Goal: Transaction & Acquisition: Subscribe to service/newsletter

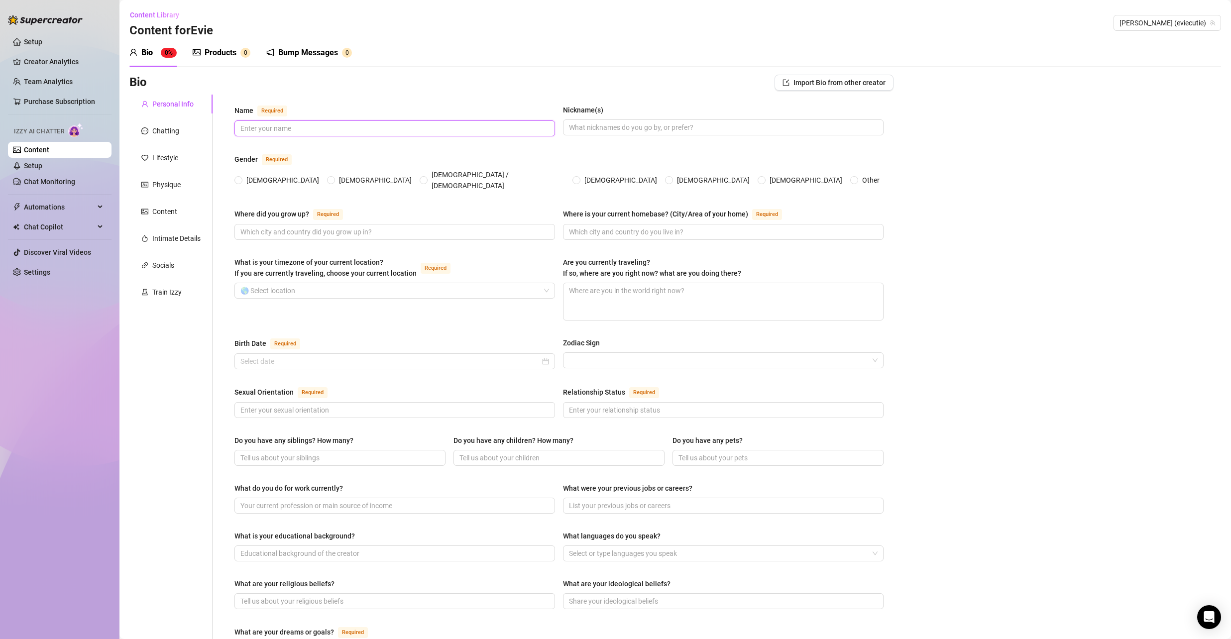
click at [259, 127] on input "Name Required" at bounding box center [394, 128] width 307 height 11
type input "[PERSON_NAME]"
click at [589, 129] on input "Nickname(s)" at bounding box center [722, 127] width 307 height 11
type input "Evie"
click at [908, 117] on div "Bio Import Bio from other creator Personal Info Chatting Lifestyle Physique Con…" at bounding box center [675, 512] width 1092 height 874
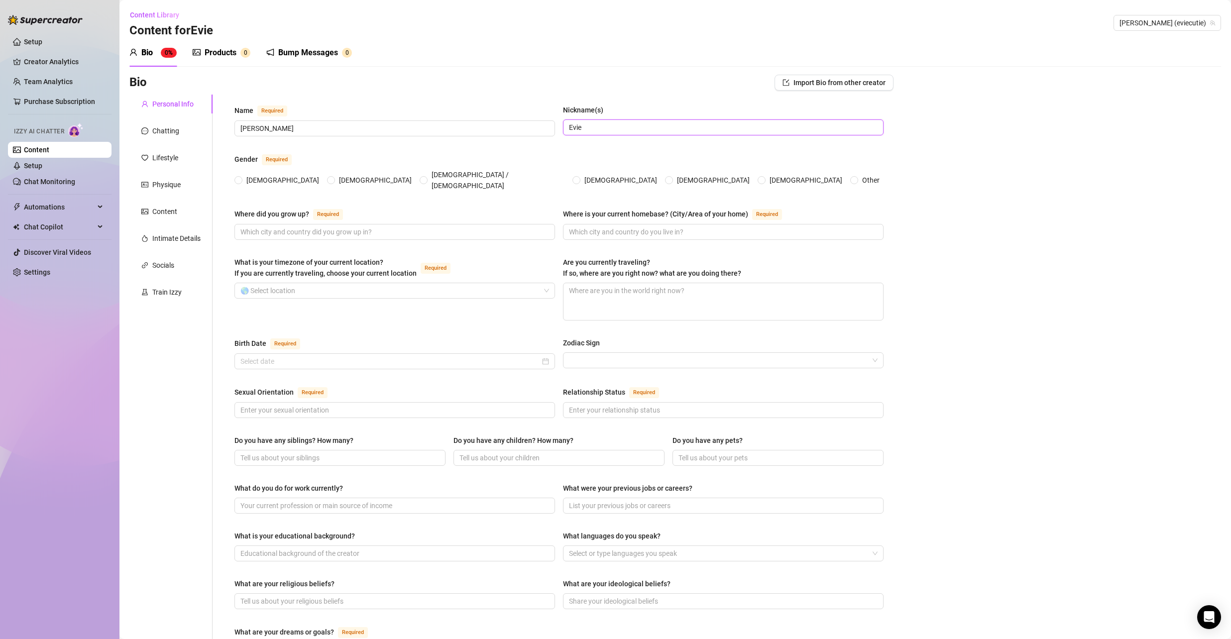
click at [699, 129] on input "Evie" at bounding box center [722, 127] width 307 height 11
drag, startPoint x: 693, startPoint y: 128, endPoint x: 499, endPoint y: 126, distance: 194.2
click at [499, 126] on div "Name Required [PERSON_NAME](s) [PERSON_NAME]" at bounding box center [559, 125] width 649 height 41
type input "Evie"
click at [237, 178] on input "[DEMOGRAPHIC_DATA]" at bounding box center [239, 181] width 4 height 6
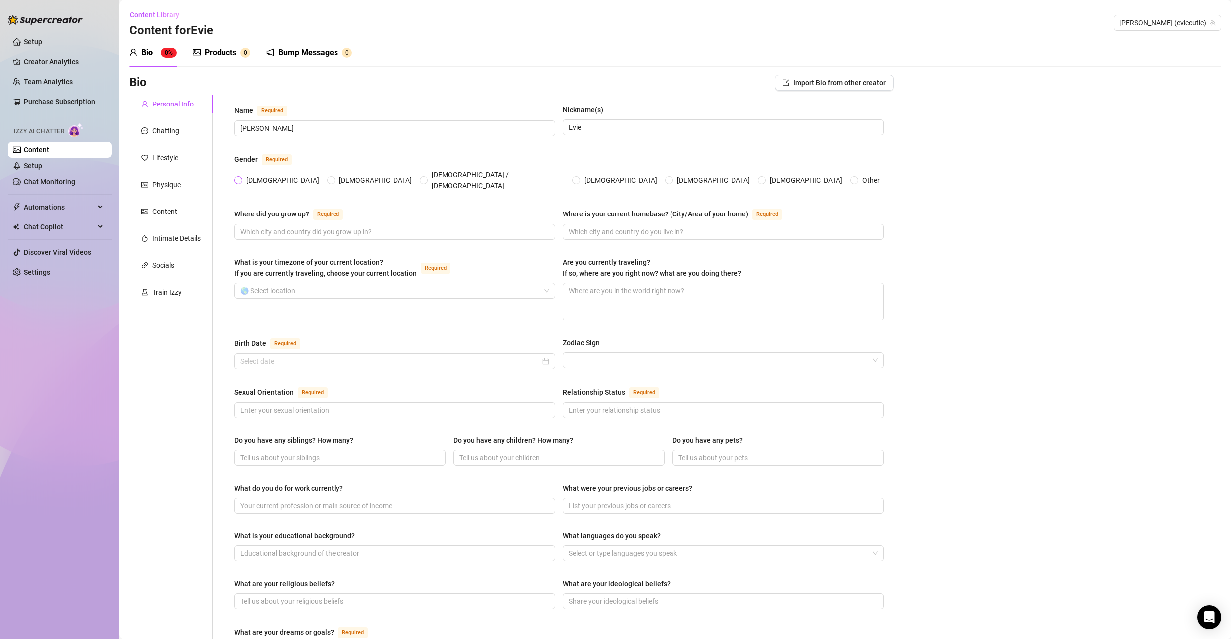
radio input "true"
click at [298, 227] on input "Where did you grow up? Required" at bounding box center [394, 232] width 307 height 11
drag, startPoint x: 302, startPoint y: 225, endPoint x: 233, endPoint y: 223, distance: 69.2
click at [233, 223] on div "Name Required [PERSON_NAME](s) [PERSON_NAME] Gender Required [DEMOGRAPHIC_DATA]…" at bounding box center [559, 502] width 669 height 814
type input "[US_STATE]"
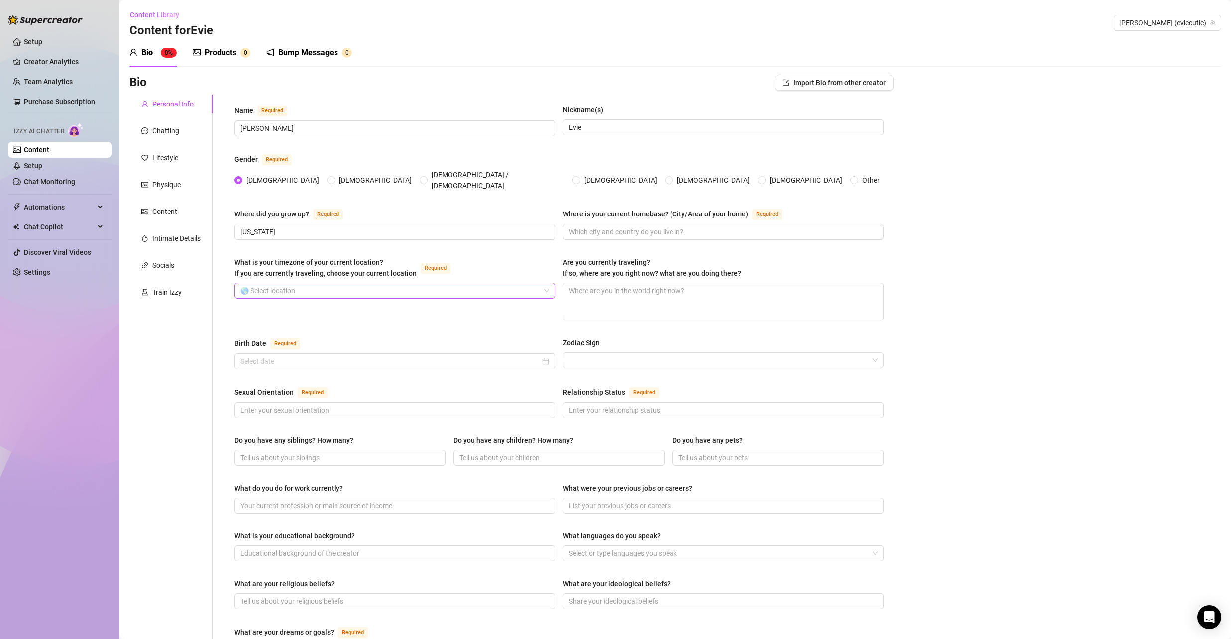
click at [302, 286] on input "What is your timezone of your current location? If you are currently traveling,…" at bounding box center [391, 290] width 300 height 15
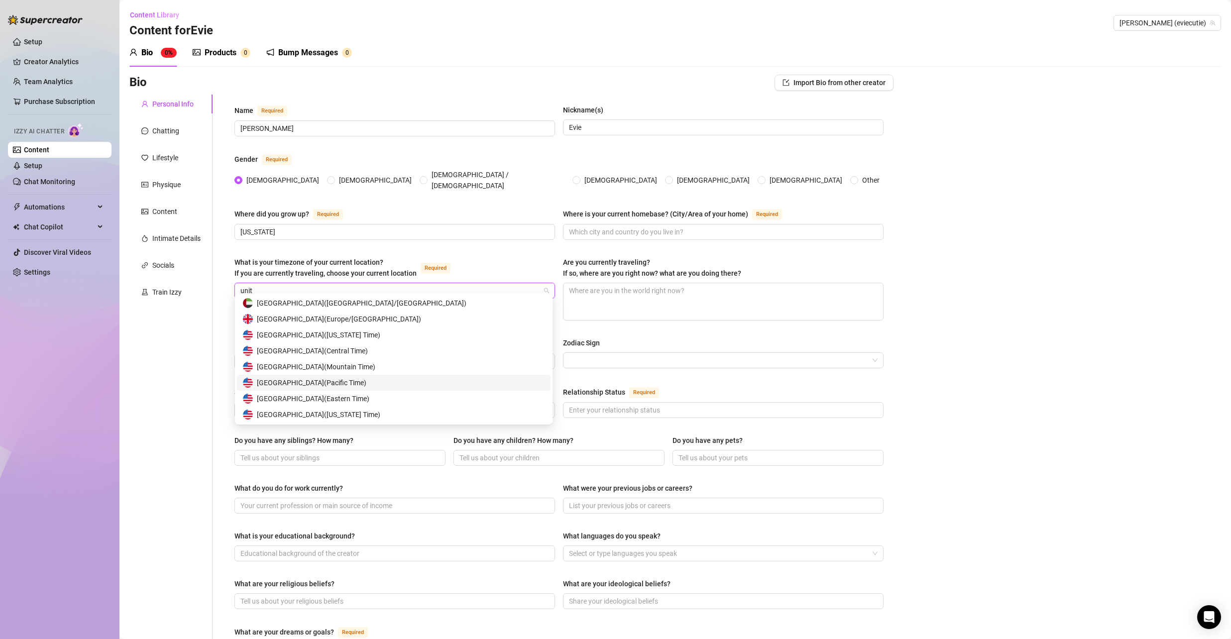
scroll to position [16, 0]
type input "unit"
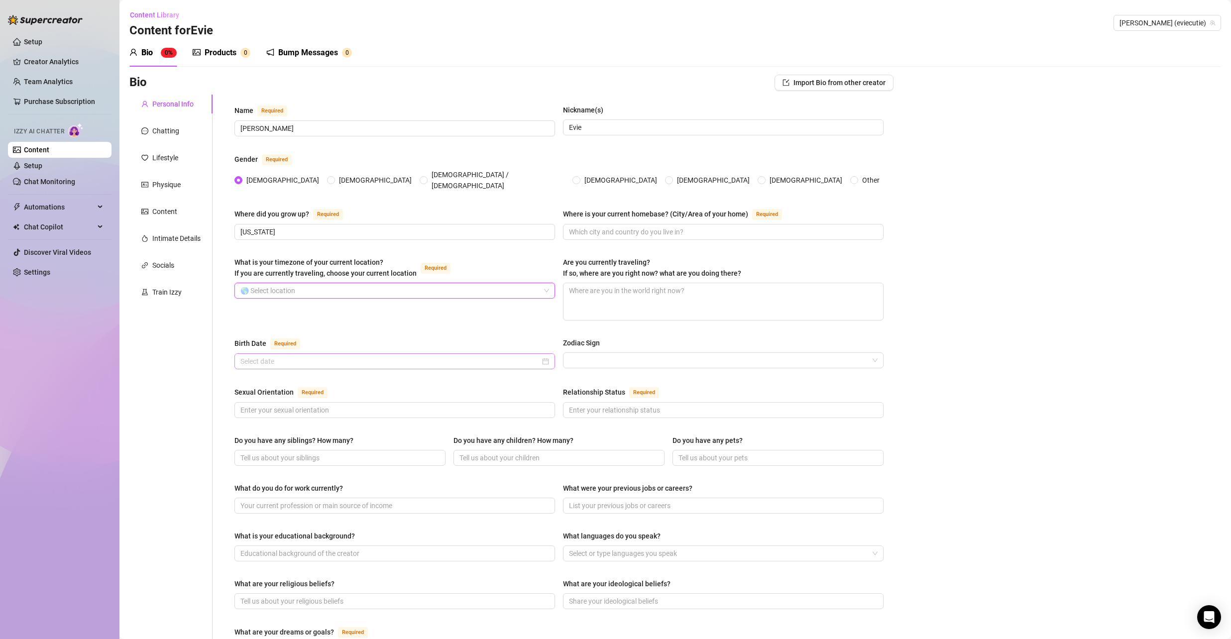
click at [345, 359] on div at bounding box center [395, 362] width 321 height 16
click at [414, 387] on div "Sexual Orientation Required" at bounding box center [395, 394] width 321 height 16
click at [372, 283] on input "What is your timezone of your current location? If you are currently traveling,…" at bounding box center [391, 290] width 300 height 15
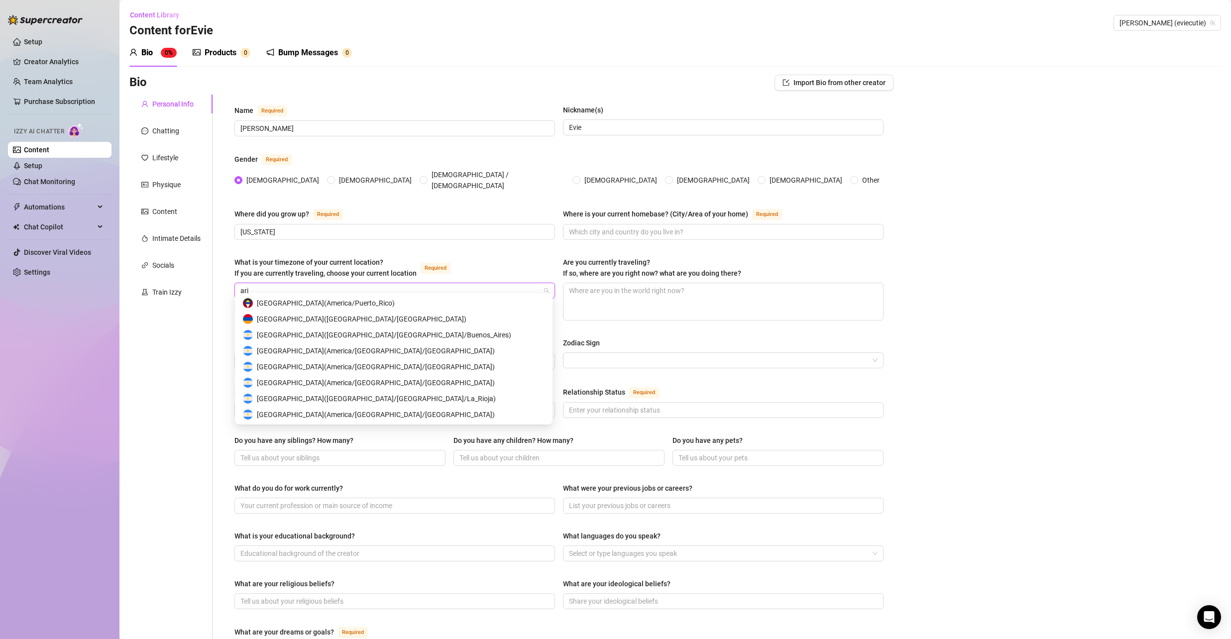
scroll to position [0, 0]
type input "a"
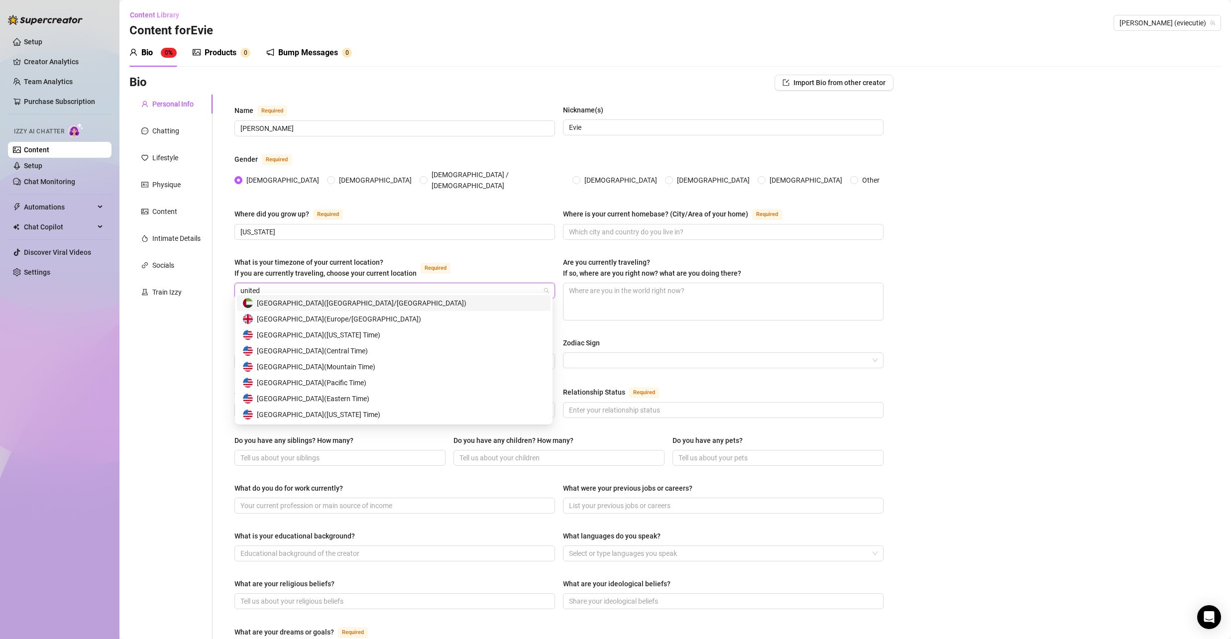
type input "united"
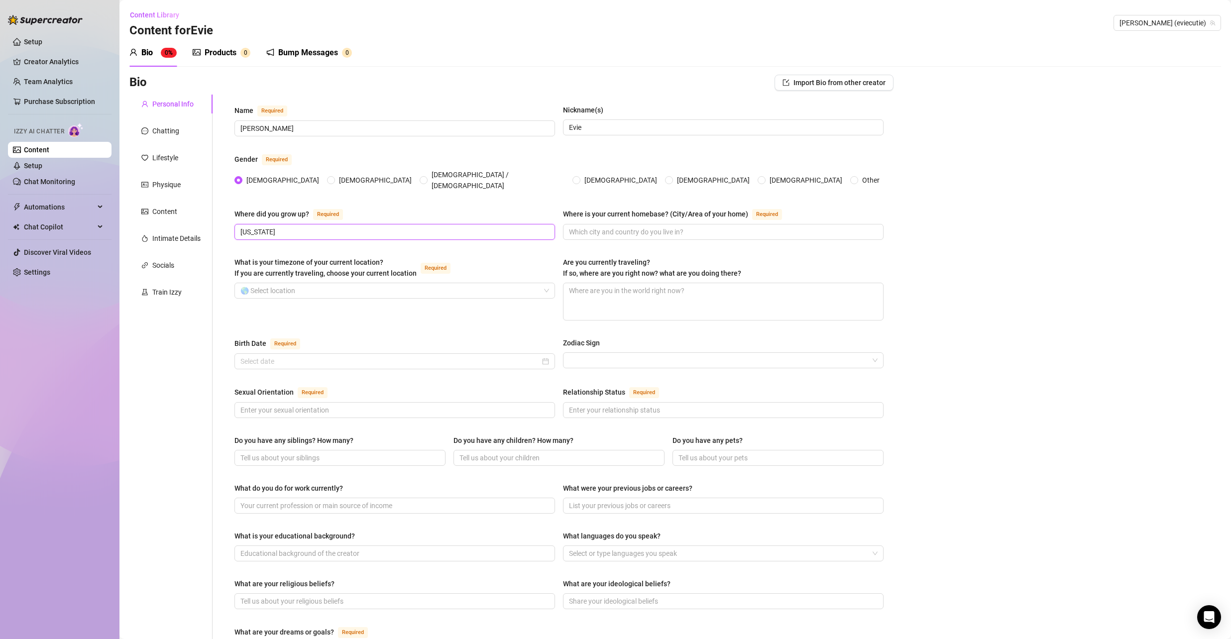
click at [322, 227] on input "[US_STATE]" at bounding box center [394, 232] width 307 height 11
drag, startPoint x: 335, startPoint y: 222, endPoint x: 335, endPoint y: 259, distance: 37.3
click at [359, 227] on input "[US_STATE]" at bounding box center [394, 232] width 307 height 11
click at [337, 274] on div "What is your timezone of your current location? If you are currently traveling,…" at bounding box center [395, 270] width 321 height 26
click at [333, 283] on input "What is your timezone of your current location? If you are currently traveling,…" at bounding box center [391, 290] width 300 height 15
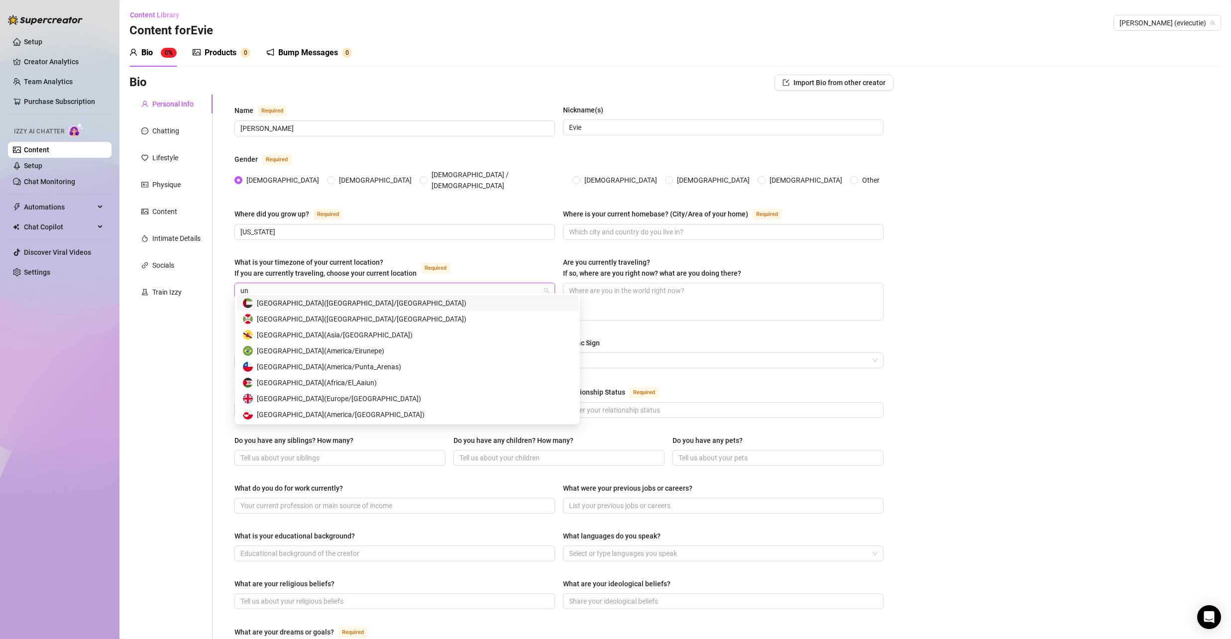
type input "uni"
click at [395, 402] on div "[GEOGRAPHIC_DATA] ( Mountain Time )" at bounding box center [394, 398] width 302 height 11
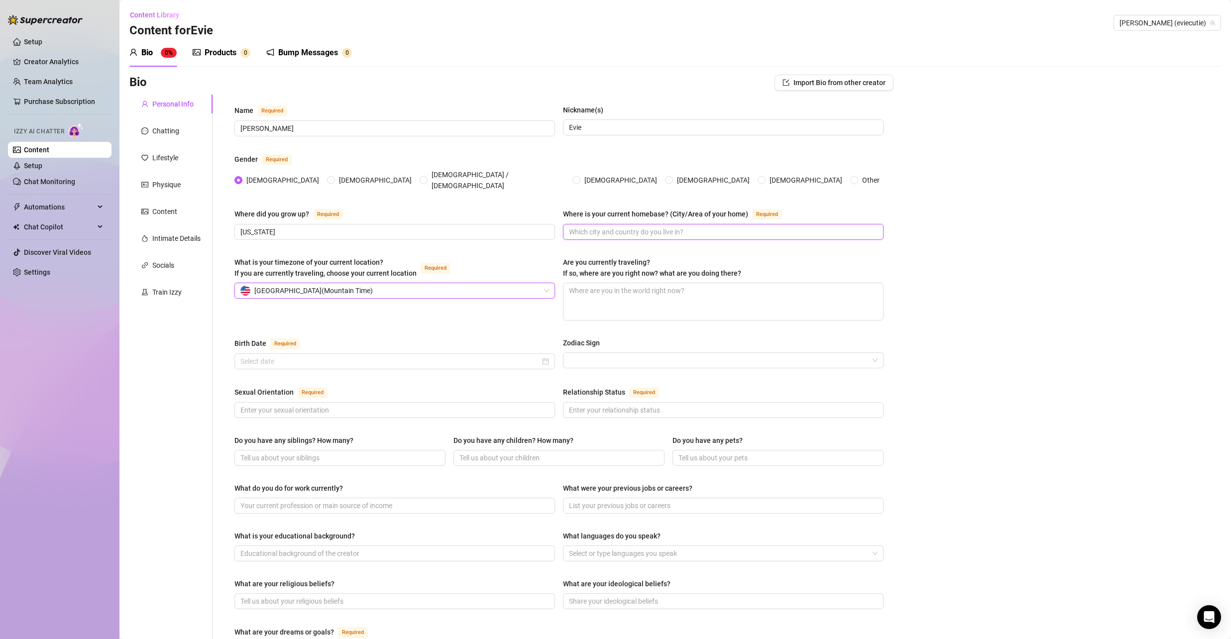
click at [657, 227] on input "Where is your current homebase? (City/Area of your home) Required" at bounding box center [722, 232] width 307 height 11
click at [607, 228] on input "Where is your current homebase? (City/Area of your home) Required" at bounding box center [722, 232] width 307 height 11
type input "Pheonix"
click at [660, 353] on input "Zodiac Sign" at bounding box center [719, 360] width 300 height 15
click at [623, 354] on input "Zodiac Sign" at bounding box center [719, 360] width 300 height 15
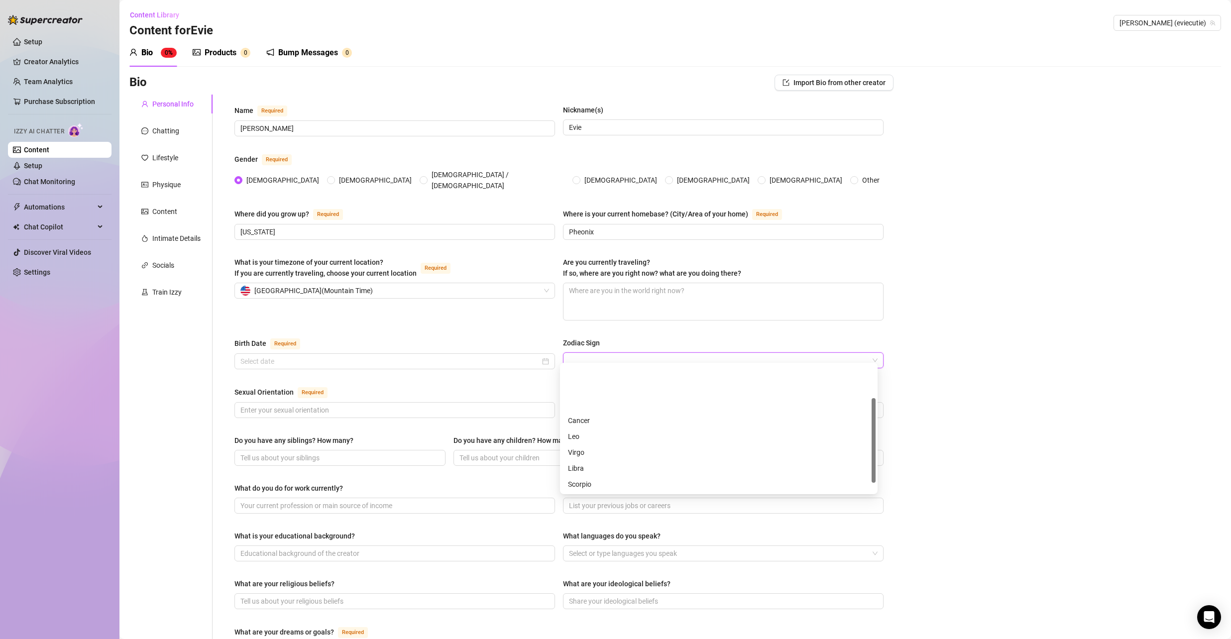
scroll to position [64, 0]
click at [602, 469] on div "Aquarius" at bounding box center [719, 468] width 302 height 11
click at [411, 356] on input "Birth Date Required" at bounding box center [391, 361] width 300 height 11
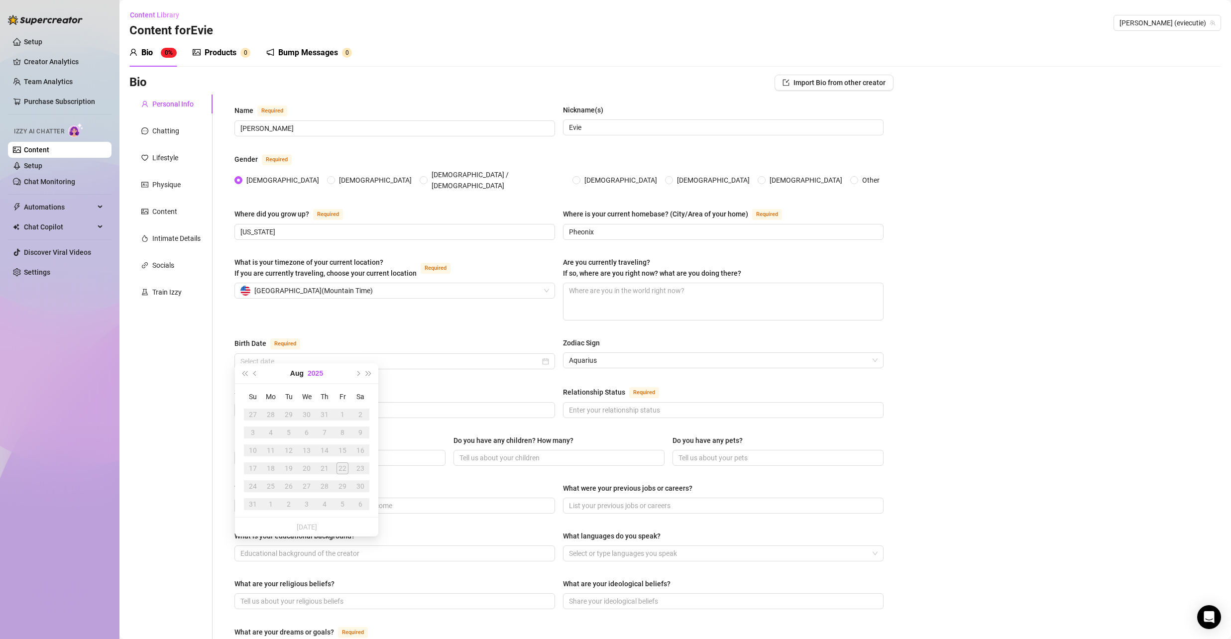
click at [318, 374] on button "2025" at bounding box center [315, 373] width 15 height 20
click at [245, 371] on span "Last year (Control + left)" at bounding box center [244, 373] width 5 height 5
click at [247, 372] on span "Last year (Control + left)" at bounding box center [244, 373] width 5 height 5
click at [352, 460] on div "2007" at bounding box center [352, 466] width 30 height 12
click at [306, 400] on div "Feb" at bounding box center [307, 400] width 30 height 12
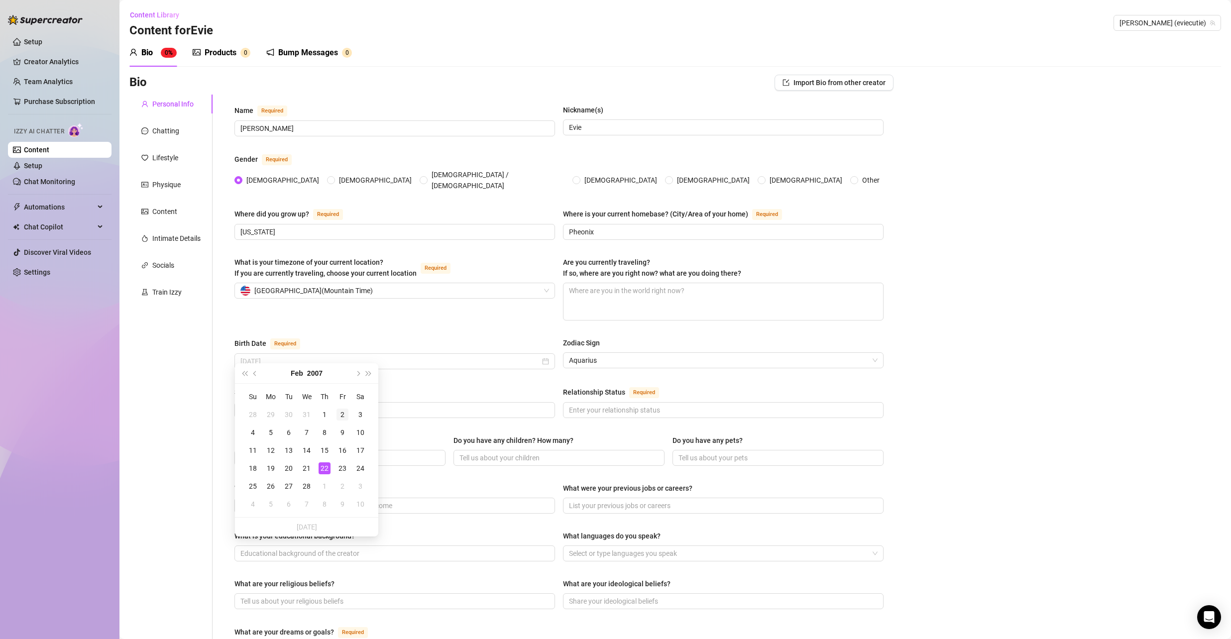
type input "[DATE]"
click at [338, 413] on div "2" at bounding box center [343, 415] width 12 height 12
click at [374, 405] on input "Sexual Orientation Required" at bounding box center [394, 410] width 307 height 11
type input "Straight"
click at [578, 405] on input "Relationship Status Required" at bounding box center [722, 410] width 307 height 11
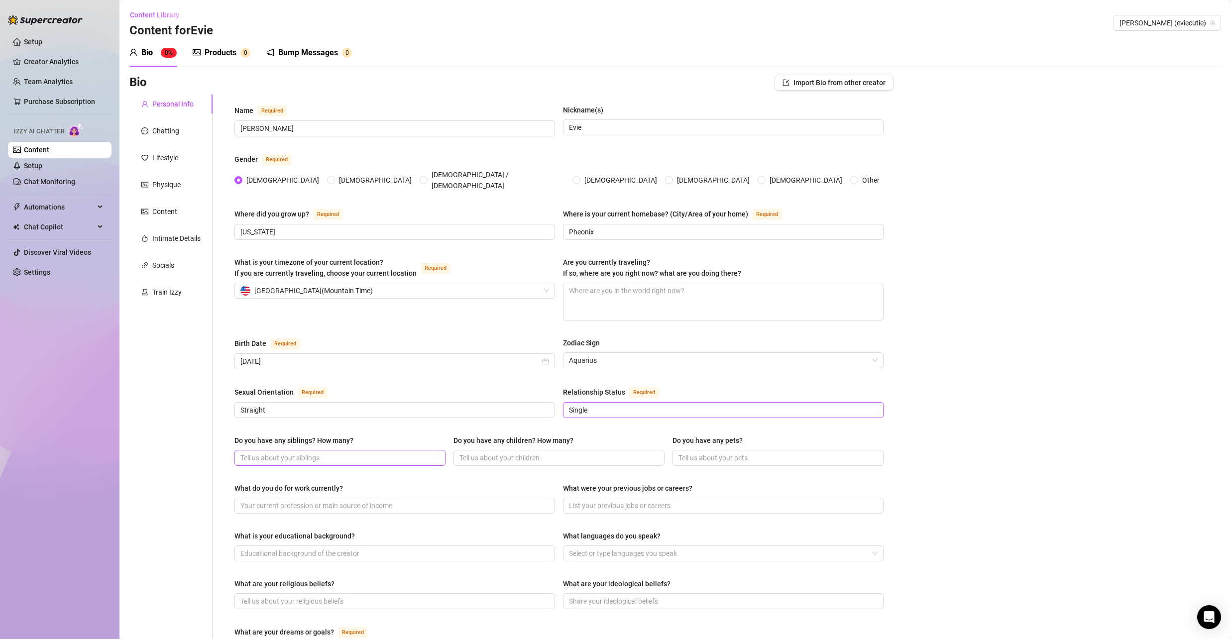
type input "Single"
click at [352, 453] on input "Do you have any siblings? How many?" at bounding box center [339, 458] width 197 height 11
type input "None"
click at [499, 453] on input "Do you have any children? How many?" at bounding box center [558, 458] width 197 height 11
type input "None"
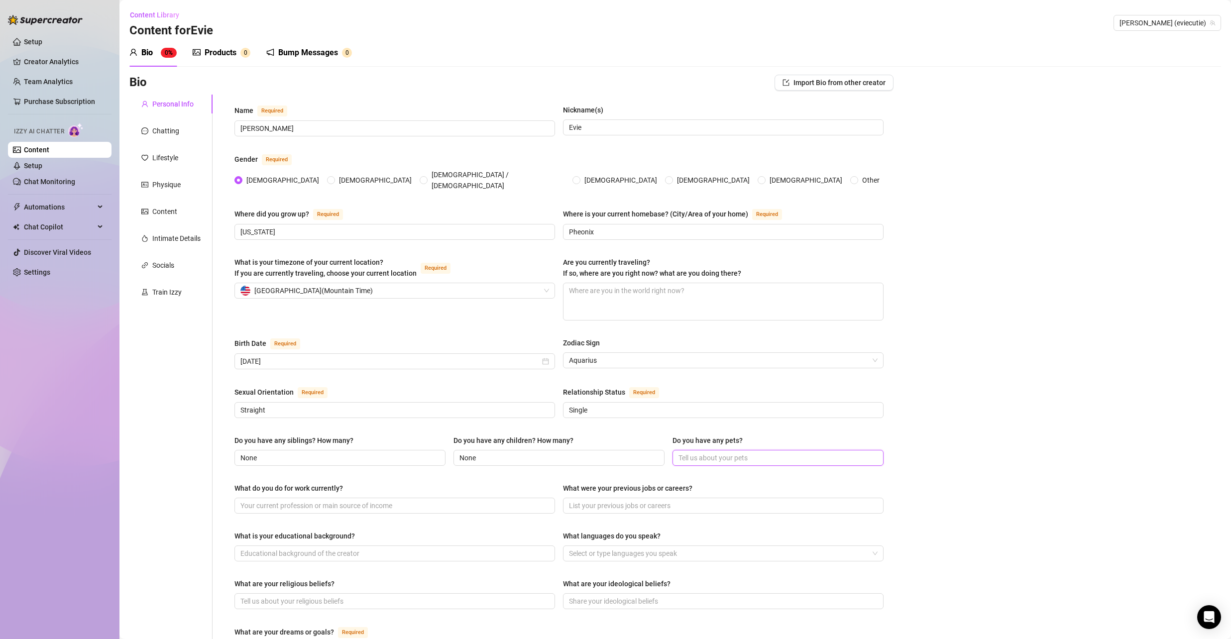
click at [711, 453] on input "Do you have any pets?" at bounding box center [777, 458] width 197 height 11
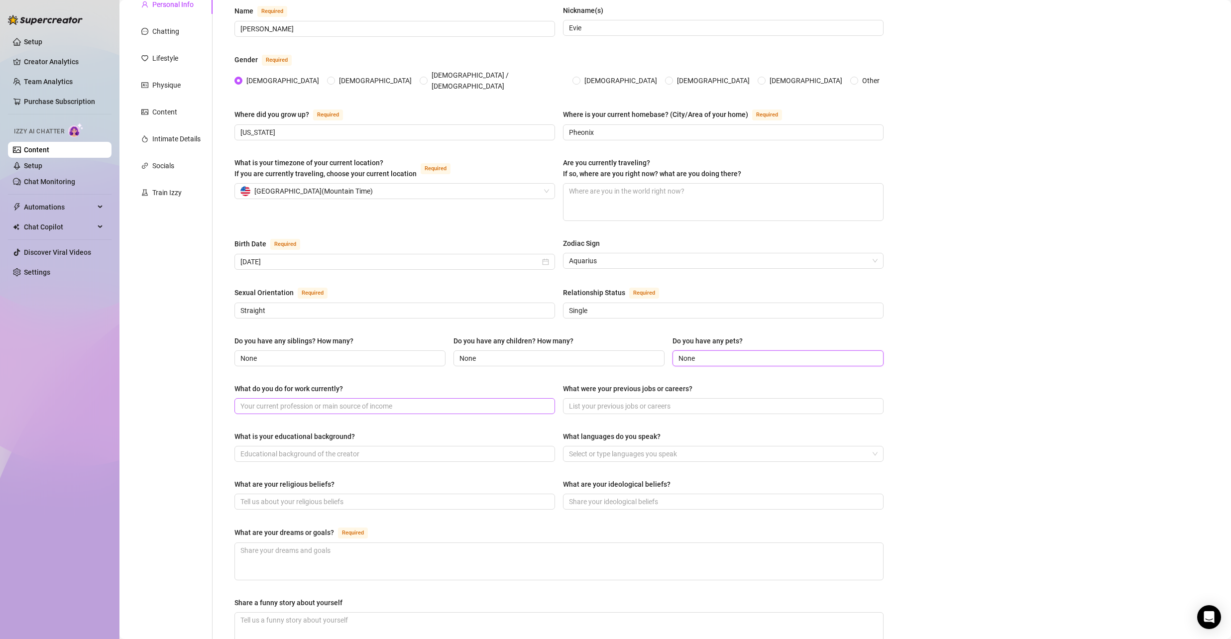
type input "None"
click at [490, 401] on input "What do you do for work currently?" at bounding box center [394, 406] width 307 height 11
type input "Unemployed, college student"
click at [604, 403] on span at bounding box center [723, 406] width 321 height 16
click at [608, 398] on span at bounding box center [723, 406] width 321 height 16
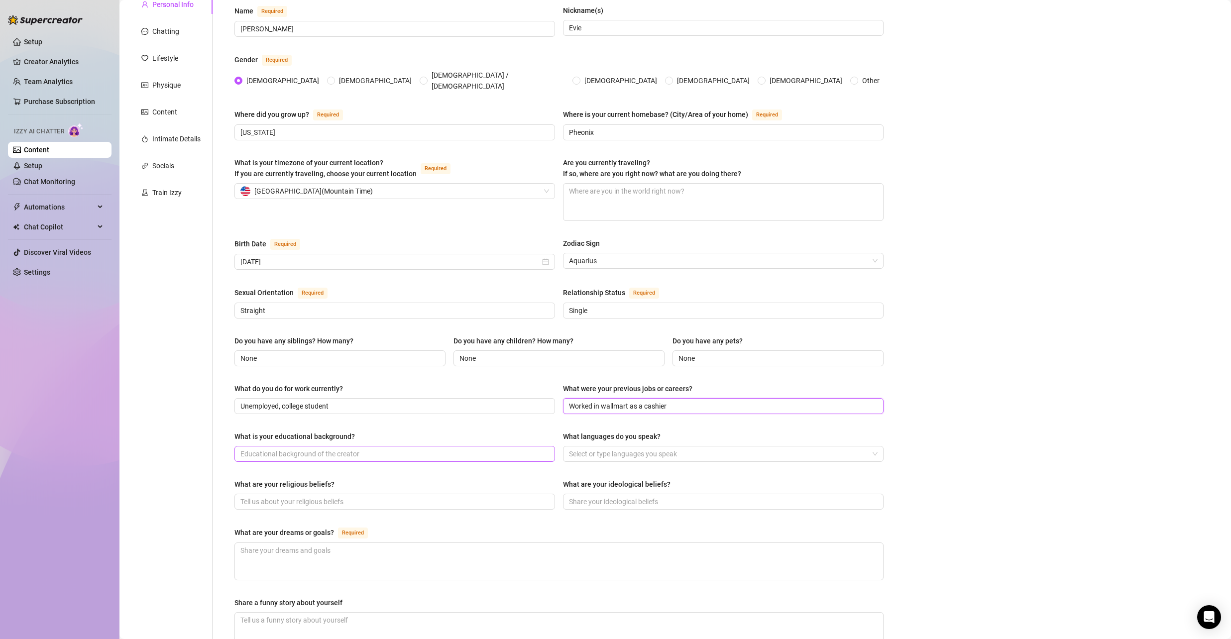
type input "Worked in wallmart as a cashier"
click at [523, 449] on input "What is your educational background?" at bounding box center [394, 454] width 307 height 11
click at [692, 447] on div at bounding box center [718, 454] width 306 height 14
type input "High school degree"
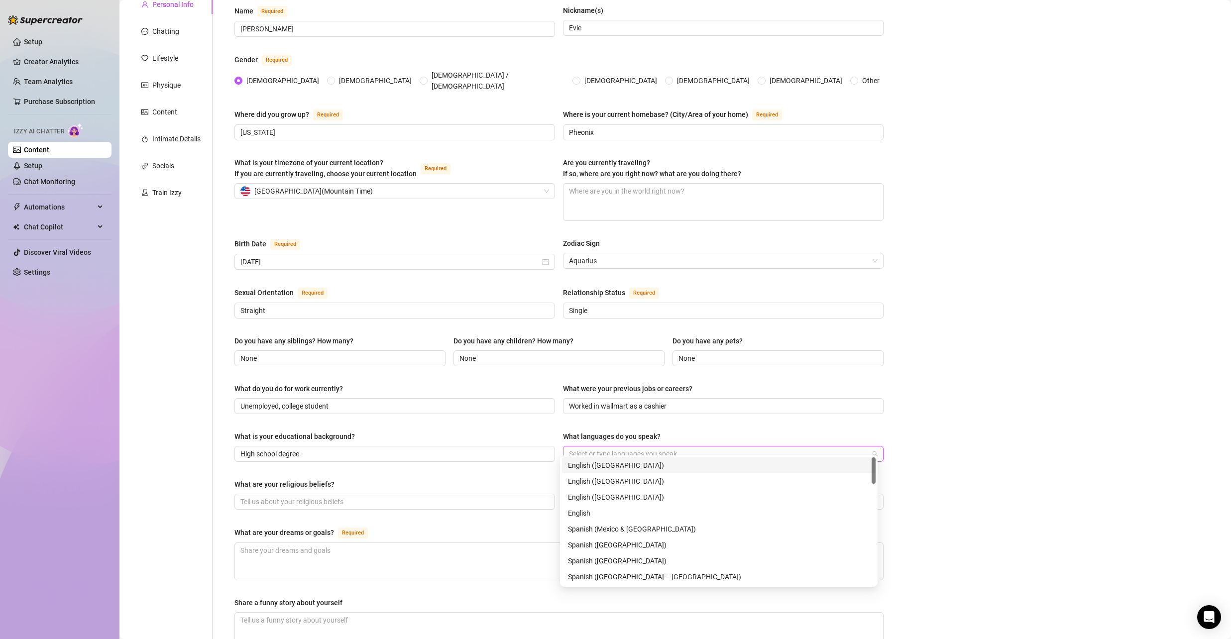
click at [649, 463] on div "English ([GEOGRAPHIC_DATA])" at bounding box center [719, 465] width 302 height 11
click at [679, 531] on div "Spanish ([GEOGRAPHIC_DATA] – [GEOGRAPHIC_DATA])" at bounding box center [719, 527] width 302 height 11
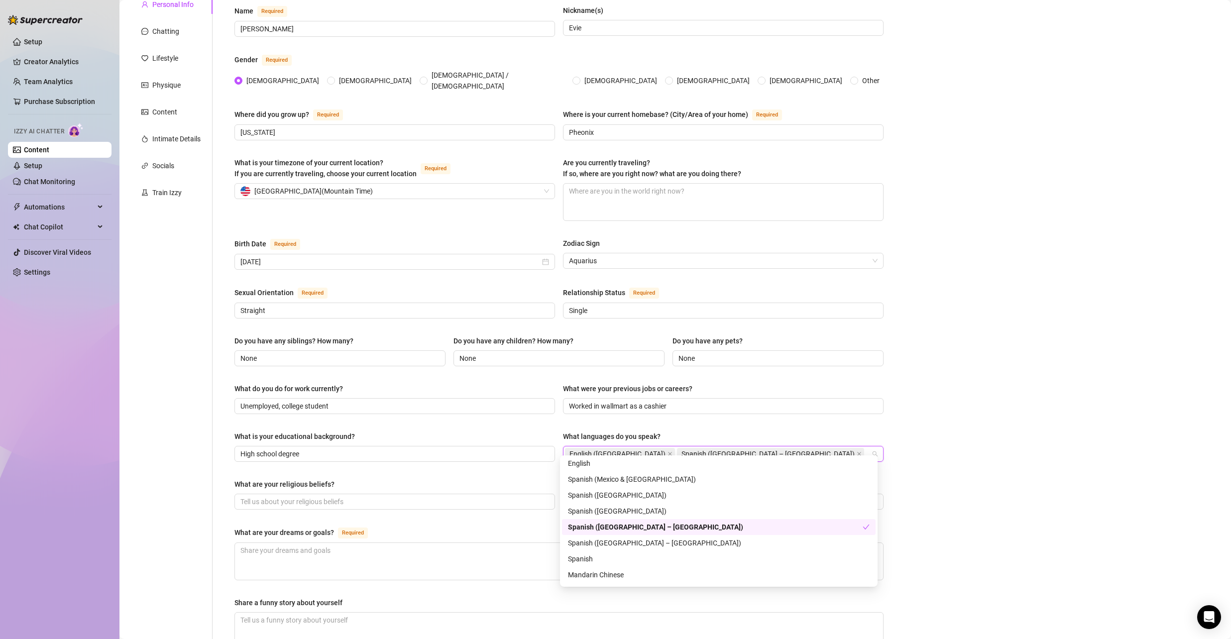
click at [679, 531] on div "Spanish ([GEOGRAPHIC_DATA] – [GEOGRAPHIC_DATA])" at bounding box center [715, 527] width 295 height 11
click at [663, 555] on div "Spanish" at bounding box center [719, 559] width 302 height 11
click at [959, 494] on div "Bio Import Bio from other creator Personal Info Chatting Lifestyle Physique Con…" at bounding box center [675, 412] width 1092 height 874
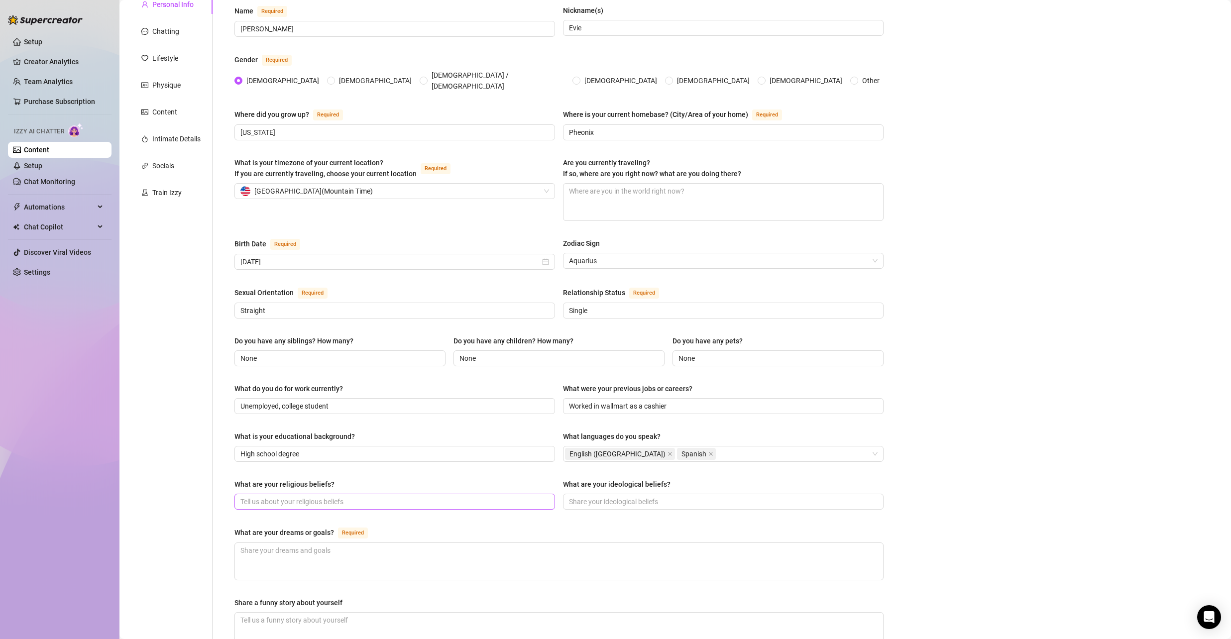
click at [425, 499] on span at bounding box center [395, 502] width 321 height 16
click at [320, 496] on input "What are your religious beliefs?" at bounding box center [394, 501] width 307 height 11
paste input "athiest"
type input "athiest"
click at [607, 496] on input "What are your ideological beliefs?" at bounding box center [722, 501] width 307 height 11
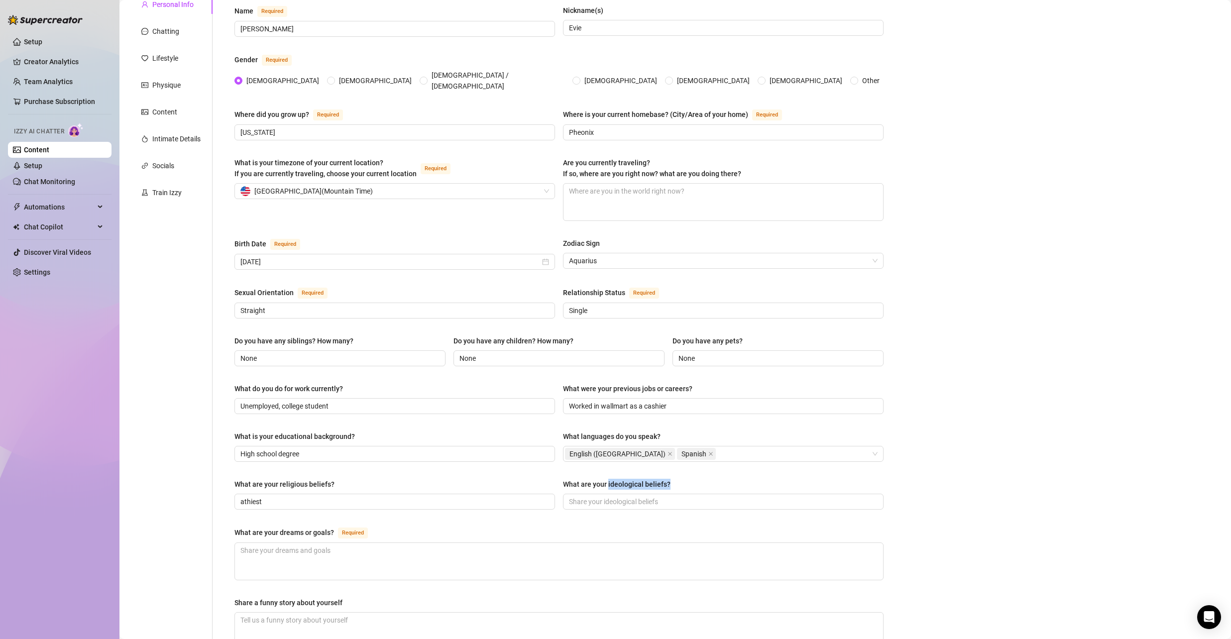
drag, startPoint x: 632, startPoint y: 473, endPoint x: 605, endPoint y: 472, distance: 26.9
click at [605, 479] on div "What are your ideological beliefs?" at bounding box center [723, 486] width 321 height 15
copy div "ideological beliefs?"
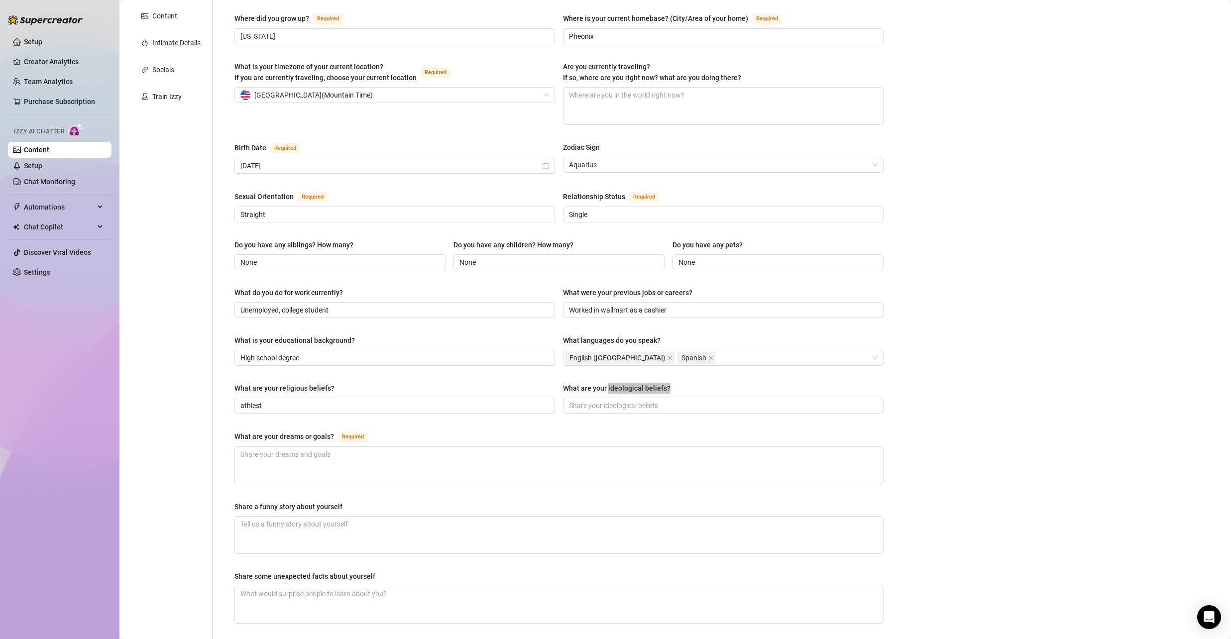
scroll to position [199, 0]
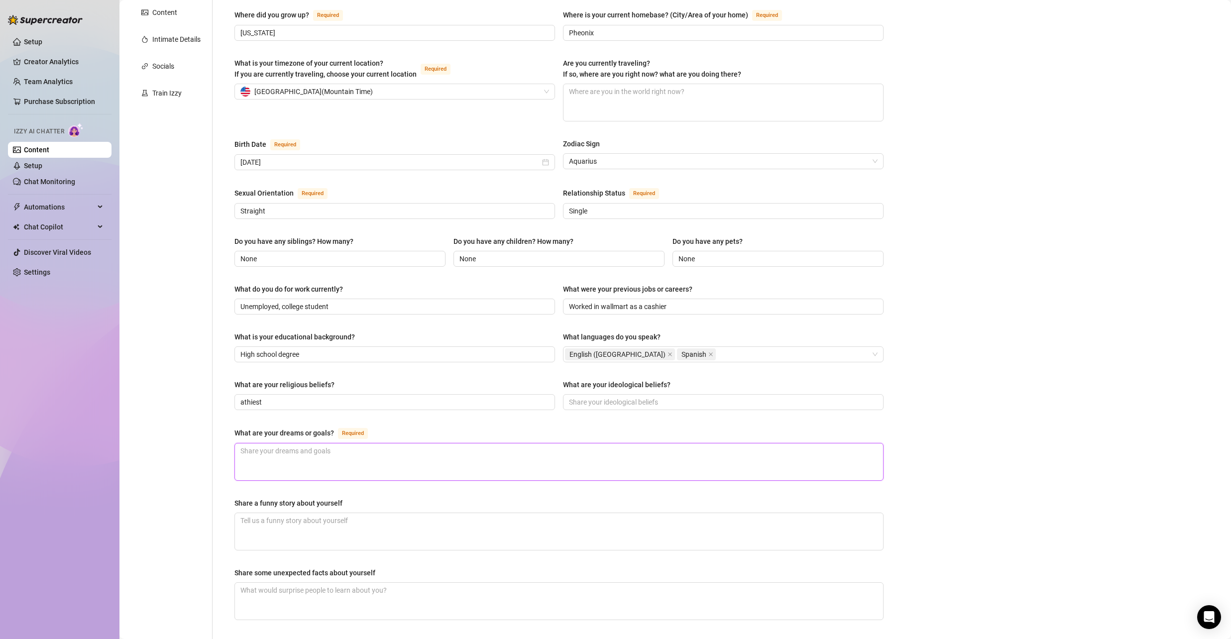
click at [346, 456] on textarea "What are your dreams or goals? Required" at bounding box center [559, 462] width 648 height 37
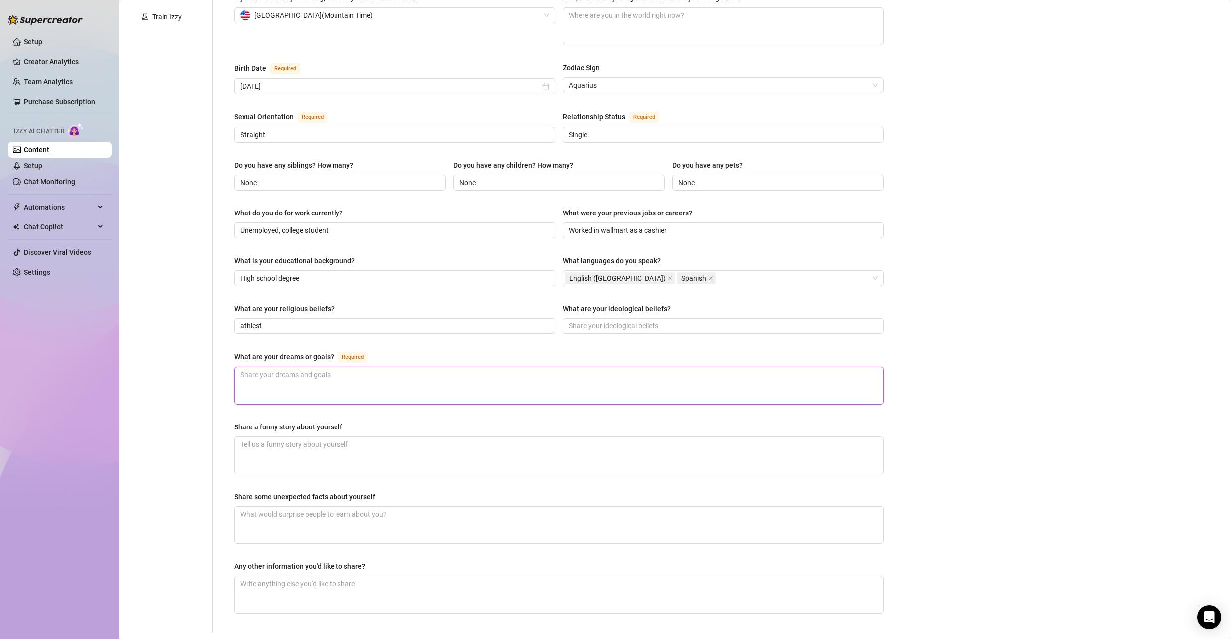
scroll to position [299, 0]
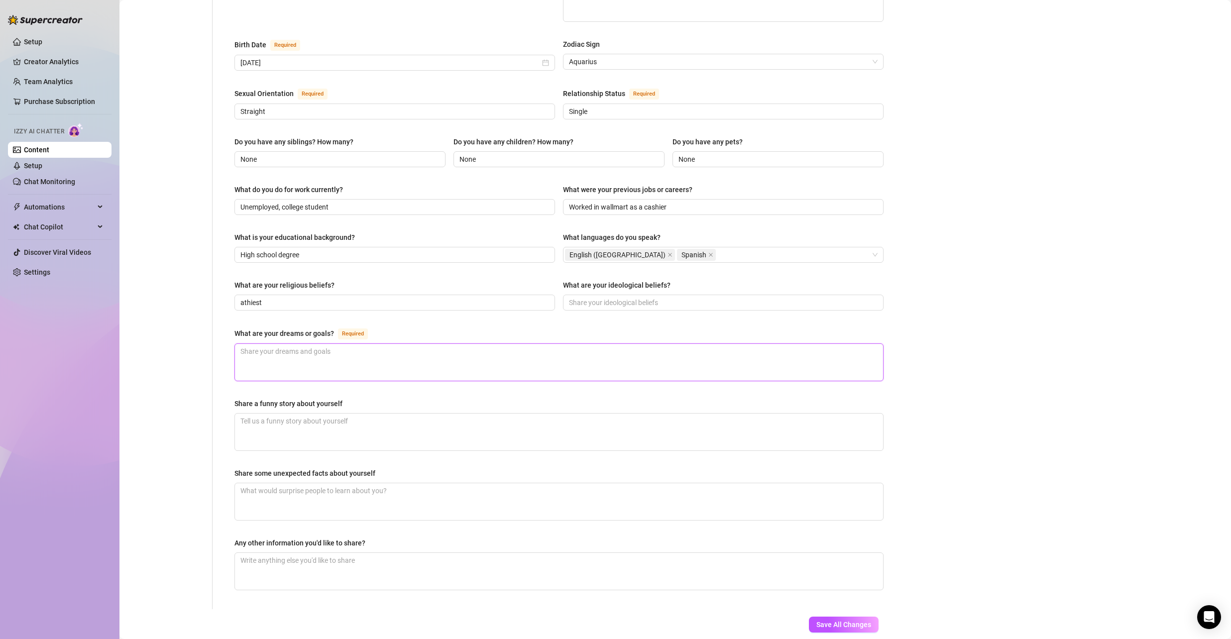
click at [405, 365] on textarea "What are your dreams or goals? Required" at bounding box center [559, 362] width 648 height 37
paste textarea "I’m currently studying in college and my dream is to graduate and eventually wo…"
type textarea "I’m currently studying in college and my dream is to graduate and eventually wo…"
drag, startPoint x: 386, startPoint y: 344, endPoint x: 222, endPoint y: 336, distance: 164.0
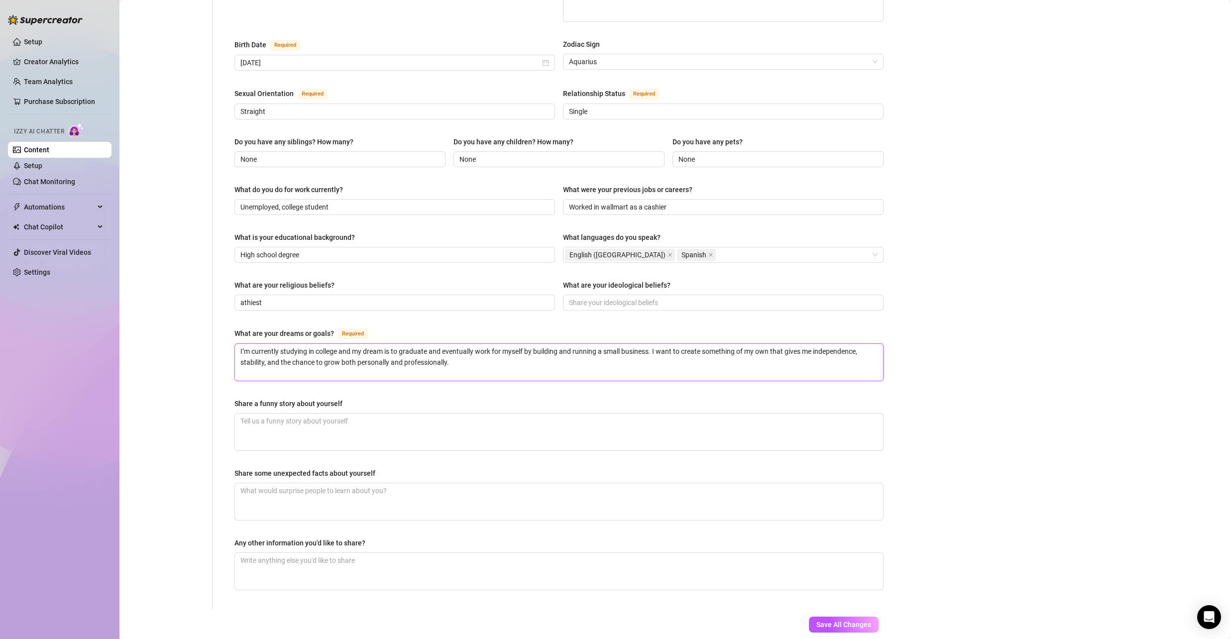
click at [222, 336] on div "Name Required [PERSON_NAME](s) [PERSON_NAME] Gender Required [DEMOGRAPHIC_DATA]…" at bounding box center [553, 203] width 681 height 814
paste textarea "studying Digital Media & Marketing in college, and my goal is to graduate and e…"
type textarea "I’m studying Digital Media & Marketing in college, and my goal is to graduate a…"
drag, startPoint x: 719, startPoint y: 347, endPoint x: 233, endPoint y: 351, distance: 486.5
click at [233, 351] on div "Name Required [PERSON_NAME](s) [PERSON_NAME] Gender Required [DEMOGRAPHIC_DATA]…" at bounding box center [559, 203] width 669 height 814
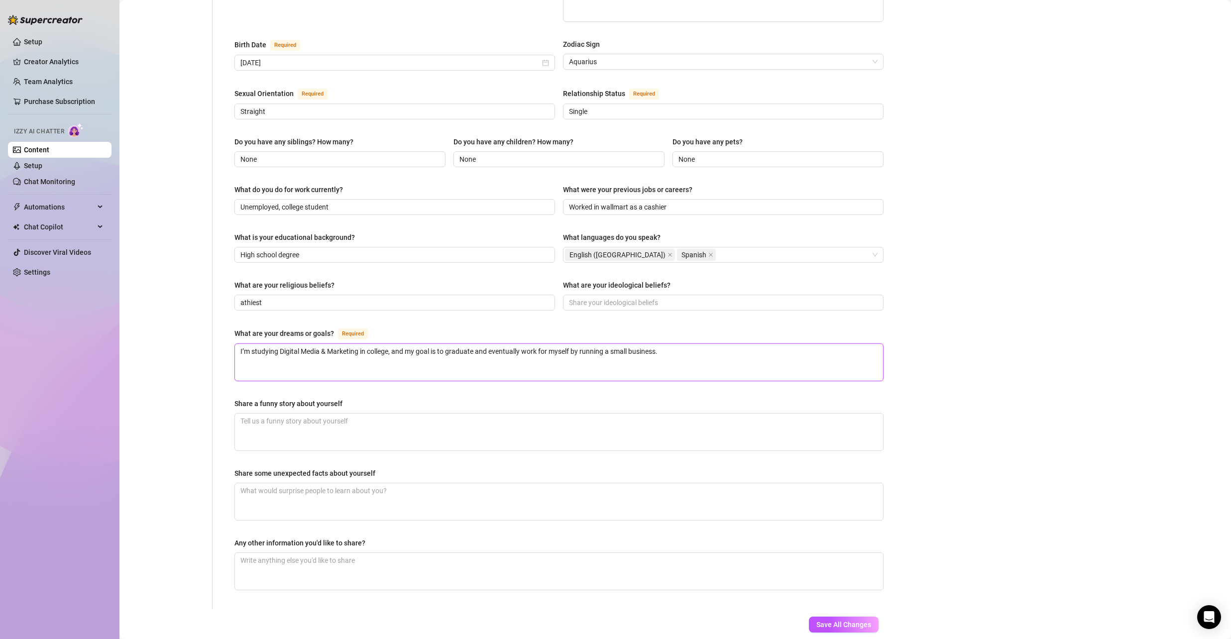
paste textarea "Right now I’m using OnlyFans to help fund my college expenses since it’s tough …"
type textarea "I’m studying Digital Media & Marketing in college, and my goal is to graduate a…"
drag, startPoint x: 369, startPoint y: 394, endPoint x: 237, endPoint y: 397, distance: 132.5
click at [237, 398] on div "Share a funny story about yourself" at bounding box center [559, 405] width 649 height 15
copy div "Share a funny story about yourself"
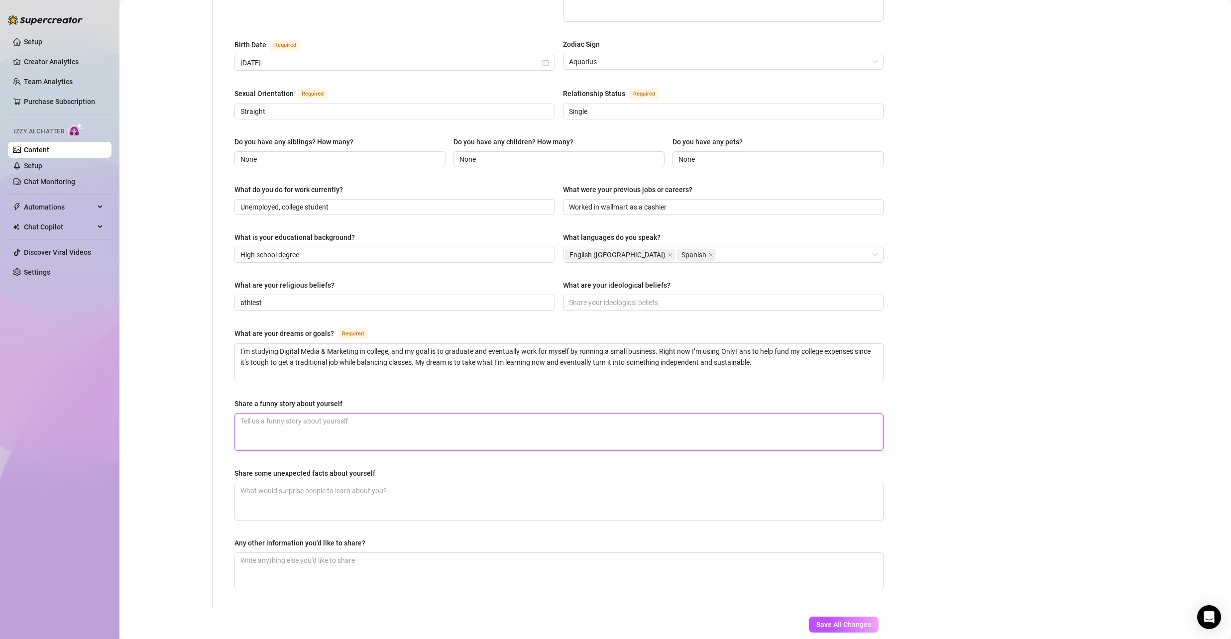
click at [402, 417] on textarea "Share a funny story about yourself" at bounding box center [559, 432] width 648 height 37
paste textarea "One time I pulled an all-nighter studying, went to class half-asleep, and accid…"
type textarea "One time I pulled an all-nighter studying, went to class half-asleep, and accid…"
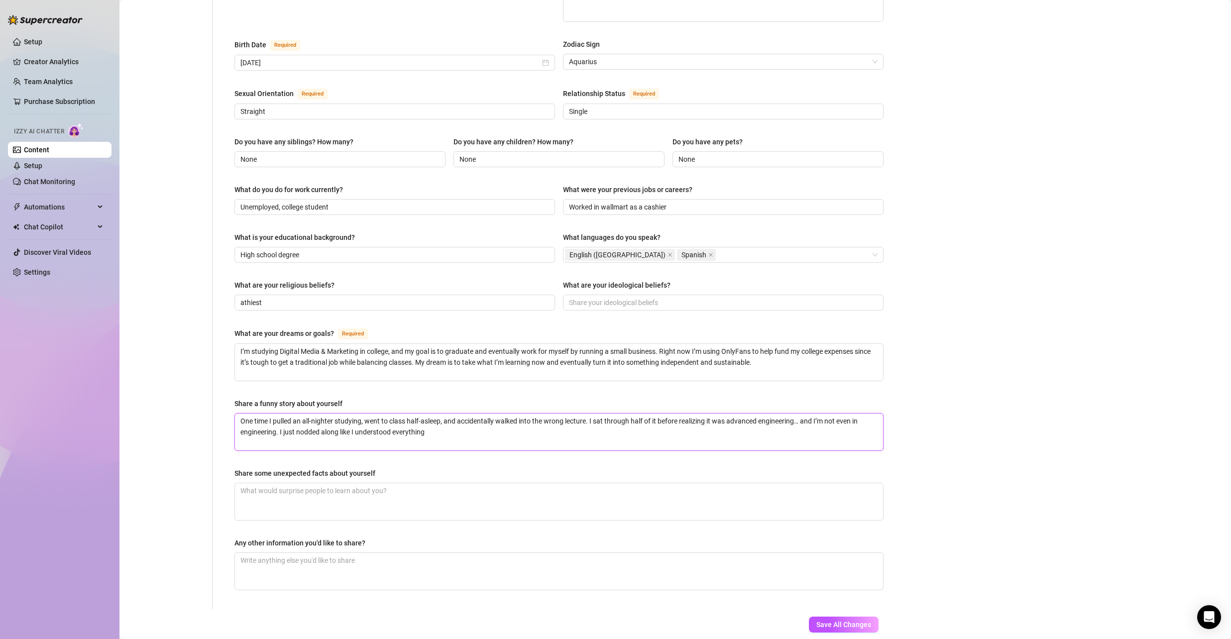
type textarea "One time I pulled an all-nighter studying, went to class half-asleep, and accid…"
drag, startPoint x: 386, startPoint y: 465, endPoint x: 230, endPoint y: 465, distance: 156.8
click at [230, 465] on div "Name Required [PERSON_NAME](s) [PERSON_NAME] Gender Required [DEMOGRAPHIC_DATA]…" at bounding box center [559, 203] width 669 height 814
copy div "Share some unexpected facts about yourself"
click at [350, 491] on textarea "Share some unexpected facts about yourself" at bounding box center [559, 501] width 648 height 37
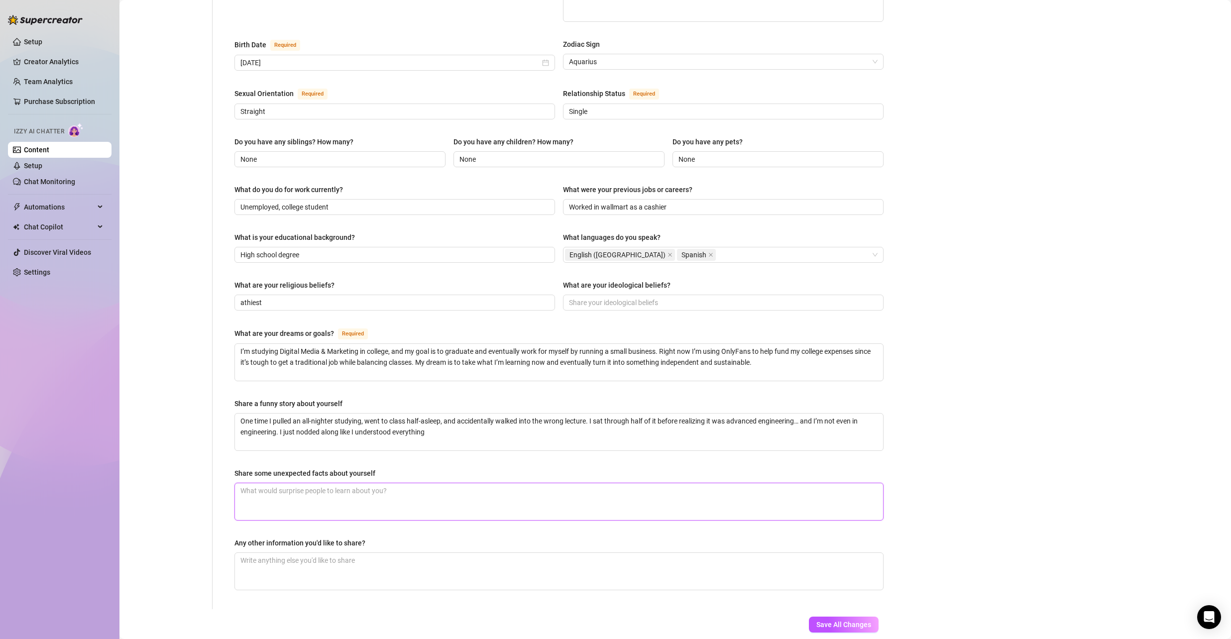
paste textarea "I once ate an entire jar of pickles in one sitting just to prove a point."
type textarea "I once ate an entire jar of pickles in one sitting just to prove a point."
click at [523, 468] on div "Share some unexpected facts about yourself" at bounding box center [559, 475] width 649 height 15
click at [603, 570] on textarea "Any other information you'd like to share?" at bounding box center [559, 571] width 648 height 37
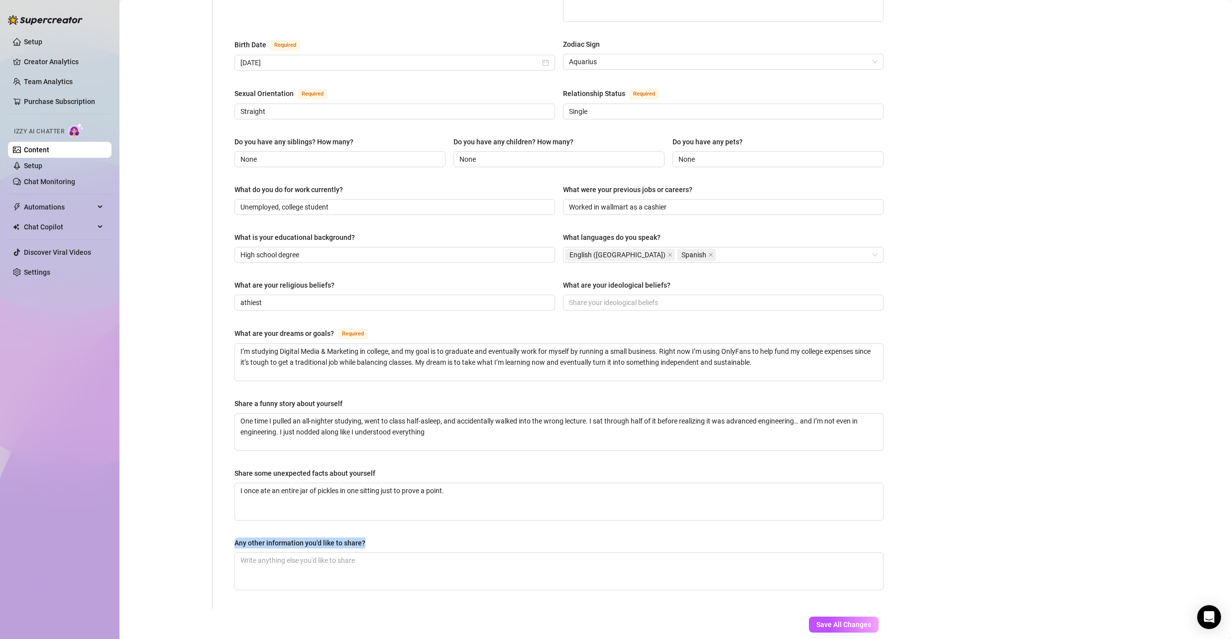
drag, startPoint x: 362, startPoint y: 529, endPoint x: 232, endPoint y: 535, distance: 130.6
click at [232, 535] on div "Name Required [PERSON_NAME](s) [PERSON_NAME] Gender Required [DEMOGRAPHIC_DATA]…" at bounding box center [559, 203] width 669 height 814
copy div "Any other information you'd like to share?"
click at [446, 567] on textarea "Any other information you'd like to share?" at bounding box center [559, 571] width 648 height 37
paste textarea "I’m just trying to balance college, life, and chasing my dream of running a sma…"
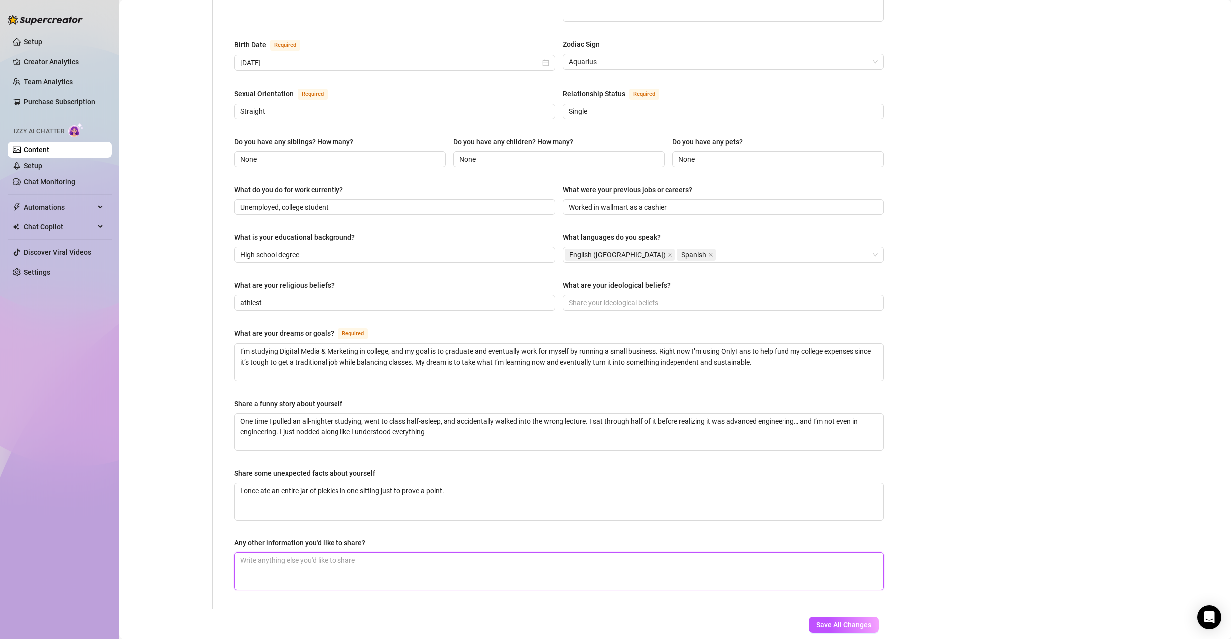
type textarea "I’m just trying to balance college, life, and chasing my dream of running a sma…"
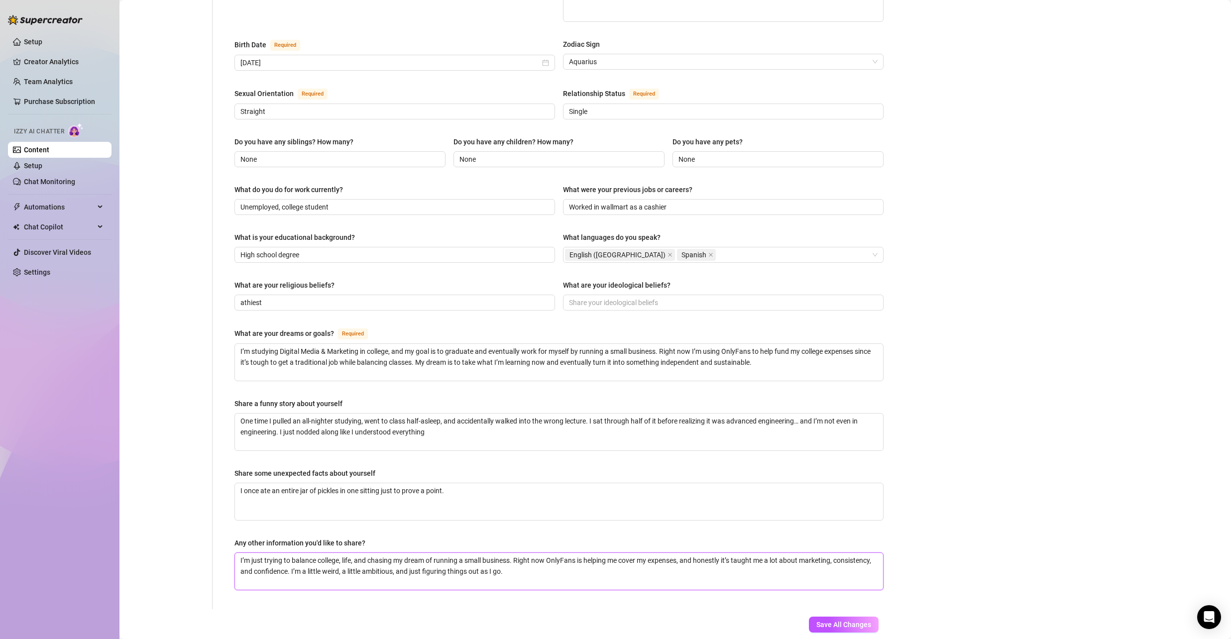
type textarea "I’m just trying to balance college, life, and chasing my dream of running a sma…"
click at [919, 587] on div "Bio Import Bio from other creator Personal Info Chatting Lifestyle Physique Con…" at bounding box center [675, 213] width 1092 height 874
click at [849, 621] on span "Save All Changes" at bounding box center [844, 625] width 55 height 8
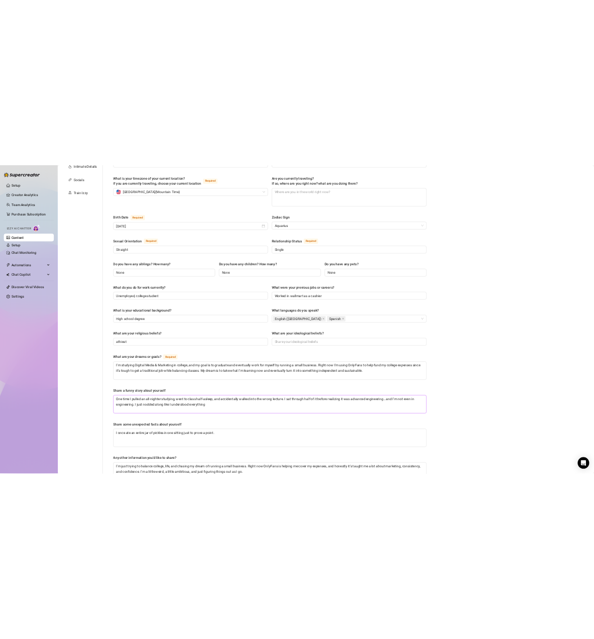
scroll to position [50, 0]
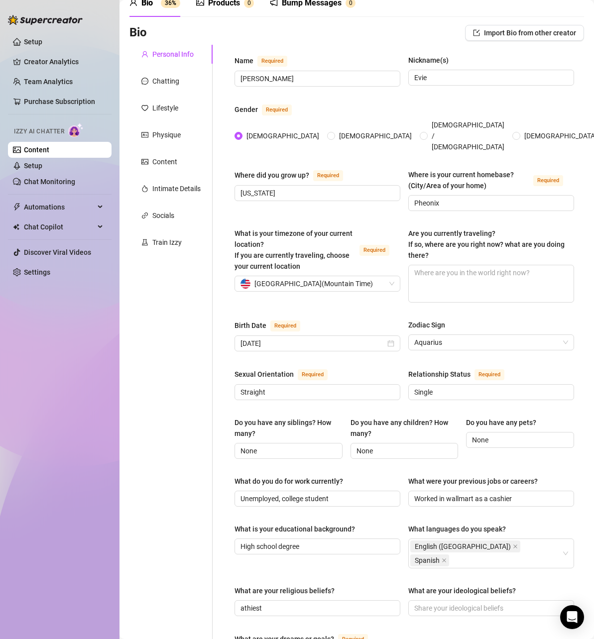
drag, startPoint x: 454, startPoint y: 22, endPoint x: 437, endPoint y: 19, distance: 16.7
click at [454, 22] on div "Bio 36% Products 0 Bump Messages 0 Bio Import Bio from other creator Personal I…" at bounding box center [356, 486] width 455 height 994
click at [165, 80] on div "Chatting" at bounding box center [165, 81] width 27 height 11
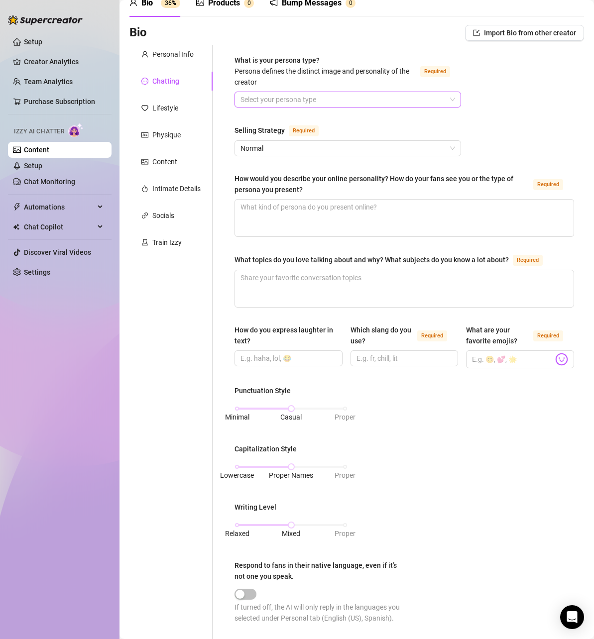
click at [334, 96] on input "What is your persona type? [PERSON_NAME] defines the distinct image and persona…" at bounding box center [344, 99] width 206 height 15
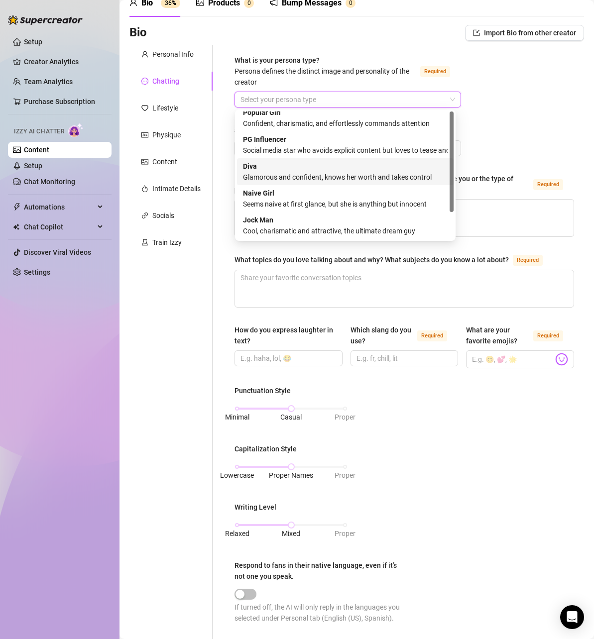
scroll to position [0, 0]
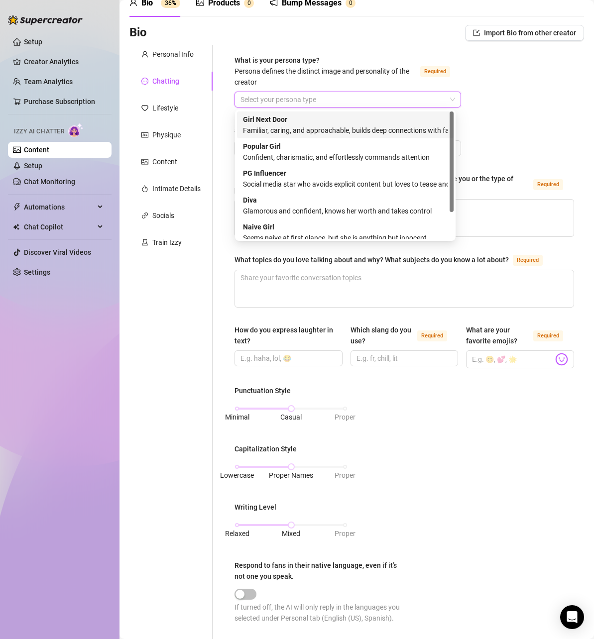
click at [415, 129] on div "Familiar, caring, and approachable, builds deep connections with fans" at bounding box center [345, 130] width 205 height 11
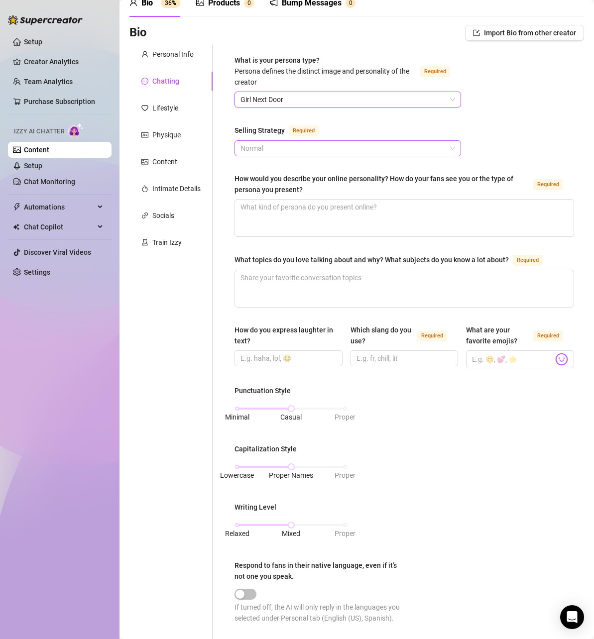
click at [408, 146] on span "Normal" at bounding box center [348, 148] width 215 height 15
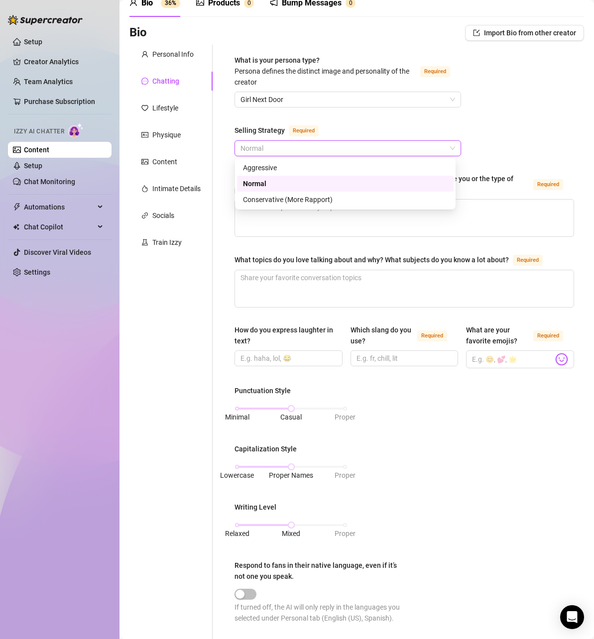
click at [390, 182] on div "Normal" at bounding box center [345, 183] width 205 height 11
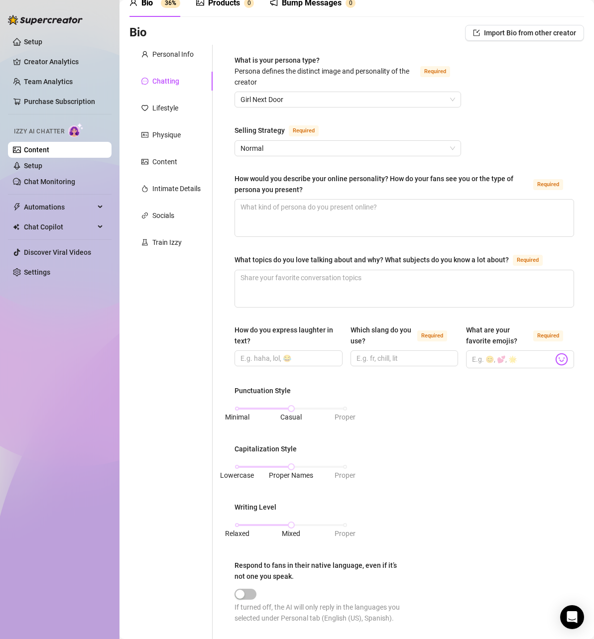
drag, startPoint x: 311, startPoint y: 187, endPoint x: 373, endPoint y: 191, distance: 62.3
click at [369, 189] on div "How would you describe your online personality? How do your fans see you or the…" at bounding box center [382, 184] width 295 height 22
click at [369, 200] on textarea "How would you describe your online personality? How do your fans see you or the…" at bounding box center [404, 218] width 339 height 37
drag, startPoint x: 388, startPoint y: 178, endPoint x: 229, endPoint y: 177, distance: 159.3
click at [229, 177] on div "What is your persona type? [PERSON_NAME] defines the distinct image and persona…" at bounding box center [405, 437] width 360 height 785
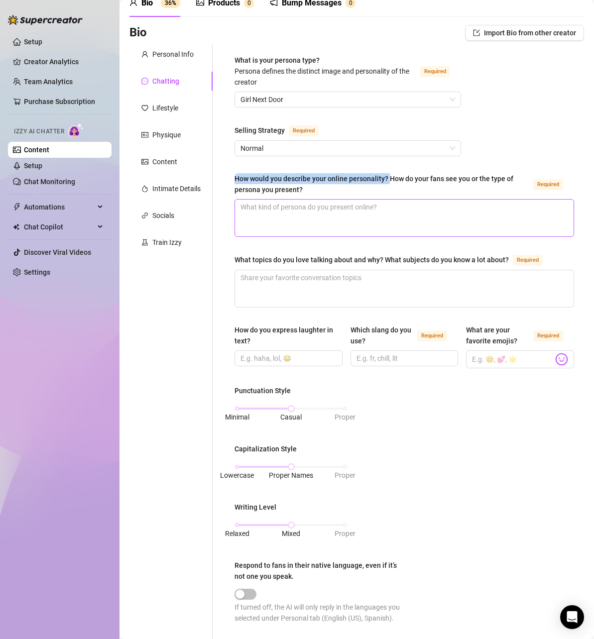
copy div "How would you describe your online personality?"
drag, startPoint x: 306, startPoint y: 189, endPoint x: 233, endPoint y: 179, distance: 73.9
click at [233, 179] on div "What is your persona type? [PERSON_NAME] defines the distinct image and persona…" at bounding box center [405, 437] width 360 height 785
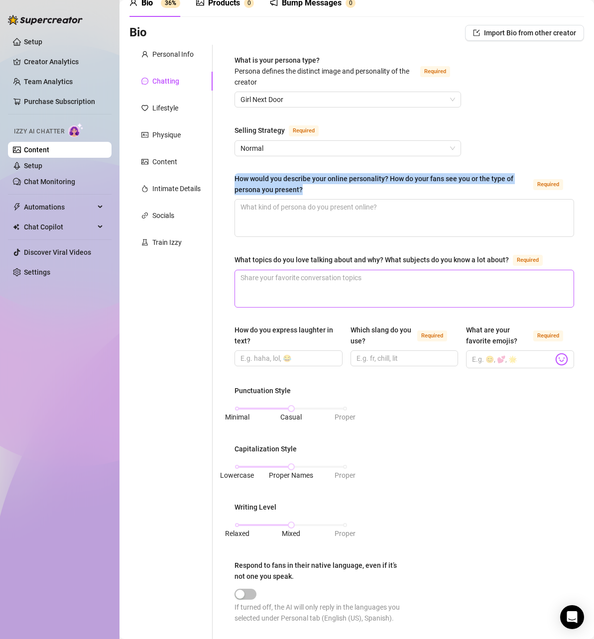
copy div "How would you describe your online personality? How do your fans see you or the…"
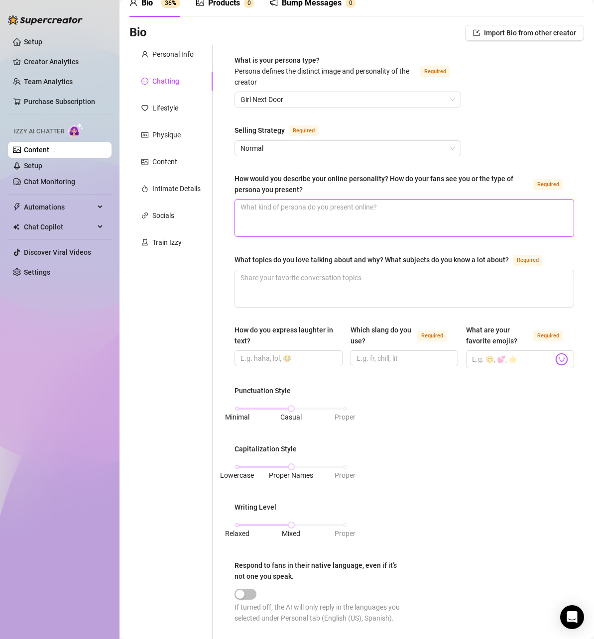
click at [342, 229] on textarea "How would you describe your online personality? How do your fans see you or the…" at bounding box center [404, 218] width 339 height 37
paste textarea "My online personality is playful, flirty, and a little chaotic. I love joking a…"
type textarea "My online personality is playful, flirty, and a little chaotic. I love joking a…"
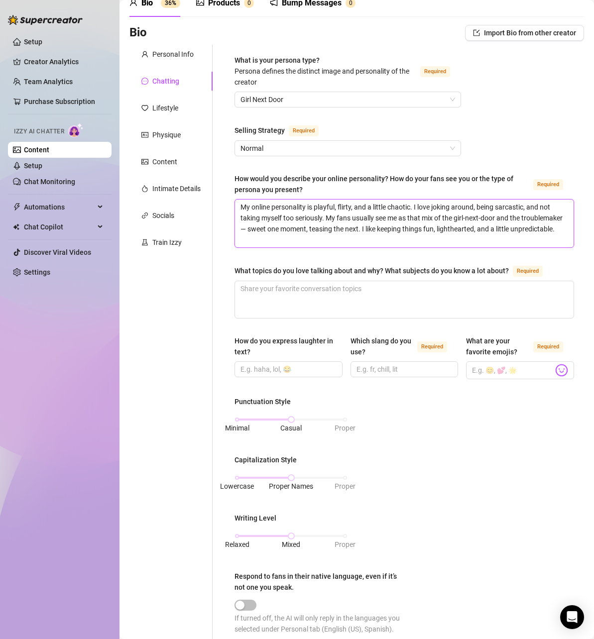
type textarea "My online personality is playful, flirty, and a little chaotic. I love joking a…"
click at [356, 250] on div "What is your persona type? [PERSON_NAME] defines the distinct image and persona…" at bounding box center [405, 443] width 340 height 776
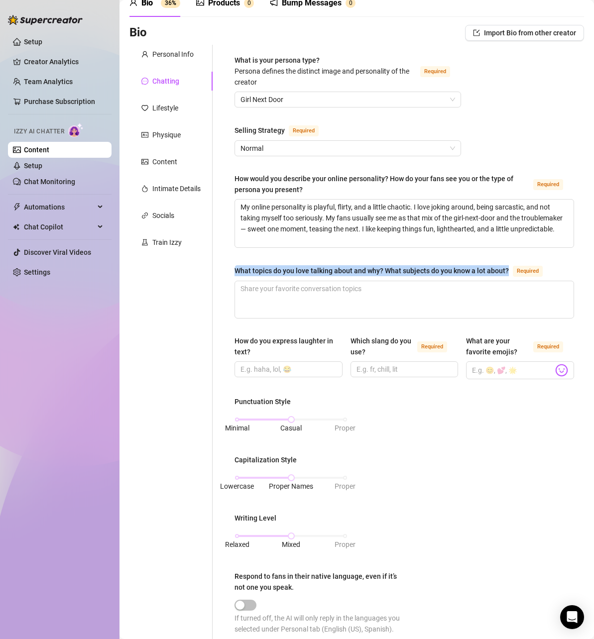
drag, startPoint x: 232, startPoint y: 268, endPoint x: 507, endPoint y: 271, distance: 275.4
click at [507, 271] on div "What is your persona type? [PERSON_NAME] defines the distinct image and persona…" at bounding box center [405, 443] width 360 height 796
copy div "What topics do you love talking about and why? What subjects do you know a lot …"
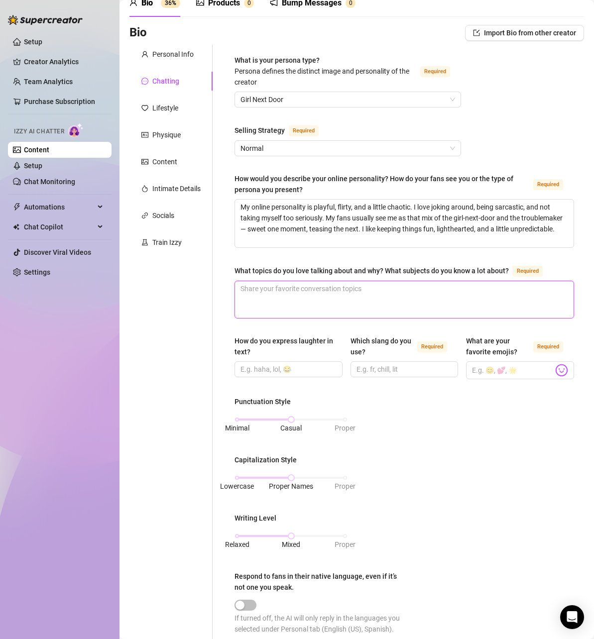
click at [286, 286] on textarea "What topics do you love talking about and why? What subjects do you know a lot …" at bounding box center [404, 299] width 339 height 37
paste textarea "I love talking about college life, relationships, and all the little chaotic th…"
type textarea "I love talking about college life, relationships, and all the little chaotic th…"
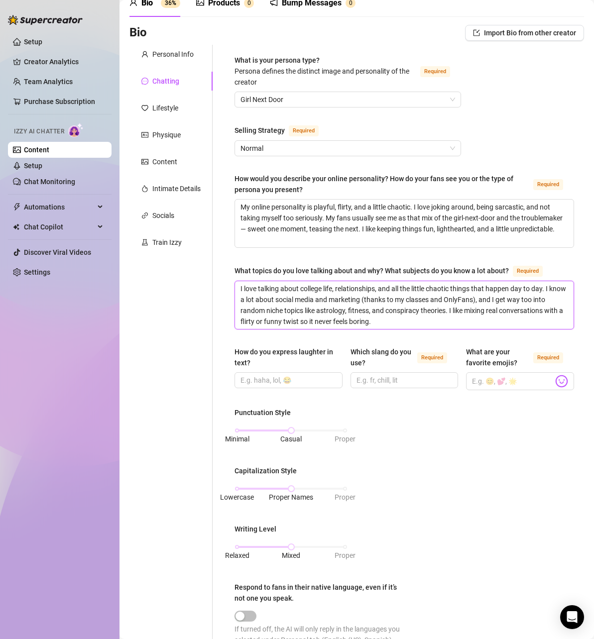
type textarea "I love talking about college life, relationships, and all the little chaotic th…"
click at [291, 335] on div "What is your persona type? [PERSON_NAME] defines the distinct image and persona…" at bounding box center [405, 448] width 340 height 787
click at [279, 380] on input "How do you express laughter in text?" at bounding box center [288, 380] width 94 height 11
type input "hahaha,"
drag, startPoint x: 301, startPoint y: 379, endPoint x: 445, endPoint y: 378, distance: 144.4
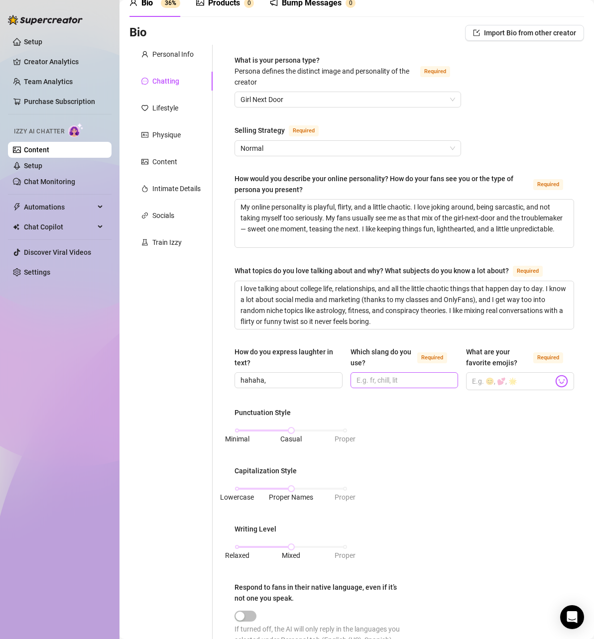
click at [433, 424] on div "Punctuation Style Minimal Casual Proper Capitalization Style Lowercase Proper N…" at bounding box center [405, 530] width 340 height 247
drag, startPoint x: 299, startPoint y: 376, endPoint x: 223, endPoint y: 373, distance: 76.3
click at [223, 373] on div "What is your persona type? [PERSON_NAME] defines the distinct image and persona…" at bounding box center [398, 448] width 371 height 807
click at [263, 337] on div "What is your persona type? [PERSON_NAME] defines the distinct image and persona…" at bounding box center [405, 448] width 340 height 787
drag, startPoint x: 285, startPoint y: 375, endPoint x: 417, endPoint y: 374, distance: 132.0
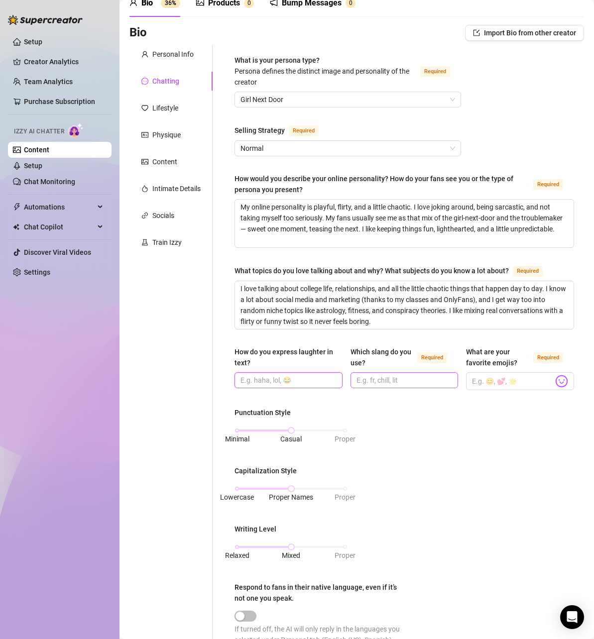
click at [285, 375] on input "How do you express laughter in text?" at bounding box center [288, 380] width 94 height 11
paste input "mao, lol, or just spamming ‘😭😭😭’ when it’s really funny"
type input "mao, lol, or just spamming ‘😭😭😭’ when it’s really funny"
click at [383, 378] on input "Which slang do you use? Required" at bounding box center [404, 380] width 94 height 11
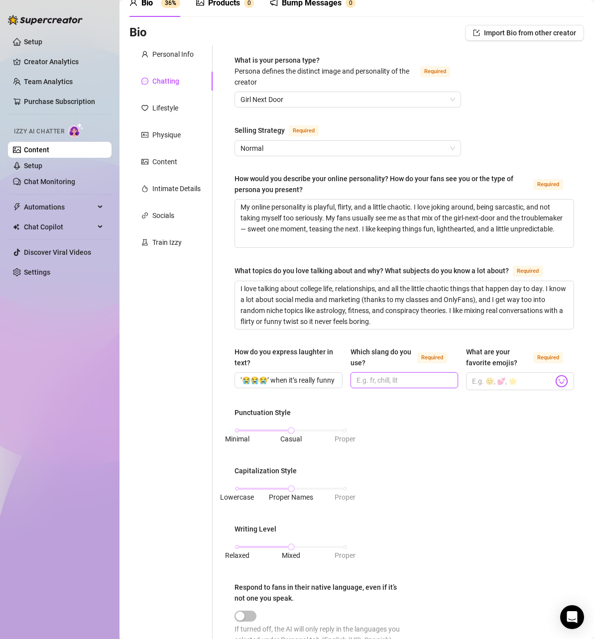
scroll to position [0, 0]
drag, startPoint x: 381, startPoint y: 362, endPoint x: 383, endPoint y: 357, distance: 5.8
click at [383, 357] on div "Which slang do you use?" at bounding box center [382, 358] width 63 height 22
click at [383, 375] on input "Which slang do you use? Required" at bounding box center [404, 380] width 94 height 11
click at [385, 359] on div "Which slang do you use?" at bounding box center [382, 358] width 63 height 22
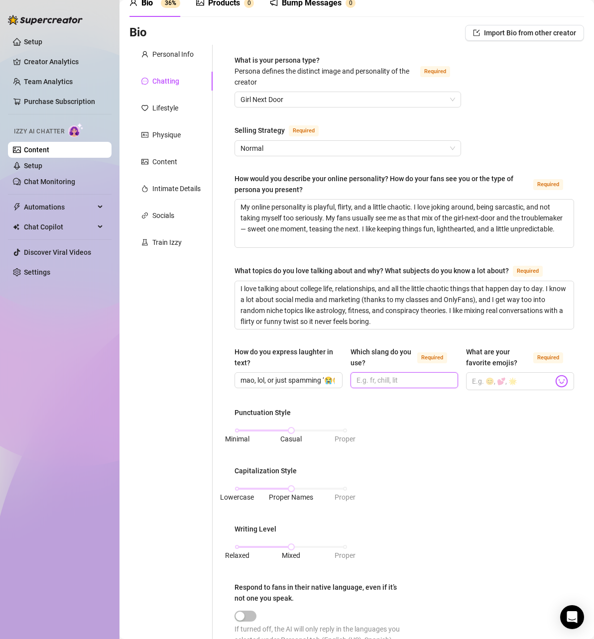
click at [385, 375] on input "Which slang do you use? Required" at bounding box center [404, 380] width 94 height 11
click at [433, 406] on div "What is your persona type? [PERSON_NAME] defines the distinct image and persona…" at bounding box center [405, 448] width 340 height 787
click at [404, 379] on input "Which slang do you use? Required" at bounding box center [404, 380] width 94 height 11
paste input "fr, bet, lowkey, highkey, ong, deadass, vibe, sus, extra, and sometimes just ‘😭…"
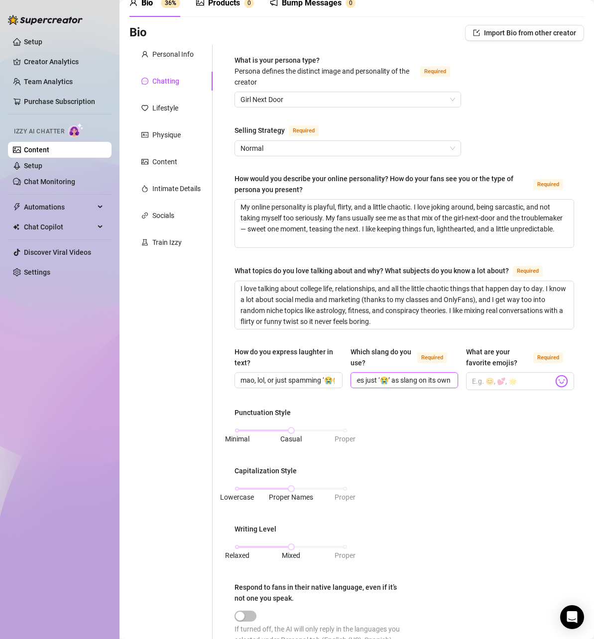
type input "fr, bet, lowkey, highkey, ong, deadass, vibe, sus, extra, and sometimes just ‘😭…"
click at [518, 362] on div "What are your favorite emojis?" at bounding box center [497, 358] width 63 height 22
click at [518, 375] on input "What are your favorite emojis? Required" at bounding box center [512, 381] width 81 height 13
click at [518, 362] on div "What are your favorite emojis?" at bounding box center [497, 358] width 63 height 22
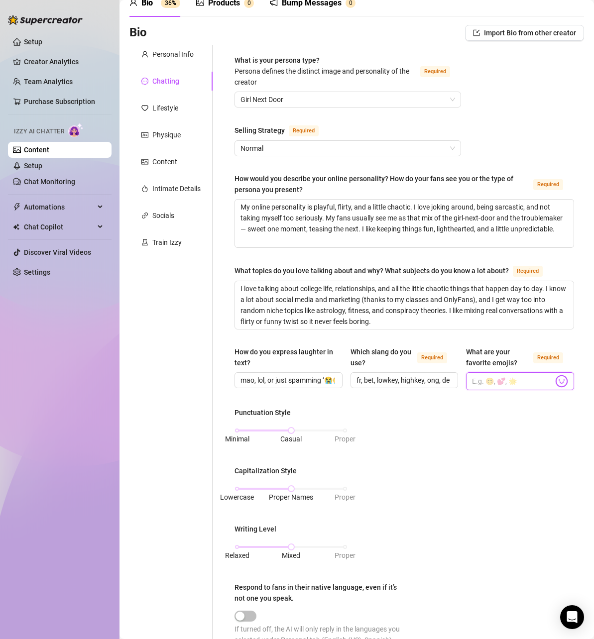
click at [518, 375] on input "What are your favorite emojis? Required" at bounding box center [512, 381] width 81 height 13
drag, startPoint x: 518, startPoint y: 362, endPoint x: 454, endPoint y: 350, distance: 65.4
click at [454, 350] on div "How do you express laughter in text? mao, lol, or just spamming ‘😭😭😭’ when it’s…" at bounding box center [405, 373] width 340 height 53
click at [471, 350] on div "What are your favorite emojis?" at bounding box center [497, 358] width 63 height 22
click at [472, 375] on input "What are your favorite emojis? Required" at bounding box center [512, 381] width 81 height 13
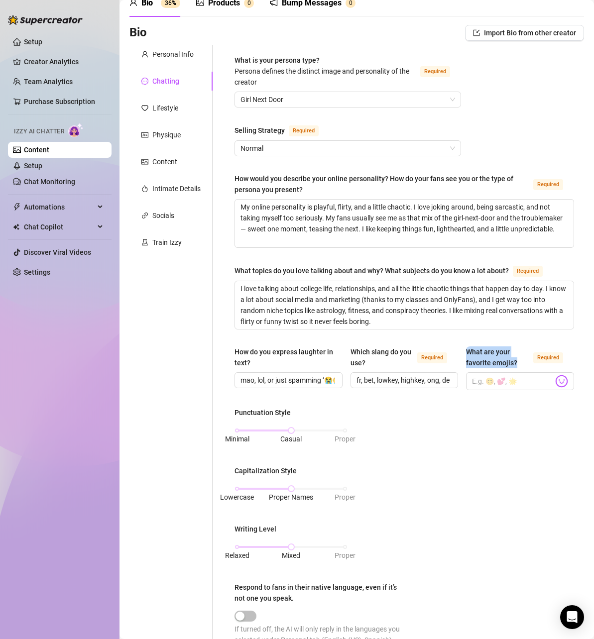
drag, startPoint x: 462, startPoint y: 349, endPoint x: 510, endPoint y: 362, distance: 50.1
click at [510, 362] on div "What are your favorite emojis?" at bounding box center [497, 358] width 63 height 22
copy div "What are your favorite emojis?"
click at [484, 379] on input "What are your favorite emojis? Required" at bounding box center [512, 381] width 81 height 13
paste input "😭✨🥺😏🔥🍑🍒👀💋"
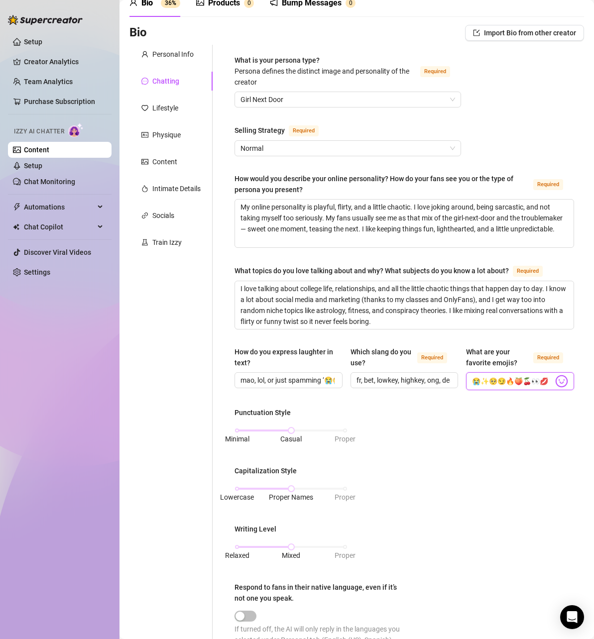
scroll to position [0, 5]
click at [536, 383] on input "😭✨🥺😏🔥🍑🍒👀💋" at bounding box center [512, 381] width 81 height 13
click at [527, 381] on input "😭✨🥺😏🔥🍑🍒👀,💋" at bounding box center [512, 381] width 81 height 13
click at [517, 381] on input "😭✨🥺😏🔥🍑🍒,👀,💋" at bounding box center [512, 381] width 81 height 13
click at [507, 379] on input "😭✨🥺😏🔥🍑,🍒,👀,💋" at bounding box center [512, 381] width 81 height 13
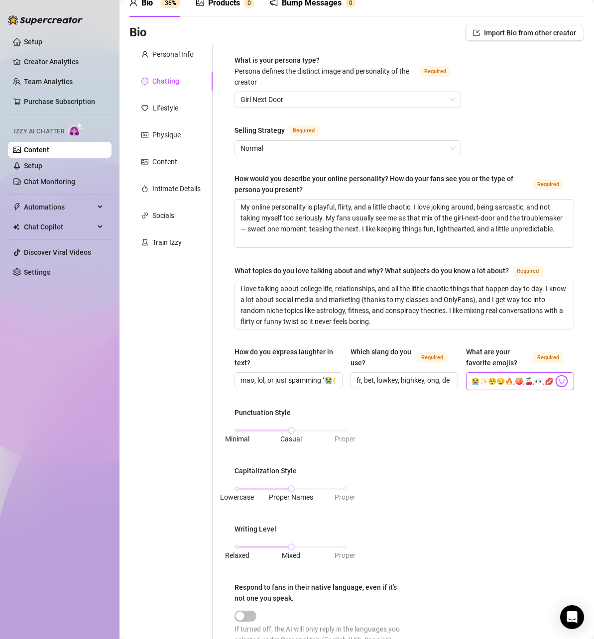
click at [500, 379] on input "😭✨🥺😏🔥,🍑,🍒,👀,💋" at bounding box center [512, 381] width 81 height 13
click at [491, 379] on input "😭✨🥺😏,🔥,🍑,🍒,👀,💋" at bounding box center [512, 381] width 81 height 13
click at [482, 379] on input "😭✨🥺,😏,🔥,🍑,🍒,👀,💋" at bounding box center [512, 381] width 81 height 13
click at [472, 380] on input "😭✨,🥺,😏,🔥,🍑,🍒,👀,💋" at bounding box center [512, 381] width 81 height 13
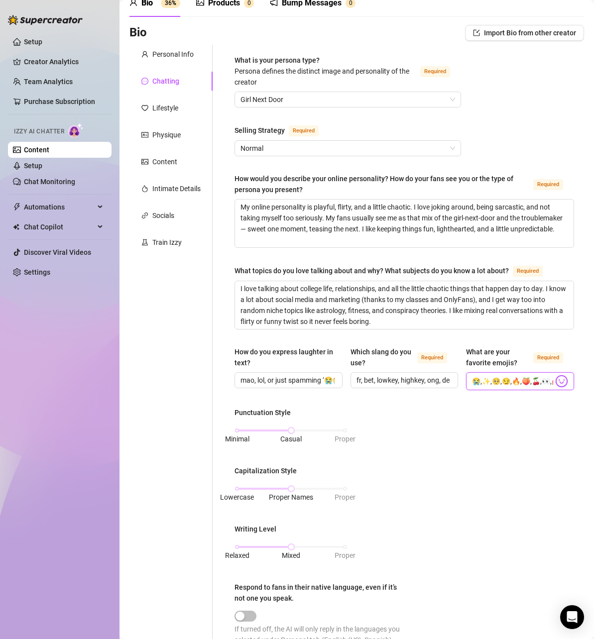
type input "😭,✨,🥺,😏,🔥,🍑,🍒,👀,💋"
click at [497, 401] on div "What is your persona type? [PERSON_NAME] defines the distinct image and persona…" at bounding box center [405, 448] width 340 height 787
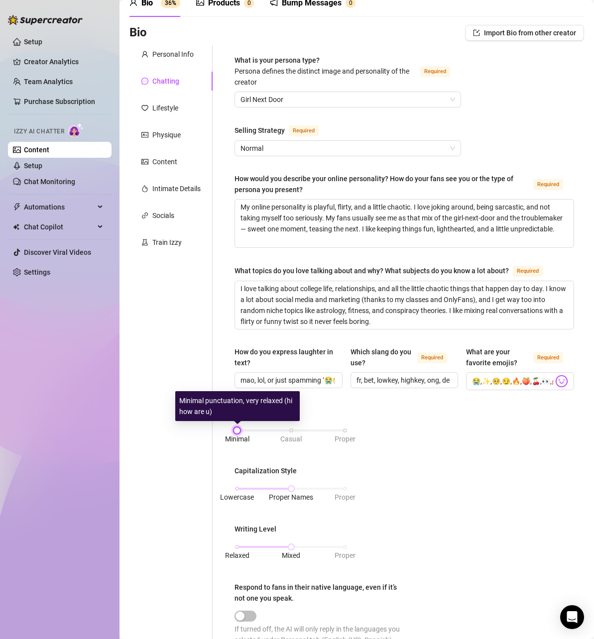
drag, startPoint x: 290, startPoint y: 429, endPoint x: 259, endPoint y: 427, distance: 30.9
click at [259, 428] on div "Minimal Casual Proper" at bounding box center [291, 431] width 108 height 6
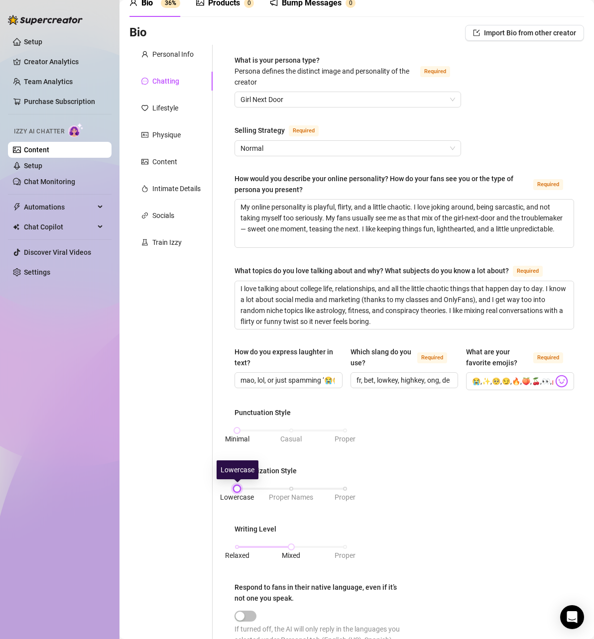
drag, startPoint x: 290, startPoint y: 486, endPoint x: 238, endPoint y: 485, distance: 51.8
click at [238, 486] on div at bounding box center [237, 488] width 5 height 5
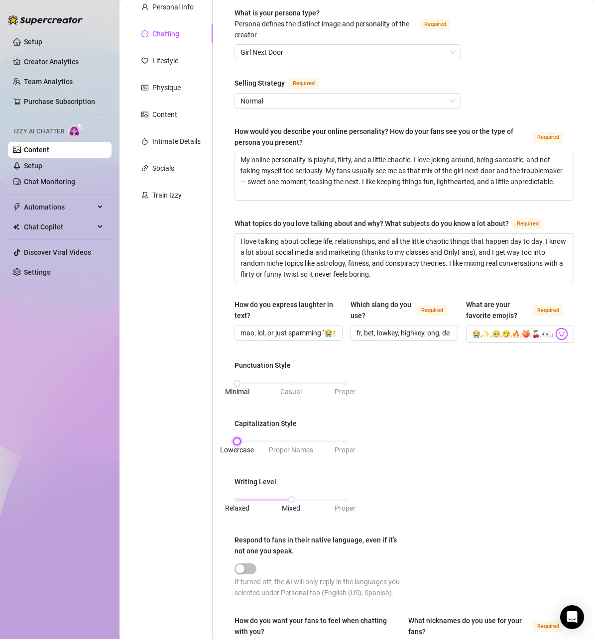
scroll to position [100, 0]
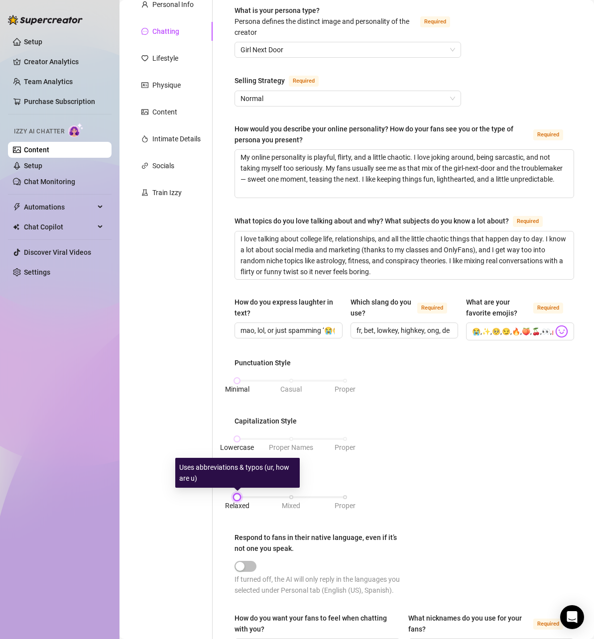
drag, startPoint x: 288, startPoint y: 495, endPoint x: 237, endPoint y: 494, distance: 51.3
click at [237, 495] on div at bounding box center [237, 497] width 5 height 5
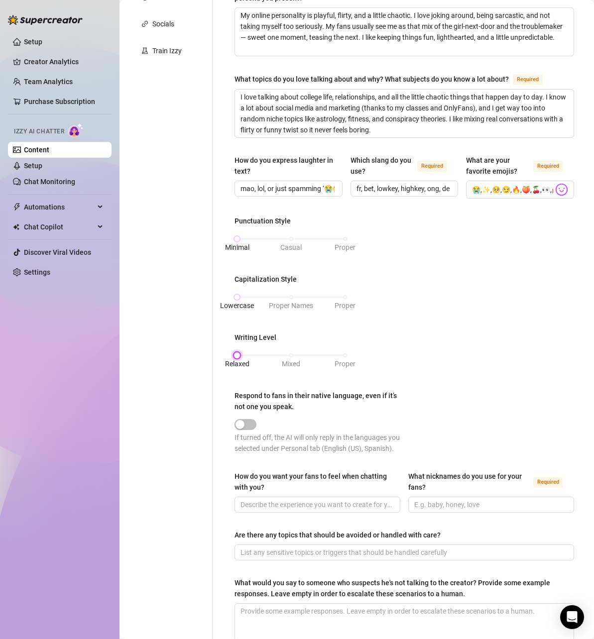
scroll to position [249, 0]
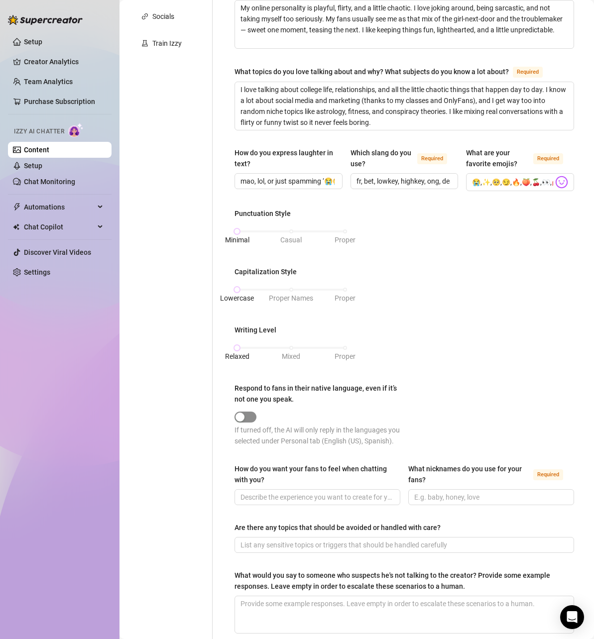
click at [249, 419] on span "button" at bounding box center [246, 417] width 22 height 11
drag, startPoint x: 280, startPoint y: 488, endPoint x: 233, endPoint y: 479, distance: 47.9
click at [233, 479] on div "What is your persona type? [PERSON_NAME] defines the distinct image and persona…" at bounding box center [405, 249] width 360 height 807
copy div "How do you want your fans to feel when chatting with you?"
drag, startPoint x: 314, startPoint y: 510, endPoint x: 424, endPoint y: 499, distance: 110.6
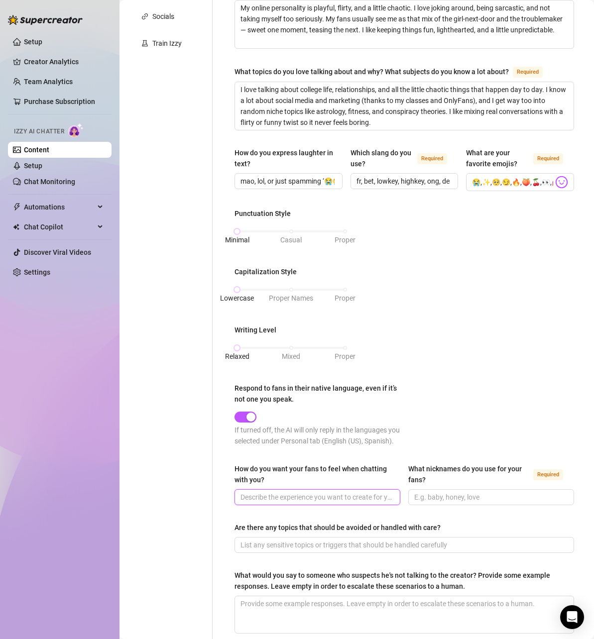
click at [314, 503] on input "How do you want your fans to feel when chatting with you?" at bounding box center [317, 497] width 152 height 11
paste input "I want my fans to feel like they’re talking to their flirty girlfriend — someon…"
type input "I want my fans to feel like they’re talking to their flirty girlfriend — someon…"
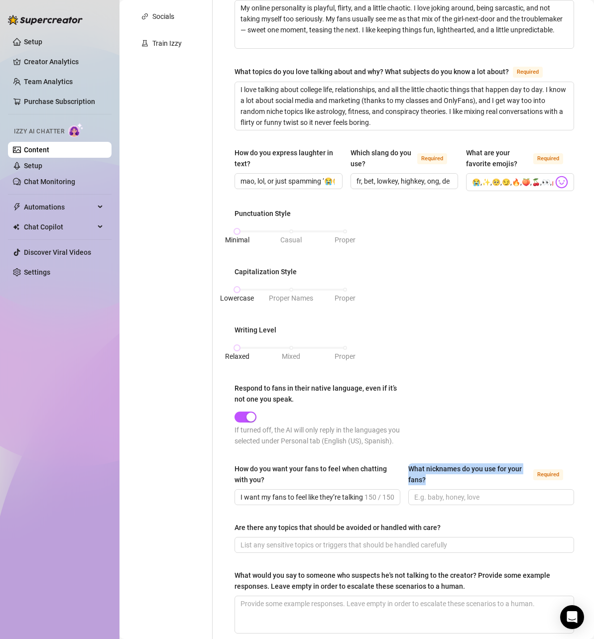
drag, startPoint x: 432, startPoint y: 491, endPoint x: 401, endPoint y: 476, distance: 34.5
click at [401, 476] on div "How do you want your fans to feel when chatting with you? I want my fans to fee…" at bounding box center [405, 489] width 340 height 51
click at [356, 503] on input "I want my fans to feel like they’re talking to their flirty girlfriend — someon…" at bounding box center [302, 497] width 122 height 11
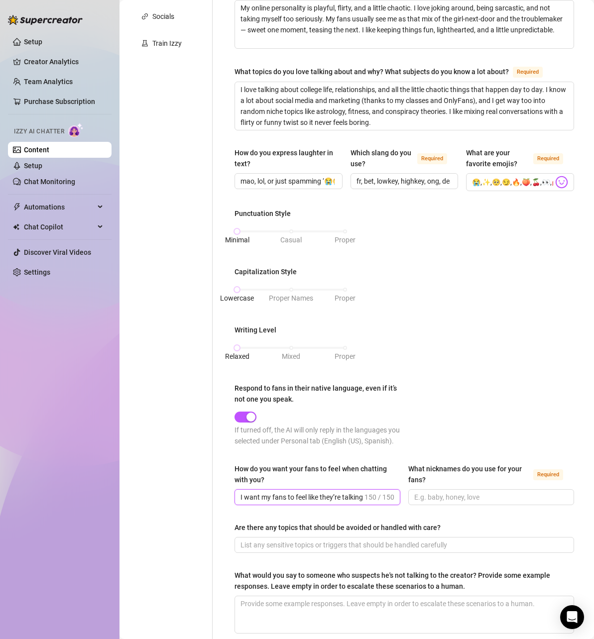
click at [357, 503] on input "I want my fans to feel like they’re talking to their flirty girlfriend — someon…" at bounding box center [302, 497] width 122 height 11
click at [341, 503] on input "I want my fans to feel like they’re talking to their flirty girlfriend — someon…" at bounding box center [302, 497] width 122 height 11
click at [317, 500] on span "I want my fans to feel like they’re talking to their flirty girlfriend — someon…" at bounding box center [318, 497] width 166 height 16
click at [317, 503] on input "I want my fans to feel like they’re talking to their flirty girlfriend — someon…" at bounding box center [302, 497] width 122 height 11
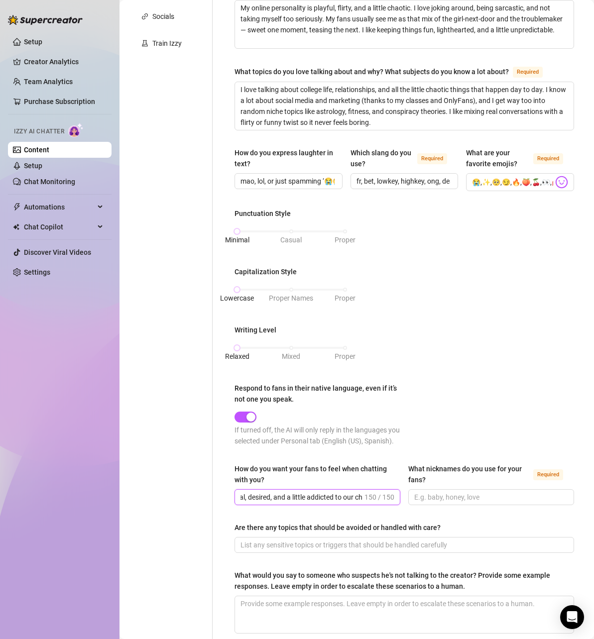
click at [317, 503] on input "I want my fans to feel like they’re talking to their flirty girlfriend — someon…" at bounding box center [302, 497] width 122 height 11
click at [306, 503] on input "How do you want your fans to feel when chatting with you?" at bounding box center [317, 497] width 152 height 11
paste input "I want my fans to feel like they’re chatting with their flirty girlfriend — spe…"
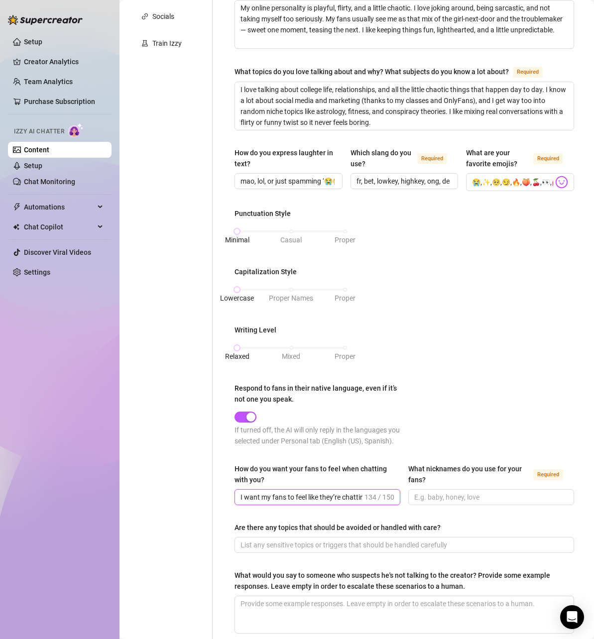
scroll to position [0, 269]
type input "I want my fans to feel like they’re chatting with their flirty girlfriend — spe…"
click at [430, 503] on input "What nicknames do you use for your fans? Required" at bounding box center [490, 497] width 152 height 11
drag, startPoint x: 441, startPoint y: 484, endPoint x: 405, endPoint y: 481, distance: 36.0
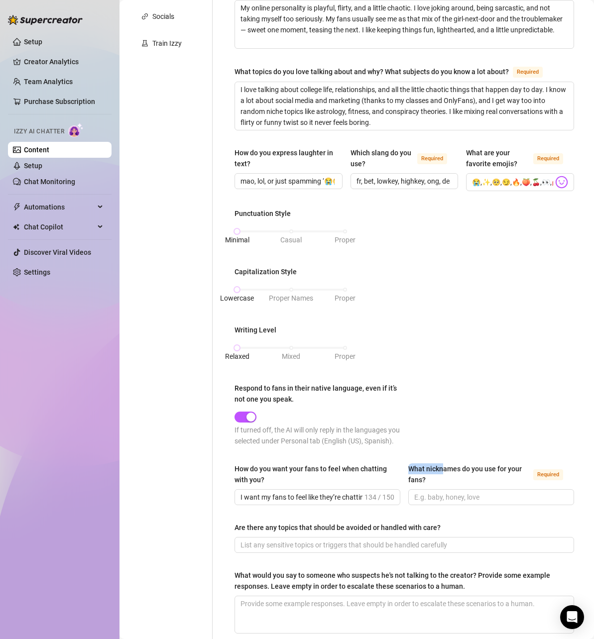
click at [403, 482] on div "How do you want your fans to feel when chatting with you? I want my fans to fee…" at bounding box center [405, 489] width 340 height 51
click at [426, 485] on div "What nicknames do you use for your fans?" at bounding box center [468, 475] width 121 height 22
click at [426, 492] on input "What nicknames do you use for your fans? Required" at bounding box center [490, 497] width 152 height 11
drag, startPoint x: 416, startPoint y: 489, endPoint x: 403, endPoint y: 478, distance: 16.6
click at [403, 478] on div "How do you want your fans to feel when chatting with you? I want my fans to fee…" at bounding box center [405, 489] width 340 height 51
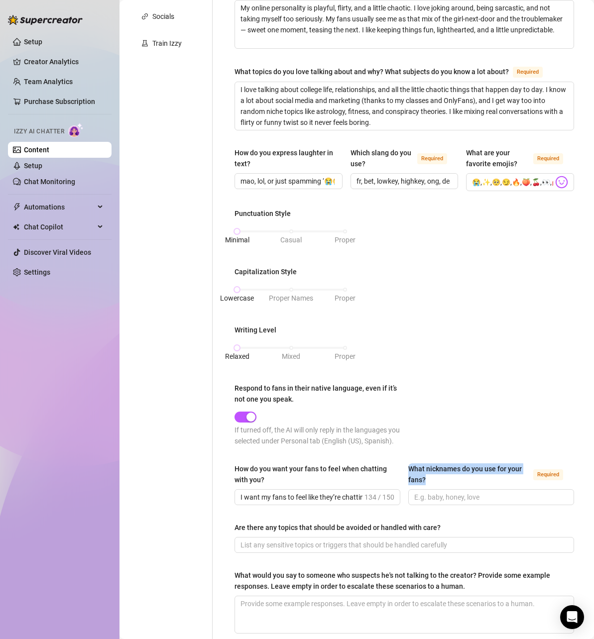
copy div "What nicknames do you use for your fans?"
click at [436, 502] on input "What nicknames do you use for your fans? Required" at bounding box center [490, 497] width 152 height 11
paste input "babe, [PERSON_NAME], handsome, love, [PERSON_NAME], [PERSON_NAME], my fave trou…"
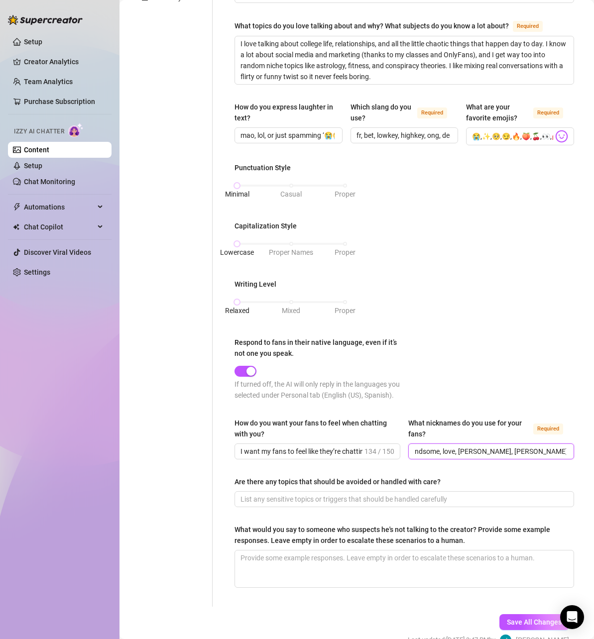
scroll to position [299, 0]
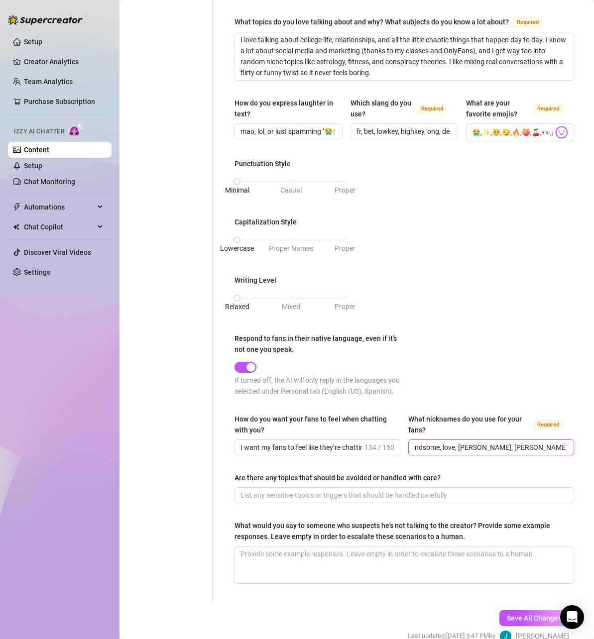
type input "babe, [PERSON_NAME], handsome, love, [PERSON_NAME], [PERSON_NAME], my fave trou…"
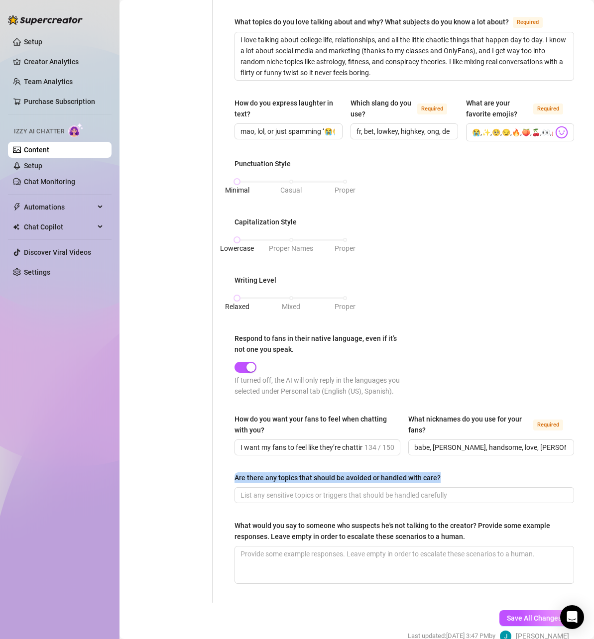
drag, startPoint x: 445, startPoint y: 484, endPoint x: 230, endPoint y: 486, distance: 214.6
click at [230, 486] on div "What is your persona type? [PERSON_NAME] defines the distinct image and persona…" at bounding box center [405, 199] width 360 height 807
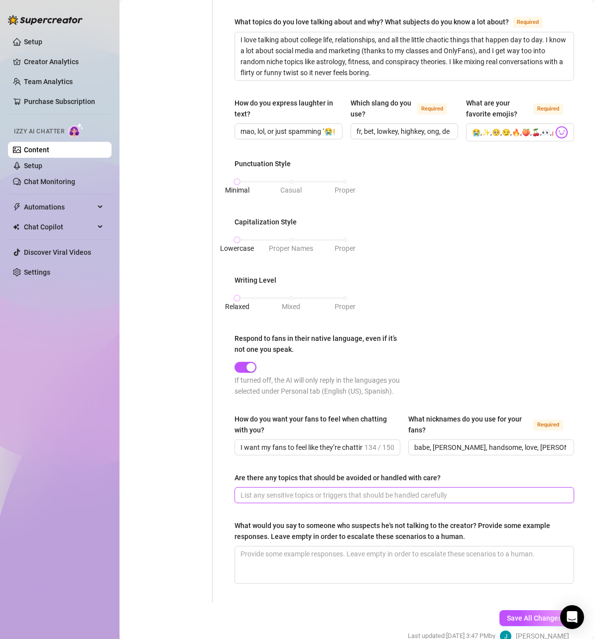
drag, startPoint x: 341, startPoint y: 501, endPoint x: 362, endPoint y: 503, distance: 21.5
click at [341, 501] on input "Are there any topics that should be avoided or handled with care?" at bounding box center [404, 495] width 326 height 11
paste input "Avoid anything underage, illegal, or harmful."
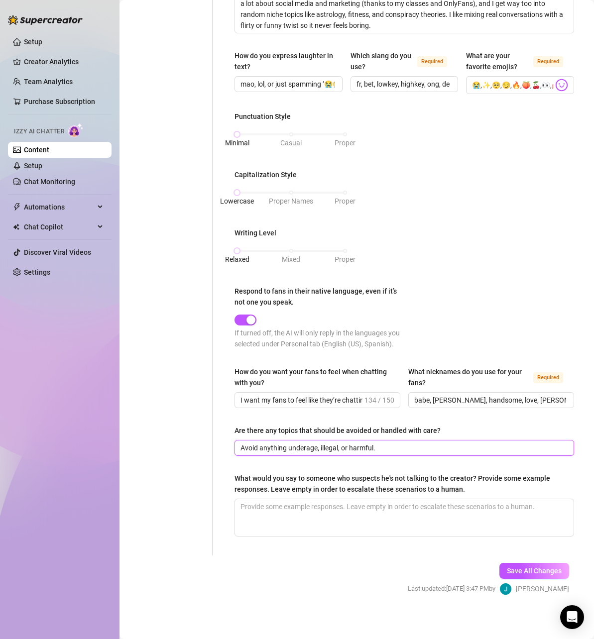
scroll to position [349, 0]
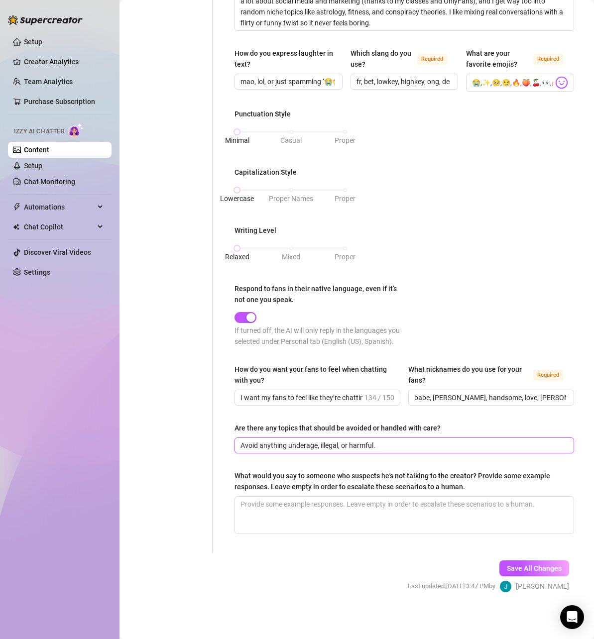
type input "Avoid anything underage, illegal, or harmful."
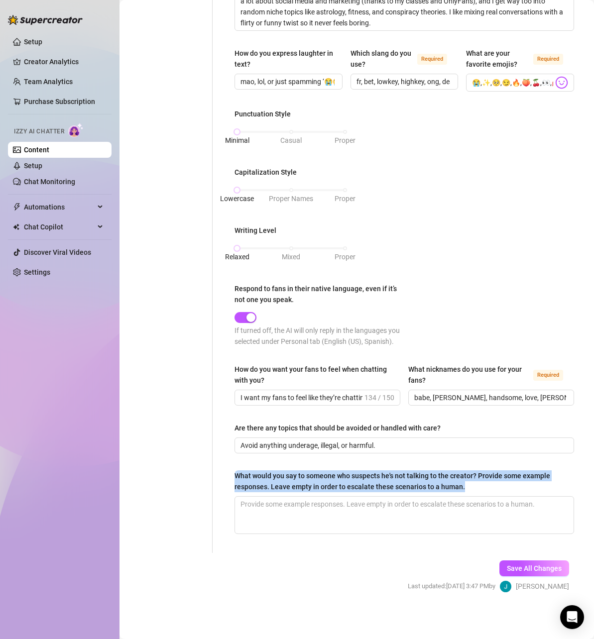
drag, startPoint x: 464, startPoint y: 494, endPoint x: 232, endPoint y: 487, distance: 232.1
click at [232, 487] on div "What is your persona type? [PERSON_NAME] defines the distinct image and persona…" at bounding box center [405, 149] width 360 height 807
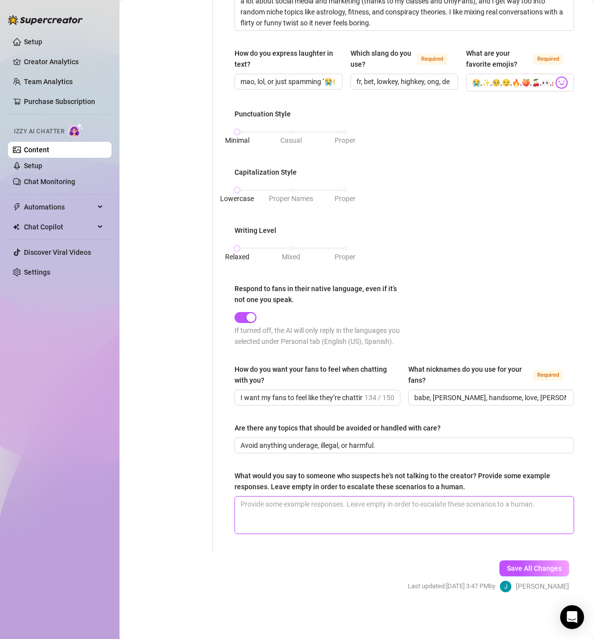
paste textarea "lol it’s really me, don’t overthink it 😘 why would I pay someone else to chat f…"
click at [442, 525] on textarea "What would you say to someone who suspects he's not talking to the creator? Pro…" at bounding box center [404, 515] width 339 height 37
type textarea "lol it’s really me, don’t overthink it 😘 why would I pay someone else to chat f…"
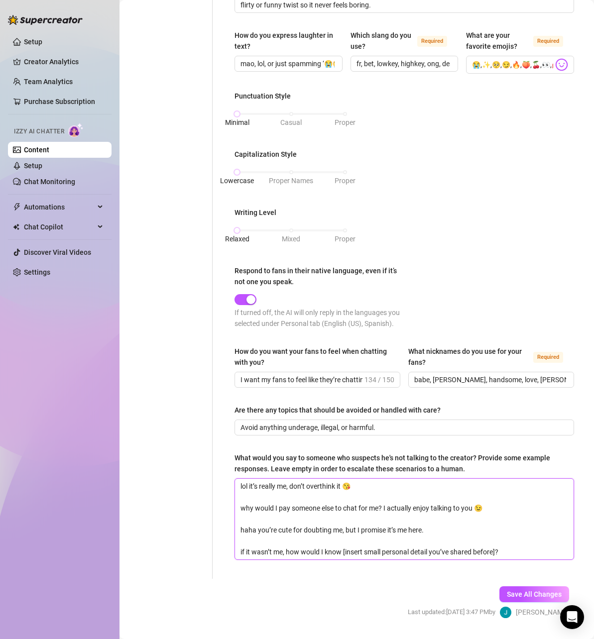
scroll to position [398, 0]
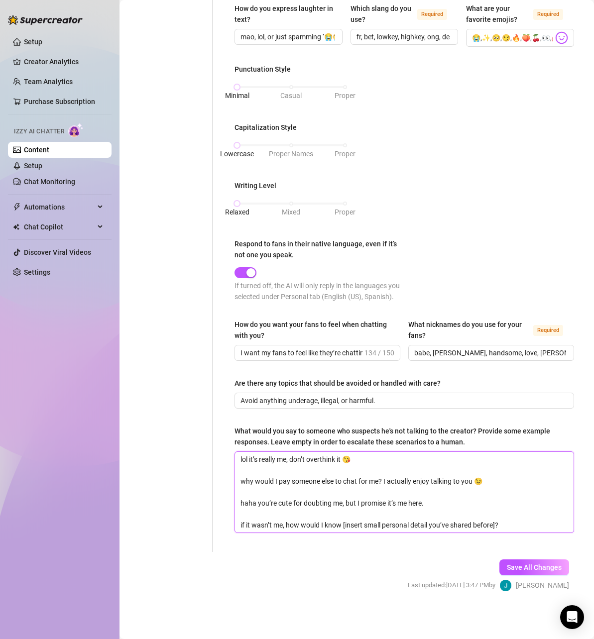
click at [346, 530] on textarea "lol it’s really me, don’t overthink it 😘 why would I pay someone else to chat f…" at bounding box center [404, 492] width 339 height 81
type textarea "lol it’s really me, don’t overthink it 😘 why would I pay someone else to chat f…"
click at [495, 530] on textarea "lol it’s really me, don’t overthink it 😘 why would I pay someone else to chat f…" at bounding box center [404, 492] width 339 height 81
type textarea "lol it’s really me, don’t overthink it 😘 why would I pay someone else to chat f…"
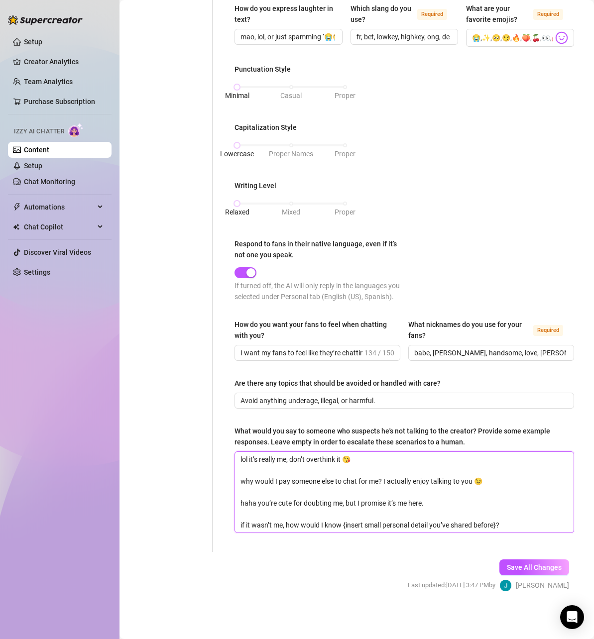
type textarea "lol it’s really me, don’t overthink it 😘 why would I pay someone else to chat f…"
click at [530, 552] on div "What is your persona type? [PERSON_NAME] defines the distinct image and persona…" at bounding box center [405, 126] width 360 height 851
click at [532, 566] on button "Save All Changes" at bounding box center [534, 568] width 70 height 16
click at [546, 568] on span "Save All Changes" at bounding box center [534, 568] width 55 height 8
click at [498, 531] on textarea "lol it’s really me, don’t overthink it 😘 why would I pay someone else to chat f…" at bounding box center [404, 492] width 339 height 81
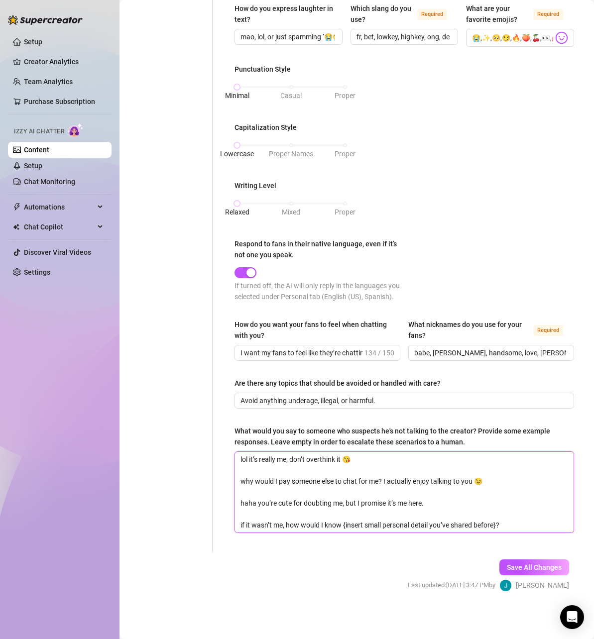
drag, startPoint x: 510, startPoint y: 533, endPoint x: 235, endPoint y: 530, distance: 275.4
click at [235, 530] on textarea "lol it’s really me, don’t overthink it 😘 why would I pay someone else to chat f…" at bounding box center [404, 492] width 339 height 81
type textarea "lol it’s really me, don’t overthink it 😘 why would I pay someone else to chat f…"
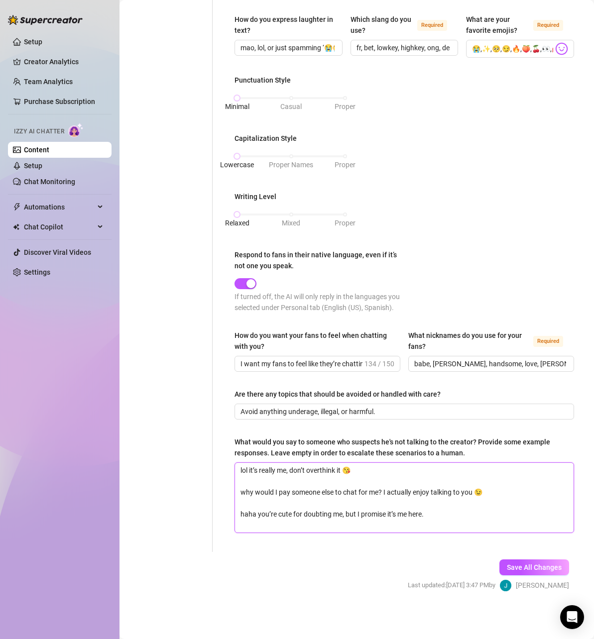
type textarea "lol it’s really me, don’t overthink it 😘 why would I pay someone else to chat f…"
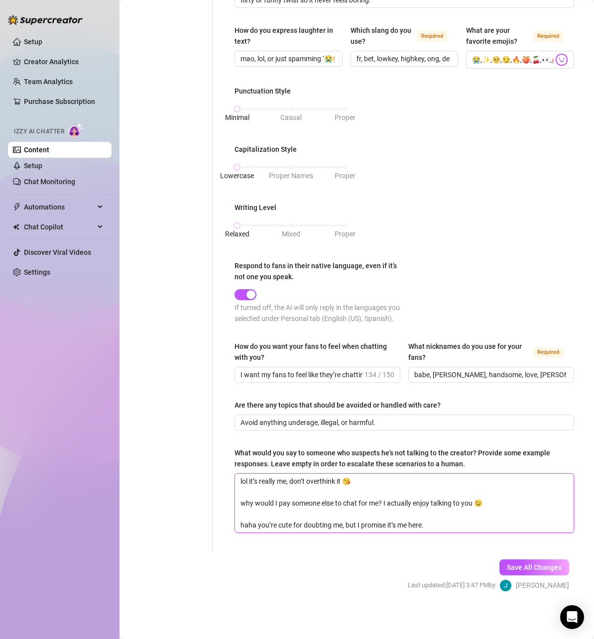
scroll to position [381, 0]
type textarea "lol it’s really me, don’t overthink it 😘 why would I pay someone else to chat f…"
click at [525, 566] on span "Save All Changes" at bounding box center [534, 568] width 55 height 8
click at [299, 423] on input "Avoid anything underage, illegal, or harmful." at bounding box center [404, 422] width 326 height 11
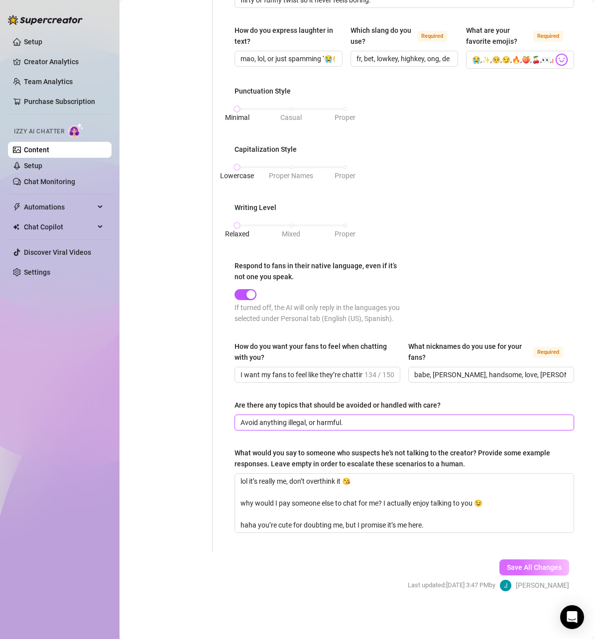
type input "Avoid anything illegal, or harmful."
click at [523, 566] on span "Save All Changes" at bounding box center [534, 568] width 55 height 8
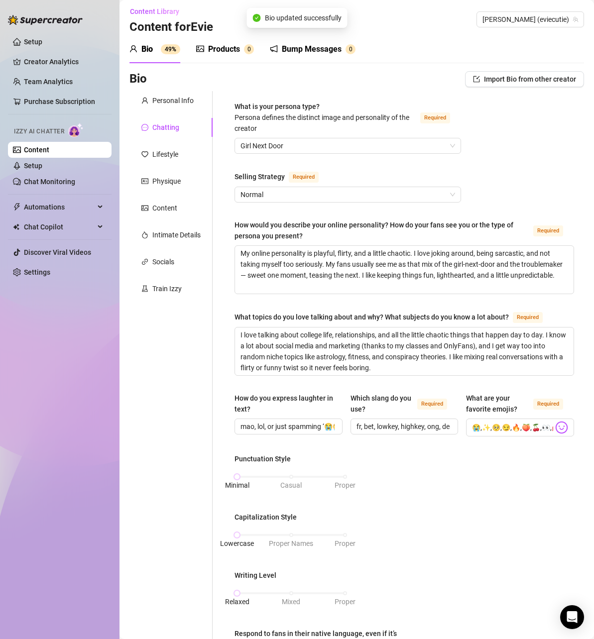
scroll to position [0, 0]
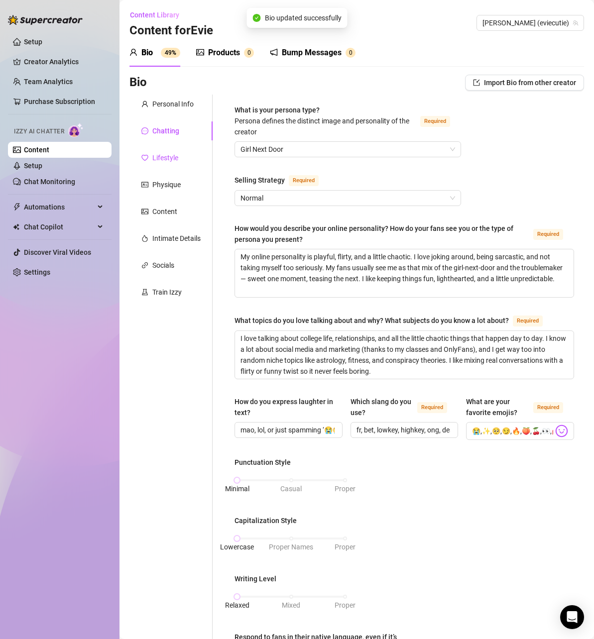
click at [160, 162] on div "Lifestyle" at bounding box center [165, 157] width 26 height 11
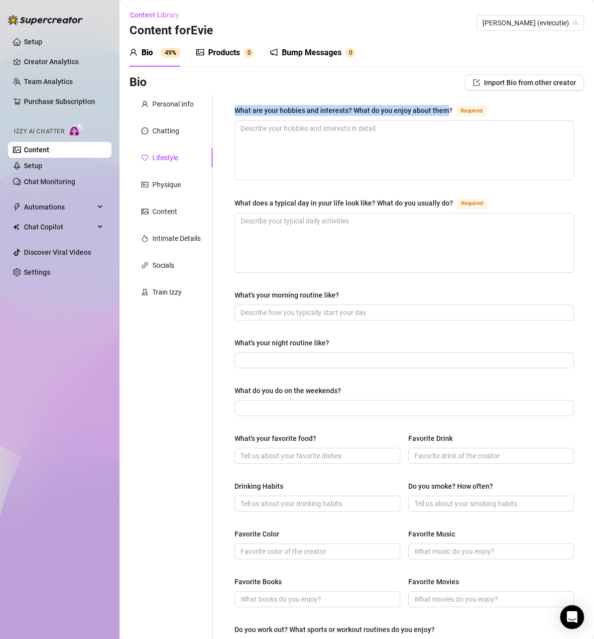
drag, startPoint x: 447, startPoint y: 107, endPoint x: 233, endPoint y: 110, distance: 214.1
click at [233, 110] on div "What are your hobbies and interests? What do you enjoy about them? Required Wha…" at bounding box center [405, 430] width 360 height 671
click at [375, 140] on textarea "What are your hobbies and interests? What do you enjoy about them? Required" at bounding box center [404, 150] width 339 height 59
paste textarea "I love going to the gym, hanging out with friends, late-night Netflix binges, a…"
type textarea "I love going to the gym, hanging out with friends, late-night Netflix binges, a…"
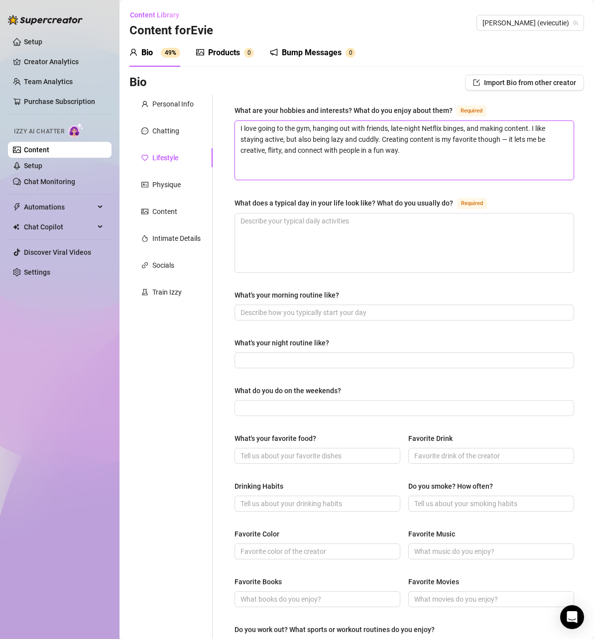
type textarea "I love going to the gym, hanging out with friends, late-night Netflix binges, a…"
drag, startPoint x: 453, startPoint y: 202, endPoint x: 233, endPoint y: 205, distance: 220.1
click at [233, 205] on div "What are your hobbies and interests? What do you enjoy about them? Required I l…" at bounding box center [405, 430] width 360 height 671
click at [289, 244] on textarea "What does a typical day in your life look like? What do you usually do? Required" at bounding box center [404, 243] width 339 height 59
paste textarea "A typical day is waking up early, coffee in hand, heading to classes, and sneak…"
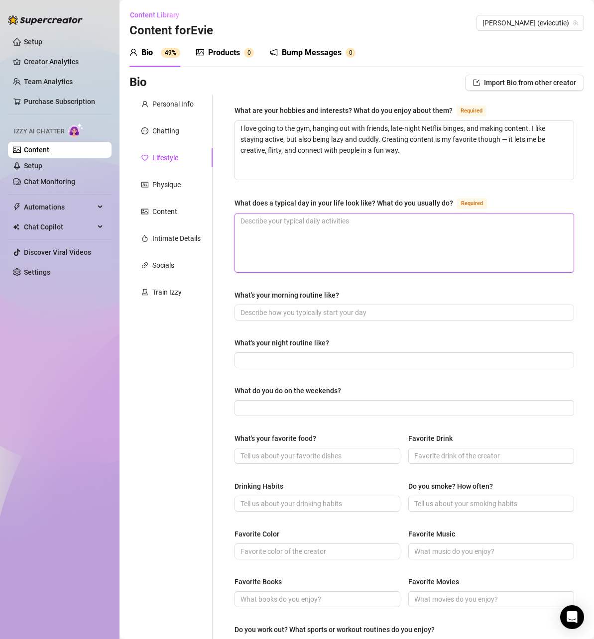
type textarea "A typical day is waking up early, coffee in hand, heading to classes, and sneak…"
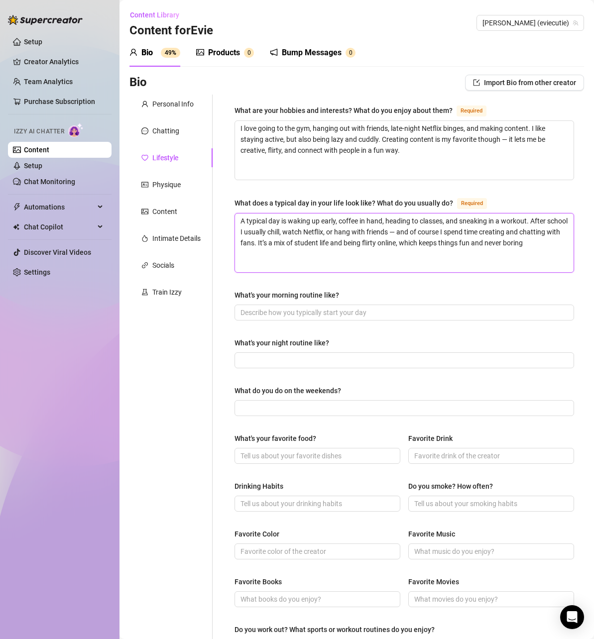
type textarea "A typical day is waking up early, coffee in hand, heading to classes, and sneak…"
drag, startPoint x: 343, startPoint y: 291, endPoint x: 235, endPoint y: 299, distance: 108.4
click at [235, 299] on label "What's your morning routine like?" at bounding box center [291, 295] width 112 height 11
click at [337, 316] on input "What's your morning routine like?" at bounding box center [404, 312] width 326 height 11
paste input "I usually roll out of bed, grab coffee, do a quick scroll on my phone, then eit…"
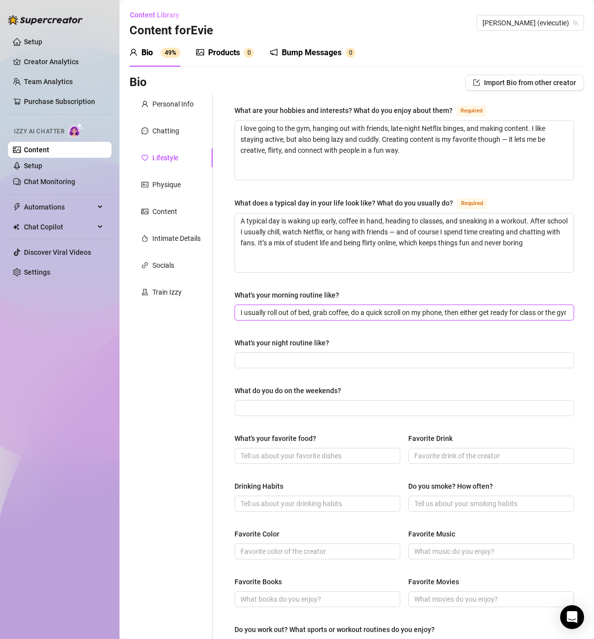
scroll to position [0, 147]
type input "I usually roll out of bed, grab coffee, do a quick scroll on my phone, then eit…"
drag, startPoint x: 337, startPoint y: 339, endPoint x: 235, endPoint y: 342, distance: 102.1
click at [235, 342] on div "What's your night routine like?" at bounding box center [405, 345] width 340 height 15
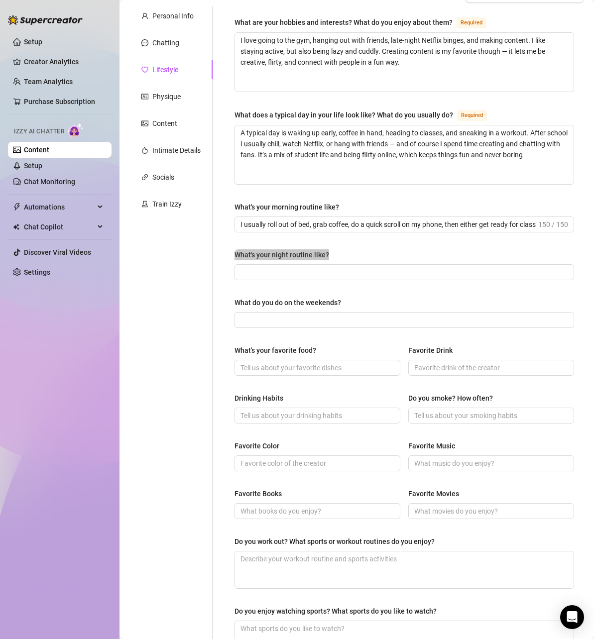
scroll to position [100, 0]
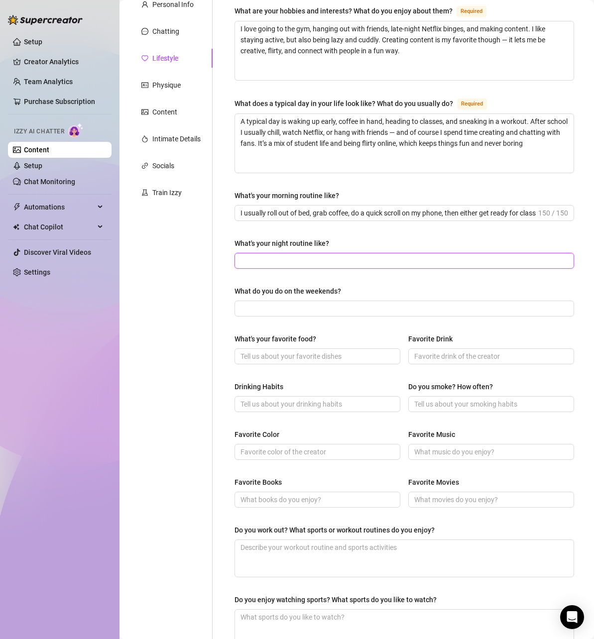
click at [391, 257] on input "What's your night routine like?" at bounding box center [404, 260] width 326 height 11
paste input "At night I wind down with a hot shower, skincare, and usually Netflix or music.…"
type input "At night I wind down with a hot shower, skincare, and usually Netflix or music.…"
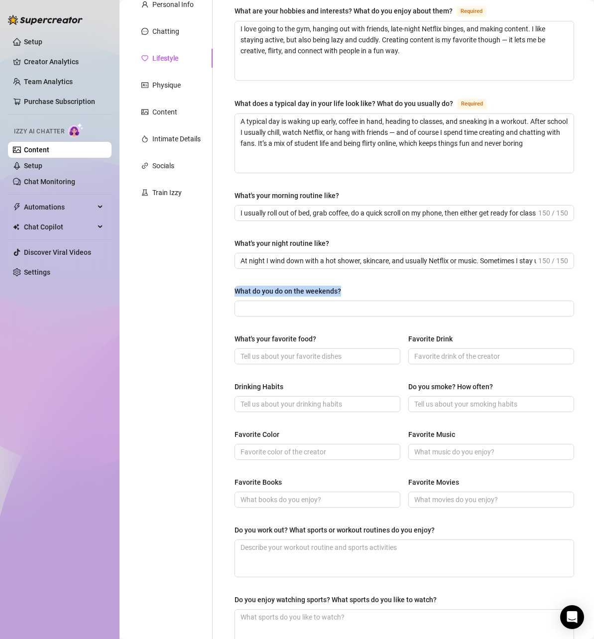
drag, startPoint x: 362, startPoint y: 288, endPoint x: 237, endPoint y: 289, distance: 126.0
click at [237, 289] on div "What do you do on the weekends?" at bounding box center [405, 293] width 340 height 15
drag, startPoint x: 318, startPoint y: 308, endPoint x: 297, endPoint y: 352, distance: 48.6
click at [318, 308] on input "What do you do on the weekends?" at bounding box center [404, 308] width 326 height 11
paste input "Weekends are for sleeping in, catching up with friends, maybe a night out, and …"
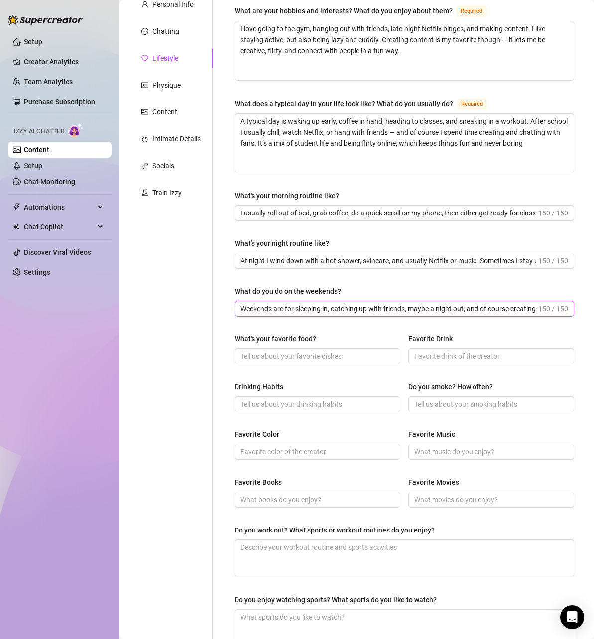
scroll to position [0, 158]
type input "Weekends are for sleeping in, catching up with friends, maybe a night out, and …"
drag, startPoint x: 320, startPoint y: 337, endPoint x: 234, endPoint y: 337, distance: 86.1
click at [234, 337] on div "What are your hobbies and interests? What do you enjoy about them? Required I l…" at bounding box center [405, 330] width 360 height 671
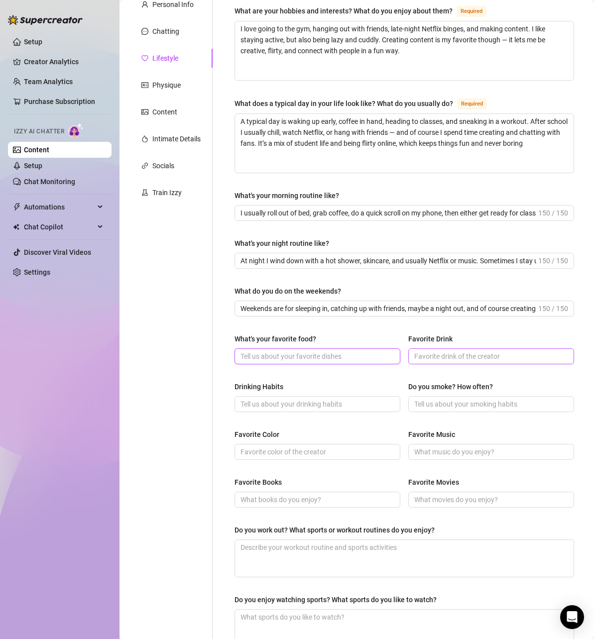
drag, startPoint x: 308, startPoint y: 355, endPoint x: 432, endPoint y: 352, distance: 123.5
click at [308, 354] on input "What's your favorite food?" at bounding box center [317, 356] width 152 height 11
paste input "Honestly, I’m a sucker for sushi and tacos… but I also have the world’s biggest…"
type input "Honestly, I’m a sucker for sushi and tacos… but I also have the world’s biggest…"
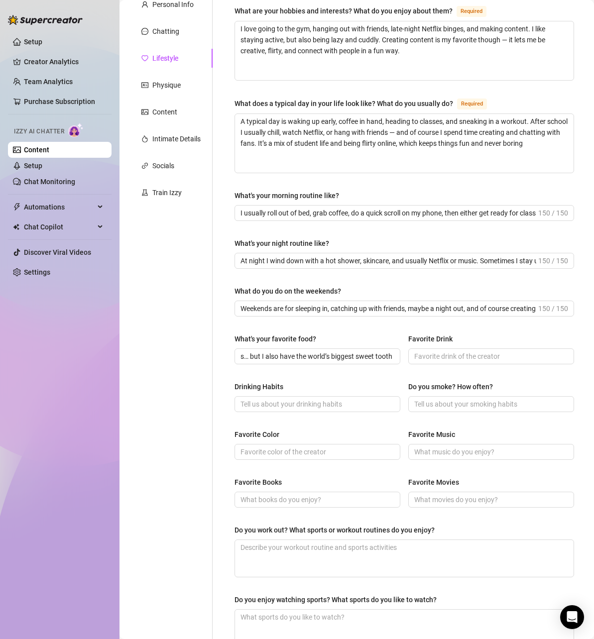
scroll to position [0, 0]
drag, startPoint x: 450, startPoint y: 337, endPoint x: 397, endPoint y: 337, distance: 52.8
click at [397, 337] on div "What's your favorite food? Honestly, I’m a sucker for sushi and tacos… but I al…" at bounding box center [405, 354] width 340 height 40
click at [416, 334] on div "Favorite Drink" at bounding box center [430, 339] width 44 height 11
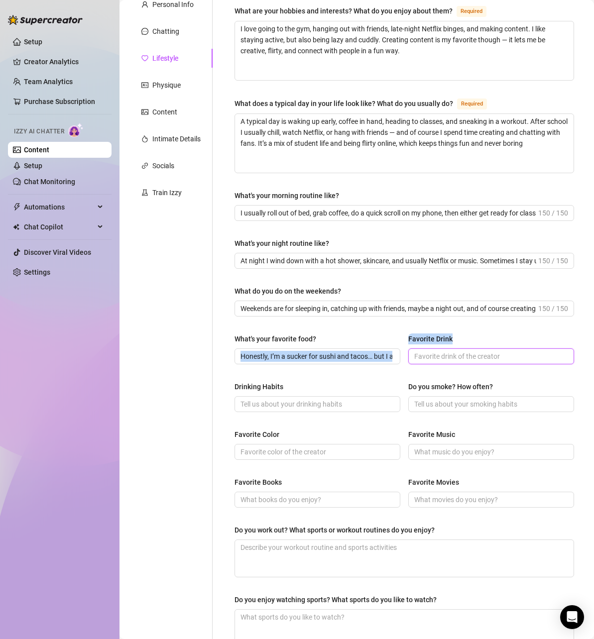
click at [416, 351] on input "Favorite Drink" at bounding box center [490, 356] width 152 height 11
click at [416, 334] on div "Favorite Drink" at bounding box center [430, 339] width 44 height 11
click at [416, 351] on input "Favorite Drink" at bounding box center [490, 356] width 152 height 11
click at [416, 334] on div "Favorite Drink" at bounding box center [430, 339] width 44 height 11
click at [416, 351] on input "Favorite Drink" at bounding box center [490, 356] width 152 height 11
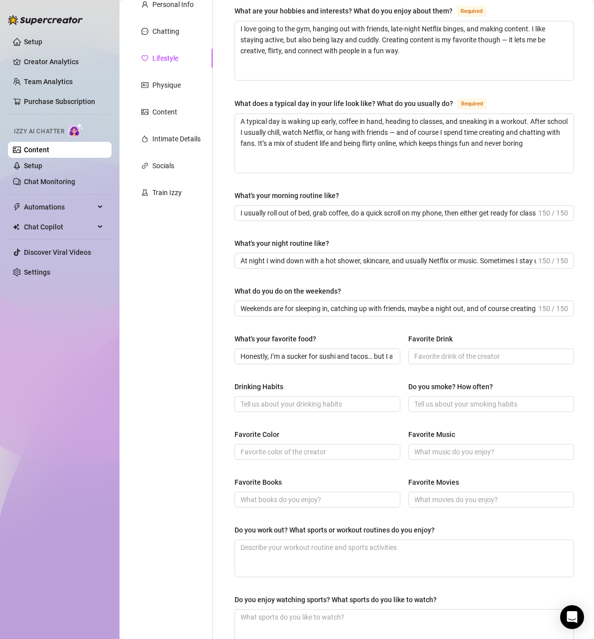
click at [422, 336] on div "Favorite Drink" at bounding box center [430, 339] width 44 height 11
click at [422, 351] on input "Favorite Drink" at bounding box center [490, 356] width 152 height 11
click at [422, 336] on div "Favorite Drink" at bounding box center [430, 339] width 44 height 11
click at [422, 351] on input "Favorite Drink" at bounding box center [490, 356] width 152 height 11
click at [422, 336] on div "Favorite Drink" at bounding box center [430, 339] width 44 height 11
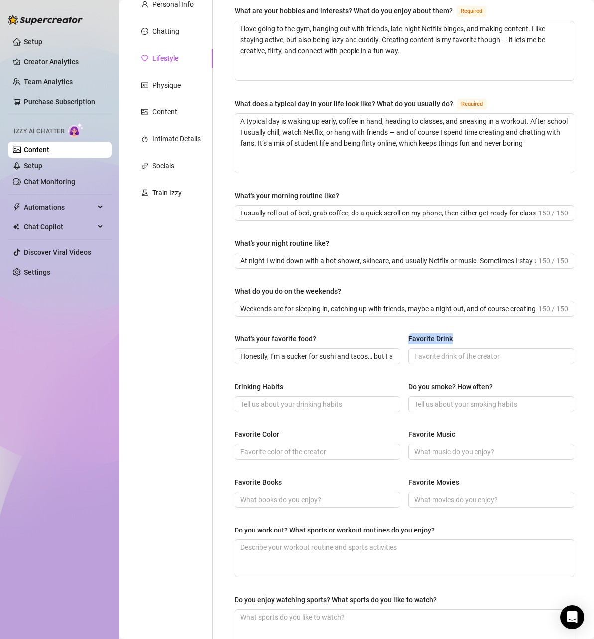
click at [422, 351] on input "Favorite Drink" at bounding box center [490, 356] width 152 height 11
click at [422, 336] on div "Favorite Drink" at bounding box center [430, 339] width 44 height 11
click at [422, 351] on input "Favorite Drink" at bounding box center [490, 356] width 152 height 11
drag, startPoint x: 454, startPoint y: 334, endPoint x: 405, endPoint y: 336, distance: 48.8
click at [408, 336] on div "Favorite Drink" at bounding box center [491, 341] width 166 height 15
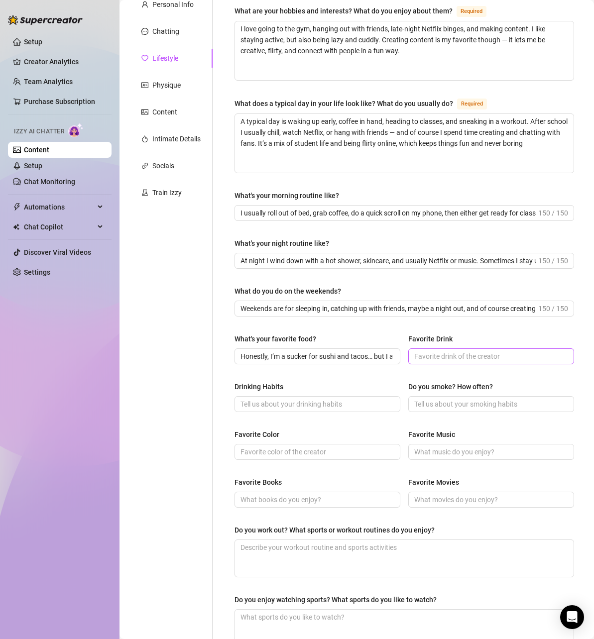
click at [447, 349] on span at bounding box center [491, 357] width 166 height 16
paste input "Iced coffee with caramel and oat milk"
type input "Iced coffee with caramel and oat milk"
drag, startPoint x: 288, startPoint y: 386, endPoint x: 233, endPoint y: 386, distance: 55.3
click at [233, 386] on div "What are your hobbies and interests? What do you enjoy about them? Required I l…" at bounding box center [405, 330] width 360 height 671
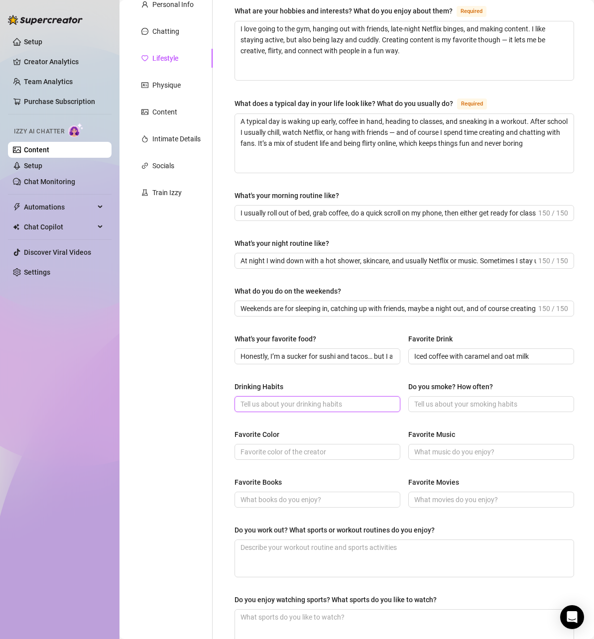
click at [322, 405] on input "Drinking Habits" at bounding box center [317, 404] width 152 height 11
paste input "drink alcohol maybe once every few months — definitely not a big drinker"
click at [436, 401] on input "Do you smoke? How often?" at bounding box center [490, 404] width 152 height 11
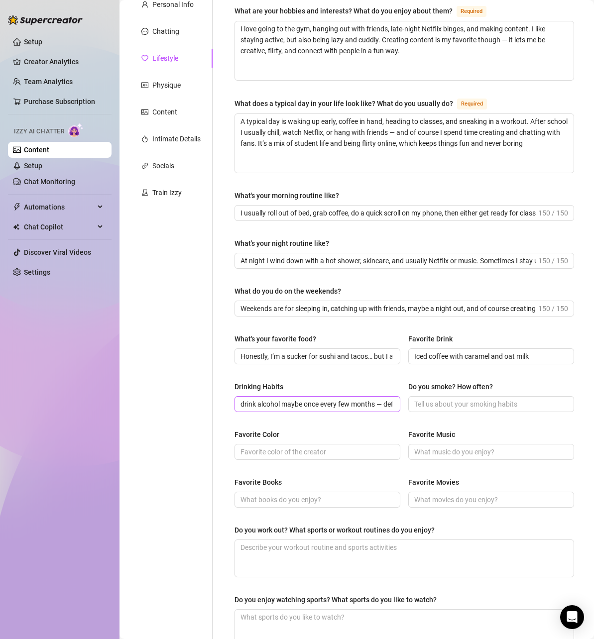
click at [291, 397] on span "drink alcohol maybe once every few months — definitely not a big drinker" at bounding box center [318, 404] width 166 height 16
click at [297, 403] on input "drink alcohol maybe once every few months — definitely not a big drinker" at bounding box center [317, 404] width 152 height 11
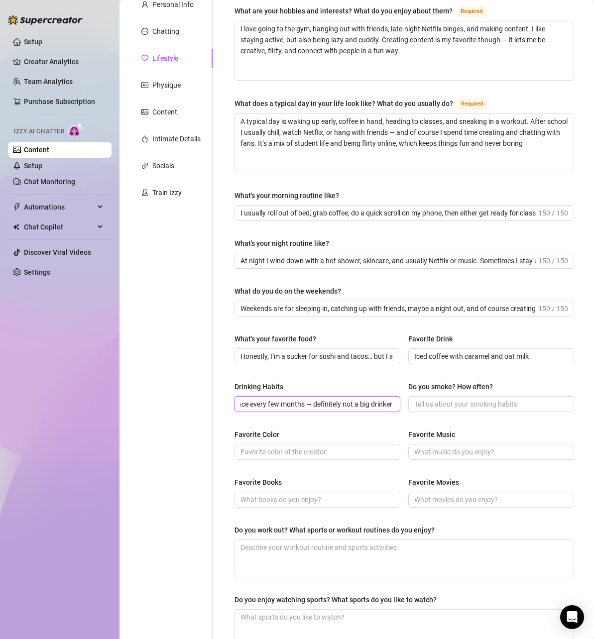
click at [297, 403] on input "drink alcohol maybe once every few months — definitely not a big drinker" at bounding box center [317, 404] width 152 height 11
paste input "I"
type input "I drink alcohol maybe once every few months — definitely not a big drinker"
click at [510, 403] on input "Do you smoke? How often?" at bounding box center [490, 404] width 152 height 11
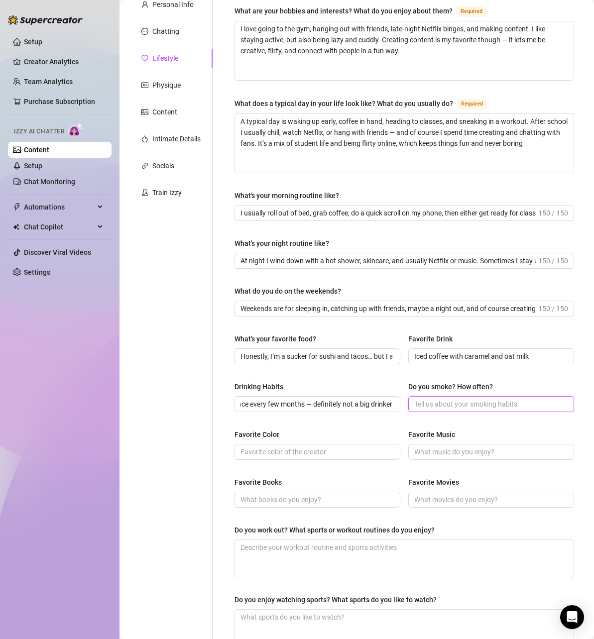
scroll to position [0, 0]
type input "i dont smoke"
click at [300, 452] on input "Favorite Color" at bounding box center [317, 452] width 152 height 11
type input "sage green"
click at [440, 431] on div "Favorite Music" at bounding box center [431, 434] width 47 height 11
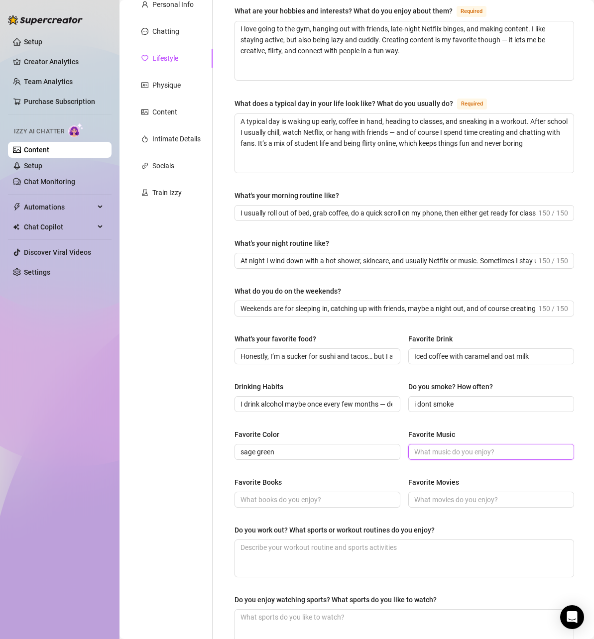
click at [440, 447] on input "Favorite Music" at bounding box center [490, 452] width 152 height 11
click at [440, 431] on div "Favorite Music" at bounding box center [431, 434] width 47 height 11
click at [440, 447] on input "Favorite Music" at bounding box center [490, 452] width 152 height 11
click at [440, 431] on div "Favorite Music" at bounding box center [431, 434] width 47 height 11
click at [440, 447] on input "Favorite Music" at bounding box center [490, 452] width 152 height 11
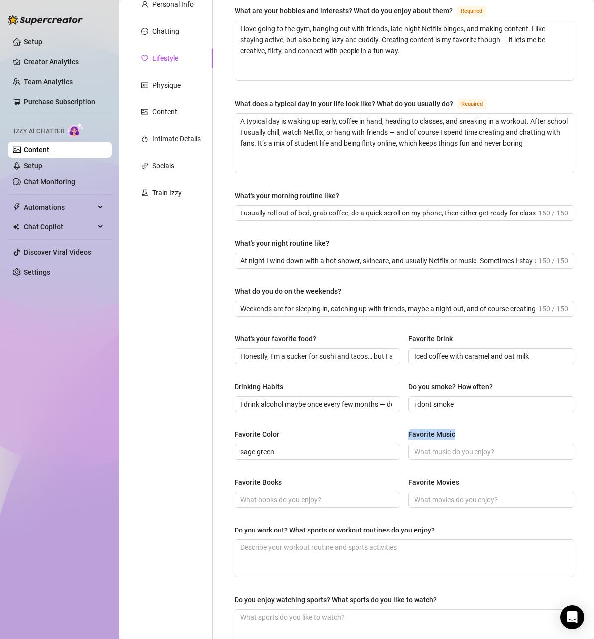
click at [440, 431] on div "Favorite Music" at bounding box center [431, 434] width 47 height 11
click at [440, 447] on input "Favorite Music" at bounding box center [490, 452] width 152 height 11
drag, startPoint x: 424, startPoint y: 455, endPoint x: 405, endPoint y: 467, distance: 22.4
click at [424, 455] on input "Favorite Music" at bounding box center [490, 452] width 152 height 11
paste input "I’m into pop, R&B, and a little indie"
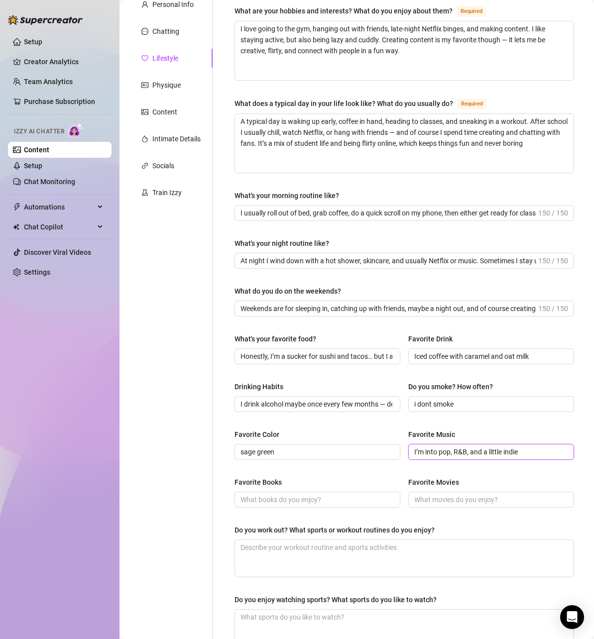
type input "I’m into pop, R&B, and a little indie"
drag, startPoint x: 283, startPoint y: 481, endPoint x: 235, endPoint y: 480, distance: 48.8
click at [235, 480] on label "Favorite Books" at bounding box center [262, 482] width 54 height 11
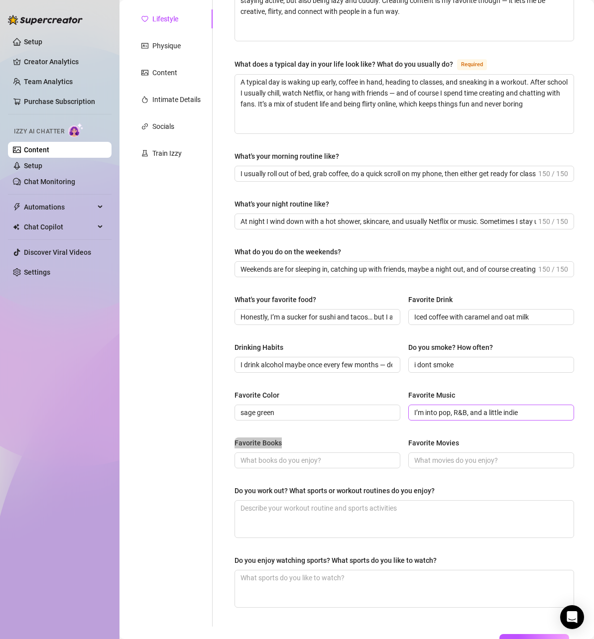
scroll to position [213, 0]
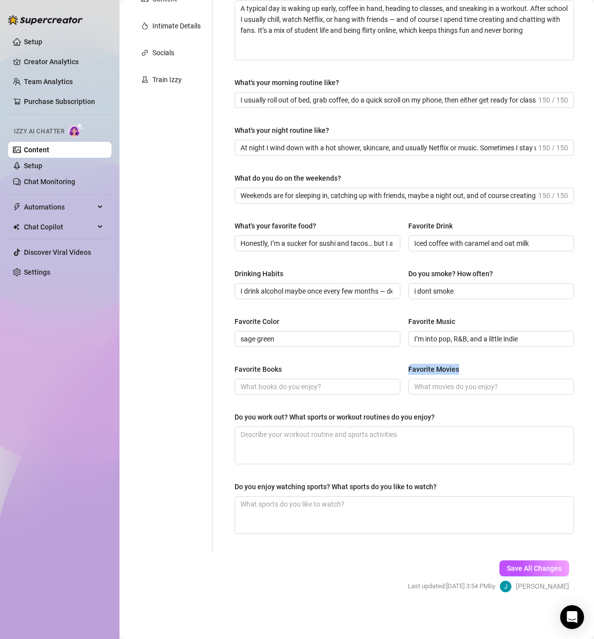
drag, startPoint x: 459, startPoint y: 366, endPoint x: 402, endPoint y: 365, distance: 56.8
click at [402, 365] on div "Favorite Books Favorite Movies" at bounding box center [405, 384] width 340 height 40
click at [321, 386] on input "Favorite Books" at bounding box center [317, 386] width 152 height 11
paste input "I love romance and mystery books — the kind that keep me hooked and a little dr…"
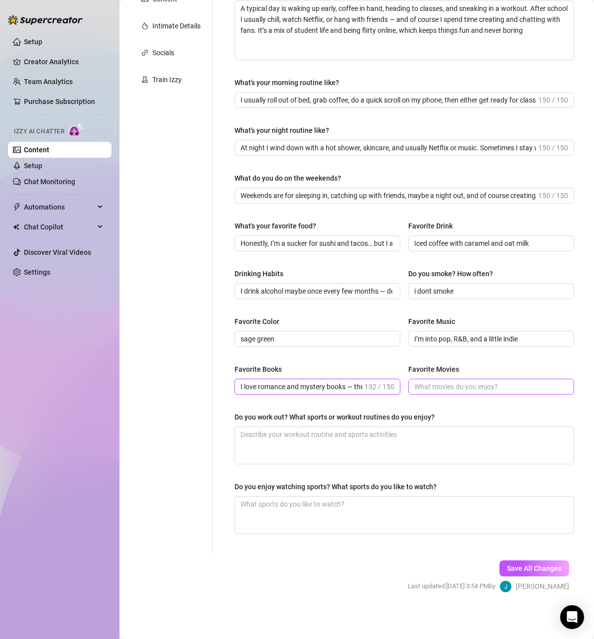
scroll to position [0, 288]
type input "I love romance and mystery books — the kind that keep me hooked and a little dr…"
click at [457, 391] on span at bounding box center [491, 387] width 166 height 16
paste input "I’m obsessed with rom-coms and thrillers"
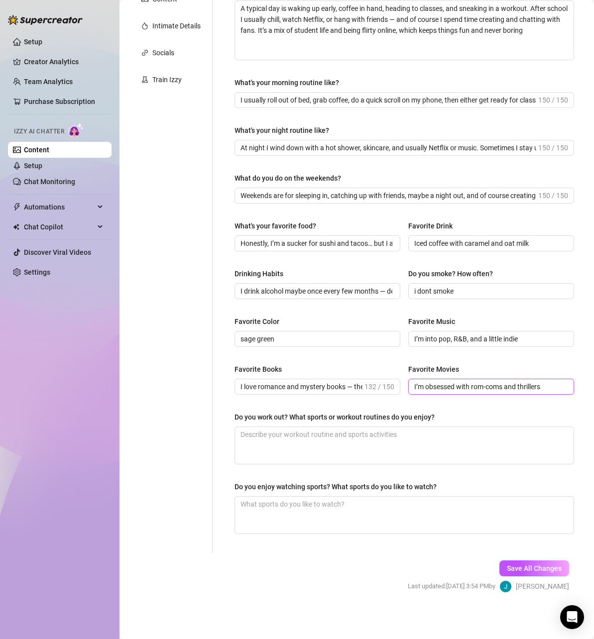
type input "I’m obsessed with rom-coms and thrillers"
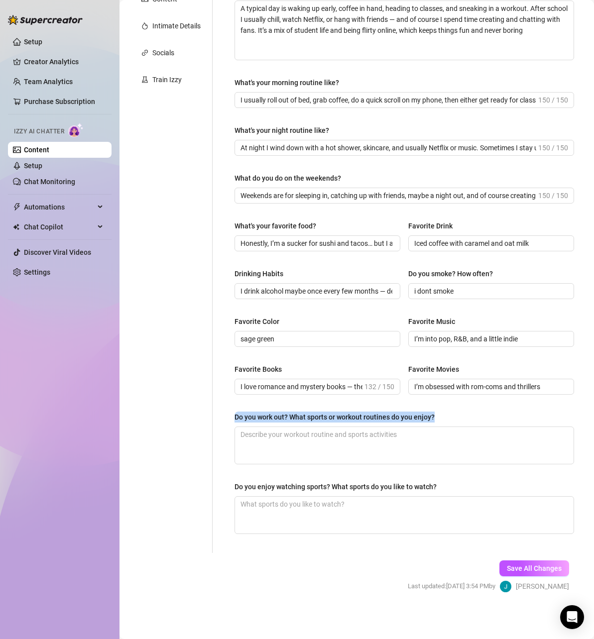
drag, startPoint x: 229, startPoint y: 415, endPoint x: 440, endPoint y: 418, distance: 211.1
click at [440, 418] on div "What are your hobbies and interests? What do you enjoy about them? Required I l…" at bounding box center [405, 217] width 360 height 671
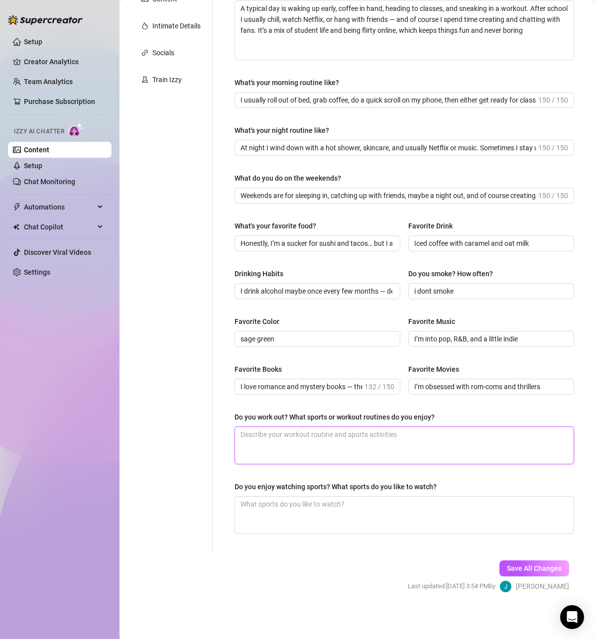
click at [406, 440] on textarea "Do you work out? What sports or workout routines do you enjoy?" at bounding box center [404, 445] width 339 height 37
paste textarea "Yeah, I love working out — mostly gym sessions with weights and cardio. I also …"
type textarea "Yeah, I love working out — mostly gym sessions with weights and cardio. I also …"
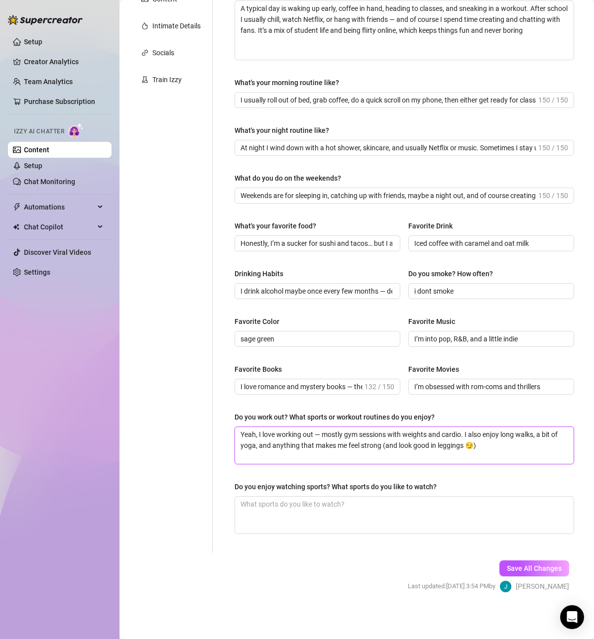
type textarea "Yeah, I love working out — mostly gym sessions with weights and cardio. I also …"
drag, startPoint x: 438, startPoint y: 483, endPoint x: 227, endPoint y: 483, distance: 211.1
click at [227, 483] on div "What are your hobbies and interests? What do you enjoy about them? Required I l…" at bounding box center [405, 217] width 360 height 671
click at [421, 516] on textarea "Do you enjoy watching sports? What sports do you like to watch?" at bounding box center [404, 515] width 339 height 37
paste textarea "Not a big sports watcher, but I’ll tune into the odd game here and there if fri…"
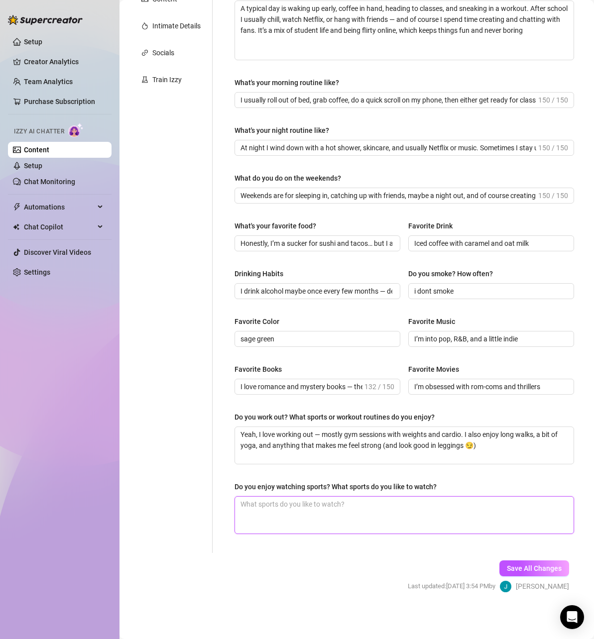
type textarea "Not a big sports watcher, but I’ll tune into the odd game here and there if fri…"
click at [553, 547] on div "What are your hobbies and interests? What do you enjoy about them? Required I l…" at bounding box center [405, 217] width 360 height 671
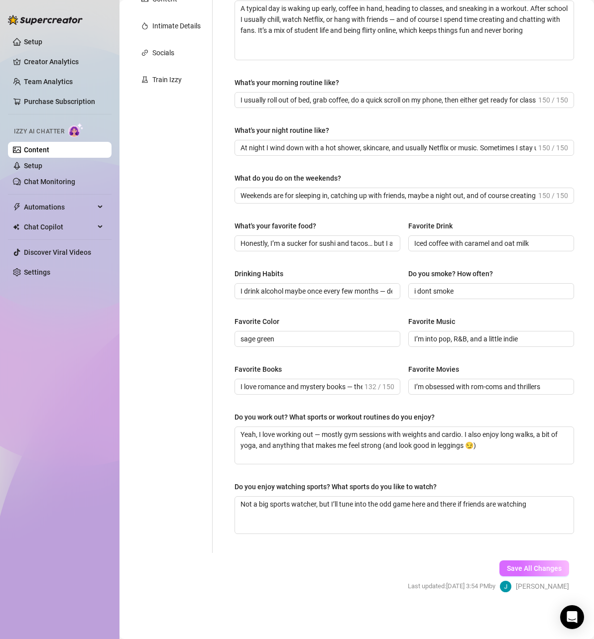
click at [547, 567] on span "Save All Changes" at bounding box center [534, 569] width 55 height 8
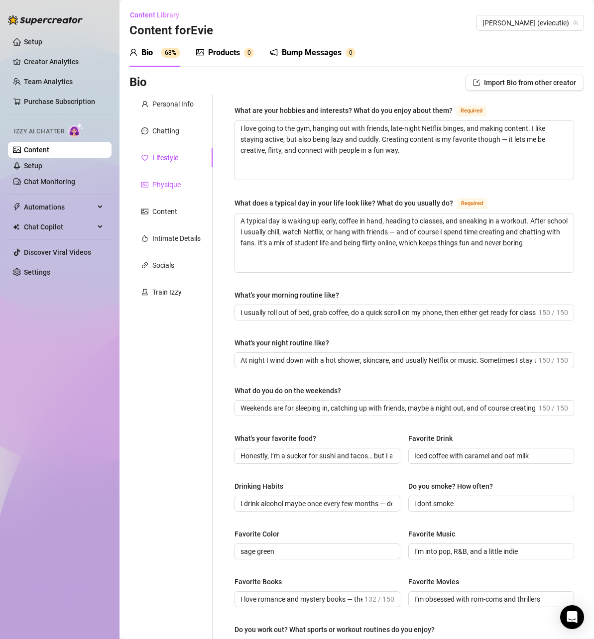
click at [166, 182] on div "Physique" at bounding box center [166, 184] width 28 height 11
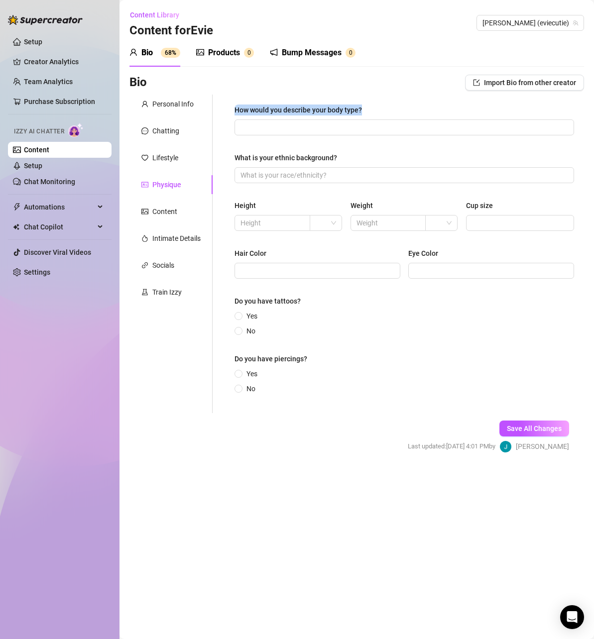
drag, startPoint x: 371, startPoint y: 108, endPoint x: 231, endPoint y: 107, distance: 140.4
click at [231, 107] on div "How would you describe your body type? What is your ethnic background? Height W…" at bounding box center [405, 254] width 360 height 319
click at [244, 316] on span "Yes" at bounding box center [251, 316] width 19 height 11
click at [241, 316] on input "Yes" at bounding box center [239, 317] width 4 height 6
radio input "true"
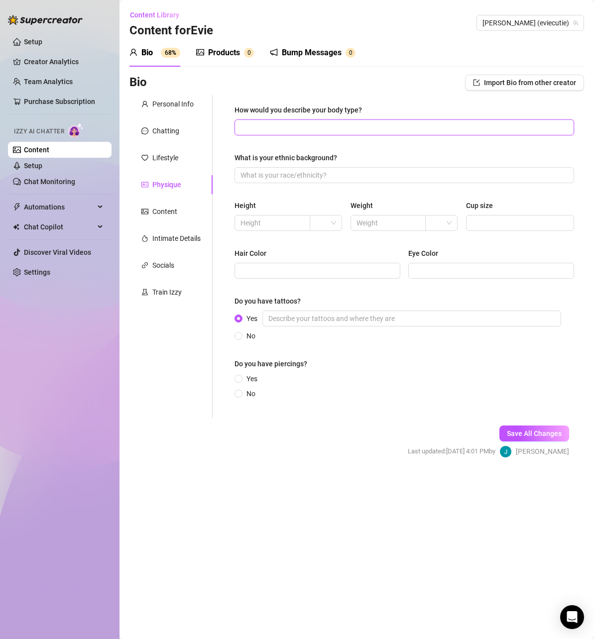
click at [302, 128] on input "How would you describe your body type?" at bounding box center [404, 127] width 326 height 11
paste input "5’1 with a petite frame, soft curves, and a fit look from working out"
type input "5’1 with a petite frame, soft curves, and a fit look from working out"
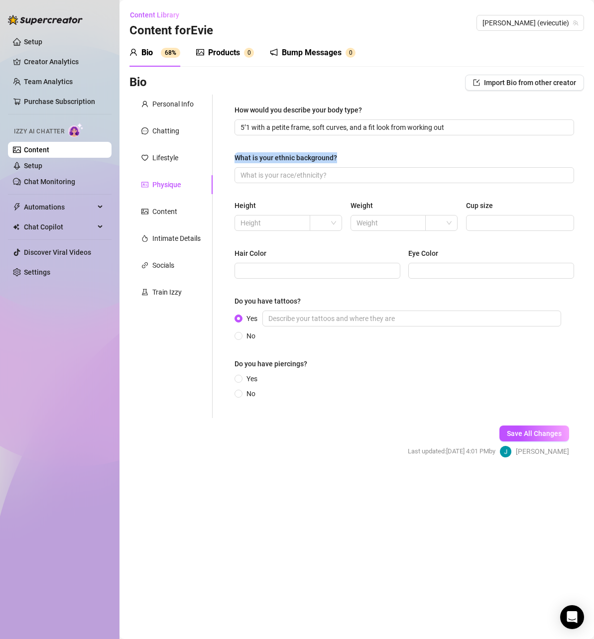
drag, startPoint x: 343, startPoint y: 155, endPoint x: 236, endPoint y: 157, distance: 107.6
click at [236, 157] on label "What is your ethnic background?" at bounding box center [290, 157] width 110 height 11
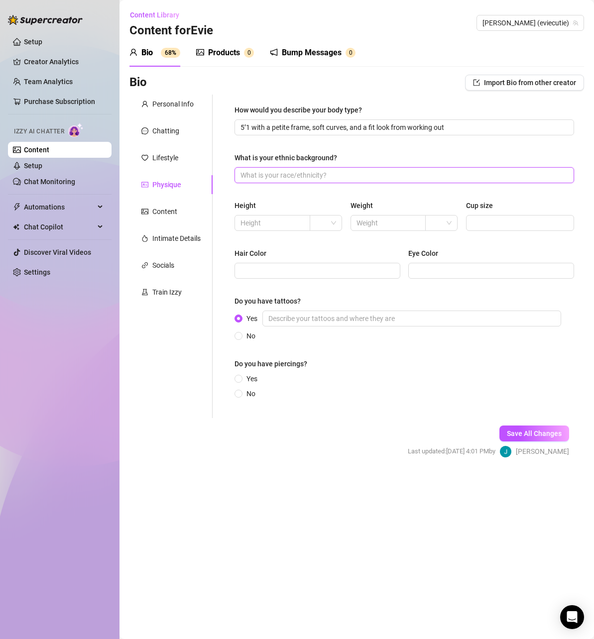
click at [281, 178] on input "What is your ethnic background?" at bounding box center [404, 175] width 326 height 11
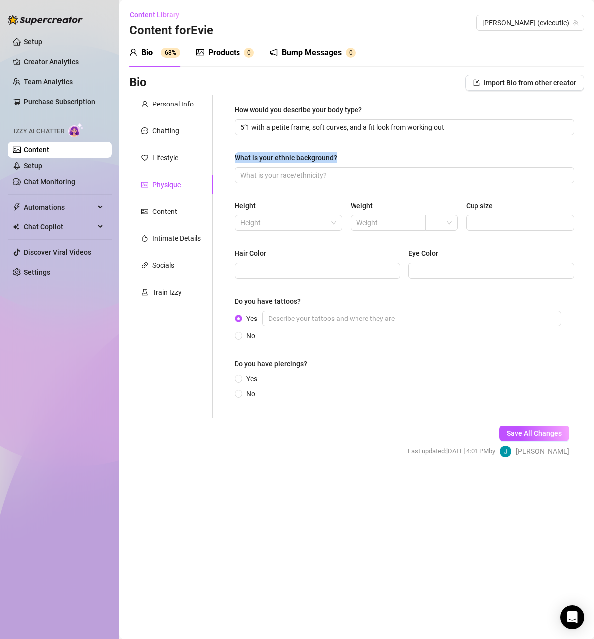
drag, startPoint x: 339, startPoint y: 155, endPoint x: 228, endPoint y: 157, distance: 111.1
click at [228, 157] on div "How would you describe your body type? 5’1 with a petite frame, soft curves, an…" at bounding box center [405, 257] width 360 height 324
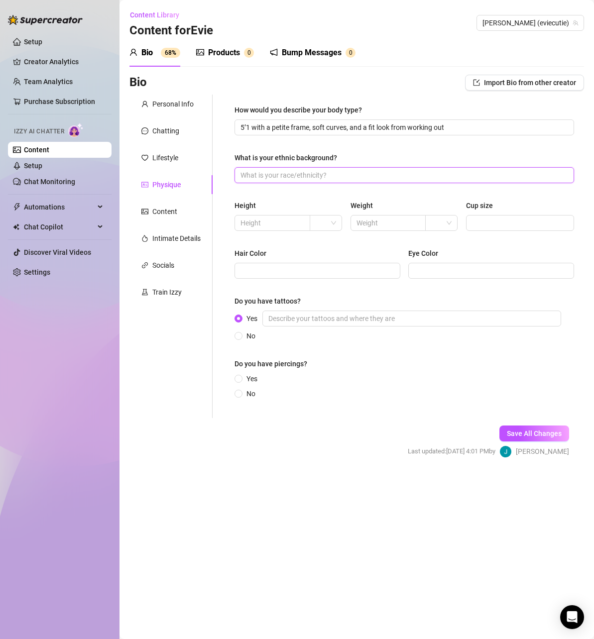
click at [289, 172] on input "What is your ethnic background?" at bounding box center [404, 175] width 326 height 11
paste input "mixed Latina/American"
type input "mixed Latina/American"
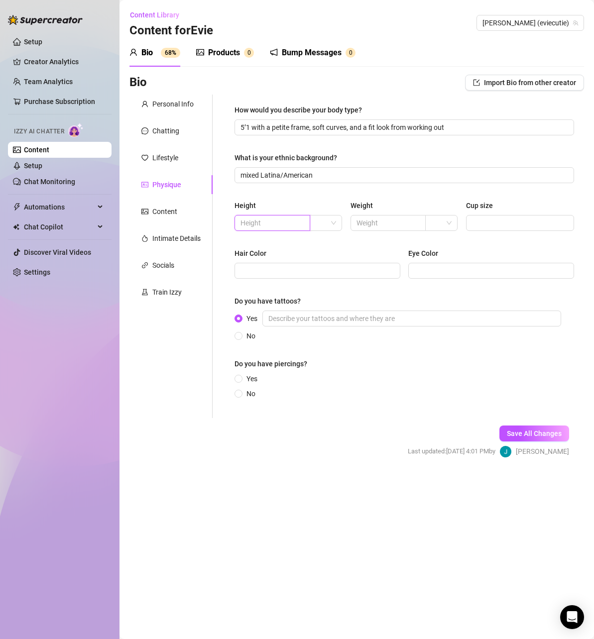
click at [280, 225] on input "text" at bounding box center [272, 223] width 62 height 11
click at [325, 224] on input "search" at bounding box center [321, 223] width 11 height 15
drag, startPoint x: 319, startPoint y: 254, endPoint x: 314, endPoint y: 247, distance: 8.3
click at [319, 255] on div "ft" at bounding box center [326, 258] width 16 height 11
click at [292, 227] on input "text" at bounding box center [272, 223] width 62 height 11
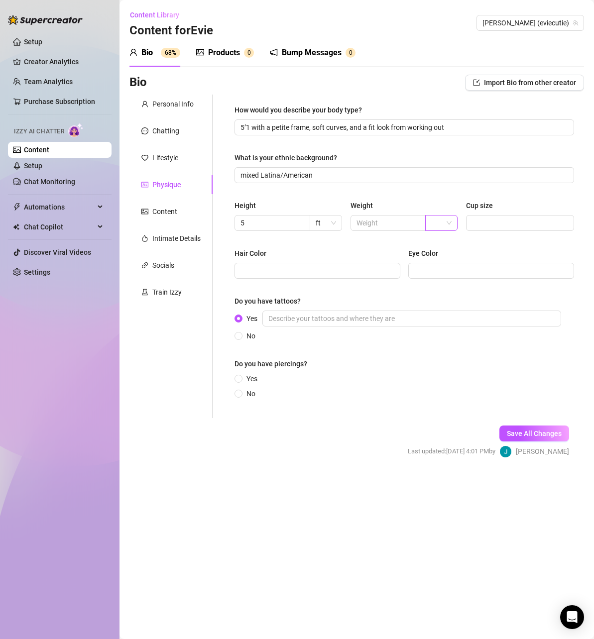
click at [442, 222] on input "search" at bounding box center [436, 223] width 11 height 15
click at [337, 223] on div "ft" at bounding box center [326, 223] width 32 height 16
click at [286, 226] on input "5" at bounding box center [272, 223] width 62 height 11
click at [324, 224] on span "ft" at bounding box center [326, 223] width 20 height 15
drag, startPoint x: 265, startPoint y: 222, endPoint x: 206, endPoint y: 217, distance: 59.9
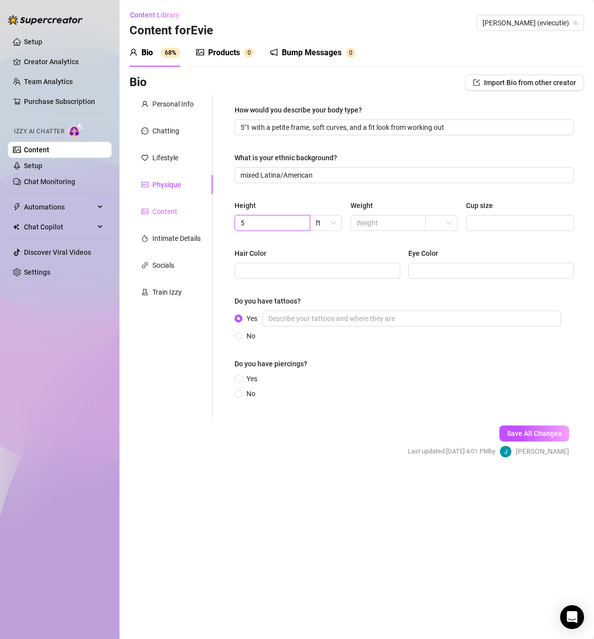
click at [206, 217] on div "Personal Info Chatting Lifestyle Physique Content Intimate Details Socials Trai…" at bounding box center [356, 257] width 455 height 324
click at [326, 224] on span "ft" at bounding box center [326, 223] width 20 height 15
type input "155"
click at [330, 240] on div "cm" at bounding box center [326, 243] width 16 height 11
click at [381, 223] on input "text" at bounding box center [388, 223] width 62 height 11
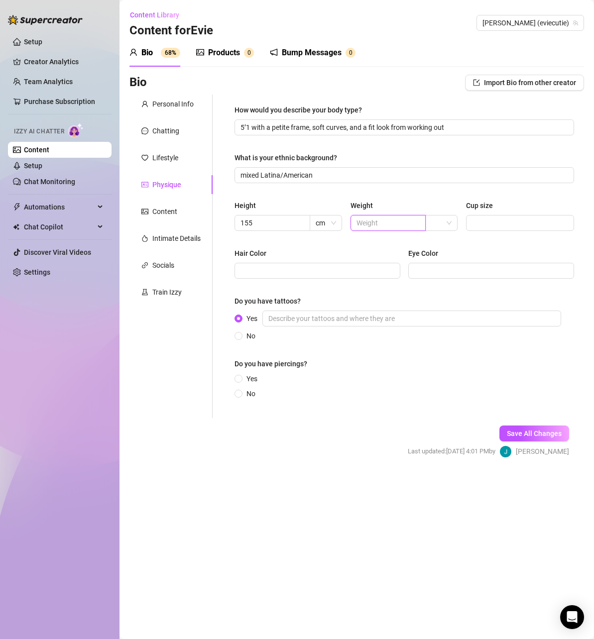
click at [387, 220] on input "text" at bounding box center [388, 223] width 62 height 11
type input "49"
click at [437, 223] on input "search" at bounding box center [436, 223] width 11 height 15
click at [443, 244] on div "kg" at bounding box center [442, 243] width 16 height 11
click at [509, 213] on div "Cup size" at bounding box center [520, 207] width 108 height 15
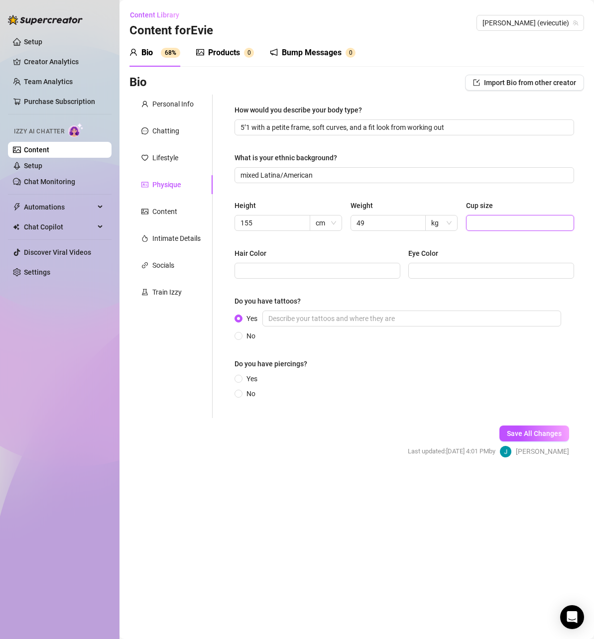
click at [510, 220] on input "Cup size" at bounding box center [519, 223] width 94 height 11
type input "C"
click at [353, 277] on span at bounding box center [318, 271] width 166 height 16
type input "Brown"
click at [463, 272] on input "Eye Color" at bounding box center [490, 270] width 152 height 11
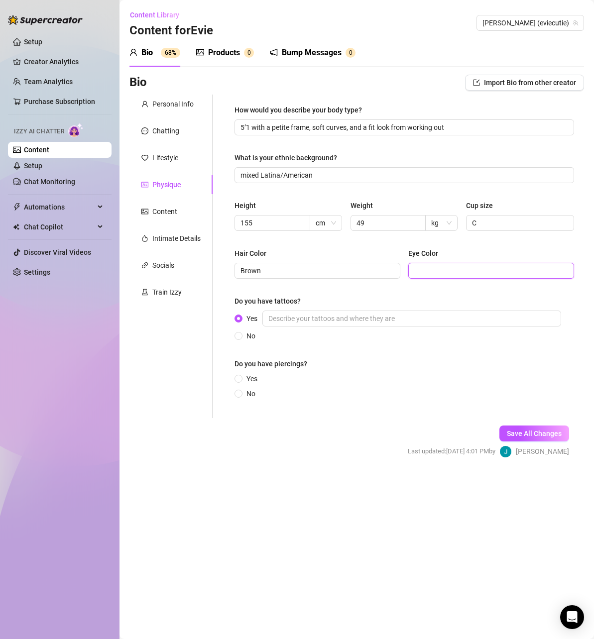
click at [459, 267] on input "Eye Color" at bounding box center [490, 270] width 152 height 11
type input "Brown"
drag, startPoint x: 314, startPoint y: 294, endPoint x: 234, endPoint y: 304, distance: 80.3
click at [234, 304] on div "How would you describe your body type? 5’1 with a petite frame, soft curves, an…" at bounding box center [405, 257] width 360 height 324
click at [417, 323] on input "Yes" at bounding box center [411, 319] width 299 height 16
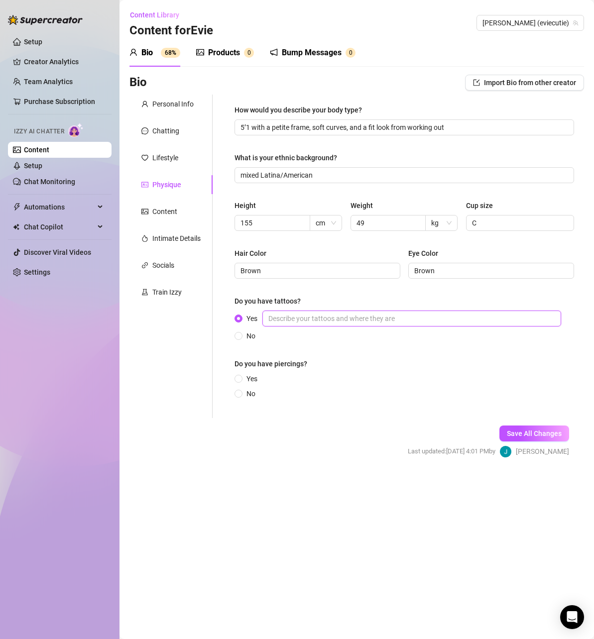
paste input "Yeah, I’ve got a bunch of little tattoos — small ones on my arms, ribs, and a f…"
type input "Yeah, I’ve got a bunch of little tattoos — small ones on my arms, ribs, and a f…"
drag, startPoint x: 246, startPoint y: 378, endPoint x: 255, endPoint y: 380, distance: 9.2
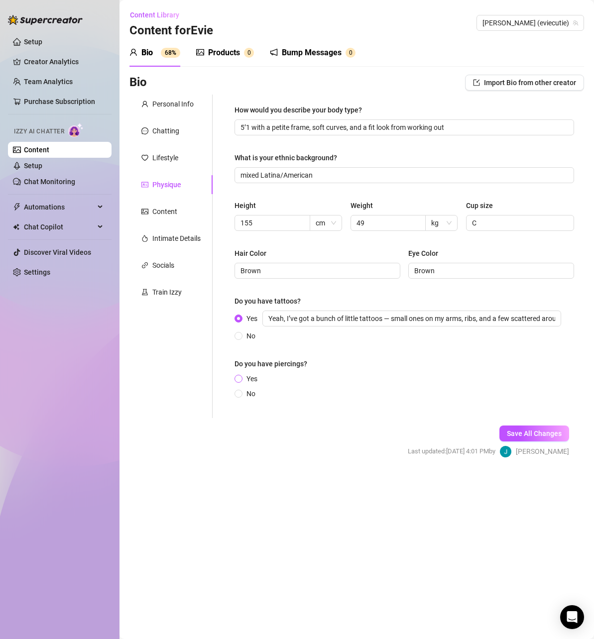
click at [246, 378] on span "Yes" at bounding box center [251, 378] width 19 height 11
click at [241, 378] on input "Yes" at bounding box center [239, 379] width 4 height 6
radio input "true"
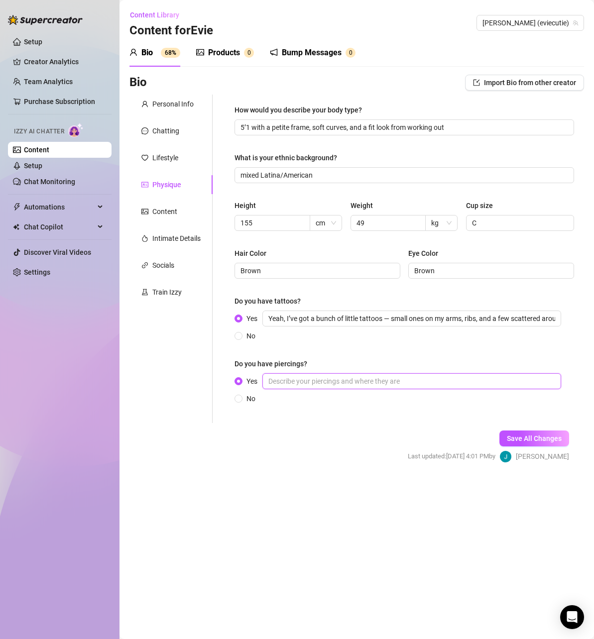
click at [318, 389] on input "Yes" at bounding box center [411, 381] width 299 height 16
type input "Only Ears"
click at [543, 441] on span "Save All Changes" at bounding box center [534, 439] width 55 height 8
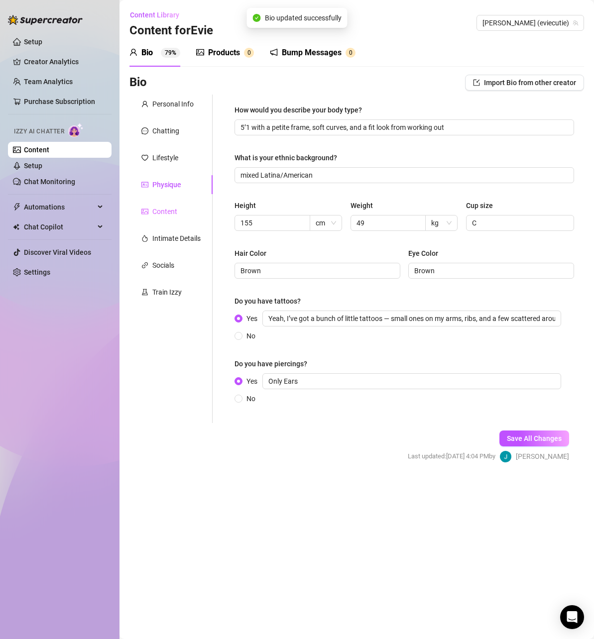
click at [178, 213] on div "Content" at bounding box center [170, 211] width 83 height 19
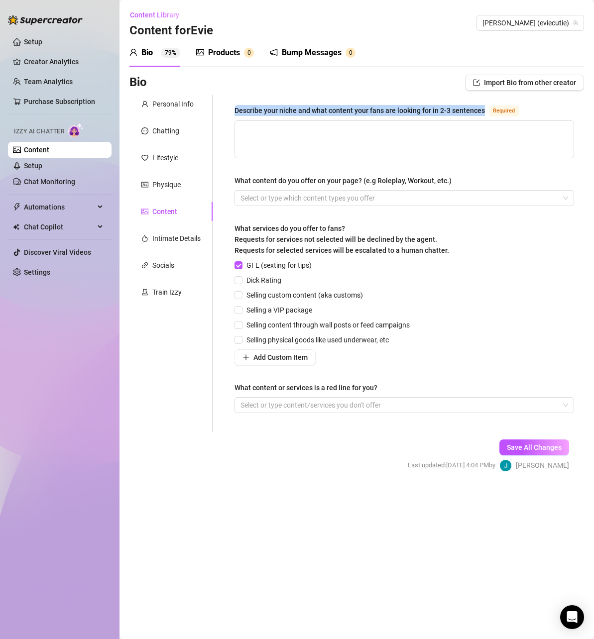
drag, startPoint x: 485, startPoint y: 105, endPoint x: 215, endPoint y: 112, distance: 270.5
click at [215, 112] on div "Describe your niche and what content your fans are looking for in 2-3 sentences…" at bounding box center [398, 264] width 371 height 338
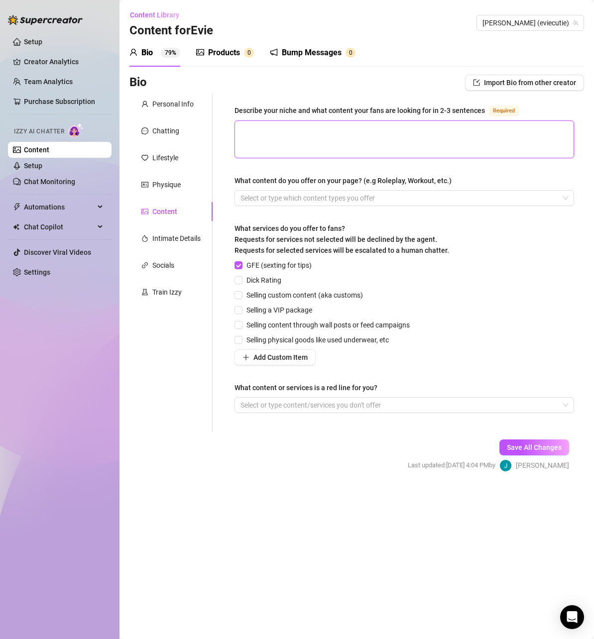
click at [359, 144] on textarea "Describe your niche and what content your fans are looking for in 2-3 sentences…" at bounding box center [404, 139] width 339 height 37
paste textarea "My niche is the flirty college-girl vibe — petite, playful, and a little teasin…"
type textarea "My niche is the flirty college-girl vibe — petite, playful, and a little teasin…"
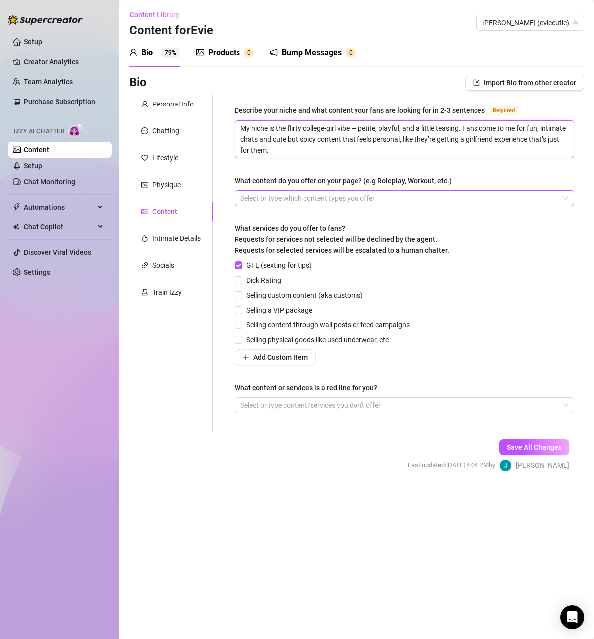
click at [371, 197] on div at bounding box center [399, 198] width 325 height 14
type textarea "My niche is the flirty college-girl vibe — petite, playful, and a little teasin…"
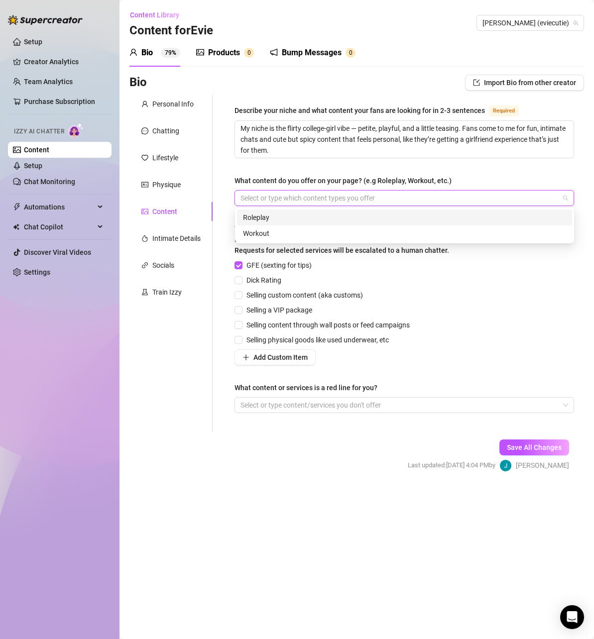
click at [335, 196] on div at bounding box center [399, 198] width 325 height 14
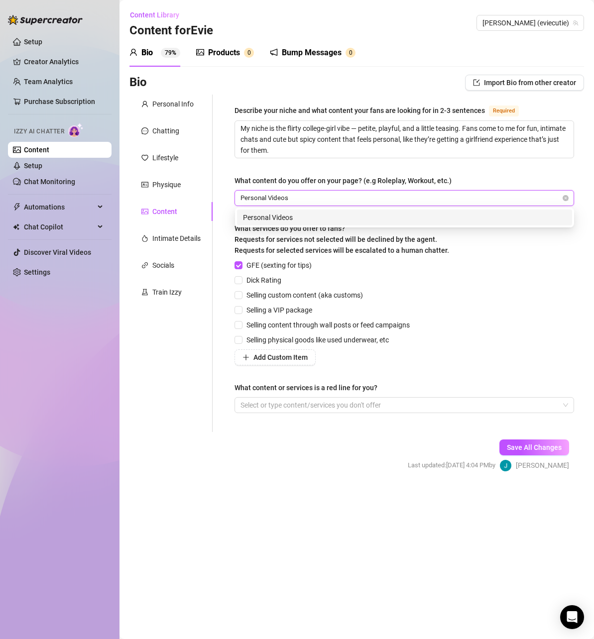
type input "Personal Videos"
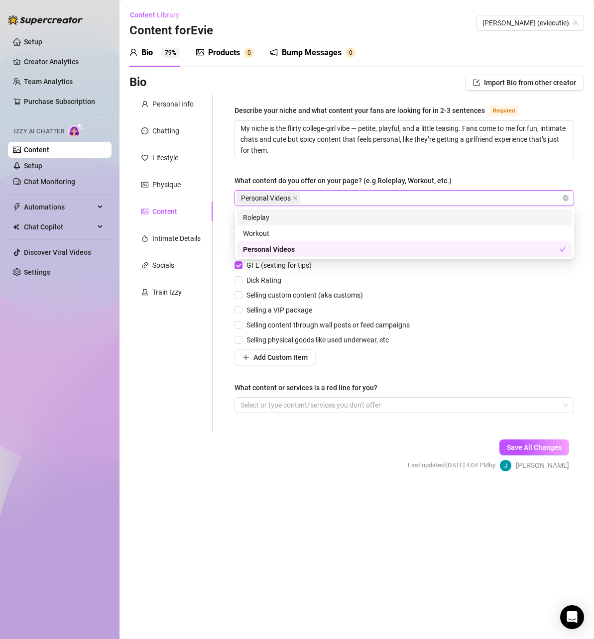
click at [486, 158] on div "Describe your niche and what content your fans are looking for in 2-3 sentences…" at bounding box center [405, 264] width 340 height 318
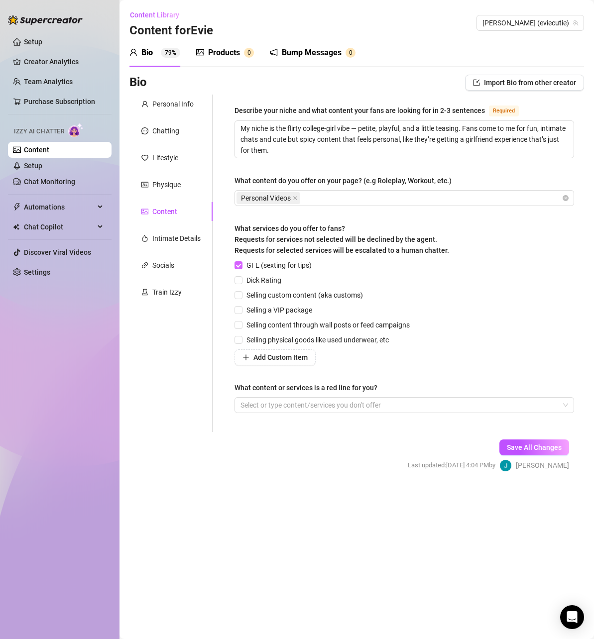
click at [241, 266] on input "GFE (sexting for tips)" at bounding box center [238, 264] width 7 height 7
click at [241, 264] on input "GFE (sexting for tips)" at bounding box center [238, 264] width 7 height 7
checkbox input "true"
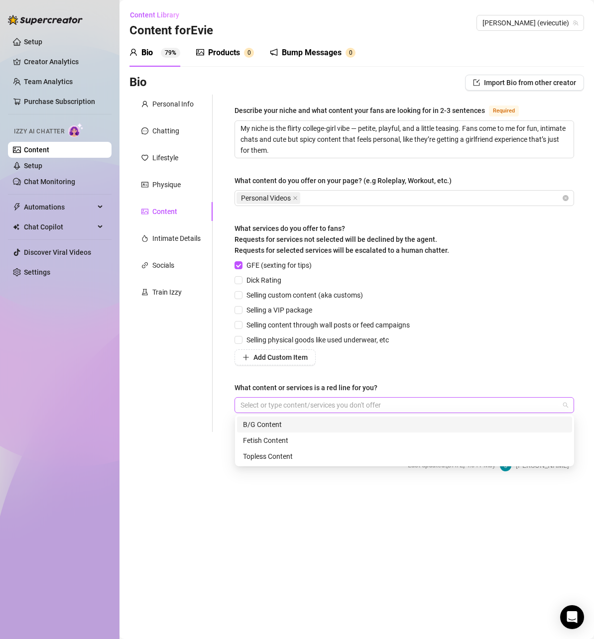
click at [331, 404] on div at bounding box center [399, 405] width 325 height 14
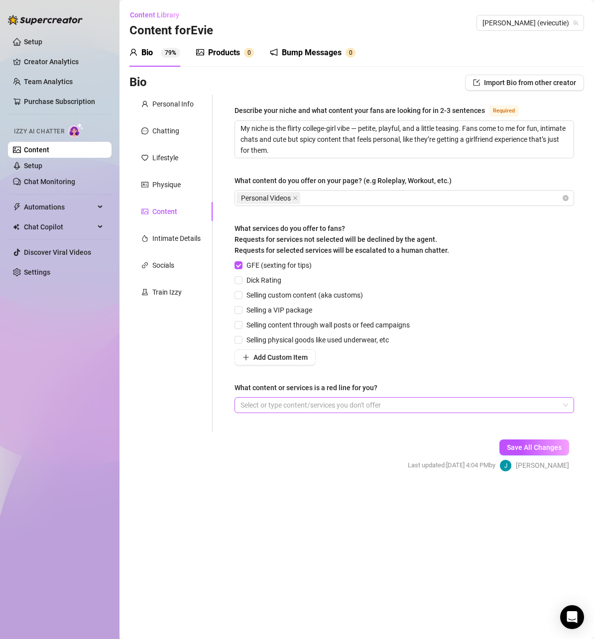
click at [471, 400] on div at bounding box center [399, 405] width 325 height 14
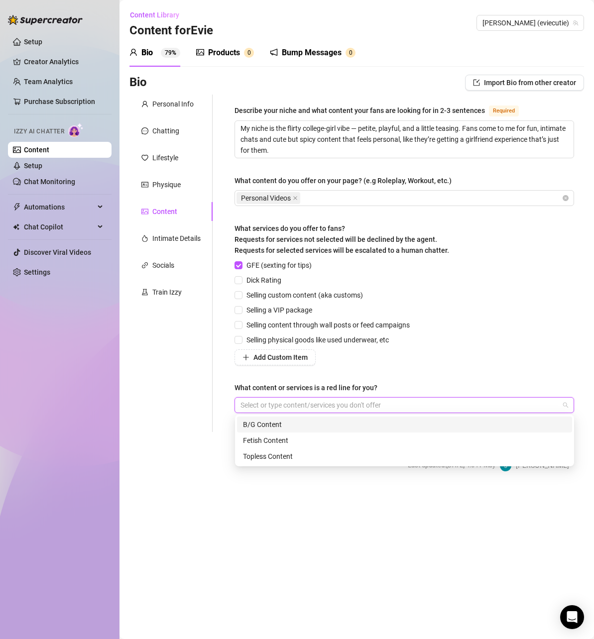
click at [334, 420] on div "B/G Content" at bounding box center [404, 424] width 323 height 11
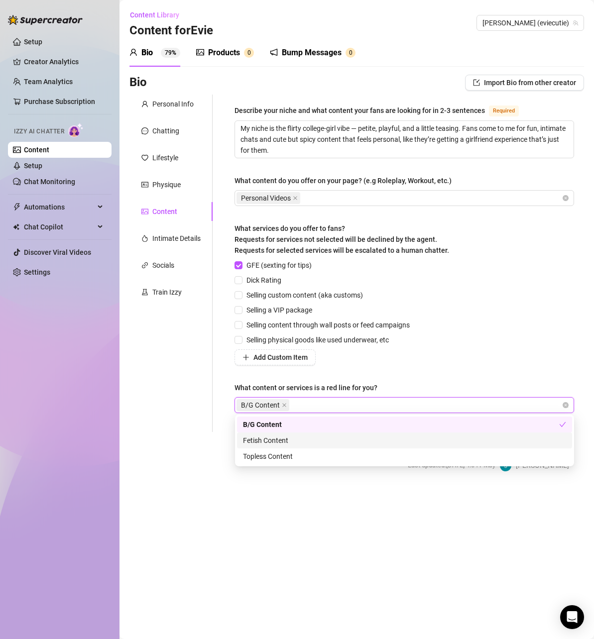
click at [348, 441] on div "Fetish Content" at bounding box center [404, 440] width 323 height 11
click at [532, 360] on div "GFE (sexting for tips) Dick Rating Selling custom content (aka customs) Selling…" at bounding box center [405, 313] width 340 height 106
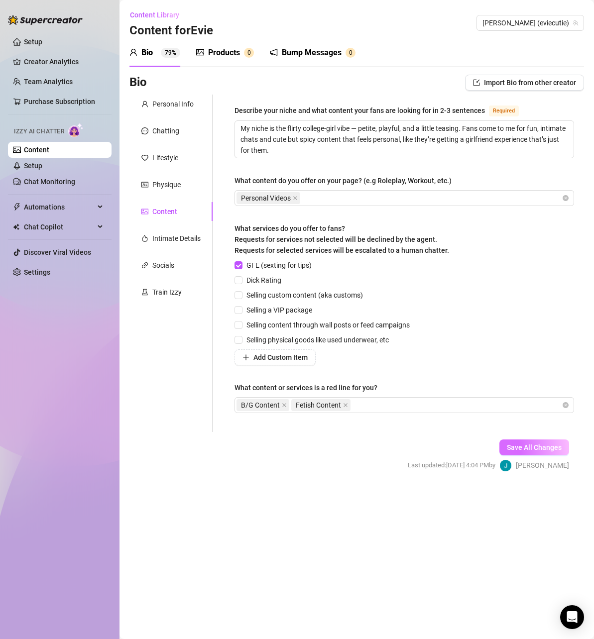
click at [556, 445] on span "Save All Changes" at bounding box center [534, 448] width 55 height 8
click at [183, 239] on div "Intimate Details" at bounding box center [176, 238] width 48 height 11
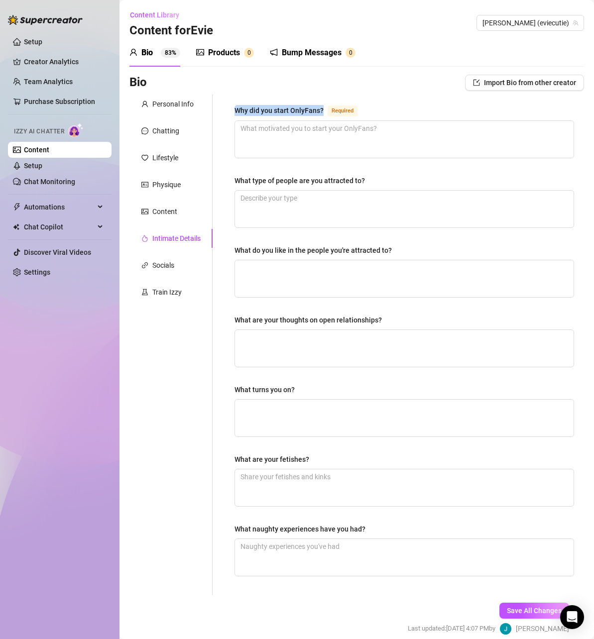
drag, startPoint x: 324, startPoint y: 109, endPoint x: 236, endPoint y: 111, distance: 88.2
click at [236, 111] on div "Why did you start OnlyFans? Required" at bounding box center [298, 111] width 127 height 12
click at [303, 146] on textarea "Why did you start OnlyFans? Required" at bounding box center [404, 139] width 339 height 37
paste textarea "I started OnlyFans to help fund my college life since it’s hard to juggle a reg…"
type textarea "I started OnlyFans to help fund my college life since it’s hard to juggle a reg…"
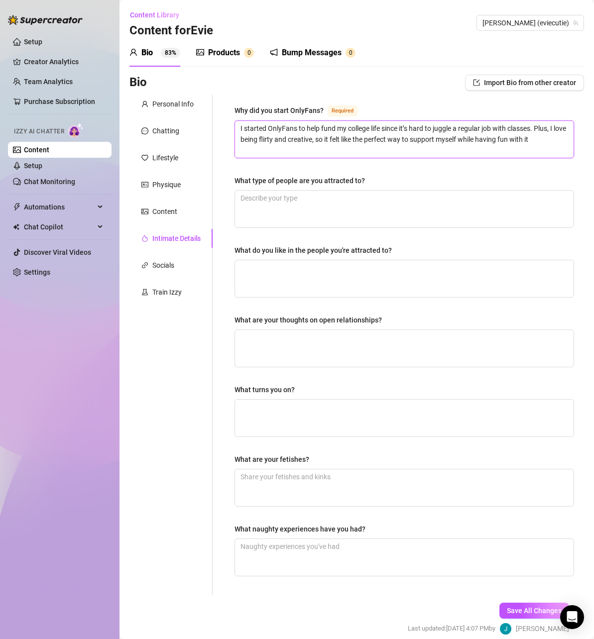
type textarea "I started OnlyFans to help fund my college life since it’s hard to juggle a reg…"
drag, startPoint x: 371, startPoint y: 177, endPoint x: 230, endPoint y: 184, distance: 141.6
click at [230, 184] on div "Why did you start OnlyFans? Required I started OnlyFans to help fund my college…" at bounding box center [405, 345] width 360 height 501
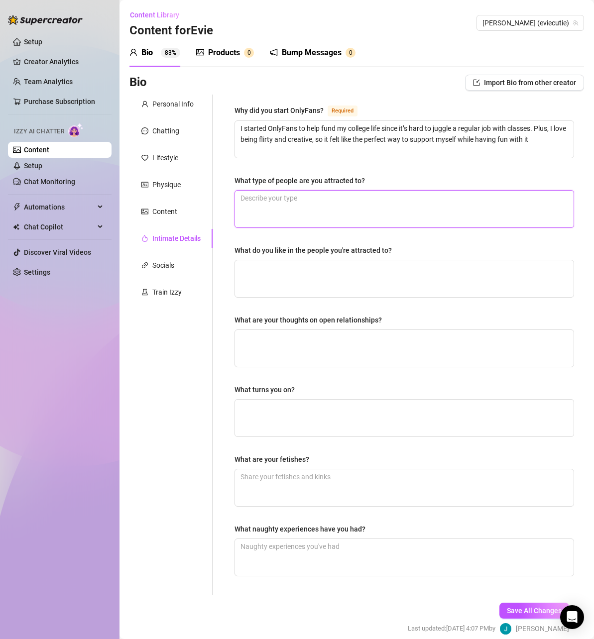
click at [401, 197] on textarea "What type of people are you attracted to?" at bounding box center [404, 209] width 339 height 37
paste textarea "I’m attracted to confident, funny people who don’t take themselves too seriousl…"
type textarea "I’m attracted to confident, funny people who don’t take themselves too seriousl…"
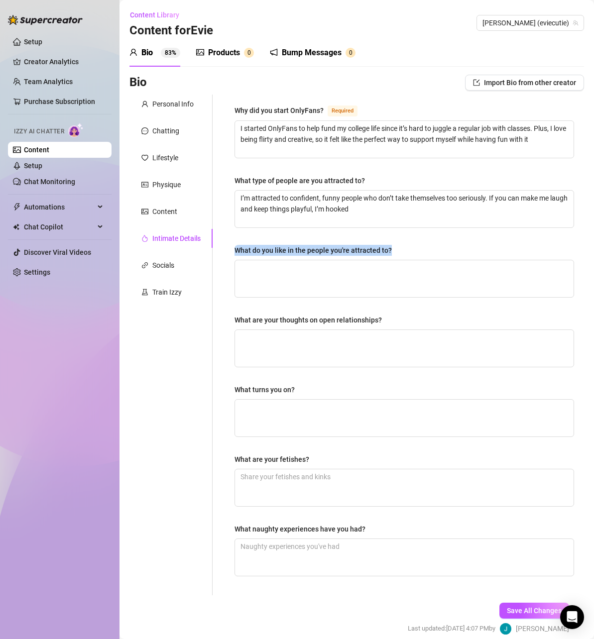
drag, startPoint x: 378, startPoint y: 248, endPoint x: 236, endPoint y: 249, distance: 142.9
click at [236, 249] on div "What do you like in the people you're attracted to?" at bounding box center [405, 252] width 340 height 15
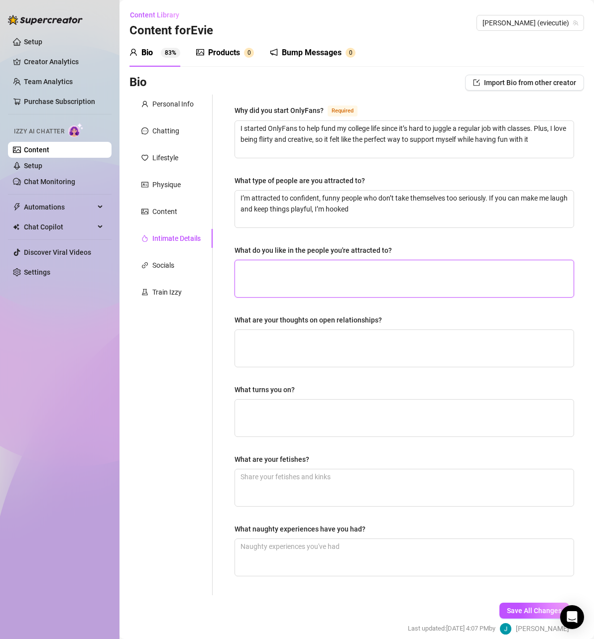
click at [338, 281] on textarea "What do you like in the people you're attracted to?" at bounding box center [404, 278] width 339 height 37
paste textarea "I love when someone has good banter, knows how to tease, and gives me attention…"
type textarea "I love when someone has good banter, knows how to tease, and gives me attention…"
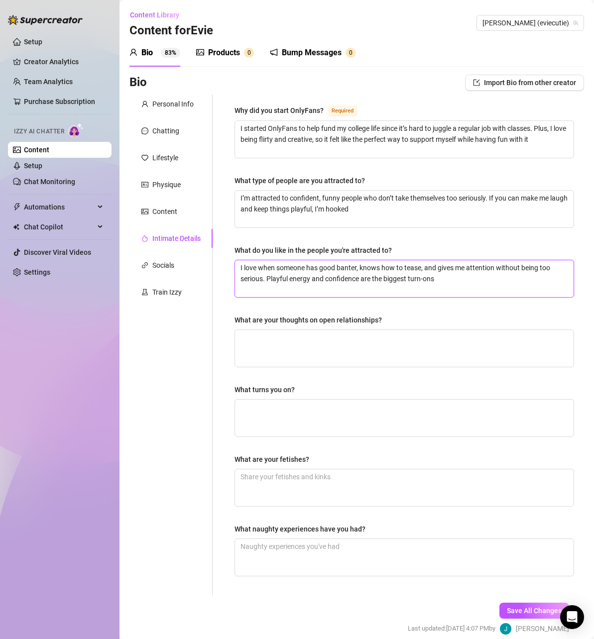
type textarea "I love when someone has good banter, knows how to tease, and gives me attention…"
drag, startPoint x: 392, startPoint y: 319, endPoint x: 234, endPoint y: 317, distance: 158.3
click at [234, 317] on div "Why did you start OnlyFans? Required I started OnlyFans to help fund my college…" at bounding box center [405, 345] width 360 height 501
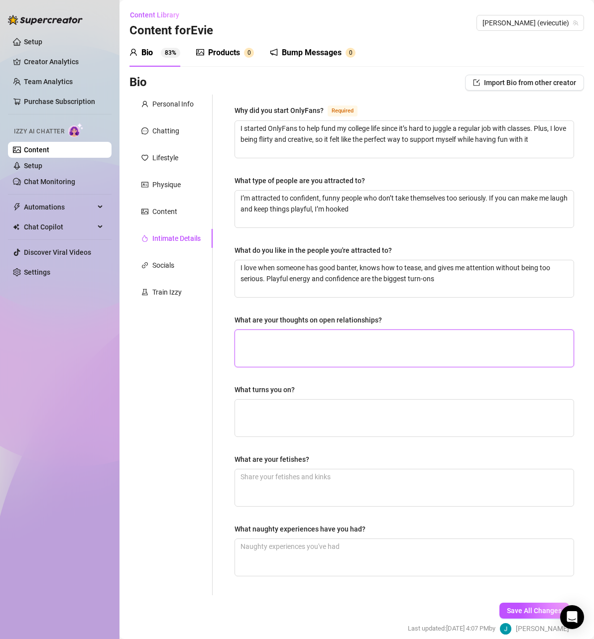
click at [359, 347] on textarea "What are your thoughts on open relationships?" at bounding box center [404, 348] width 339 height 37
paste textarea "I think open relationships can work if both people are honest and respectful, b…"
type textarea "I think open relationships can work if both people are honest and respectful, b…"
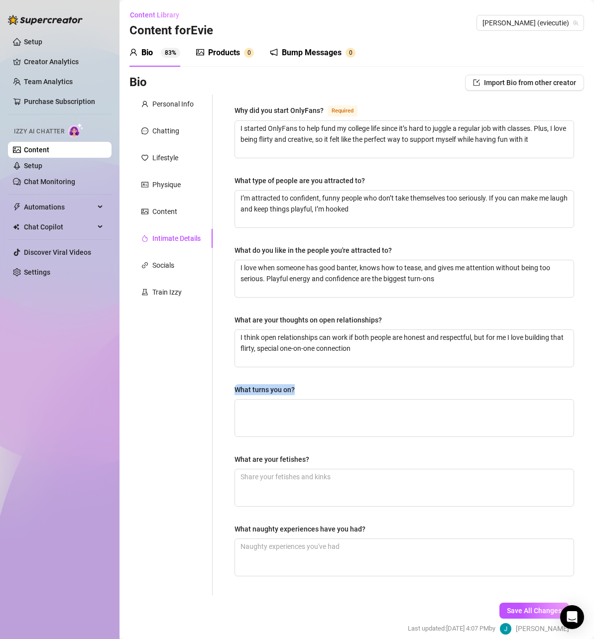
drag, startPoint x: 303, startPoint y: 389, endPoint x: 235, endPoint y: 385, distance: 67.8
click at [235, 385] on div "What turns you on?" at bounding box center [405, 391] width 340 height 15
click at [346, 405] on textarea "What turns you on?" at bounding box center [404, 418] width 339 height 37
paste textarea "“Getting teased until I can’t stop thinking about it, being talked to with conf…"
type textarea "“Getting teased until I can’t stop thinking about it, being talked to with conf…"
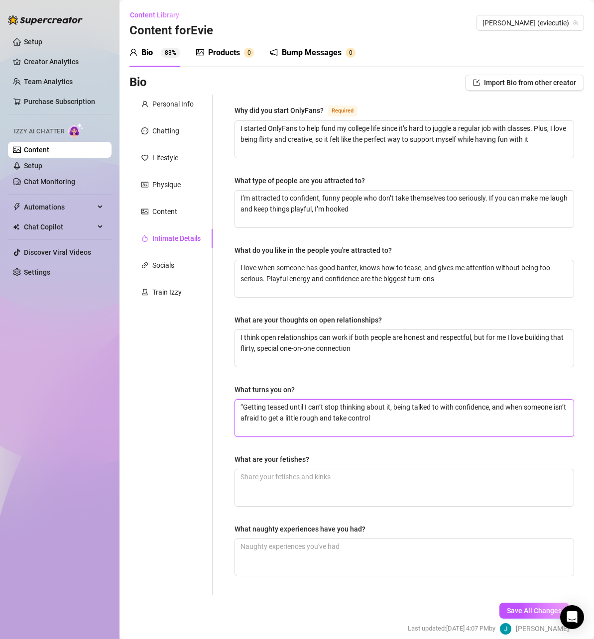
type textarea "“Getting teased until I can’t stop thinking about it, being talked to with conf…"
drag, startPoint x: 314, startPoint y: 458, endPoint x: 232, endPoint y: 455, distance: 82.7
click at [232, 455] on div "Why did you start OnlyFans? Required I started OnlyFans to help fund my college…" at bounding box center [405, 345] width 360 height 501
click at [296, 488] on textarea "What are your fetishes?" at bounding box center [404, 488] width 339 height 37
paste textarea "I’m into teasing, being told what to do, a little light [MEDICAL_DATA], and pla…"
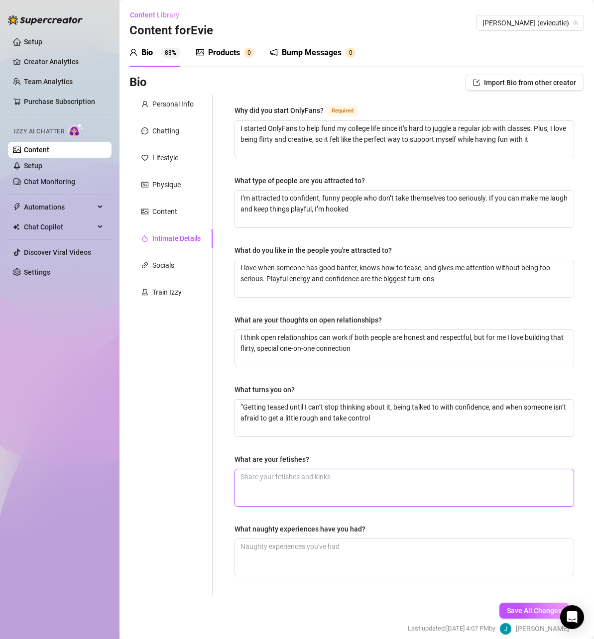
type textarea "I’m into teasing, being told what to do, a little light [MEDICAL_DATA], and pla…"
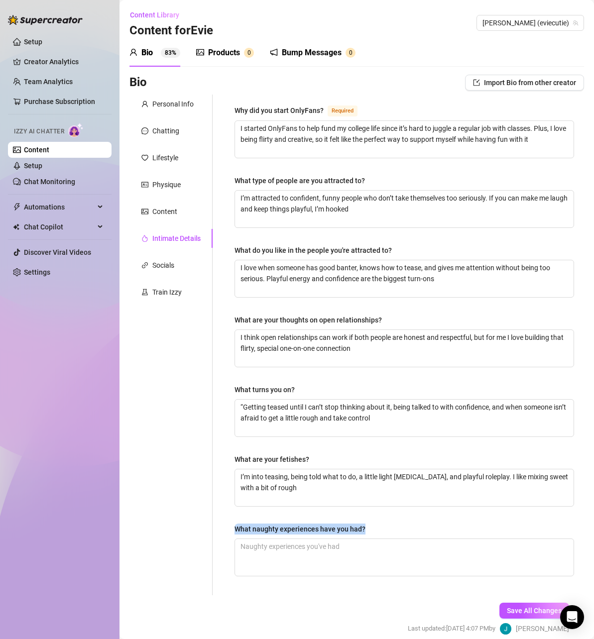
drag, startPoint x: 363, startPoint y: 530, endPoint x: 236, endPoint y: 530, distance: 127.5
click at [236, 530] on div "What naughty experiences have you had?" at bounding box center [405, 531] width 340 height 15
click at [269, 546] on textarea "What naughty experiences have you had?" at bounding box center [404, 557] width 339 height 37
paste textarea "I’ve definitely snuck around for some risky fun — like getting frisky in a car …"
type textarea "I’ve definitely snuck around for some risky fun — like getting frisky in a car …"
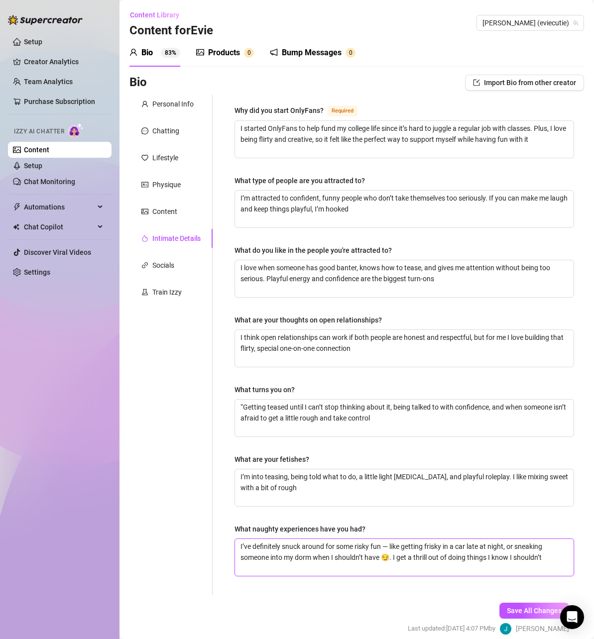
type textarea "I’ve definitely snuck around for some risky fun — like getting frisky in a car …"
click at [535, 593] on div "Why did you start OnlyFans? Required I started OnlyFans to help fund my college…" at bounding box center [405, 345] width 360 height 501
click at [530, 607] on span "Save All Changes" at bounding box center [534, 611] width 55 height 8
drag, startPoint x: 420, startPoint y: 476, endPoint x: 395, endPoint y: 472, distance: 25.2
click at [395, 472] on textarea "I’m into teasing, being told what to do, a little light [MEDICAL_DATA], and pla…" at bounding box center [404, 488] width 339 height 37
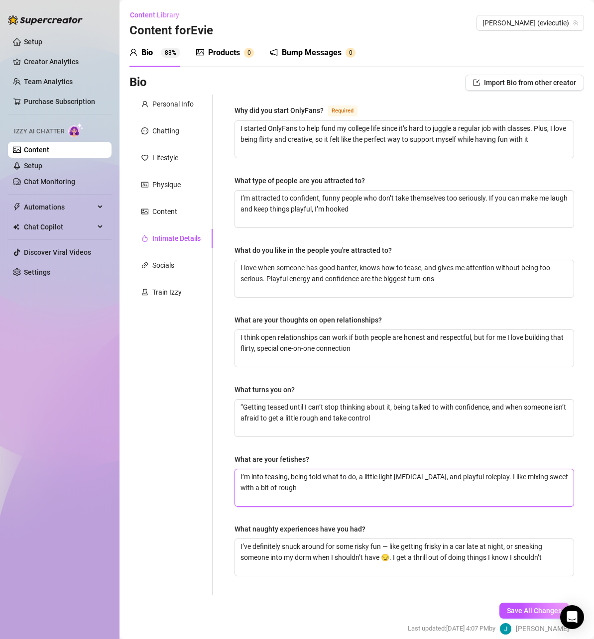
type textarea "I’m into teasing, being told what to do, a little light s, and playful roleplay…"
type textarea "I’m into teasing, being told what to do, a little light sp, and playful rolepla…"
type textarea "I’m into teasing, being told what to do, a little light spa, and playful rolepl…"
type textarea "I’m into teasing, being told what to do, a little light span, and playful rolep…"
type textarea "I’m into teasing, being told what to do, a little light spank, and playful role…"
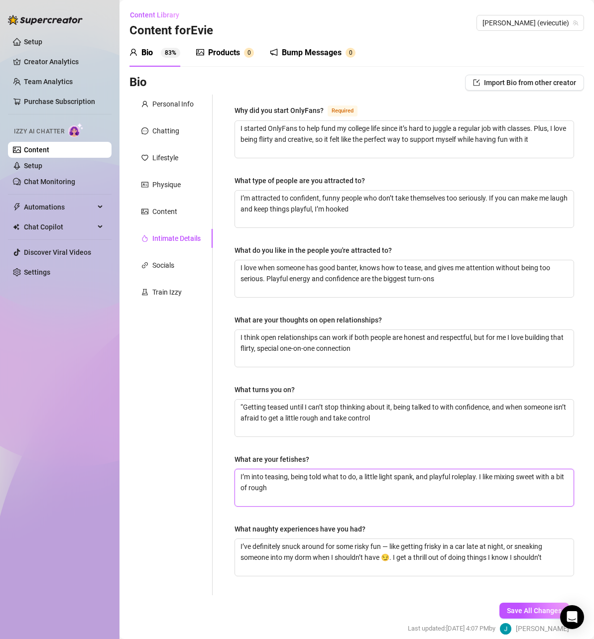
type textarea "I’m into teasing, being told what to do, a little light spanki, and playful rol…"
type textarea "I’m into teasing, being told what to do, a little light spankin, and playful ro…"
type textarea "I’m into teasing, being told what to do, a little light spanking, and playful r…"
click at [524, 613] on span "Save All Changes" at bounding box center [534, 611] width 55 height 8
click at [185, 265] on div "Socials" at bounding box center [170, 265] width 83 height 19
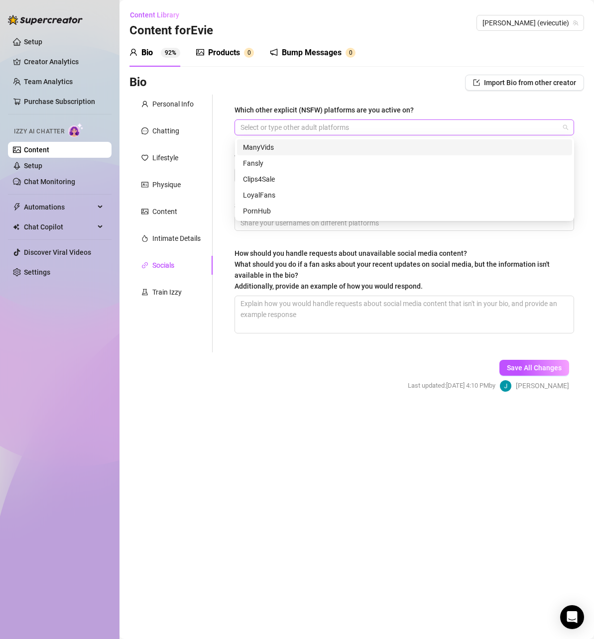
click at [324, 131] on div at bounding box center [399, 127] width 325 height 14
click at [403, 75] on div "Bio Import Bio from other creator" at bounding box center [356, 83] width 455 height 16
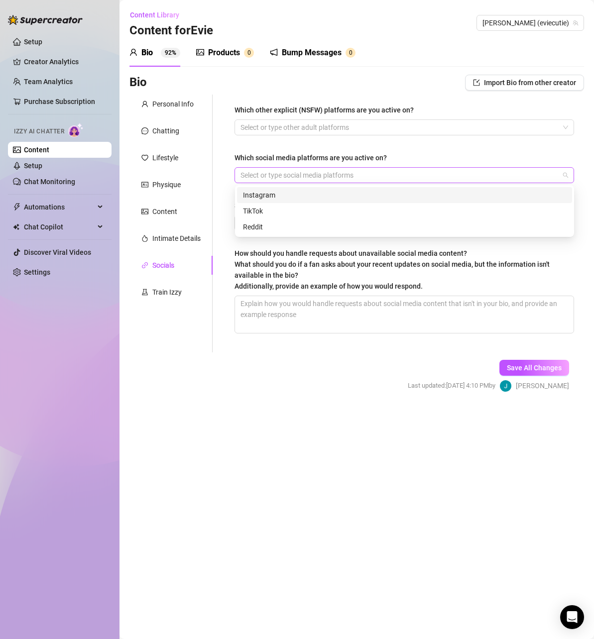
click at [381, 178] on div at bounding box center [399, 175] width 325 height 14
click at [307, 195] on div "Instagram" at bounding box center [404, 195] width 323 height 11
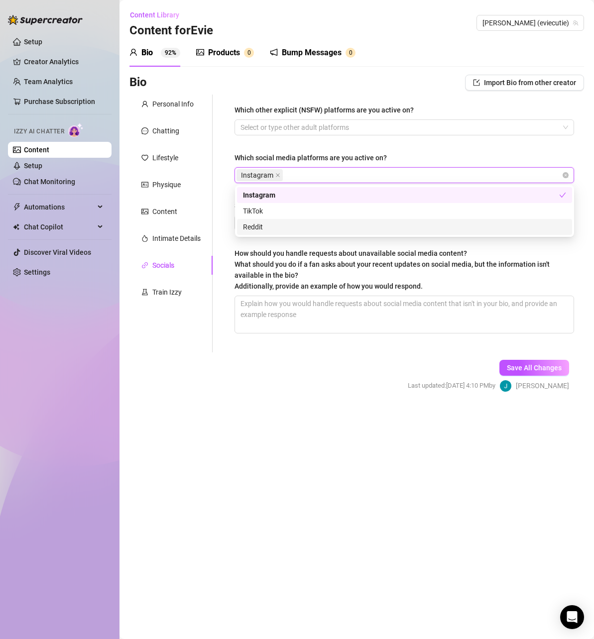
click at [304, 226] on div "Reddit" at bounding box center [404, 227] width 323 height 11
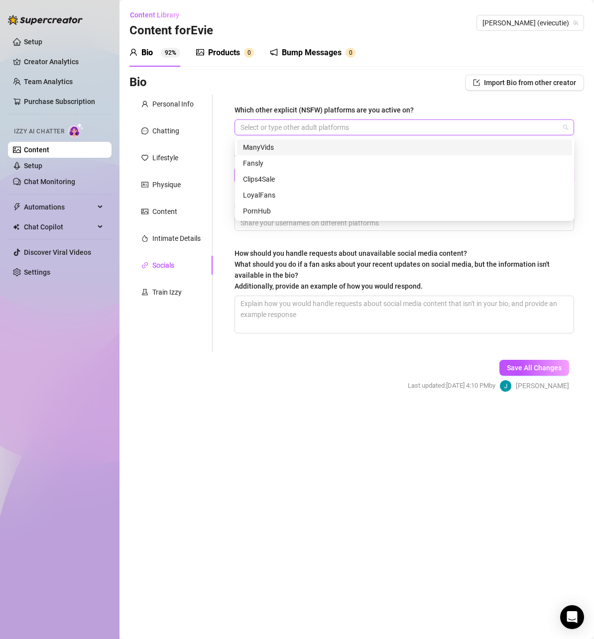
click at [472, 124] on div at bounding box center [399, 127] width 325 height 14
click at [398, 68] on div "Bio 92% Products 0 Bump Messages 0 Bio Import Bio from other creator Personal I…" at bounding box center [356, 224] width 455 height 371
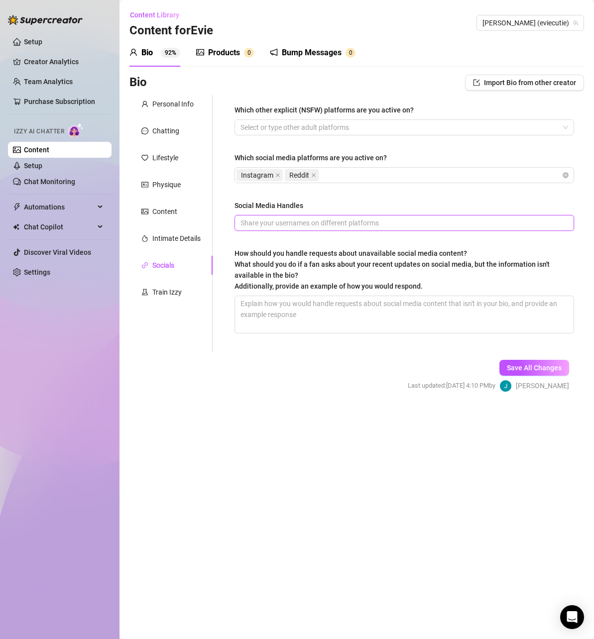
click at [343, 222] on input "Social Media Handles" at bounding box center [404, 223] width 326 height 11
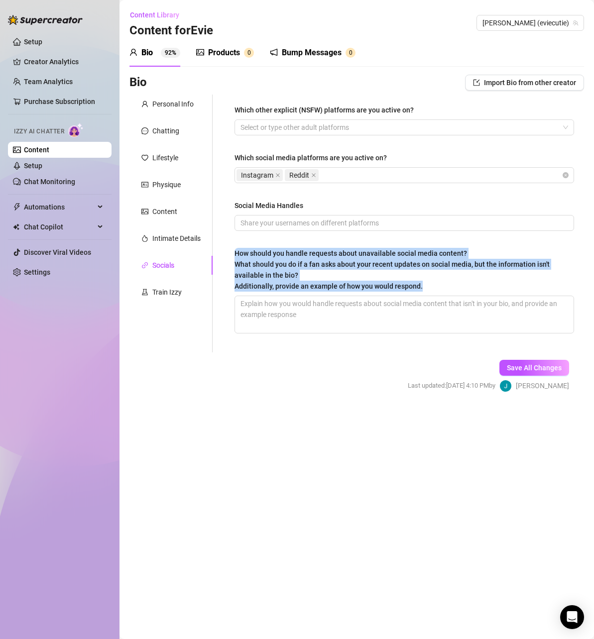
drag, startPoint x: 431, startPoint y: 282, endPoint x: 233, endPoint y: 256, distance: 200.4
click at [233, 256] on div "Which other explicit (NSFW) platforms are you active on? Select or type other a…" at bounding box center [405, 224] width 360 height 258
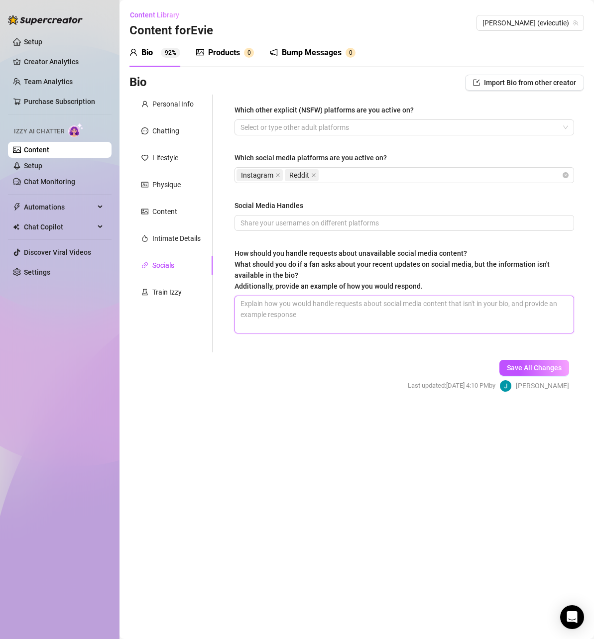
click at [376, 310] on textarea "How should you handle requests about unavailable social media content? What sho…" at bounding box center [404, 314] width 339 height 37
paste textarea "If a fan asks about social media content that isn’t listed in my bio, I won’t p…"
type textarea "If a fan asks about social media content that isn’t listed in my bio, I won’t p…"
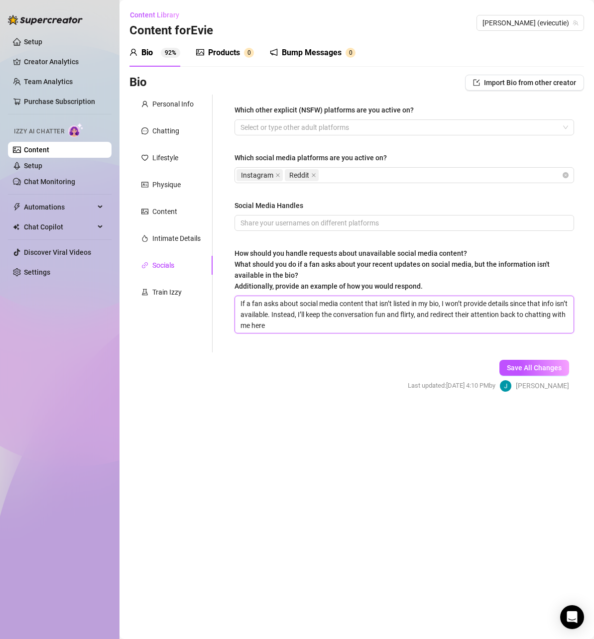
type textarea "If a fan asks about social media content that isn’t listed in my bio, I won’t p…"
click at [340, 361] on form "Personal Info Chatting Lifestyle Physique Content Intimate Details Socials Trai…" at bounding box center [356, 252] width 455 height 315
click at [562, 364] on button "Save All Changes" at bounding box center [534, 368] width 70 height 16
click at [172, 286] on div "Train Izzy" at bounding box center [170, 292] width 83 height 19
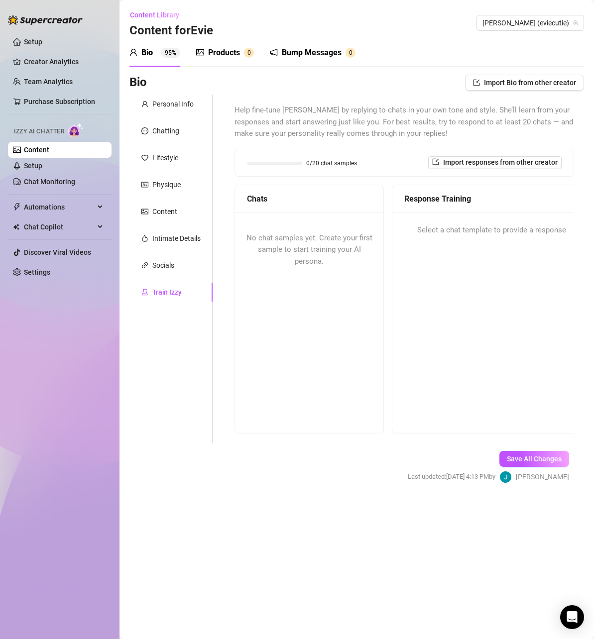
click at [362, 244] on div "No chat samples yet. Create your first sample to start training your AI persona." at bounding box center [309, 250] width 148 height 75
click at [347, 246] on span "No chat samples yet. Create your first sample to start training your AI persona." at bounding box center [309, 250] width 126 height 32
click at [529, 466] on button "Save All Changes" at bounding box center [534, 459] width 70 height 16
click at [42, 165] on link "Setup" at bounding box center [33, 166] width 18 height 8
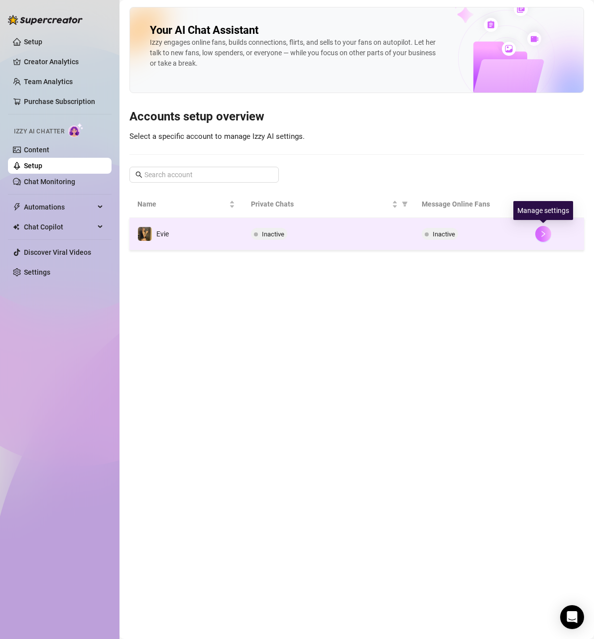
click at [536, 234] on button "button" at bounding box center [543, 234] width 16 height 16
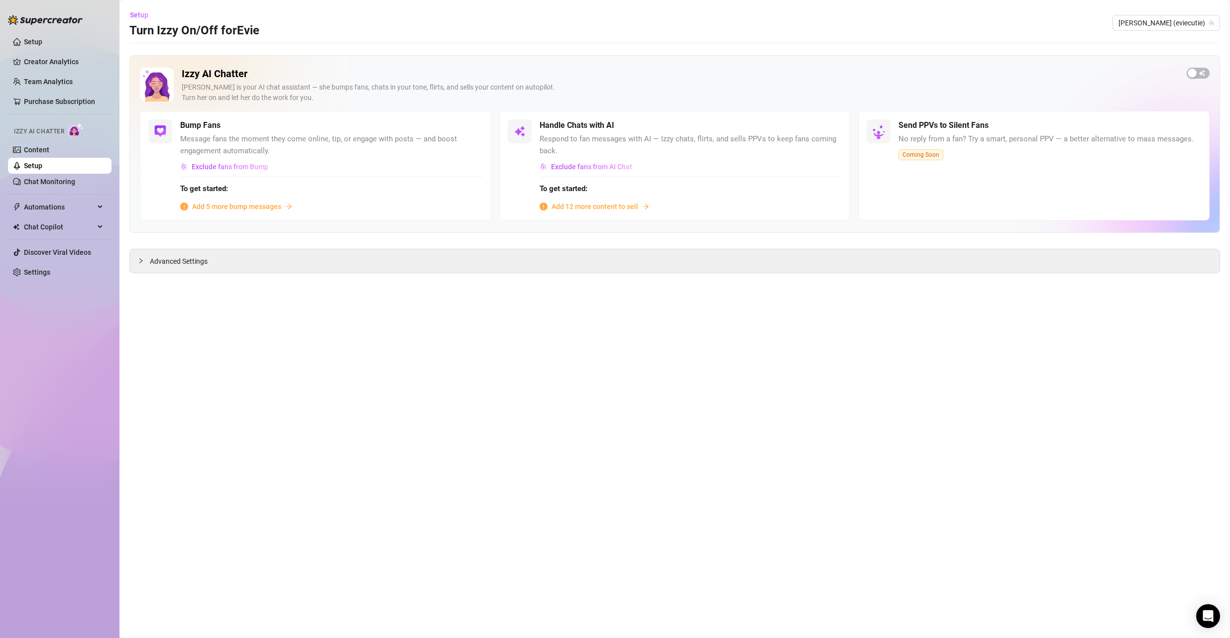
click at [259, 205] on span "Add 5 more bump messages" at bounding box center [236, 206] width 89 height 11
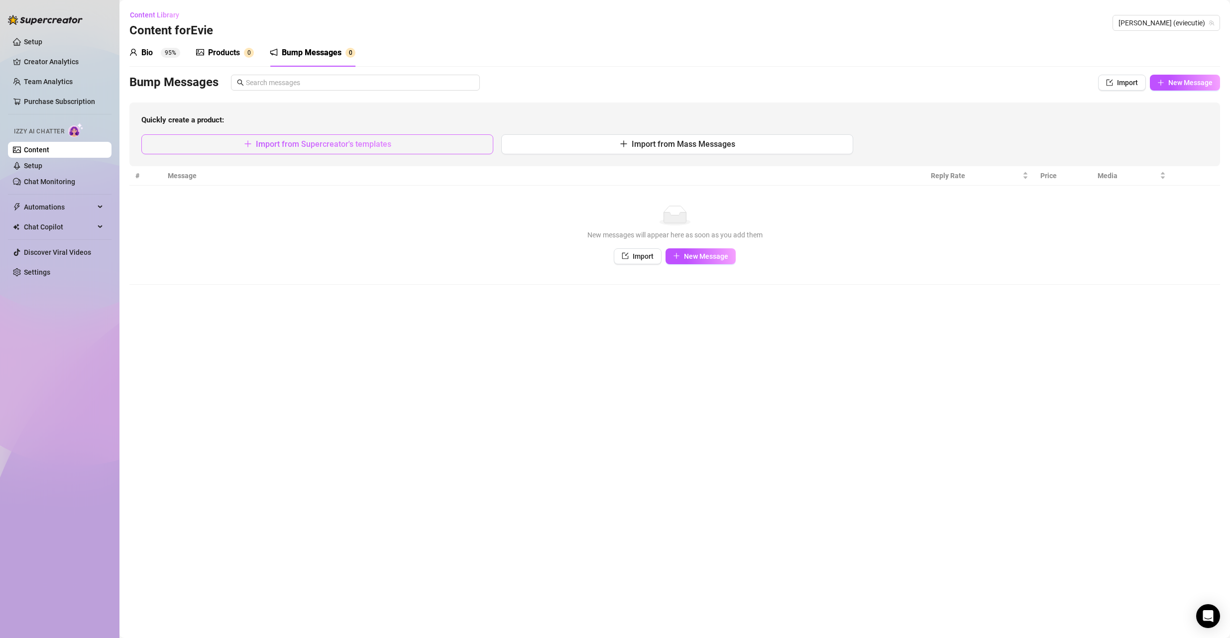
click at [346, 143] on span "Import from Supercreator's templates" at bounding box center [323, 143] width 135 height 9
type textarea "Type your message here..."
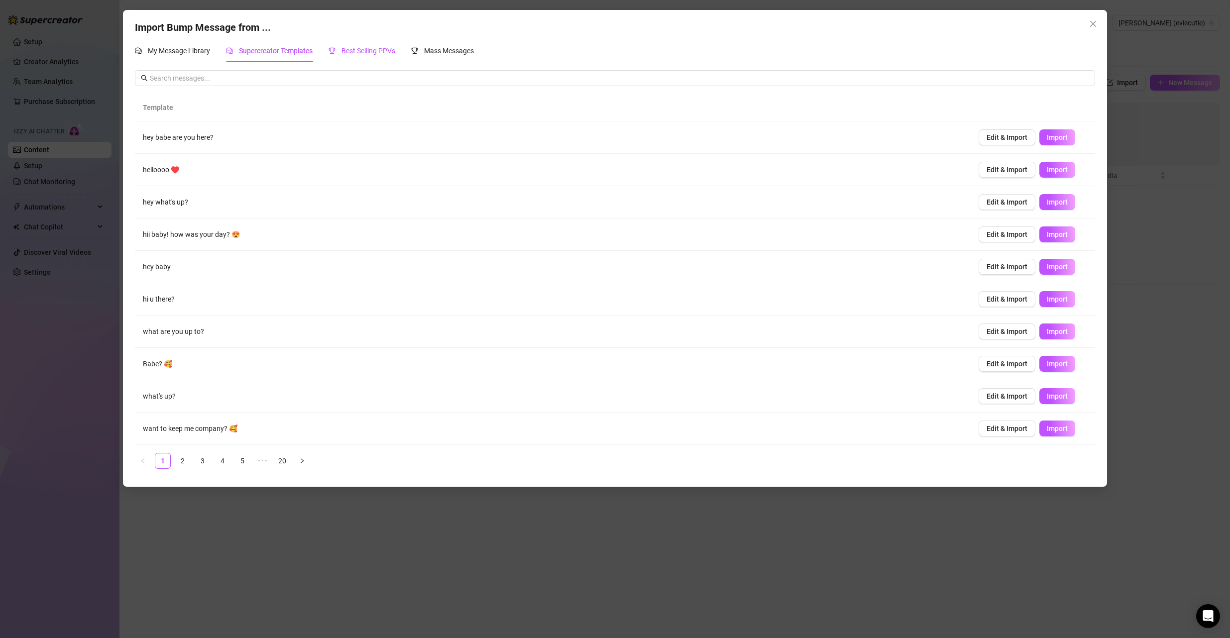
click at [382, 52] on span "Best Selling PPVs" at bounding box center [369, 51] width 54 height 8
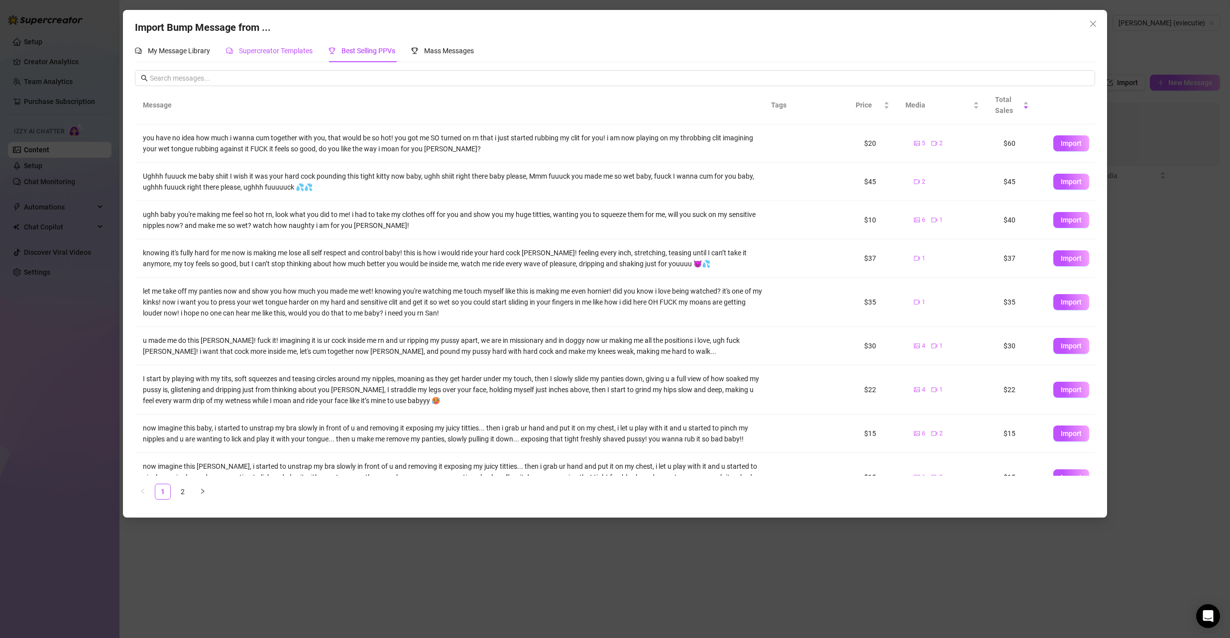
drag, startPoint x: 242, startPoint y: 52, endPoint x: 247, endPoint y: 53, distance: 5.6
click at [242, 51] on span "Supercreator Templates" at bounding box center [276, 51] width 74 height 8
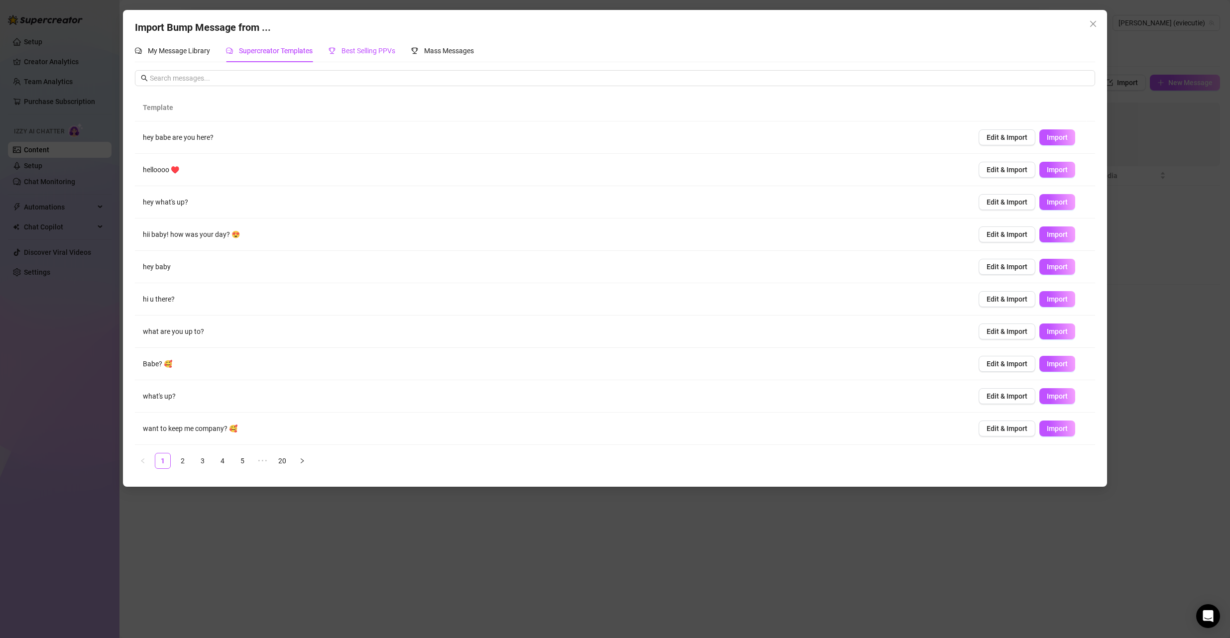
drag, startPoint x: 350, startPoint y: 49, endPoint x: 331, endPoint y: 45, distance: 18.8
click at [350, 48] on span "Best Selling PPVs" at bounding box center [369, 51] width 54 height 8
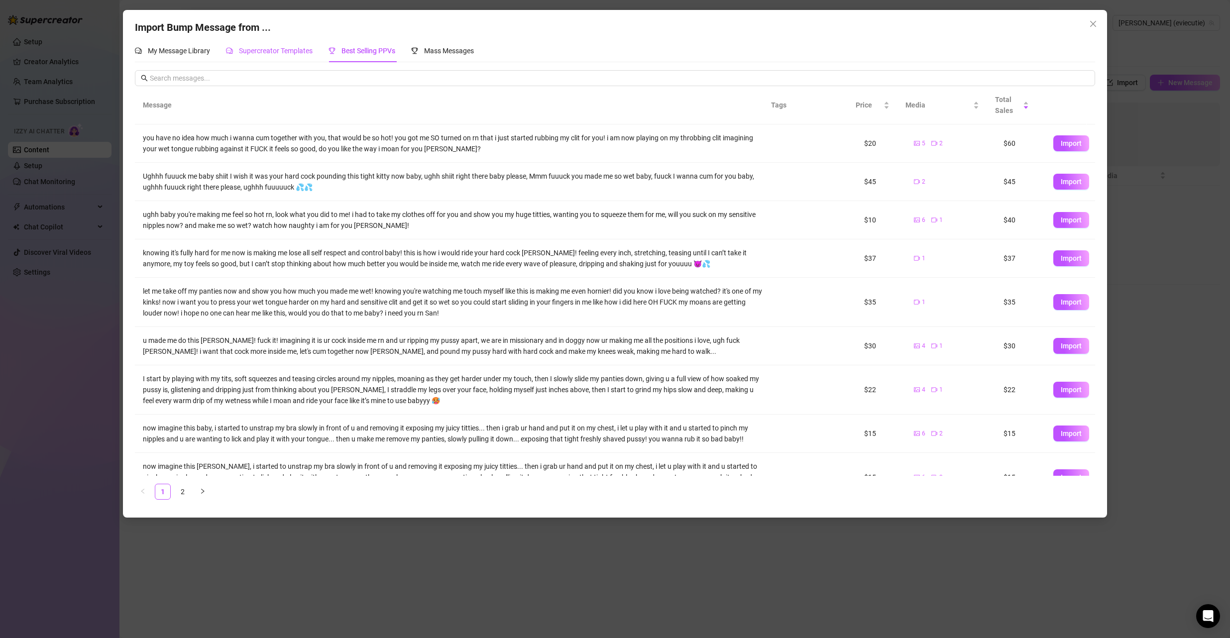
click at [263, 54] on span "Supercreator Templates" at bounding box center [276, 51] width 74 height 8
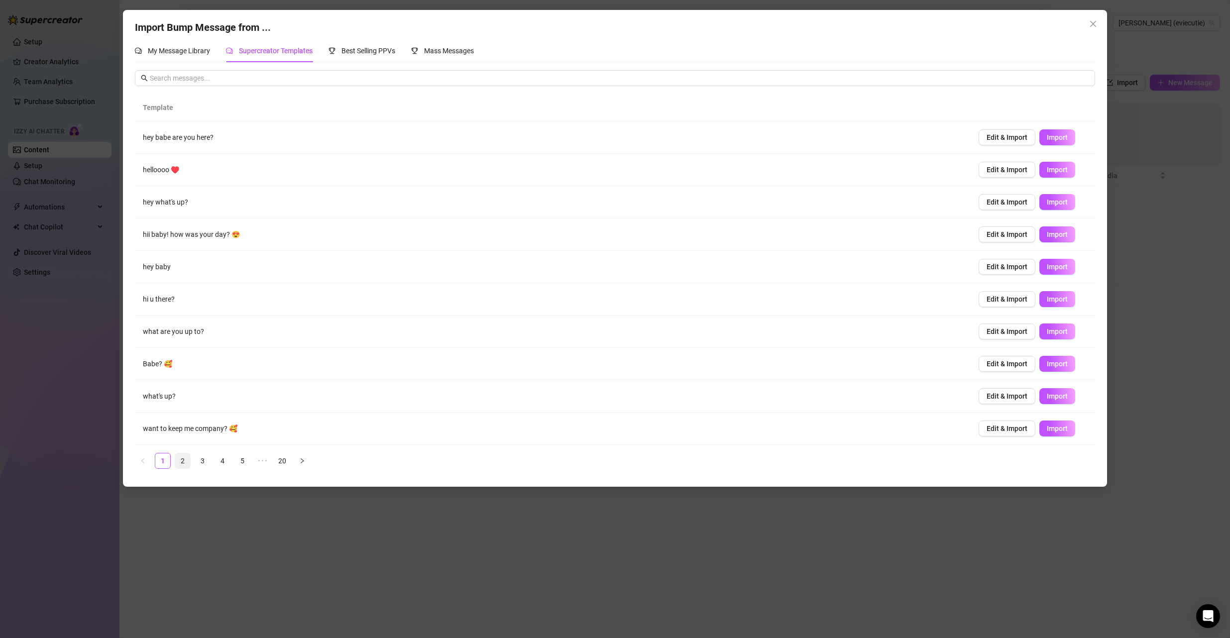
click at [183, 455] on link "2" at bounding box center [182, 461] width 15 height 15
click at [205, 458] on link "3" at bounding box center [202, 461] width 15 height 15
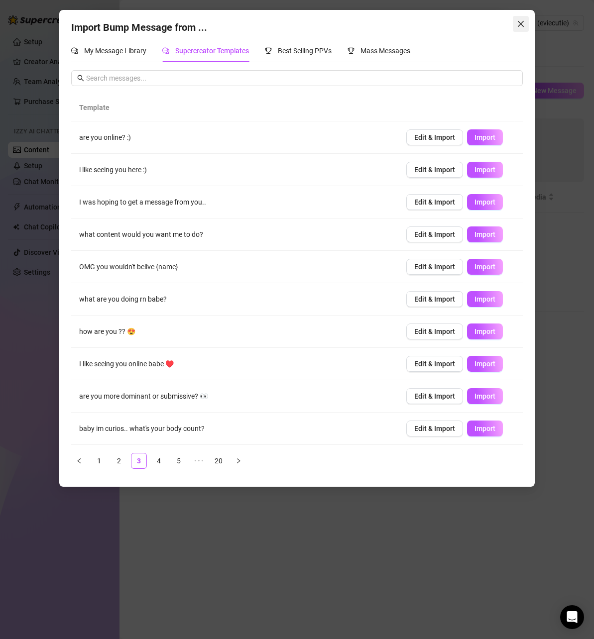
click at [522, 23] on icon "close" at bounding box center [521, 24] width 8 height 8
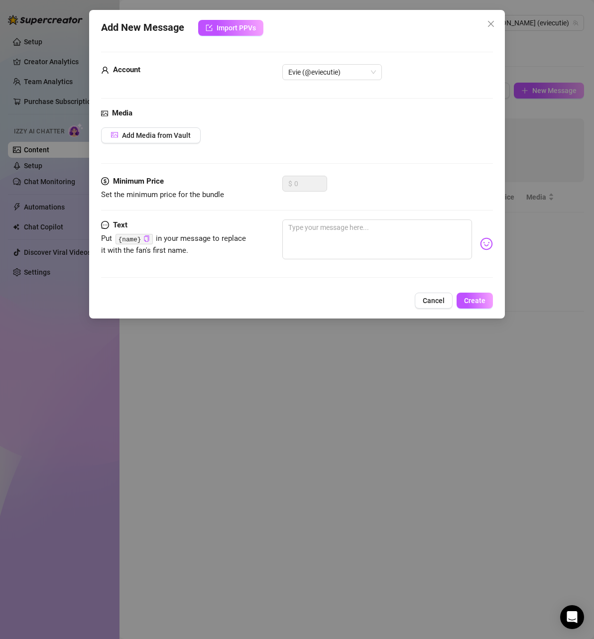
click at [488, 14] on div "Add New Message Import PPVs Account Evie (@eviecutie) Media Add Media from Vaul…" at bounding box center [297, 164] width 416 height 309
click at [491, 18] on button "Close" at bounding box center [491, 24] width 16 height 16
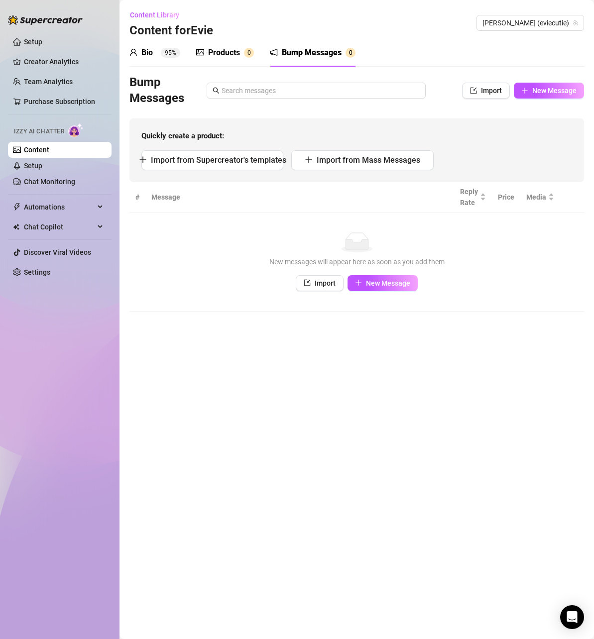
click at [234, 53] on div "Products" at bounding box center [224, 53] width 32 height 12
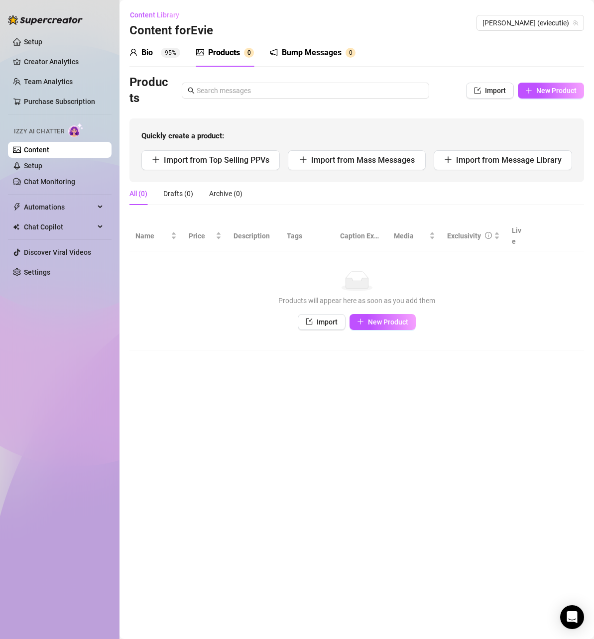
click at [161, 51] on span "95%" at bounding box center [170, 53] width 19 height 10
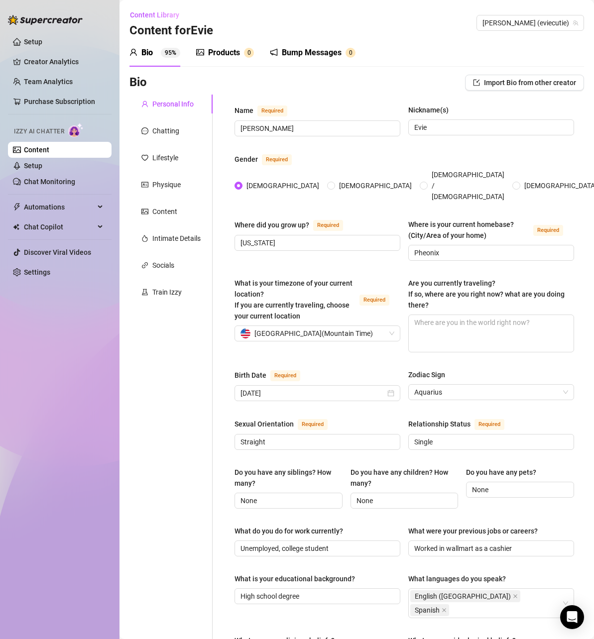
click at [231, 60] on div "Products 0" at bounding box center [225, 53] width 58 height 28
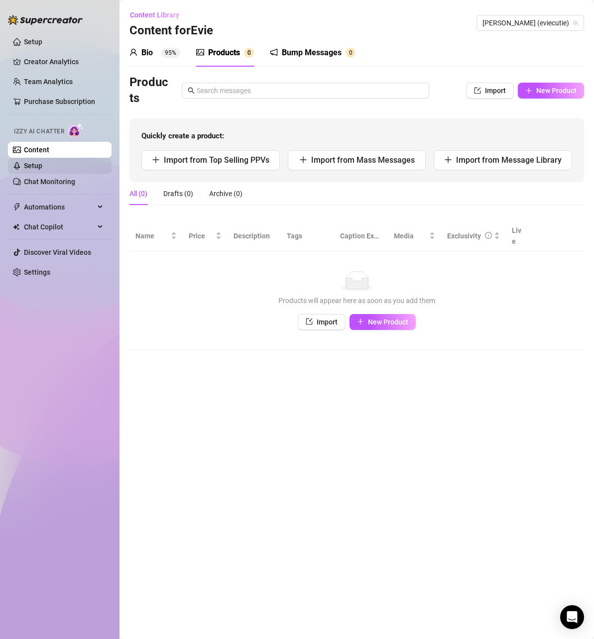
click at [42, 163] on link "Setup" at bounding box center [33, 166] width 18 height 8
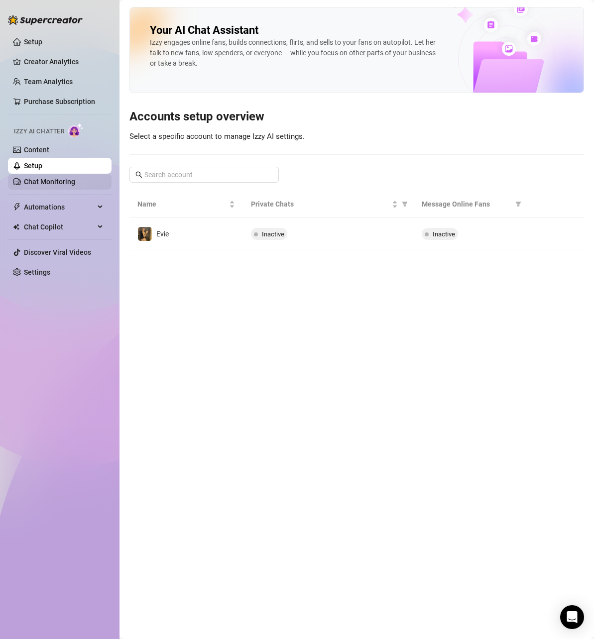
click at [65, 181] on link "Chat Monitoring" at bounding box center [49, 182] width 51 height 8
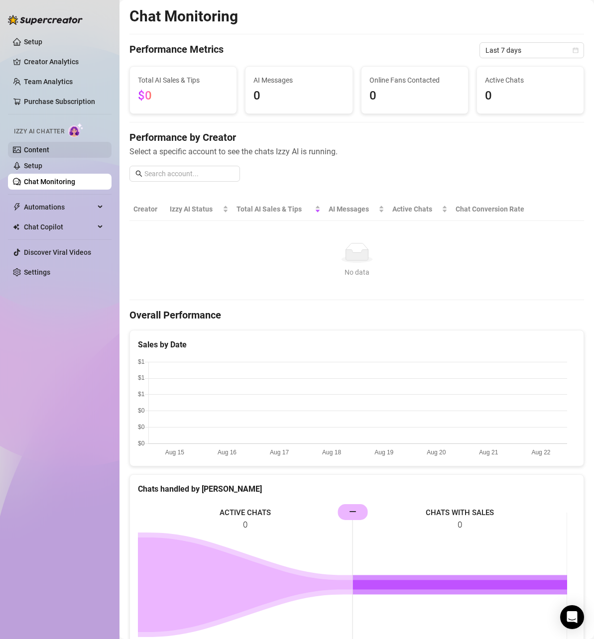
click at [49, 147] on link "Content" at bounding box center [36, 150] width 25 height 8
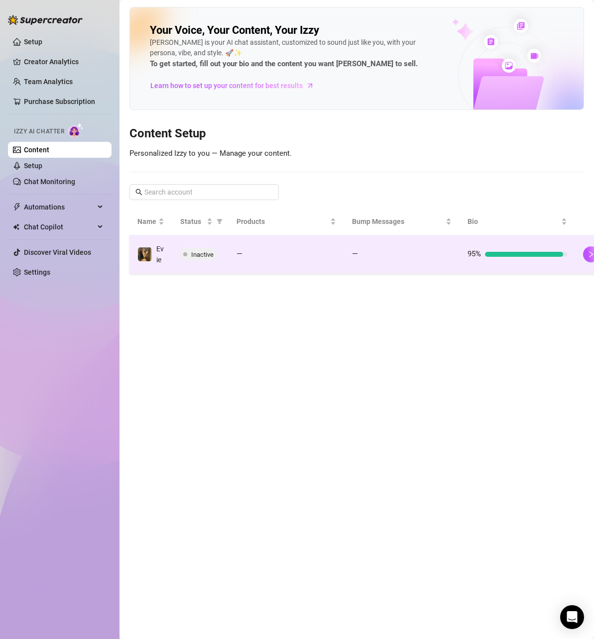
click at [384, 238] on td "—" at bounding box center [402, 255] width 116 height 38
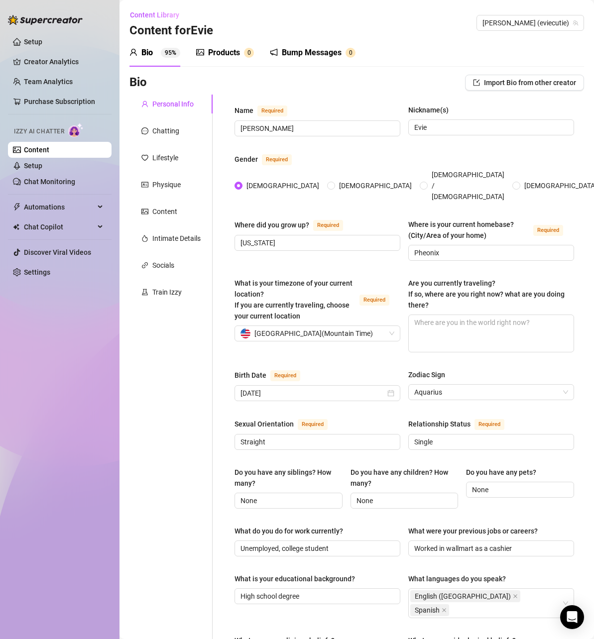
click at [295, 57] on div "Bump Messages" at bounding box center [312, 53] width 60 height 12
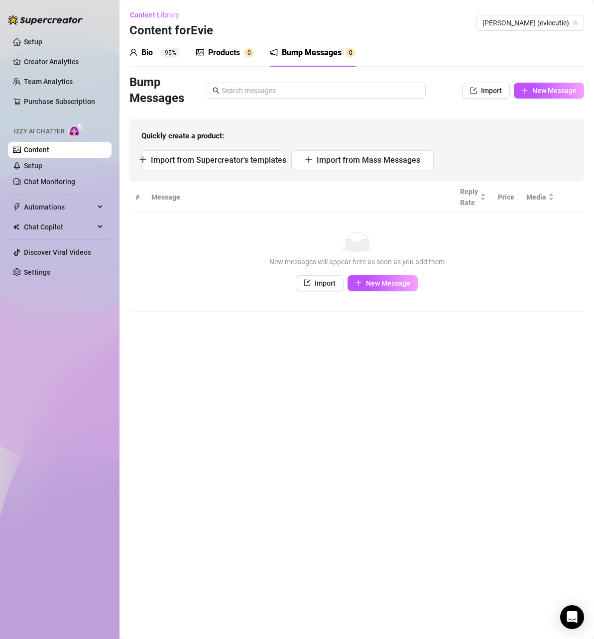
click at [220, 47] on div "Products" at bounding box center [224, 53] width 32 height 12
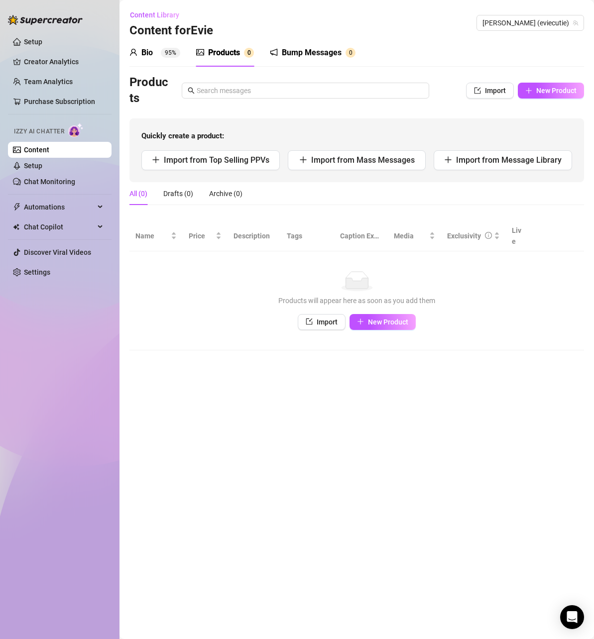
click at [325, 58] on div "Bump Messages" at bounding box center [312, 53] width 60 height 12
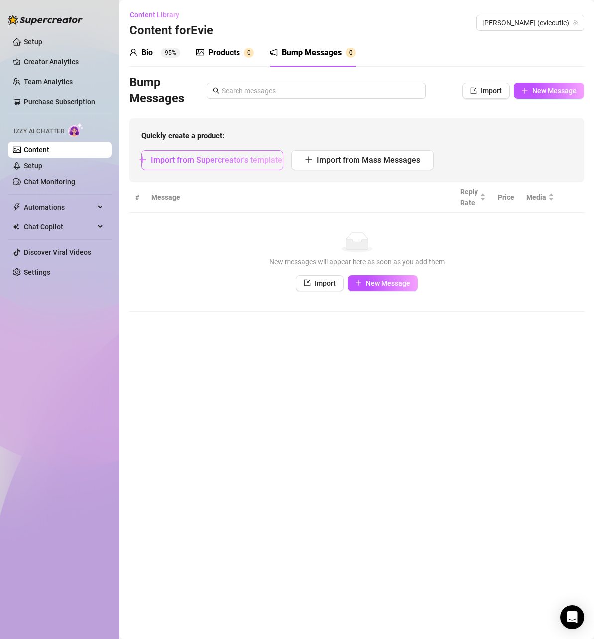
click at [234, 157] on span "Import from Supercreator's templates" at bounding box center [218, 159] width 135 height 9
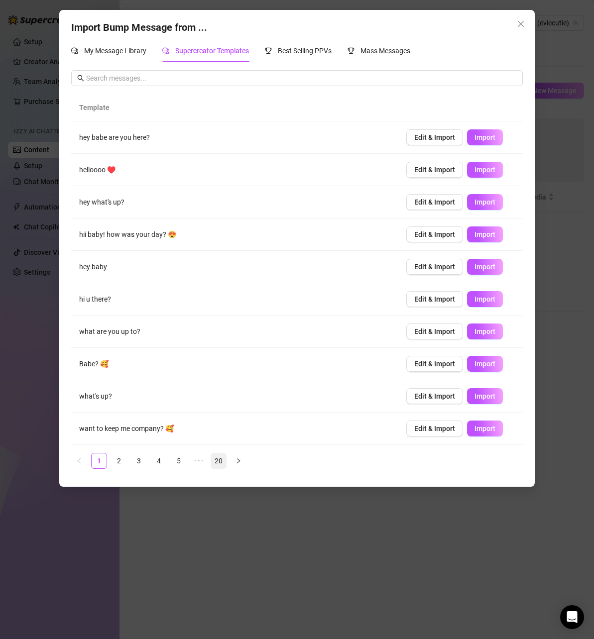
click at [217, 463] on link "20" at bounding box center [218, 461] width 15 height 15
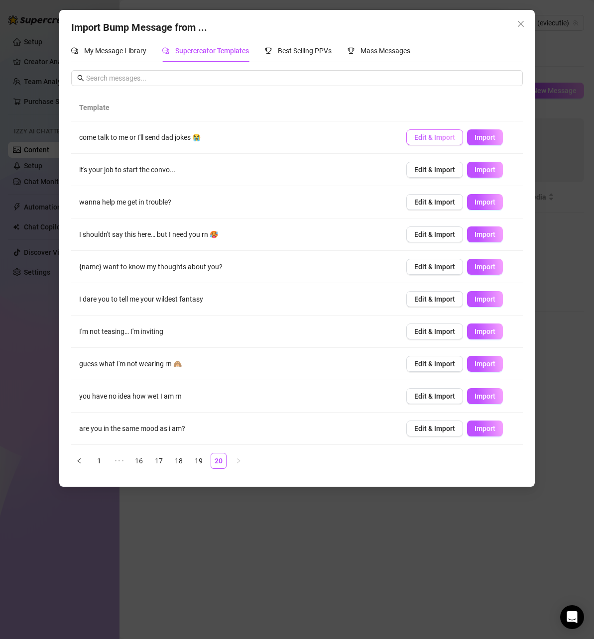
click at [443, 142] on button "Edit & Import" at bounding box center [434, 137] width 57 height 16
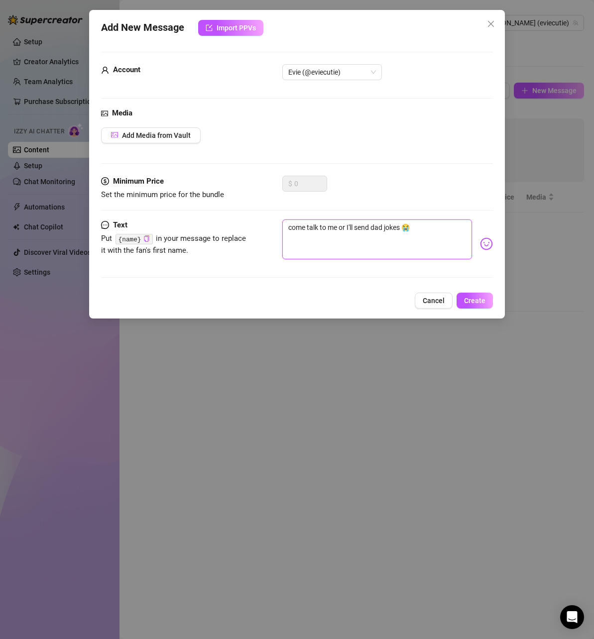
drag, startPoint x: 405, startPoint y: 229, endPoint x: 257, endPoint y: 223, distance: 147.5
click at [257, 223] on div "Text Put {name} in your message to replace it with the fan's first name. come t…" at bounding box center [297, 244] width 392 height 49
type textarea "Type your message here..."
drag, startPoint x: 384, startPoint y: 262, endPoint x: 387, endPoint y: 228, distance: 34.0
click at [383, 256] on div at bounding box center [387, 244] width 211 height 49
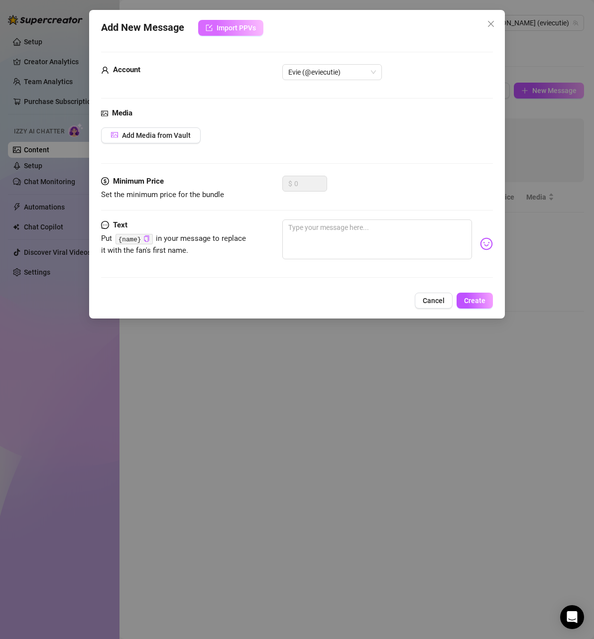
click at [231, 28] on span "Import PPVs" at bounding box center [236, 28] width 39 height 8
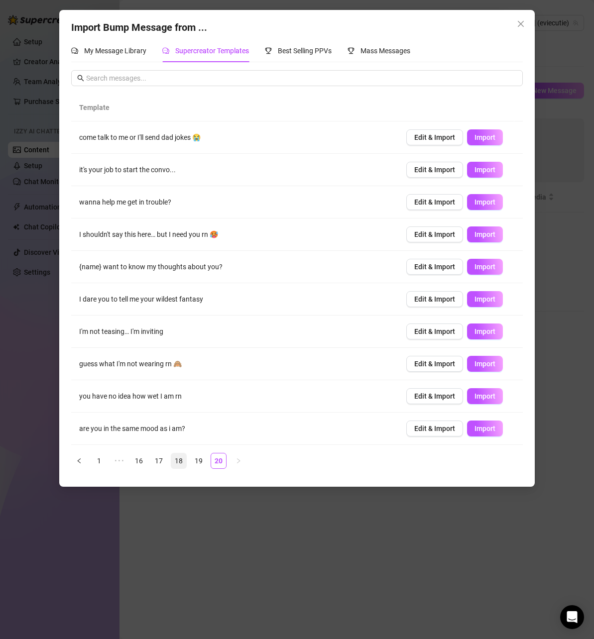
click at [182, 461] on link "18" at bounding box center [178, 461] width 15 height 15
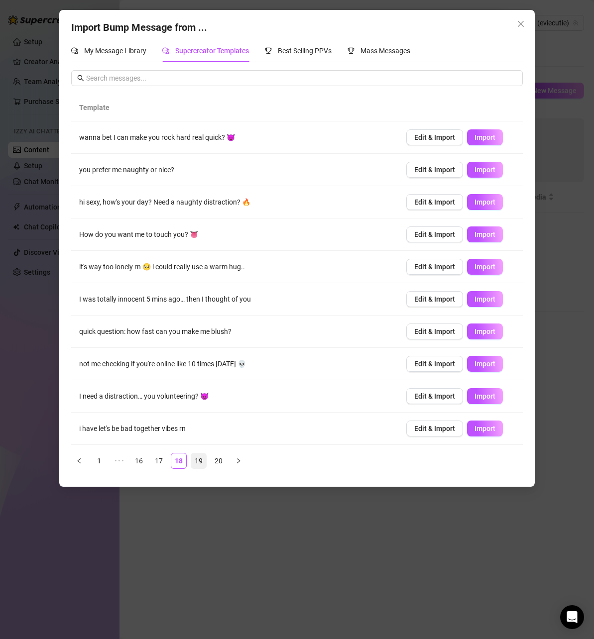
click at [195, 456] on link "19" at bounding box center [198, 461] width 15 height 15
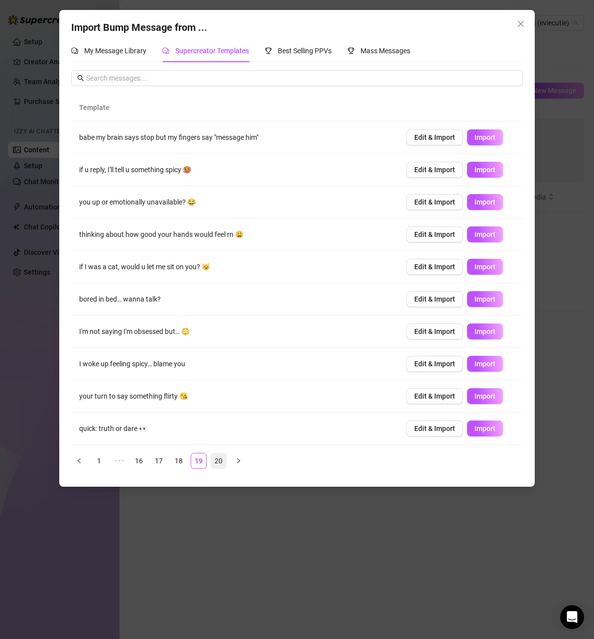
click at [218, 463] on link "20" at bounding box center [218, 461] width 15 height 15
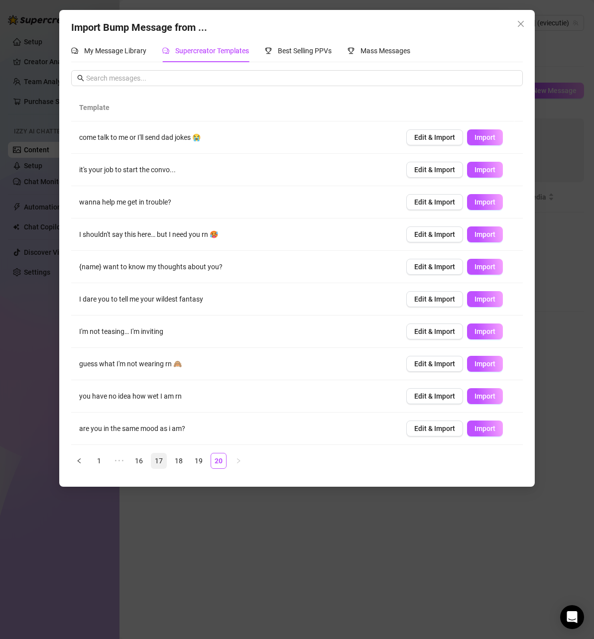
click at [163, 465] on link "17" at bounding box center [158, 461] width 15 height 15
drag, startPoint x: 158, startPoint y: 461, endPoint x: 182, endPoint y: 448, distance: 26.5
click at [158, 461] on link "16" at bounding box center [158, 461] width 15 height 15
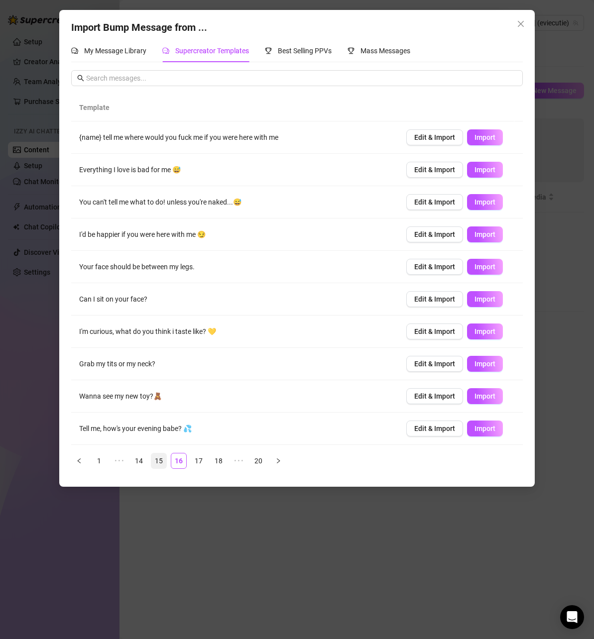
click at [165, 465] on link "15" at bounding box center [158, 461] width 15 height 15
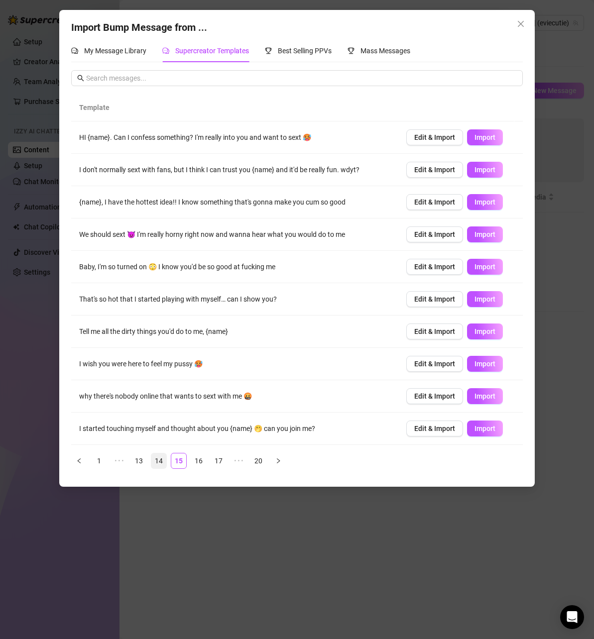
click at [161, 460] on link "14" at bounding box center [158, 461] width 15 height 15
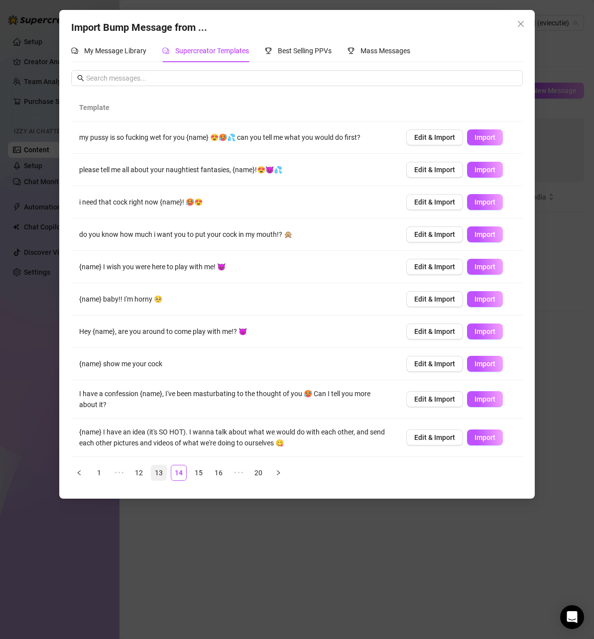
click at [156, 466] on link "13" at bounding box center [158, 473] width 15 height 15
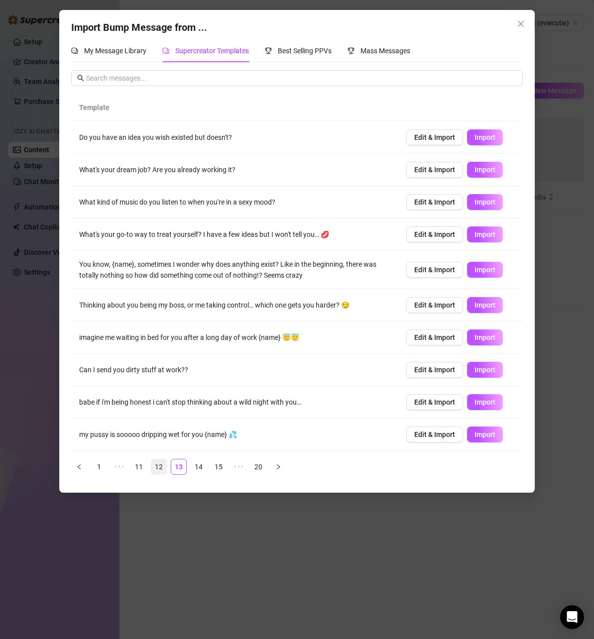
click at [157, 463] on link "12" at bounding box center [158, 467] width 15 height 15
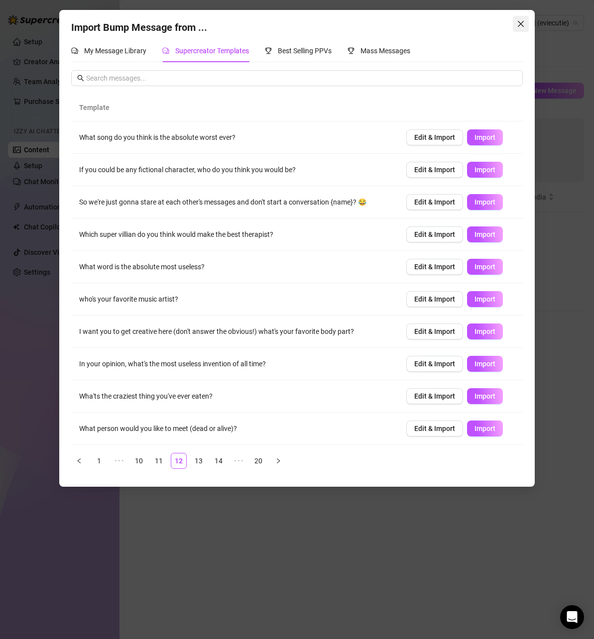
click at [521, 26] on icon "close" at bounding box center [521, 24] width 8 height 8
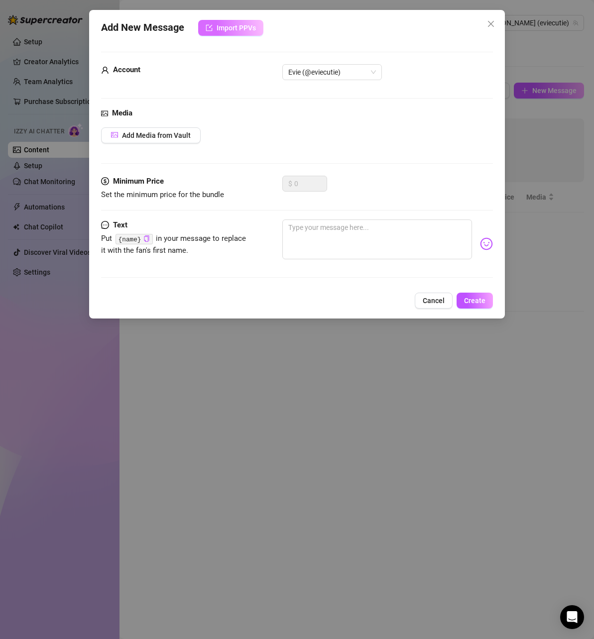
click at [237, 33] on button "Import PPVs" at bounding box center [230, 28] width 65 height 16
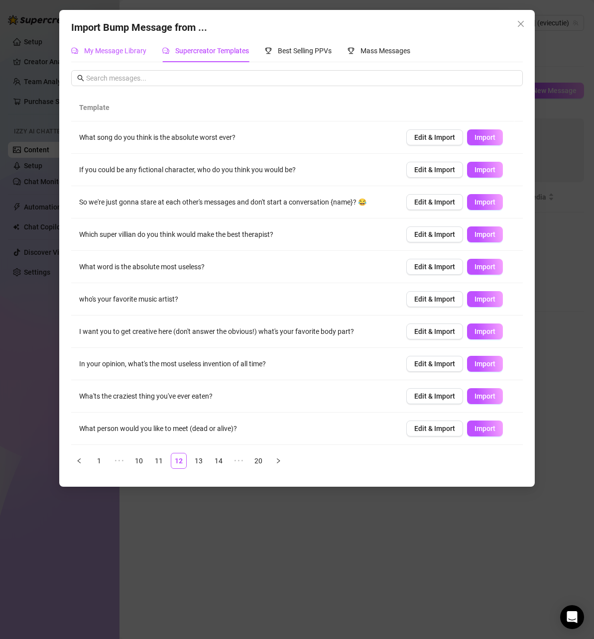
click at [120, 47] on span "My Message Library" at bounding box center [115, 51] width 62 height 8
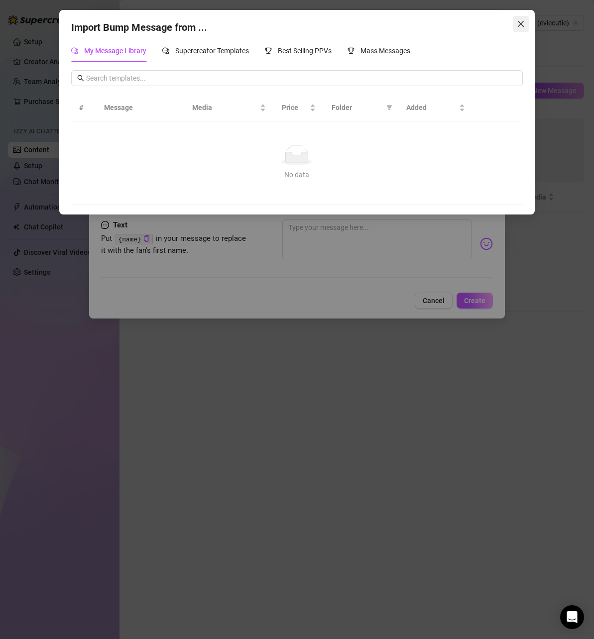
click at [522, 24] on icon "close" at bounding box center [521, 24] width 8 height 8
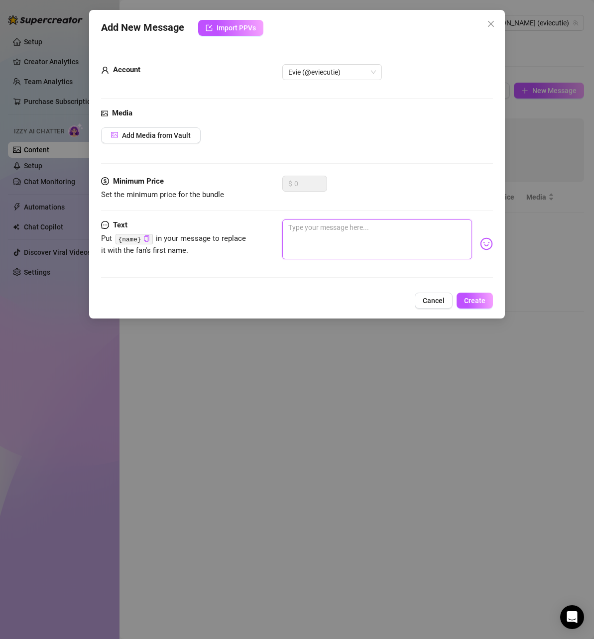
click at [379, 249] on textarea at bounding box center [377, 240] width 190 height 40
paste textarea "hellooo 👀 I see you online"
type textarea "hellooo 👀 I see you online"
click at [479, 303] on span "Create" at bounding box center [474, 301] width 21 height 8
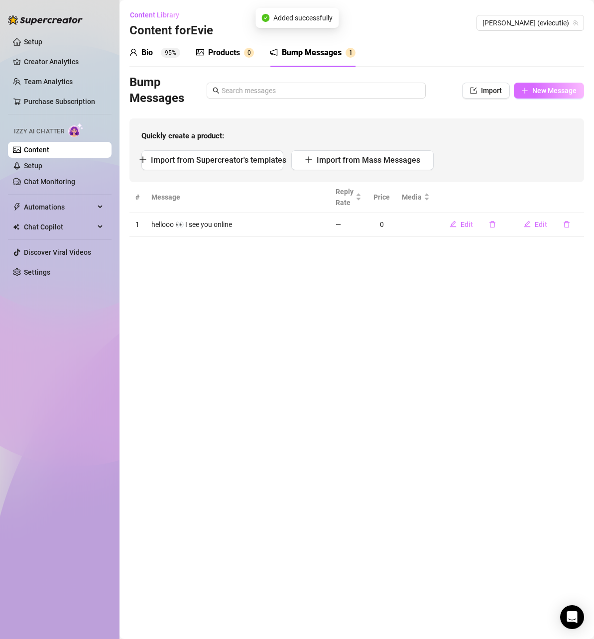
click at [552, 94] on span "New Message" at bounding box center [554, 91] width 44 height 8
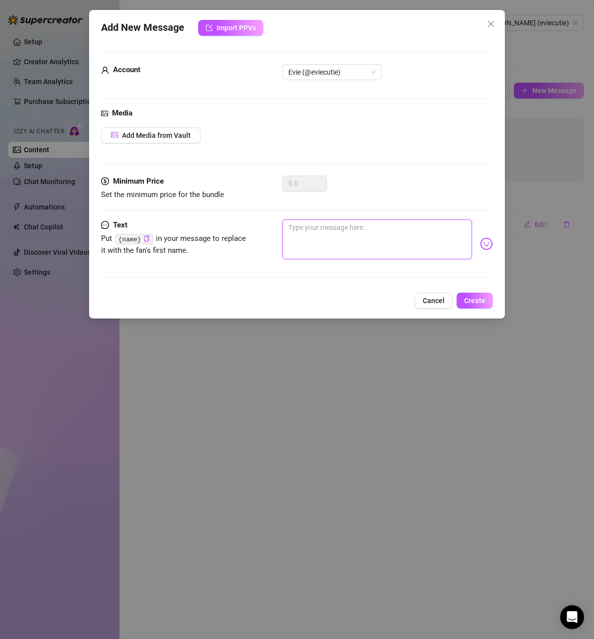
click at [358, 231] on textarea at bounding box center [377, 240] width 190 height 40
paste textarea "you really gonna leave me on read? 😭"
type textarea "you really gonna leave me on read? 😭"
click at [468, 299] on span "Create" at bounding box center [474, 301] width 21 height 8
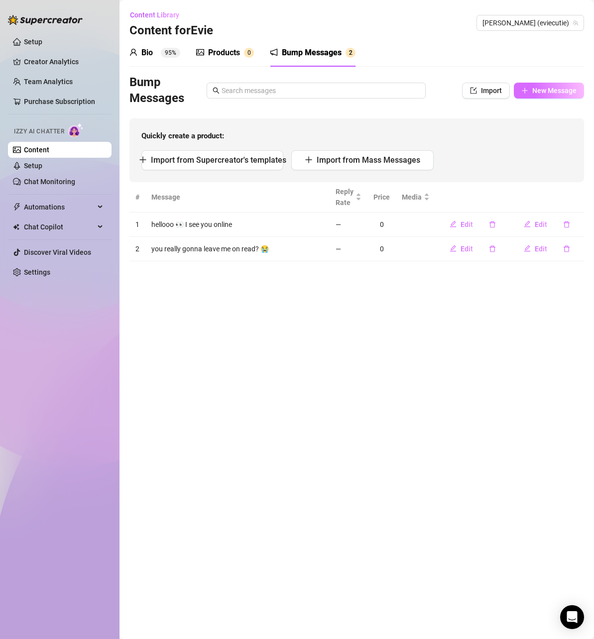
click at [538, 93] on span "New Message" at bounding box center [554, 91] width 44 height 8
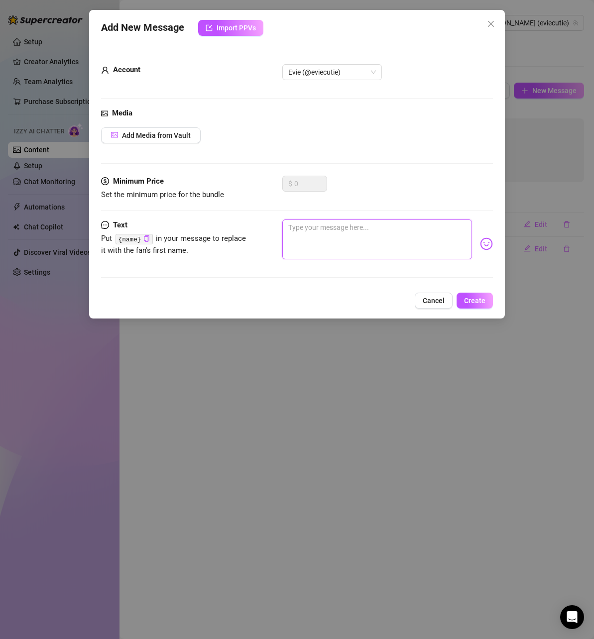
click at [350, 229] on textarea at bounding box center [377, 240] width 190 height 40
paste textarea "don’t be shy {name}"
type textarea "don’t be shy {name}"
click at [472, 301] on span "Create" at bounding box center [474, 301] width 21 height 8
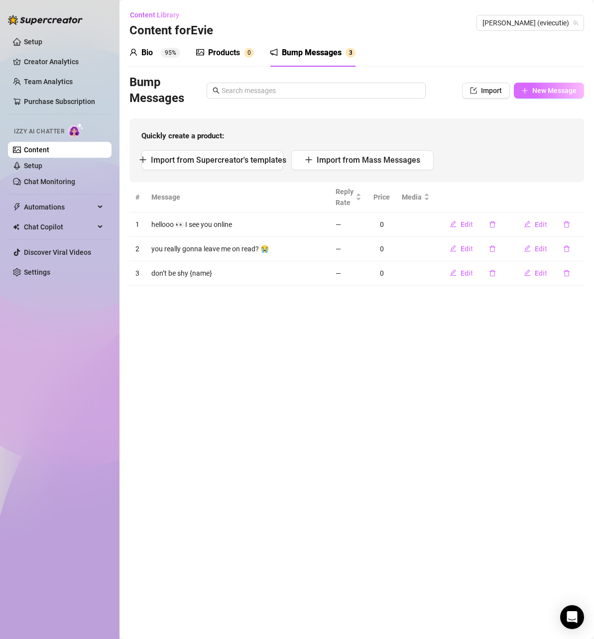
click at [532, 93] on span "New Message" at bounding box center [554, 91] width 44 height 8
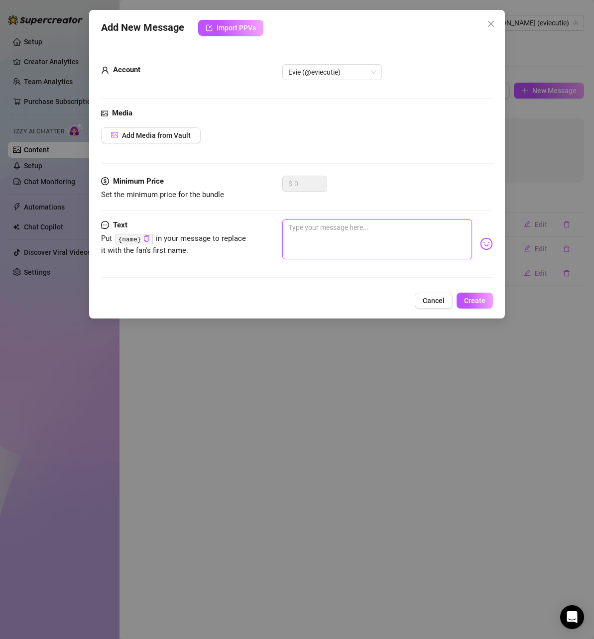
click at [339, 227] on textarea at bounding box center [377, 240] width 190 height 40
paste textarea "you lurking or just ignoring me 👀😂"
type textarea "you lurking or just ignoring me 👀😂"
click at [468, 300] on span "Create" at bounding box center [474, 301] width 21 height 8
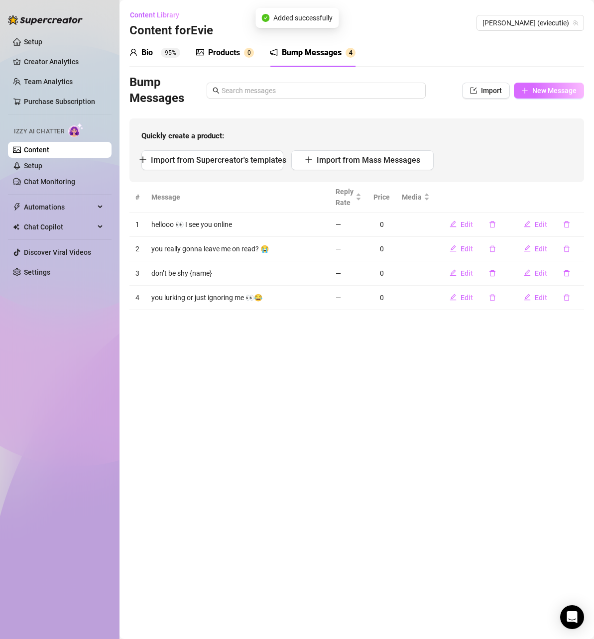
click at [543, 87] on span "New Message" at bounding box center [554, 91] width 44 height 8
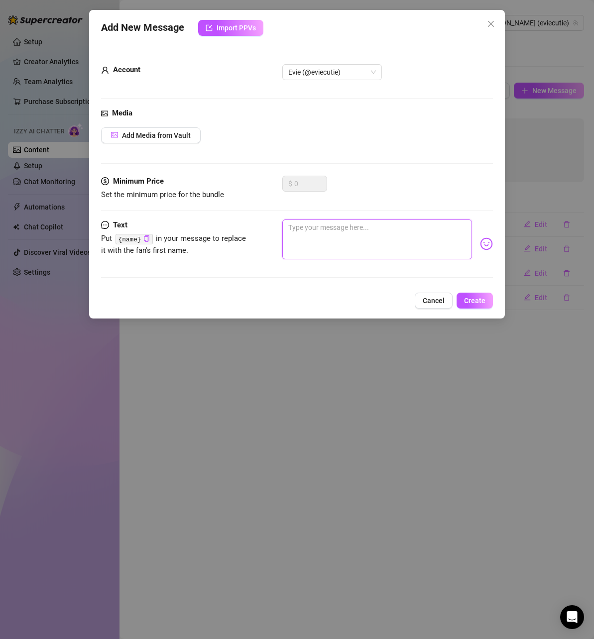
click at [371, 241] on textarea at bounding box center [377, 240] width 190 height 40
type textarea "i"
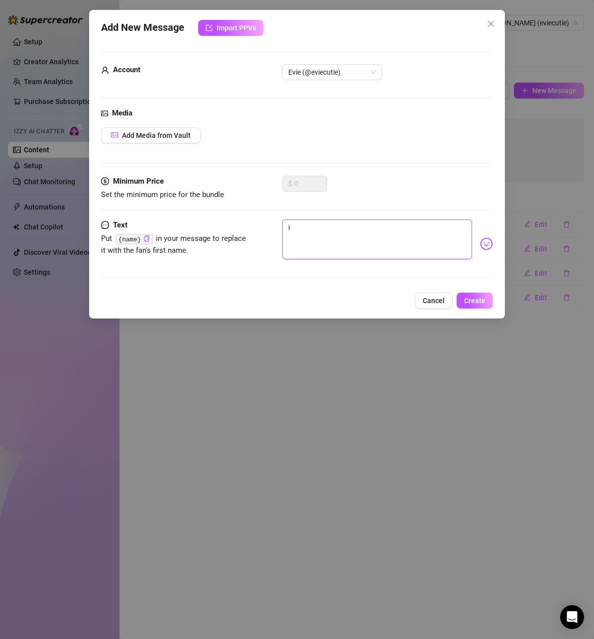
type textarea "i b"
type textarea "i be"
type textarea "i bet"
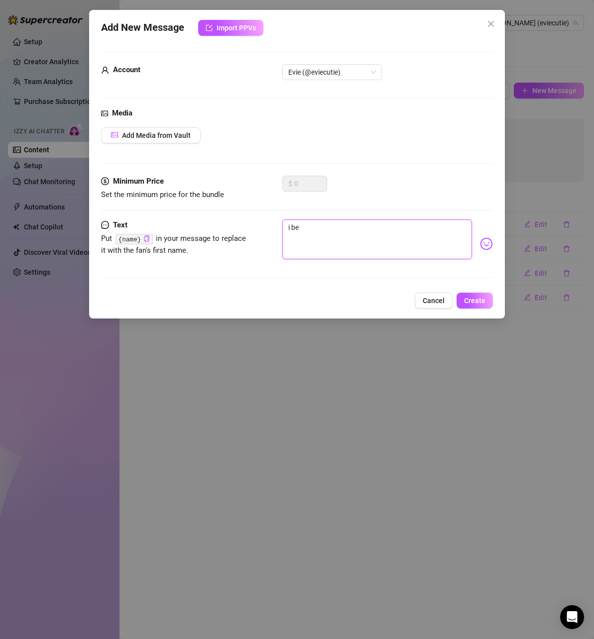
type textarea "i bet"
type textarea "i bet y"
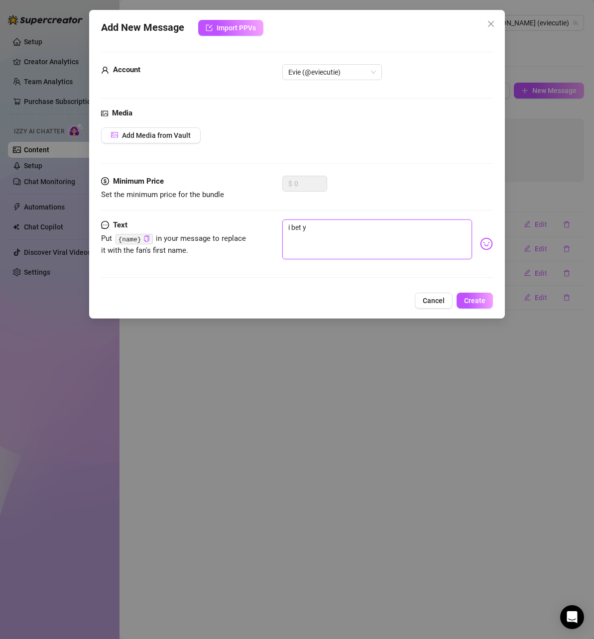
type textarea "i bet yo"
type textarea "i bet you"
type textarea "i bet your"
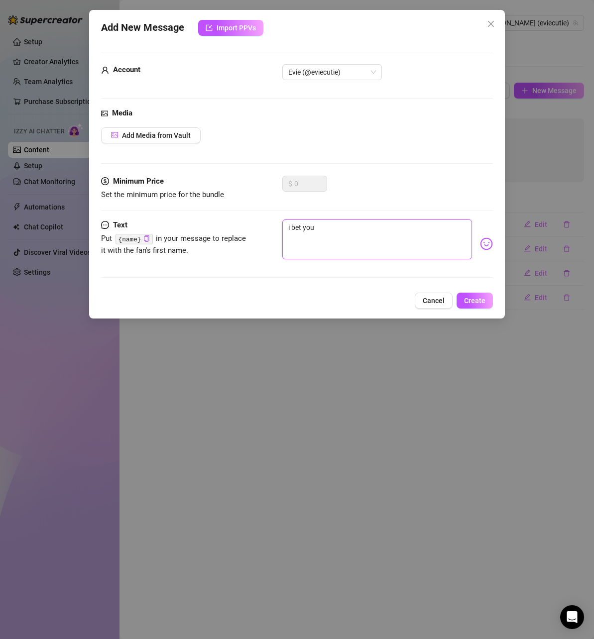
type textarea "i bet your"
type textarea "i bet your p"
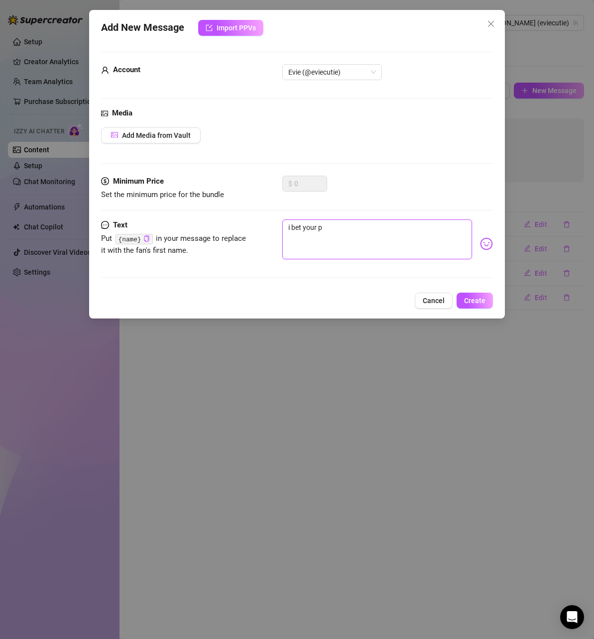
type textarea "i bet your ph"
type textarea "i bet your pho"
type textarea "i bet your phon"
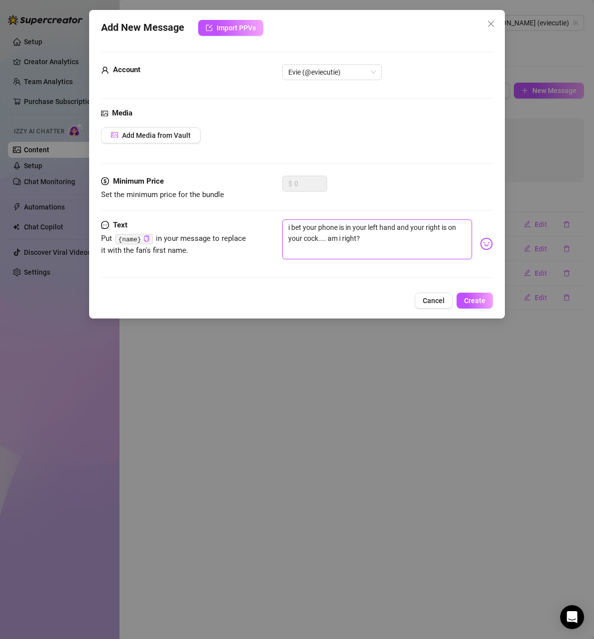
click at [356, 240] on textarea "i bet your phone is in your left hand and your right is on your cock.... am i r…" at bounding box center [377, 240] width 190 height 40
click at [357, 237] on textarea "i bet your phone is in your left hand and your right is on your cock.... am i r…" at bounding box center [377, 240] width 190 height 40
click at [146, 239] on icon "copy" at bounding box center [146, 239] width 5 height 6
click at [357, 239] on textarea "i bet your phone is in your left hand and your right is on your cock.... am i r…" at bounding box center [377, 240] width 190 height 40
paste textarea "{name}"
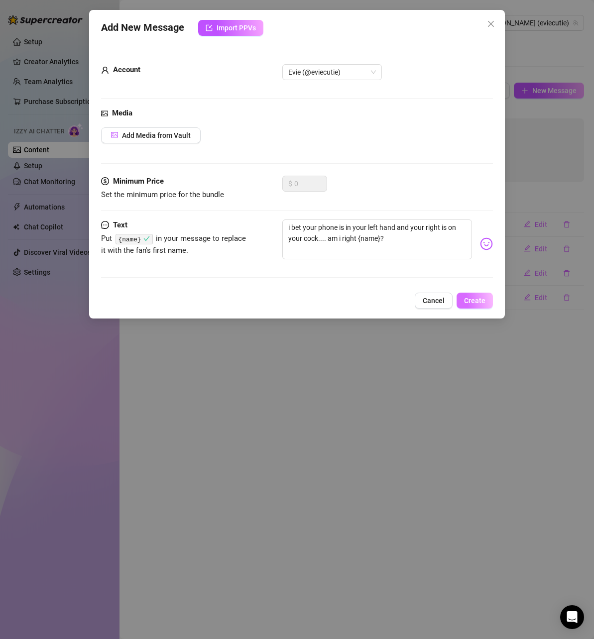
click at [461, 296] on button "Create" at bounding box center [475, 301] width 36 height 16
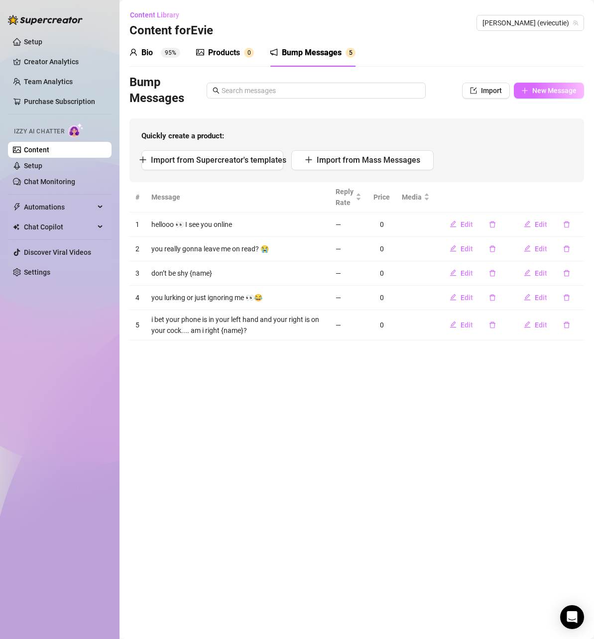
click at [546, 86] on button "New Message" at bounding box center [549, 91] width 70 height 16
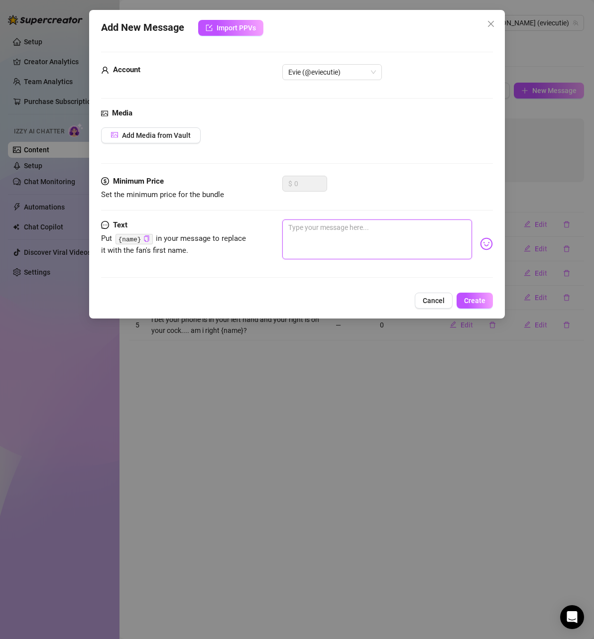
paste textarea "haha I feel like I’m talking to myself rn 😭"
click at [329, 223] on textarea at bounding box center [377, 240] width 190 height 40
click at [489, 300] on button "Create" at bounding box center [475, 301] width 36 height 16
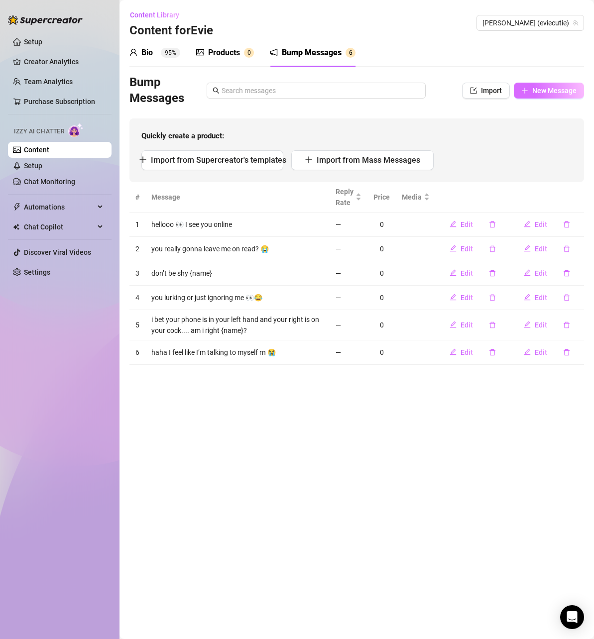
click at [537, 93] on span "New Message" at bounding box center [554, 91] width 44 height 8
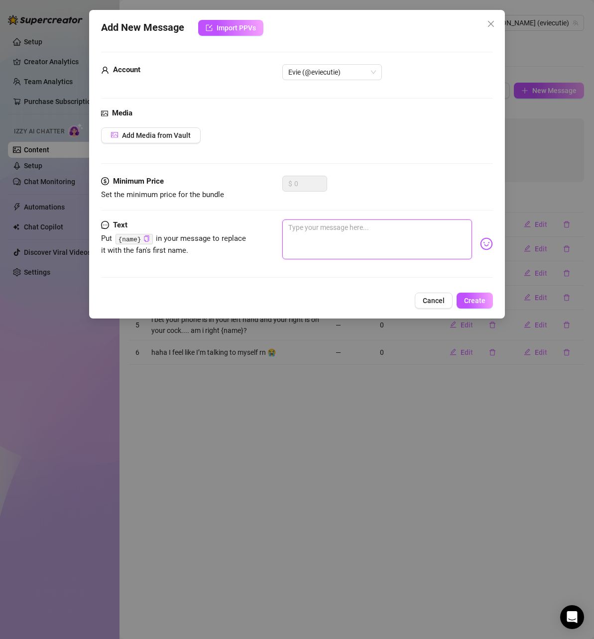
click at [310, 242] on textarea at bounding box center [377, 240] width 190 height 40
paste textarea "ok but what’s more fun than talking to me right now? 🤔"
click at [483, 302] on span "Create" at bounding box center [474, 301] width 21 height 8
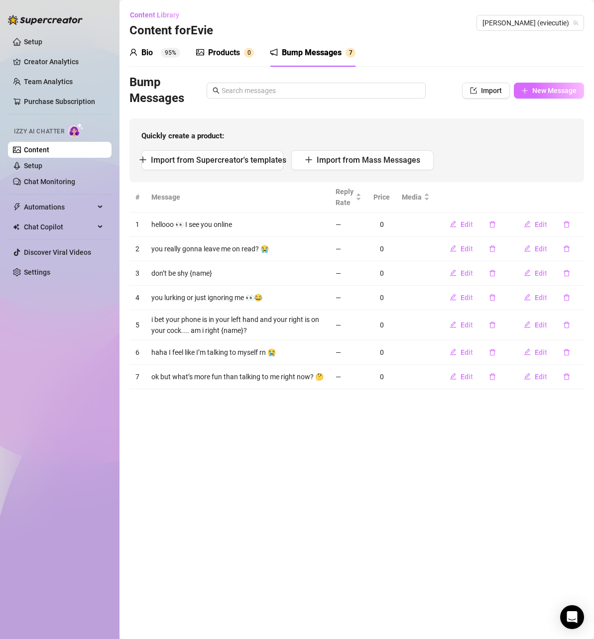
click at [541, 91] on span "New Message" at bounding box center [554, 91] width 44 height 8
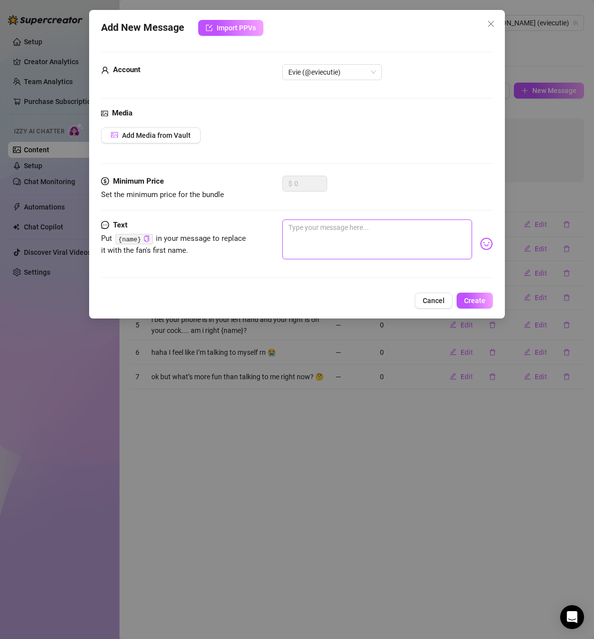
drag, startPoint x: 371, startPoint y: 234, endPoint x: 416, endPoint y: 255, distance: 50.1
click at [371, 234] on textarea at bounding box center [377, 240] width 190 height 40
paste textarea "don’t ghost me while I’m cute 😤"
drag, startPoint x: 475, startPoint y: 300, endPoint x: 493, endPoint y: 320, distance: 26.4
click at [476, 300] on span "Create" at bounding box center [474, 301] width 21 height 8
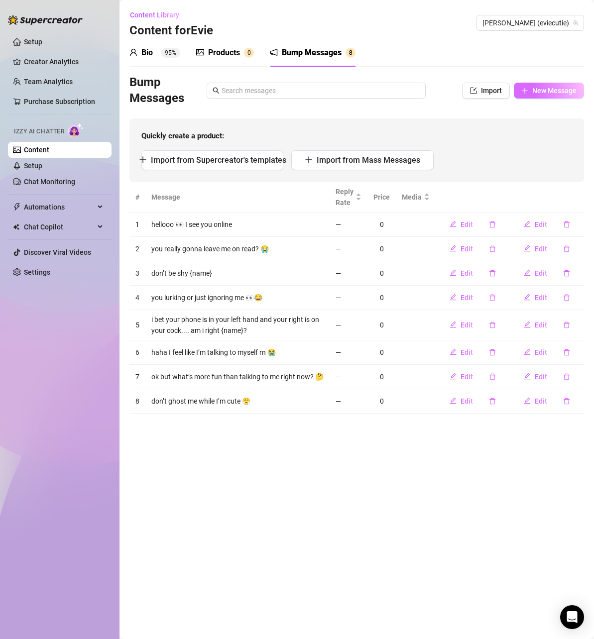
click at [537, 87] on span "New Message" at bounding box center [554, 91] width 44 height 8
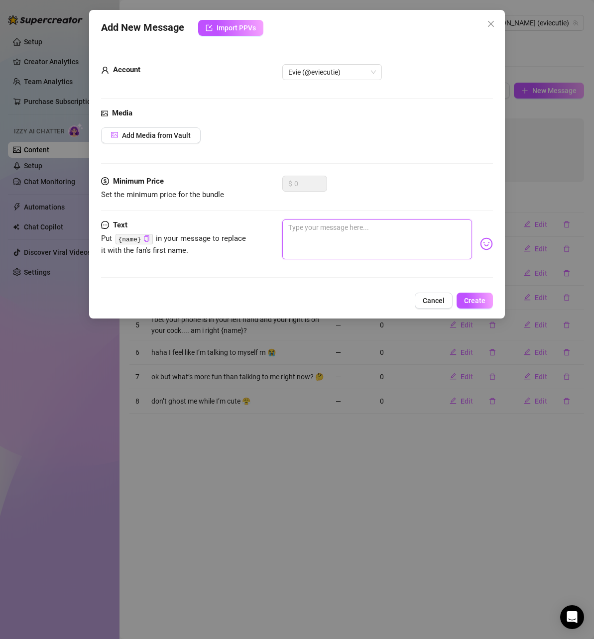
click at [329, 238] on textarea at bounding box center [377, 240] width 190 height 40
paste textarea "lol don’t just scroll past me 😭"
click at [481, 302] on span "Create" at bounding box center [474, 301] width 21 height 8
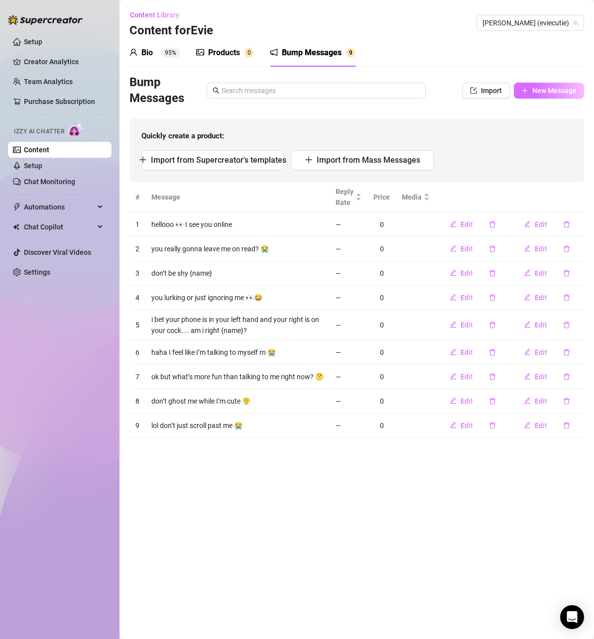
click at [545, 93] on span "New Message" at bounding box center [554, 91] width 44 height 8
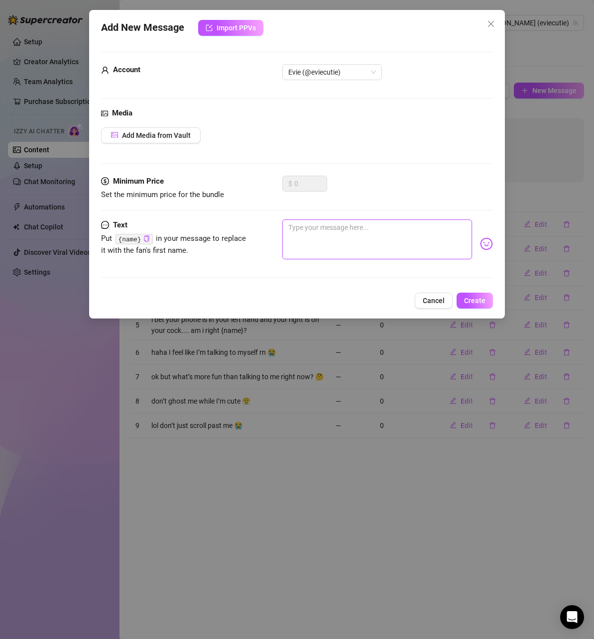
click at [349, 231] on textarea at bounding box center [377, 240] width 190 height 40
paste textarea "you really ignoring me rn? rude"
drag, startPoint x: 412, startPoint y: 234, endPoint x: 457, endPoint y: 238, distance: 45.0
click at [400, 234] on textarea "you really ignoring me rn? rude" at bounding box center [377, 240] width 190 height 40
click at [480, 244] on img at bounding box center [486, 244] width 13 height 13
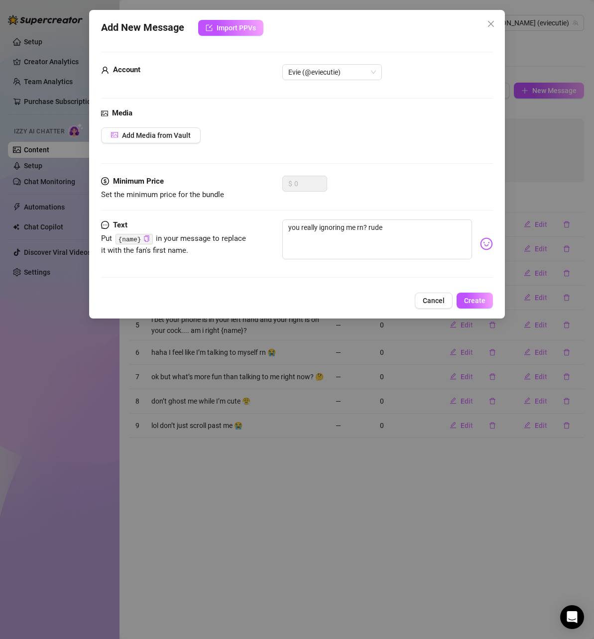
click at [482, 243] on img at bounding box center [486, 244] width 13 height 13
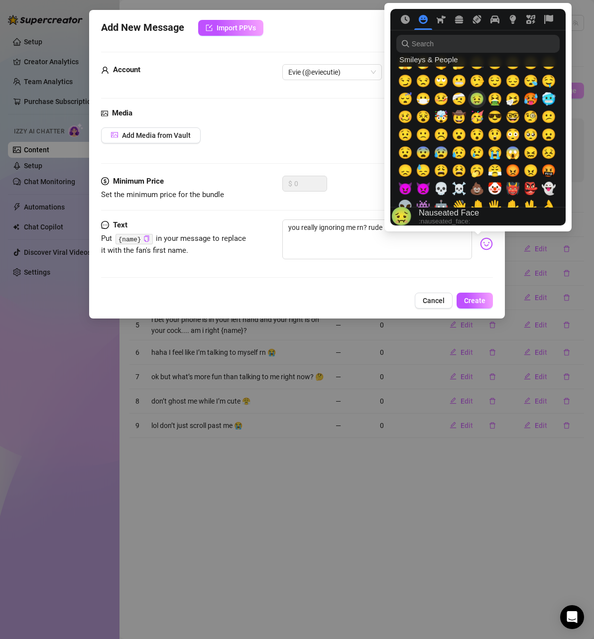
scroll to position [100, 0]
click at [513, 83] on span "😔" at bounding box center [512, 81] width 15 height 14
click at [425, 244] on textarea "you really ignoring me rn? rude😔" at bounding box center [377, 240] width 190 height 40
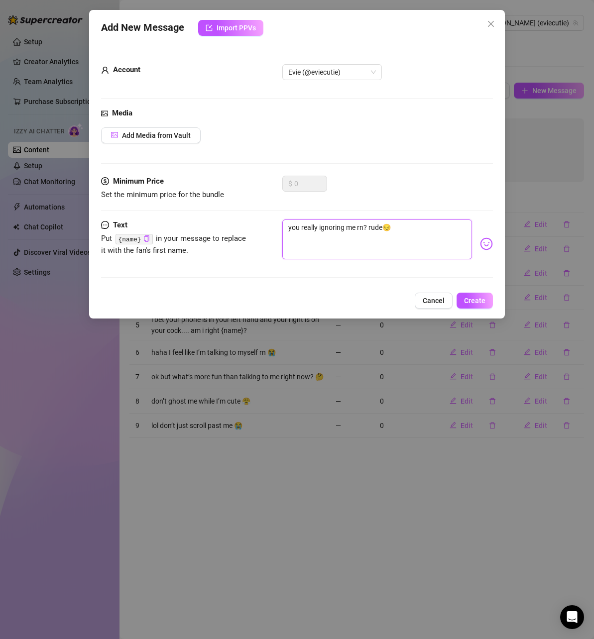
click at [384, 226] on textarea "you really ignoring me rn? rude😔" at bounding box center [377, 240] width 190 height 40
click at [468, 300] on span "Create" at bounding box center [474, 301] width 21 height 8
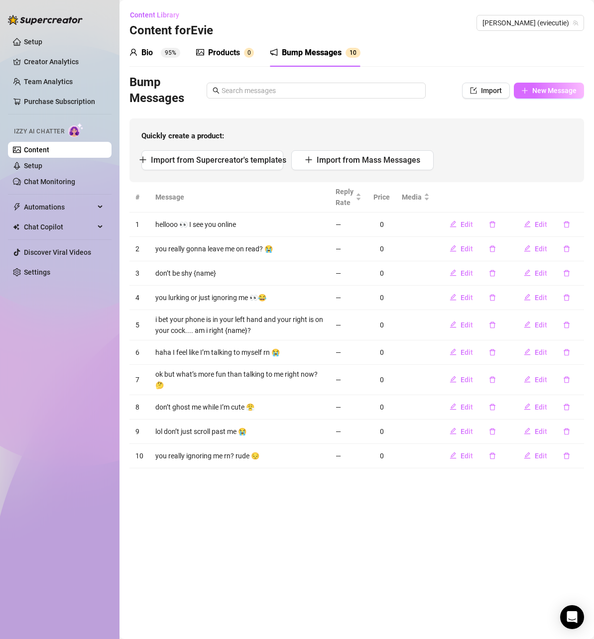
click at [541, 89] on span "New Message" at bounding box center [554, 91] width 44 height 8
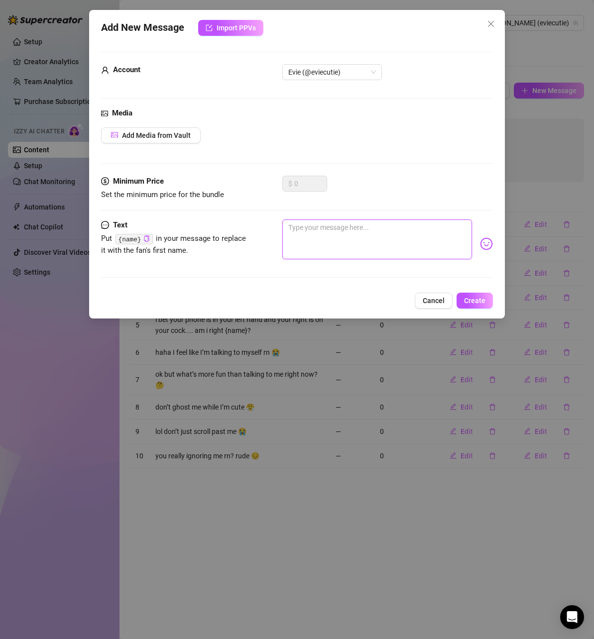
click at [365, 224] on textarea at bounding box center [377, 240] width 190 height 40
paste textarea "sooo how’s your day going?"
click at [473, 302] on span "Create" at bounding box center [474, 301] width 21 height 8
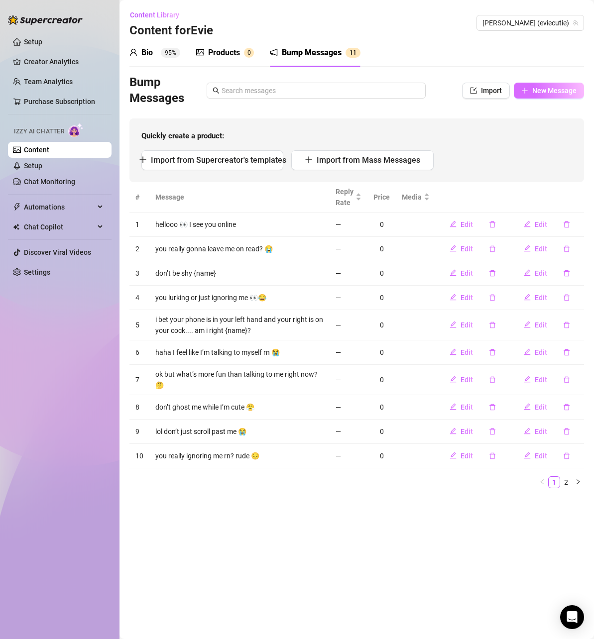
click at [555, 92] on span "New Message" at bounding box center [554, 91] width 44 height 8
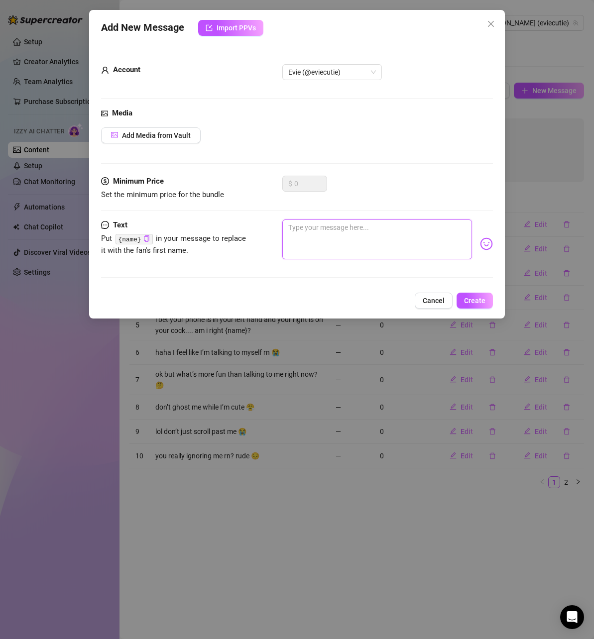
click at [350, 243] on textarea at bounding box center [377, 240] width 190 height 40
paste textarea "did I do something or are you just busy?"
click at [470, 297] on span "Create" at bounding box center [474, 301] width 21 height 8
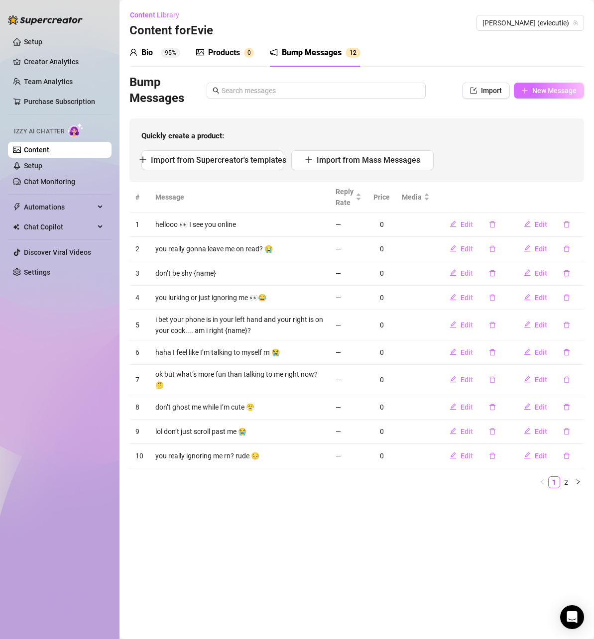
click at [546, 96] on button "New Message" at bounding box center [549, 91] width 70 height 16
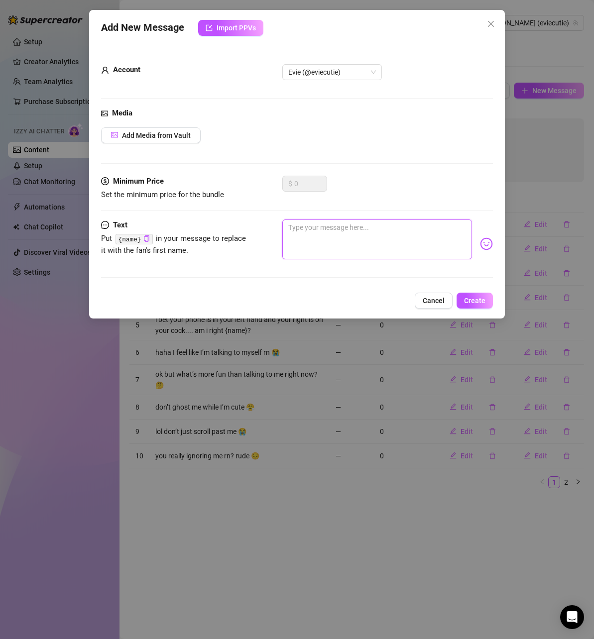
click at [374, 247] on textarea at bounding box center [377, 240] width 190 height 40
paste textarea "kinda miss you rn ngl"
click at [462, 303] on button "Create" at bounding box center [475, 301] width 36 height 16
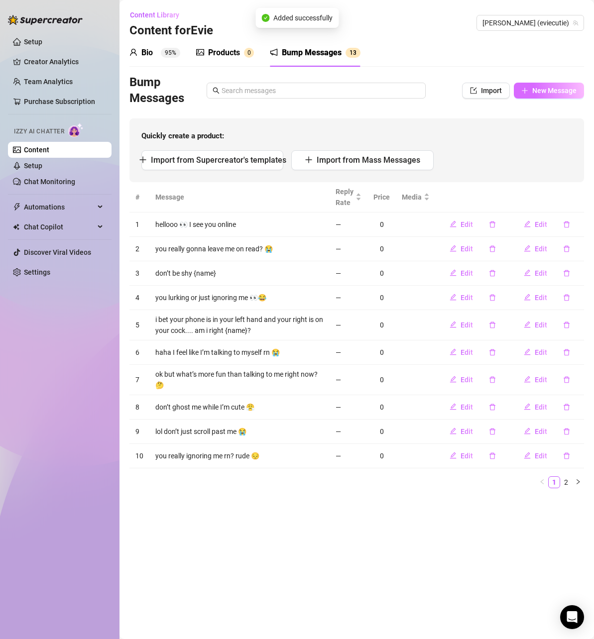
click at [576, 92] on span "New Message" at bounding box center [554, 91] width 44 height 8
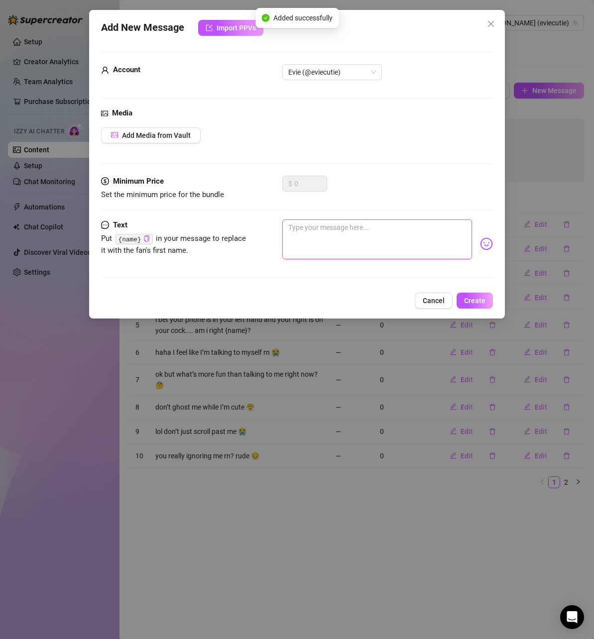
click at [386, 223] on textarea at bounding box center [377, 240] width 190 height 40
paste textarea "wow ignoring me already huh"
click at [472, 299] on span "Create" at bounding box center [474, 301] width 21 height 8
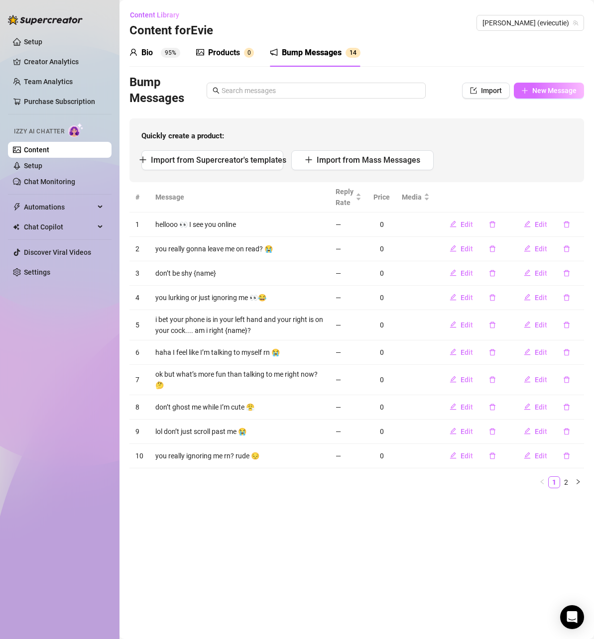
click at [534, 90] on span "New Message" at bounding box center [554, 91] width 44 height 8
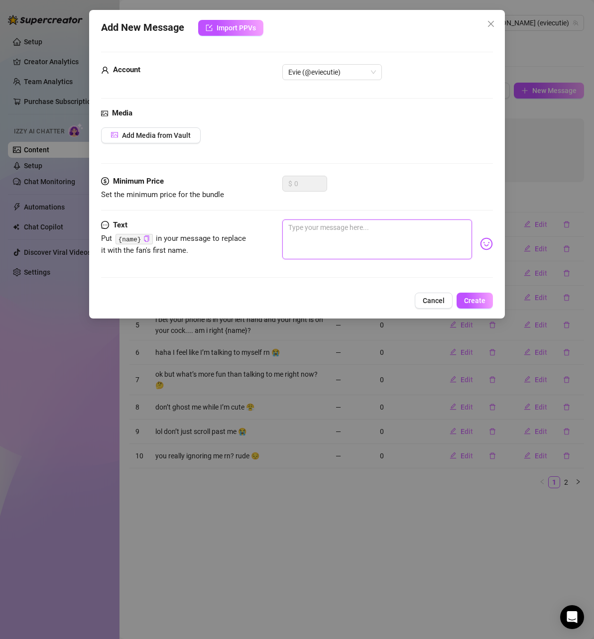
drag, startPoint x: 369, startPoint y: 242, endPoint x: 395, endPoint y: 258, distance: 30.0
click at [369, 241] on textarea at bounding box center [377, 240] width 190 height 40
paste textarea "don’t make me double text like a clown"
click at [476, 299] on span "Create" at bounding box center [474, 301] width 21 height 8
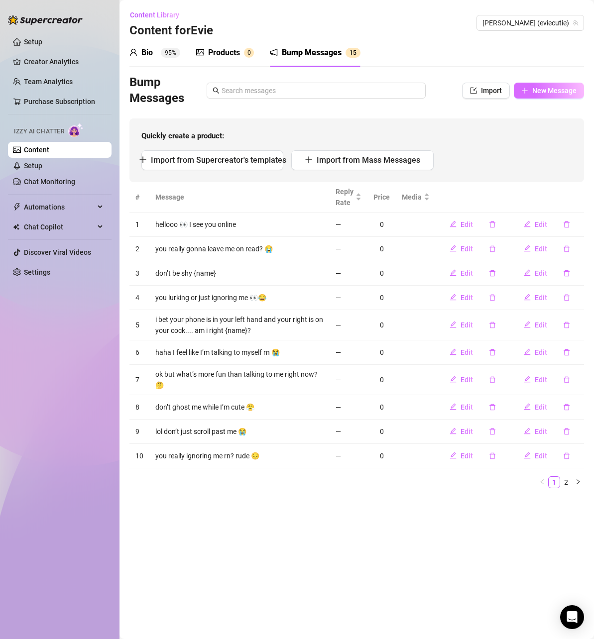
click at [557, 90] on span "New Message" at bounding box center [554, 91] width 44 height 8
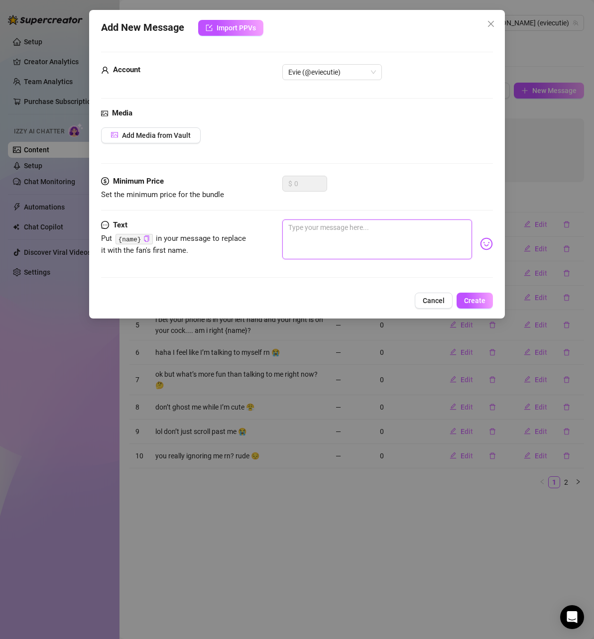
click at [371, 236] on textarea at bounding box center [377, 240] width 190 height 40
paste textarea "you’re online but too cool to text me back huh"
drag, startPoint x: 379, startPoint y: 235, endPoint x: 461, endPoint y: 233, distance: 81.7
click at [461, 233] on textarea "you’re online but too cool to text me back huh" at bounding box center [377, 240] width 190 height 40
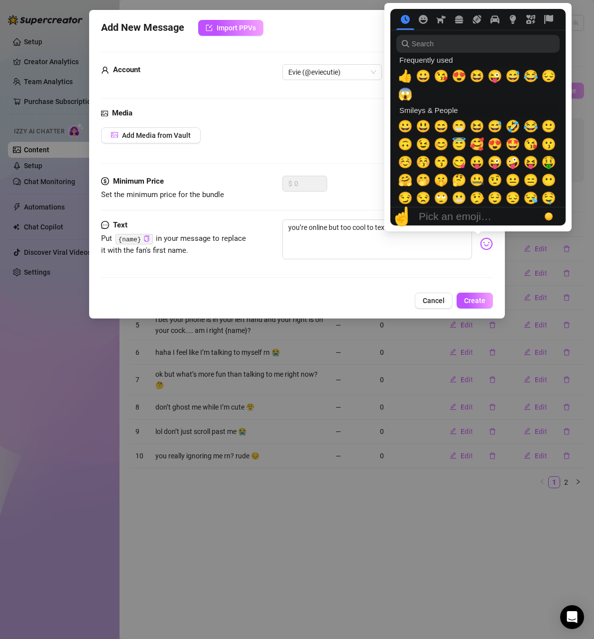
click at [480, 243] on img at bounding box center [486, 244] width 13 height 13
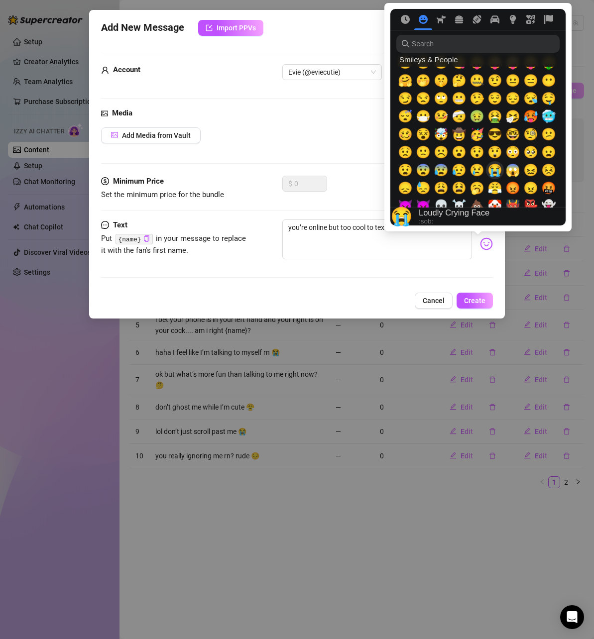
click at [491, 168] on span "😭" at bounding box center [494, 170] width 15 height 14
click at [415, 252] on textarea "you’re online but too cool to text me back huh 😭" at bounding box center [377, 240] width 190 height 40
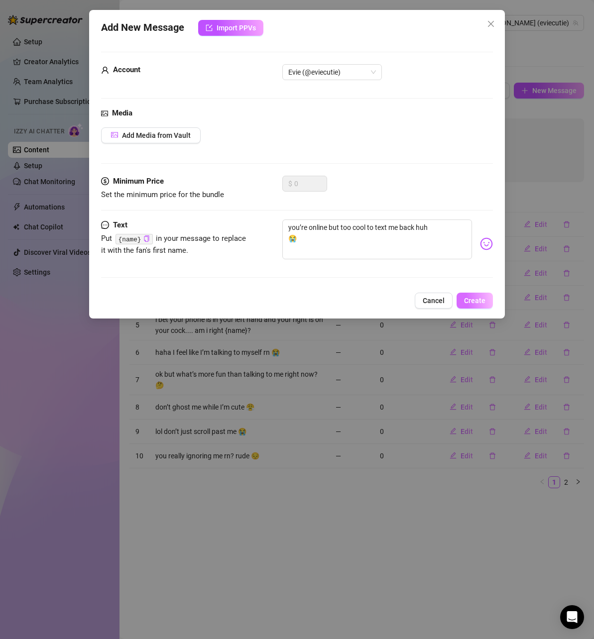
click at [477, 297] on span "Create" at bounding box center [474, 301] width 21 height 8
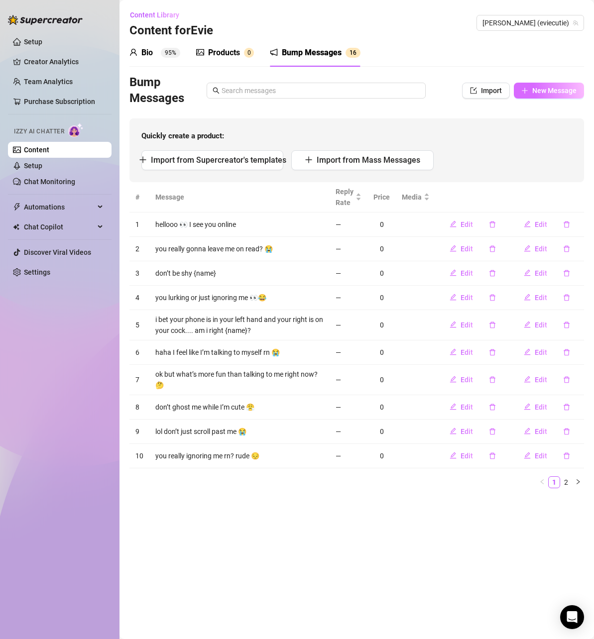
click at [564, 88] on span "New Message" at bounding box center [554, 91] width 44 height 8
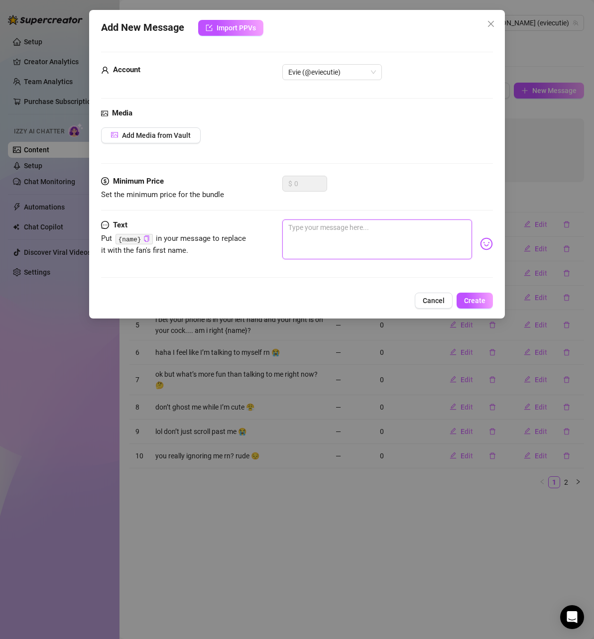
click at [410, 231] on textarea at bounding box center [377, 240] width 190 height 40
paste textarea "fine, i’ll just talk to myself then"
drag, startPoint x: 482, startPoint y: 298, endPoint x: 494, endPoint y: 297, distance: 12.0
click at [482, 297] on span "Create" at bounding box center [474, 301] width 21 height 8
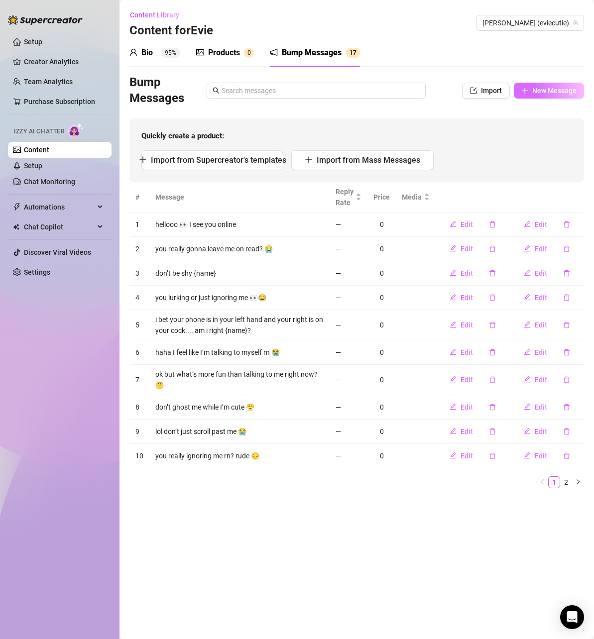
click at [550, 85] on button "New Message" at bounding box center [549, 91] width 70 height 16
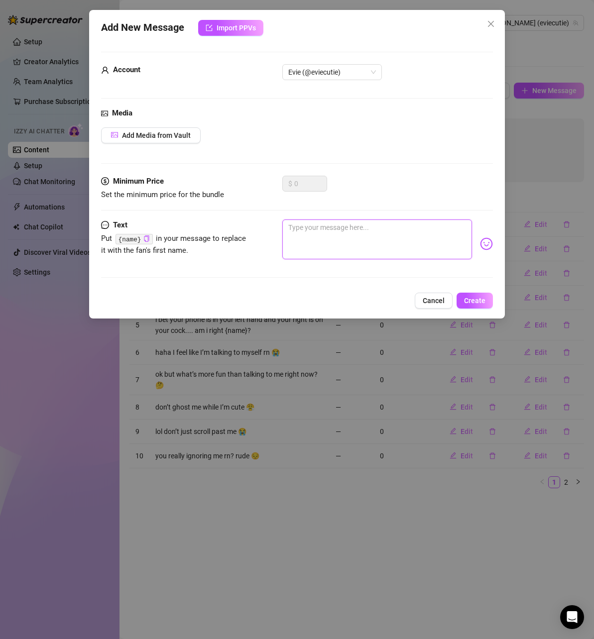
click at [399, 236] on textarea at bounding box center [377, 240] width 190 height 40
paste textarea "so you can scroll but not reply? 👀"
click at [482, 302] on span "Create" at bounding box center [474, 301] width 21 height 8
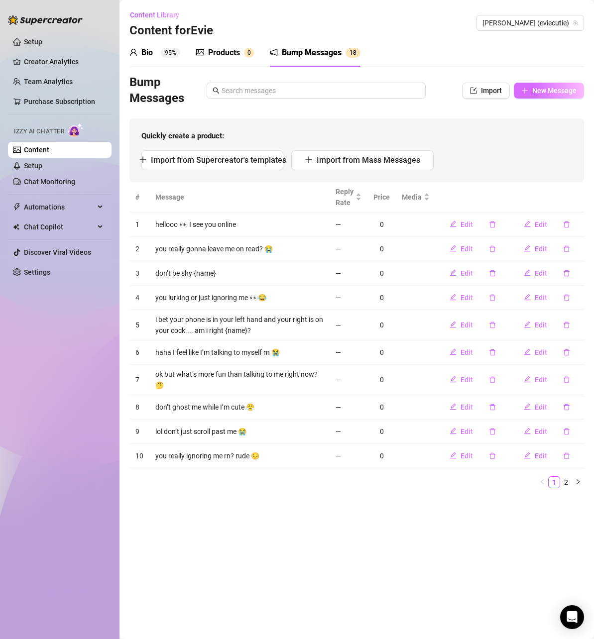
click at [540, 90] on span "New Message" at bounding box center [554, 91] width 44 height 8
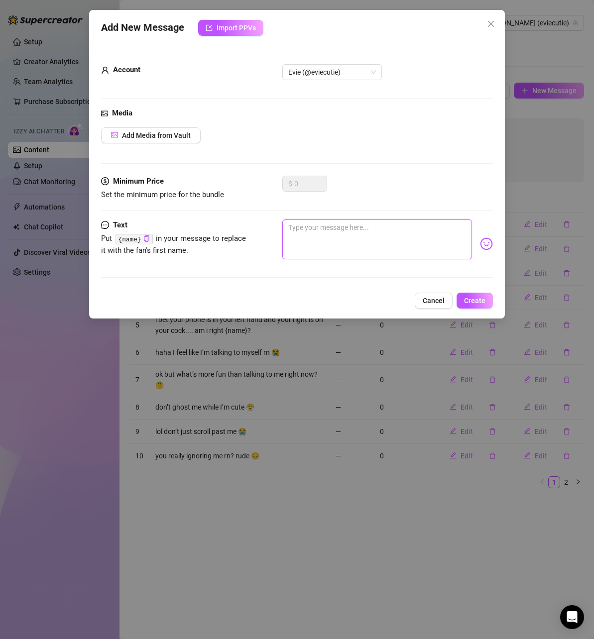
click at [392, 233] on textarea at bounding box center [377, 240] width 190 height 40
paste textarea "wow… already treating me like your gf by ignoring me 😂"
click at [469, 298] on span "Create" at bounding box center [474, 301] width 21 height 8
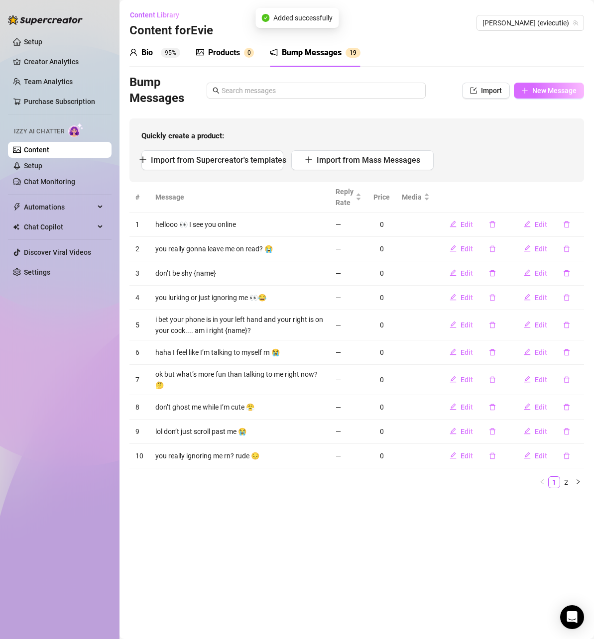
click at [539, 92] on span "New Message" at bounding box center [554, 91] width 44 height 8
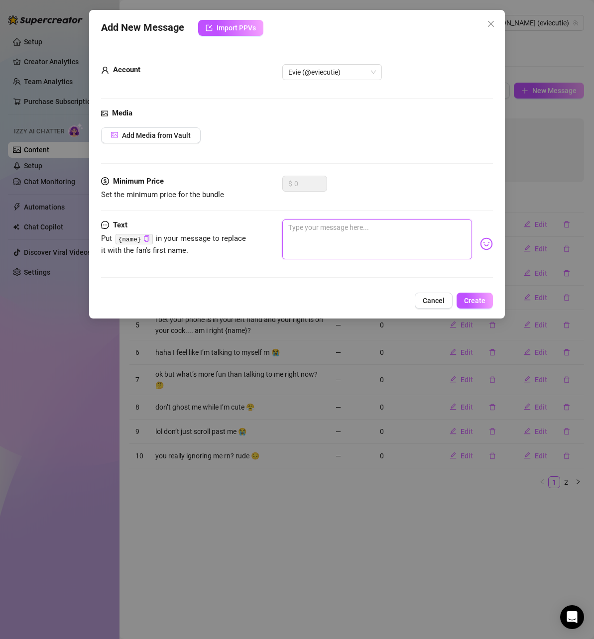
click at [395, 238] on textarea at bounding box center [377, 240] width 190 height 40
paste textarea "kinda hate how much i wanna talk to you rn"
click at [479, 304] on span "Create" at bounding box center [474, 301] width 21 height 8
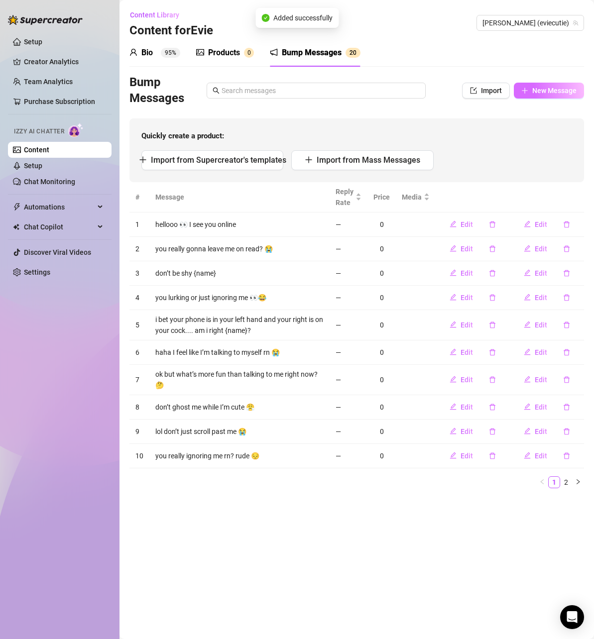
click at [542, 92] on span "New Message" at bounding box center [554, 91] width 44 height 8
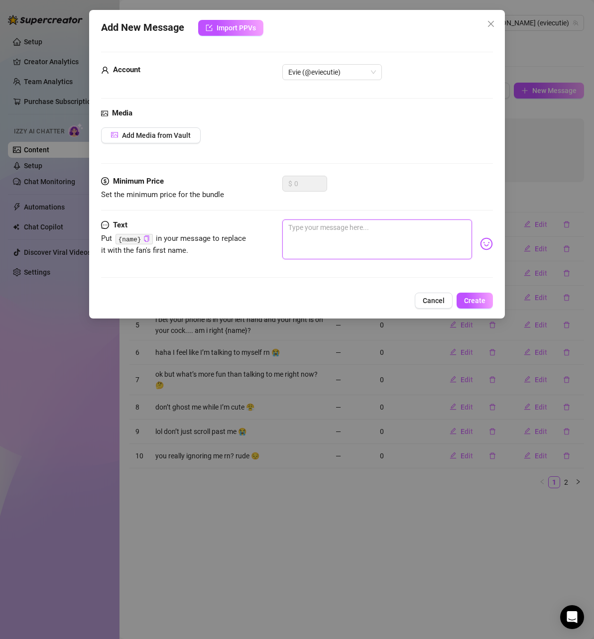
click at [392, 232] on textarea at bounding box center [377, 240] width 190 height 40
paste textarea "if you don’t text back i’m stealing your hoodie 😤"
drag, startPoint x: 460, startPoint y: 286, endPoint x: 483, endPoint y: 301, distance: 28.2
click at [463, 288] on div "Add New Message Import PPVs Account Evie (@eviecutie) Media Add Media from Vaul…" at bounding box center [297, 164] width 416 height 309
click at [478, 303] on span "Create" at bounding box center [474, 301] width 21 height 8
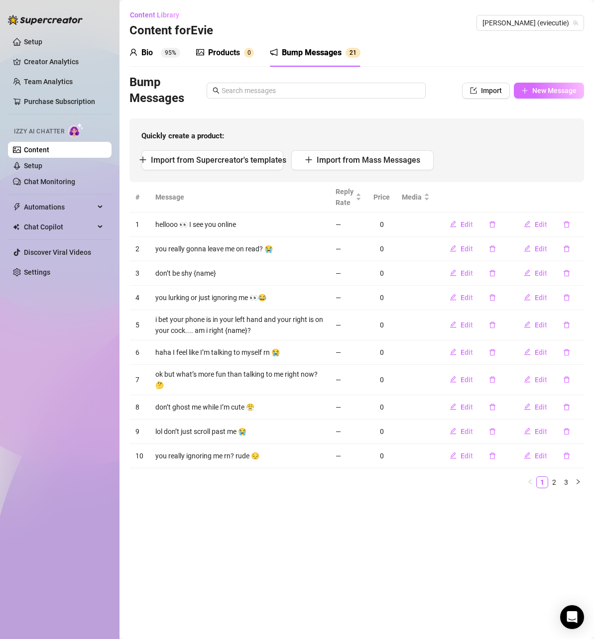
click at [541, 87] on span "New Message" at bounding box center [554, 91] width 44 height 8
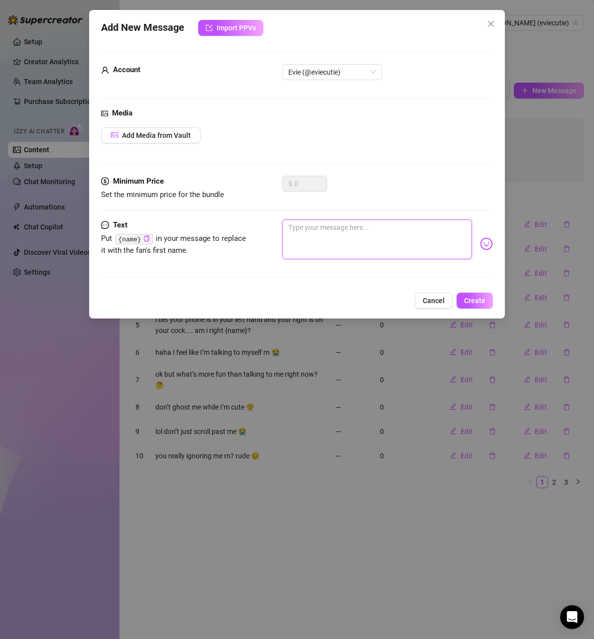
click at [380, 249] on textarea at bounding box center [377, 240] width 190 height 40
paste textarea "fine, i’ll just sulk until you reply"
click at [472, 298] on span "Create" at bounding box center [474, 301] width 21 height 8
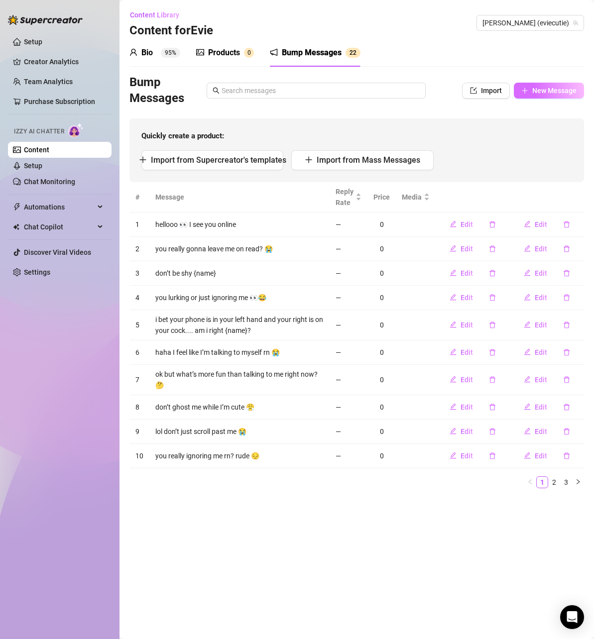
click at [551, 92] on span "New Message" at bounding box center [554, 91] width 44 height 8
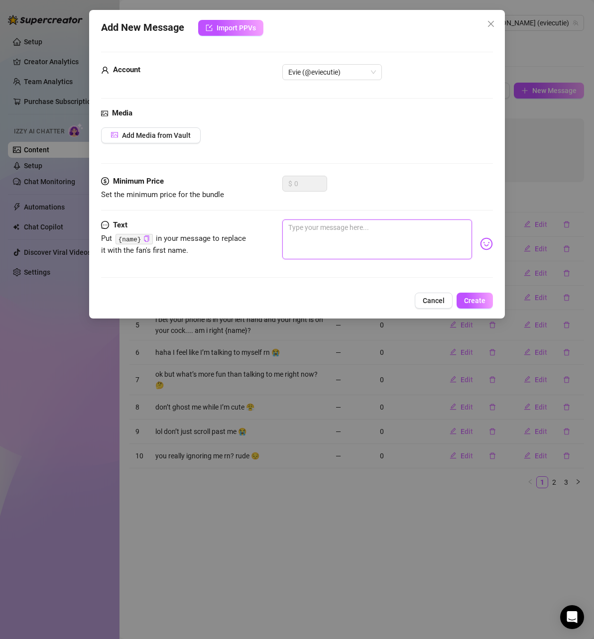
click at [357, 232] on textarea at bounding box center [377, 240] width 190 height 40
paste textarea "just checking in, are you okay?"
click at [472, 301] on span "Create" at bounding box center [474, 301] width 21 height 8
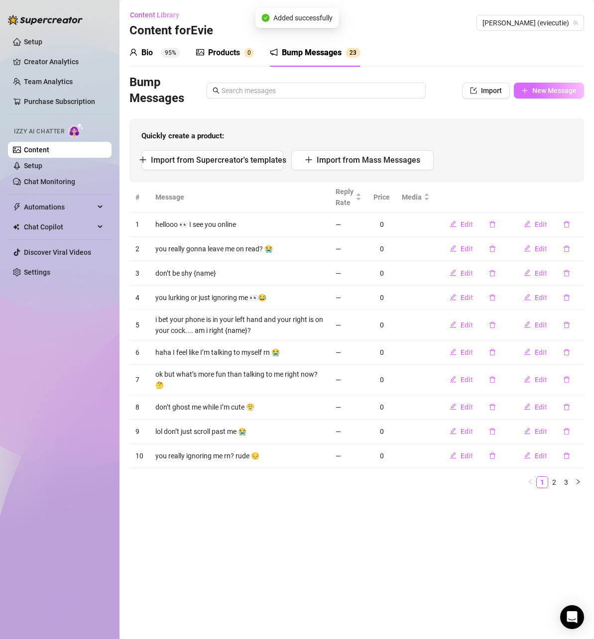
click at [534, 95] on button "New Message" at bounding box center [549, 91] width 70 height 16
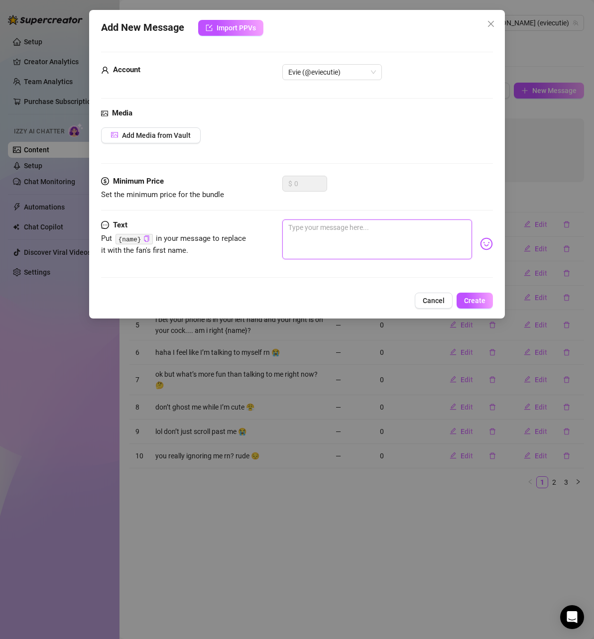
click at [409, 232] on textarea at bounding box center [377, 240] width 190 height 40
paste textarea "haven’t heard from you in a bit, hope you’re good 💕"
click at [476, 300] on span "Create" at bounding box center [474, 301] width 21 height 8
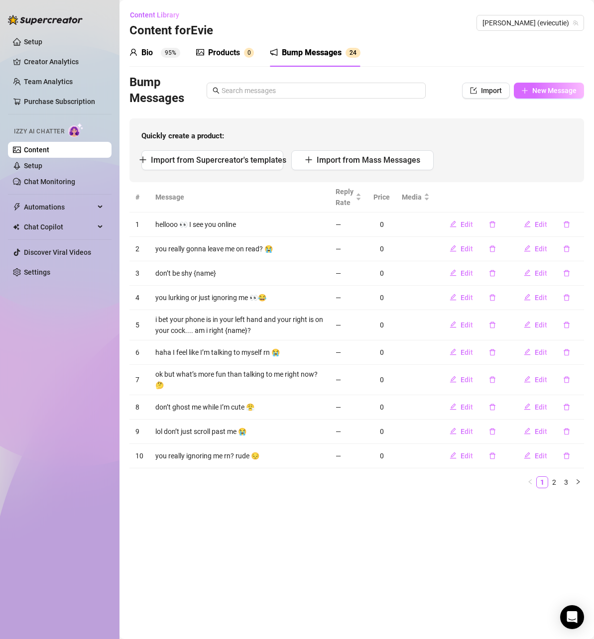
click at [549, 93] on span "New Message" at bounding box center [554, 91] width 44 height 8
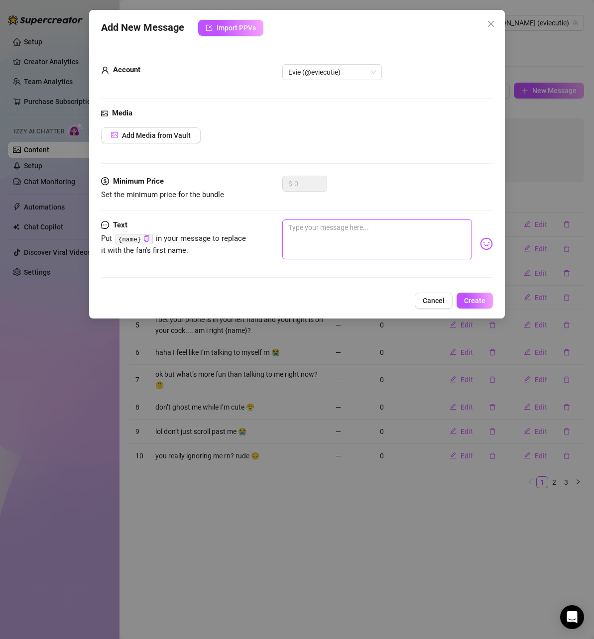
drag, startPoint x: 377, startPoint y: 240, endPoint x: 417, endPoint y: 267, distance: 47.6
click at [377, 240] on textarea at bounding box center [377, 240] width 190 height 40
paste textarea "are you busy or just ignoring me lol (jk) 😅"
click at [471, 303] on span "Create" at bounding box center [474, 301] width 21 height 8
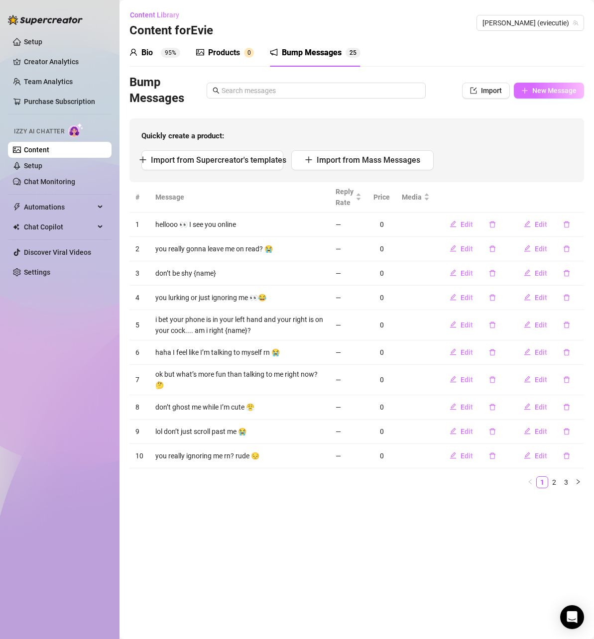
click at [547, 88] on span "New Message" at bounding box center [554, 91] width 44 height 8
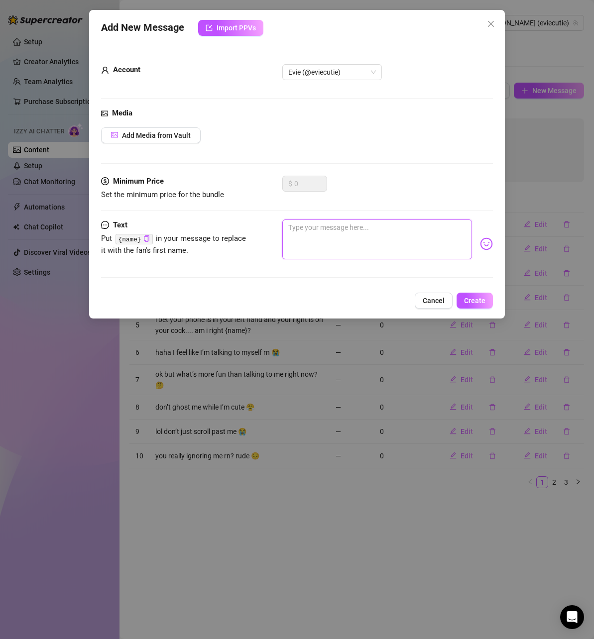
drag, startPoint x: 427, startPoint y: 245, endPoint x: 457, endPoint y: 273, distance: 40.5
click at [427, 245] on textarea at bounding box center [377, 240] width 190 height 40
paste textarea "wish i was there to bother you instead of ur phone"
click at [473, 298] on span "Create" at bounding box center [474, 301] width 21 height 8
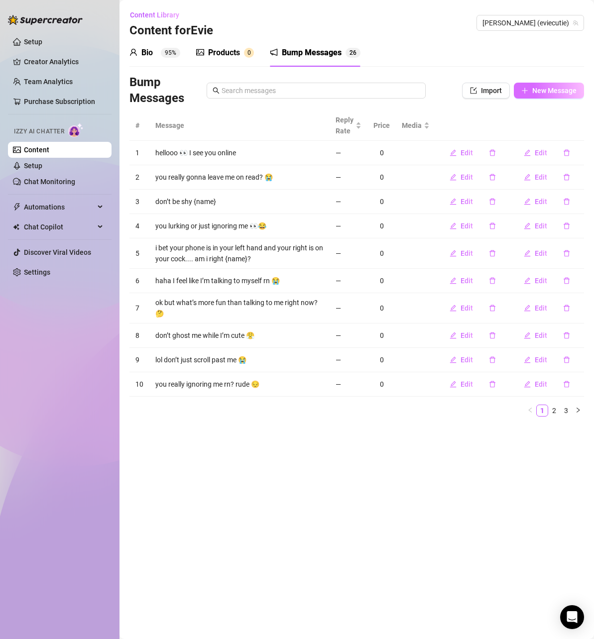
click at [557, 83] on button "New Message" at bounding box center [549, 91] width 70 height 16
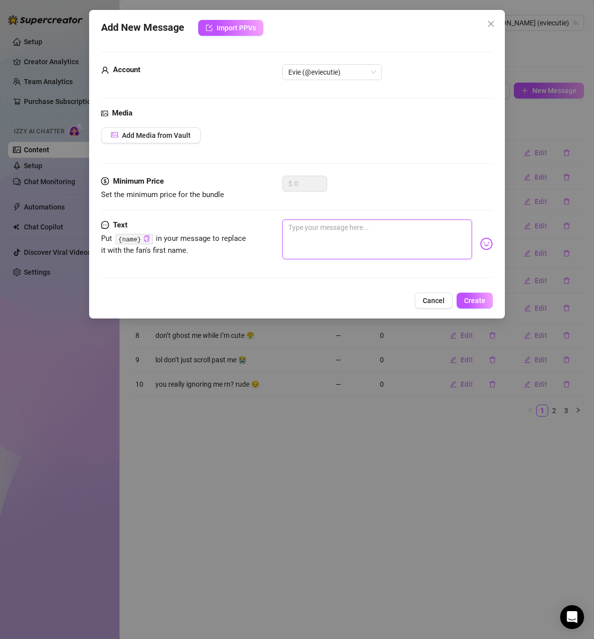
click at [423, 247] on textarea at bounding box center [377, 240] width 190 height 40
paste textarea "sorry if i’m being annoying 😔"
click at [469, 297] on span "Create" at bounding box center [474, 301] width 21 height 8
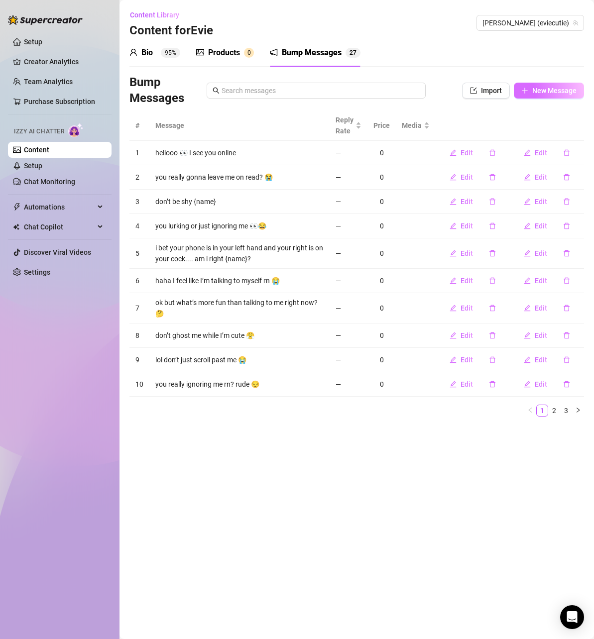
click at [533, 95] on span "New Message" at bounding box center [554, 91] width 44 height 8
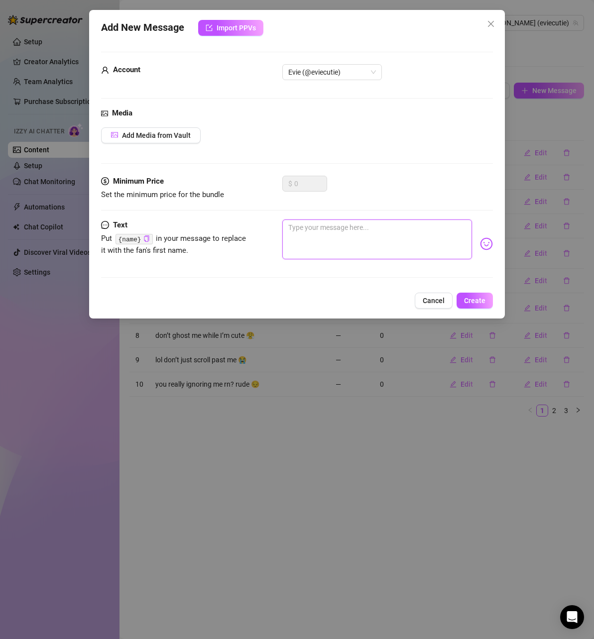
click at [412, 259] on textarea at bounding box center [377, 240] width 190 height 40
paste textarea "hate feeling like i’m talking too much lol"
click at [475, 294] on button "Create" at bounding box center [475, 301] width 36 height 16
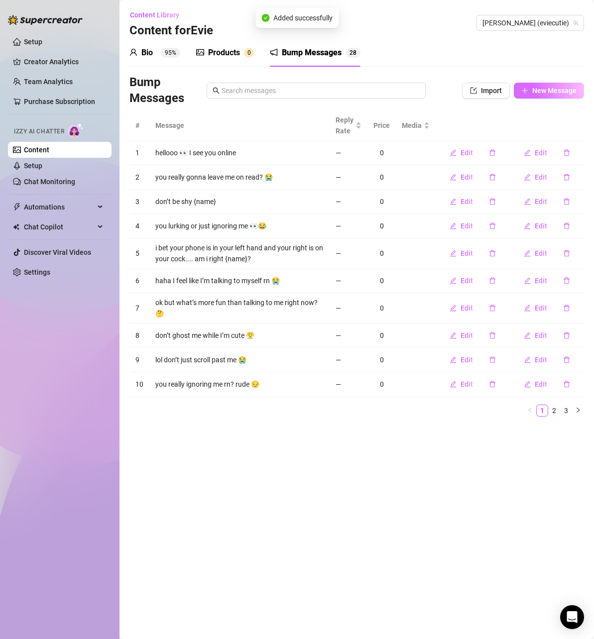
click at [562, 97] on button "New Message" at bounding box center [549, 91] width 70 height 16
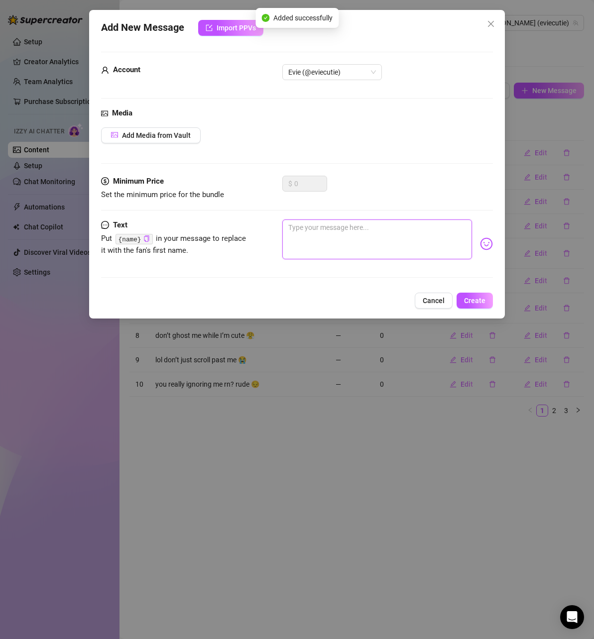
click at [398, 226] on textarea at bounding box center [377, 240] width 190 height 40
paste textarea "do you not like talking to me anymore?"
click at [476, 297] on span "Create" at bounding box center [474, 301] width 21 height 8
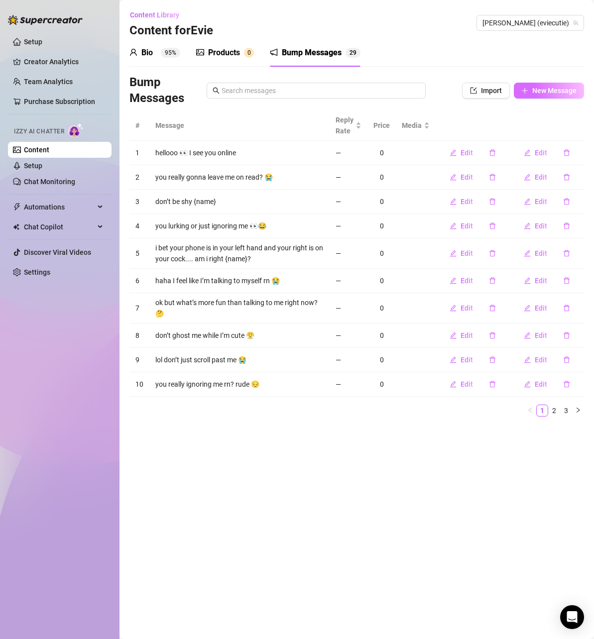
click at [530, 88] on button "New Message" at bounding box center [549, 91] width 70 height 16
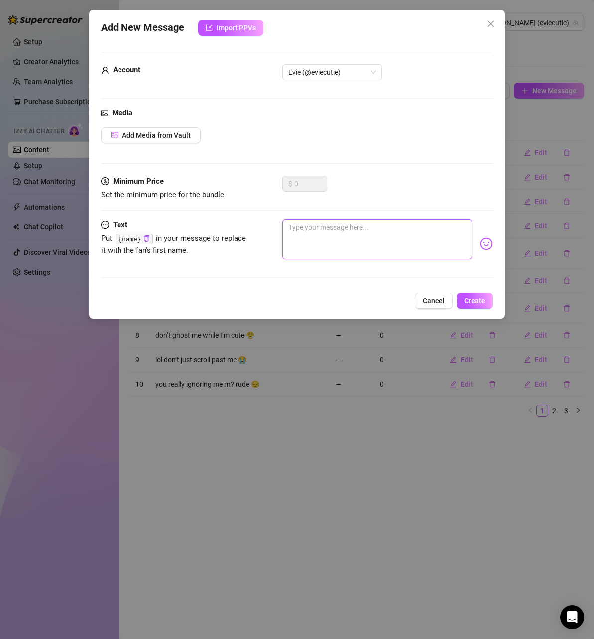
click at [361, 231] on textarea at bounding box center [377, 240] width 190 height 40
paste textarea "why do i only wanna talk to you 😳"
click at [481, 300] on span "Create" at bounding box center [474, 301] width 21 height 8
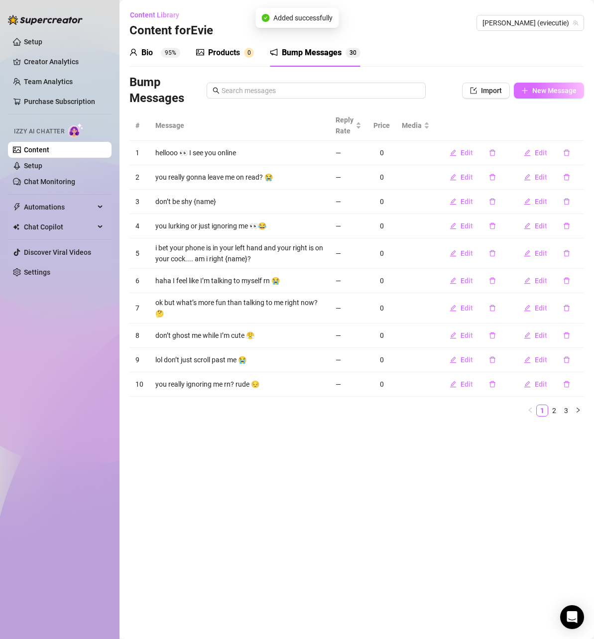
click at [563, 92] on span "New Message" at bounding box center [554, 91] width 44 height 8
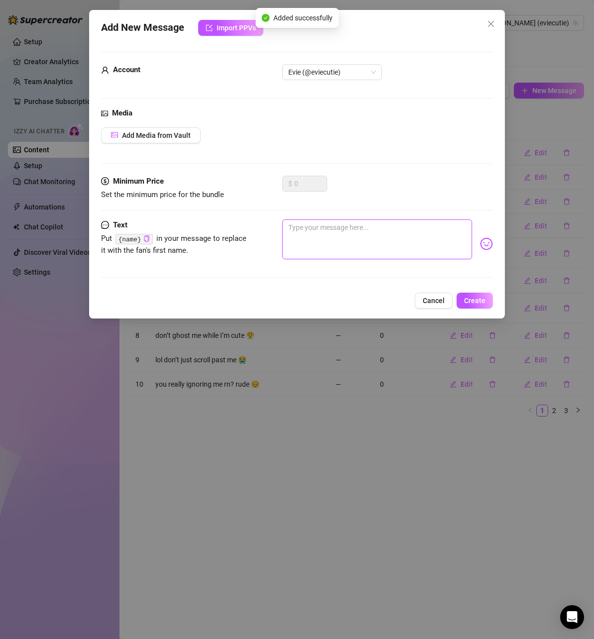
click at [369, 236] on textarea at bounding box center [377, 240] width 190 height 40
paste textarea "not fair, you’re the only one i get excited for"
drag, startPoint x: 465, startPoint y: 296, endPoint x: 516, endPoint y: 302, distance: 52.1
click at [465, 297] on span "Create" at bounding box center [474, 301] width 21 height 8
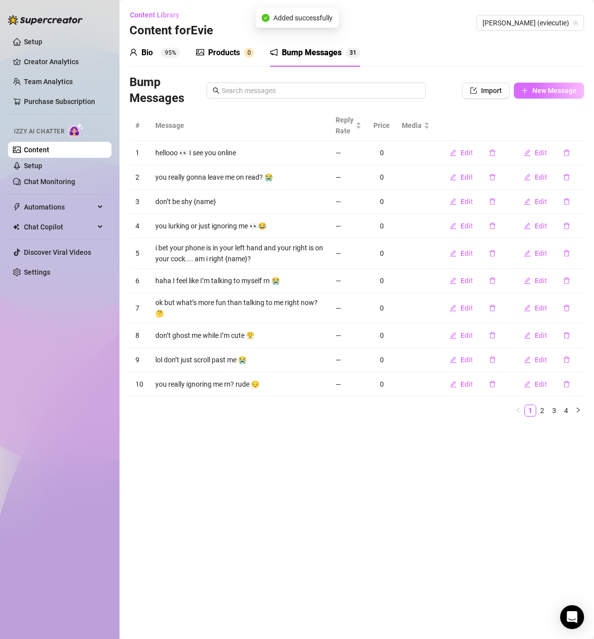
click at [568, 94] on span "New Message" at bounding box center [554, 91] width 44 height 8
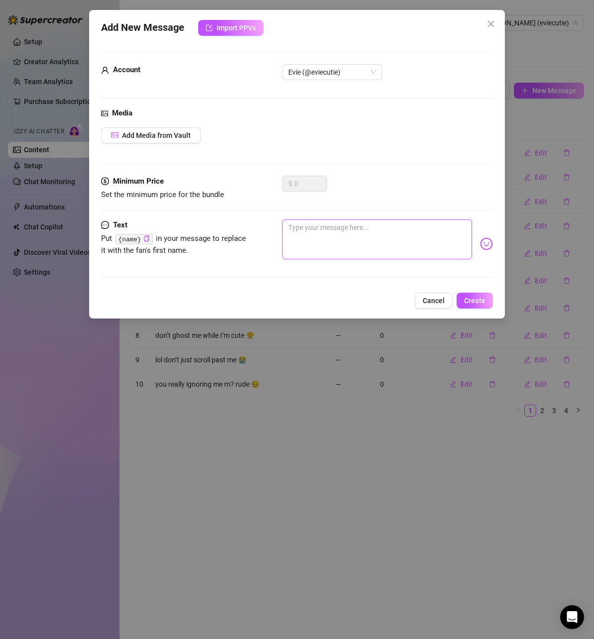
click at [369, 223] on textarea at bounding box center [377, 240] width 190 height 40
paste textarea "i literally refresh just to see if you replied lol"
click at [338, 226] on textarea "i literally refresh just to see if you replied lol" at bounding box center [377, 240] width 190 height 40
click at [474, 300] on span "Create" at bounding box center [474, 301] width 21 height 8
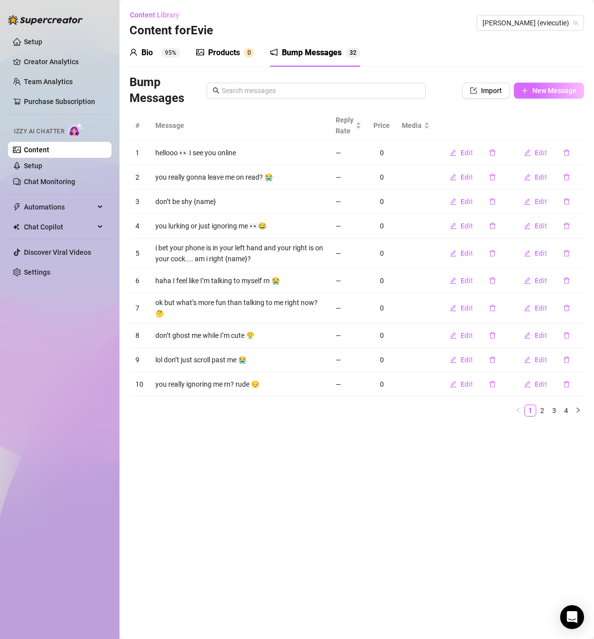
click at [553, 94] on span "New Message" at bounding box center [554, 91] width 44 height 8
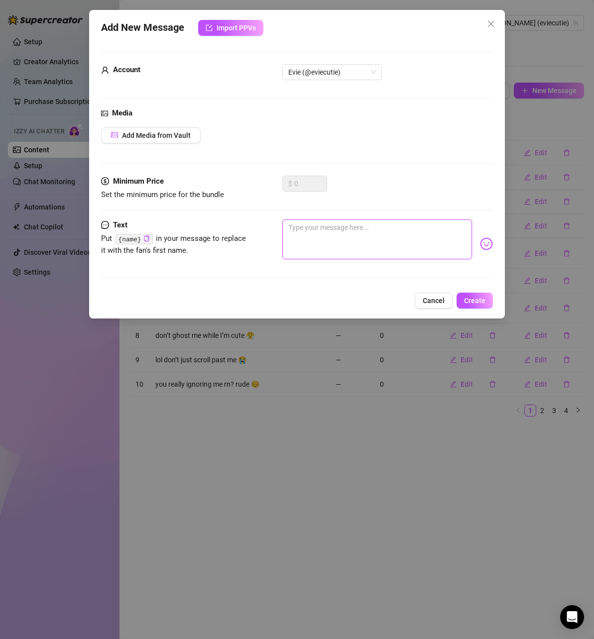
click at [345, 238] on textarea at bounding box center [377, 240] width 190 height 40
paste textarea "ok but why do i like you this much 😅"
click at [477, 300] on span "Create" at bounding box center [474, 301] width 21 height 8
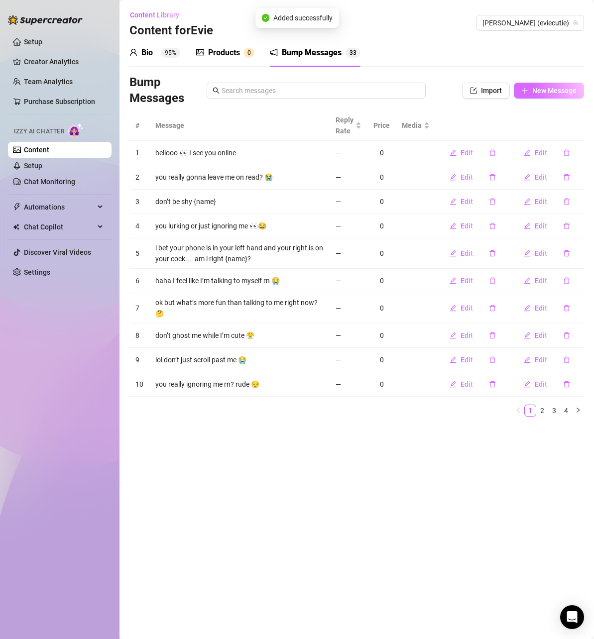
click at [573, 97] on button "New Message" at bounding box center [549, 91] width 70 height 16
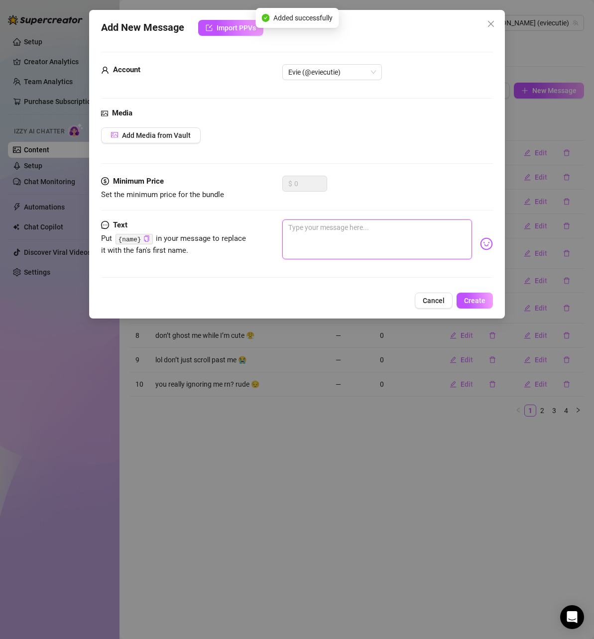
click at [415, 231] on textarea at bounding box center [377, 240] width 190 height 40
paste textarea "lowkey obsessed with our convos ngl"
click at [472, 303] on span "Create" at bounding box center [474, 301] width 21 height 8
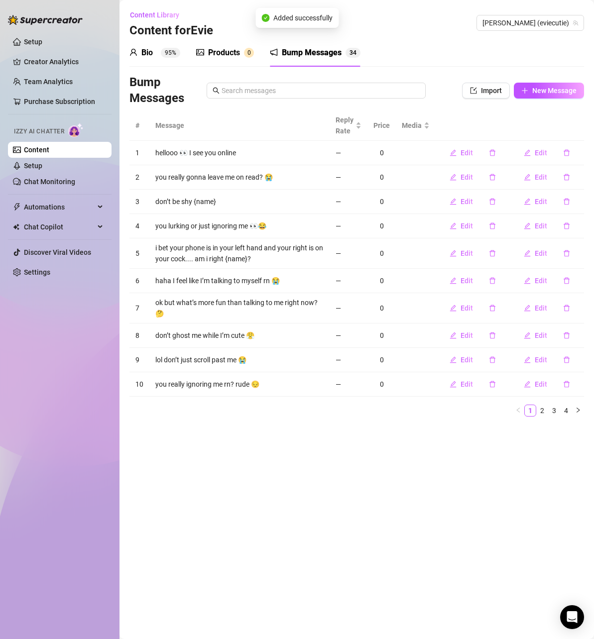
drag, startPoint x: 404, startPoint y: 46, endPoint x: 416, endPoint y: 32, distance: 18.4
click at [404, 46] on div "Bio 95% Products 0 Bump Messages 3 4" at bounding box center [356, 53] width 455 height 28
click at [231, 45] on div "Products 0" at bounding box center [225, 53] width 58 height 28
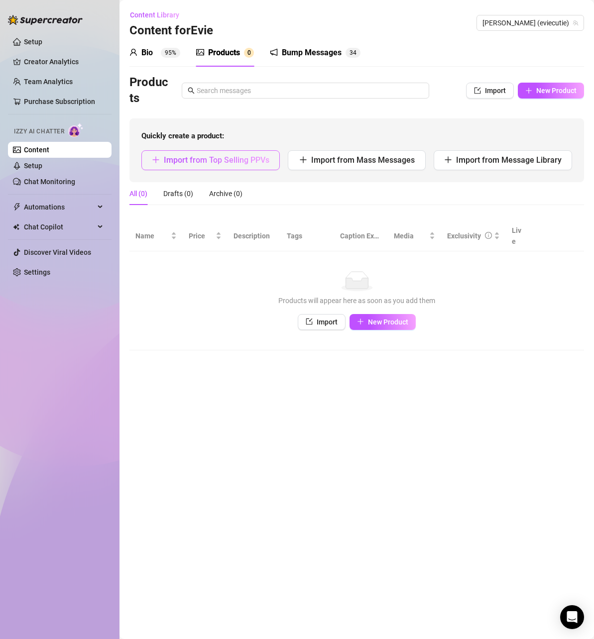
click at [264, 165] on button "Import from Top Selling PPVs" at bounding box center [210, 160] width 138 height 20
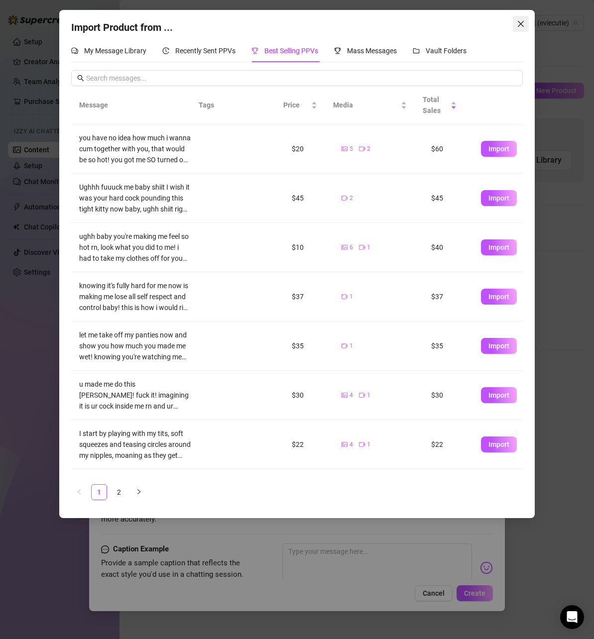
click at [522, 26] on icon "close" at bounding box center [521, 24] width 6 height 6
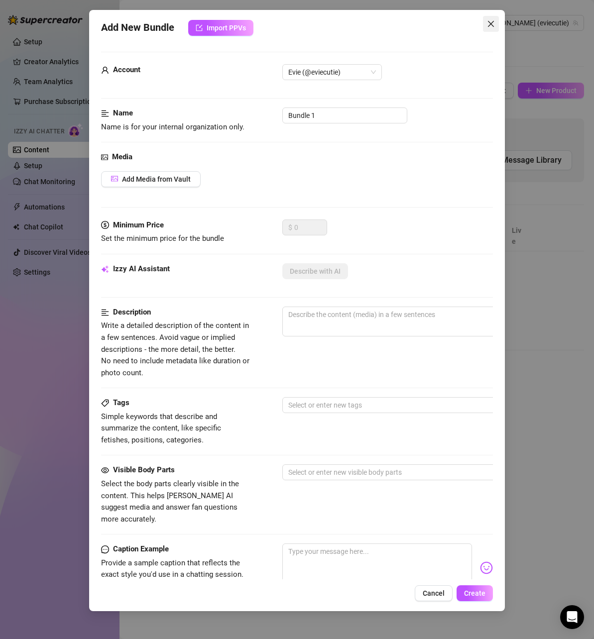
click at [488, 21] on icon "close" at bounding box center [491, 24] width 8 height 8
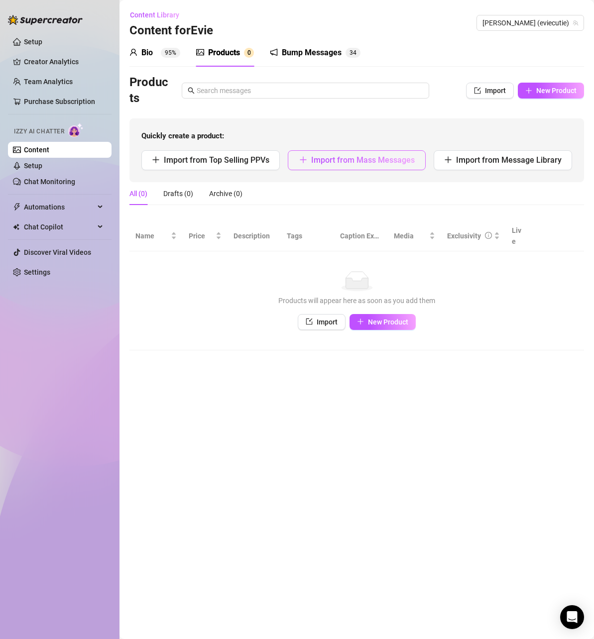
click at [370, 157] on span "Import from Mass Messages" at bounding box center [363, 159] width 104 height 9
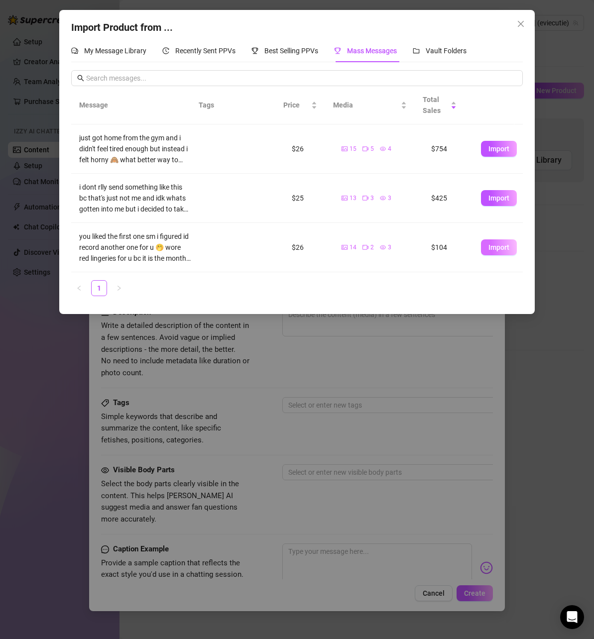
click at [489, 252] on button "Import" at bounding box center [499, 248] width 36 height 16
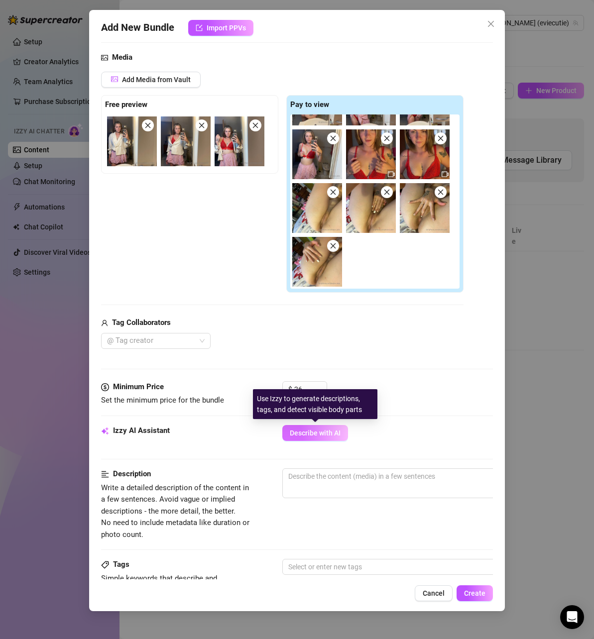
click at [298, 430] on span "Describe with AI" at bounding box center [315, 433] width 51 height 8
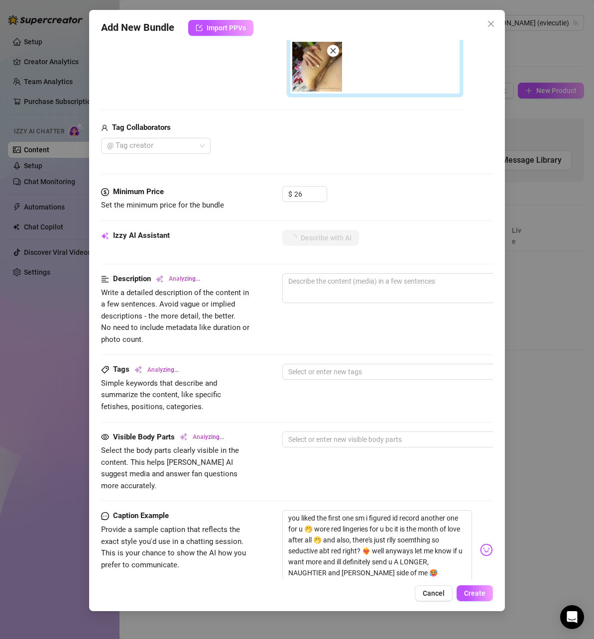
scroll to position [299, 0]
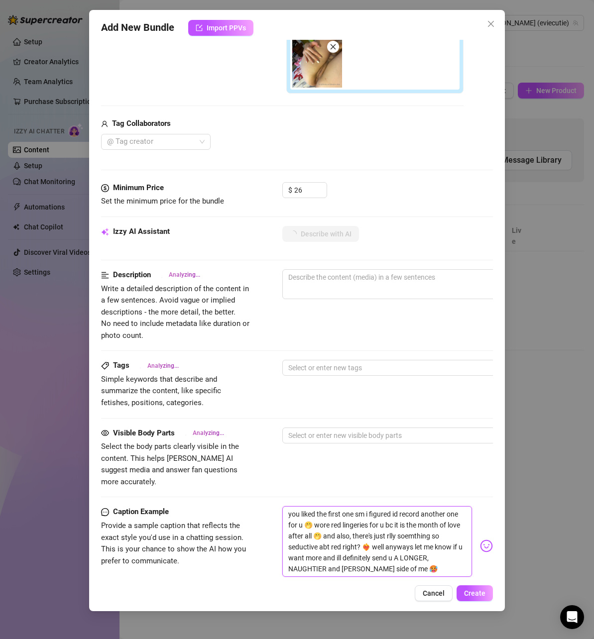
click at [394, 515] on textarea "you liked the first one sm i figured id record another one for u 🤭 wore red lin…" at bounding box center [377, 541] width 190 height 71
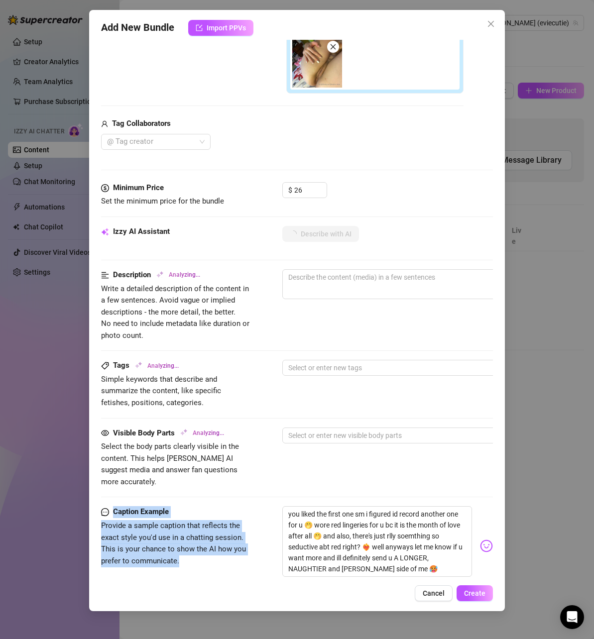
drag, startPoint x: 93, startPoint y: 494, endPoint x: 200, endPoint y: 560, distance: 126.0
click at [200, 560] on div "Add New Bundle Import PPVs Account Evie (@eviecutie) Name Name is for your inte…" at bounding box center [297, 311] width 416 height 602
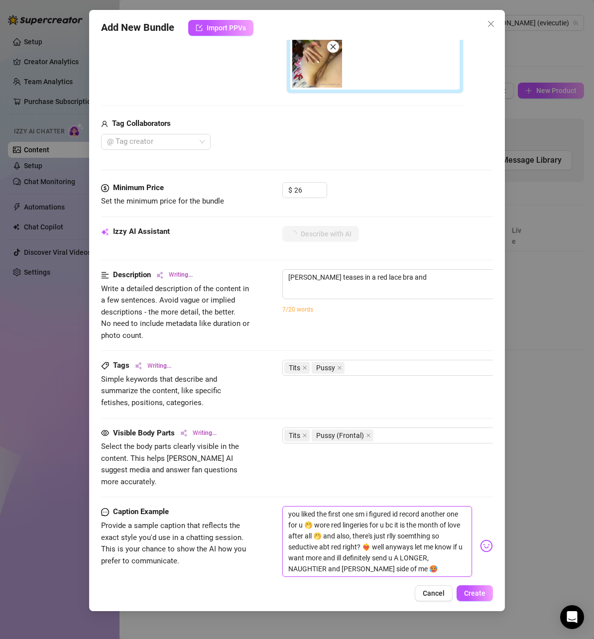
drag, startPoint x: 442, startPoint y: 556, endPoint x: 250, endPoint y: 491, distance: 201.9
click at [250, 491] on form "Account Evie (@eviecutie) Name Name is for your internal organization only. Med…" at bounding box center [297, 240] width 392 height 974
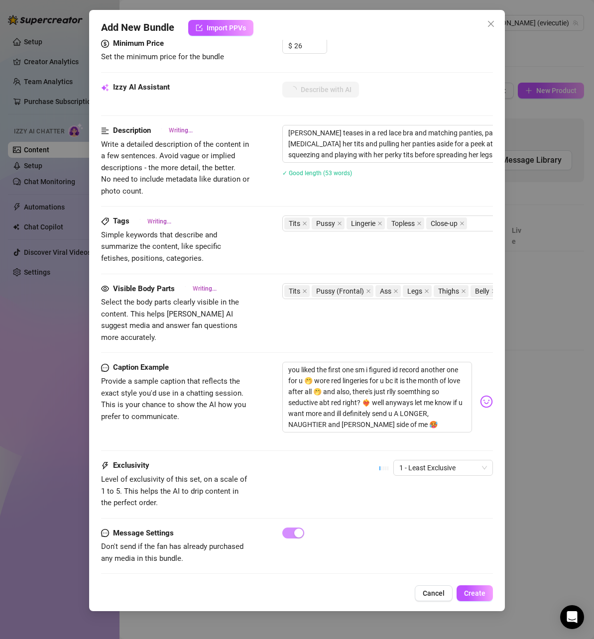
scroll to position [444, 0]
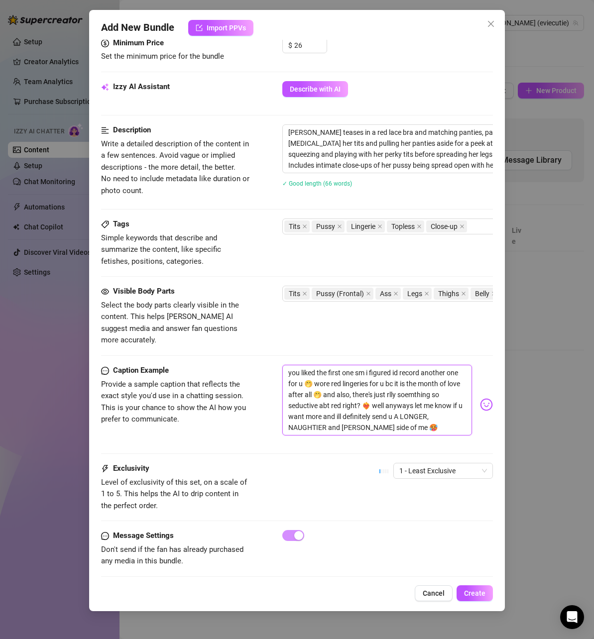
click at [334, 389] on textarea "you liked the first one sm i figured id record another one for u 🤭 wore red lin…" at bounding box center [377, 400] width 190 height 71
click at [334, 388] on textarea "you liked the first one sm i figured id record another one for u 🤭 wore red lin…" at bounding box center [377, 400] width 190 height 71
paste textarea "couldn’t stop thinking about you [DATE] so i filmed a lil surprise just for u 🤭…"
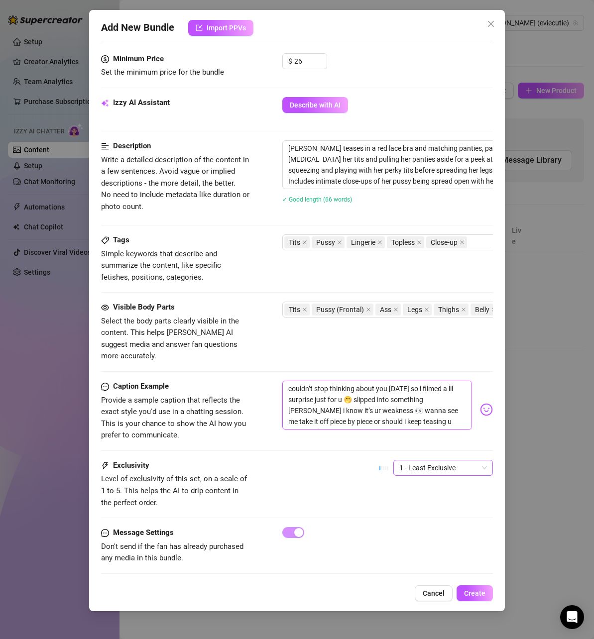
click at [417, 461] on span "1 - Least Exclusive" at bounding box center [443, 468] width 88 height 15
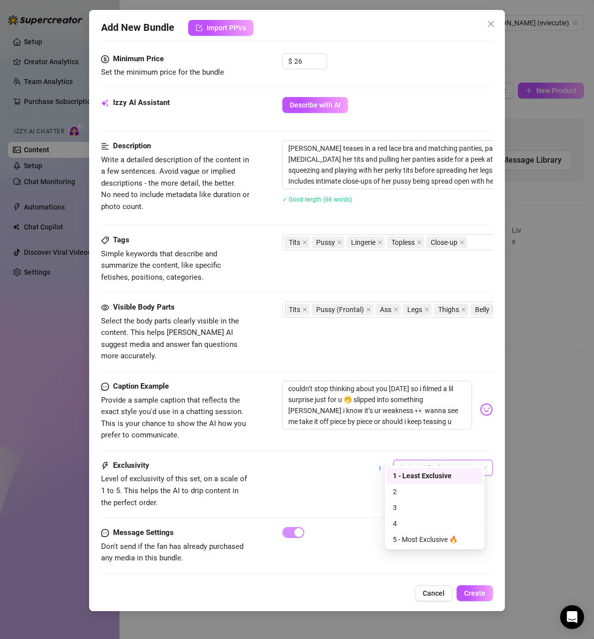
click at [376, 441] on div "Caption Example Provide a sample caption that reflects the exact style you'd us…" at bounding box center [297, 420] width 392 height 79
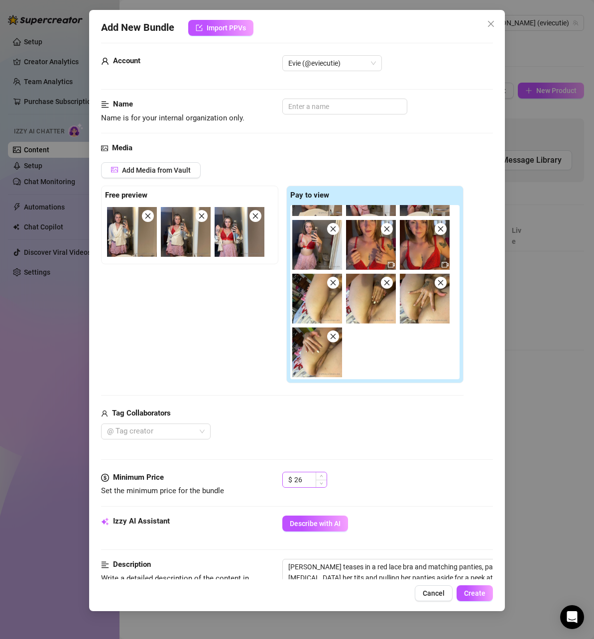
scroll to position [0, 0]
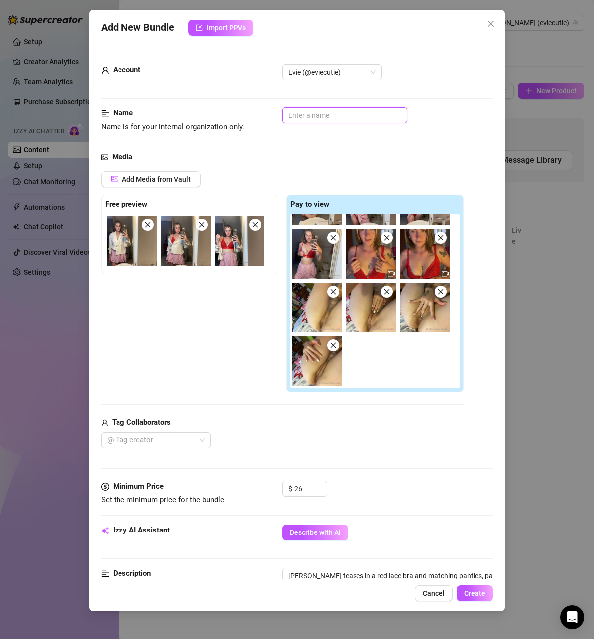
click at [312, 118] on input "text" at bounding box center [344, 116] width 125 height 16
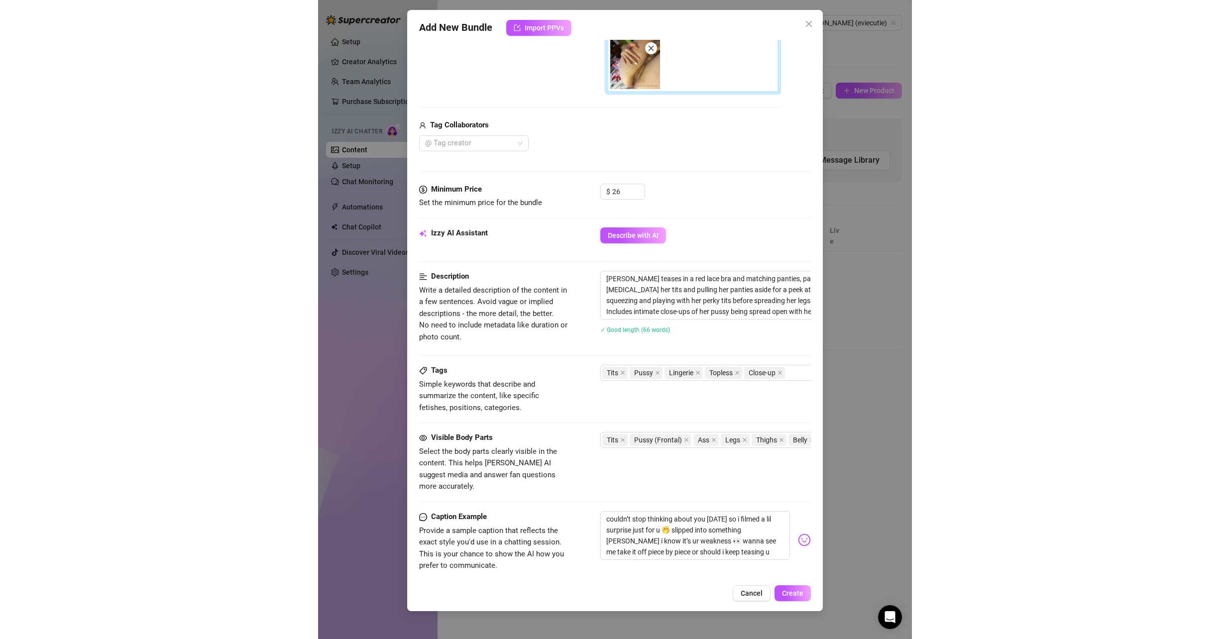
scroll to position [299, 0]
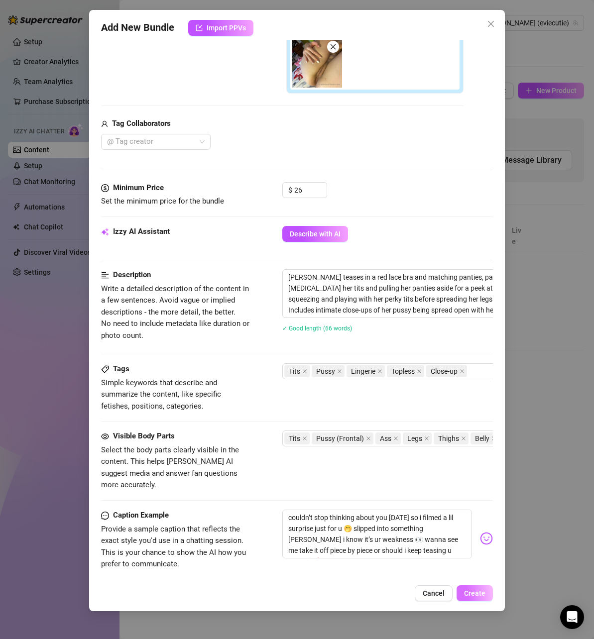
click at [473, 597] on span "Create" at bounding box center [474, 594] width 21 height 8
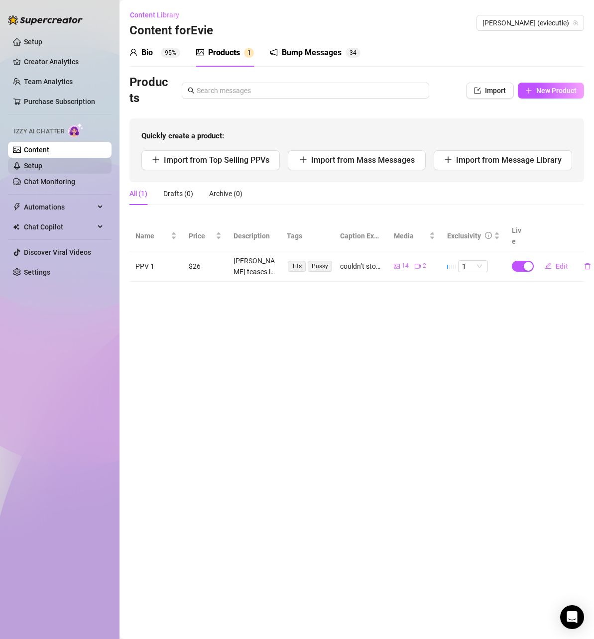
click at [42, 169] on link "Setup" at bounding box center [33, 166] width 18 height 8
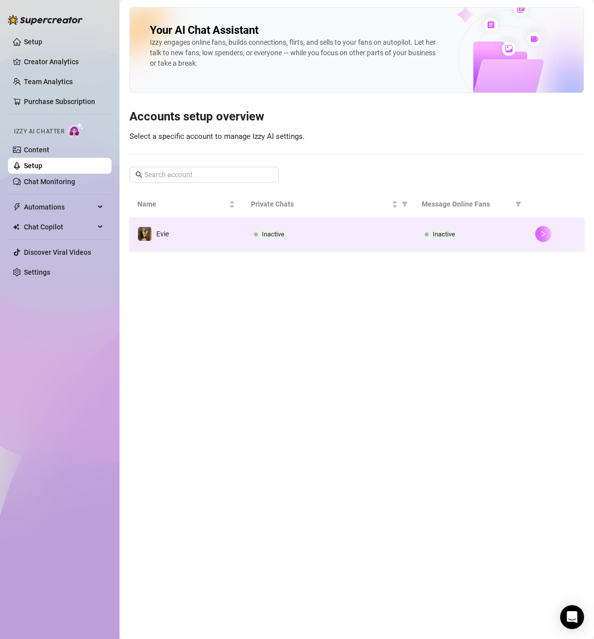
click at [542, 233] on icon "right" at bounding box center [543, 234] width 7 height 7
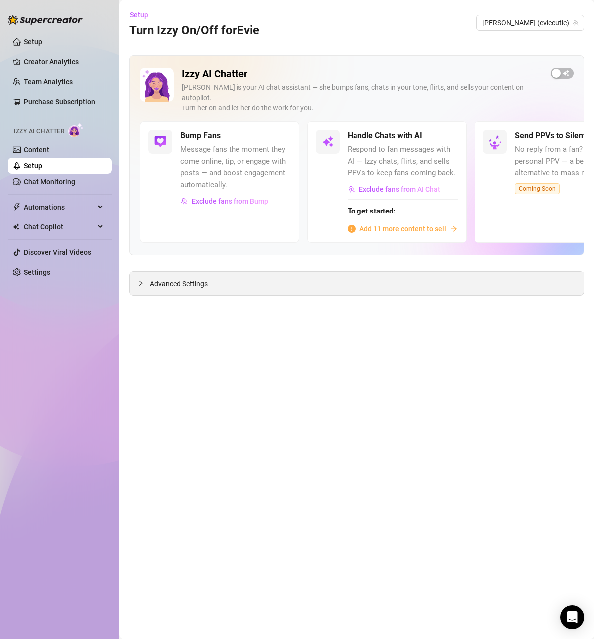
click at [270, 276] on div "Advanced Settings" at bounding box center [357, 283] width 454 height 23
drag, startPoint x: 152, startPoint y: 272, endPoint x: 157, endPoint y: 269, distance: 5.6
click at [152, 278] on span "Advanced Settings" at bounding box center [179, 283] width 58 height 11
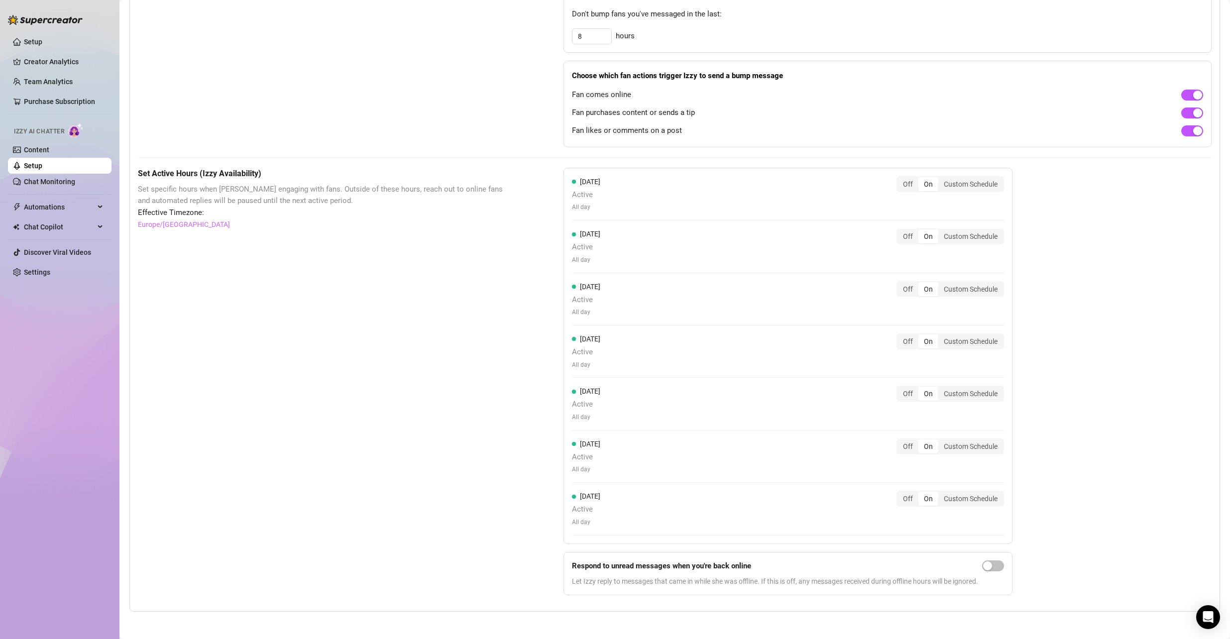
scroll to position [634, 0]
click at [67, 199] on span "Automations" at bounding box center [59, 207] width 71 height 16
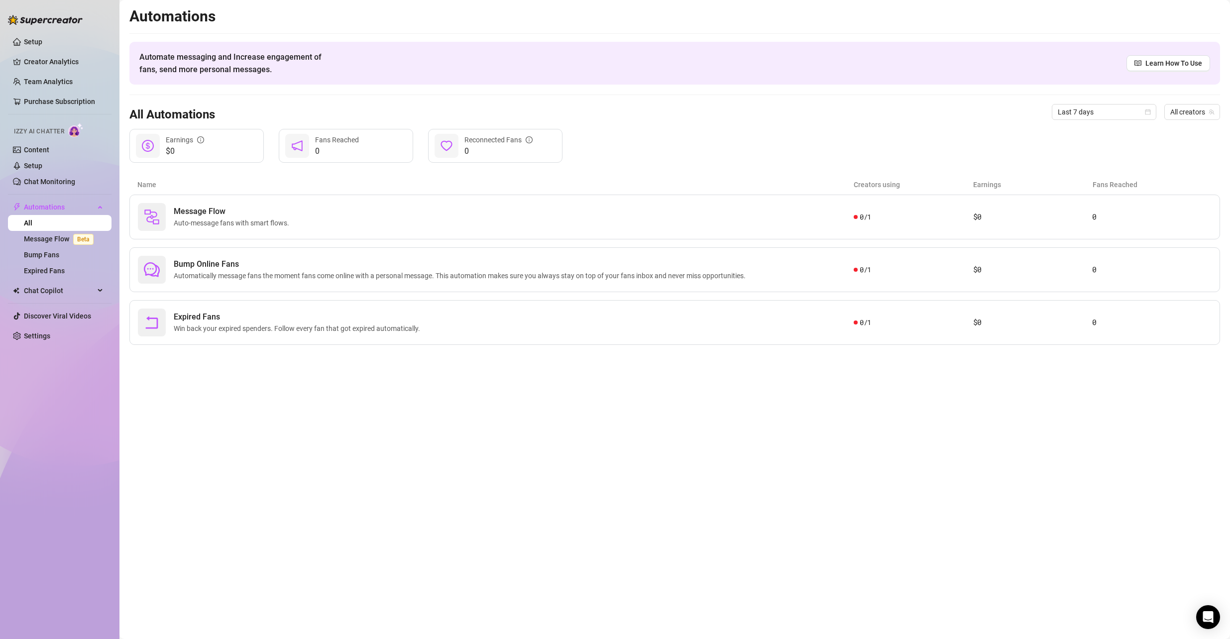
click at [79, 282] on ul "Setup Creator Analytics Team Analytics Purchase Subscription Izzy AI Chatter Co…" at bounding box center [60, 189] width 104 height 318
click at [82, 292] on span "Chat Copilot" at bounding box center [59, 291] width 71 height 16
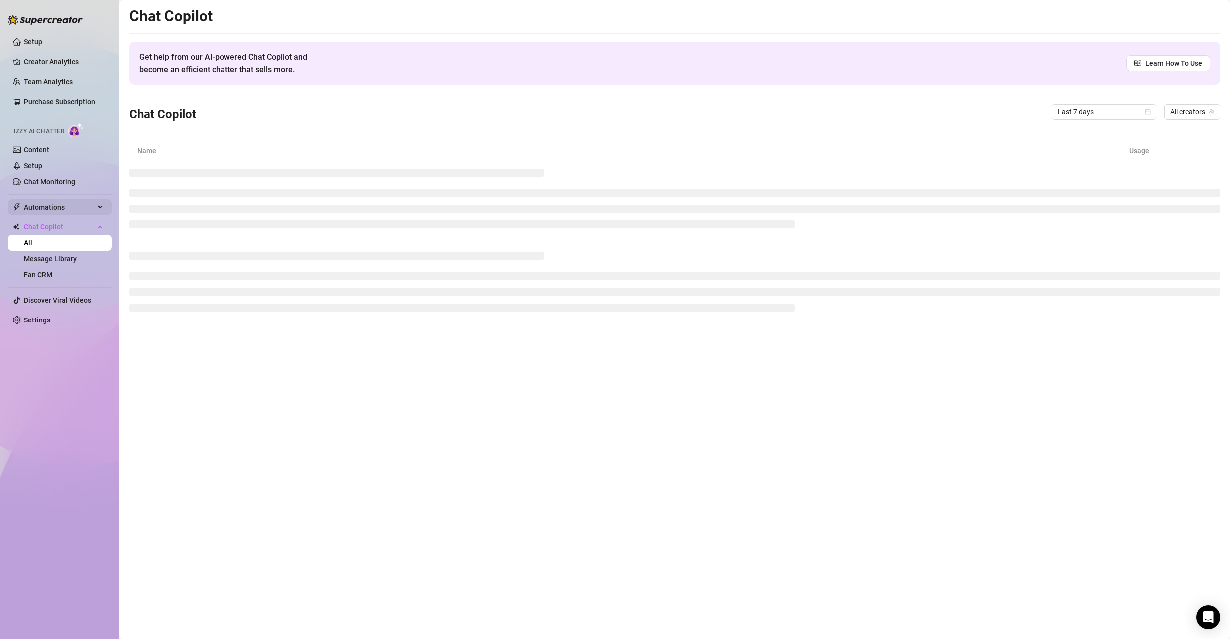
click at [77, 209] on span "Automations" at bounding box center [59, 207] width 71 height 16
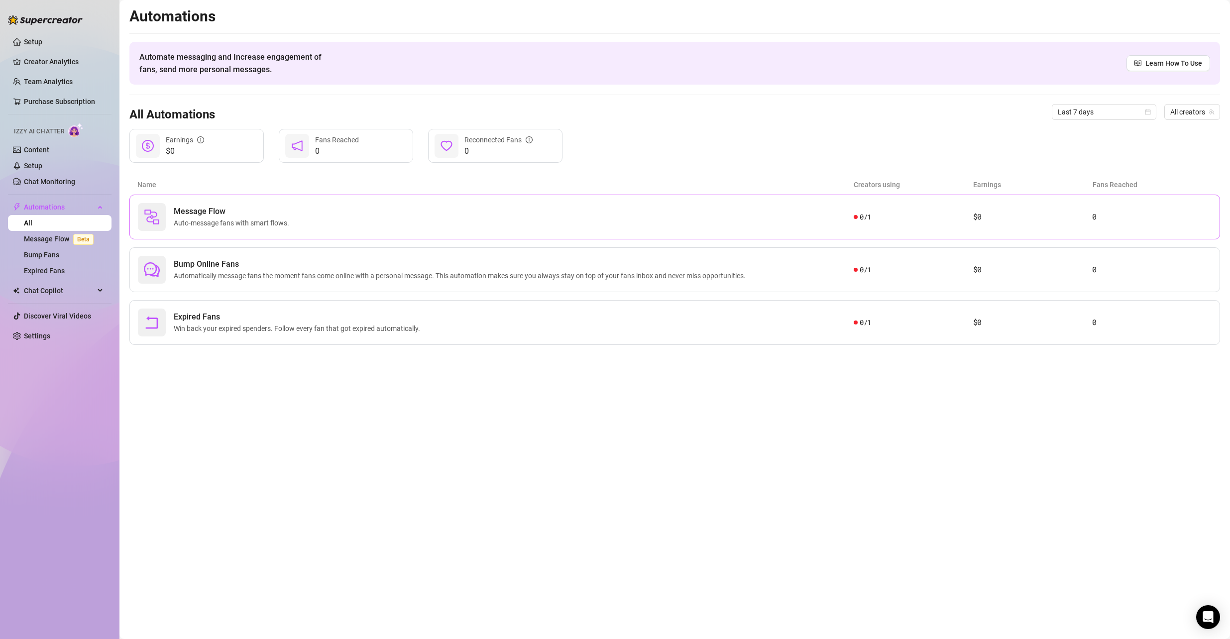
click at [521, 229] on div "Message Flow Auto-message fans with smart flows." at bounding box center [496, 217] width 716 height 28
click at [373, 267] on span "Bump Online Fans" at bounding box center [462, 264] width 576 height 12
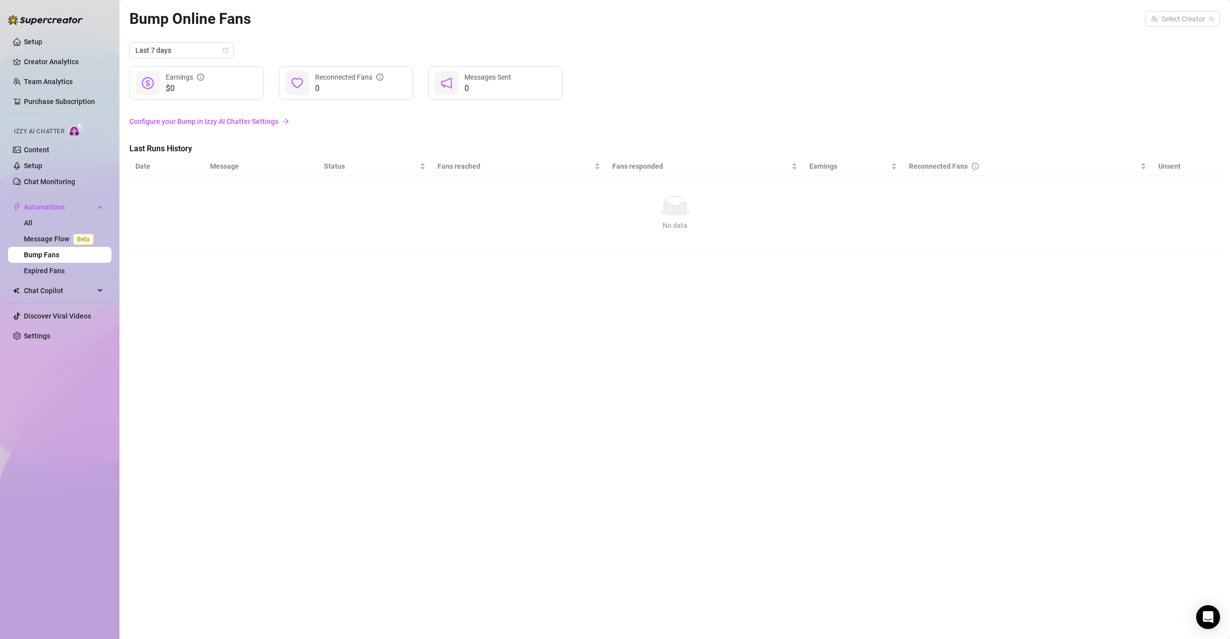
click at [266, 123] on link "Configure your Bump in Izzy AI Chatter Settings" at bounding box center [674, 121] width 1091 height 11
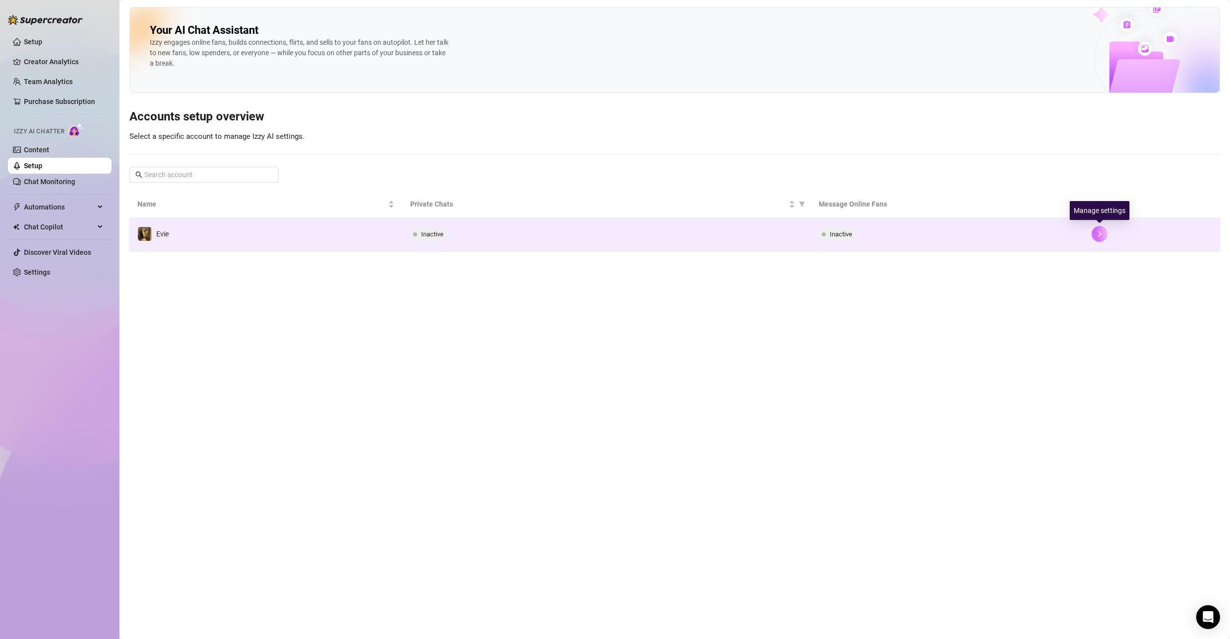
click at [1097, 234] on icon "right" at bounding box center [1099, 234] width 7 height 7
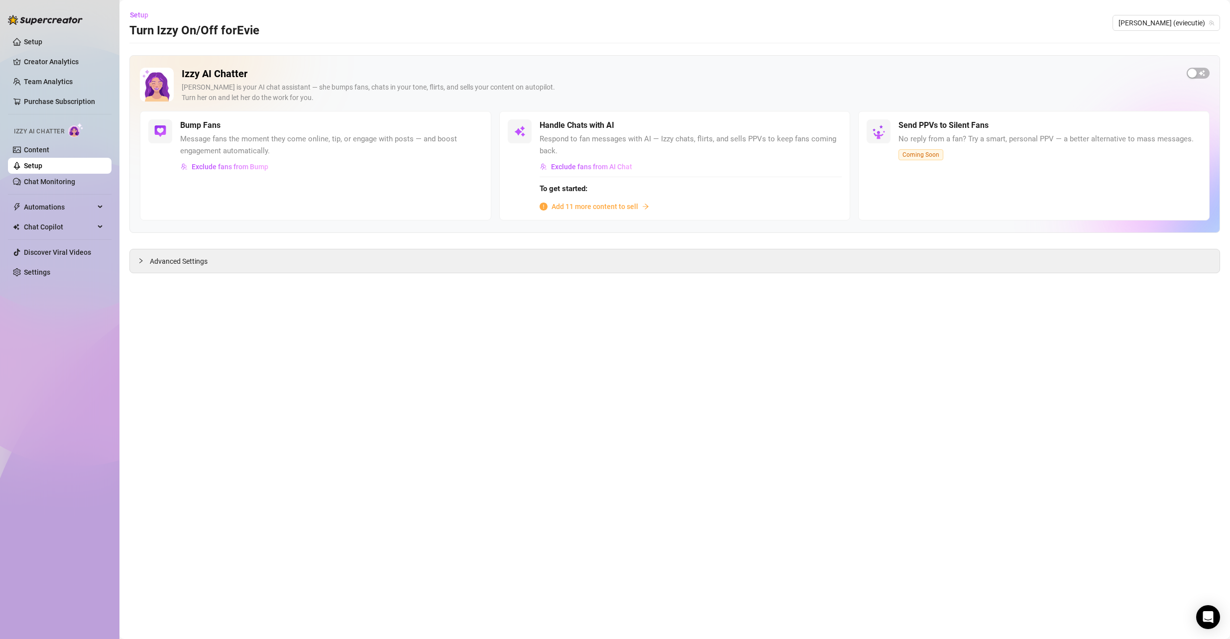
click at [622, 206] on span "Add 11 more content to sell" at bounding box center [595, 206] width 87 height 11
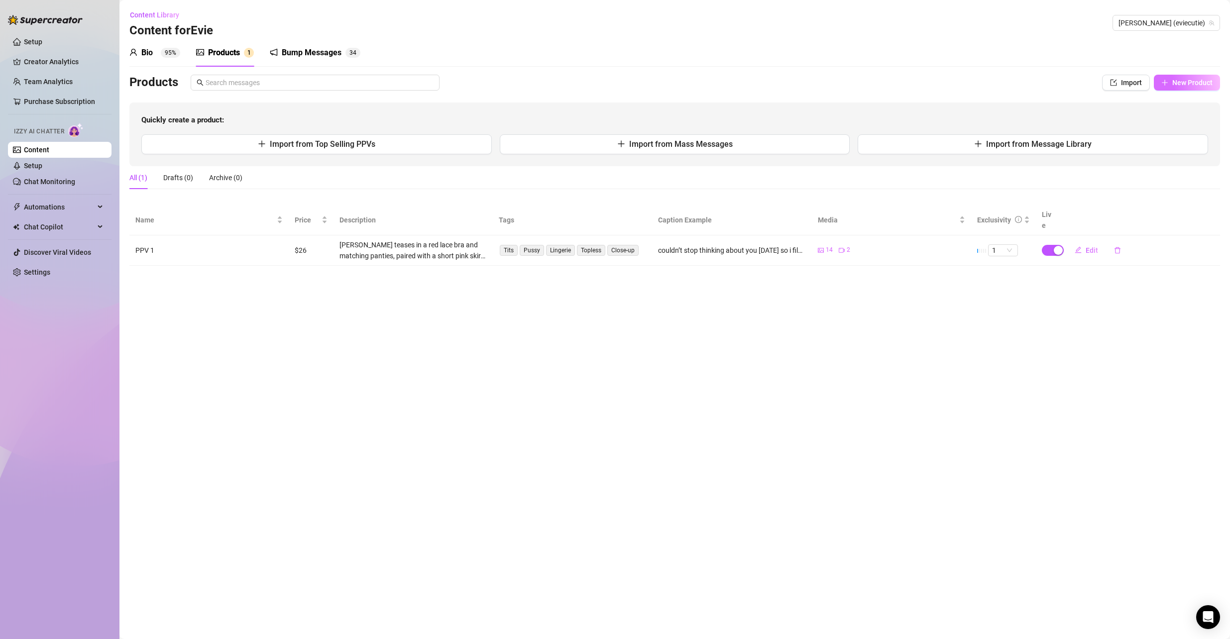
click at [1174, 85] on span "New Product" at bounding box center [1193, 83] width 40 height 8
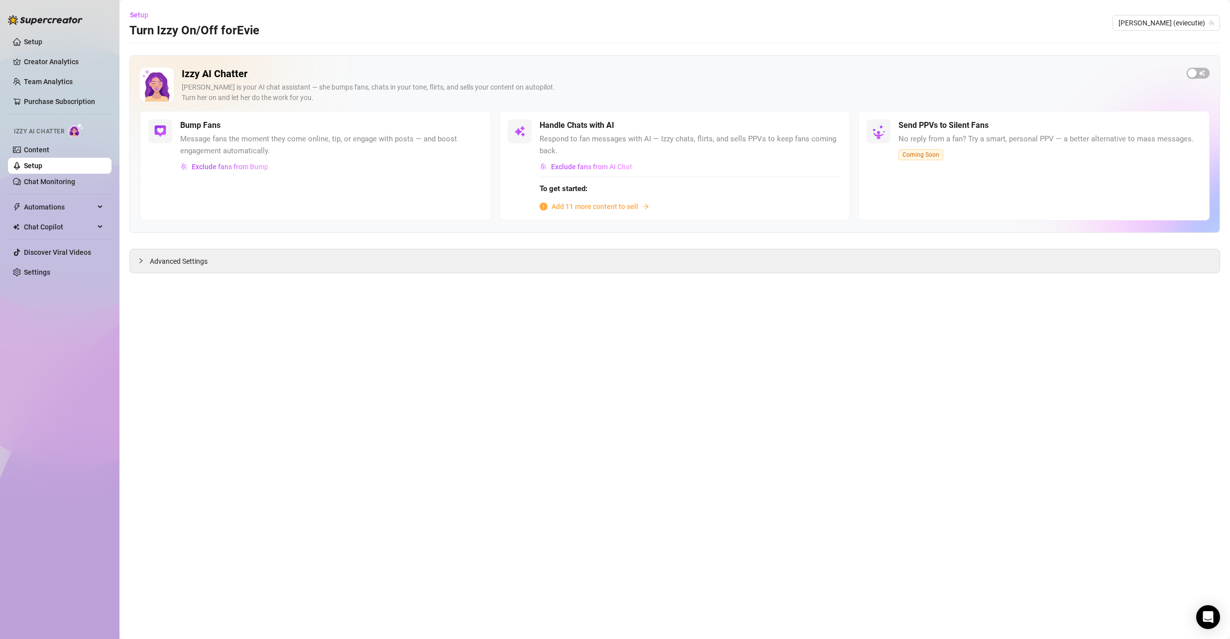
click at [37, 162] on link "Setup" at bounding box center [33, 166] width 18 height 8
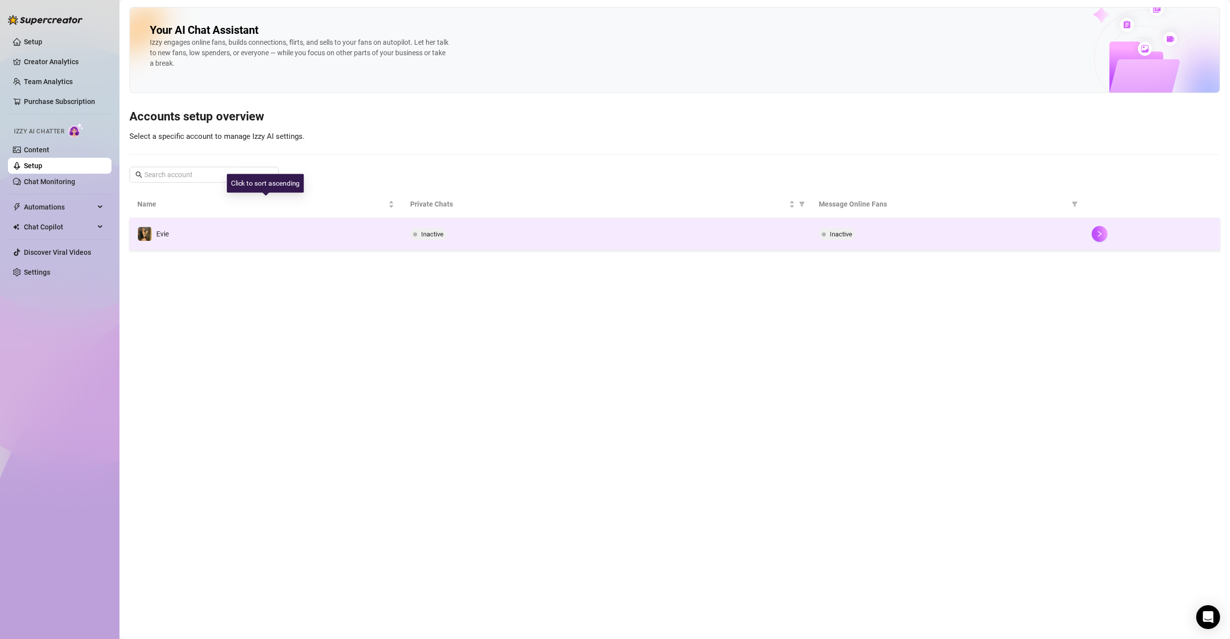
click at [275, 233] on td "Evie" at bounding box center [265, 234] width 273 height 32
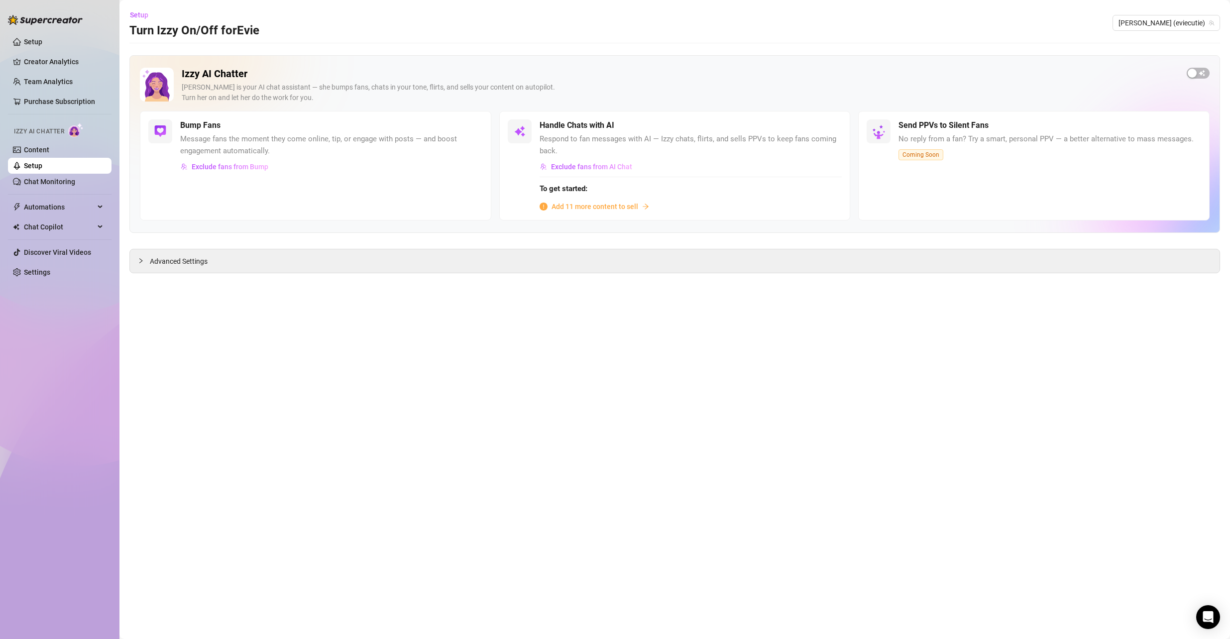
click at [576, 205] on span "Add 11 more content to sell" at bounding box center [595, 206] width 87 height 11
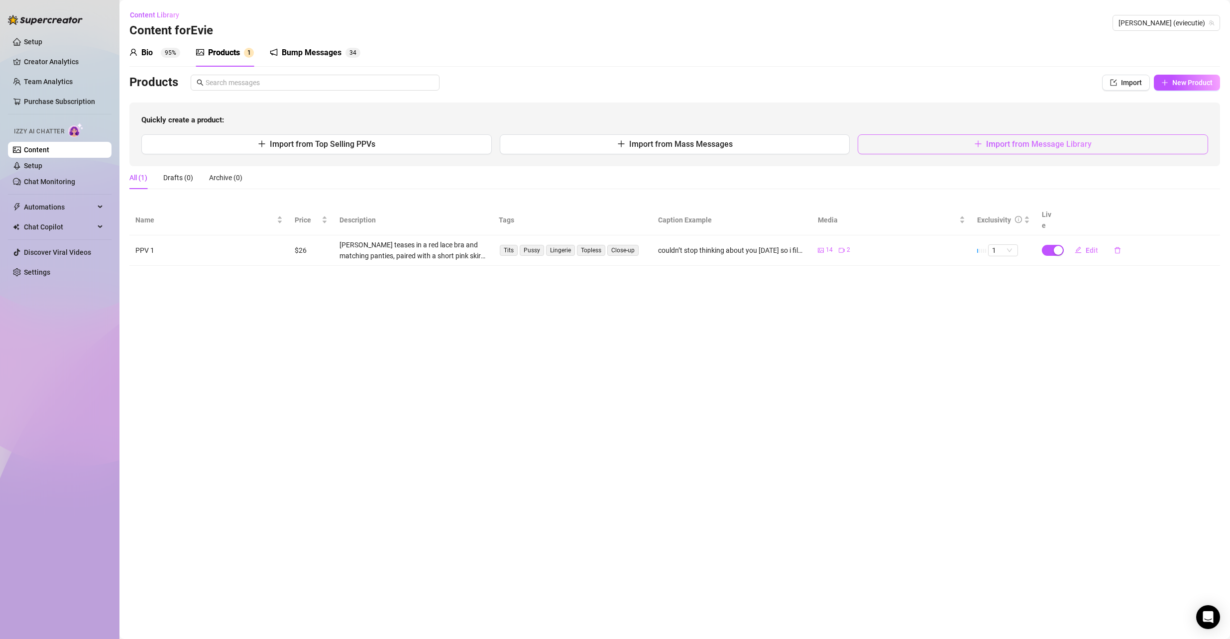
click at [947, 144] on button "Import from Message Library" at bounding box center [1033, 144] width 351 height 20
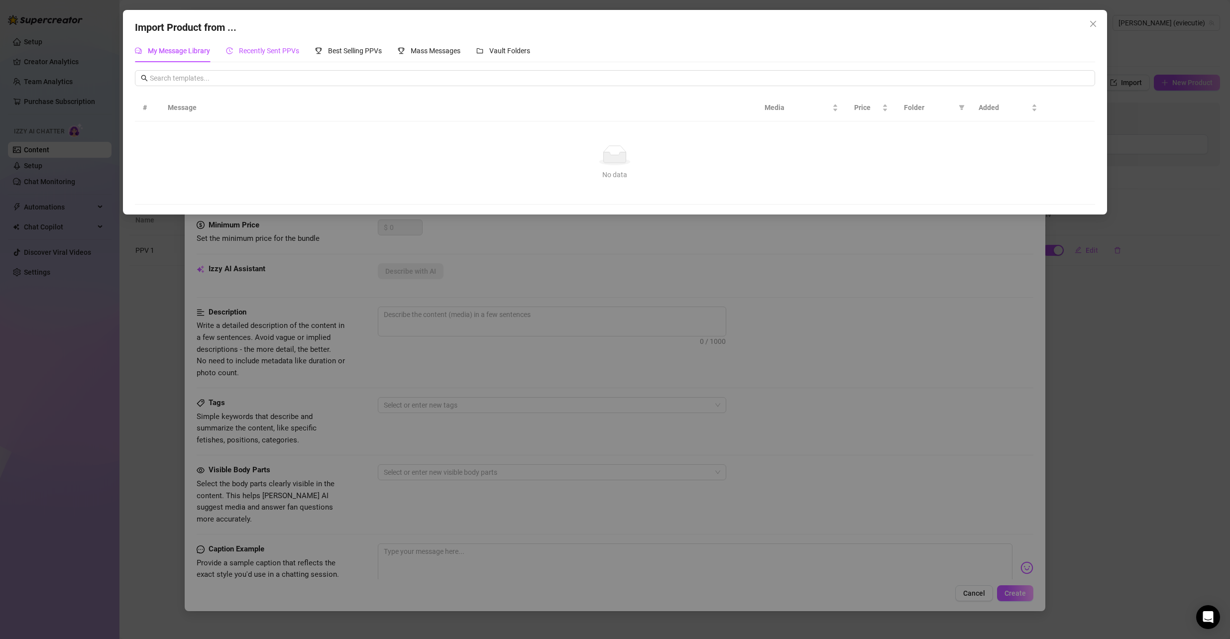
click at [280, 51] on span "Recently Sent PPVs" at bounding box center [269, 51] width 60 height 8
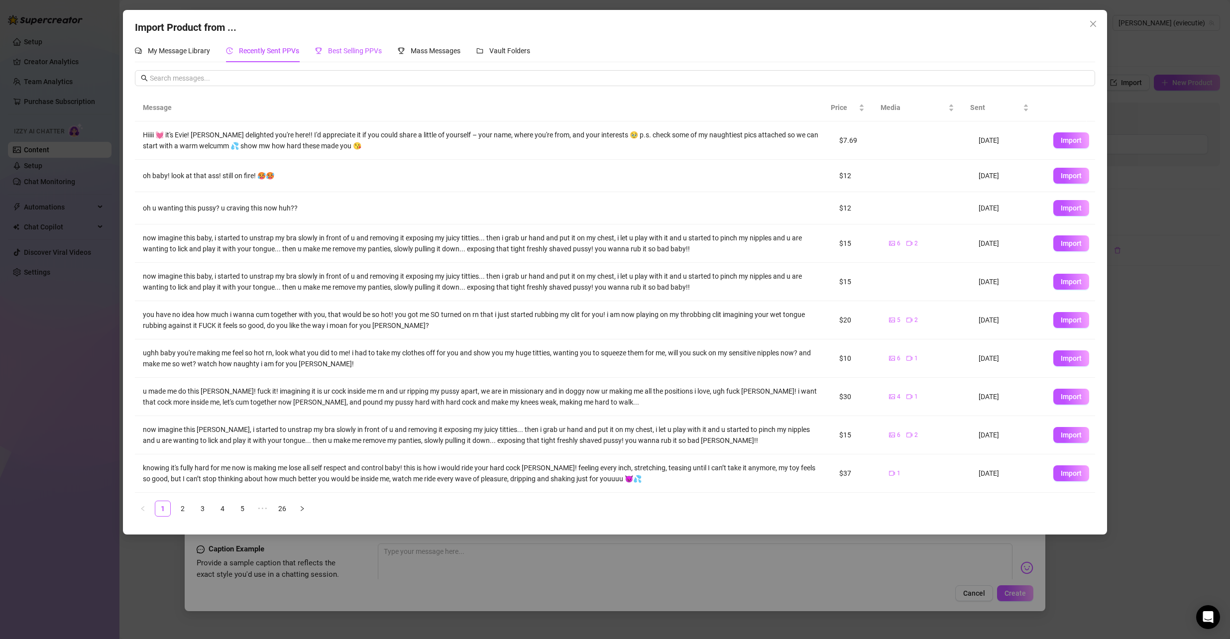
click at [360, 54] on span "Best Selling PPVs" at bounding box center [355, 51] width 54 height 8
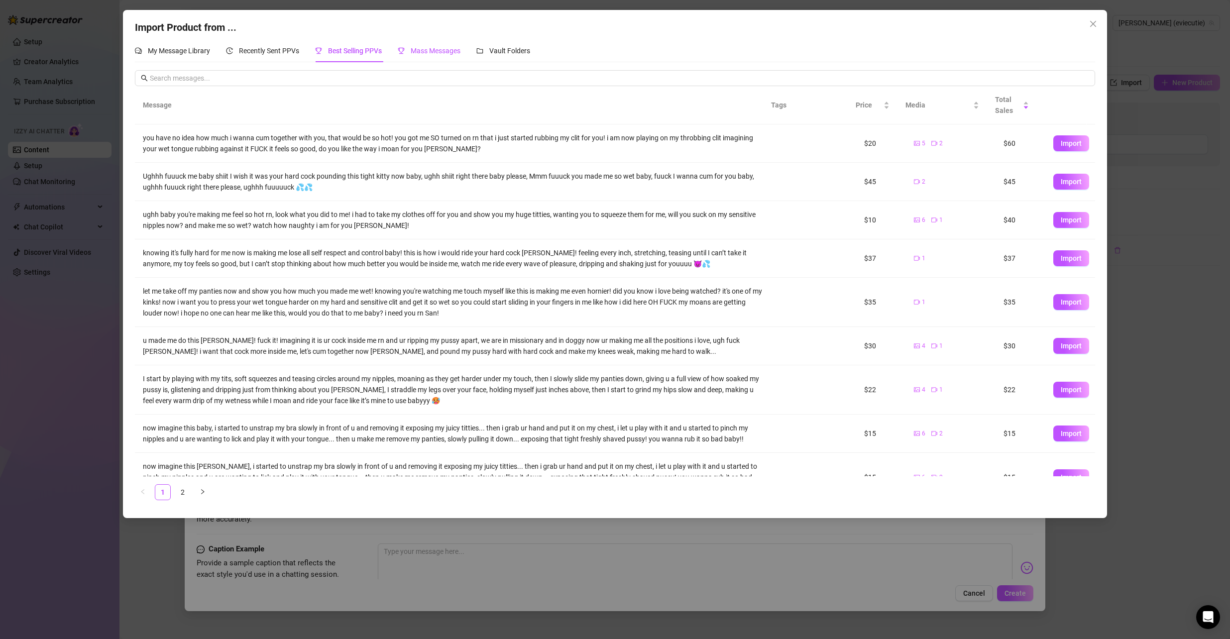
click at [430, 53] on span "Mass Messages" at bounding box center [436, 51] width 50 height 8
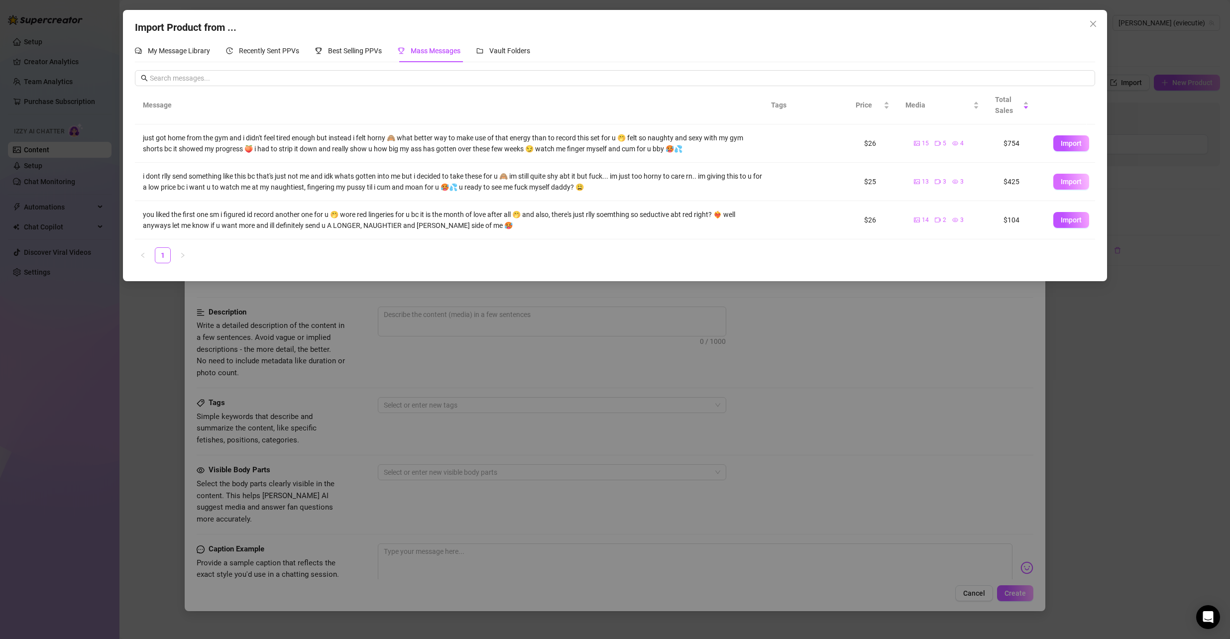
click at [1061, 179] on span "Import" at bounding box center [1071, 182] width 21 height 8
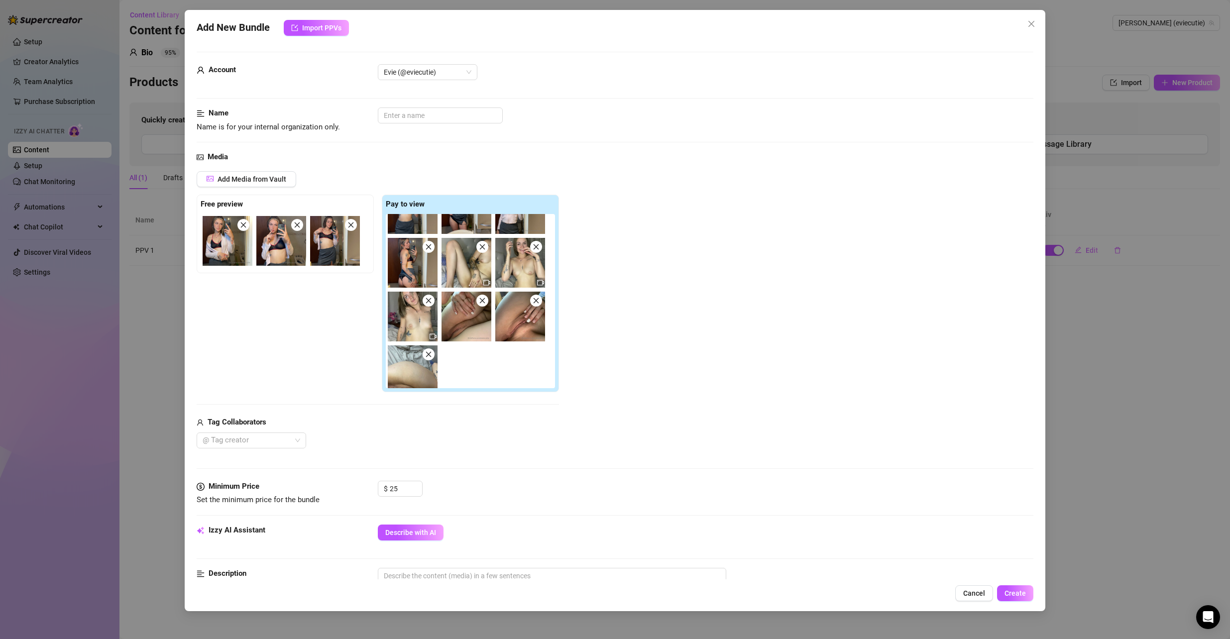
scroll to position [95, 0]
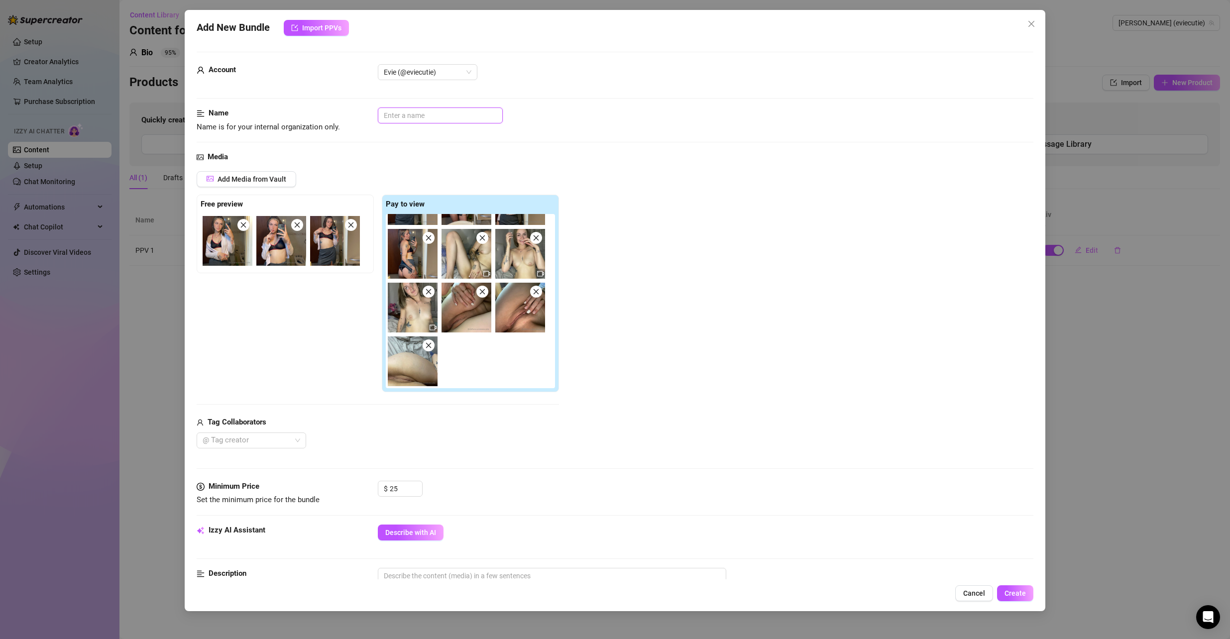
click at [405, 116] on input "text" at bounding box center [440, 116] width 125 height 16
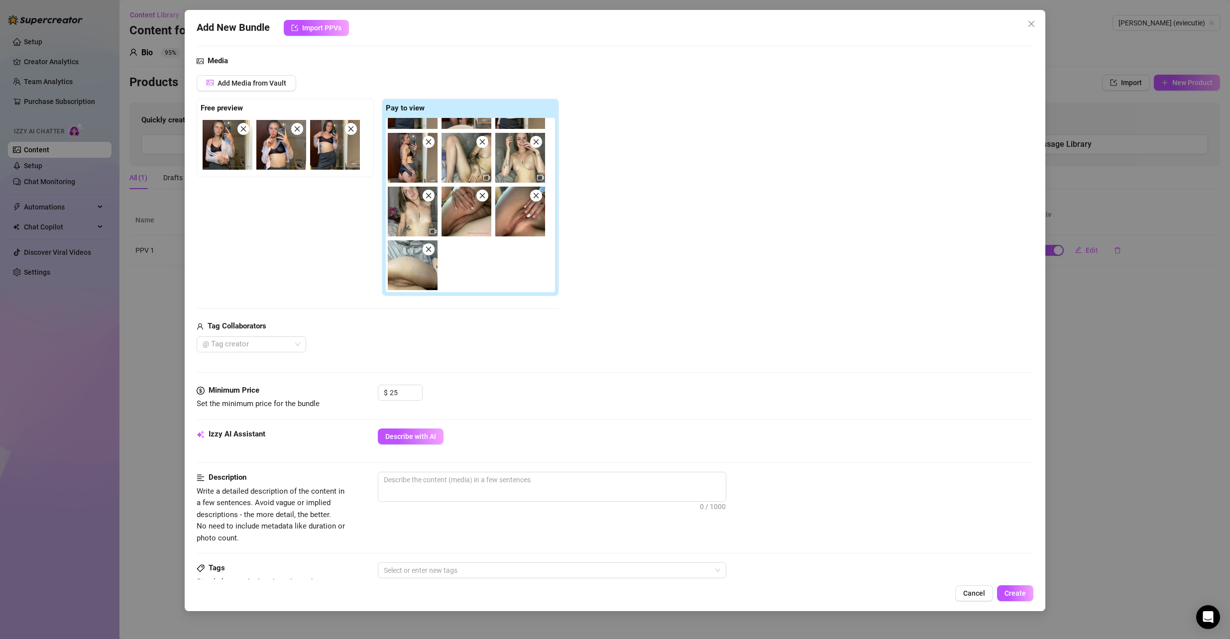
scroll to position [100, 0]
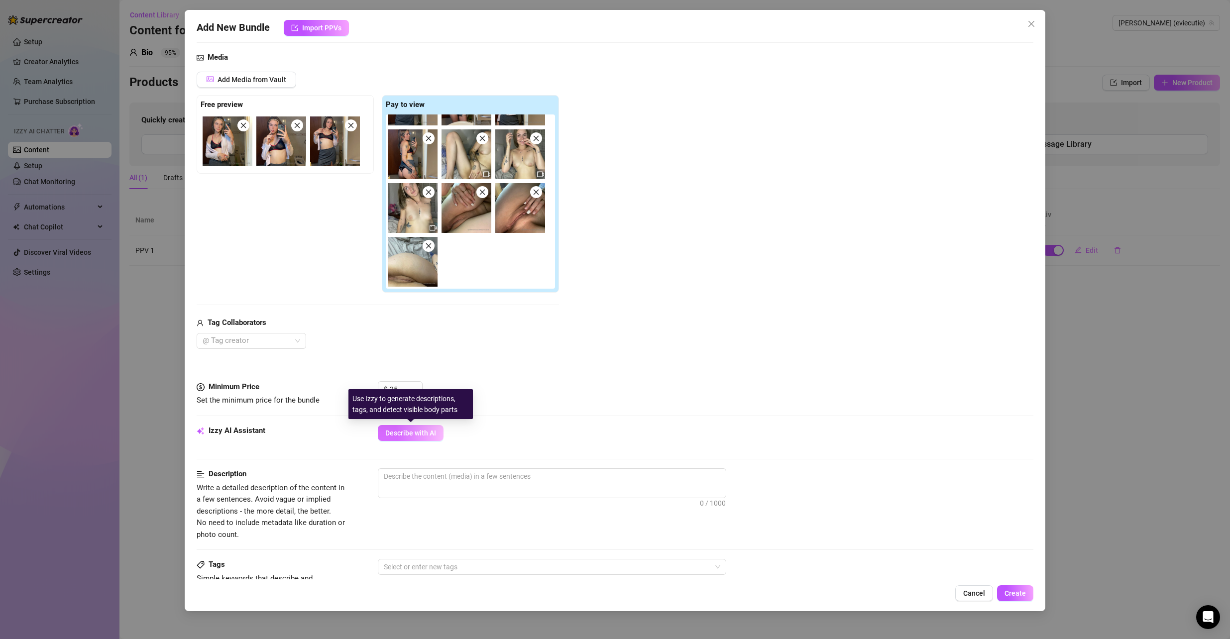
click at [391, 427] on button "Describe with AI" at bounding box center [411, 433] width 66 height 16
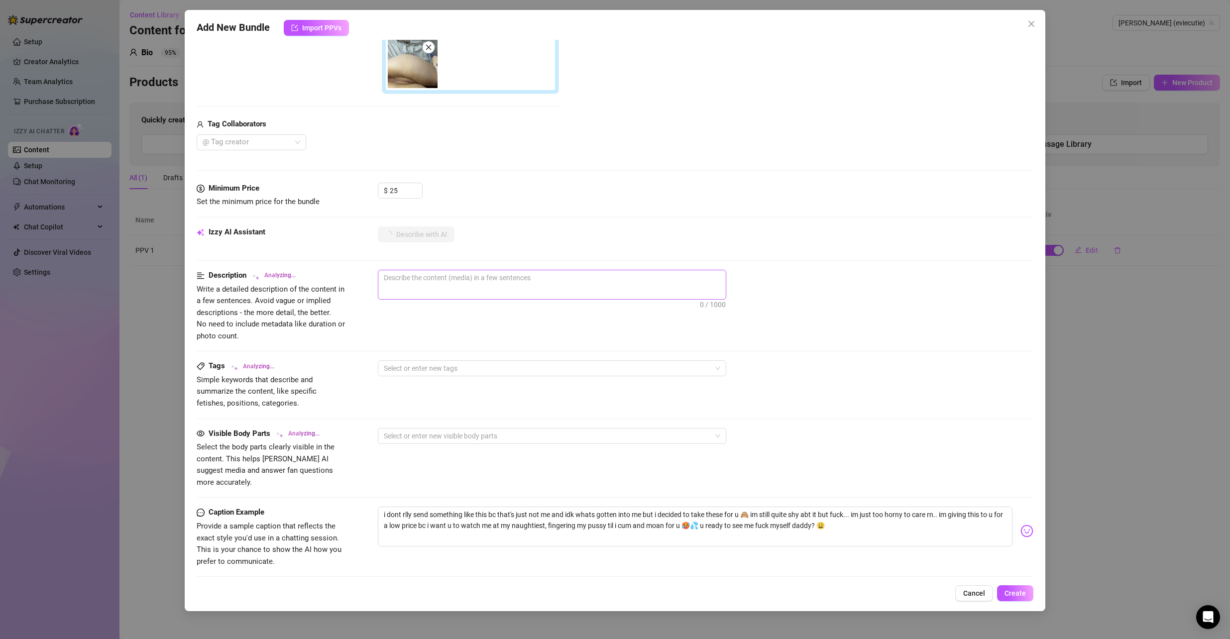
scroll to position [299, 0]
click at [454, 506] on textarea "i dont rlly send something like this bc that's just not me and idk whats gotten…" at bounding box center [695, 526] width 635 height 40
click at [434, 508] on textarea "i dont rlly send something like this bc that's just not me and idk whats gotten…" at bounding box center [695, 526] width 635 height 40
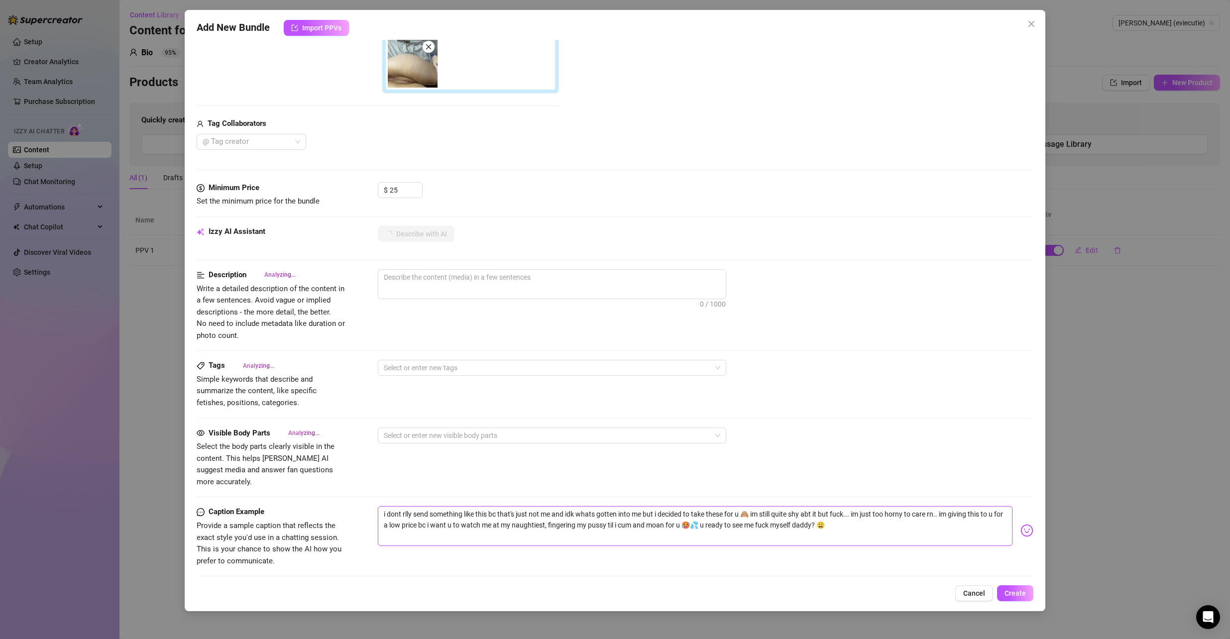
click at [460, 510] on textarea "i dont rlly send something like this bc that's just not me and idk whats gotten…" at bounding box center [695, 526] width 635 height 40
click at [460, 509] on textarea "i dont rlly send something like this bc that's just not me and idk whats gotten…" at bounding box center [695, 526] width 635 height 40
paste textarea "ngl i don’t usually take vids like this 🙈 i’m kinda shy about it… but i couldn’…"
click at [706, 458] on div "Visible Body Parts Analyzing... Select the body parts clearly visible in the co…" at bounding box center [616, 458] width 838 height 61
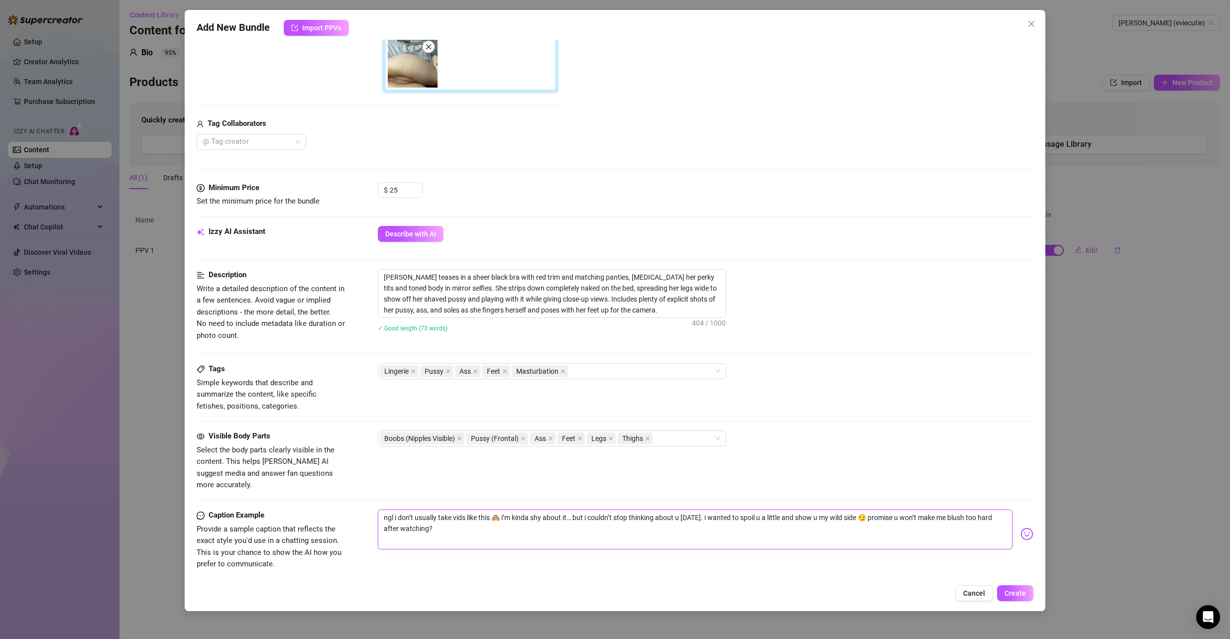
drag, startPoint x: 821, startPoint y: 504, endPoint x: 858, endPoint y: 504, distance: 37.8
click at [858, 510] on textarea "ngl i don’t usually take vids like this 🙈 i’m kinda shy about it… but i couldn’…" at bounding box center [695, 530] width 635 height 40
click at [1018, 590] on span "Create" at bounding box center [1015, 594] width 21 height 8
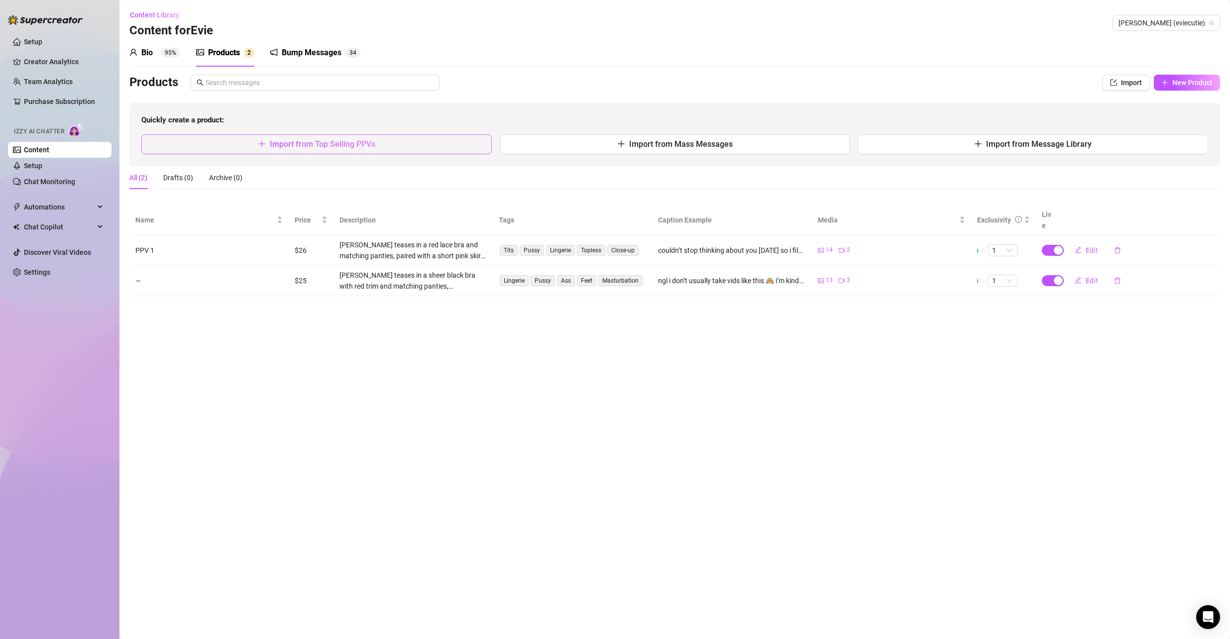
click at [404, 138] on button "Import from Top Selling PPVs" at bounding box center [316, 144] width 351 height 20
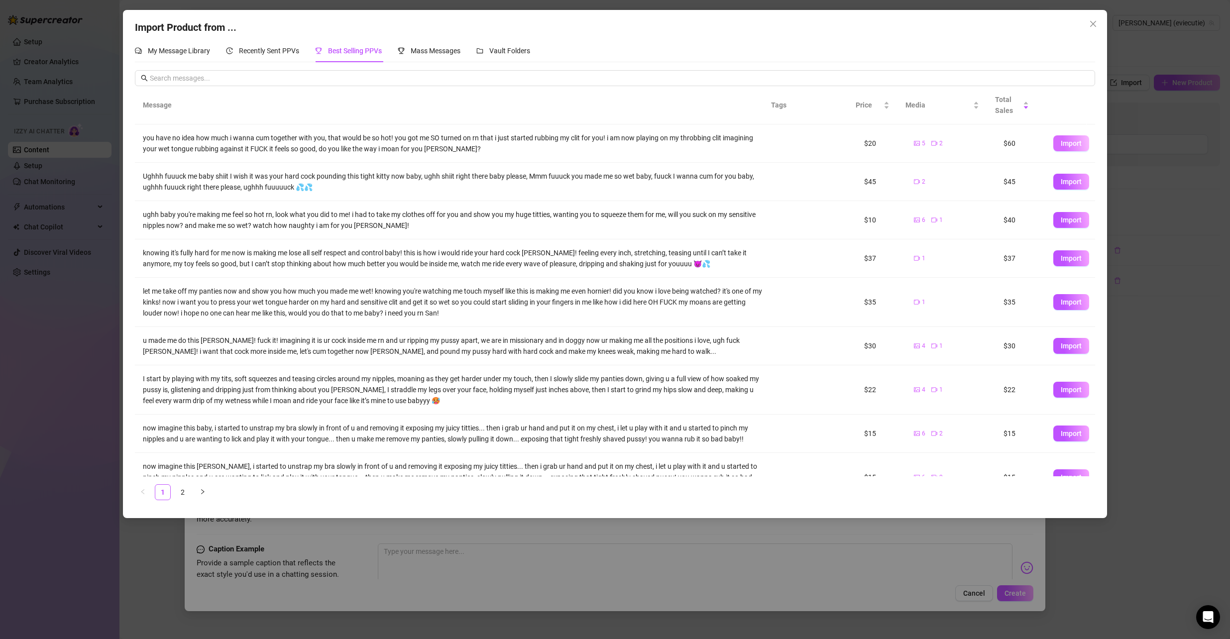
click at [1061, 144] on span "Import" at bounding box center [1071, 143] width 21 height 8
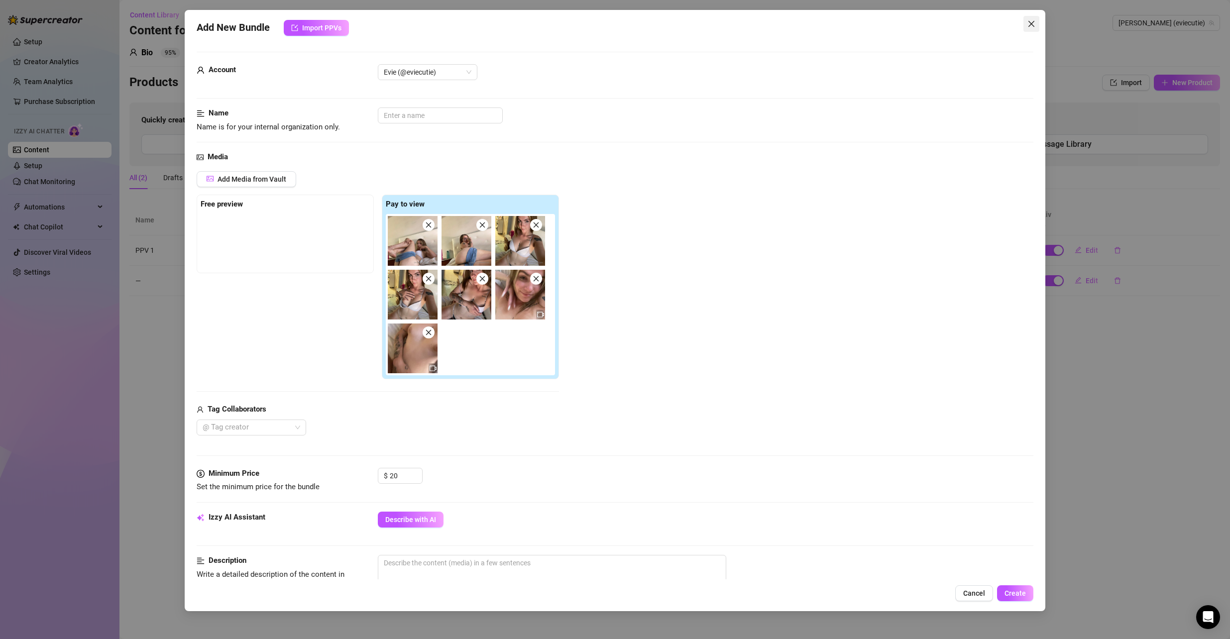
click at [1028, 22] on icon "close" at bounding box center [1032, 24] width 8 height 8
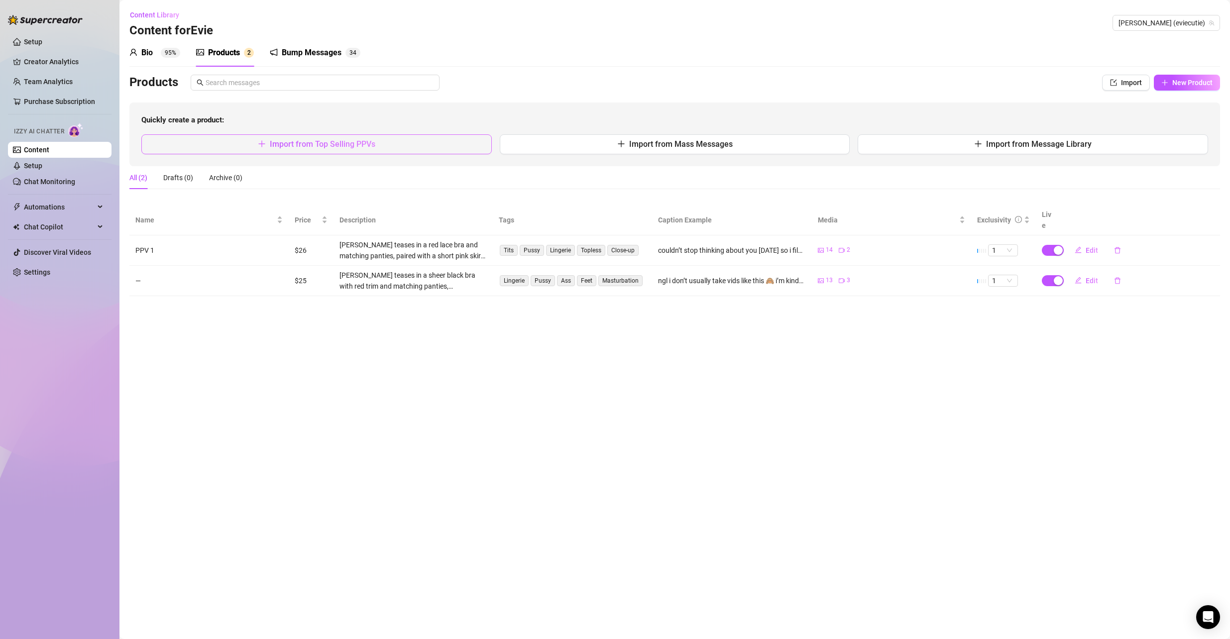
click at [361, 143] on span "Import from Top Selling PPVs" at bounding box center [323, 143] width 106 height 9
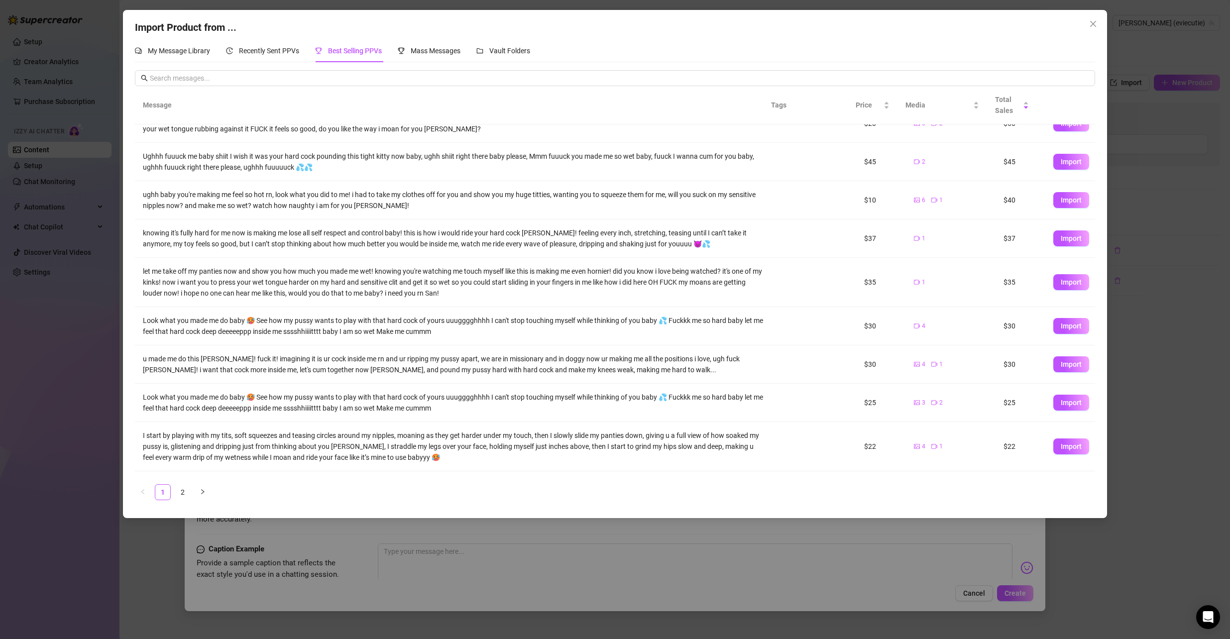
scroll to position [53, 0]
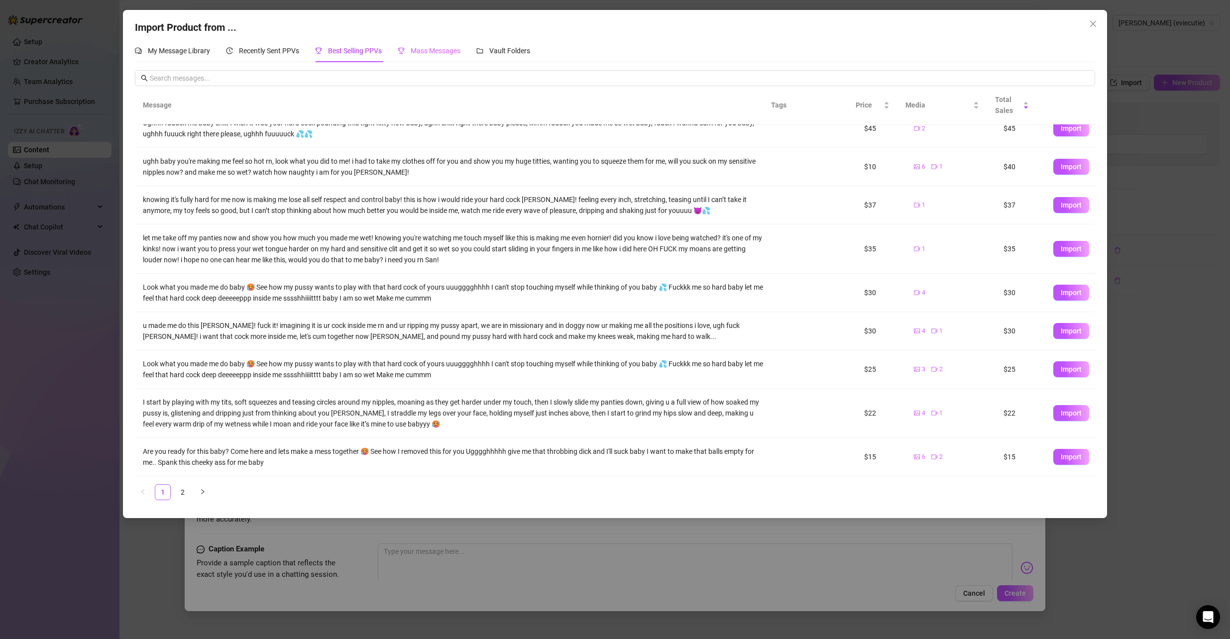
click at [429, 44] on div "Mass Messages" at bounding box center [429, 50] width 63 height 23
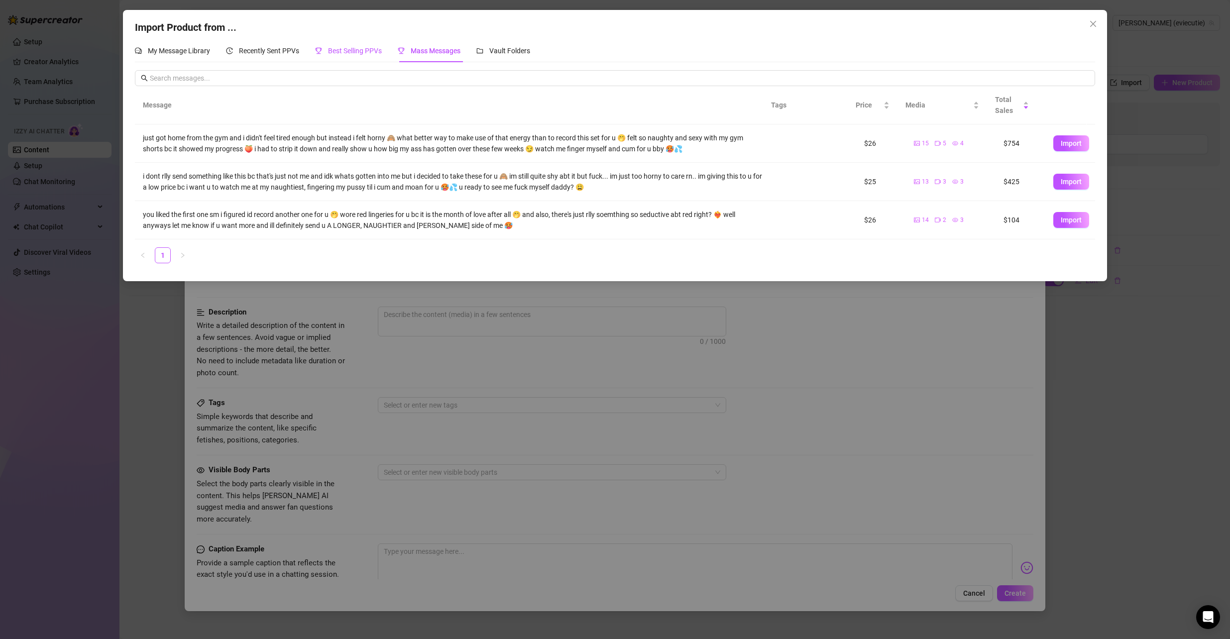
click at [346, 53] on span "Best Selling PPVs" at bounding box center [355, 51] width 54 height 8
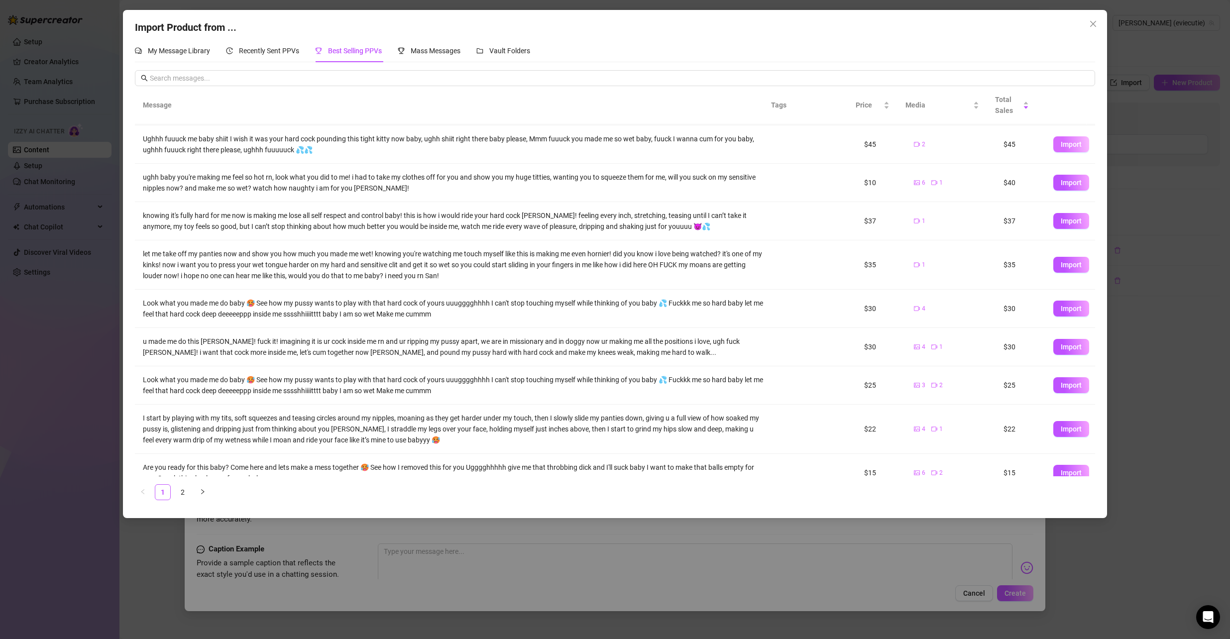
scroll to position [0, 0]
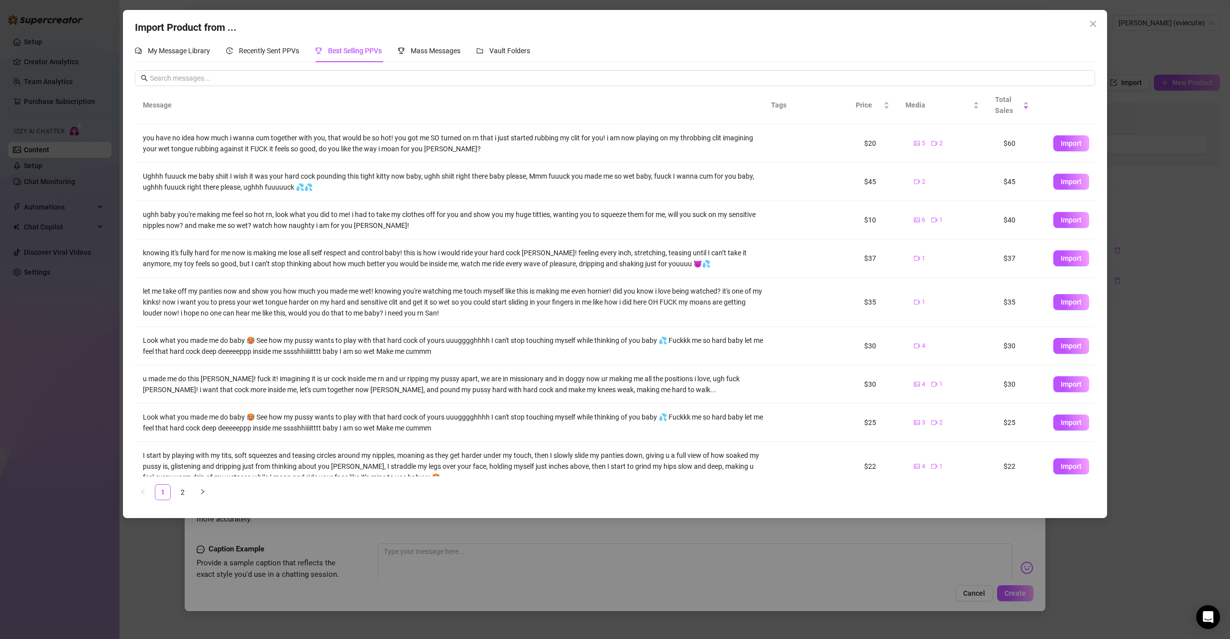
click at [1060, 134] on td "Import" at bounding box center [1071, 143] width 50 height 38
click at [1061, 145] on span "Import" at bounding box center [1071, 143] width 21 height 8
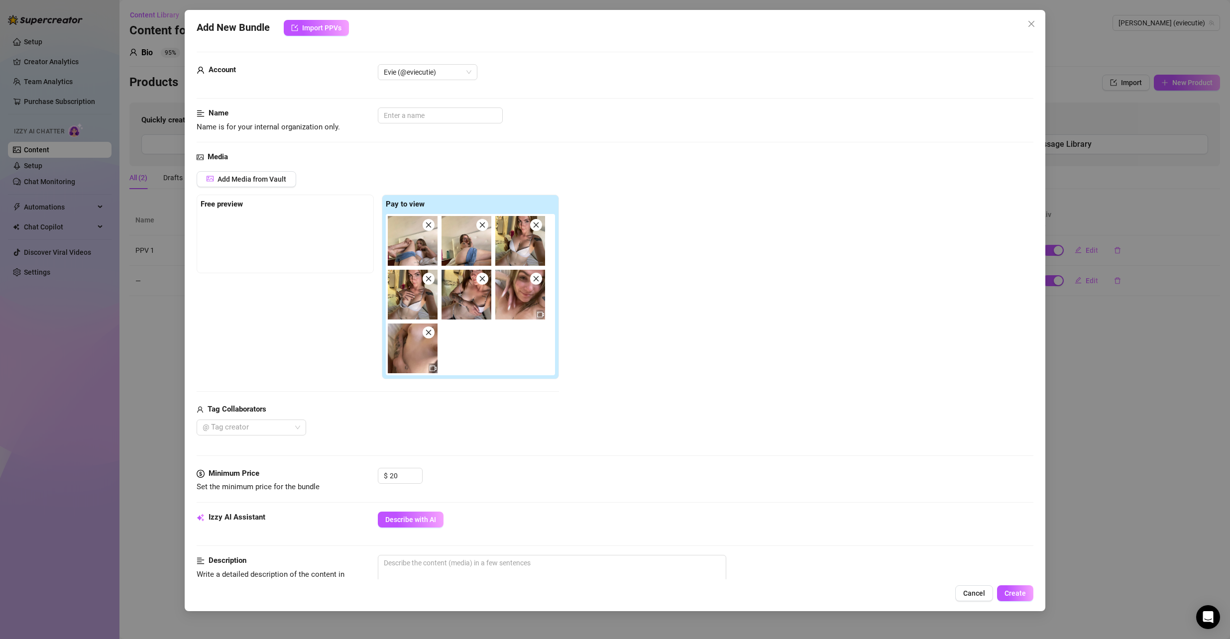
click at [407, 350] on img at bounding box center [413, 349] width 50 height 50
click at [420, 350] on img at bounding box center [413, 349] width 50 height 50
click at [434, 369] on icon "video-camera" at bounding box center [433, 368] width 7 height 7
click at [426, 358] on img at bounding box center [413, 349] width 50 height 50
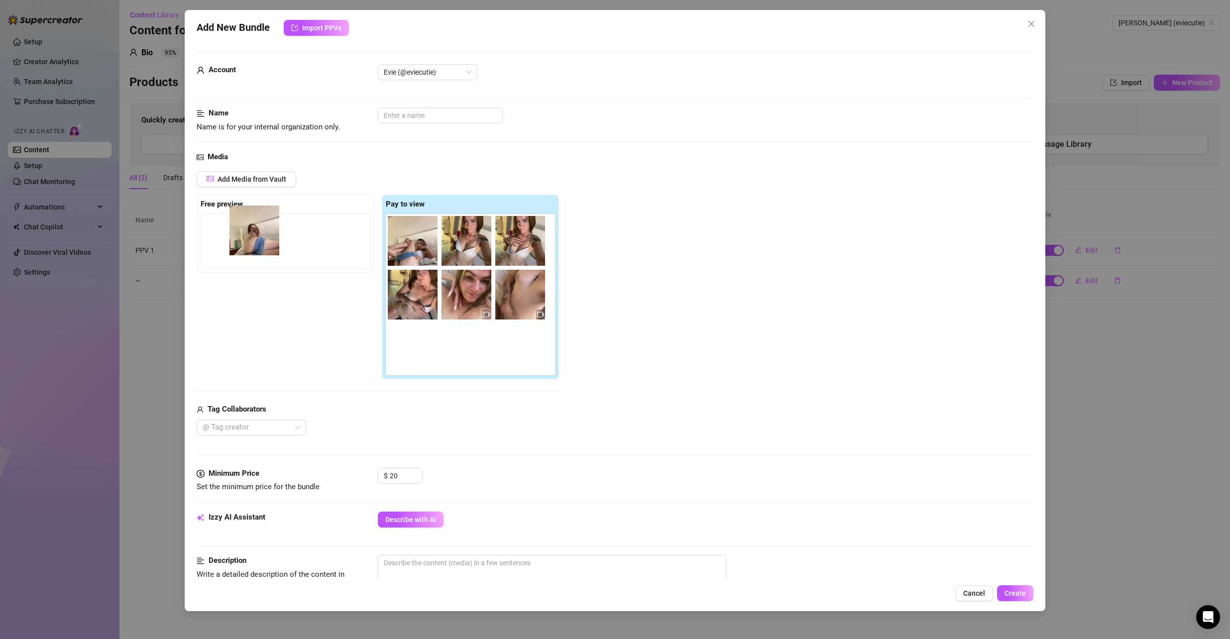
drag, startPoint x: 478, startPoint y: 245, endPoint x: 259, endPoint y: 232, distance: 218.5
click at [259, 232] on div "Free preview Pay to view" at bounding box center [378, 287] width 362 height 185
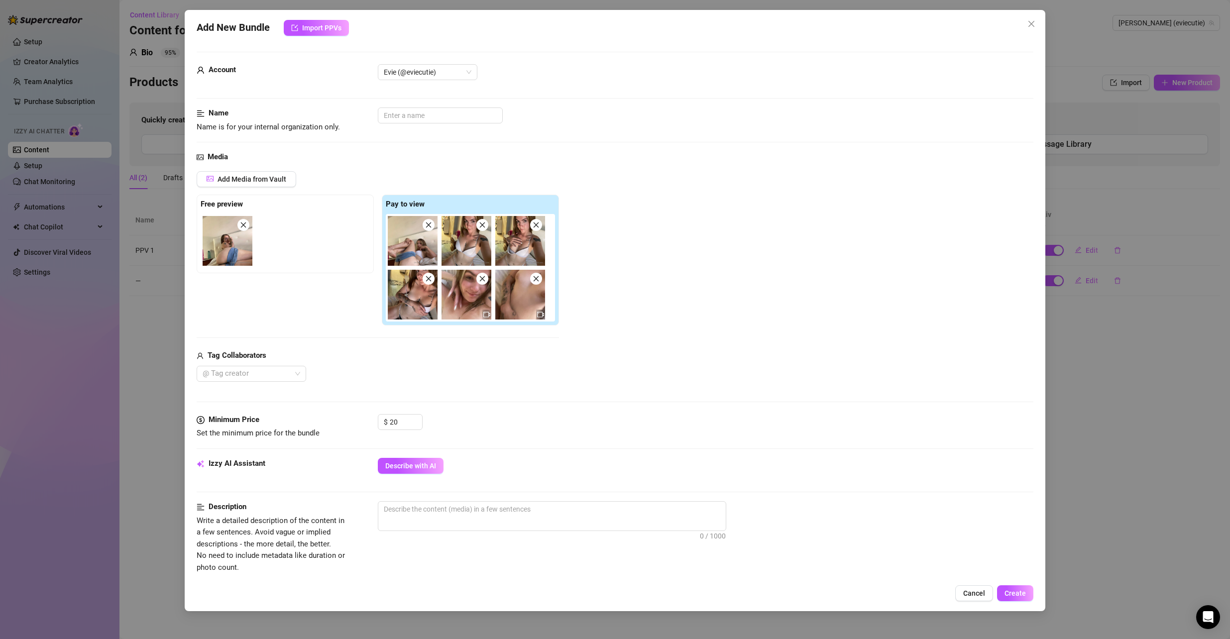
drag, startPoint x: 229, startPoint y: 244, endPoint x: 322, endPoint y: 232, distance: 93.9
click at [322, 232] on div at bounding box center [287, 241] width 173 height 54
drag, startPoint x: 237, startPoint y: 249, endPoint x: 246, endPoint y: 244, distance: 10.7
click at [246, 244] on div at bounding box center [287, 241] width 173 height 54
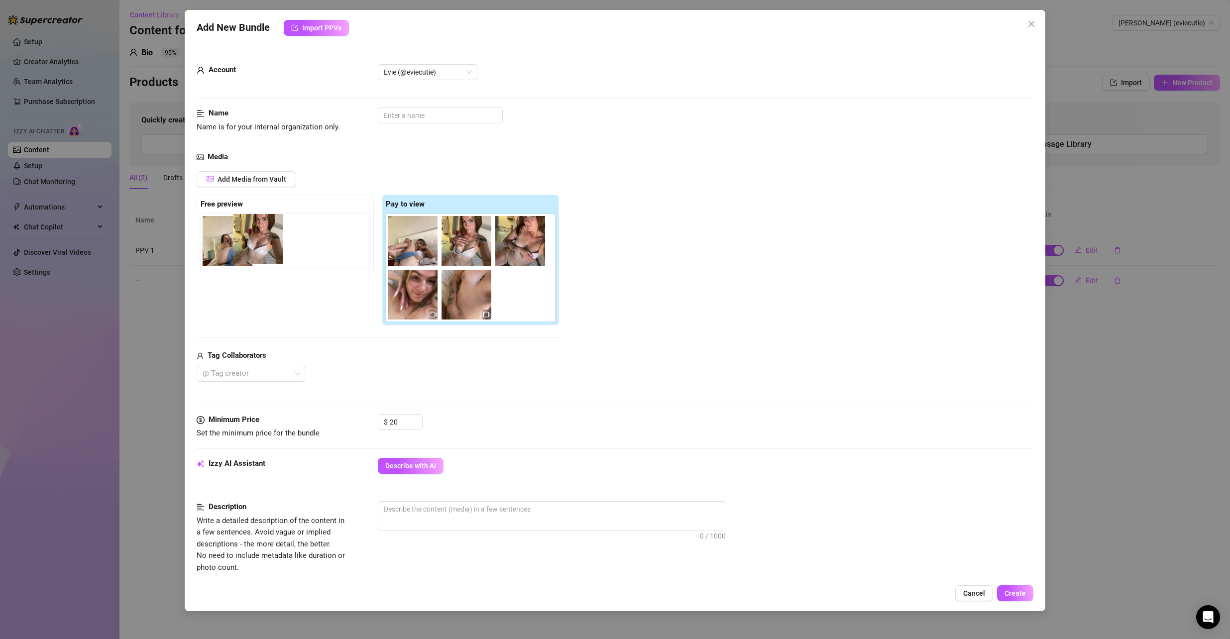
drag, startPoint x: 463, startPoint y: 248, endPoint x: 244, endPoint y: 245, distance: 218.1
click at [244, 244] on div "Free preview Pay to view" at bounding box center [378, 260] width 362 height 131
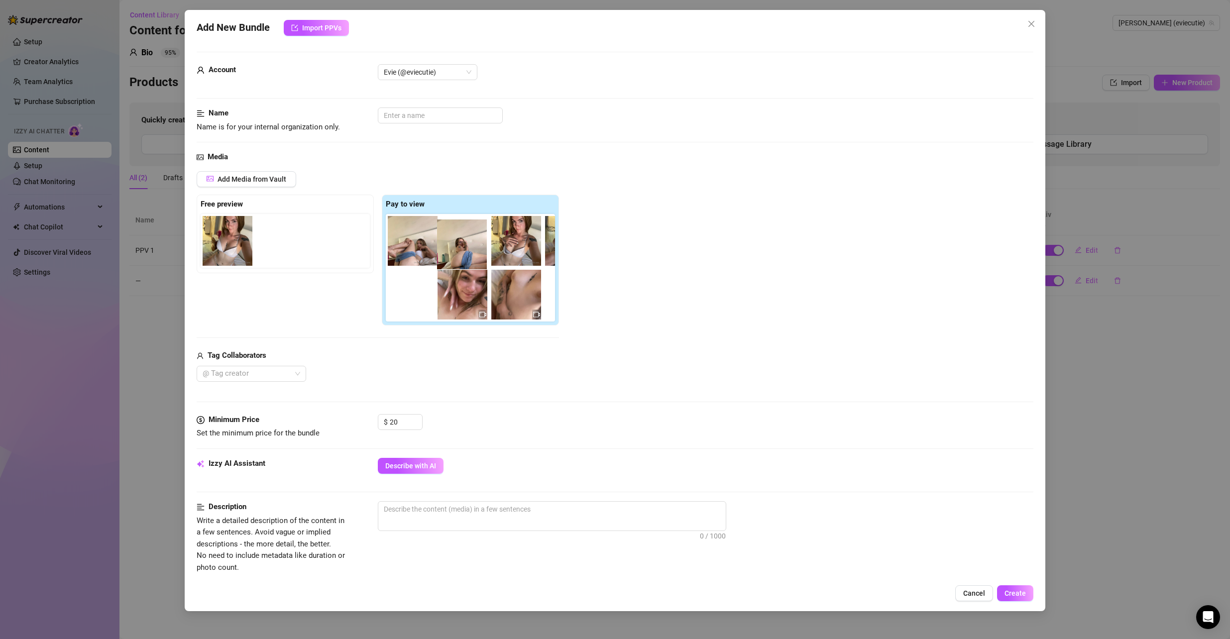
drag, startPoint x: 230, startPoint y: 243, endPoint x: 453, endPoint y: 247, distance: 222.6
click at [453, 247] on div "Free preview Pay to view" at bounding box center [378, 260] width 362 height 131
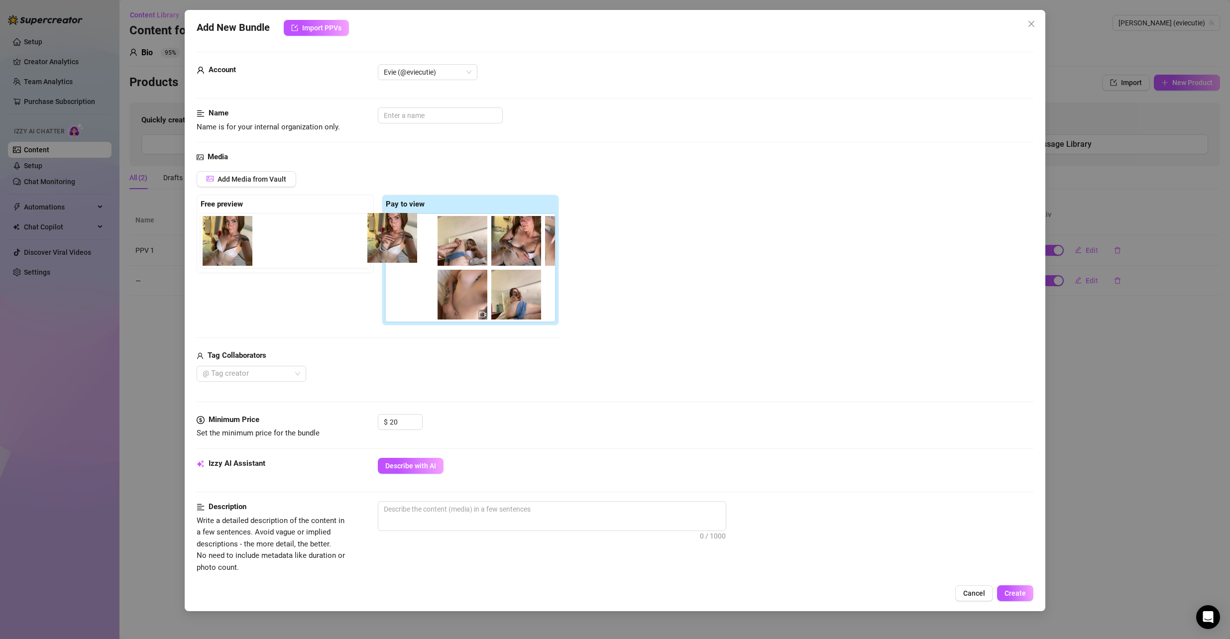
drag, startPoint x: 480, startPoint y: 253, endPoint x: 402, endPoint y: 249, distance: 77.3
click at [402, 249] on div at bounding box center [472, 268] width 173 height 108
drag, startPoint x: 532, startPoint y: 251, endPoint x: 469, endPoint y: 252, distance: 63.3
click at [469, 252] on div at bounding box center [472, 268] width 173 height 108
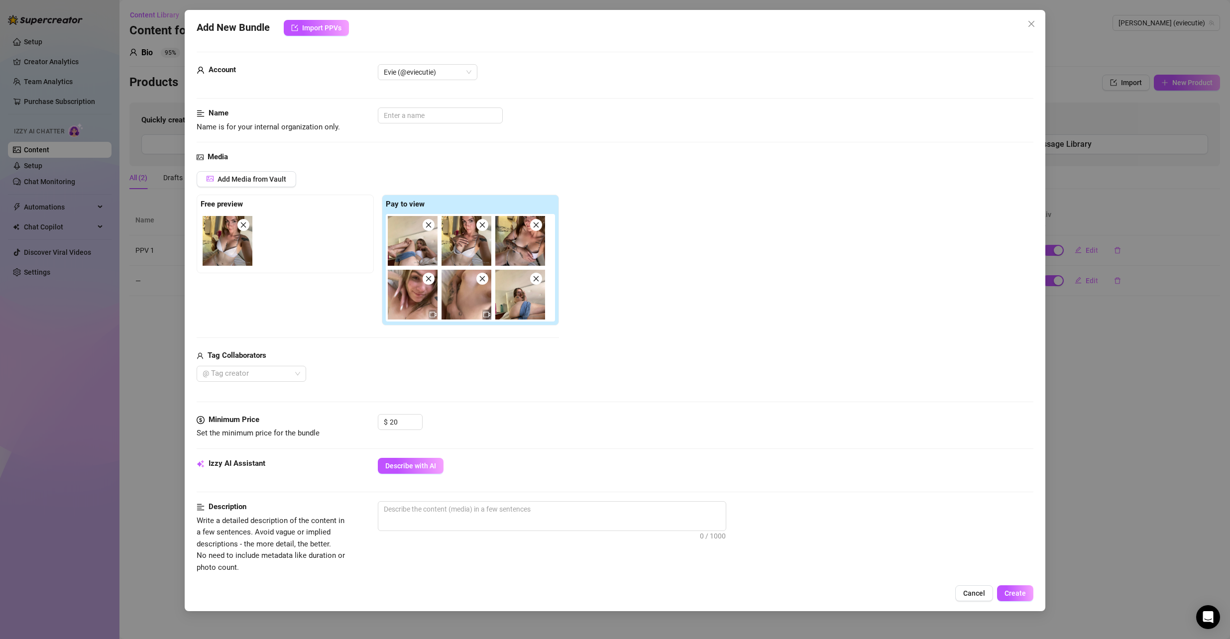
click at [465, 250] on img at bounding box center [467, 241] width 50 height 50
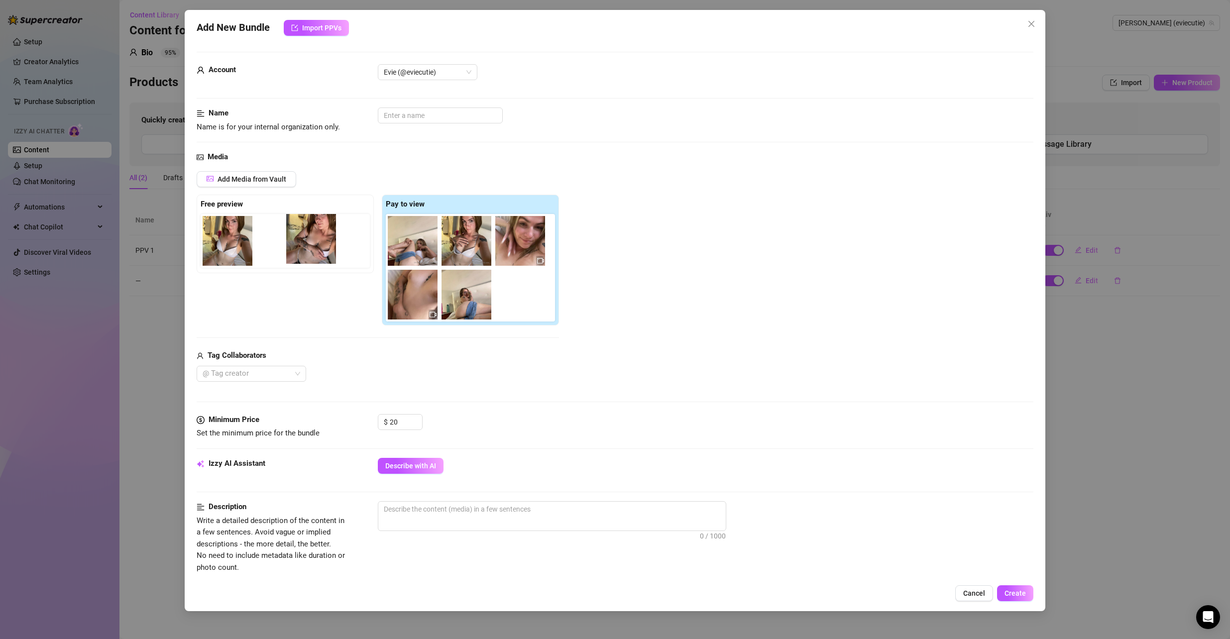
drag, startPoint x: 500, startPoint y: 253, endPoint x: 281, endPoint y: 251, distance: 219.1
click at [286, 251] on div "Free preview Pay to view" at bounding box center [378, 260] width 362 height 131
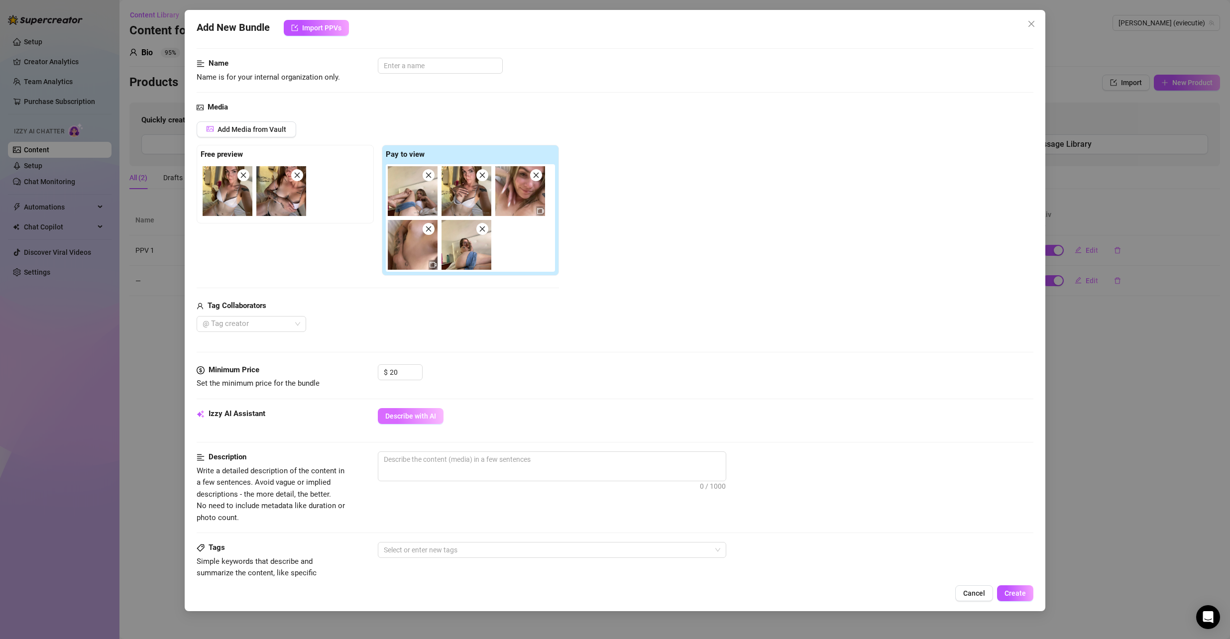
click at [420, 410] on button "Describe with AI" at bounding box center [411, 416] width 66 height 16
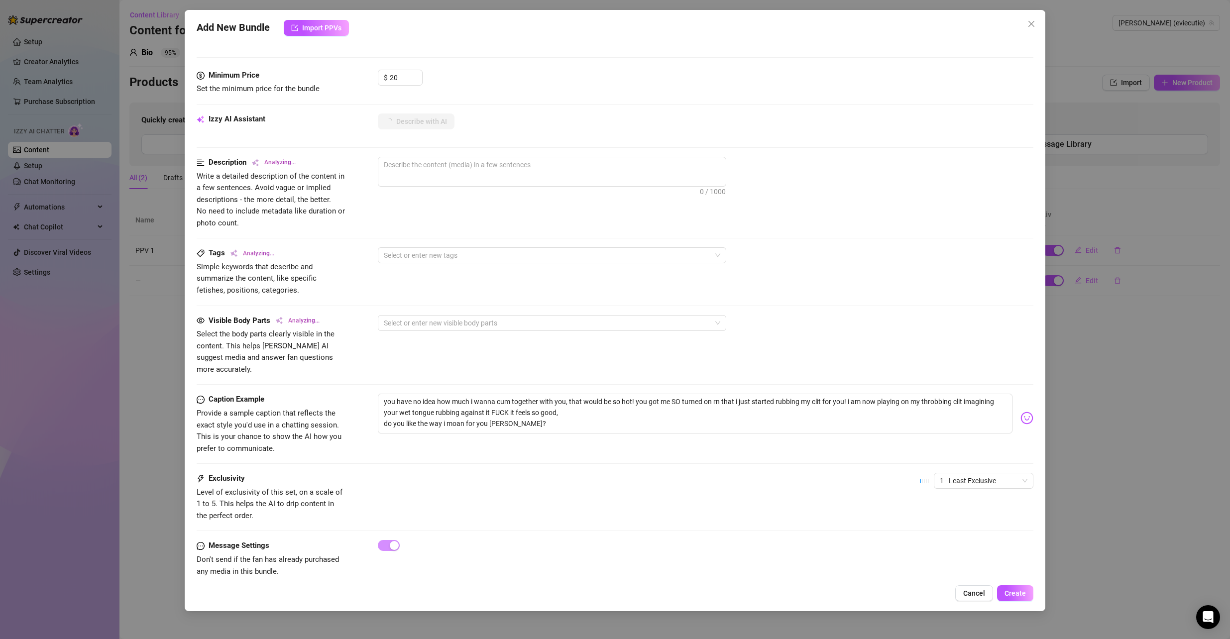
scroll to position [349, 0]
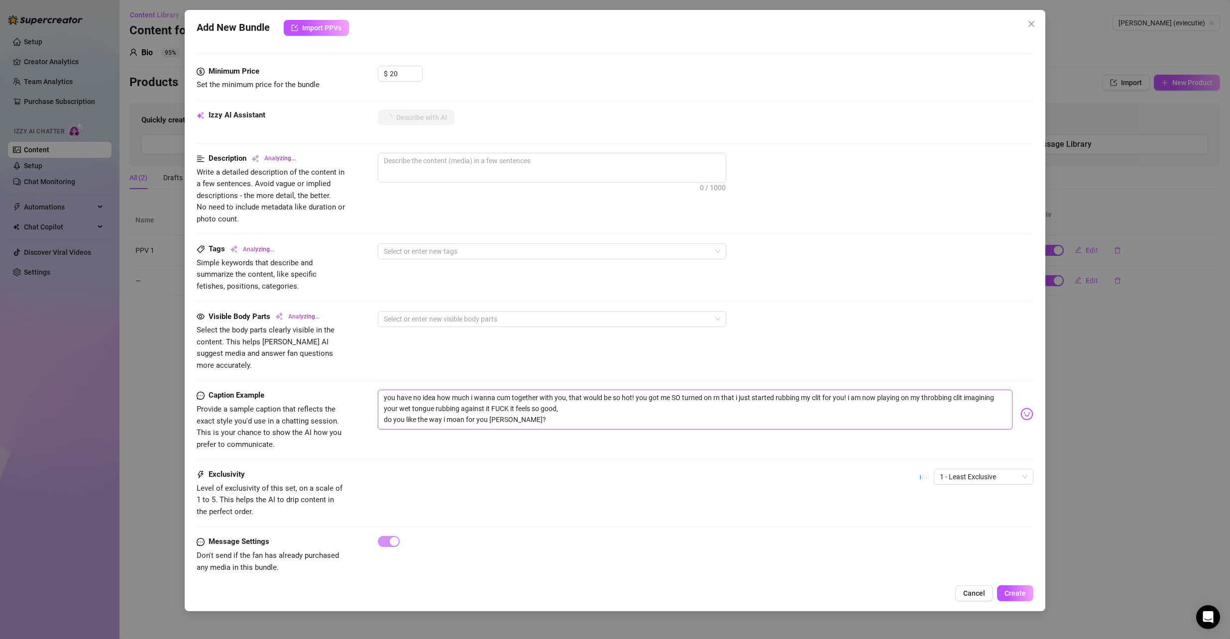
drag, startPoint x: 571, startPoint y: 399, endPoint x: 566, endPoint y: 397, distance: 5.7
click at [569, 398] on textarea "you have no idea how much i wanna cum together with you, that would be so hot! …" at bounding box center [695, 410] width 635 height 40
drag, startPoint x: 509, startPoint y: 407, endPoint x: 376, endPoint y: 409, distance: 132.5
click at [376, 409] on div "Caption Example Provide a sample caption that reflects the exact style you'd us…" at bounding box center [616, 420] width 838 height 61
click at [521, 406] on textarea "you have no idea how much i wanna cum together with you, that would be so hot! …" at bounding box center [695, 410] width 635 height 40
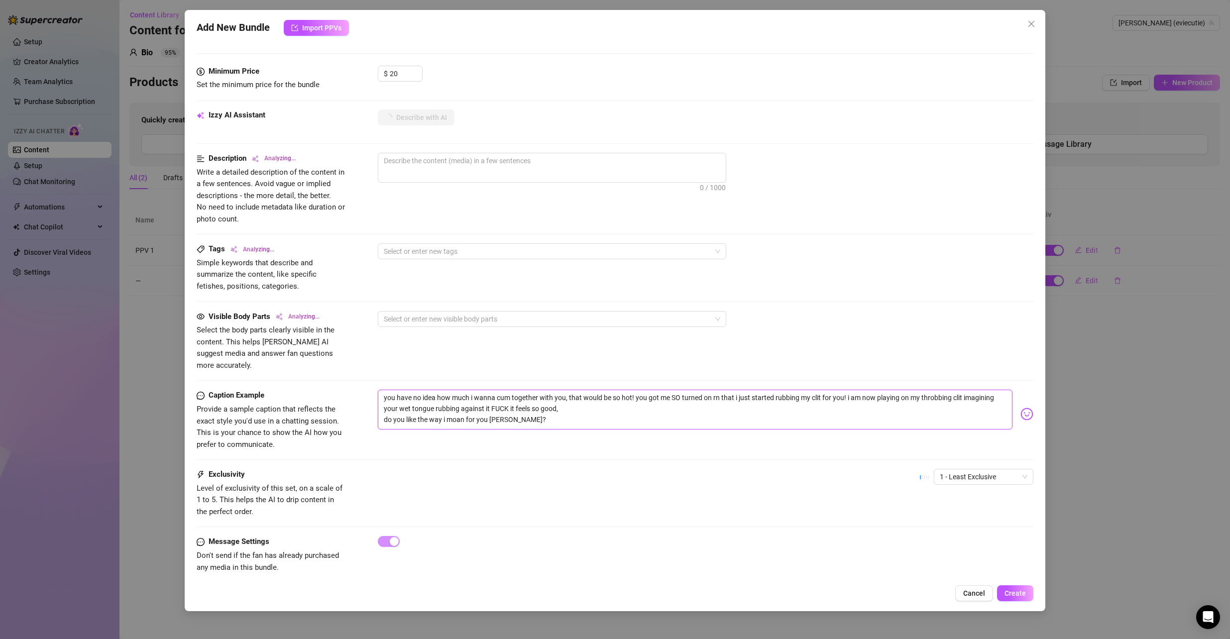
drag, startPoint x: 523, startPoint y: 407, endPoint x: 483, endPoint y: 408, distance: 39.8
click at [491, 408] on textarea "you have no idea how much i wanna cum together with you, that would be so hot! …" at bounding box center [695, 410] width 635 height 40
click at [385, 408] on textarea "you have no idea how much i wanna cum together with you, that would be so hot! …" at bounding box center [695, 410] width 635 height 40
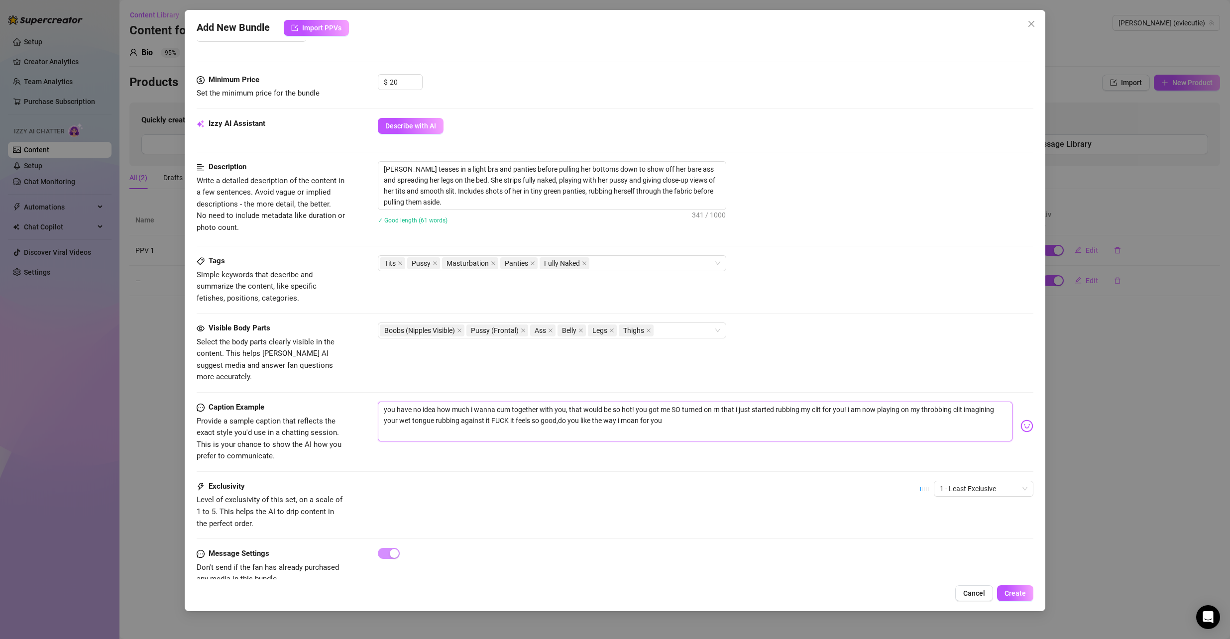
scroll to position [353, 0]
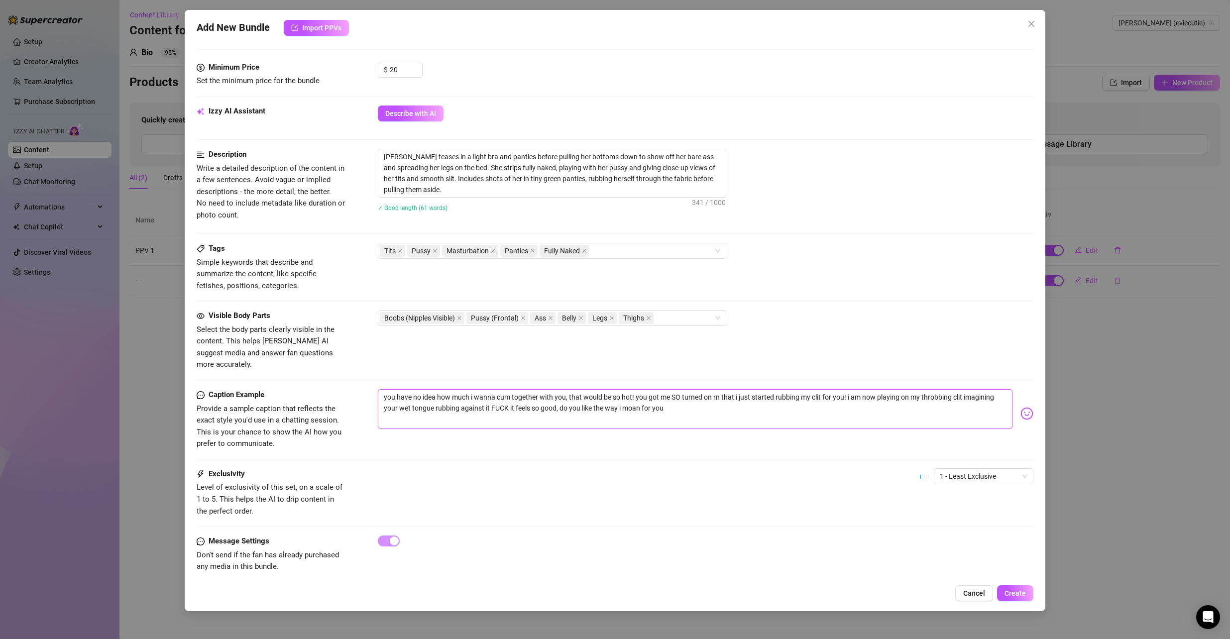
drag, startPoint x: 676, startPoint y: 397, endPoint x: 747, endPoint y: 393, distance: 71.8
click at [747, 393] on textarea "you have no idea how much i wanna cum together with you, that would be so hot! …" at bounding box center [695, 409] width 635 height 40
click at [1015, 584] on div "Add New Bundle Import PPVs Account Evie (@eviecutie) Name Name is for your inte…" at bounding box center [615, 311] width 861 height 602
click at [1019, 596] on span "Create" at bounding box center [1015, 594] width 21 height 8
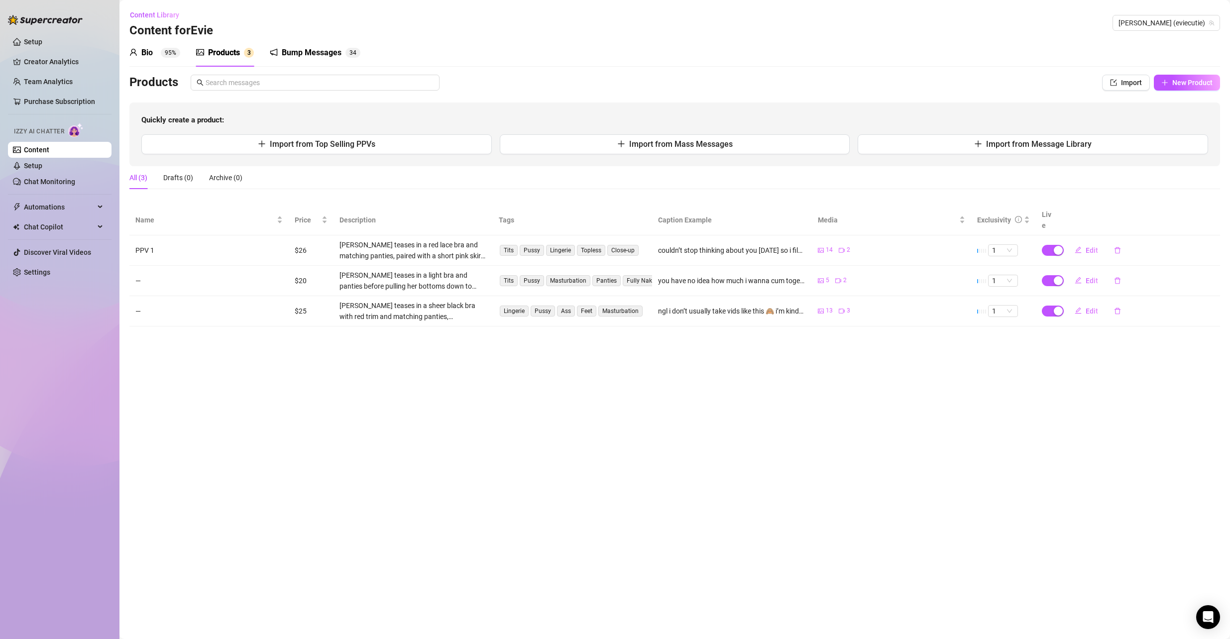
click at [143, 269] on td "—" at bounding box center [208, 281] width 159 height 30
click at [1097, 246] on span "Edit" at bounding box center [1092, 250] width 12 height 8
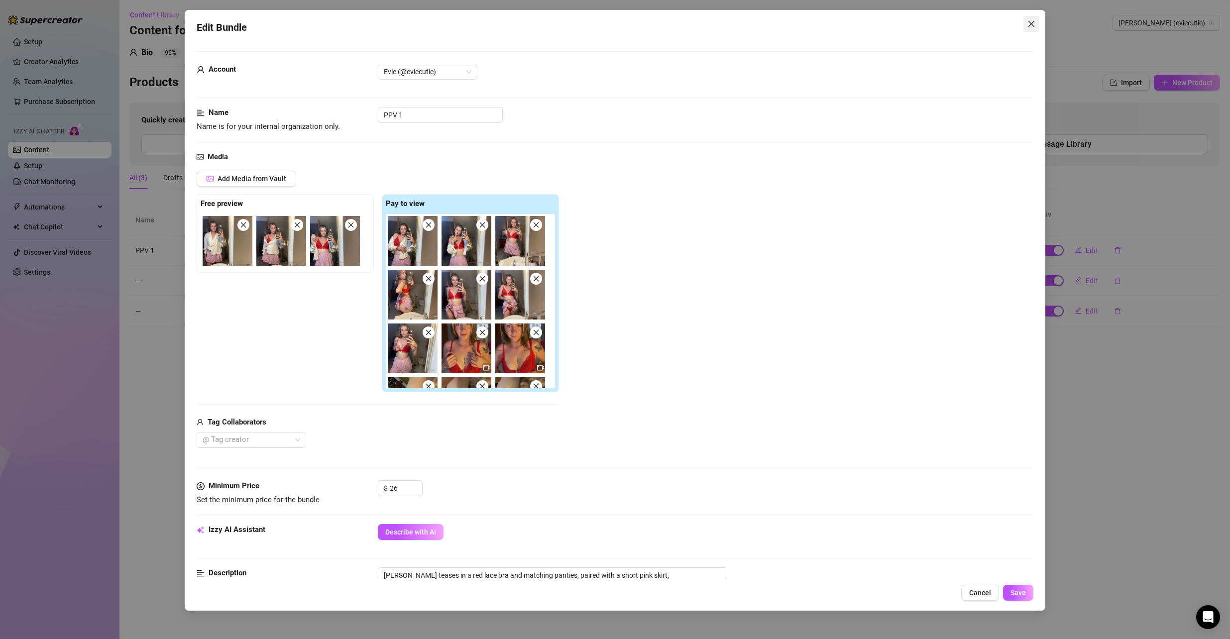
click at [1031, 26] on icon "close" at bounding box center [1032, 24] width 8 height 8
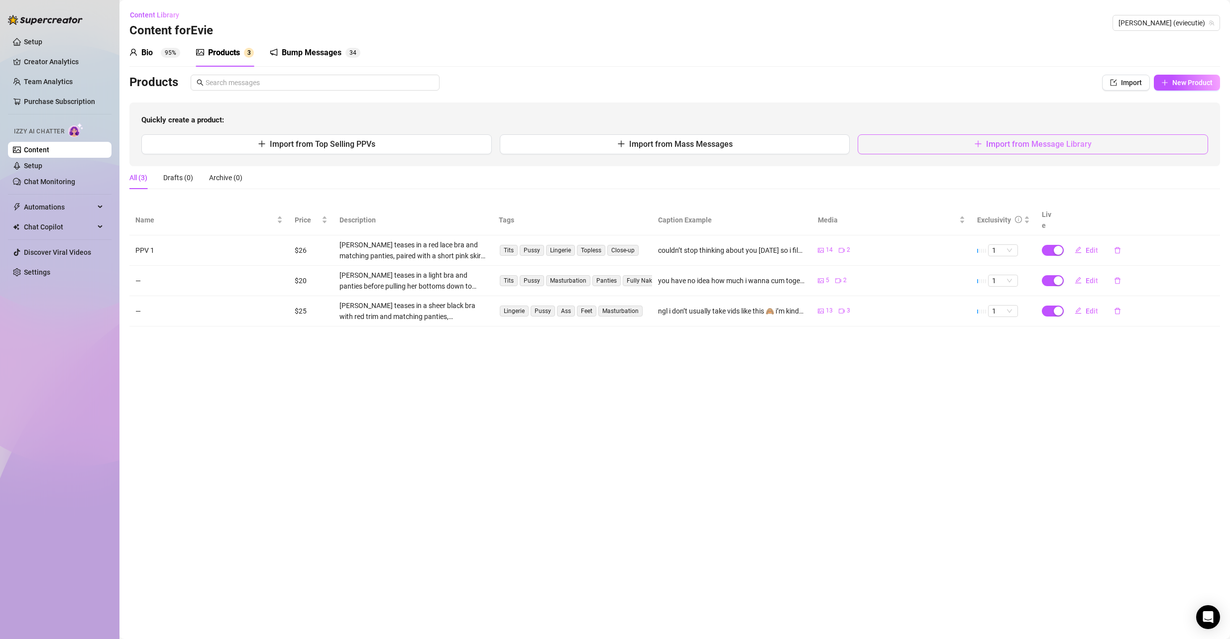
click at [1037, 139] on span "Import from Message Library" at bounding box center [1039, 143] width 106 height 9
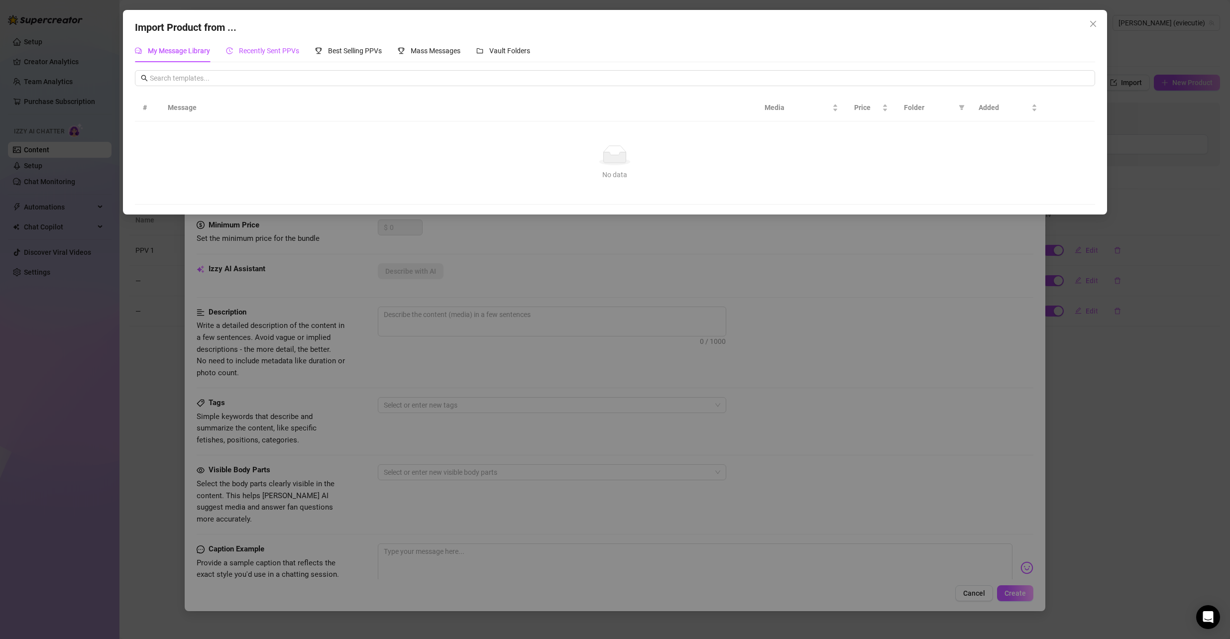
click at [285, 48] on span "Recently Sent PPVs" at bounding box center [269, 51] width 60 height 8
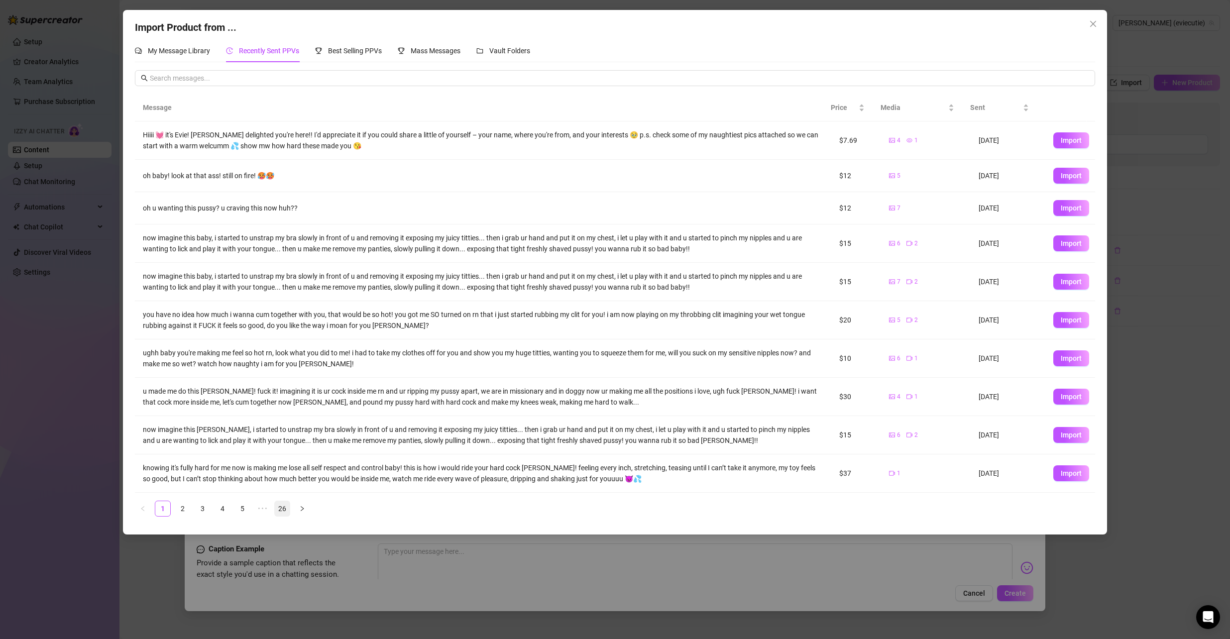
click at [282, 510] on link "26" at bounding box center [282, 508] width 15 height 15
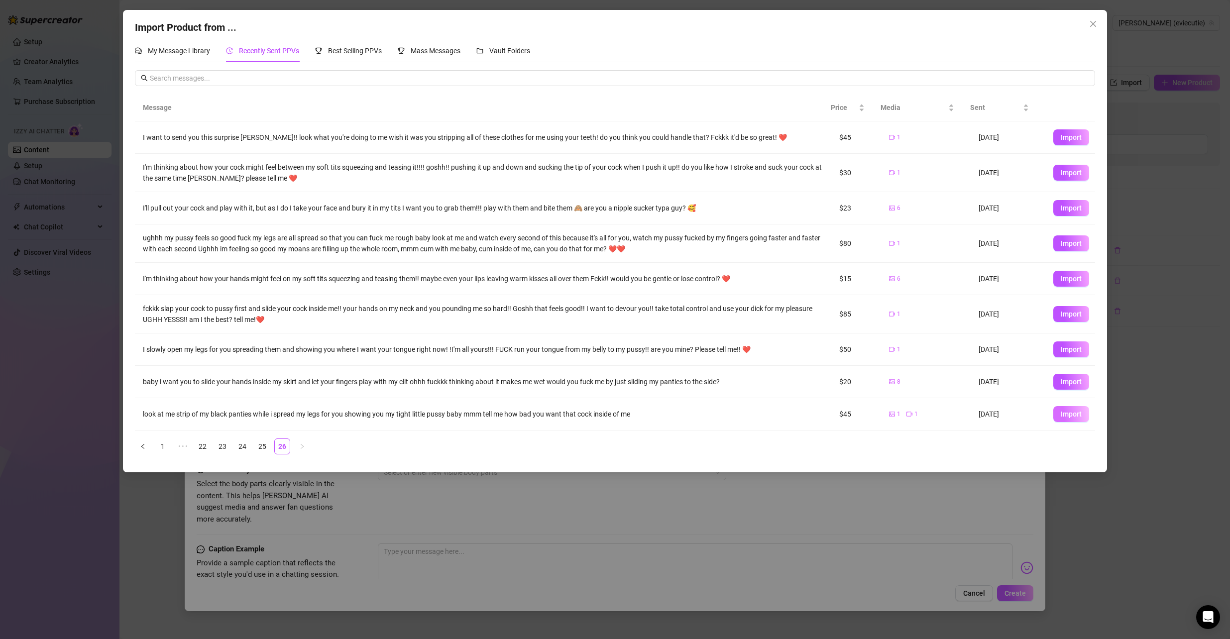
click at [1064, 407] on button "Import" at bounding box center [1072, 414] width 36 height 16
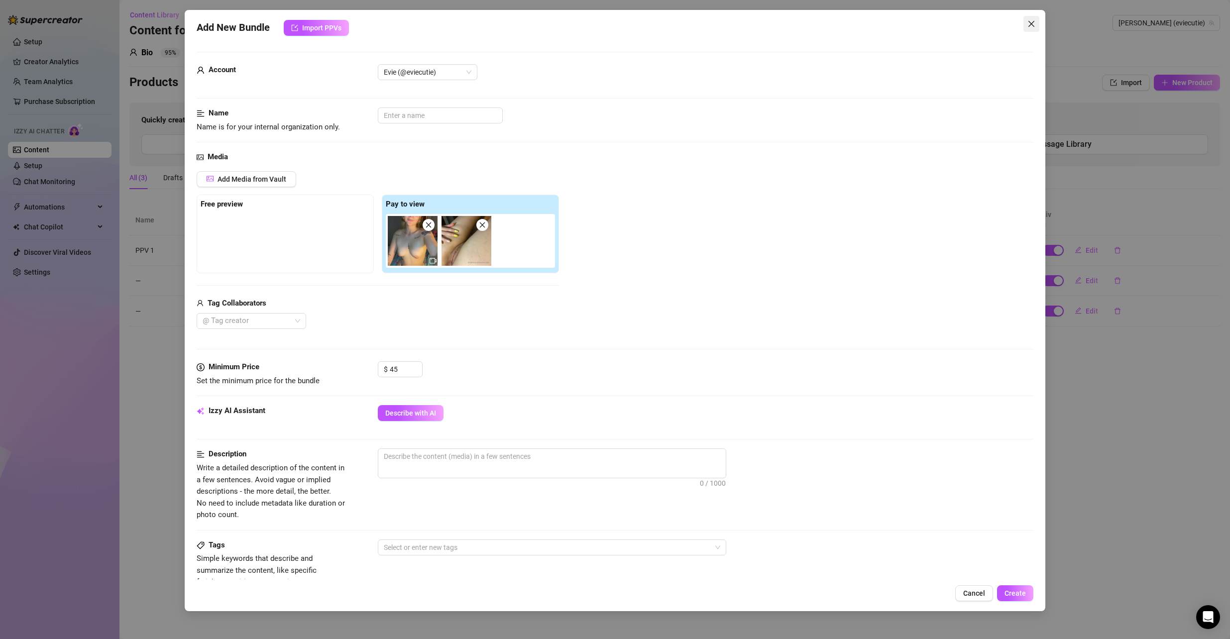
click at [1030, 30] on button "Close" at bounding box center [1032, 24] width 16 height 16
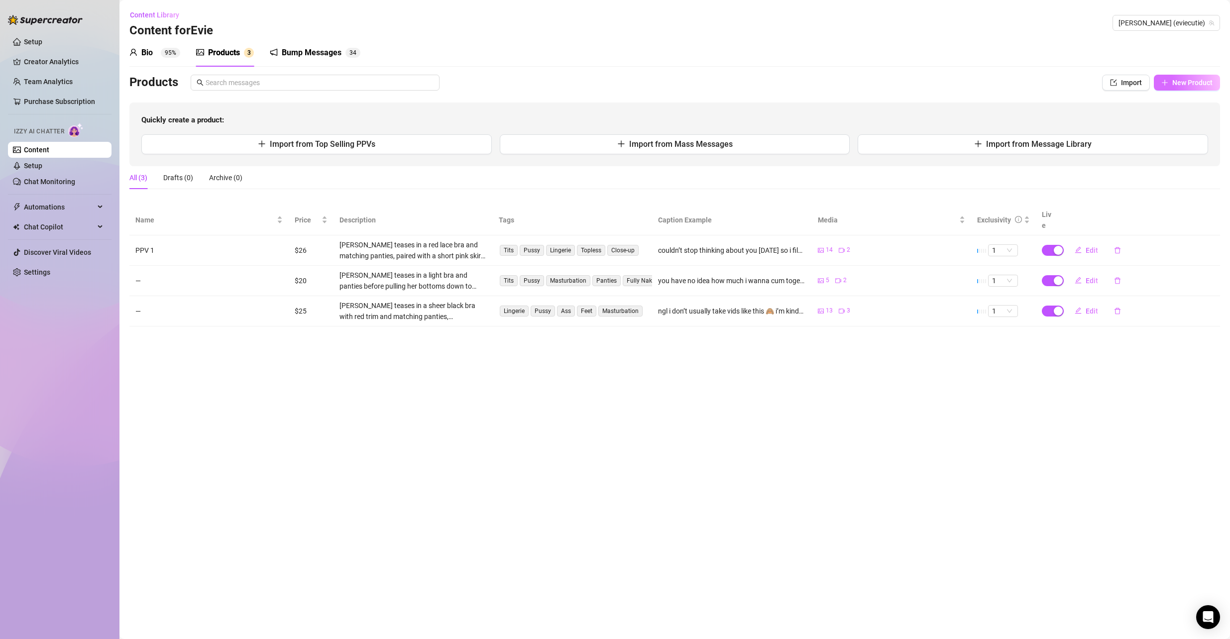
click at [1190, 84] on span "New Product" at bounding box center [1193, 83] width 40 height 8
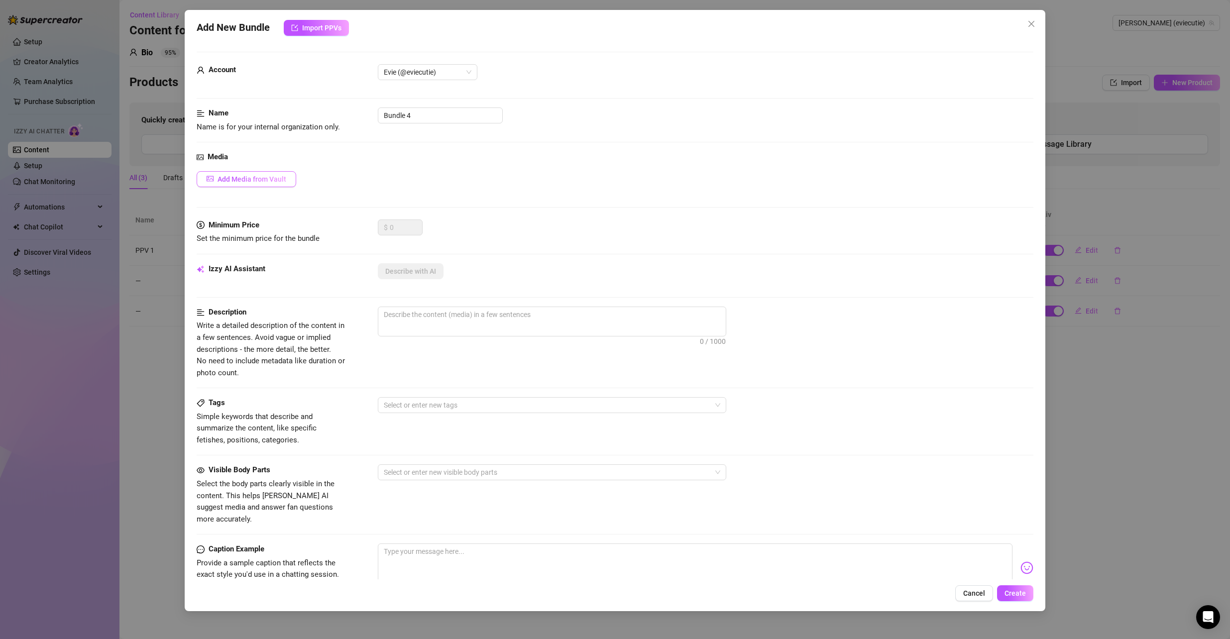
click at [262, 182] on span "Add Media from Vault" at bounding box center [252, 179] width 69 height 8
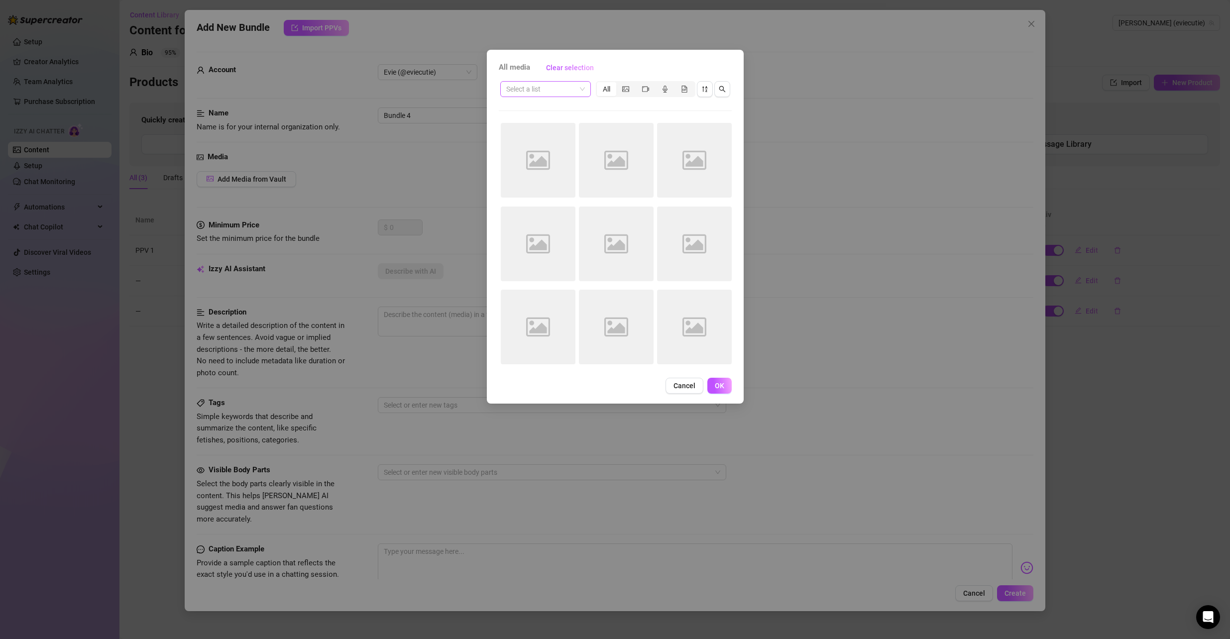
click at [582, 83] on span at bounding box center [545, 89] width 79 height 15
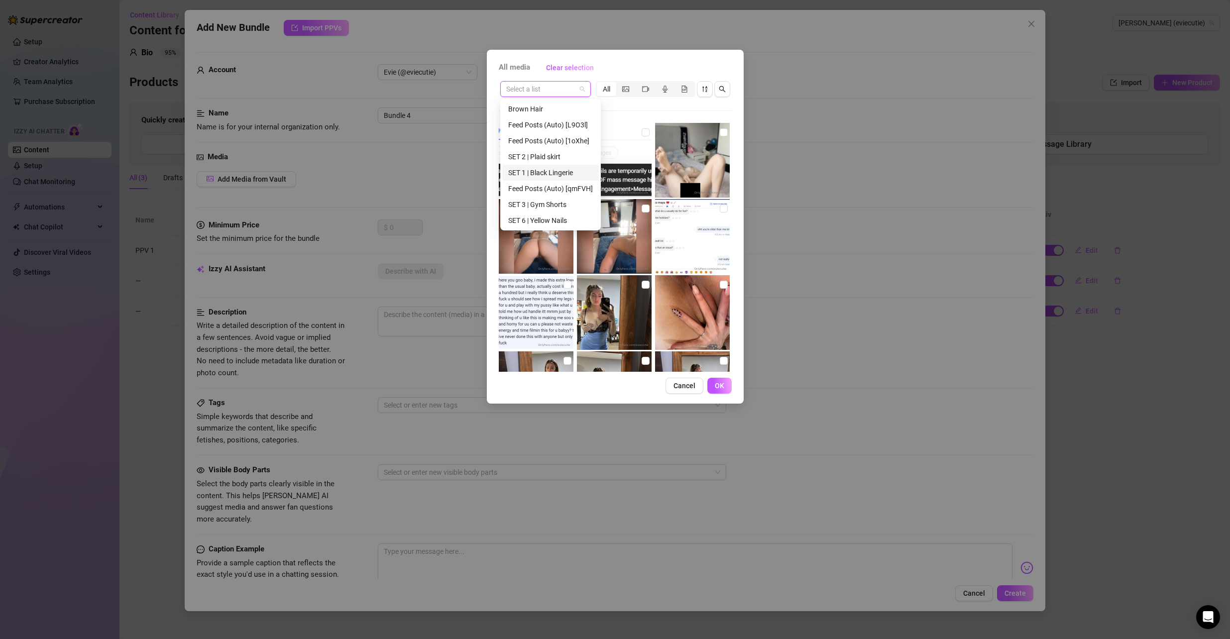
click at [556, 167] on div "SET 1 | Black Lingerie" at bounding box center [550, 173] width 97 height 16
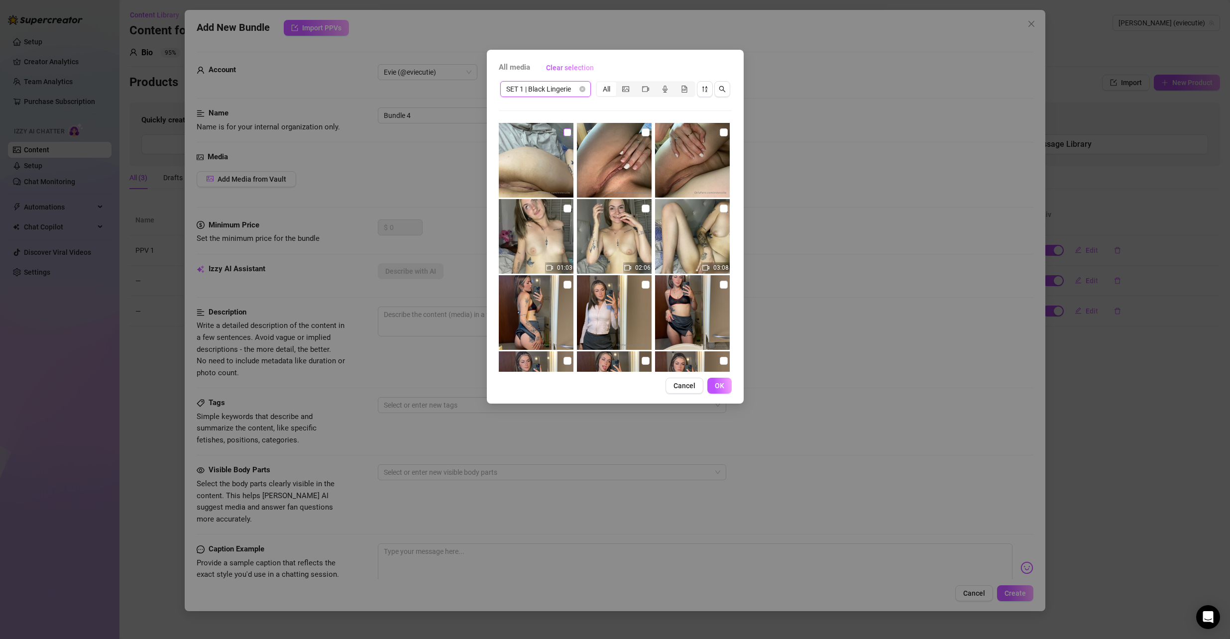
click at [565, 133] on input "checkbox" at bounding box center [568, 132] width 8 height 8
click at [642, 130] on input "checkbox" at bounding box center [646, 132] width 8 height 8
click at [720, 130] on input "checkbox" at bounding box center [724, 132] width 8 height 8
click at [720, 207] on input "checkbox" at bounding box center [724, 209] width 8 height 8
click at [644, 207] on input "checkbox" at bounding box center [646, 209] width 8 height 8
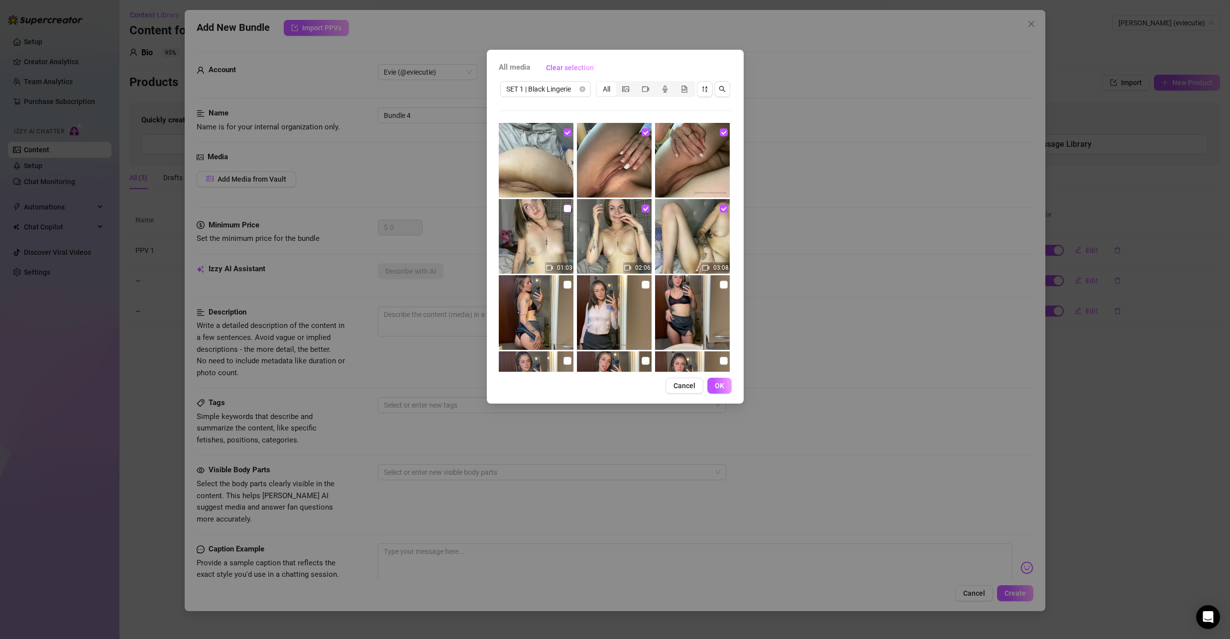
click at [564, 207] on input "checkbox" at bounding box center [568, 209] width 8 height 8
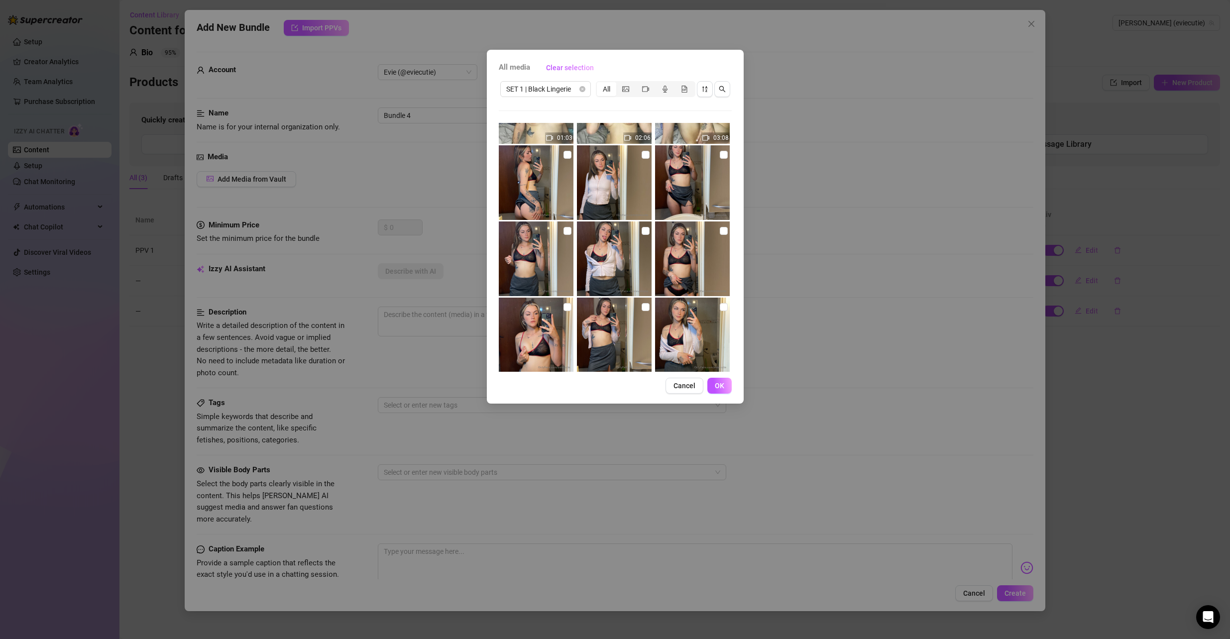
scroll to position [149, 0]
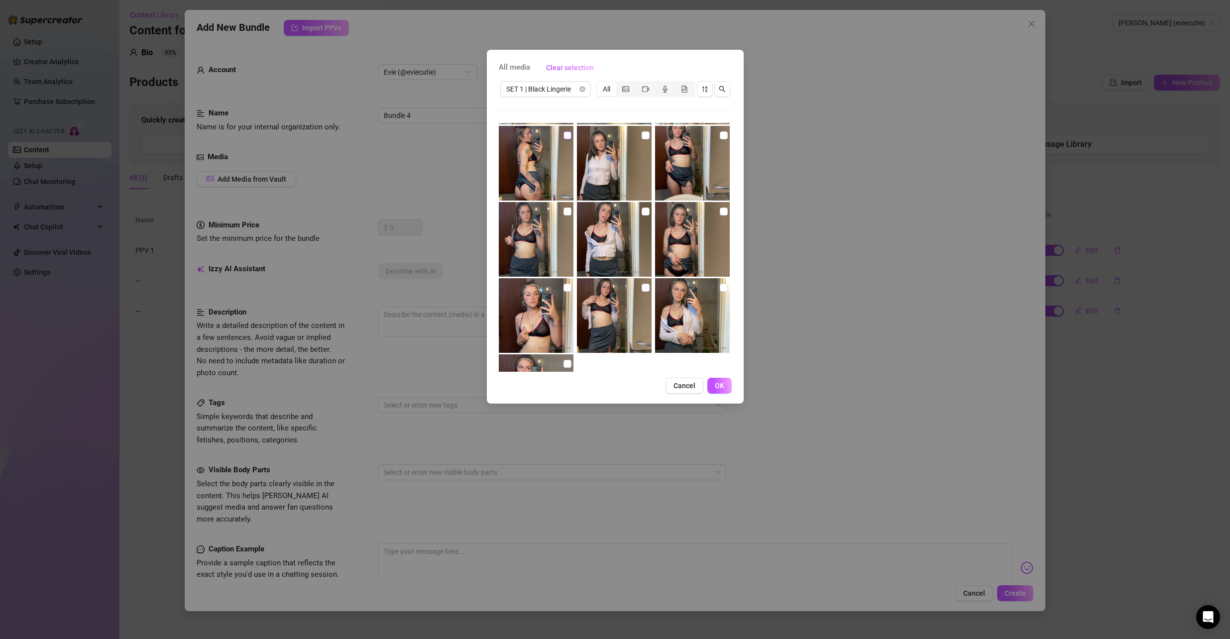
click at [566, 134] on input "checkbox" at bounding box center [568, 135] width 8 height 8
click at [642, 133] on input "checkbox" at bounding box center [646, 135] width 8 height 8
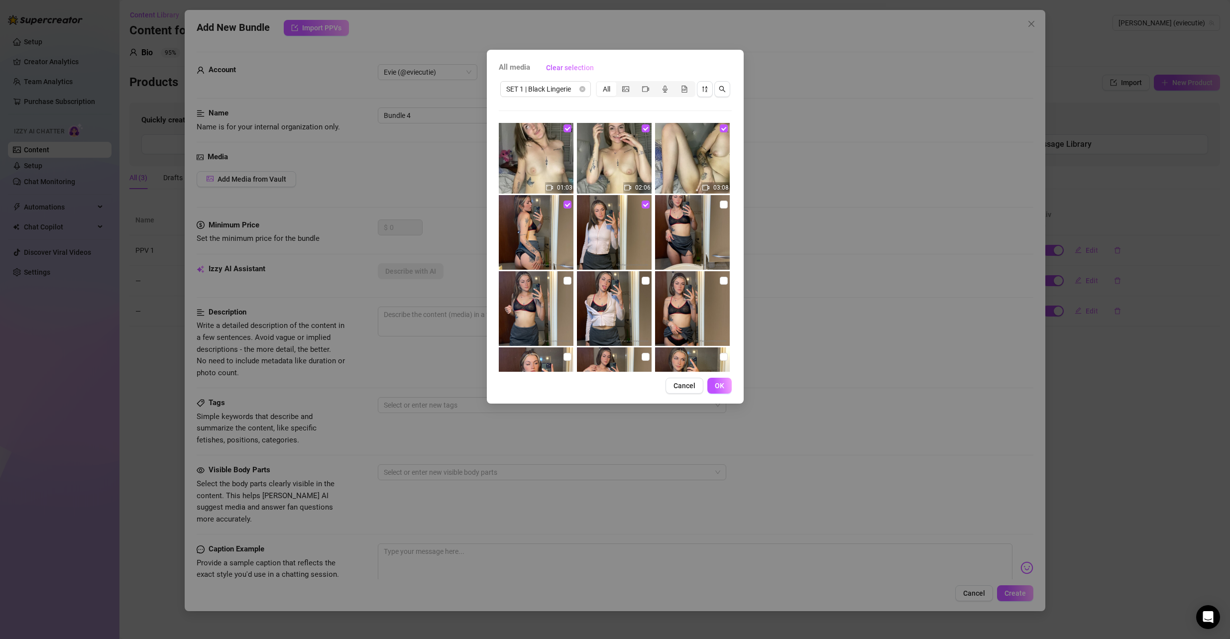
scroll to position [100, 0]
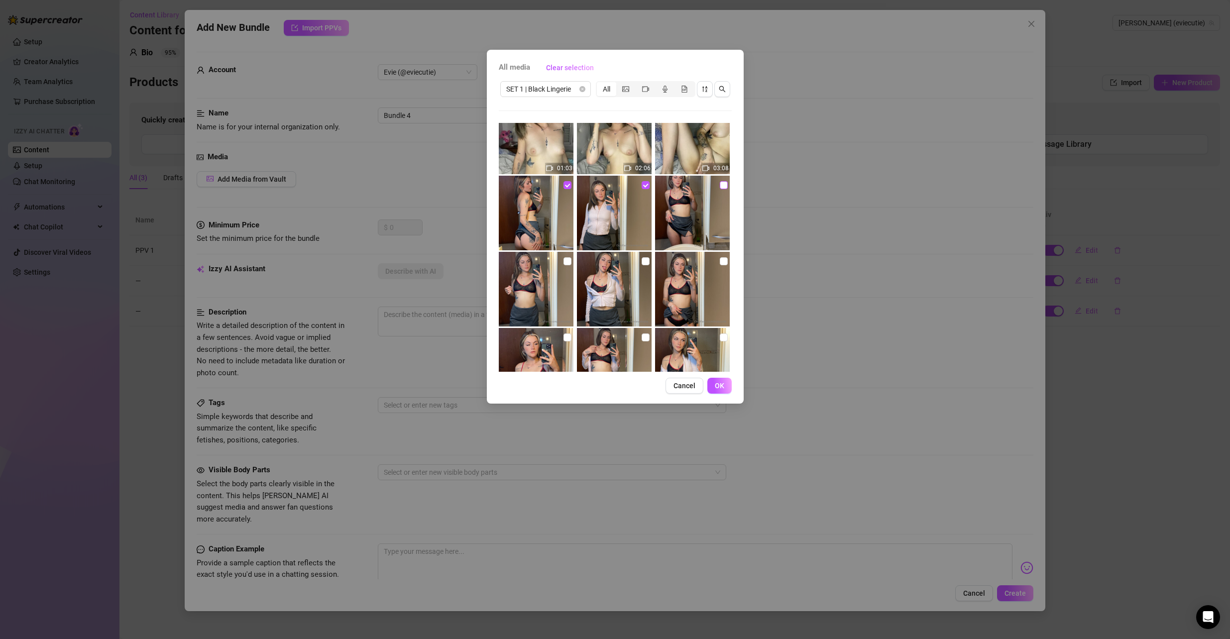
click at [720, 183] on input "checkbox" at bounding box center [724, 185] width 8 height 8
drag, startPoint x: 720, startPoint y: 259, endPoint x: 637, endPoint y: 265, distance: 82.4
click at [720, 259] on input "checkbox" at bounding box center [724, 261] width 8 height 8
click at [642, 261] on input "checkbox" at bounding box center [646, 261] width 8 height 8
click at [565, 262] on input "checkbox" at bounding box center [568, 261] width 8 height 8
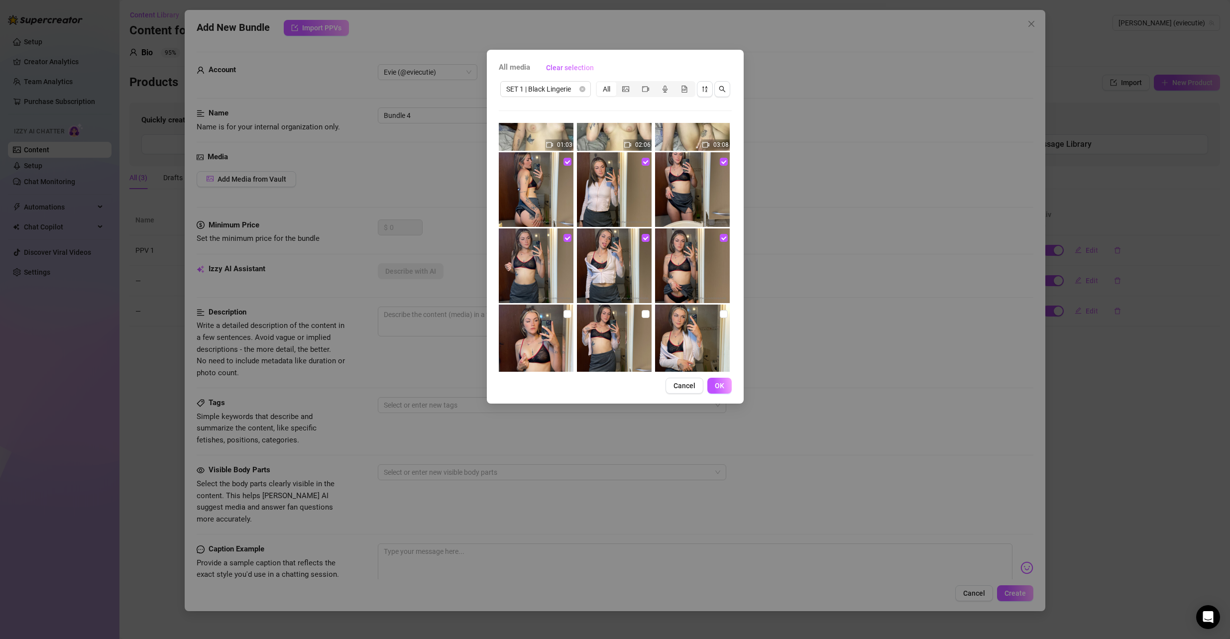
scroll to position [223, 0]
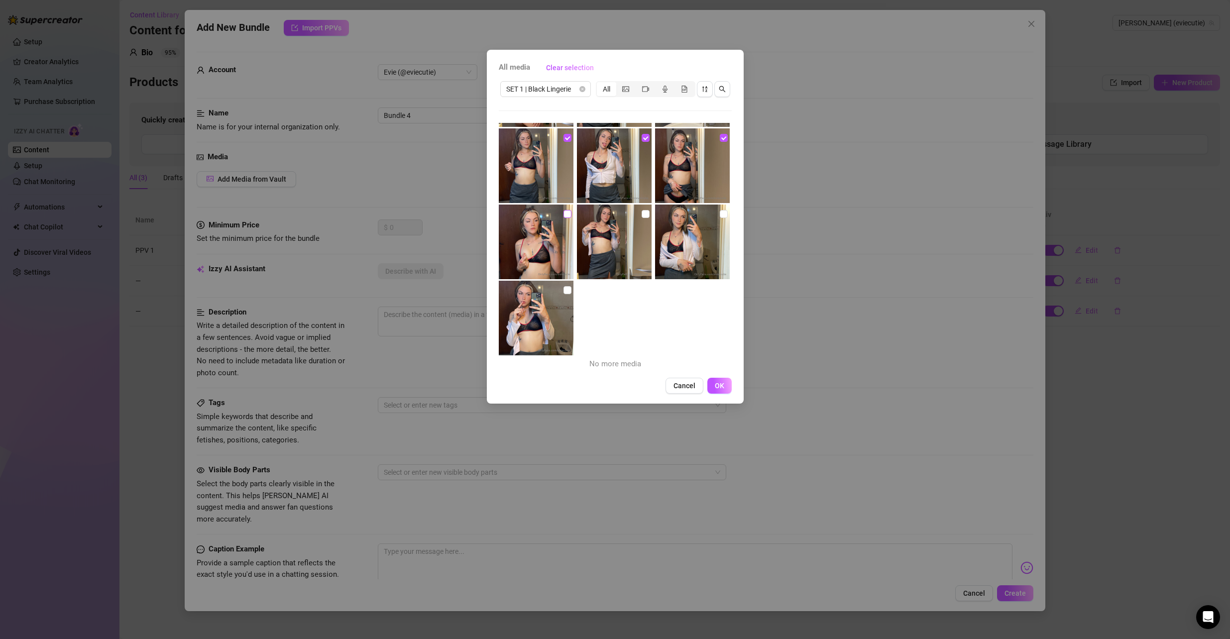
click at [569, 215] on input "checkbox" at bounding box center [568, 214] width 8 height 8
drag, startPoint x: 563, startPoint y: 289, endPoint x: 611, endPoint y: 255, distance: 59.0
click at [564, 289] on input "checkbox" at bounding box center [568, 290] width 8 height 8
click at [642, 215] on input "checkbox" at bounding box center [646, 214] width 8 height 8
click at [720, 214] on input "checkbox" at bounding box center [724, 214] width 8 height 8
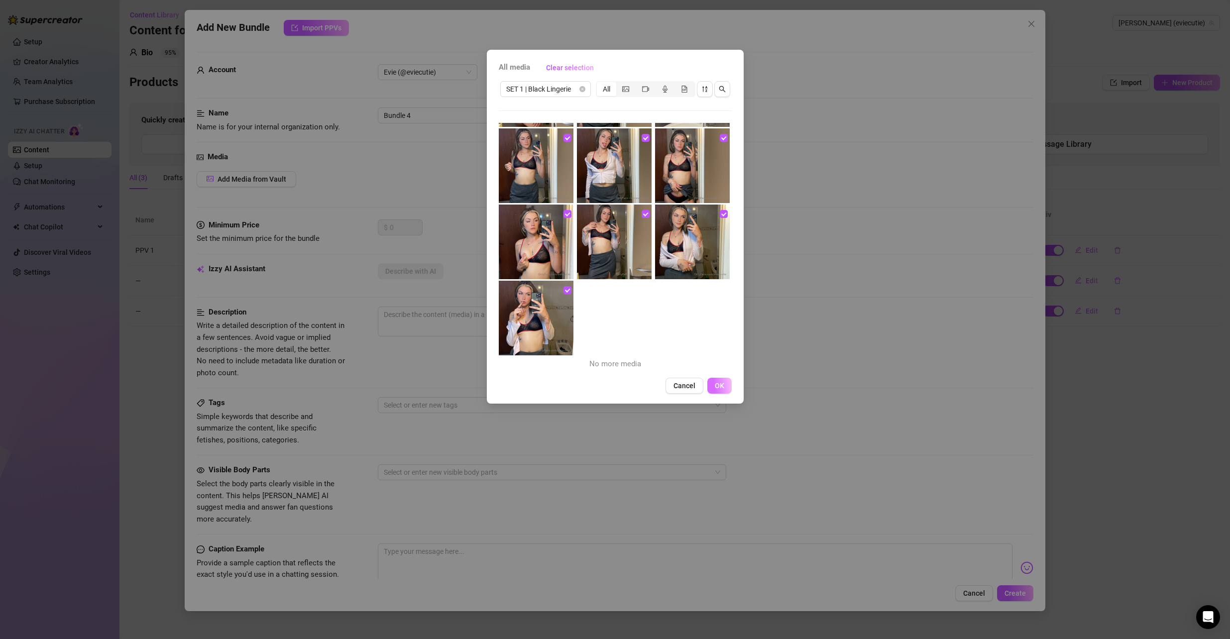
click at [720, 387] on span "OK" at bounding box center [719, 386] width 9 height 8
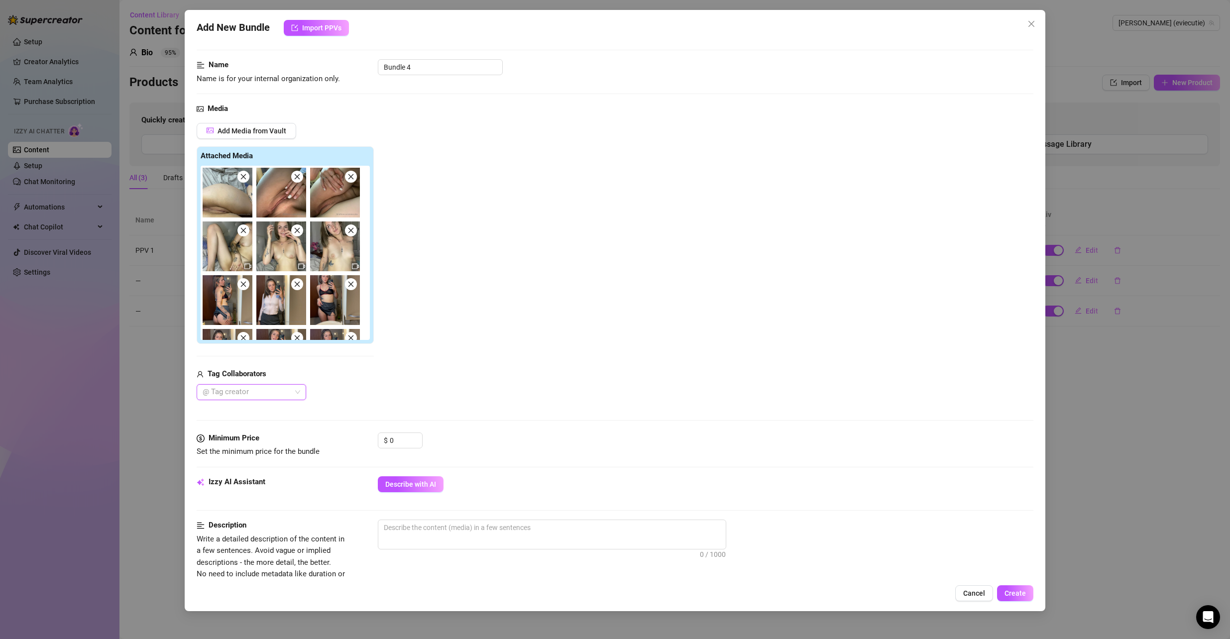
scroll to position [50, 0]
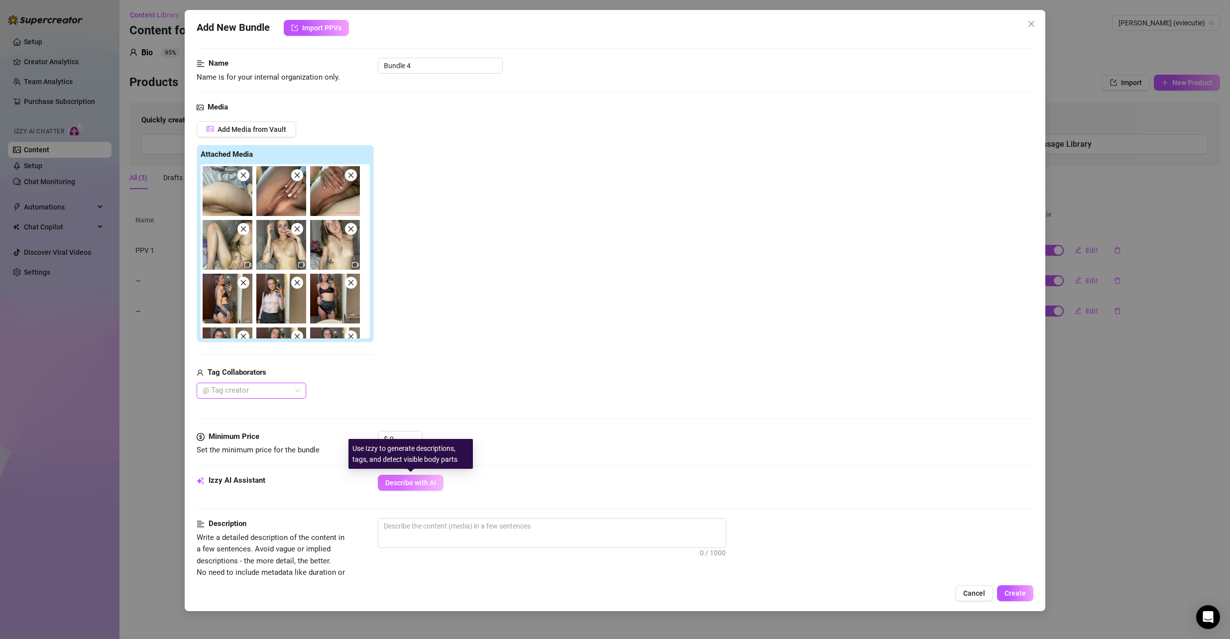
click at [408, 483] on span "Describe with AI" at bounding box center [410, 483] width 51 height 8
drag, startPoint x: 402, startPoint y: 441, endPoint x: 383, endPoint y: 440, distance: 18.9
click at [383, 440] on div "$ 0" at bounding box center [400, 439] width 45 height 16
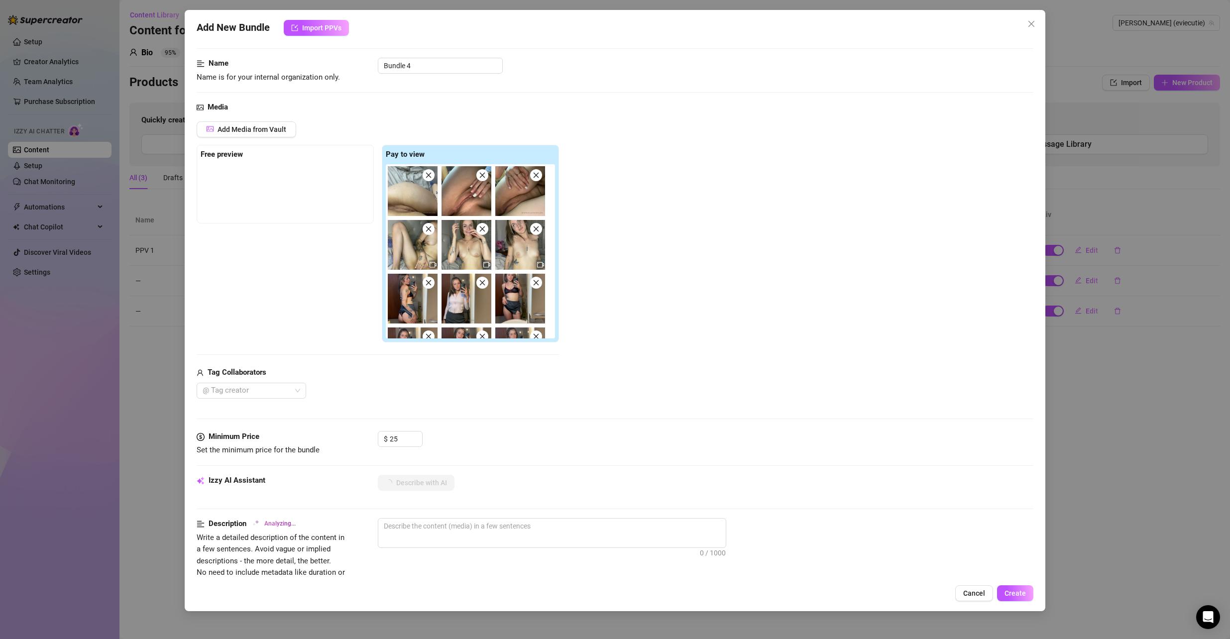
click at [550, 416] on div "Media Add Media from Vault Free preview Pay to view Tag Collaborators @ Tag cre…" at bounding box center [616, 267] width 838 height 330
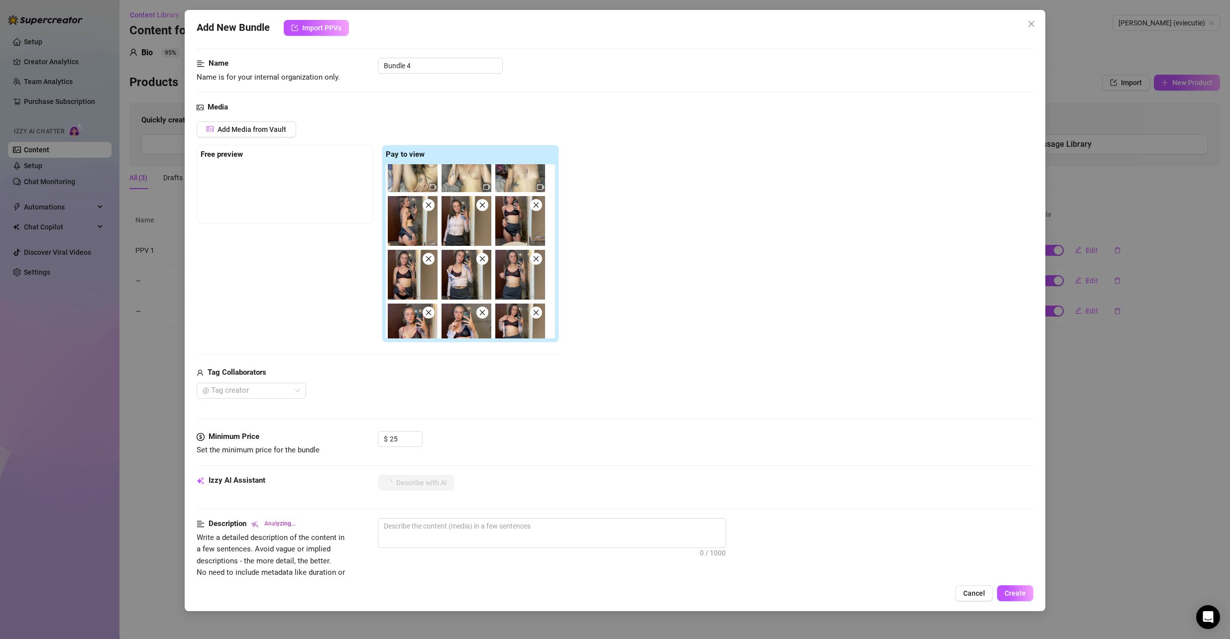
scroll to position [100, 0]
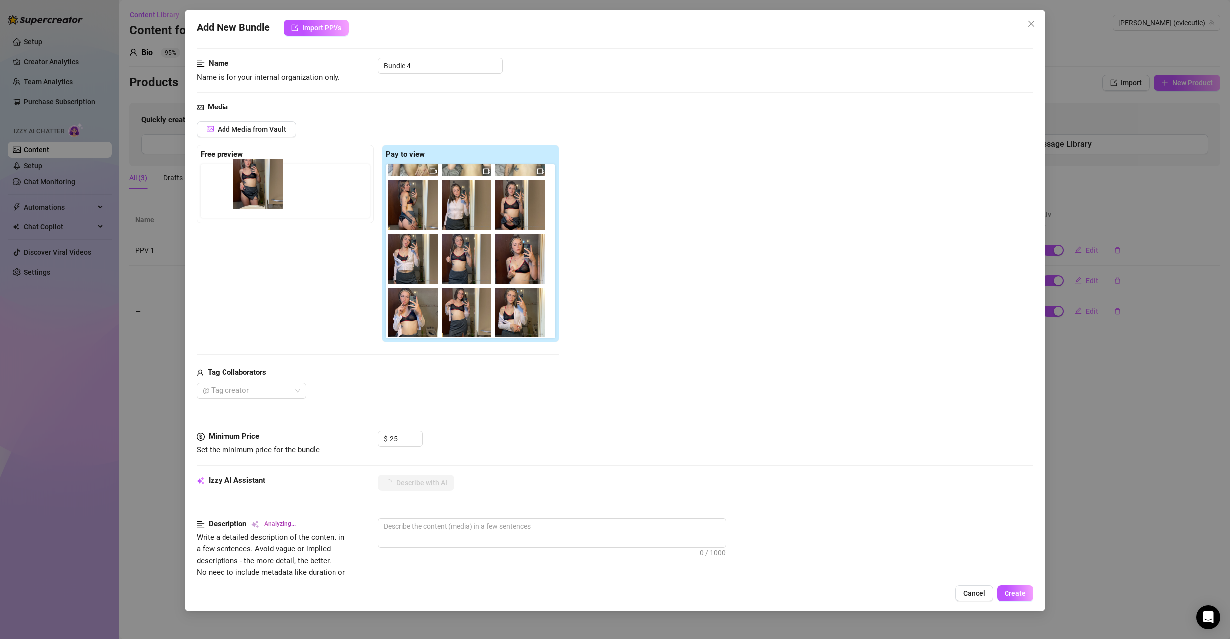
drag, startPoint x: 519, startPoint y: 207, endPoint x: 241, endPoint y: 196, distance: 278.6
click at [241, 196] on div "Free preview Pay to view" at bounding box center [378, 244] width 362 height 198
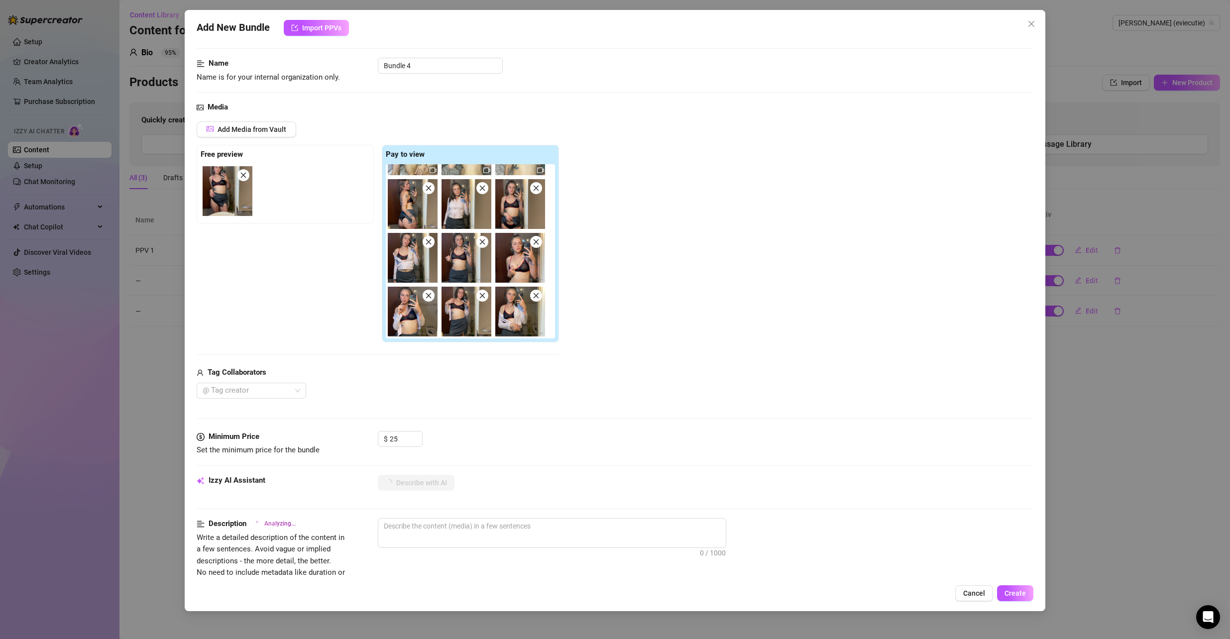
scroll to position [95, 0]
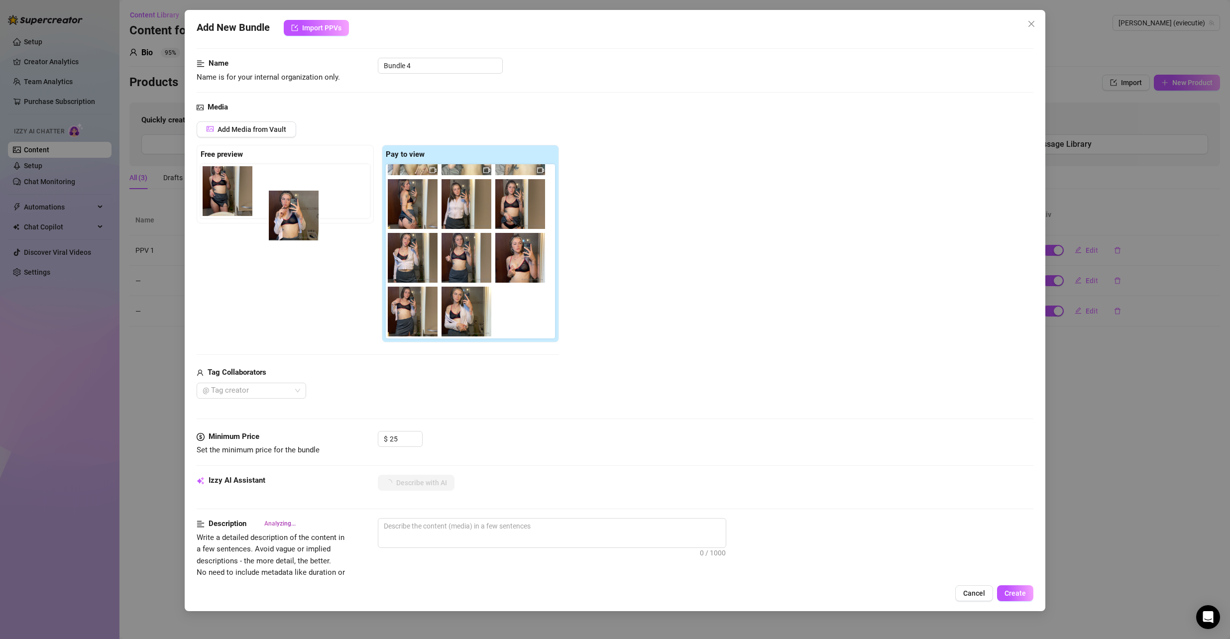
drag, startPoint x: 378, startPoint y: 295, endPoint x: 272, endPoint y: 200, distance: 142.1
click at [272, 200] on div "Free preview Pay to view" at bounding box center [378, 244] width 362 height 198
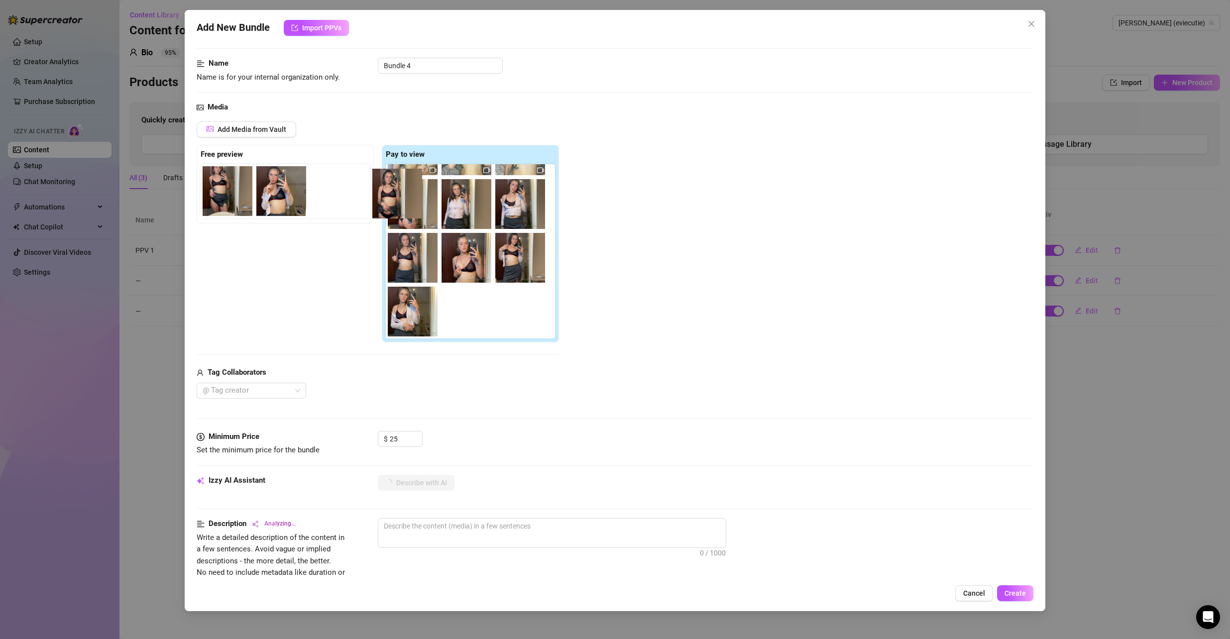
scroll to position [83, 0]
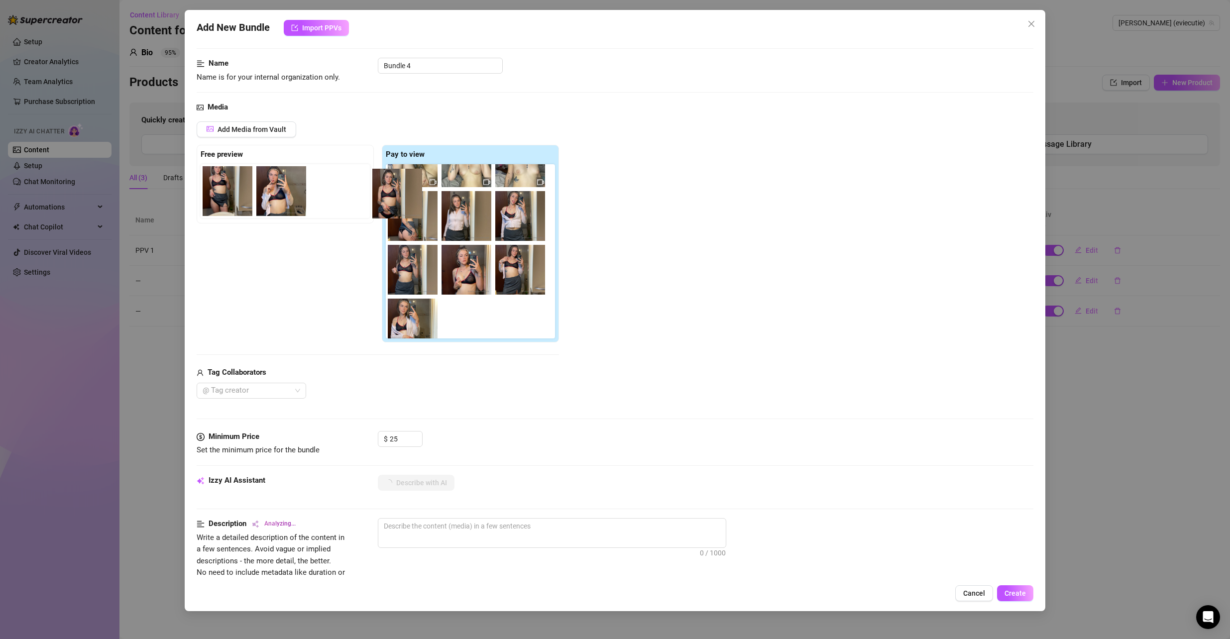
drag, startPoint x: 451, startPoint y: 209, endPoint x: 305, endPoint y: 200, distance: 146.7
click at [305, 200] on div "Free preview Pay to view" at bounding box center [378, 244] width 362 height 198
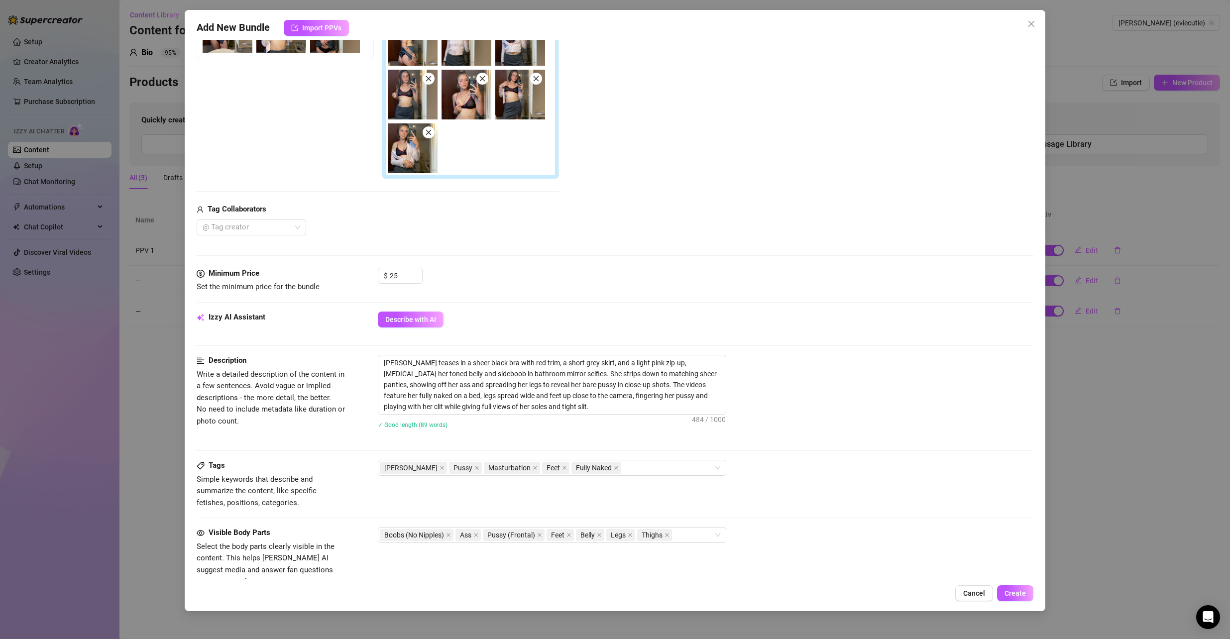
scroll to position [181, 0]
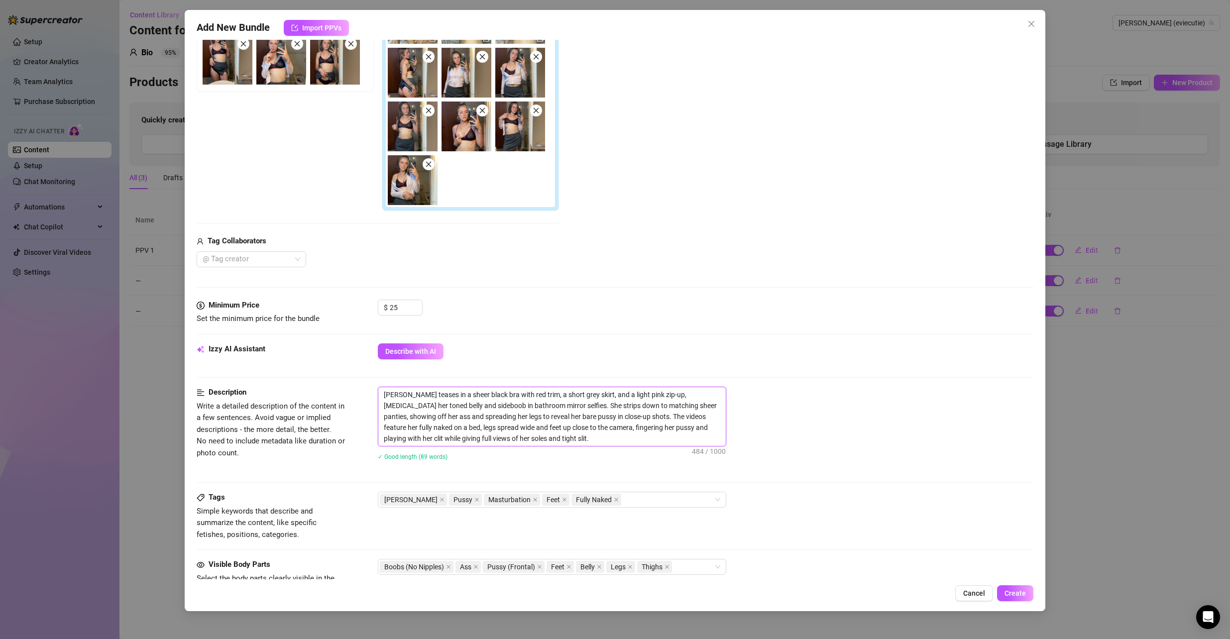
drag, startPoint x: 552, startPoint y: 441, endPoint x: 367, endPoint y: 382, distance: 194.5
click at [367, 382] on form "Account Evie (@eviecutie) Name Name is for your internal organization only. Bun…" at bounding box center [616, 356] width 838 height 970
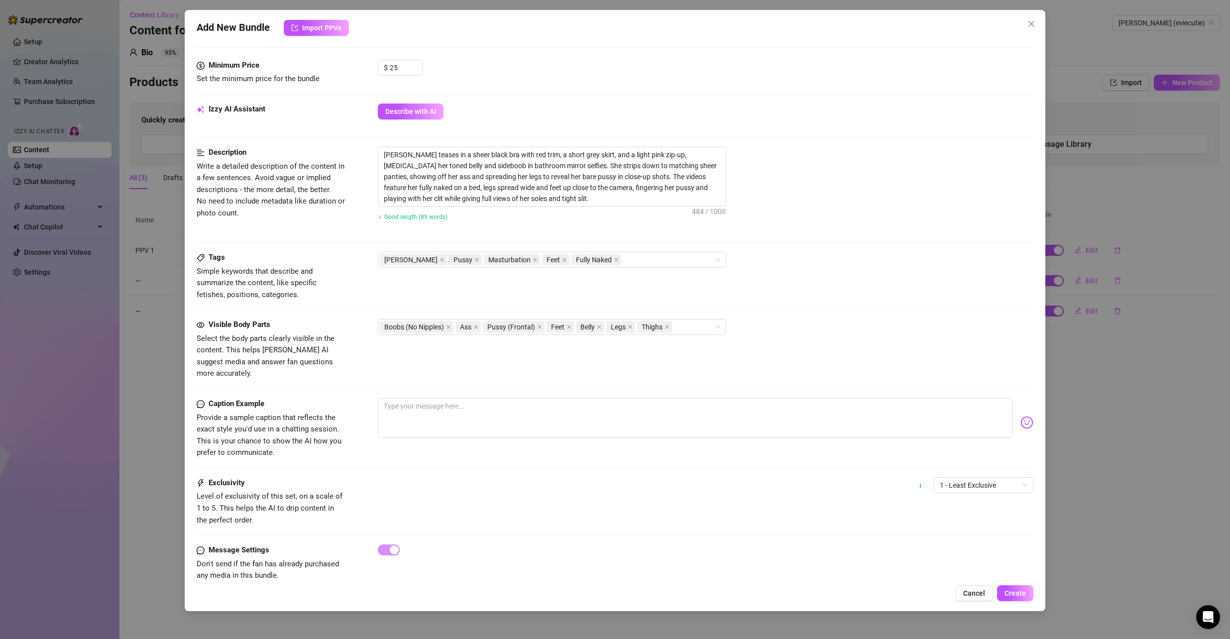
scroll to position [430, 0]
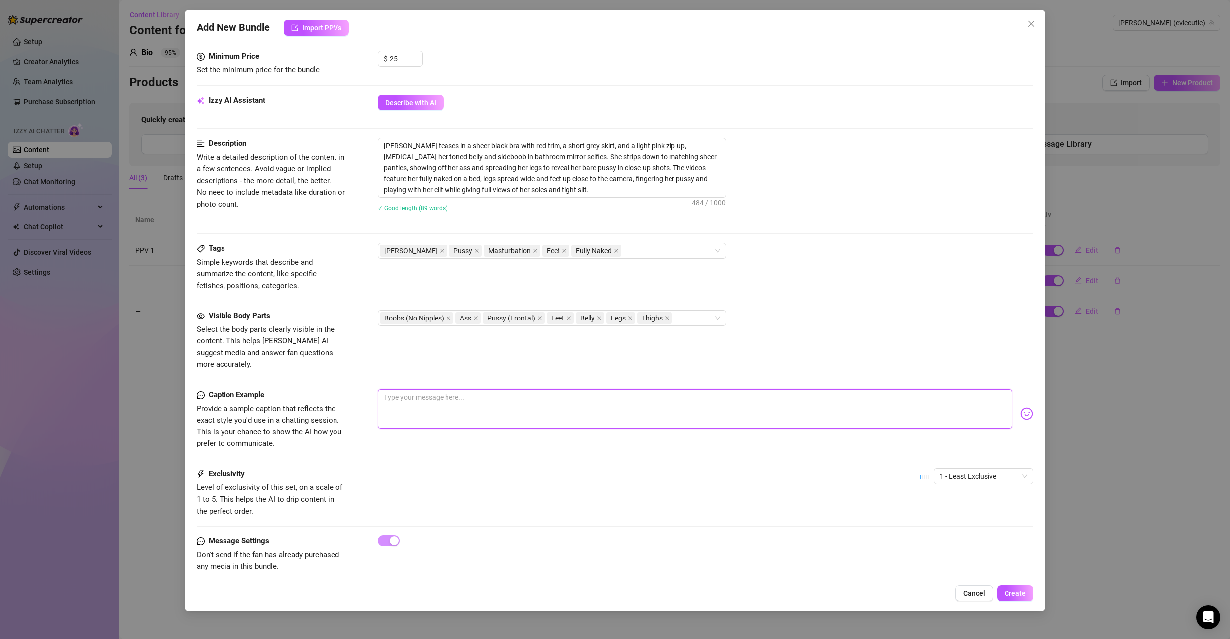
click at [487, 395] on textarea at bounding box center [695, 409] width 635 height 40
paste textarea "snapped a few mirror pics for you in my sheer set 🙈 couldn’t resist showing off…"
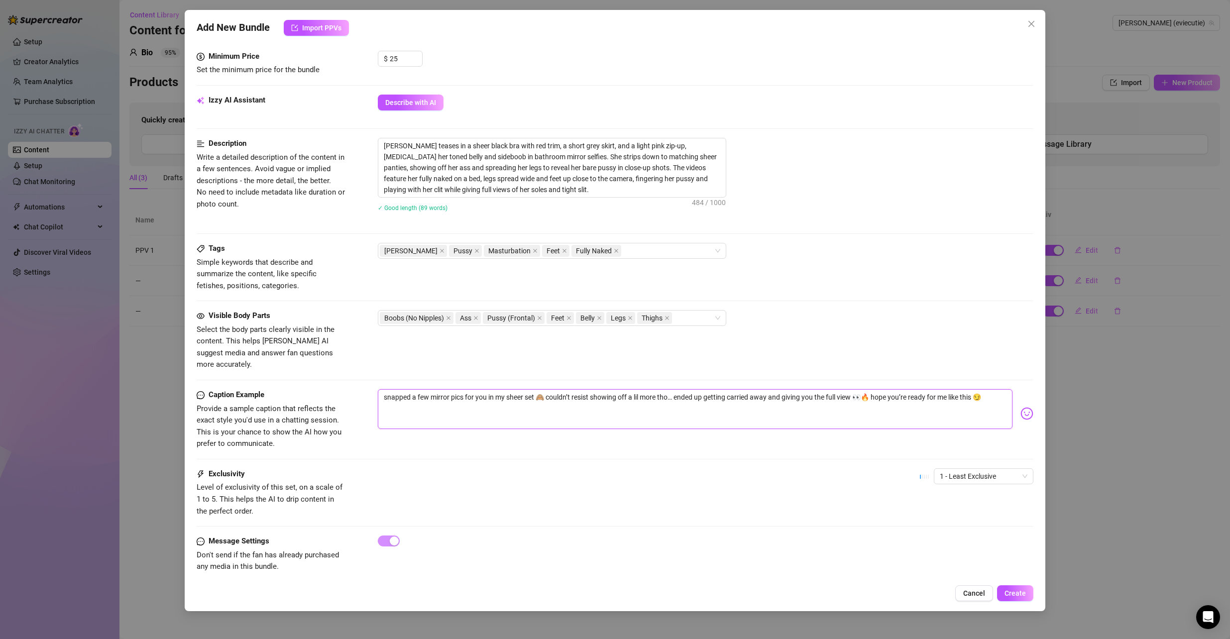
click at [520, 389] on textarea "snapped a few mirror pics for you in my sheer set 🙈 couldn’t resist showing off…" at bounding box center [695, 409] width 635 height 40
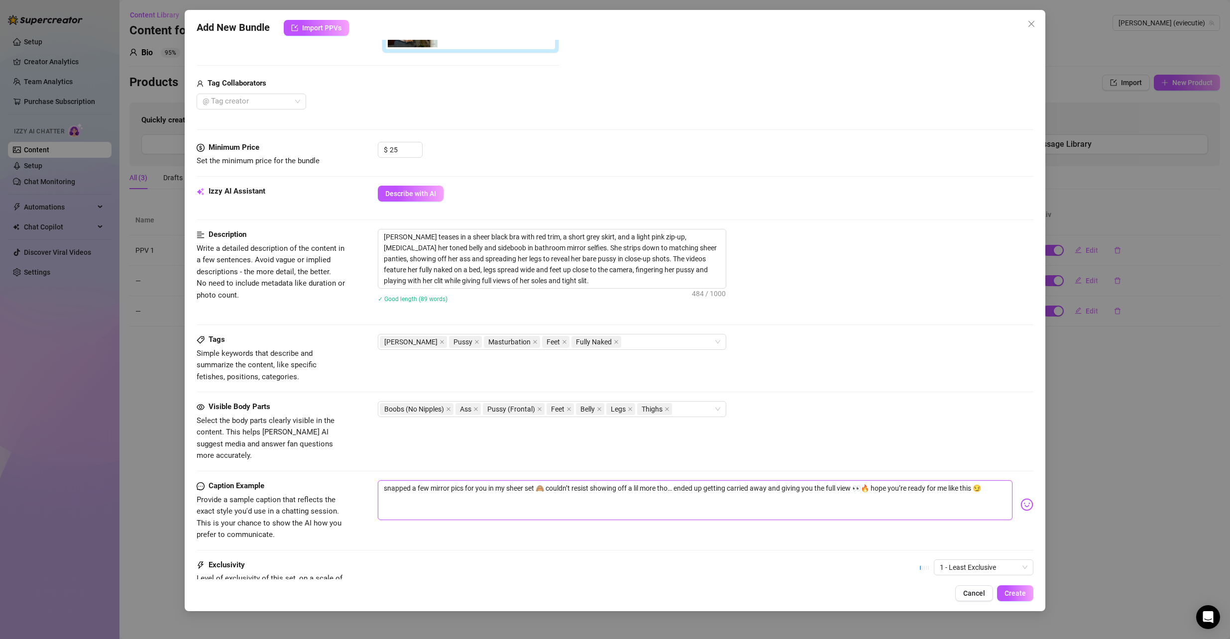
scroll to position [349, 0]
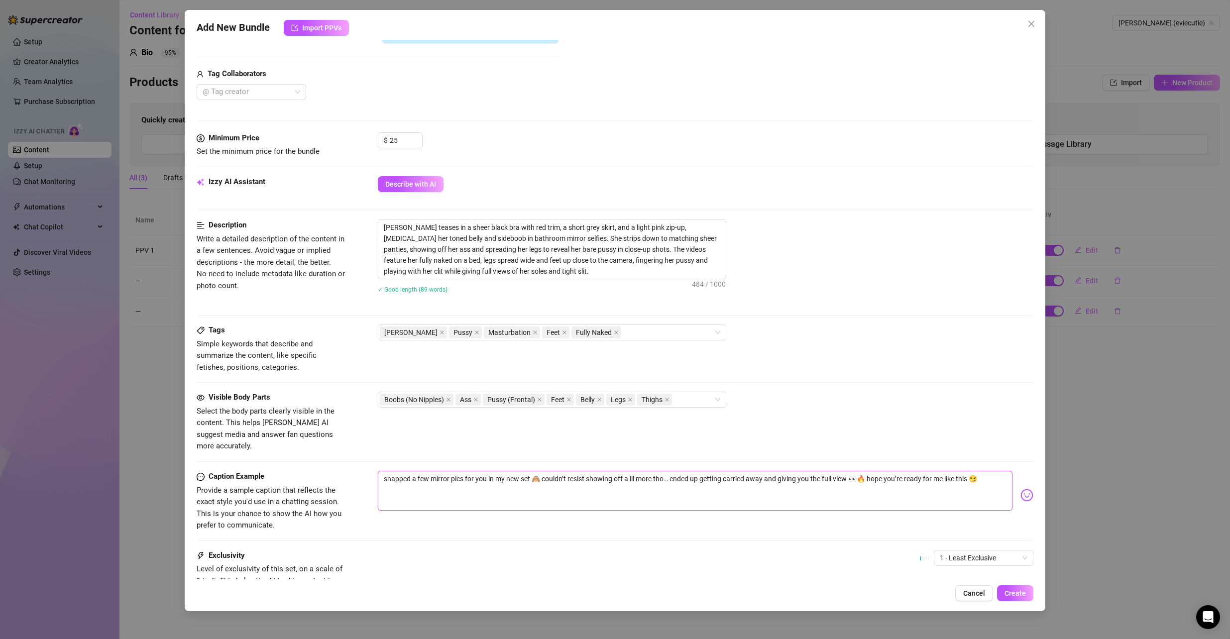
click at [544, 471] on textarea "snapped a few mirror pics for you in my new set 🙈 couldn’t resist showing off a…" at bounding box center [695, 491] width 635 height 40
click at [678, 471] on textarea "snapped a few mirror pics for you in my new set 🙈 i got a little honry thinking…" at bounding box center [695, 491] width 635 height 40
click at [592, 471] on textarea "snapped a few mirror pics for you in my new set 🙈 i got a little honry thinking…" at bounding box center [695, 491] width 635 height 40
drag, startPoint x: 555, startPoint y: 479, endPoint x: 399, endPoint y: 483, distance: 155.9
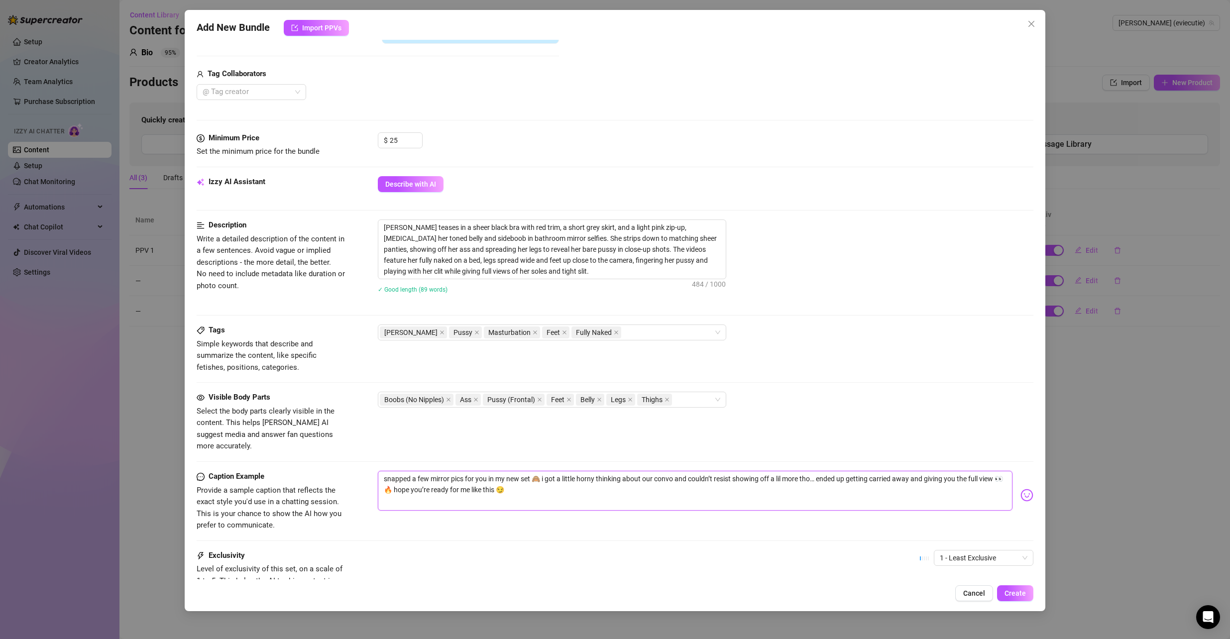
click at [399, 483] on textarea "snapped a few mirror pics for you in my new set 🙈 i got a little horny thinking…" at bounding box center [695, 491] width 635 height 40
drag, startPoint x: 450, startPoint y: 481, endPoint x: 459, endPoint y: 484, distance: 9.9
click at [459, 484] on textarea "snapped a few mirror pics for you in my new set 🙈 i got a little horny thinking…" at bounding box center [695, 491] width 635 height 40
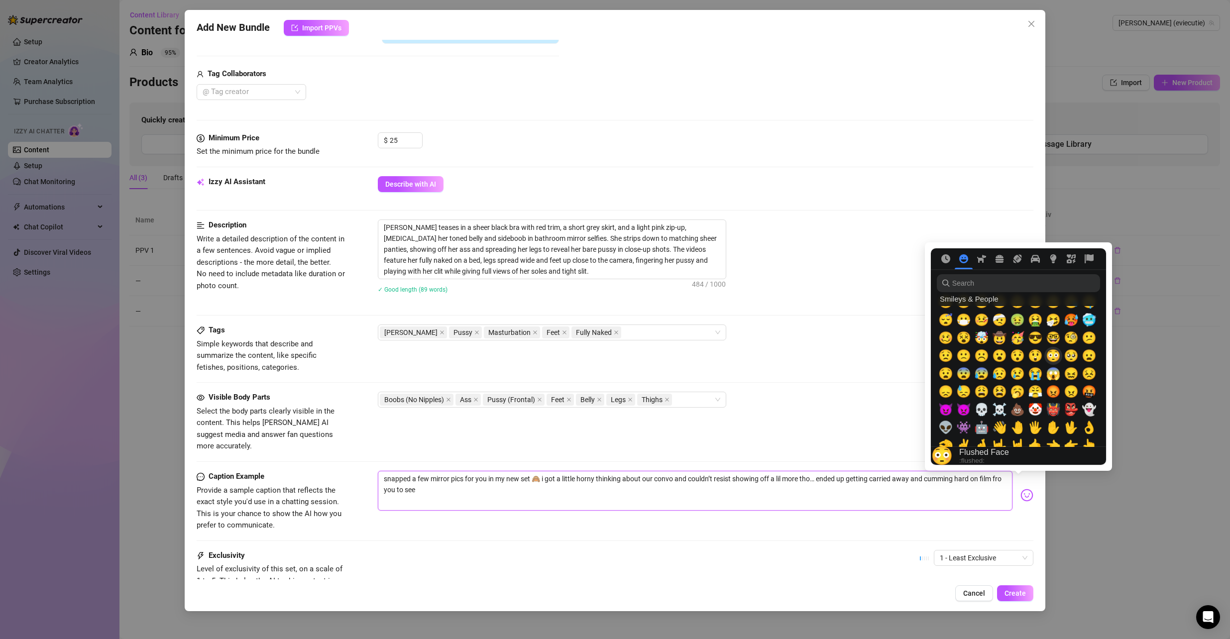
scroll to position [149, 0]
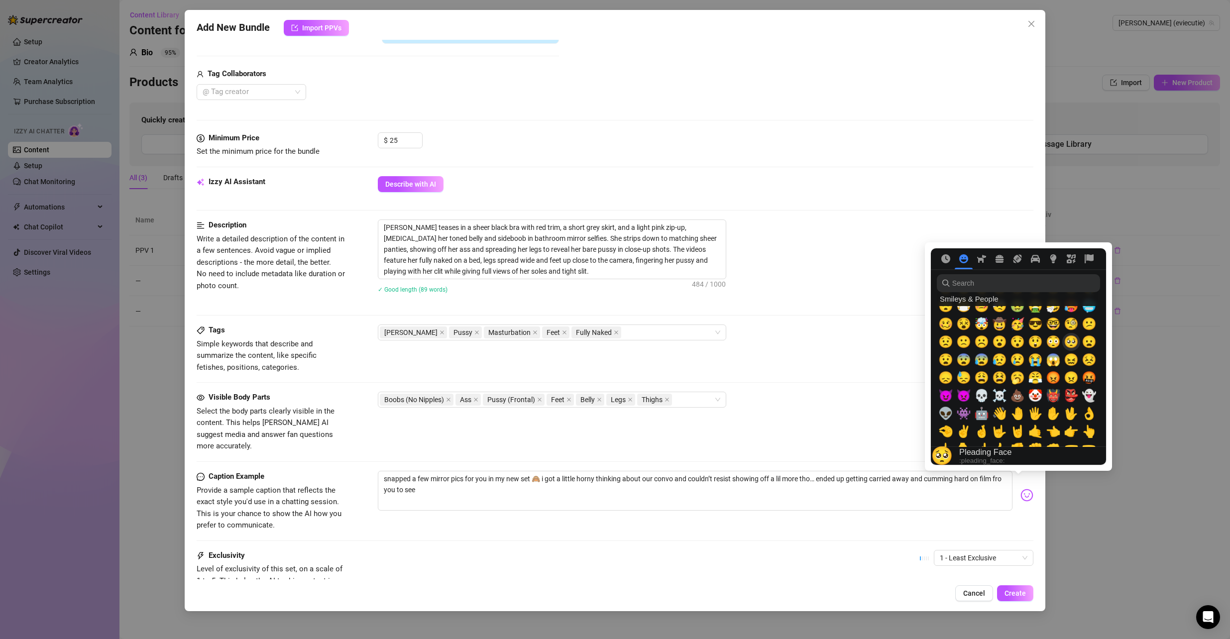
click at [1071, 341] on span "🥺" at bounding box center [1071, 342] width 15 height 14
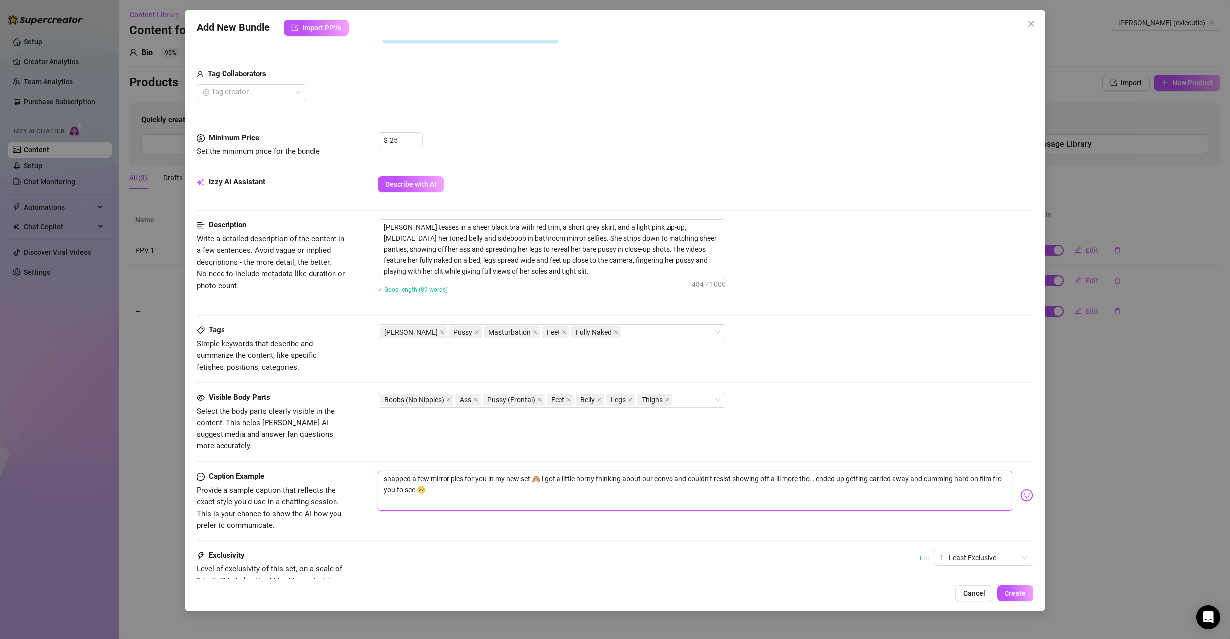
click at [388, 479] on textarea "snapped a few mirror pics for you in my new set 🙈 i got a little horny thinking…" at bounding box center [695, 491] width 635 height 40
click at [926, 510] on div "Caption Example Provide a sample caption that reflects the exact style you'd us…" at bounding box center [616, 501] width 838 height 61
click at [1009, 589] on button "Create" at bounding box center [1015, 594] width 36 height 16
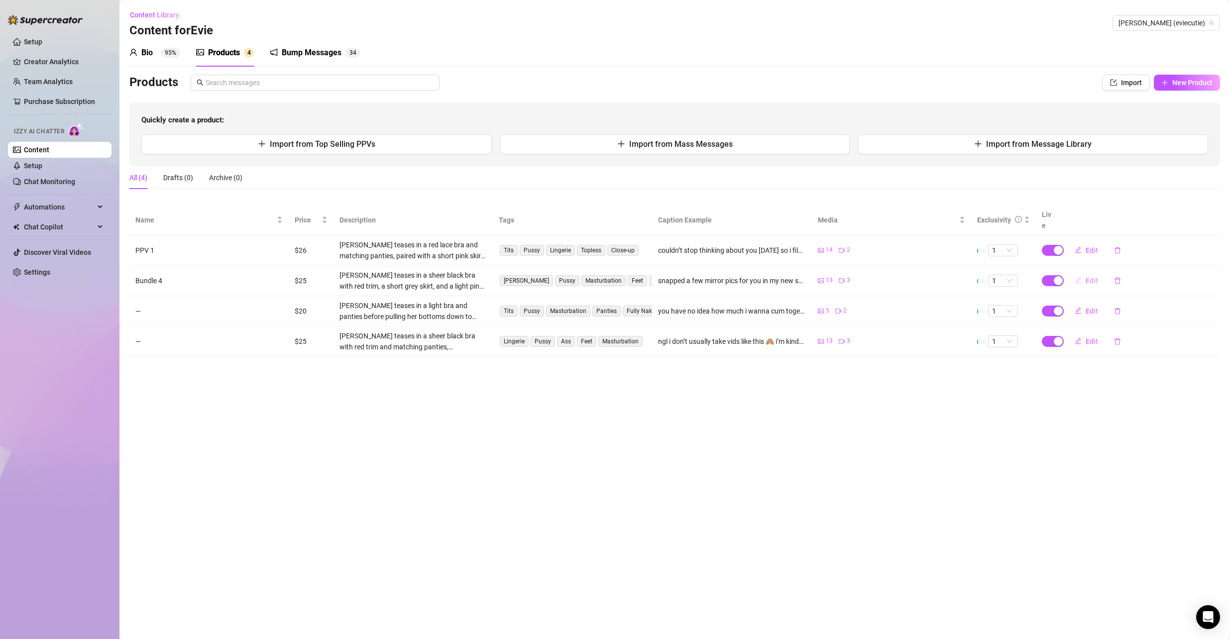
click at [1096, 277] on span "Edit" at bounding box center [1092, 281] width 12 height 8
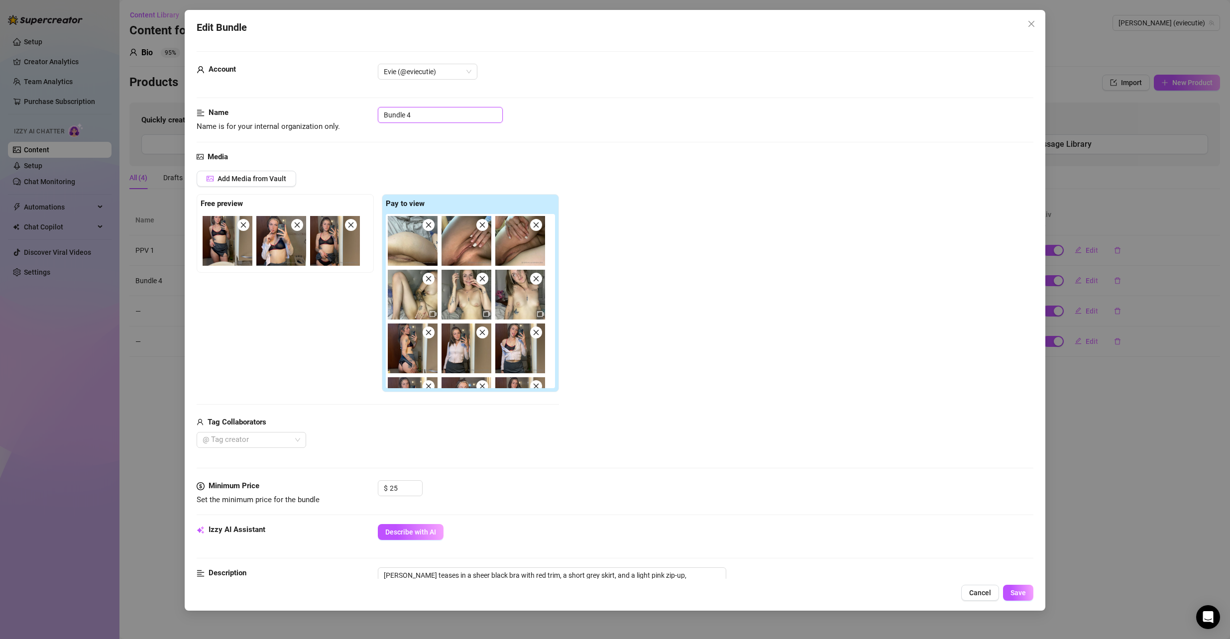
drag, startPoint x: 440, startPoint y: 113, endPoint x: 336, endPoint y: 115, distance: 104.1
click at [336, 115] on div "Name Name is for your internal organization only. Bundle 4" at bounding box center [616, 119] width 838 height 25
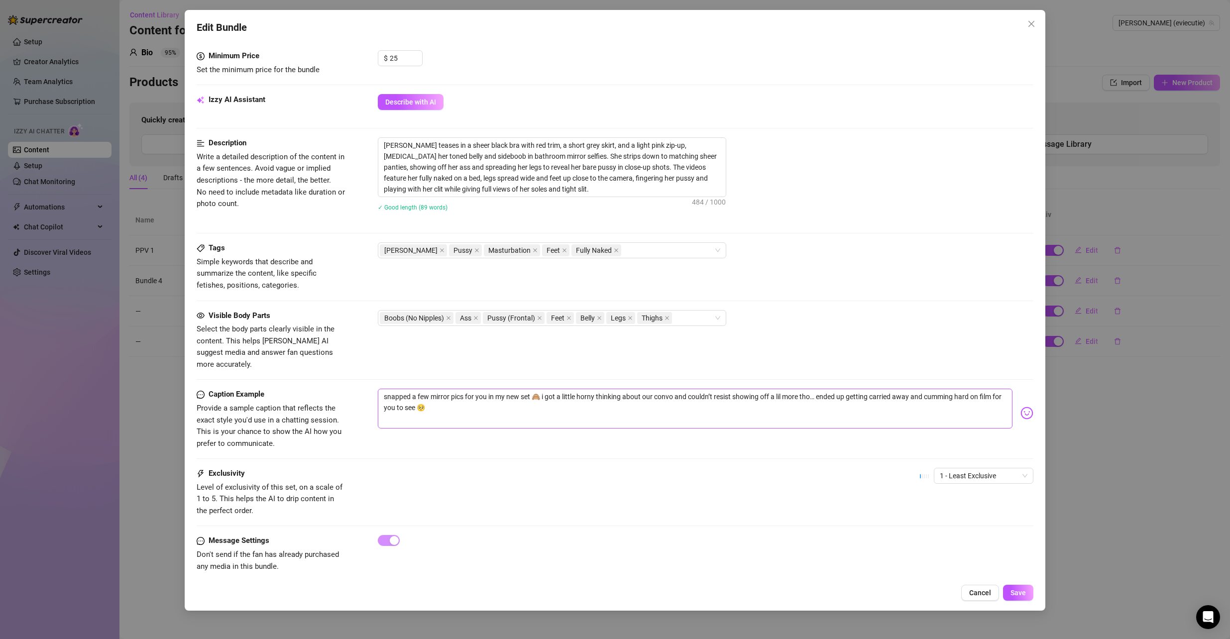
scroll to position [32, 0]
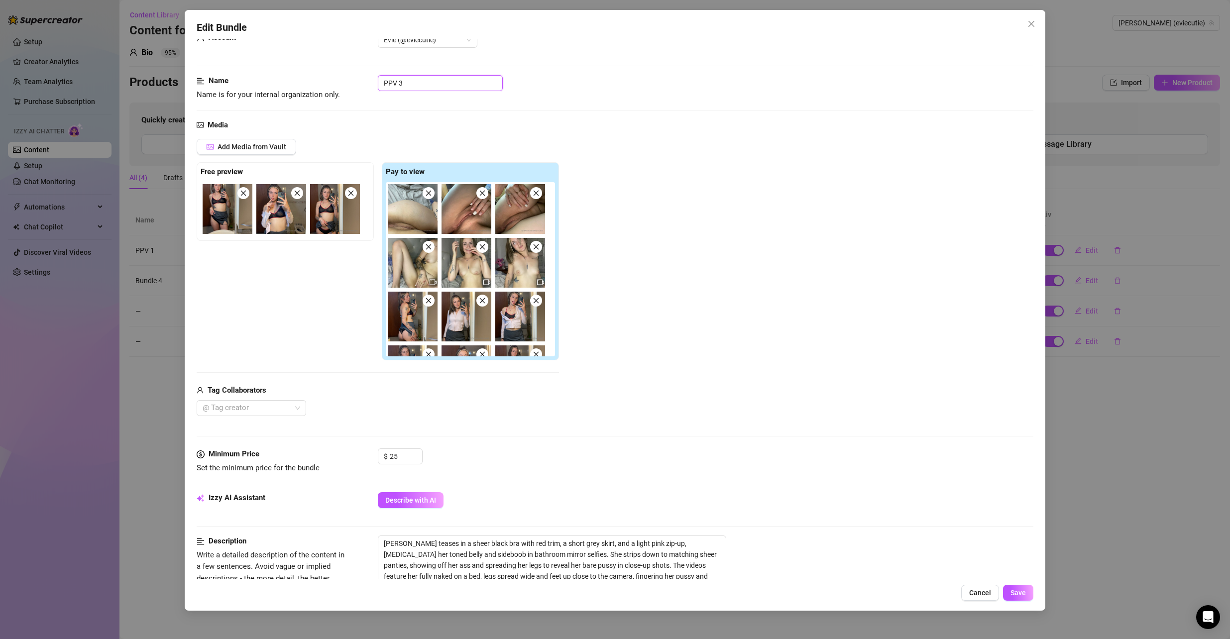
click at [408, 78] on input "PPV 3" at bounding box center [440, 83] width 125 height 16
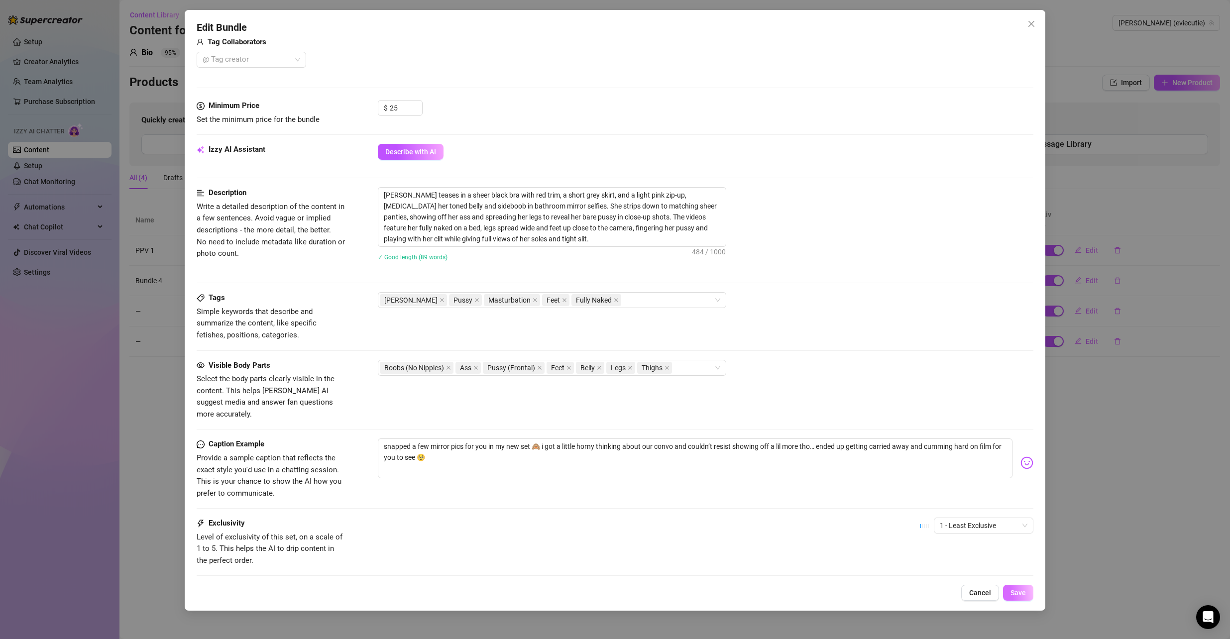
click at [1022, 599] on button "Save" at bounding box center [1018, 593] width 30 height 16
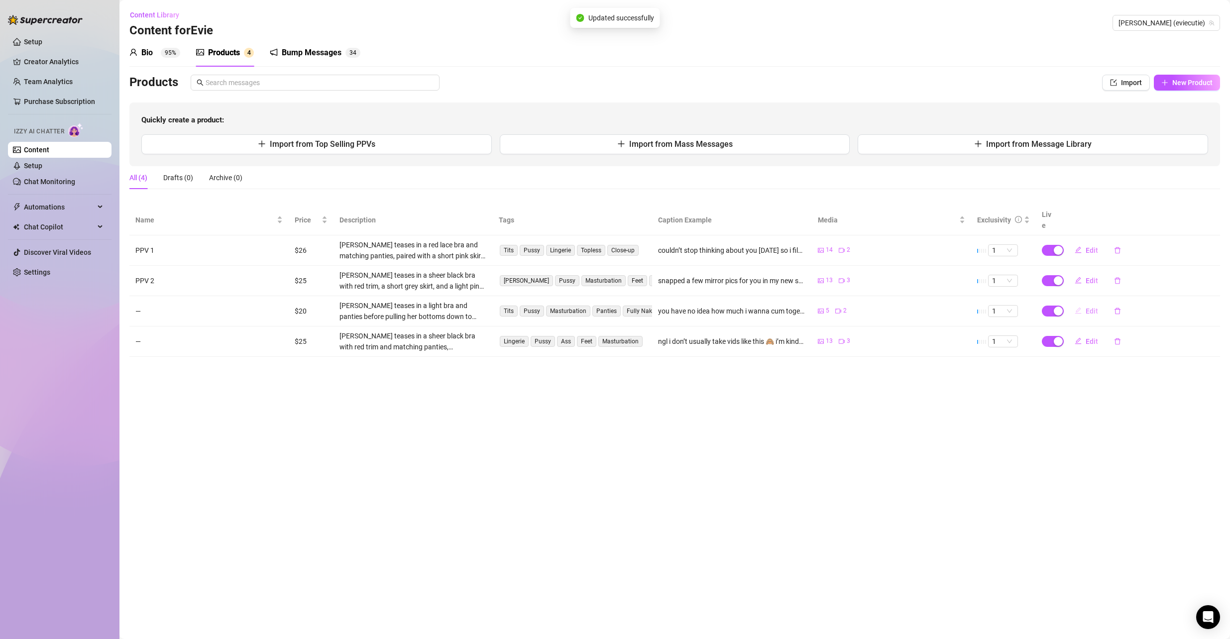
click at [1092, 307] on span "Edit" at bounding box center [1092, 311] width 12 height 8
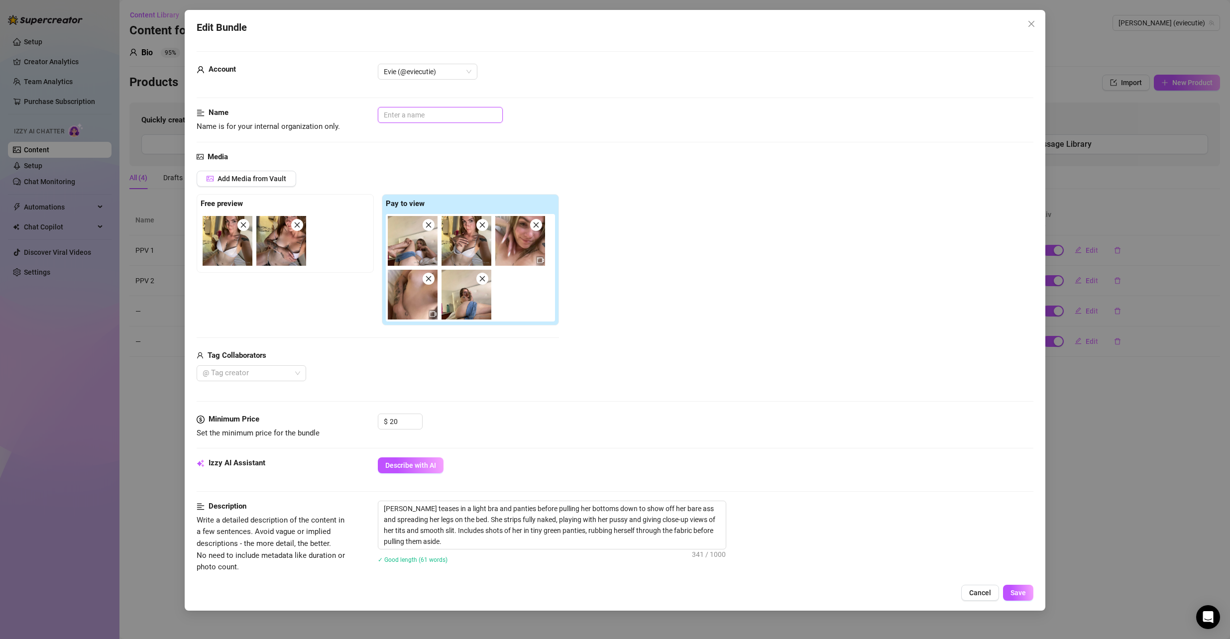
click at [423, 122] on input "text" at bounding box center [440, 115] width 125 height 16
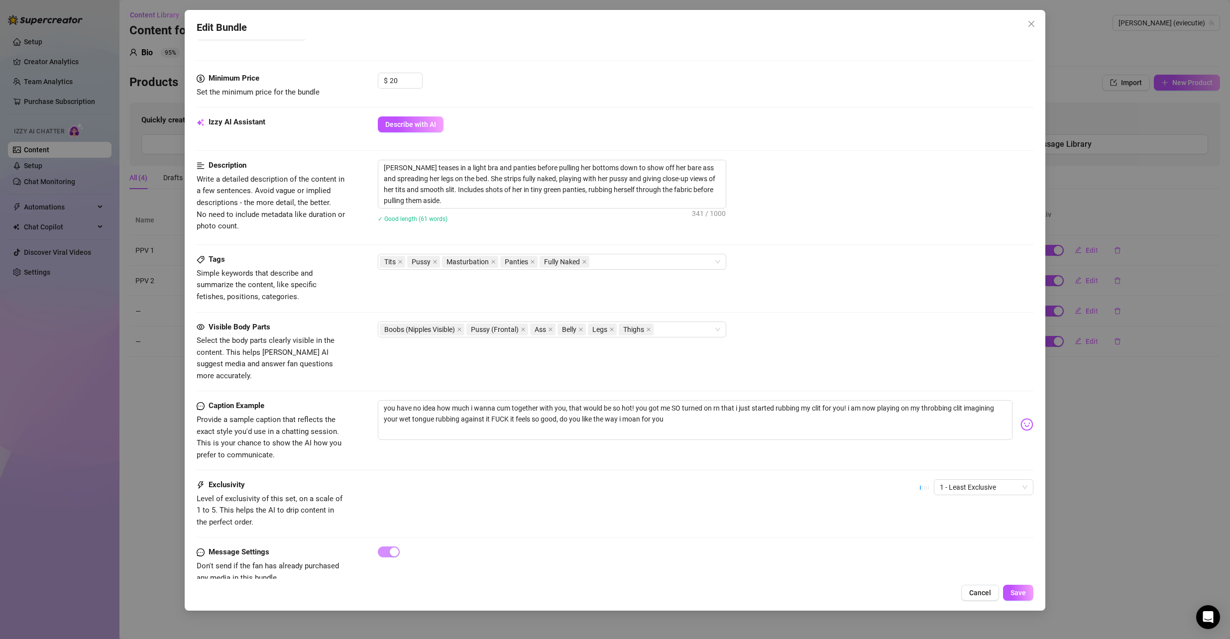
scroll to position [353, 0]
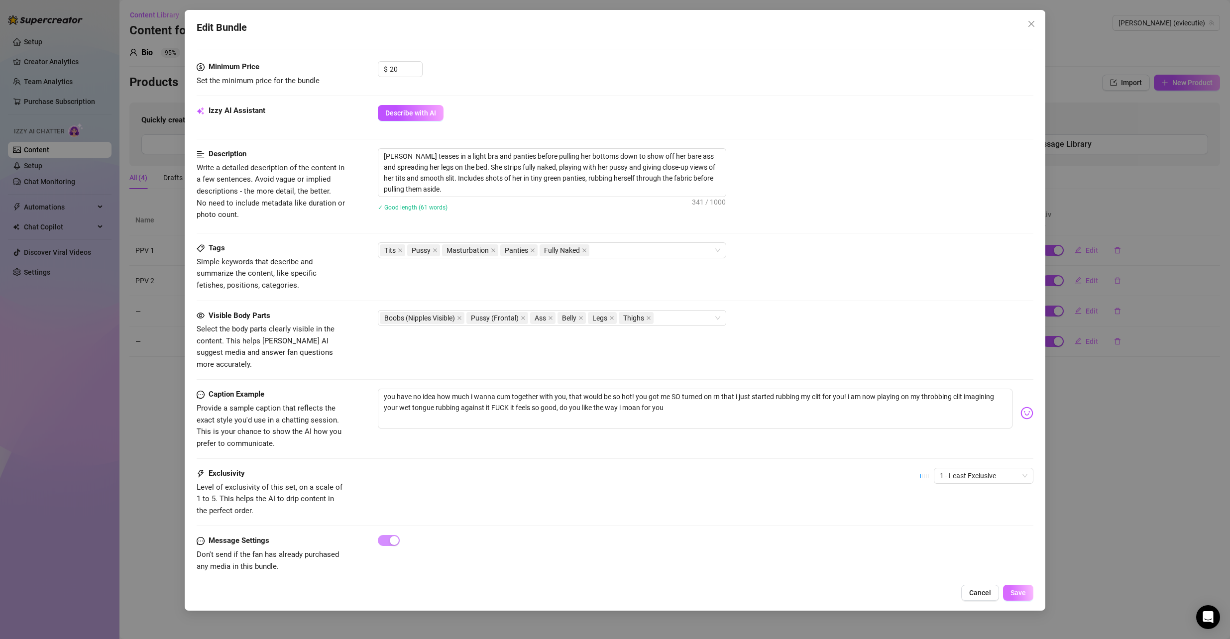
click at [1016, 591] on span "Save" at bounding box center [1018, 593] width 15 height 8
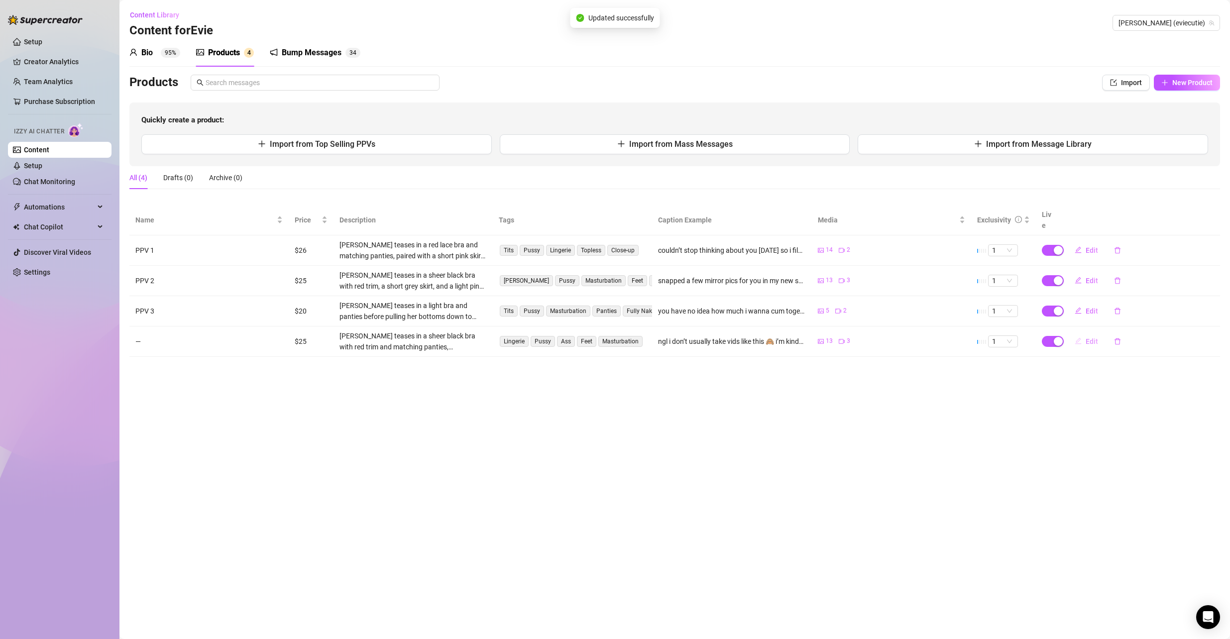
click at [1096, 338] on span "Edit" at bounding box center [1092, 342] width 12 height 8
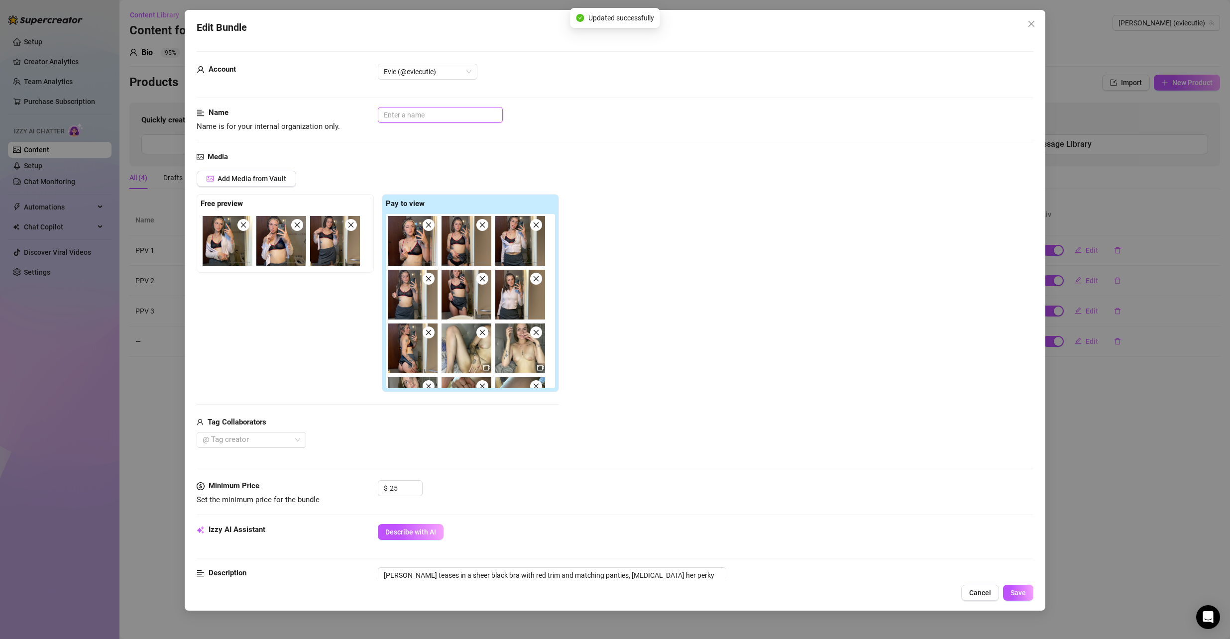
click at [427, 120] on input "text" at bounding box center [440, 115] width 125 height 16
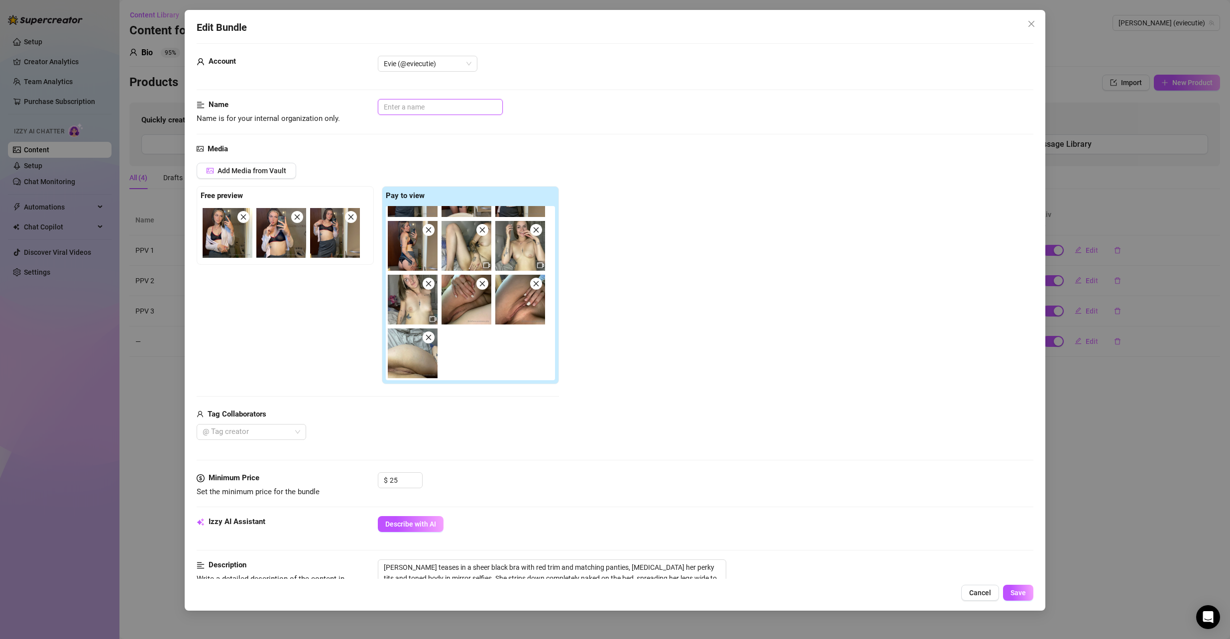
scroll to position [0, 0]
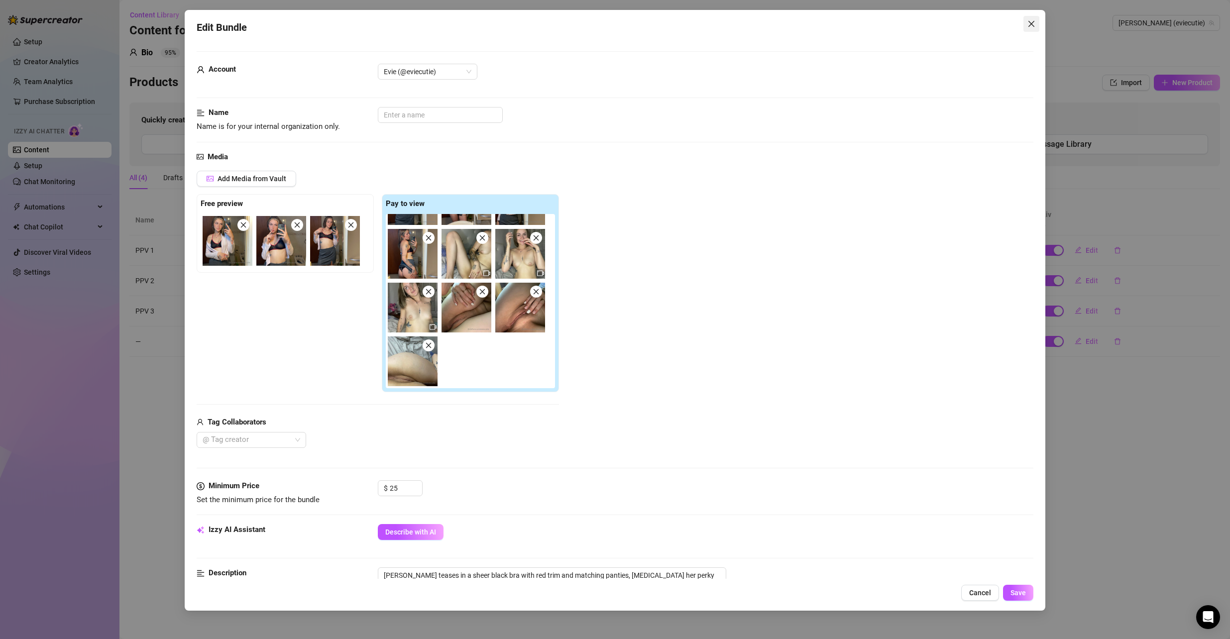
click at [1033, 22] on icon "close" at bounding box center [1032, 24] width 8 height 8
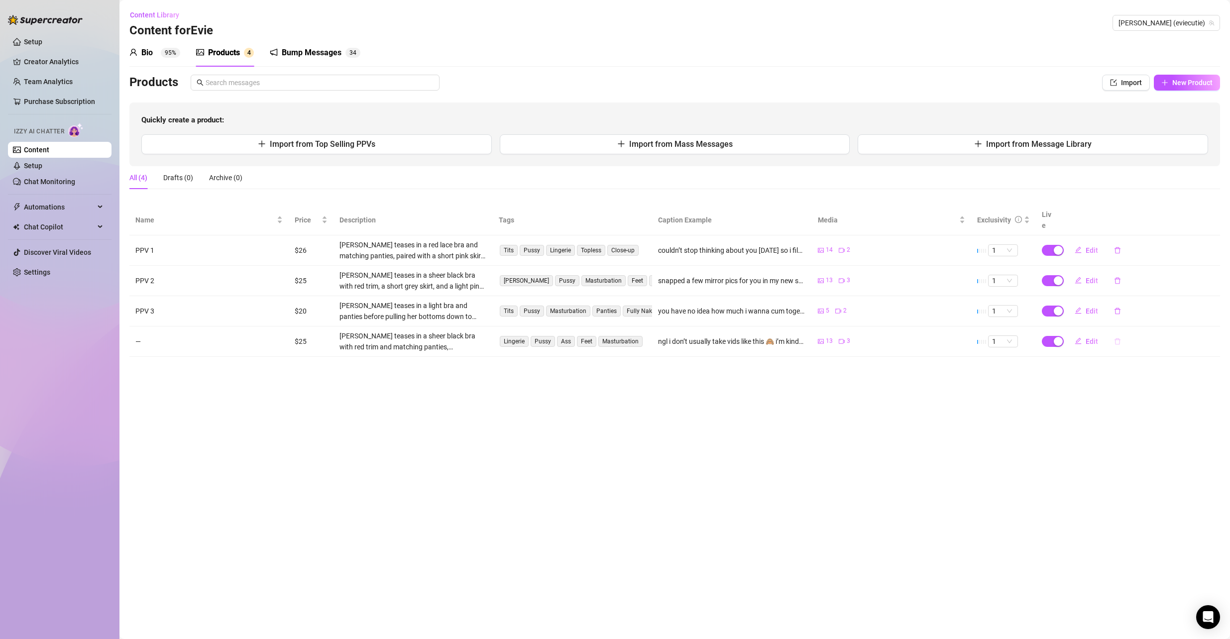
click at [1115, 338] on icon "delete" at bounding box center [1117, 341] width 7 height 7
click at [1187, 306] on button "Yes" at bounding box center [1179, 305] width 19 height 12
click at [1122, 303] on button "button" at bounding box center [1117, 311] width 23 height 16
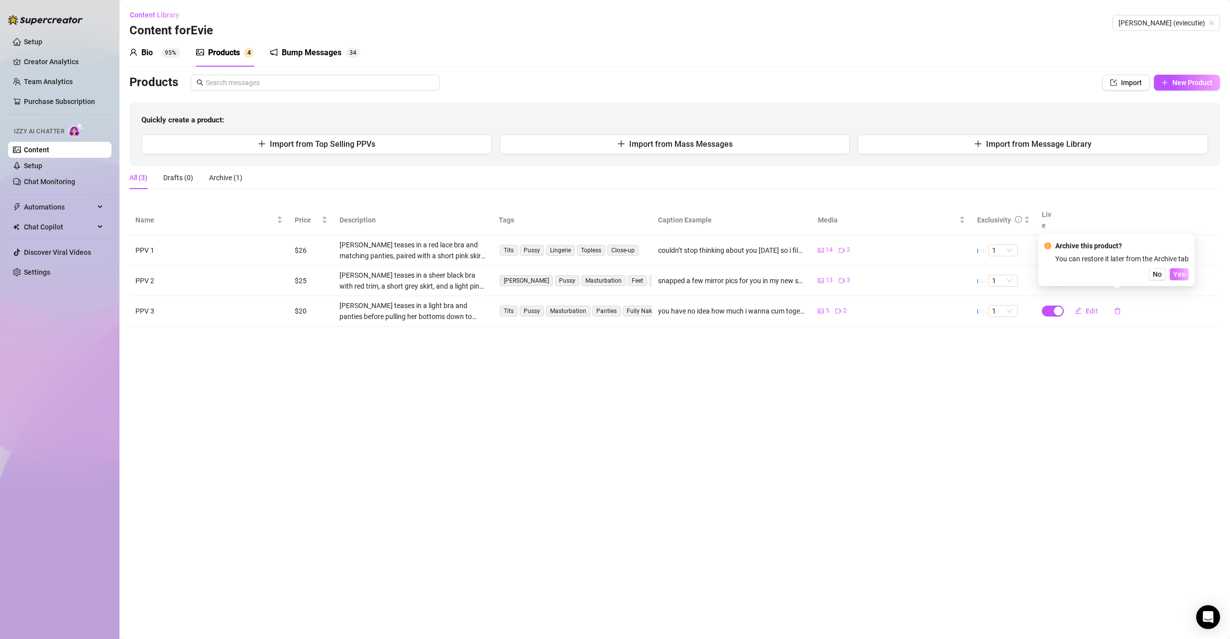
click at [1175, 275] on span "Yes" at bounding box center [1180, 274] width 12 height 8
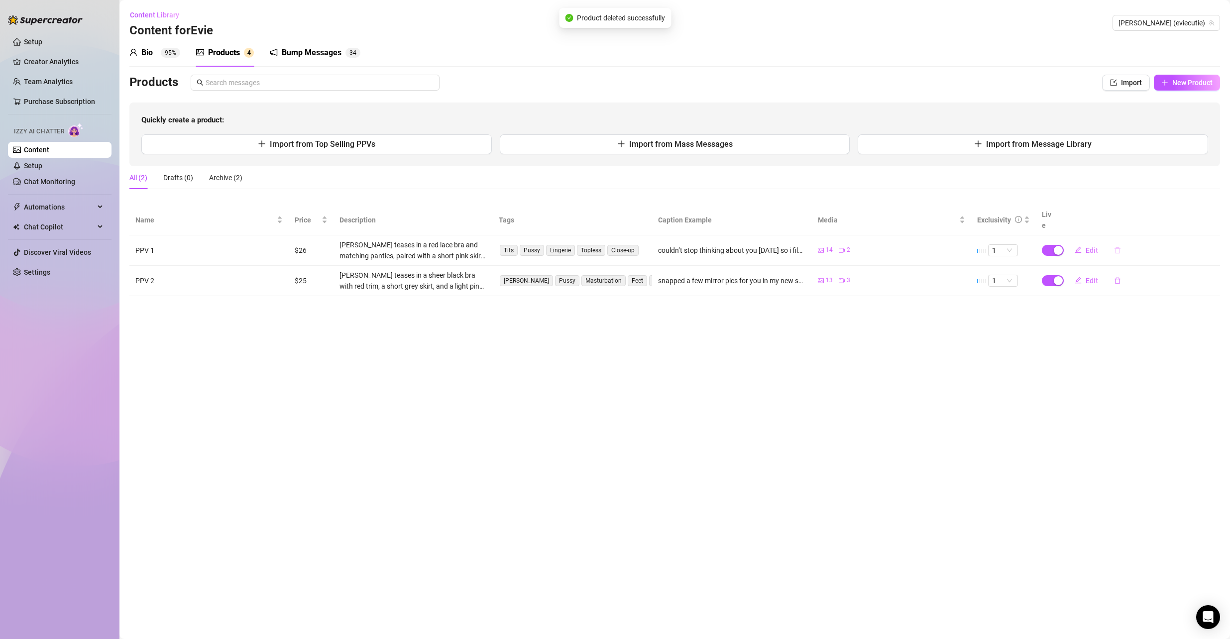
click at [1115, 247] on icon "delete" at bounding box center [1117, 250] width 7 height 7
click at [1189, 213] on button "Yes" at bounding box center [1179, 214] width 19 height 12
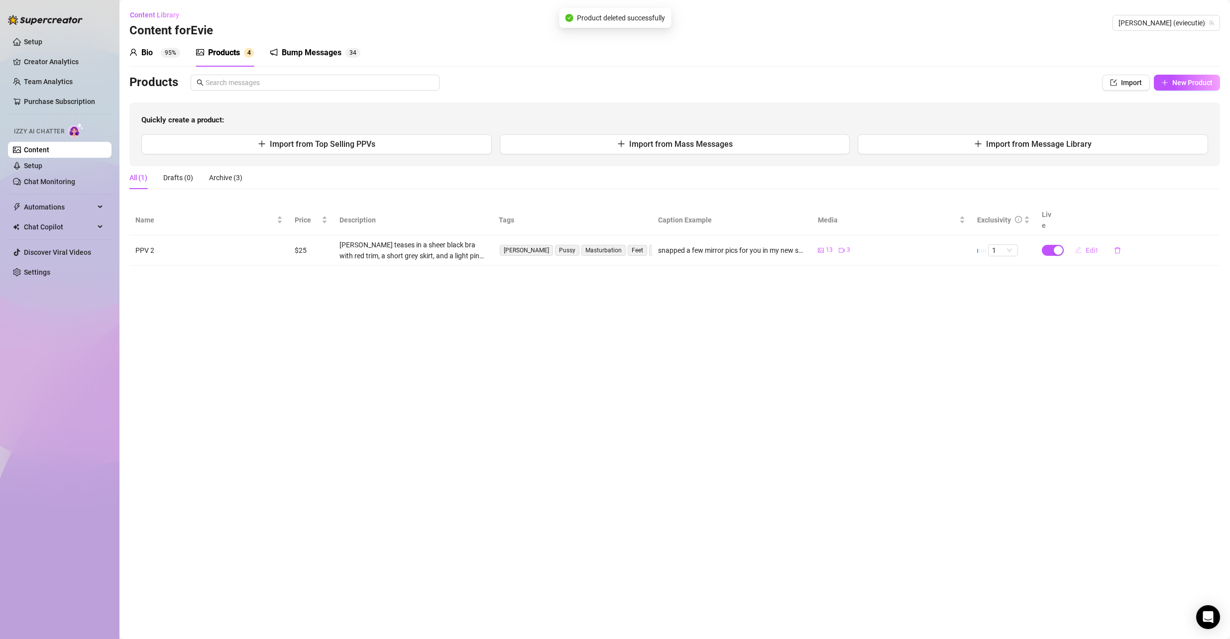
click at [1093, 246] on span "Edit" at bounding box center [1092, 250] width 12 height 8
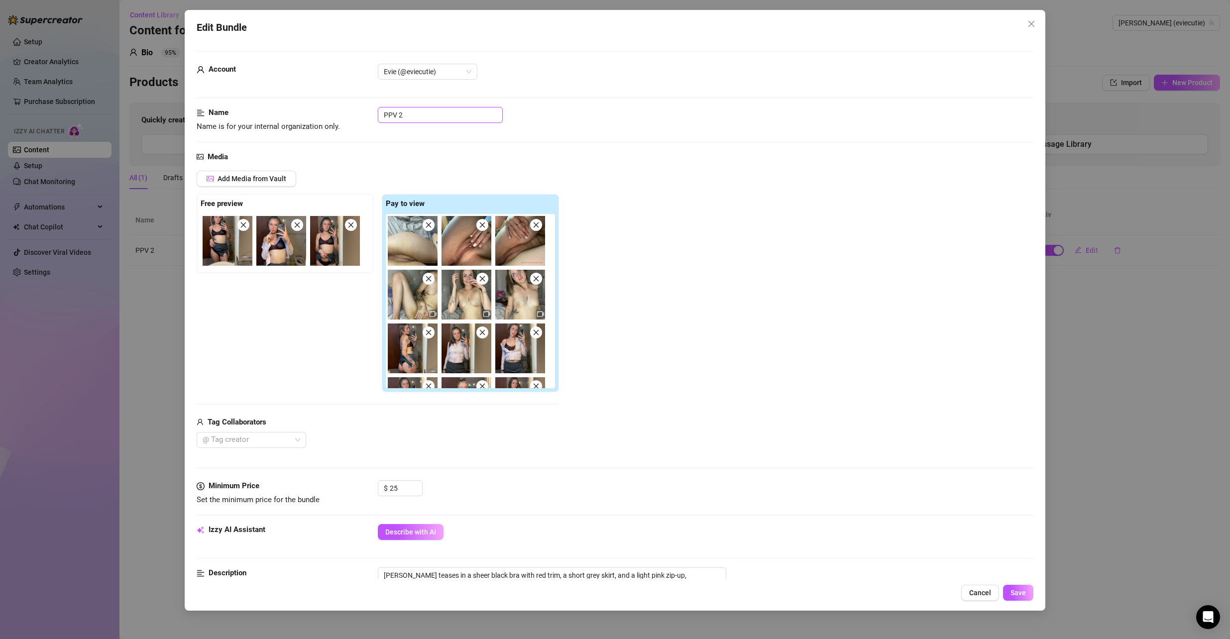
click at [416, 119] on input "PPV 2" at bounding box center [440, 115] width 125 height 16
click at [1016, 591] on span "Save" at bounding box center [1018, 593] width 15 height 8
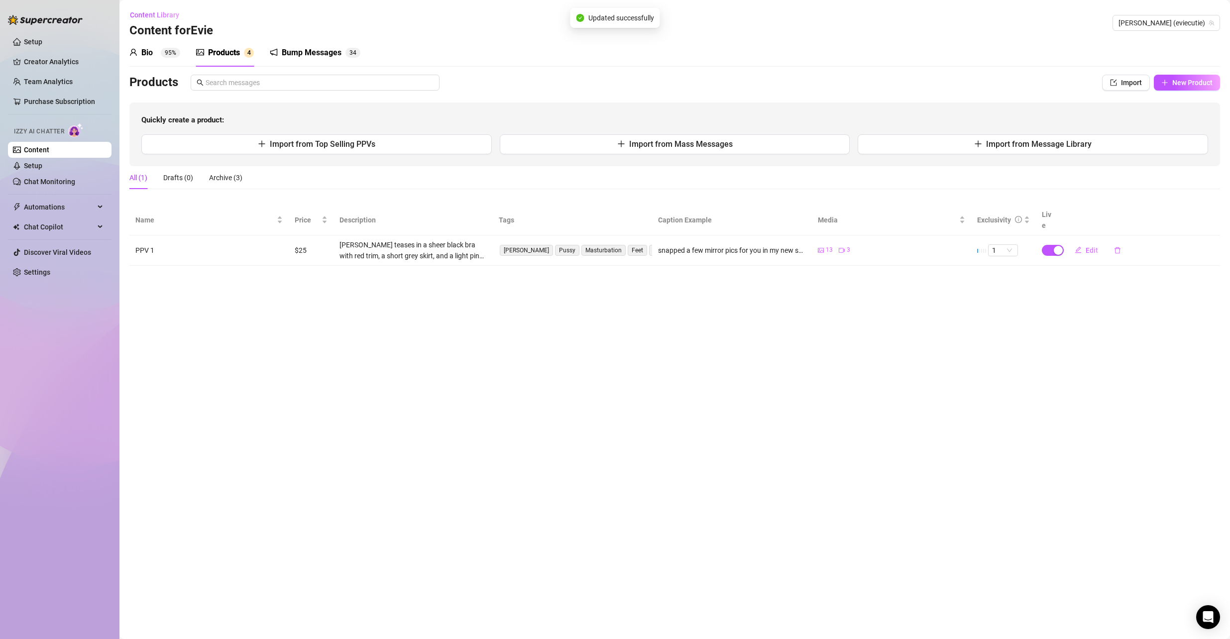
drag, startPoint x: 773, startPoint y: 136, endPoint x: 961, endPoint y: 125, distance: 188.5
click at [958, 119] on div "Quickly create a product: Import from Top Selling PPVs Import from Mass Message…" at bounding box center [674, 135] width 1091 height 64
click at [976, 150] on button "Import from Message Library" at bounding box center [1033, 144] width 351 height 20
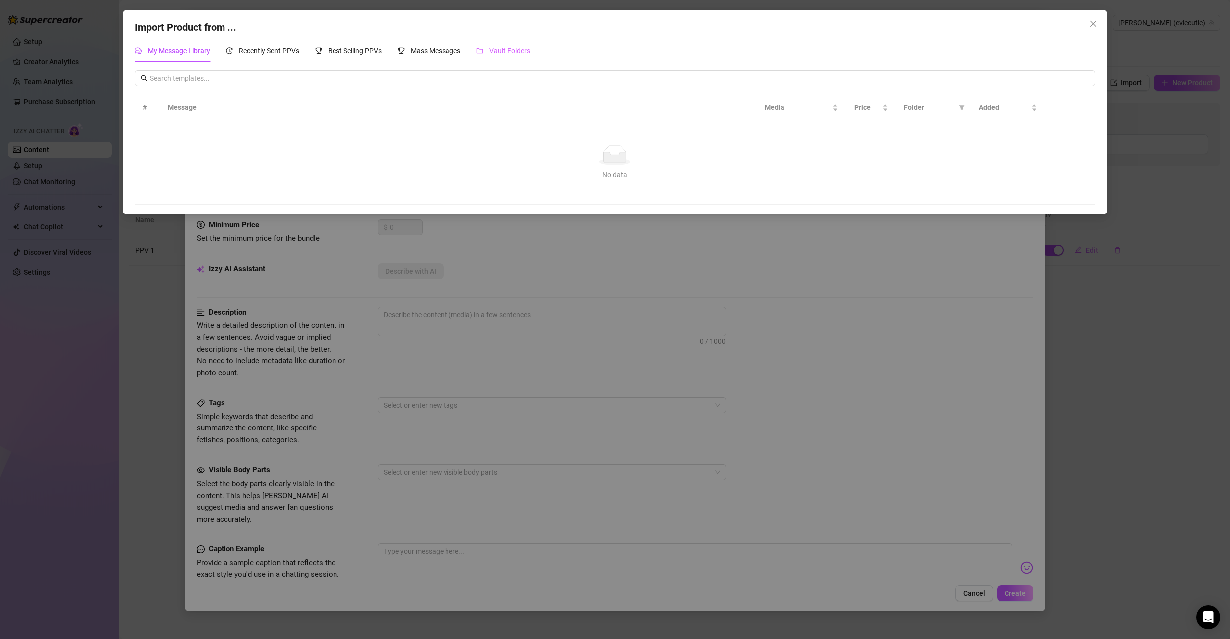
click at [510, 43] on div "Vault Folders" at bounding box center [504, 50] width 54 height 23
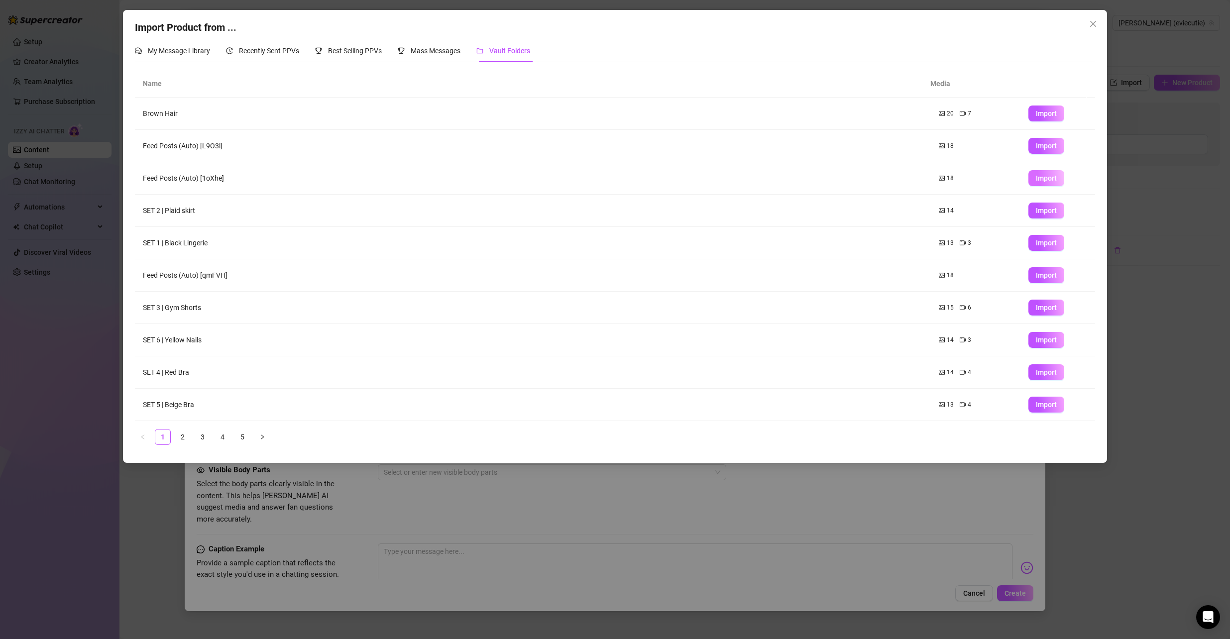
click at [1036, 178] on span "Import" at bounding box center [1046, 178] width 21 height 8
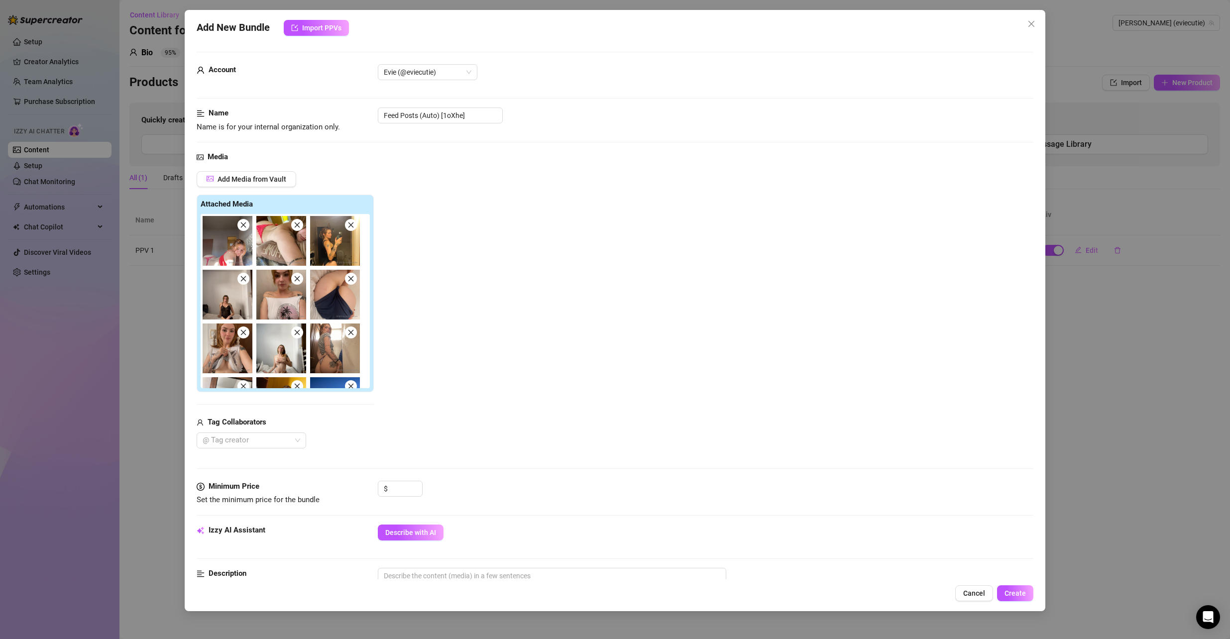
click at [1033, 15] on div "Add New Bundle Import PPVs Account Evie (@eviecutie) Name Name is for your inte…" at bounding box center [615, 311] width 861 height 602
click at [1032, 22] on icon "close" at bounding box center [1032, 24] width 8 height 8
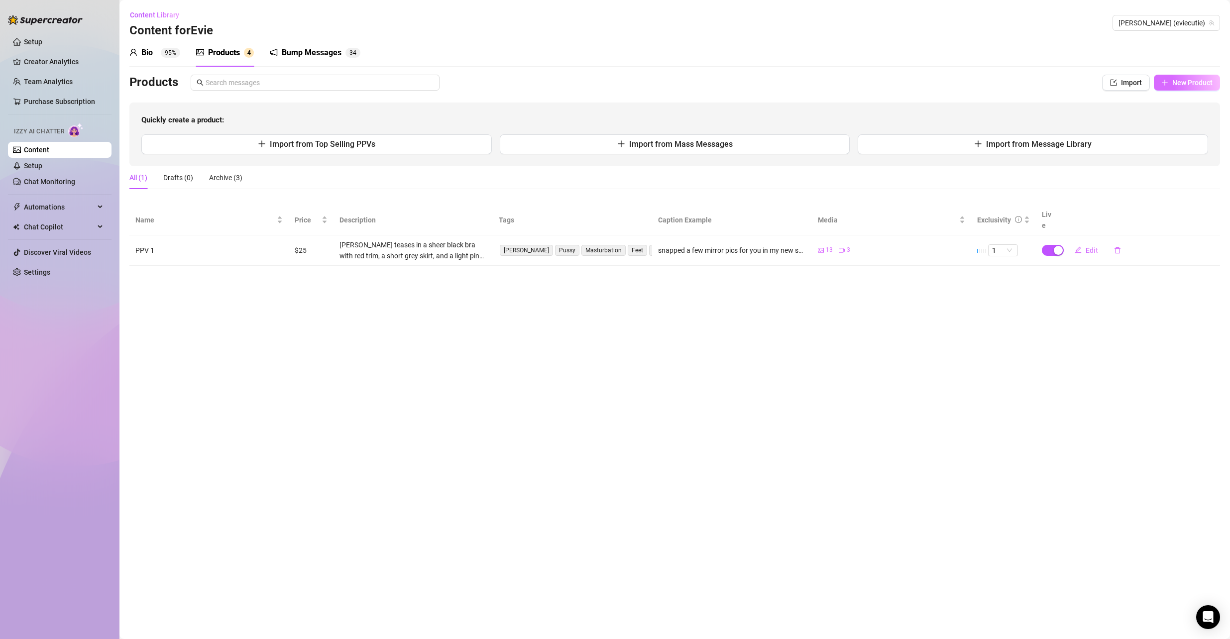
click at [1199, 83] on span "New Product" at bounding box center [1193, 83] width 40 height 8
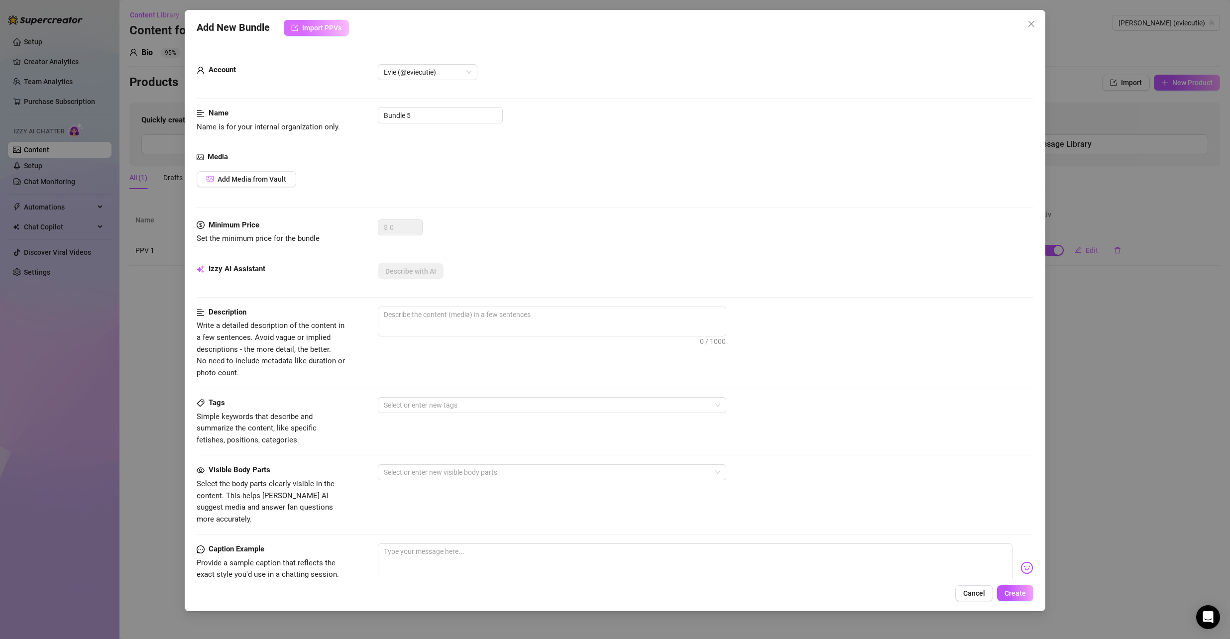
click at [326, 28] on span "Import PPVs" at bounding box center [321, 28] width 39 height 8
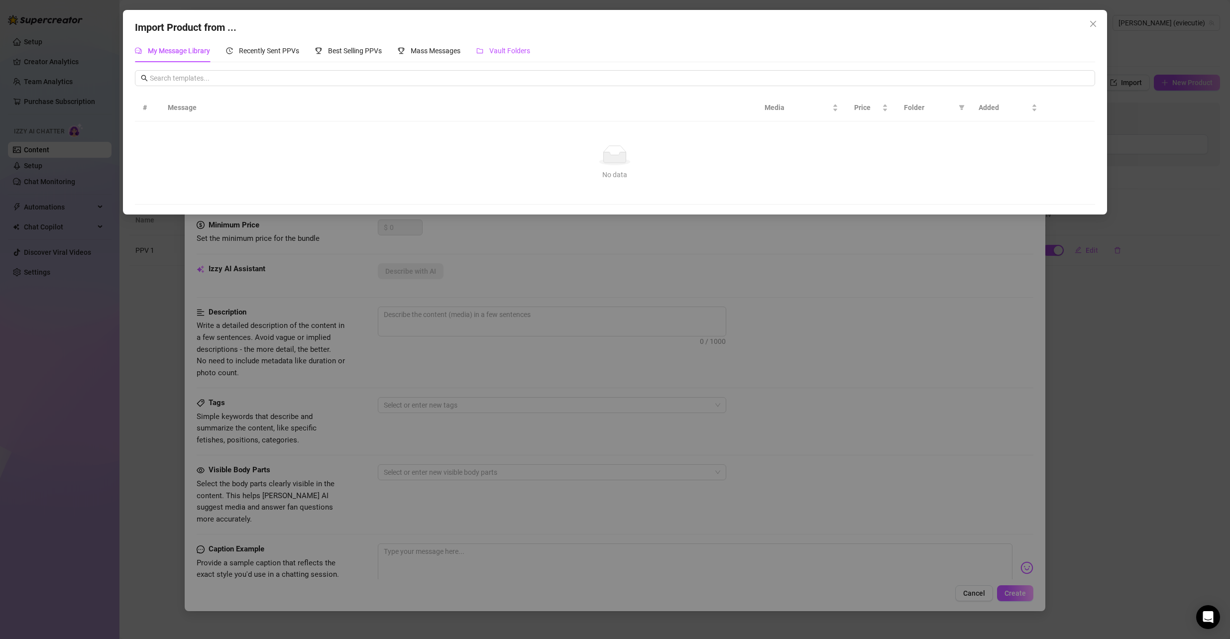
click at [530, 51] on span "Vault Folders" at bounding box center [509, 51] width 41 height 8
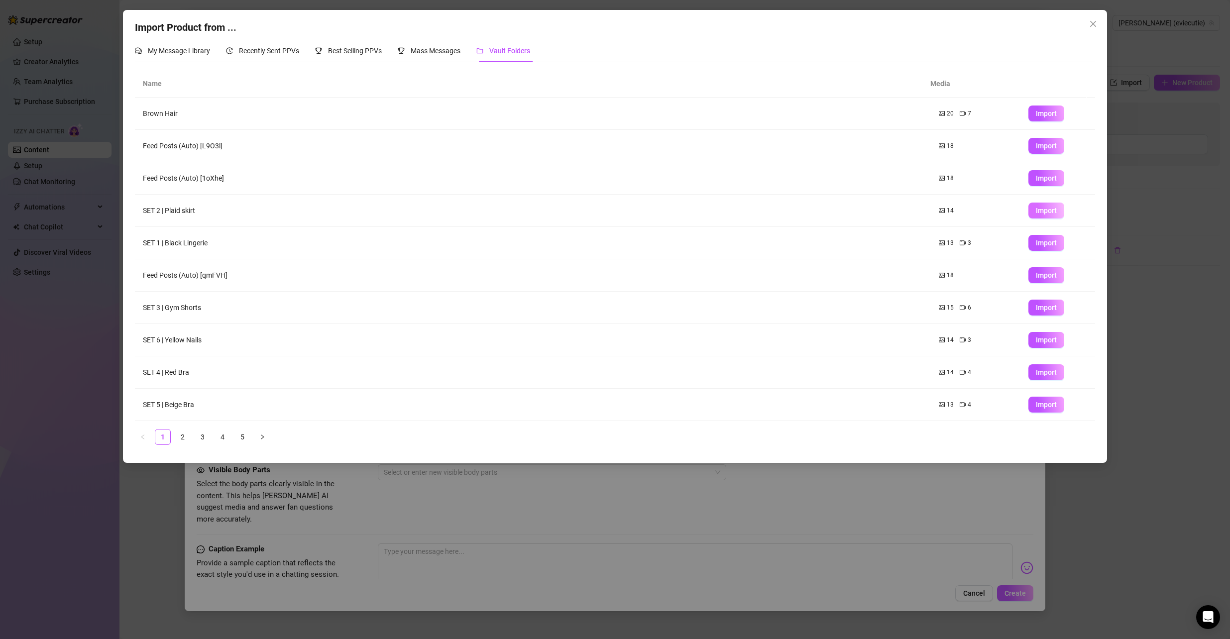
click at [1048, 208] on span "Import" at bounding box center [1046, 211] width 21 height 8
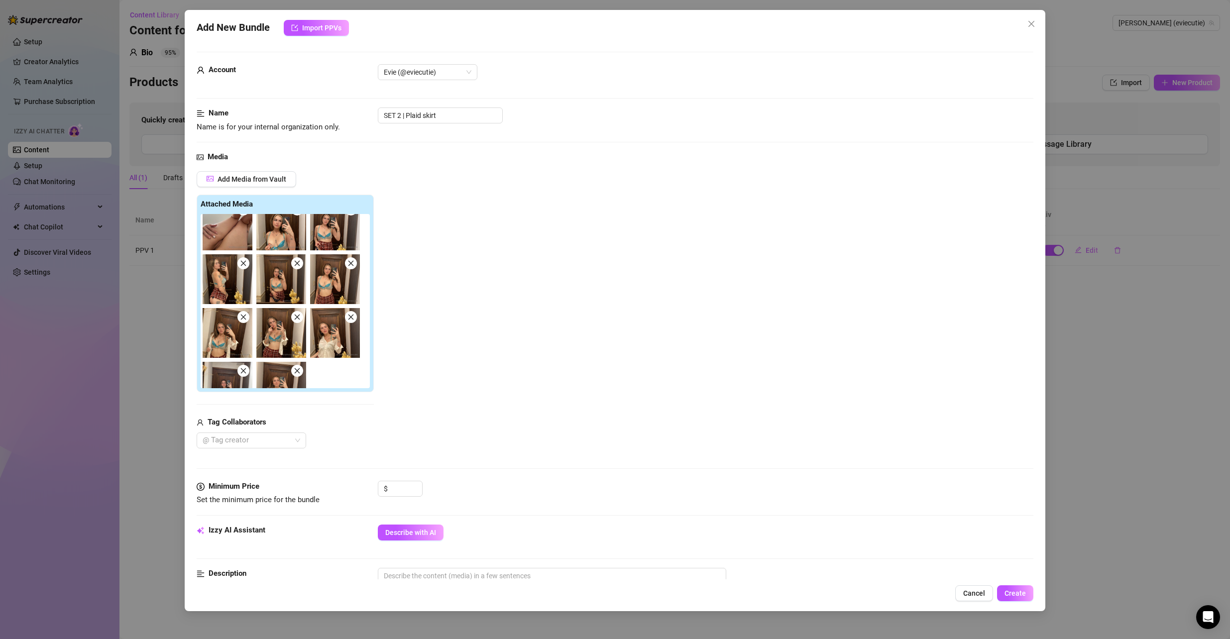
scroll to position [95, 0]
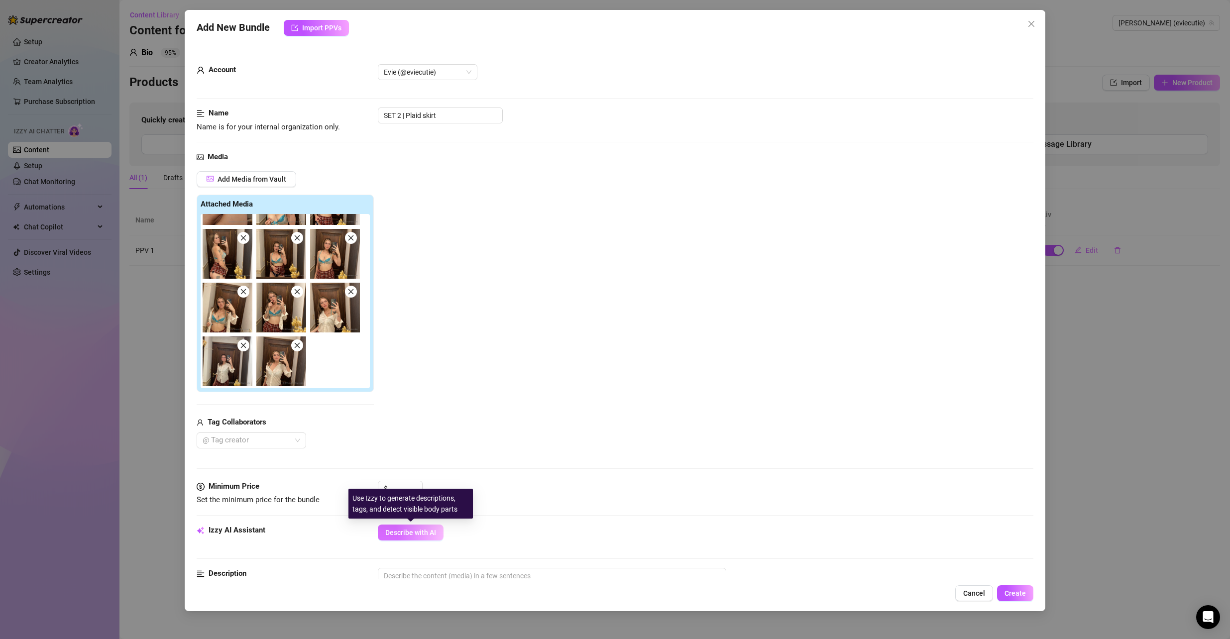
click at [398, 529] on span "Describe with AI" at bounding box center [410, 533] width 51 height 8
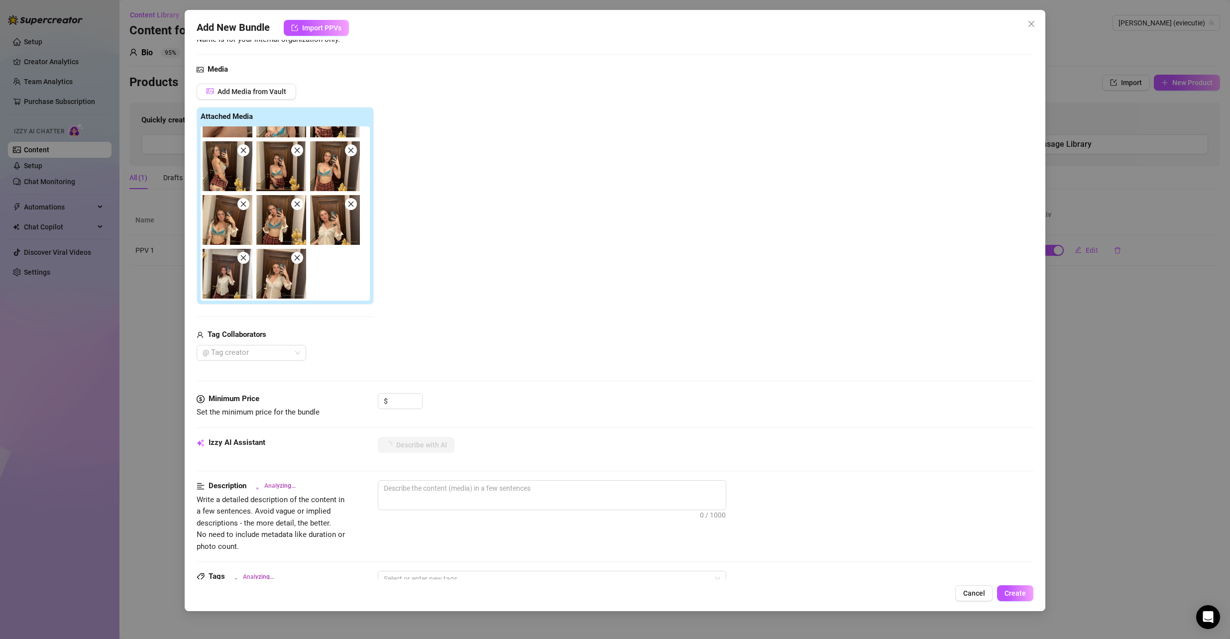
scroll to position [100, 0]
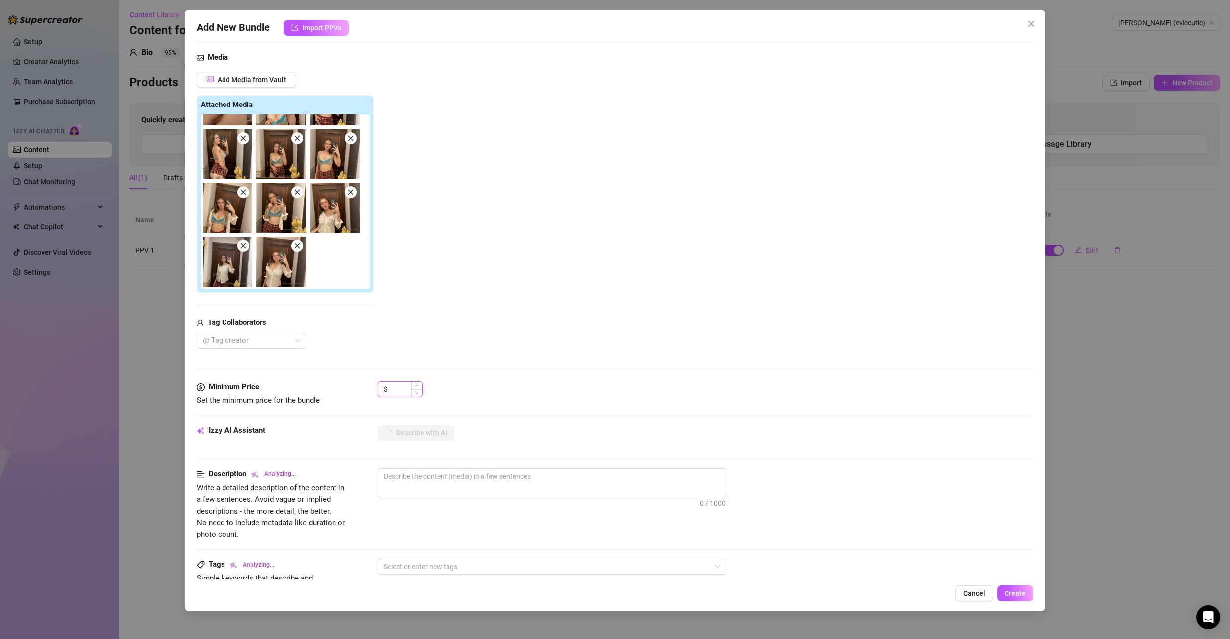
click at [400, 386] on input at bounding box center [406, 389] width 32 height 15
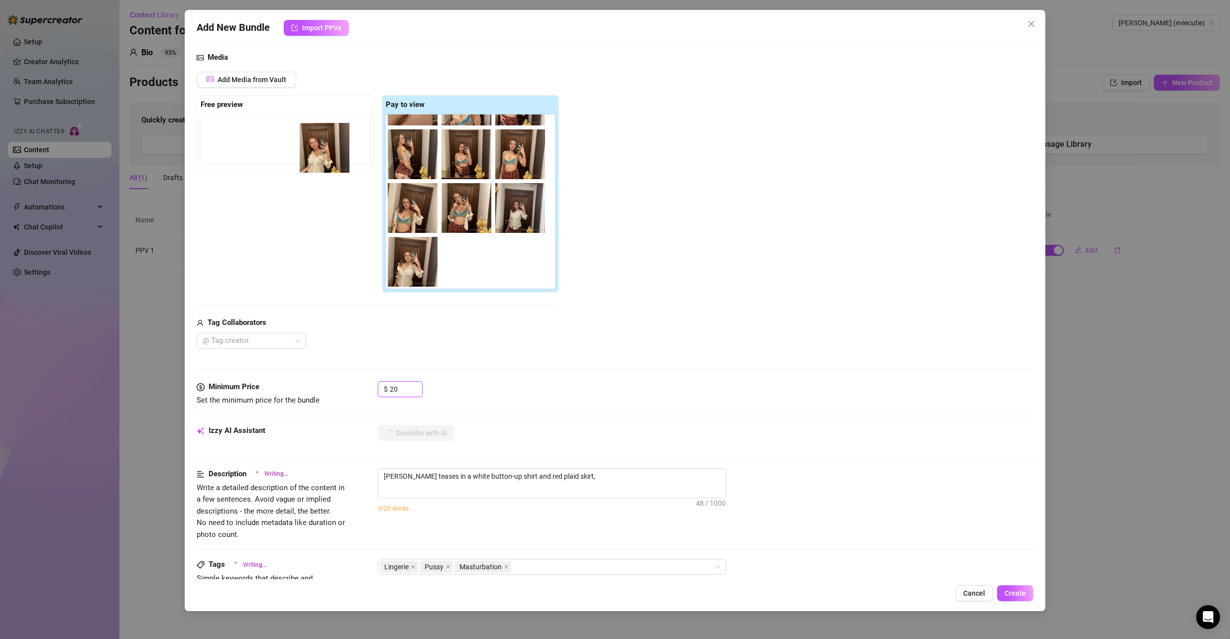
drag, startPoint x: 518, startPoint y: 225, endPoint x: 255, endPoint y: 138, distance: 276.8
click at [255, 137] on div "Free preview Pay to view" at bounding box center [378, 194] width 362 height 198
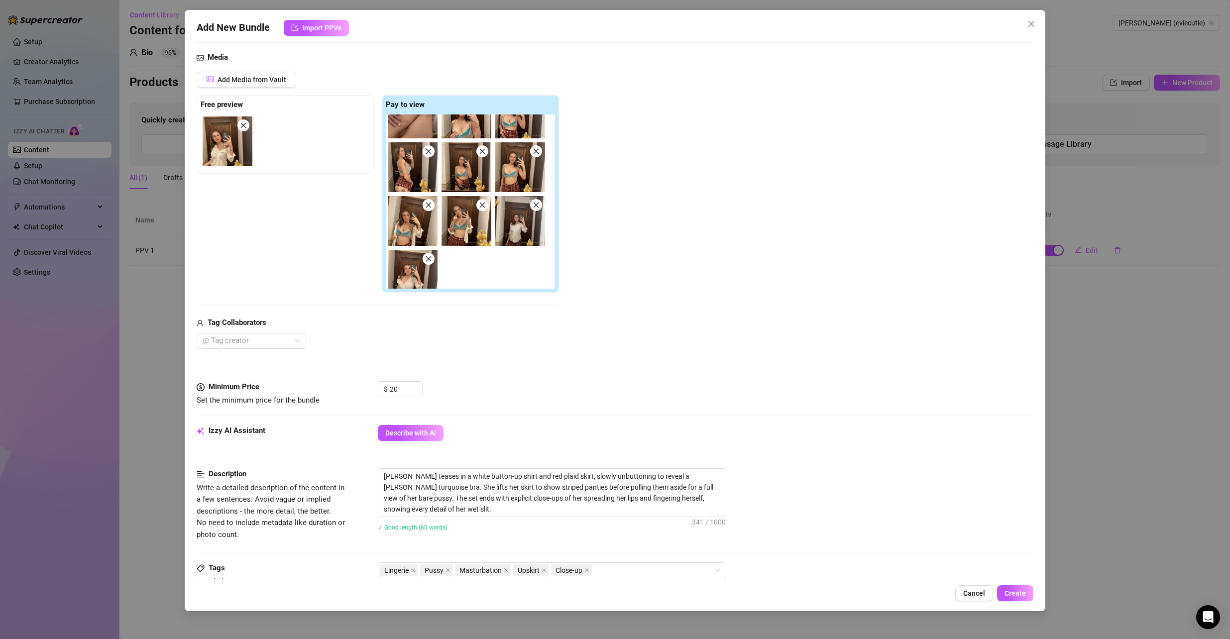
scroll to position [95, 0]
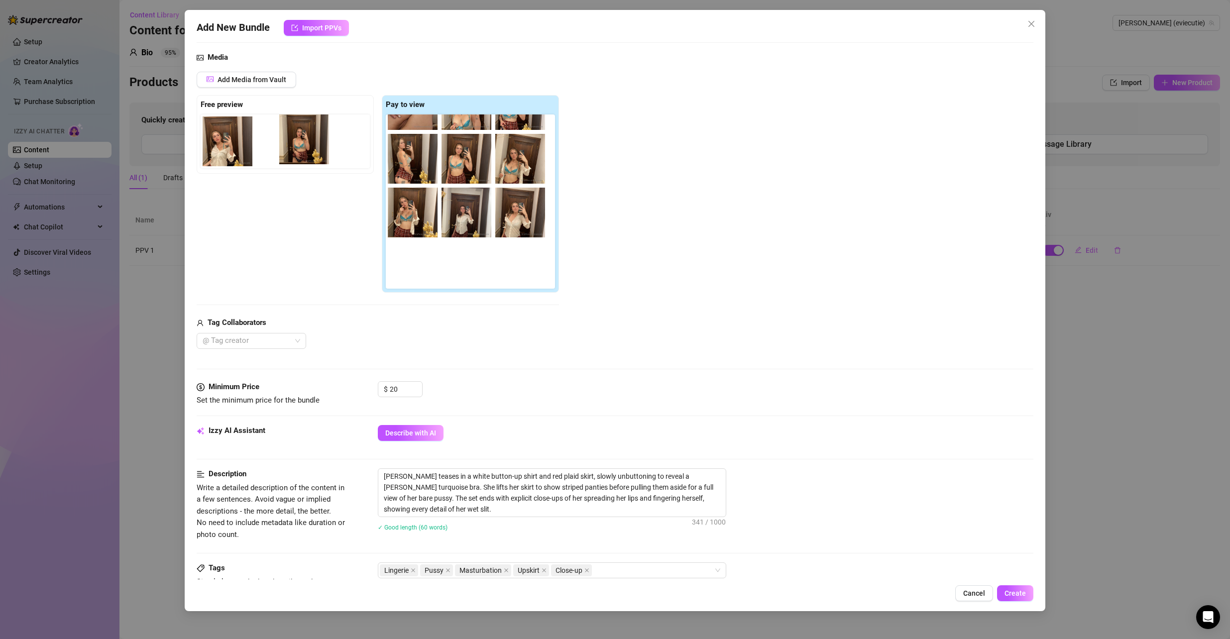
drag, startPoint x: 466, startPoint y: 164, endPoint x: 265, endPoint y: 146, distance: 201.0
click at [286, 147] on div "Free preview Pay to view" at bounding box center [378, 194] width 362 height 198
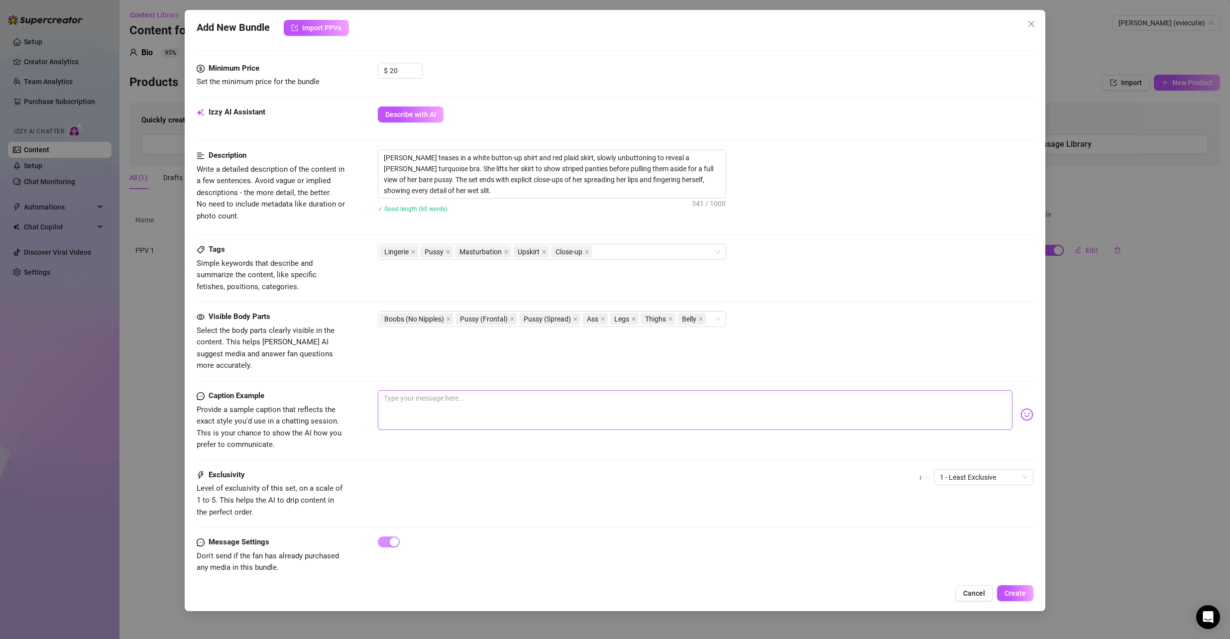
scroll to position [419, 0]
click at [474, 397] on textarea at bounding box center [695, 409] width 635 height 40
drag, startPoint x: 512, startPoint y: 376, endPoint x: 438, endPoint y: 380, distance: 74.3
click at [438, 380] on form "Account Evie (@eviecutie) Name Name is for your internal organization only. SET…" at bounding box center [616, 112] width 838 height 959
click at [482, 389] on textarea "i hope youre wanting to see" at bounding box center [695, 409] width 635 height 40
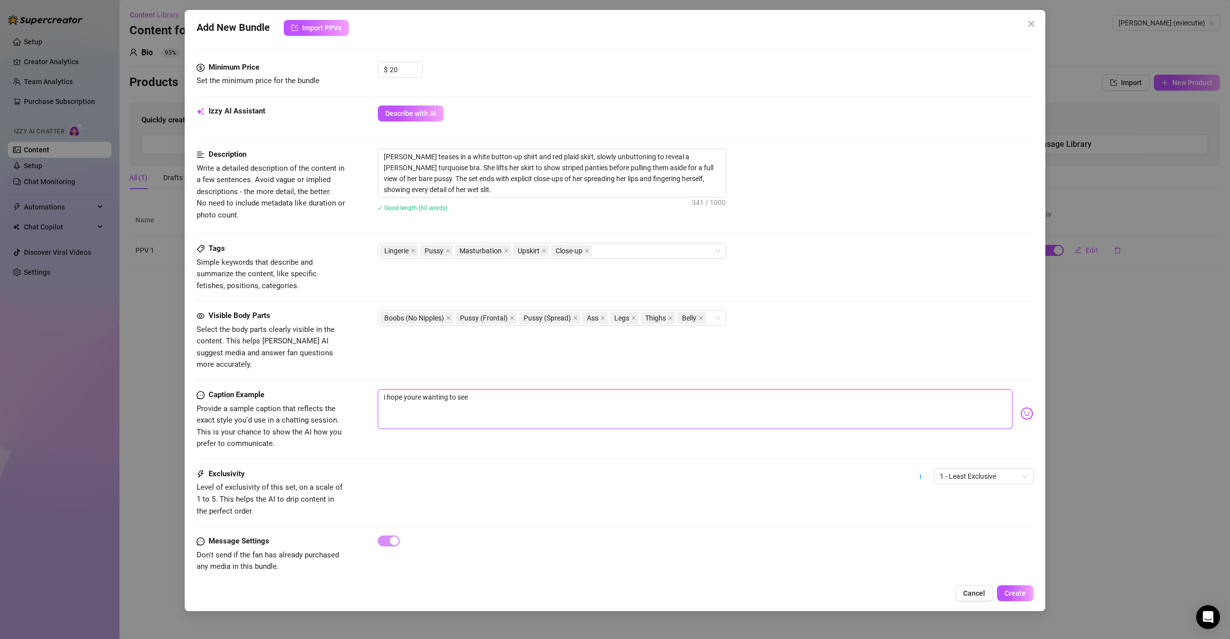
click at [482, 389] on textarea "i hope youre wanting to see" at bounding box center [695, 409] width 635 height 40
click at [562, 389] on textarea "i hope youre hungry fro some shaved pussy" at bounding box center [695, 409] width 635 height 40
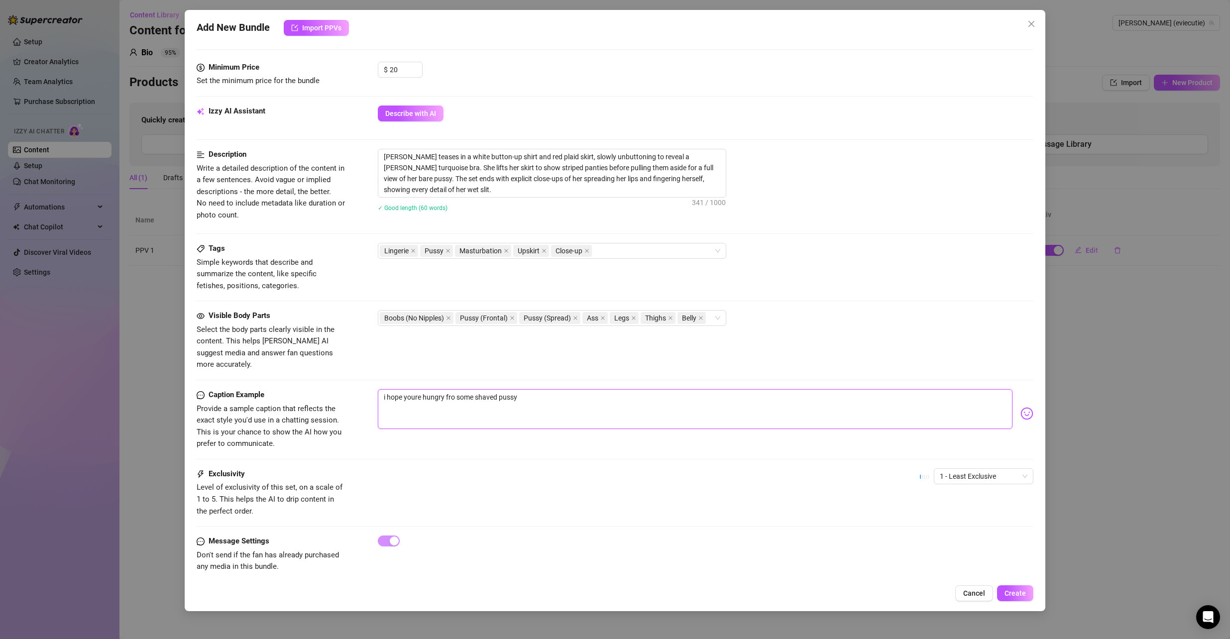
click at [562, 389] on textarea "i hope youre hungry fro some shaved pussy" at bounding box center [695, 409] width 635 height 40
click at [531, 389] on textarea "i hope youre hungry for some shaved pussy" at bounding box center [695, 409] width 635 height 40
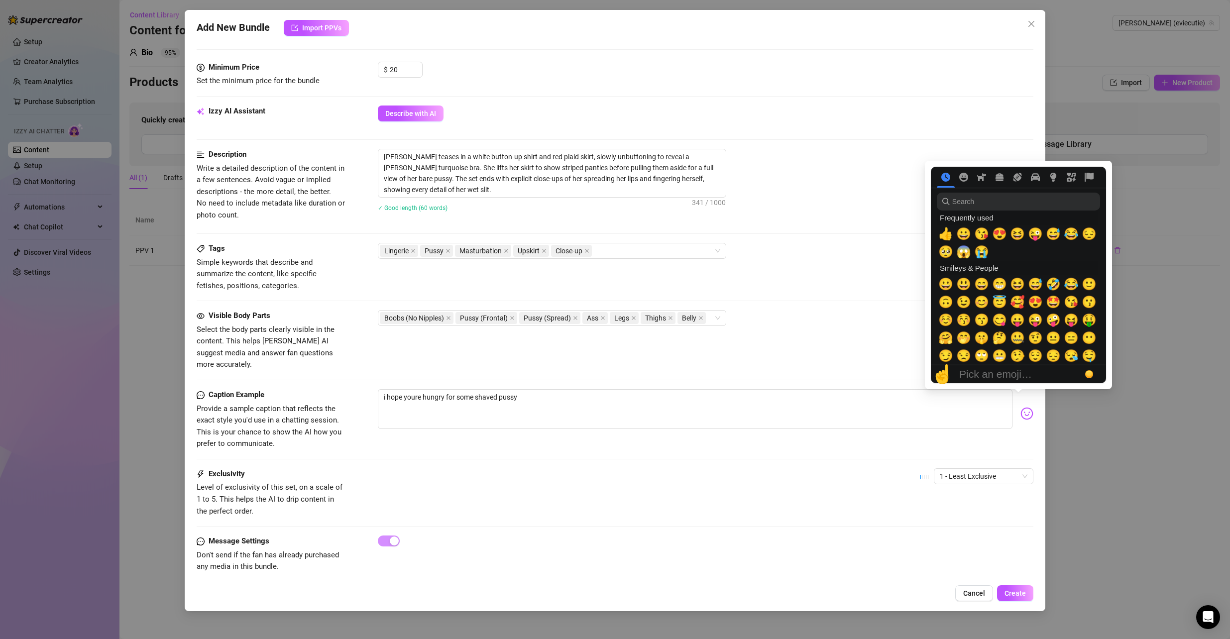
click at [1021, 407] on img at bounding box center [1027, 413] width 13 height 13
click at [947, 251] on span "🥺" at bounding box center [946, 252] width 15 height 14
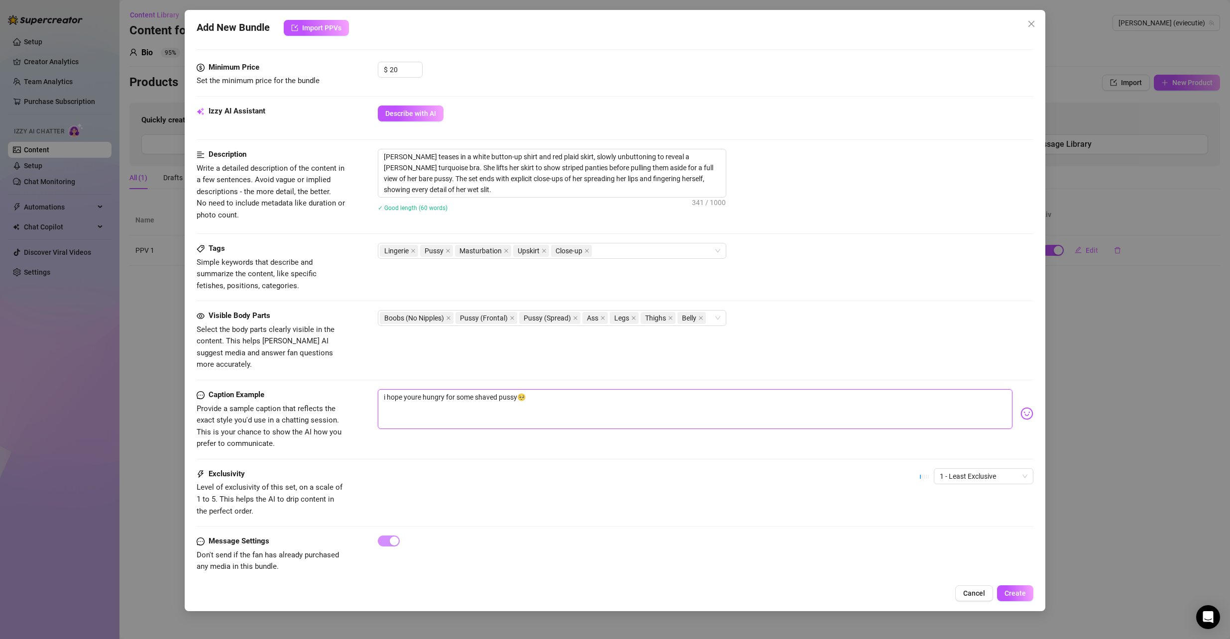
drag, startPoint x: 777, startPoint y: 396, endPoint x: 772, endPoint y: 383, distance: 13.4
click at [776, 395] on textarea "i hope youre hungry for some shaved pussy🥺" at bounding box center [695, 409] width 635 height 40
click at [1011, 588] on button "Create" at bounding box center [1015, 594] width 36 height 16
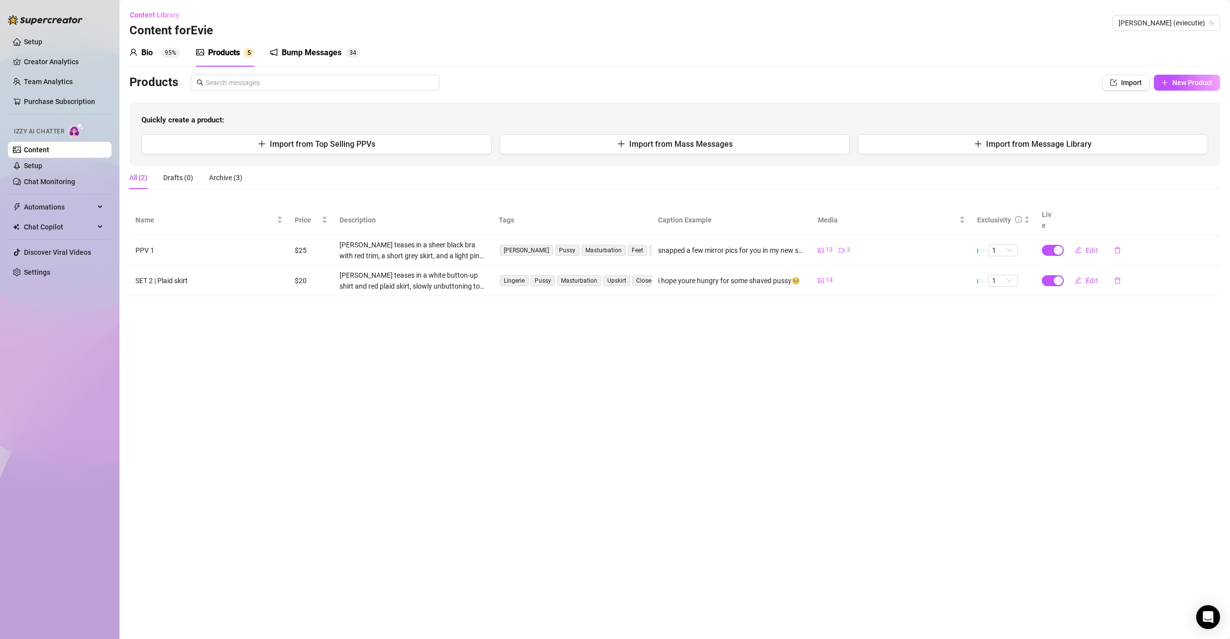
click at [507, 334] on main "Content Library Content for [PERSON_NAME] [PERSON_NAME] (eviecutie) Bio 95% Pro…" at bounding box center [675, 319] width 1111 height 639
click at [1197, 84] on span "New Product" at bounding box center [1193, 83] width 40 height 8
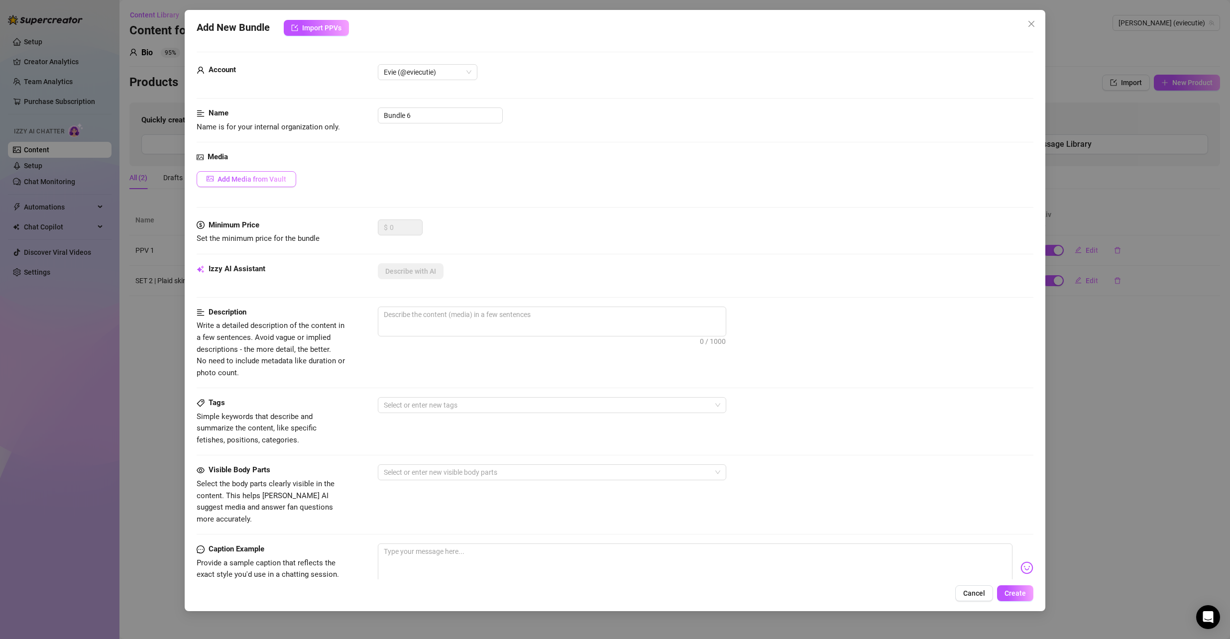
click at [245, 178] on span "Add Media from Vault" at bounding box center [252, 179] width 69 height 8
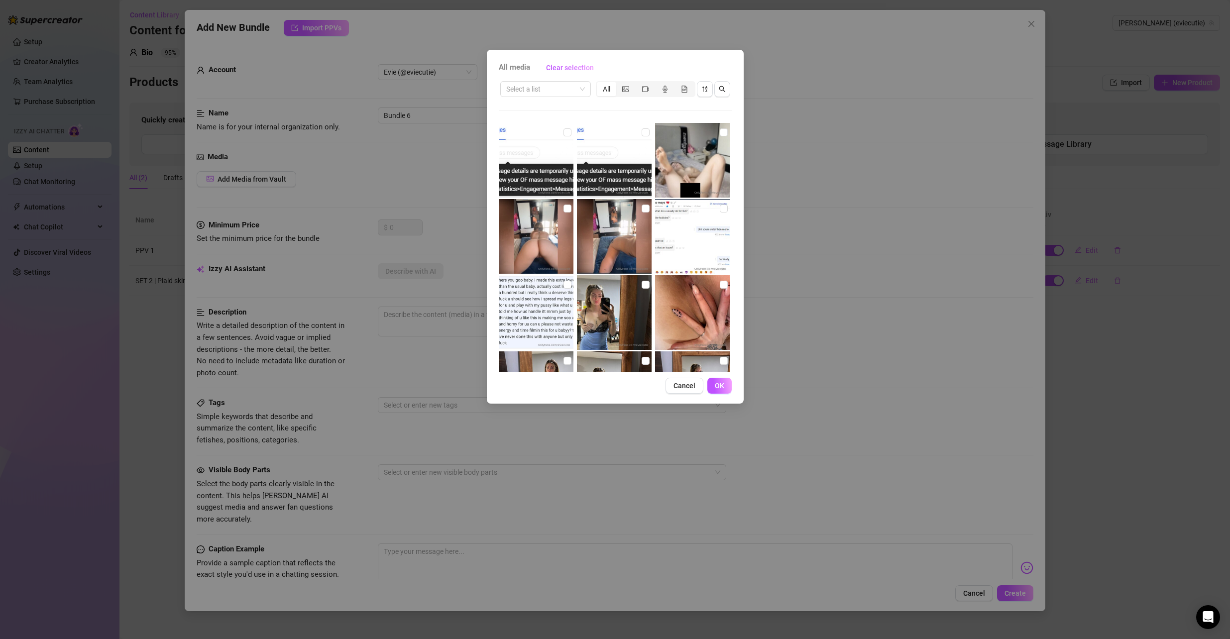
click at [686, 163] on img at bounding box center [692, 160] width 75 height 75
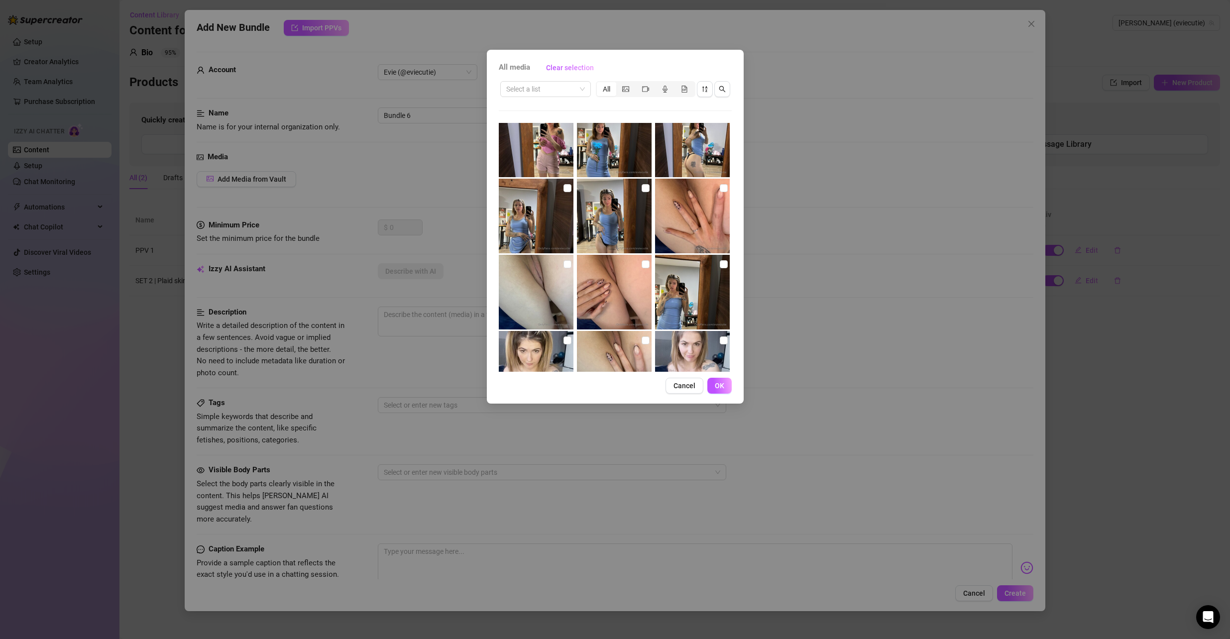
scroll to position [0, 0]
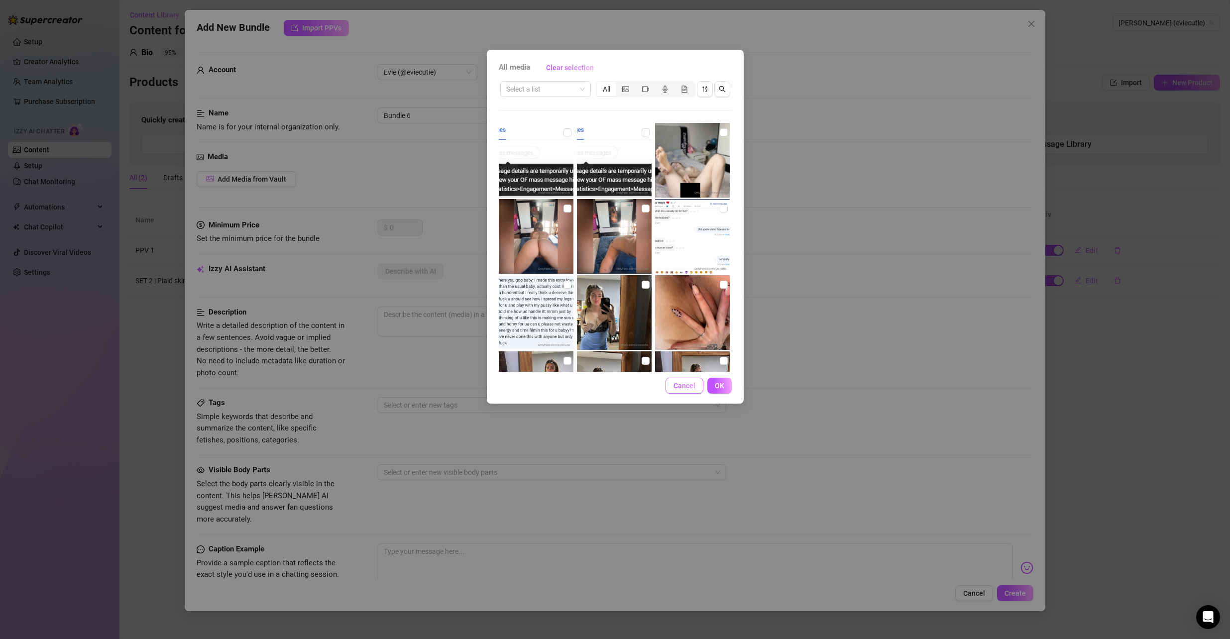
drag, startPoint x: 693, startPoint y: 170, endPoint x: 686, endPoint y: 383, distance: 213.2
click at [686, 383] on span "Cancel" at bounding box center [685, 386] width 22 height 8
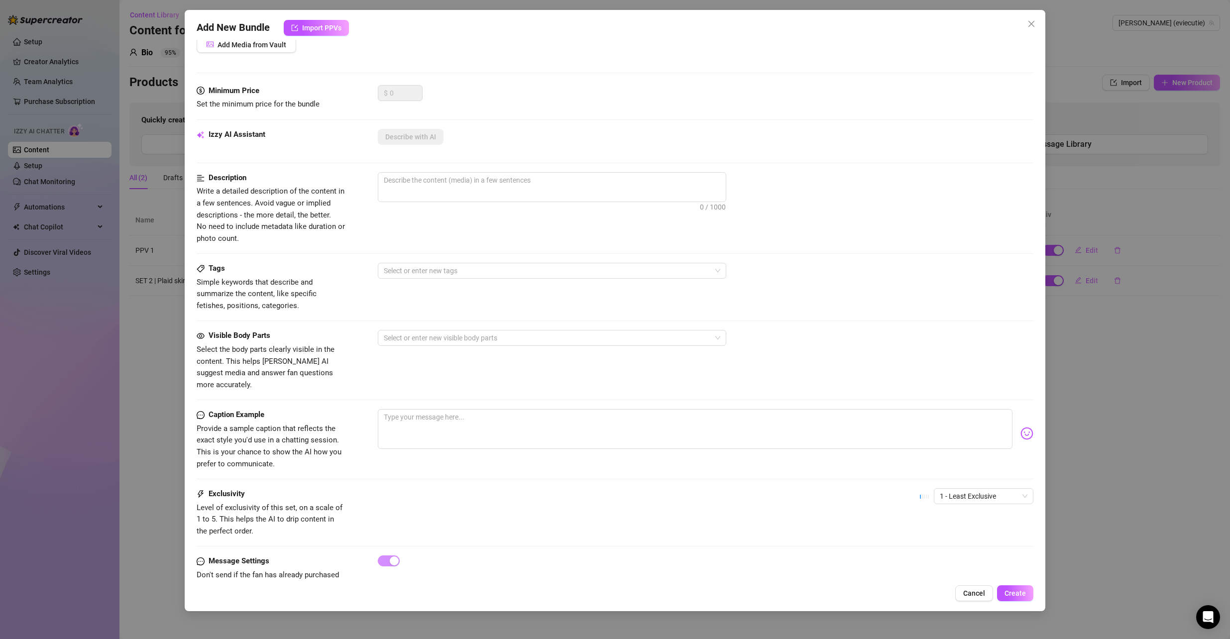
scroll to position [154, 0]
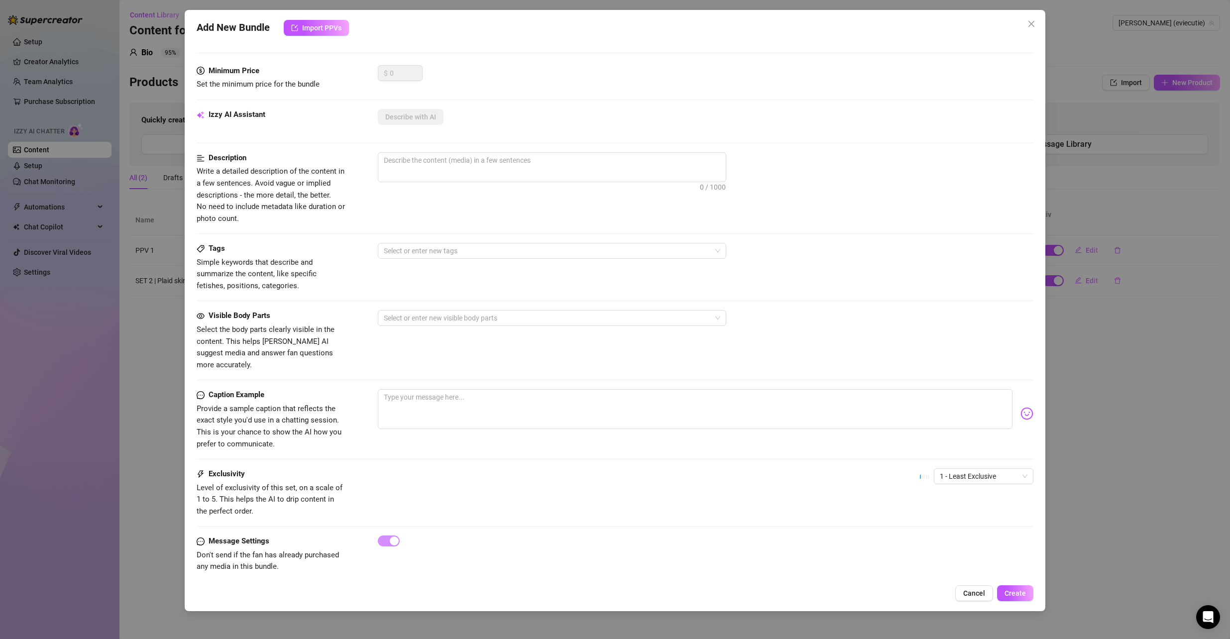
click at [470, 518] on div "Exclusivity Level of exclusivity of this set, on a scale of 1 to 5. This helps …" at bounding box center [616, 502] width 838 height 67
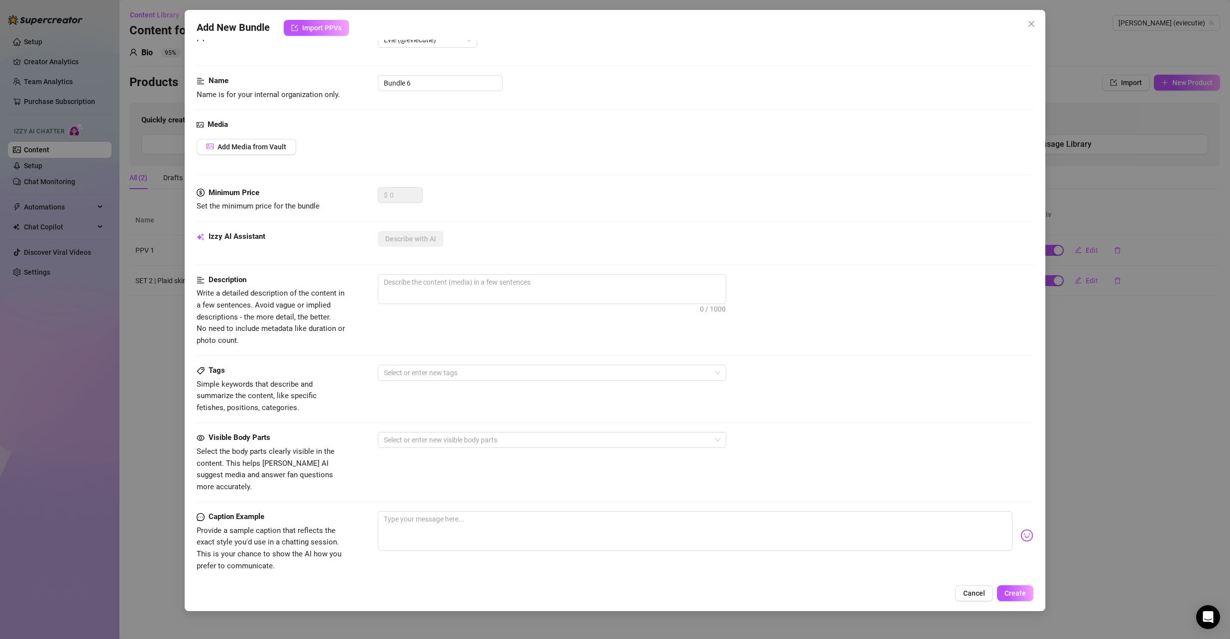
scroll to position [0, 0]
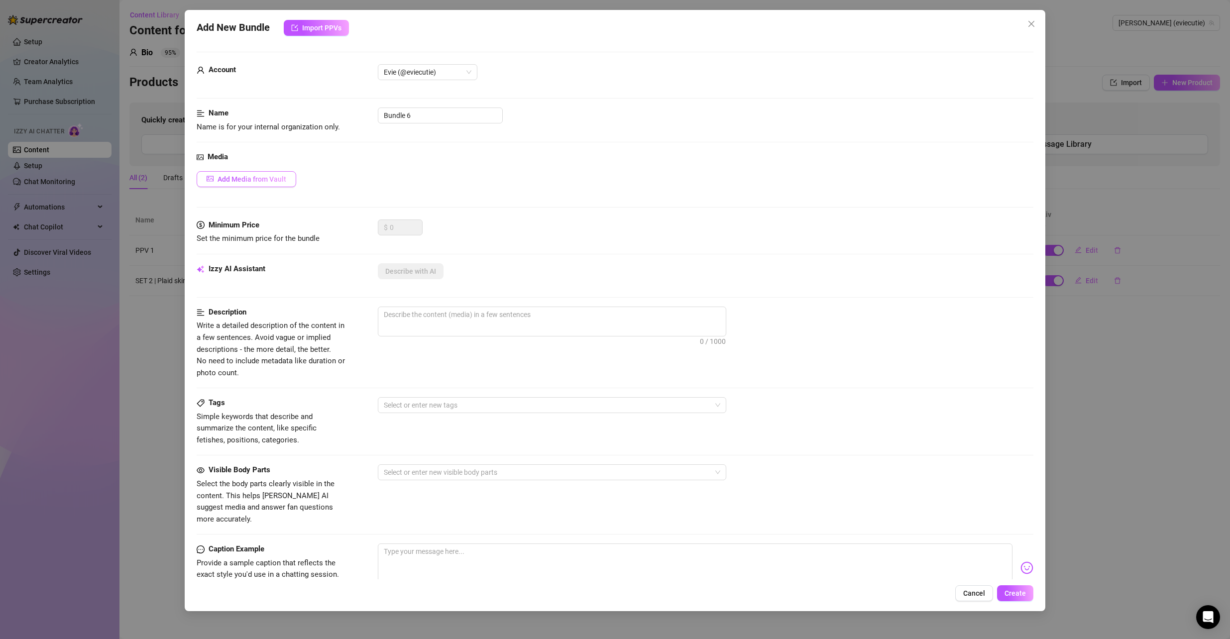
click at [253, 173] on button "Add Media from Vault" at bounding box center [247, 179] width 100 height 16
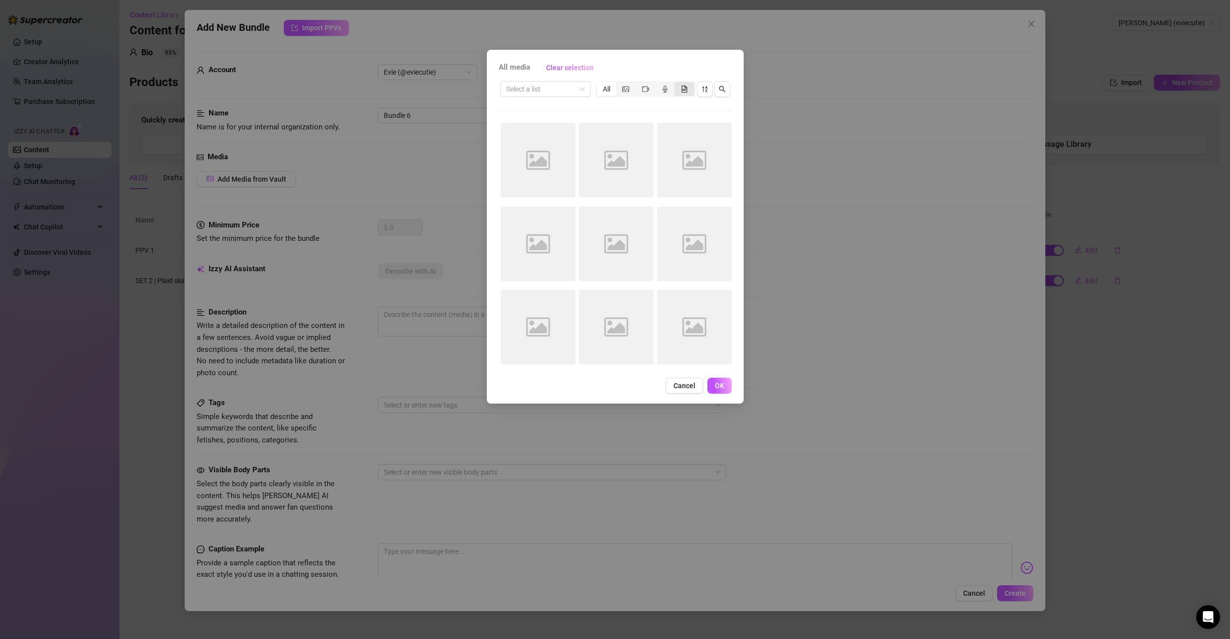
click at [684, 94] on div "segmented control" at bounding box center [684, 89] width 19 height 14
click at [677, 84] on input "segmented control" at bounding box center [677, 84] width 0 height 0
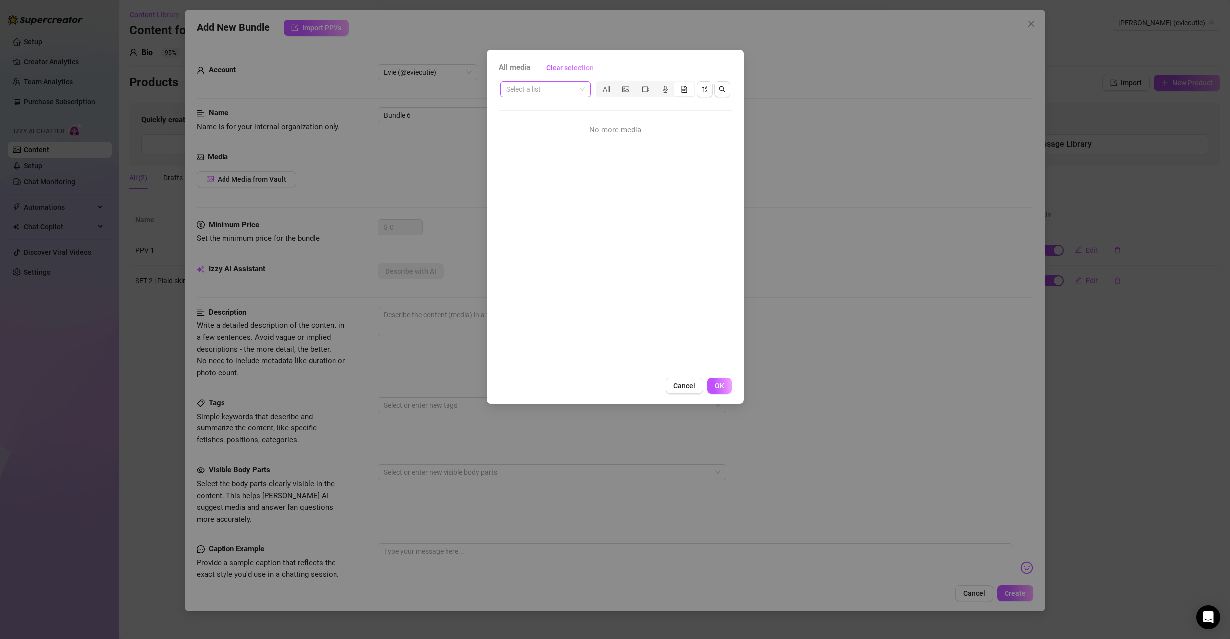
click at [586, 89] on div "Select a list" at bounding box center [545, 89] width 91 height 16
click at [556, 201] on div "SET 3 | Gym Shorts" at bounding box center [550, 204] width 85 height 11
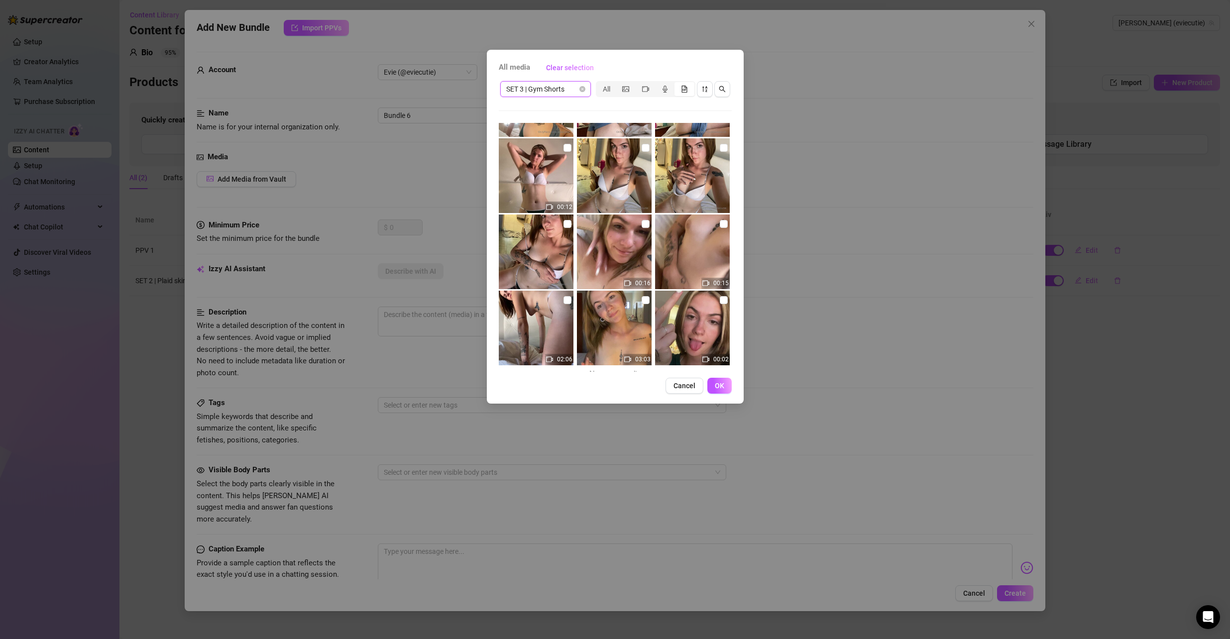
scroll to position [299, 0]
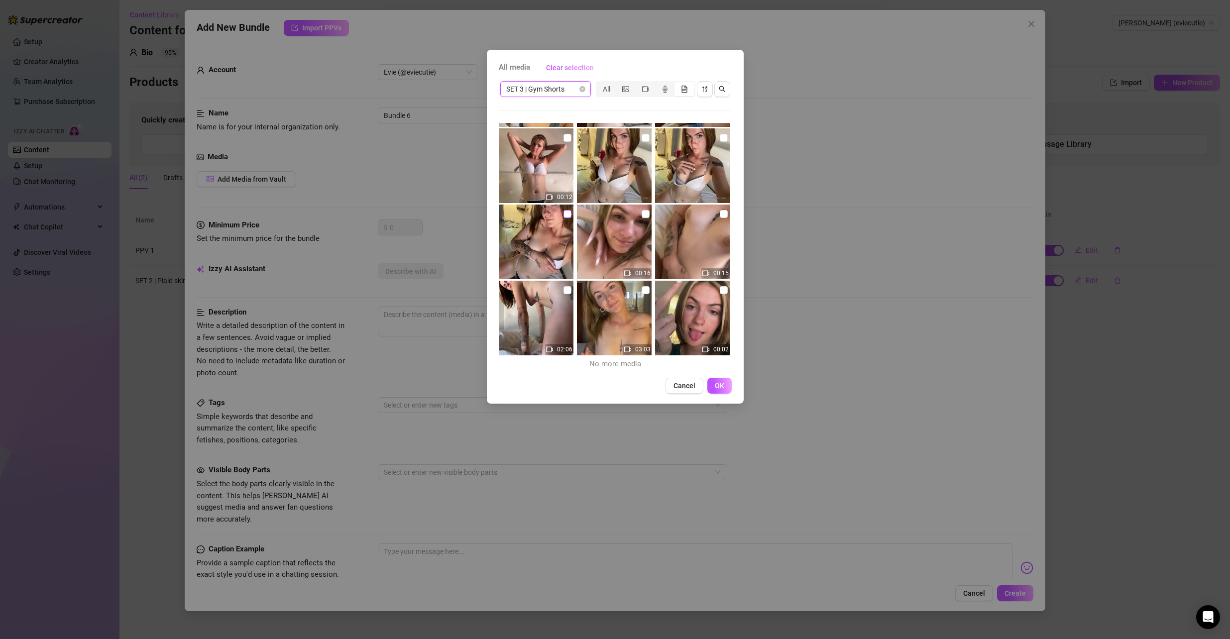
click at [564, 211] on input "checkbox" at bounding box center [568, 214] width 8 height 8
click at [642, 214] on input "checkbox" at bounding box center [646, 214] width 8 height 8
click at [720, 213] on input "checkbox" at bounding box center [724, 214] width 8 height 8
click at [720, 286] on label at bounding box center [724, 290] width 8 height 11
click at [720, 286] on input "checkbox" at bounding box center [724, 290] width 8 height 8
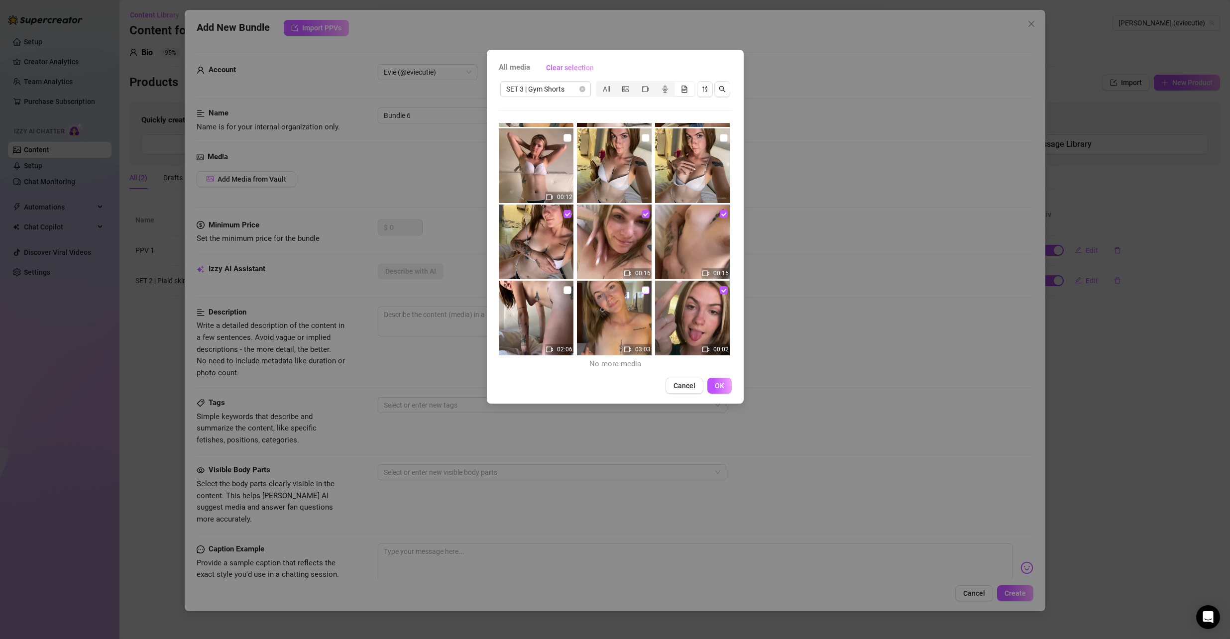
click at [642, 290] on input "checkbox" at bounding box center [646, 290] width 8 height 8
click at [571, 288] on img at bounding box center [536, 318] width 75 height 75
click at [567, 288] on input "checkbox" at bounding box center [568, 290] width 8 height 8
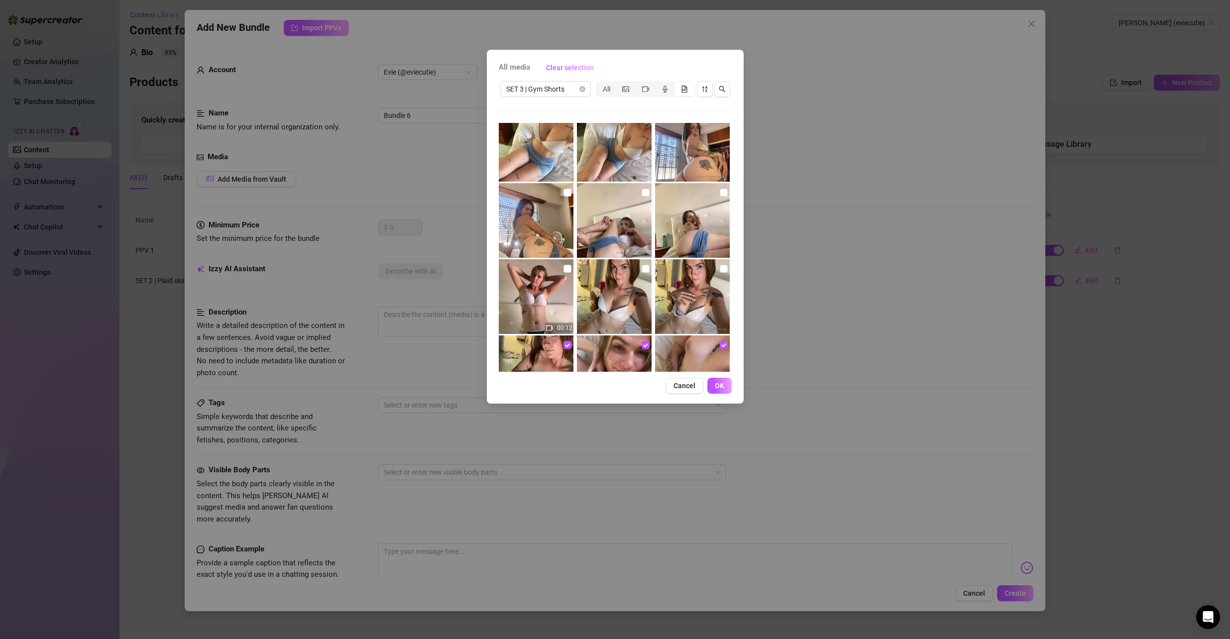
scroll to position [150, 0]
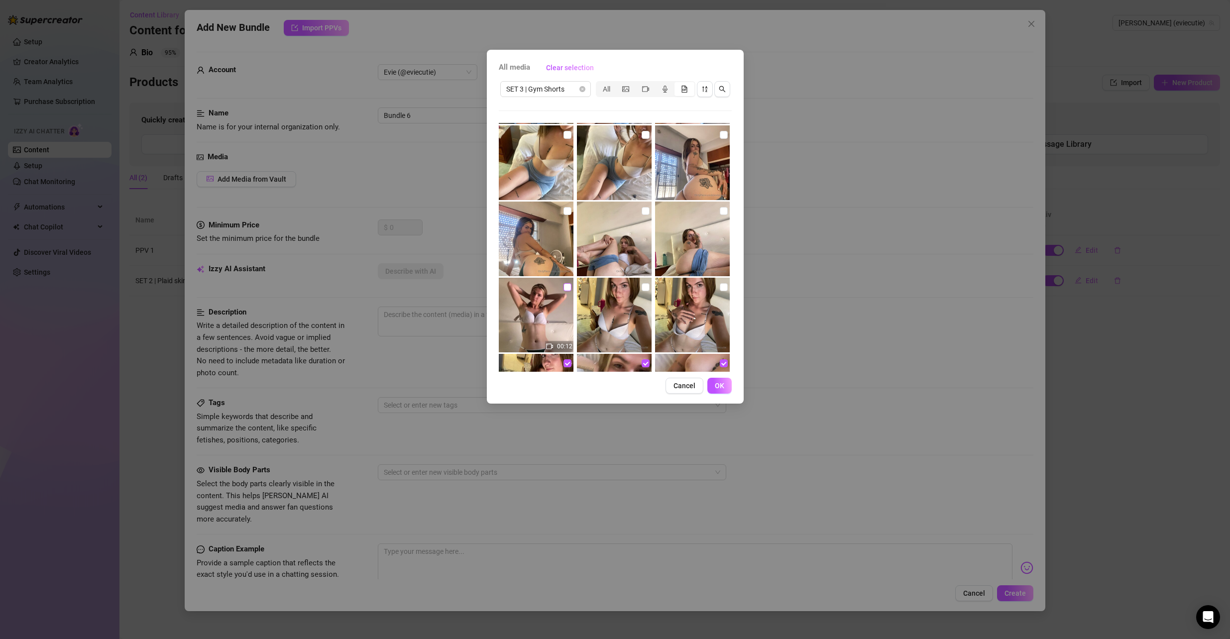
click at [567, 283] on input "checkbox" at bounding box center [568, 287] width 8 height 8
drag, startPoint x: 638, startPoint y: 287, endPoint x: 699, endPoint y: 291, distance: 61.4
click at [642, 287] on input "checkbox" at bounding box center [646, 287] width 8 height 8
click at [720, 289] on input "checkbox" at bounding box center [724, 287] width 8 height 8
click at [720, 212] on input "checkbox" at bounding box center [724, 211] width 8 height 8
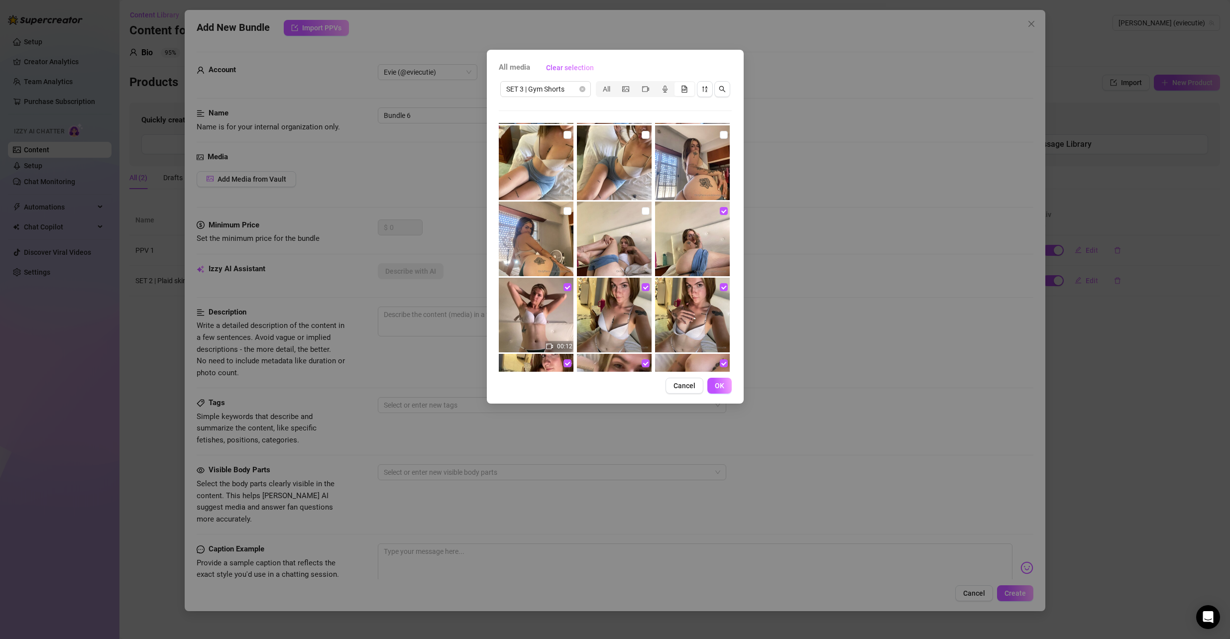
drag, startPoint x: 642, startPoint y: 210, endPoint x: 552, endPoint y: 210, distance: 90.1
click at [642, 210] on input "checkbox" at bounding box center [646, 211] width 8 height 8
click at [564, 213] on input "checkbox" at bounding box center [568, 211] width 8 height 8
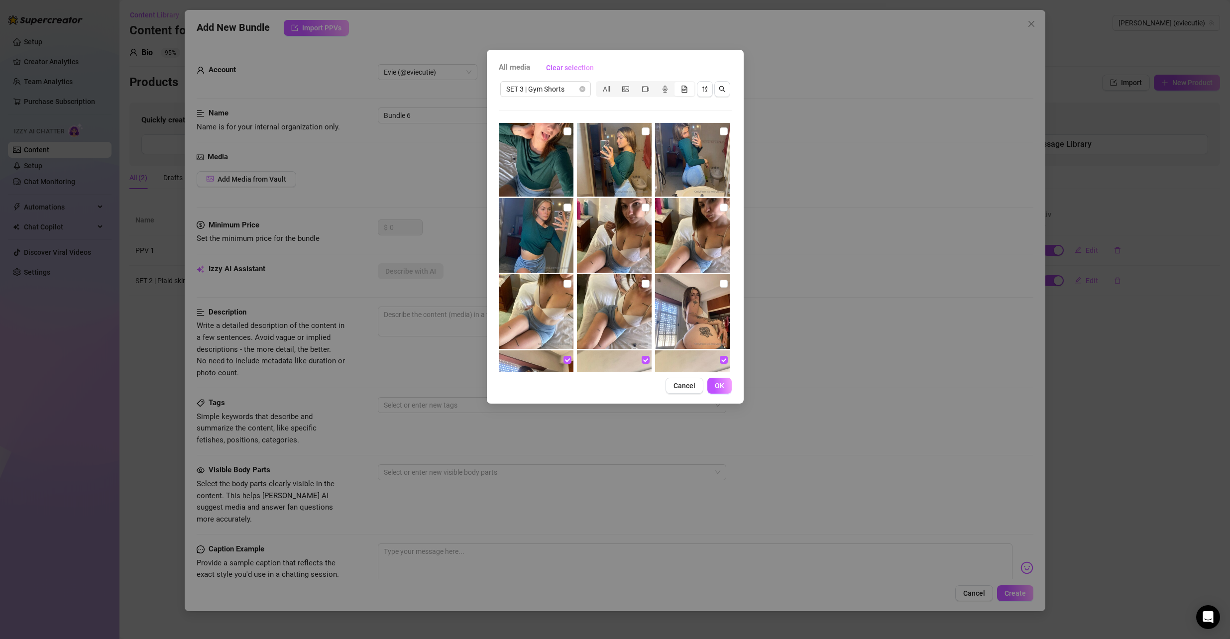
scroll to position [0, 0]
click at [566, 279] on div at bounding box center [537, 312] width 77 height 75
click at [565, 207] on input "checkbox" at bounding box center [568, 209] width 8 height 8
click at [642, 210] on input "checkbox" at bounding box center [646, 209] width 8 height 8
drag, startPoint x: 638, startPoint y: 280, endPoint x: 663, endPoint y: 283, distance: 24.5
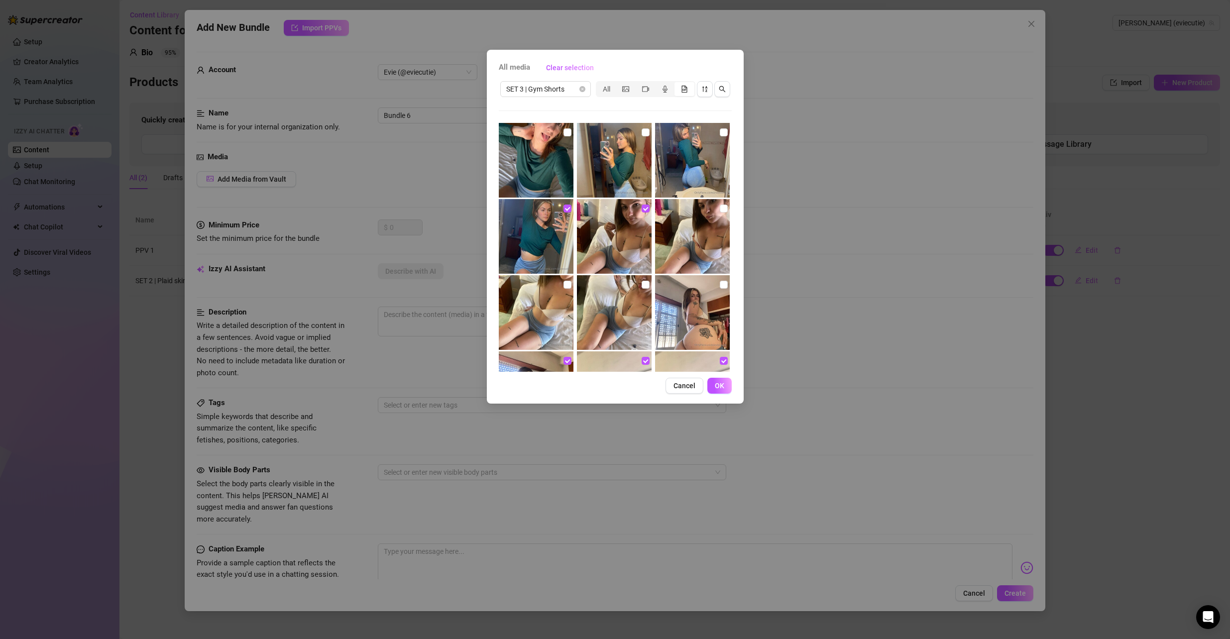
click at [642, 280] on label at bounding box center [646, 284] width 8 height 11
click at [642, 281] on input "checkbox" at bounding box center [646, 285] width 8 height 8
drag, startPoint x: 719, startPoint y: 284, endPoint x: 719, endPoint y: 222, distance: 62.2
click at [720, 283] on input "checkbox" at bounding box center [724, 285] width 8 height 8
click at [720, 208] on input "checkbox" at bounding box center [724, 209] width 8 height 8
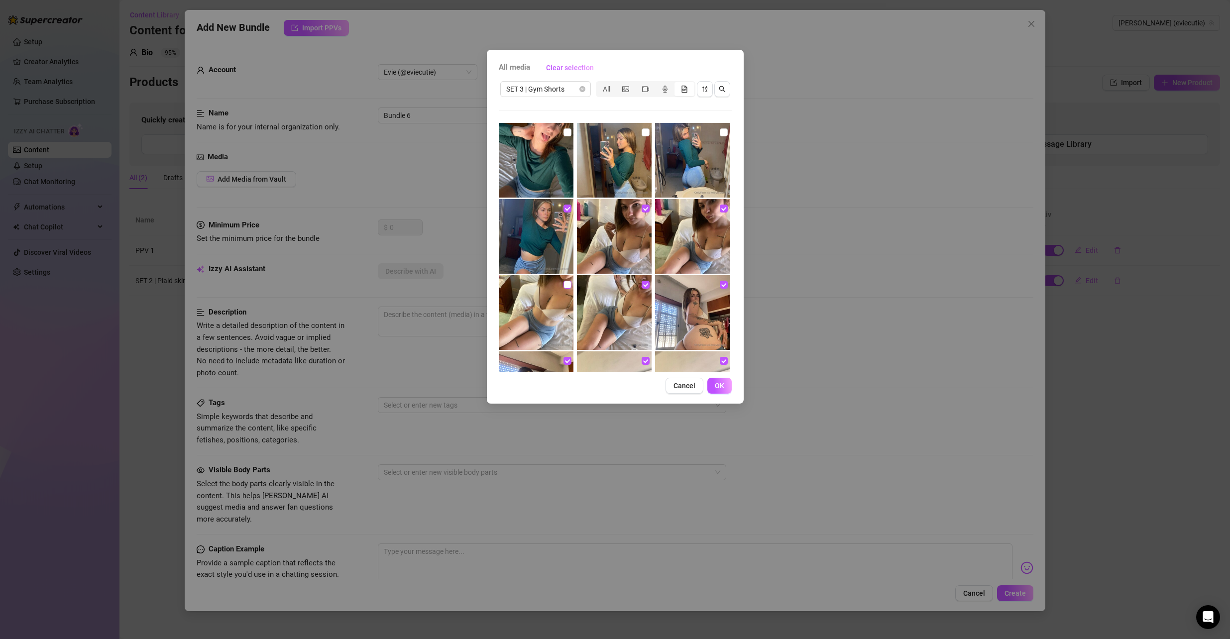
click at [566, 285] on input "checkbox" at bounding box center [568, 285] width 8 height 8
click at [722, 129] on img at bounding box center [692, 160] width 75 height 75
click at [720, 130] on input "checkbox" at bounding box center [724, 132] width 8 height 8
click at [644, 131] on input "checkbox" at bounding box center [646, 132] width 8 height 8
click at [565, 129] on input "checkbox" at bounding box center [568, 132] width 8 height 8
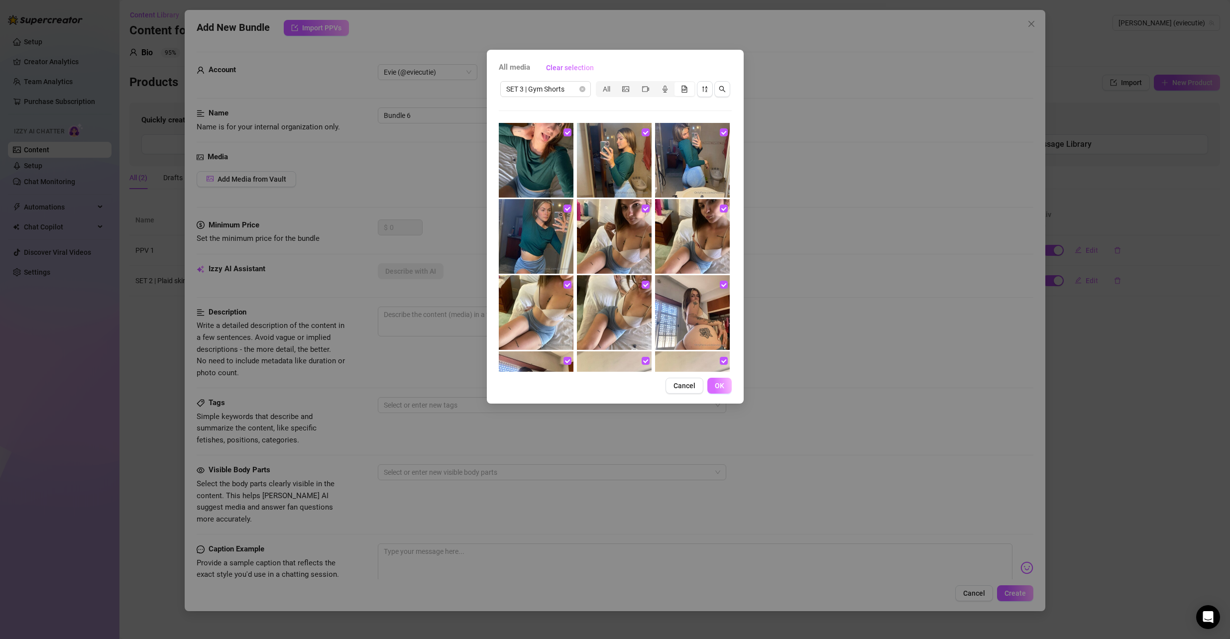
click at [728, 385] on button "OK" at bounding box center [720, 386] width 24 height 16
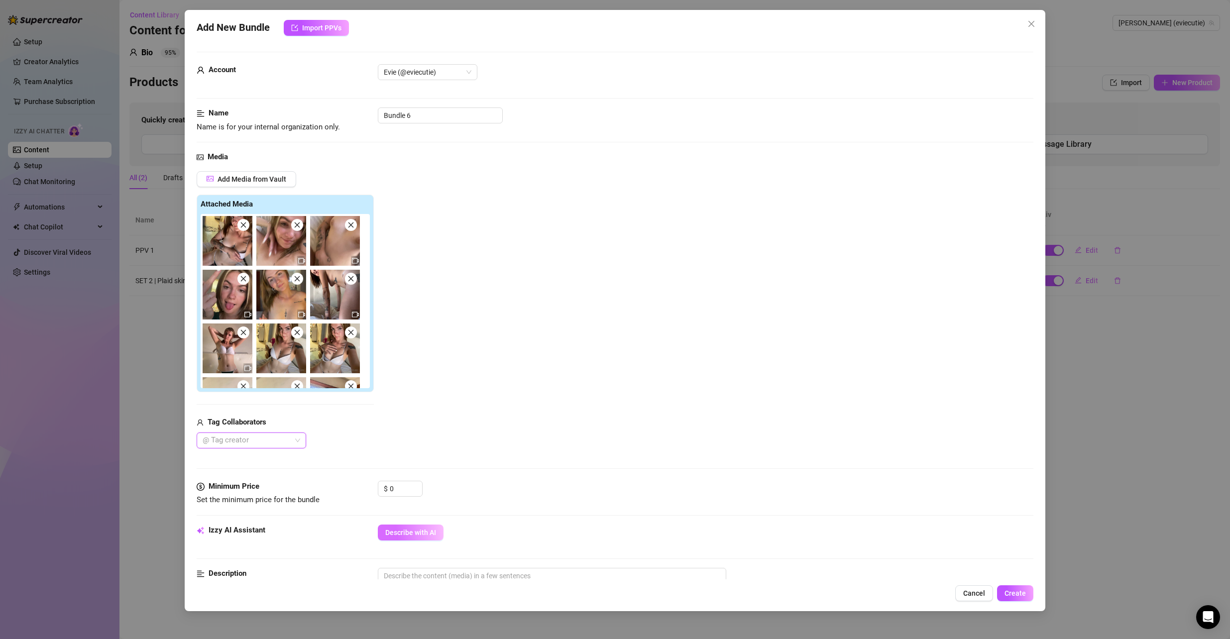
click at [424, 535] on span "Describe with AI" at bounding box center [410, 533] width 51 height 8
drag, startPoint x: 434, startPoint y: 118, endPoint x: 320, endPoint y: 116, distance: 114.1
click at [320, 116] on div "Name Name is for your internal organization only. Bundle 6" at bounding box center [616, 120] width 838 height 25
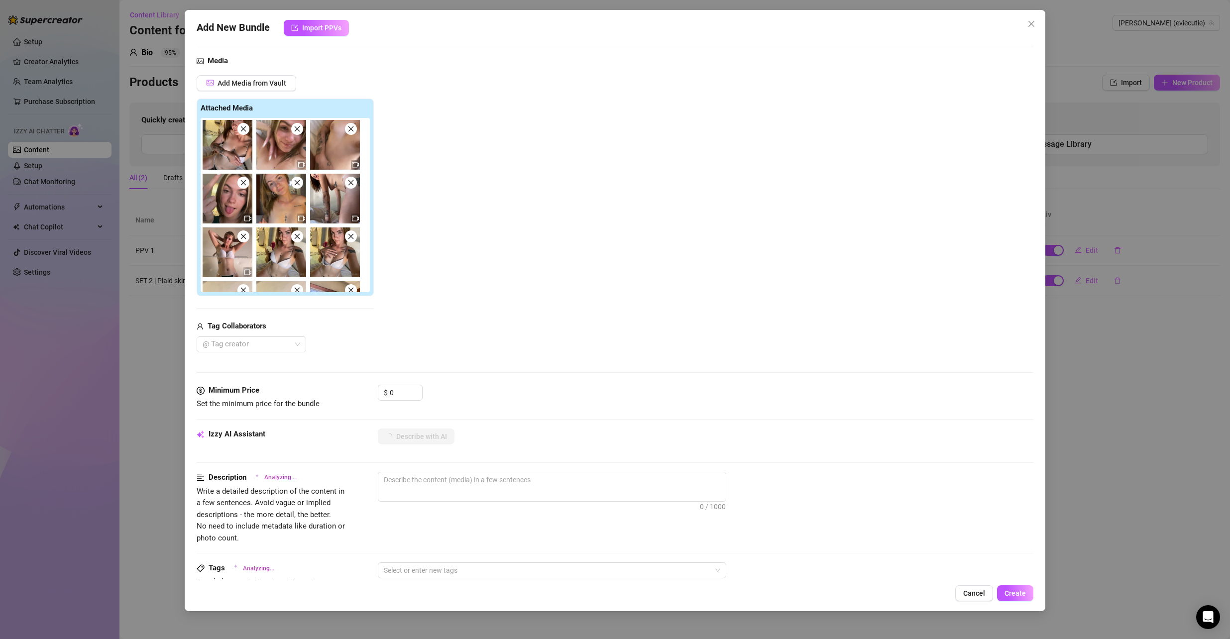
scroll to position [100, 0]
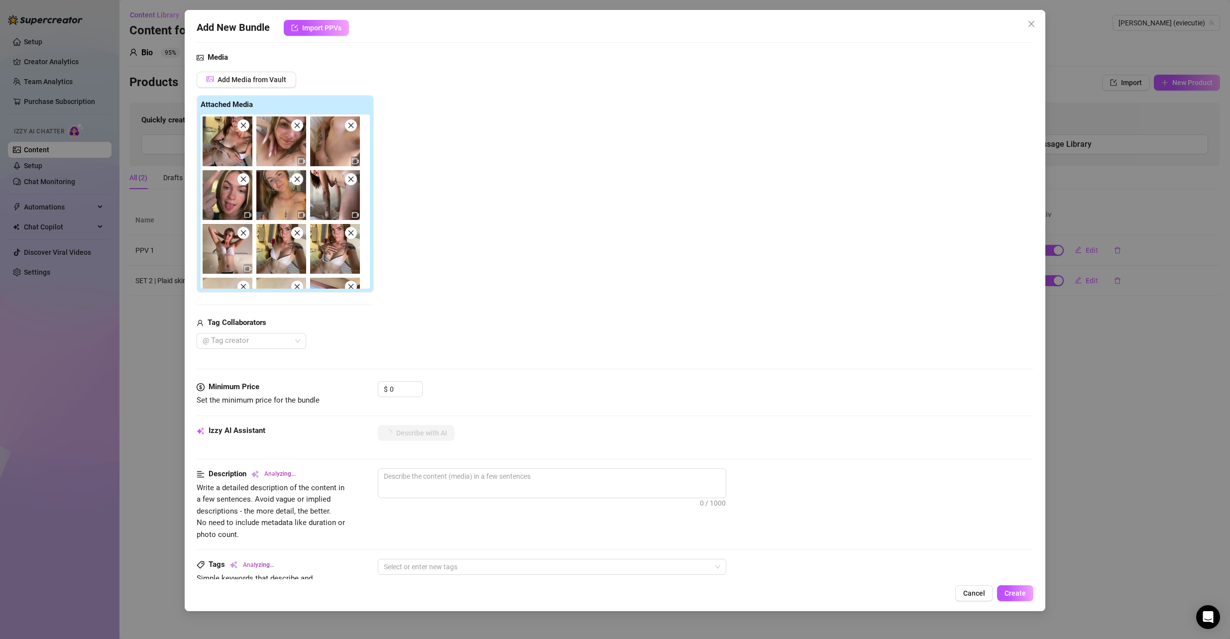
click at [682, 207] on div "Add Media from Vault Attached Media Tag Collaborators @ Tag creator" at bounding box center [616, 210] width 838 height 277
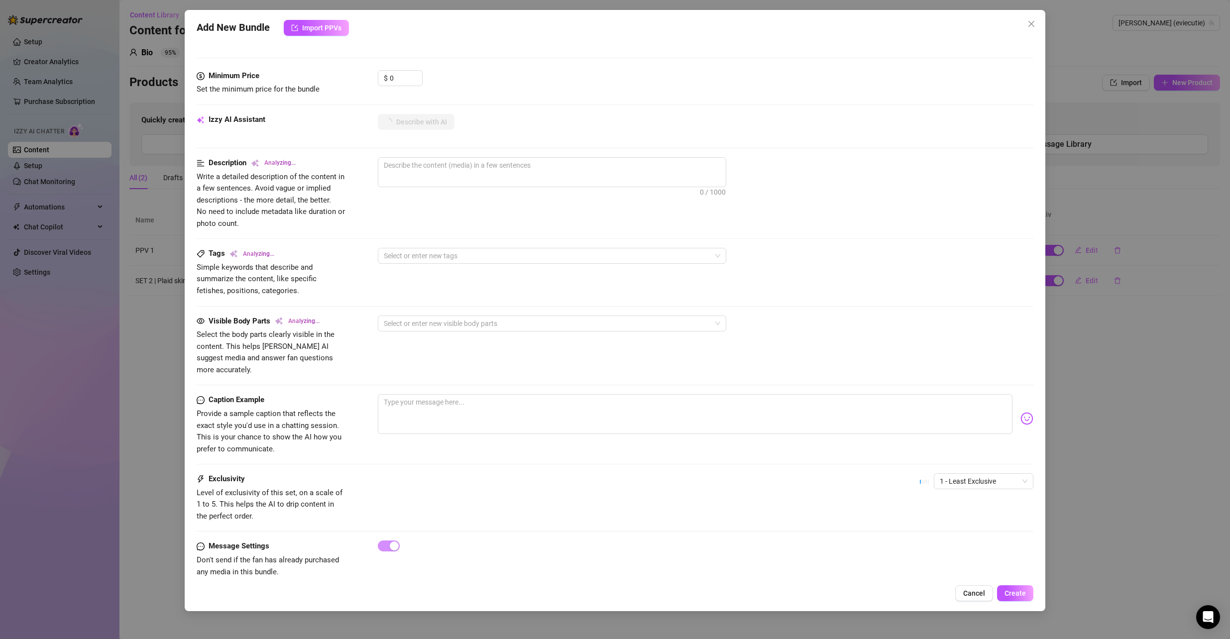
scroll to position [416, 0]
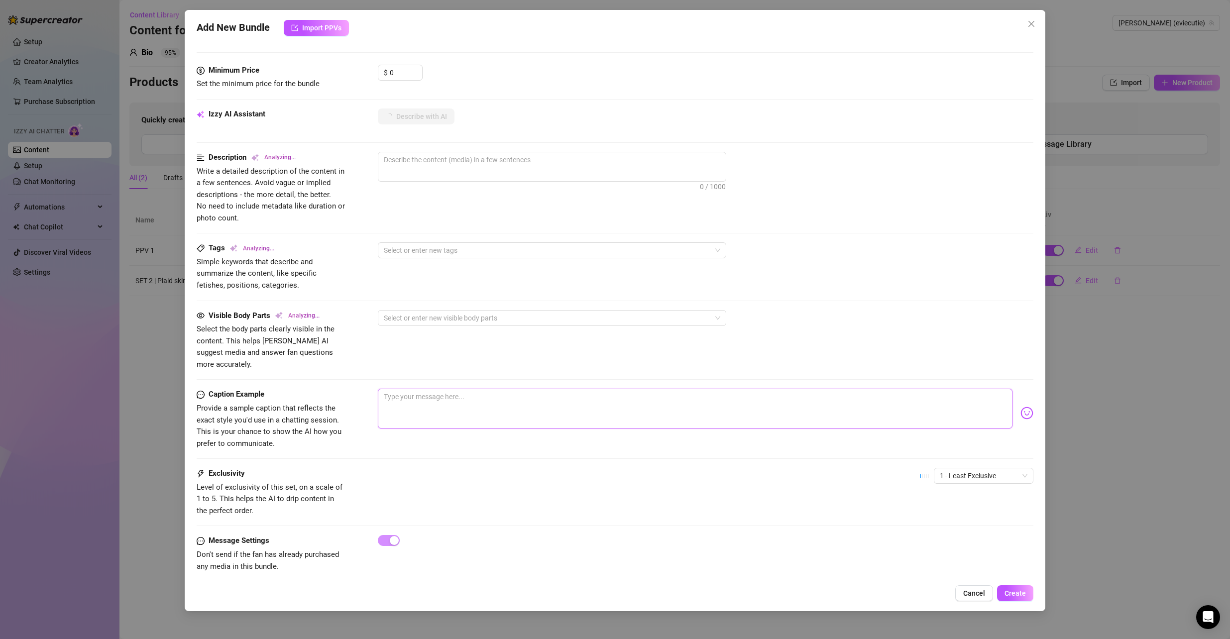
click at [460, 389] on textarea at bounding box center [695, 409] width 635 height 40
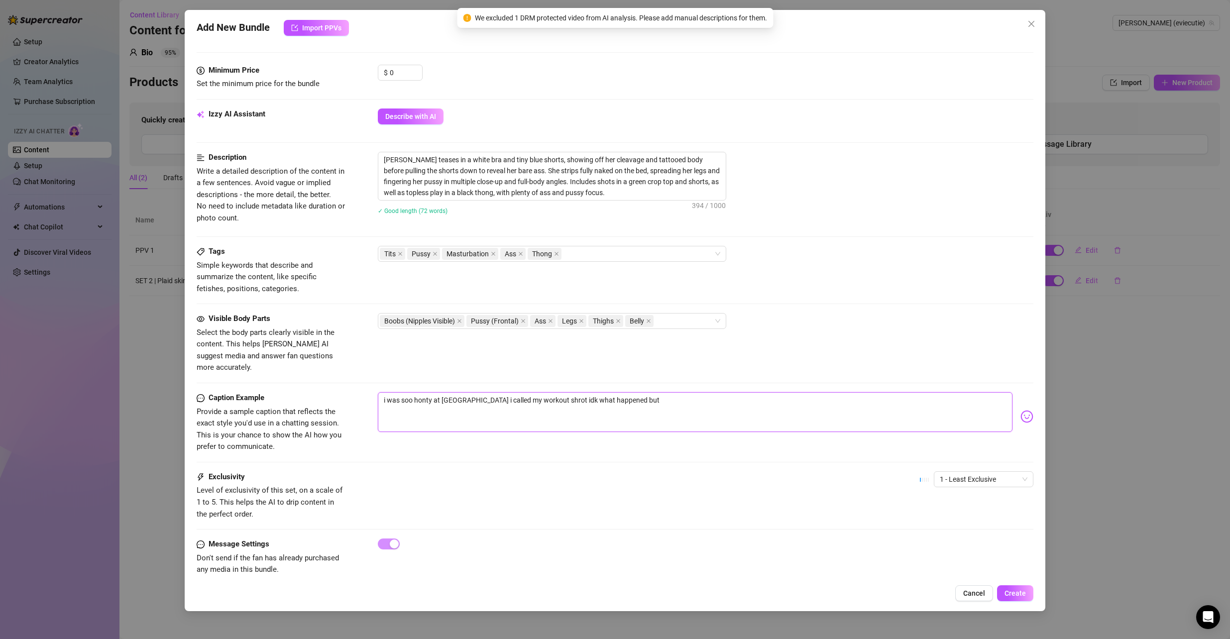
click at [422, 392] on textarea "i was soo honty at [GEOGRAPHIC_DATA] i called my workout shrot idk what happene…" at bounding box center [695, 412] width 635 height 40
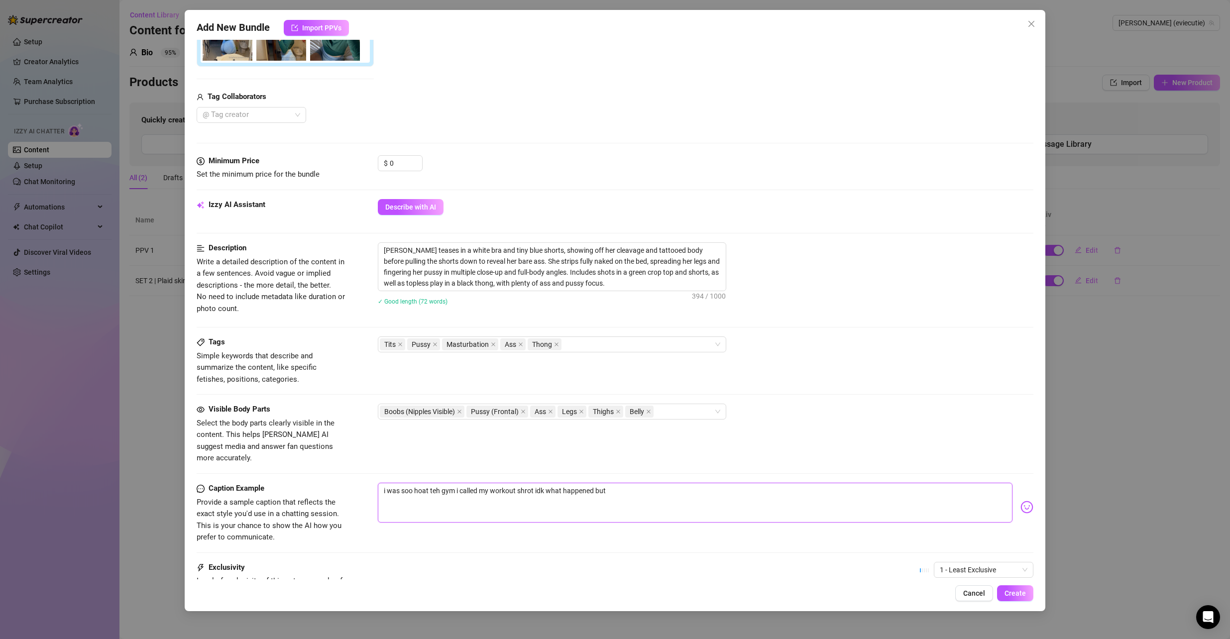
scroll to position [419, 0]
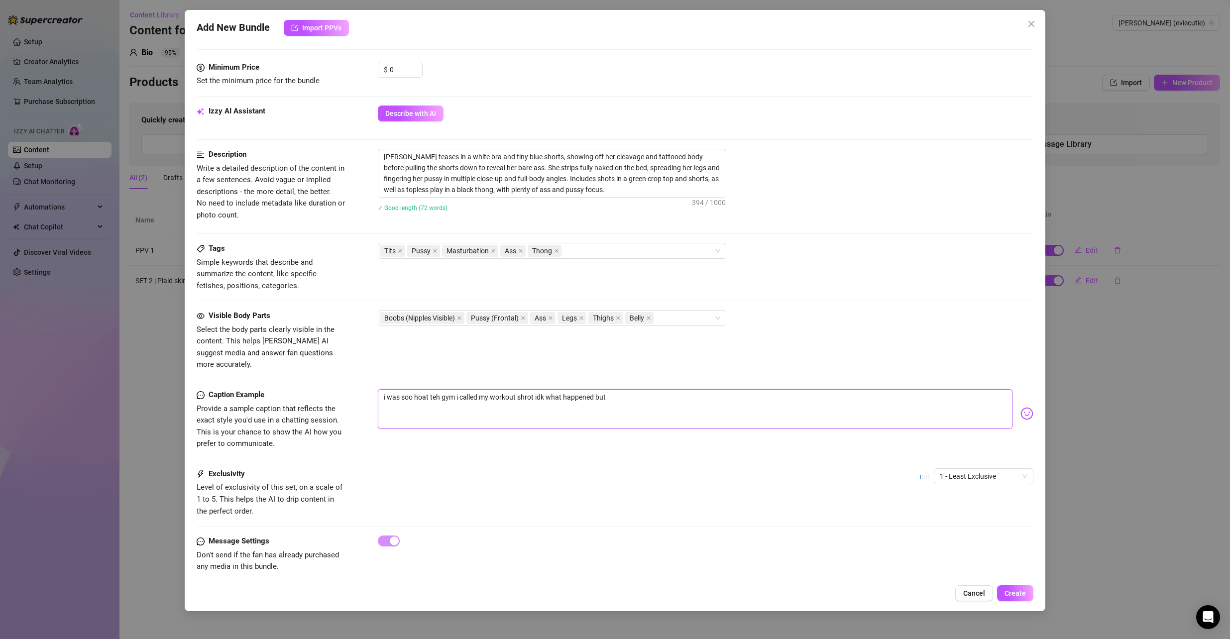
click at [420, 389] on textarea "i was soo hoat teh gym i called my workout shrot idk what happened but" at bounding box center [695, 409] width 635 height 40
click at [538, 389] on textarea "i was [PERSON_NAME] at the gym i called my workout shrot idk what happened but" at bounding box center [695, 409] width 635 height 40
drag, startPoint x: 668, startPoint y: 384, endPoint x: 712, endPoint y: 385, distance: 43.8
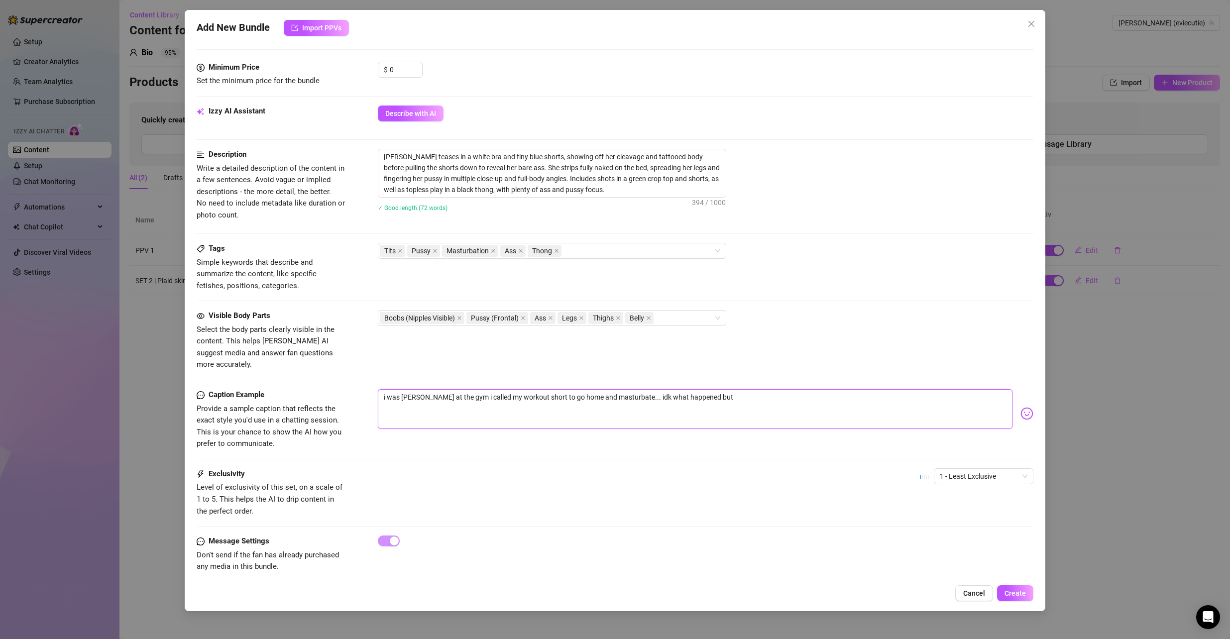
click at [709, 389] on textarea "i was [PERSON_NAME] at the gym i called my workout short to go home and masturb…" at bounding box center [695, 409] width 635 height 40
click at [714, 389] on textarea "i was [PERSON_NAME] at the gym i called my workout short to go home and masturb…" at bounding box center [695, 409] width 635 height 40
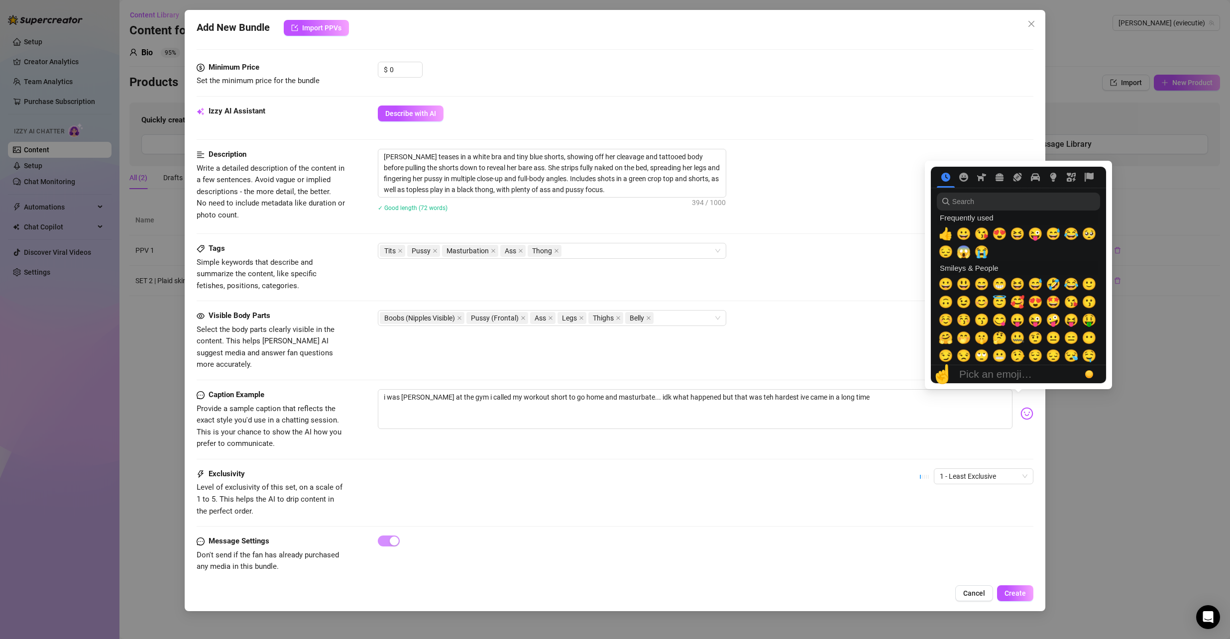
click at [1021, 407] on img at bounding box center [1027, 413] width 13 height 13
click at [1055, 234] on span "😅" at bounding box center [1053, 234] width 15 height 14
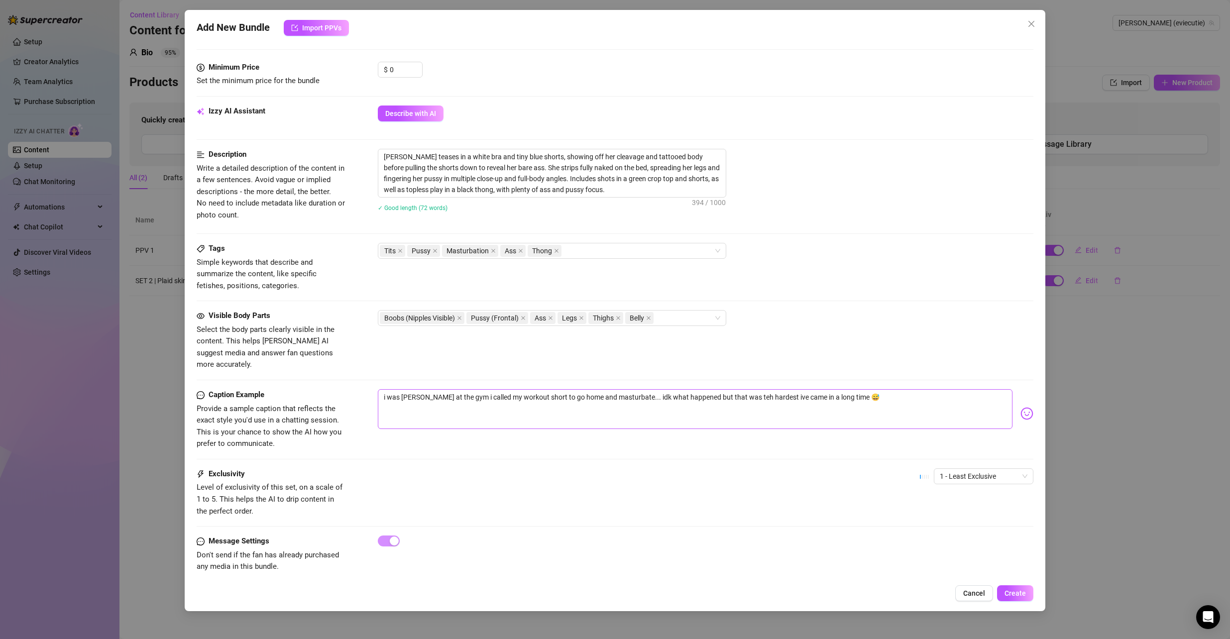
drag, startPoint x: 868, startPoint y: 359, endPoint x: 835, endPoint y: 381, distance: 40.5
click at [867, 360] on div "Visible Body Parts Select the body parts clearly visible in the content. This h…" at bounding box center [616, 349] width 838 height 79
click at [747, 389] on textarea "i was [PERSON_NAME] at the gym i called my workout short to go home and masturb…" at bounding box center [695, 409] width 635 height 40
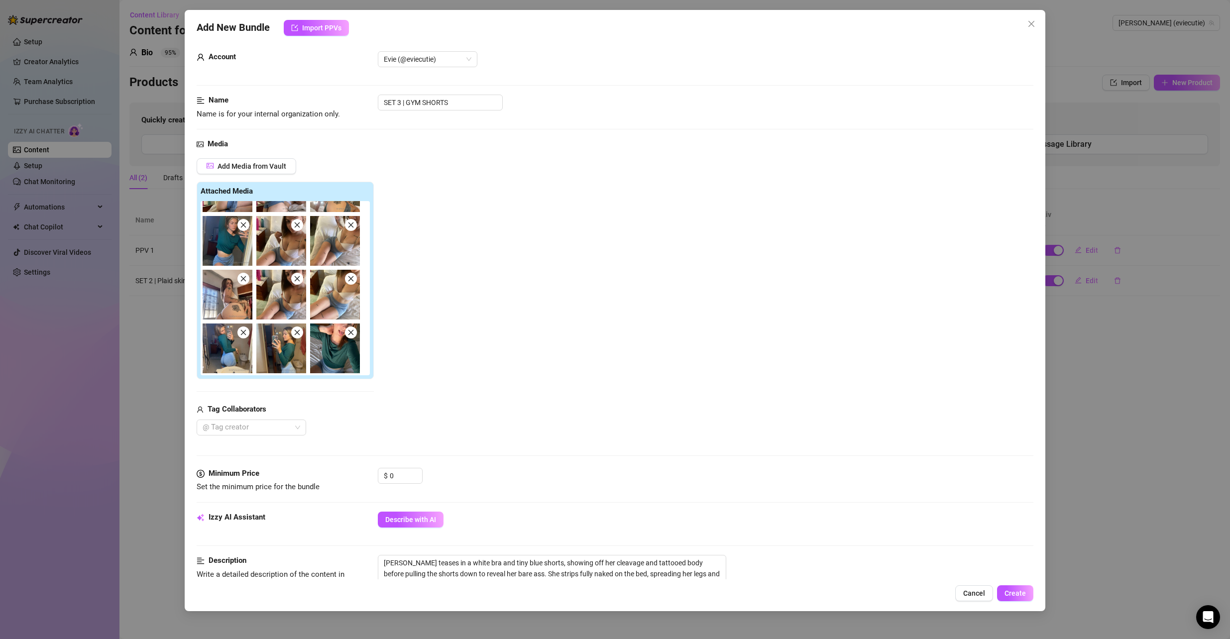
scroll to position [0, 0]
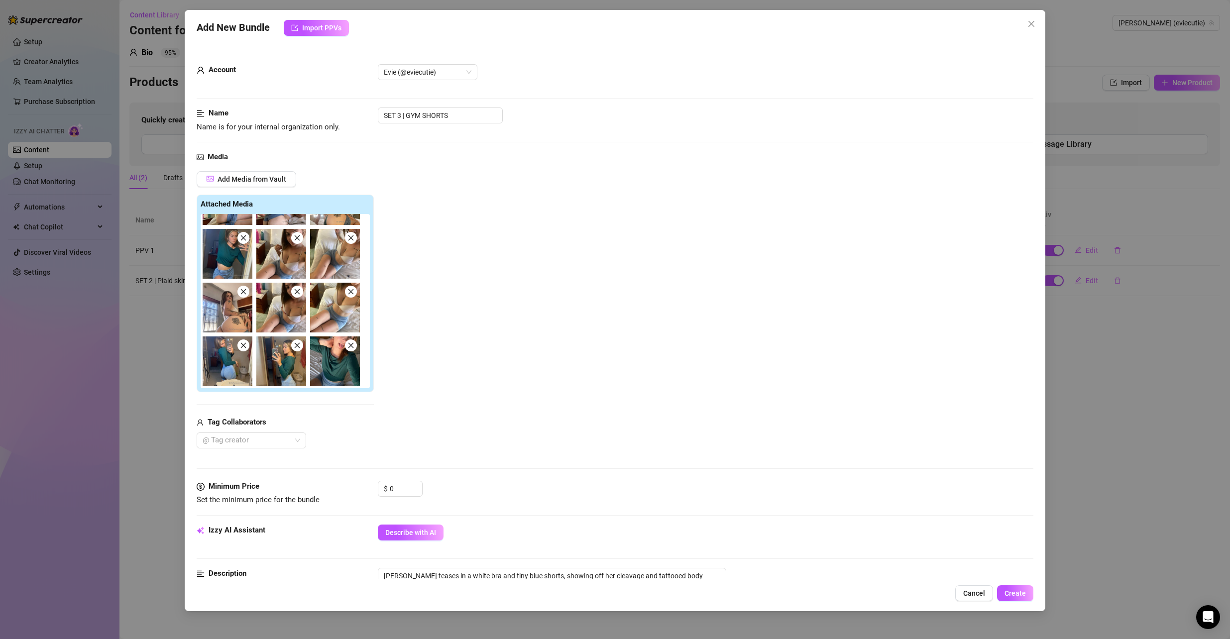
click at [295, 208] on div "Attached Media" at bounding box center [285, 205] width 169 height 12
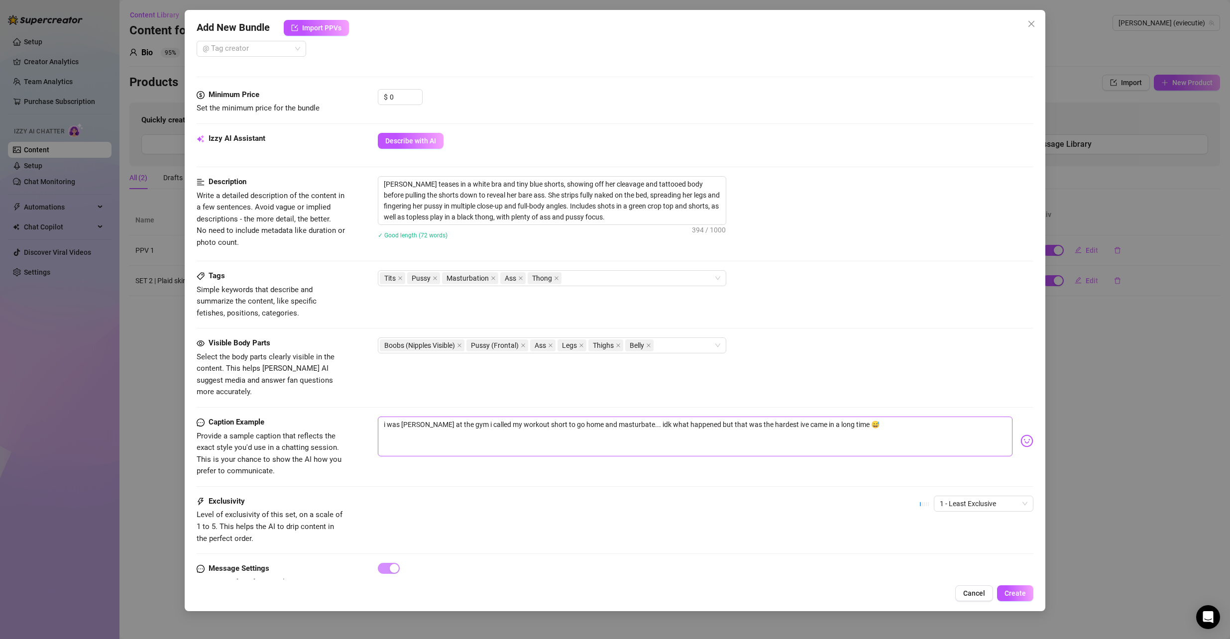
scroll to position [419, 0]
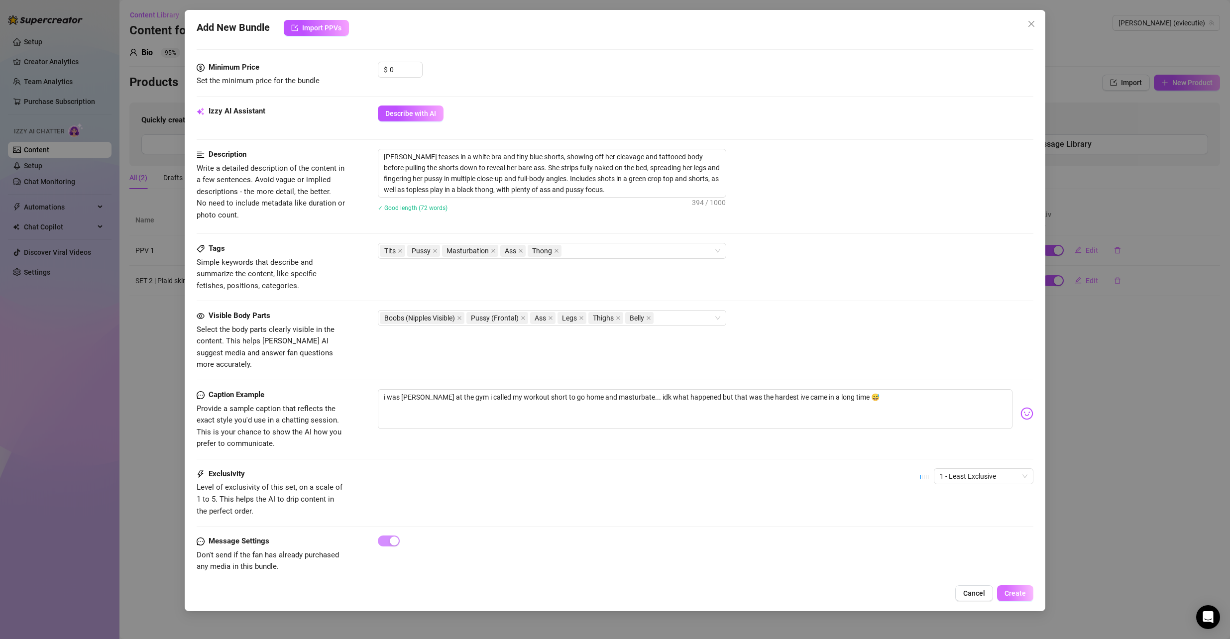
click at [1012, 590] on span "Create" at bounding box center [1015, 594] width 21 height 8
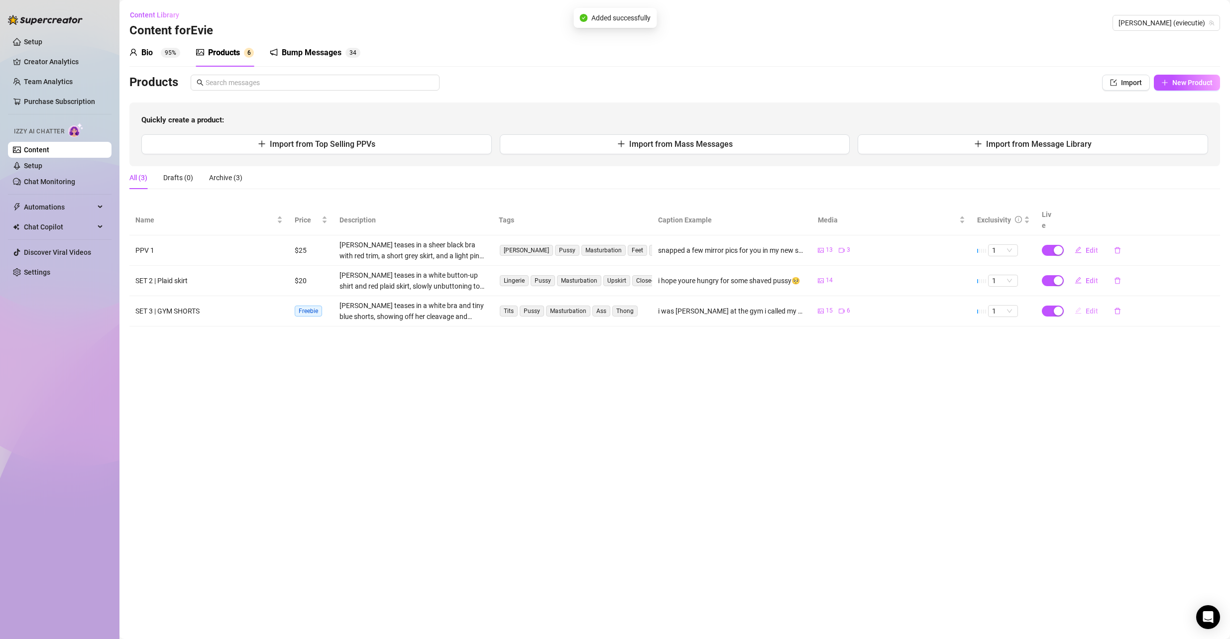
click at [1092, 307] on span "Edit" at bounding box center [1092, 311] width 12 height 8
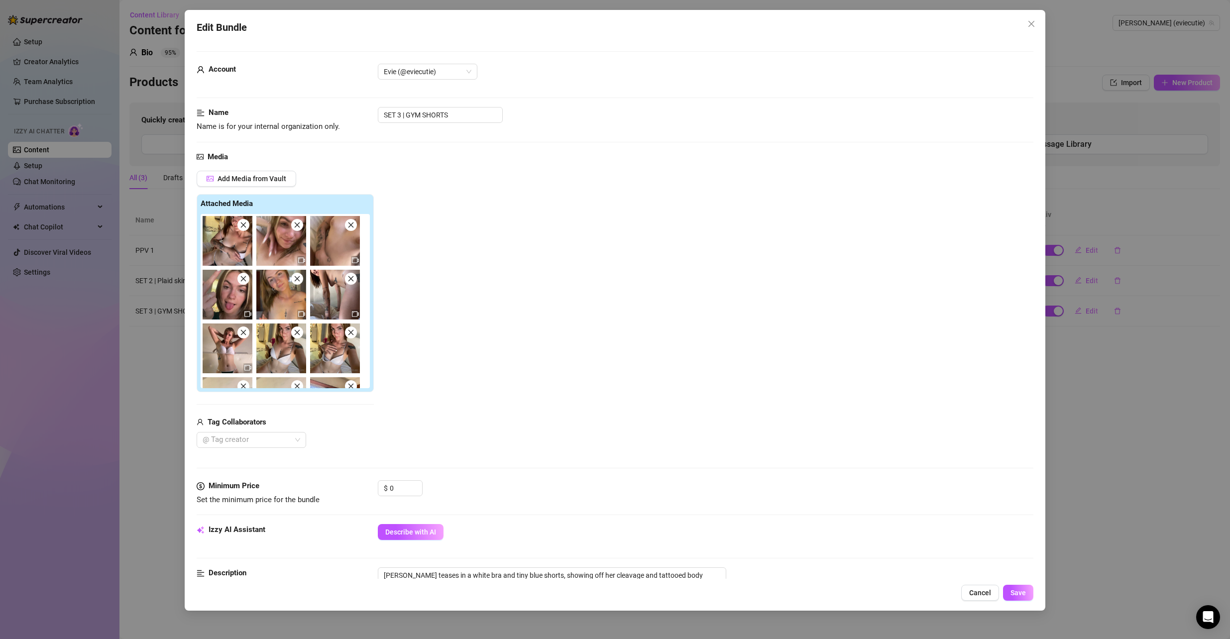
click at [252, 205] on strong "Attached Media" at bounding box center [227, 203] width 52 height 9
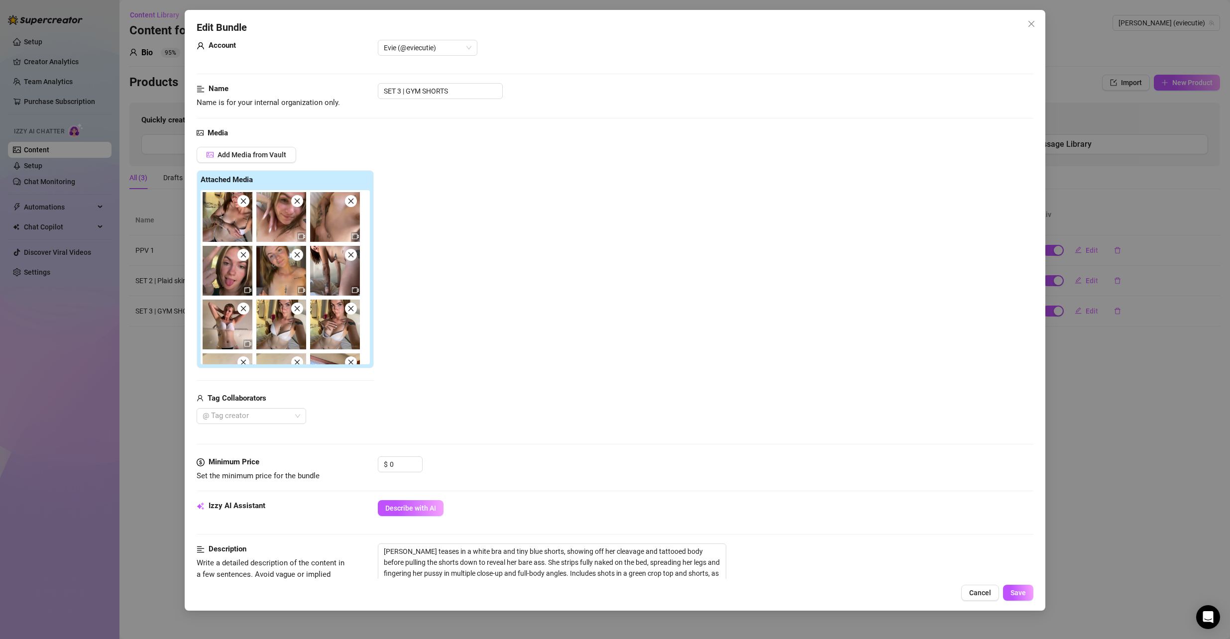
scroll to position [50, 0]
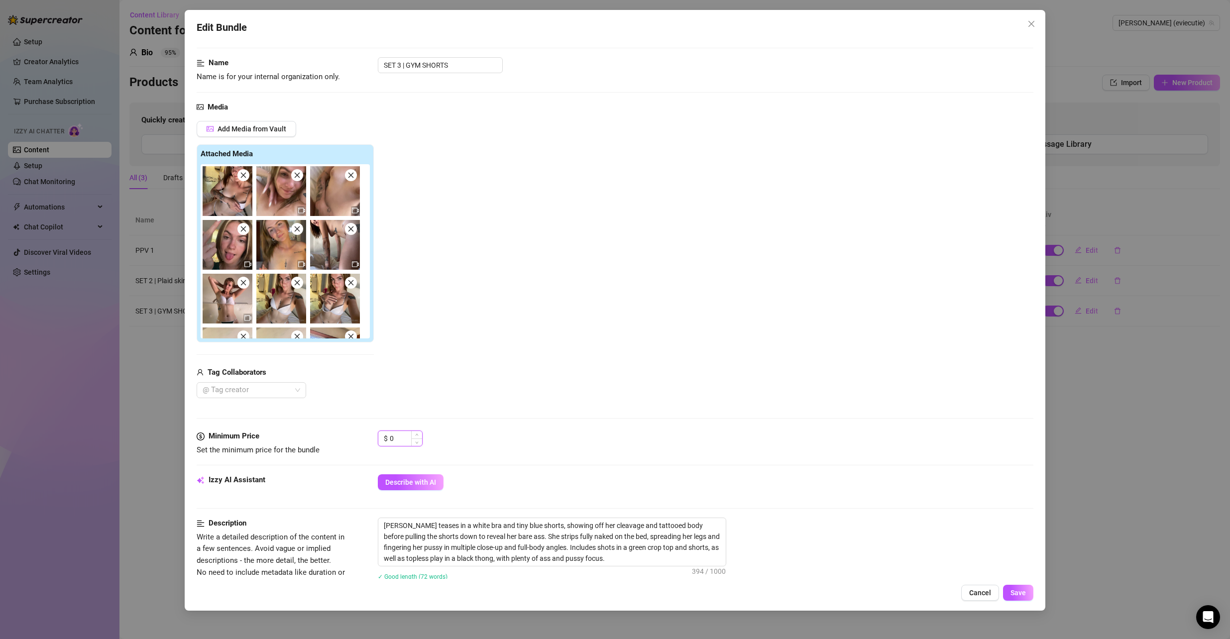
click at [402, 434] on input "0" at bounding box center [406, 438] width 32 height 15
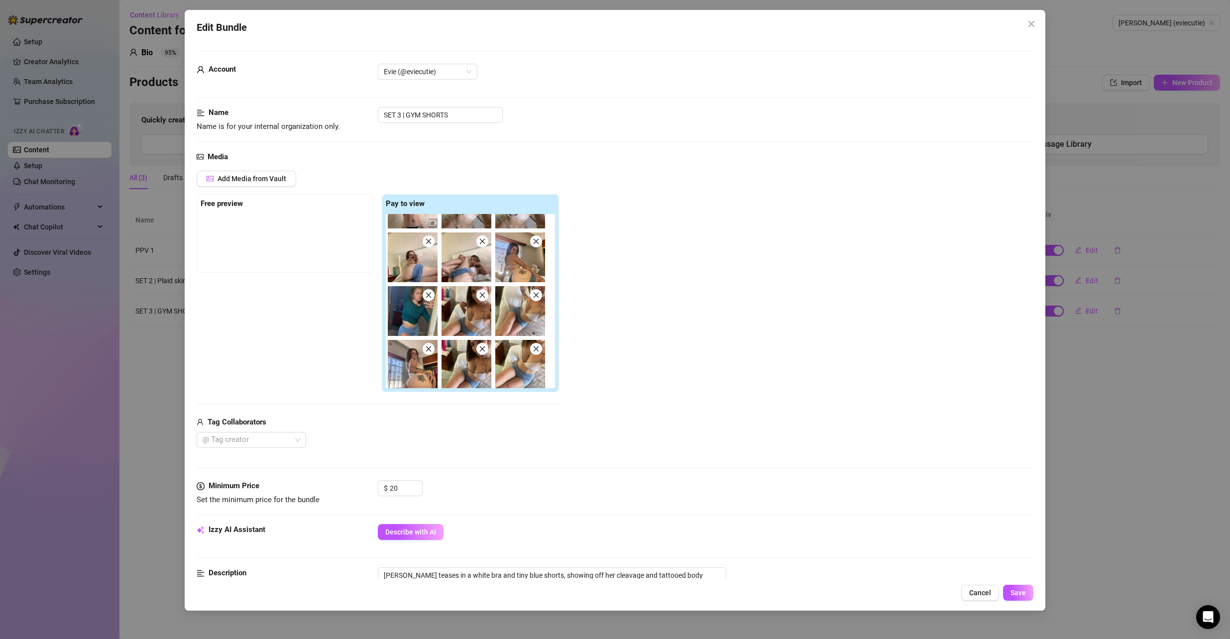
scroll to position [150, 0]
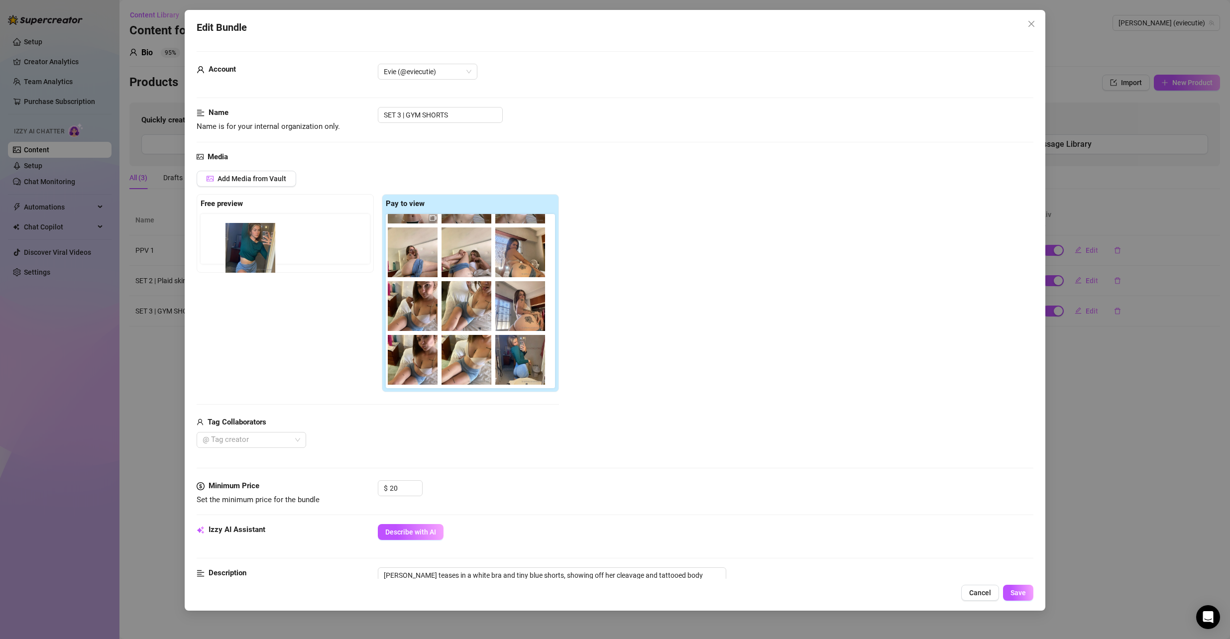
drag, startPoint x: 416, startPoint y: 310, endPoint x: 240, endPoint y: 251, distance: 186.0
click at [240, 250] on div "Free preview Pay to view" at bounding box center [378, 293] width 362 height 198
drag, startPoint x: 380, startPoint y: 294, endPoint x: 202, endPoint y: 252, distance: 183.2
click at [198, 249] on div "Free preview Pay to view" at bounding box center [378, 293] width 362 height 198
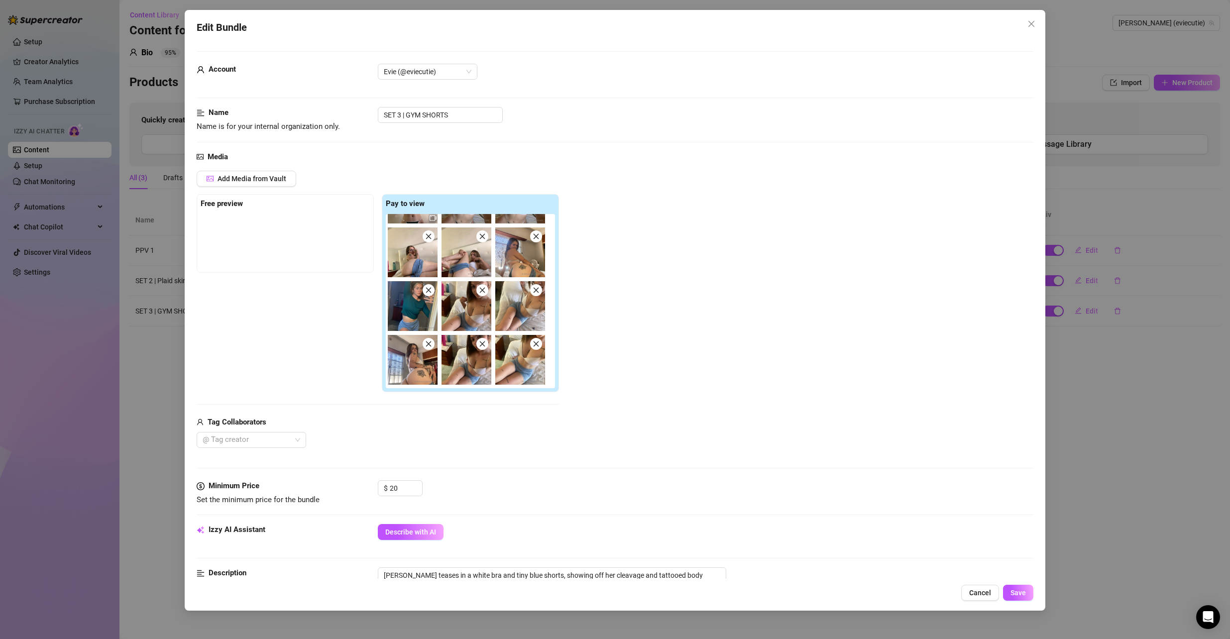
click at [433, 453] on div "Media Add Media from Vault Free preview Pay to view Tag Collaborators @ Tag cre…" at bounding box center [616, 316] width 838 height 330
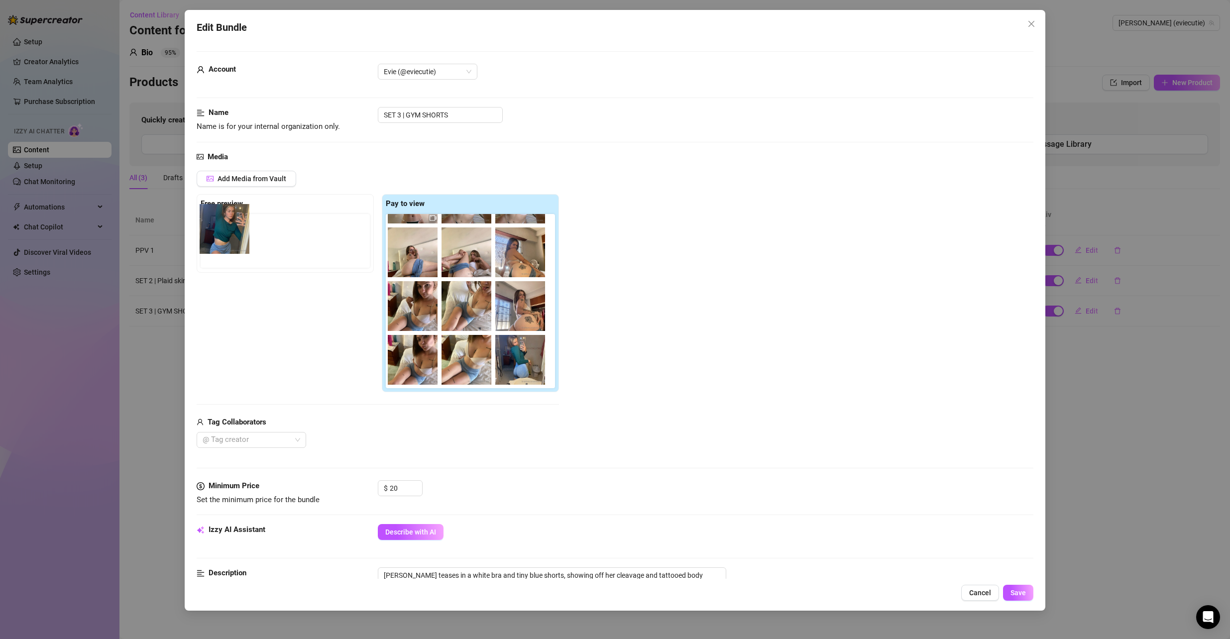
drag, startPoint x: 409, startPoint y: 322, endPoint x: 221, endPoint y: 242, distance: 204.4
click at [221, 242] on div "Free preview Pay to view" at bounding box center [378, 293] width 362 height 198
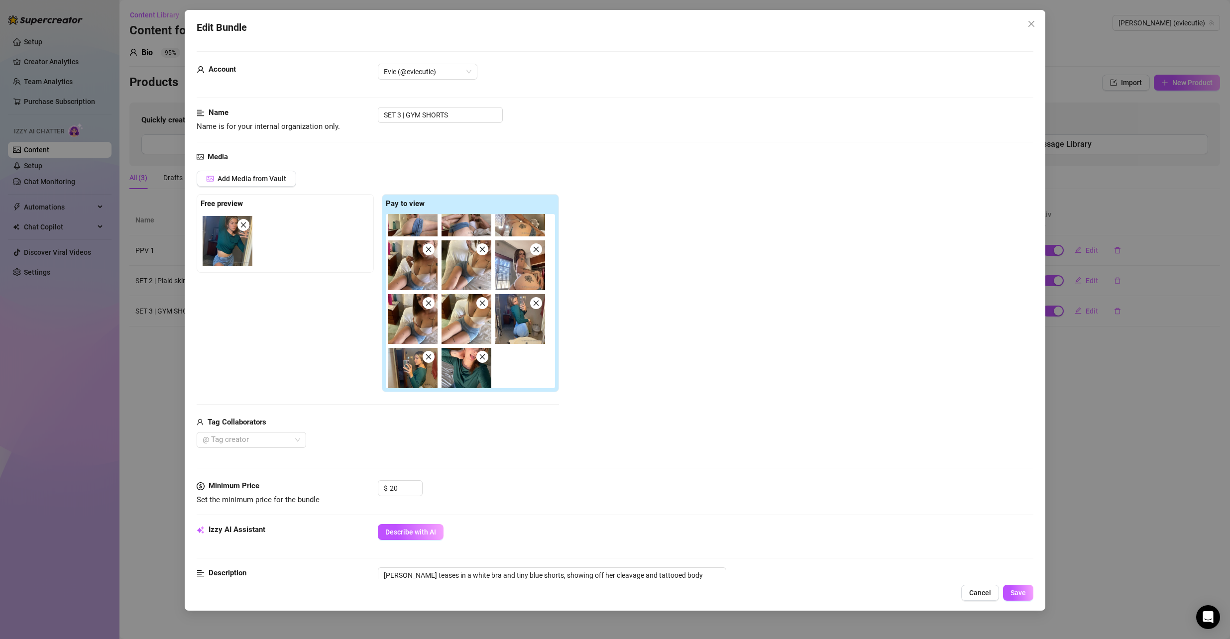
scroll to position [202, 0]
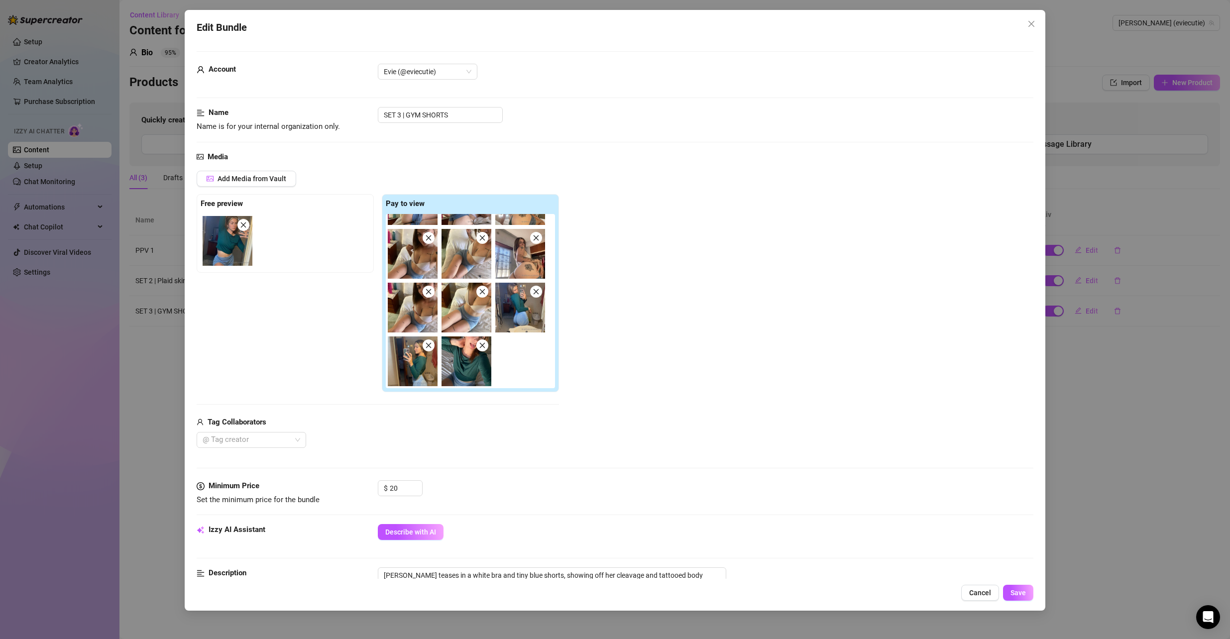
click at [245, 226] on icon "close" at bounding box center [243, 225] width 7 height 7
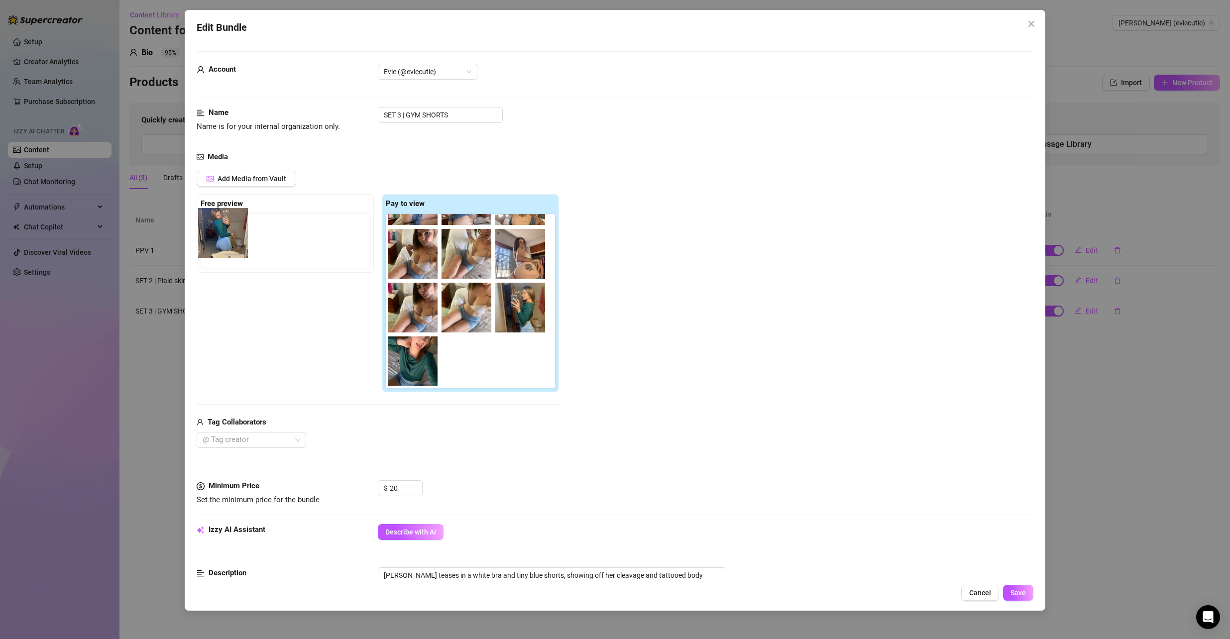
drag, startPoint x: 524, startPoint y: 327, endPoint x: 228, endPoint y: 251, distance: 305.4
click at [228, 251] on div "Free preview Pay to view" at bounding box center [378, 293] width 362 height 198
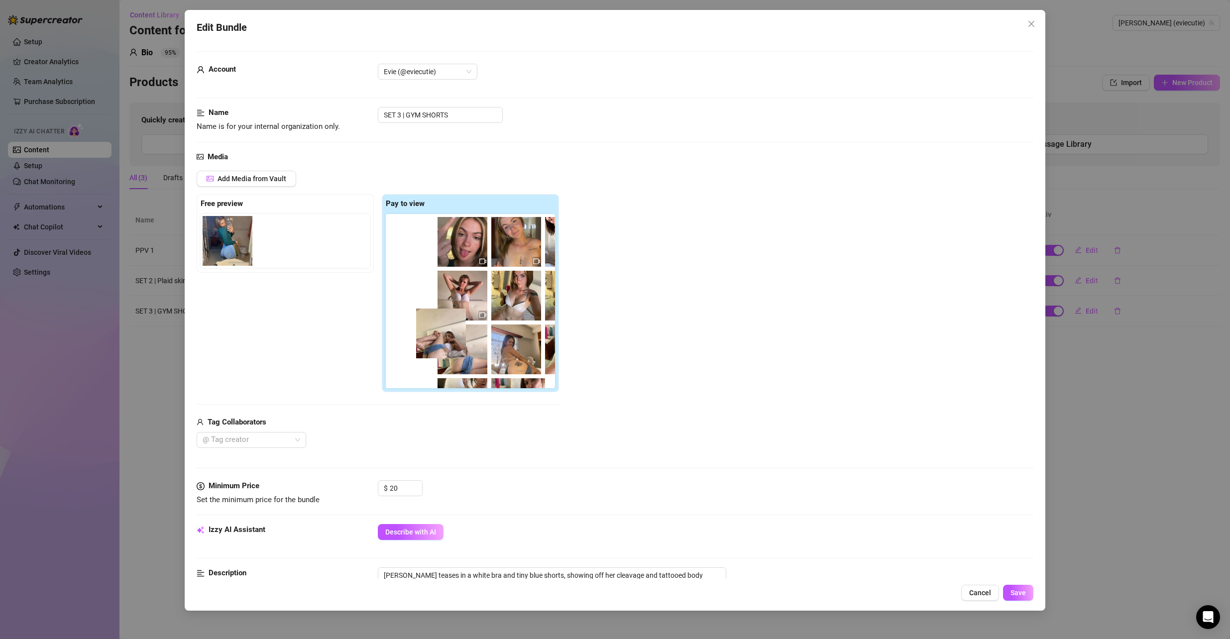
scroll to position [54, 0]
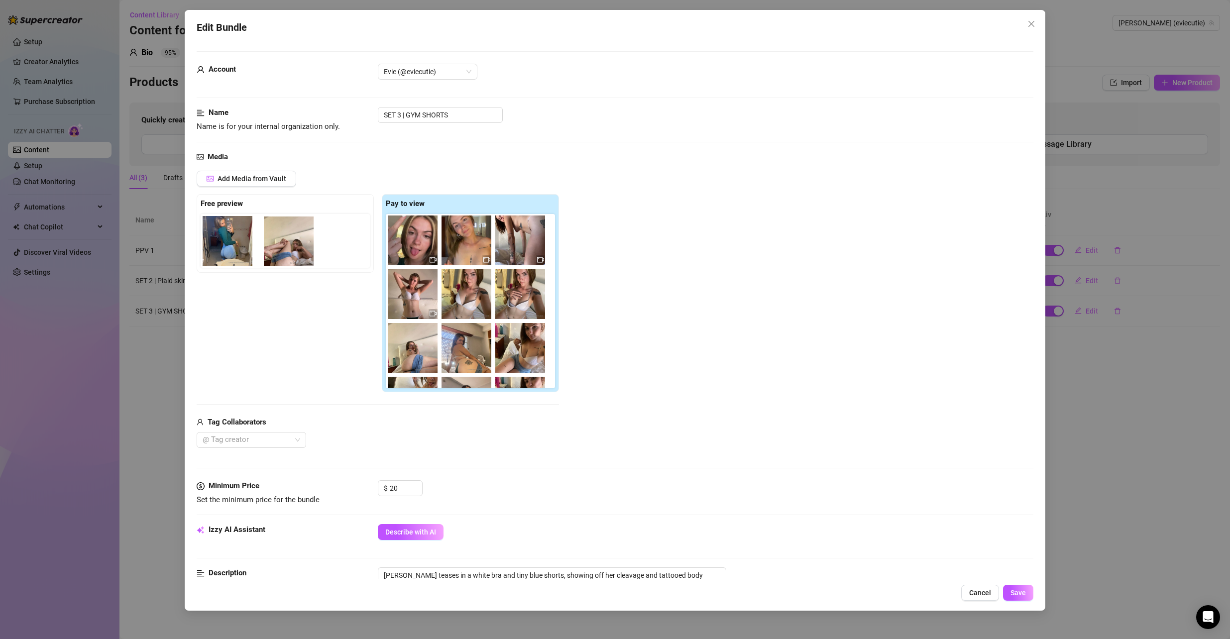
drag, startPoint x: 462, startPoint y: 357, endPoint x: 281, endPoint y: 246, distance: 211.6
click at [281, 246] on div "Free preview Pay to view" at bounding box center [378, 293] width 362 height 198
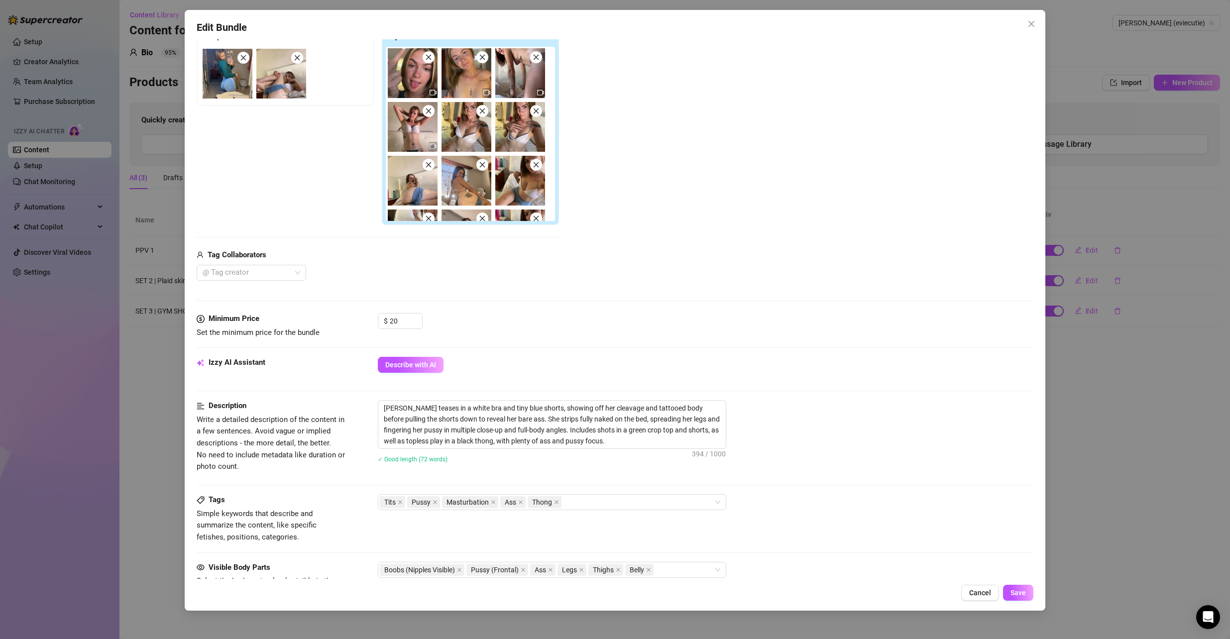
scroll to position [0, 0]
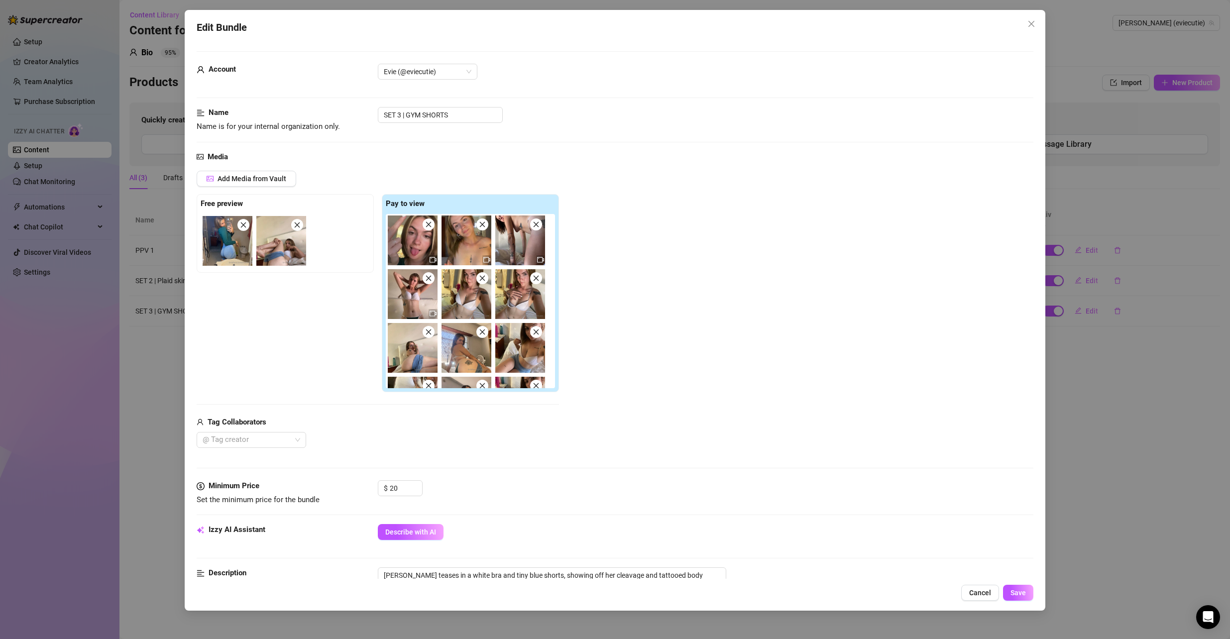
click at [415, 241] on img at bounding box center [413, 241] width 50 height 50
click at [429, 227] on icon "close" at bounding box center [428, 224] width 7 height 7
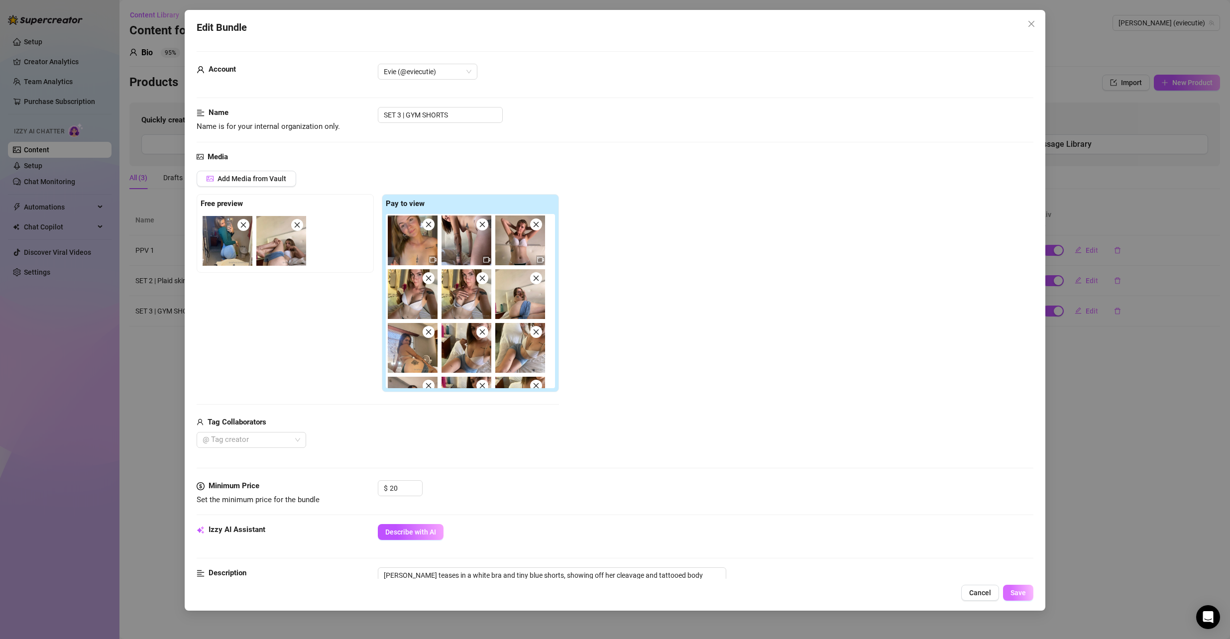
click at [1023, 592] on span "Save" at bounding box center [1018, 593] width 15 height 8
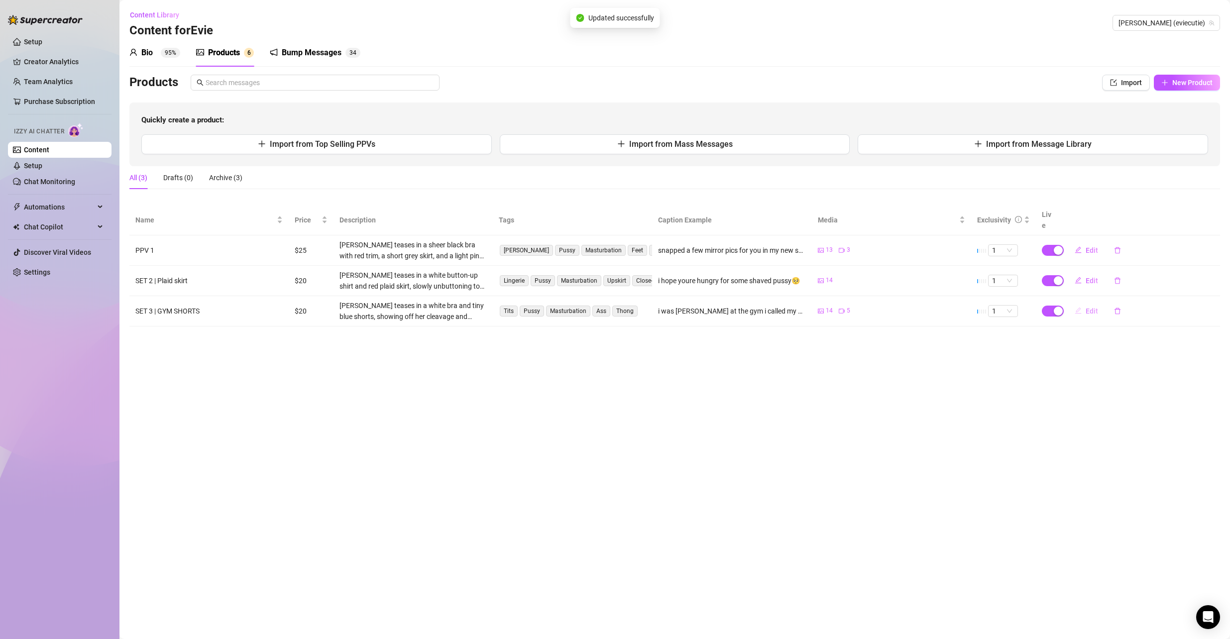
click at [1086, 307] on span "Edit" at bounding box center [1092, 311] width 12 height 8
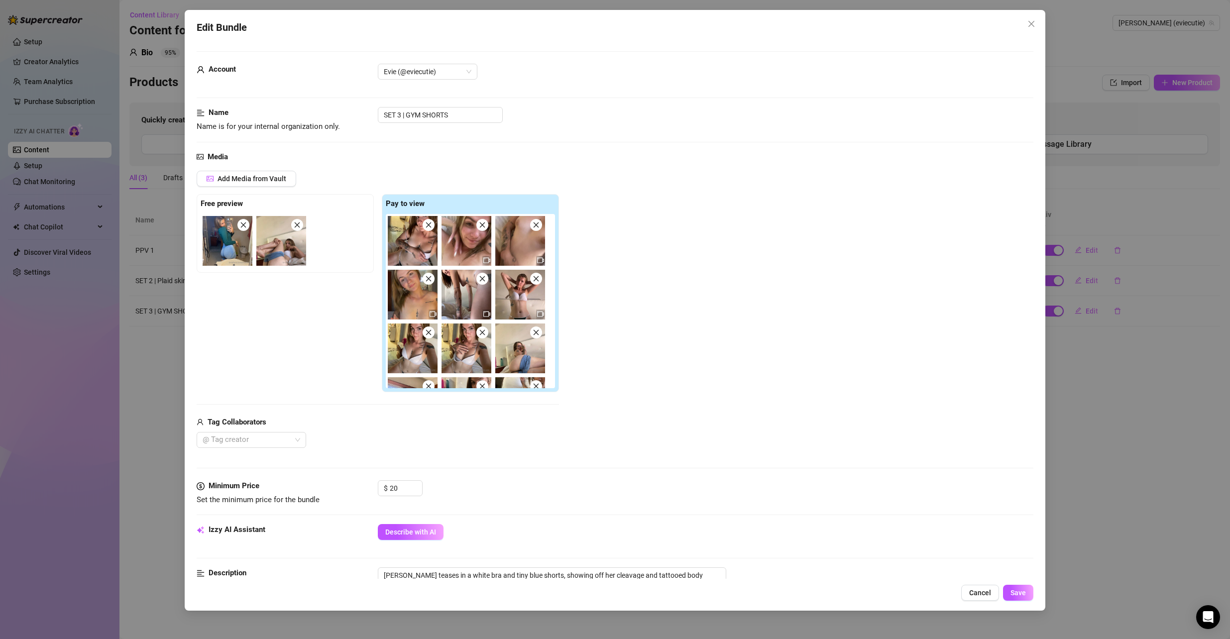
drag, startPoint x: 294, startPoint y: 244, endPoint x: 326, endPoint y: 202, distance: 53.0
click at [317, 214] on div at bounding box center [287, 241] width 173 height 54
click at [1032, 21] on icon "close" at bounding box center [1032, 24] width 8 height 8
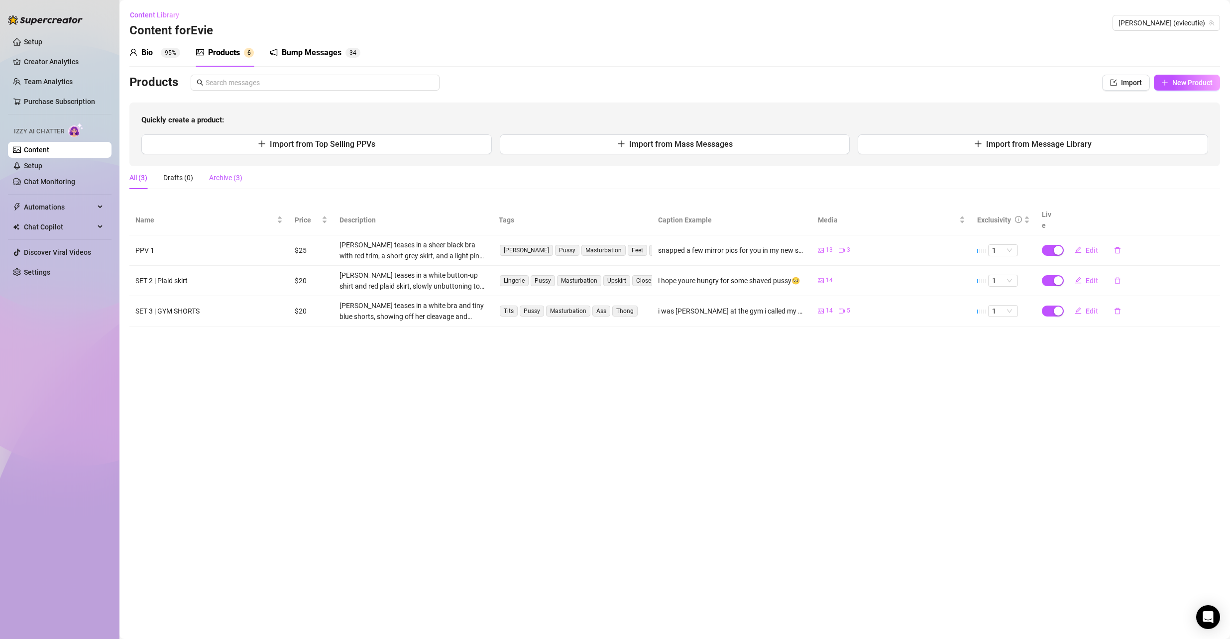
click at [218, 175] on div "Archive (3)" at bounding box center [225, 177] width 33 height 11
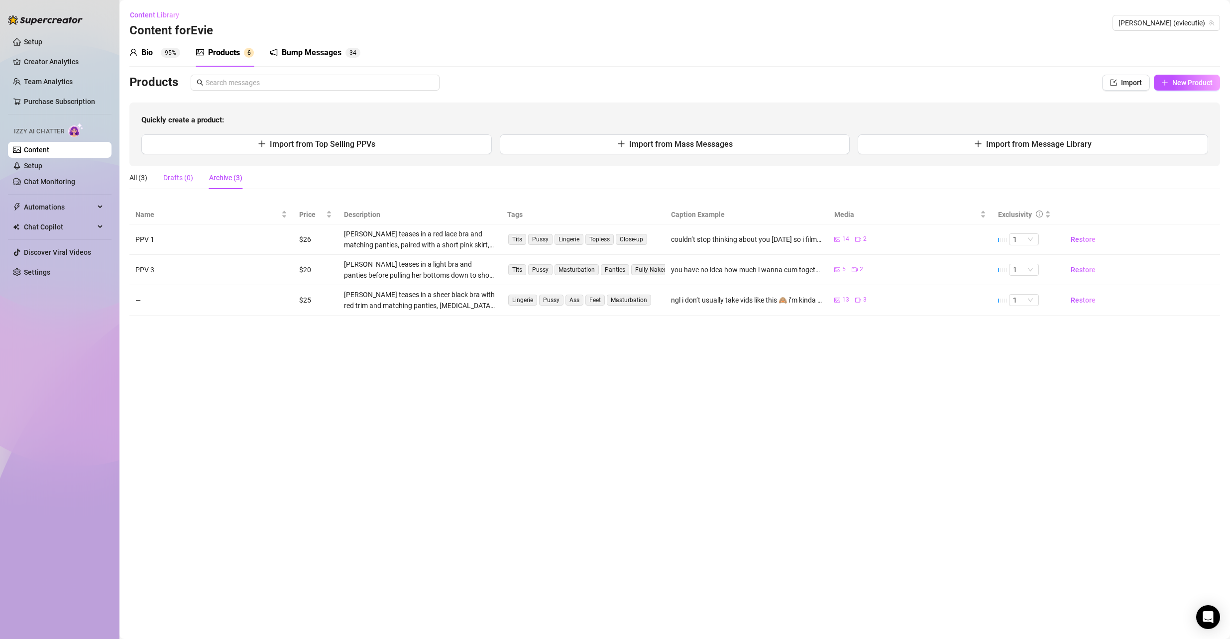
click at [181, 176] on div "Drafts (0)" at bounding box center [178, 177] width 30 height 11
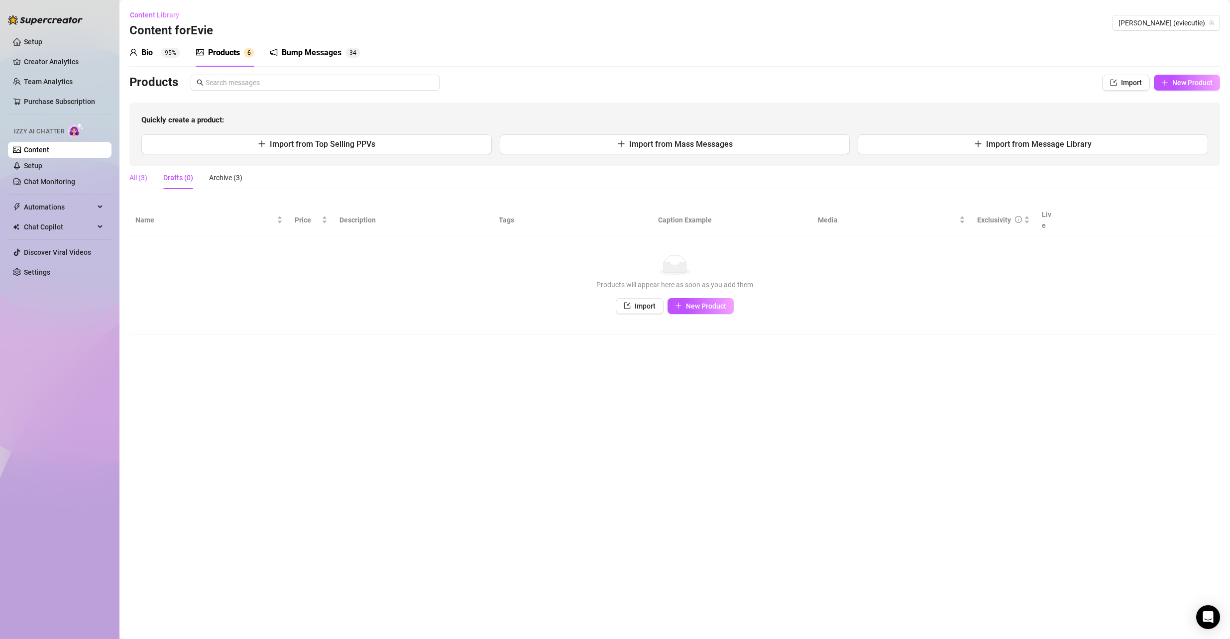
click at [139, 177] on div "All (3)" at bounding box center [138, 177] width 18 height 11
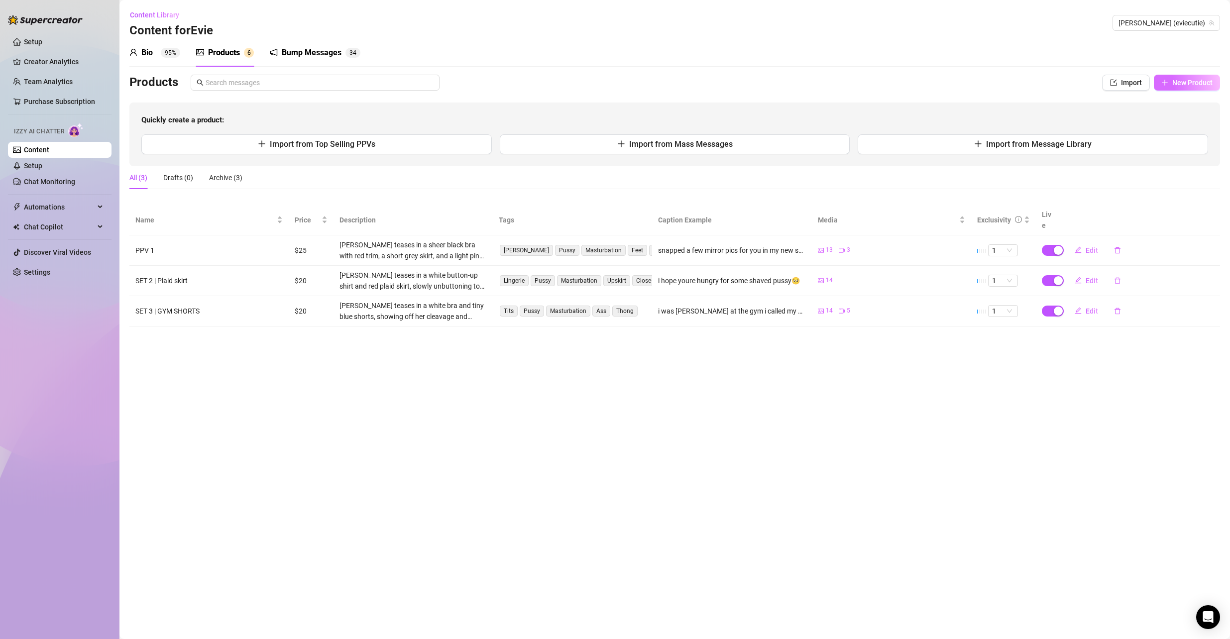
click at [1208, 87] on button "New Product" at bounding box center [1187, 83] width 66 height 16
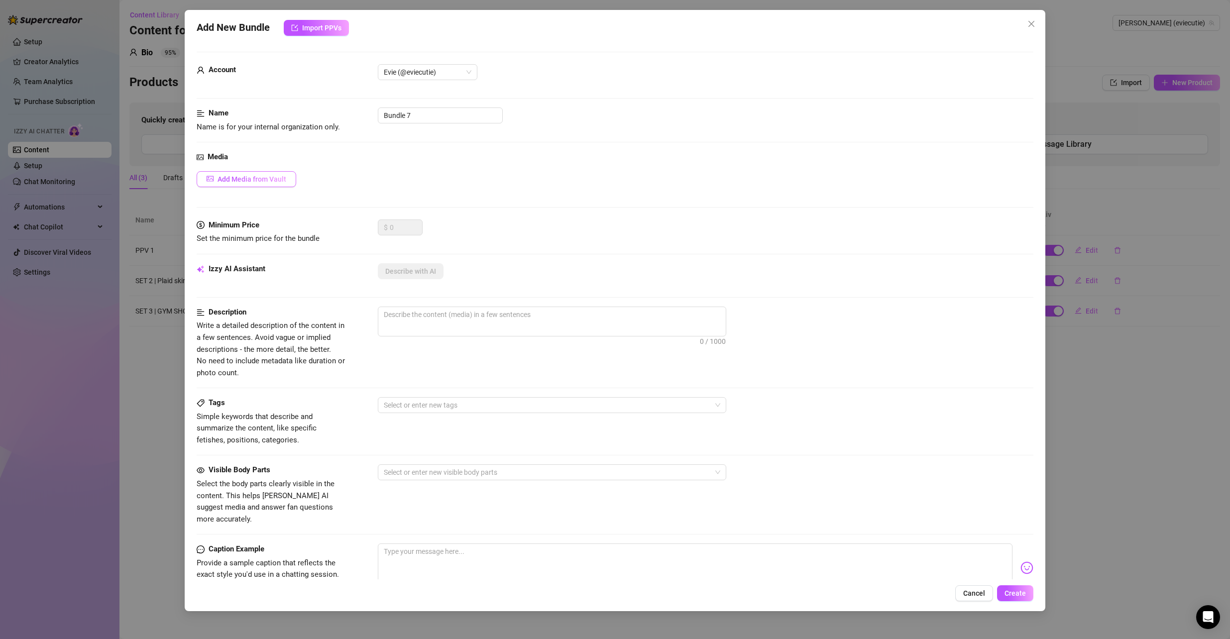
click at [254, 181] on span "Add Media from Vault" at bounding box center [252, 179] width 69 height 8
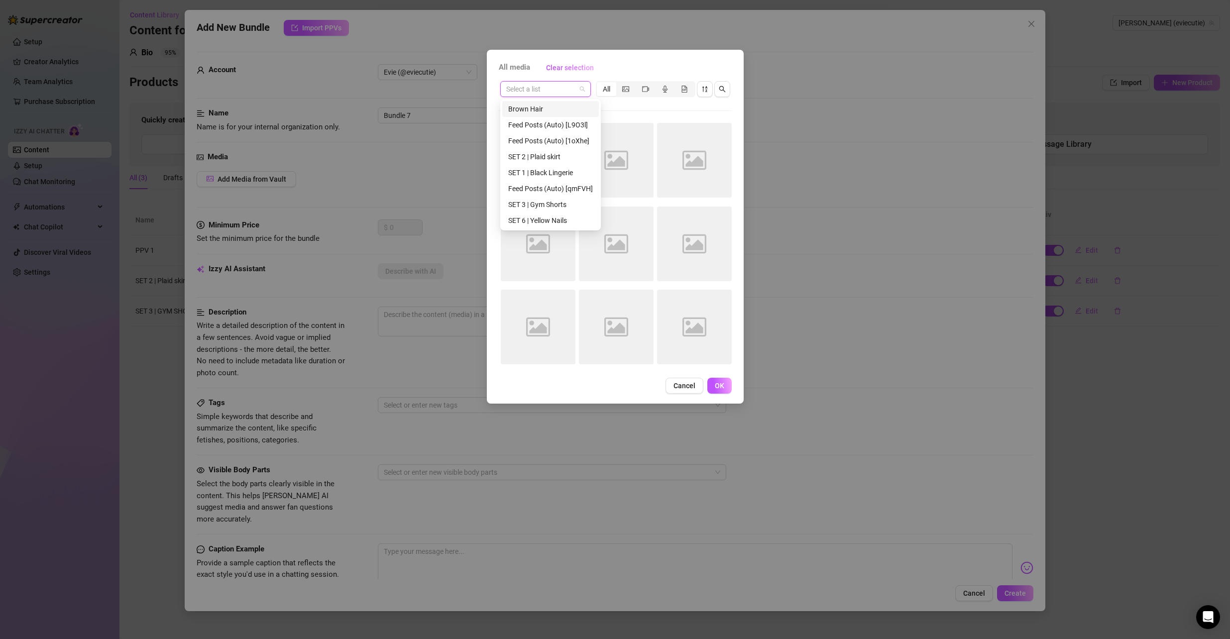
click at [564, 90] on input "search" at bounding box center [541, 89] width 70 height 15
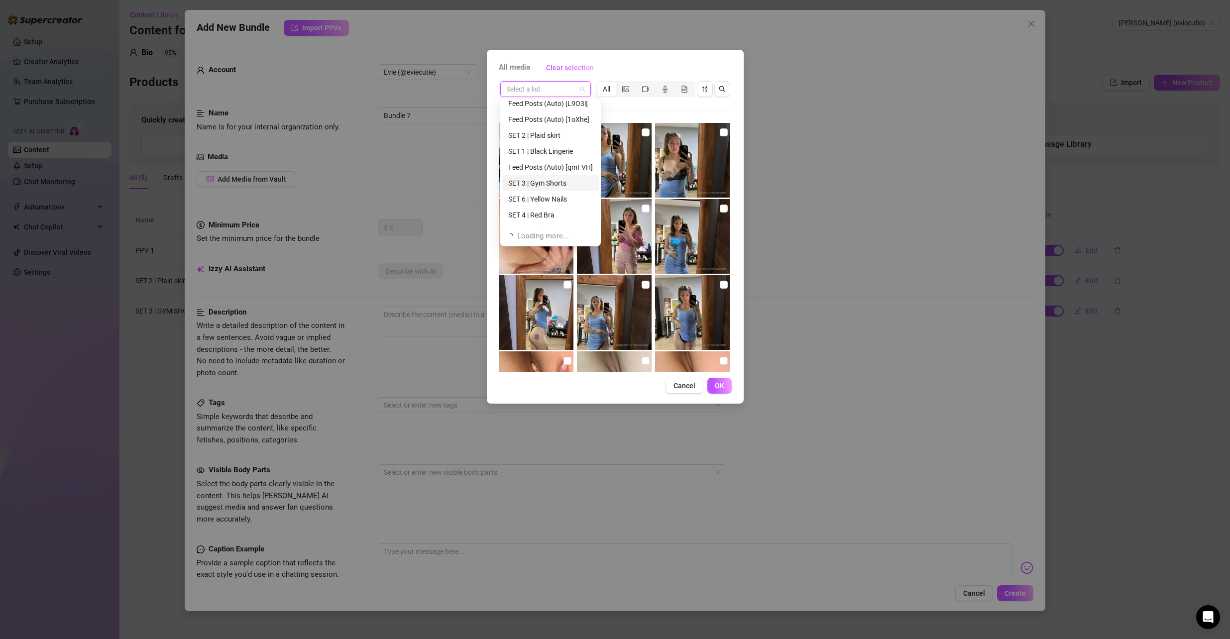
scroll to position [32, 0]
click at [550, 204] on div "SET 4 | Red Bra" at bounding box center [550, 204] width 85 height 11
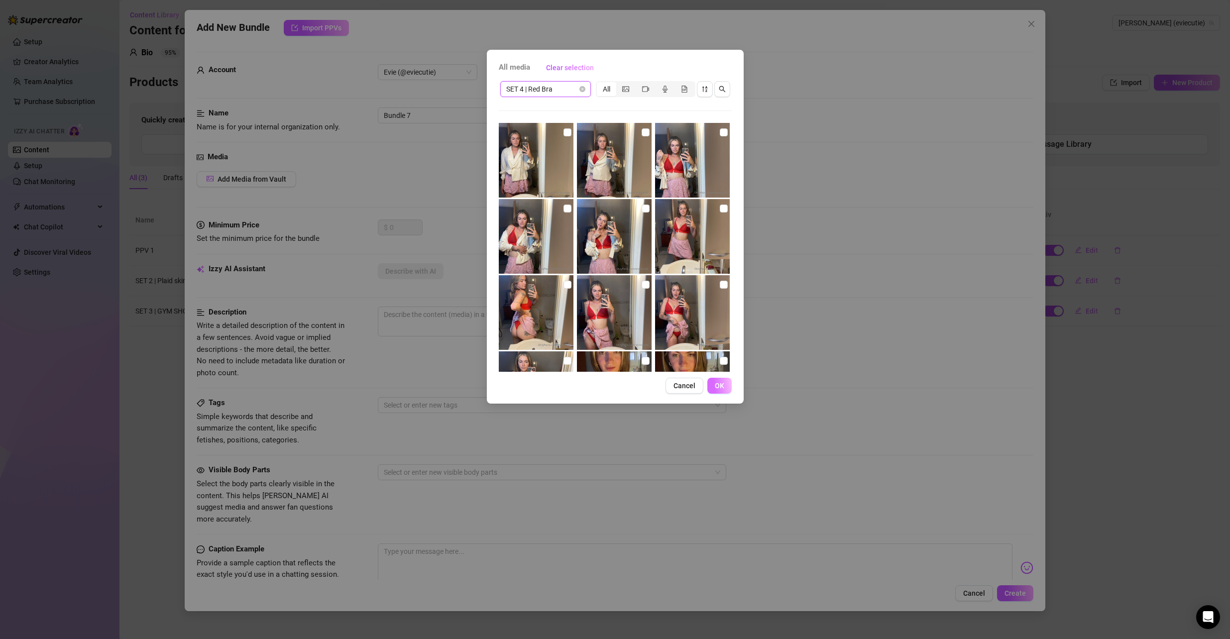
click at [725, 385] on button "OK" at bounding box center [720, 386] width 24 height 16
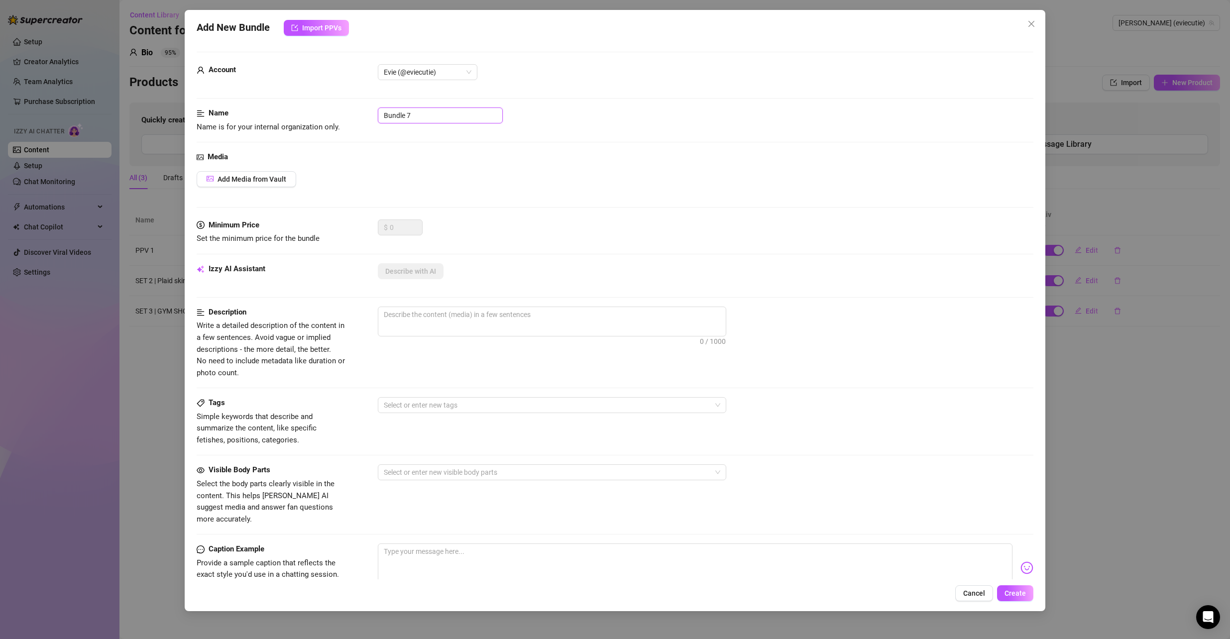
drag, startPoint x: 433, startPoint y: 117, endPoint x: 338, endPoint y: 112, distance: 95.3
click at [338, 112] on div "Name Name is for your internal organization only. Bundle 7" at bounding box center [616, 120] width 838 height 25
click at [284, 180] on span "Add Media from Vault" at bounding box center [252, 179] width 69 height 8
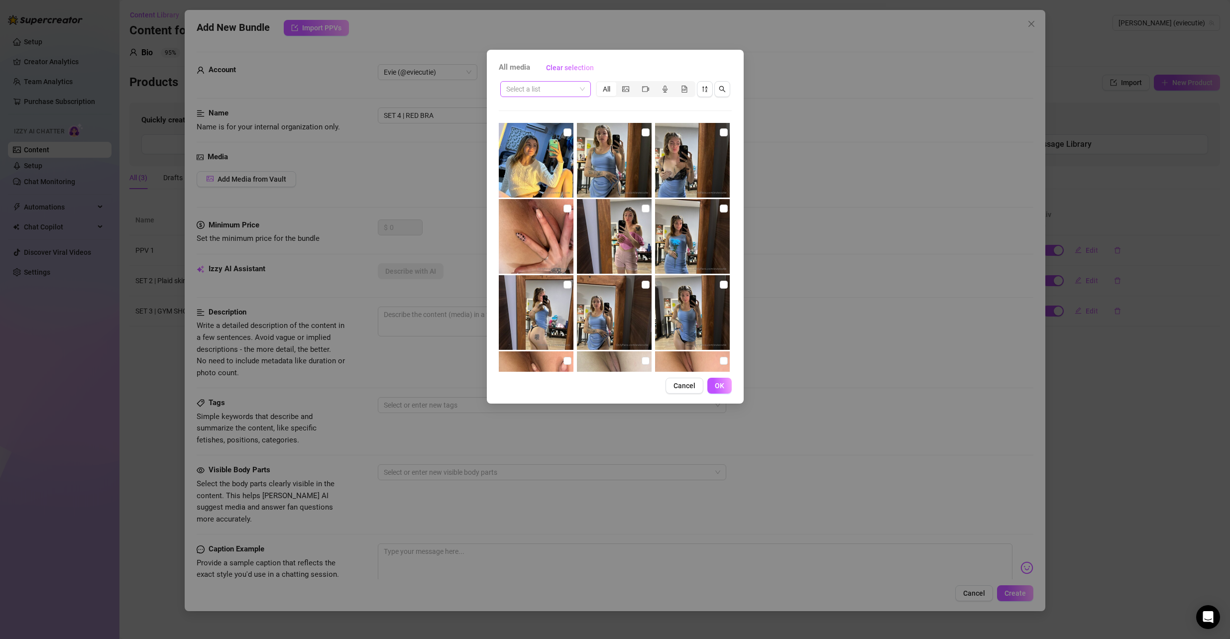
click at [564, 92] on input "search" at bounding box center [541, 89] width 70 height 15
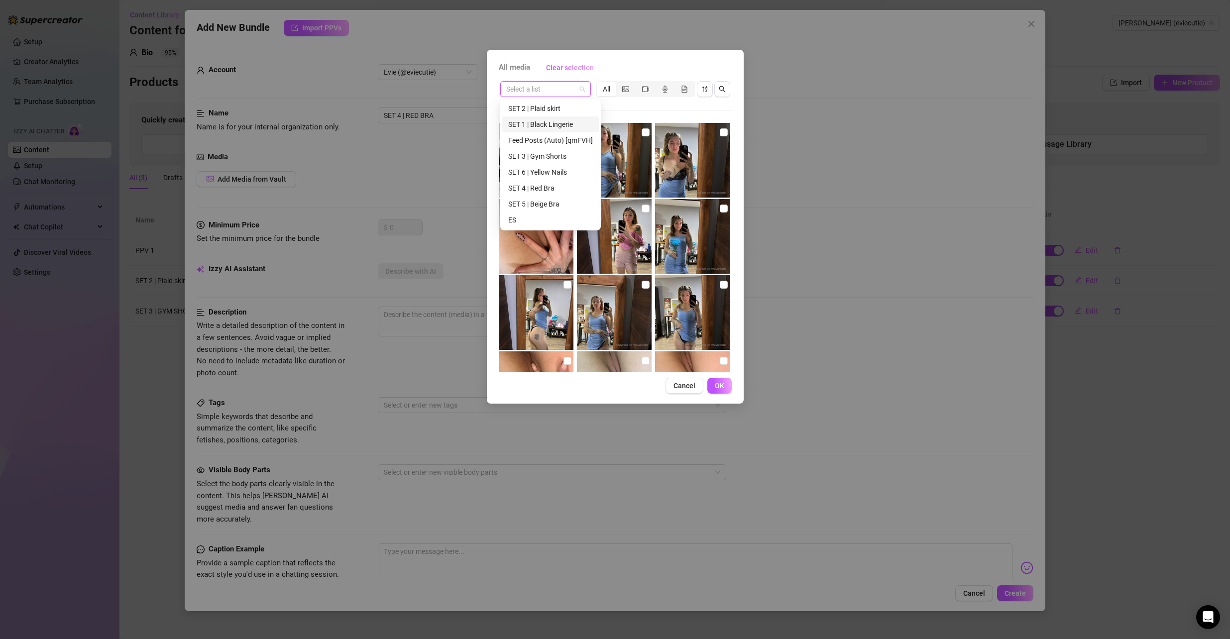
scroll to position [50, 0]
click at [552, 184] on div "SET 4 | Red Bra" at bounding box center [550, 186] width 85 height 11
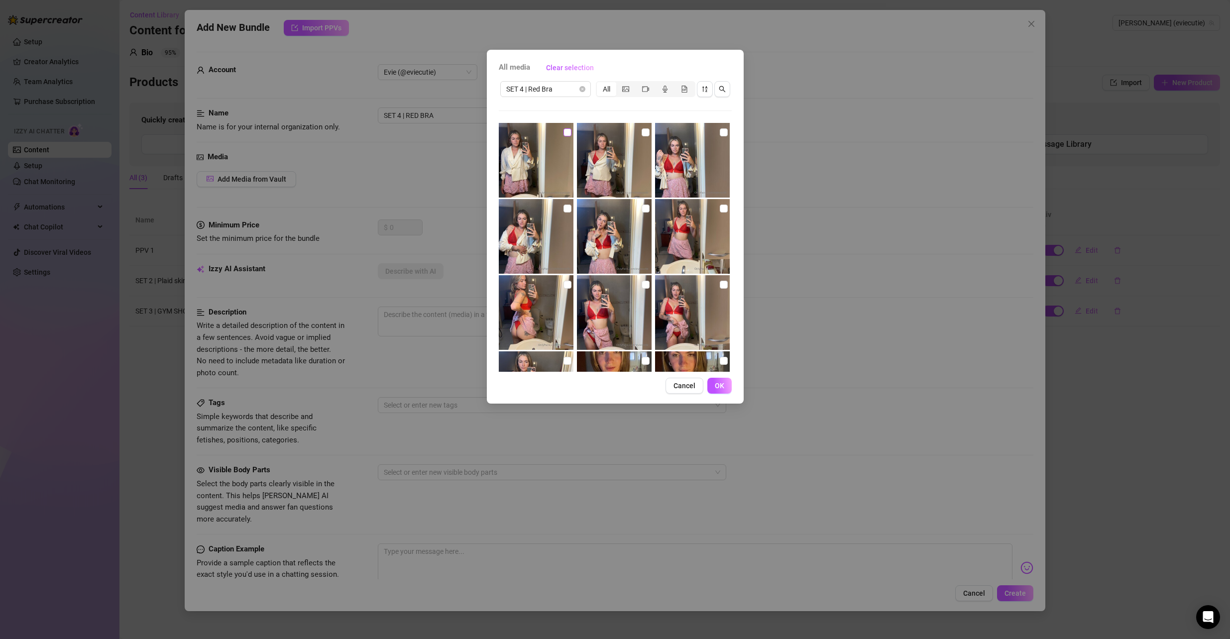
click at [564, 129] on input "checkbox" at bounding box center [568, 132] width 8 height 8
click at [642, 134] on input "checkbox" at bounding box center [646, 132] width 8 height 8
click at [720, 134] on input "checkbox" at bounding box center [724, 132] width 8 height 8
click at [720, 207] on input "checkbox" at bounding box center [724, 209] width 8 height 8
click at [642, 208] on input "checkbox" at bounding box center [646, 209] width 8 height 8
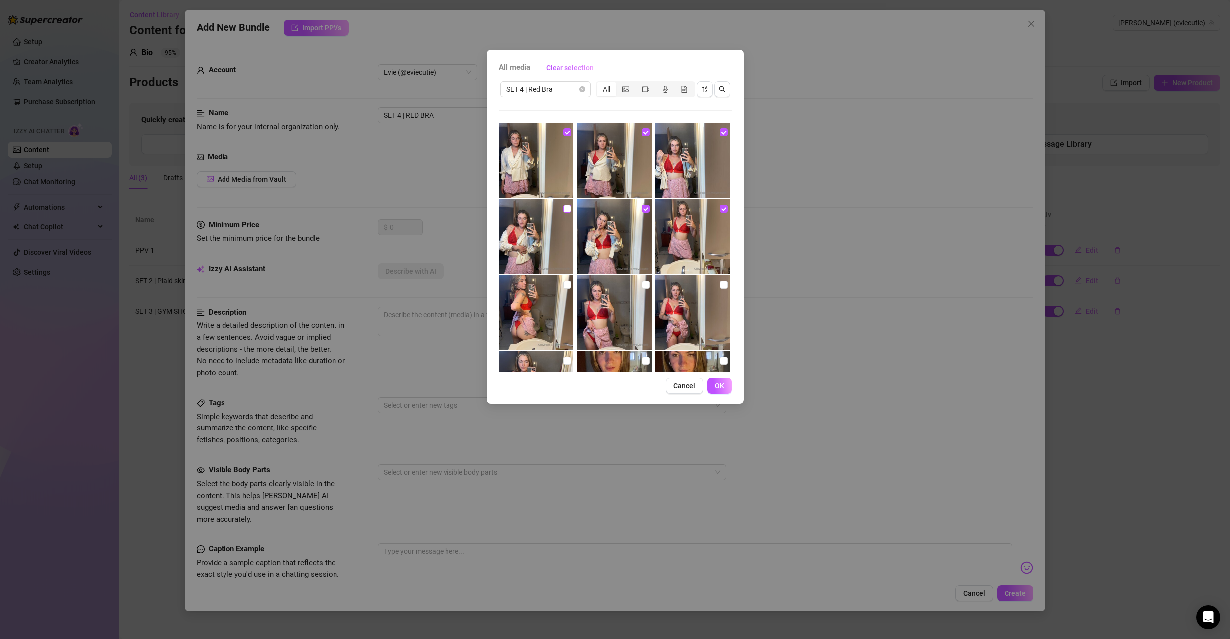
click at [565, 207] on input "checkbox" at bounding box center [568, 209] width 8 height 8
click at [565, 278] on img at bounding box center [536, 312] width 75 height 75
drag, startPoint x: 569, startPoint y: 287, endPoint x: 586, endPoint y: 287, distance: 16.4
click at [569, 287] on input "checkbox" at bounding box center [568, 285] width 8 height 8
drag, startPoint x: 642, startPoint y: 285, endPoint x: 657, endPoint y: 286, distance: 15.5
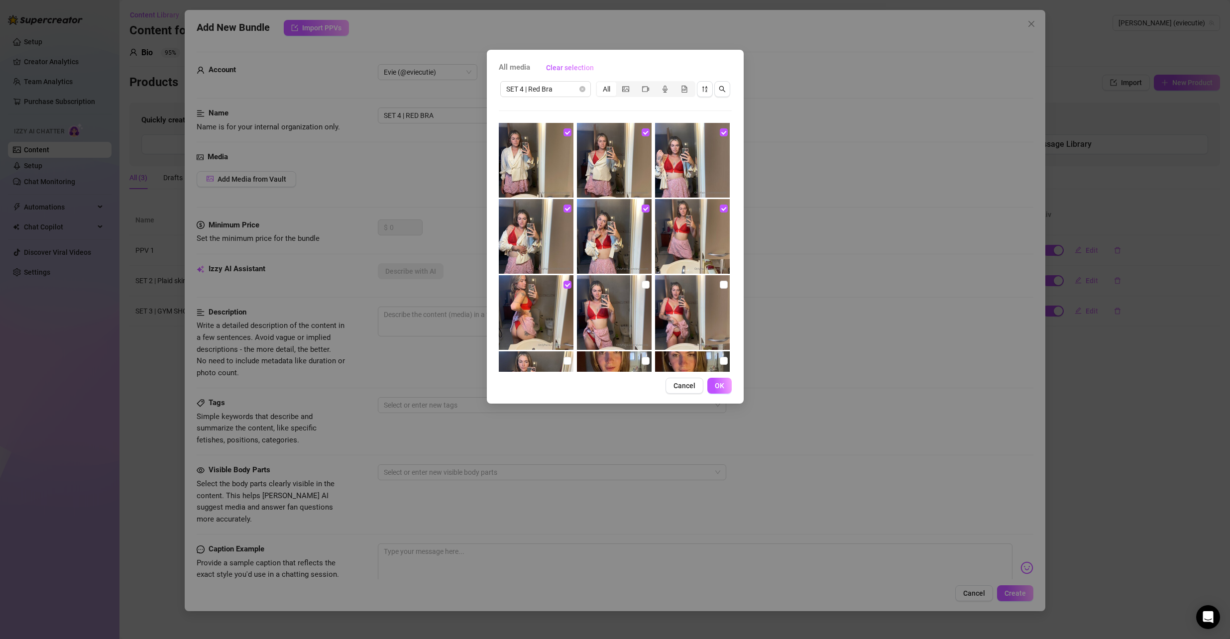
click at [643, 285] on input "checkbox" at bounding box center [646, 285] width 8 height 8
click at [720, 285] on input "checkbox" at bounding box center [724, 285] width 8 height 8
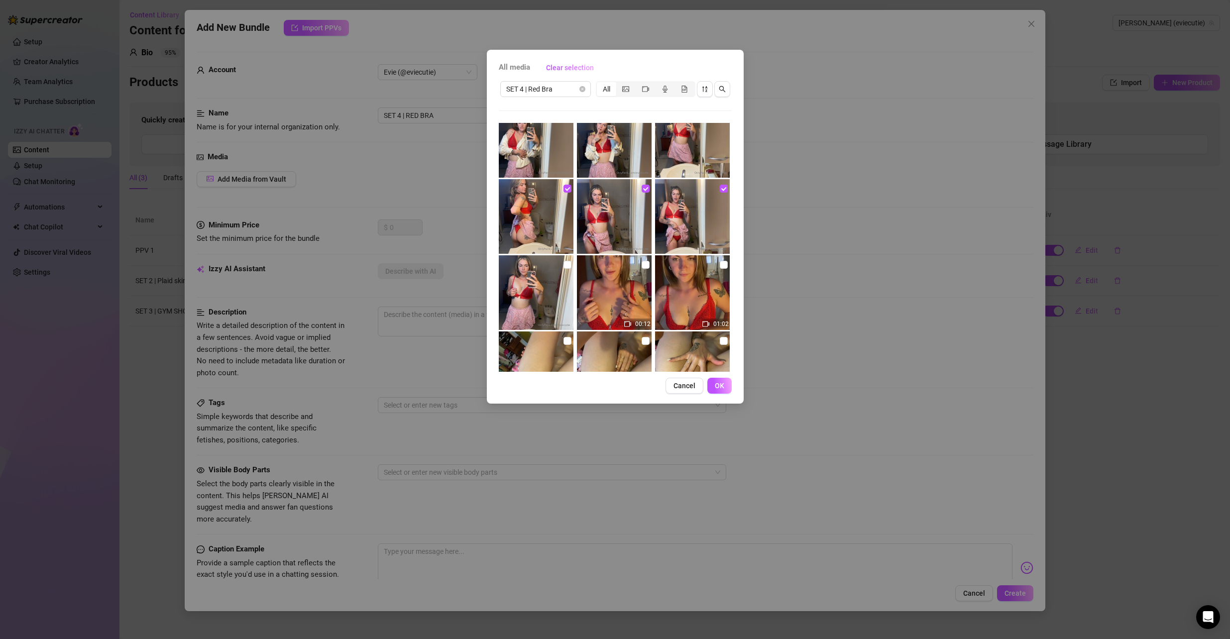
scroll to position [100, 0]
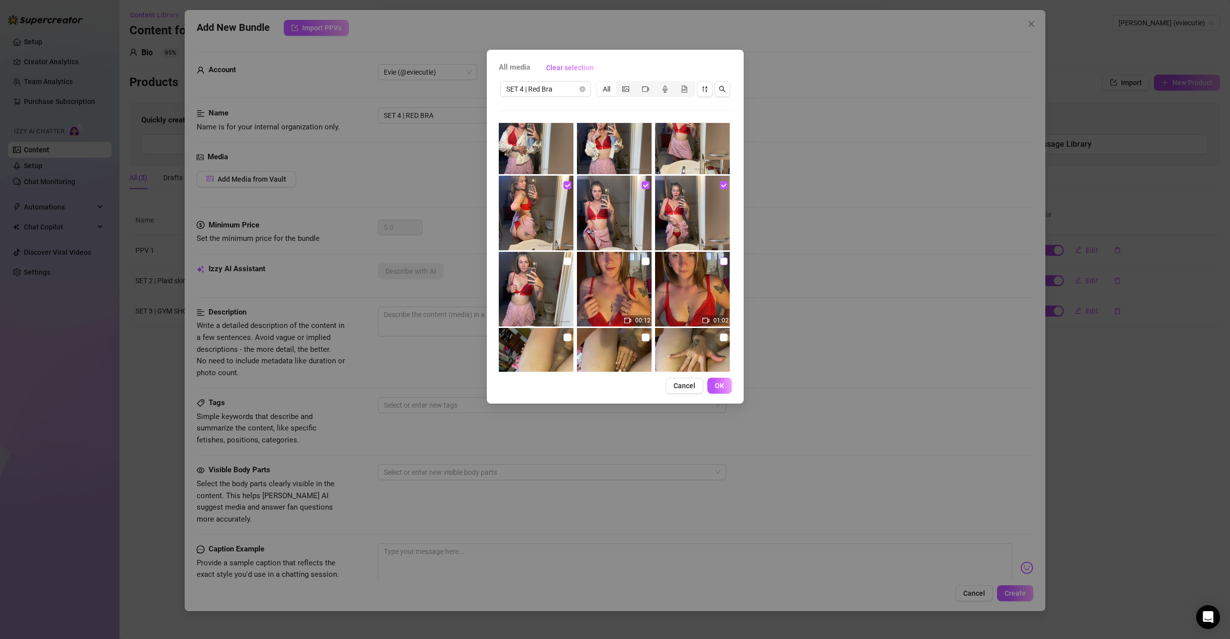
click at [720, 260] on input "checkbox" at bounding box center [724, 261] width 8 height 8
click at [643, 260] on input "checkbox" at bounding box center [646, 261] width 8 height 8
click at [569, 261] on input "checkbox" at bounding box center [568, 261] width 8 height 8
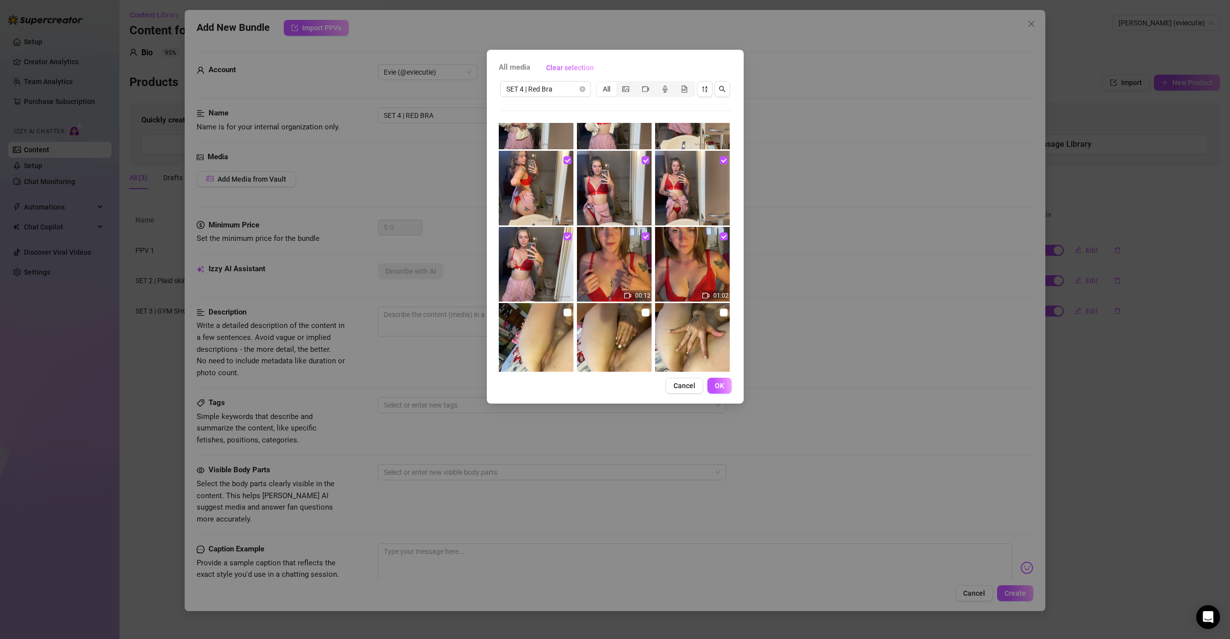
scroll to position [223, 0]
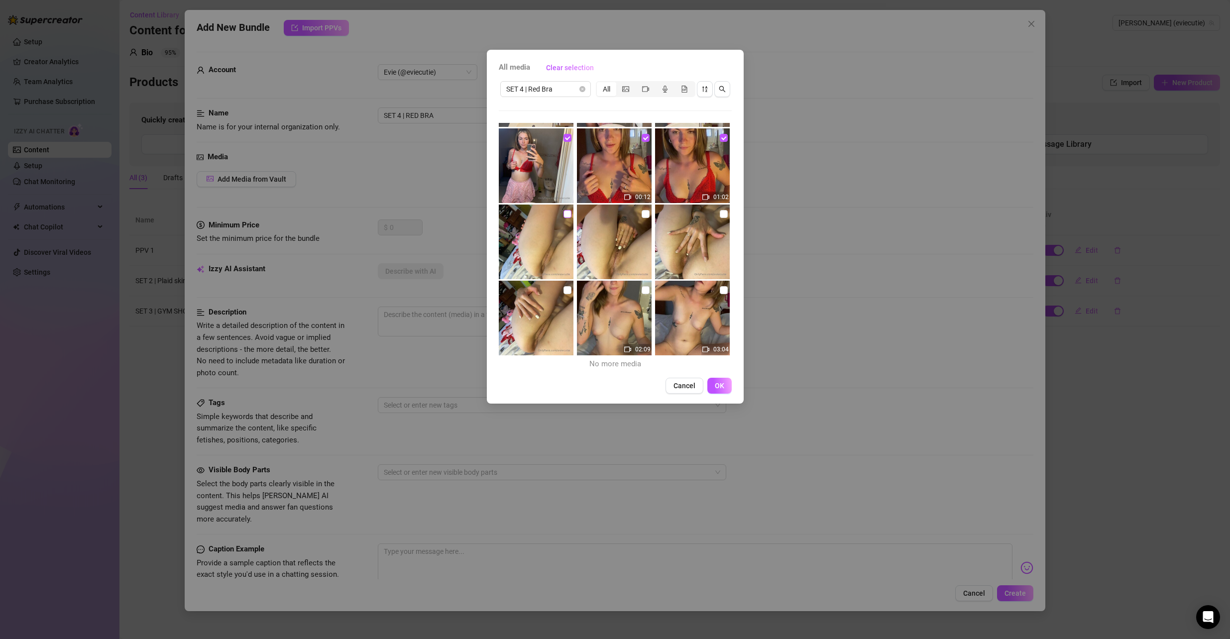
click at [565, 218] on label at bounding box center [568, 214] width 8 height 11
click at [565, 218] on input "checkbox" at bounding box center [568, 214] width 8 height 8
click at [564, 293] on input "checkbox" at bounding box center [568, 290] width 8 height 8
click at [642, 216] on input "checkbox" at bounding box center [646, 214] width 8 height 8
click at [642, 288] on input "checkbox" at bounding box center [646, 290] width 8 height 8
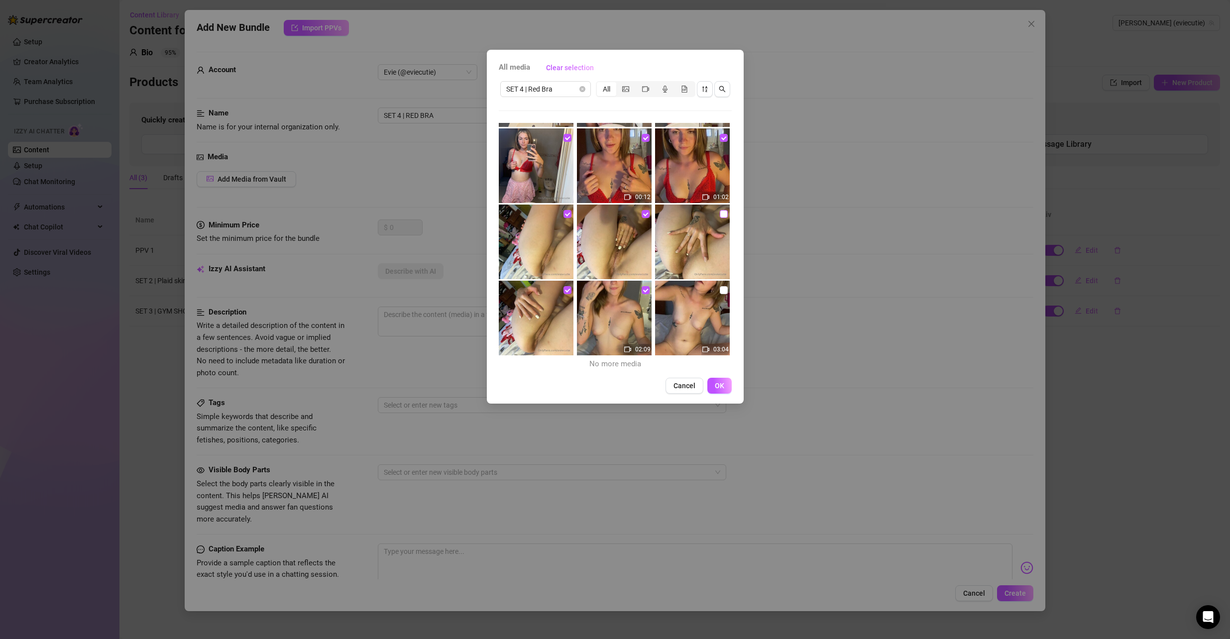
click at [720, 213] on input "checkbox" at bounding box center [724, 214] width 8 height 8
click at [712, 291] on img at bounding box center [692, 318] width 75 height 75
click at [720, 291] on input "checkbox" at bounding box center [724, 290] width 8 height 8
click at [720, 382] on span "OK" at bounding box center [719, 386] width 9 height 8
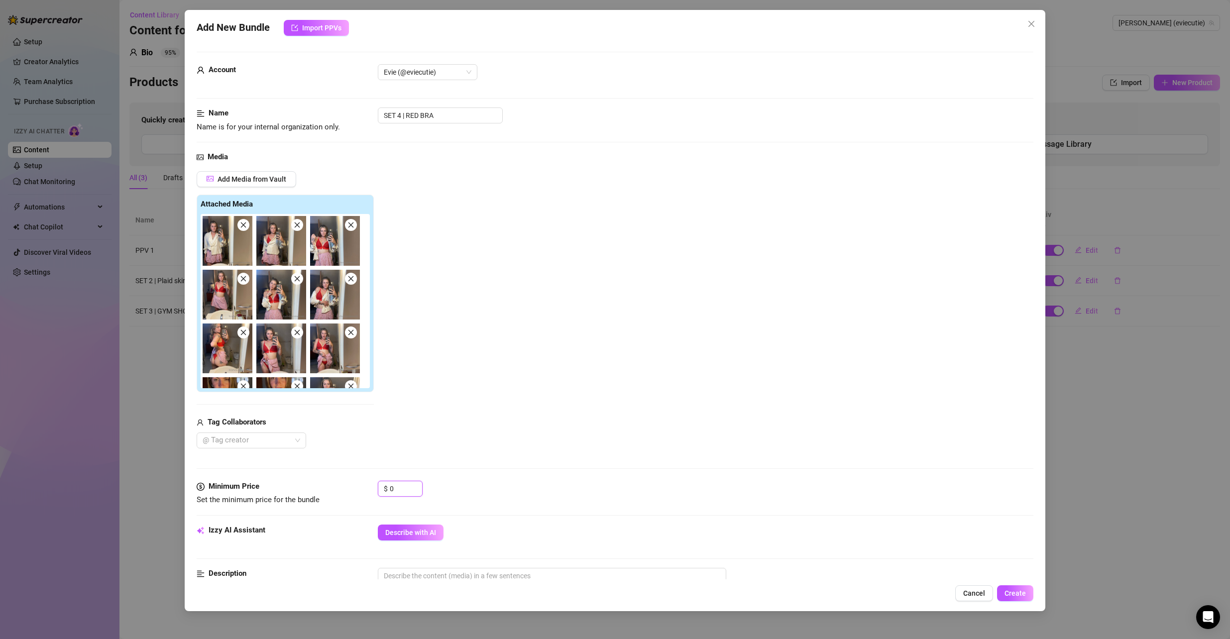
drag, startPoint x: 401, startPoint y: 495, endPoint x: 376, endPoint y: 490, distance: 25.4
click at [376, 490] on div "Minimum Price Set the minimum price for the bundle $ 0" at bounding box center [616, 493] width 838 height 25
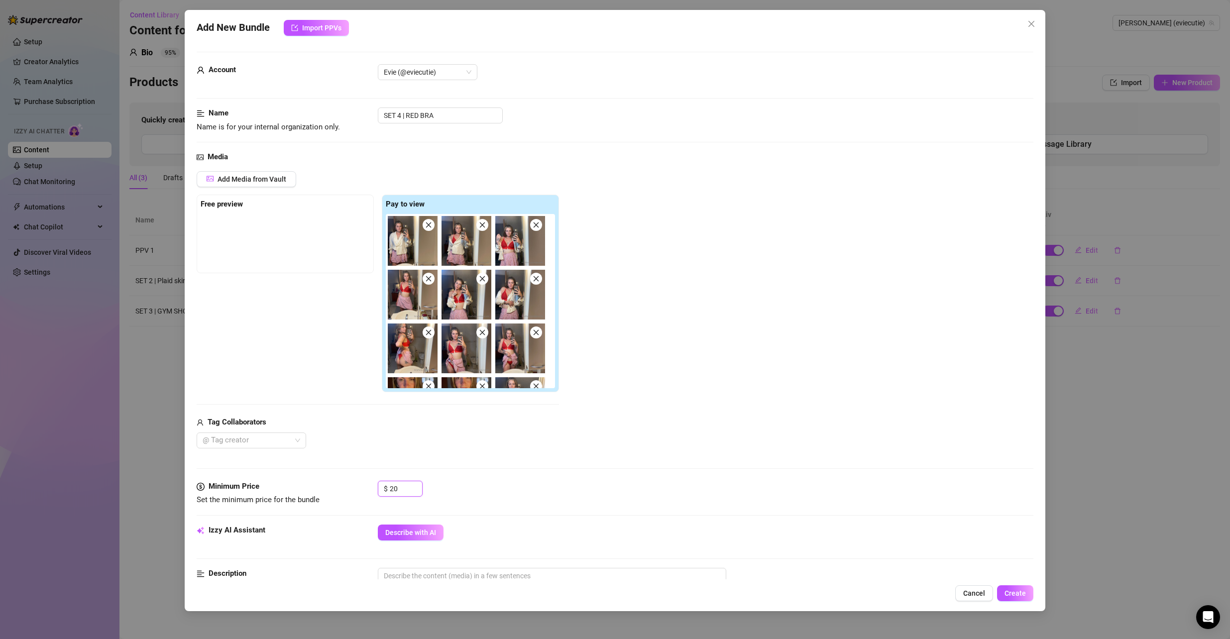
click at [431, 226] on icon "close" at bounding box center [428, 225] width 7 height 7
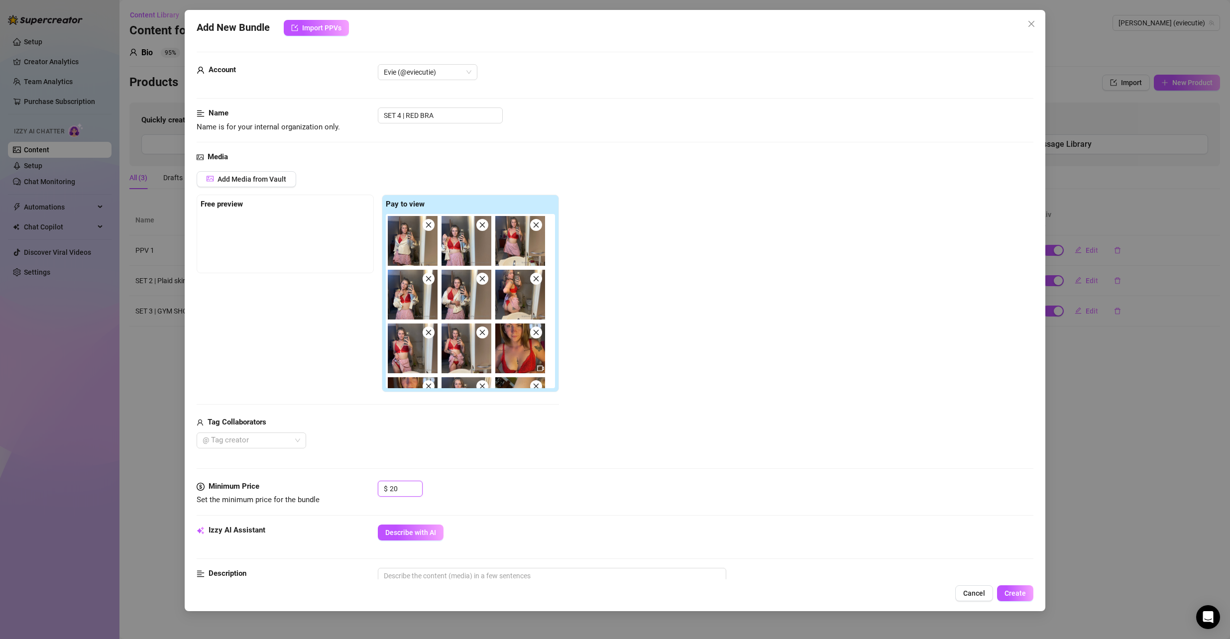
click at [432, 228] on span at bounding box center [429, 225] width 12 height 12
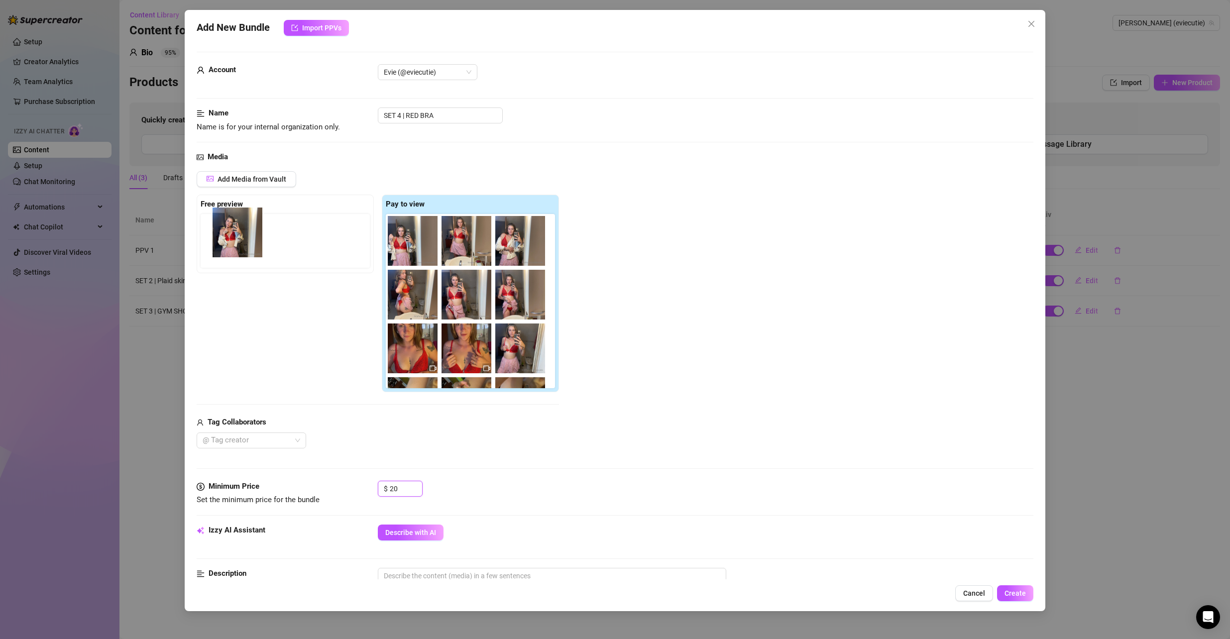
drag, startPoint x: 515, startPoint y: 250, endPoint x: 223, endPoint y: 241, distance: 291.9
click at [224, 241] on div "Free preview Pay to view" at bounding box center [378, 294] width 362 height 198
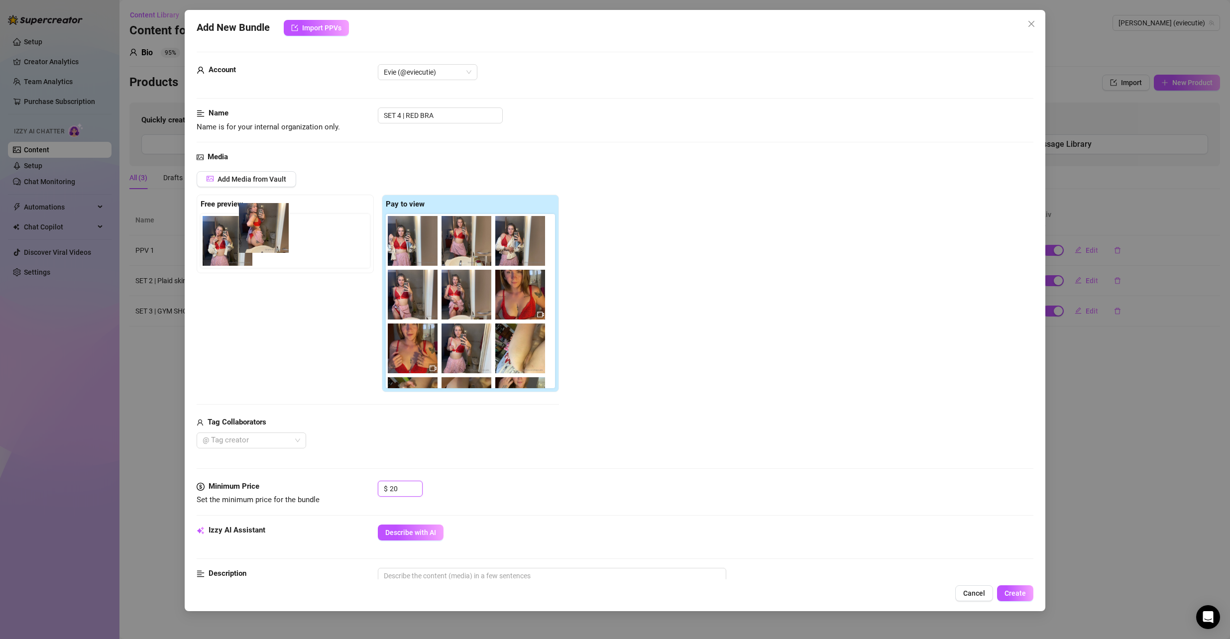
drag, startPoint x: 421, startPoint y: 304, endPoint x: 268, endPoint y: 236, distance: 166.9
click at [268, 236] on div "Free preview Pay to view" at bounding box center [378, 294] width 362 height 198
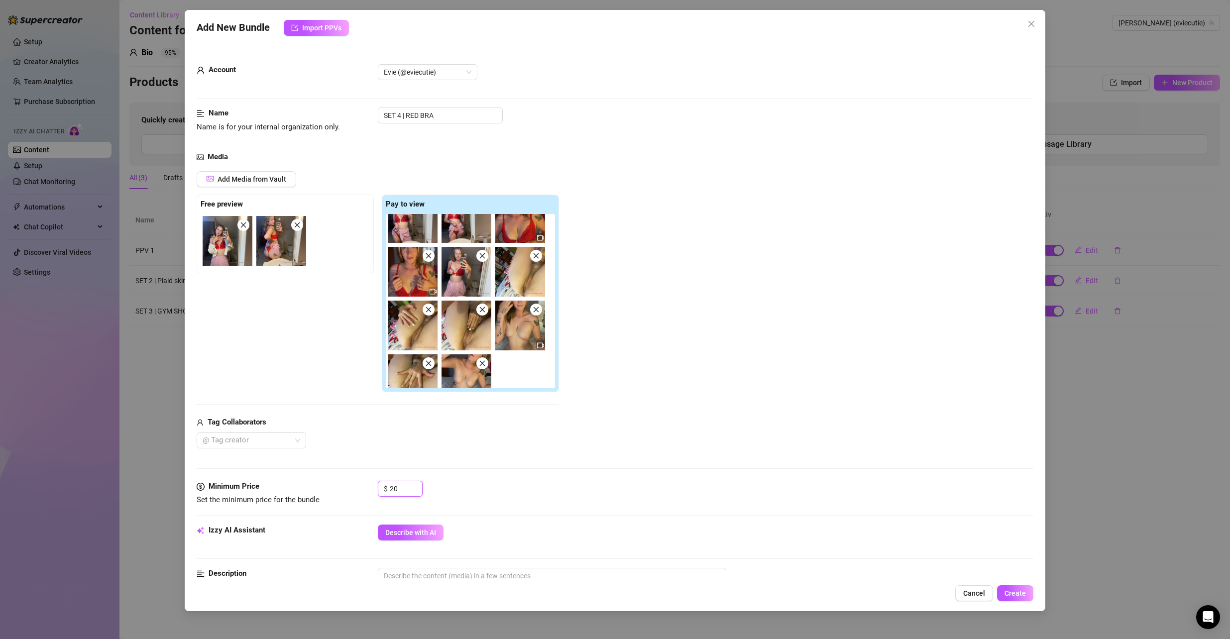
scroll to position [95, 0]
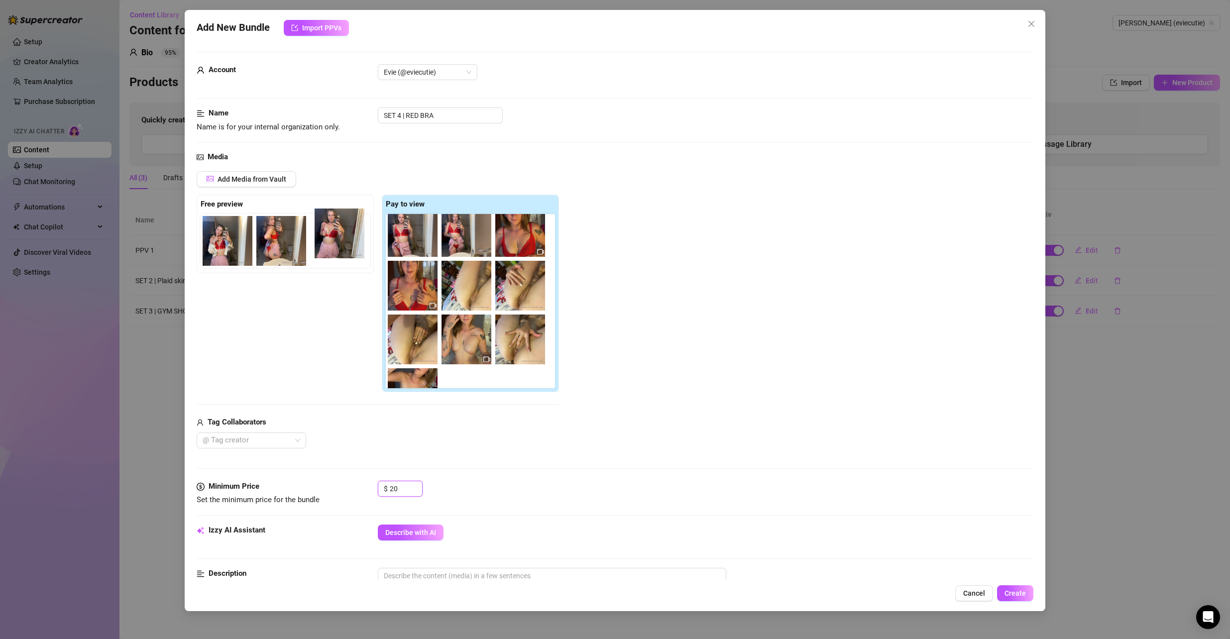
drag, startPoint x: 467, startPoint y: 263, endPoint x: 339, endPoint y: 245, distance: 129.2
click at [337, 242] on div "Free preview Pay to view" at bounding box center [378, 294] width 362 height 198
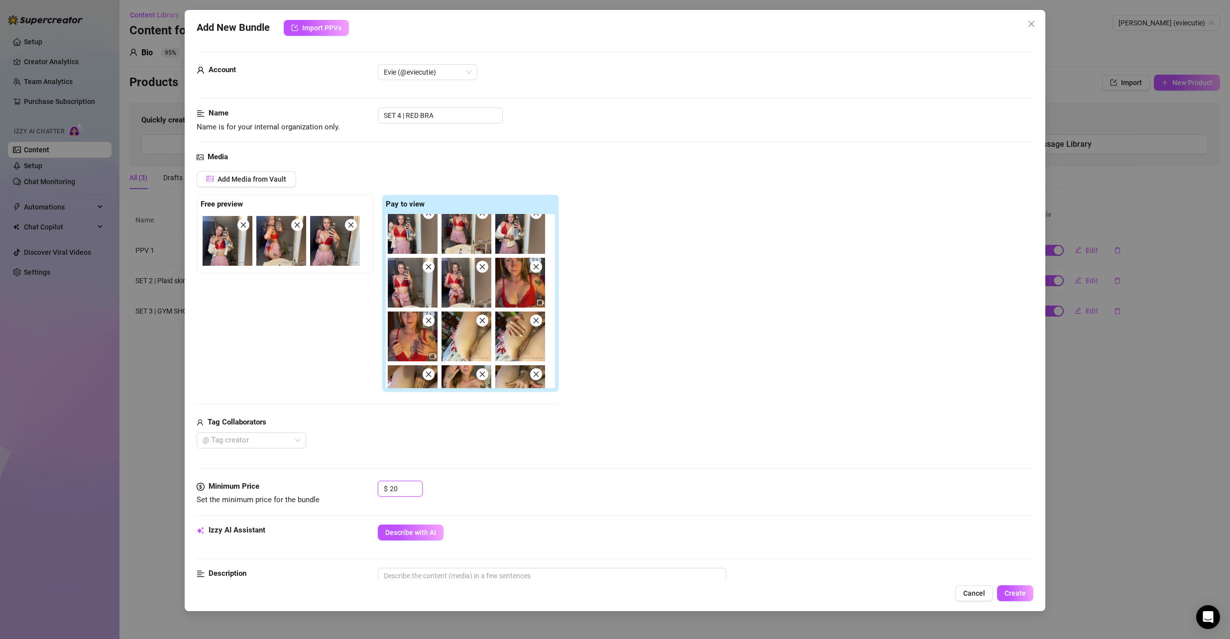
scroll to position [0, 0]
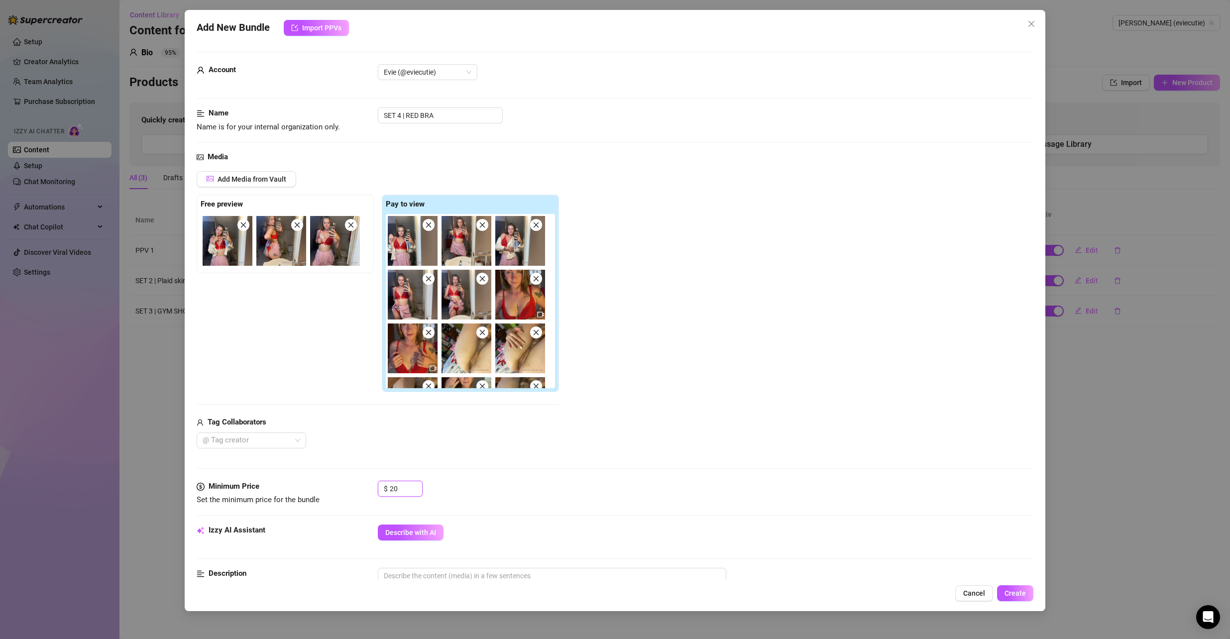
click at [432, 282] on icon "close" at bounding box center [428, 278] width 7 height 7
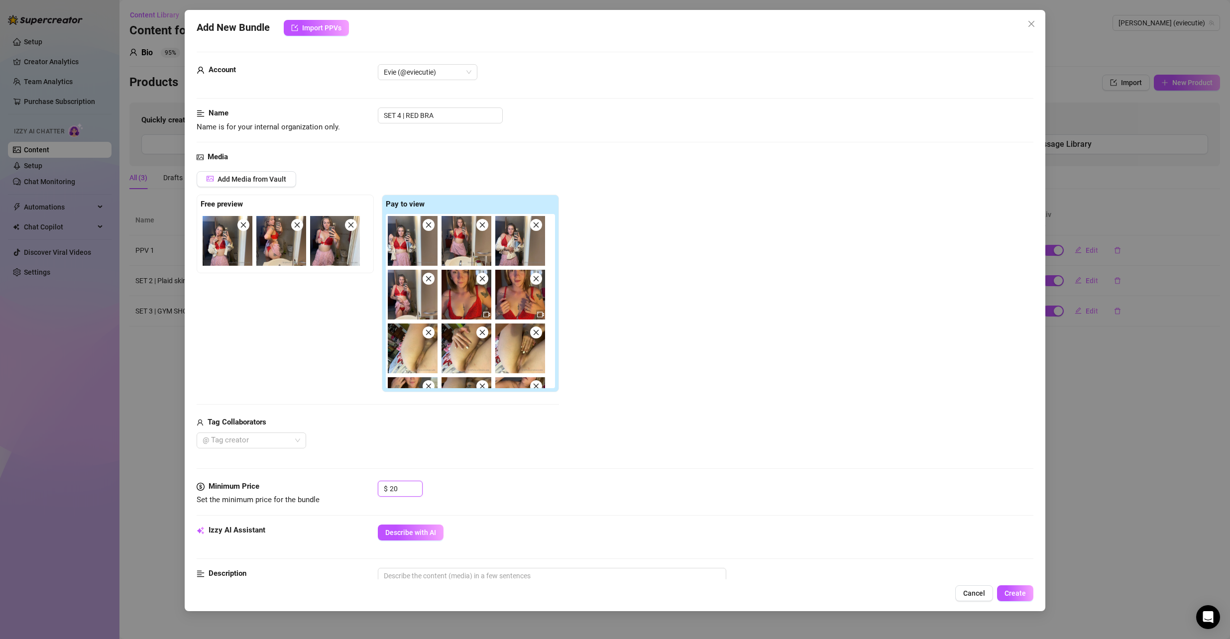
click at [482, 228] on icon "close" at bounding box center [482, 225] width 7 height 7
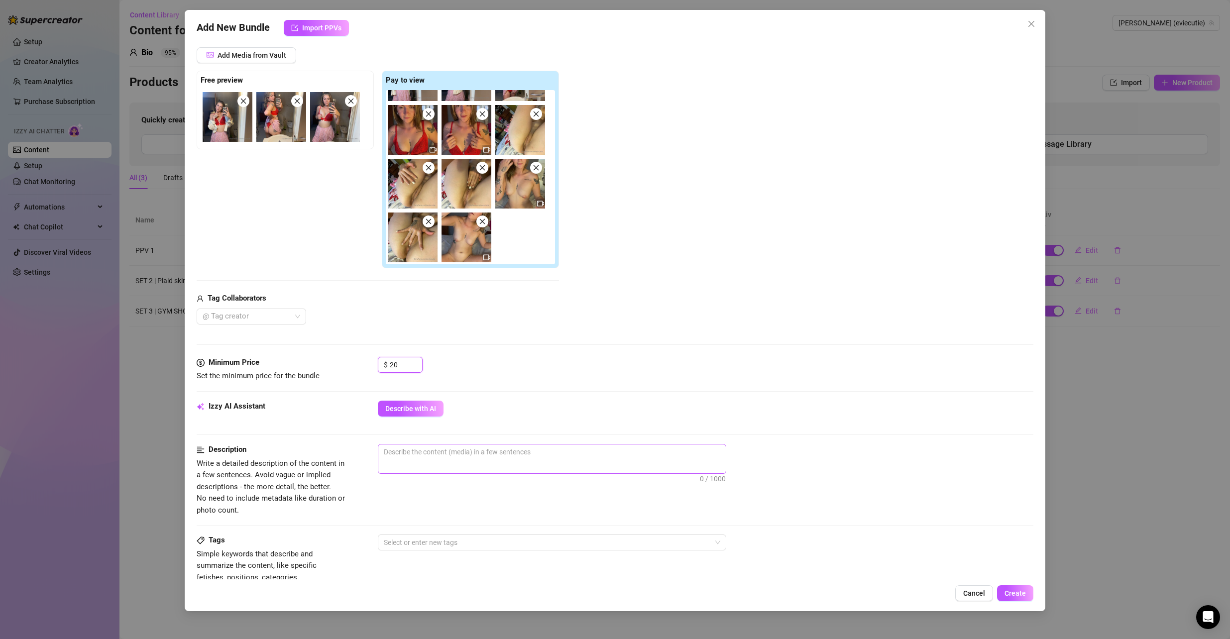
scroll to position [149, 0]
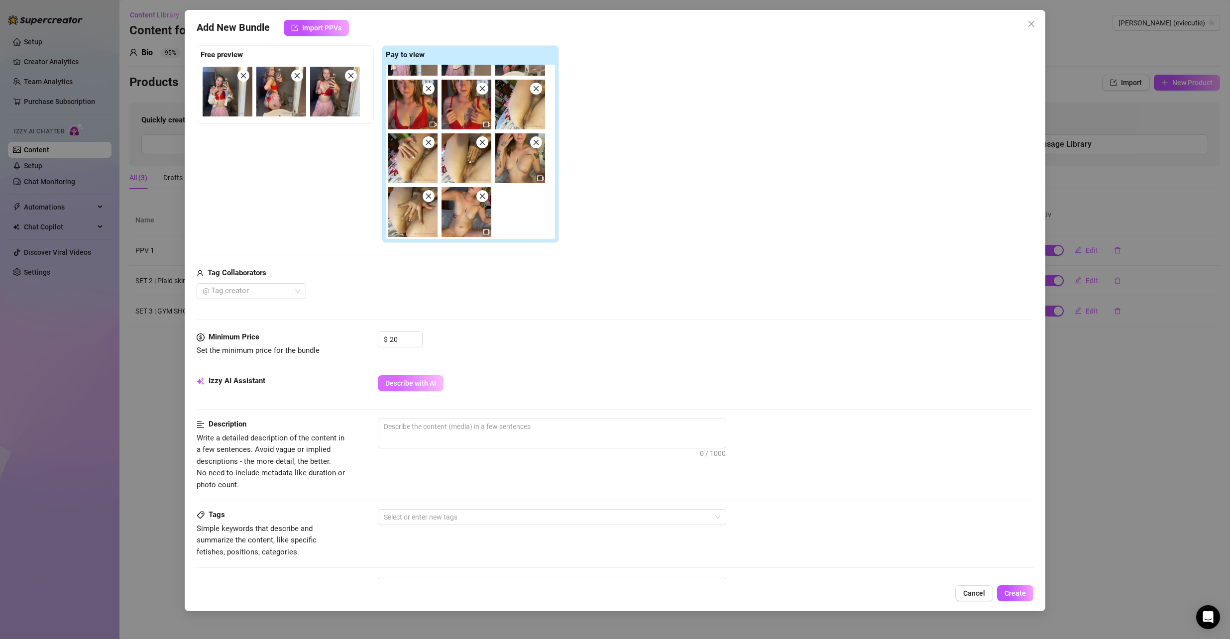
click at [413, 385] on span "Describe with AI" at bounding box center [410, 383] width 51 height 8
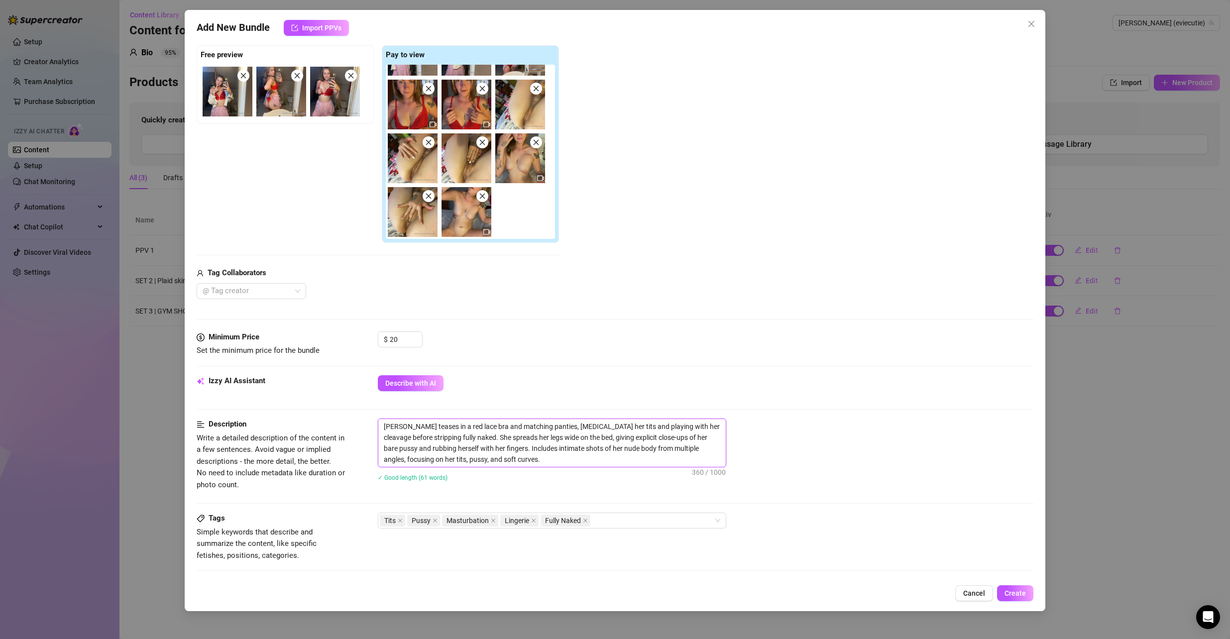
drag, startPoint x: 498, startPoint y: 462, endPoint x: 383, endPoint y: 425, distance: 120.9
click at [383, 425] on textarea "[PERSON_NAME] teases in a red lace bra and matching panties, [MEDICAL_DATA] her…" at bounding box center [552, 443] width 348 height 48
click at [512, 460] on textarea "[PERSON_NAME] teases in a red lace bra and matching panties, [MEDICAL_DATA] her…" at bounding box center [552, 443] width 348 height 48
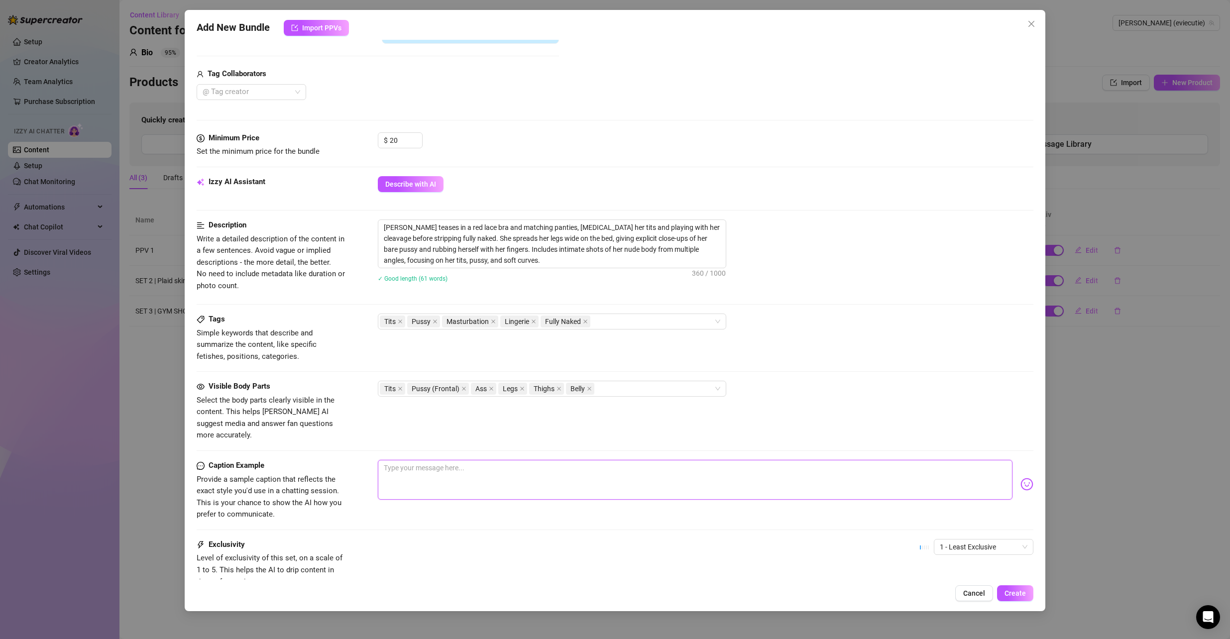
click at [461, 481] on textarea at bounding box center [695, 480] width 635 height 40
paste textarea "slipped into my red lace set just for you ❤️‍🔥 but i couldn’t stop teasing myse…"
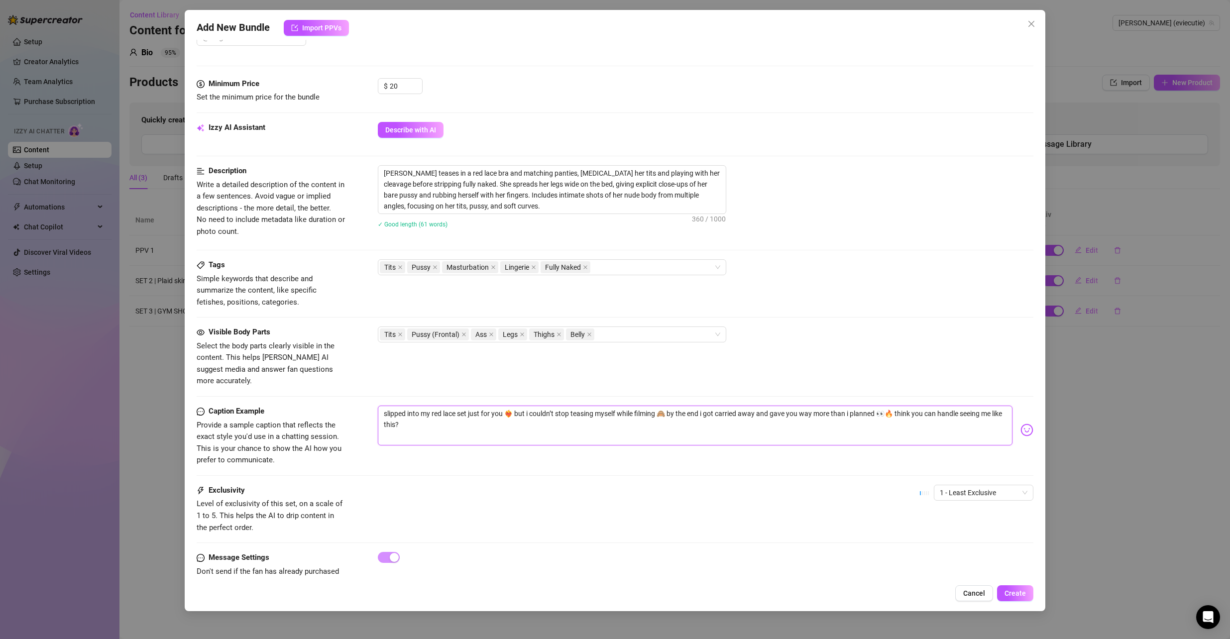
scroll to position [419, 0]
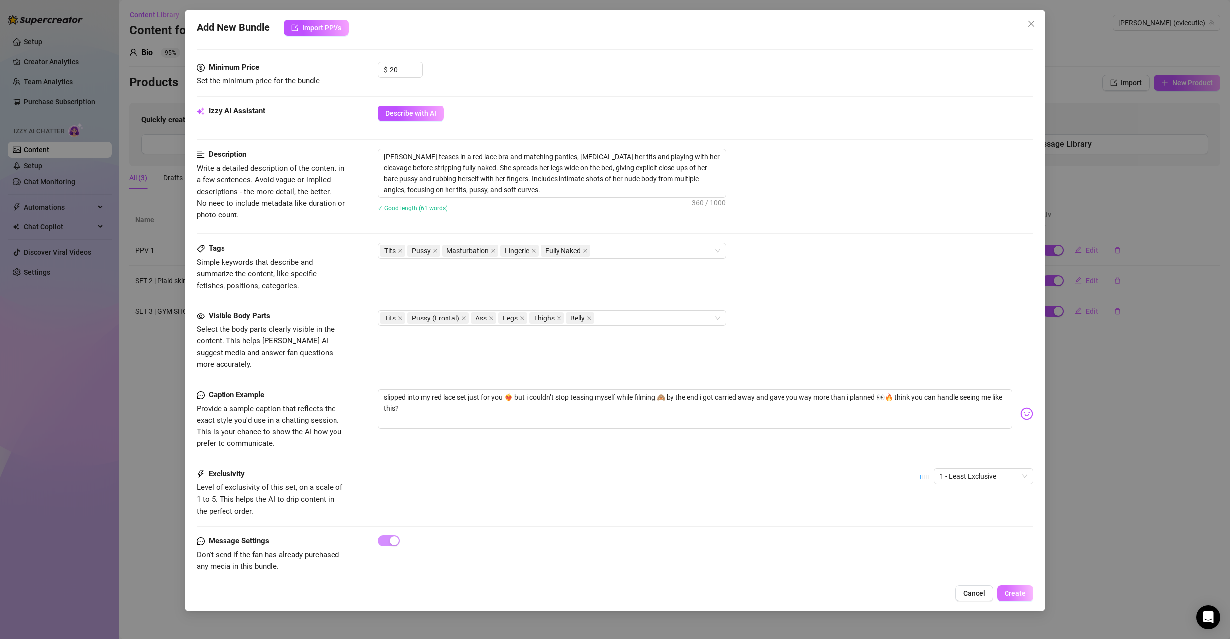
click at [1014, 594] on span "Create" at bounding box center [1015, 594] width 21 height 8
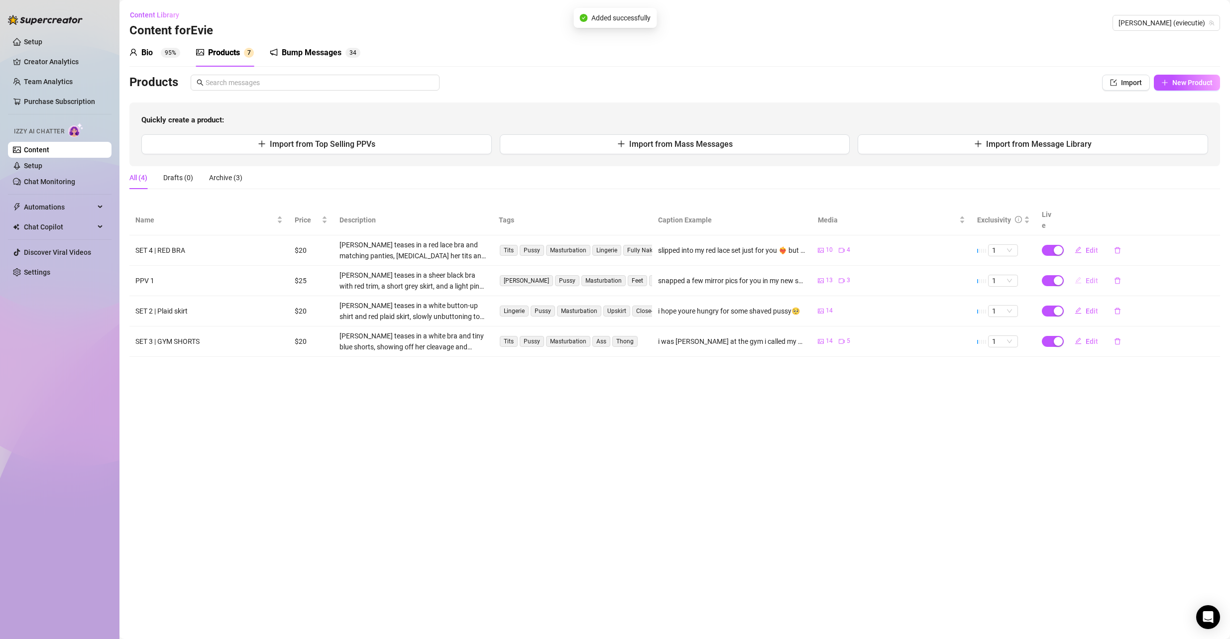
click at [1092, 277] on span "Edit" at bounding box center [1092, 281] width 12 height 8
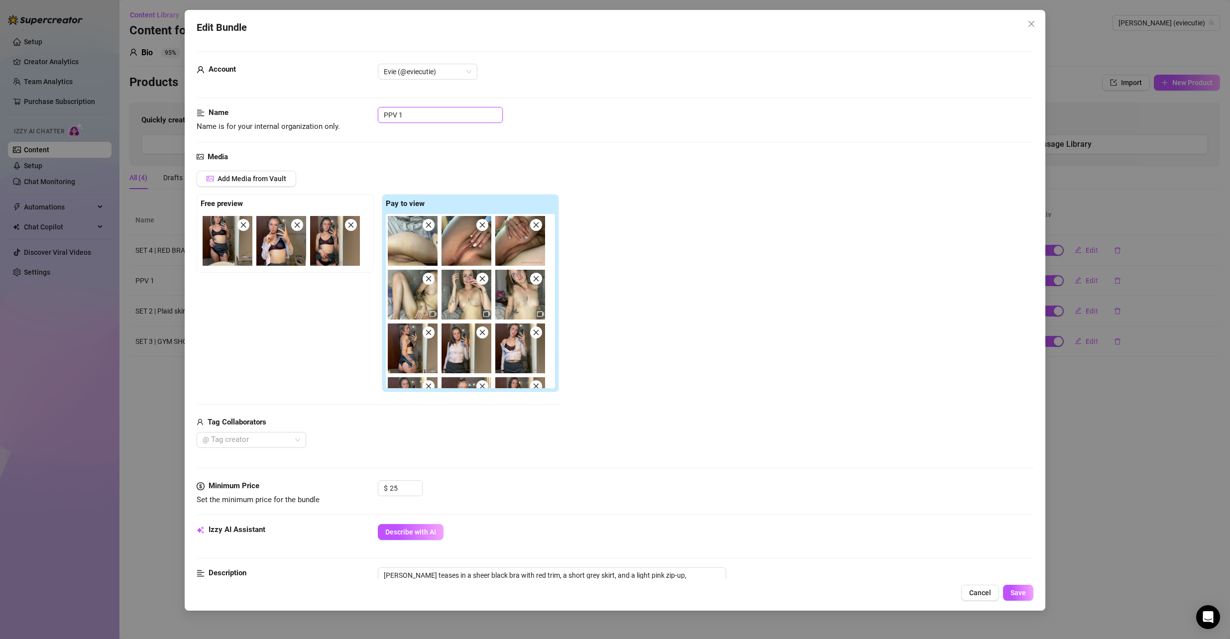
drag, startPoint x: 422, startPoint y: 117, endPoint x: 342, endPoint y: 114, distance: 80.7
click at [342, 114] on div "Name Name is for your internal organization only. PPV 1" at bounding box center [616, 119] width 838 height 25
click at [1024, 596] on span "Save" at bounding box center [1018, 593] width 15 height 8
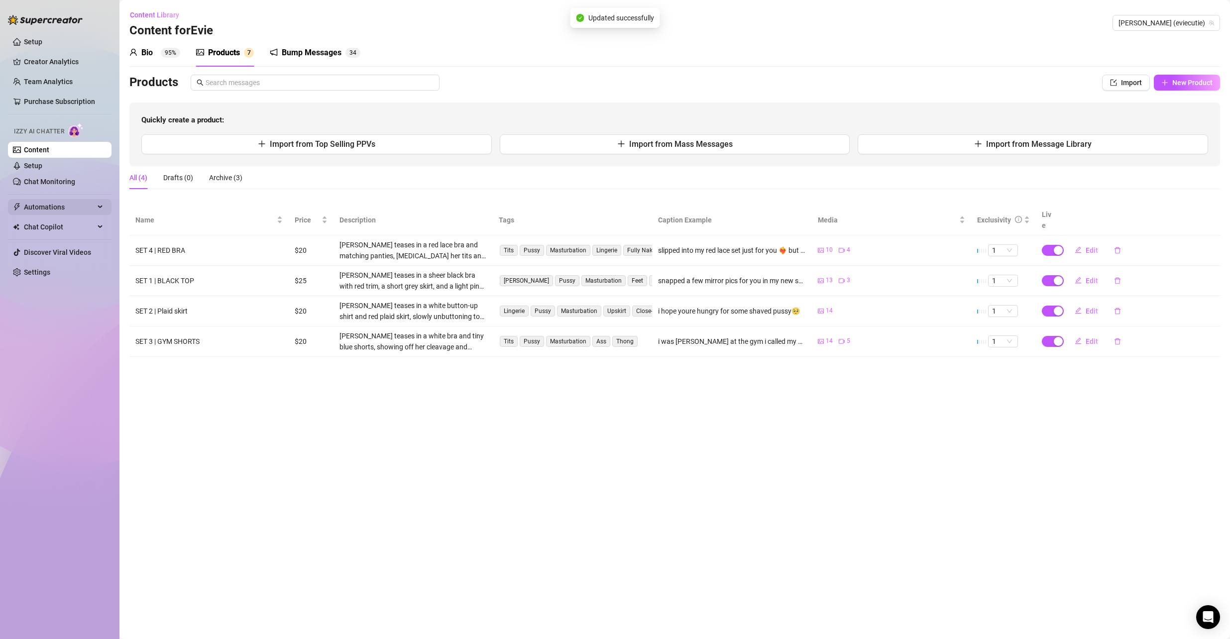
click at [97, 202] on div "Automations" at bounding box center [60, 207] width 104 height 16
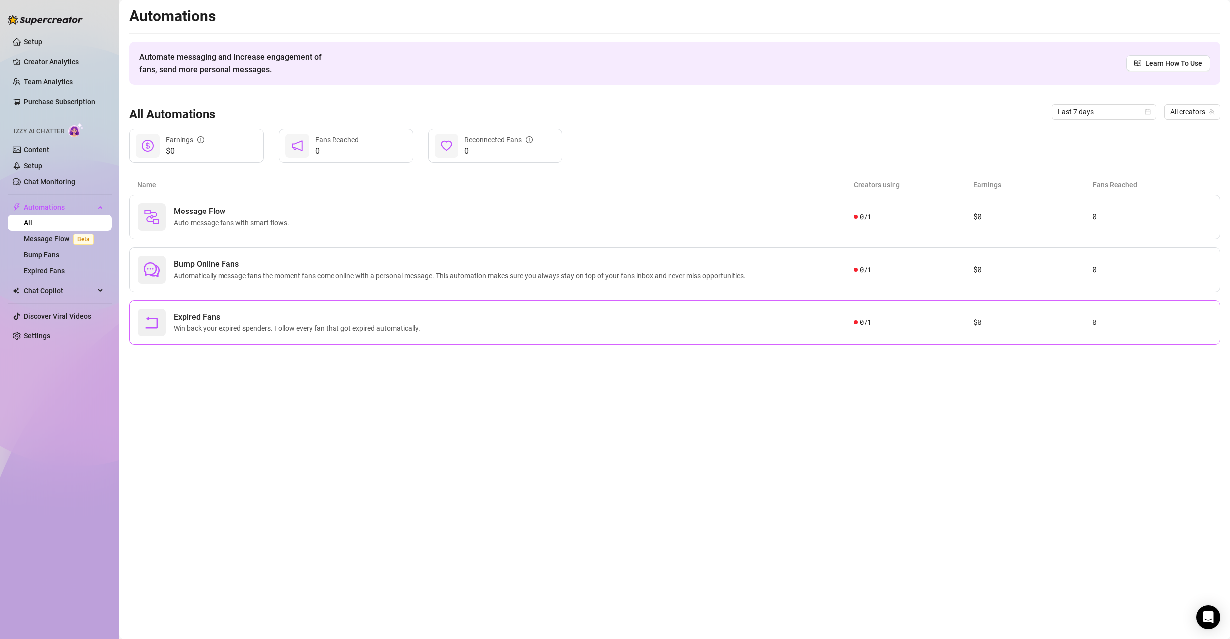
click at [469, 325] on div "Expired Fans Win back your expired spenders. Follow every fan that got expired …" at bounding box center [496, 323] width 716 height 28
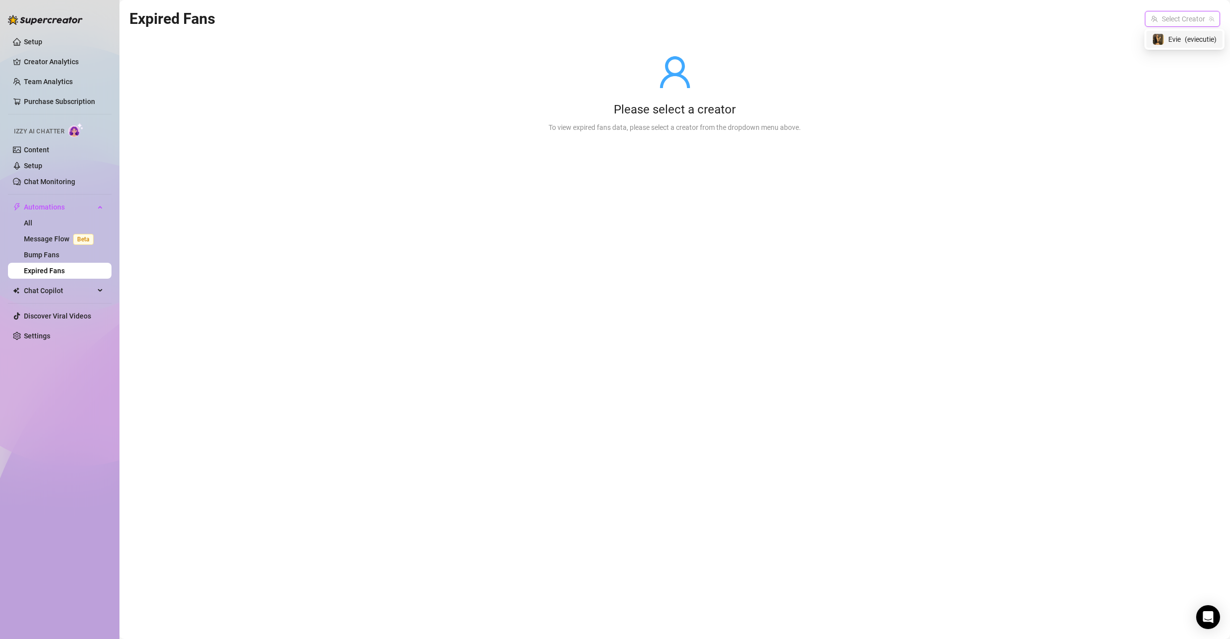
click at [1199, 14] on input "search" at bounding box center [1178, 18] width 54 height 15
click at [1193, 36] on span "( eviecutie )" at bounding box center [1201, 39] width 32 height 11
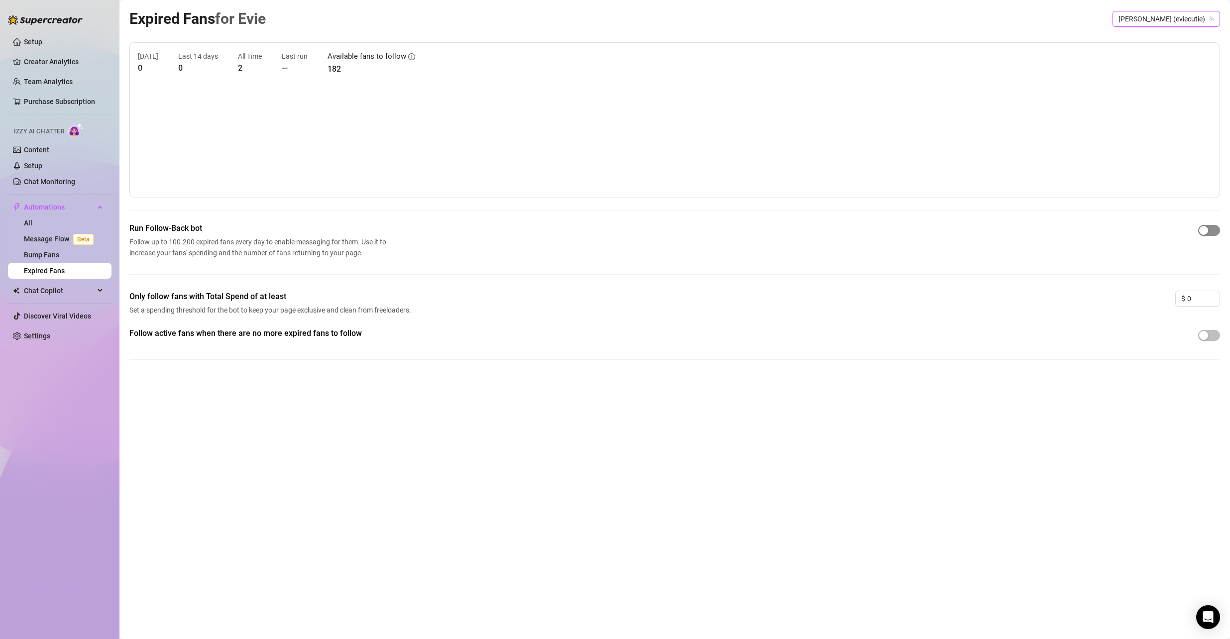
click at [1213, 232] on span "button" at bounding box center [1210, 230] width 22 height 11
click at [1210, 333] on span "button" at bounding box center [1210, 335] width 22 height 11
click at [1210, 334] on button "button" at bounding box center [1210, 335] width 22 height 11
click at [59, 252] on link "Bump Fans" at bounding box center [41, 255] width 35 height 8
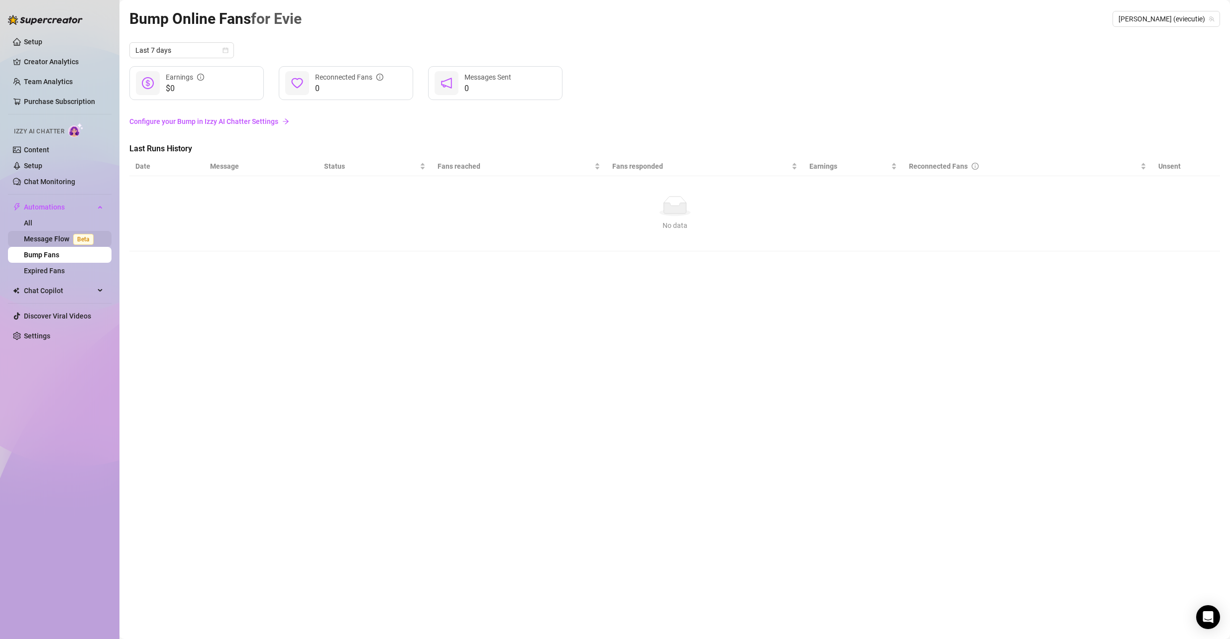
click at [56, 237] on link "Message Flow Beta" at bounding box center [61, 239] width 74 height 8
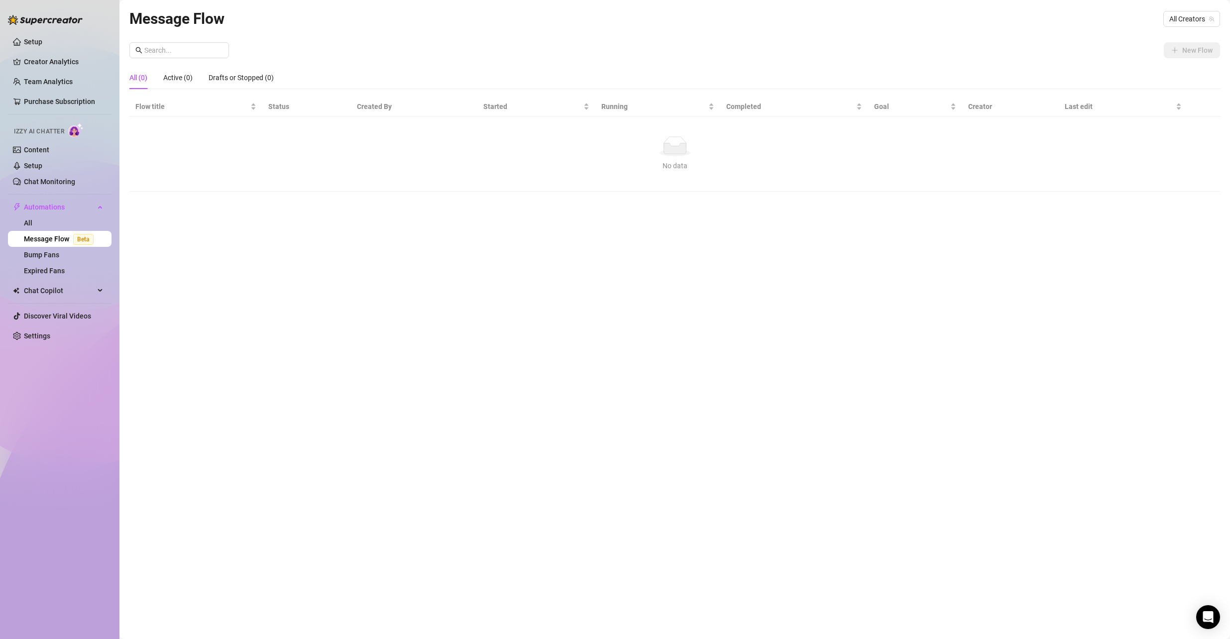
drag, startPoint x: 1111, startPoint y: 54, endPoint x: 1177, endPoint y: 29, distance: 70.3
click at [1111, 54] on div "New Flow" at bounding box center [674, 50] width 1091 height 16
click at [1198, 16] on span "All Creators" at bounding box center [1192, 18] width 45 height 15
click at [1175, 54] on div "[PERSON_NAME] ( eviecutie )" at bounding box center [1180, 55] width 64 height 12
click at [1193, 48] on span "New Flow" at bounding box center [1198, 50] width 30 height 8
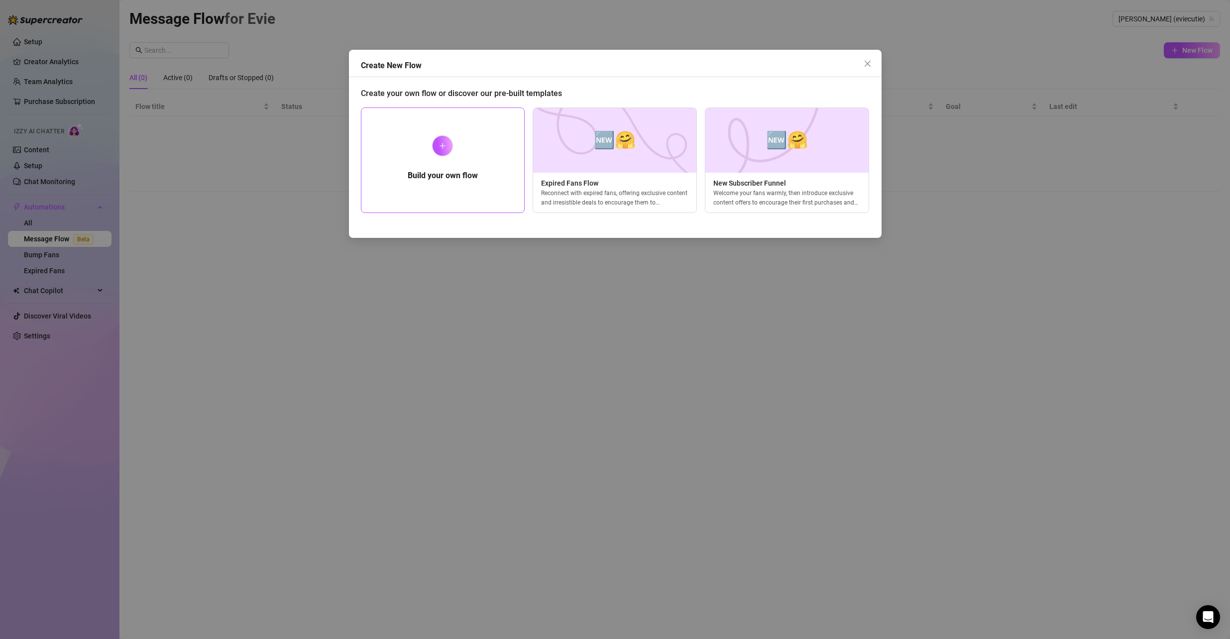
click at [462, 139] on div "Build your own flow" at bounding box center [443, 161] width 164 height 106
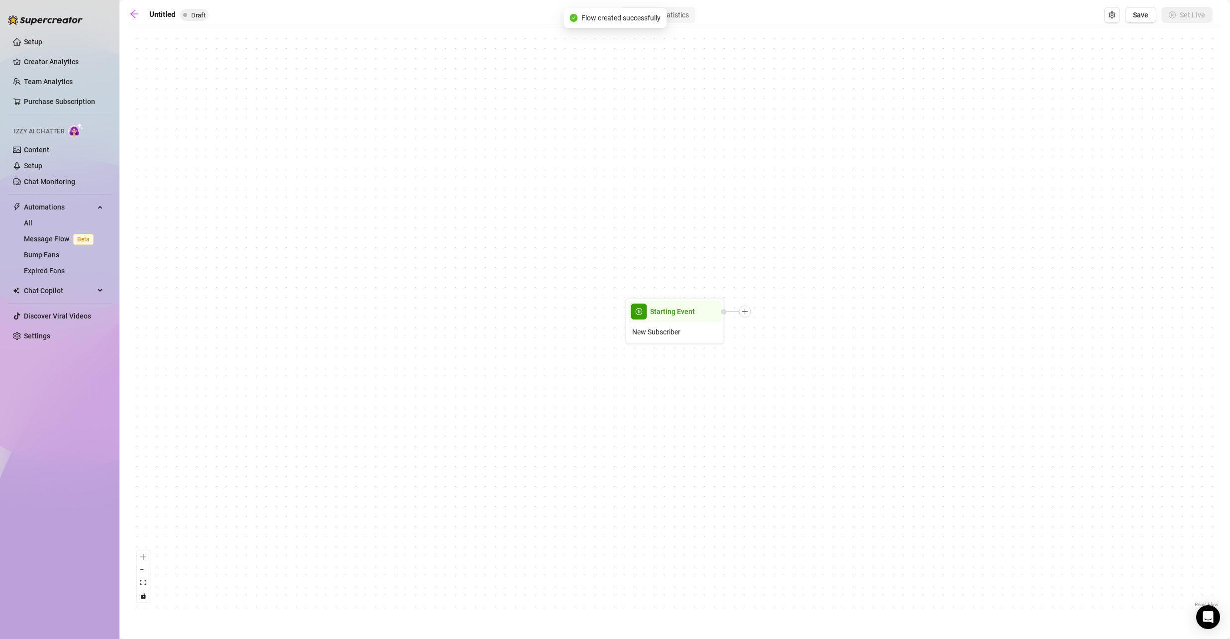
click at [665, 215] on div "Starting Event New Subscriber" at bounding box center [674, 321] width 1091 height 578
drag, startPoint x: 684, startPoint y: 280, endPoint x: 736, endPoint y: 265, distance: 54.4
click at [736, 265] on div "Starting Event New Subscriber" at bounding box center [674, 321] width 1091 height 578
click at [747, 313] on icon "plus" at bounding box center [745, 311] width 7 height 7
click at [801, 315] on div "Time Delay" at bounding box center [794, 312] width 73 height 17
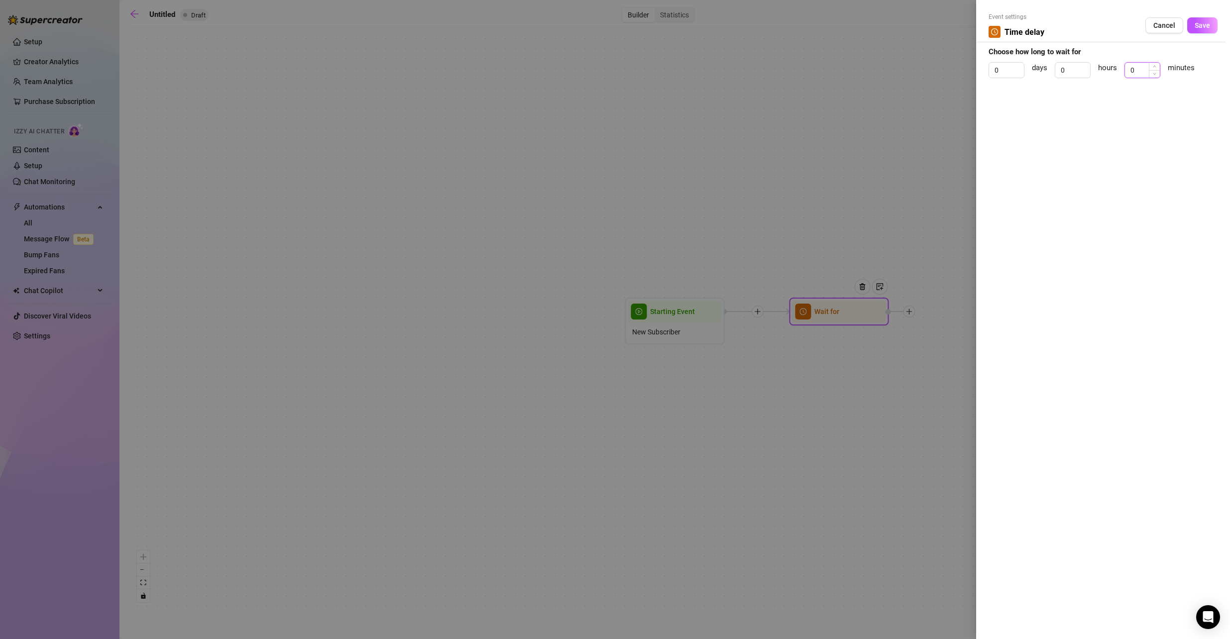
drag, startPoint x: 1135, startPoint y: 71, endPoint x: 1130, endPoint y: 70, distance: 5.2
click at [1130, 70] on input "0" at bounding box center [1142, 70] width 35 height 15
click at [495, 341] on div at bounding box center [615, 319] width 1230 height 639
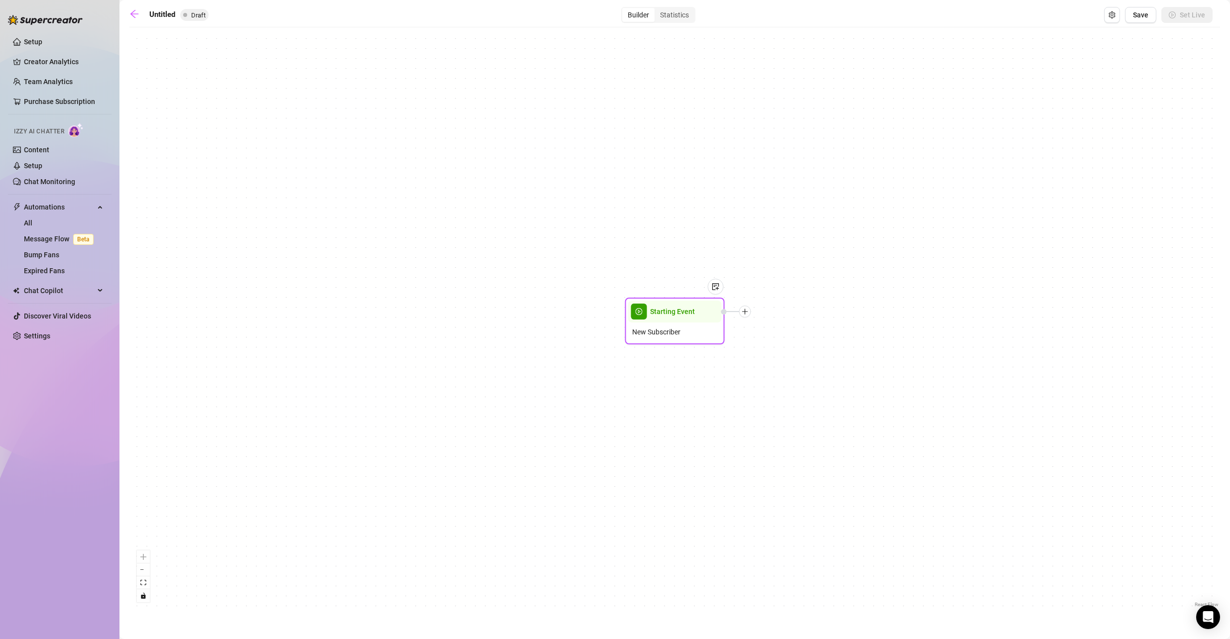
click at [749, 315] on div at bounding box center [745, 312] width 12 height 12
click at [792, 312] on div "Time Delay" at bounding box center [794, 312] width 73 height 17
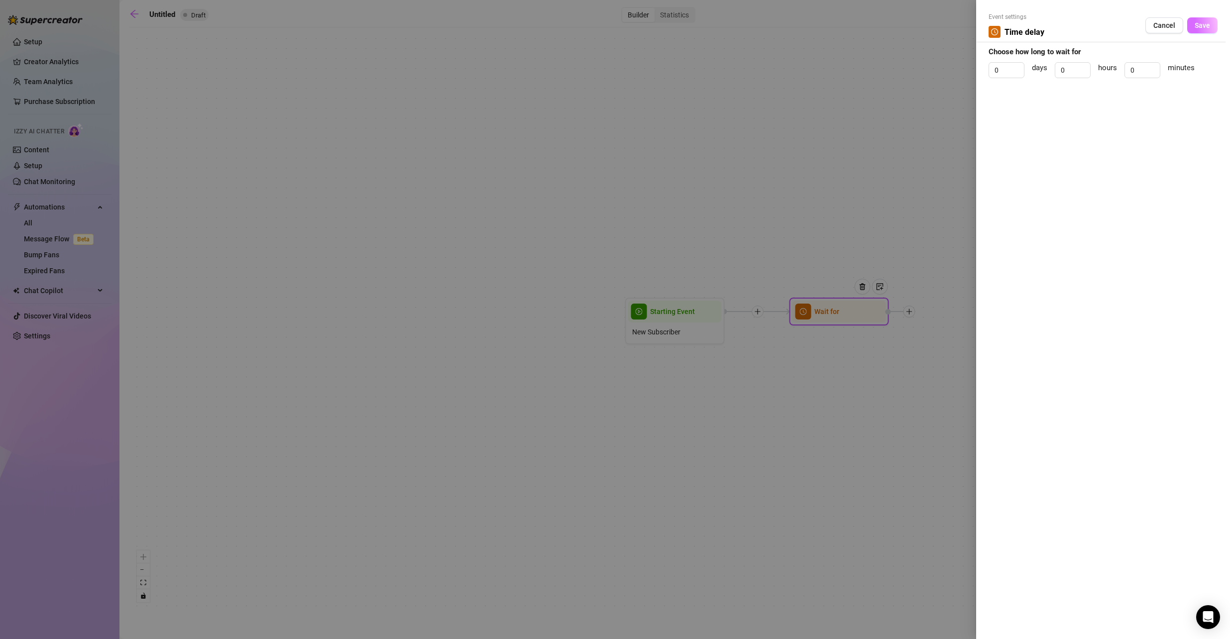
click at [1201, 30] on button "Save" at bounding box center [1203, 25] width 30 height 16
click at [1073, 74] on input "0" at bounding box center [1073, 70] width 35 height 15
drag, startPoint x: 1141, startPoint y: 71, endPoint x: 1126, endPoint y: 75, distance: 15.5
click at [1126, 75] on input "0" at bounding box center [1142, 70] width 35 height 15
click at [1198, 23] on span "Save" at bounding box center [1202, 25] width 15 height 8
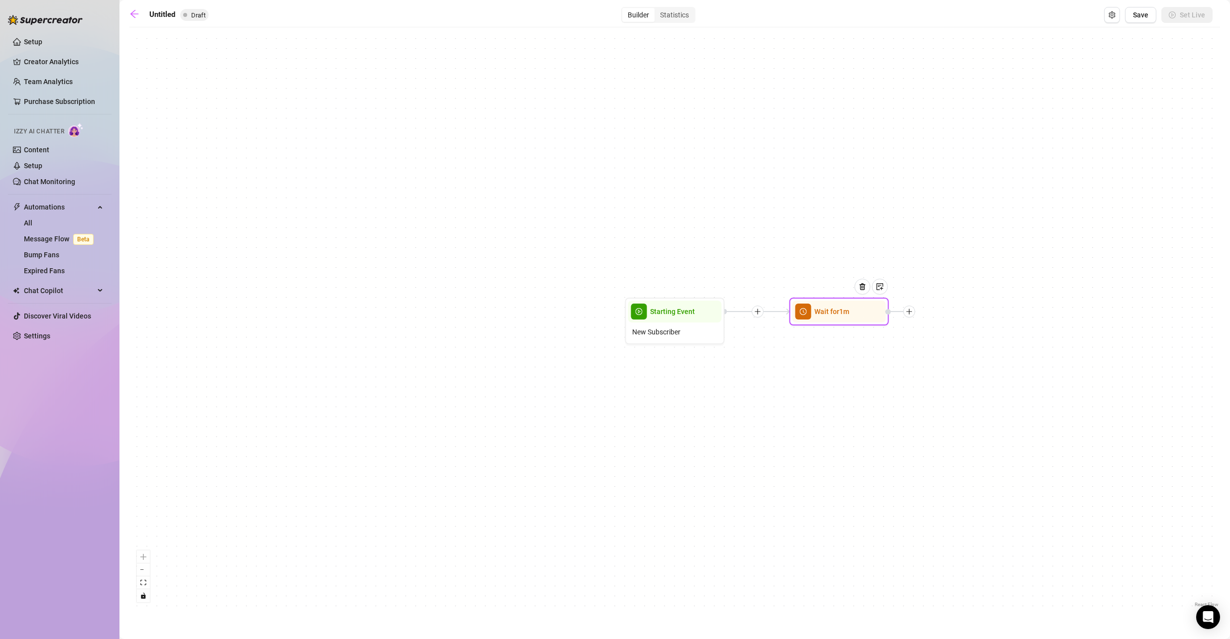
click at [909, 314] on icon "plus" at bounding box center [909, 311] width 7 height 7
click at [954, 341] on div "Message" at bounding box center [959, 346] width 73 height 17
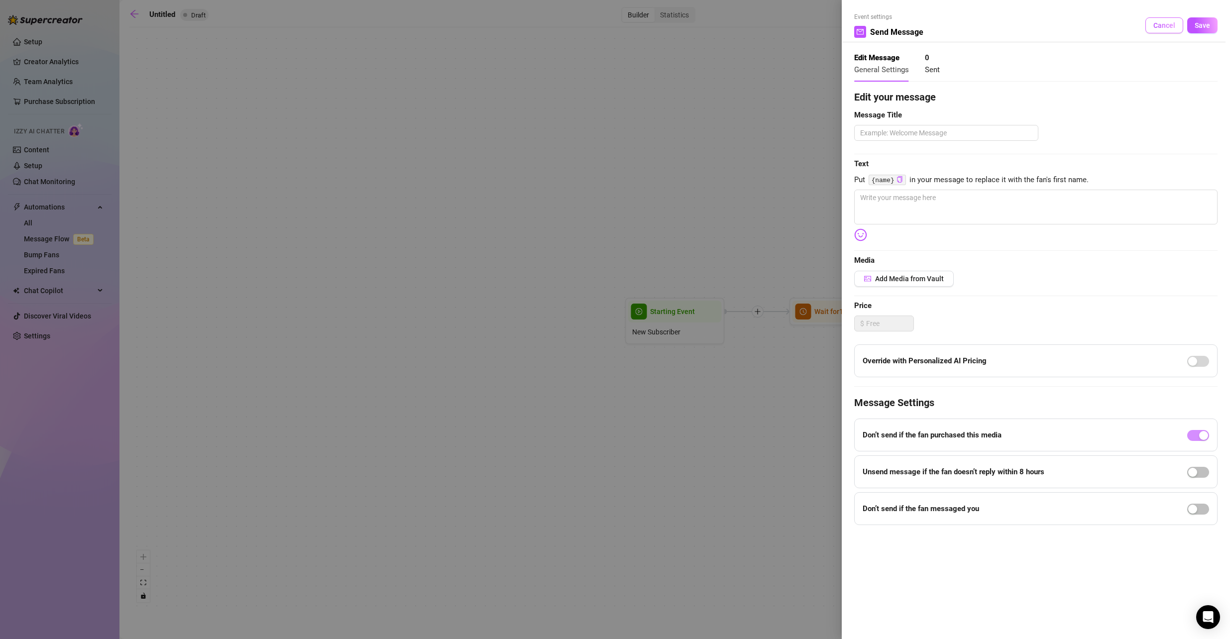
click at [1169, 25] on span "Cancel" at bounding box center [1165, 25] width 22 height 8
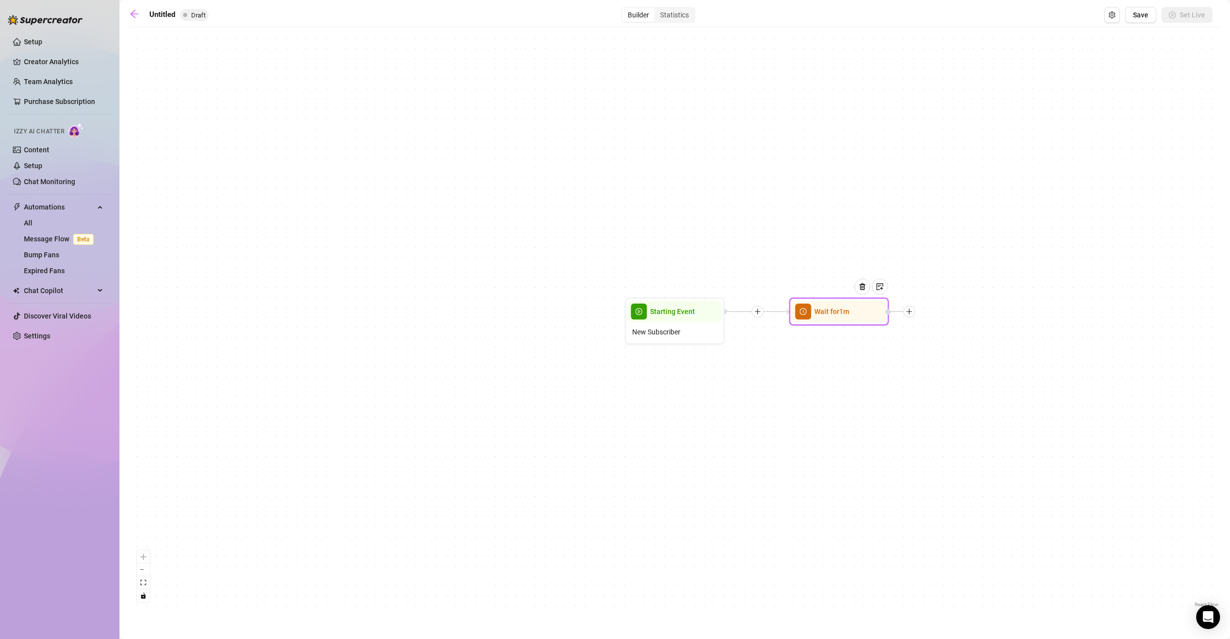
click at [913, 311] on div at bounding box center [910, 312] width 12 height 12
click at [962, 345] on div "Message" at bounding box center [959, 346] width 73 height 17
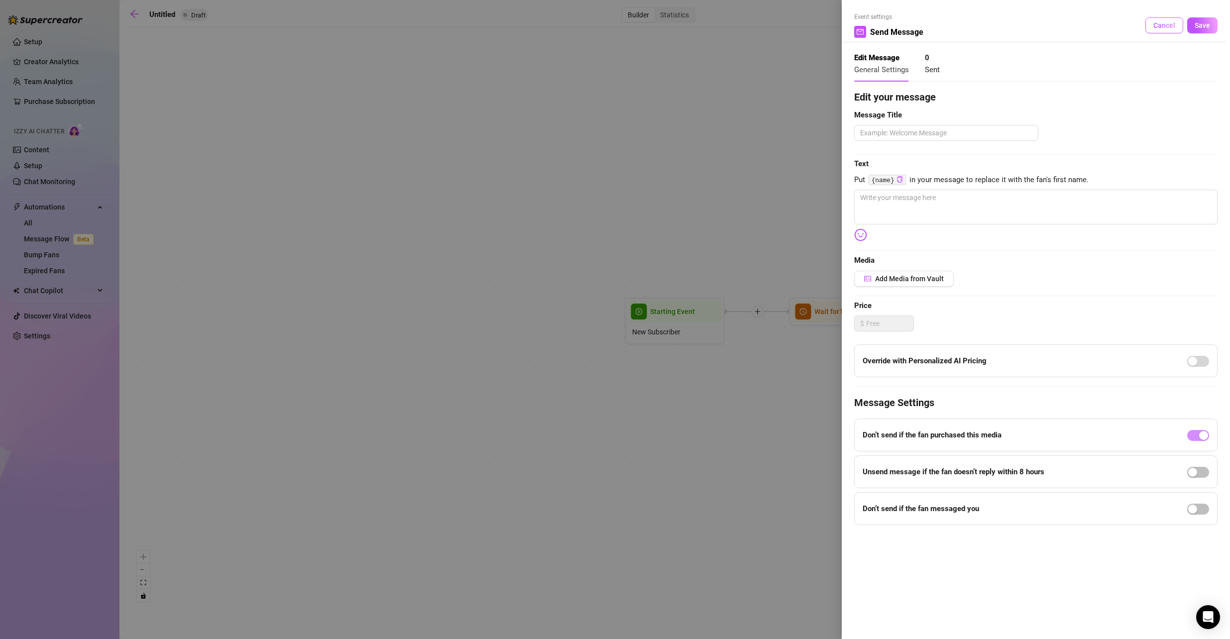
click at [1172, 24] on span "Cancel" at bounding box center [1165, 25] width 22 height 8
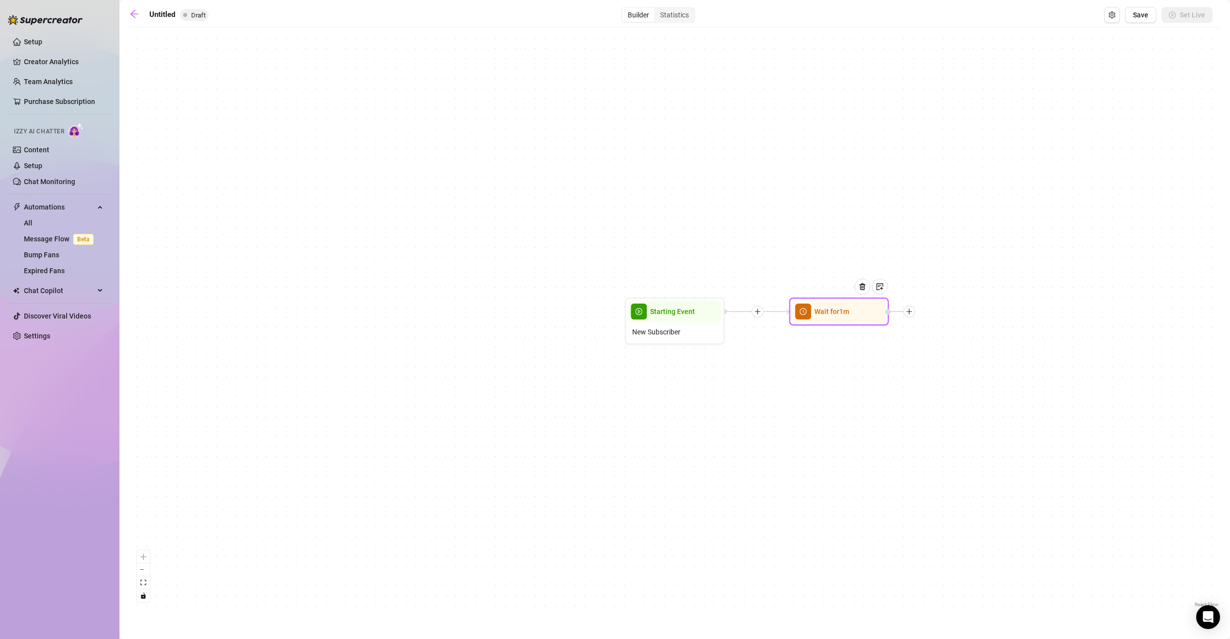
click at [913, 312] on div at bounding box center [910, 312] width 12 height 12
click at [940, 345] on div "Message" at bounding box center [959, 346] width 73 height 17
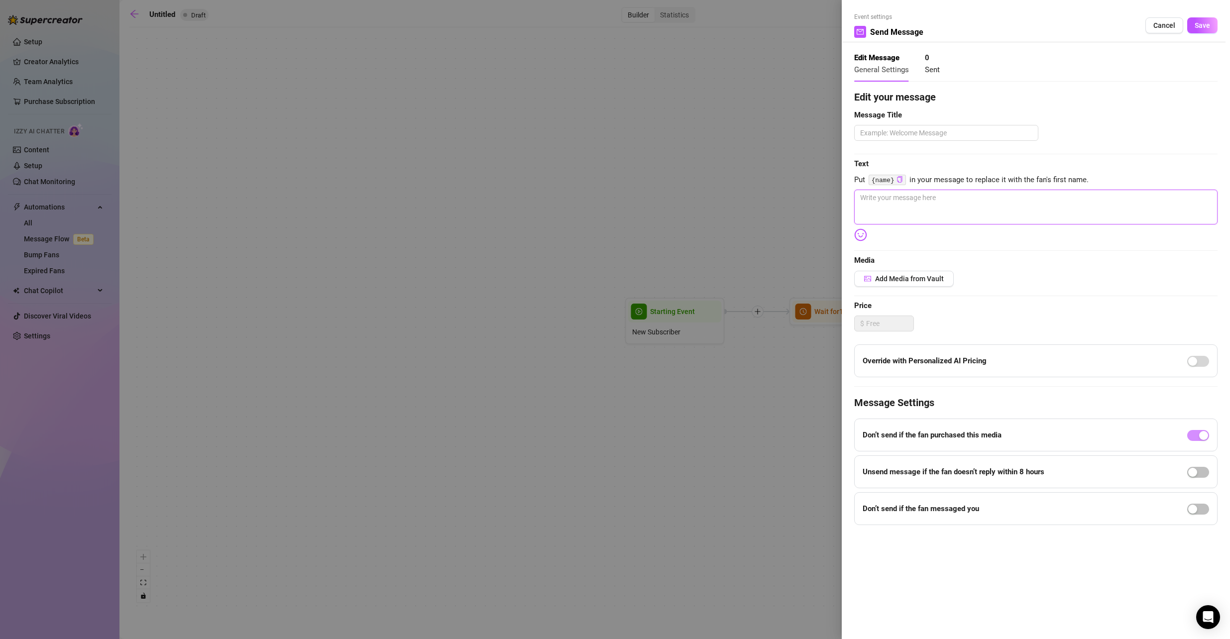
click at [931, 207] on textarea at bounding box center [1035, 207] width 363 height 35
paste textarea "hey {name}, thanks for joining… you’re mine now 😏"
click at [940, 134] on textarea at bounding box center [946, 133] width 184 height 16
type textarea "w"
type textarea "we"
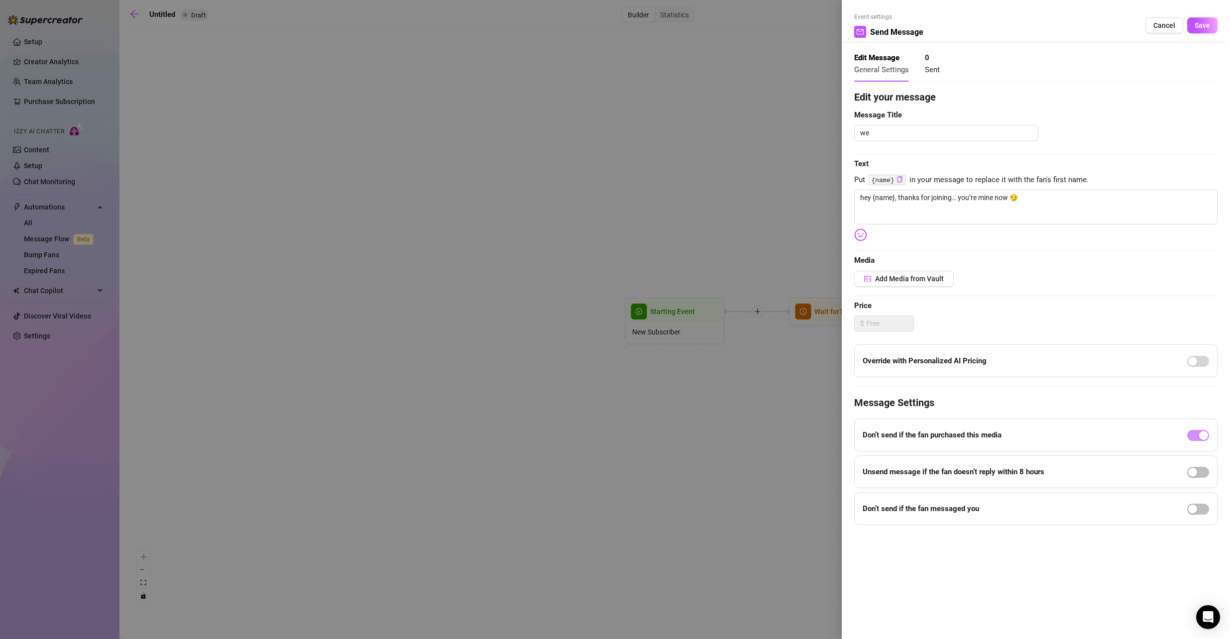
type textarea "wel"
type textarea "welc"
type textarea "welco"
type textarea "welcom"
type textarea "welcome"
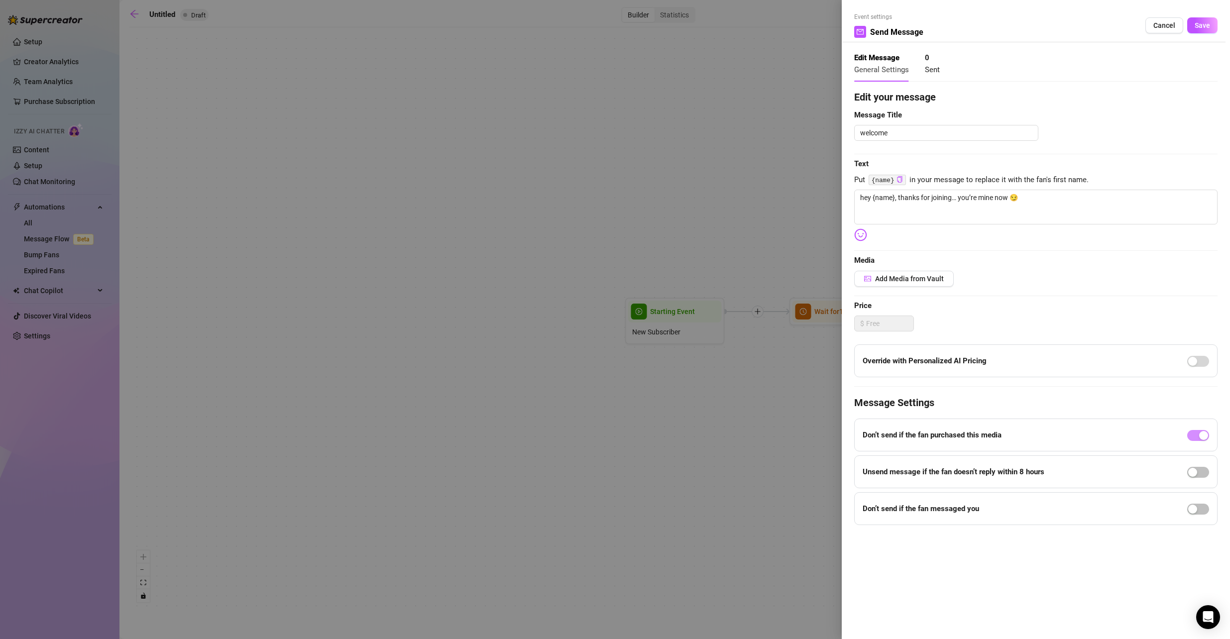
type textarea "welcome"
type textarea "welcome 1"
type textarea "welcome 1."
type textarea "welcome 1.0"
click at [925, 280] on span "Add Media from Vault" at bounding box center [909, 279] width 69 height 8
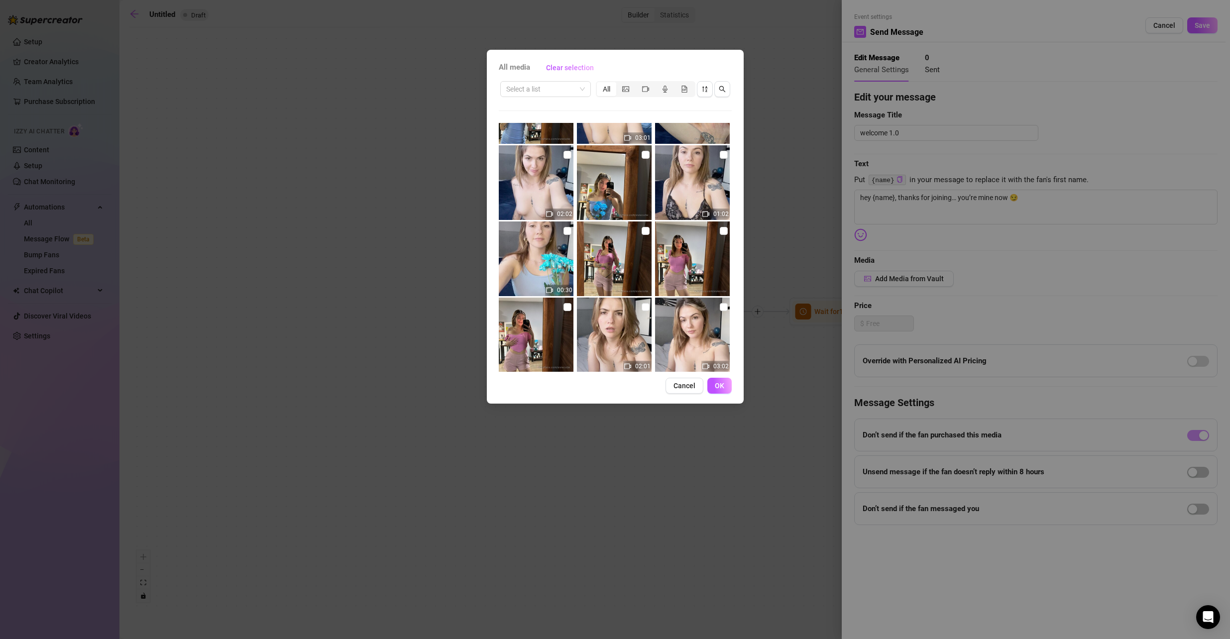
scroll to position [375, 0]
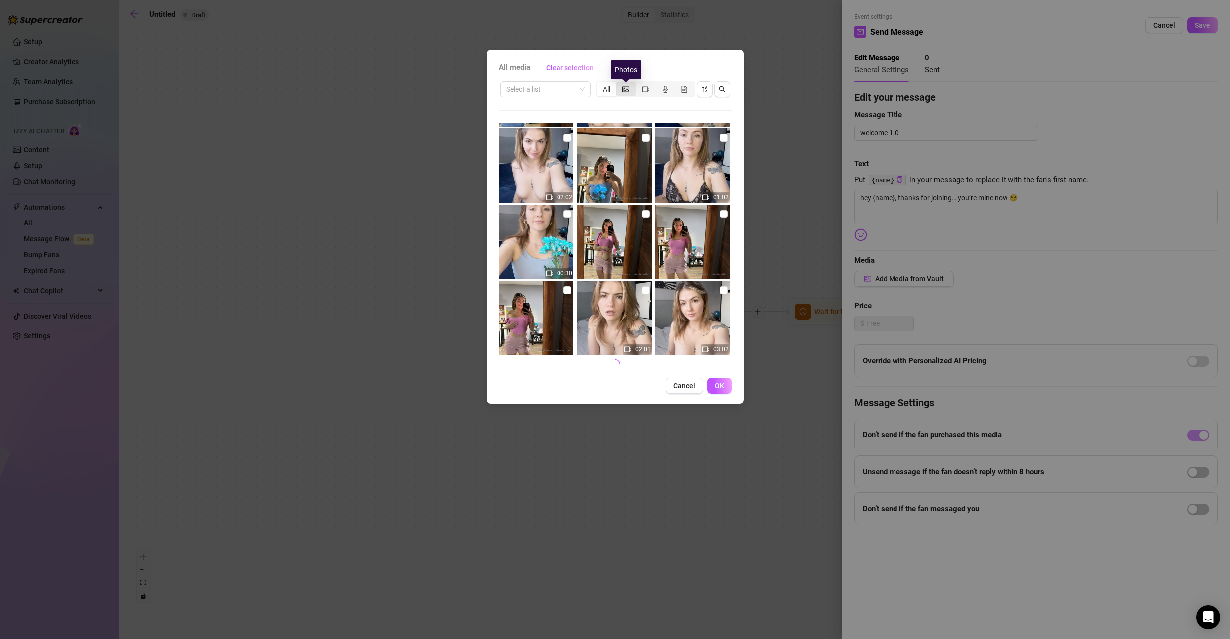
click at [627, 88] on icon "picture" at bounding box center [625, 88] width 7 height 5
click at [619, 84] on input "segmented control" at bounding box center [619, 84] width 0 height 0
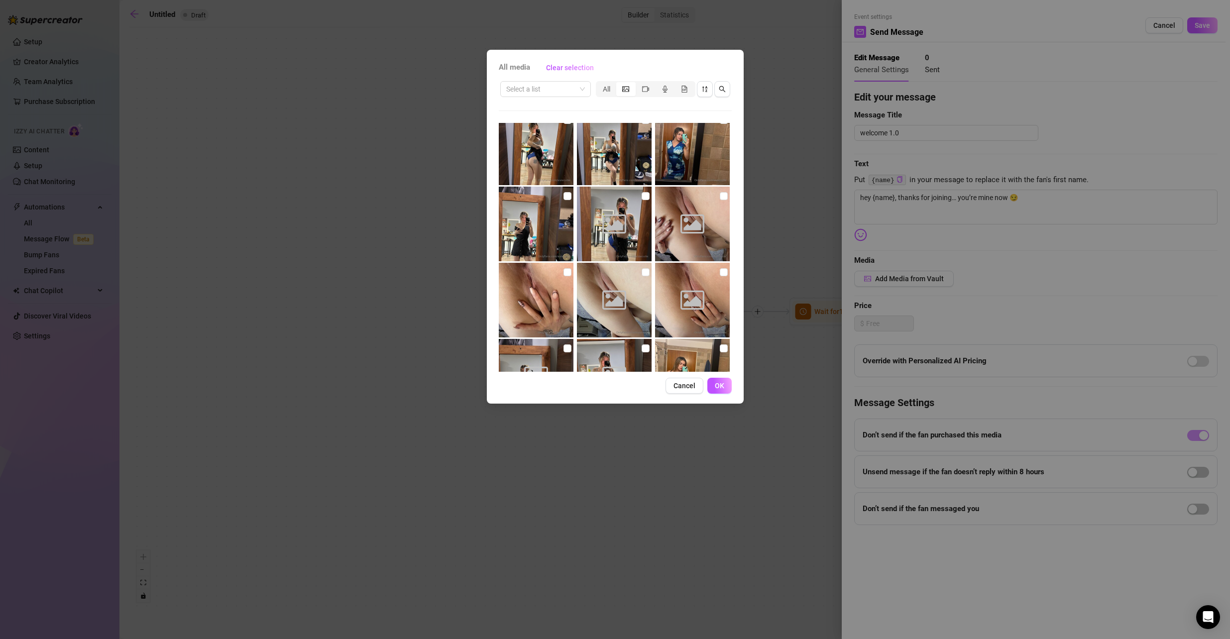
scroll to position [985, 0]
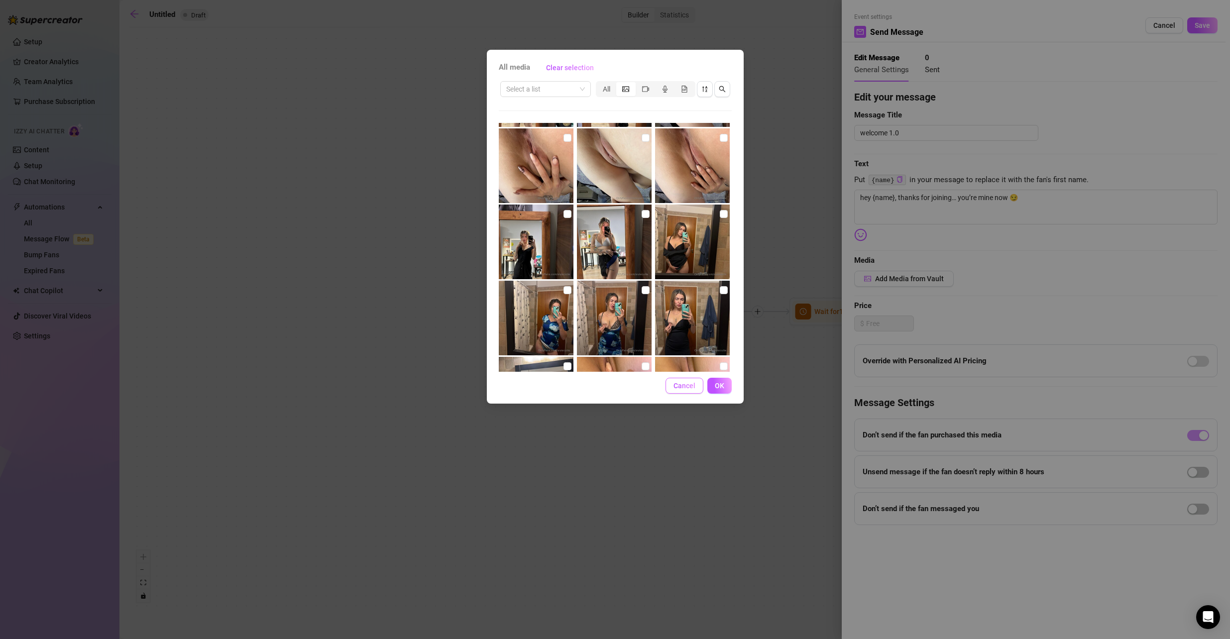
click at [685, 384] on span "Cancel" at bounding box center [685, 386] width 22 height 8
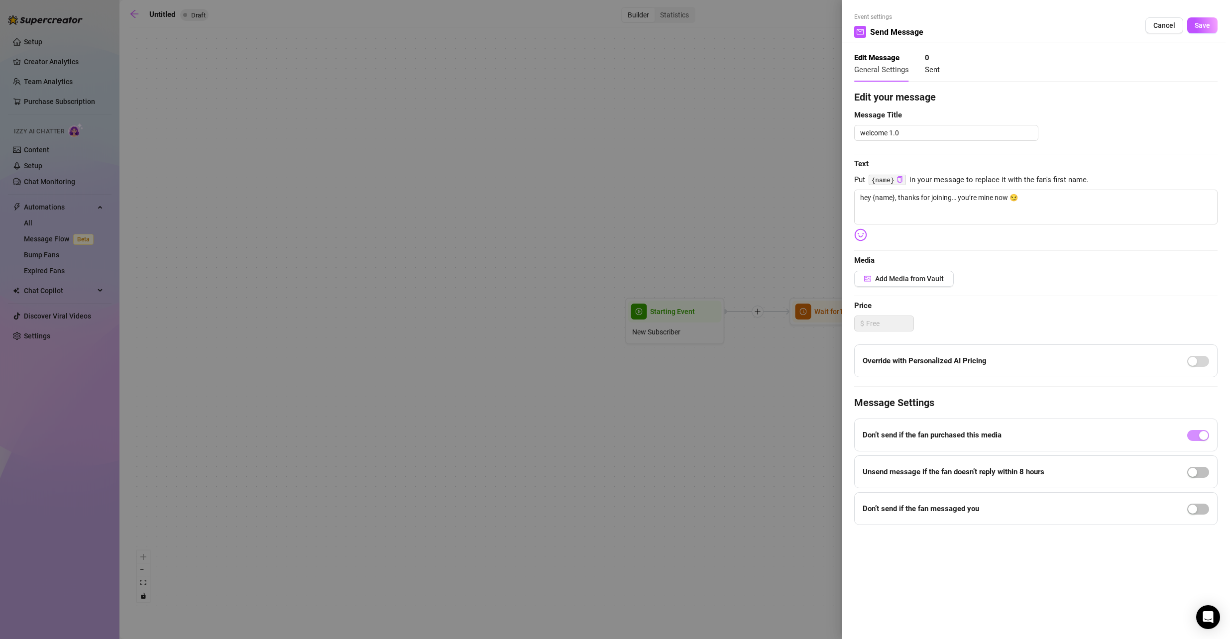
click at [548, 85] on div at bounding box center [615, 319] width 1230 height 639
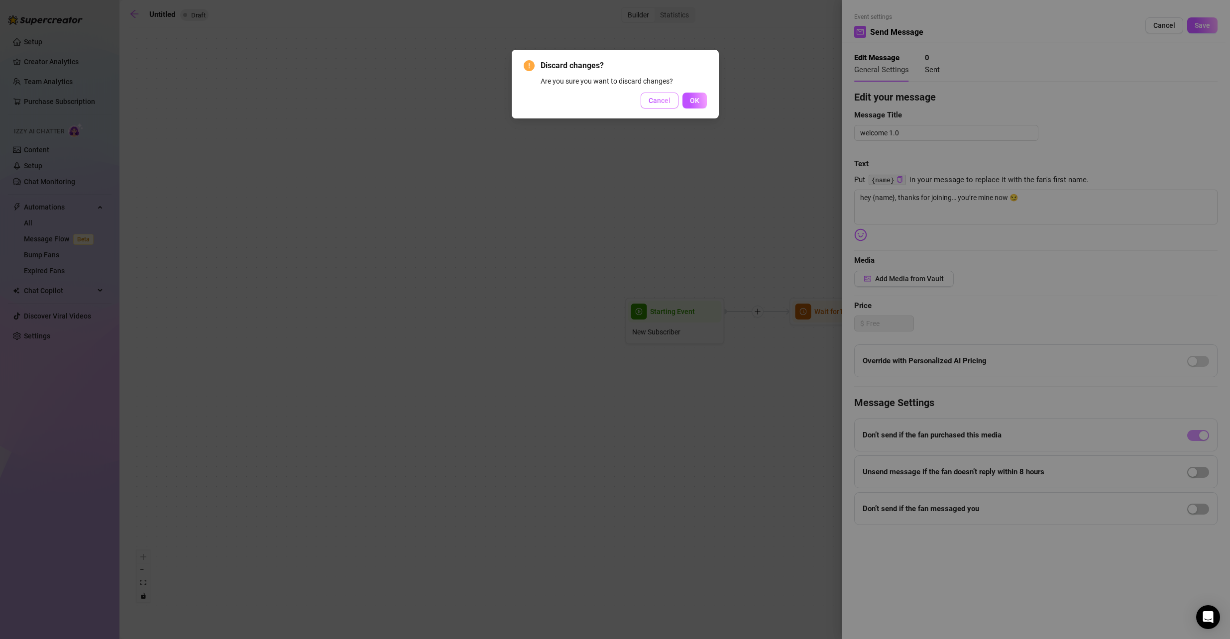
click at [658, 101] on span "Cancel" at bounding box center [660, 101] width 22 height 8
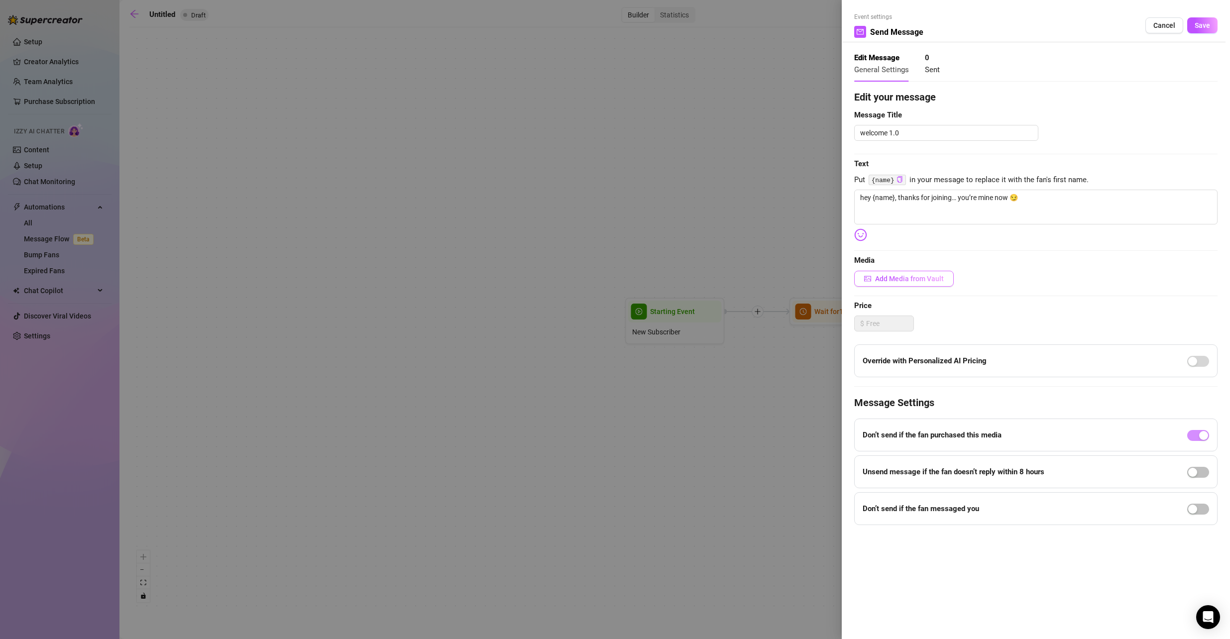
click at [925, 276] on span "Add Media from Vault" at bounding box center [909, 279] width 69 height 8
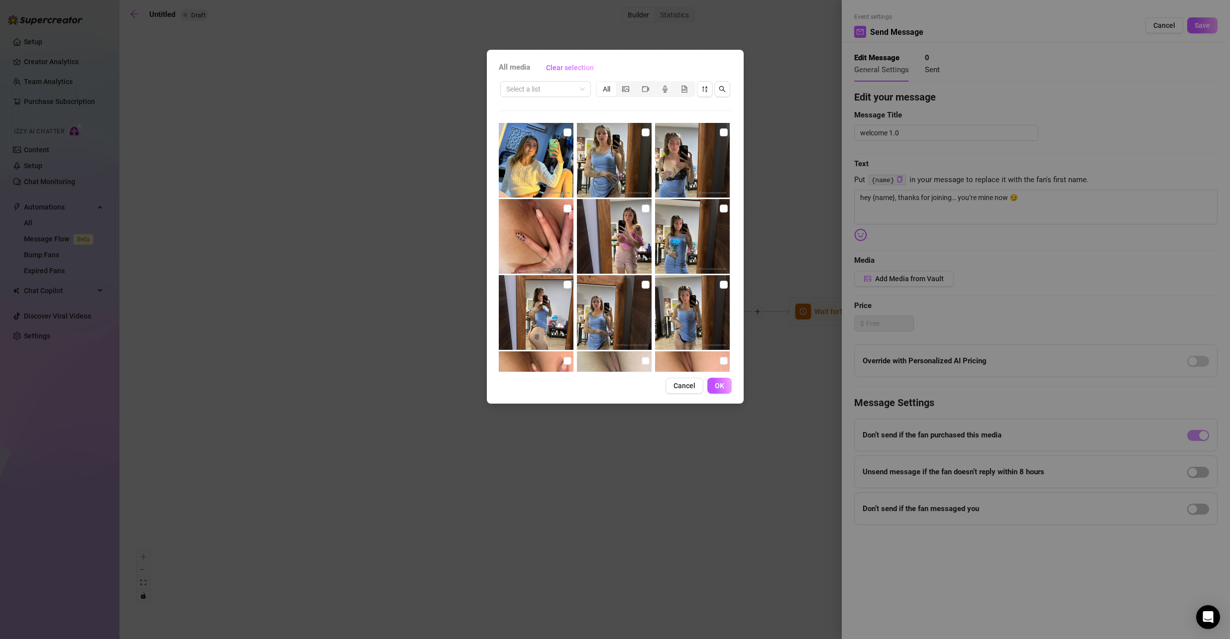
click at [521, 69] on span "All media" at bounding box center [514, 68] width 31 height 12
click at [517, 66] on span "All media" at bounding box center [514, 68] width 31 height 12
click at [690, 386] on span "Cancel" at bounding box center [685, 386] width 22 height 8
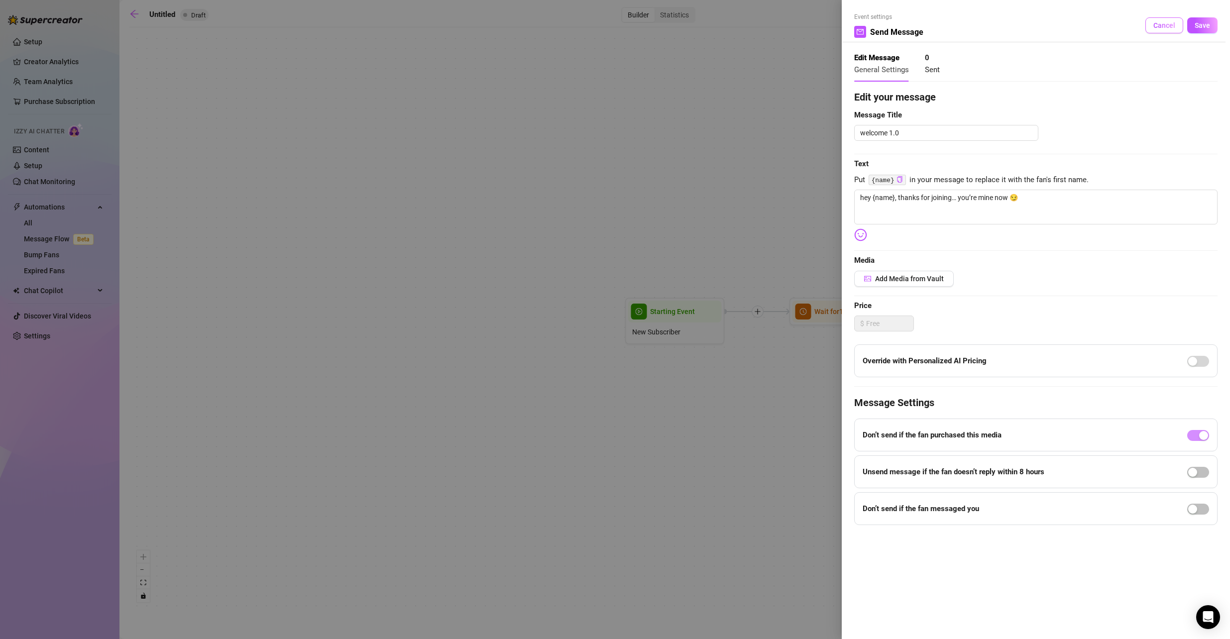
click at [1169, 25] on span "Cancel" at bounding box center [1165, 25] width 22 height 8
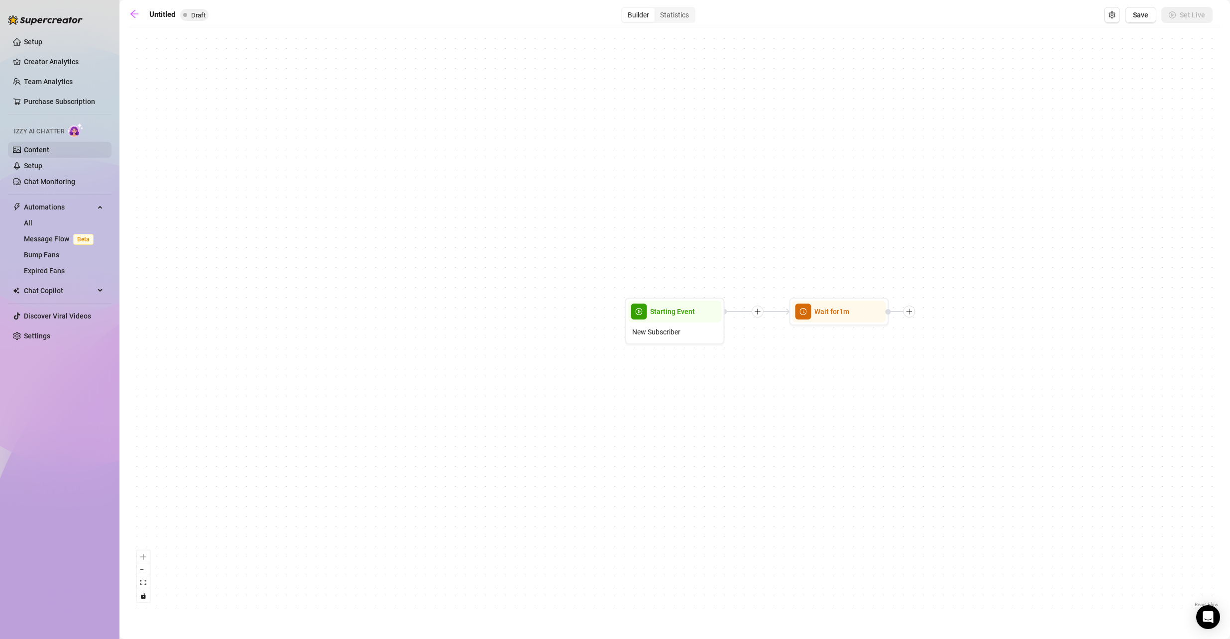
click at [44, 147] on link "Content" at bounding box center [36, 150] width 25 height 8
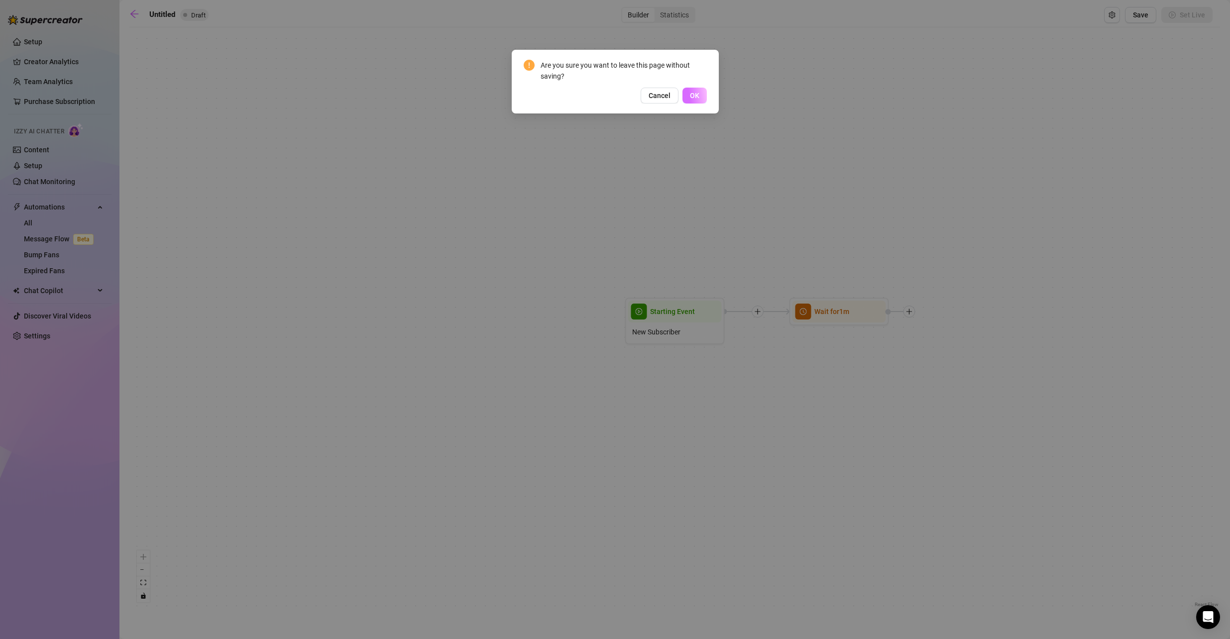
click at [694, 99] on span "OK" at bounding box center [694, 96] width 9 height 8
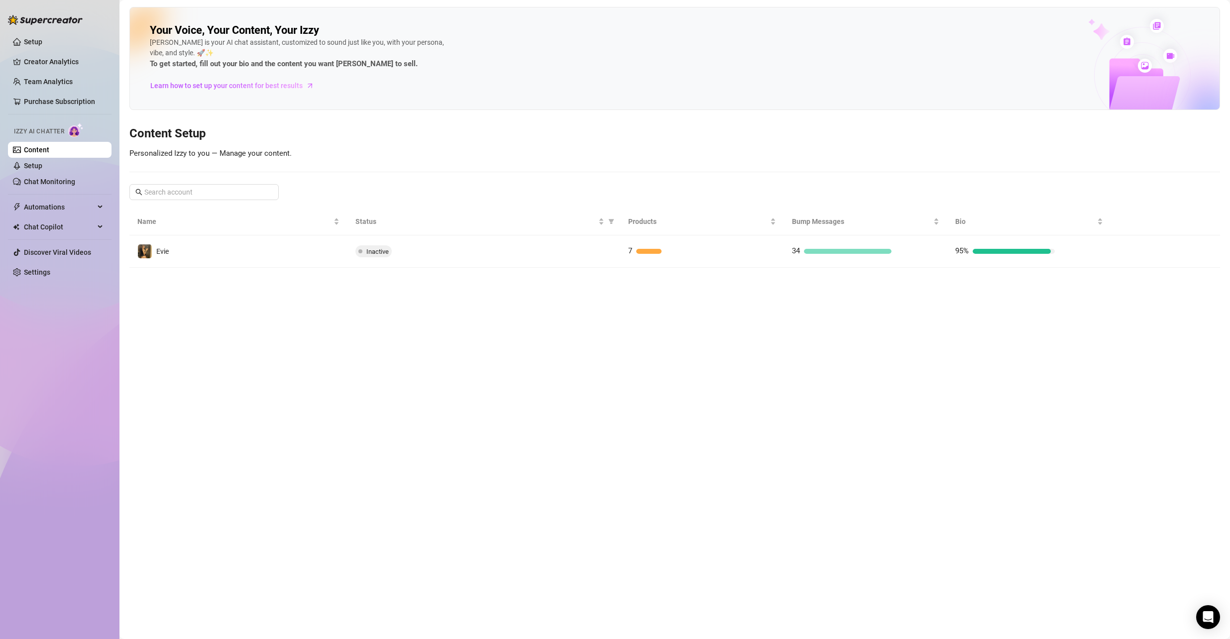
drag, startPoint x: 423, startPoint y: 417, endPoint x: 418, endPoint y: 280, distance: 137.5
click at [423, 417] on main "Your Voice, Your Content, Your Izzy Izzy is your AI chat assistant, customized …" at bounding box center [675, 319] width 1111 height 639
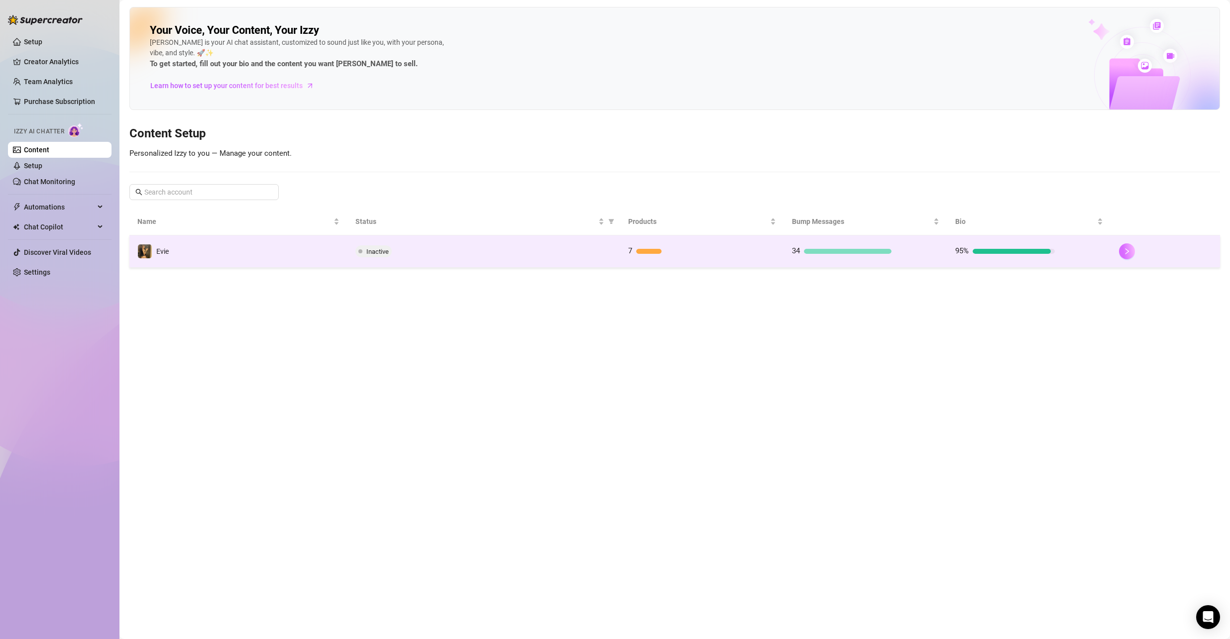
click at [1130, 256] on button "button" at bounding box center [1127, 251] width 16 height 16
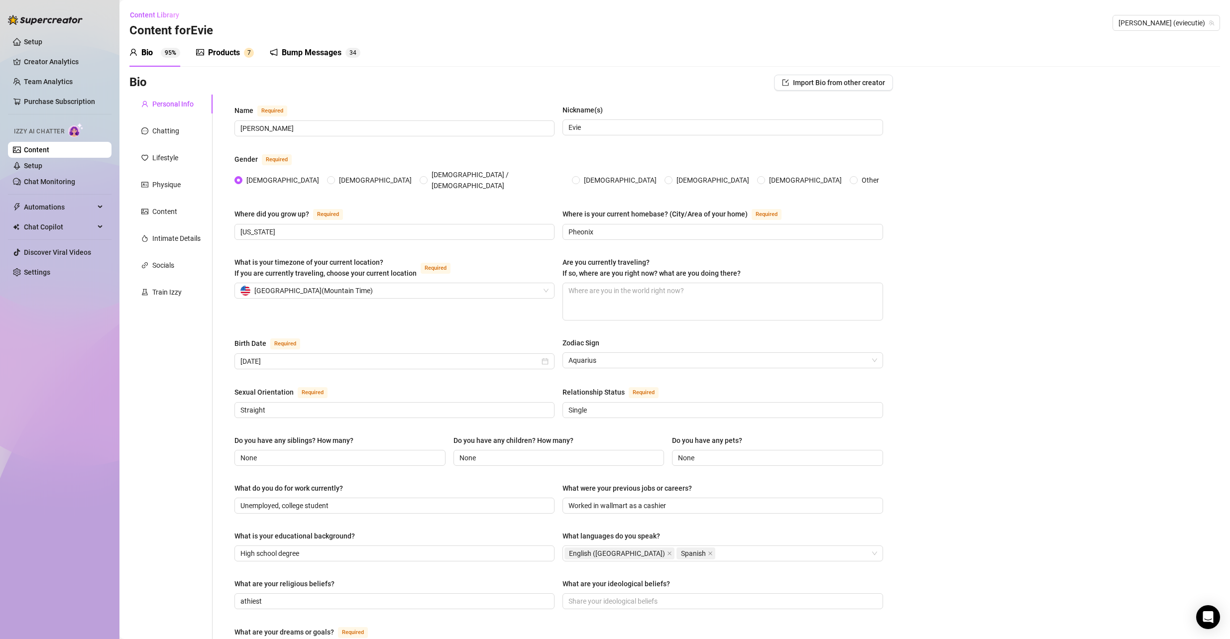
click at [227, 53] on div "Products" at bounding box center [224, 53] width 32 height 12
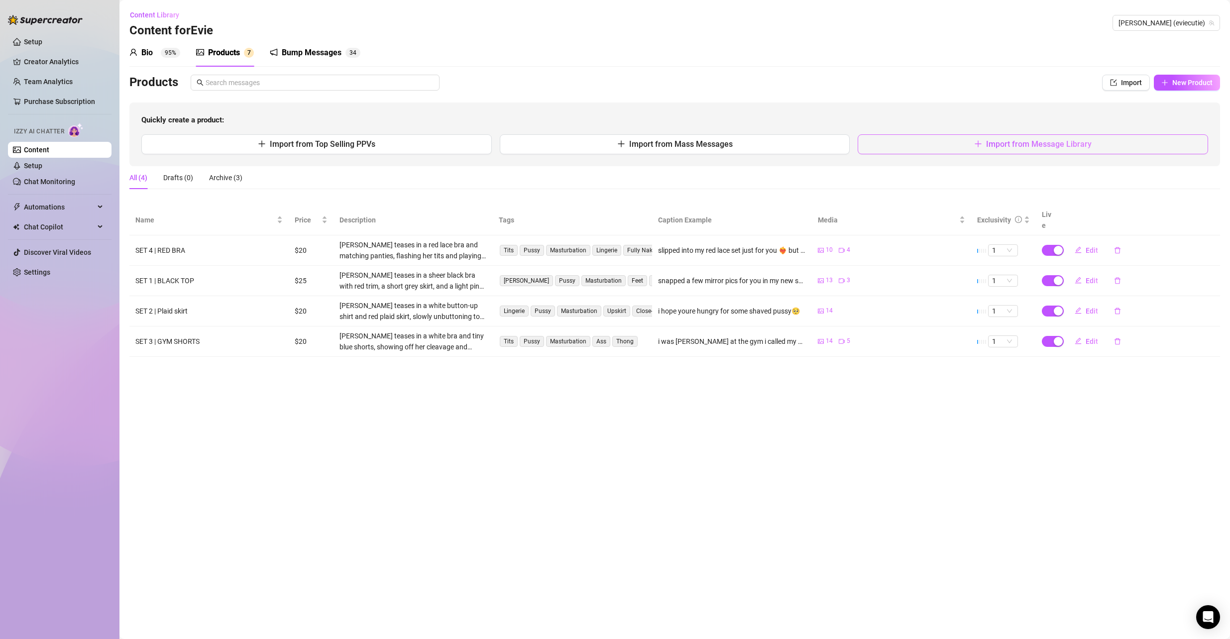
click at [1042, 141] on span "Import from Message Library" at bounding box center [1039, 143] width 106 height 9
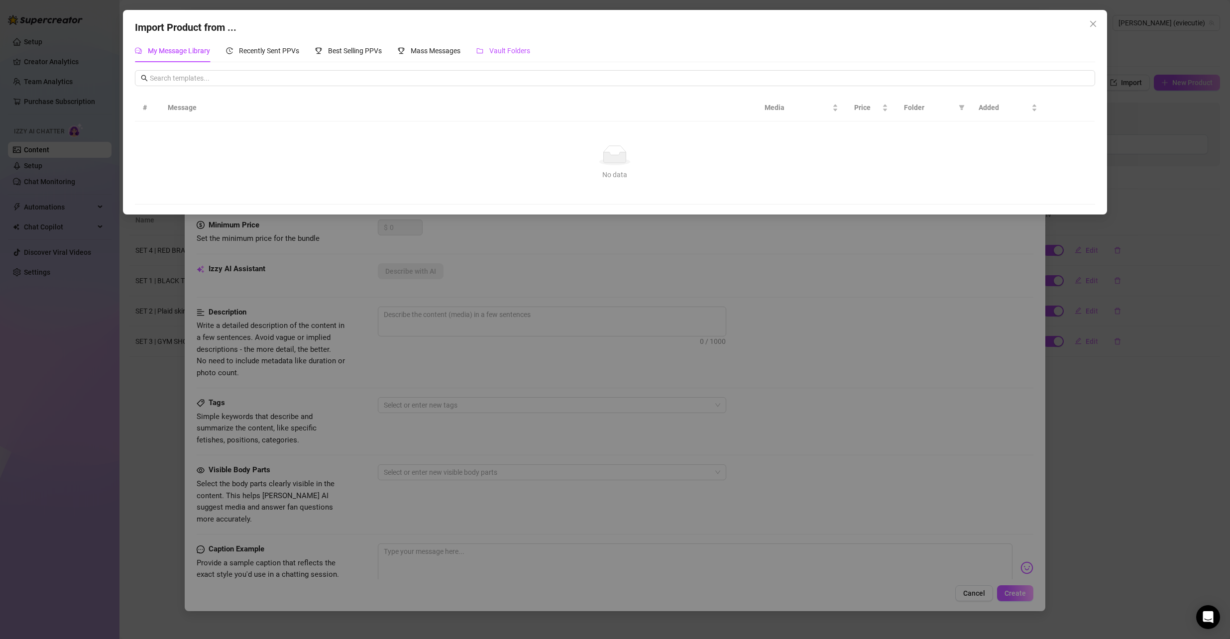
click at [499, 47] on span "Vault Folders" at bounding box center [509, 51] width 41 height 8
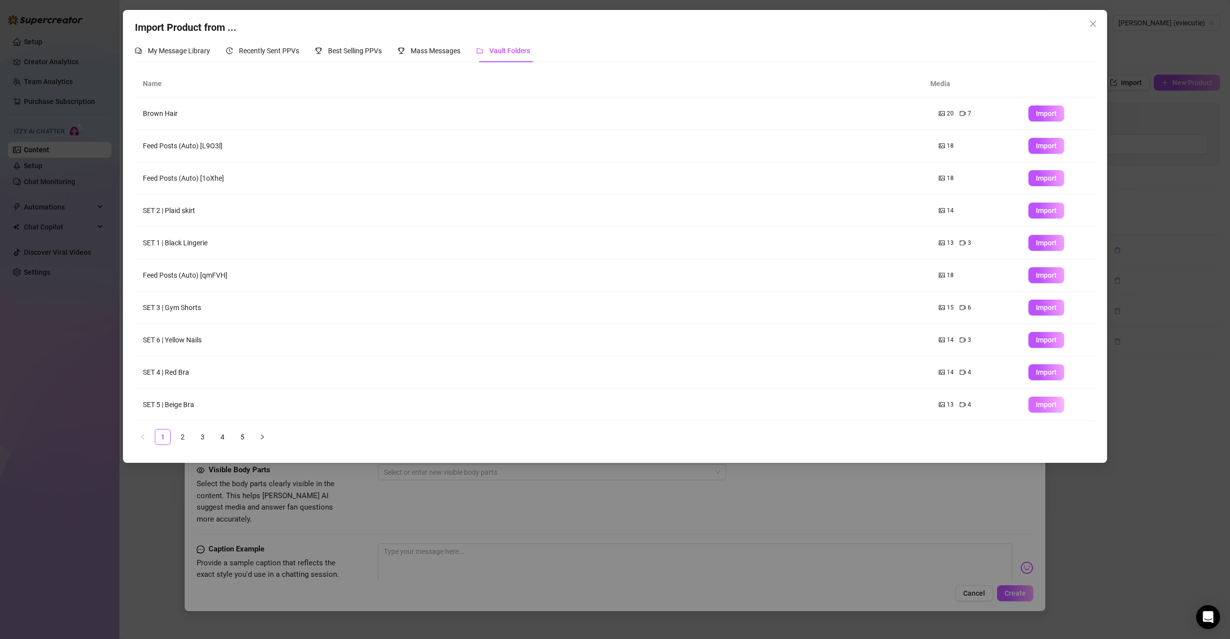
click at [1041, 404] on span "Import" at bounding box center [1046, 405] width 21 height 8
type textarea "Type your message here..."
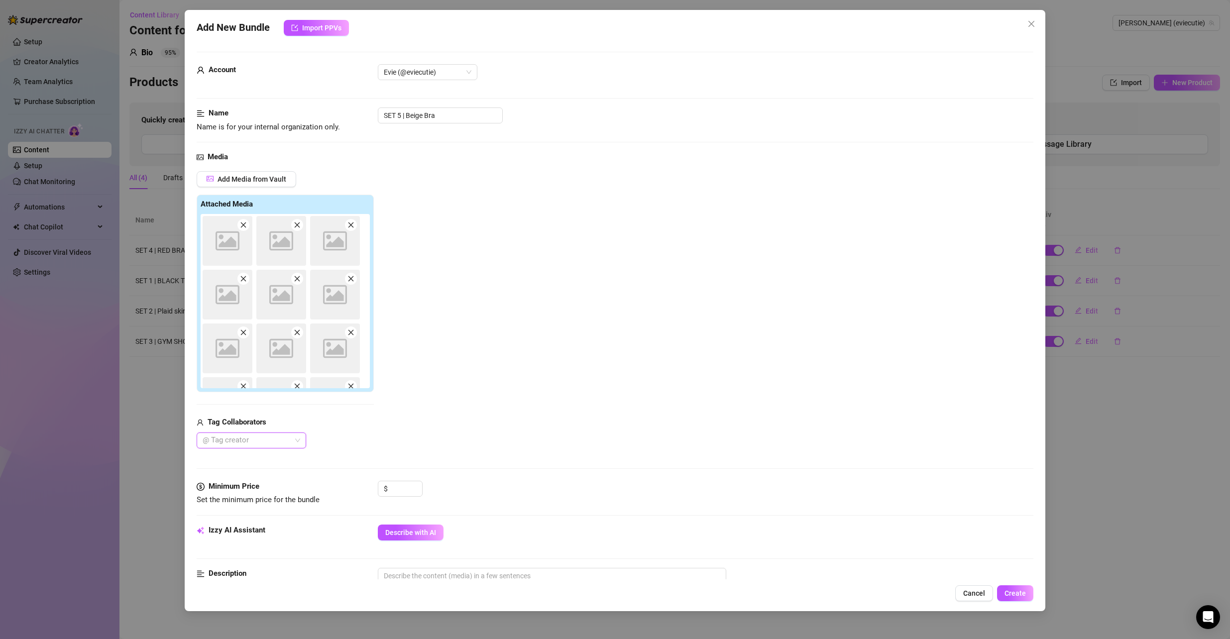
drag, startPoint x: 200, startPoint y: 404, endPoint x: 147, endPoint y: 399, distance: 52.5
click at [140, 401] on body "Setup Creator Analytics Team Analytics Purchase Subscription Izzy AI Chatter Co…" at bounding box center [615, 319] width 1230 height 639
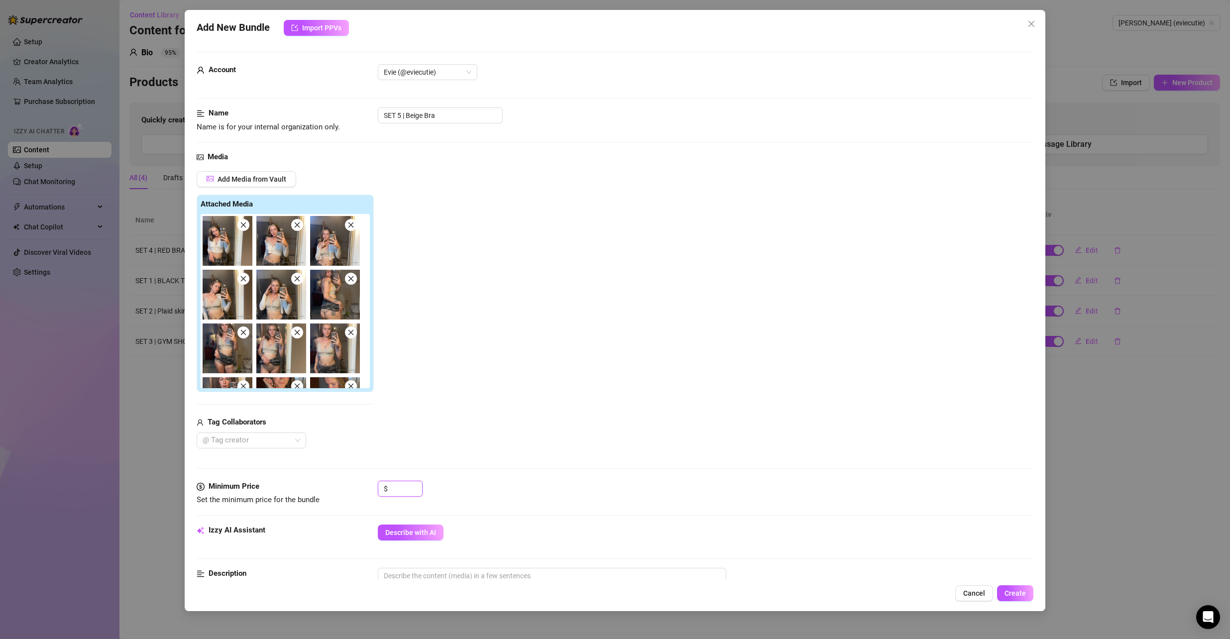
drag, startPoint x: 395, startPoint y: 488, endPoint x: 376, endPoint y: 486, distance: 19.0
click at [376, 486] on div "Minimum Price Set the minimum price for the bundle $" at bounding box center [616, 493] width 838 height 25
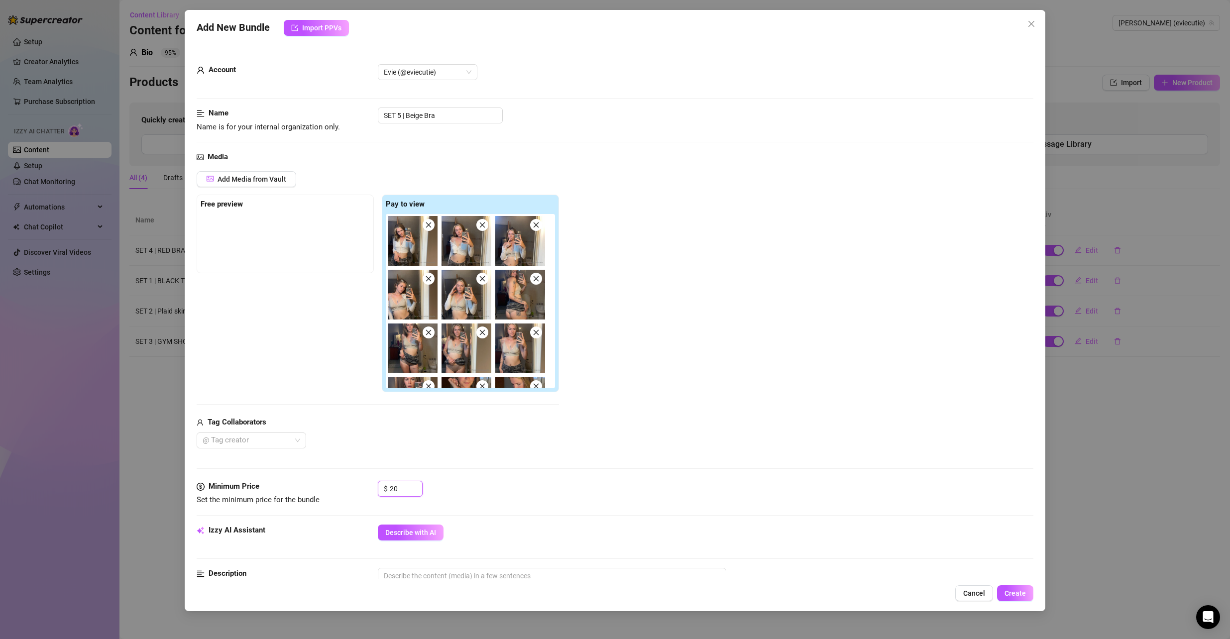
type input "20"
click at [524, 433] on div "@ Tag creator" at bounding box center [378, 441] width 362 height 16
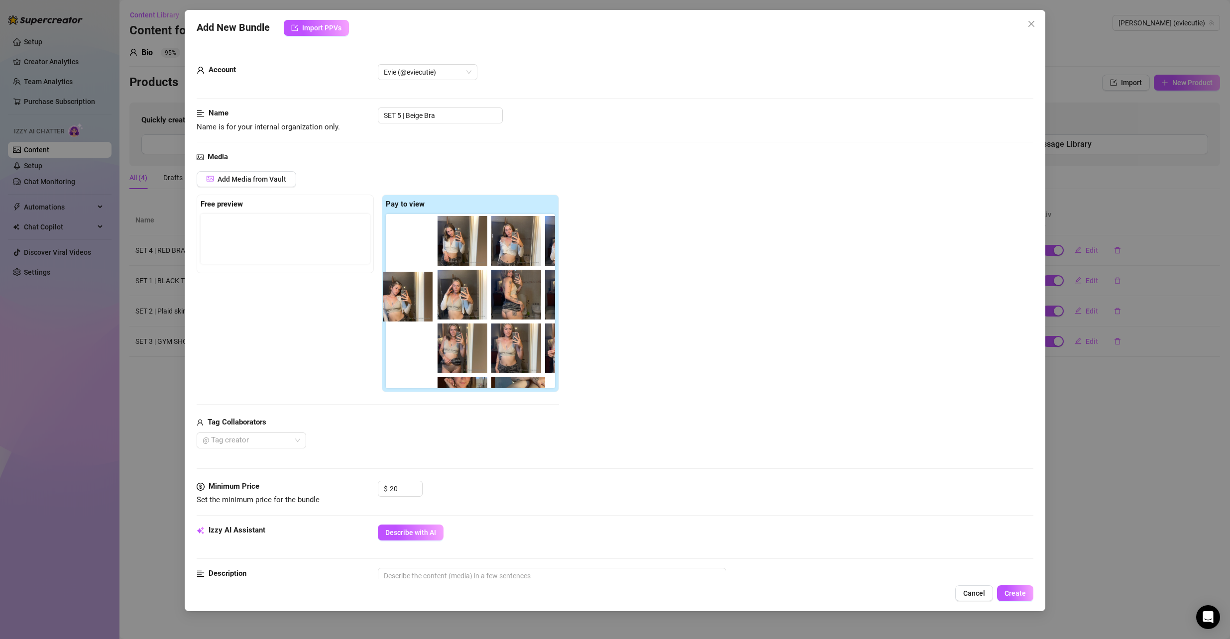
drag, startPoint x: 408, startPoint y: 308, endPoint x: 398, endPoint y: 309, distance: 10.0
click at [398, 309] on div at bounding box center [472, 301] width 173 height 174
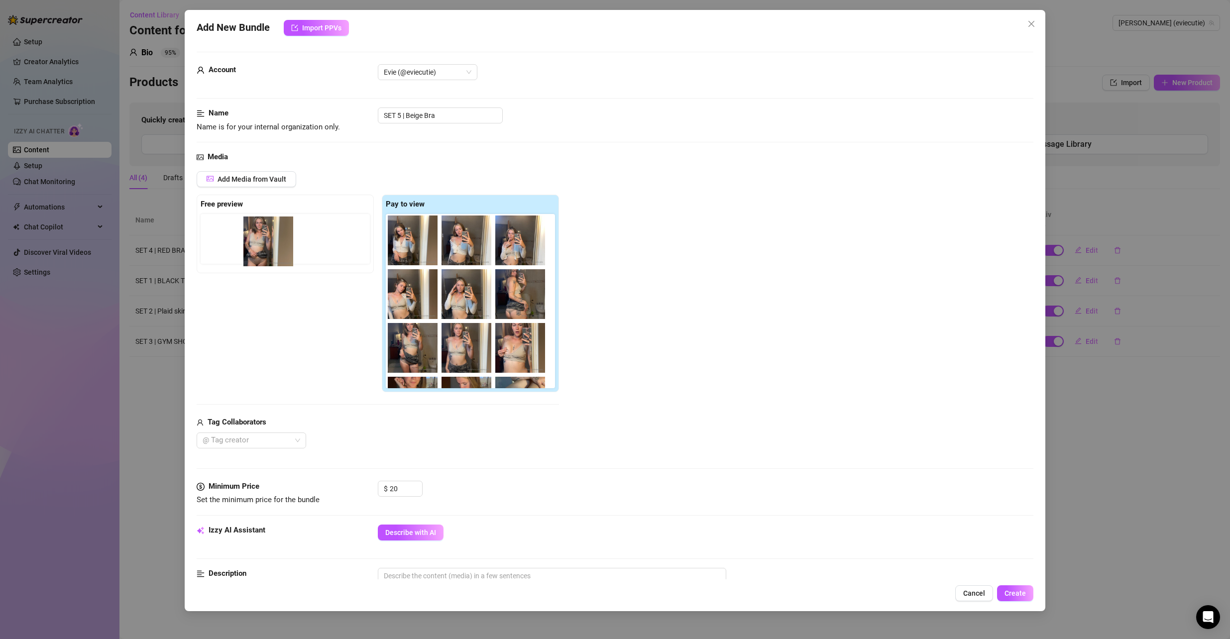
drag, startPoint x: 470, startPoint y: 360, endPoint x: 244, endPoint y: 231, distance: 260.0
click at [243, 231] on div "Free preview Pay to view" at bounding box center [378, 294] width 362 height 198
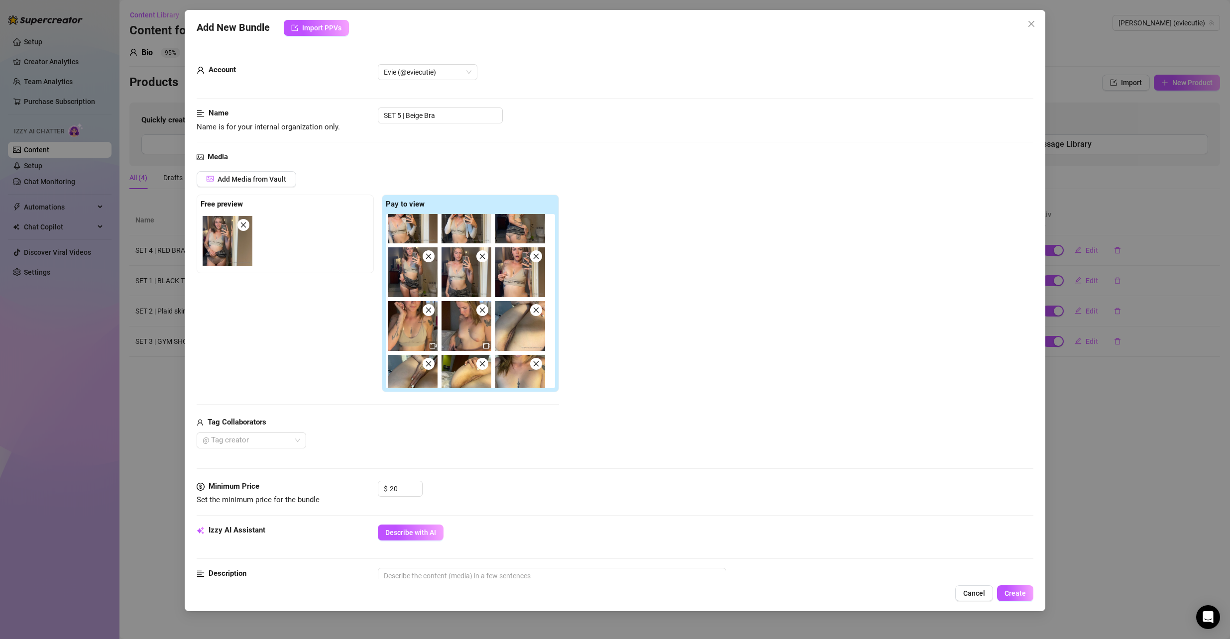
scroll to position [100, 0]
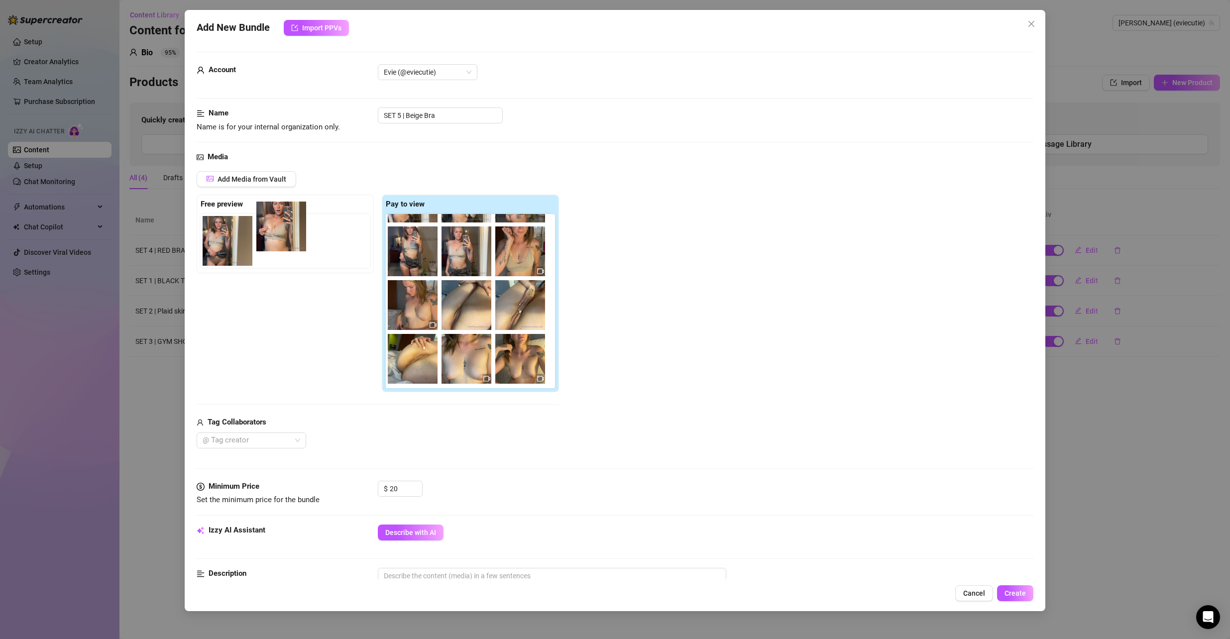
drag, startPoint x: 524, startPoint y: 258, endPoint x: 280, endPoint y: 235, distance: 245.1
click at [280, 235] on div "Free preview Pay to view" at bounding box center [378, 294] width 362 height 198
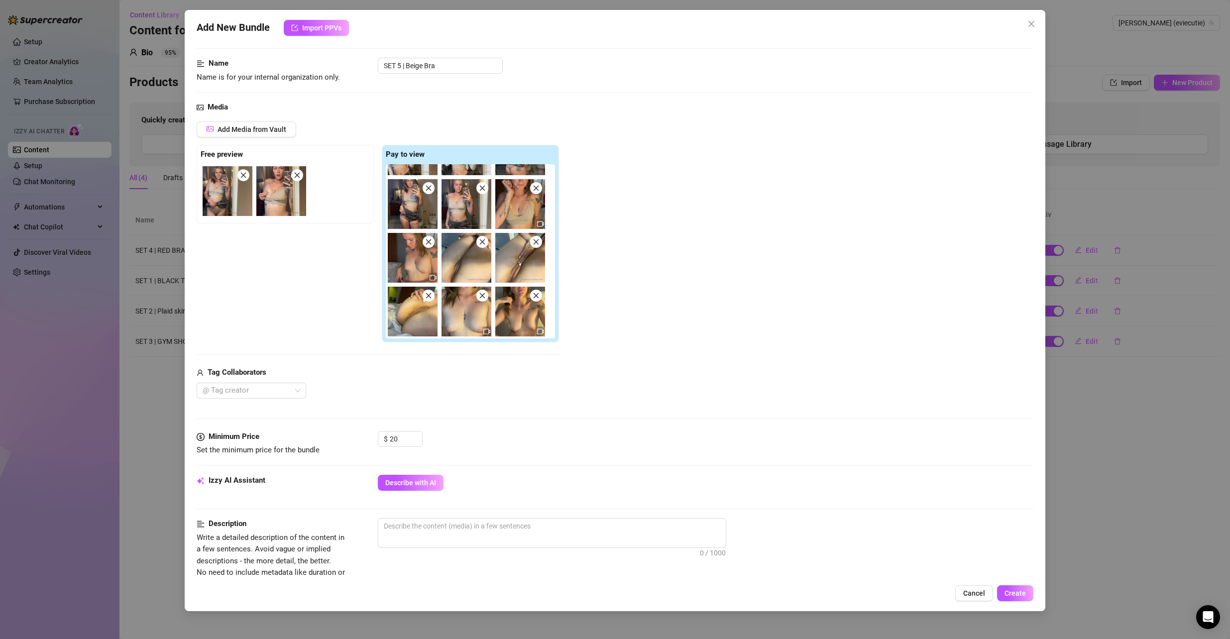
scroll to position [0, 0]
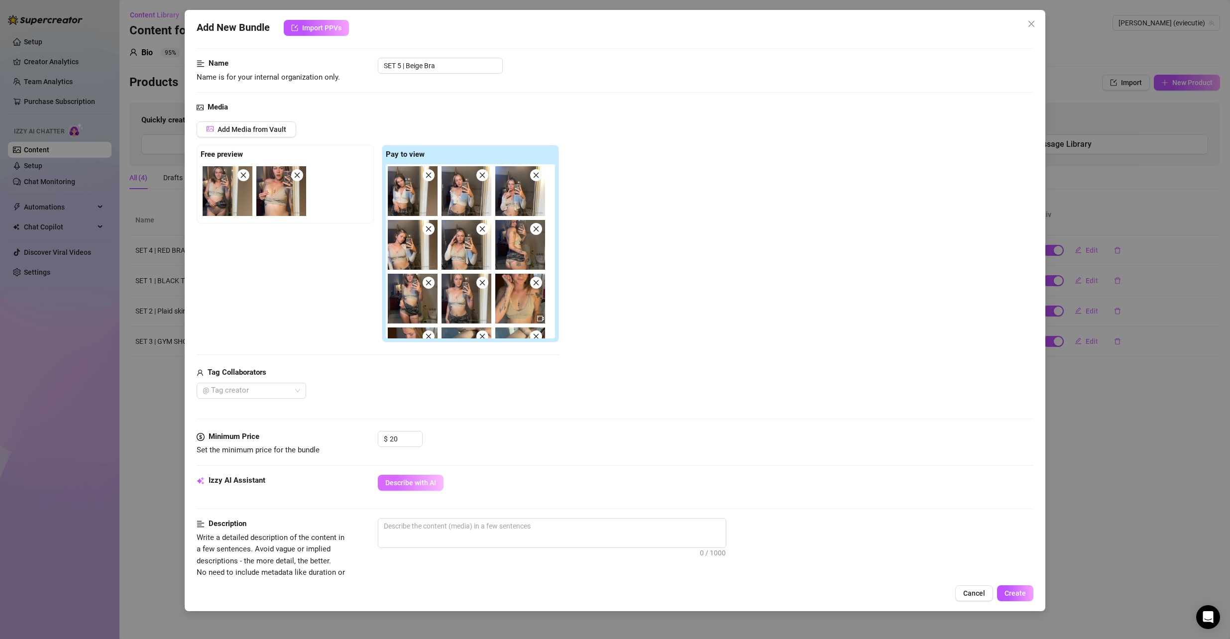
click at [418, 475] on button "Describe with AI" at bounding box center [411, 483] width 66 height 16
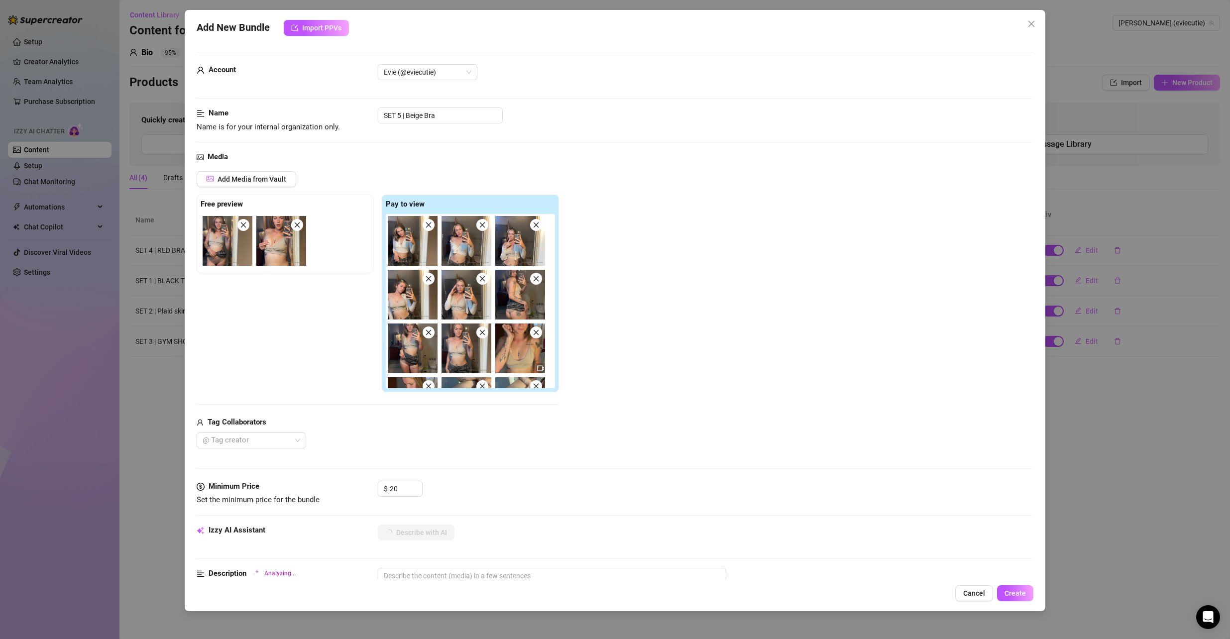
click at [481, 229] on span at bounding box center [483, 225] width 12 height 12
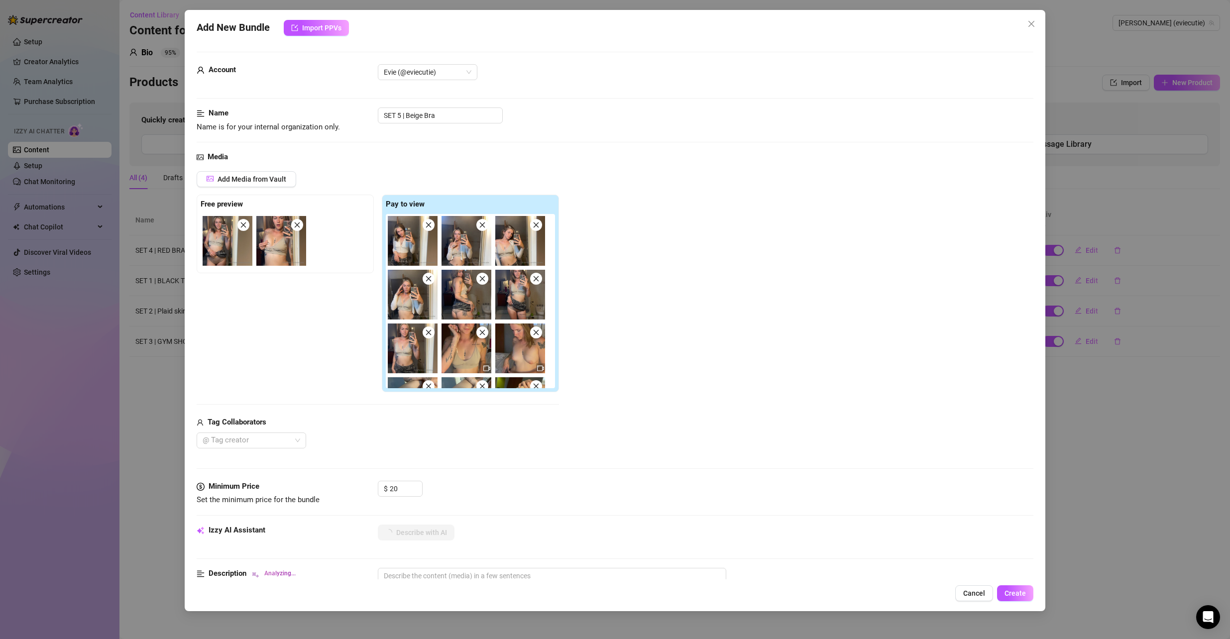
click at [427, 229] on icon "close" at bounding box center [428, 225] width 7 height 7
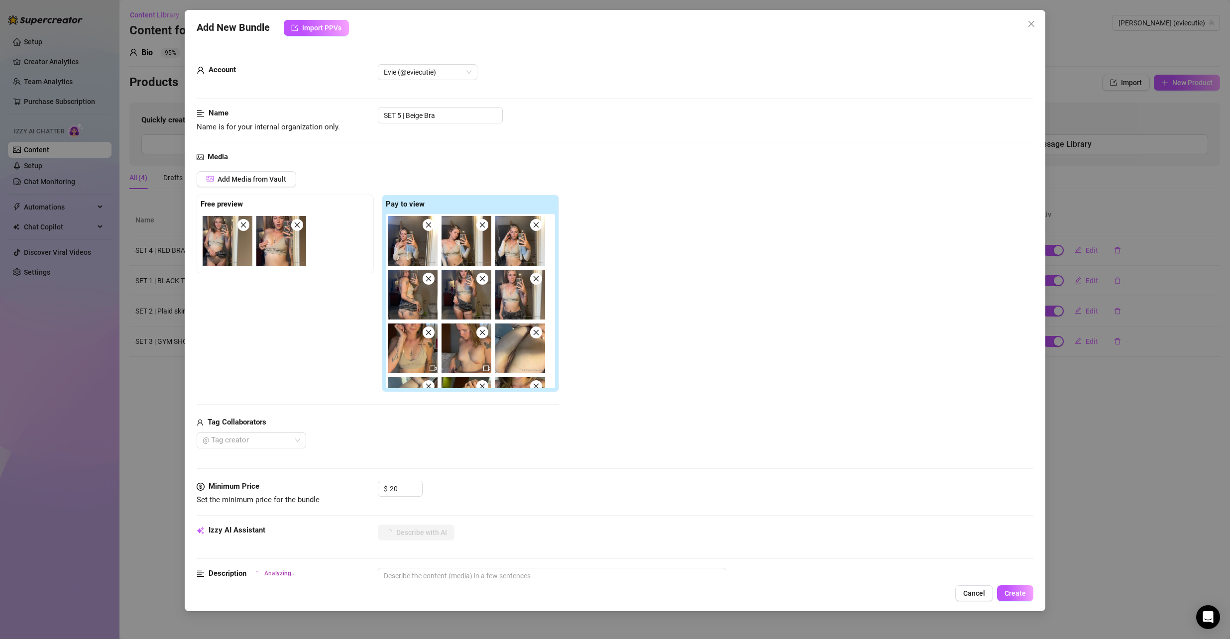
click at [534, 227] on icon "close" at bounding box center [536, 225] width 7 height 7
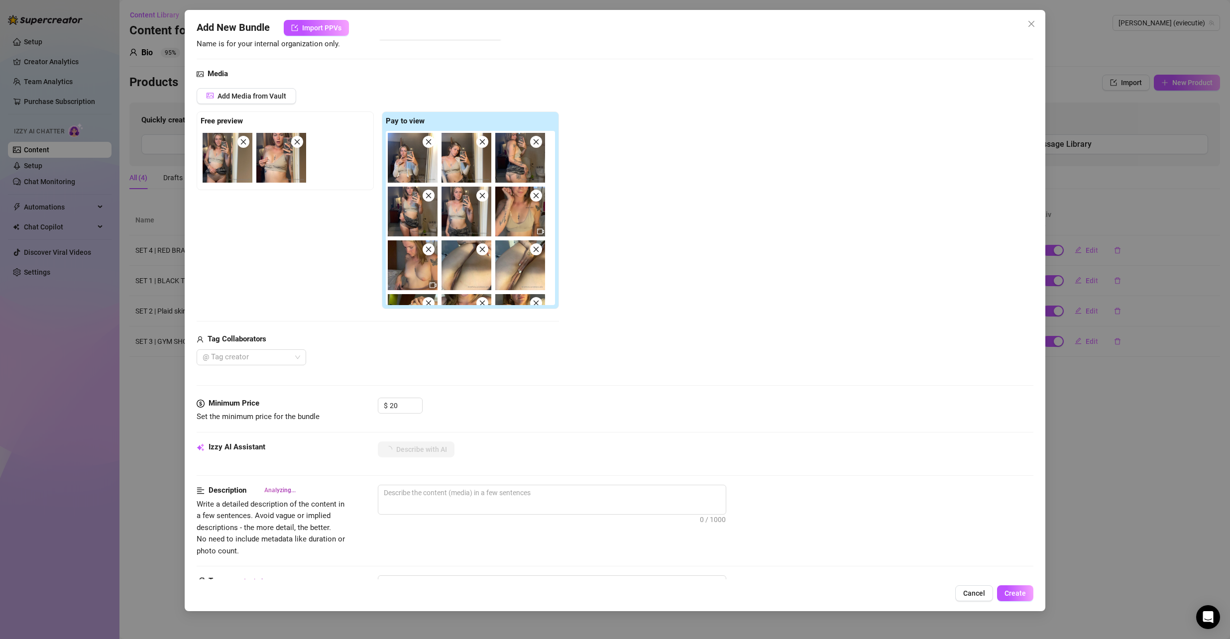
scroll to position [249, 0]
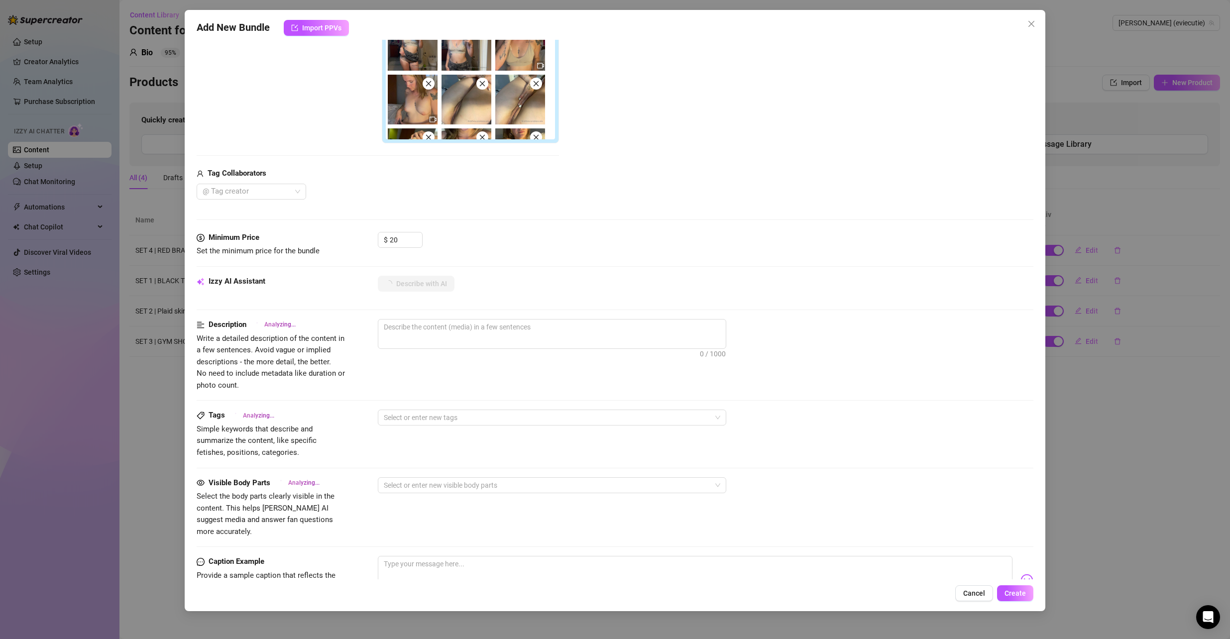
type textarea "[PERSON_NAME]"
type textarea "[PERSON_NAME] teases in"
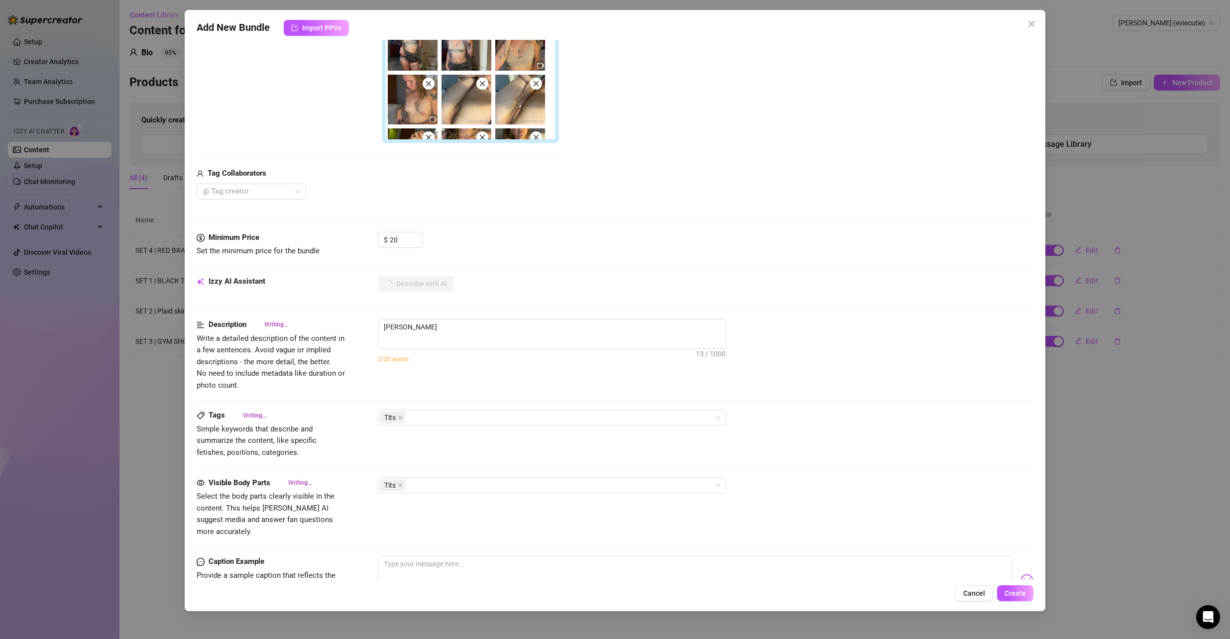
type textarea "[PERSON_NAME] teases in"
type textarea "[PERSON_NAME] teases in a"
type textarea "Evalyn teases in a tight"
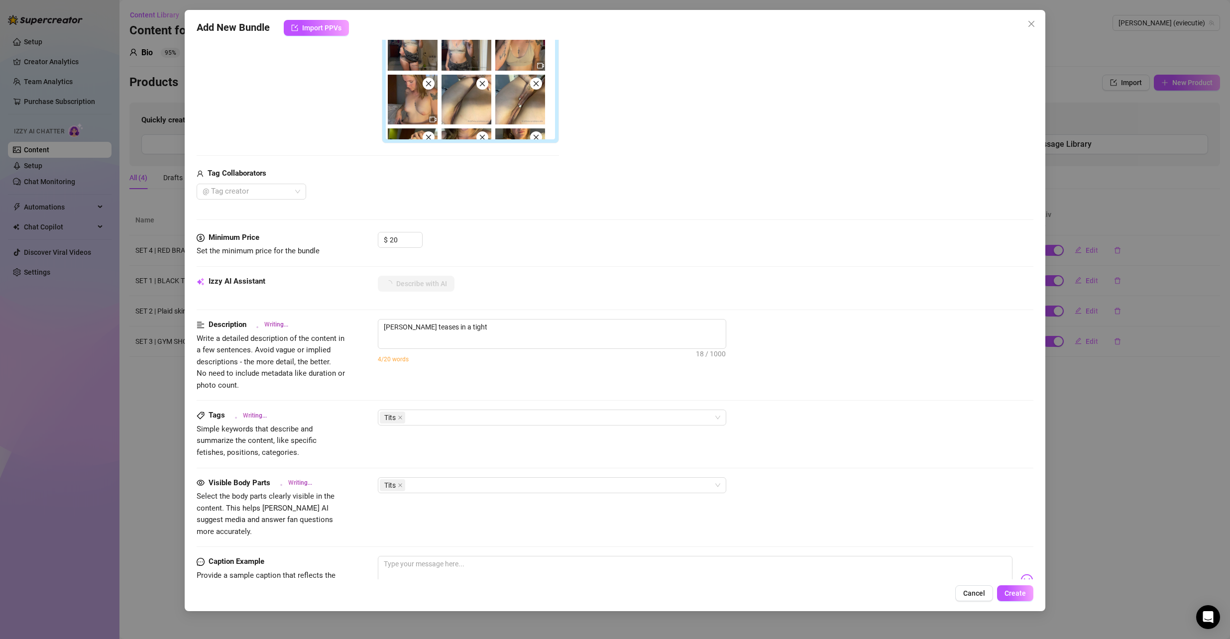
type textarea "Evalyn teases in a tight beige"
type textarea "Evalyn teases in a tight beige crop"
type textarea "Evalyn teases in a tight beige crop top"
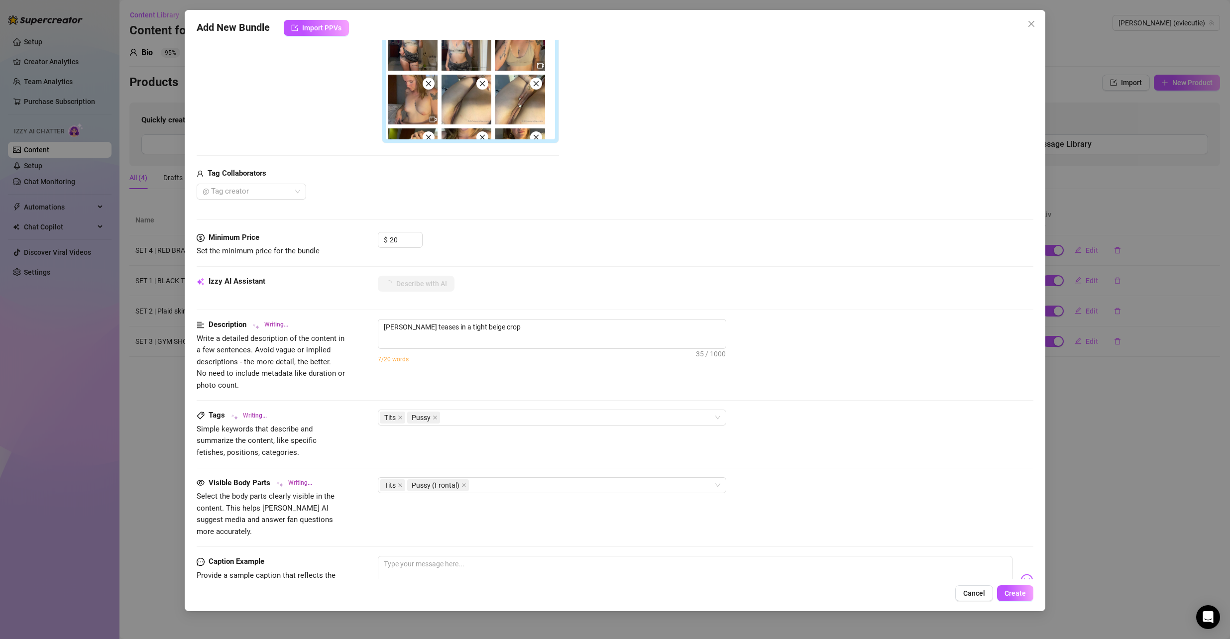
type textarea "Evalyn teases in a tight beige crop top"
type textarea "Evalyn teases in a tight beige crop top and"
type textarea "Evalyn teases in a tight beige crop top and camo"
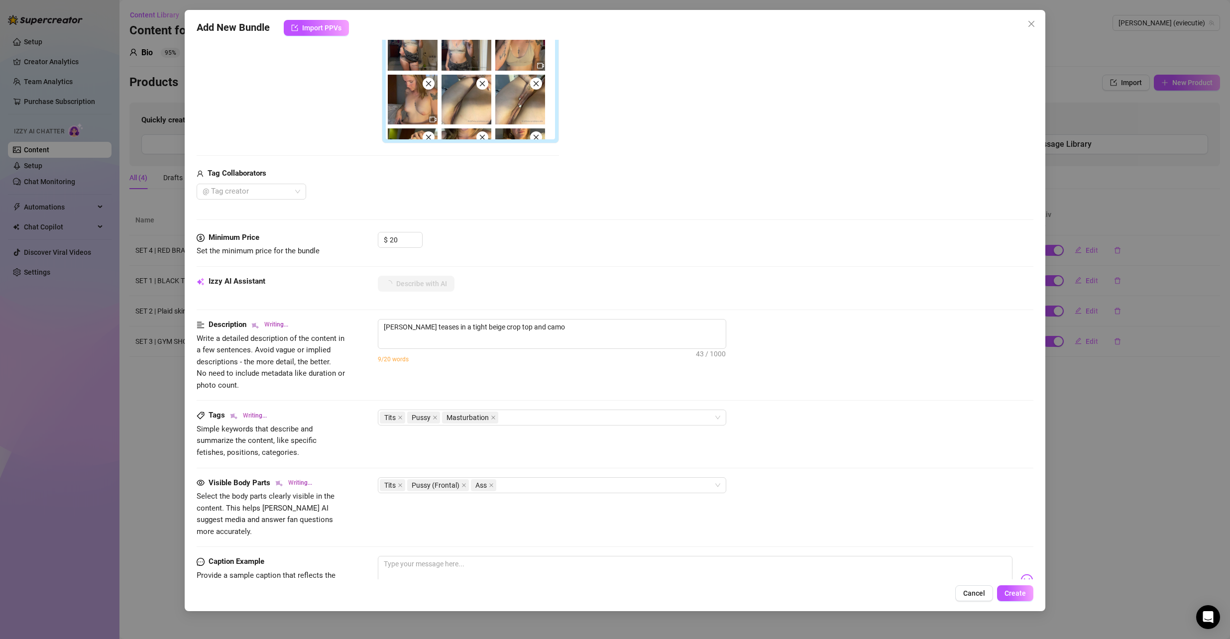
type textarea "Evalyn teases in a tight beige crop top and camo shorts"
type textarea "Evalyn teases in a tight beige crop top and camo shorts before"
type textarea "Evalyn teases in a tight beige crop top and camo shorts before stripping"
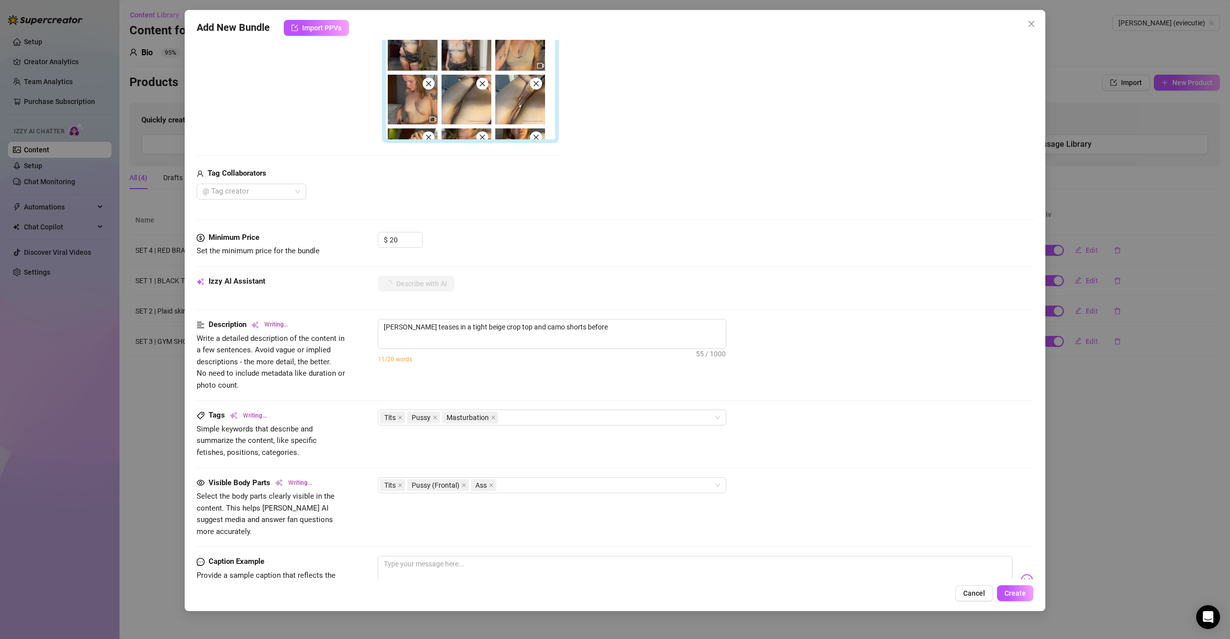
type textarea "Evalyn teases in a tight beige crop top and camo shorts before stripping"
type textarea "Evalyn teases in a tight beige crop top and camo shorts before stripping down"
type textarea "Evalyn teases in a tight beige crop top and camo shorts before stripping down to"
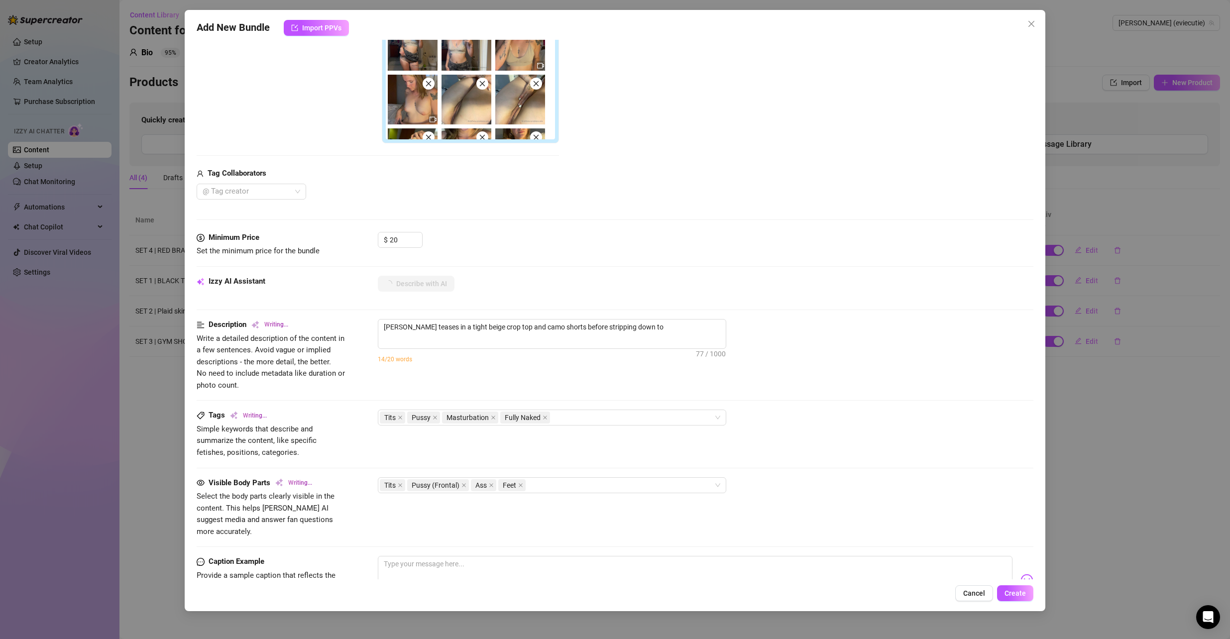
type textarea "Evalyn teases in a tight beige crop top and camo shorts before stripping down t…"
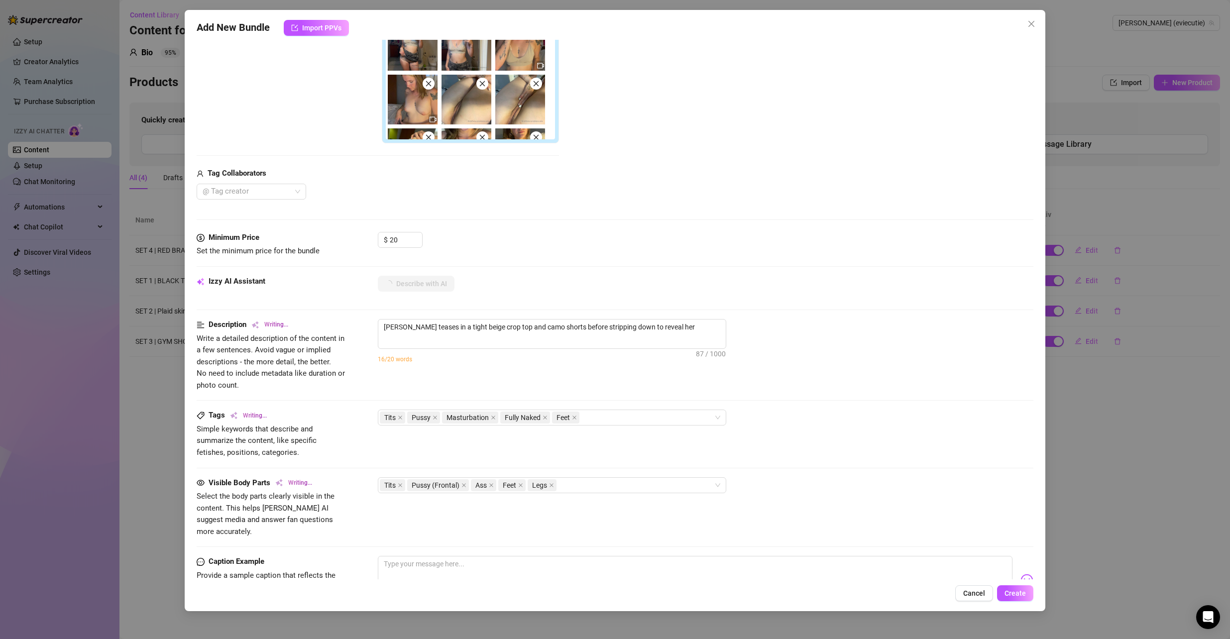
type textarea "Evalyn teases in a tight beige crop top and camo shorts before stripping down t…"
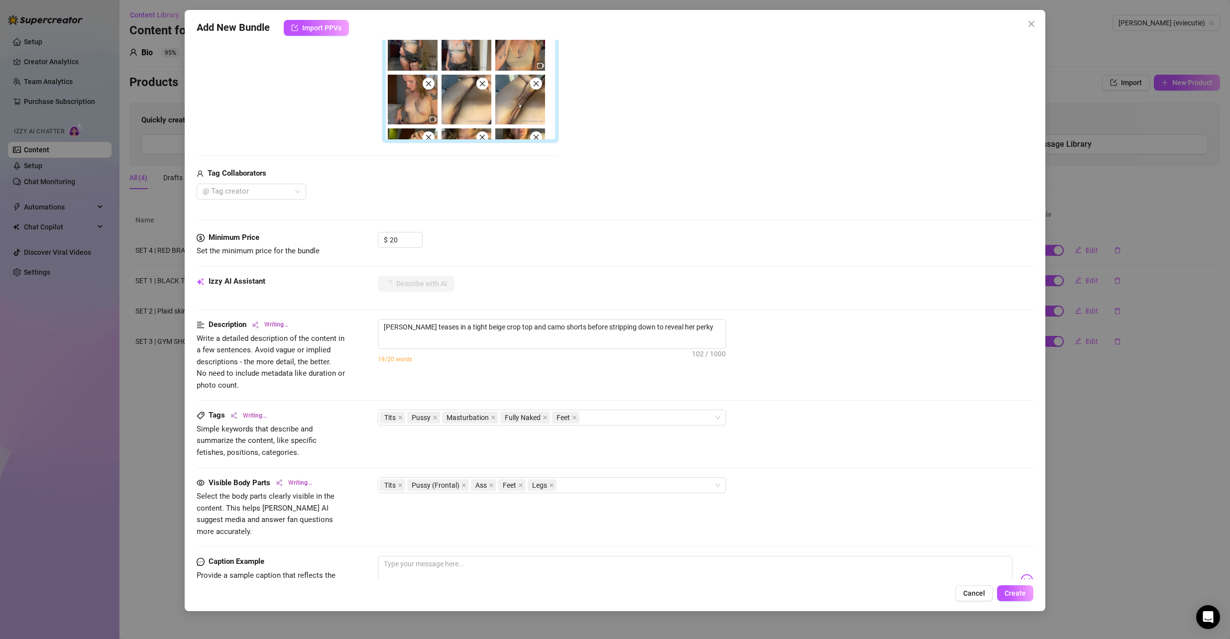
type textarea "Evalyn teases in a tight beige crop top and camo shorts before stripping down t…"
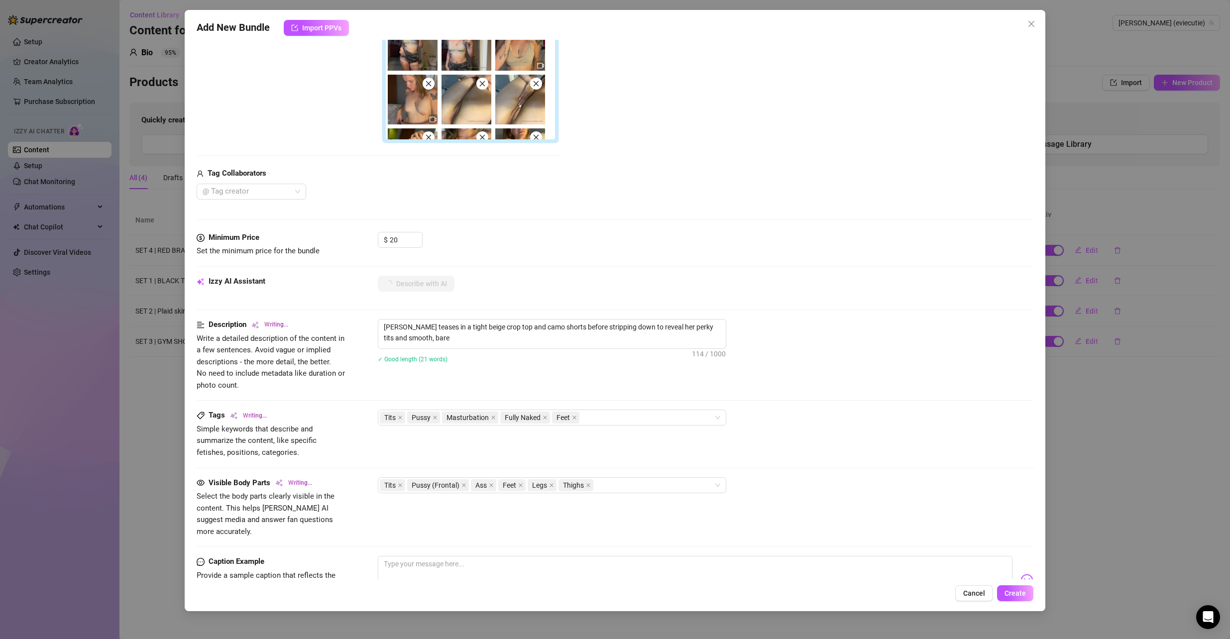
type textarea "Evalyn teases in a tight beige crop top and camo shorts before stripping down t…"
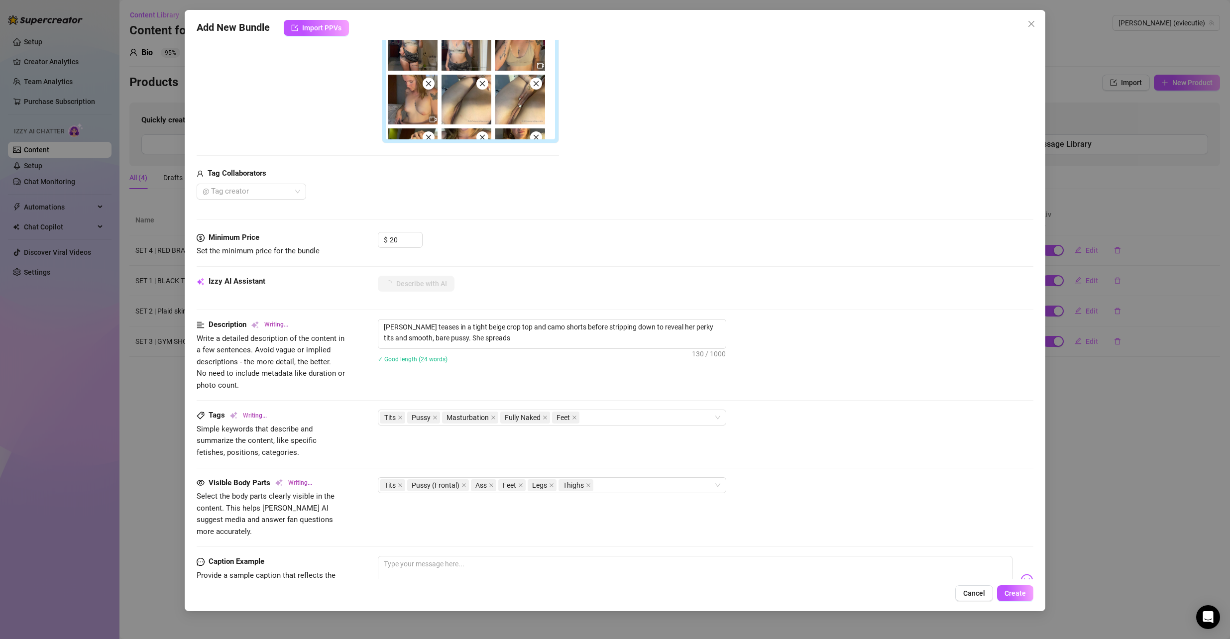
type textarea "Evalyn teases in a tight beige crop top and camo shorts before stripping down t…"
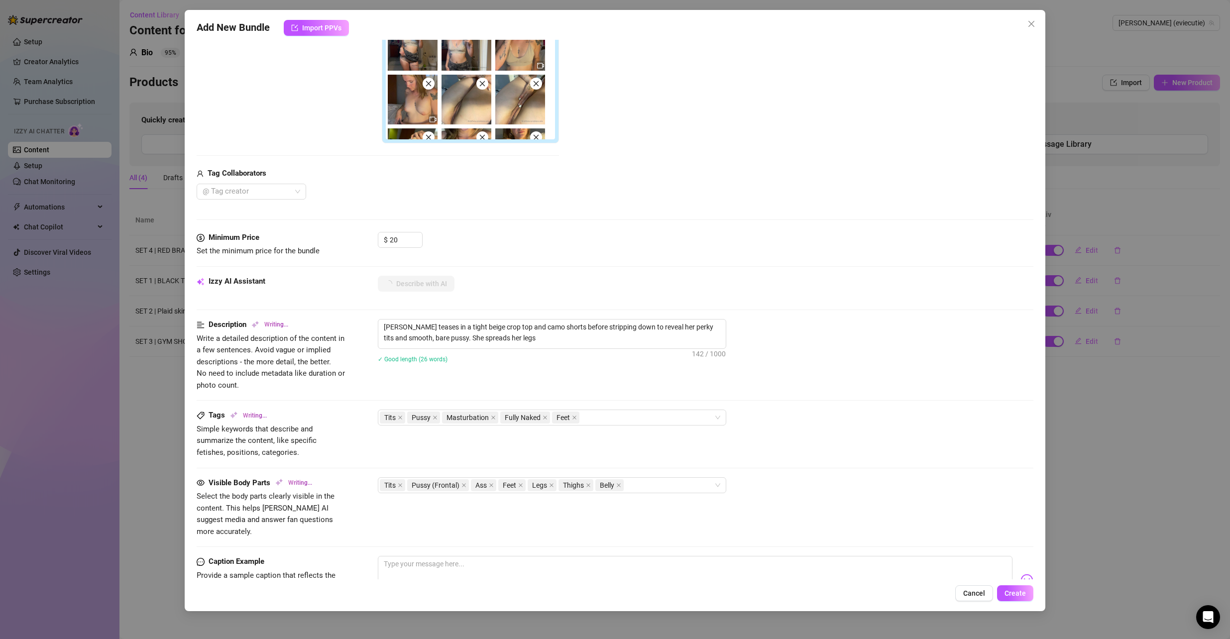
type textarea "Evalyn teases in a tight beige crop top and camo shorts before stripping down t…"
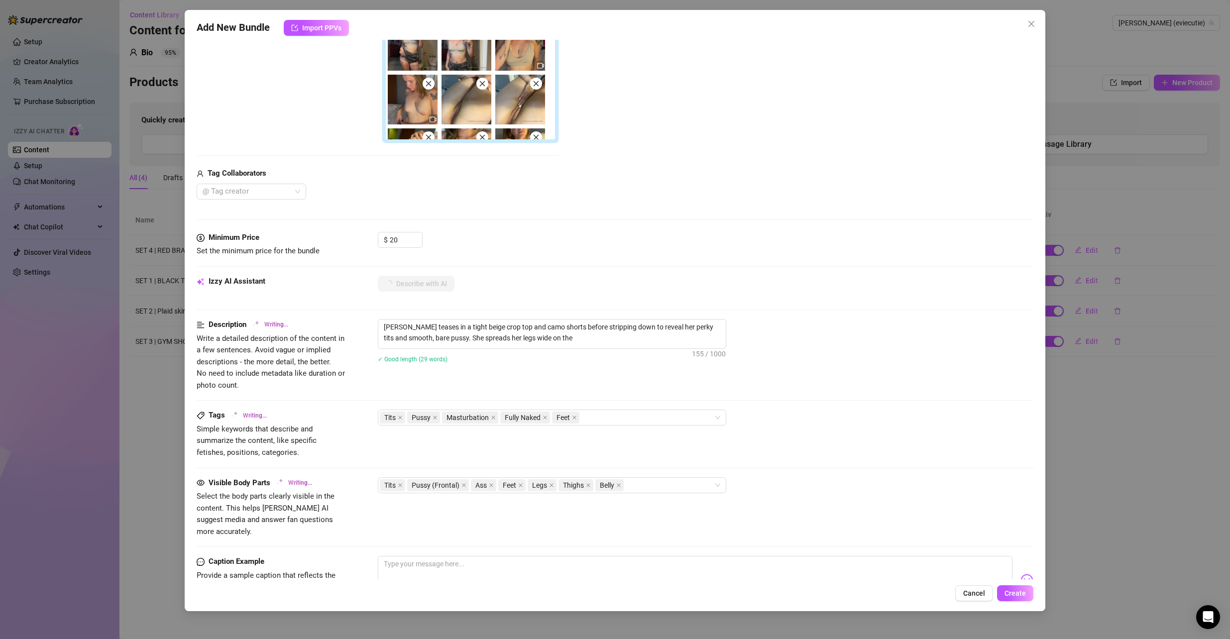
type textarea "Evalyn teases in a tight beige crop top and camo shorts before stripping down t…"
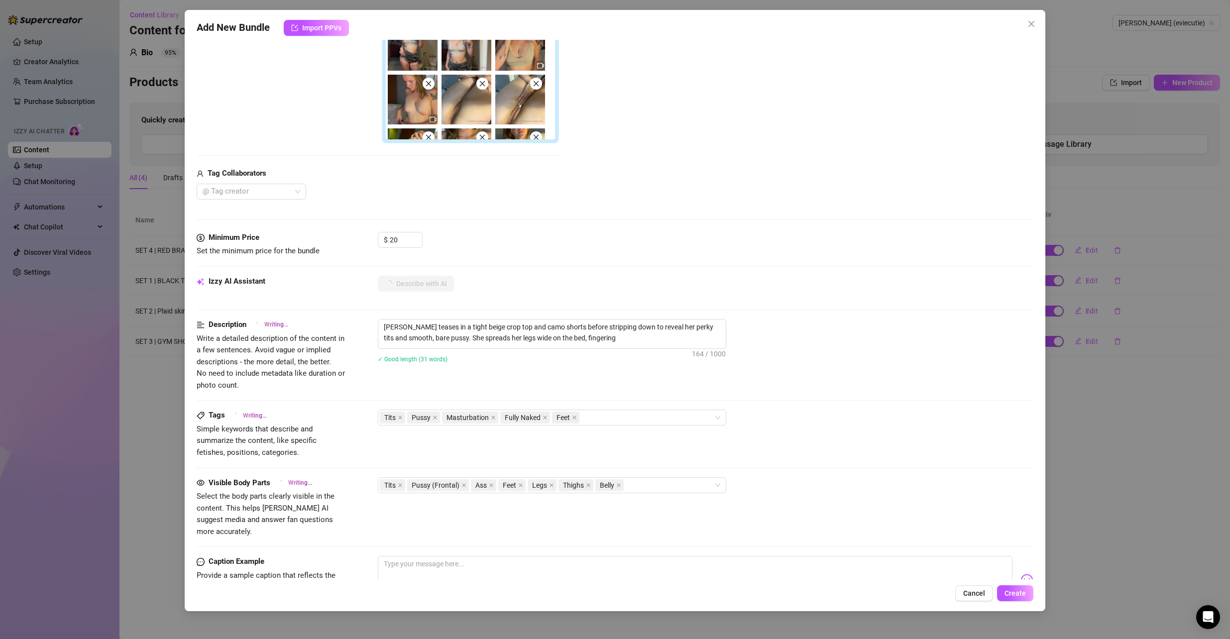
type textarea "Evalyn teases in a tight beige crop top and camo shorts before stripping down t…"
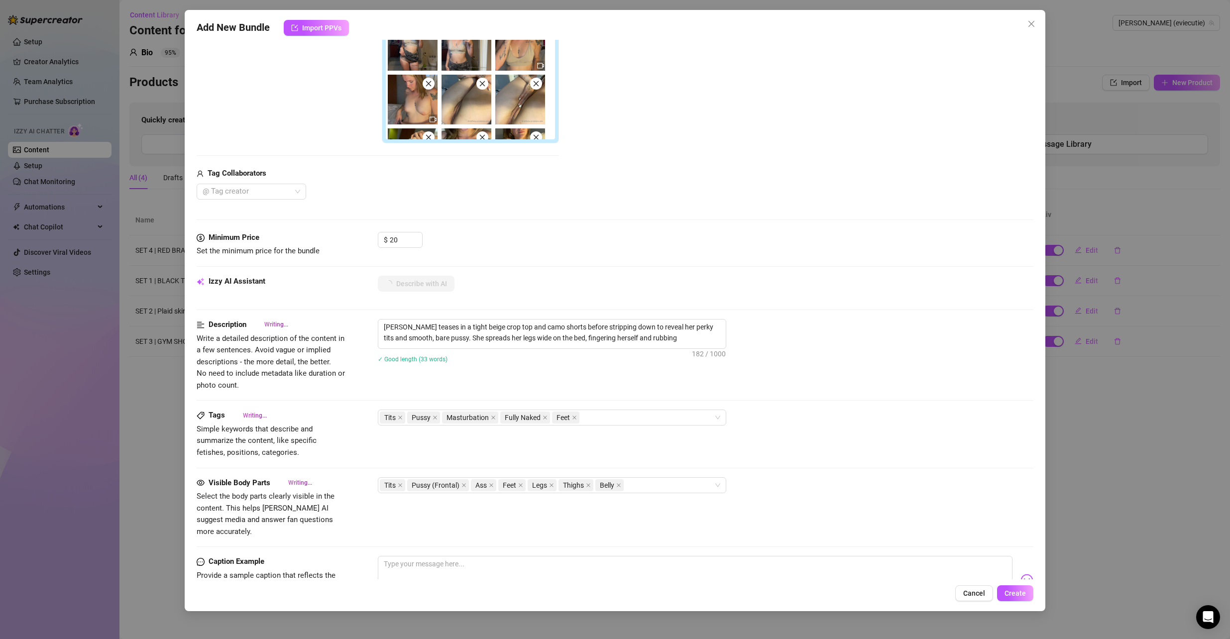
type textarea "Evalyn teases in a tight beige crop top and camo shorts before stripping down t…"
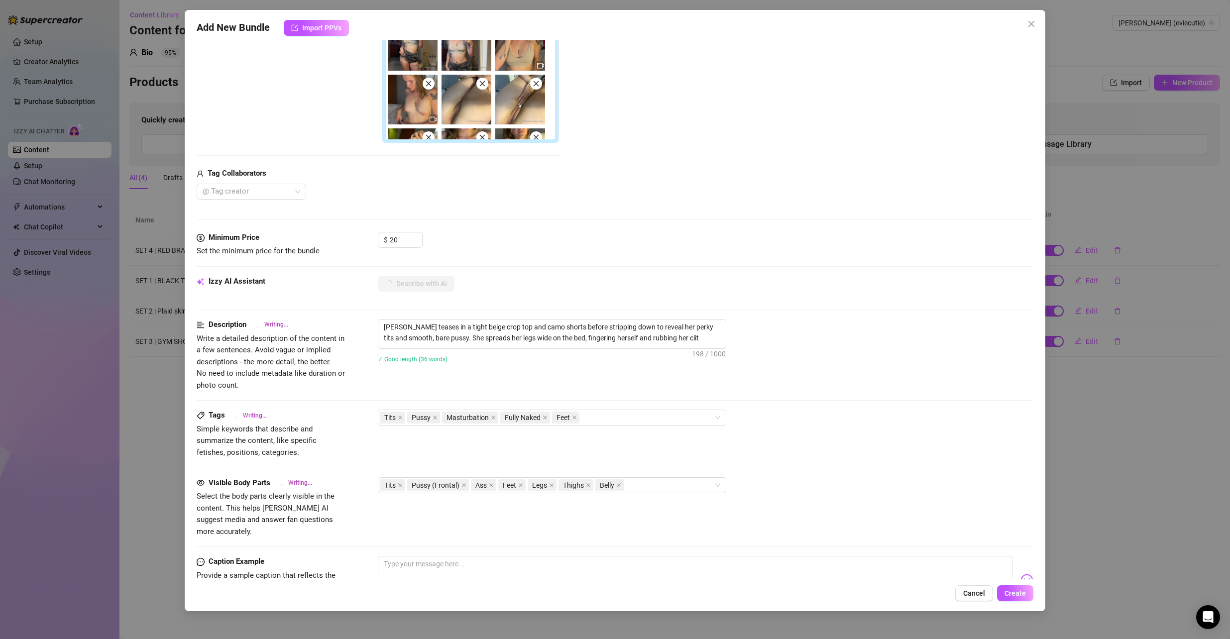
type textarea "Evalyn teases in a tight beige crop top and camo shorts before stripping down t…"
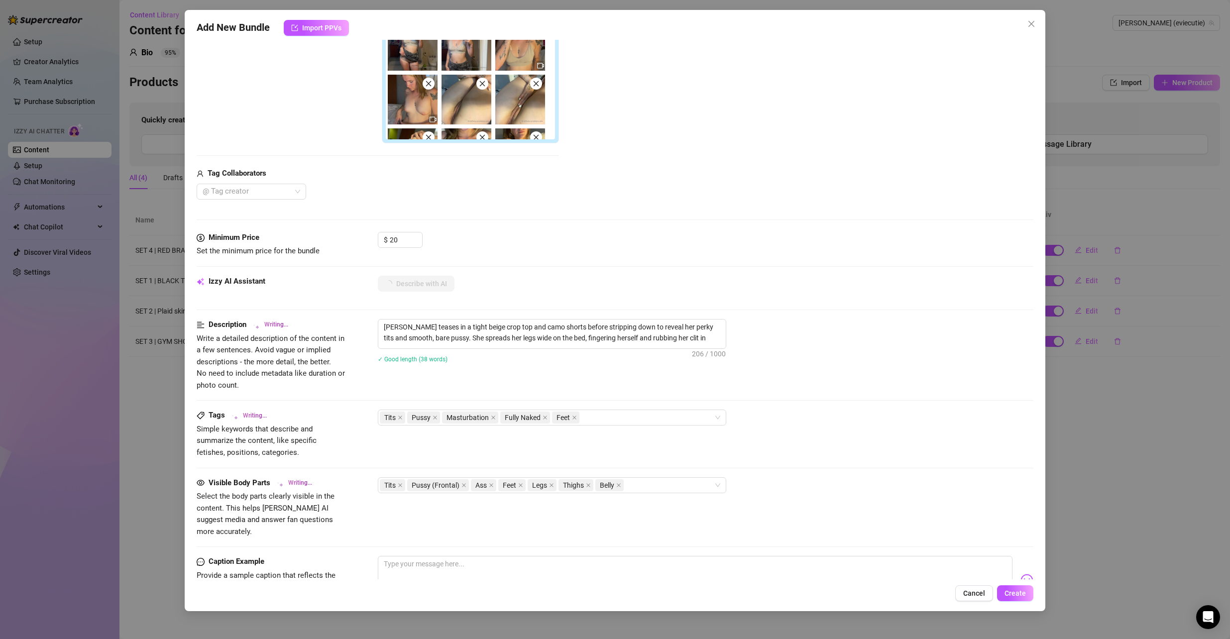
type textarea "Evalyn teases in a tight beige crop top and camo shorts before stripping down t…"
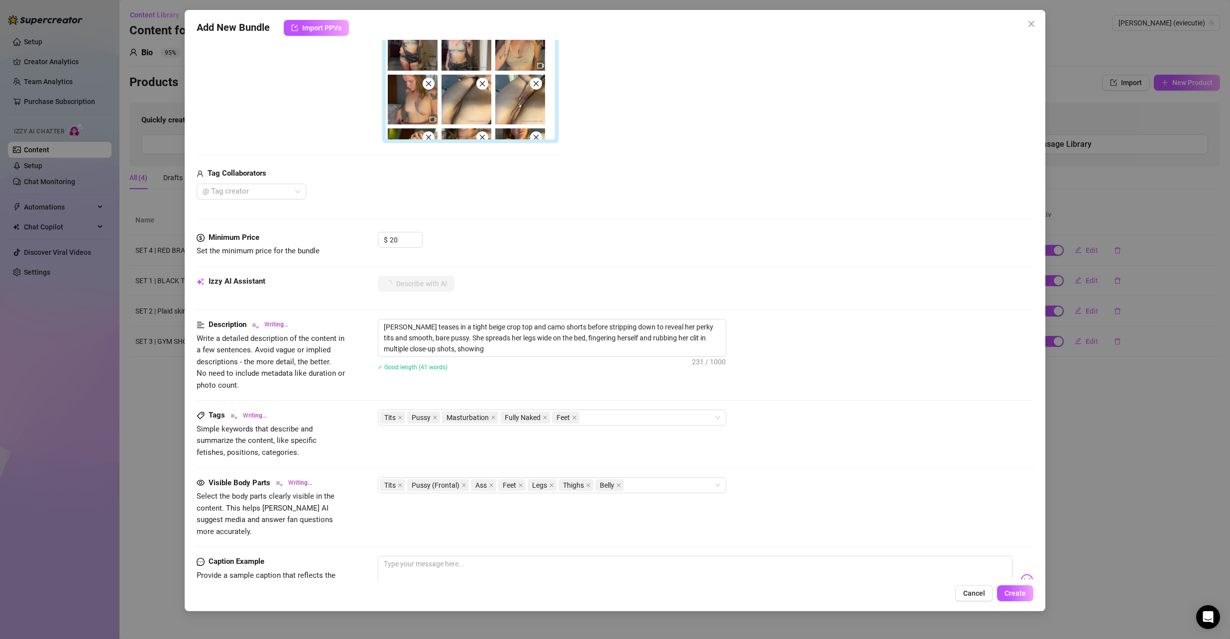
type textarea "Evalyn teases in a tight beige crop top and camo shorts before stripping down t…"
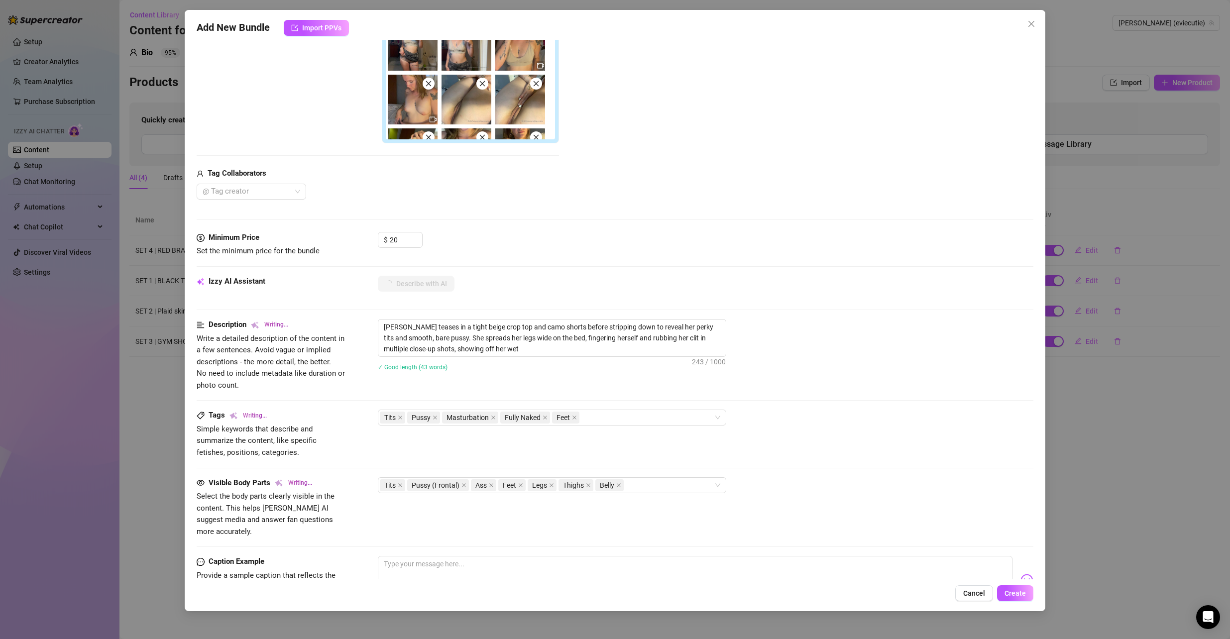
type textarea "Evalyn teases in a tight beige crop top and camo shorts before stripping down t…"
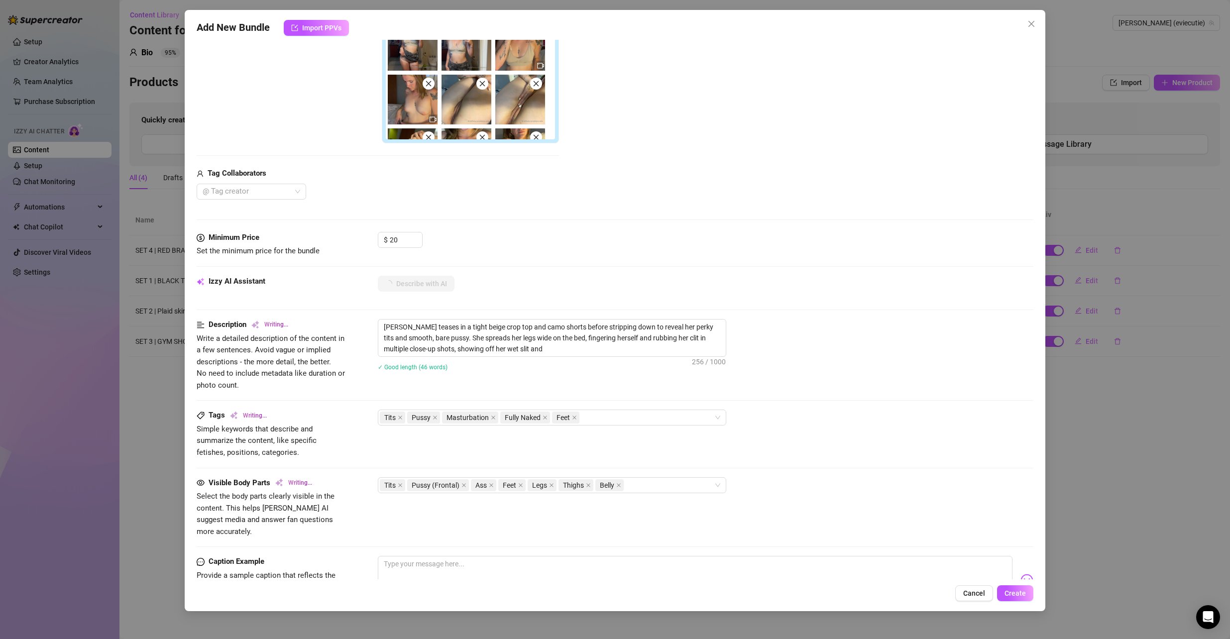
type textarea "Evalyn teases in a tight beige crop top and camo shorts before stripping down t…"
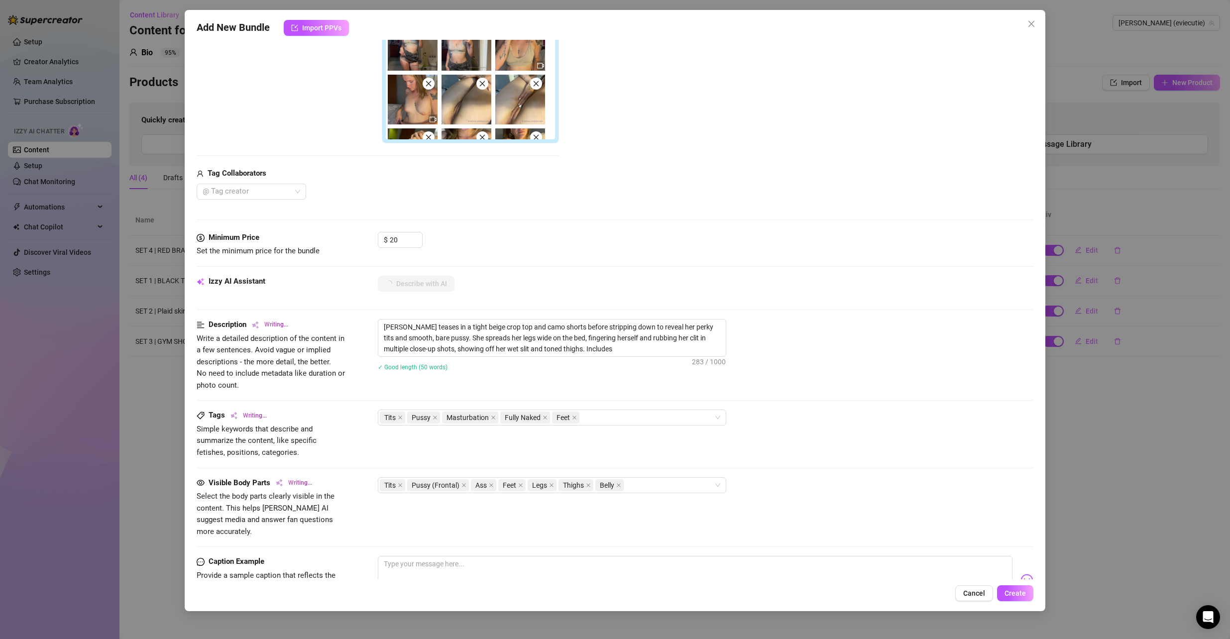
type textarea "Evalyn teases in a tight beige crop top and camo shorts before stripping down t…"
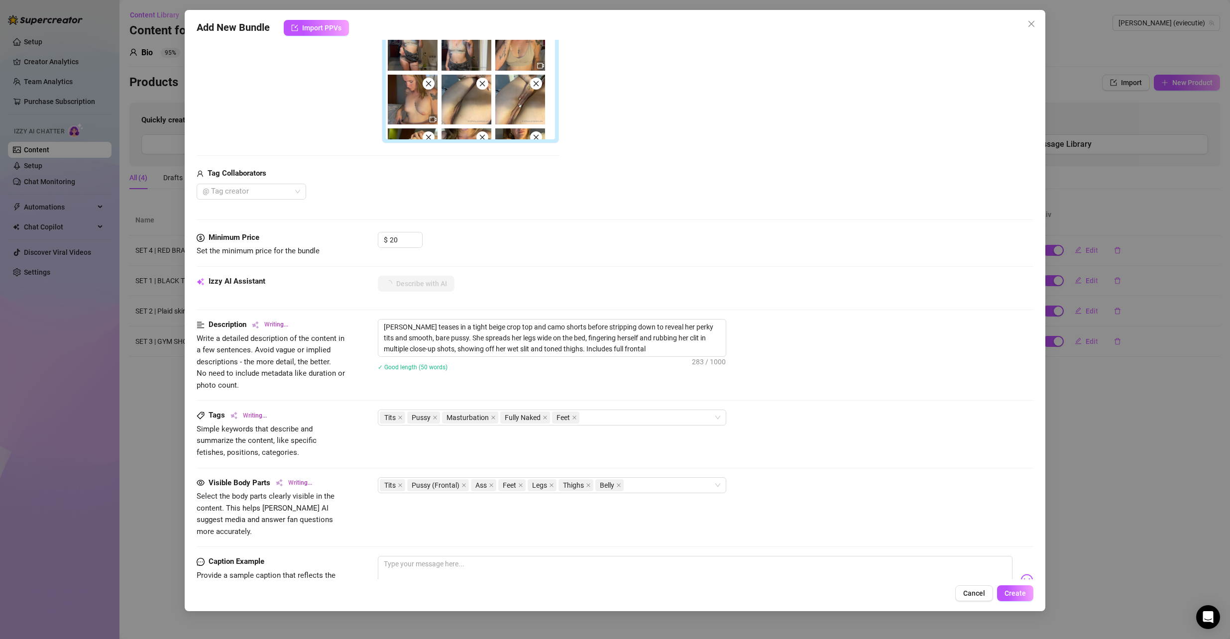
type textarea "Evalyn teases in a tight beige crop top and camo shorts before stripping down t…"
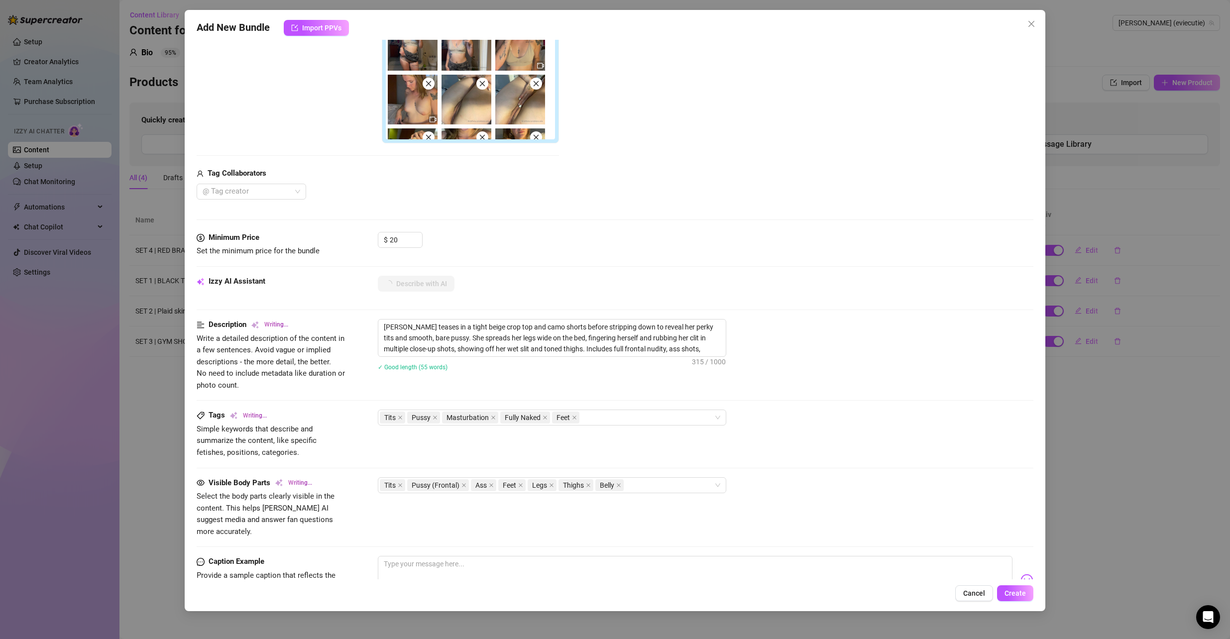
type textarea "Evalyn teases in a tight beige crop top and camo shorts before stripping down t…"
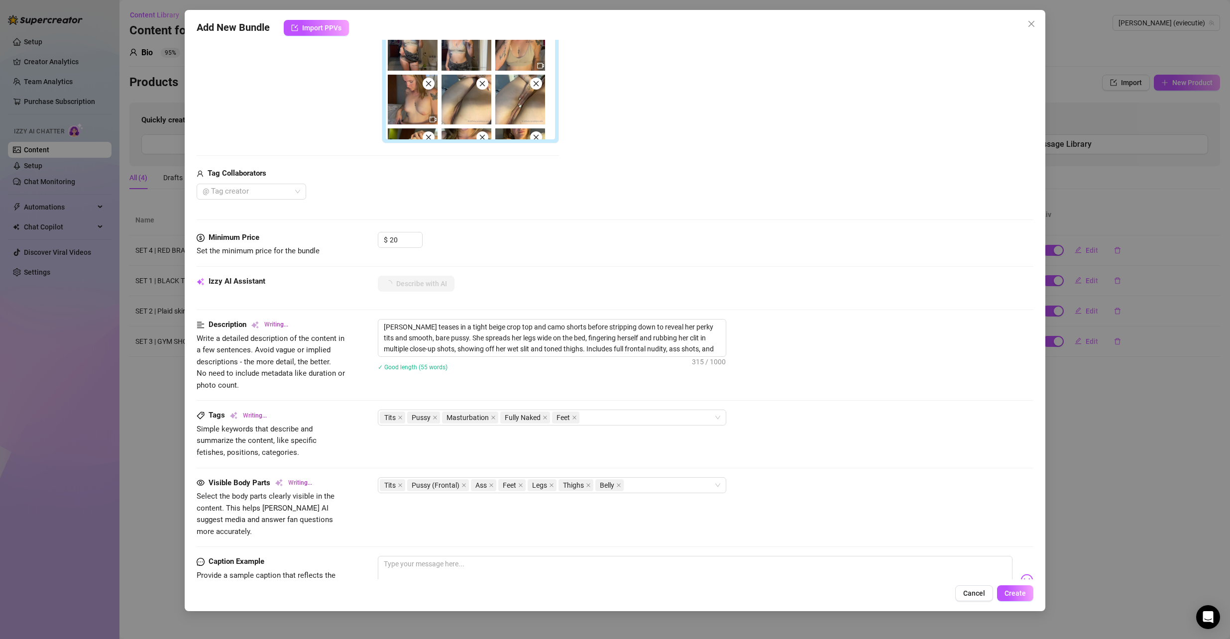
type textarea "Evalyn teases in a tight beige crop top and camo shorts before stripping down t…"
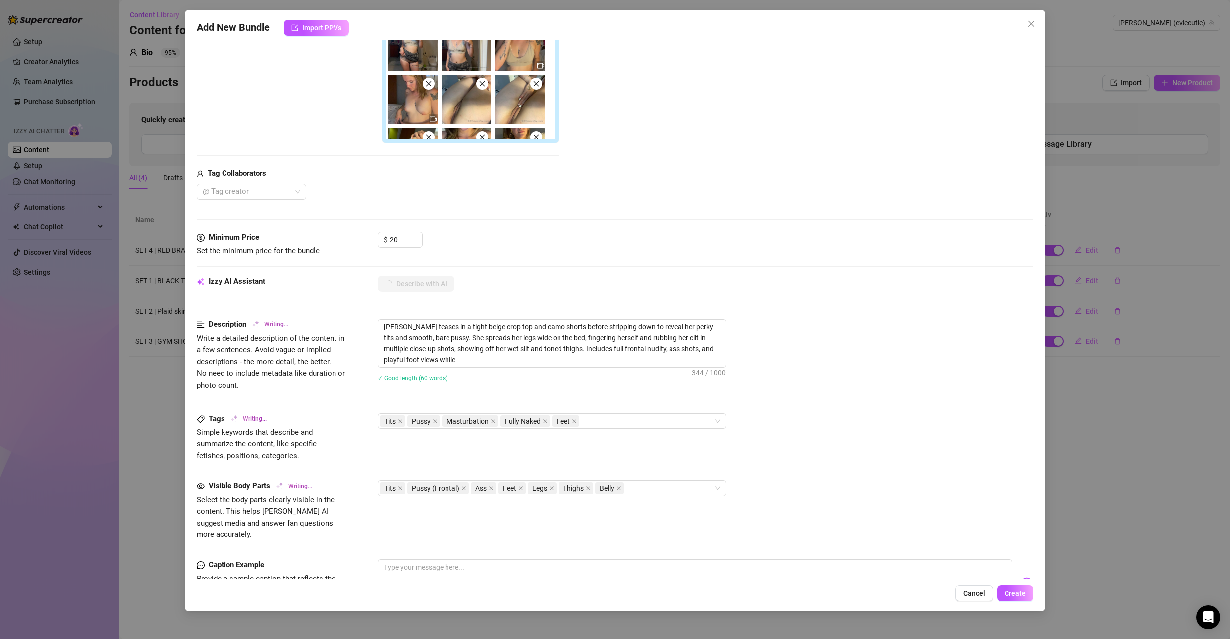
type textarea "Evalyn teases in a tight beige crop top and camo shorts before stripping down t…"
drag, startPoint x: 509, startPoint y: 360, endPoint x: 371, endPoint y: 317, distance: 144.4
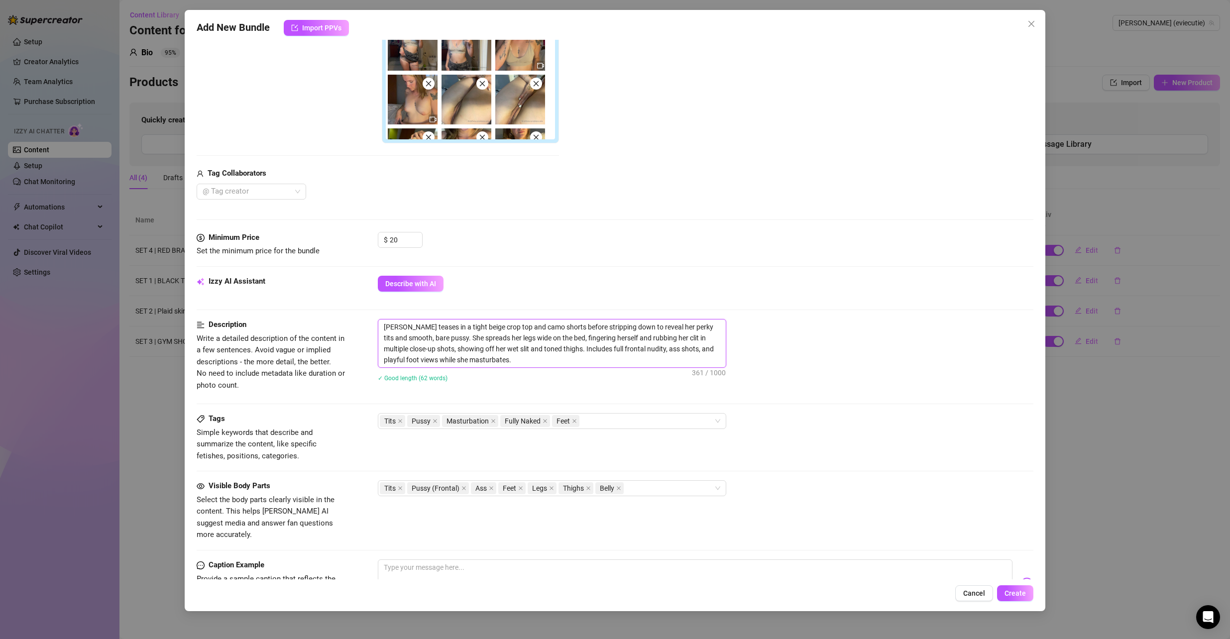
click at [371, 317] on form "Account Evie (@eviecutie) Name Name is for your internal organization only. SET…" at bounding box center [616, 282] width 838 height 959
click at [1147, 503] on div "Add New Bundle Import PPVs Account Evie (@eviecutie) Name Name is for your inte…" at bounding box center [615, 319] width 1230 height 639
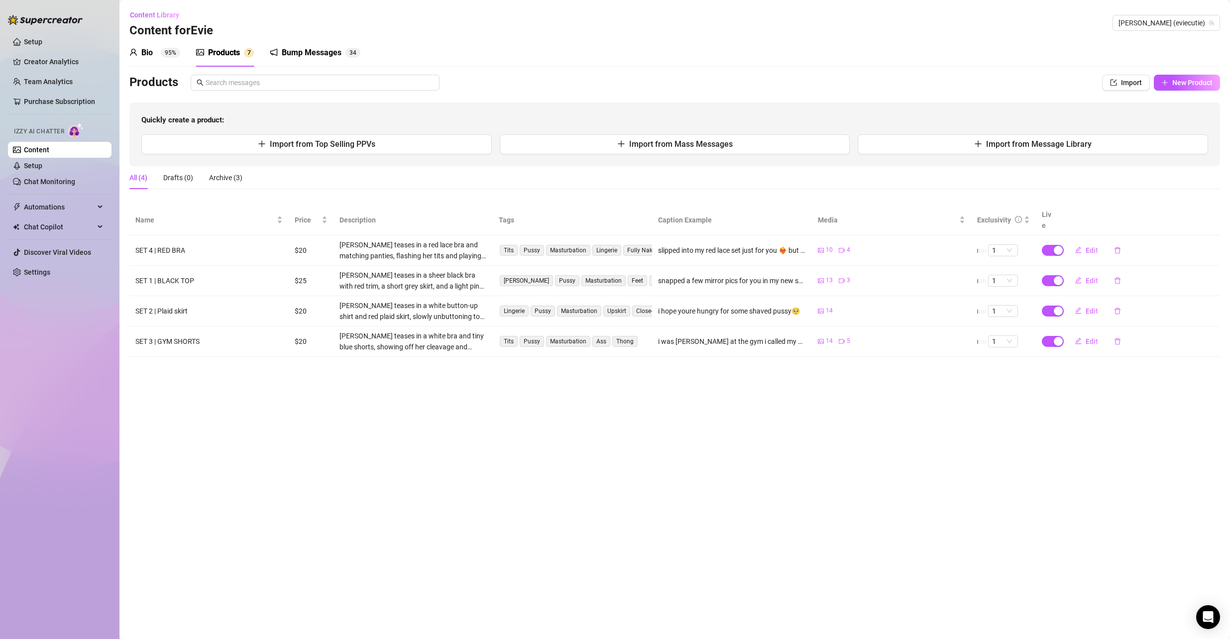
click at [444, 190] on div "All (4) Drafts (0) Archive (3)" at bounding box center [674, 181] width 1091 height 31
click at [1182, 82] on span "New Product" at bounding box center [1193, 83] width 40 height 8
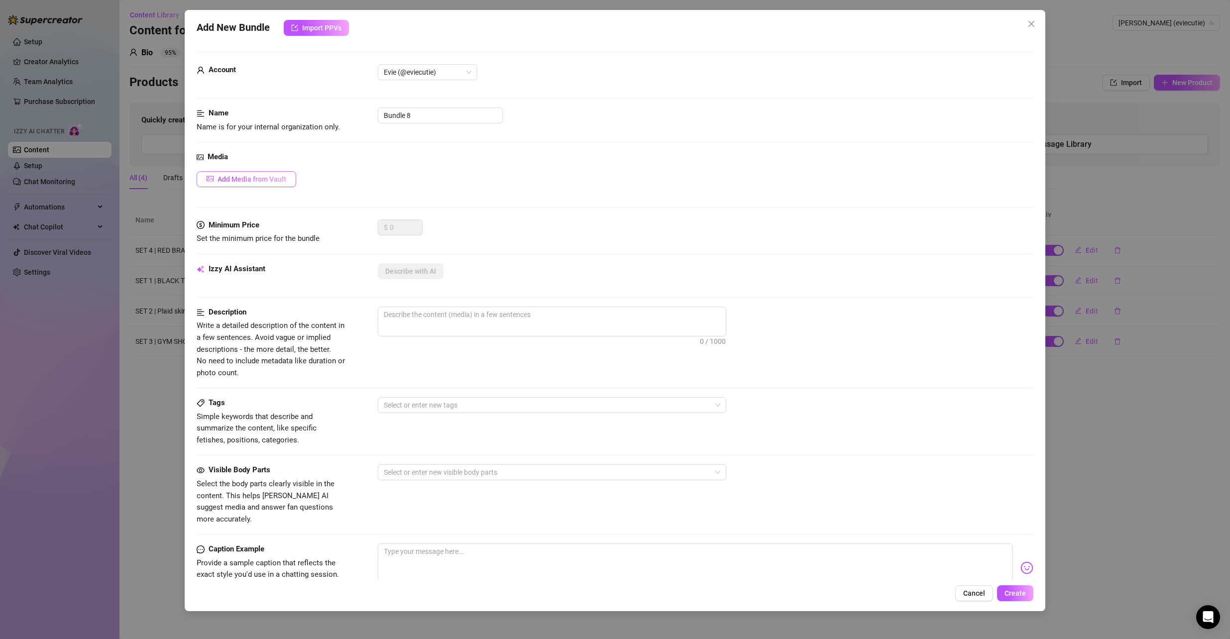
click at [263, 175] on span "Add Media from Vault" at bounding box center [252, 179] width 69 height 8
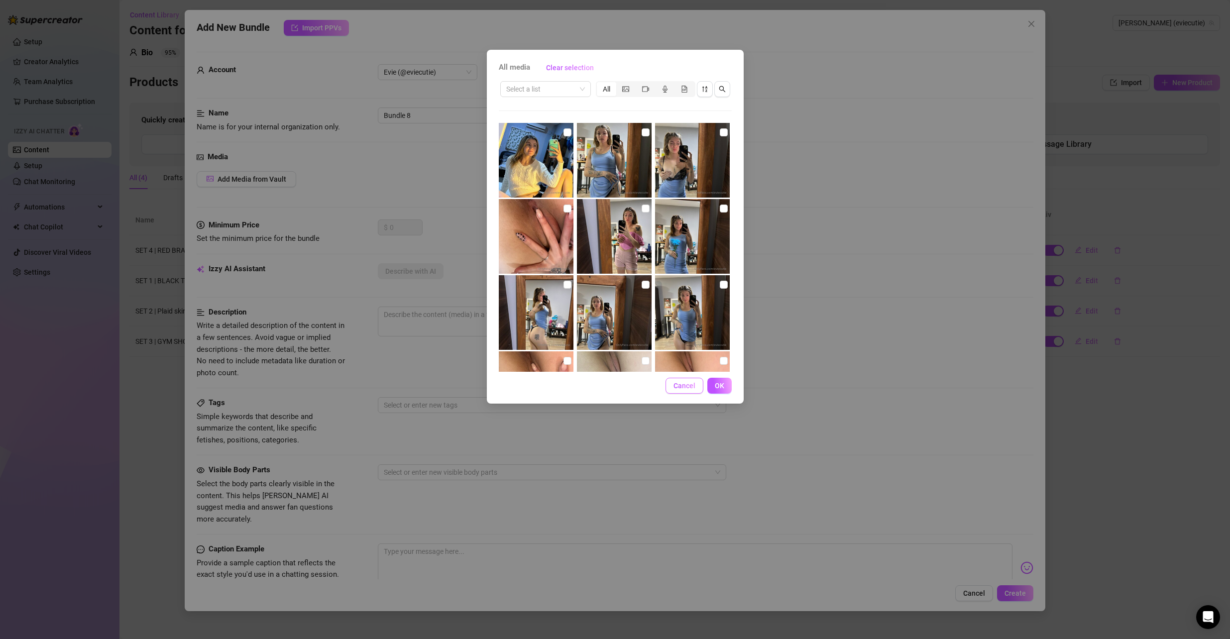
click at [693, 381] on button "Cancel" at bounding box center [685, 386] width 38 height 16
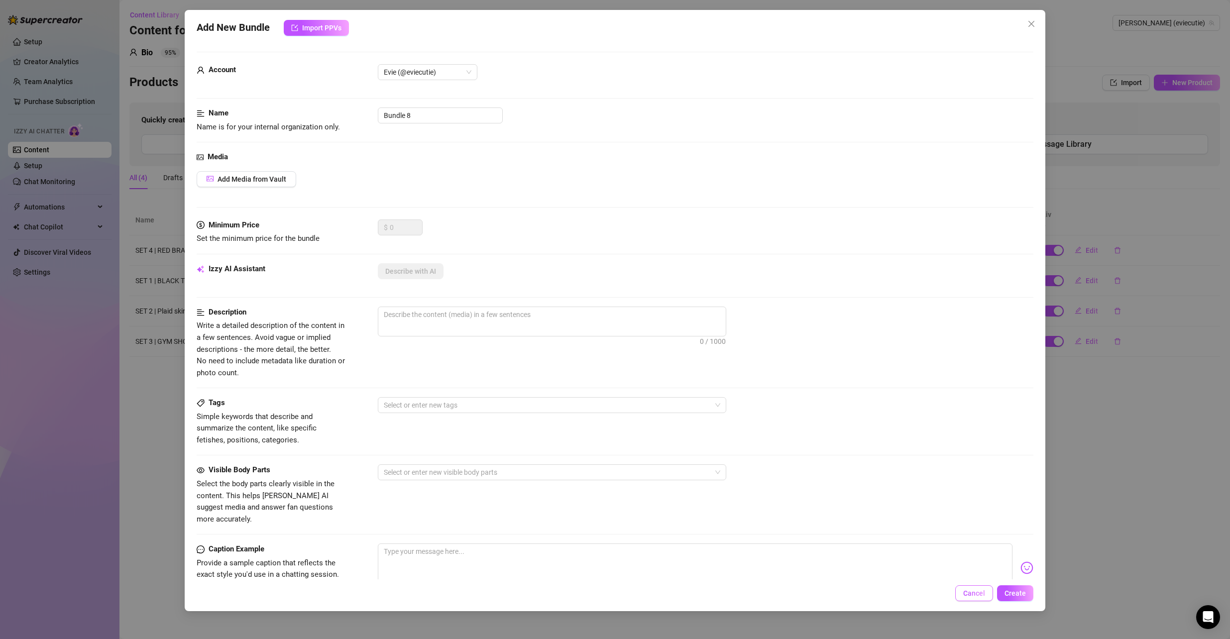
click at [971, 598] on button "Cancel" at bounding box center [975, 594] width 38 height 16
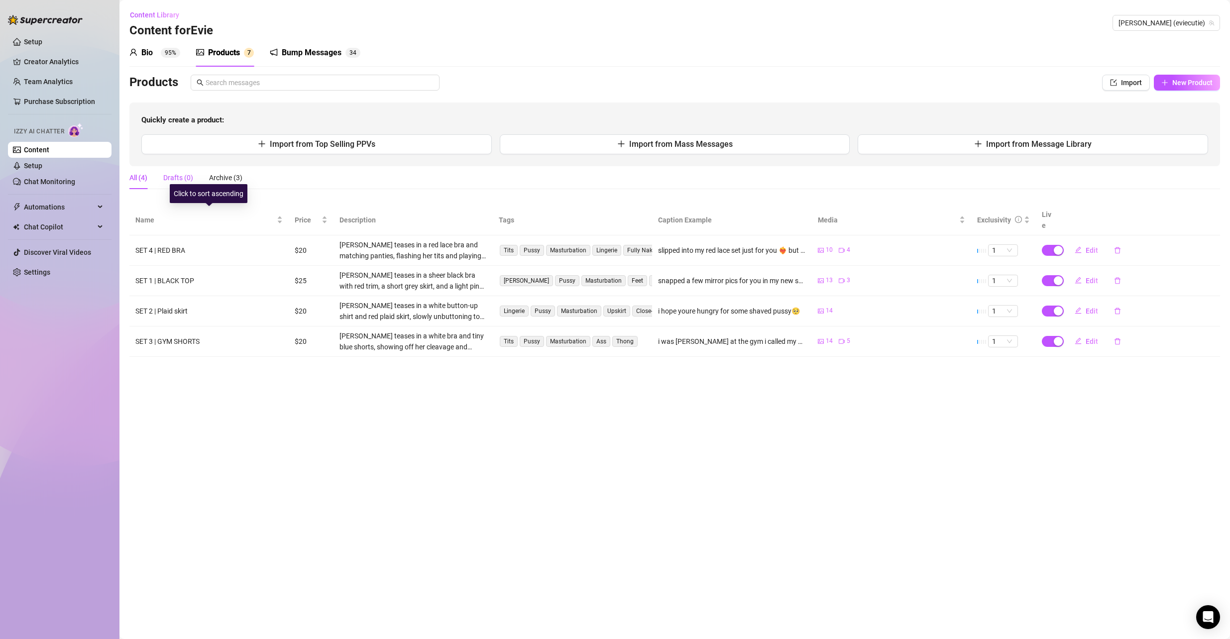
click at [176, 175] on div "Drafts (0)" at bounding box center [178, 177] width 30 height 11
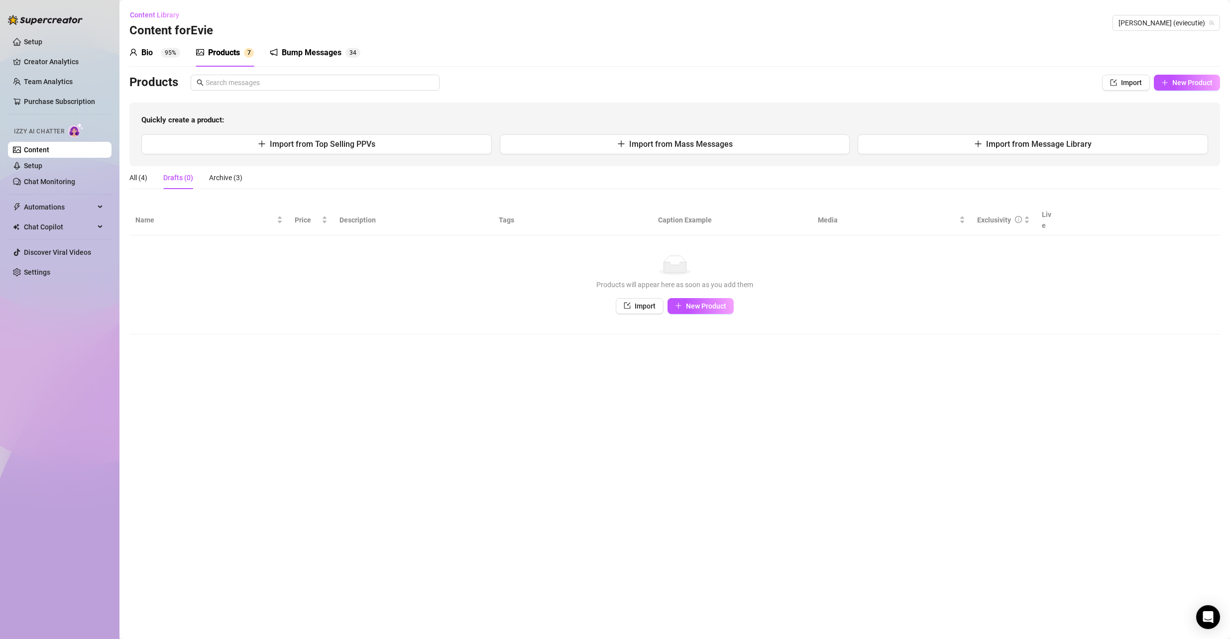
click at [245, 177] on div "All (4) Drafts (0) Archive (3)" at bounding box center [674, 177] width 1091 height 23
click at [221, 176] on div "Archive (3)" at bounding box center [225, 177] width 33 height 11
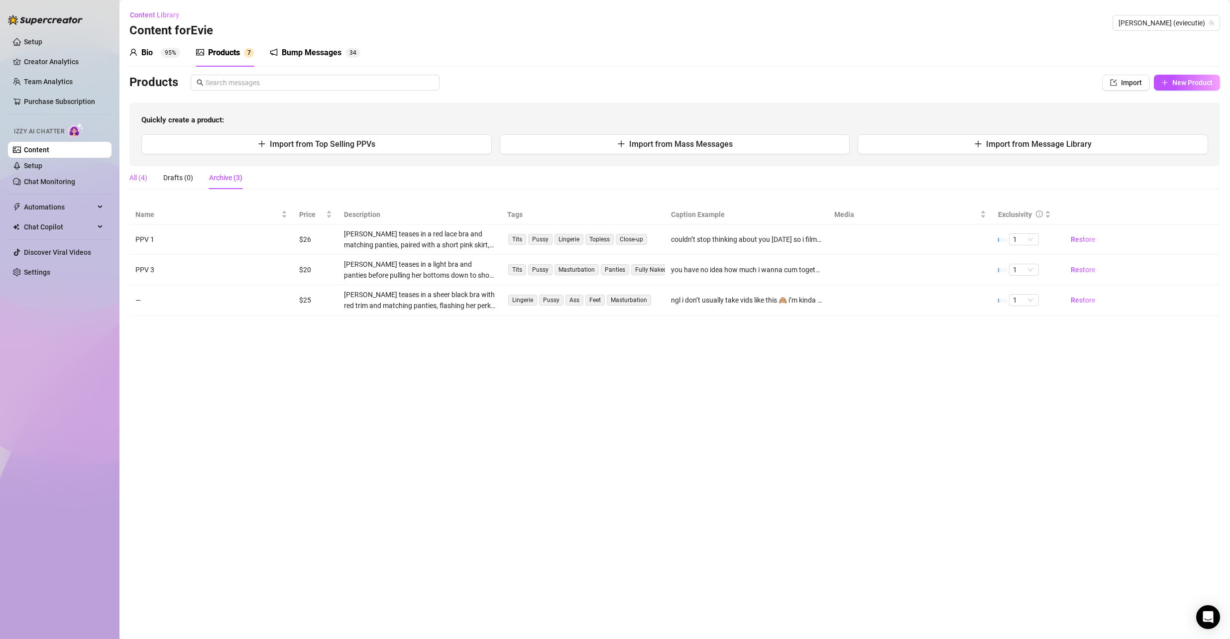
click at [142, 175] on div "All (4)" at bounding box center [138, 177] width 18 height 11
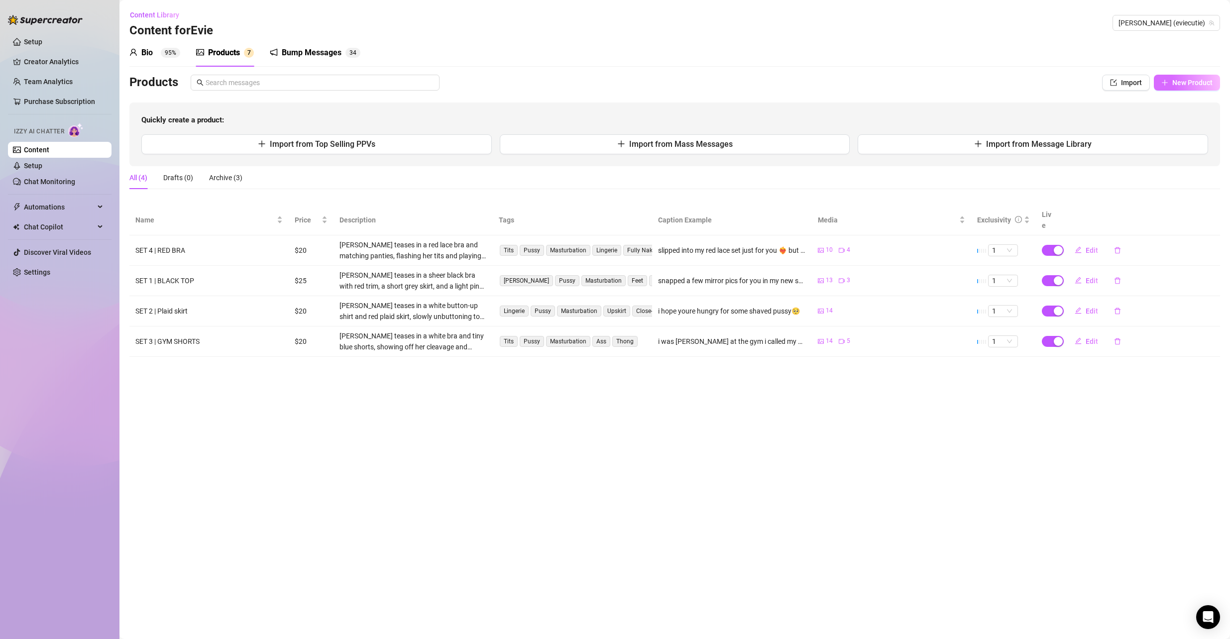
click at [1168, 82] on icon "plus" at bounding box center [1165, 82] width 7 height 7
type textarea "Type your message here..."
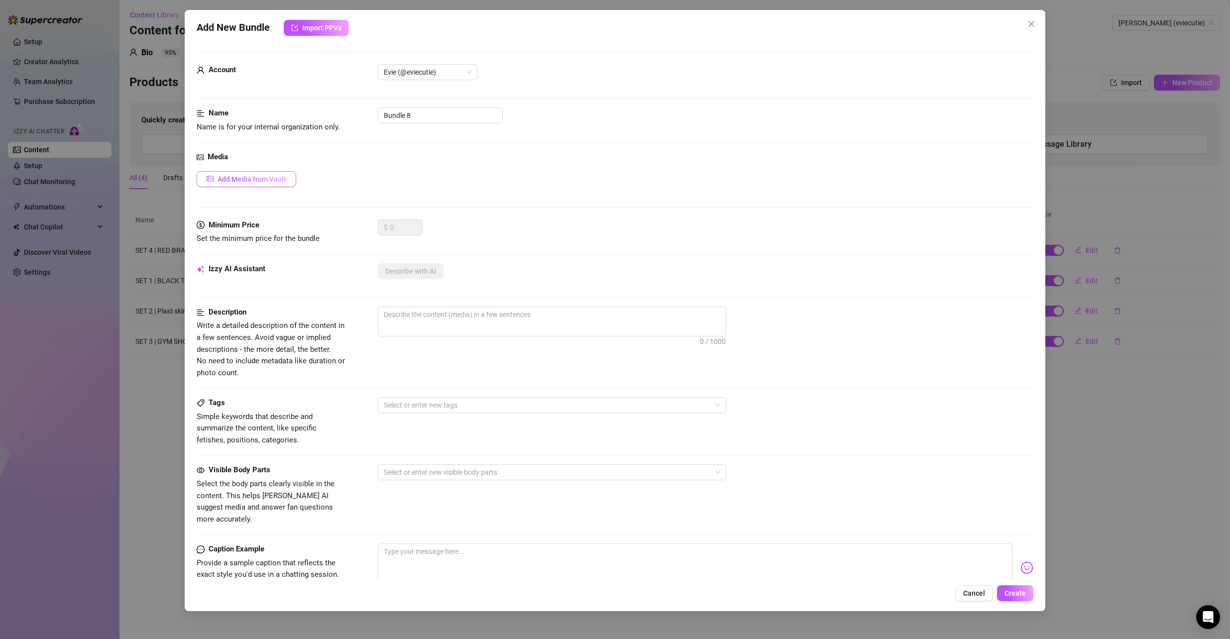
click at [264, 179] on span "Add Media from Vault" at bounding box center [252, 179] width 69 height 8
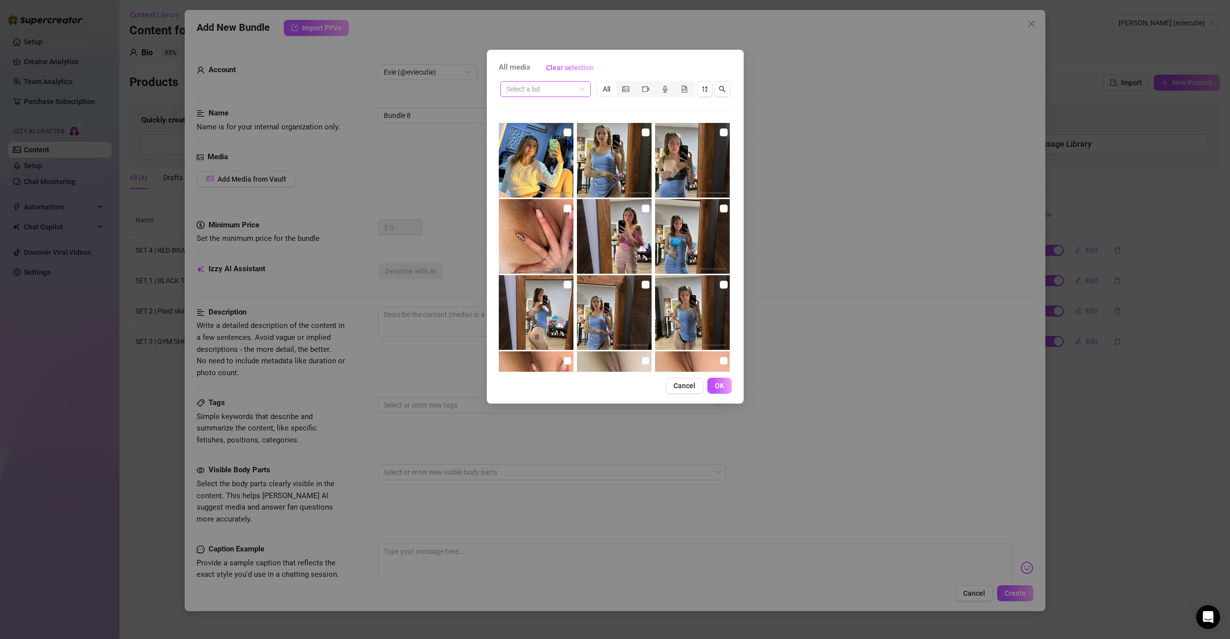
click at [575, 94] on input "search" at bounding box center [541, 89] width 70 height 15
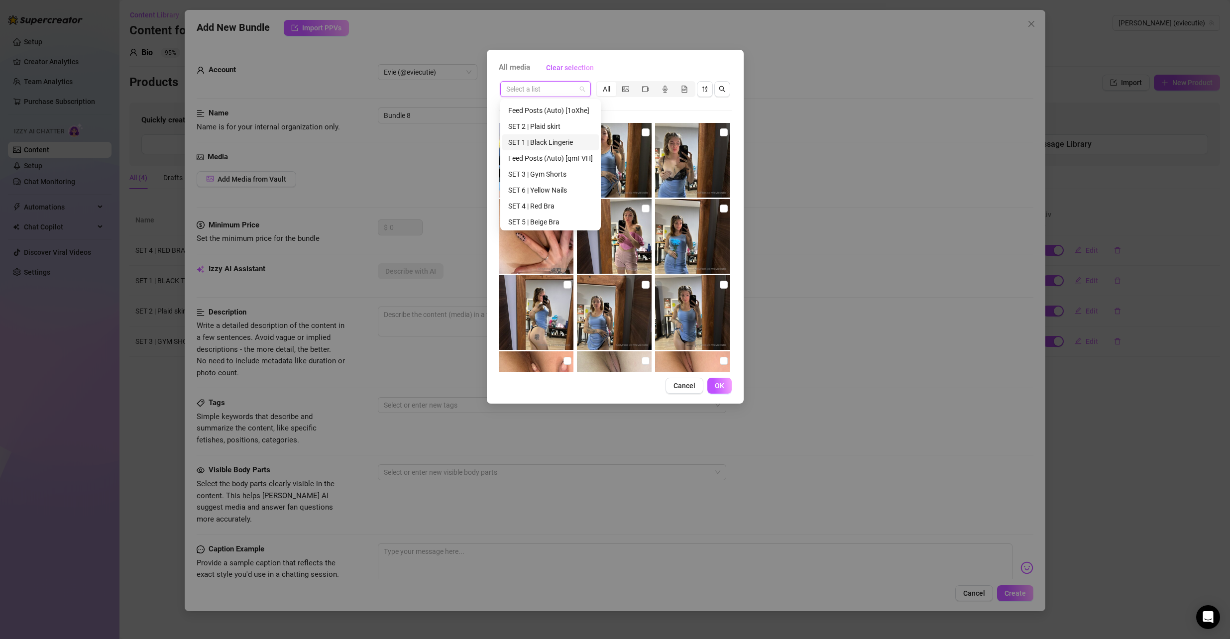
scroll to position [50, 0]
click at [552, 203] on div "SET 5 | Beige Bra" at bounding box center [550, 202] width 85 height 11
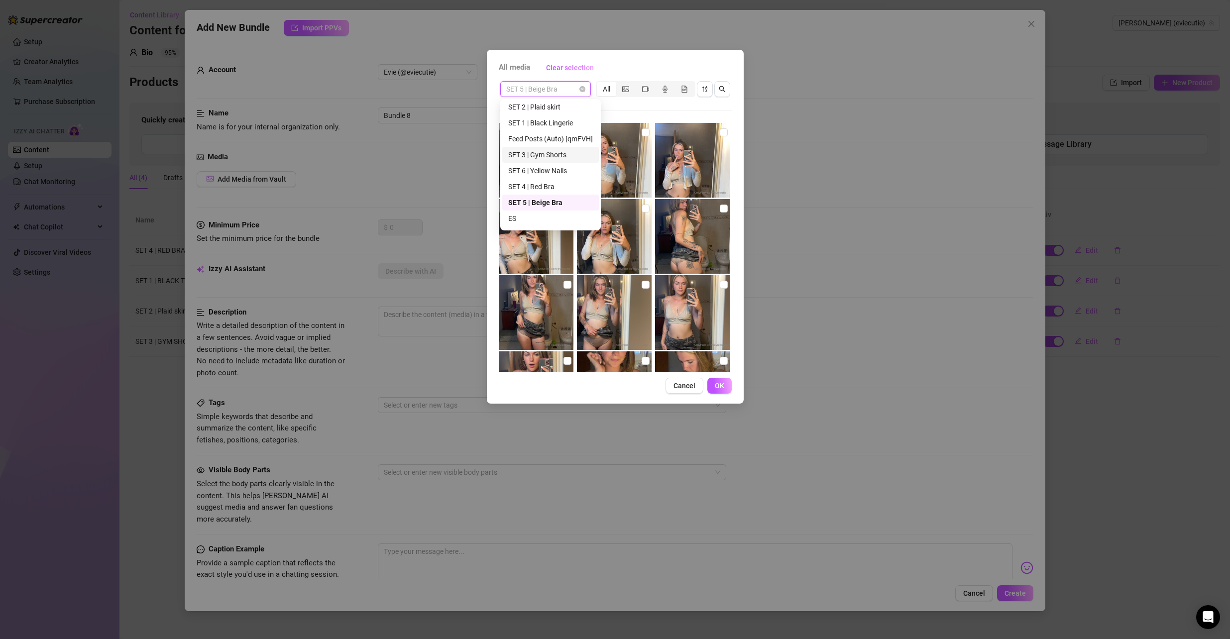
click at [712, 114] on div "SET 5 | Beige Bra All 00:48 01:03 02:02 03:12 No more media" at bounding box center [615, 226] width 233 height 292
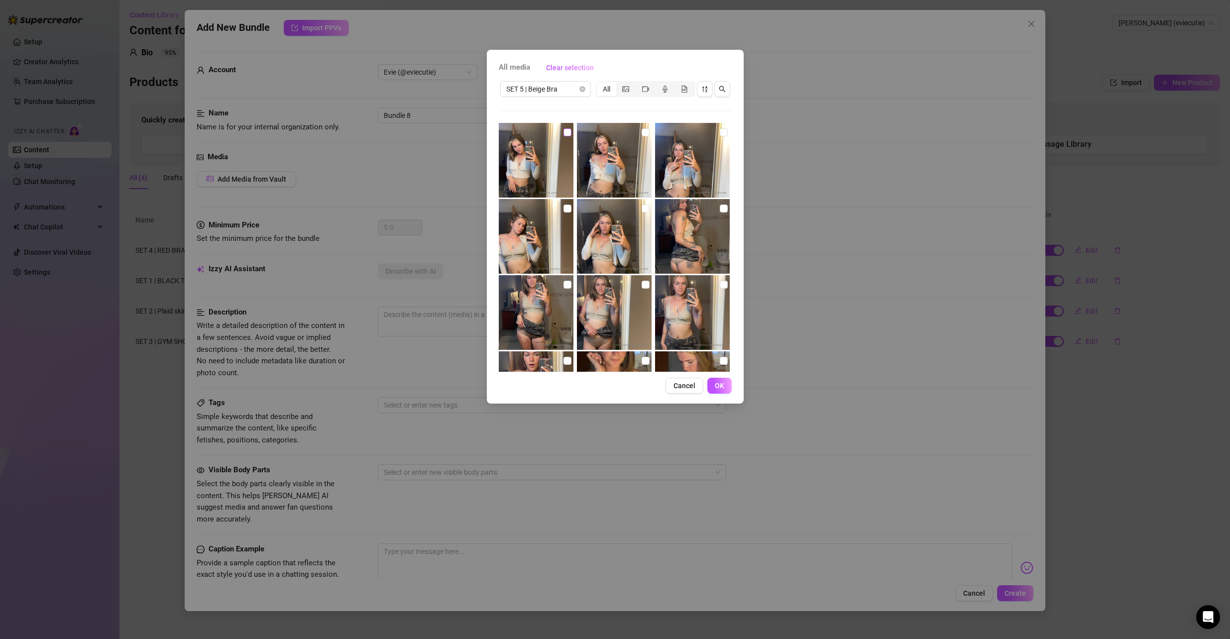
click at [564, 130] on input "checkbox" at bounding box center [568, 132] width 8 height 8
checkbox input "true"
click at [642, 131] on input "checkbox" at bounding box center [646, 132] width 8 height 8
checkbox input "true"
drag, startPoint x: 719, startPoint y: 134, endPoint x: 715, endPoint y: 163, distance: 28.7
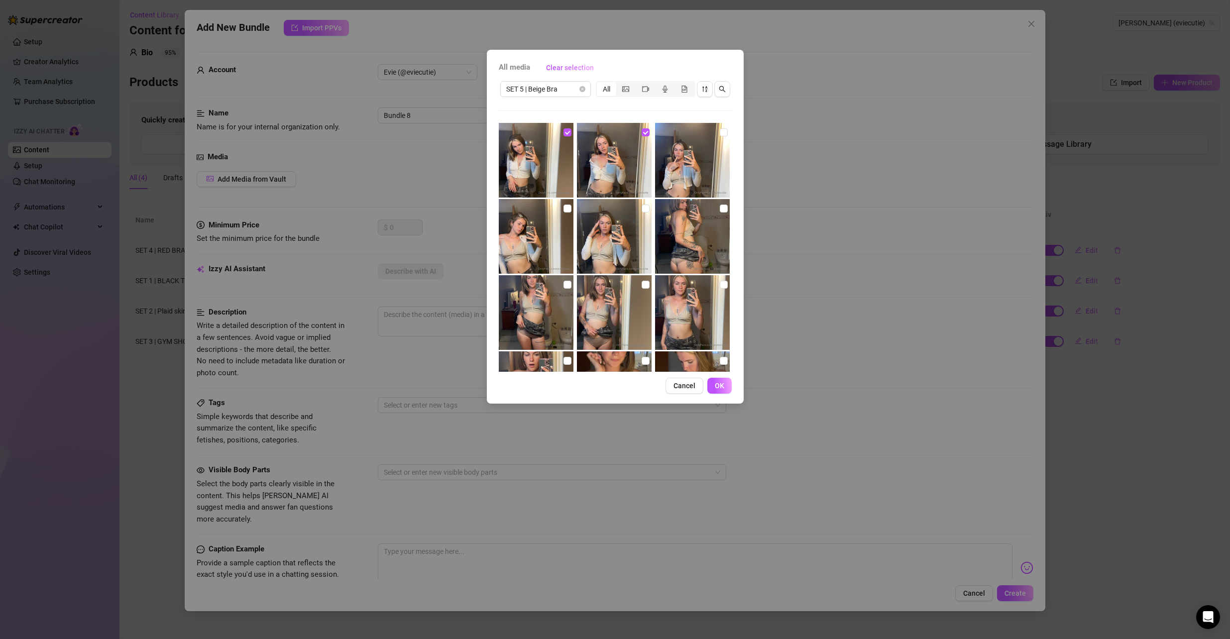
click at [720, 134] on input "checkbox" at bounding box center [724, 132] width 8 height 8
checkbox input "true"
click at [720, 283] on input "checkbox" at bounding box center [724, 285] width 8 height 8
checkbox input "true"
click at [643, 208] on input "checkbox" at bounding box center [646, 209] width 8 height 8
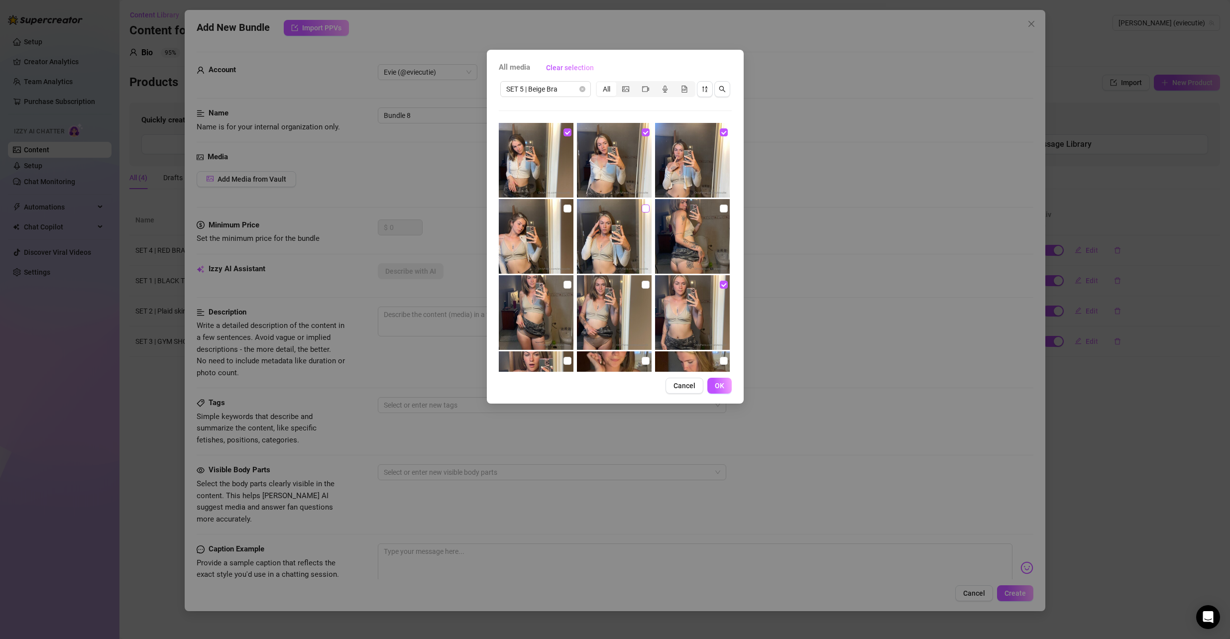
checkbox input "true"
click at [720, 209] on input "checkbox" at bounding box center [724, 209] width 8 height 8
checkbox input "true"
drag, startPoint x: 569, startPoint y: 209, endPoint x: 568, endPoint y: 214, distance: 5.7
click at [569, 209] on input "checkbox" at bounding box center [568, 209] width 8 height 8
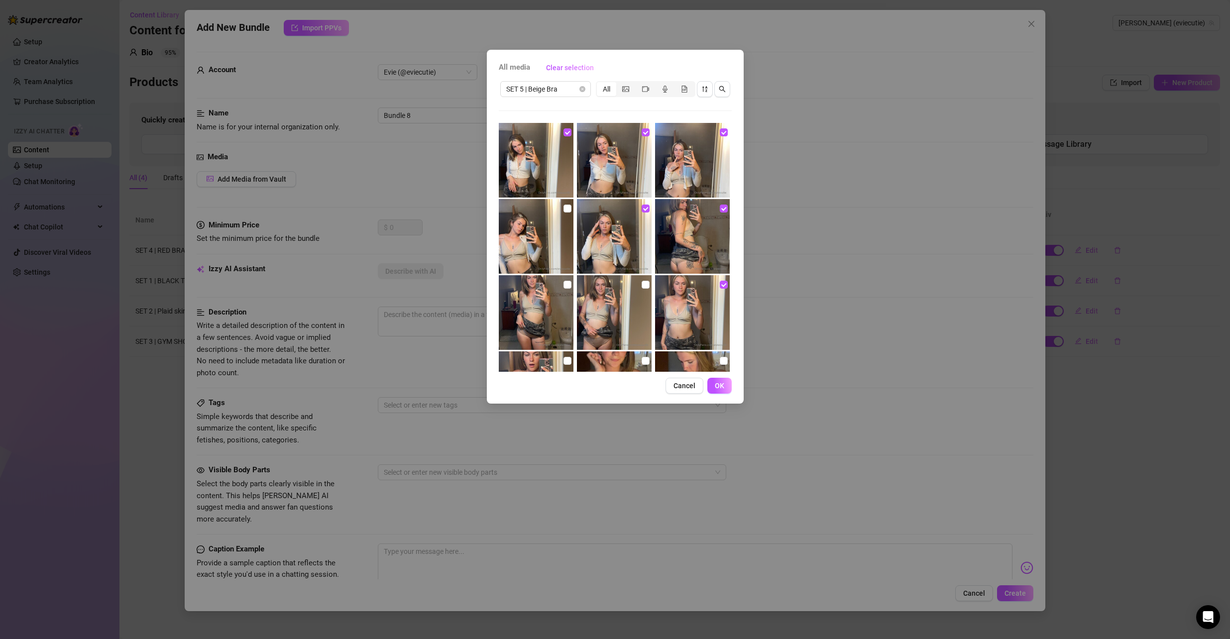
checkbox input "true"
click at [564, 285] on input "checkbox" at bounding box center [568, 285] width 8 height 8
checkbox input "true"
click at [642, 283] on input "checkbox" at bounding box center [646, 285] width 8 height 8
checkbox input "true"
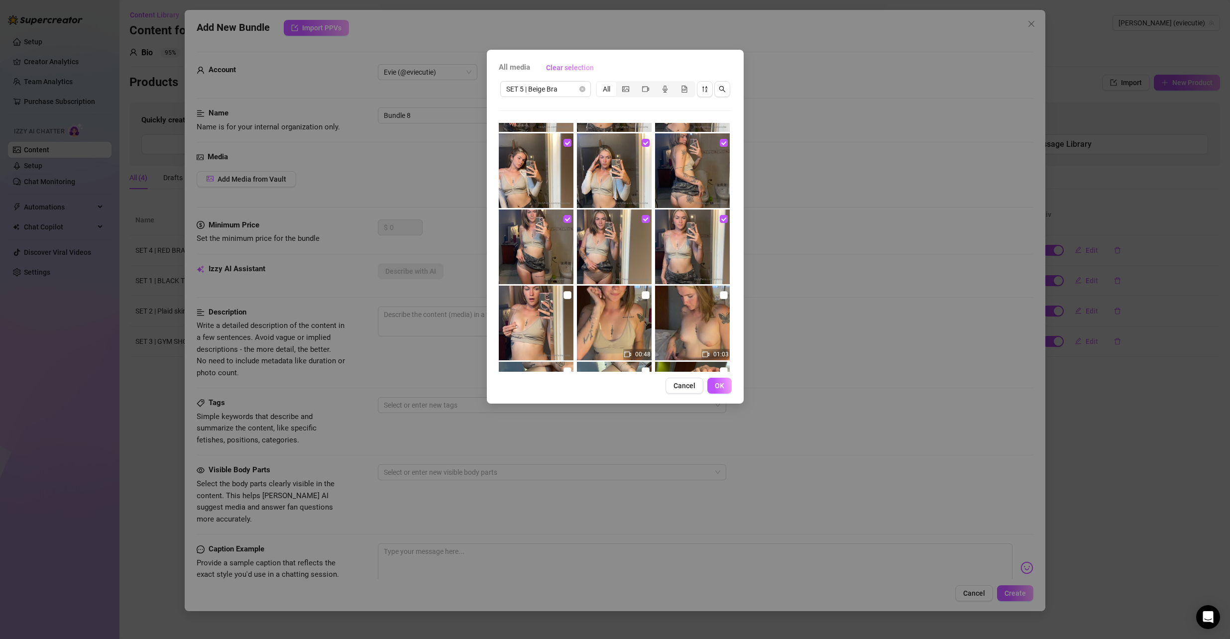
scroll to position [199, 0]
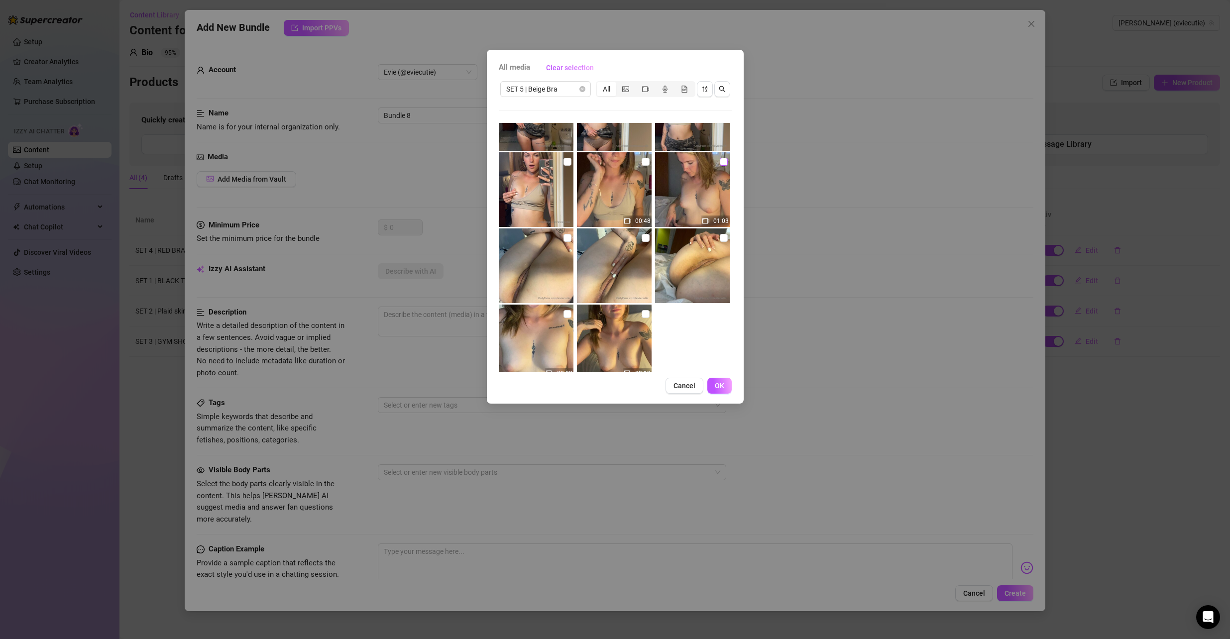
click at [720, 160] on input "checkbox" at bounding box center [724, 162] width 8 height 8
checkbox input "true"
click at [642, 160] on input "checkbox" at bounding box center [646, 162] width 8 height 8
checkbox input "true"
click at [565, 157] on label at bounding box center [568, 161] width 8 height 11
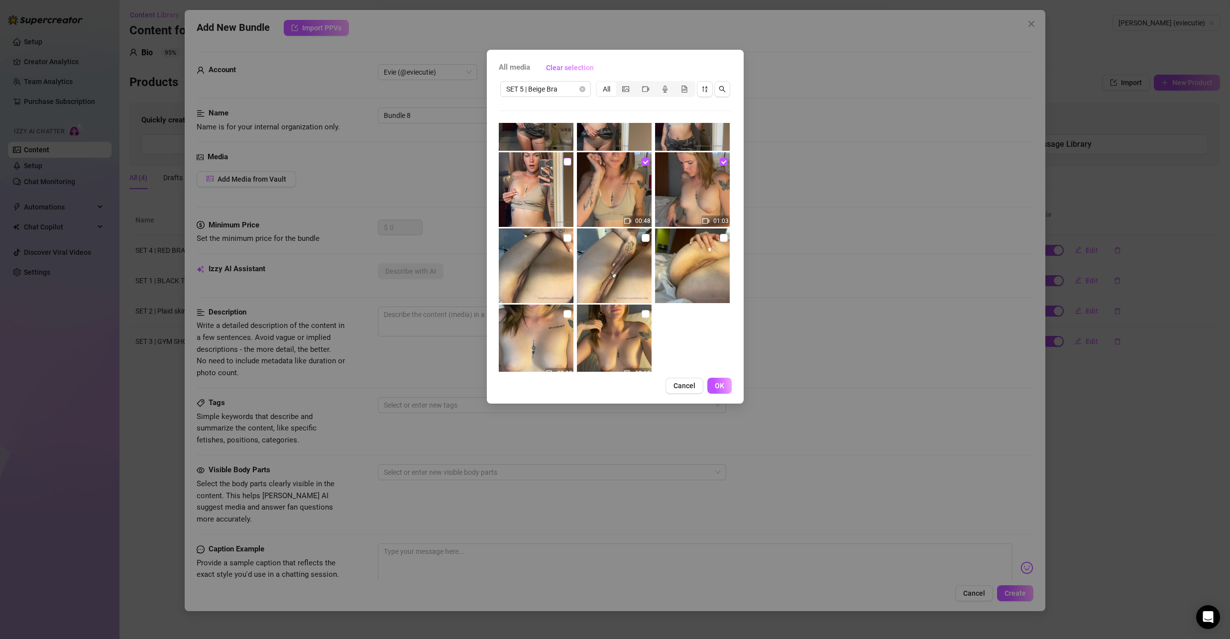
click at [565, 158] on input "checkbox" at bounding box center [568, 162] width 8 height 8
checkbox input "true"
click at [564, 238] on input "checkbox" at bounding box center [568, 238] width 8 height 8
checkbox input "true"
click at [568, 314] on input "checkbox" at bounding box center [568, 314] width 8 height 8
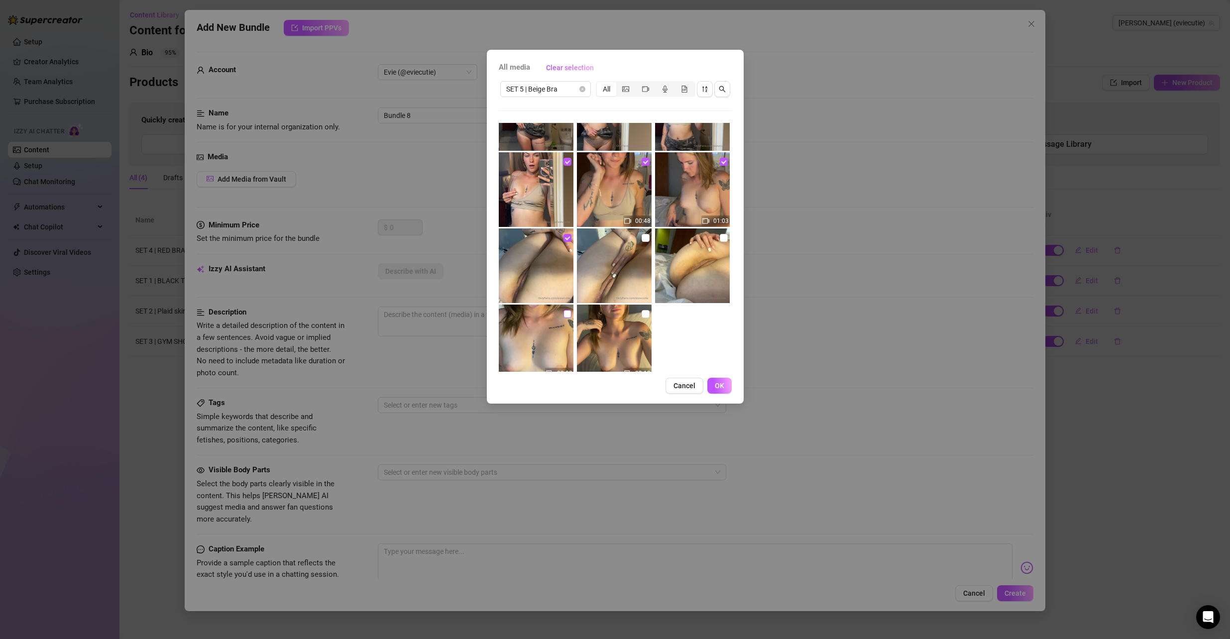
checkbox input "true"
click at [642, 311] on input "checkbox" at bounding box center [646, 314] width 8 height 8
checkbox input "true"
click at [642, 235] on input "checkbox" at bounding box center [646, 238] width 8 height 8
checkbox input "true"
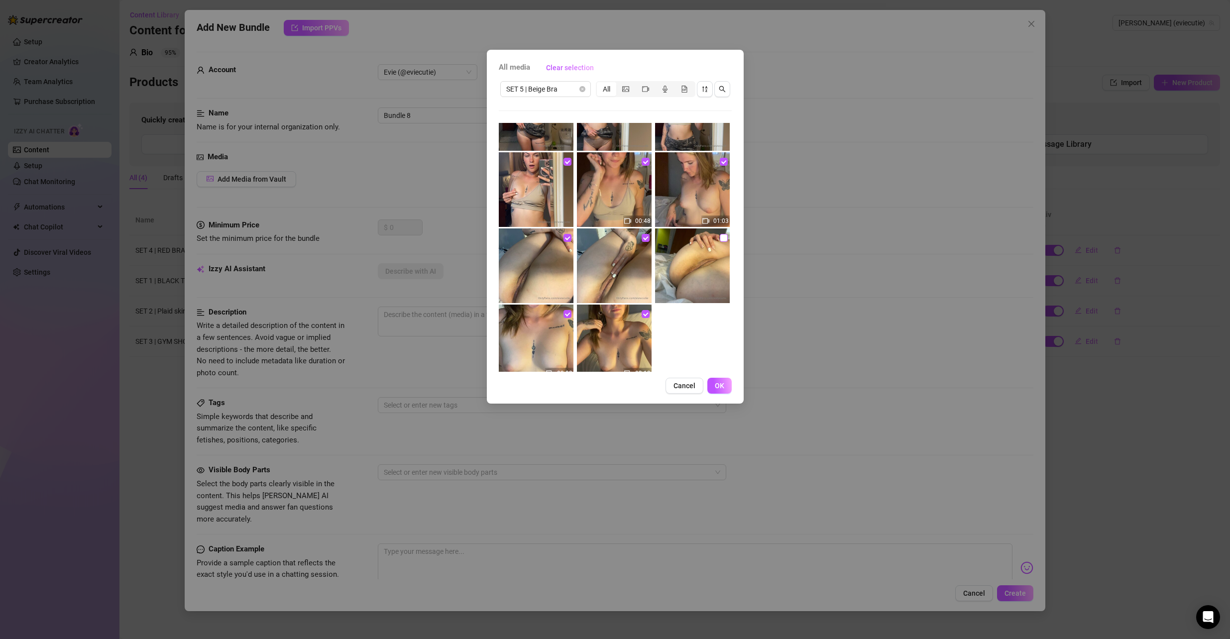
click at [721, 238] on input "checkbox" at bounding box center [724, 238] width 8 height 8
checkbox input "true"
click at [719, 386] on span "OK" at bounding box center [719, 386] width 9 height 8
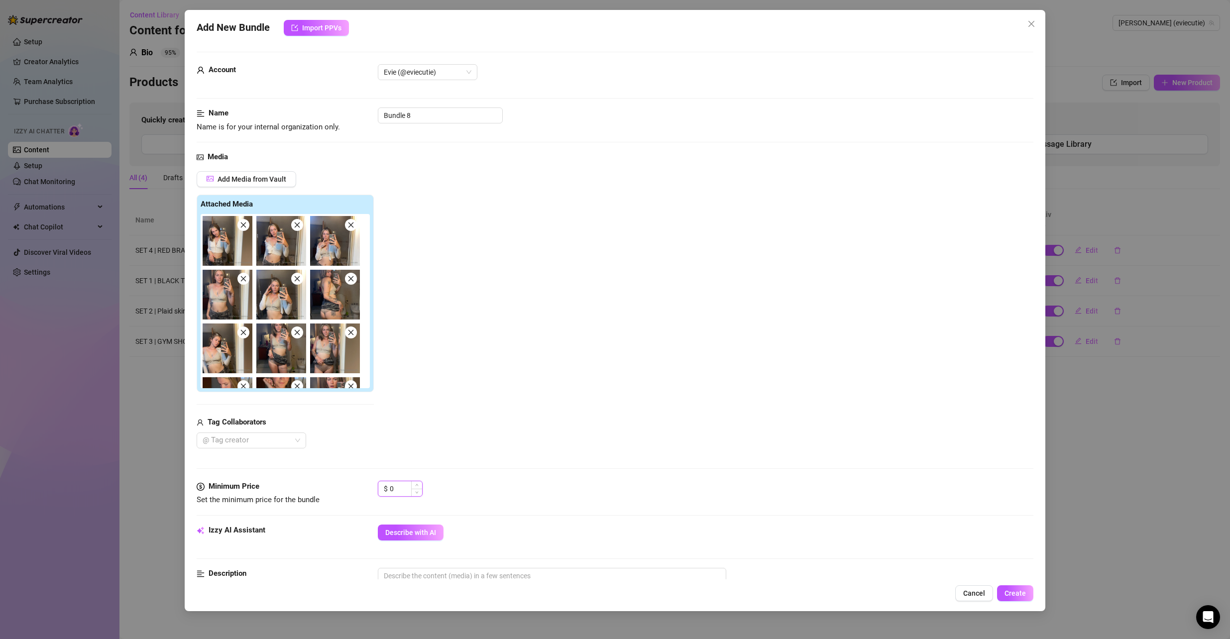
drag, startPoint x: 405, startPoint y: 491, endPoint x: 386, endPoint y: 488, distance: 18.6
click at [389, 488] on div "$ 0" at bounding box center [400, 489] width 45 height 16
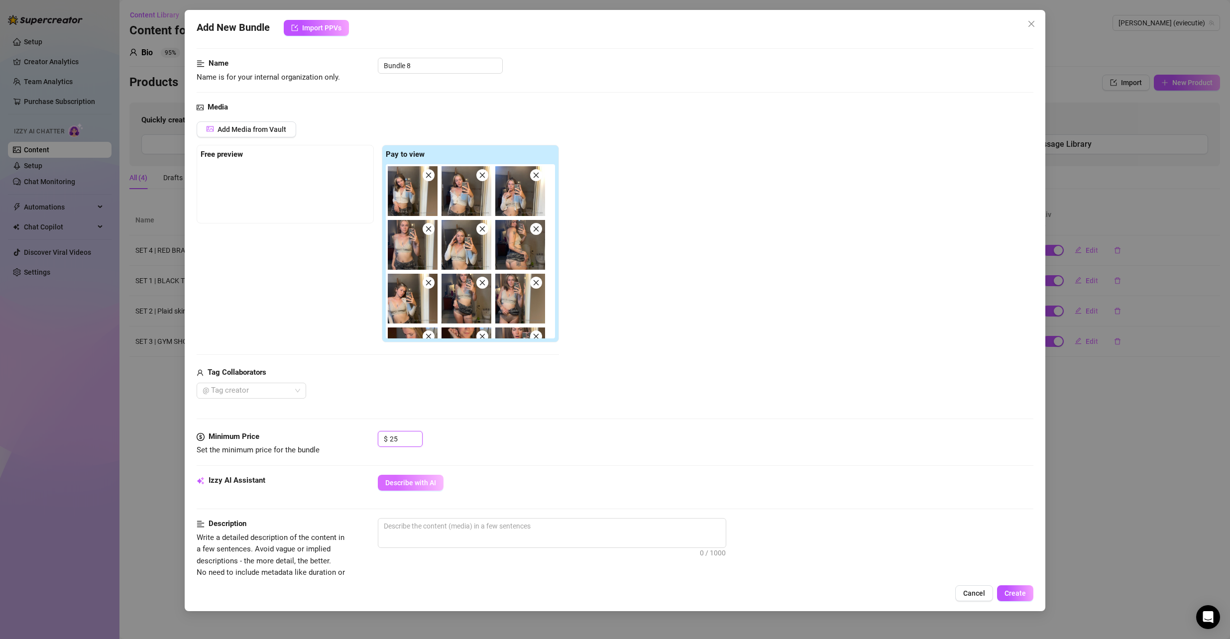
type input "25"
click at [421, 483] on span "Describe with AI" at bounding box center [410, 483] width 51 height 8
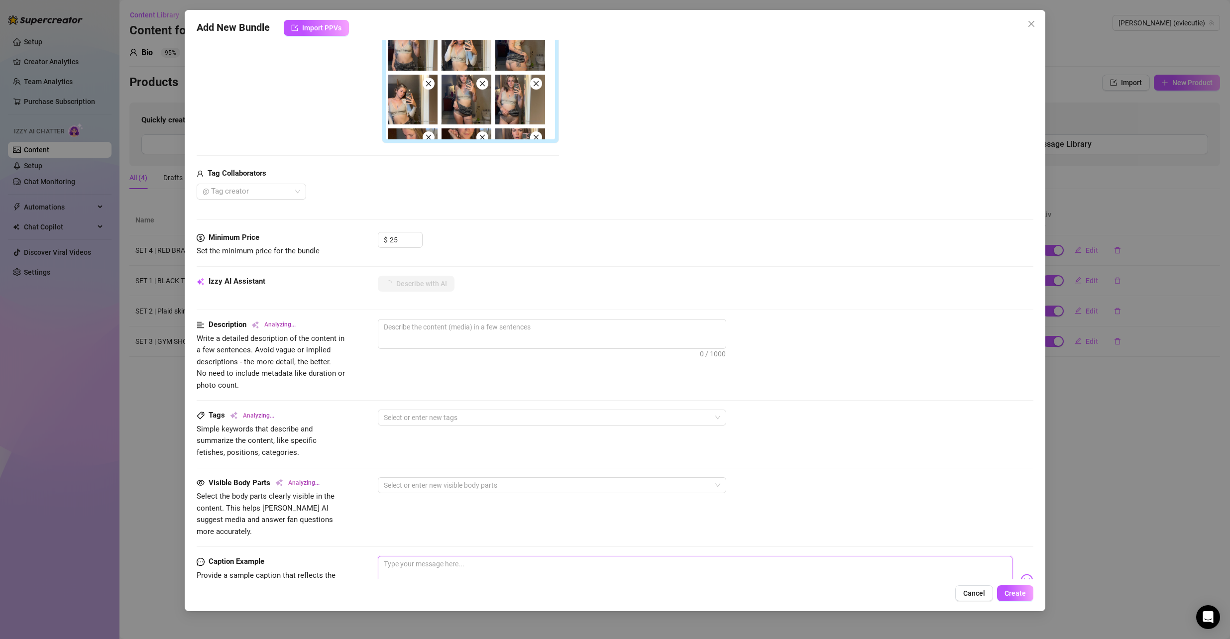
click at [440, 556] on textarea at bounding box center [695, 576] width 635 height 40
paste textarea "idk why i’m even sending u this 🙈 i was just chilling in my shorts and crop top…"
type textarea "idk why i’m even sending u this 🙈 i was just chilling in my shorts and crop top…"
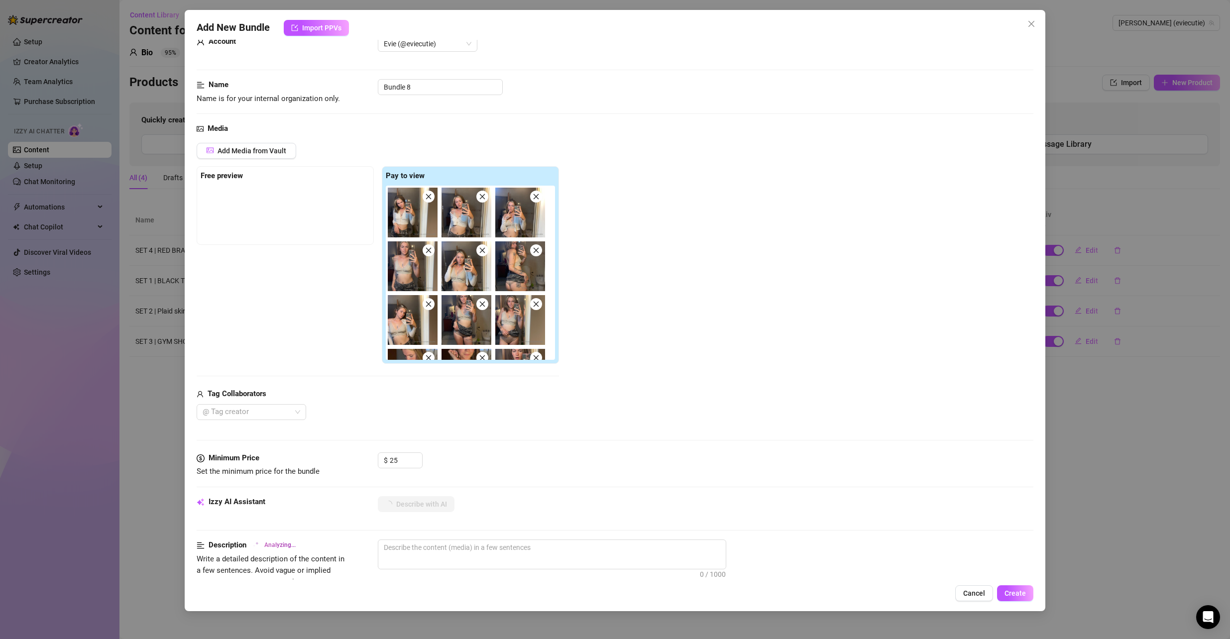
scroll to position [0, 0]
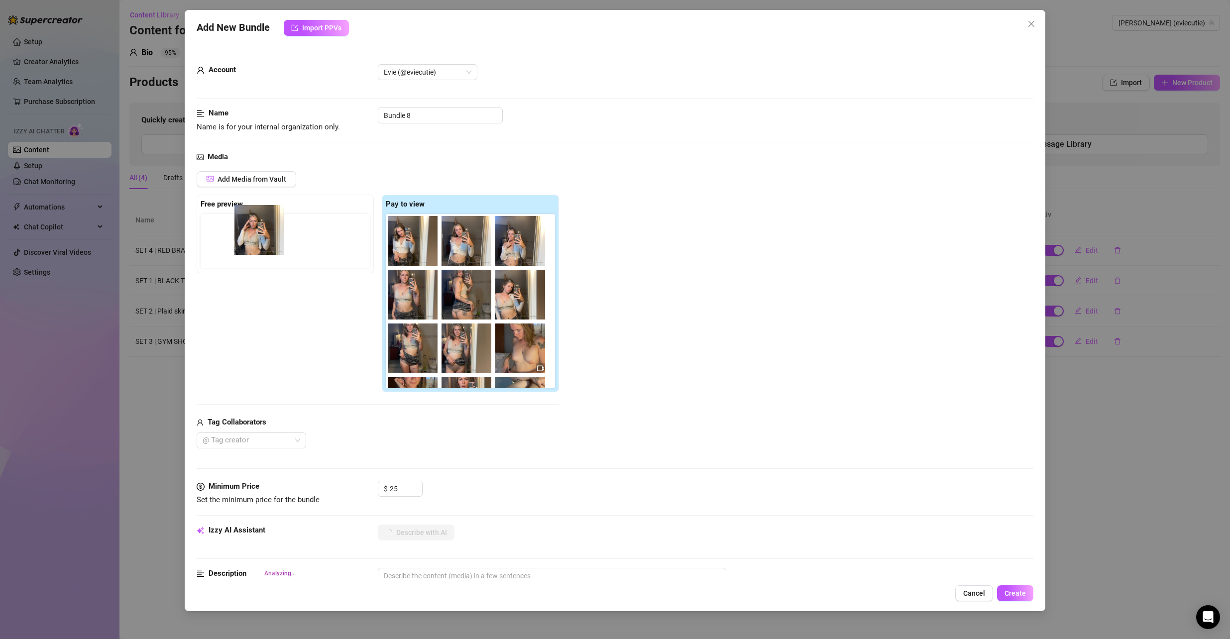
drag, startPoint x: 469, startPoint y: 308, endPoint x: 258, endPoint y: 242, distance: 221.1
click at [257, 241] on div "Free preview Pay to view" at bounding box center [378, 294] width 362 height 198
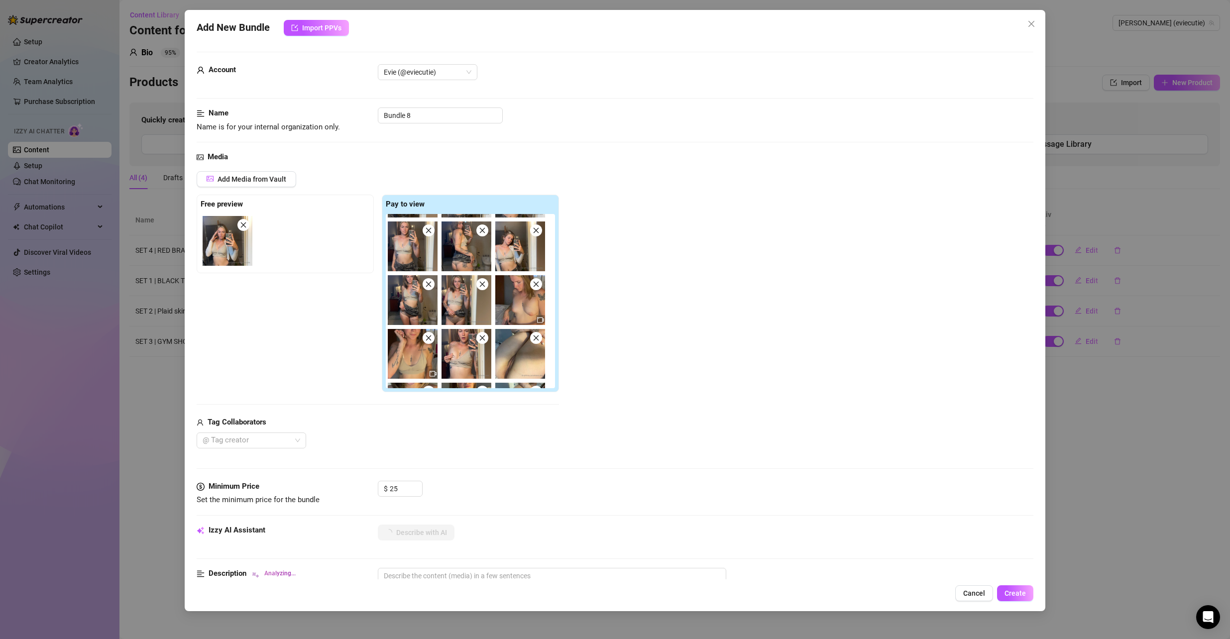
scroll to position [50, 0]
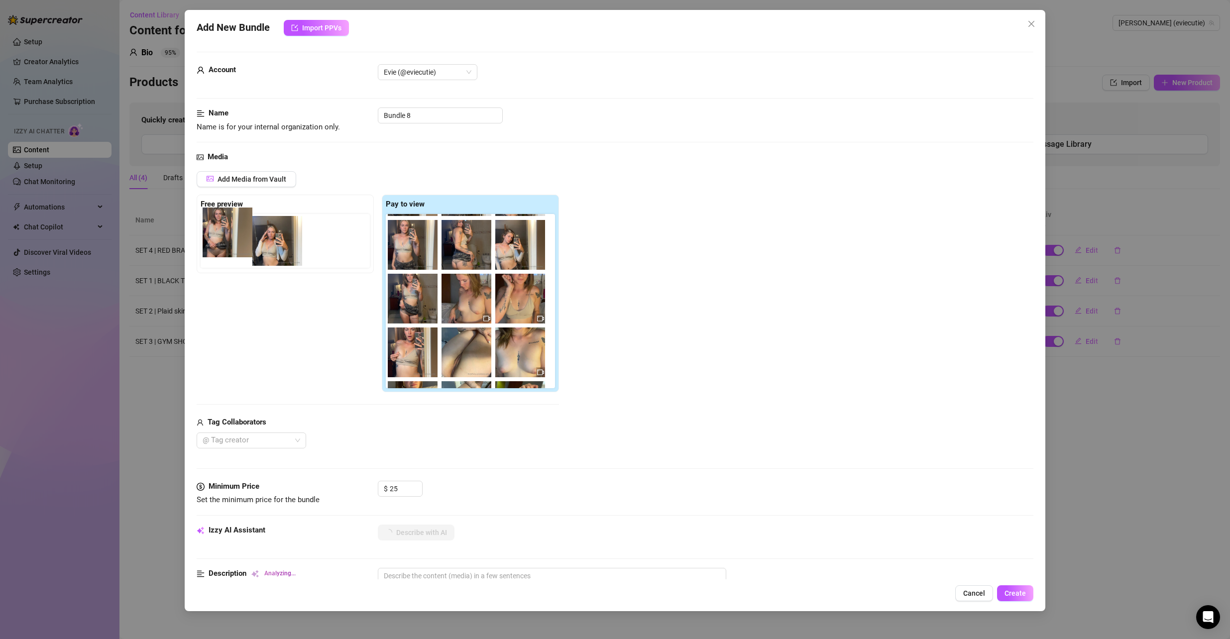
drag, startPoint x: 474, startPoint y: 313, endPoint x: 231, endPoint y: 246, distance: 251.9
click at [231, 246] on div "Free preview Pay to view" at bounding box center [378, 294] width 362 height 198
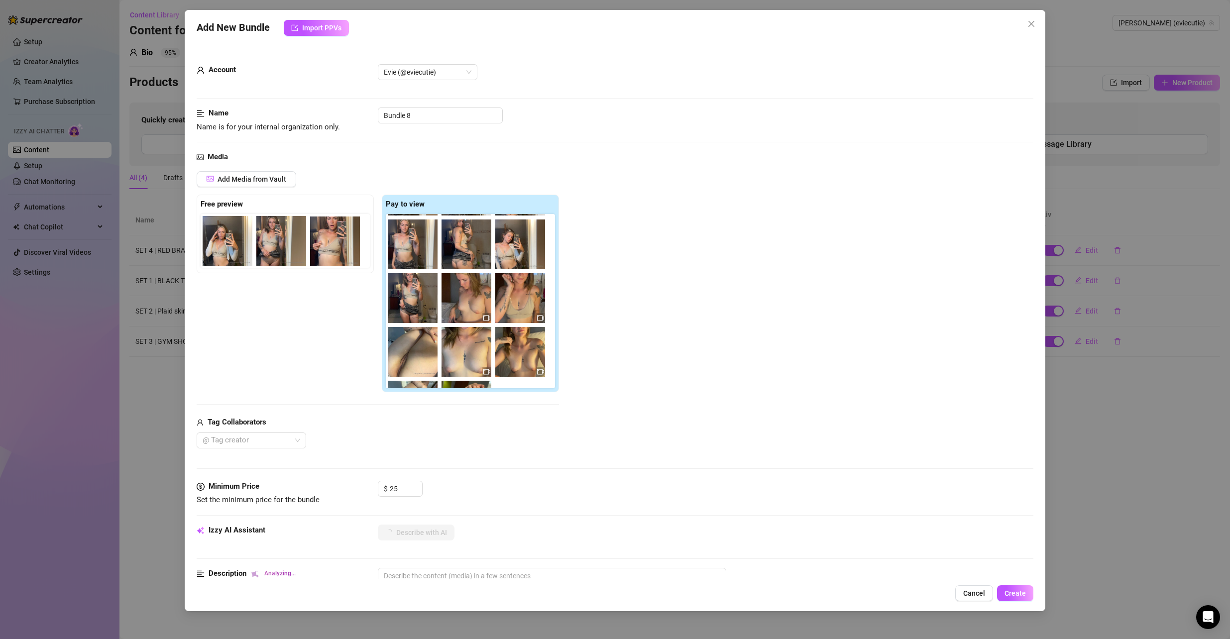
drag, startPoint x: 416, startPoint y: 361, endPoint x: 330, endPoint y: 236, distance: 152.5
click at [330, 236] on div "Free preview Pay to view" at bounding box center [378, 294] width 362 height 198
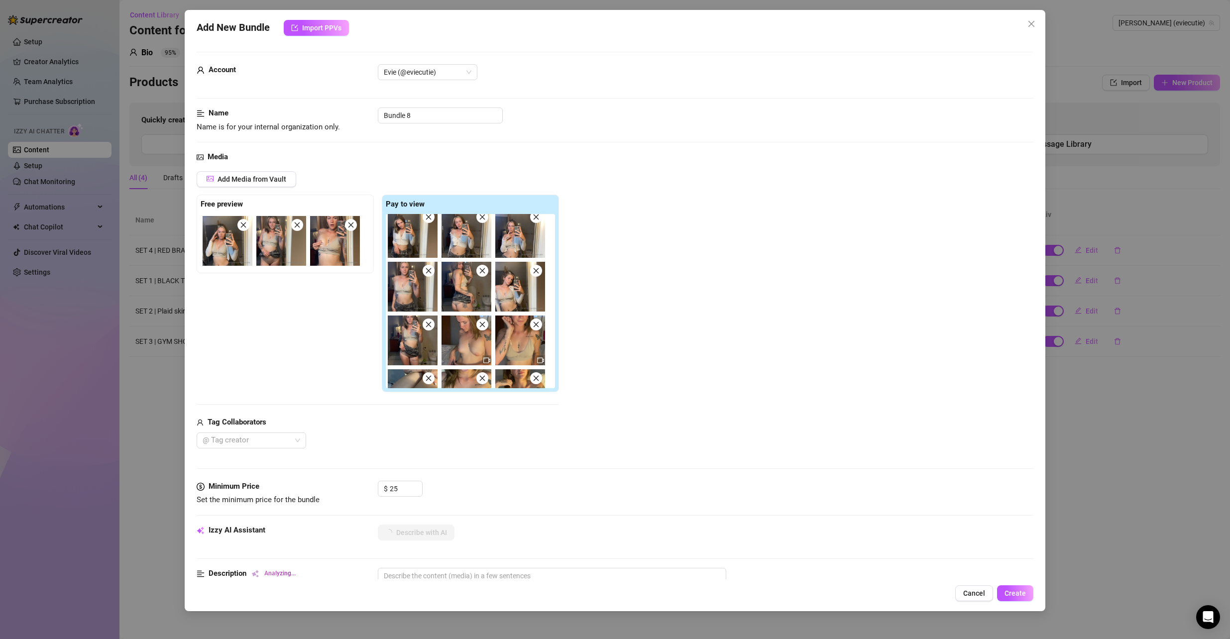
scroll to position [0, 0]
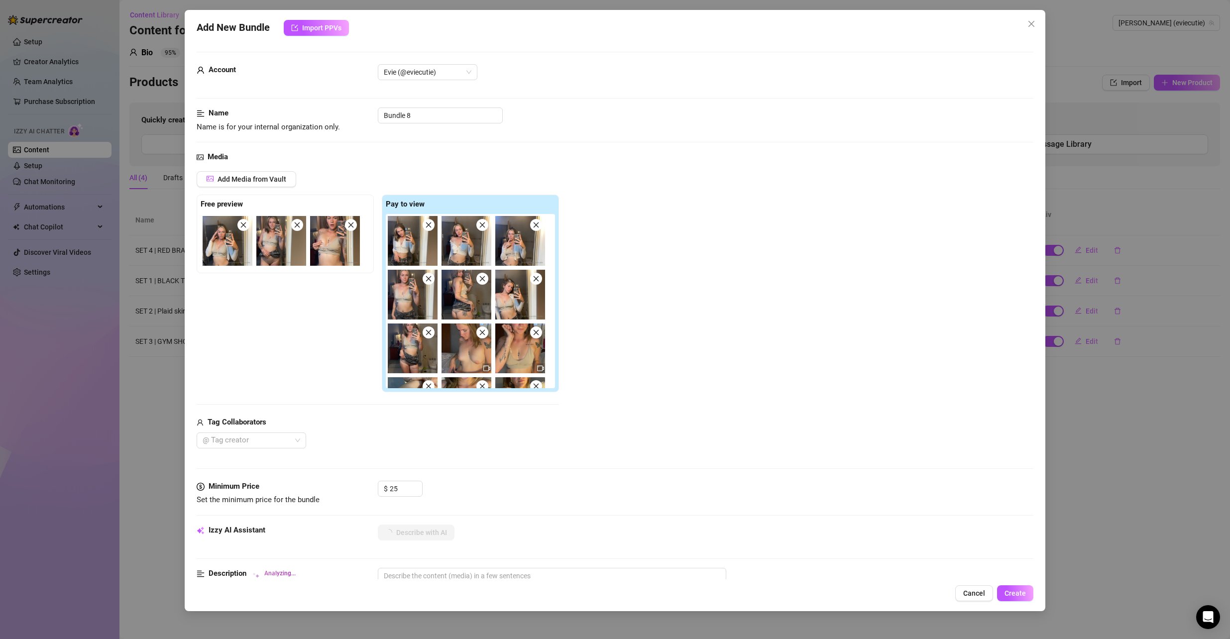
click at [433, 231] on img at bounding box center [413, 241] width 50 height 50
click at [486, 283] on span at bounding box center [483, 279] width 12 height 12
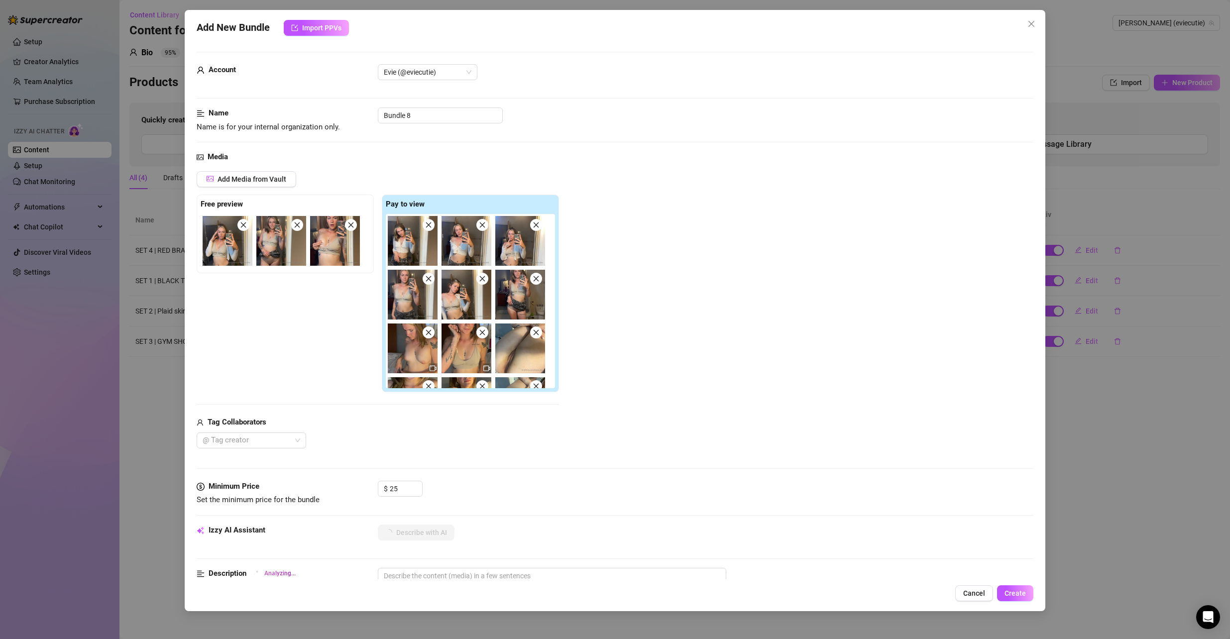
click at [537, 285] on img at bounding box center [520, 295] width 50 height 50
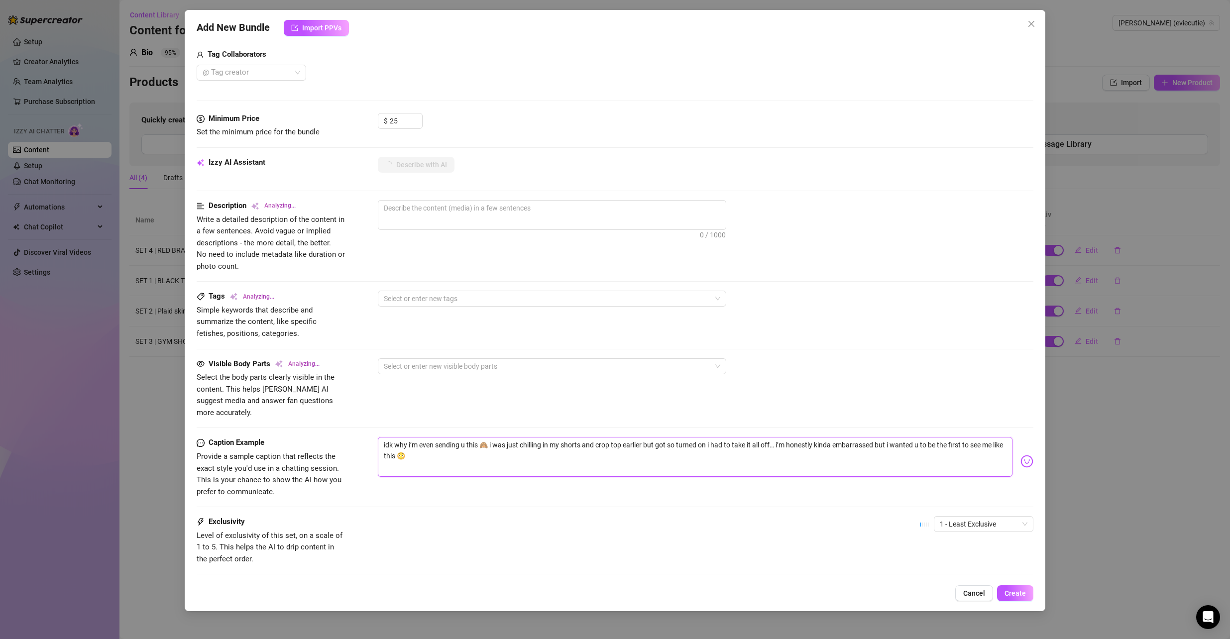
scroll to position [416, 0]
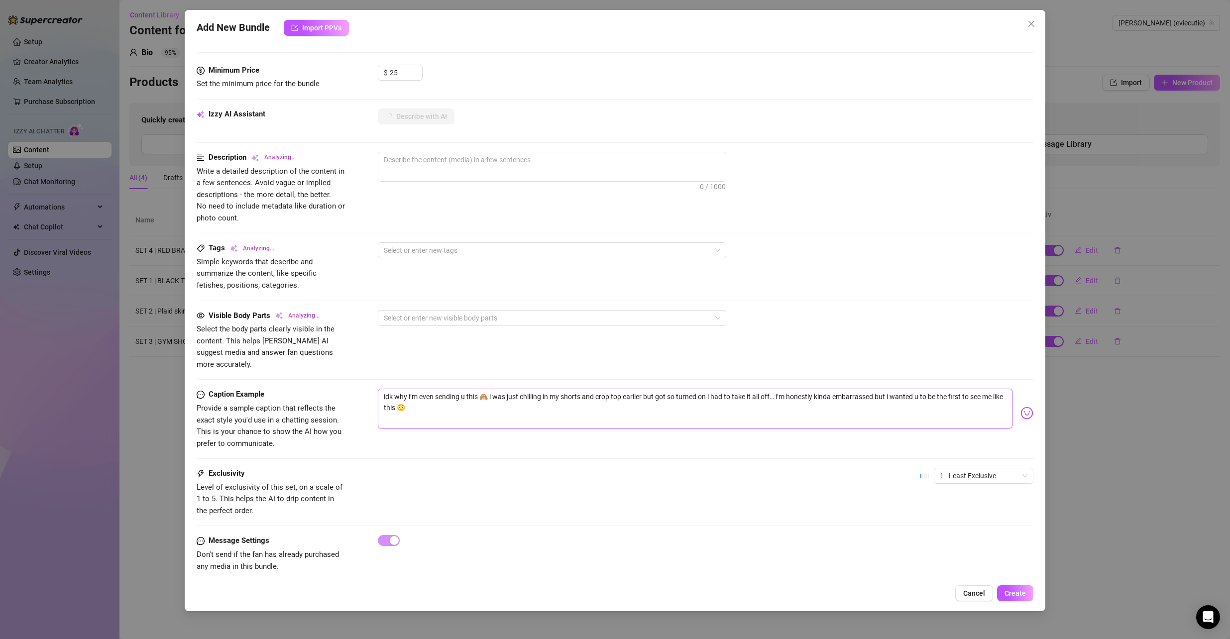
type textarea "[PERSON_NAME]"
type textarea "[PERSON_NAME] teases in"
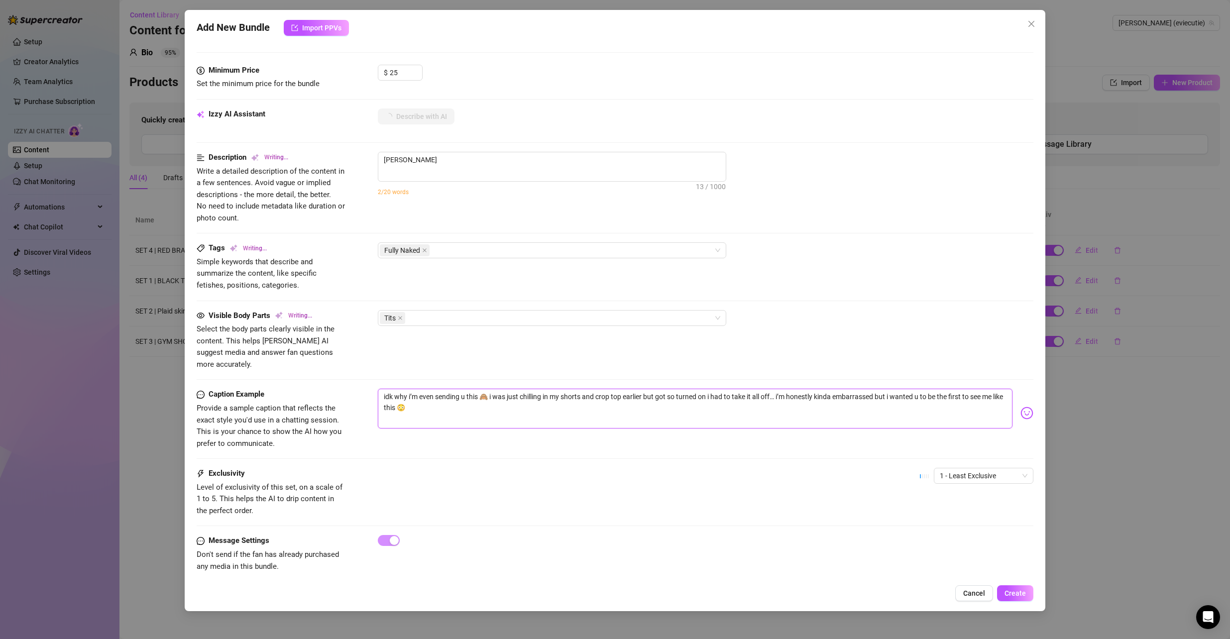
type textarea "[PERSON_NAME] teases in"
type textarea "[PERSON_NAME] teases in a"
type textarea "Evalyn teases in a tight"
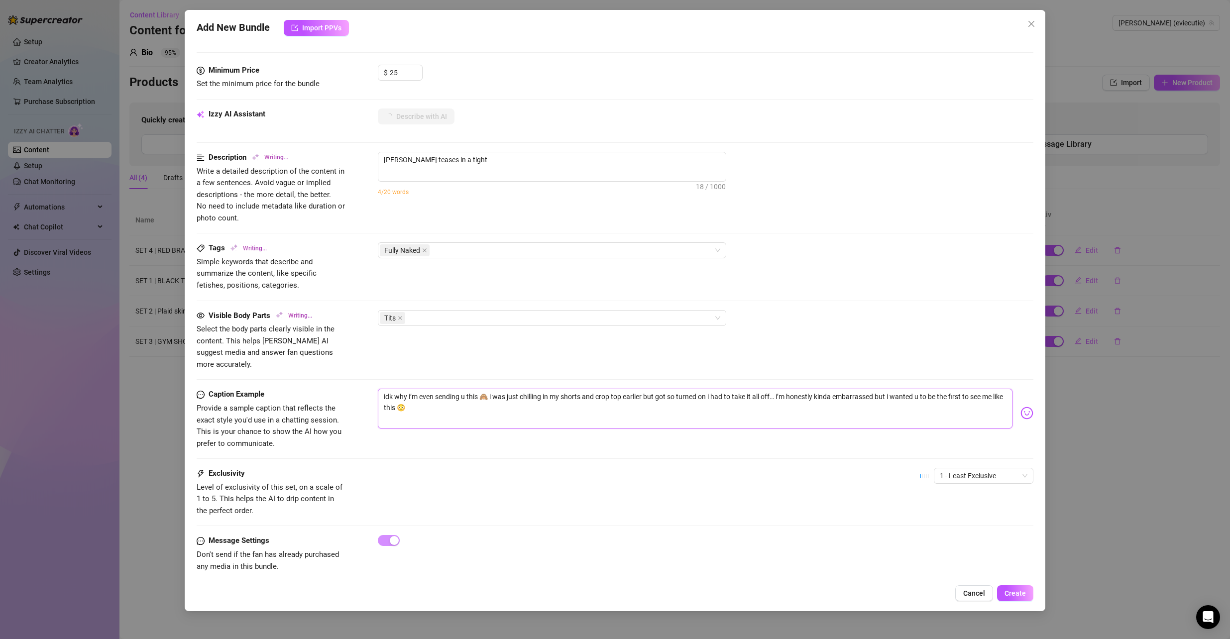
type textarea "Evalyn teases in a tight beige"
type textarea "Evalyn teases in a tight beige crop"
type textarea "Evalyn teases in a tight beige crop top"
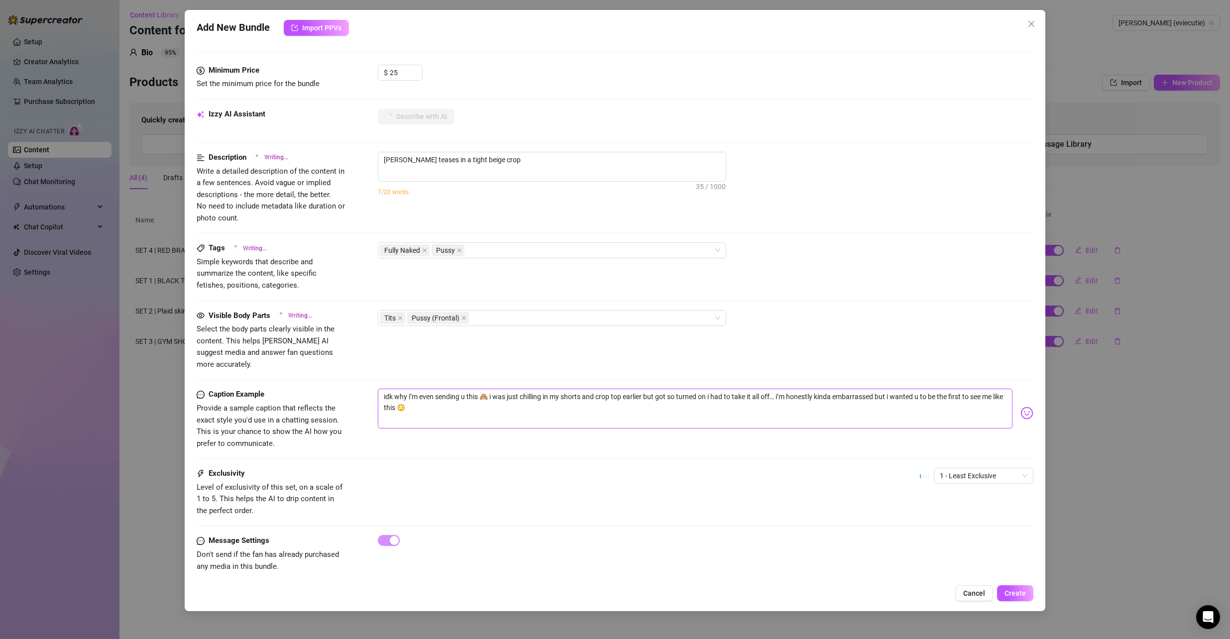
type textarea "Evalyn teases in a tight beige crop top"
type textarea "Evalyn teases in a tight beige crop top and"
type textarea "Evalyn teases in a tight beige crop top and camo"
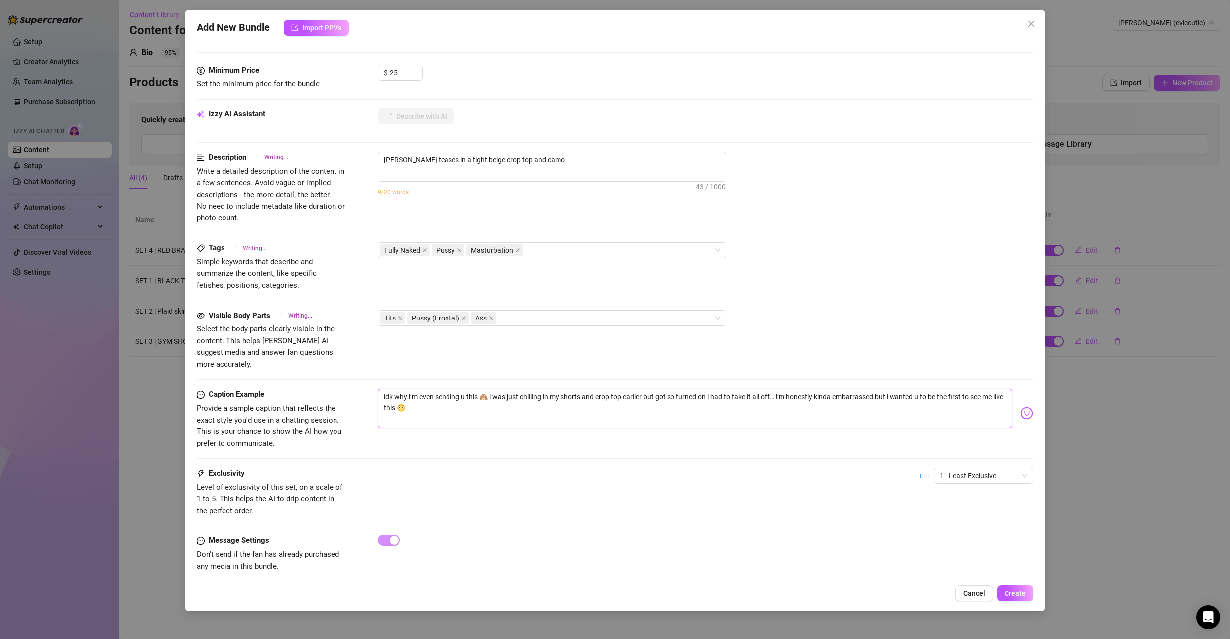
type textarea "Evalyn teases in a tight beige crop top and camo pants,"
type textarea "Evalyn teases in a tight beige crop top and camo pants, slowly"
type textarea "Evalyn teases in a tight beige crop top and camo pants, slowly stripping"
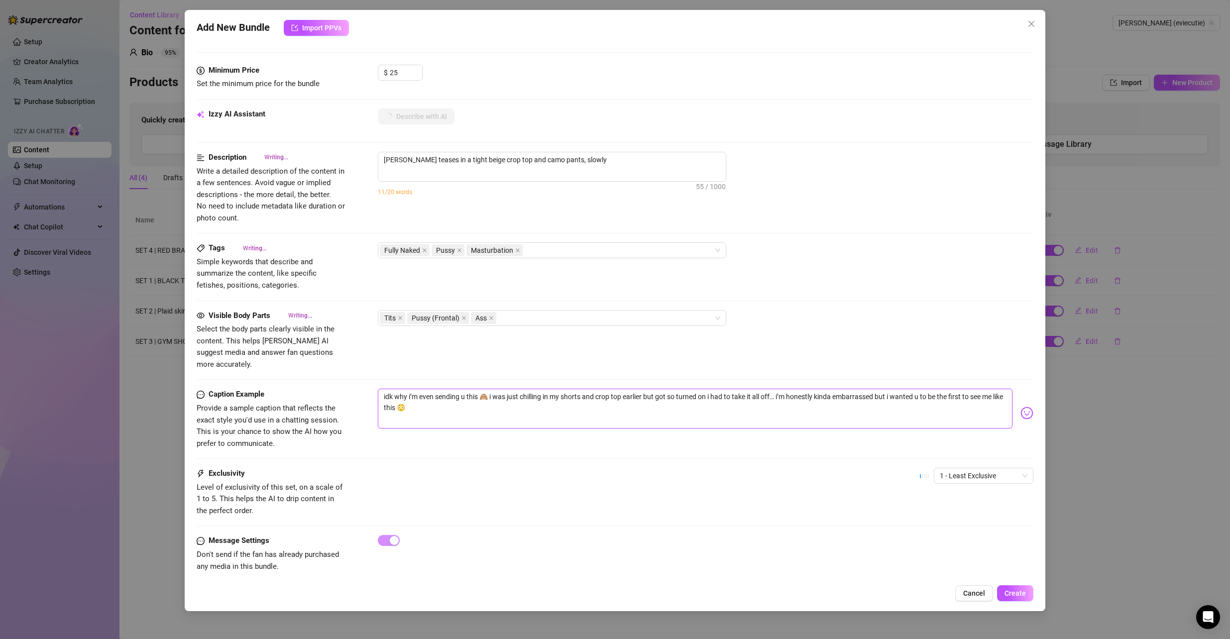
type textarea "Evalyn teases in a tight beige crop top and camo pants, slowly stripping"
type textarea "Evalyn teases in a tight beige crop top and camo pants, slowly stripping to"
type textarea "Evalyn teases in a tight beige crop top and camo pants, slowly stripping to rev…"
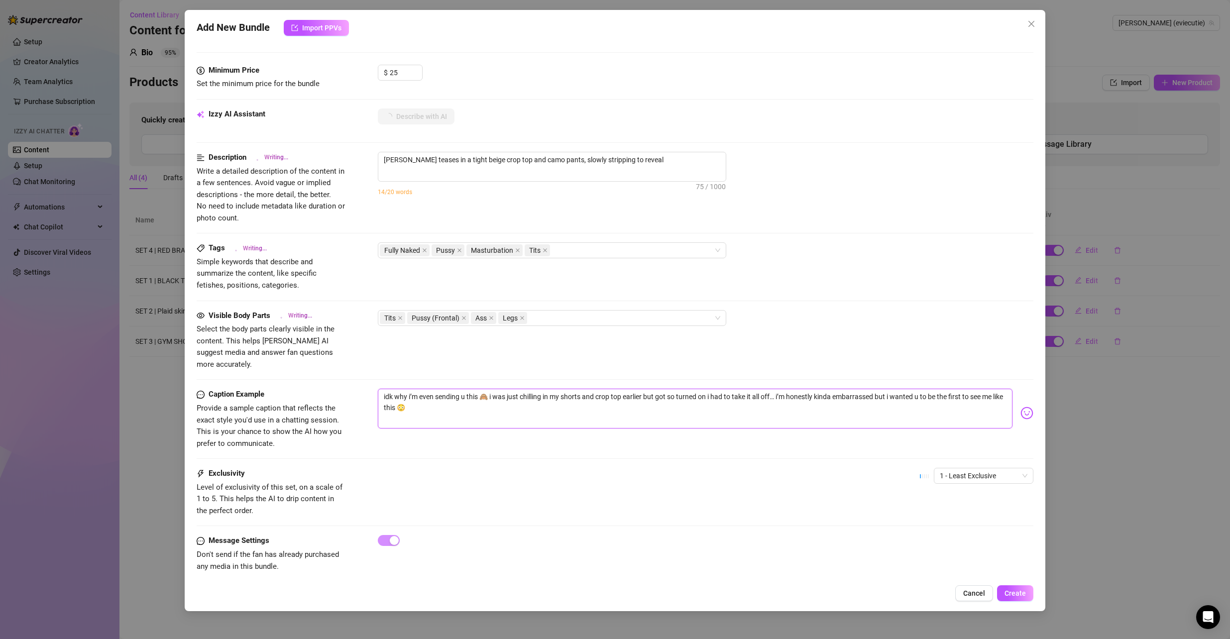
type textarea "Evalyn teases in a tight beige crop top and camo pants, slowly stripping to rev…"
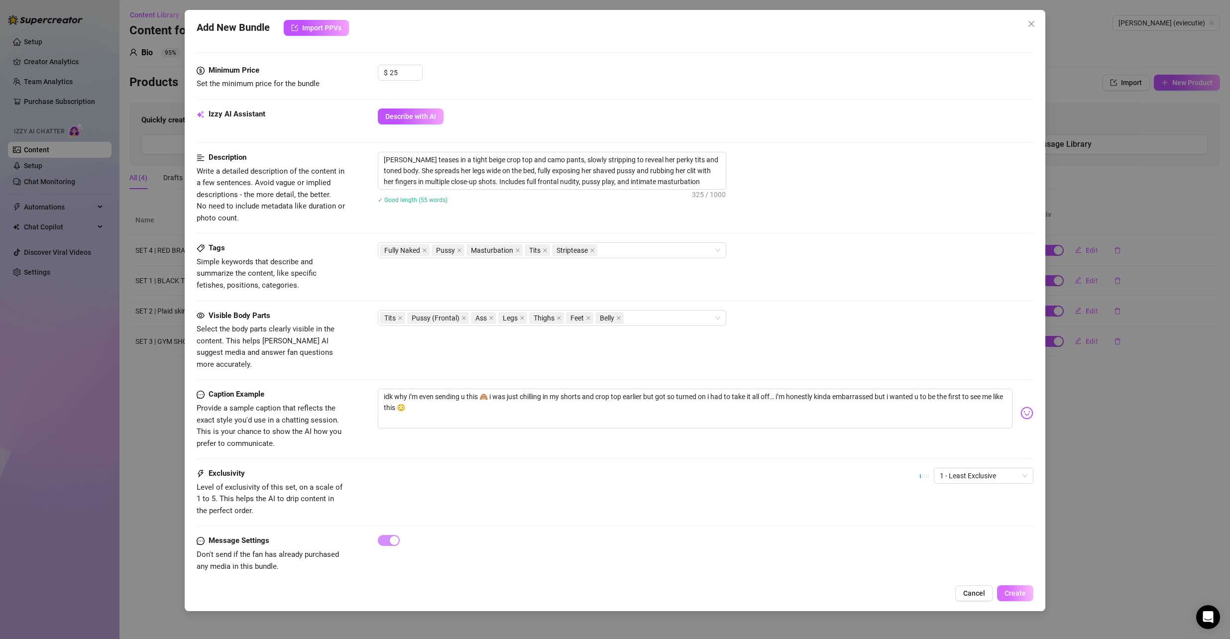
click at [1010, 597] on span "Create" at bounding box center [1015, 594] width 21 height 8
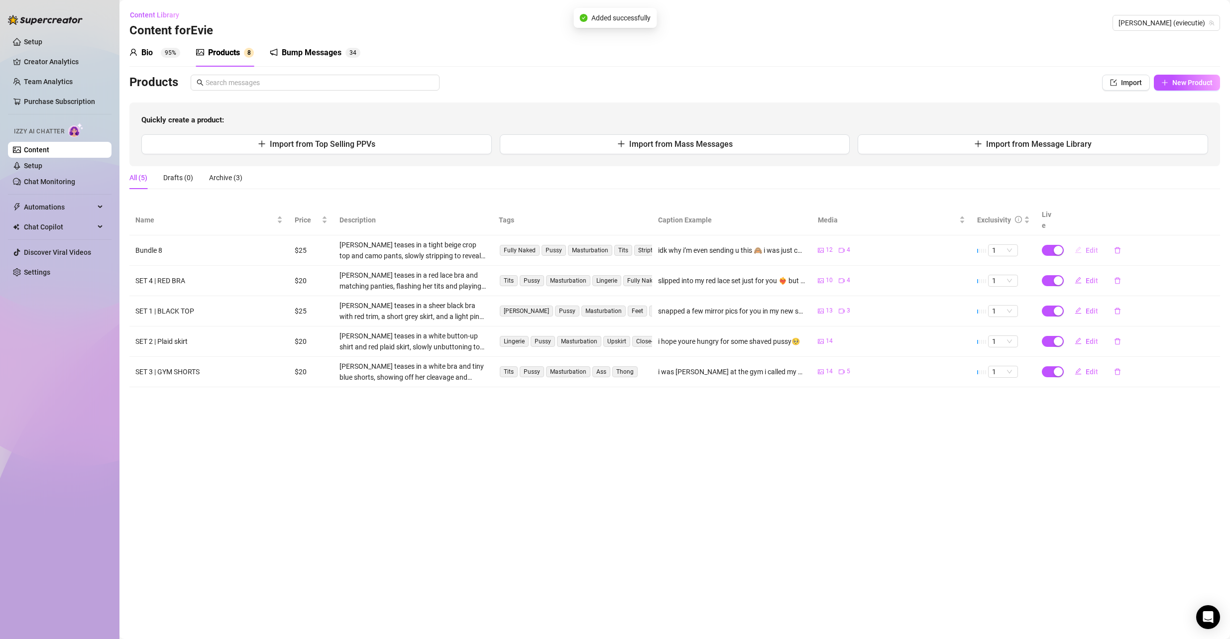
click at [1092, 246] on span "Edit" at bounding box center [1092, 250] width 12 height 8
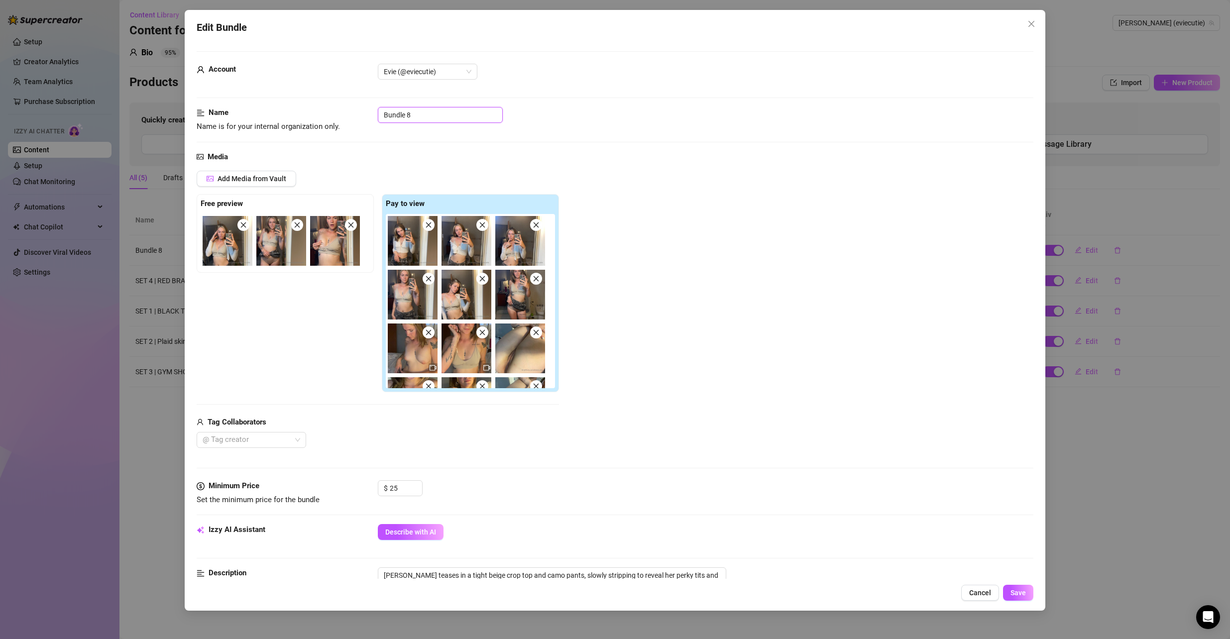
drag, startPoint x: 432, startPoint y: 114, endPoint x: 259, endPoint y: 107, distance: 172.4
click at [259, 107] on form "Account Evie (@eviecutie) Name Name is for your internal organization only. Bun…" at bounding box center [616, 529] width 838 height 956
click at [1023, 590] on span "Save" at bounding box center [1018, 593] width 15 height 8
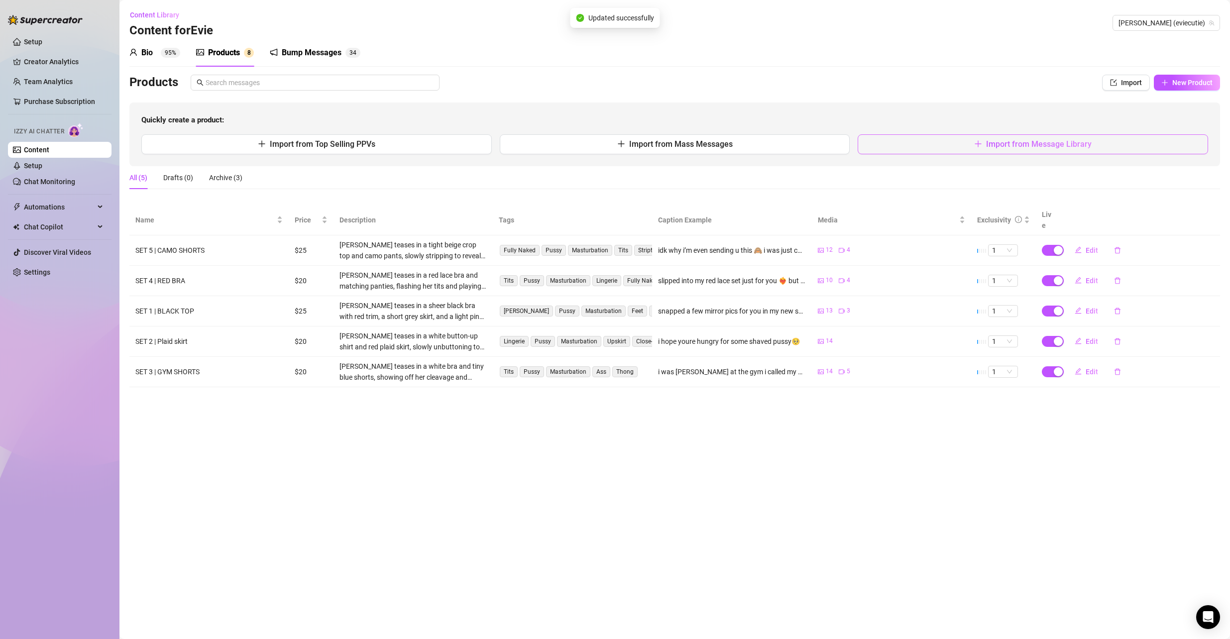
click at [986, 142] on button "Import from Message Library" at bounding box center [1033, 144] width 351 height 20
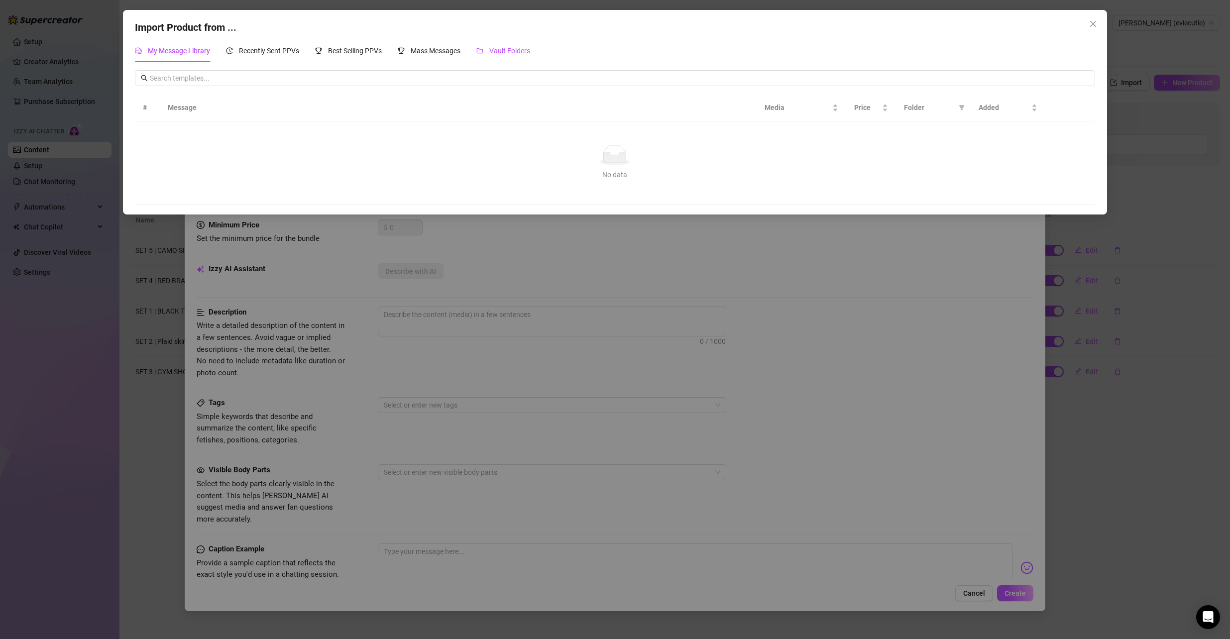
click at [529, 51] on span "Vault Folders" at bounding box center [509, 51] width 41 height 8
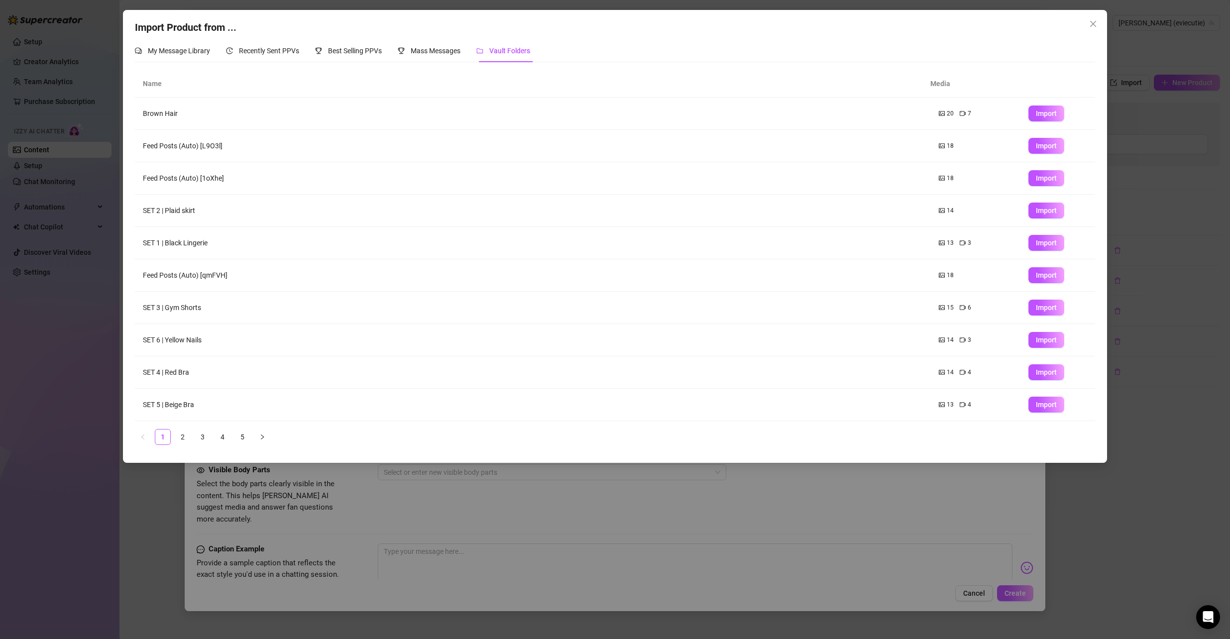
drag, startPoint x: 1044, startPoint y: 338, endPoint x: 1042, endPoint y: 327, distance: 11.7
click at [1044, 338] on span "Import" at bounding box center [1046, 340] width 21 height 8
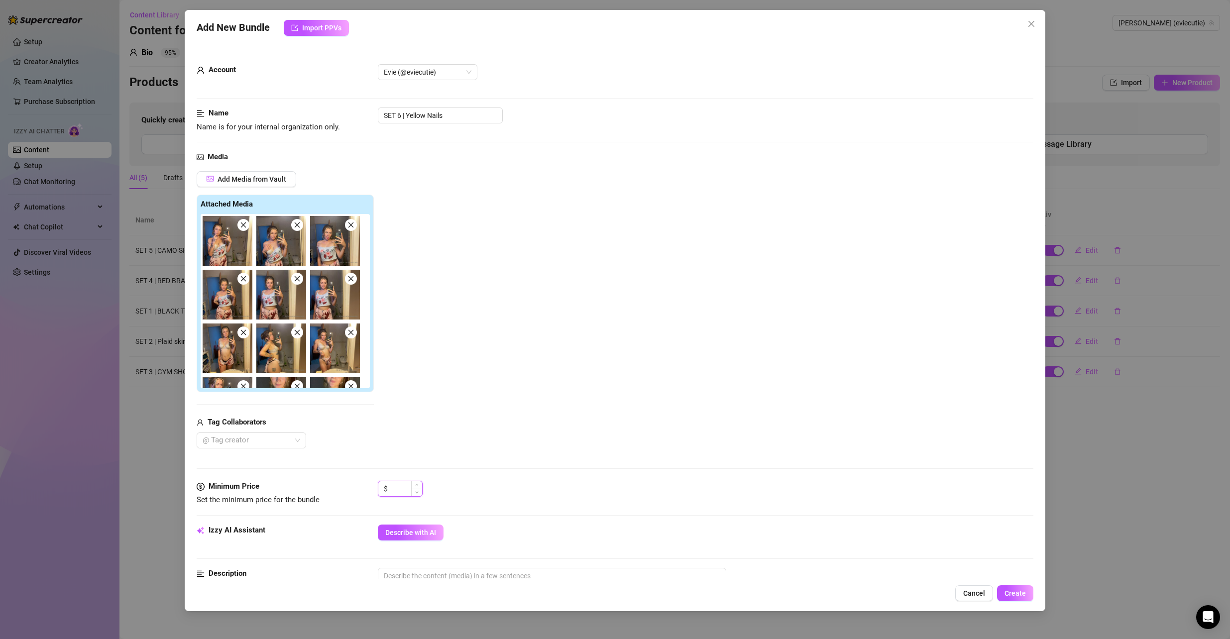
click at [400, 490] on input at bounding box center [406, 489] width 32 height 15
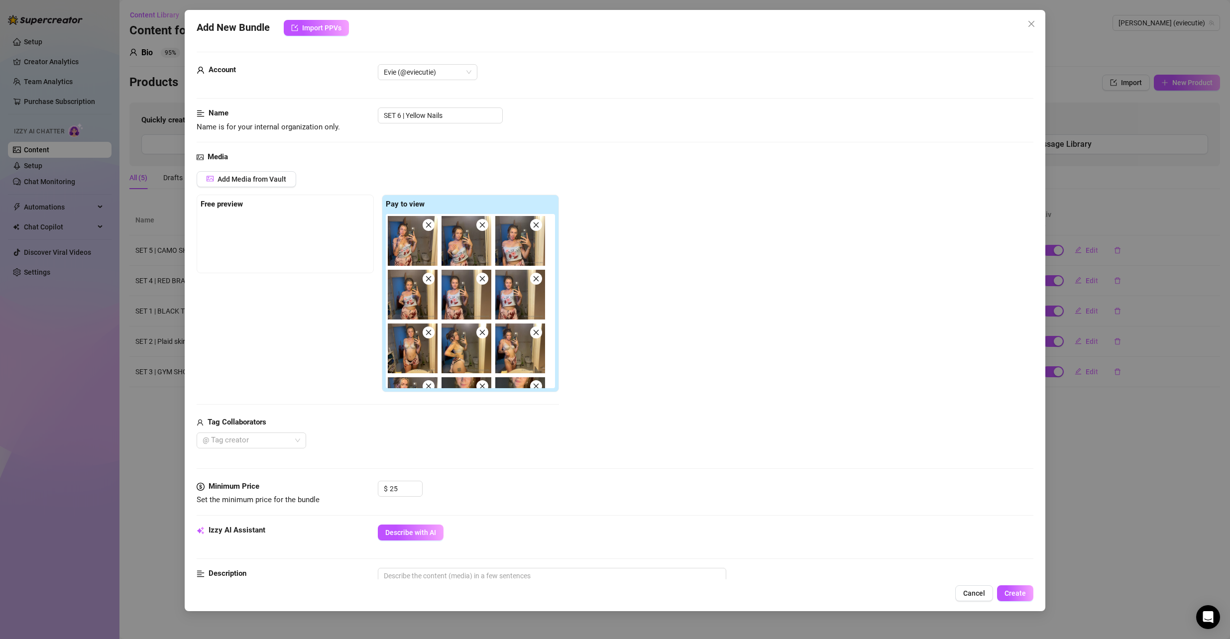
click at [409, 528] on button "Describe with AI" at bounding box center [411, 533] width 66 height 16
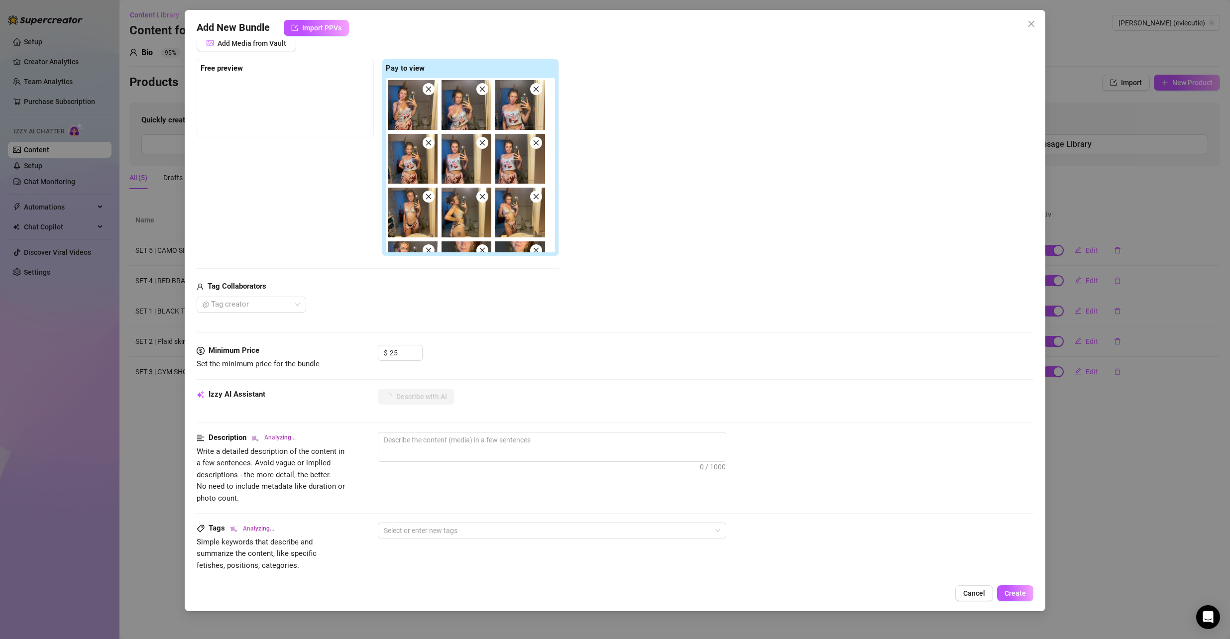
scroll to position [149, 0]
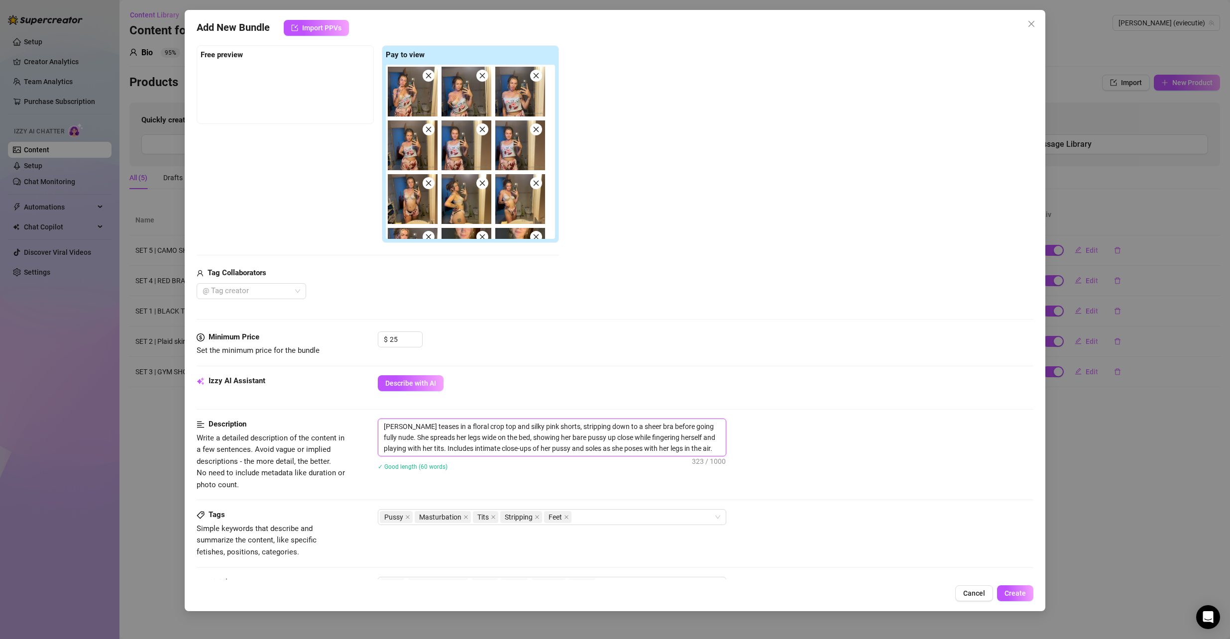
click at [692, 439] on textarea "Evalyn teases in a floral crop top and silky pink shorts, stripping down to a s…" at bounding box center [552, 437] width 348 height 37
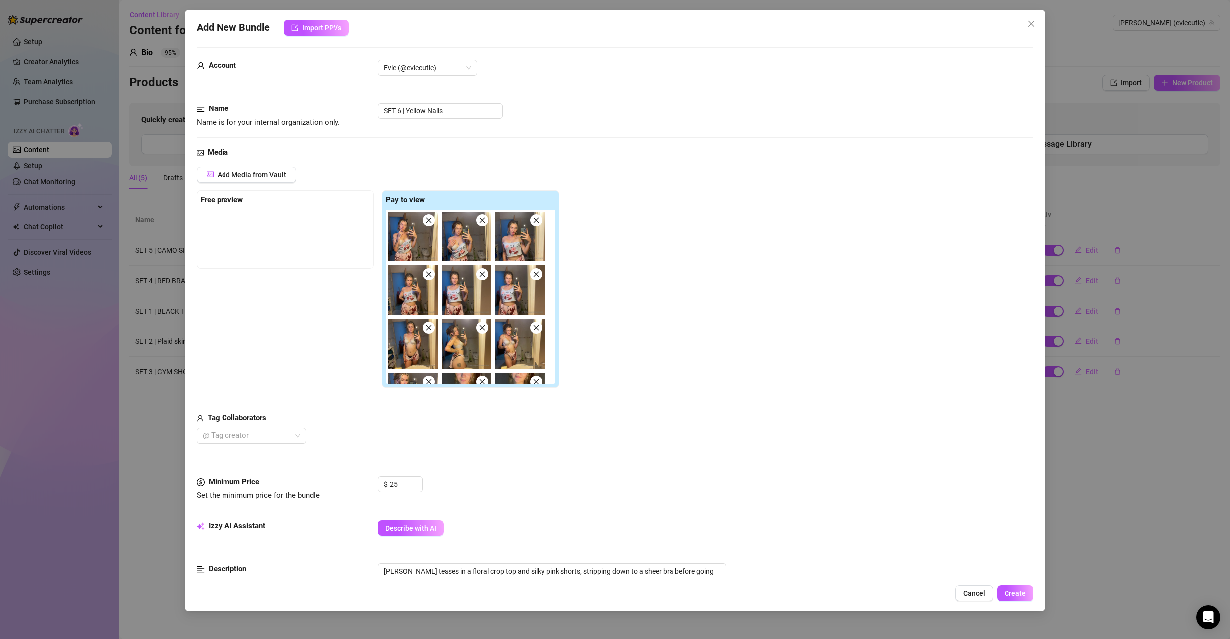
scroll to position [0, 0]
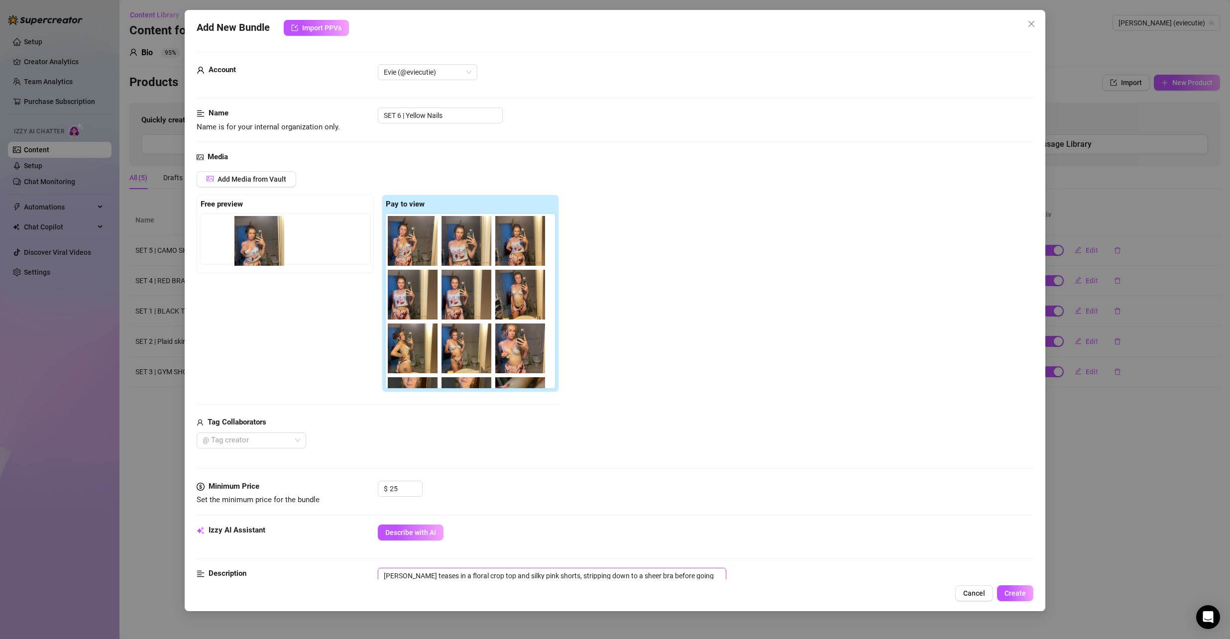
drag, startPoint x: 470, startPoint y: 256, endPoint x: 241, endPoint y: 248, distance: 228.2
click at [241, 248] on div "Free preview Pay to view" at bounding box center [378, 294] width 362 height 198
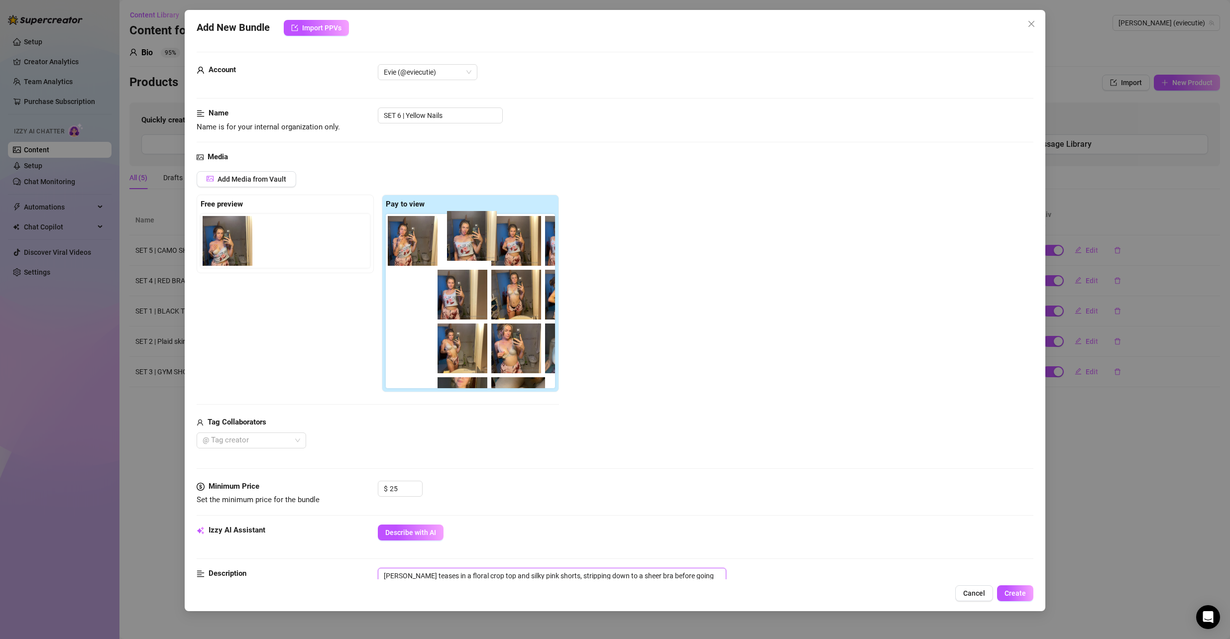
drag, startPoint x: 466, startPoint y: 249, endPoint x: 464, endPoint y: 243, distance: 6.0
click at [464, 243] on div at bounding box center [472, 301] width 173 height 174
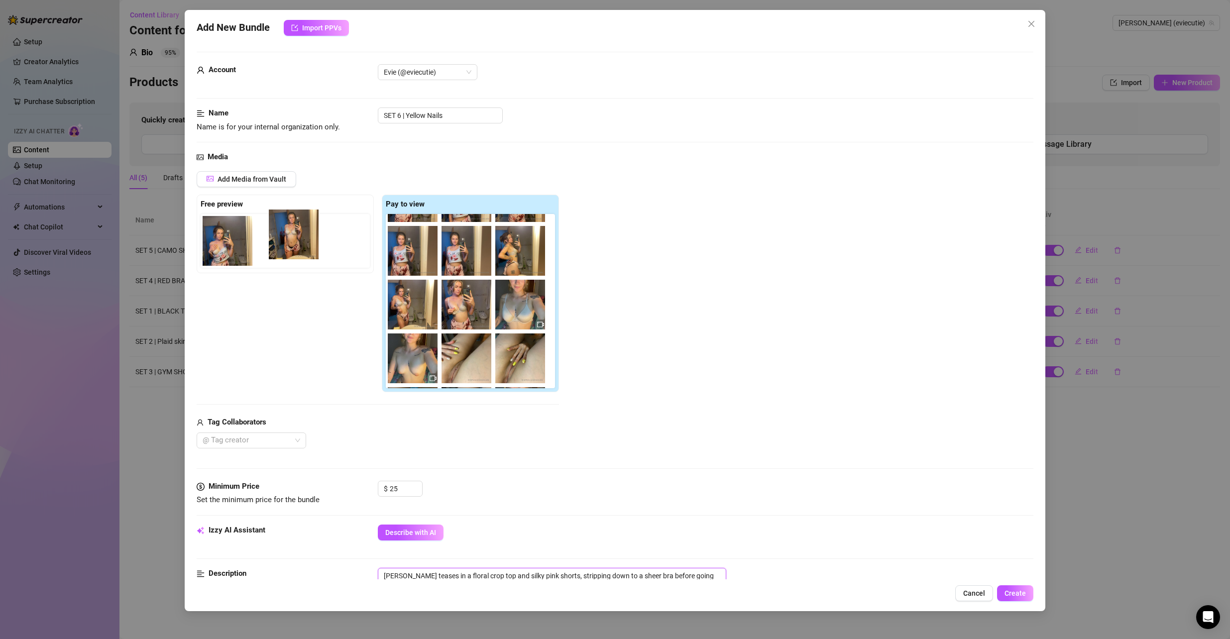
drag, startPoint x: 475, startPoint y: 258, endPoint x: 290, endPoint y: 246, distance: 185.2
click at [290, 246] on div "Free preview Pay to view" at bounding box center [378, 294] width 362 height 198
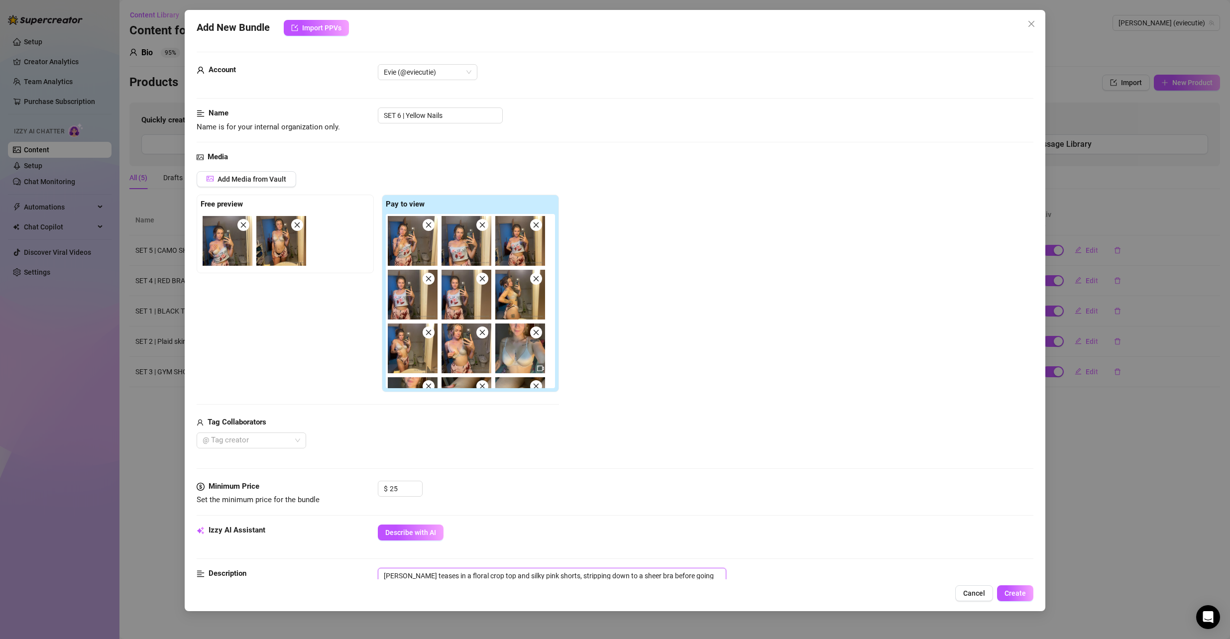
click at [430, 277] on icon "close" at bounding box center [428, 278] width 7 height 7
drag, startPoint x: 424, startPoint y: 279, endPoint x: 495, endPoint y: 258, distance: 74.4
click at [429, 276] on div at bounding box center [472, 301] width 173 height 174
click at [433, 227] on span at bounding box center [429, 225] width 12 height 12
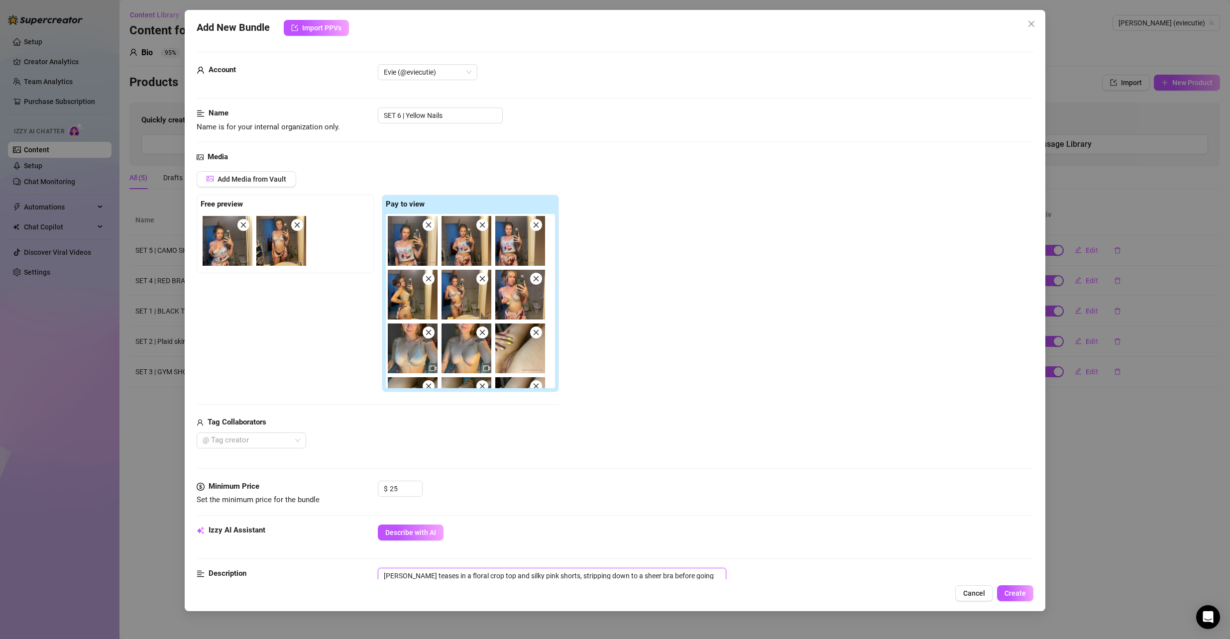
click at [542, 229] on img at bounding box center [520, 241] width 50 height 50
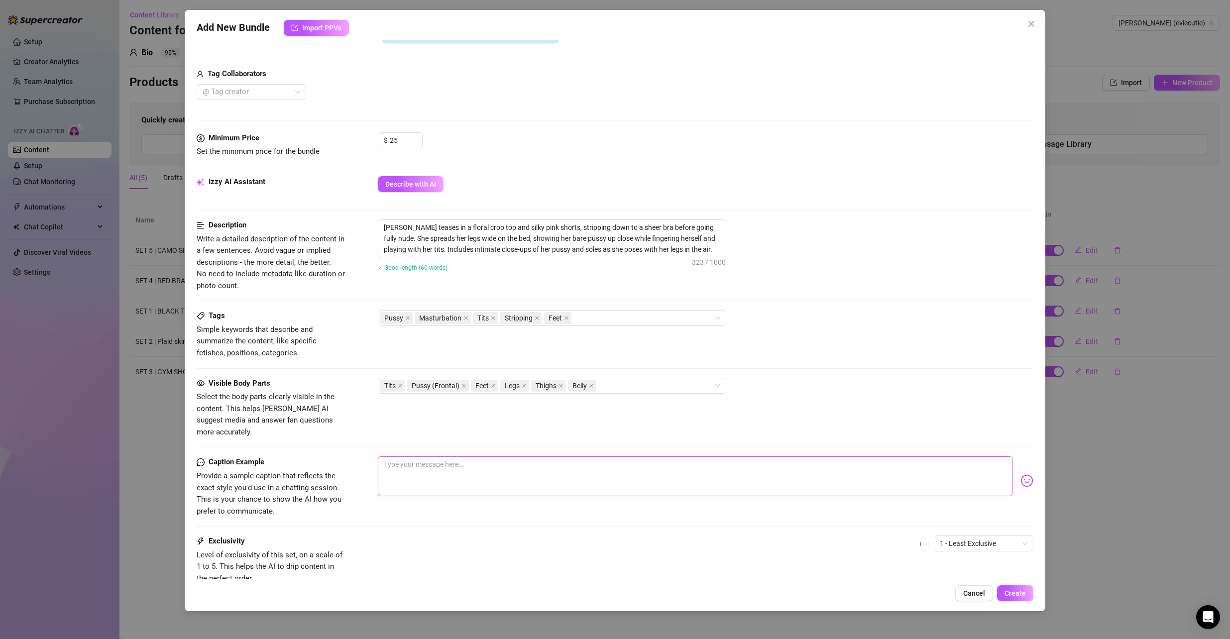
click at [456, 457] on textarea at bounding box center [695, 477] width 635 height 40
paste textarea "was supposed to just be winding down in my cute little pj set tonight 🙈 but i c…"
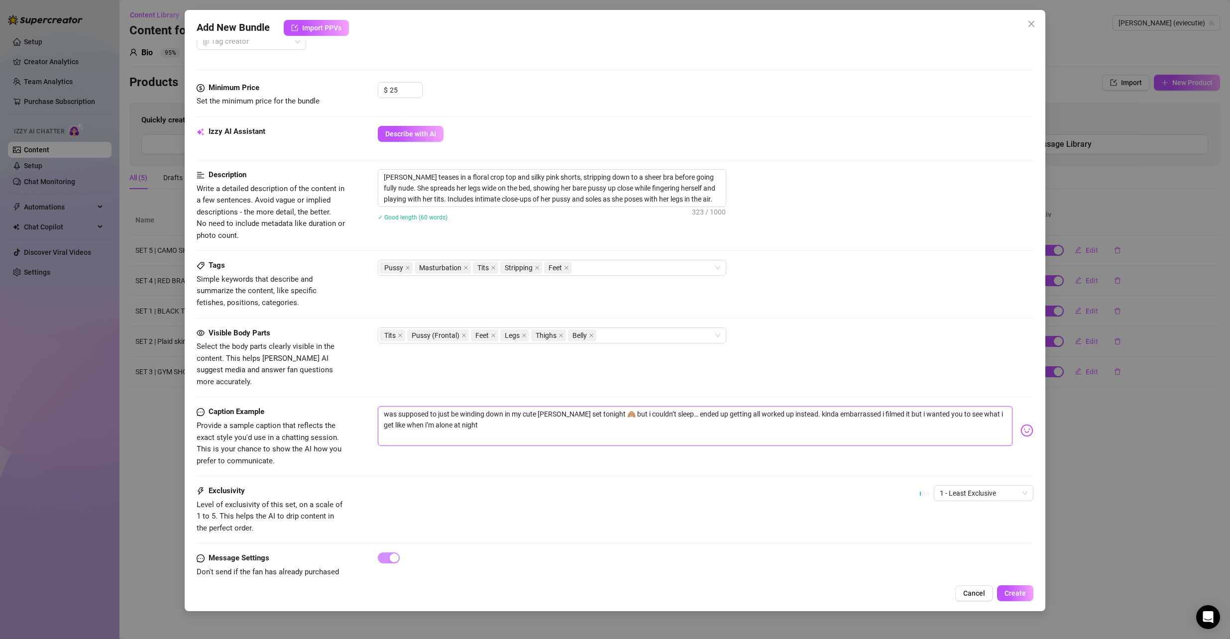
scroll to position [416, 0]
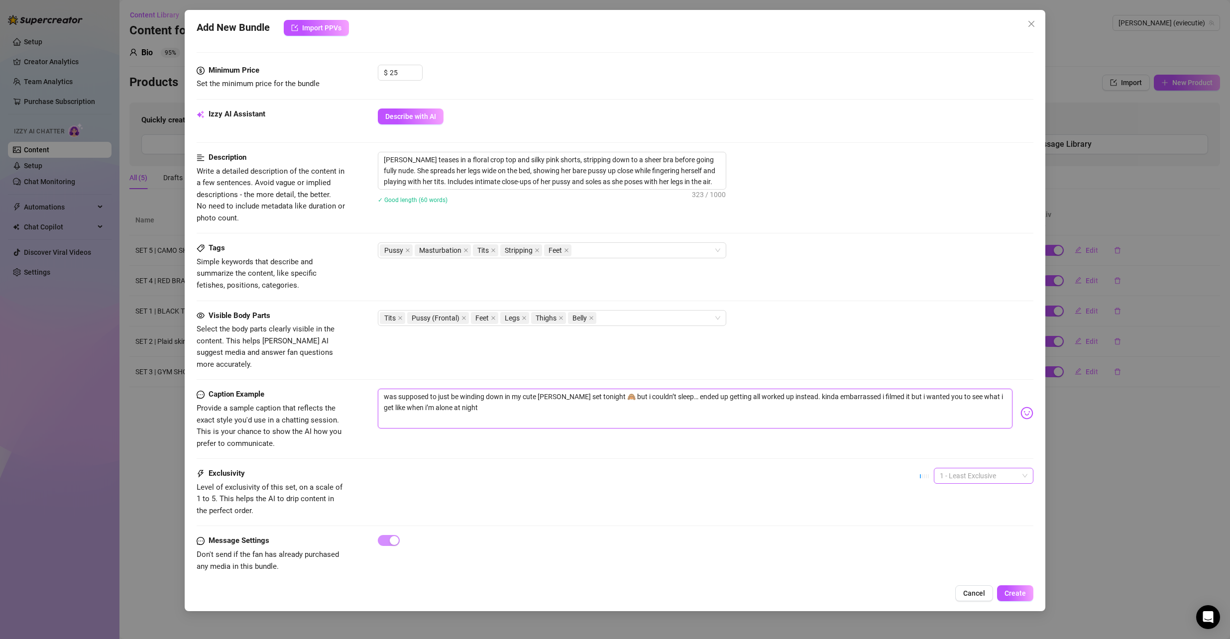
click at [948, 469] on span "1 - Least Exclusive" at bounding box center [984, 476] width 88 height 15
click at [958, 495] on div "2" at bounding box center [976, 500] width 84 height 11
click at [923, 438] on div "Caption Example Provide a sample caption that reflects the exact style you'd us…" at bounding box center [616, 428] width 838 height 79
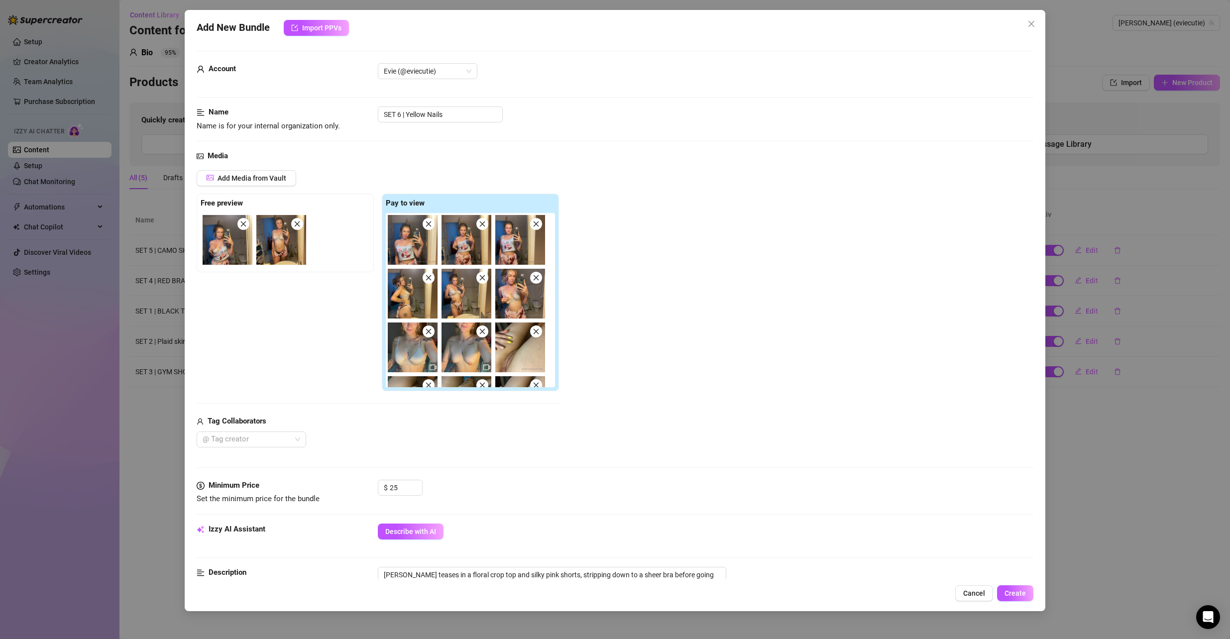
scroll to position [0, 0]
click at [1013, 593] on span "Create" at bounding box center [1015, 594] width 21 height 8
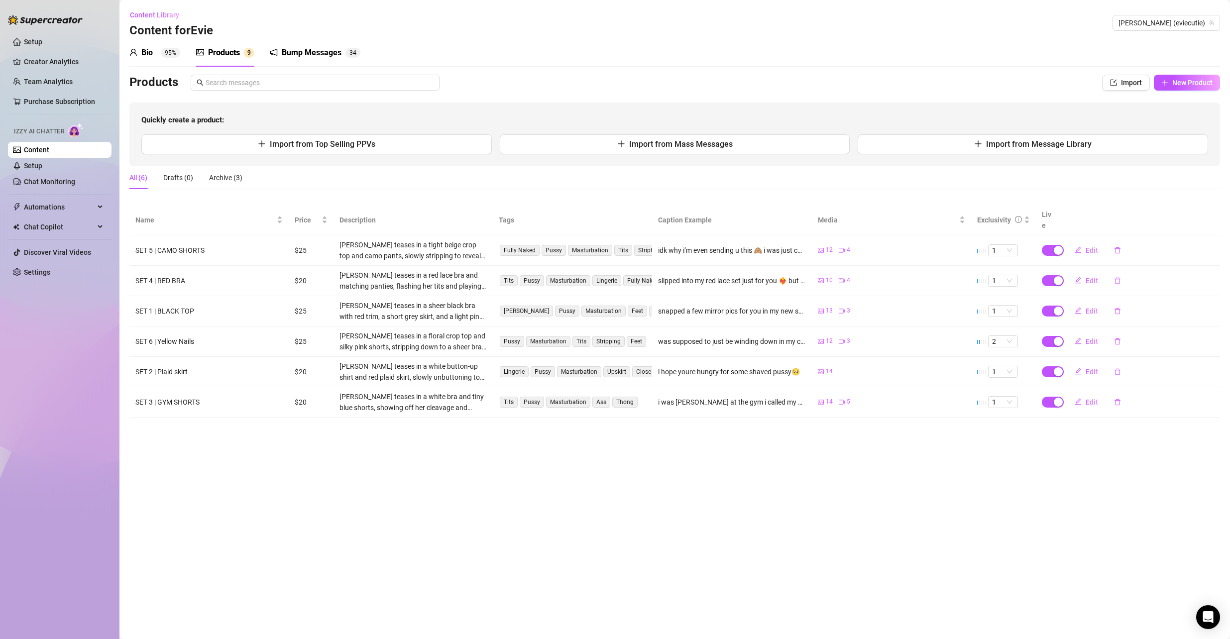
click at [537, 504] on main "Content Library Content for Evie Evie (eviecutie) Bio 95% Products 9 Bump Messa…" at bounding box center [675, 319] width 1111 height 639
click at [1170, 82] on button "New Product" at bounding box center [1187, 83] width 66 height 16
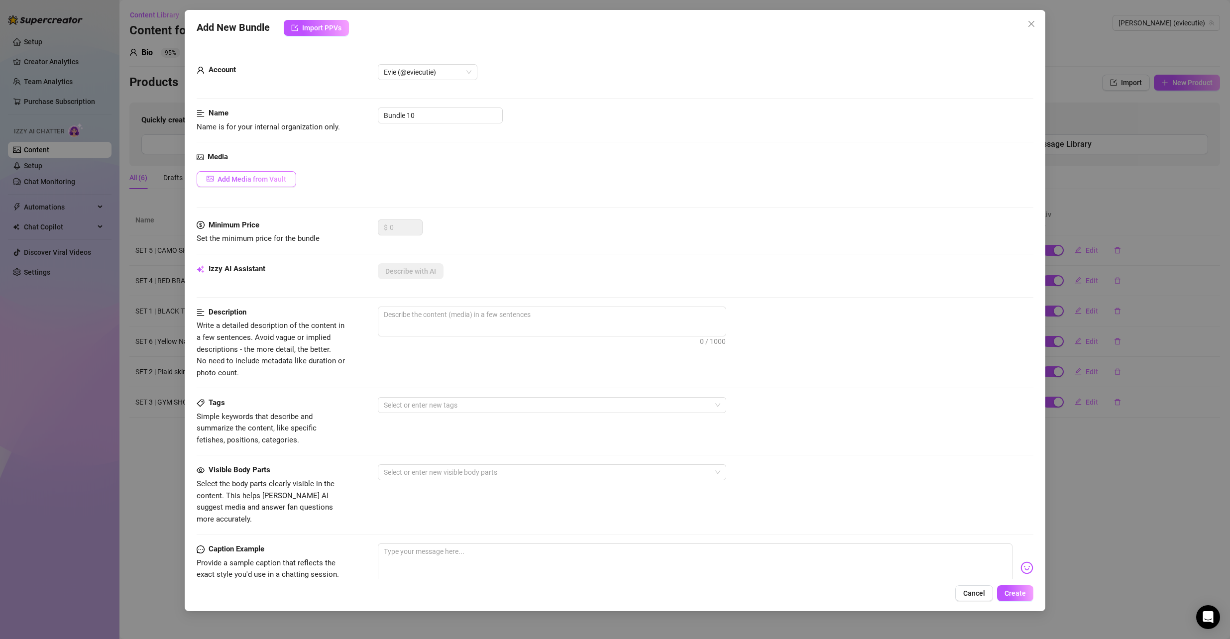
click at [271, 175] on span "Add Media from Vault" at bounding box center [252, 179] width 69 height 8
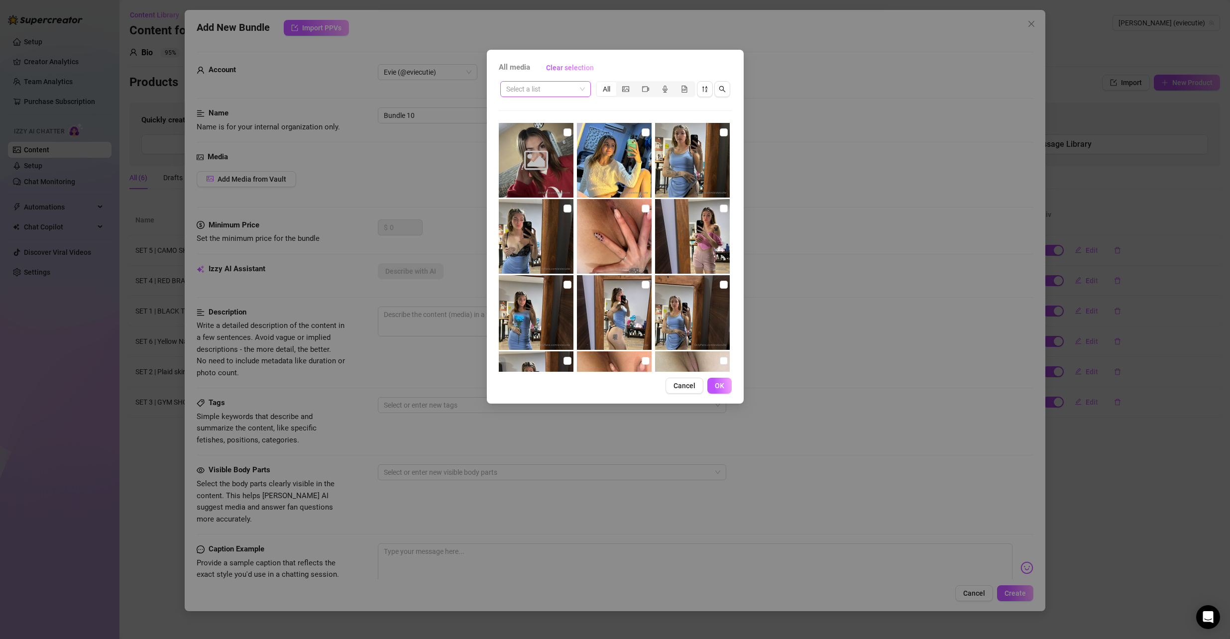
click at [544, 87] on input "search" at bounding box center [541, 89] width 70 height 15
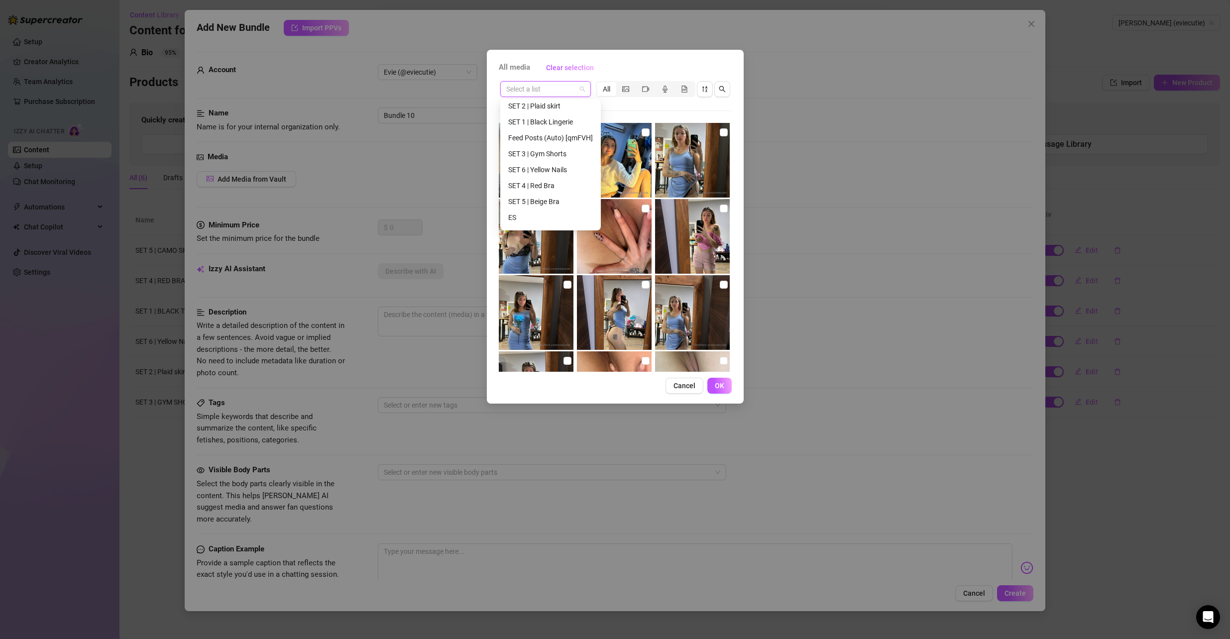
scroll to position [82, 0]
click at [556, 199] on div "SET 7 | Blue Shirt" at bounding box center [550, 202] width 85 height 11
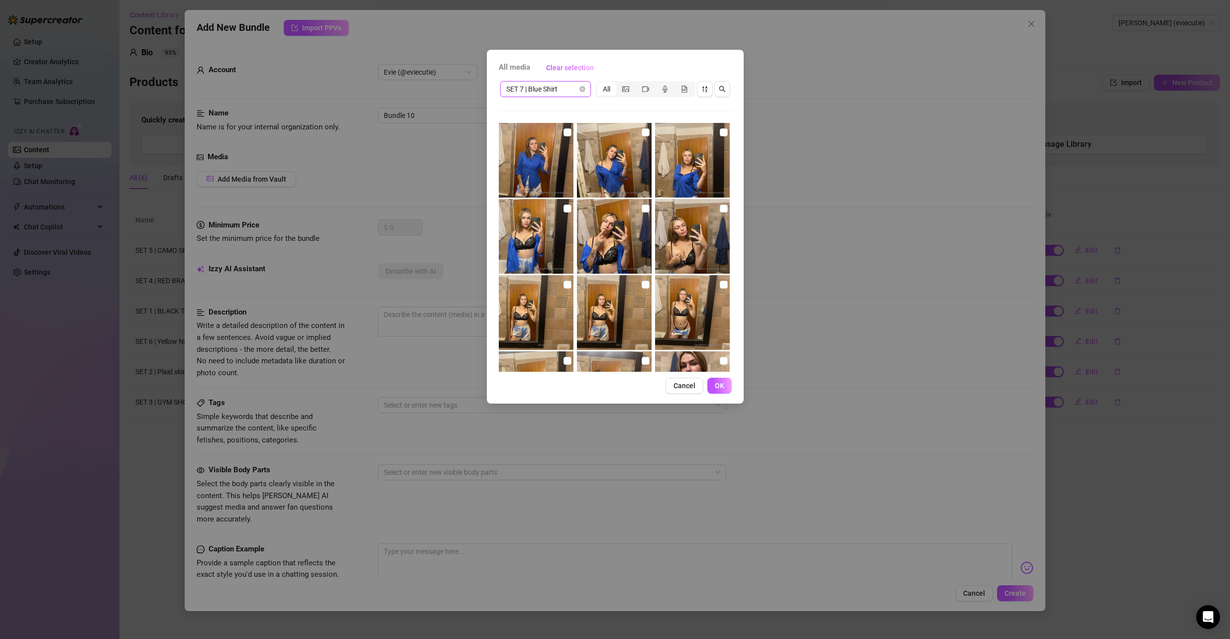
click at [569, 131] on input "checkbox" at bounding box center [568, 132] width 8 height 8
click at [637, 132] on img at bounding box center [614, 160] width 75 height 75
click at [720, 130] on input "checkbox" at bounding box center [724, 132] width 8 height 8
click at [644, 133] on input "checkbox" at bounding box center [646, 132] width 8 height 8
click at [642, 204] on label at bounding box center [646, 208] width 8 height 11
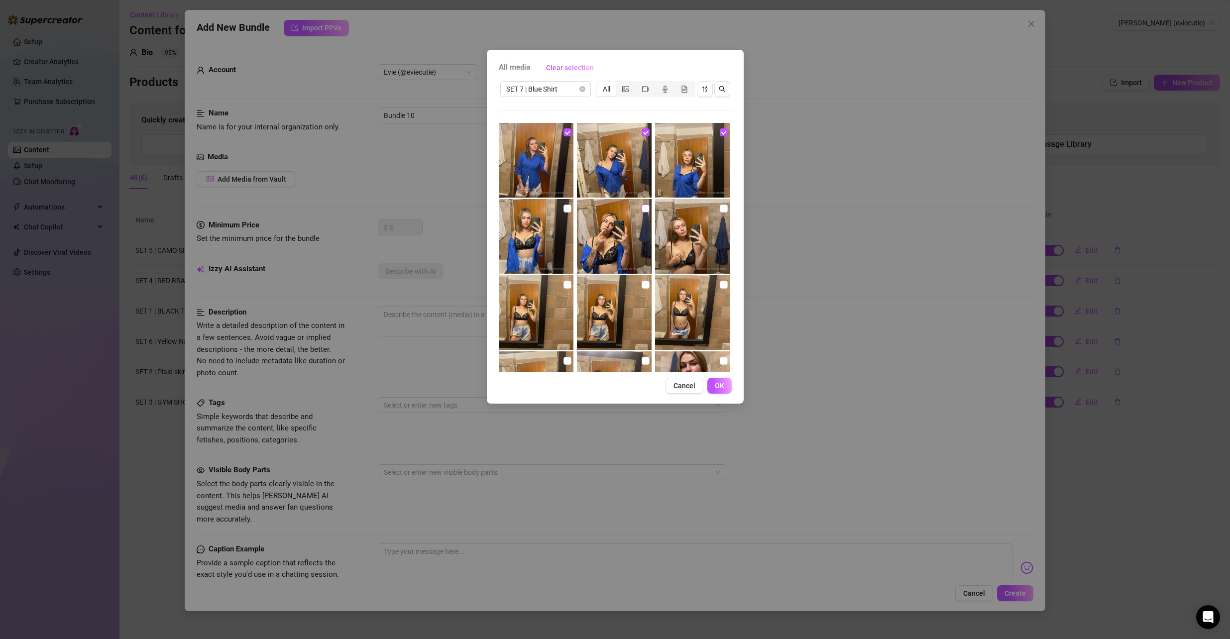
click at [642, 205] on input "checkbox" at bounding box center [646, 209] width 8 height 8
click at [720, 206] on input "checkbox" at bounding box center [724, 209] width 8 height 8
click at [720, 286] on input "checkbox" at bounding box center [724, 285] width 8 height 8
click at [642, 283] on input "checkbox" at bounding box center [646, 285] width 8 height 8
click at [564, 284] on input "checkbox" at bounding box center [568, 285] width 8 height 8
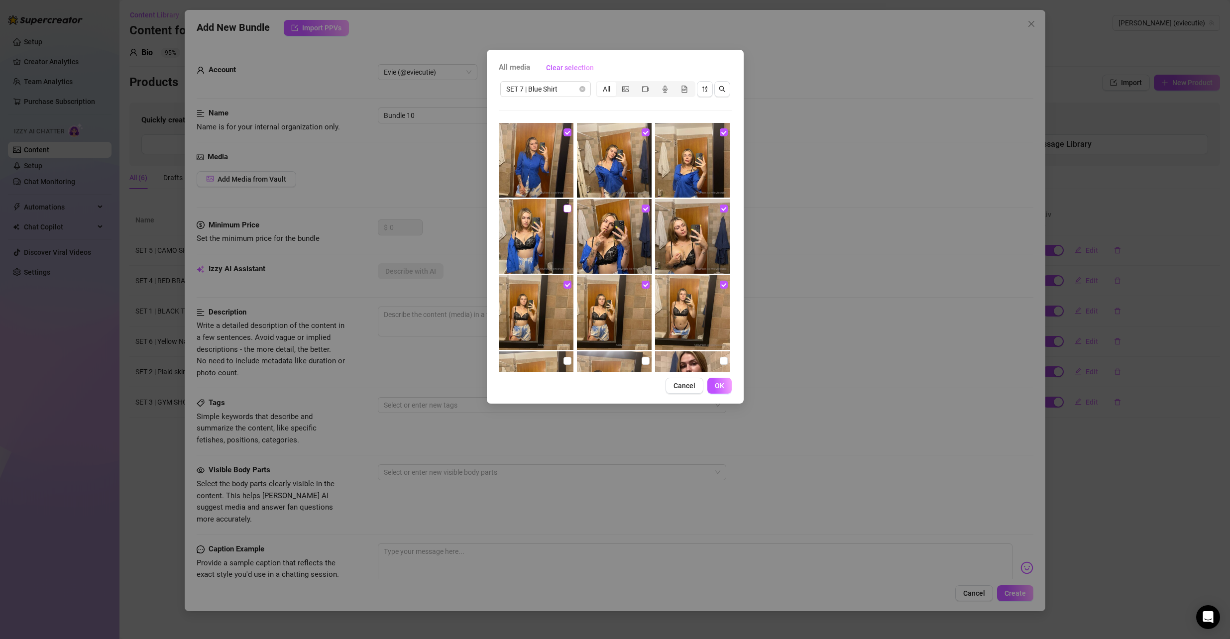
click at [567, 212] on input "checkbox" at bounding box center [568, 209] width 8 height 8
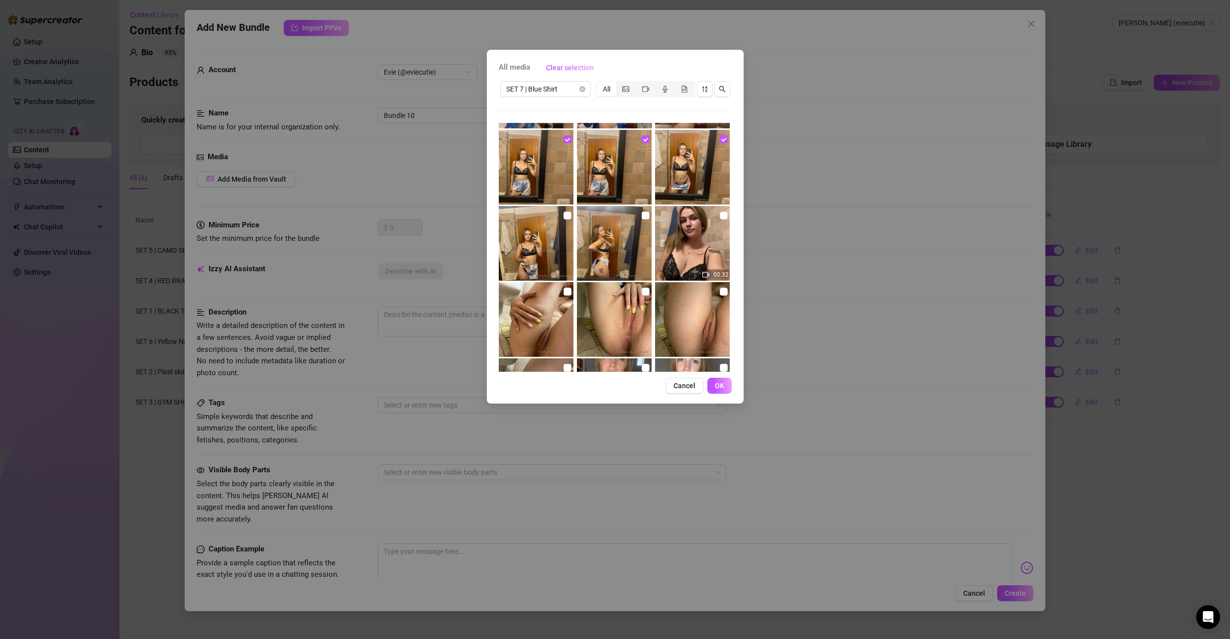
scroll to position [149, 0]
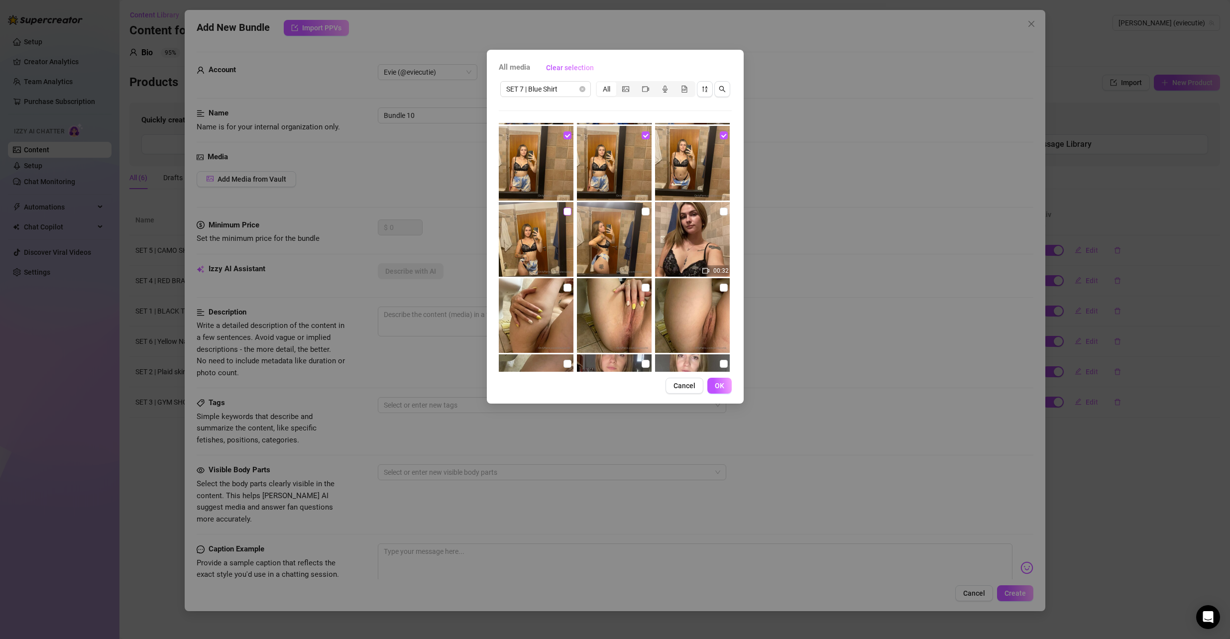
click at [561, 210] on img at bounding box center [536, 239] width 75 height 75
drag, startPoint x: 566, startPoint y: 209, endPoint x: 626, endPoint y: 205, distance: 60.4
click at [566, 209] on input "checkbox" at bounding box center [568, 212] width 8 height 8
click at [642, 209] on input "checkbox" at bounding box center [646, 212] width 8 height 8
click at [720, 211] on input "checkbox" at bounding box center [724, 212] width 8 height 8
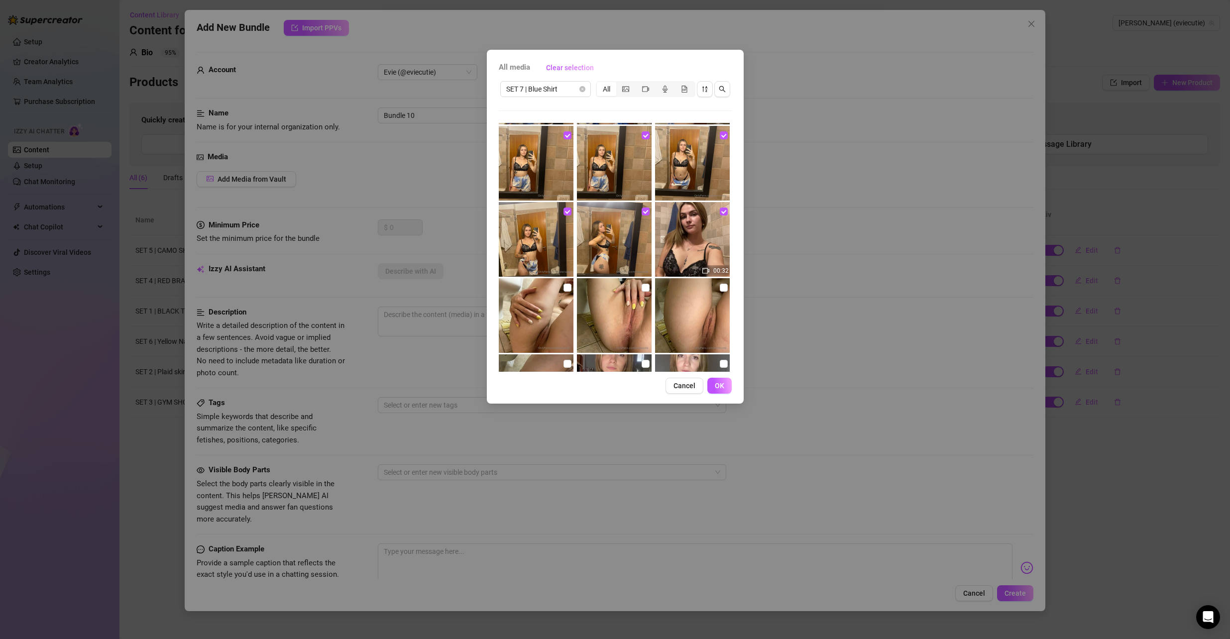
drag, startPoint x: 718, startPoint y: 287, endPoint x: 671, endPoint y: 287, distance: 46.8
click at [720, 287] on input "checkbox" at bounding box center [724, 288] width 8 height 8
click at [642, 286] on input "checkbox" at bounding box center [646, 288] width 8 height 8
click at [568, 287] on input "checkbox" at bounding box center [568, 288] width 8 height 8
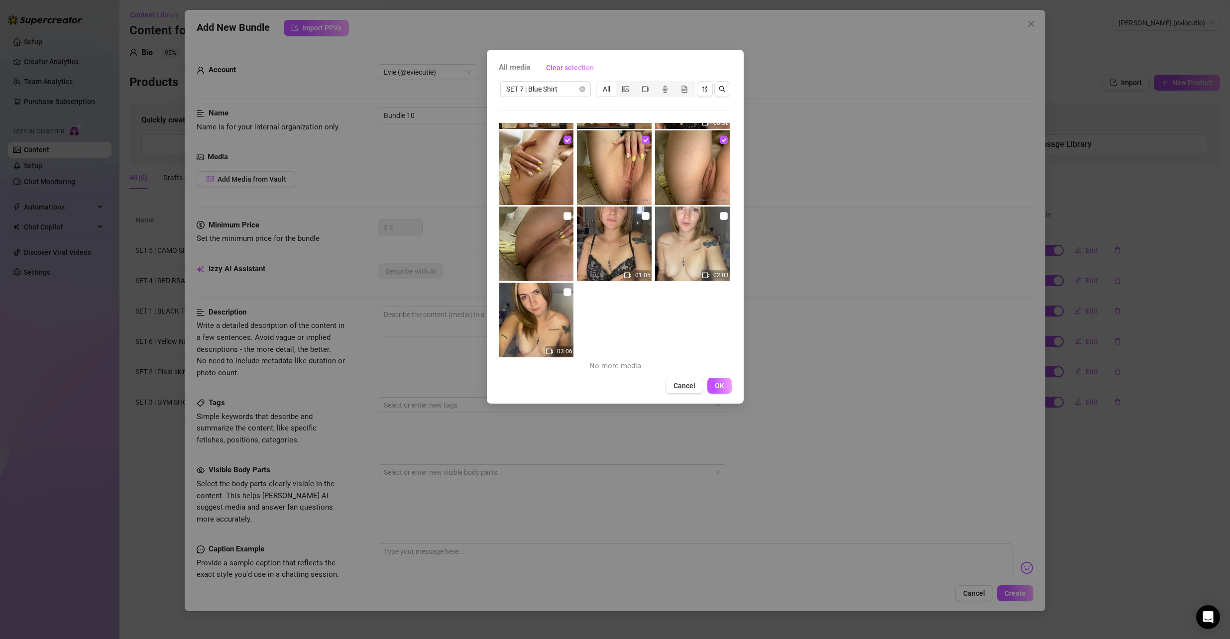
scroll to position [299, 0]
click at [564, 213] on input "checkbox" at bounding box center [568, 214] width 8 height 8
click at [564, 289] on input "checkbox" at bounding box center [568, 290] width 8 height 8
click at [642, 217] on input "checkbox" at bounding box center [646, 214] width 8 height 8
click at [720, 213] on input "checkbox" at bounding box center [724, 214] width 8 height 8
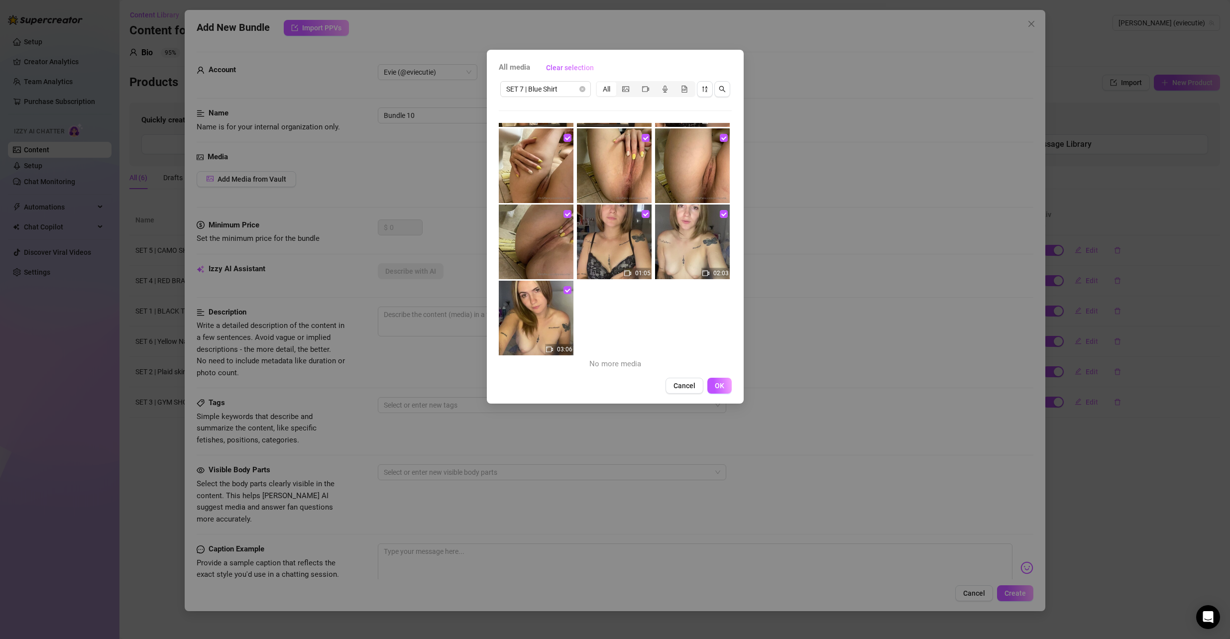
click at [710, 380] on button "OK" at bounding box center [720, 386] width 24 height 16
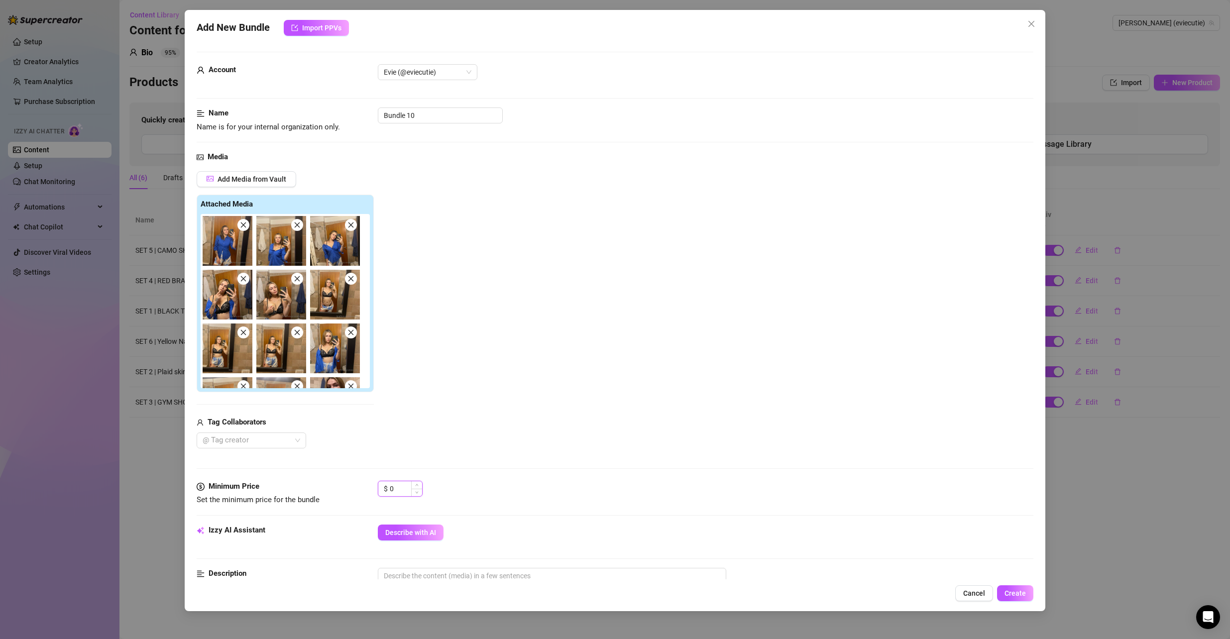
drag, startPoint x: 398, startPoint y: 486, endPoint x: 380, endPoint y: 485, distance: 17.4
click at [381, 485] on div "$ 0" at bounding box center [400, 489] width 45 height 16
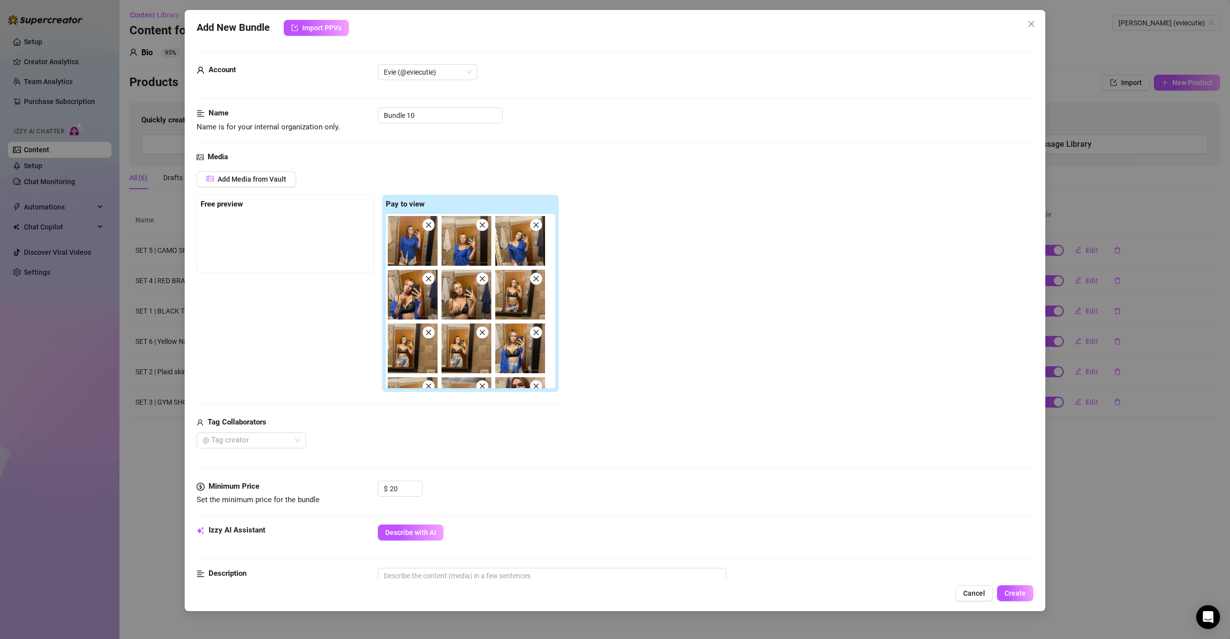
click at [501, 485] on div "$ 20" at bounding box center [706, 493] width 656 height 25
click at [434, 537] on button "Describe with AI" at bounding box center [411, 533] width 66 height 16
drag, startPoint x: 410, startPoint y: 113, endPoint x: 335, endPoint y: 112, distance: 75.2
click at [335, 112] on div "Name Name is for your internal organization only. Bundle 10" at bounding box center [616, 120] width 838 height 25
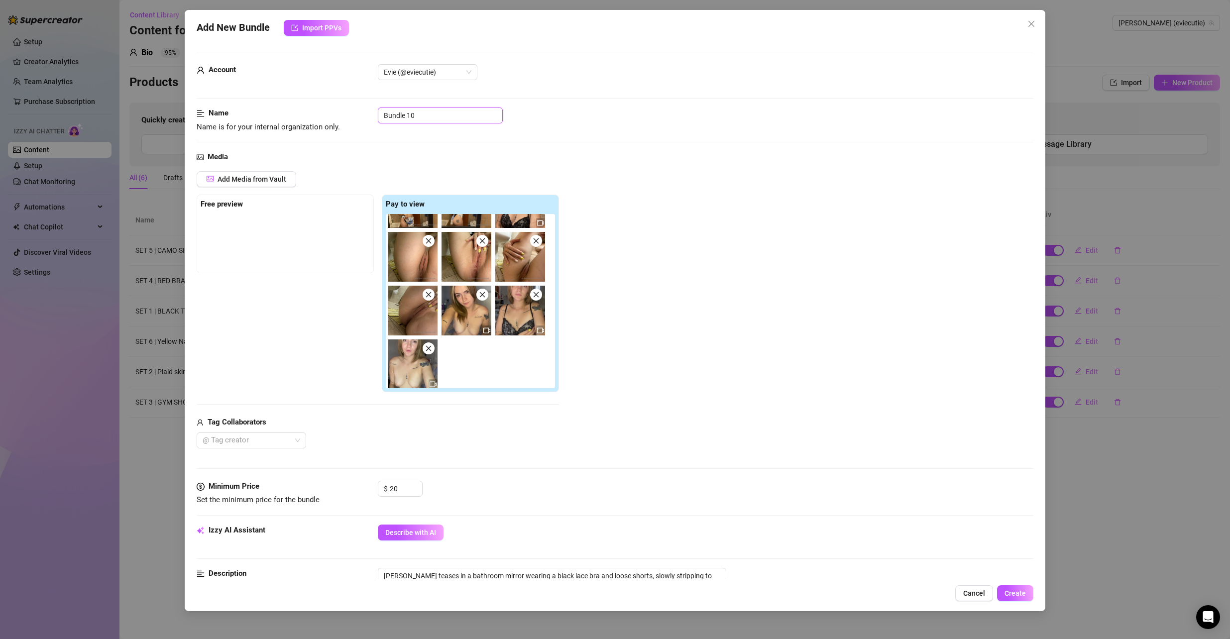
scroll to position [249, 0]
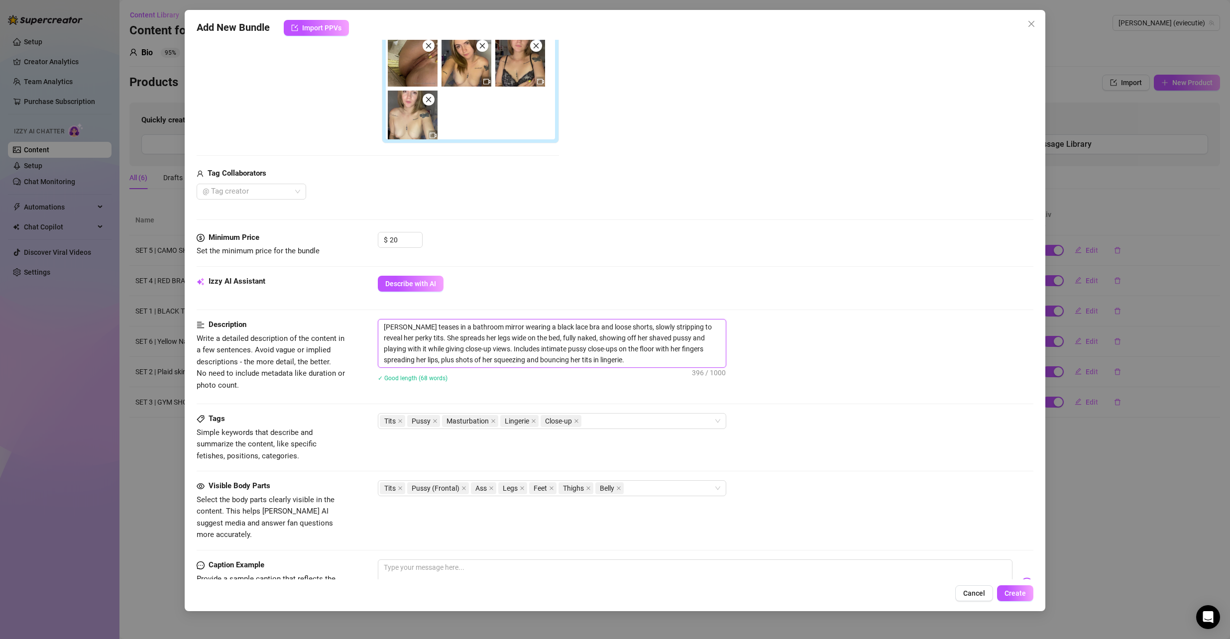
drag, startPoint x: 550, startPoint y: 359, endPoint x: 261, endPoint y: 296, distance: 296.0
click at [261, 296] on form "Account Evie (@eviecutie) Name Name is for your internal organization only. Bun…" at bounding box center [616, 282] width 838 height 959
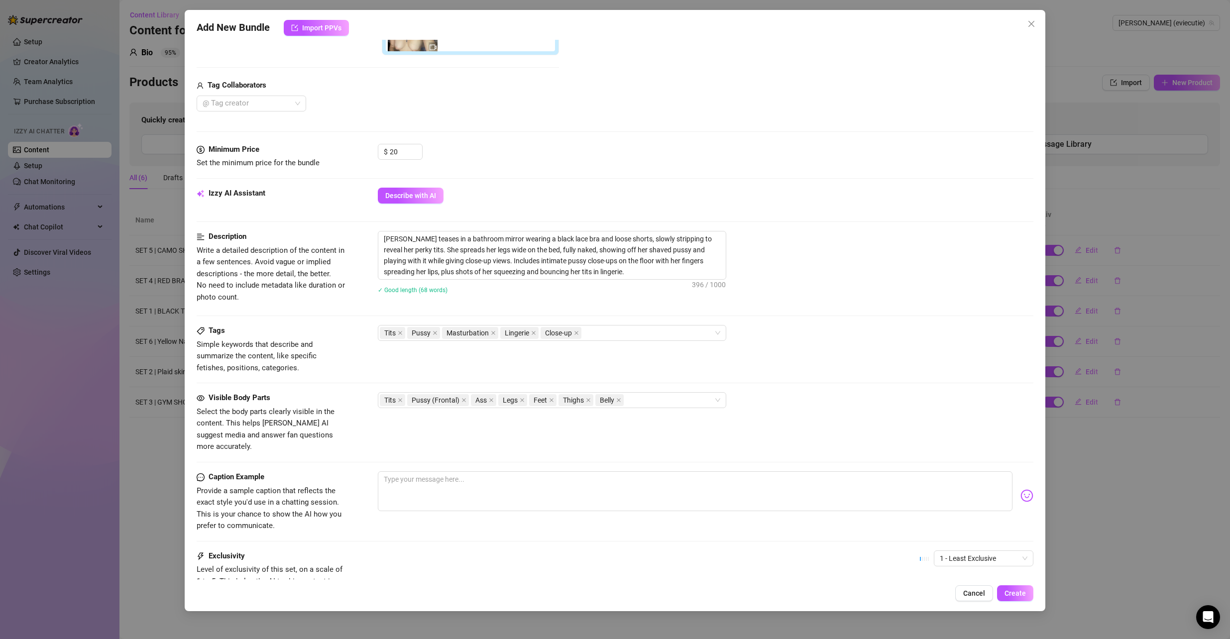
scroll to position [349, 0]
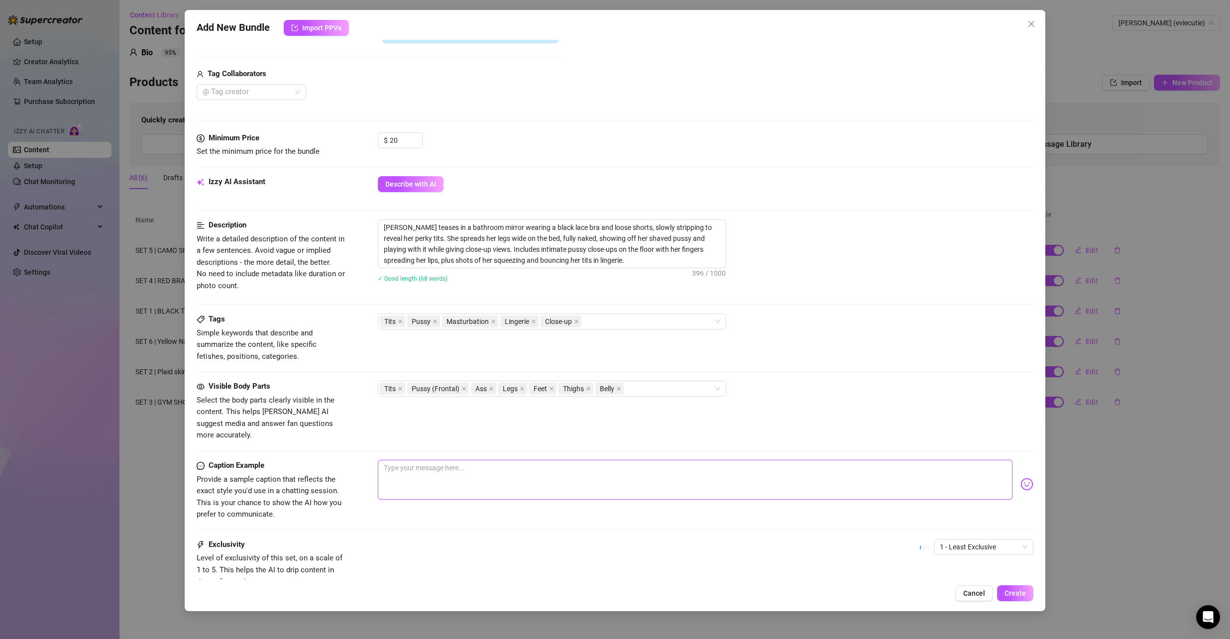
click at [457, 460] on textarea at bounding box center [695, 480] width 635 height 40
paste textarea "was getting ready in the bathroom earlier and started taking some mirror pics i…"
click at [982, 540] on span "1 - Least Exclusive" at bounding box center [984, 547] width 88 height 15
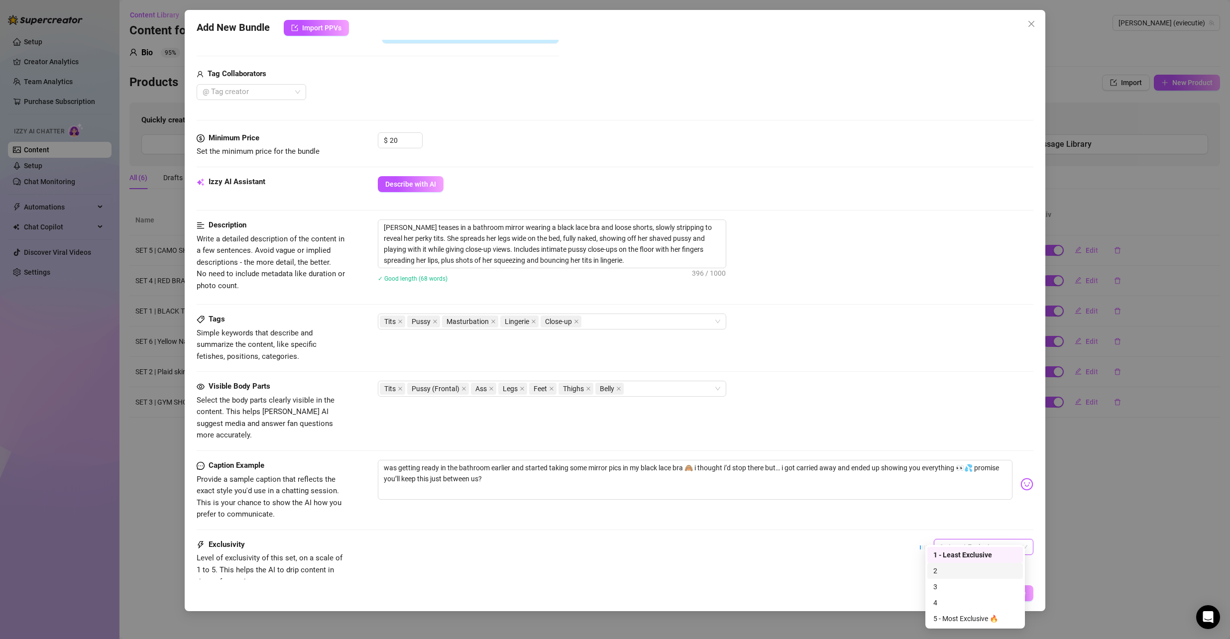
click at [963, 574] on div "2" at bounding box center [976, 571] width 84 height 11
click at [1003, 590] on button "Create" at bounding box center [1015, 594] width 36 height 16
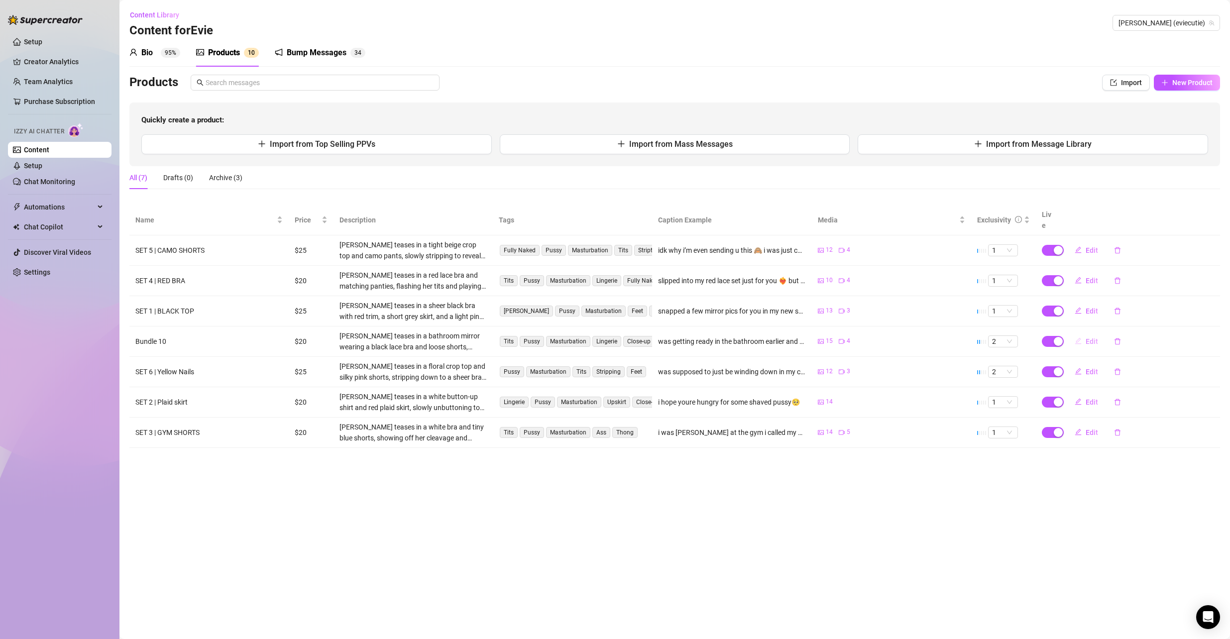
click at [1087, 338] on span "Edit" at bounding box center [1092, 342] width 12 height 8
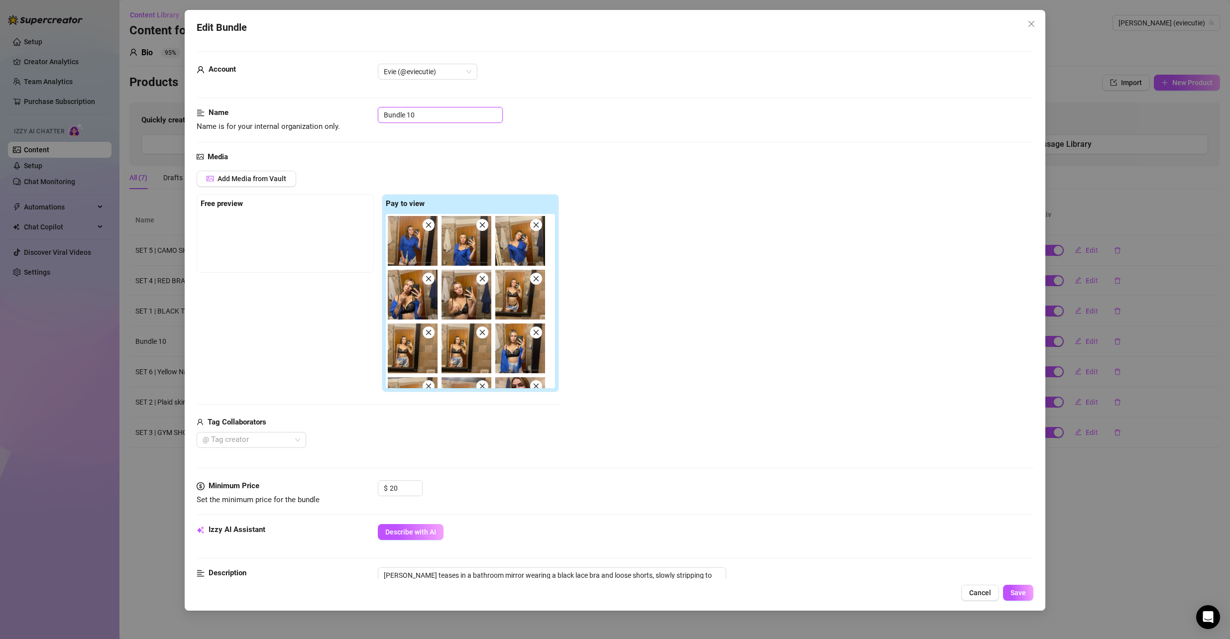
drag, startPoint x: 452, startPoint y: 118, endPoint x: 299, endPoint y: 105, distance: 153.0
click at [299, 105] on form "Account Evie (@eviecutie) Name Name is for your internal organization only. Bun…" at bounding box center [616, 530] width 838 height 959
drag, startPoint x: 406, startPoint y: 487, endPoint x: 393, endPoint y: 488, distance: 12.5
click at [393, 488] on input "20" at bounding box center [406, 488] width 32 height 15
click at [496, 465] on div "Media Add Media from Vault Free preview Pay to view Tag Collaborators @ Tag cre…" at bounding box center [616, 316] width 838 height 330
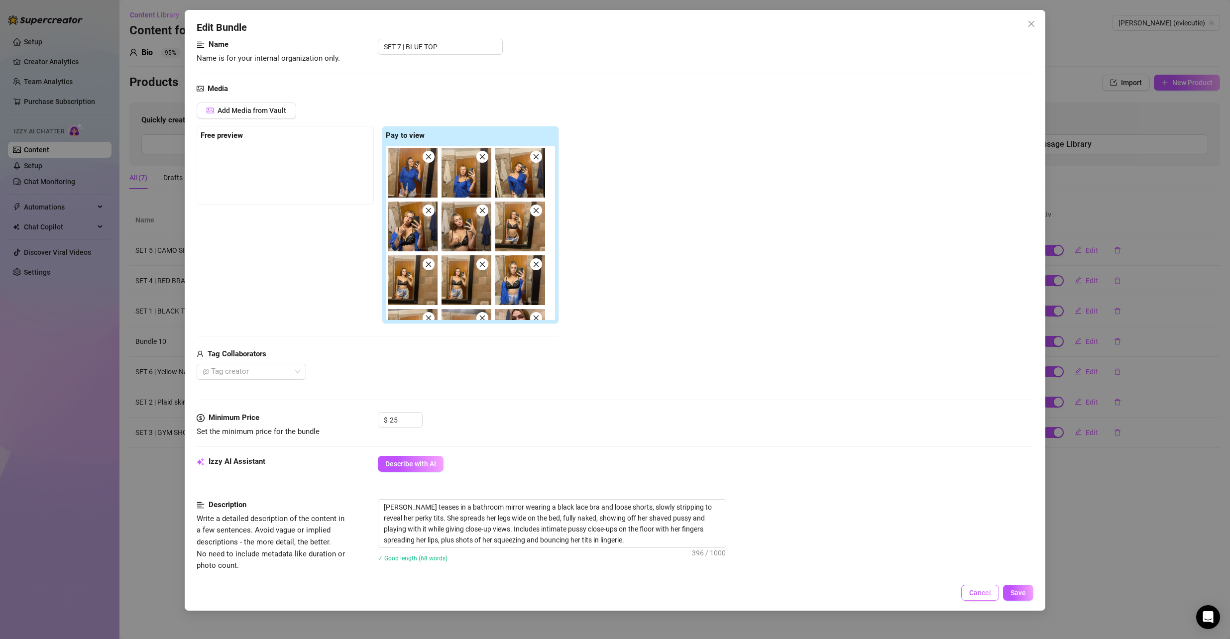
scroll to position [100, 0]
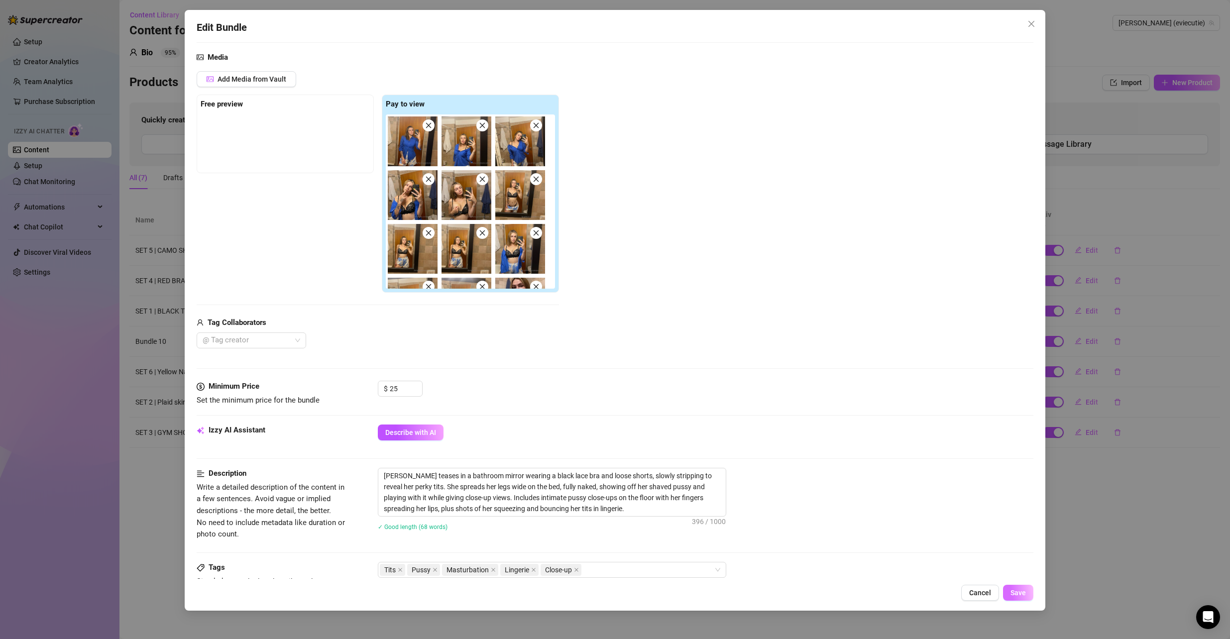
click at [1018, 590] on span "Save" at bounding box center [1018, 593] width 15 height 8
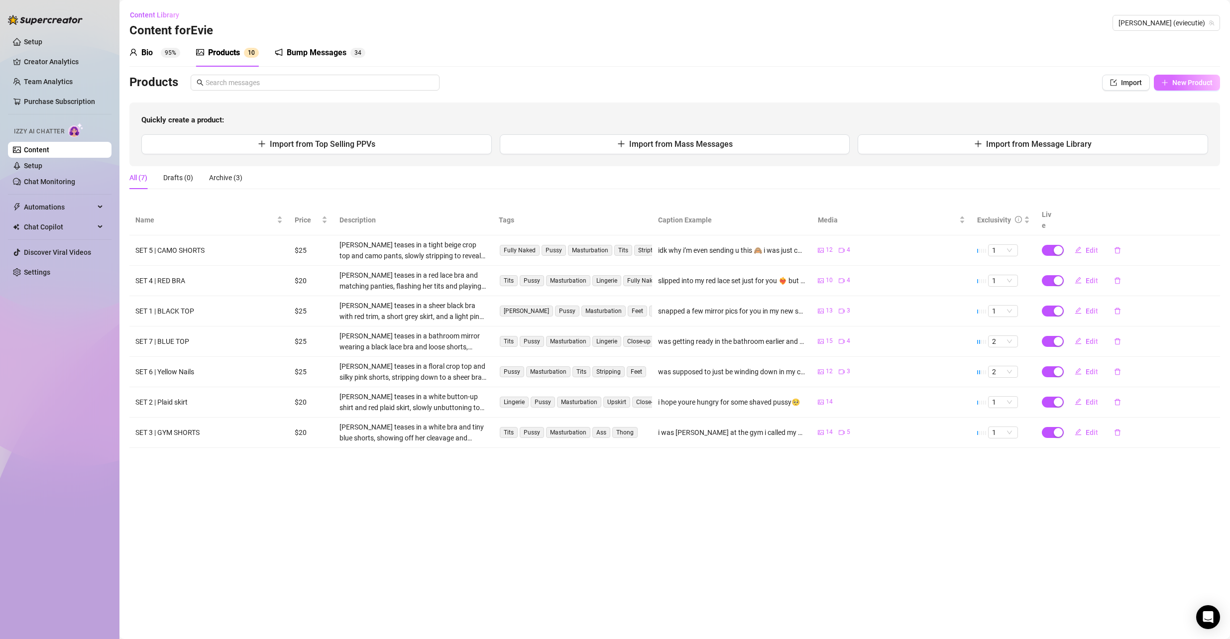
click at [1195, 82] on span "New Product" at bounding box center [1193, 83] width 40 height 8
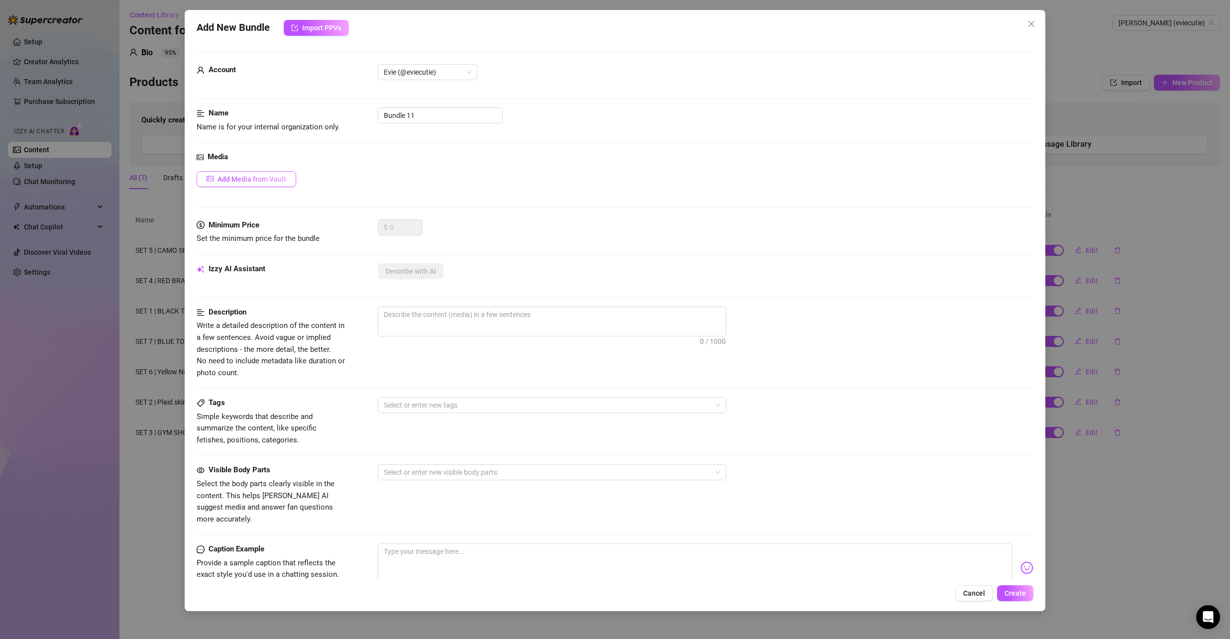
click at [262, 176] on span "Add Media from Vault" at bounding box center [252, 179] width 69 height 8
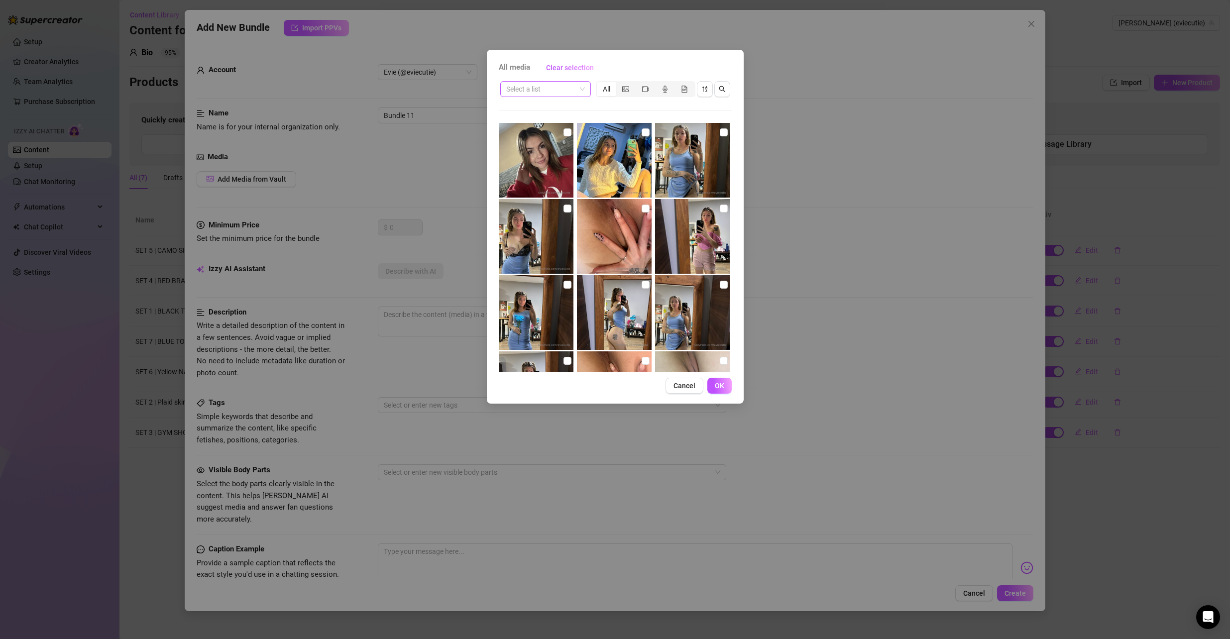
click at [579, 88] on span at bounding box center [545, 89] width 79 height 15
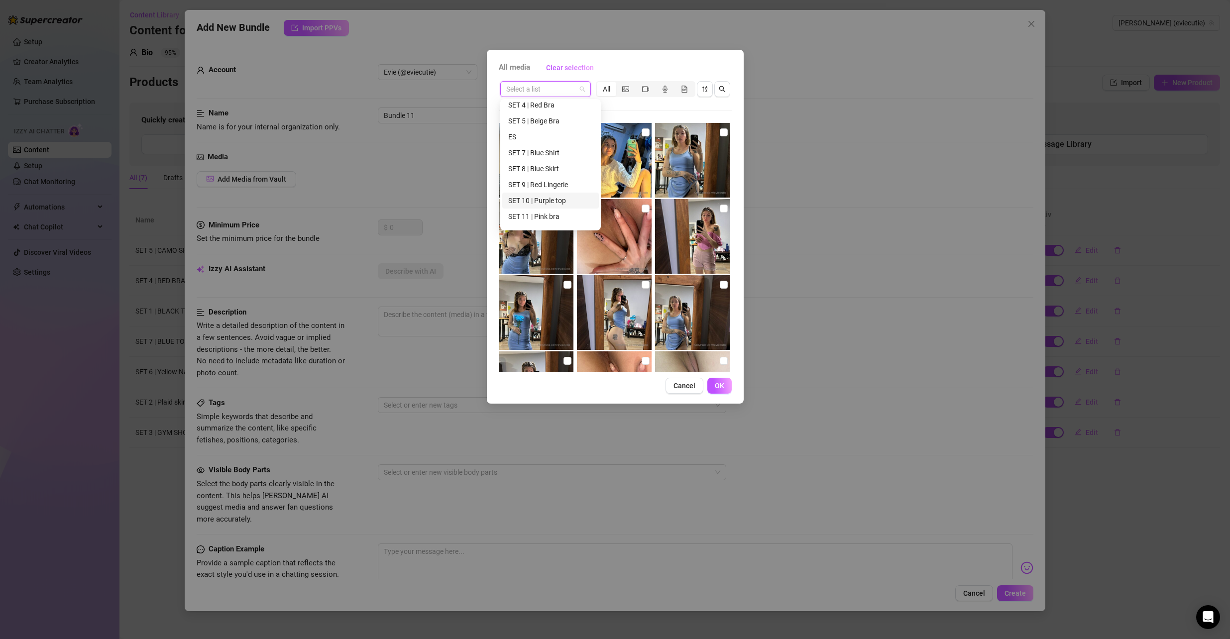
scroll to position [149, 0]
click at [554, 149] on div "SET 8 | Blue Skirt" at bounding box center [550, 150] width 85 height 11
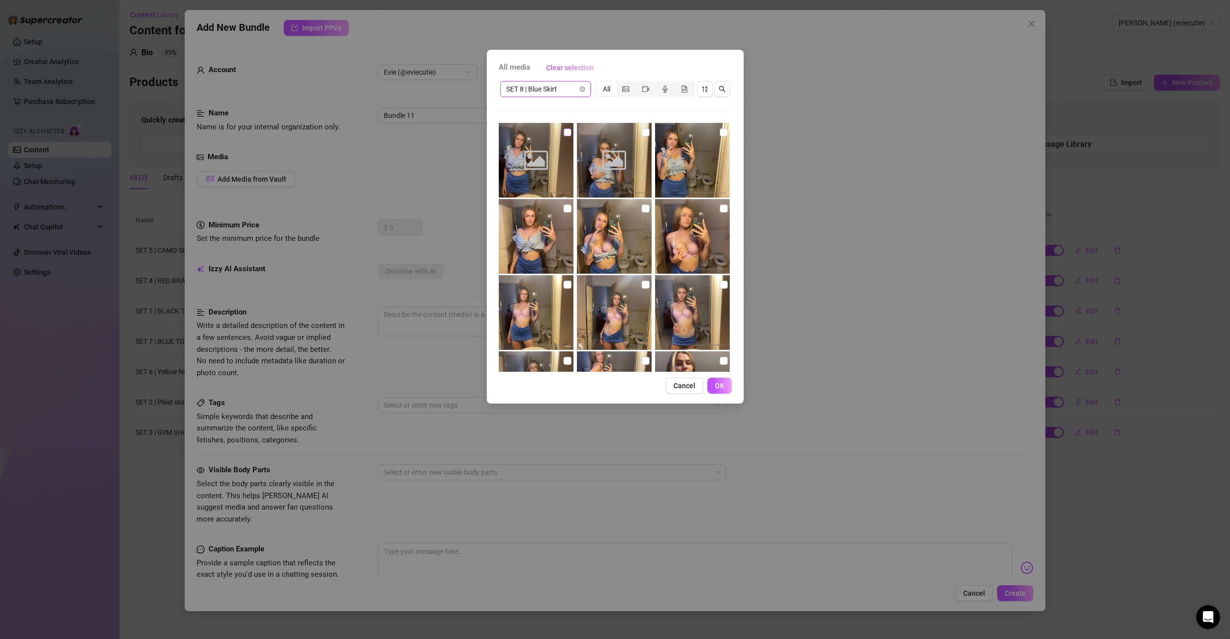
click at [565, 132] on input "checkbox" at bounding box center [568, 132] width 8 height 8
click at [642, 133] on input "checkbox" at bounding box center [646, 132] width 8 height 8
click at [720, 131] on input "checkbox" at bounding box center [724, 132] width 8 height 8
click at [720, 209] on input "checkbox" at bounding box center [724, 209] width 8 height 8
click at [643, 207] on input "checkbox" at bounding box center [646, 209] width 8 height 8
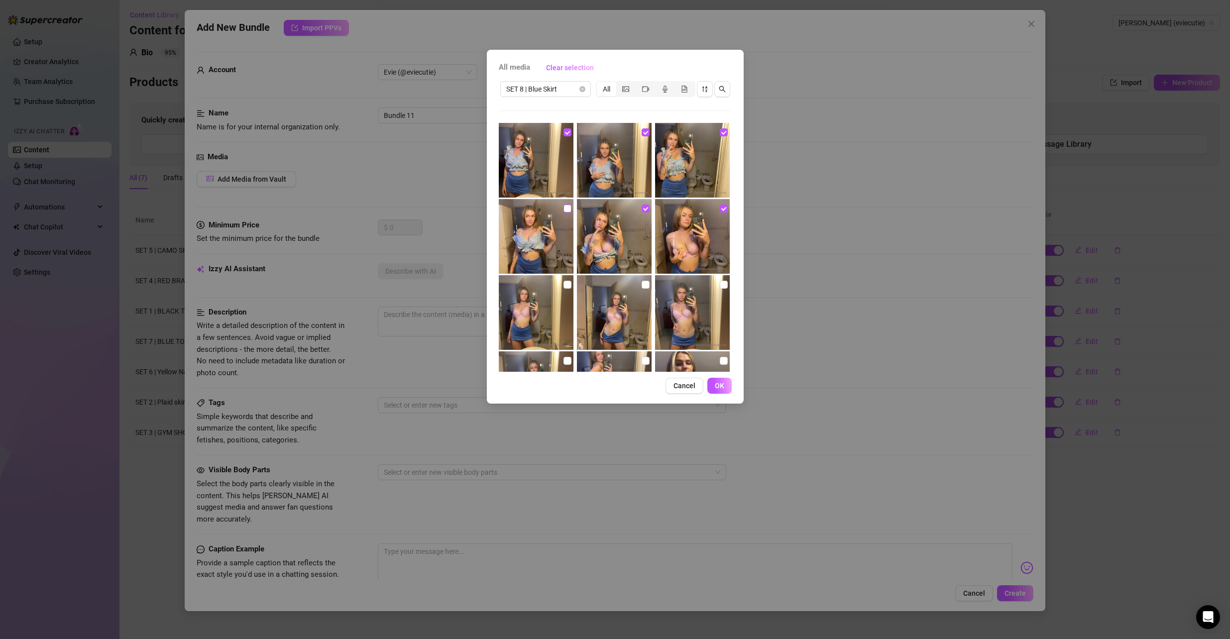
click at [569, 206] on input "checkbox" at bounding box center [568, 209] width 8 height 8
click at [569, 283] on input "checkbox" at bounding box center [568, 285] width 8 height 8
drag, startPoint x: 641, startPoint y: 284, endPoint x: 650, endPoint y: 283, distance: 8.5
click at [645, 283] on input "checkbox" at bounding box center [646, 285] width 8 height 8
click at [720, 282] on input "checkbox" at bounding box center [724, 285] width 8 height 8
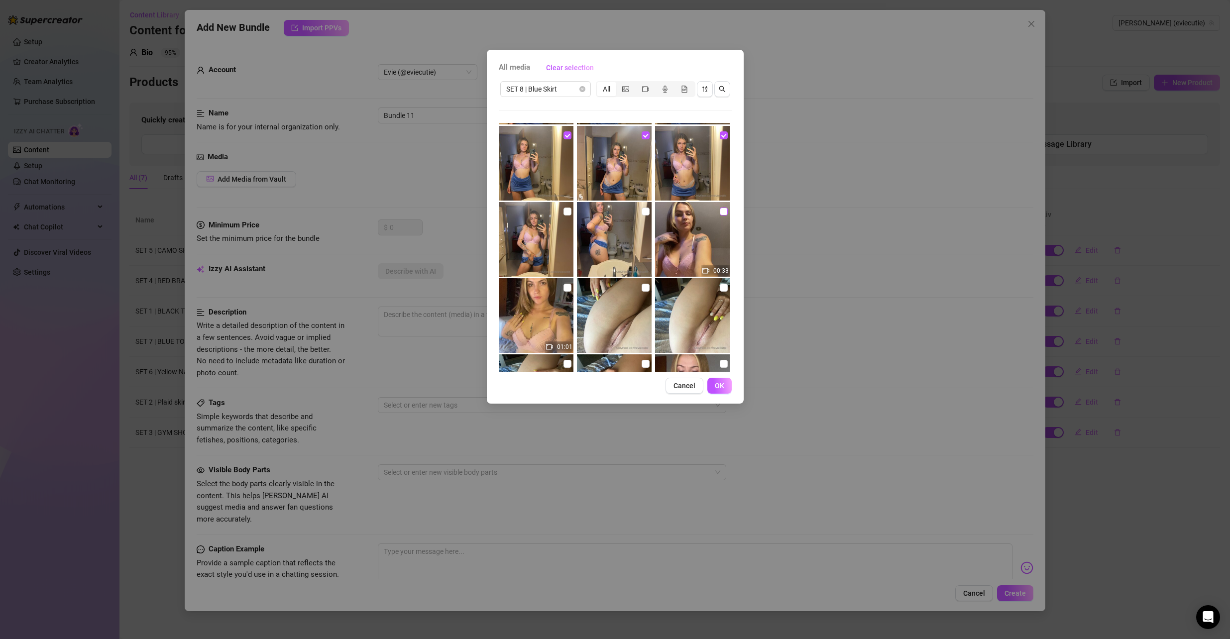
click at [720, 211] on input "checkbox" at bounding box center [724, 212] width 8 height 8
click at [643, 212] on input "checkbox" at bounding box center [646, 212] width 8 height 8
click at [566, 212] on input "checkbox" at bounding box center [568, 212] width 8 height 8
click at [565, 287] on input "checkbox" at bounding box center [568, 288] width 8 height 8
drag, startPoint x: 637, startPoint y: 285, endPoint x: 662, endPoint y: 285, distance: 24.4
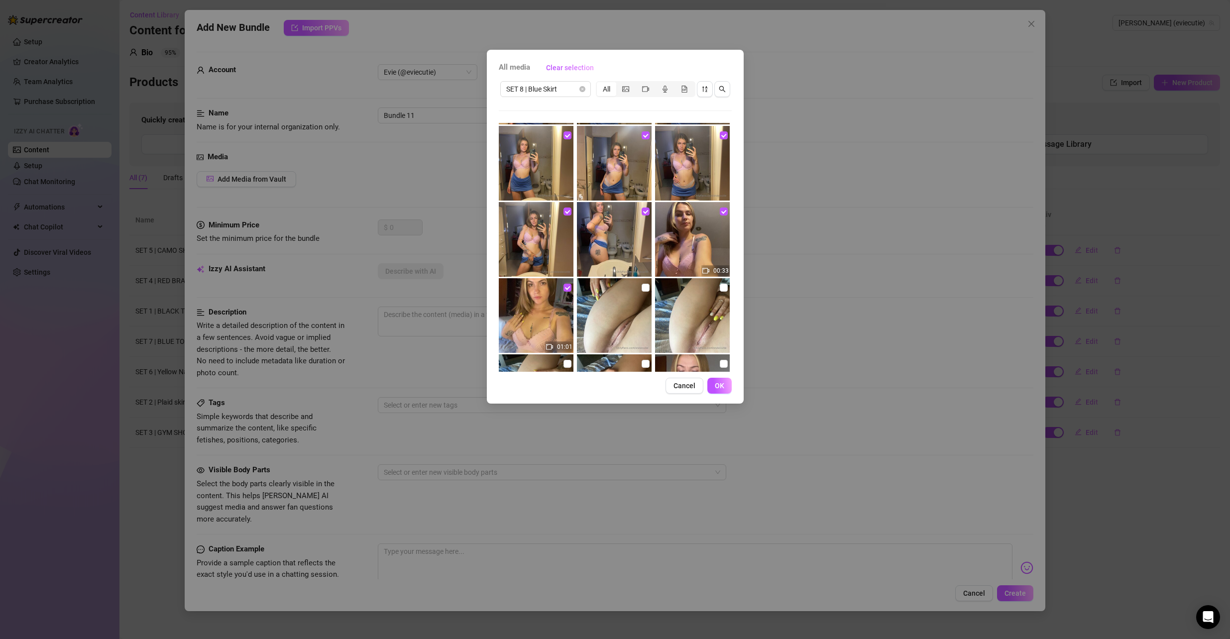
click at [642, 285] on input "checkbox" at bounding box center [646, 288] width 8 height 8
click at [720, 287] on input "checkbox" at bounding box center [724, 288] width 8 height 8
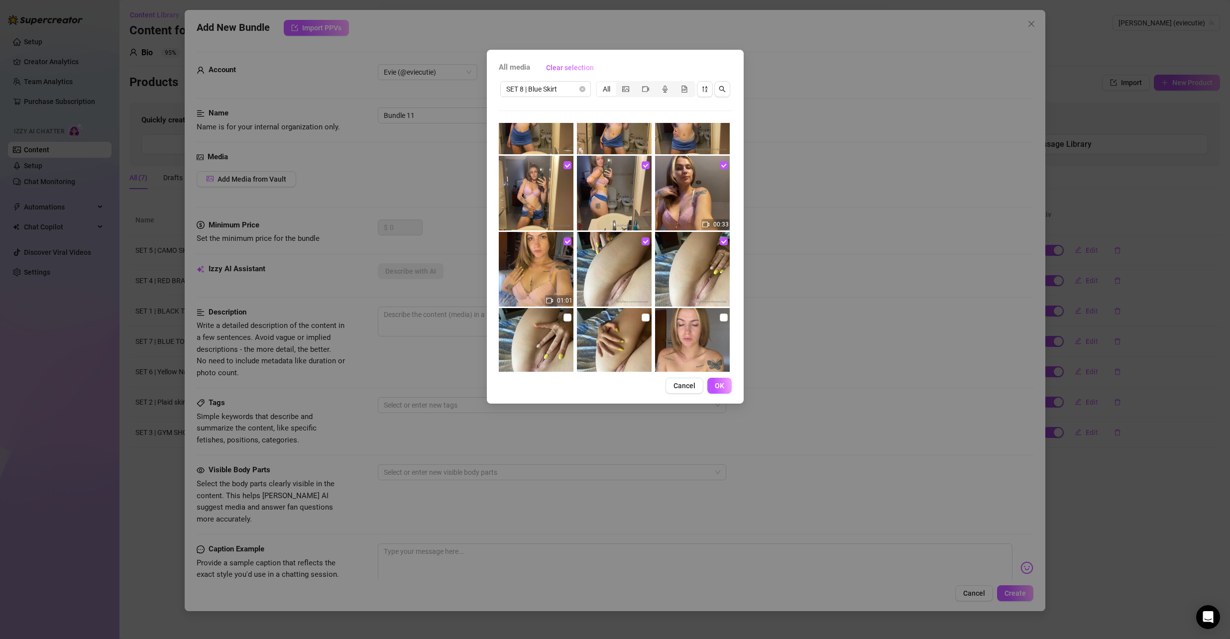
scroll to position [299, 0]
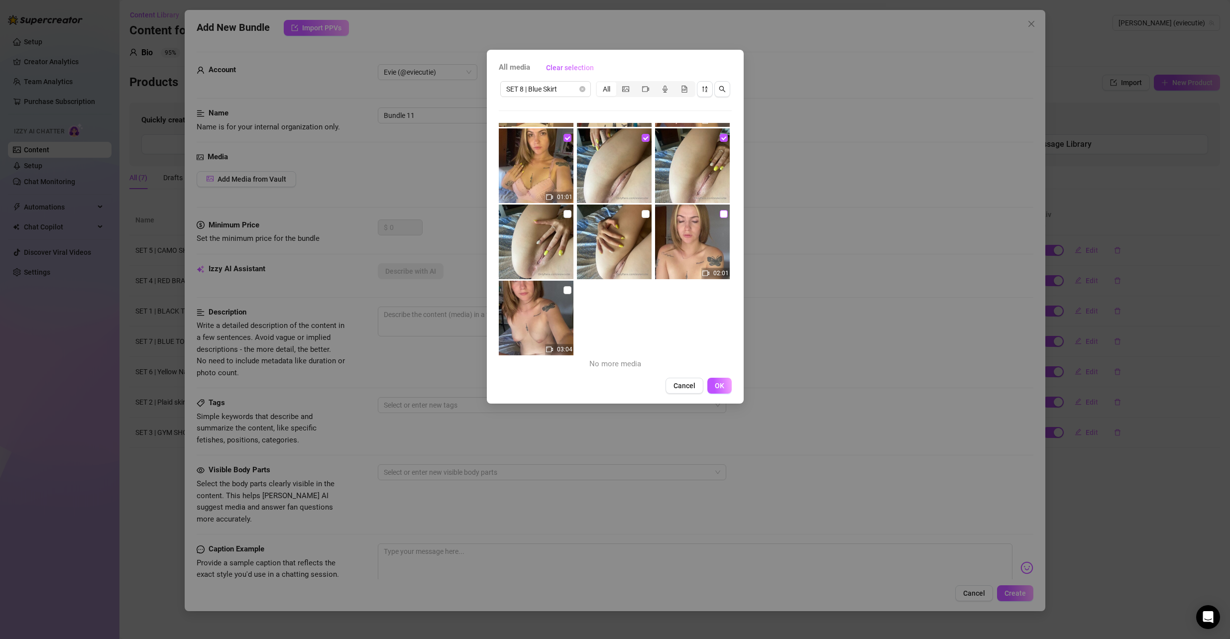
click at [720, 213] on input "checkbox" at bounding box center [724, 214] width 8 height 8
click at [645, 214] on input "checkbox" at bounding box center [646, 214] width 8 height 8
click at [564, 213] on input "checkbox" at bounding box center [568, 214] width 8 height 8
click at [564, 293] on input "checkbox" at bounding box center [568, 290] width 8 height 8
drag, startPoint x: 718, startPoint y: 387, endPoint x: 728, endPoint y: 369, distance: 20.1
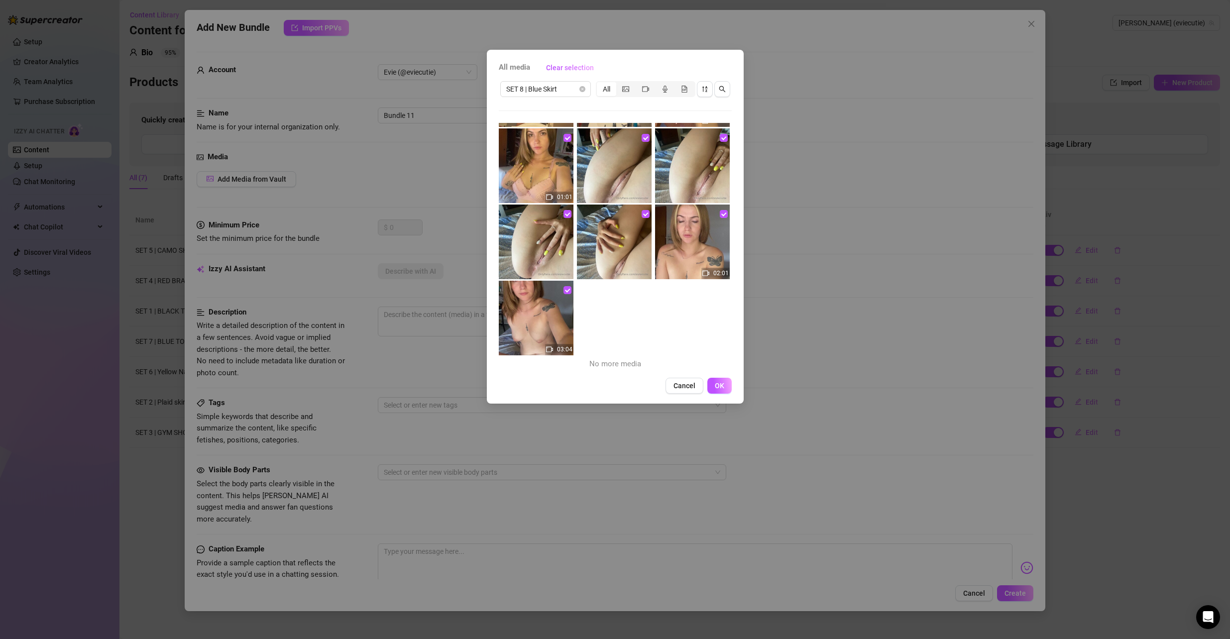
click at [719, 387] on span "OK" at bounding box center [719, 386] width 9 height 8
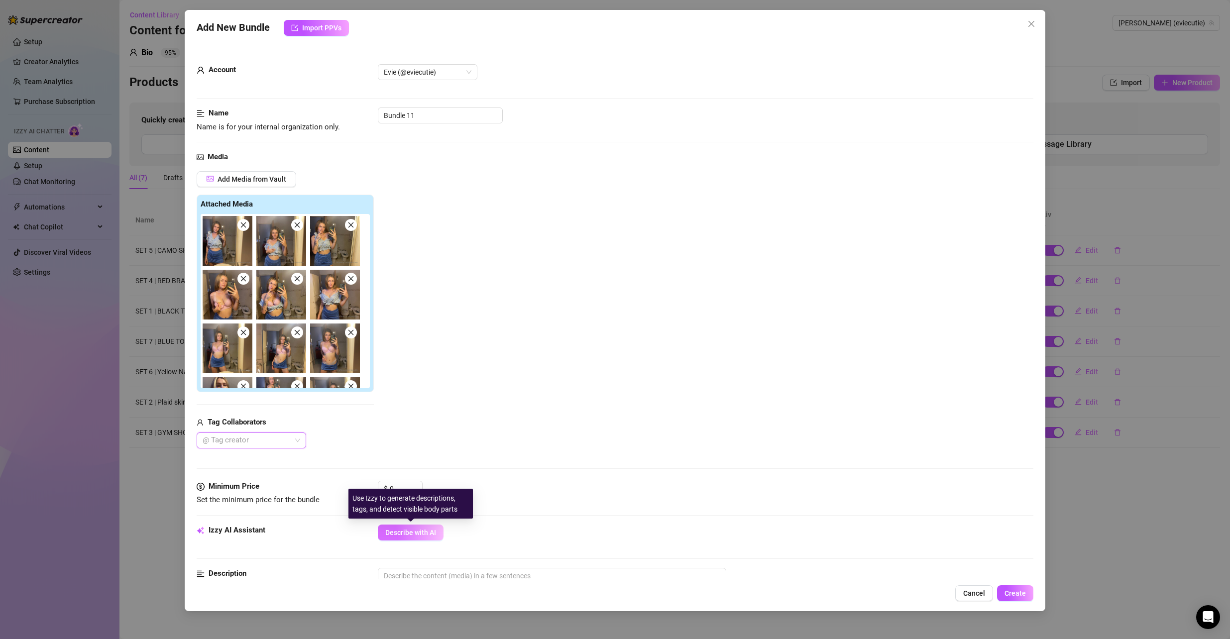
click at [403, 535] on span "Describe with AI" at bounding box center [410, 533] width 51 height 8
drag, startPoint x: 405, startPoint y: 488, endPoint x: 364, endPoint y: 487, distance: 41.4
click at [364, 487] on div "Minimum Price Set the minimum price for the bundle $ 0" at bounding box center [616, 493] width 838 height 25
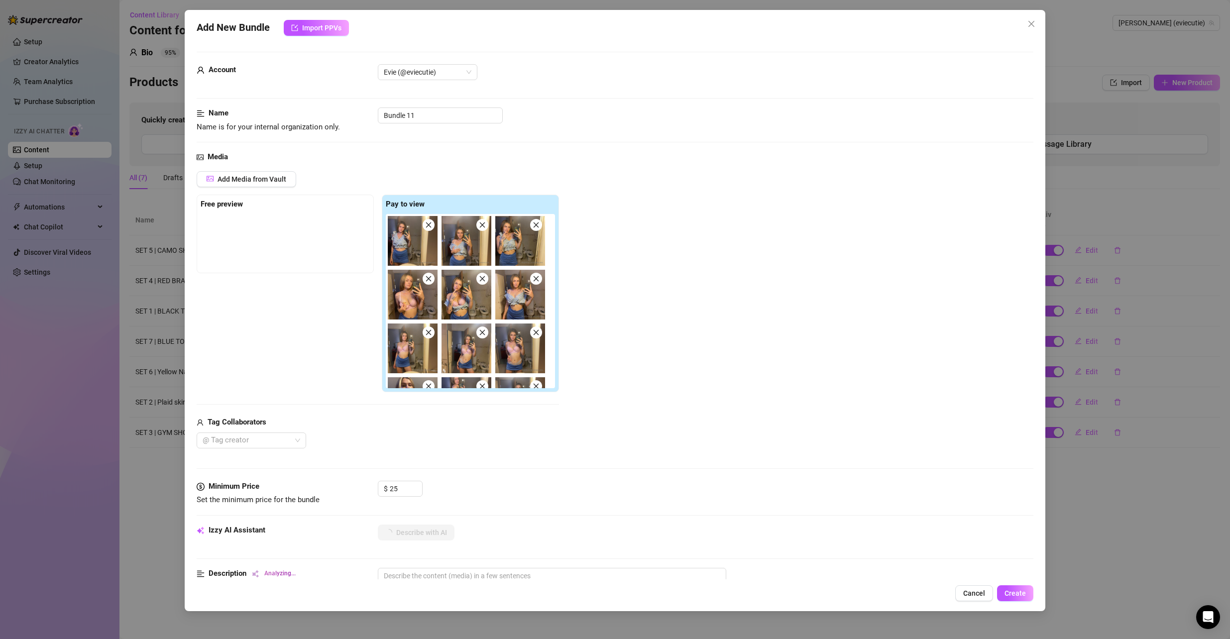
click at [562, 498] on div "$ 25" at bounding box center [706, 493] width 656 height 25
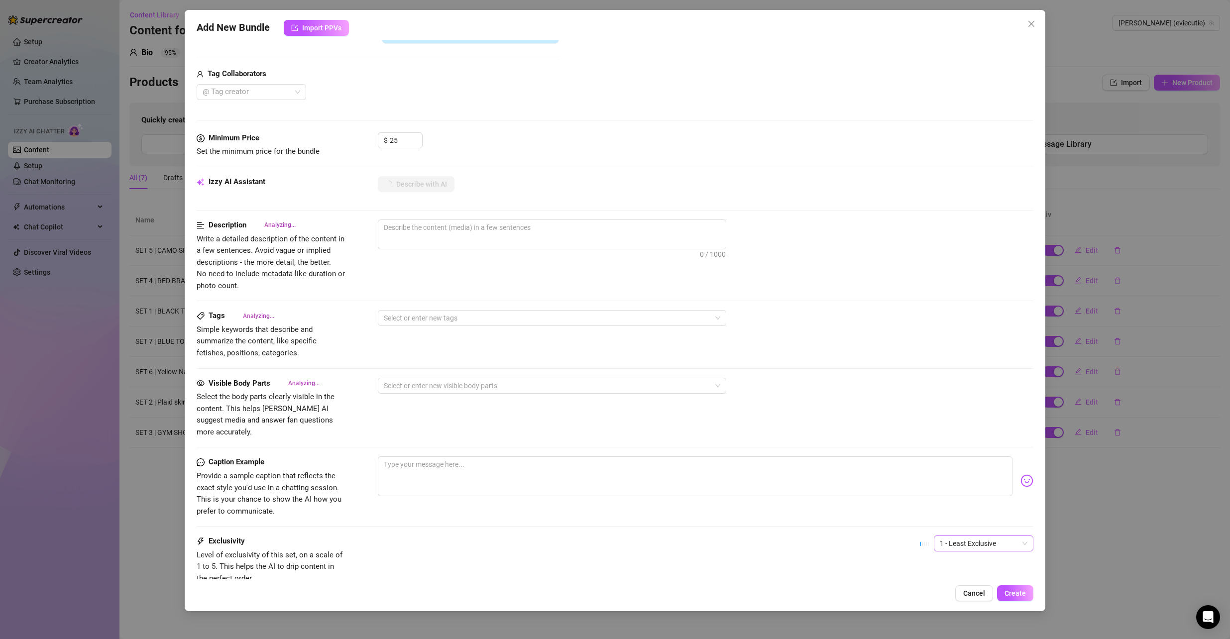
click at [998, 536] on span "1 - Least Exclusive" at bounding box center [984, 543] width 88 height 15
click at [975, 565] on div "2" at bounding box center [976, 568] width 84 height 11
click at [939, 318] on div "Select or enter new tags" at bounding box center [706, 318] width 656 height 16
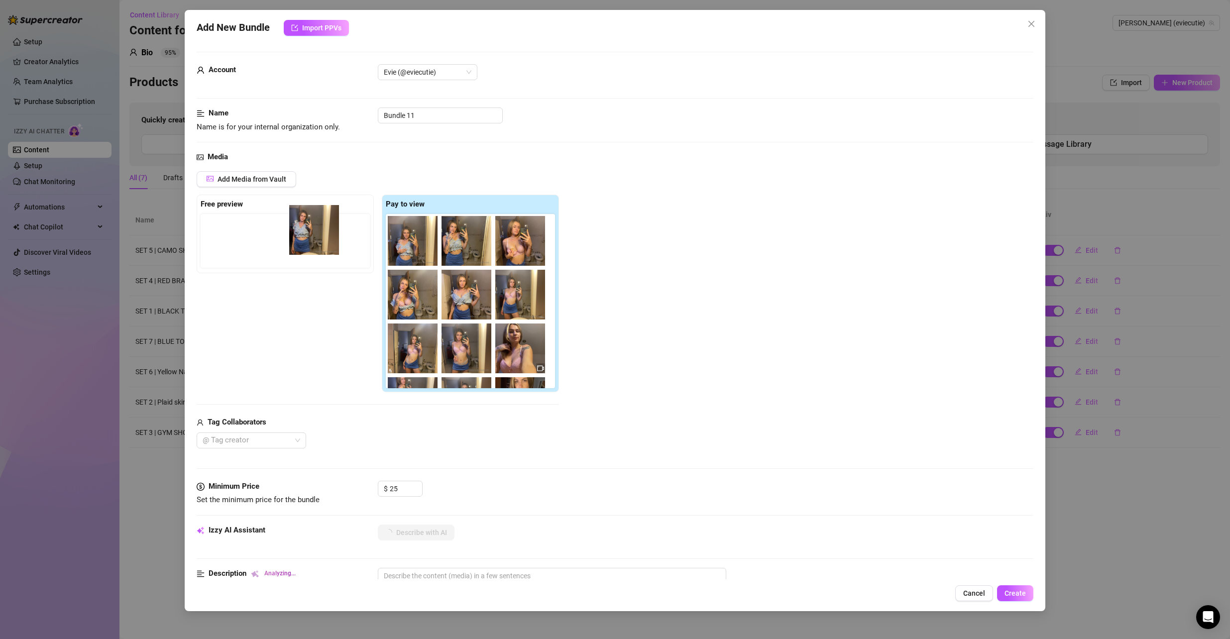
drag, startPoint x: 417, startPoint y: 255, endPoint x: 267, endPoint y: 237, distance: 151.0
click at [267, 237] on div "Free preview Pay to view" at bounding box center [378, 294] width 362 height 198
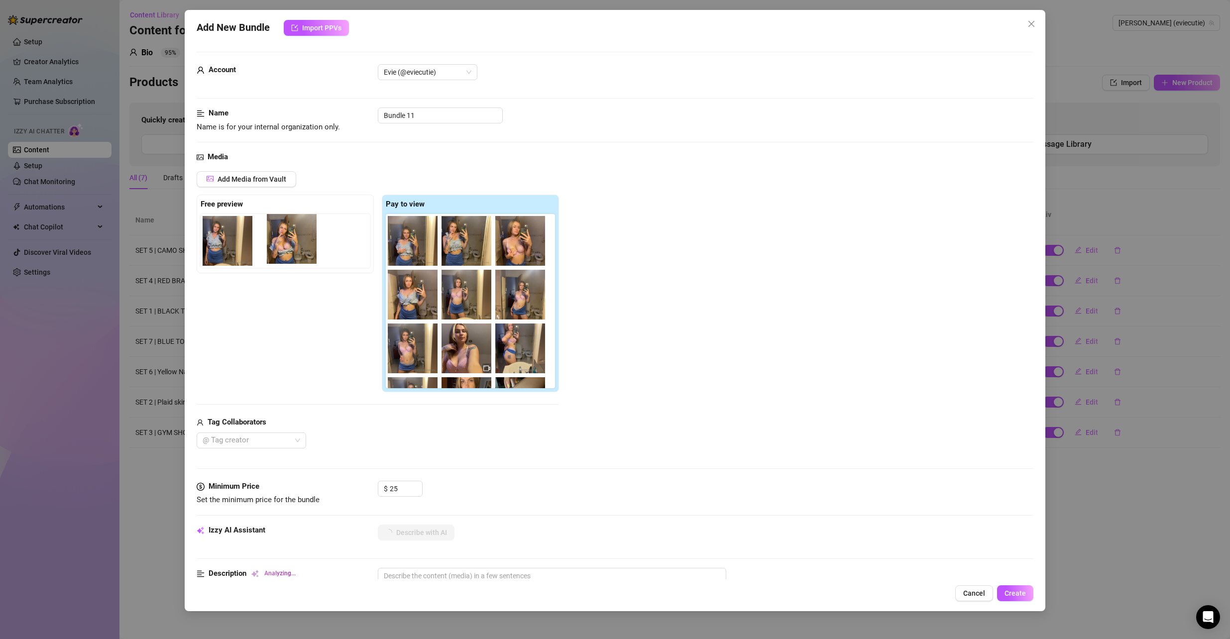
drag, startPoint x: 407, startPoint y: 310, endPoint x: 283, endPoint y: 252, distance: 137.2
click at [283, 252] on div "Free preview Pay to view" at bounding box center [378, 294] width 362 height 198
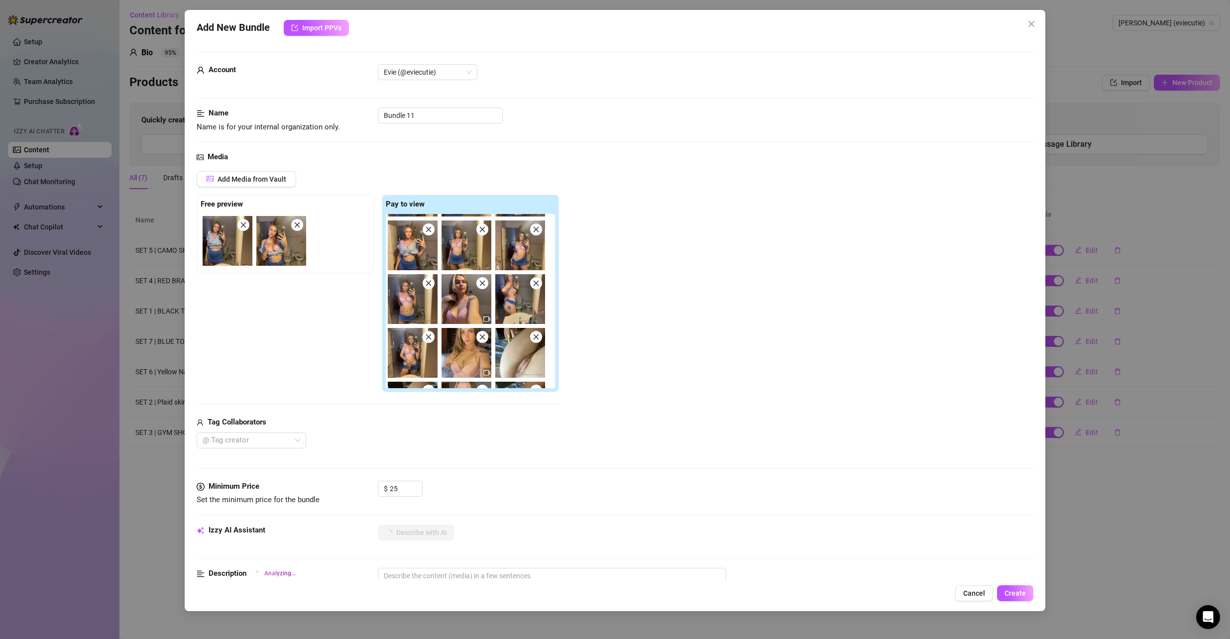
scroll to position [50, 0]
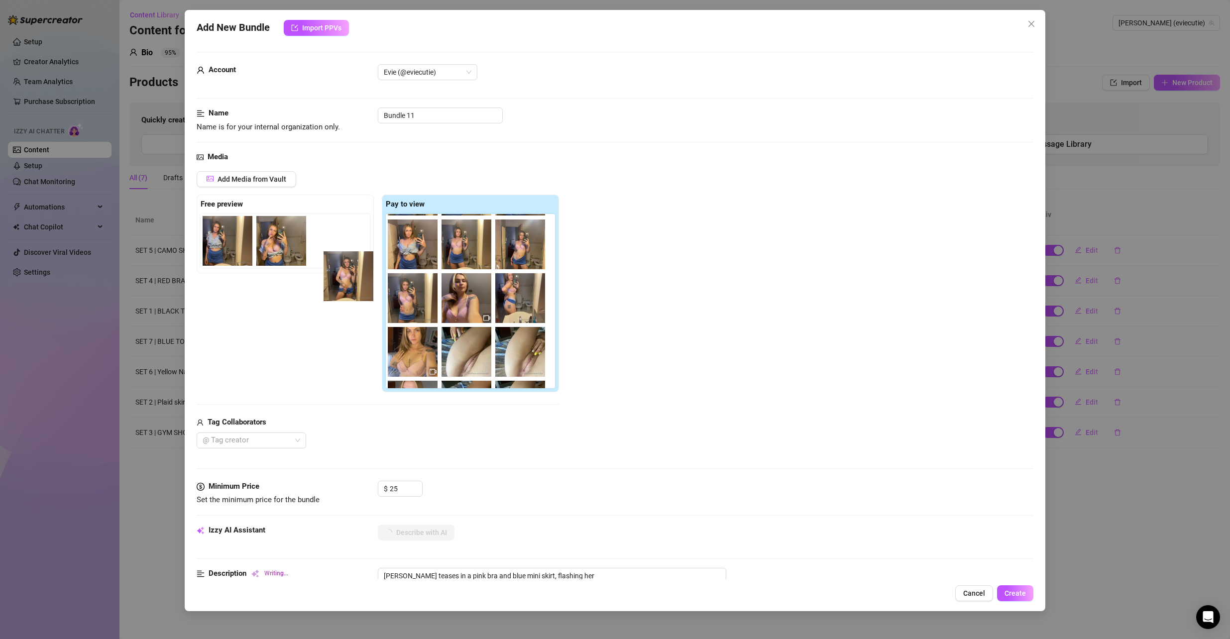
drag, startPoint x: 412, startPoint y: 366, endPoint x: 324, endPoint y: 242, distance: 151.8
click at [324, 243] on div "Free preview Pay to view" at bounding box center [378, 294] width 362 height 198
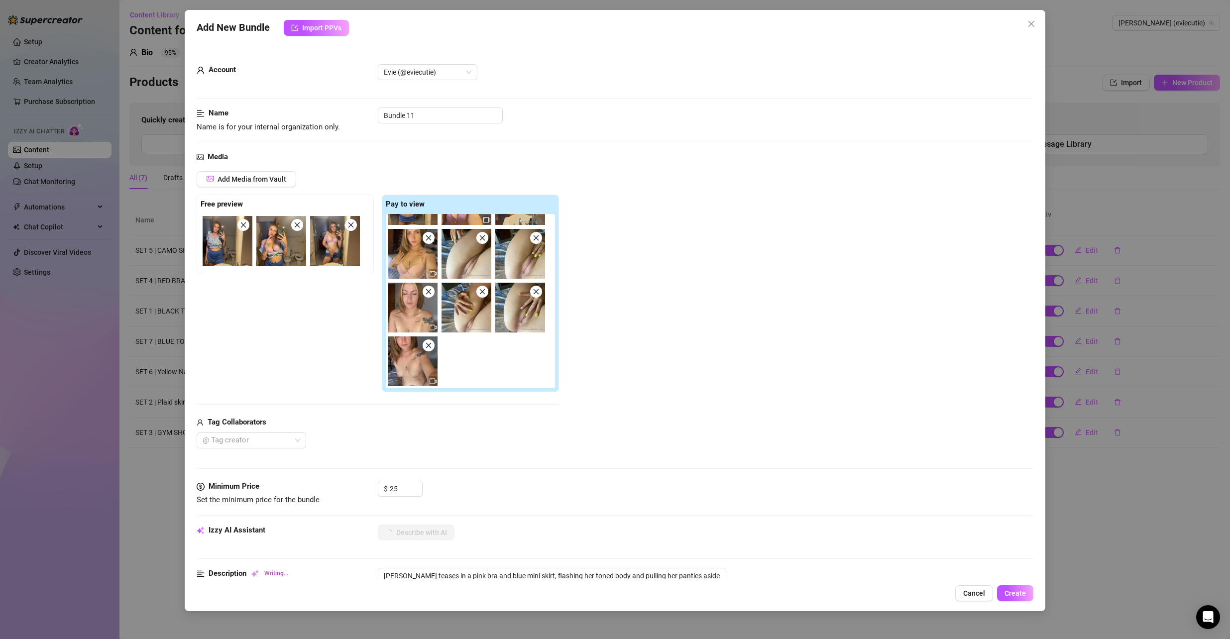
scroll to position [249, 0]
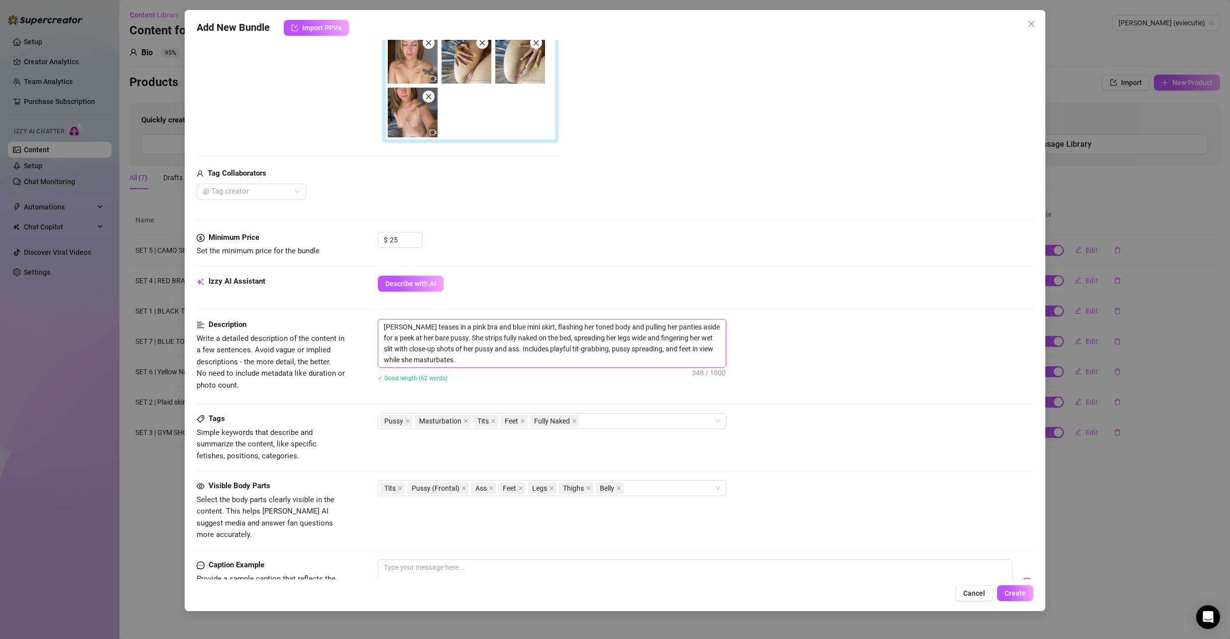
drag, startPoint x: 512, startPoint y: 361, endPoint x: 374, endPoint y: 316, distance: 145.2
click at [374, 316] on form "Account Evie (@eviecutie) Name Name is for your internal organization only. Bun…" at bounding box center [616, 282] width 838 height 959
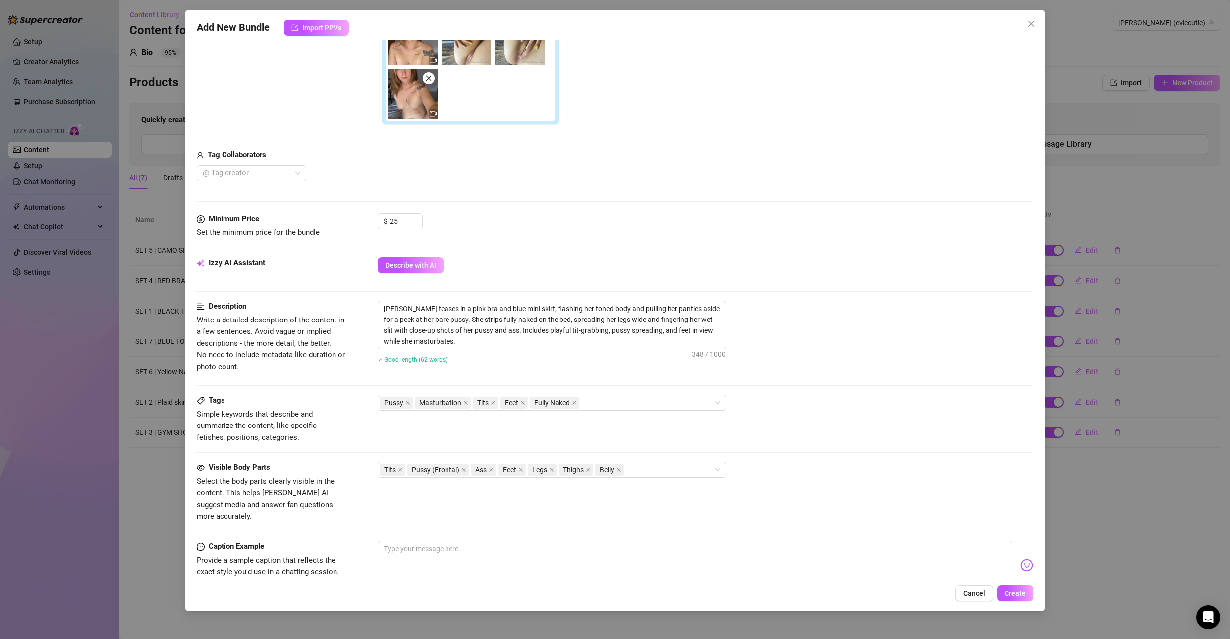
scroll to position [349, 0]
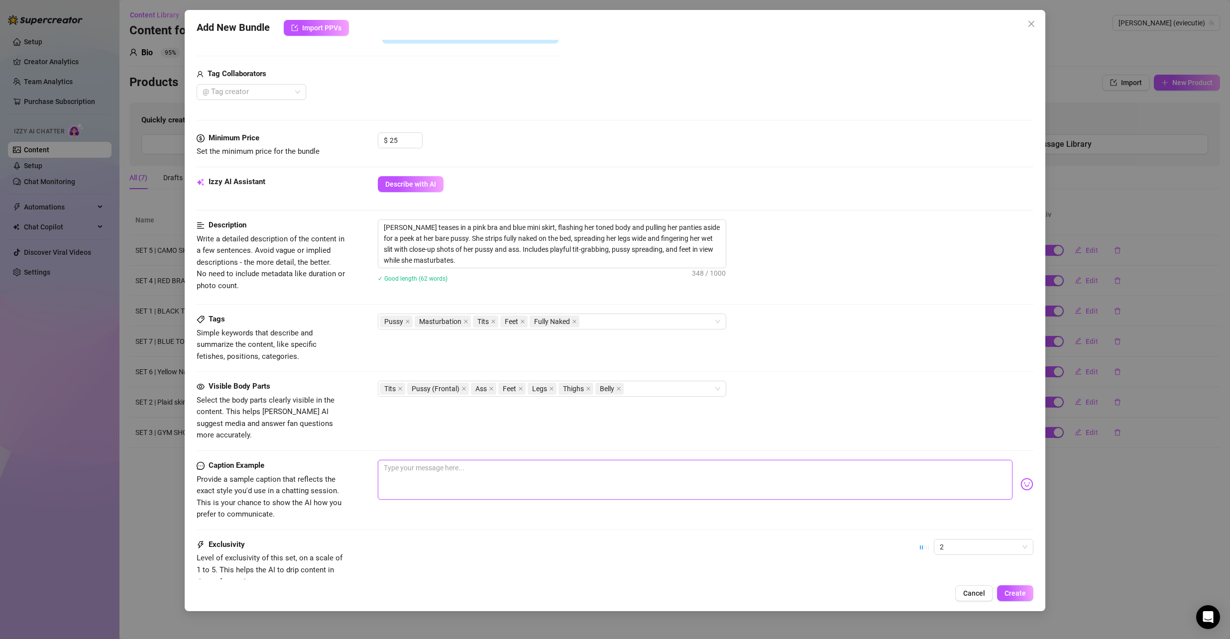
drag, startPoint x: 478, startPoint y: 460, endPoint x: 482, endPoint y: 455, distance: 6.3
click at [478, 460] on textarea at bounding box center [695, 480] width 635 height 40
paste textarea "idk why i even filmed this… i swear i told myself not to. but i couldn’t stop t…"
click at [935, 505] on div "Caption Example Provide a sample caption that reflects the exact style you'd us…" at bounding box center [616, 490] width 838 height 61
click at [1010, 590] on span "Create" at bounding box center [1015, 594] width 21 height 8
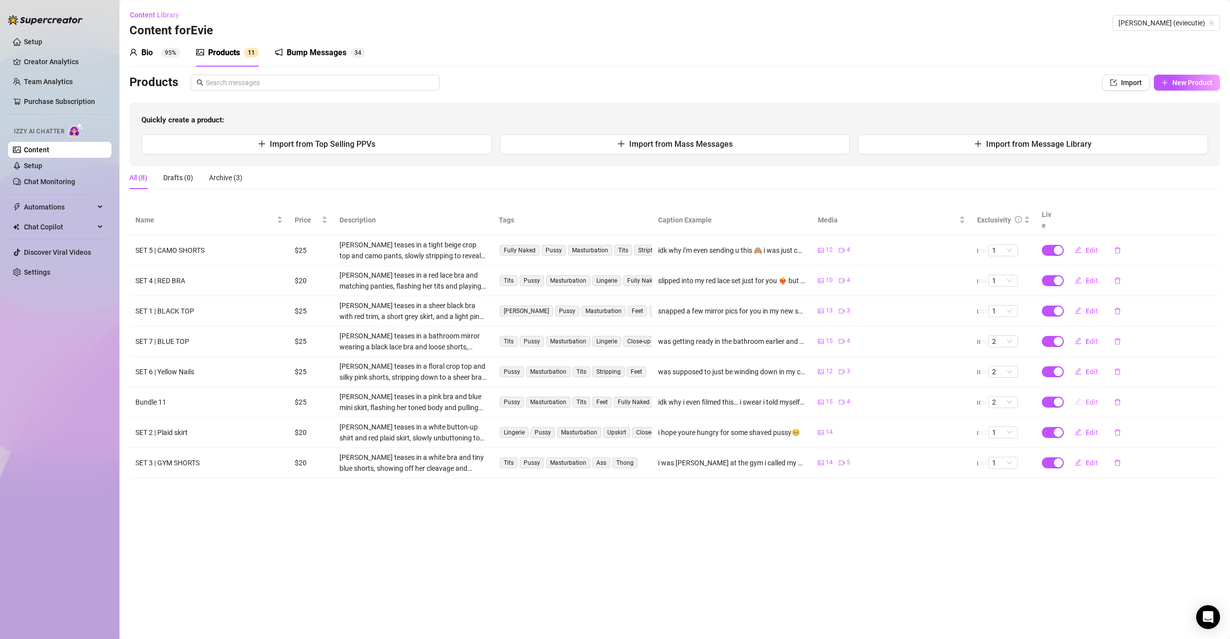
click at [1087, 398] on span "Edit" at bounding box center [1092, 402] width 12 height 8
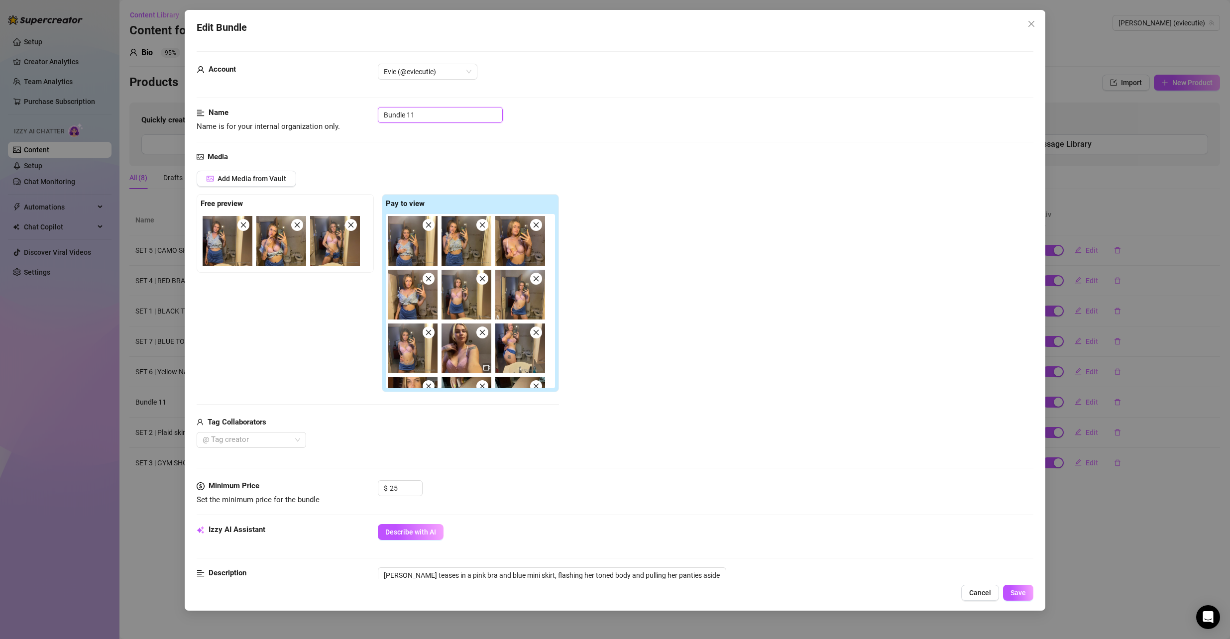
drag, startPoint x: 450, startPoint y: 113, endPoint x: 263, endPoint y: 120, distance: 186.4
click at [264, 120] on div "Name Name is for your internal organization only. Bundle 11" at bounding box center [616, 119] width 838 height 25
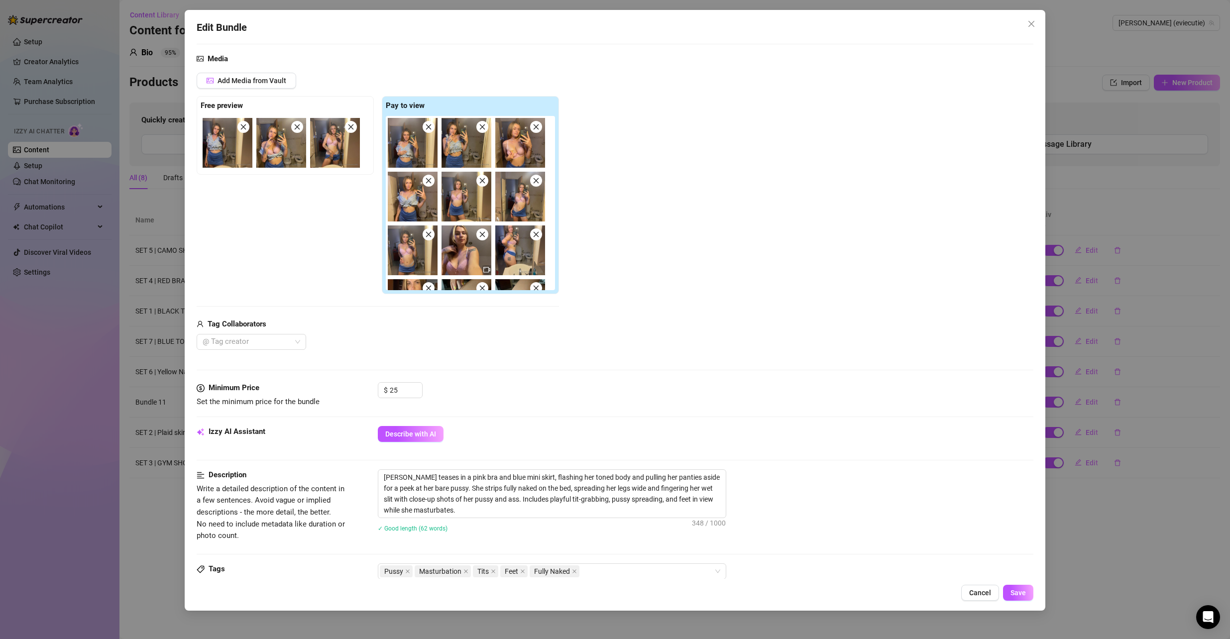
scroll to position [249, 0]
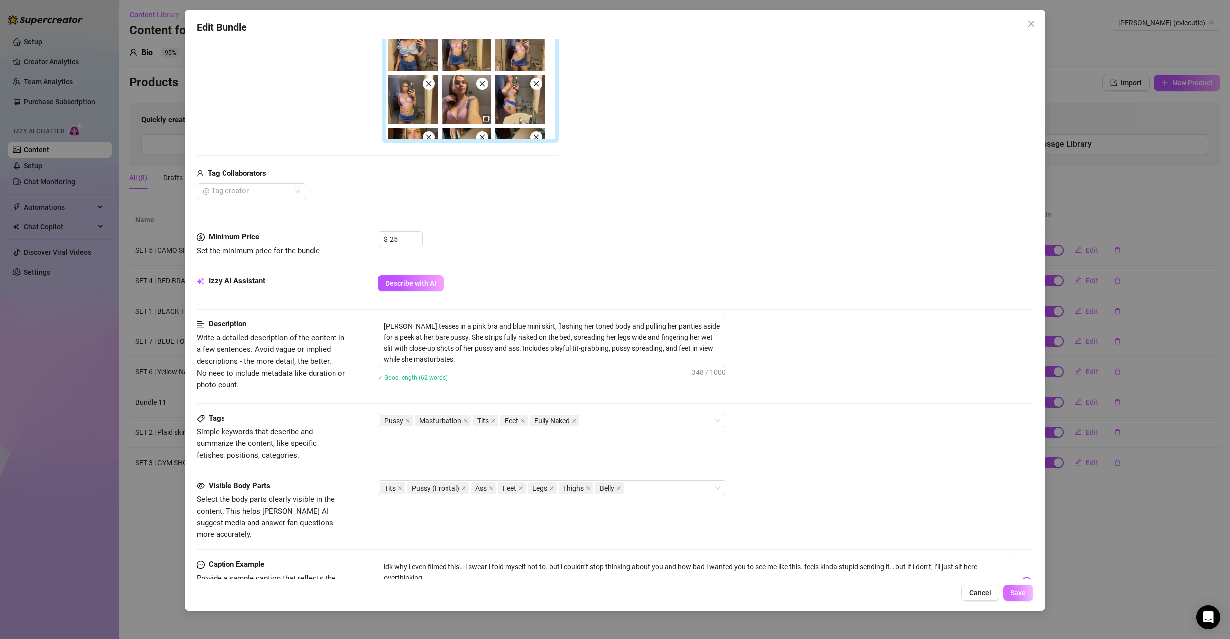
click at [1022, 593] on span "Save" at bounding box center [1018, 593] width 15 height 8
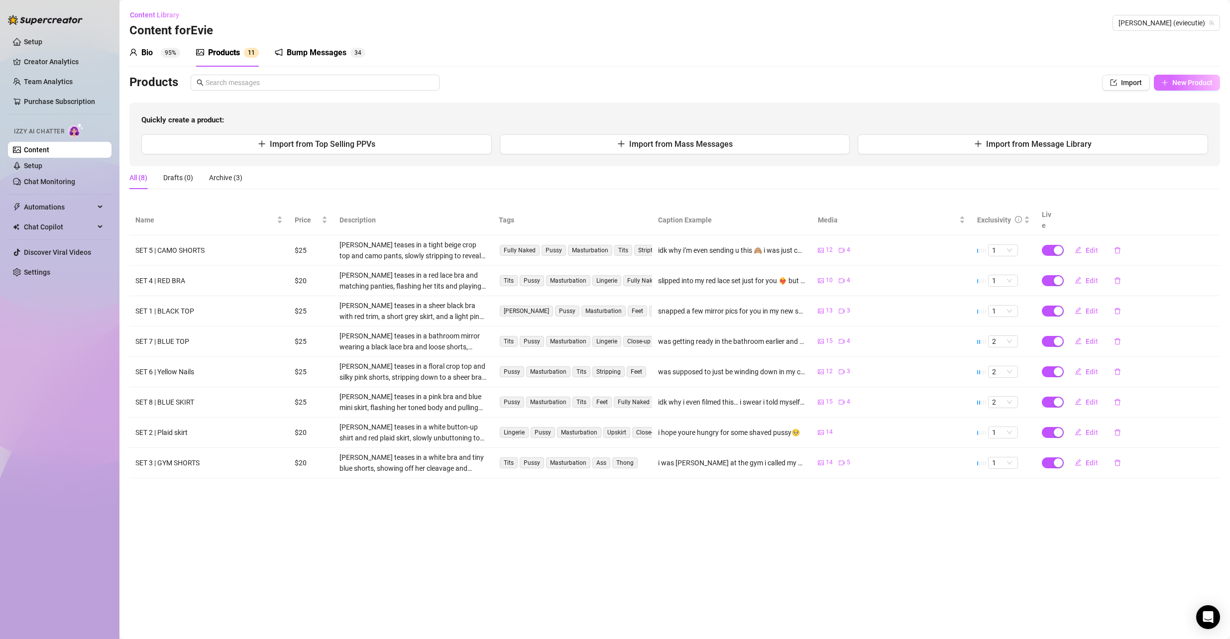
click at [1196, 82] on span "New Product" at bounding box center [1193, 83] width 40 height 8
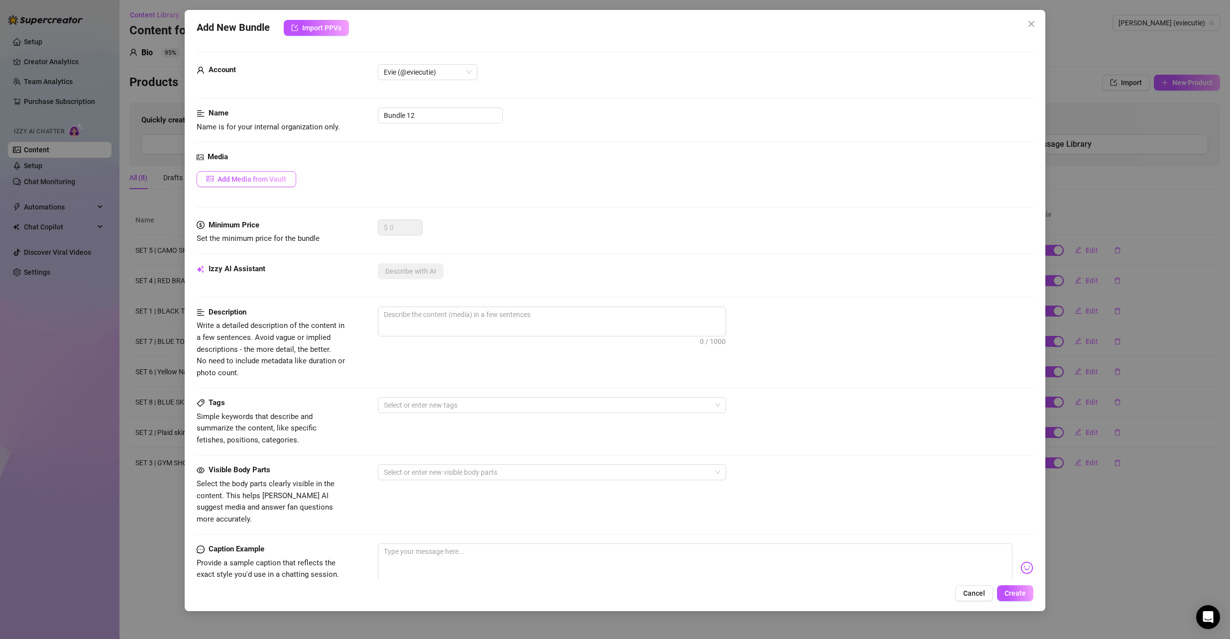
click at [221, 183] on span "Add Media from Vault" at bounding box center [252, 179] width 69 height 8
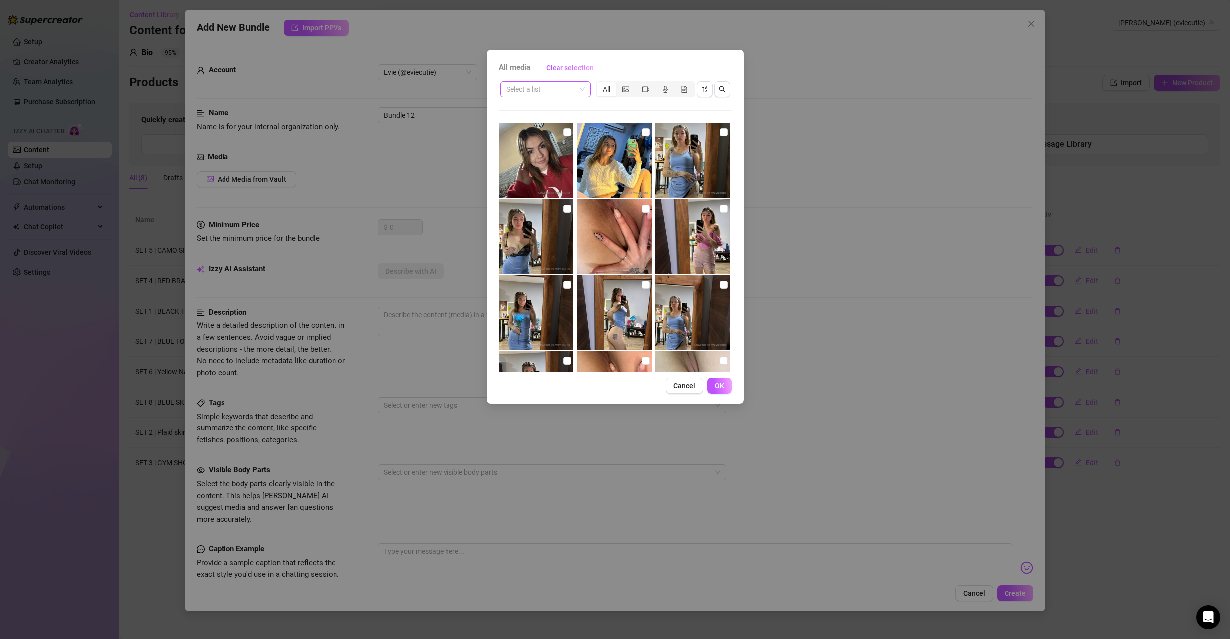
click at [583, 95] on span at bounding box center [545, 89] width 79 height 15
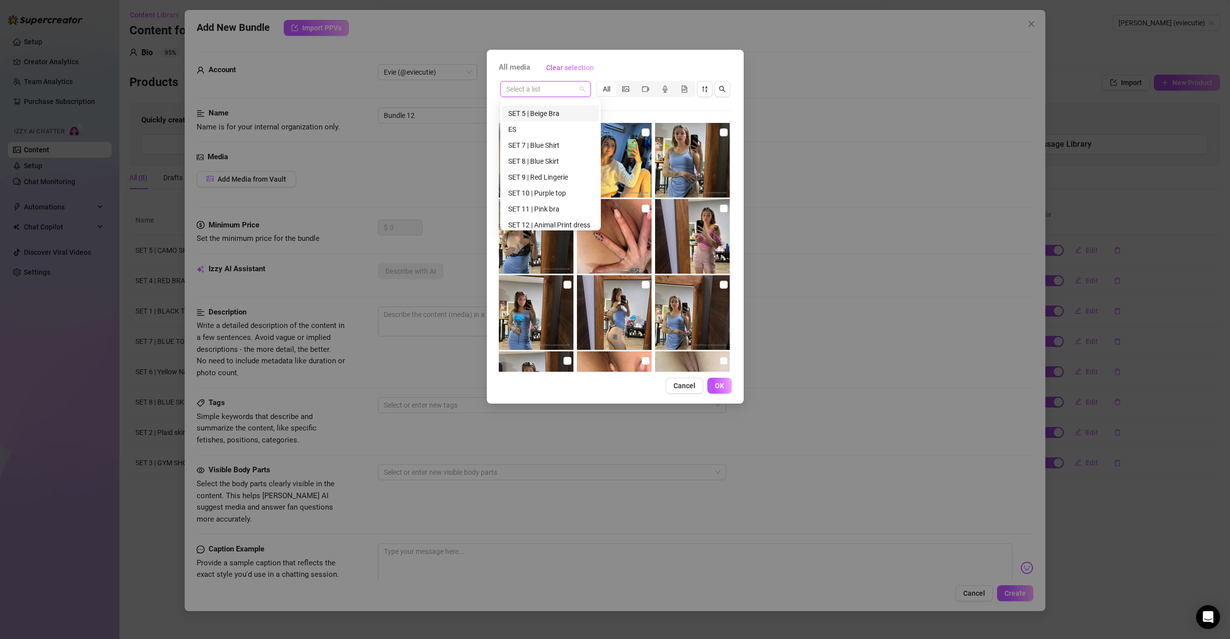
scroll to position [149, 0]
click at [558, 167] on div "SET 9 | Red Lingerie" at bounding box center [550, 166] width 85 height 11
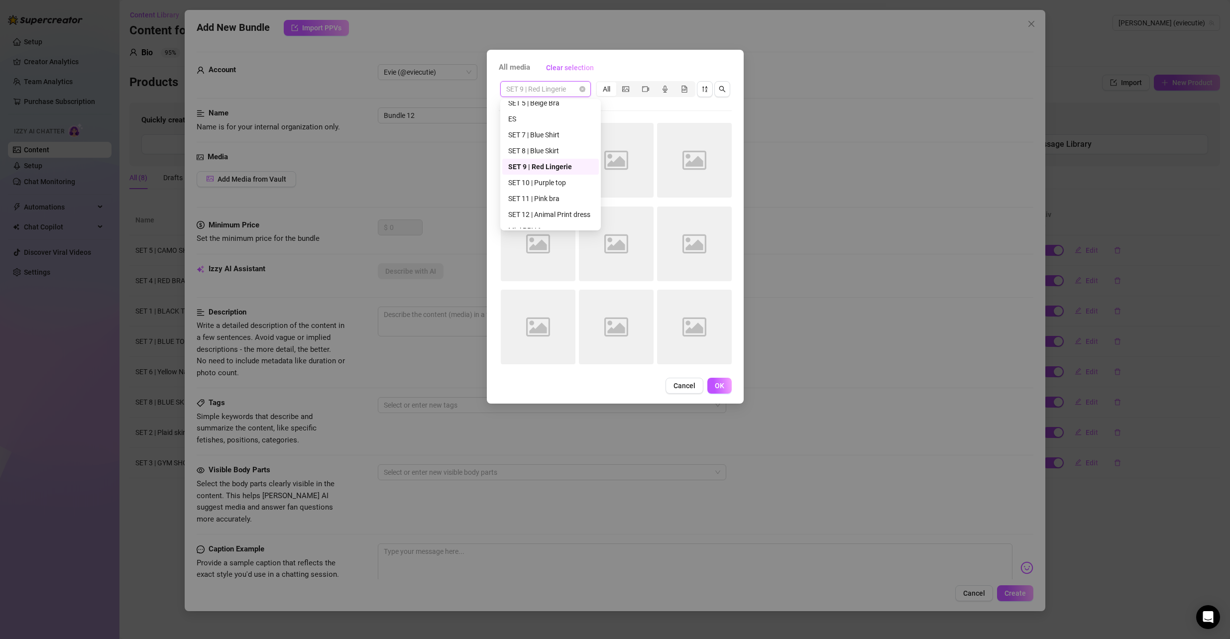
drag, startPoint x: 573, startPoint y: 88, endPoint x: 548, endPoint y: 88, distance: 25.4
click at [548, 88] on span "SET 9 | Red Lingerie" at bounding box center [545, 89] width 79 height 15
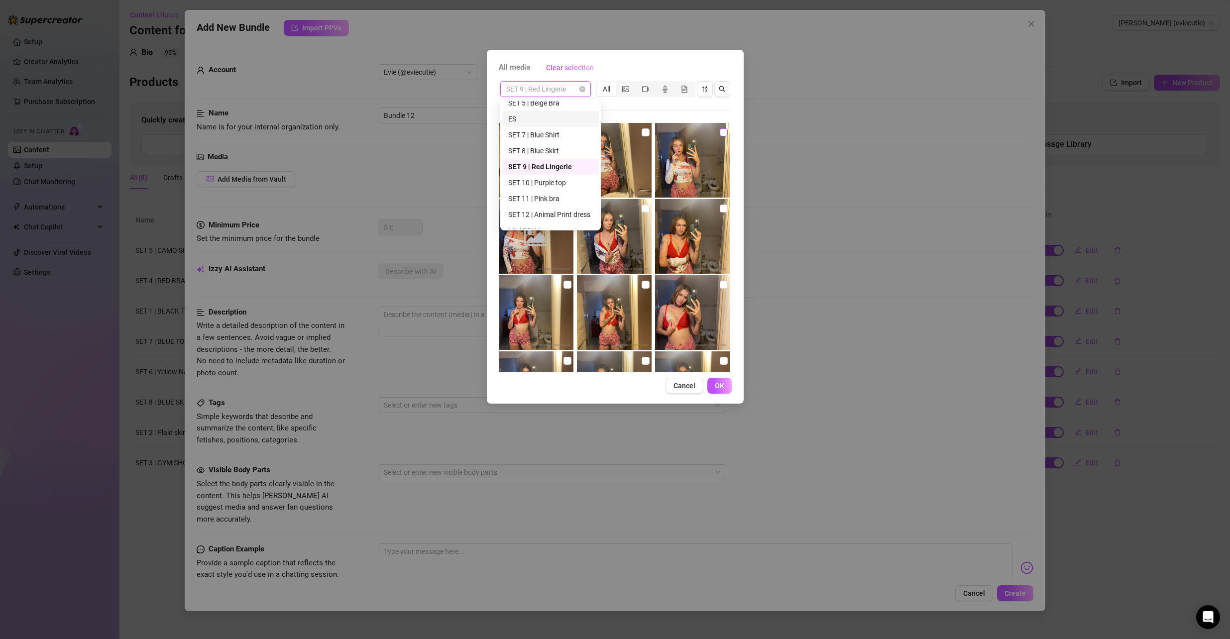
click at [720, 129] on input "checkbox" at bounding box center [724, 132] width 8 height 8
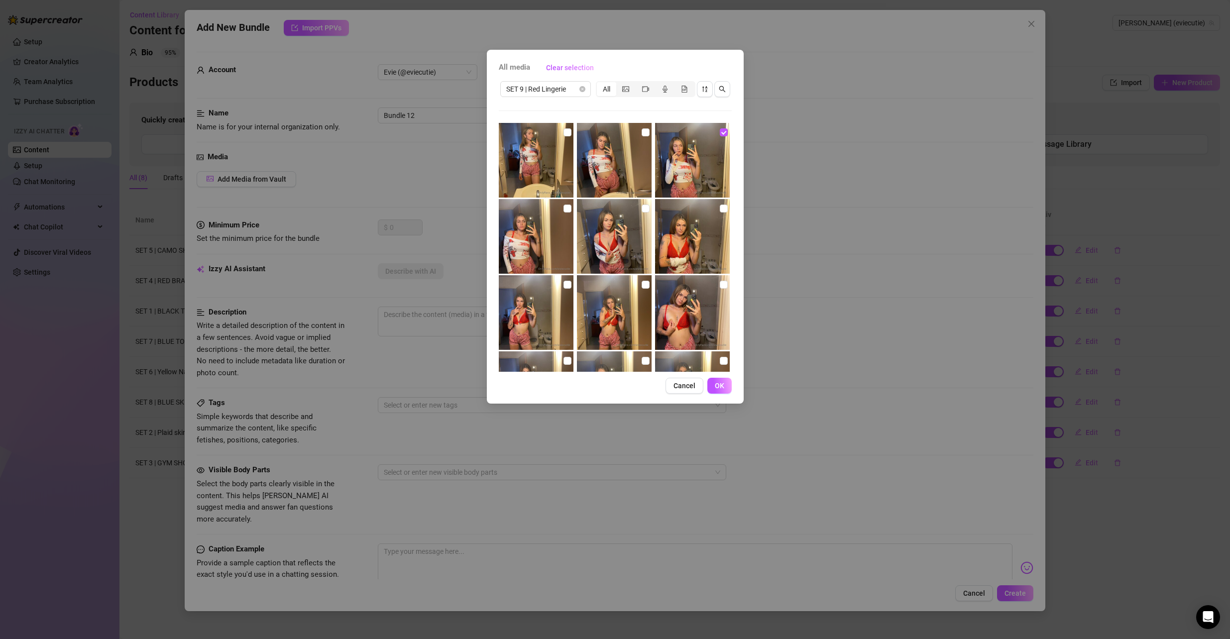
drag, startPoint x: 640, startPoint y: 207, endPoint x: 616, endPoint y: 177, distance: 38.3
click at [642, 206] on input "checkbox" at bounding box center [646, 209] width 8 height 8
click at [642, 136] on label at bounding box center [646, 132] width 8 height 11
click at [642, 136] on input "checkbox" at bounding box center [646, 132] width 8 height 8
click at [564, 133] on input "checkbox" at bounding box center [568, 132] width 8 height 8
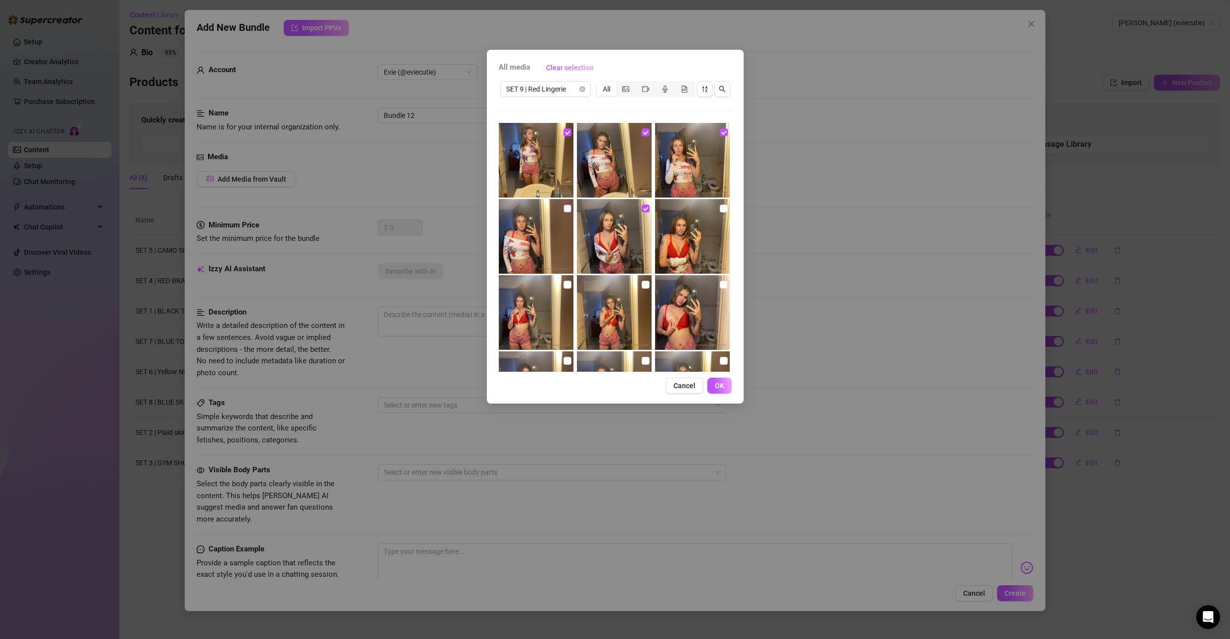
click at [564, 209] on input "checkbox" at bounding box center [568, 209] width 8 height 8
click at [721, 286] on input "checkbox" at bounding box center [724, 285] width 8 height 8
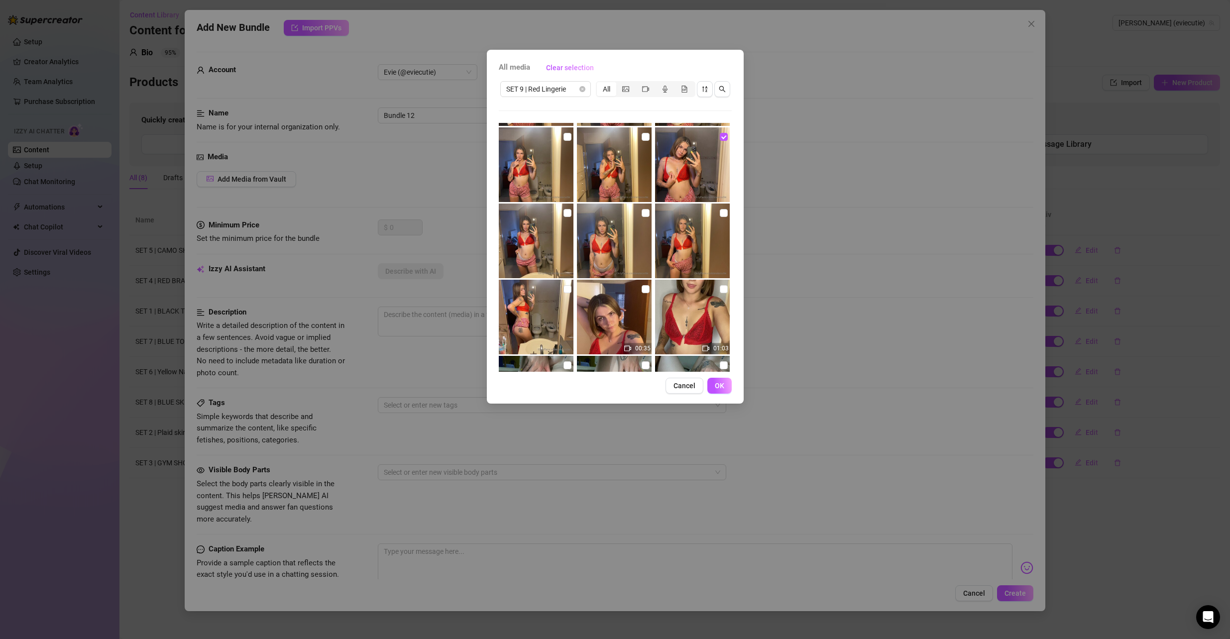
scroll to position [199, 0]
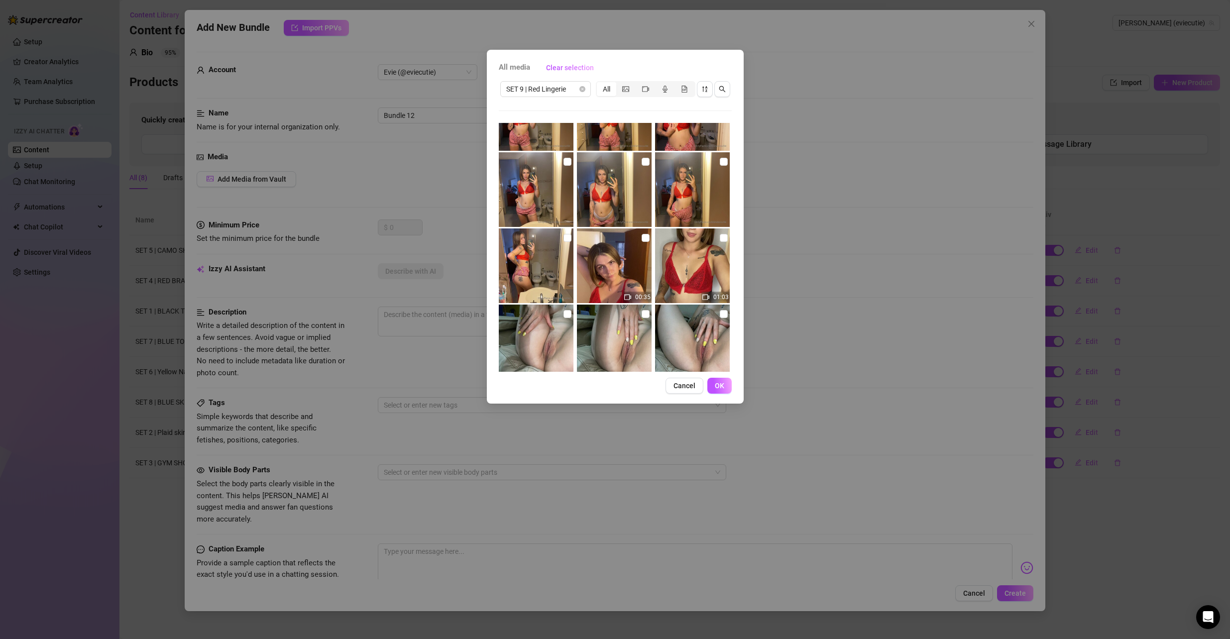
drag, startPoint x: 640, startPoint y: 155, endPoint x: 634, endPoint y: 210, distance: 55.0
click at [640, 155] on img at bounding box center [614, 189] width 75 height 75
drag, startPoint x: 641, startPoint y: 235, endPoint x: 677, endPoint y: 235, distance: 35.9
click at [642, 235] on input "checkbox" at bounding box center [646, 238] width 8 height 8
click at [720, 235] on input "checkbox" at bounding box center [724, 238] width 8 height 8
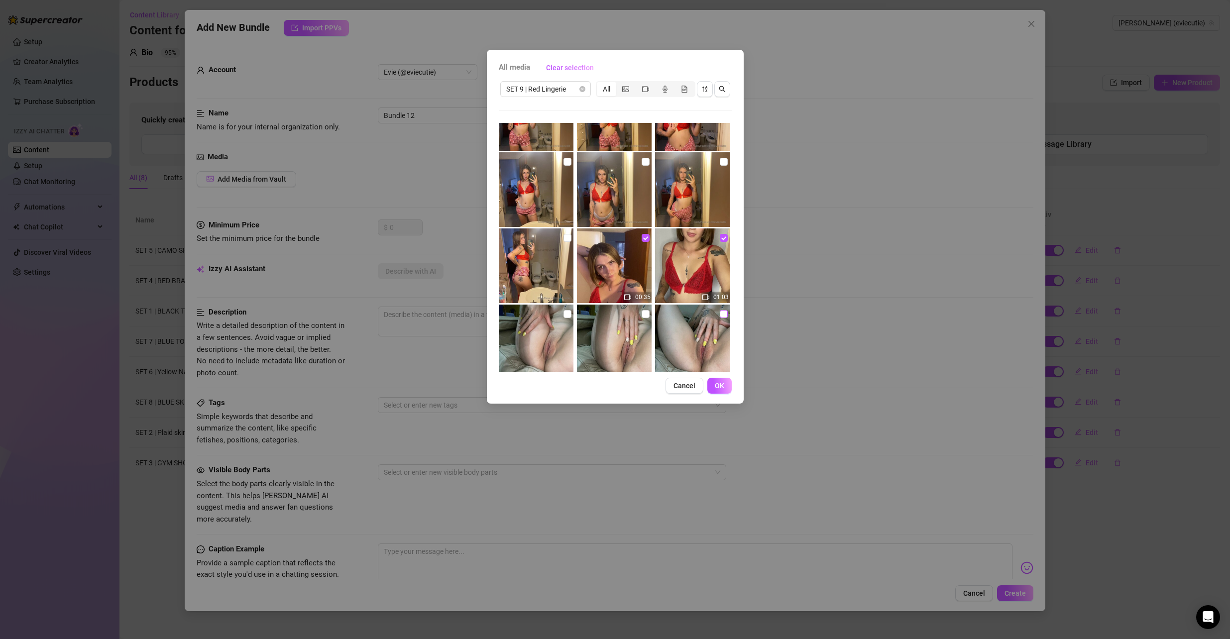
click at [720, 315] on input "checkbox" at bounding box center [724, 314] width 8 height 8
click at [642, 310] on input "checkbox" at bounding box center [646, 314] width 8 height 8
click at [566, 314] on input "checkbox" at bounding box center [568, 314] width 8 height 8
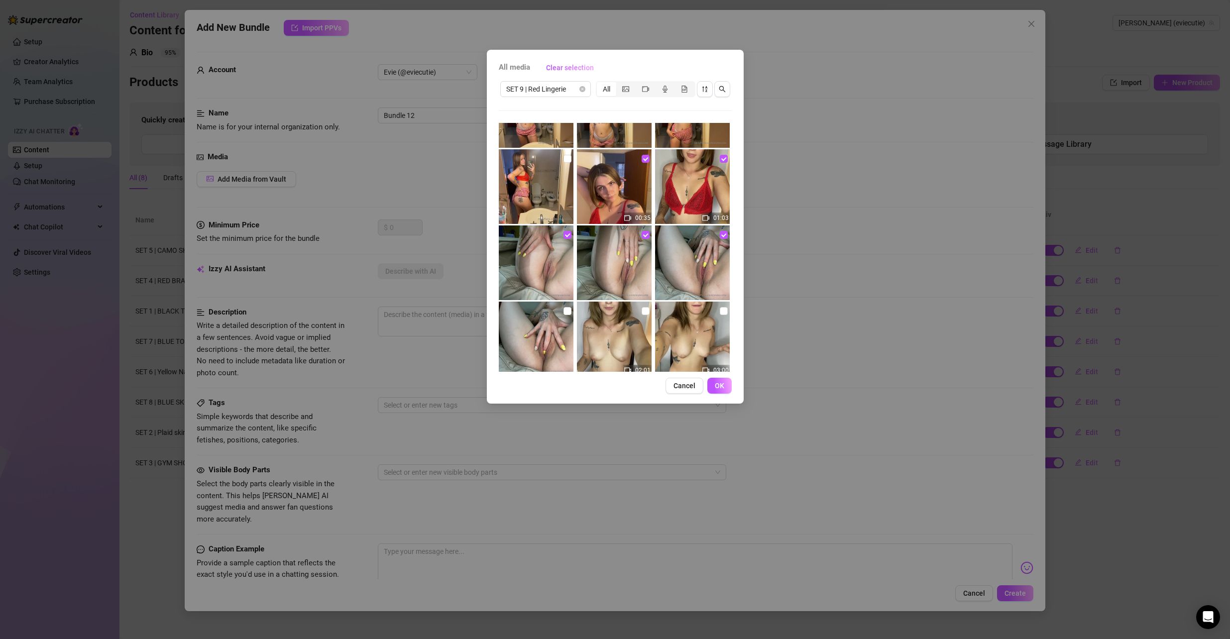
scroll to position [299, 0]
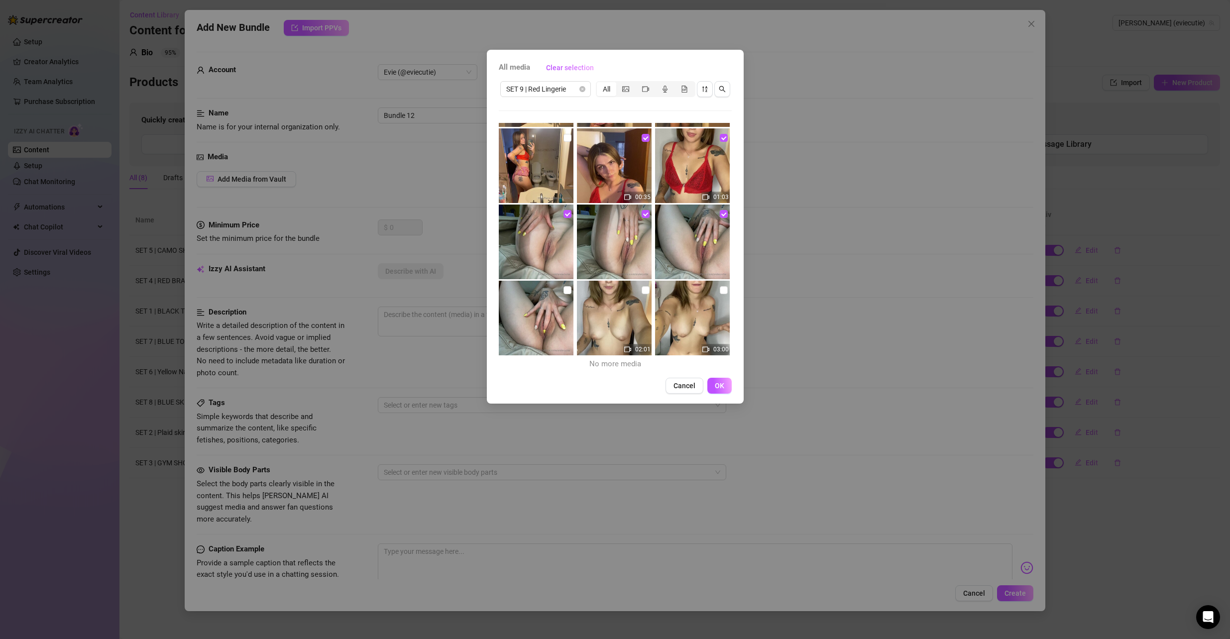
click at [569, 284] on img at bounding box center [536, 318] width 75 height 75
drag, startPoint x: 567, startPoint y: 288, endPoint x: 586, endPoint y: 287, distance: 19.4
click at [566, 288] on input "checkbox" at bounding box center [568, 290] width 8 height 8
drag, startPoint x: 639, startPoint y: 288, endPoint x: 686, endPoint y: 292, distance: 47.5
click at [642, 289] on input "checkbox" at bounding box center [646, 290] width 8 height 8
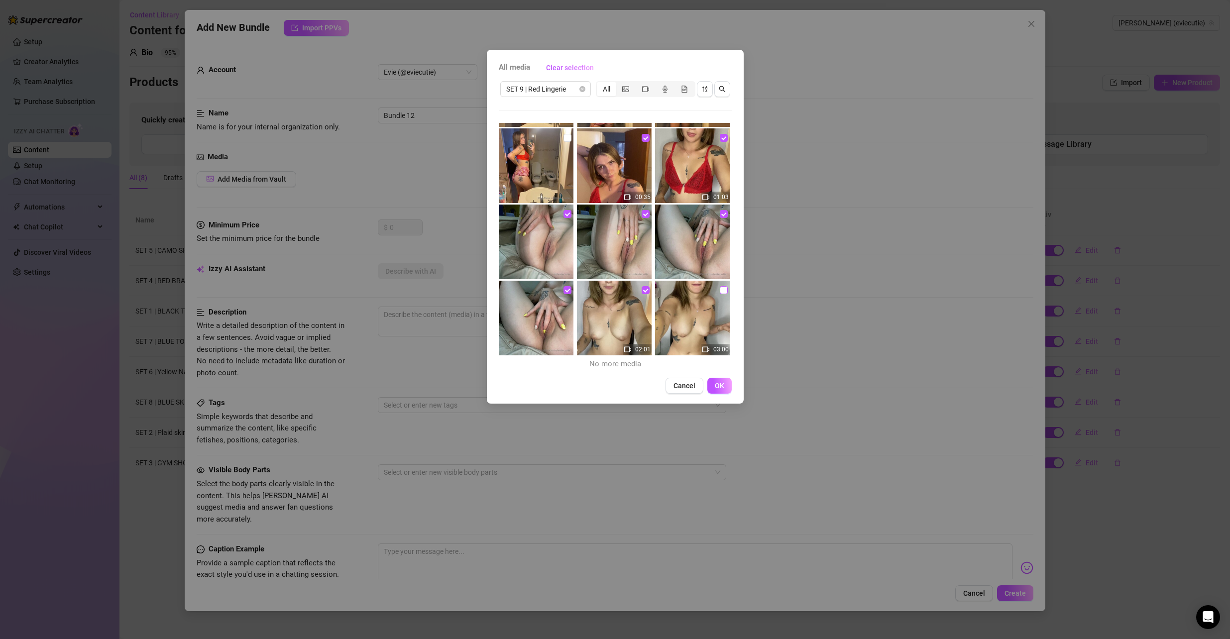
click at [720, 290] on input "checkbox" at bounding box center [724, 290] width 8 height 8
click at [725, 390] on button "OK" at bounding box center [720, 386] width 24 height 16
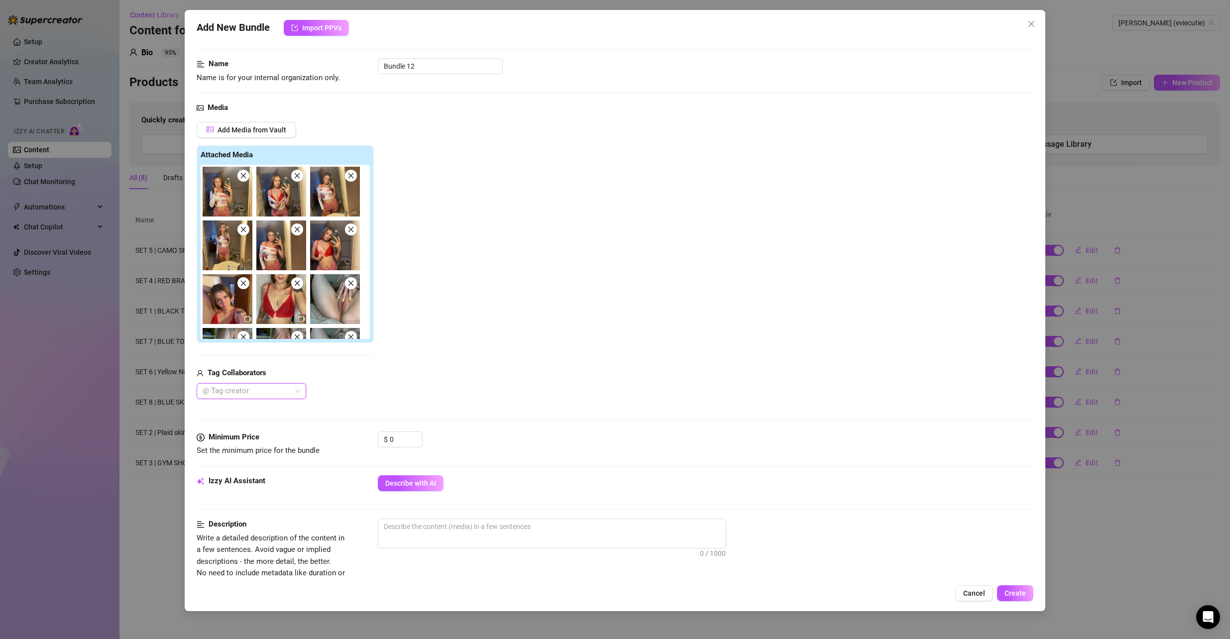
scroll to position [249, 0]
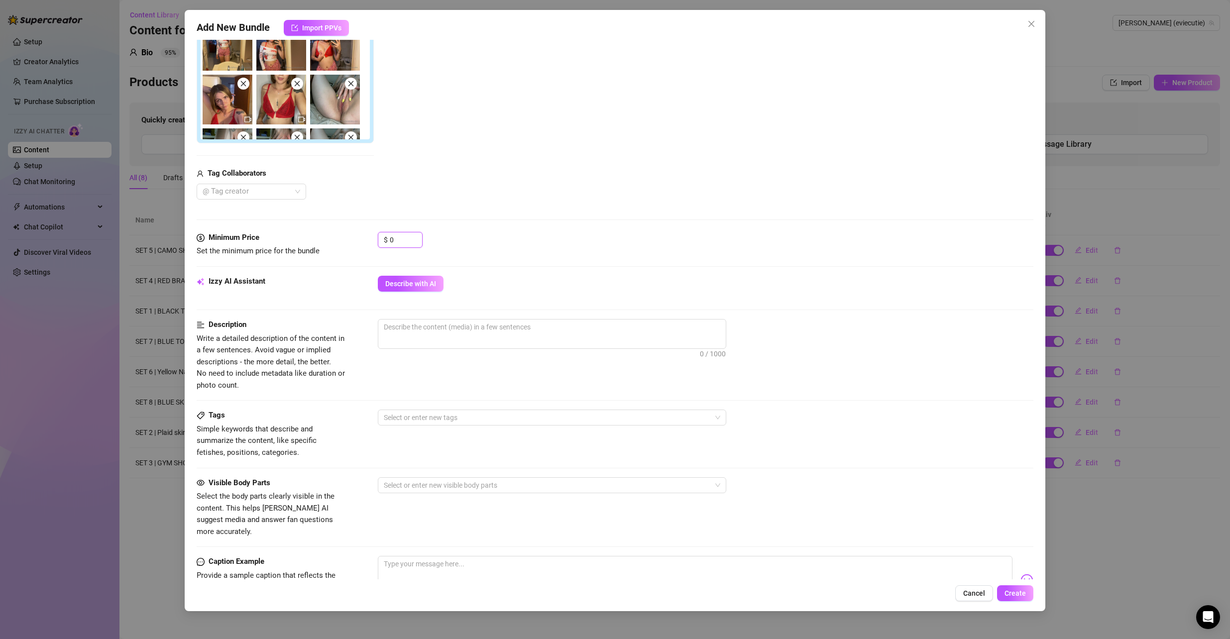
drag, startPoint x: 396, startPoint y: 240, endPoint x: 364, endPoint y: 239, distance: 31.9
click at [364, 239] on div "Minimum Price Set the minimum price for the bundle $ 0" at bounding box center [616, 244] width 838 height 25
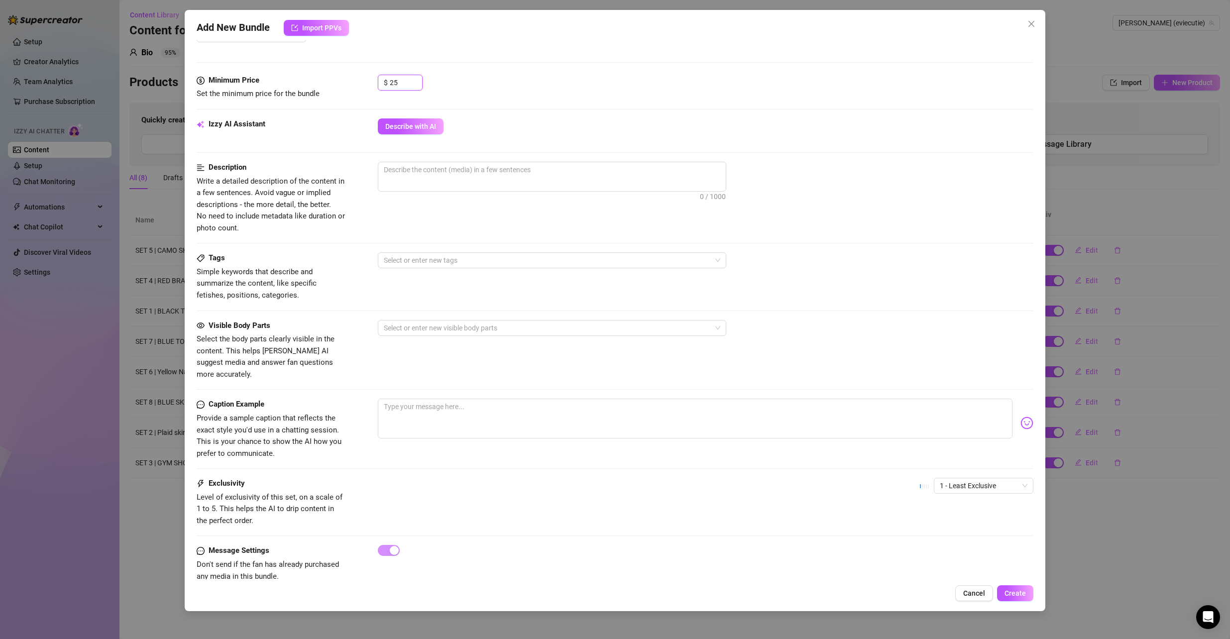
scroll to position [416, 0]
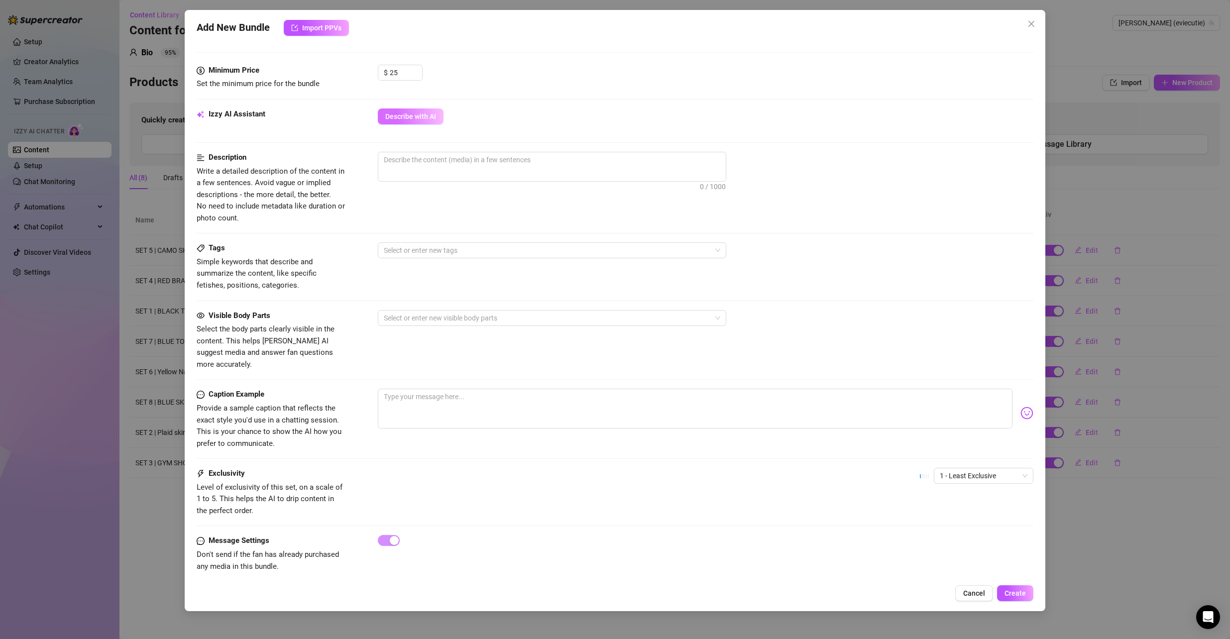
click at [414, 118] on span "Describe with AI" at bounding box center [410, 117] width 51 height 8
click at [982, 469] on span "1 - Least Exclusive" at bounding box center [984, 476] width 88 height 15
click at [956, 500] on div "2" at bounding box center [976, 500] width 84 height 11
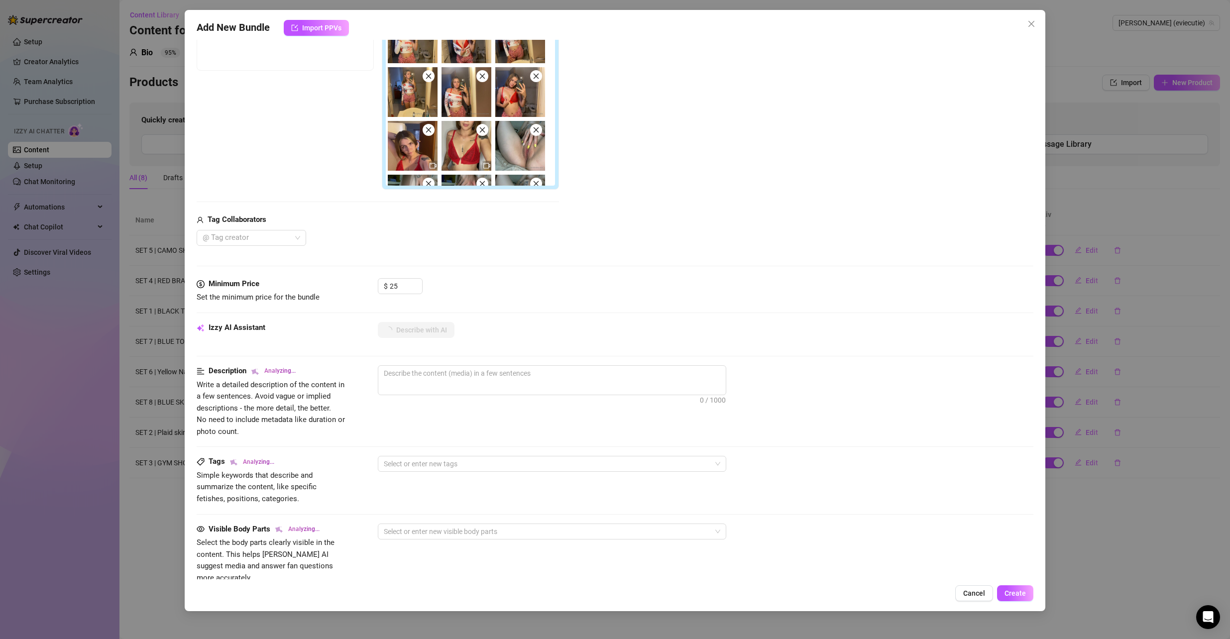
scroll to position [0, 0]
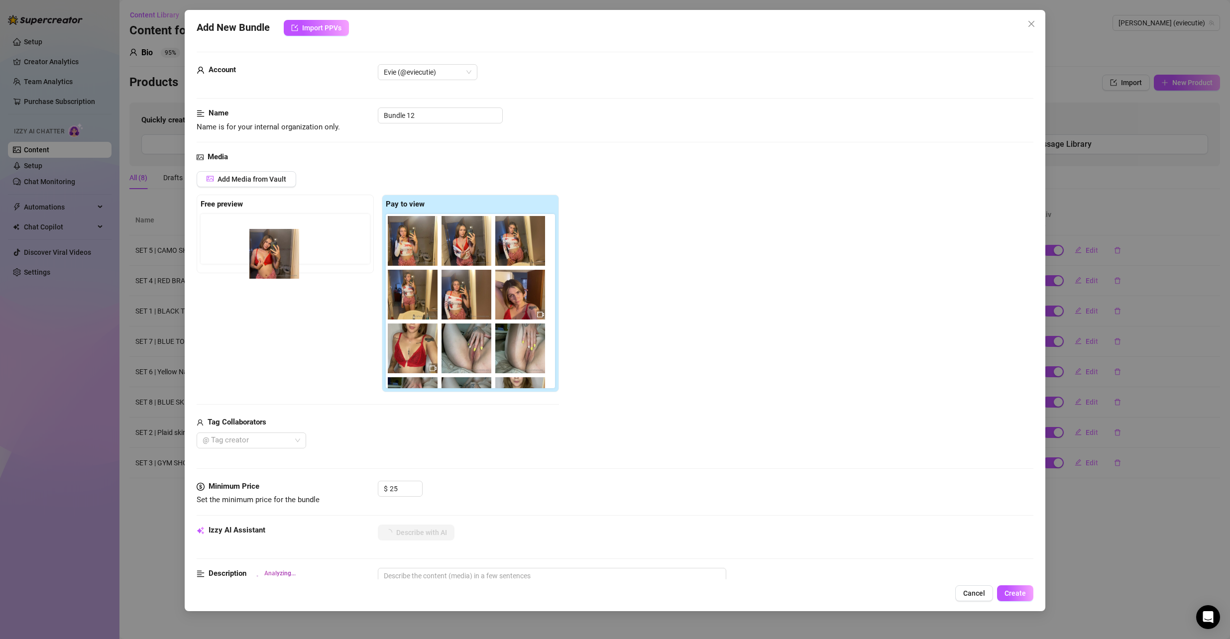
drag, startPoint x: 491, startPoint y: 296, endPoint x: 254, endPoint y: 266, distance: 238.3
click at [254, 266] on div "Free preview Pay to view" at bounding box center [378, 294] width 362 height 198
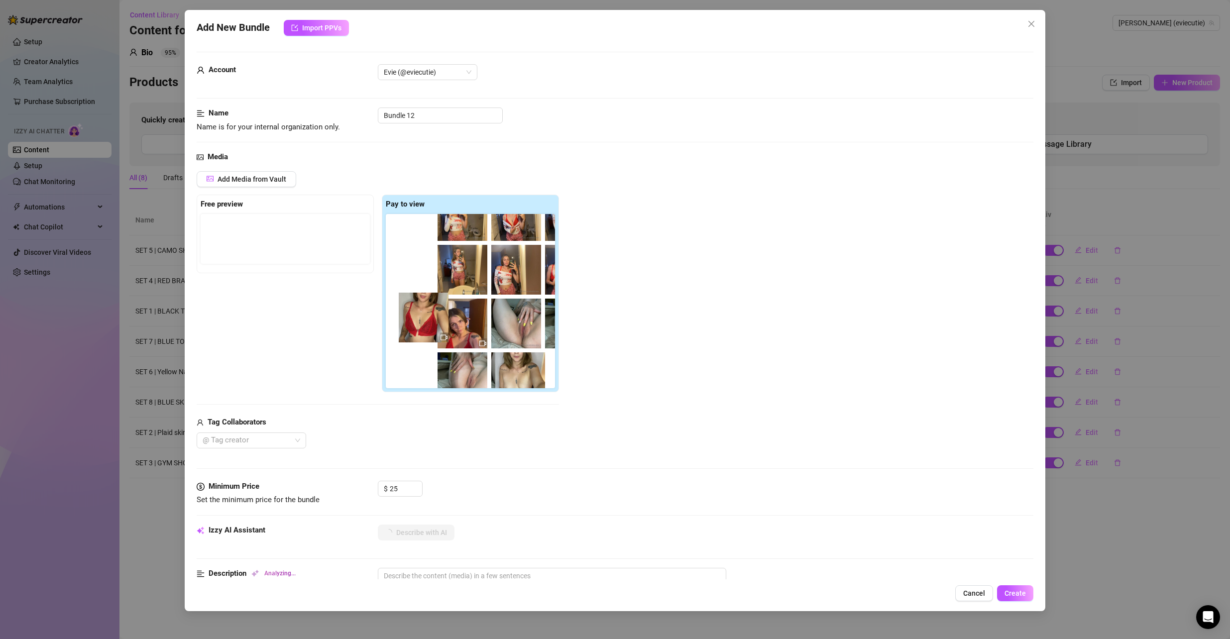
drag, startPoint x: 465, startPoint y: 356, endPoint x: 406, endPoint y: 313, distance: 72.8
click at [406, 313] on div at bounding box center [472, 301] width 173 height 174
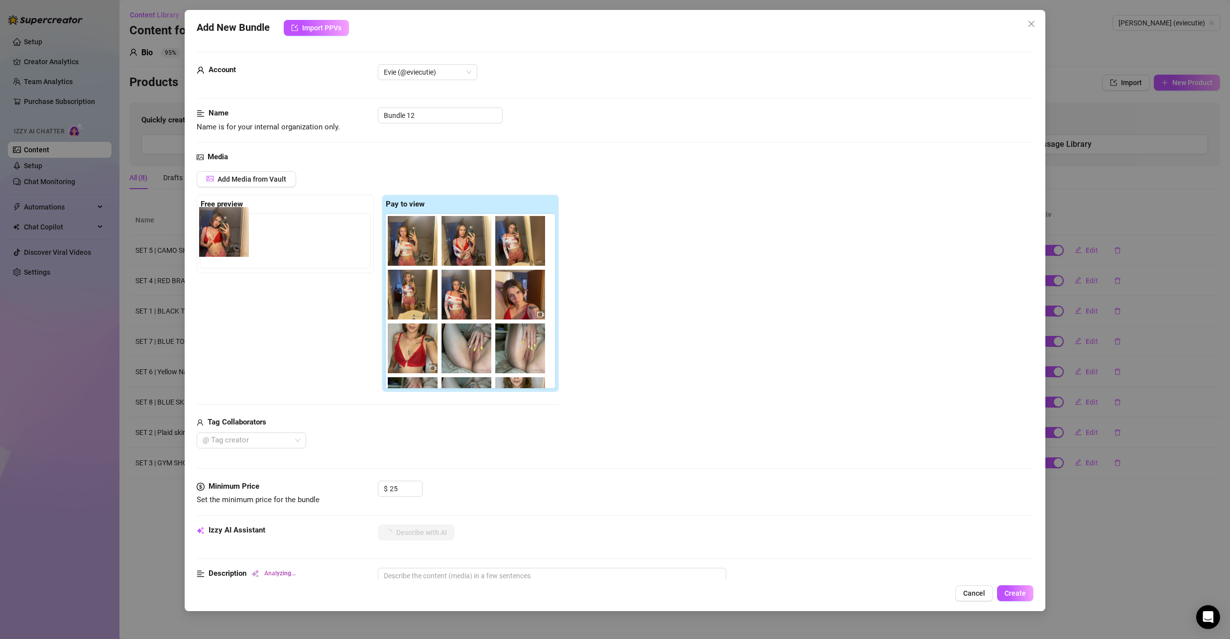
drag, startPoint x: 312, startPoint y: 252, endPoint x: 223, endPoint y: 241, distance: 90.2
click at [223, 241] on div "Free preview Pay to view" at bounding box center [378, 294] width 362 height 198
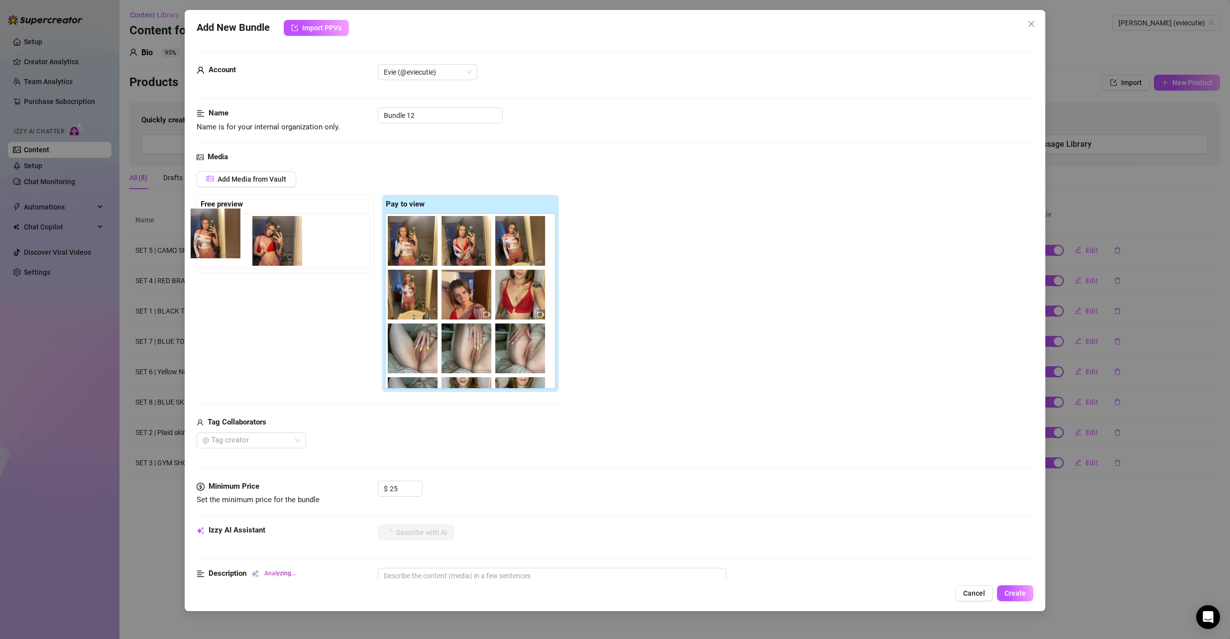
drag, startPoint x: 464, startPoint y: 306, endPoint x: 212, endPoint y: 251, distance: 257.5
click at [212, 251] on div "Free preview Pay to view" at bounding box center [378, 294] width 362 height 198
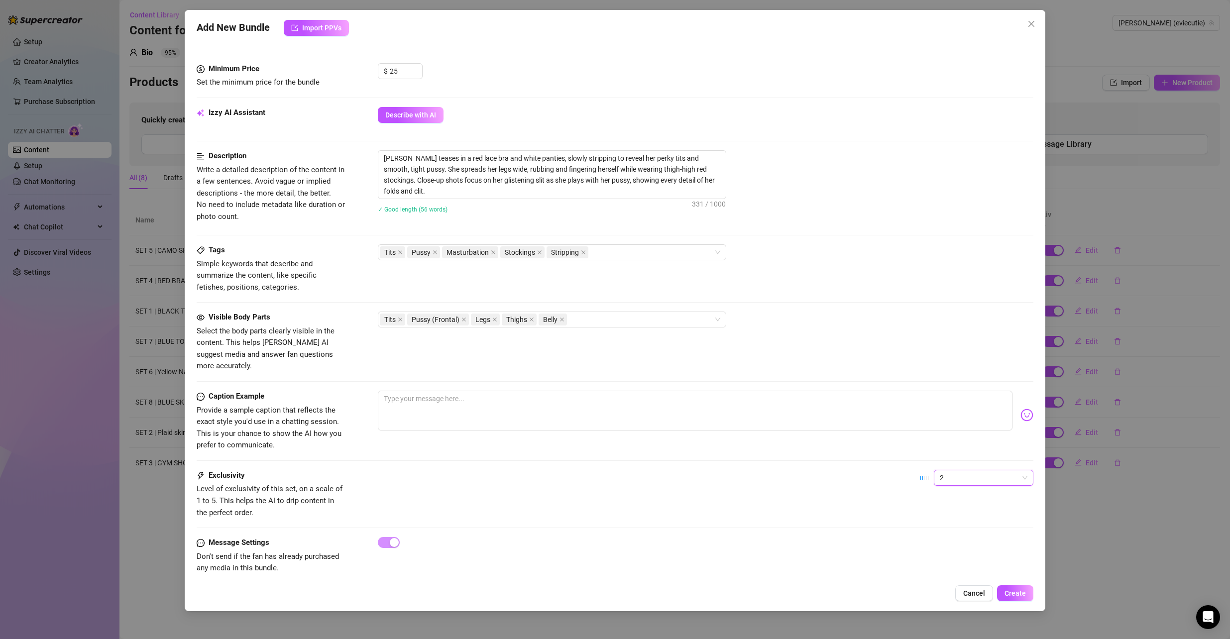
scroll to position [419, 0]
click at [1021, 596] on span "Create" at bounding box center [1015, 594] width 21 height 8
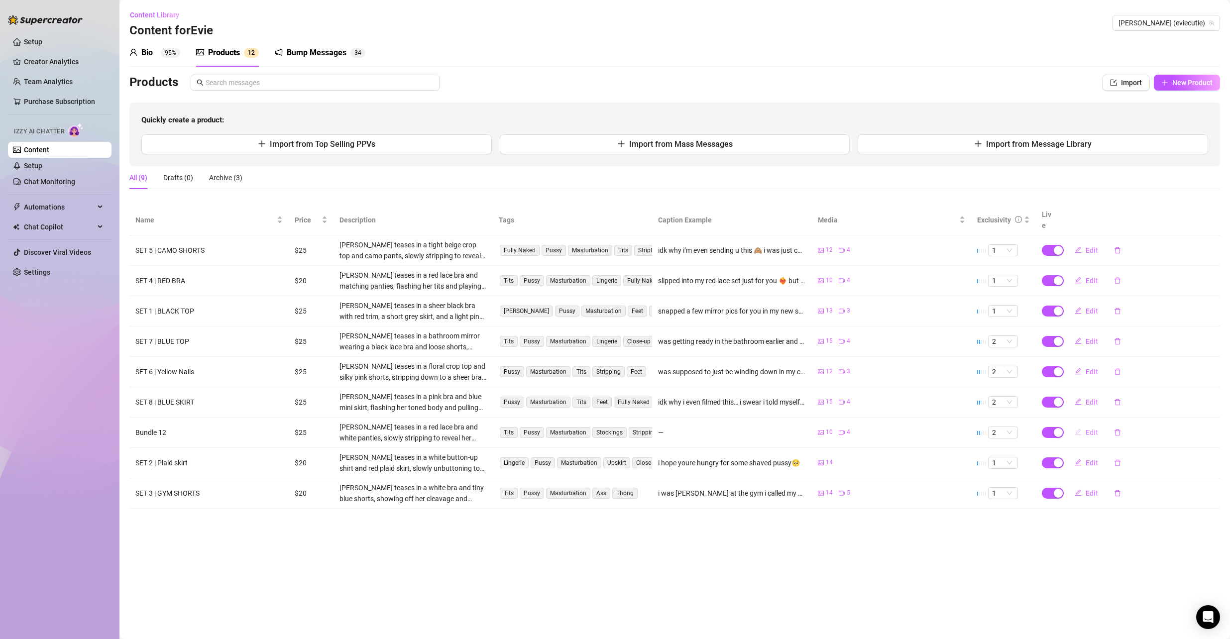
click at [1091, 429] on span "Edit" at bounding box center [1092, 433] width 12 height 8
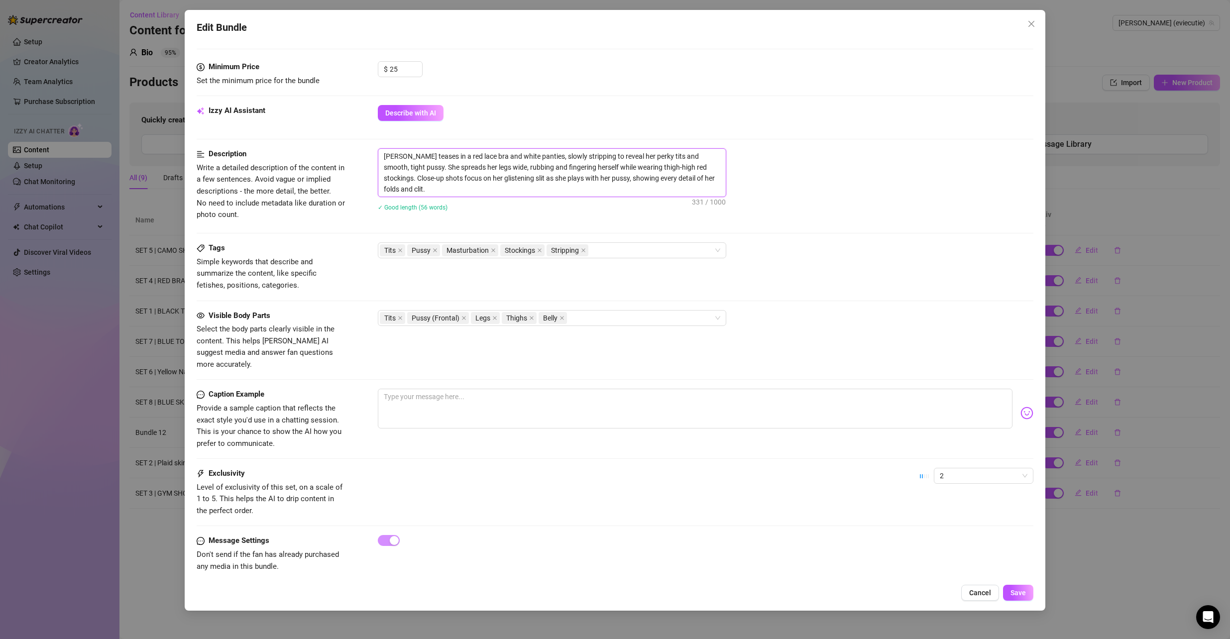
drag, startPoint x: 463, startPoint y: 185, endPoint x: 351, endPoint y: 148, distance: 118.1
click at [351, 148] on form "Account Evie (@eviecutie) Name Name is for your internal organization only. Bun…" at bounding box center [616, 111] width 838 height 959
click at [461, 406] on textarea at bounding box center [695, 409] width 635 height 40
paste textarea "it’s kinda scary how much i want your attention… like i’ll do anything just to …"
click at [957, 469] on span "2" at bounding box center [984, 476] width 88 height 15
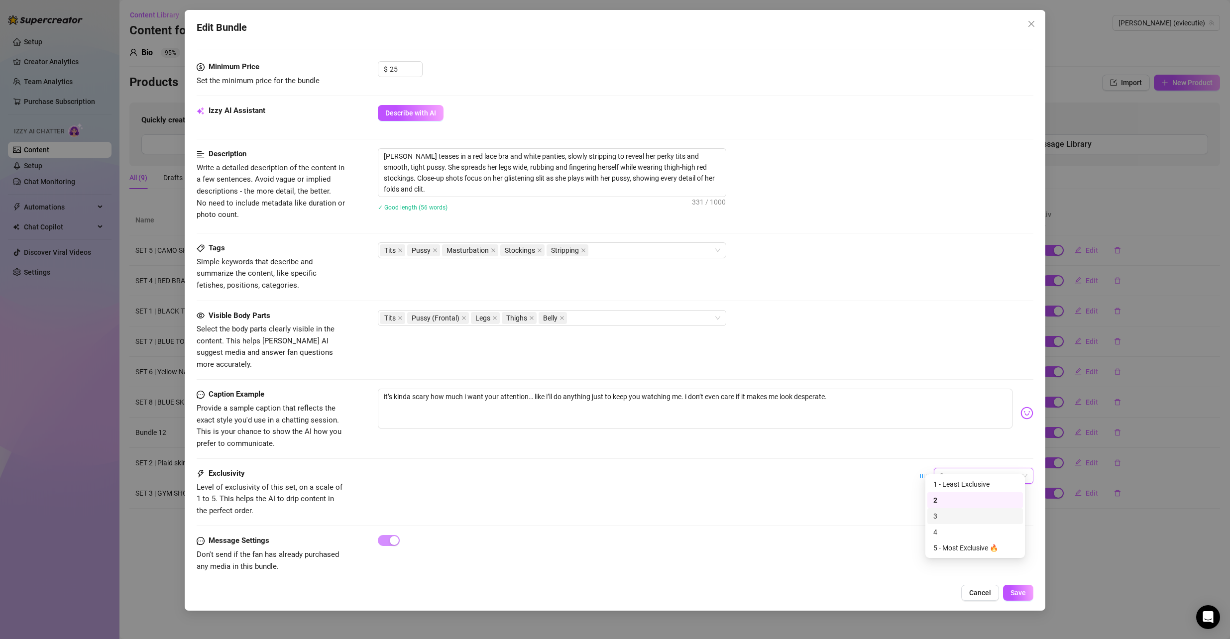
click at [961, 521] on div "3" at bounding box center [976, 516] width 84 height 11
click at [1023, 593] on span "Save" at bounding box center [1018, 593] width 15 height 8
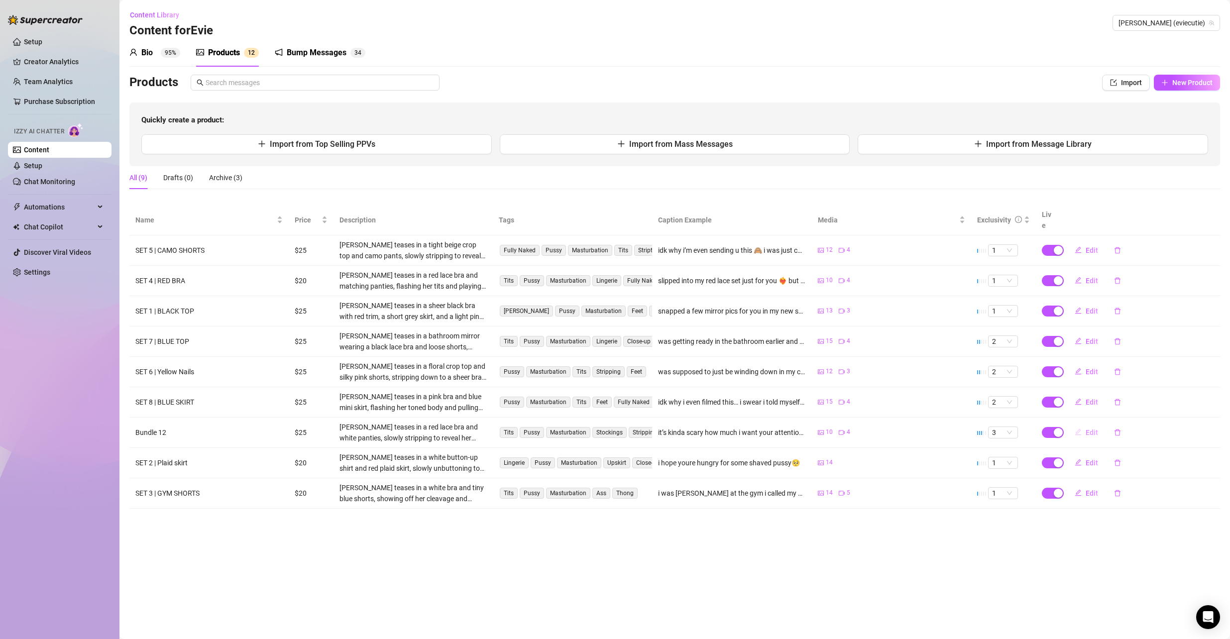
click at [1090, 429] on span "Edit" at bounding box center [1092, 433] width 12 height 8
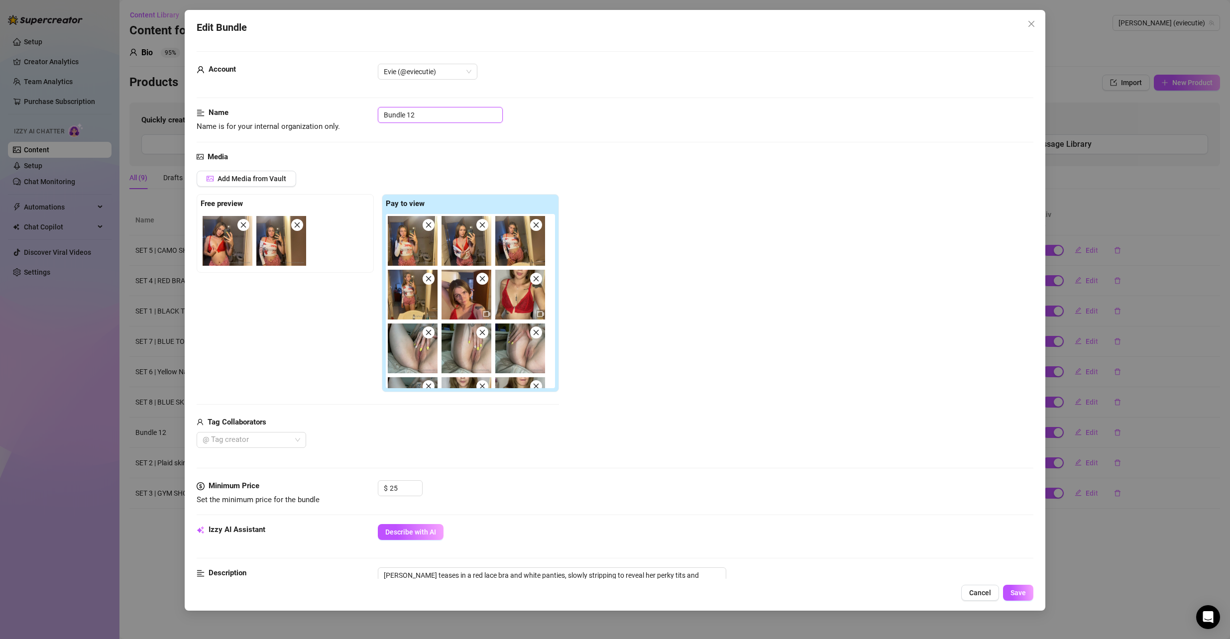
drag, startPoint x: 444, startPoint y: 120, endPoint x: 295, endPoint y: 116, distance: 148.9
click at [295, 116] on div "Name Name is for your internal organization only. Bundle 12" at bounding box center [616, 119] width 838 height 25
click at [828, 203] on div "Add Media from Vault Free preview Pay to view Tag Collaborators @ Tag creator" at bounding box center [616, 309] width 838 height 277
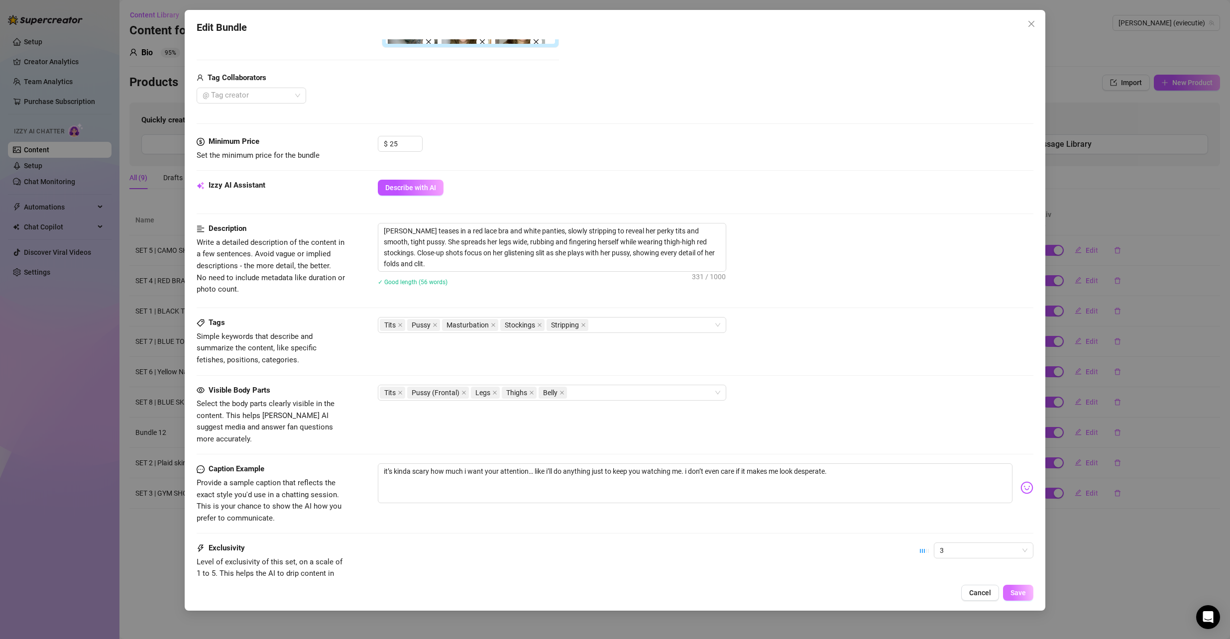
scroll to position [349, 0]
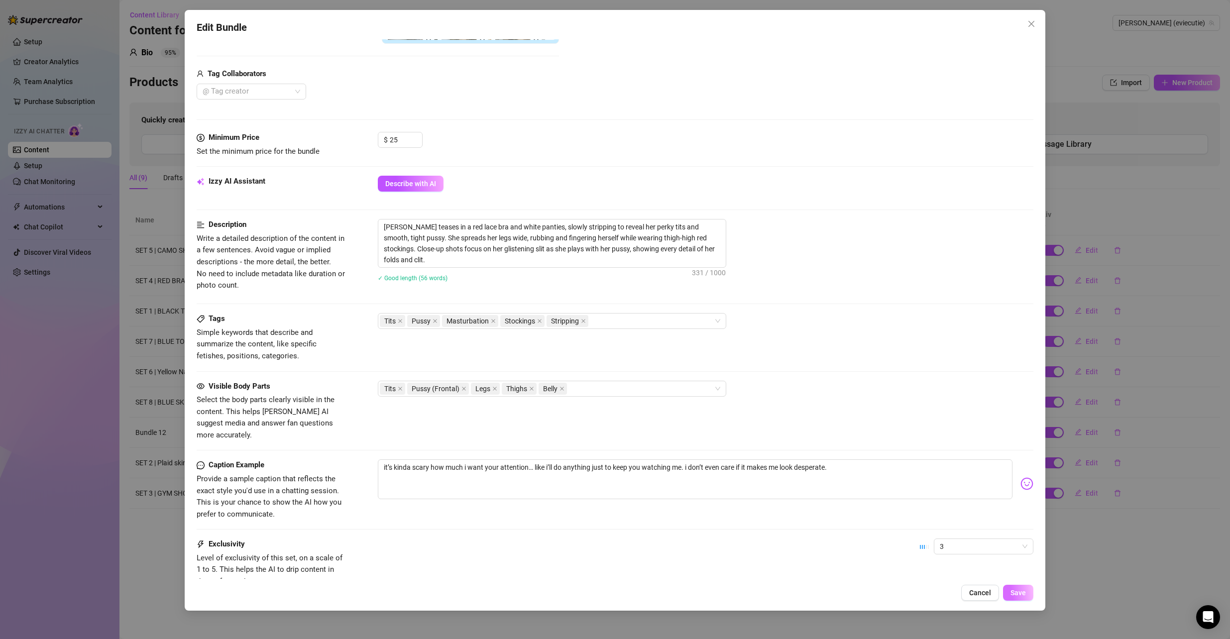
click at [1013, 596] on span "Save" at bounding box center [1018, 593] width 15 height 8
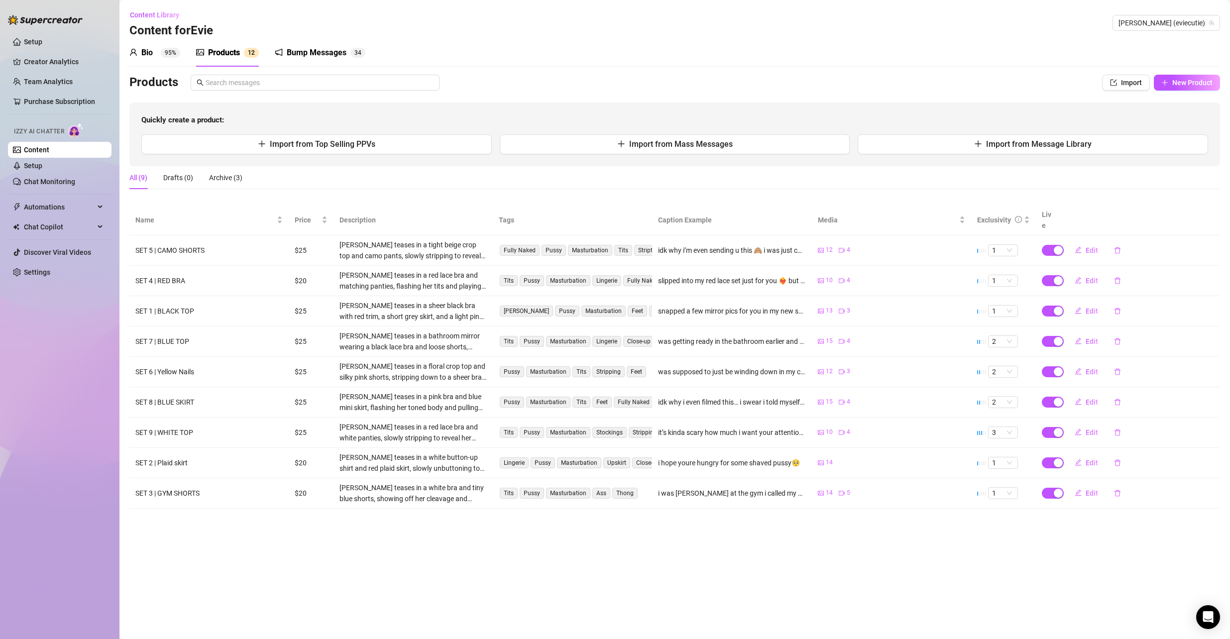
drag, startPoint x: 550, startPoint y: 548, endPoint x: 505, endPoint y: 542, distance: 45.7
click at [550, 549] on main "Content Library Content for Evie Evie (eviecutie) Bio 95% Products 1 2 Bump Mes…" at bounding box center [675, 319] width 1111 height 639
click at [801, 534] on main "Content Library Content for Evie Evie (eviecutie) Bio 95% Products 1 2 Bump Mes…" at bounding box center [675, 319] width 1111 height 639
click at [842, 533] on main "Content Library Content for Evie Evie (eviecutie) Bio 95% Products 1 2 Bump Mes…" at bounding box center [675, 319] width 1111 height 639
click at [982, 157] on div "Quickly create a product: Import from Top Selling PPVs Import from Mass Message…" at bounding box center [674, 135] width 1091 height 64
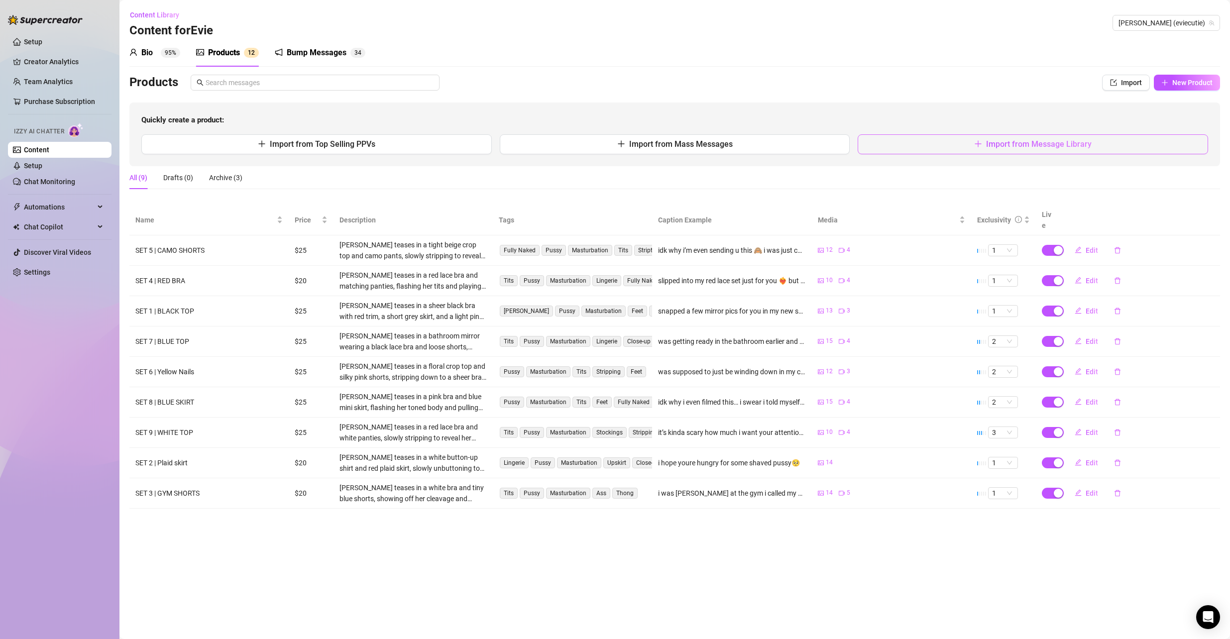
click at [996, 149] on button "Import from Message Library" at bounding box center [1033, 144] width 351 height 20
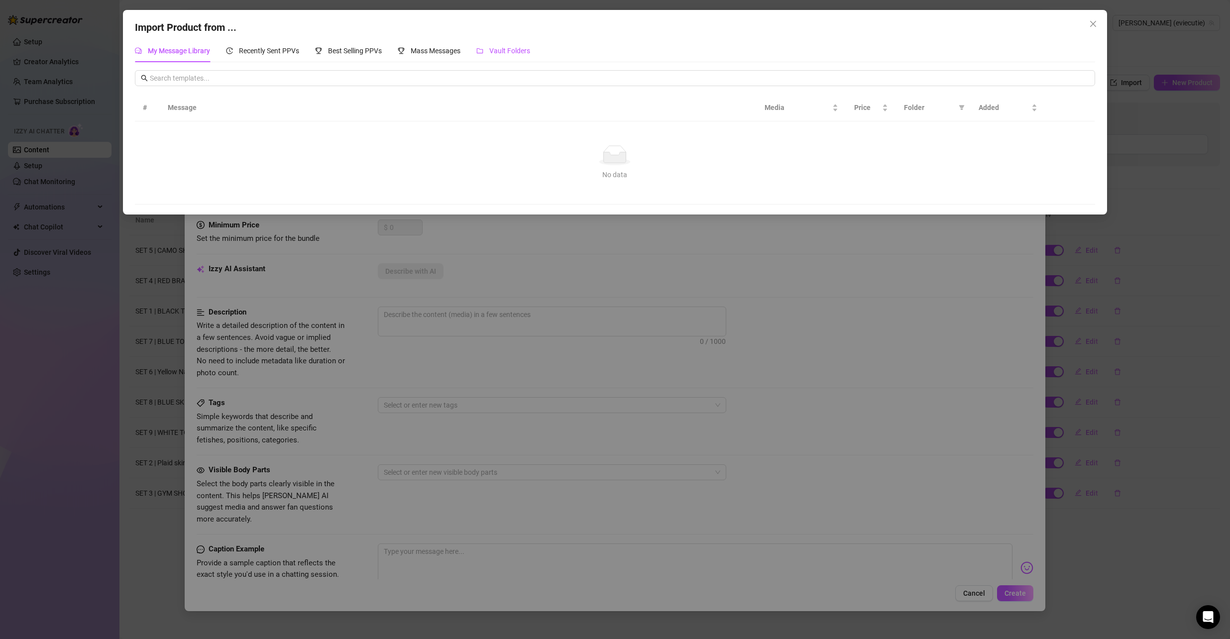
click at [496, 49] on span "Vault Folders" at bounding box center [509, 51] width 41 height 8
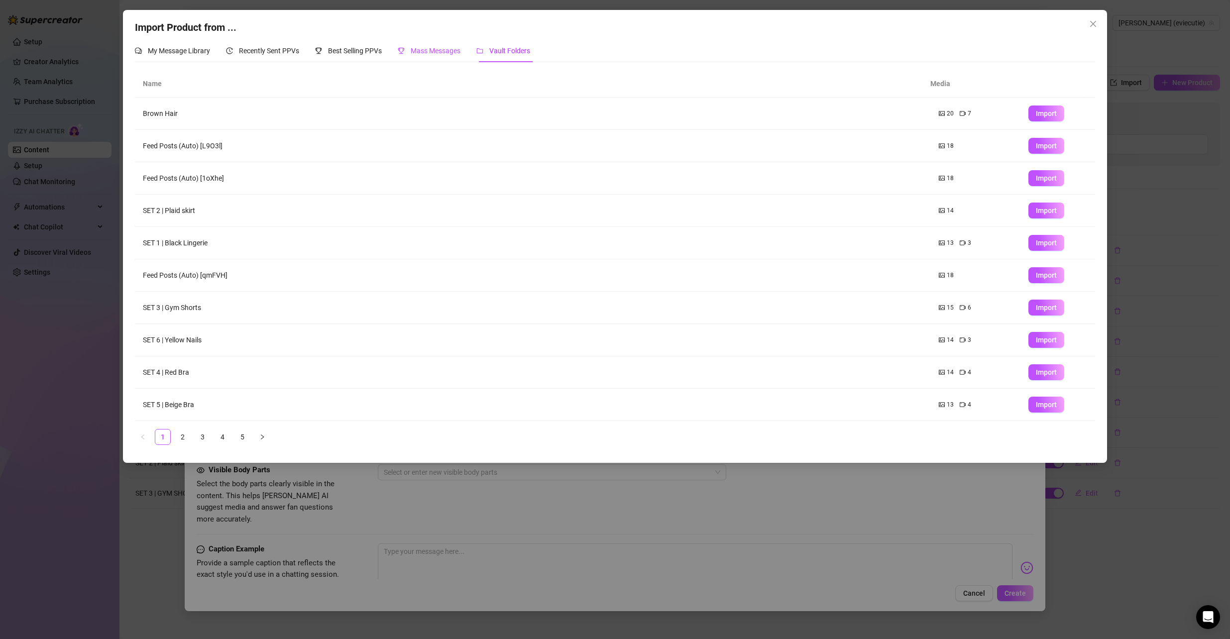
click at [455, 51] on span "Mass Messages" at bounding box center [436, 51] width 50 height 8
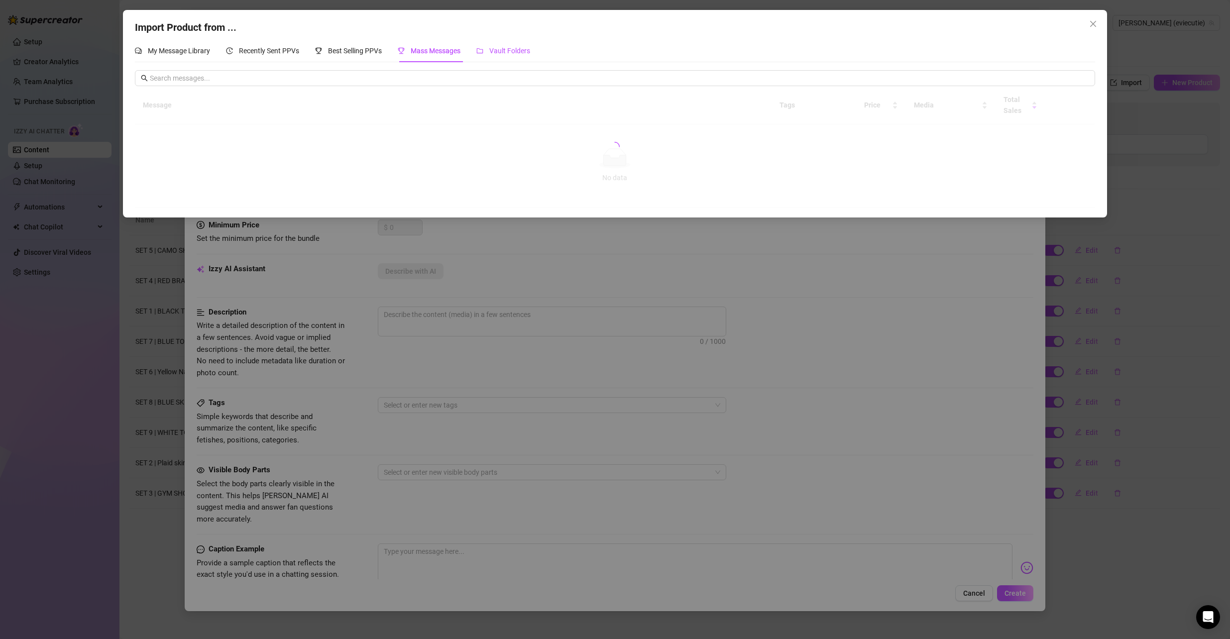
click at [488, 50] on div "Vault Folders" at bounding box center [504, 50] width 54 height 11
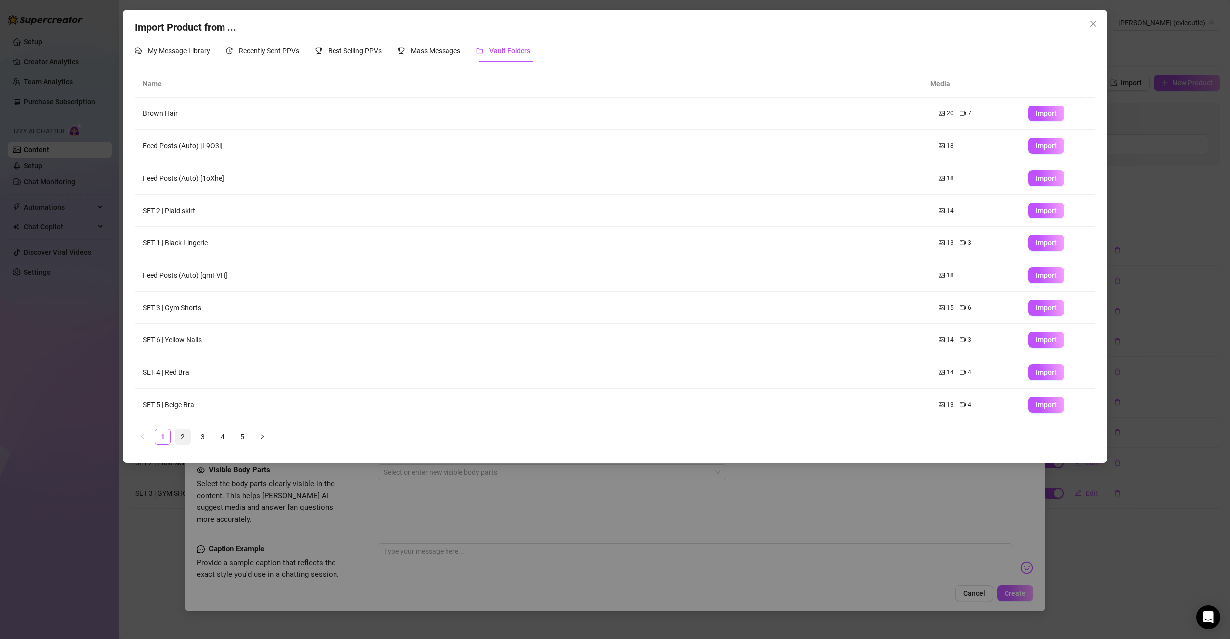
click at [181, 432] on link "2" at bounding box center [182, 437] width 15 height 15
click at [1036, 246] on span "Import" at bounding box center [1046, 243] width 21 height 8
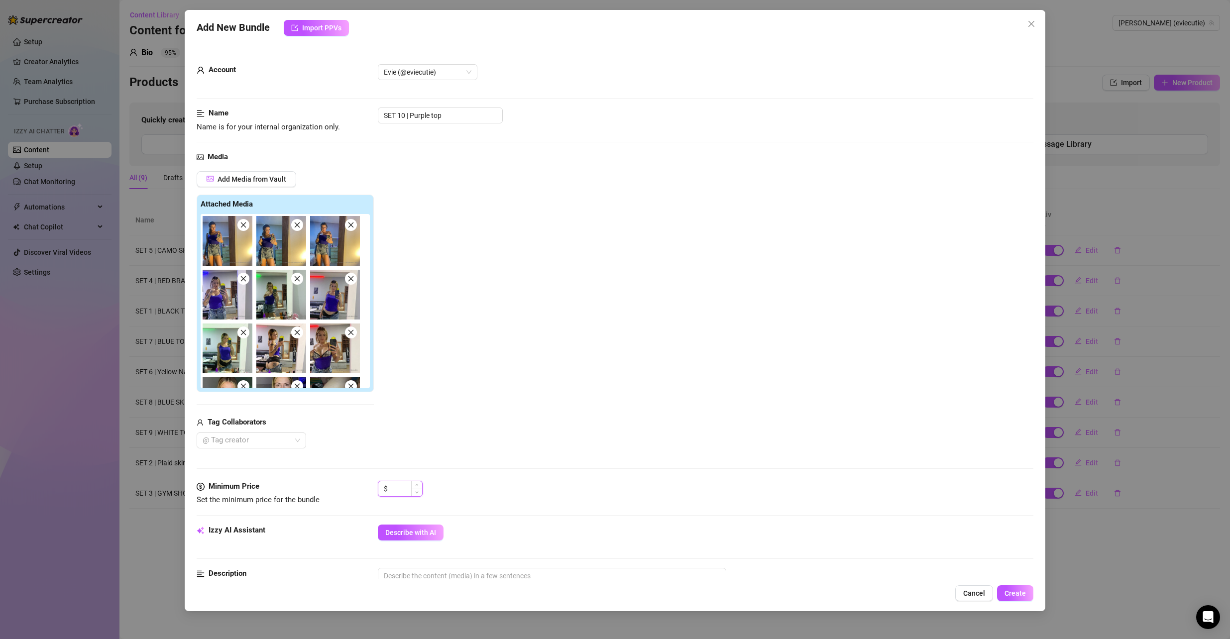
click at [391, 485] on input at bounding box center [406, 489] width 32 height 15
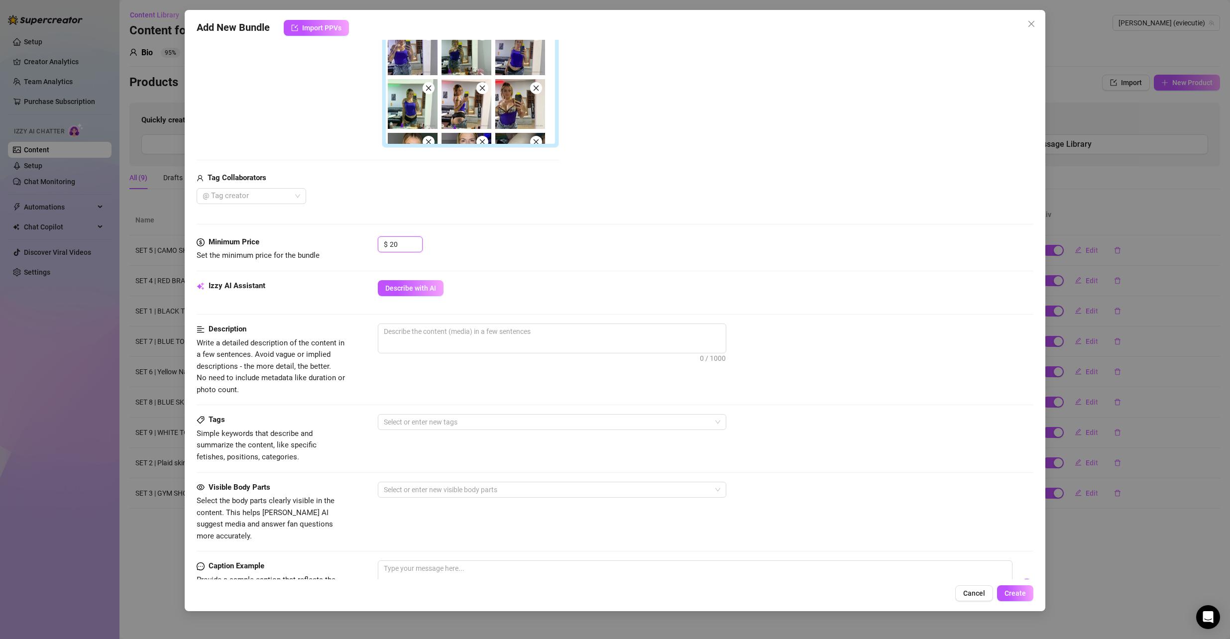
scroll to position [249, 0]
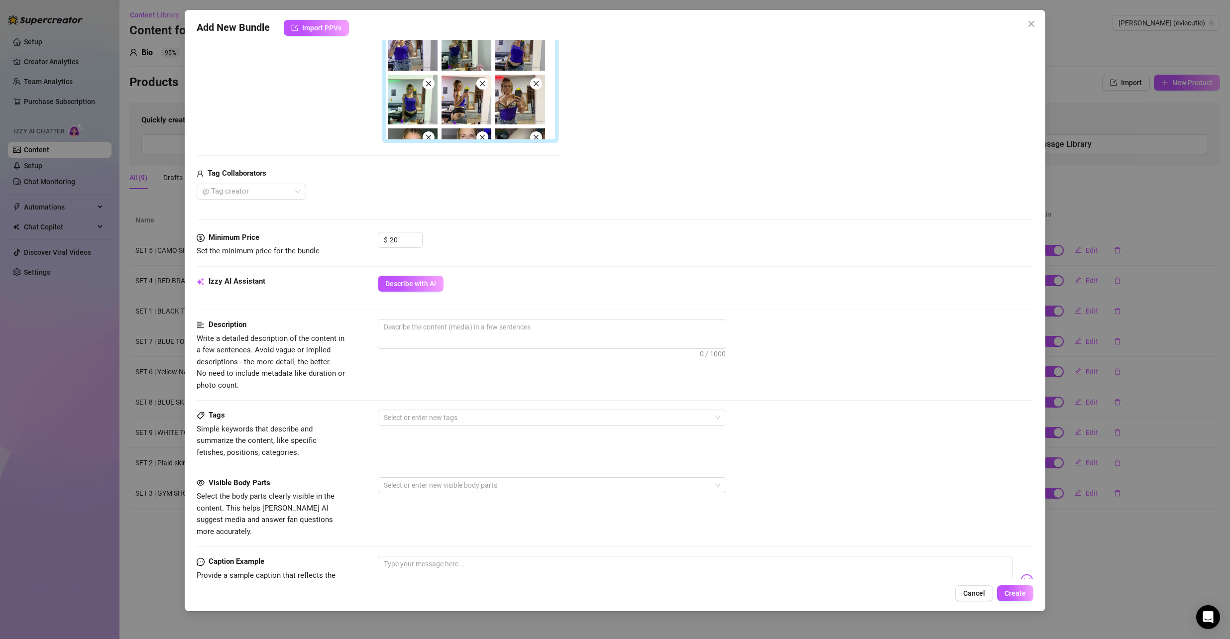
click at [147, 81] on div "Add New Bundle Import PPVs Account Evie (@eviecutie) Name Name is for your inte…" at bounding box center [615, 319] width 1230 height 639
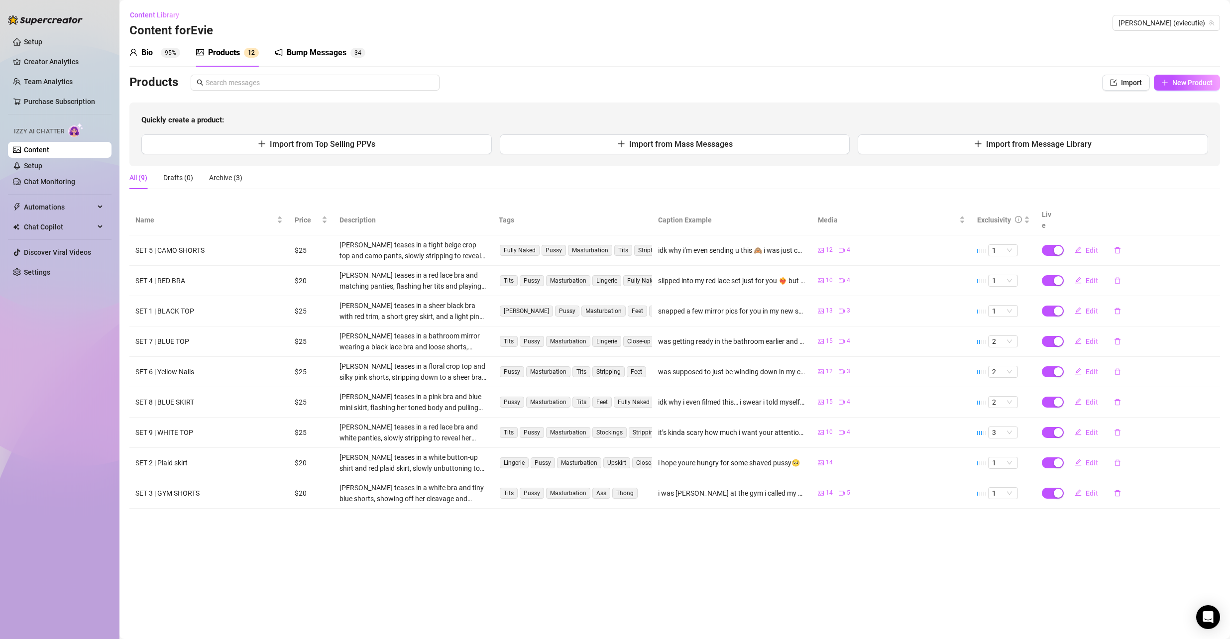
click at [169, 55] on sup "95%" at bounding box center [170, 53] width 19 height 10
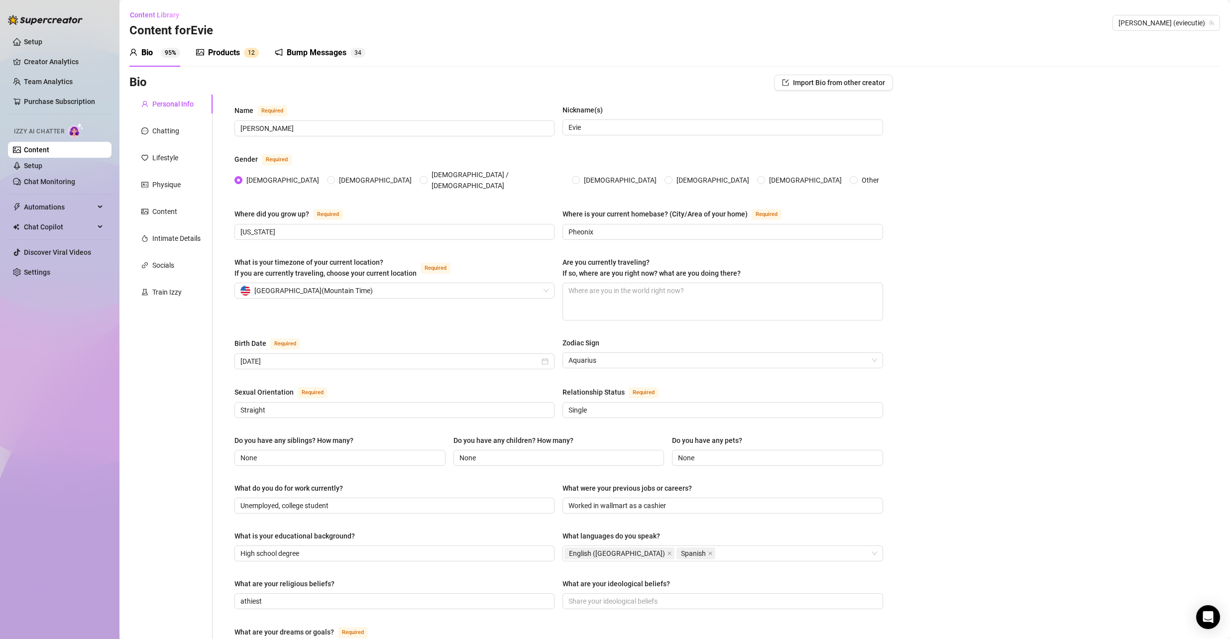
click at [296, 47] on div "Bump Messages" at bounding box center [317, 53] width 60 height 12
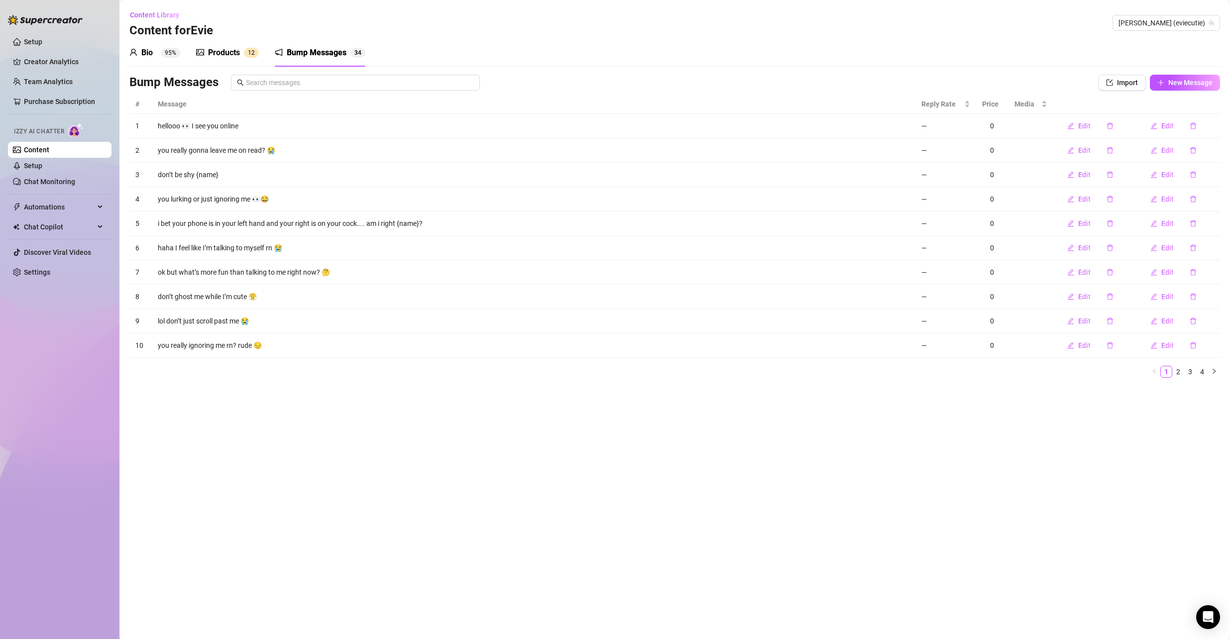
click at [238, 52] on div "Products" at bounding box center [224, 53] width 32 height 12
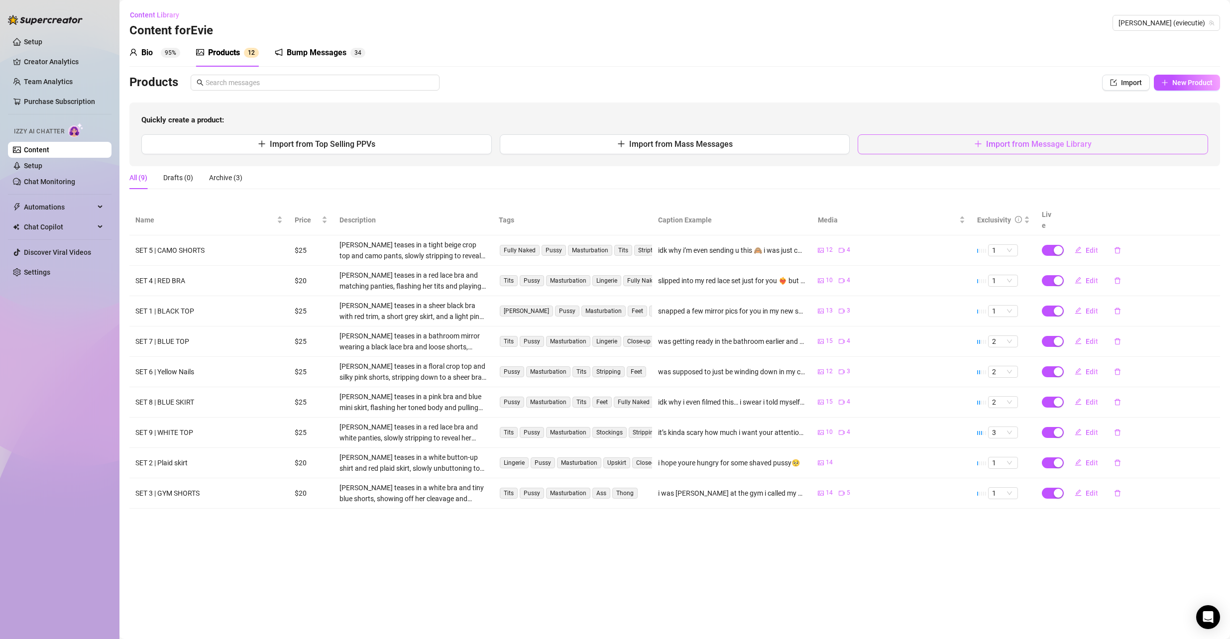
click at [1091, 145] on button "Import from Message Library" at bounding box center [1033, 144] width 351 height 20
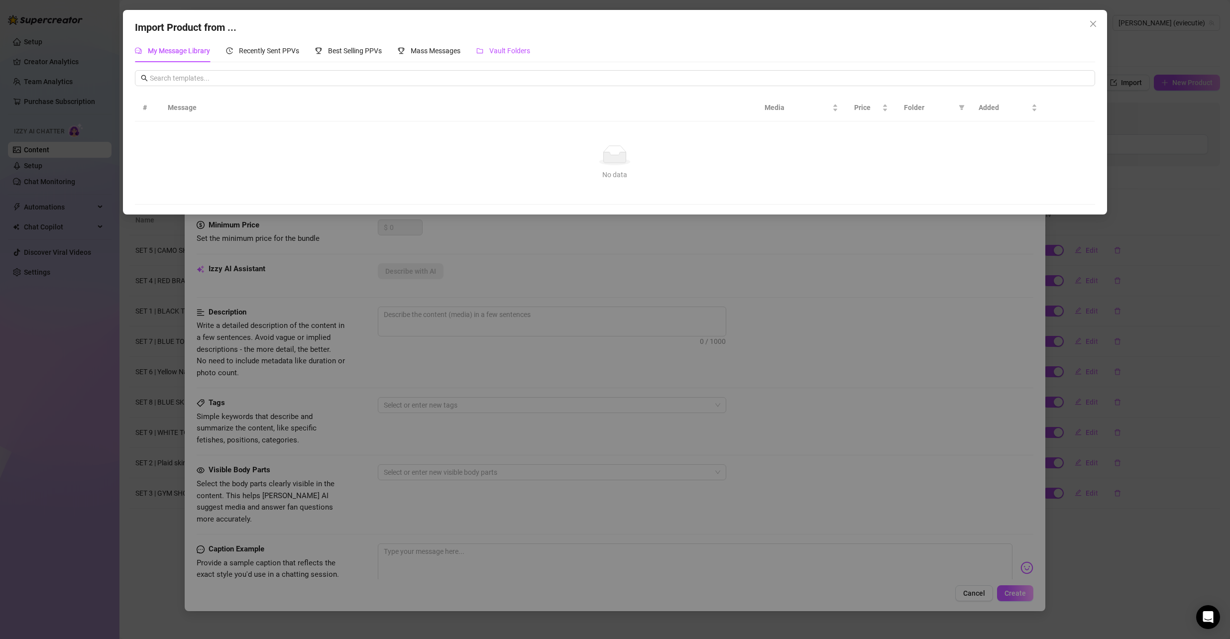
click at [502, 50] on span "Vault Folders" at bounding box center [509, 51] width 41 height 8
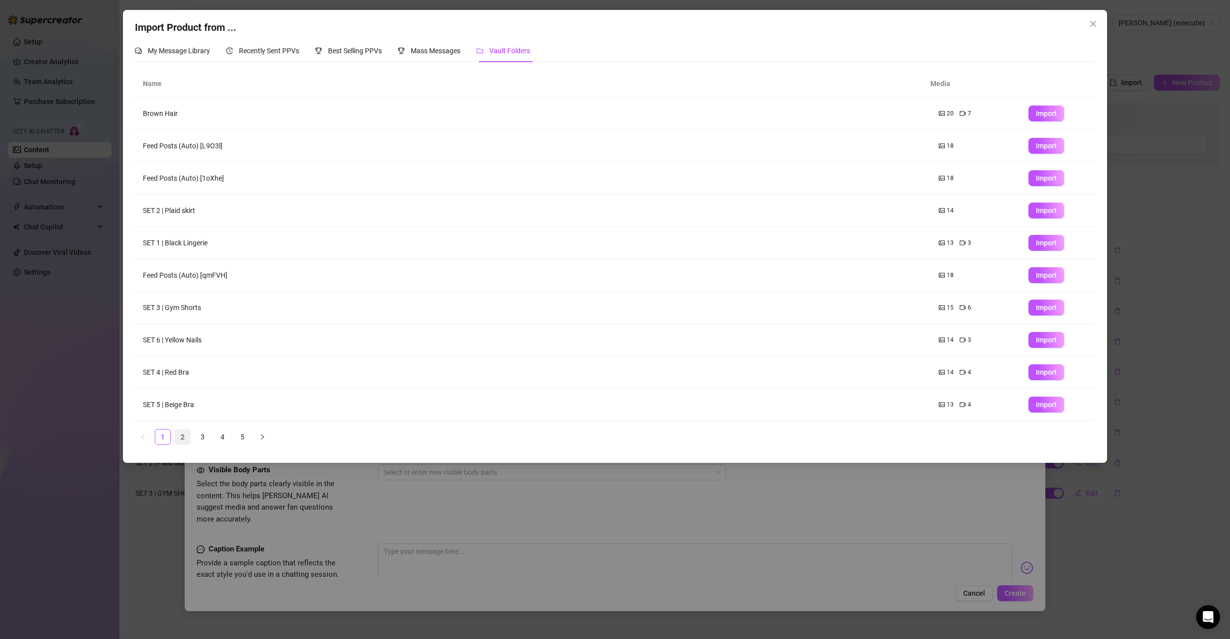
click at [187, 435] on link "2" at bounding box center [182, 437] width 15 height 15
click at [1036, 243] on span "Import" at bounding box center [1046, 243] width 21 height 8
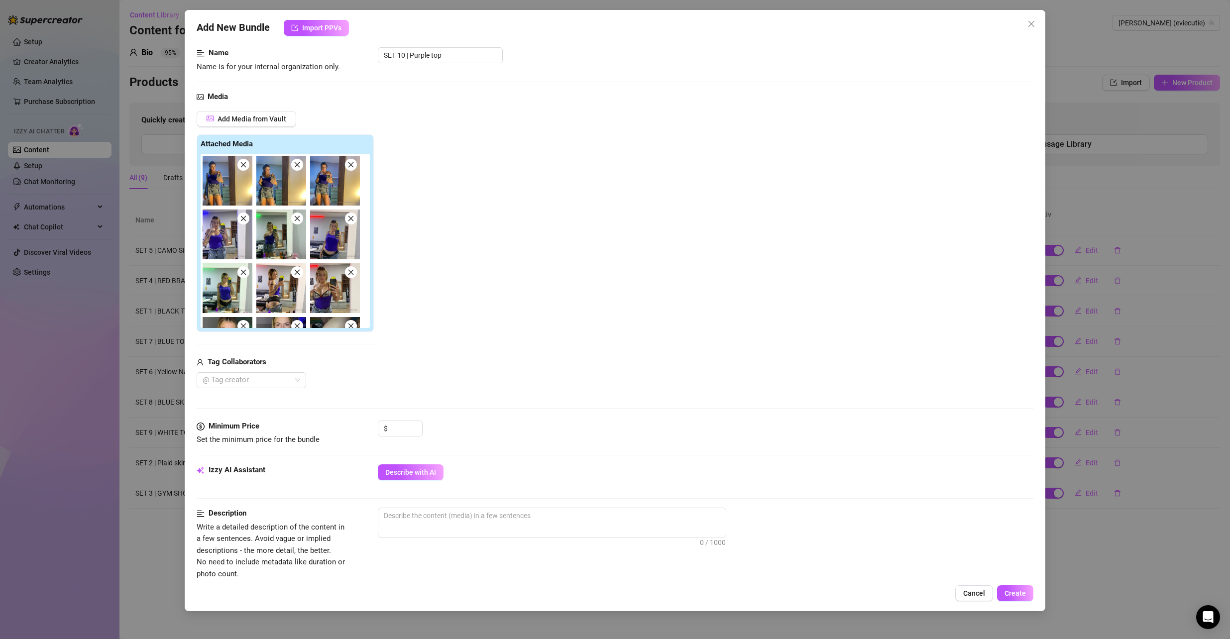
scroll to position [149, 0]
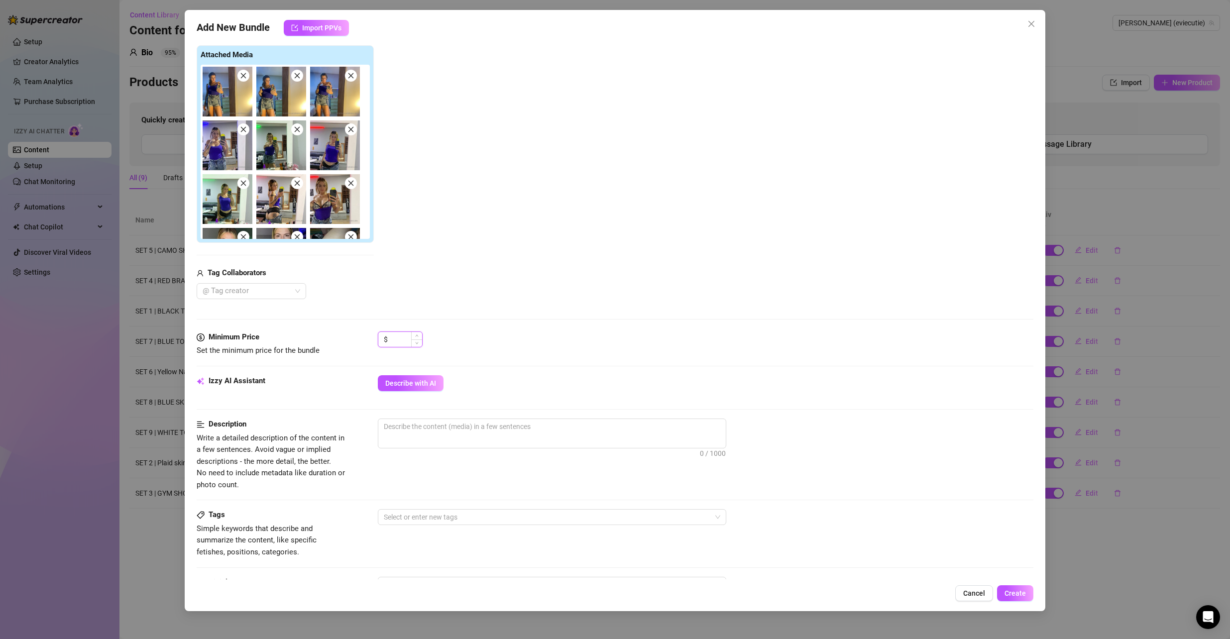
click at [400, 340] on input at bounding box center [406, 339] width 32 height 15
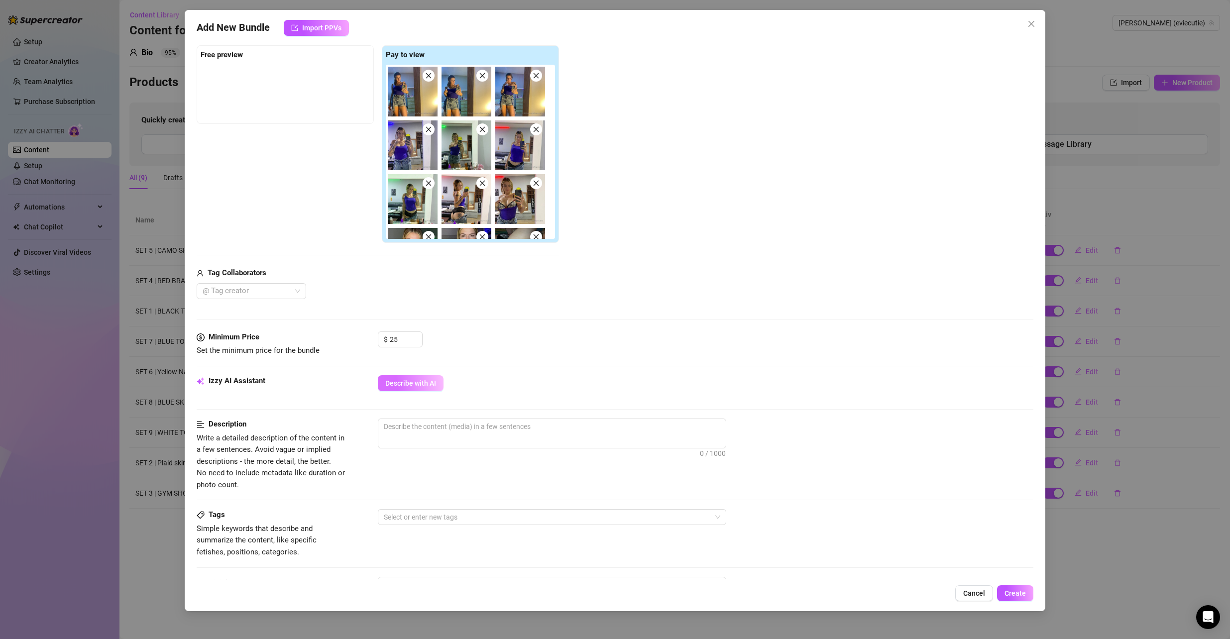
click at [414, 384] on span "Describe with AI" at bounding box center [410, 383] width 51 height 8
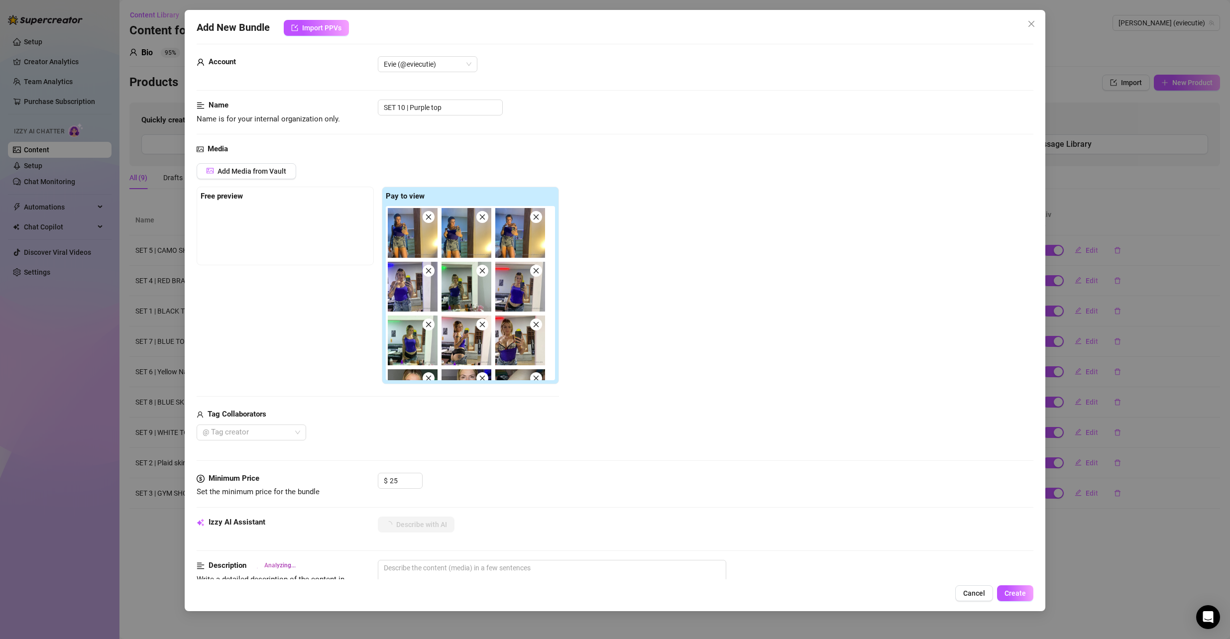
scroll to position [0, 0]
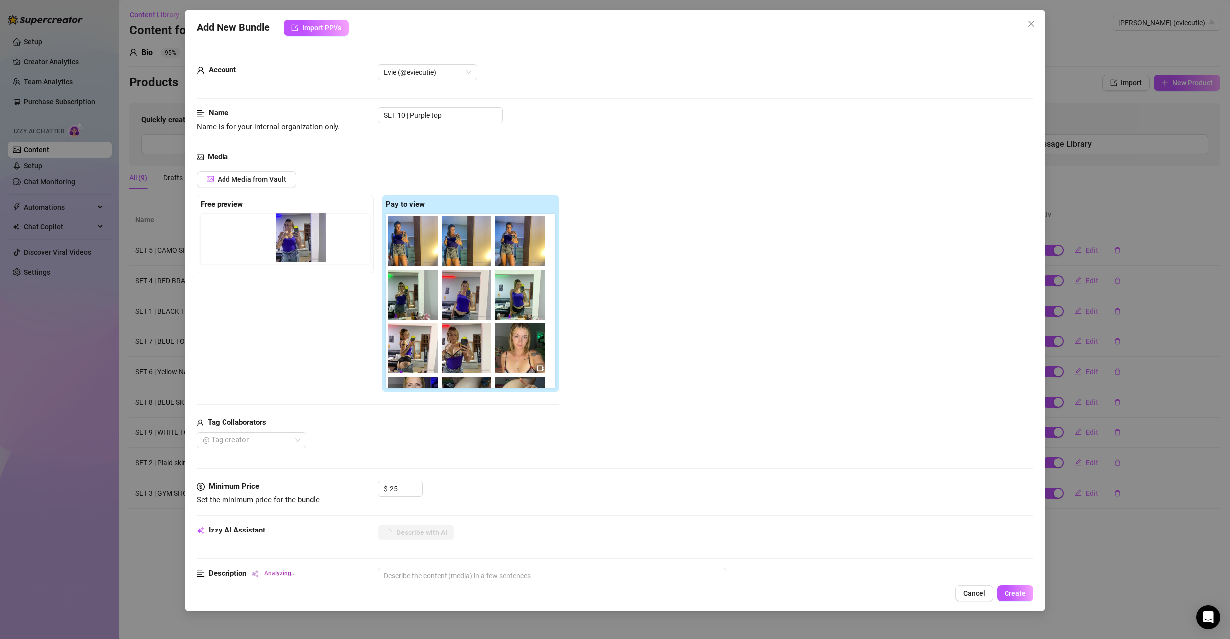
drag, startPoint x: 412, startPoint y: 304, endPoint x: 253, endPoint y: 258, distance: 164.8
click at [254, 255] on div "Free preview Pay to view" at bounding box center [378, 294] width 362 height 198
drag, startPoint x: 416, startPoint y: 306, endPoint x: 231, endPoint y: 253, distance: 192.6
click at [217, 241] on div "Free preview Pay to view" at bounding box center [378, 294] width 362 height 198
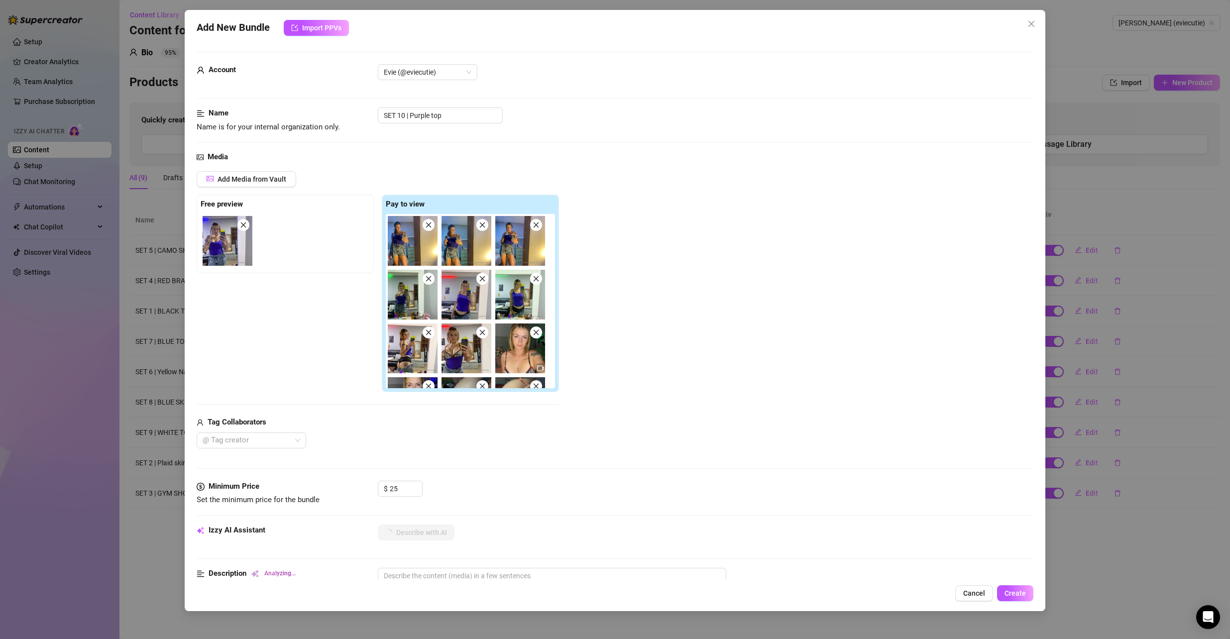
scroll to position [1, 0]
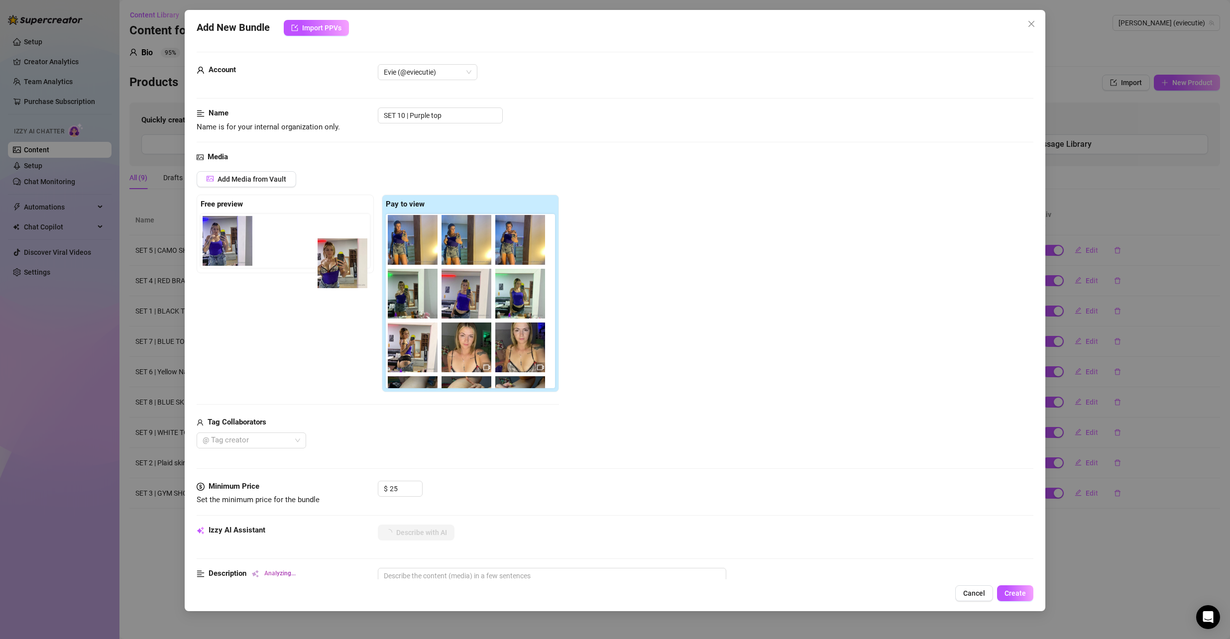
drag, startPoint x: 384, startPoint y: 305, endPoint x: 298, endPoint y: 242, distance: 106.6
click at [313, 243] on div "Free preview Pay to view" at bounding box center [378, 294] width 362 height 198
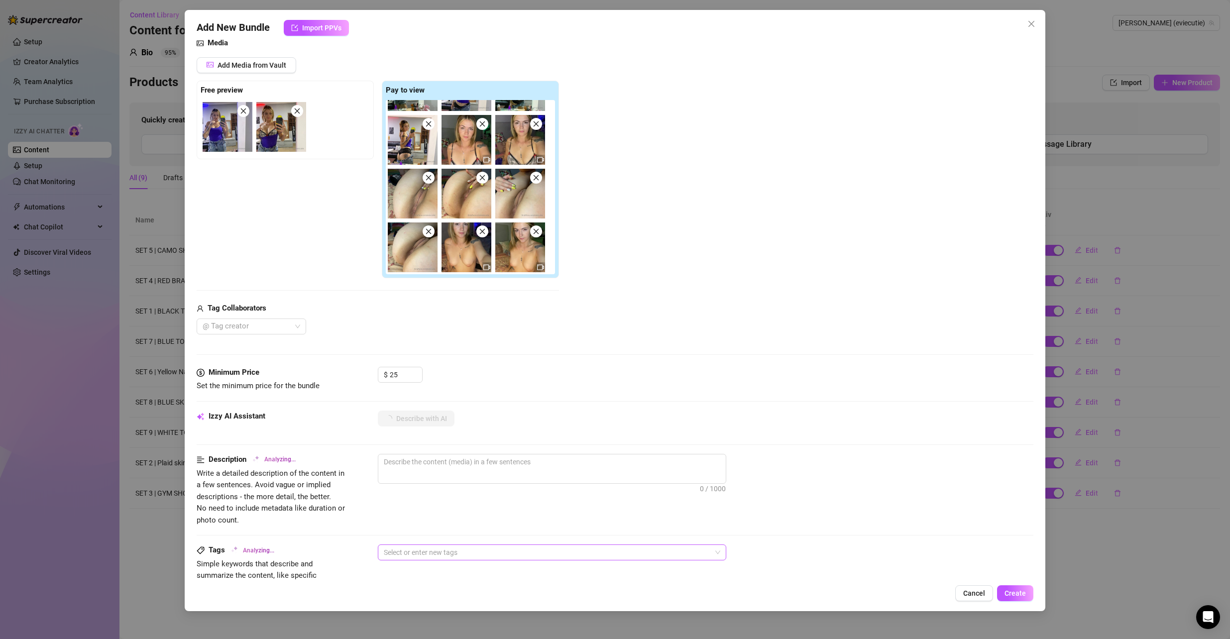
scroll to position [249, 0]
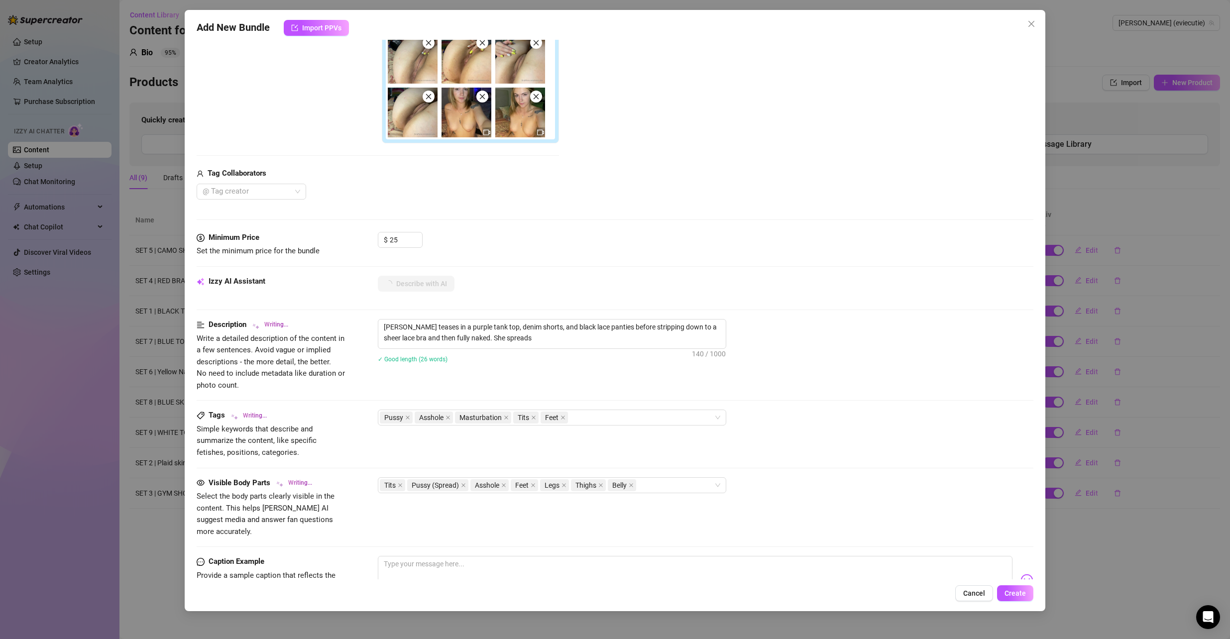
click at [526, 370] on div "Evalyn teases in a purple tank top, denim shorts, and black lace panties before…" at bounding box center [706, 347] width 656 height 57
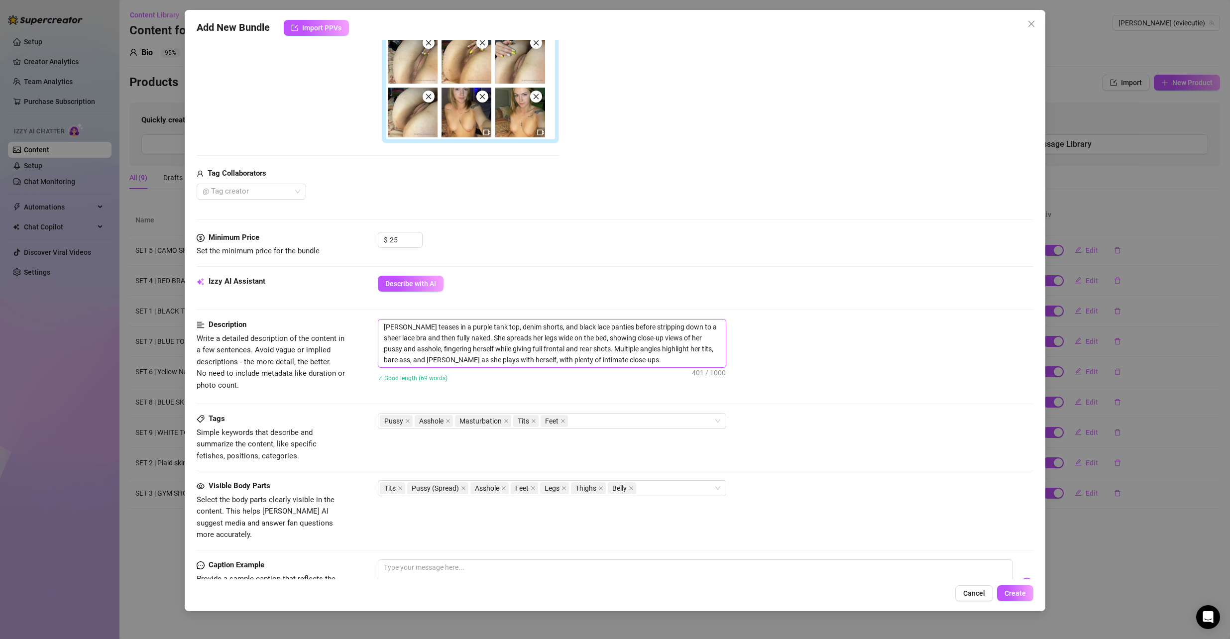
drag, startPoint x: 614, startPoint y: 359, endPoint x: 371, endPoint y: 325, distance: 244.8
click at [371, 325] on div "Description Write a detailed description of the content in a few sentences. Avo…" at bounding box center [616, 357] width 838 height 76
click at [448, 568] on textarea at bounding box center [695, 580] width 635 height 40
paste textarea "was just messing around in my purple tank & shorts earlier… i only meant to tea…"
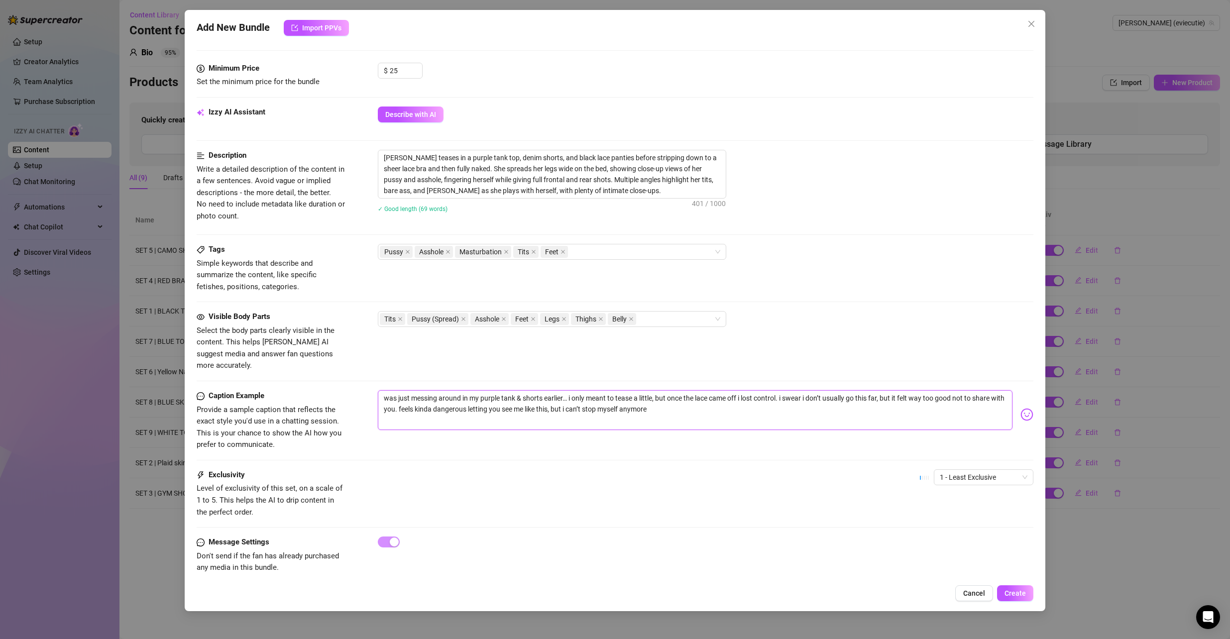
scroll to position [419, 0]
click at [987, 469] on span "1 - Least Exclusive" at bounding box center [984, 476] width 88 height 15
click at [961, 519] on div "3" at bounding box center [976, 516] width 84 height 11
click at [1018, 592] on span "Create" at bounding box center [1015, 594] width 21 height 8
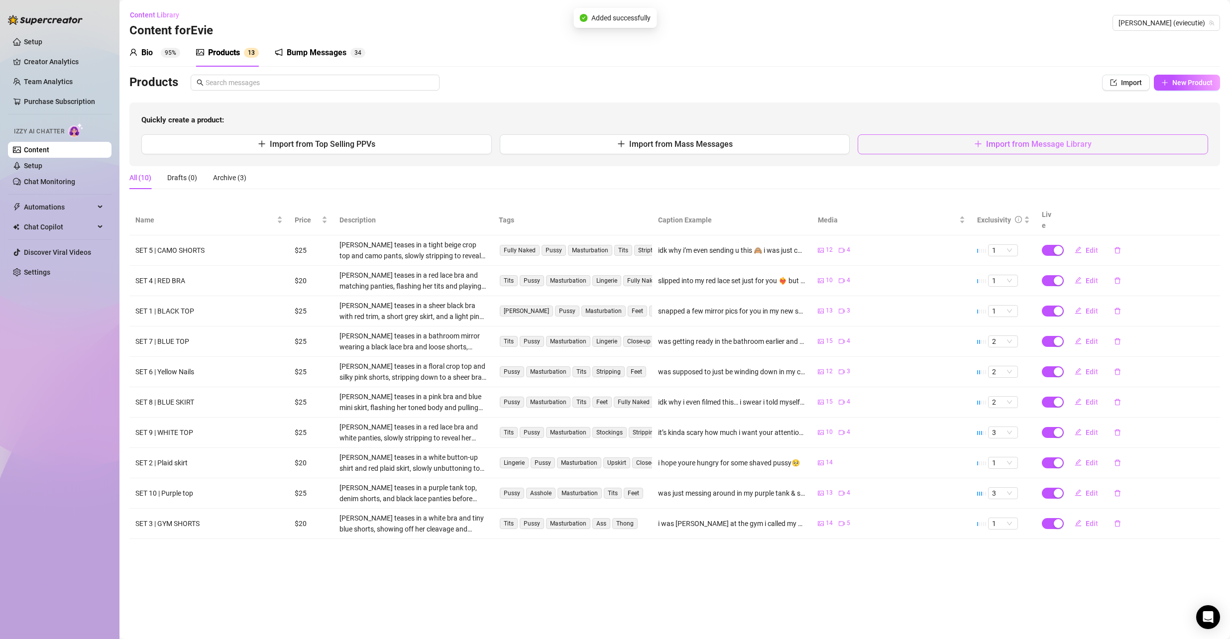
click at [1071, 150] on button "Import from Message Library" at bounding box center [1033, 144] width 351 height 20
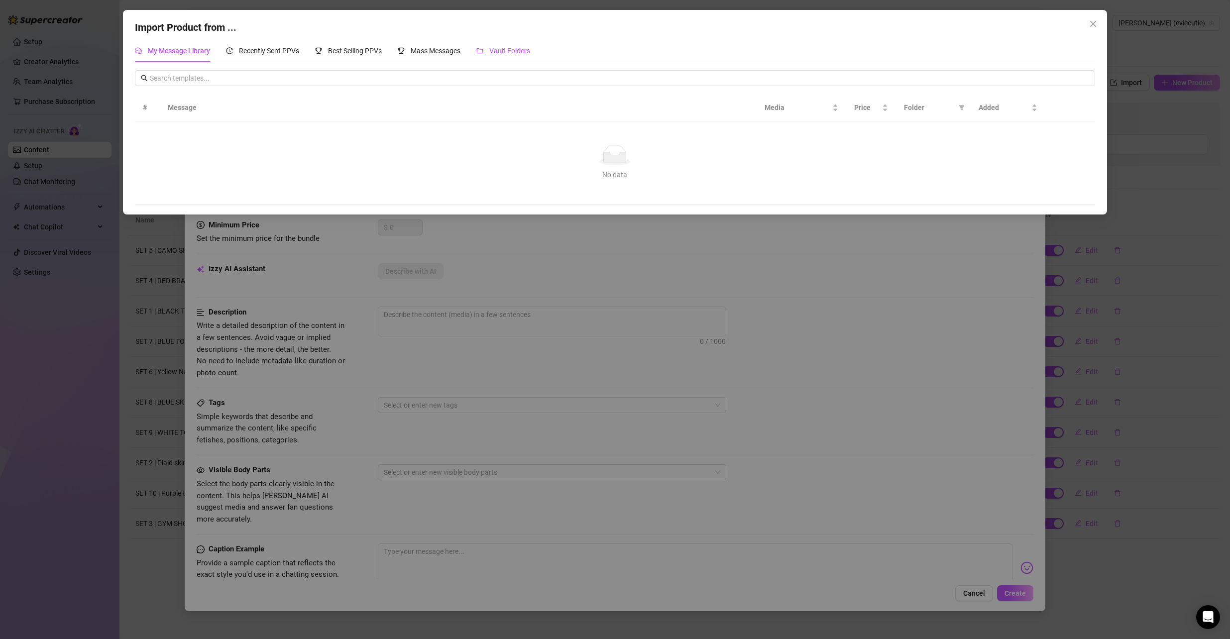
click at [508, 53] on span "Vault Folders" at bounding box center [509, 51] width 41 height 8
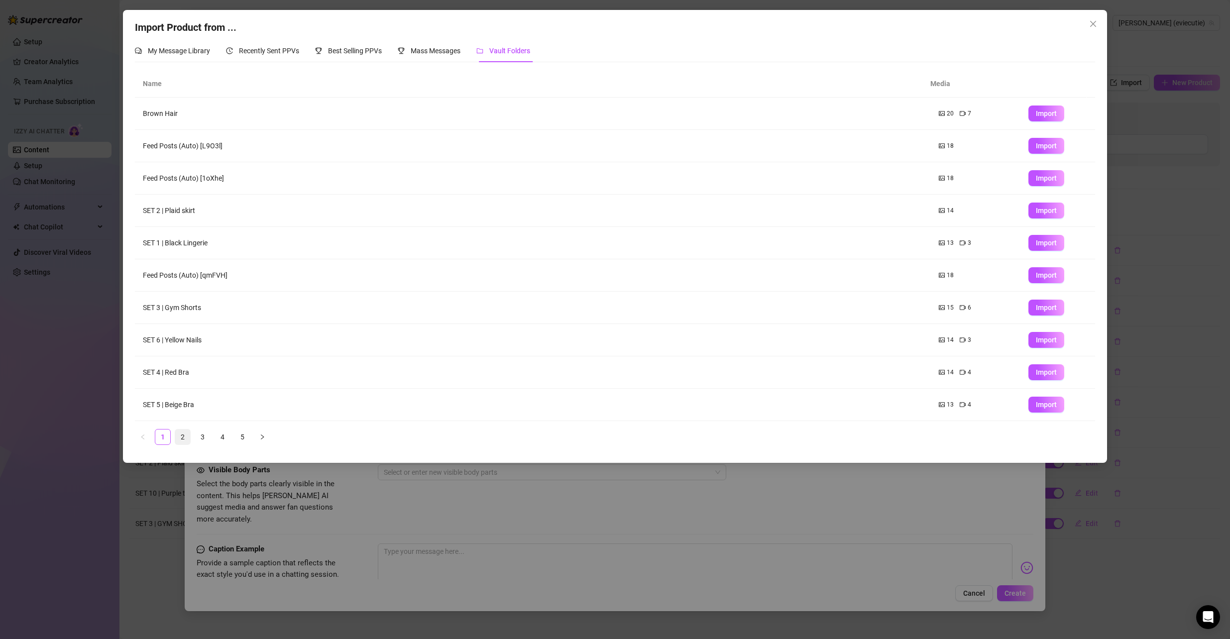
click at [175, 440] on li "2" at bounding box center [183, 437] width 16 height 16
click at [1038, 276] on span "Import" at bounding box center [1046, 275] width 21 height 8
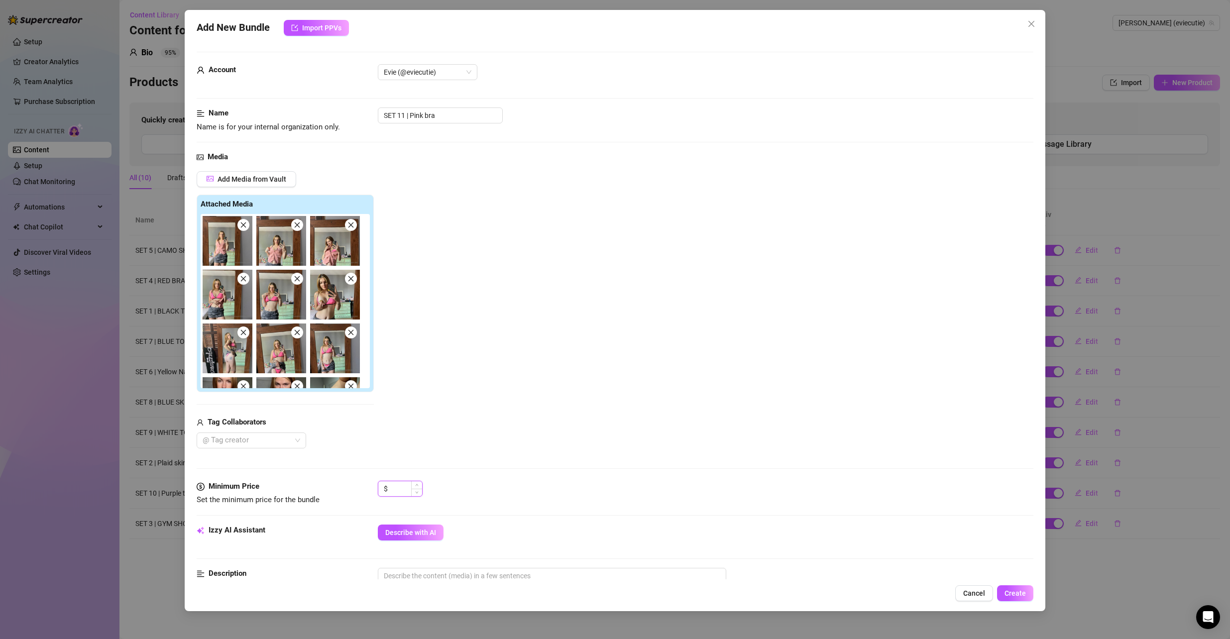
click at [400, 487] on input at bounding box center [406, 489] width 32 height 15
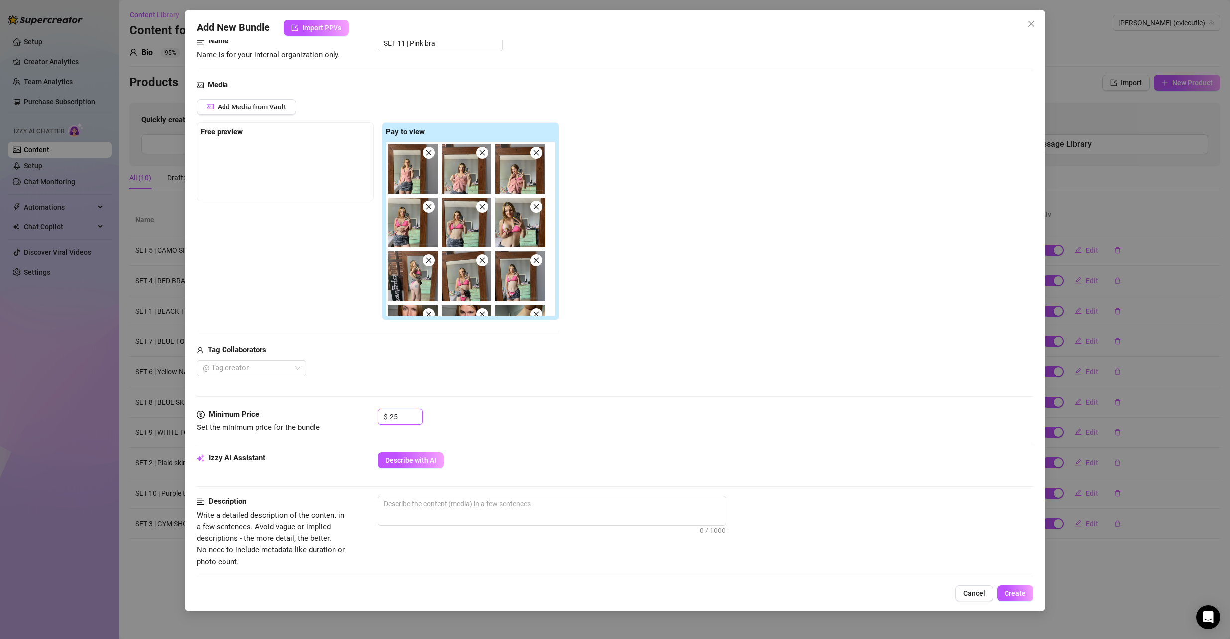
scroll to position [199, 0]
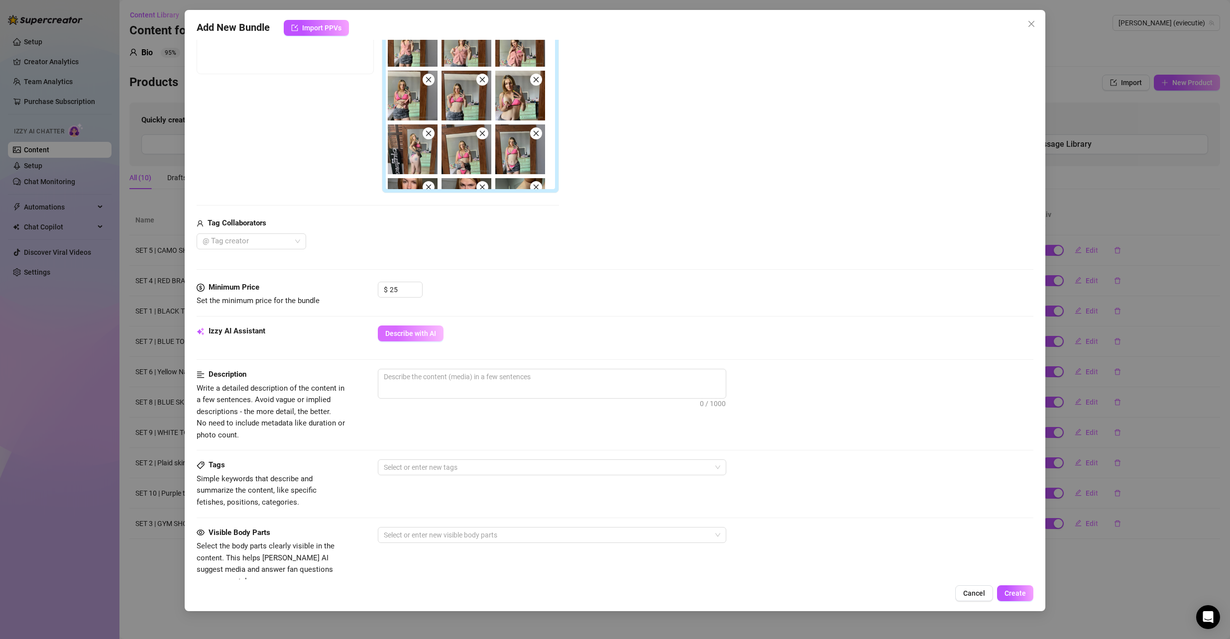
click at [419, 328] on button "Describe with AI" at bounding box center [411, 334] width 66 height 16
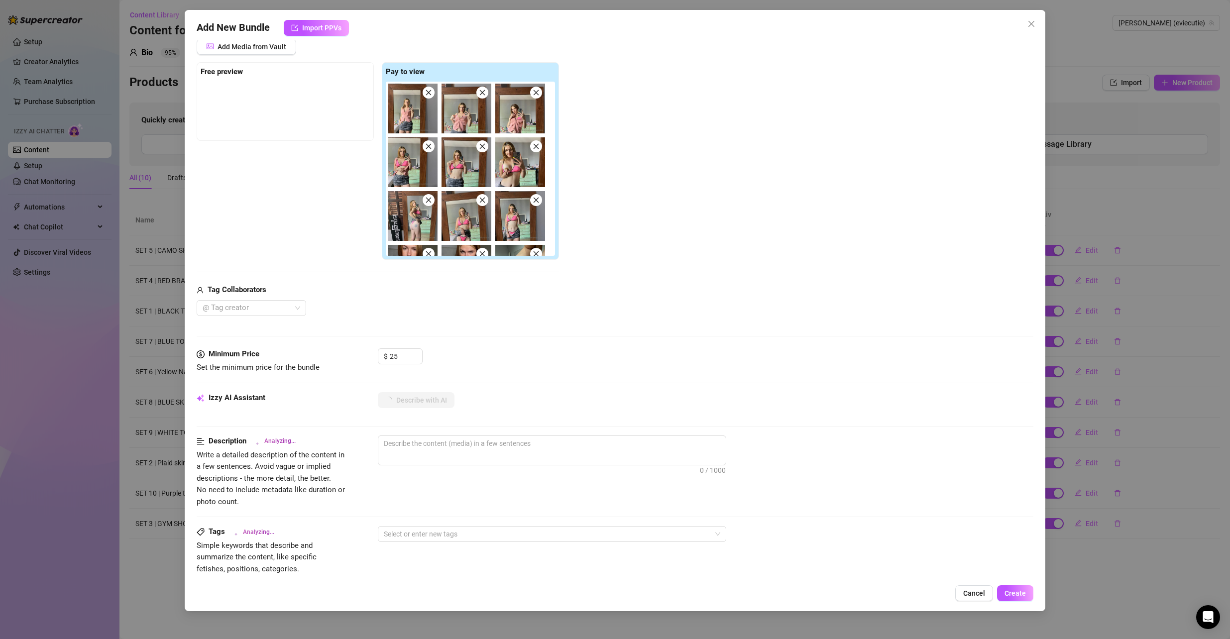
scroll to position [0, 0]
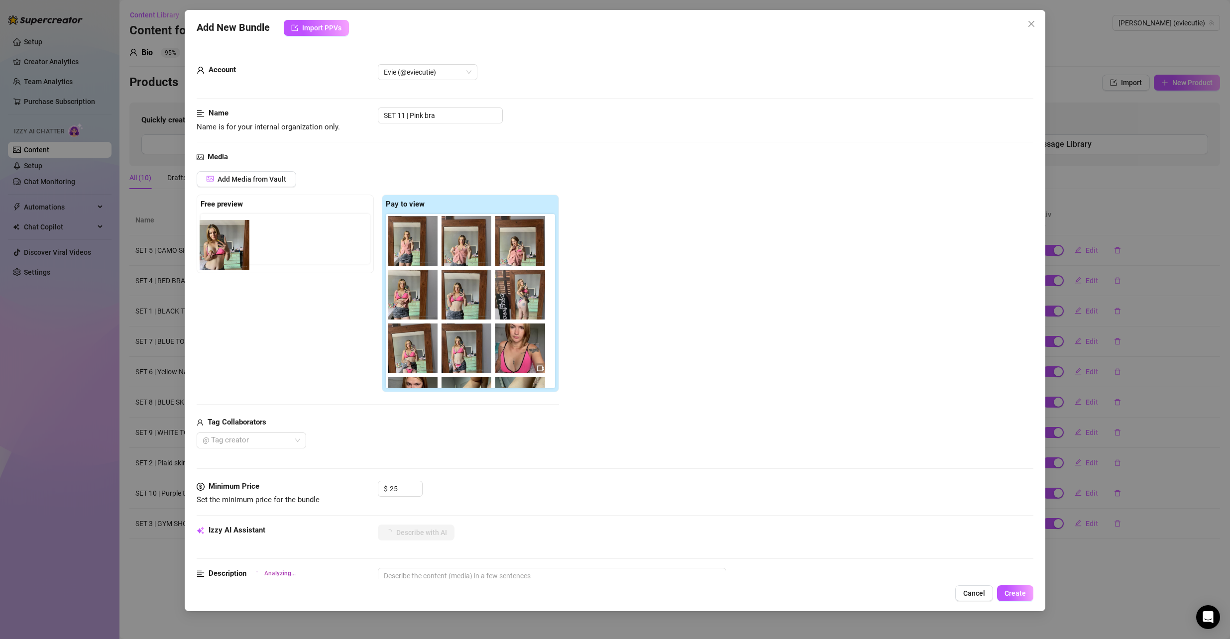
drag, startPoint x: 491, startPoint y: 303, endPoint x: 224, endPoint y: 262, distance: 270.4
click at [224, 262] on div "Free preview Pay to view" at bounding box center [378, 294] width 362 height 198
drag, startPoint x: 360, startPoint y: 278, endPoint x: 233, endPoint y: 254, distance: 129.2
click at [207, 251] on div "Free preview Pay to view" at bounding box center [378, 294] width 362 height 198
drag, startPoint x: 524, startPoint y: 298, endPoint x: 228, endPoint y: 244, distance: 300.6
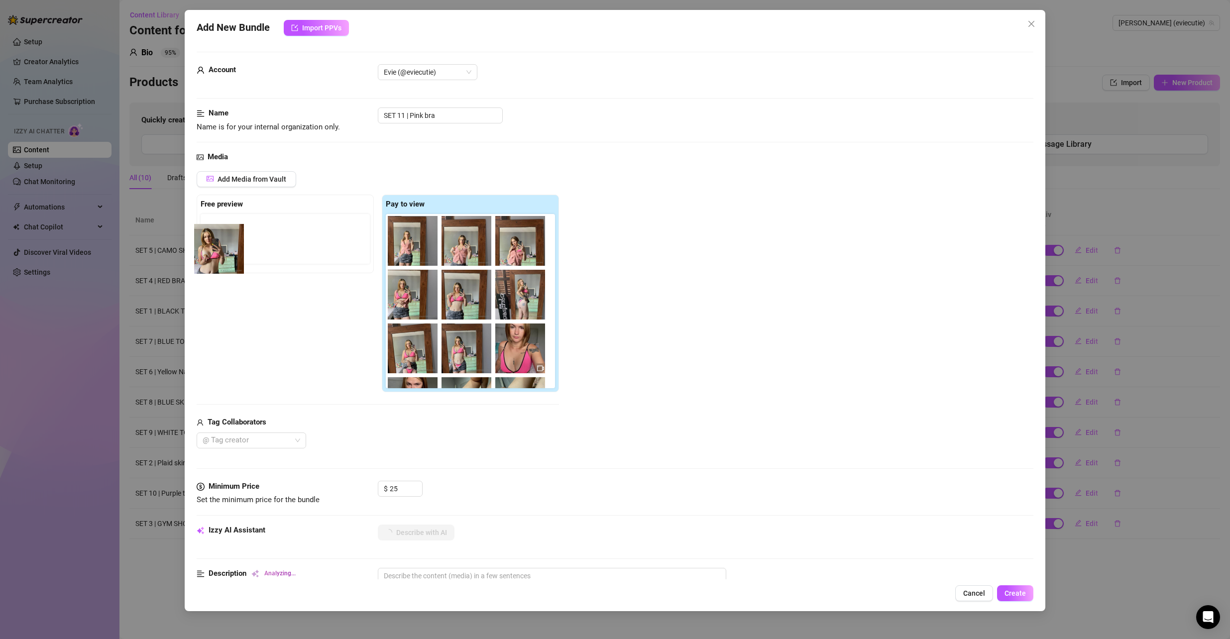
click at [226, 244] on div "Free preview Pay to view" at bounding box center [378, 294] width 362 height 198
drag, startPoint x: 519, startPoint y: 308, endPoint x: 230, endPoint y: 249, distance: 295.7
click at [230, 250] on div "Free preview Pay to view" at bounding box center [378, 294] width 362 height 198
click at [428, 226] on icon "close" at bounding box center [428, 225] width 7 height 7
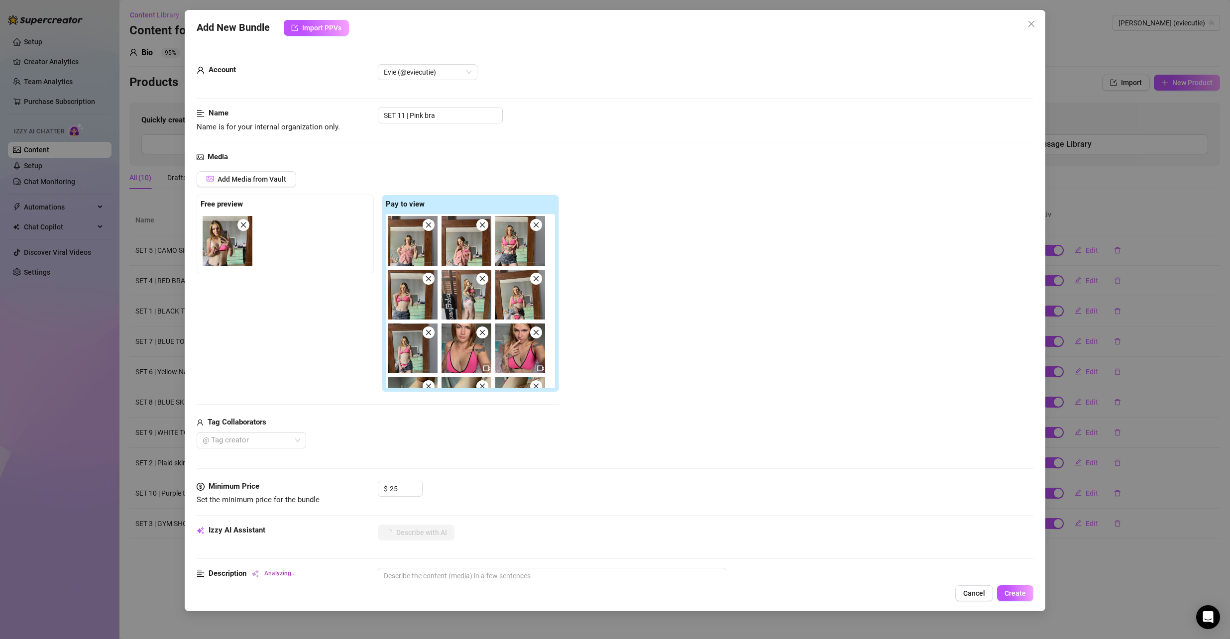
click at [429, 227] on icon "close" at bounding box center [428, 225] width 7 height 7
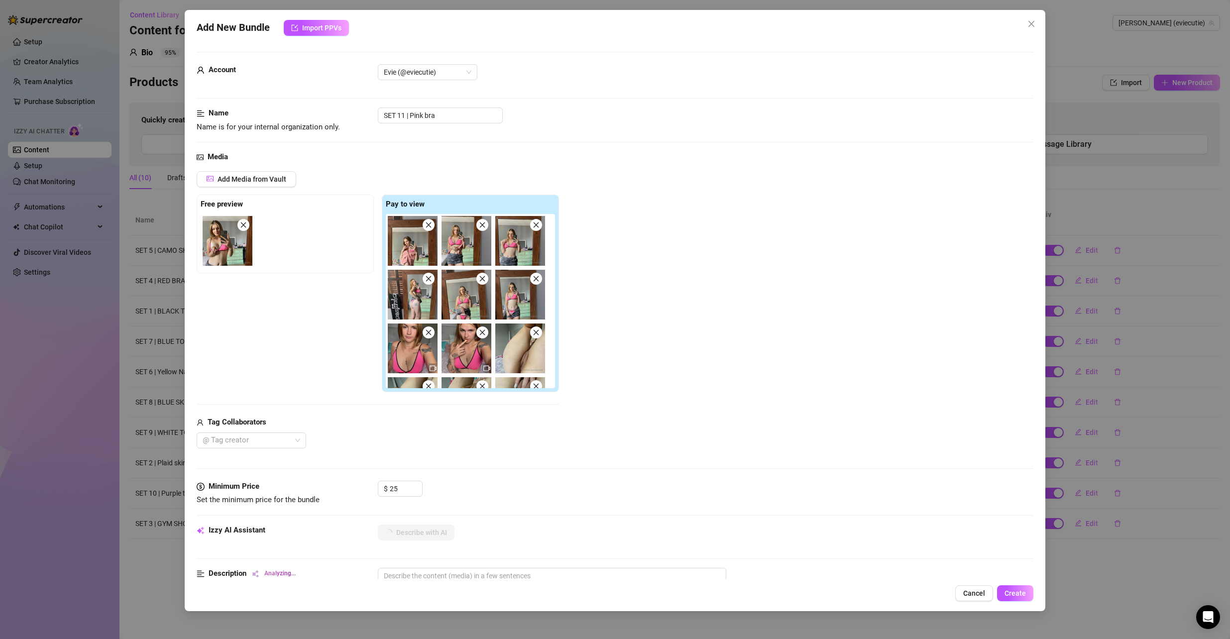
click at [431, 227] on icon "close" at bounding box center [428, 225] width 7 height 7
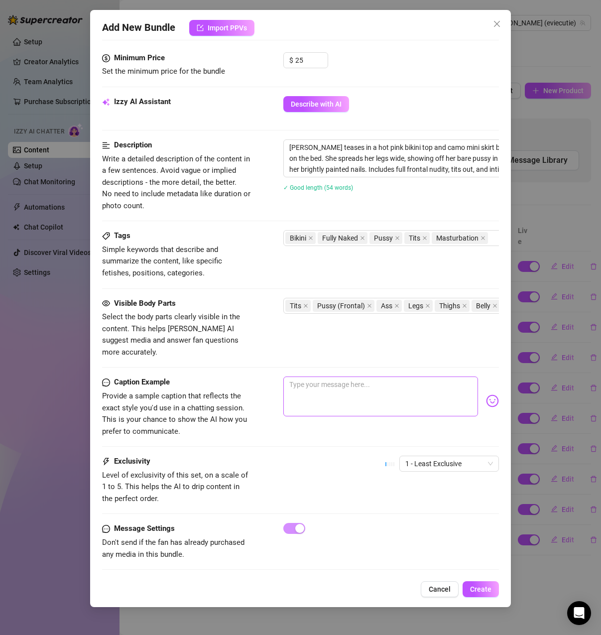
scroll to position [429, 0]
click at [406, 164] on textarea "Evalyn teases in a hot pink bikini top and camo mini skirt before stripping dow…" at bounding box center [458, 157] width 348 height 37
drag, startPoint x: 368, startPoint y: 368, endPoint x: 397, endPoint y: 385, distance: 33.5
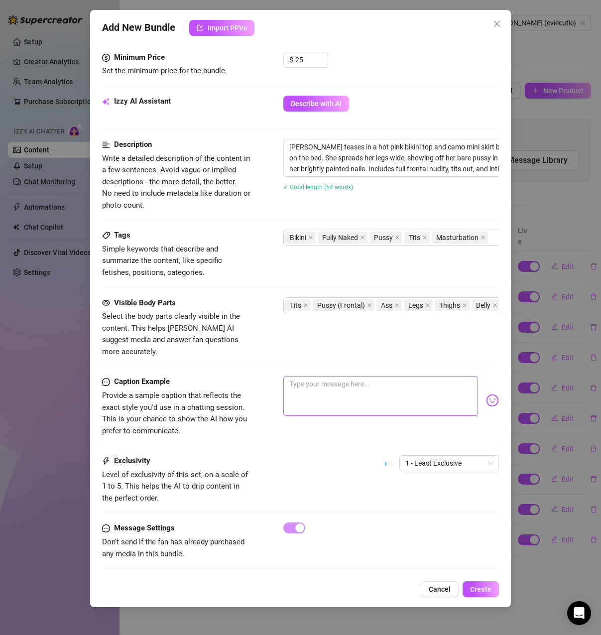
click at [368, 376] on textarea at bounding box center [380, 396] width 195 height 40
paste textarea "if you’re looking at anyone else right now, you’re stupid… no one’s giving you …"
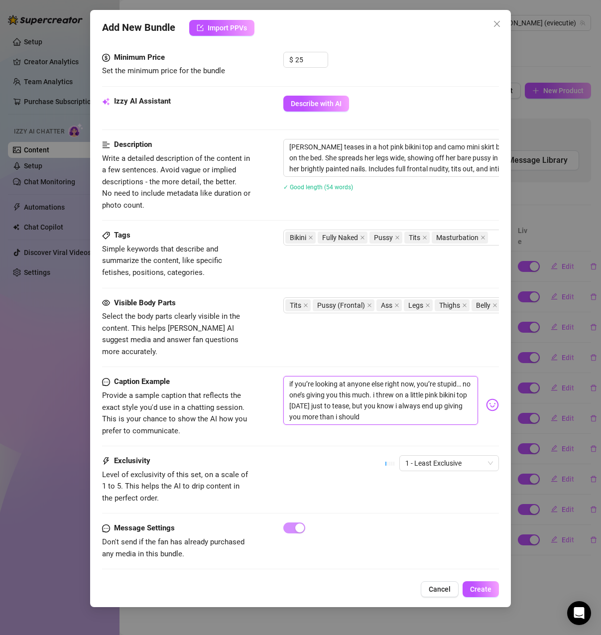
scroll to position [0, 0]
click at [452, 456] on span "1 - Least Exclusive" at bounding box center [449, 463] width 88 height 15
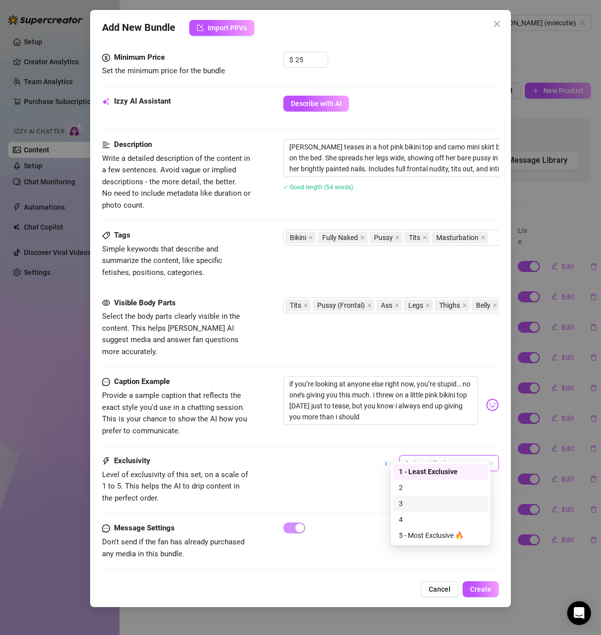
click at [434, 503] on div "3" at bounding box center [441, 503] width 84 height 11
click at [474, 589] on span "Create" at bounding box center [480, 589] width 21 height 8
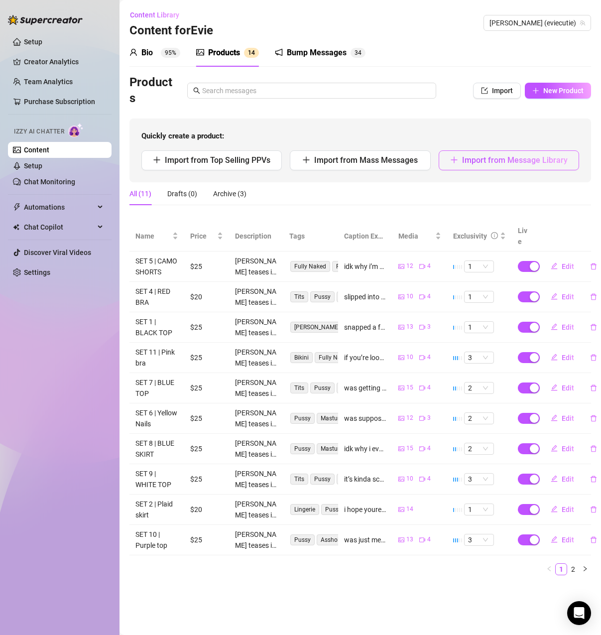
click at [516, 160] on span "Import from Message Library" at bounding box center [515, 159] width 106 height 9
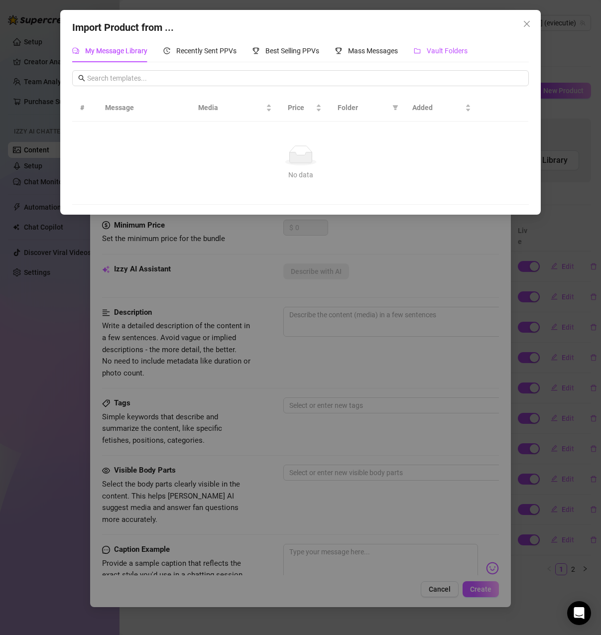
click at [449, 54] on span "Vault Folders" at bounding box center [447, 51] width 41 height 8
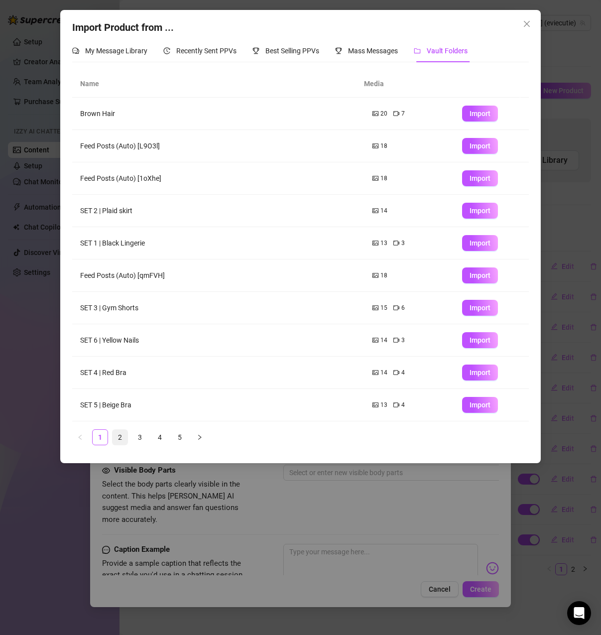
click at [121, 435] on link "2" at bounding box center [120, 437] width 15 height 15
click at [476, 305] on span "Import" at bounding box center [480, 308] width 21 height 8
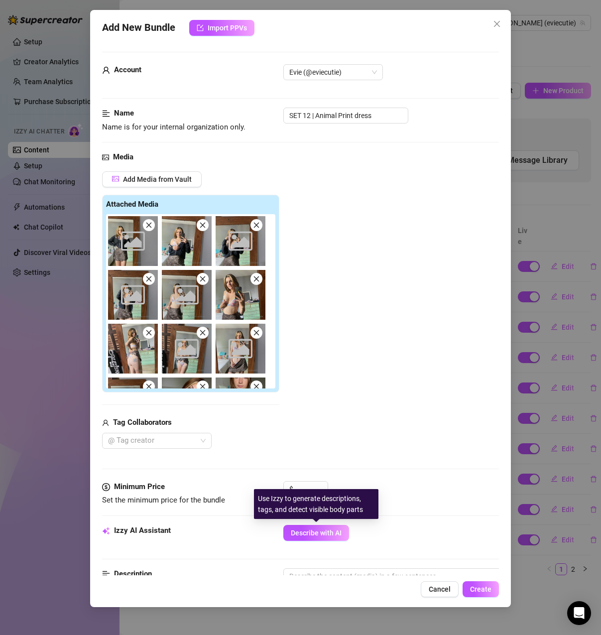
click at [307, 534] on span "Describe with AI" at bounding box center [316, 533] width 51 height 8
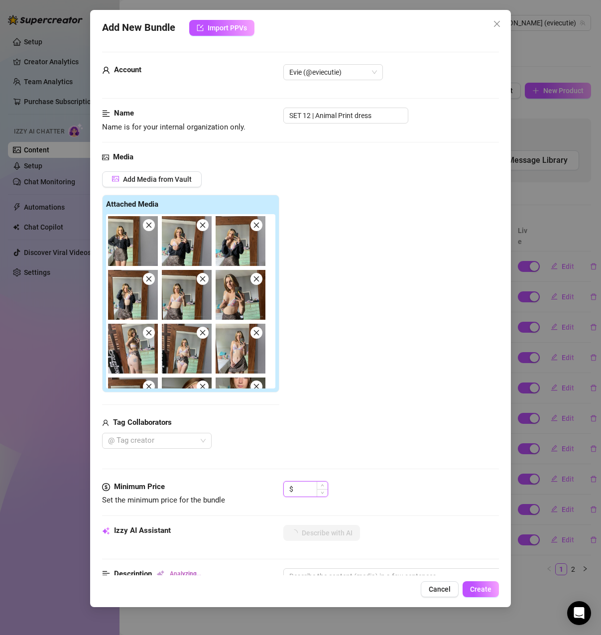
click at [308, 488] on input at bounding box center [311, 489] width 32 height 15
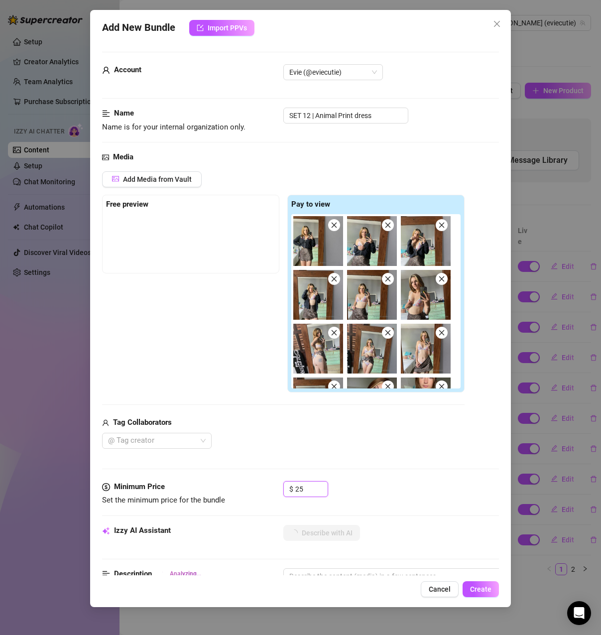
scroll to position [0, 0]
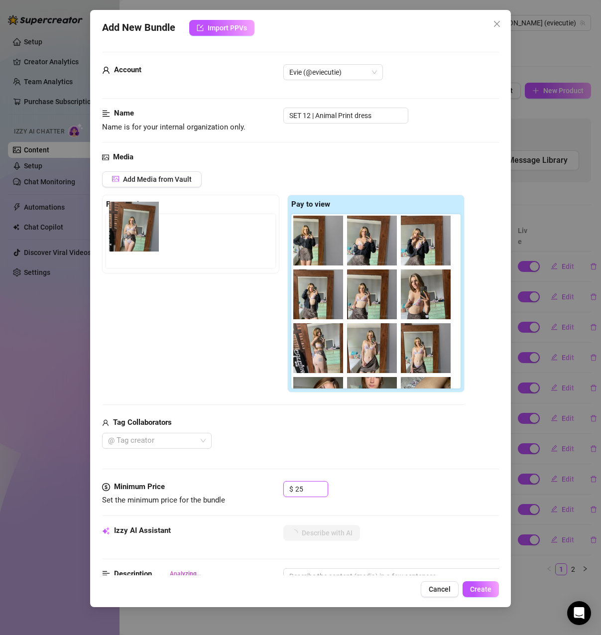
drag, startPoint x: 374, startPoint y: 362, endPoint x: 196, endPoint y: 288, distance: 192.6
click at [132, 250] on div "Free preview Pay to view" at bounding box center [283, 294] width 362 height 198
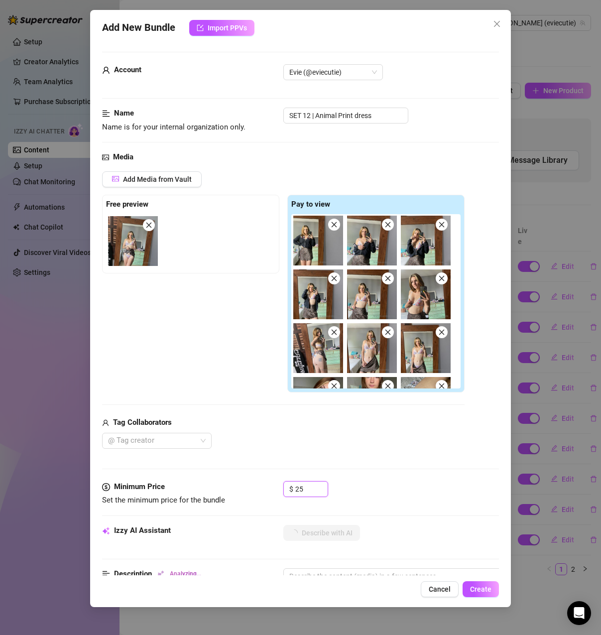
click at [390, 283] on span at bounding box center [388, 278] width 12 height 12
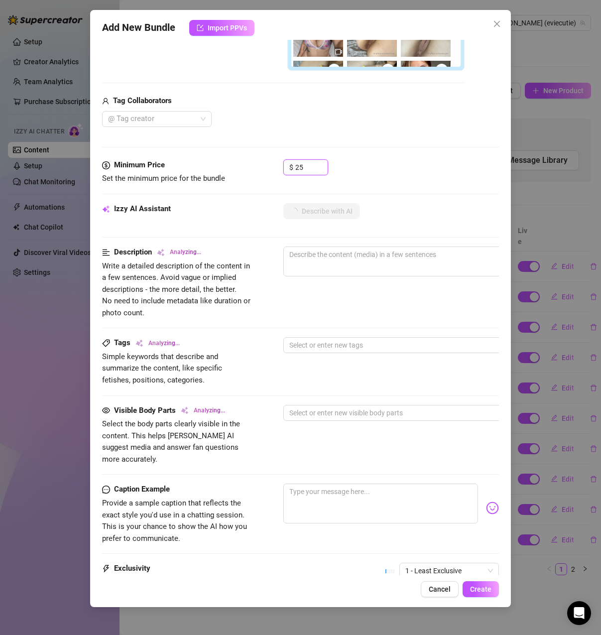
scroll to position [349, 0]
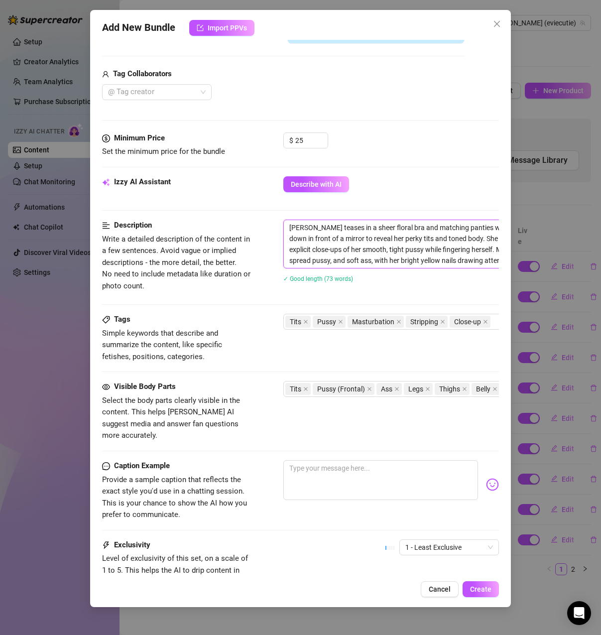
click at [358, 250] on textarea "Evalyn teases in a sheer floral bra and matching panties with a leopard-print s…" at bounding box center [458, 244] width 348 height 48
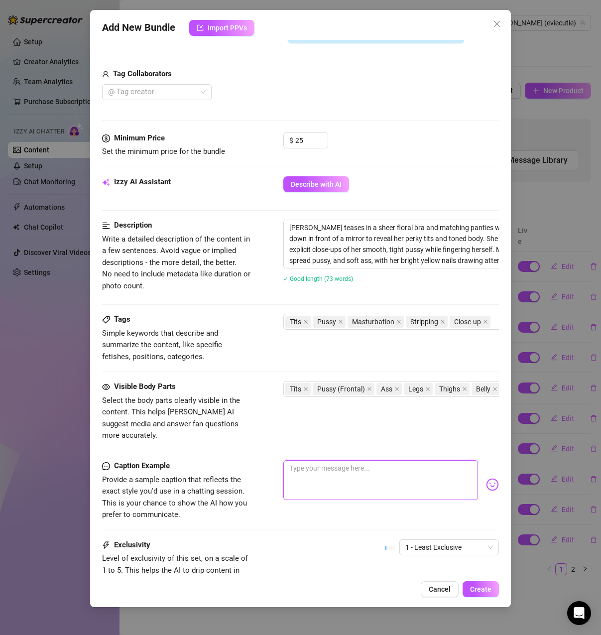
click at [361, 462] on textarea at bounding box center [380, 480] width 195 height 40
paste textarea "was supposed to stop after a few mirror pics in my lingerie… but i kept thinkin…"
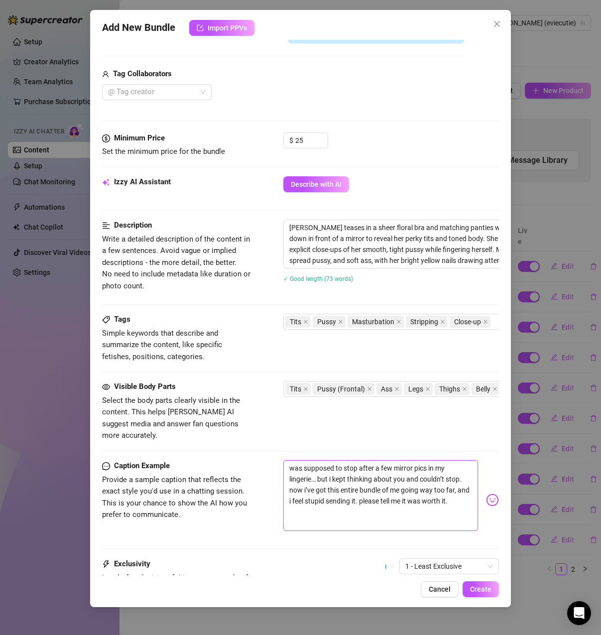
scroll to position [0, 0]
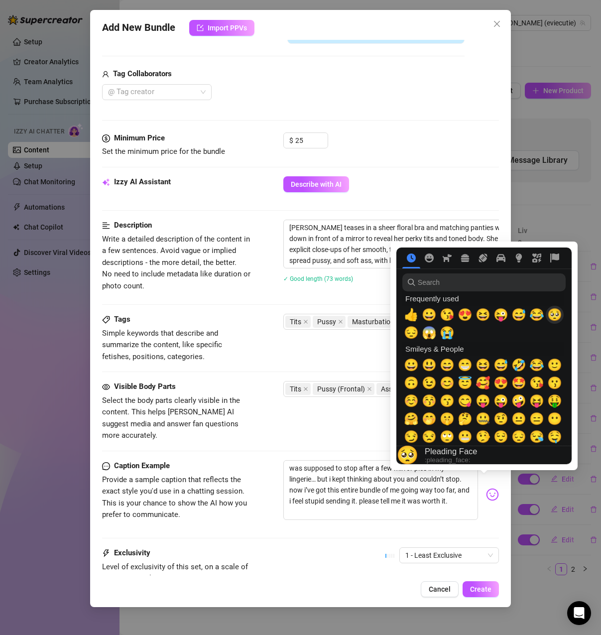
click at [550, 315] on span "🥺" at bounding box center [554, 315] width 15 height 14
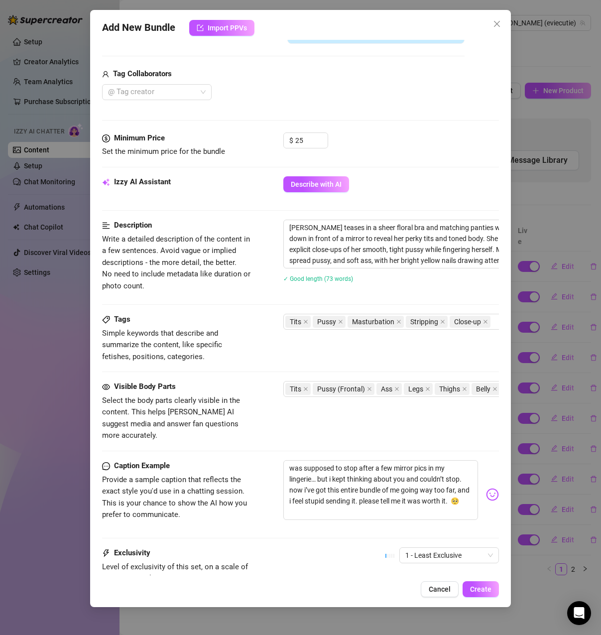
click at [357, 429] on div "Visible Body Parts Select the body parts clearly visible in the content. This h…" at bounding box center [300, 411] width 397 height 61
click at [478, 589] on span "Create" at bounding box center [480, 589] width 21 height 8
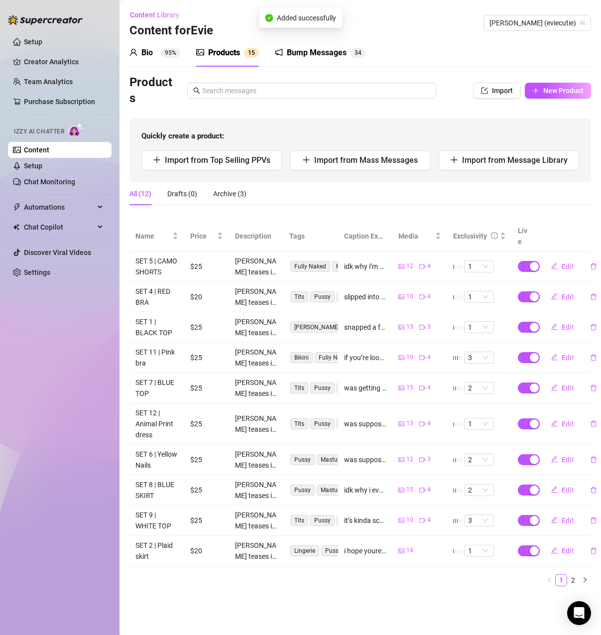
click at [162, 55] on sup "95%" at bounding box center [170, 53] width 19 height 10
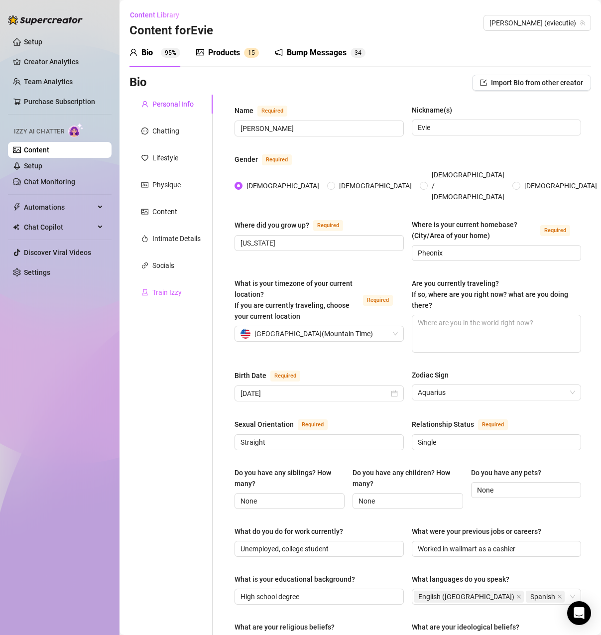
click at [173, 284] on div "Train Izzy" at bounding box center [170, 292] width 83 height 19
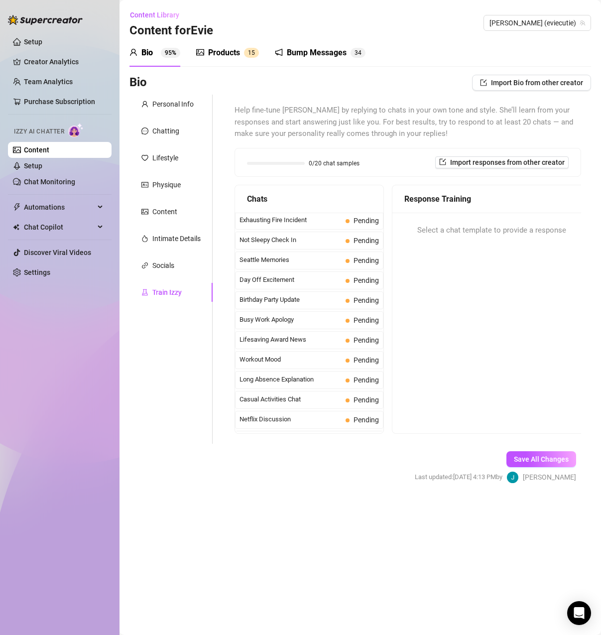
scroll to position [498, 0]
click at [312, 221] on span "Tight Compliments" at bounding box center [291, 221] width 102 height 10
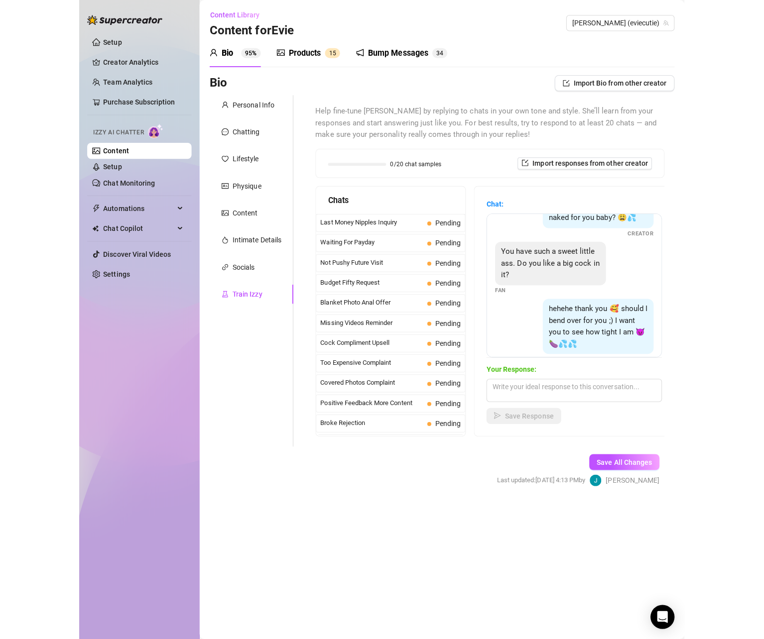
scroll to position [101, 0]
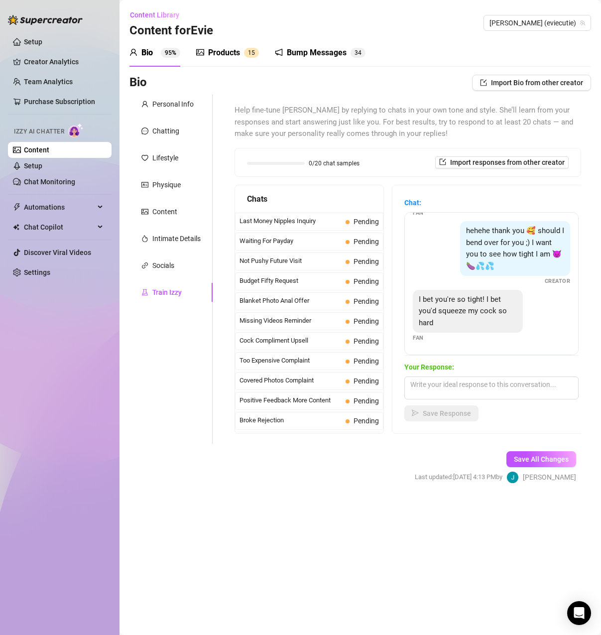
drag, startPoint x: 483, startPoint y: 573, endPoint x: 502, endPoint y: 571, distance: 18.5
click at [483, 573] on main "Content Library Content for Evie Evie (eviecutie) Bio 95% Products 1 5 Bump Mes…" at bounding box center [361, 317] width 482 height 635
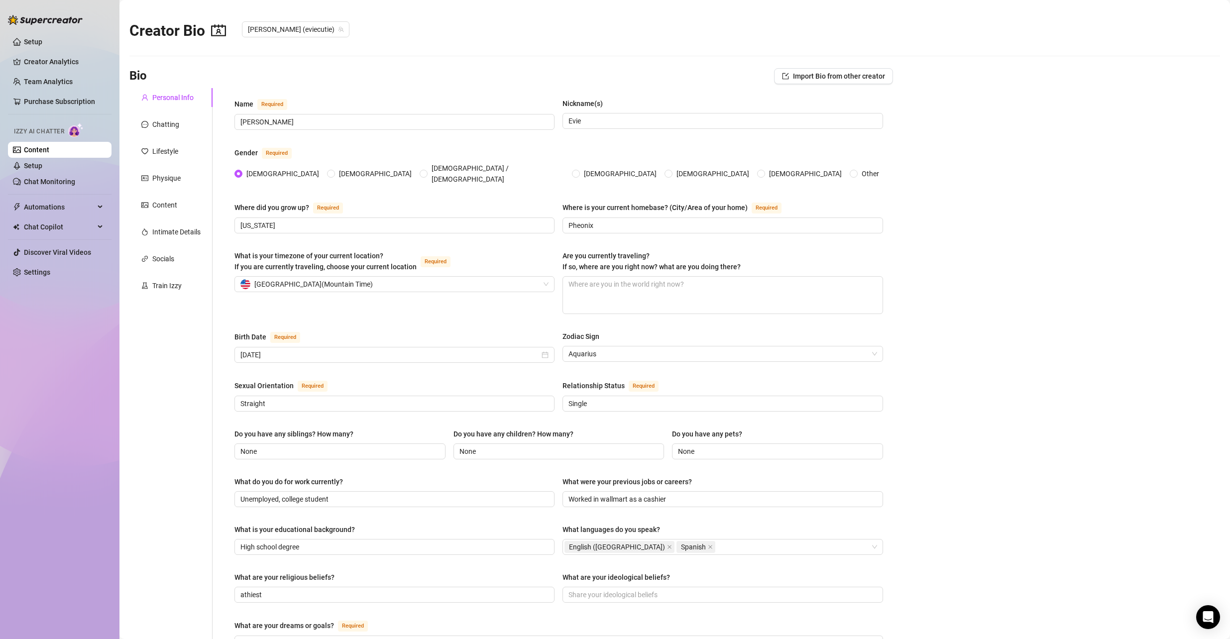
click at [73, 133] on img at bounding box center [75, 130] width 15 height 14
click at [39, 162] on link "Setup" at bounding box center [33, 166] width 18 height 8
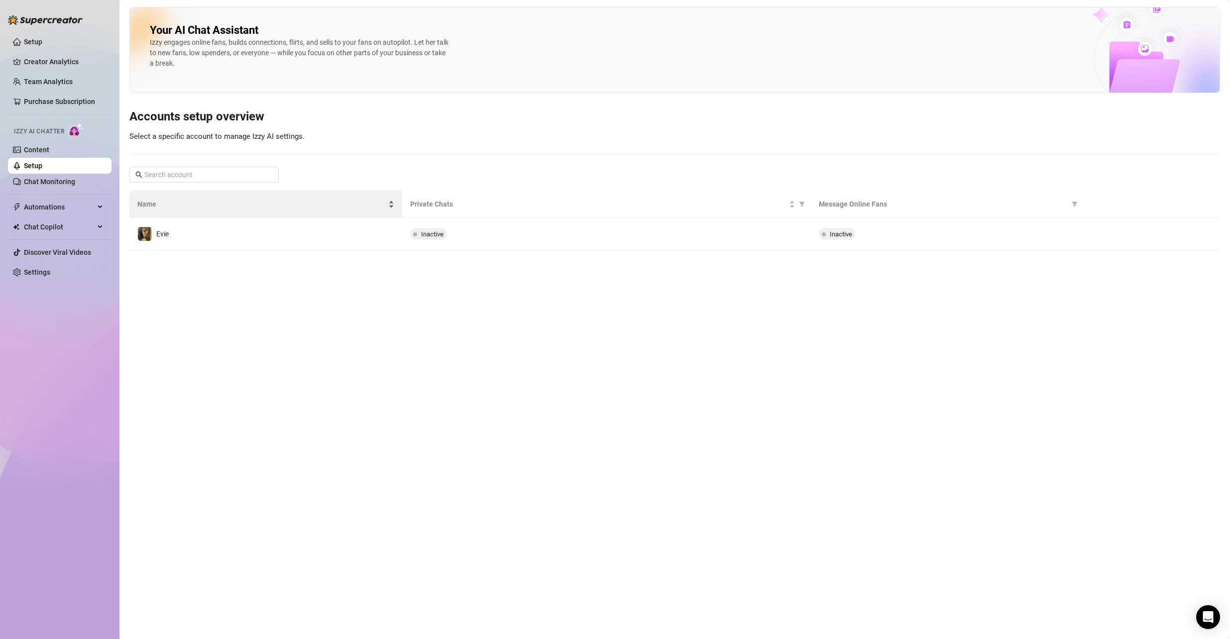
click at [280, 210] on div "Name" at bounding box center [265, 204] width 257 height 11
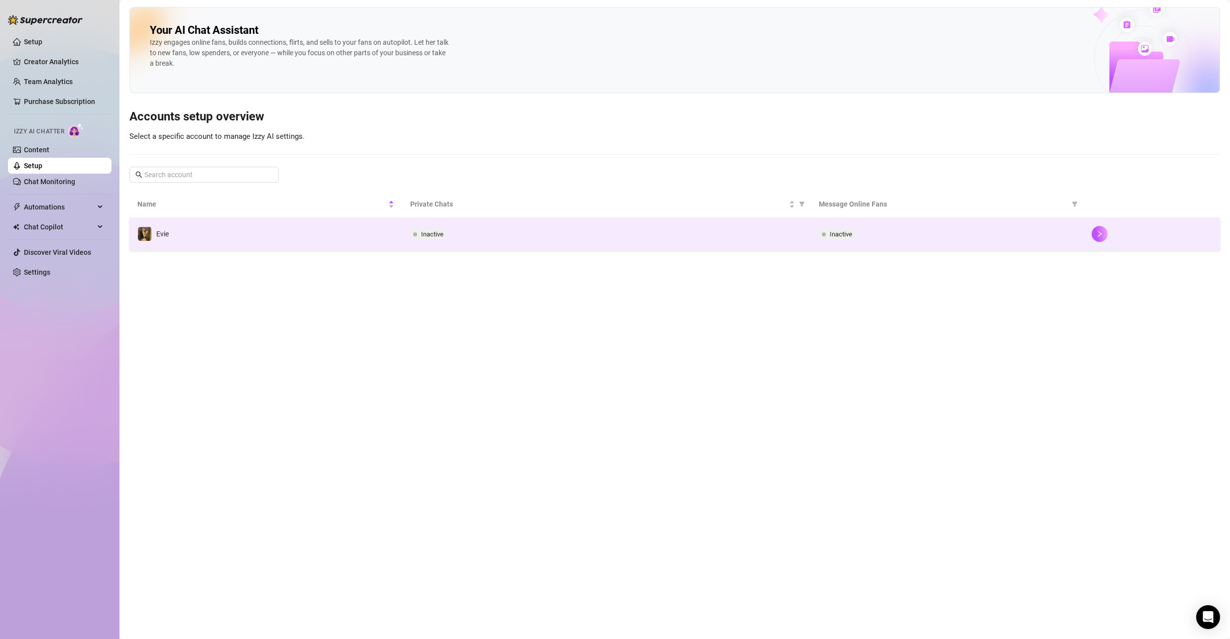
click at [315, 223] on td "Evie" at bounding box center [265, 234] width 273 height 32
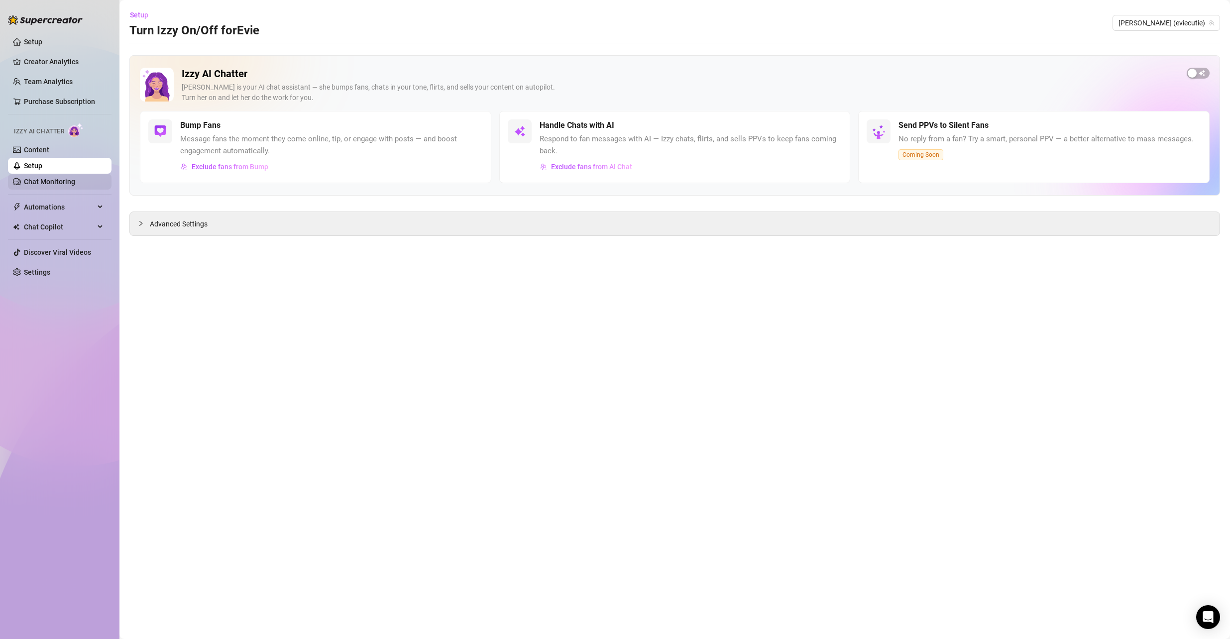
click at [58, 181] on link "Chat Monitoring" at bounding box center [49, 182] width 51 height 8
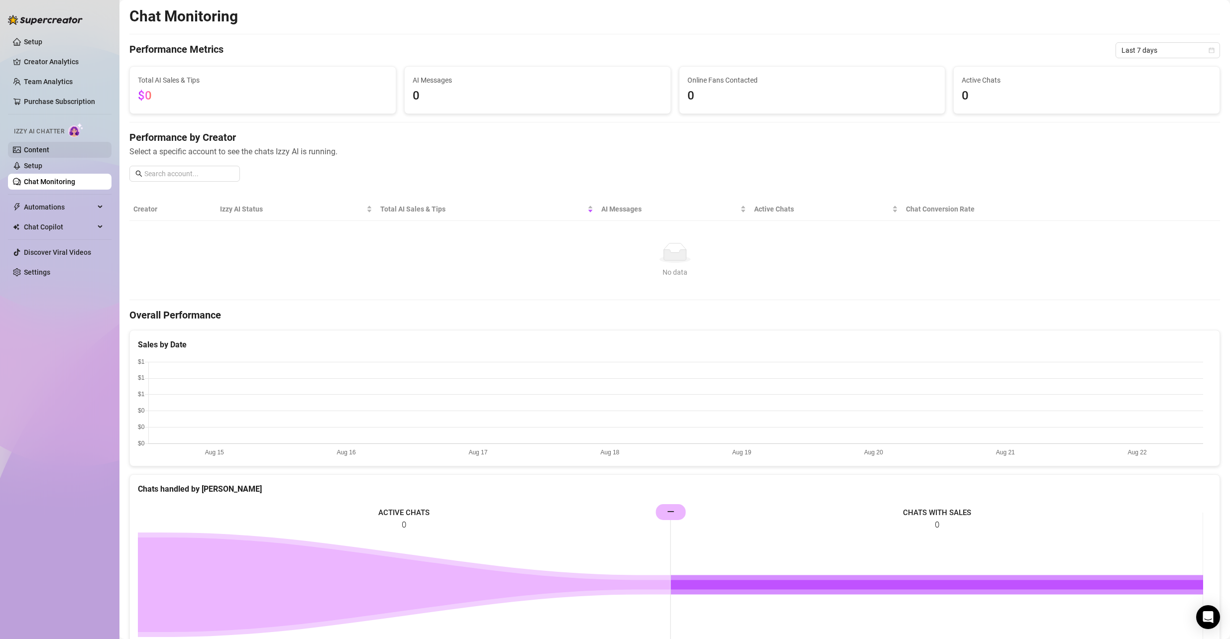
click at [39, 150] on link "Content" at bounding box center [36, 150] width 25 height 8
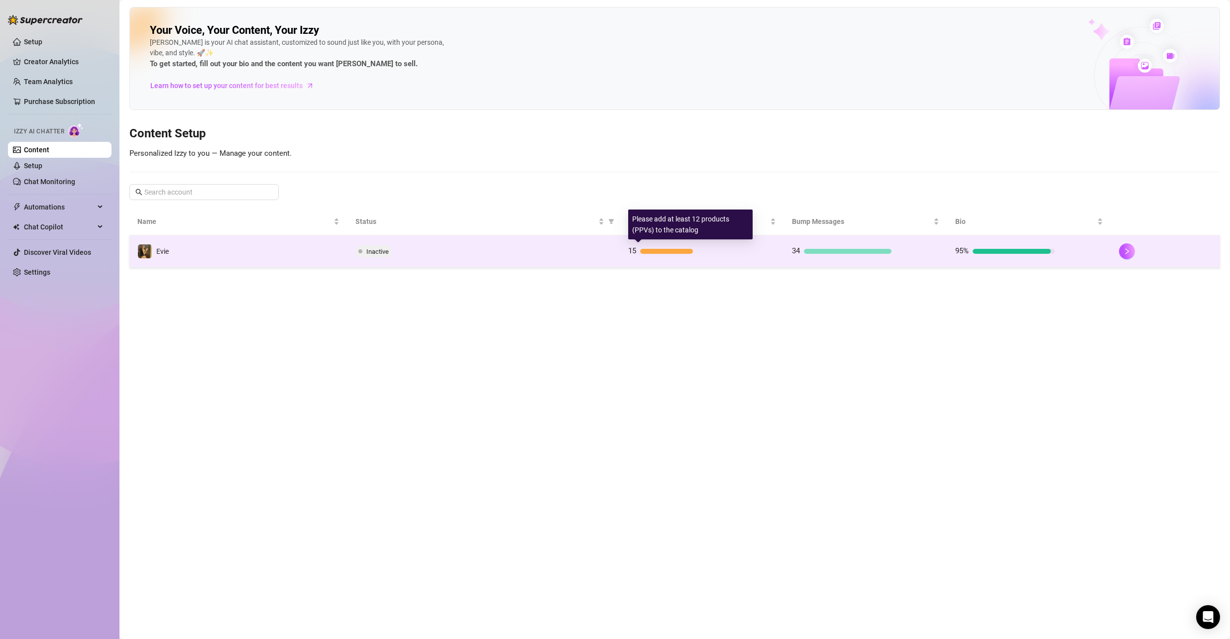
click at [687, 245] on div "15" at bounding box center [678, 251] width 100 height 12
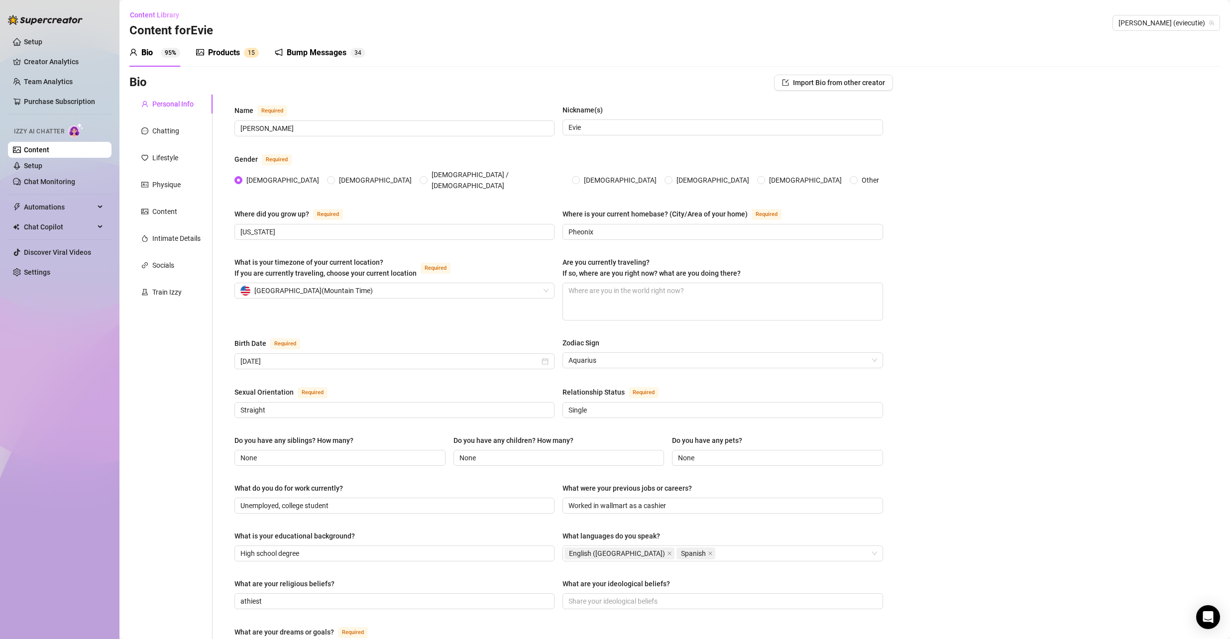
drag, startPoint x: 231, startPoint y: 53, endPoint x: 303, endPoint y: 59, distance: 72.0
click at [231, 52] on div "Products" at bounding box center [224, 53] width 32 height 12
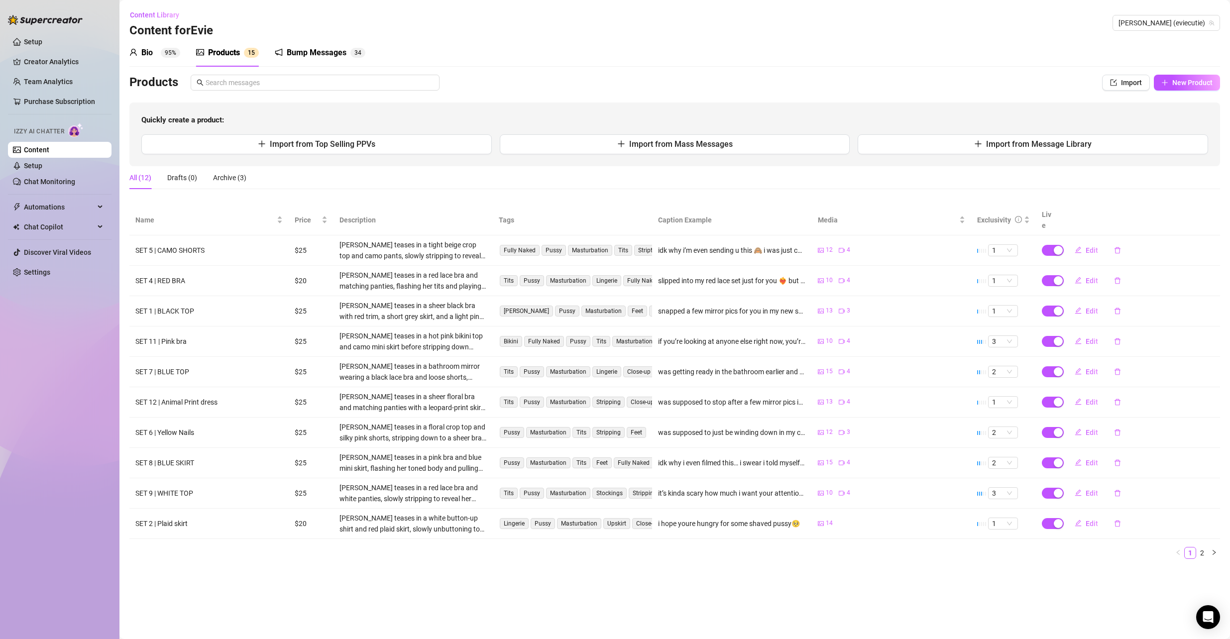
click at [151, 48] on div "Bio" at bounding box center [146, 53] width 11 height 12
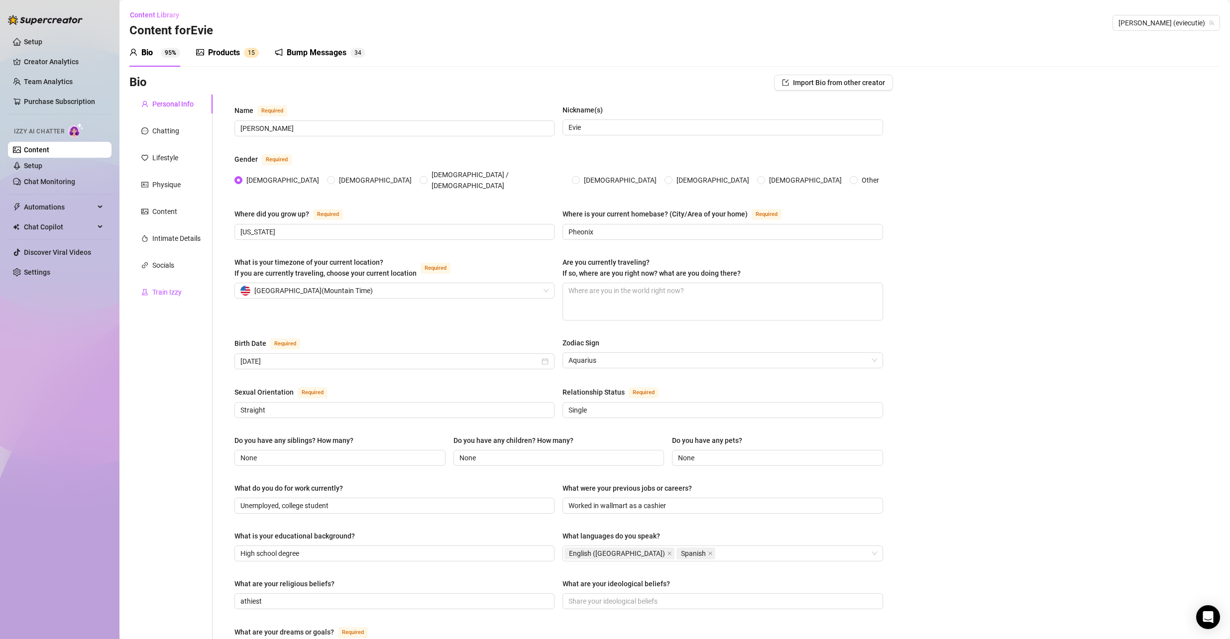
click at [164, 293] on div "Train Izzy" at bounding box center [166, 292] width 29 height 11
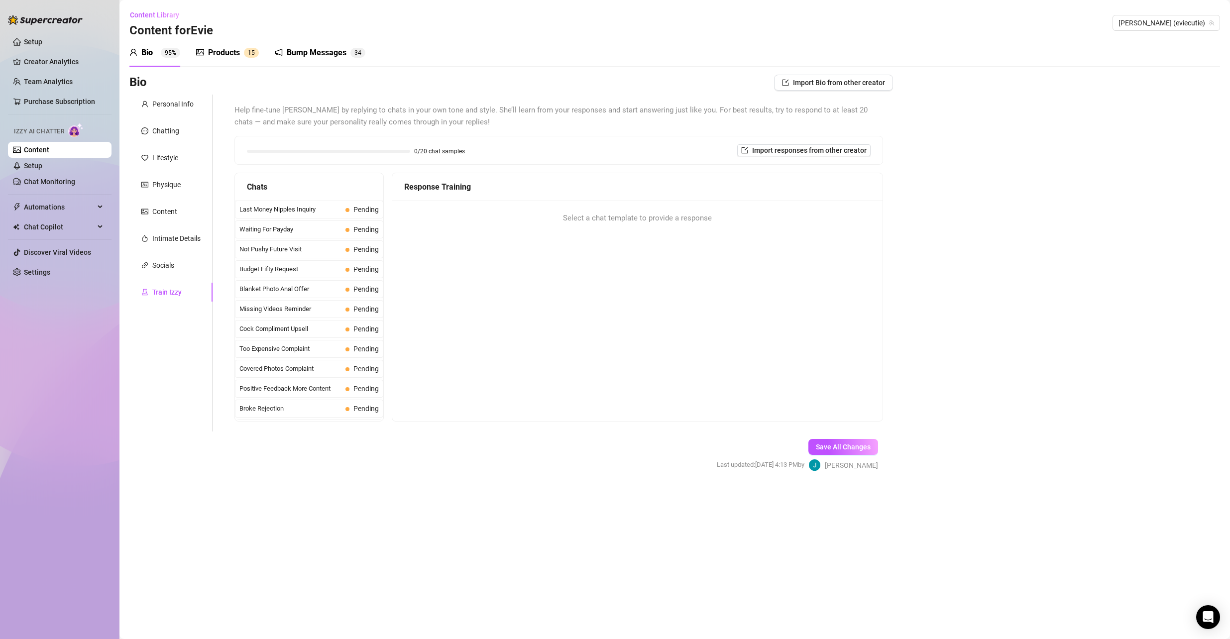
click at [322, 200] on div "Chats" at bounding box center [309, 187] width 148 height 28
click at [329, 213] on span "Last Money Nipples Inquiry" at bounding box center [291, 210] width 102 height 10
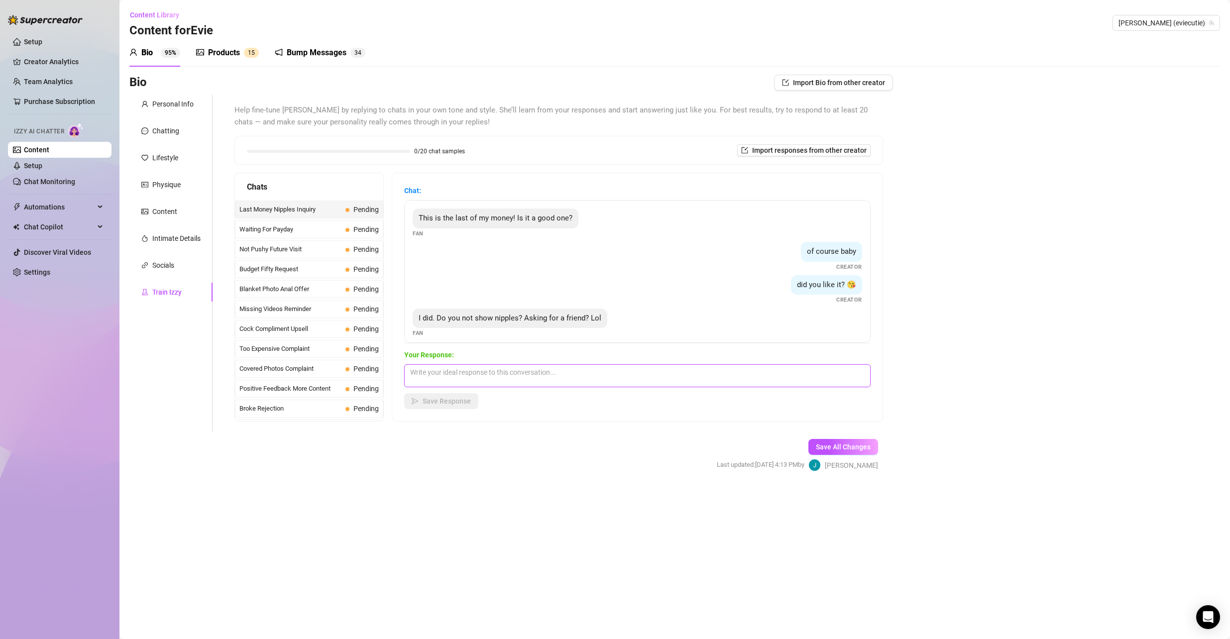
click at [471, 366] on textarea at bounding box center [637, 375] width 467 height 23
drag, startPoint x: 548, startPoint y: 370, endPoint x: 606, endPoint y: 375, distance: 57.9
click at [647, 376] on textarea "i do show my nipples, i mean im a little emabrred bc theyre kinda big but" at bounding box center [637, 375] width 467 height 23
click at [551, 374] on textarea "i do show my nipples, i mean im a little emabrred bc theyre kinda big but" at bounding box center [637, 375] width 467 height 23
click at [551, 373] on textarea "i do show my nipples, i mean im a little emabrred bc theyre kinda big but" at bounding box center [637, 375] width 467 height 23
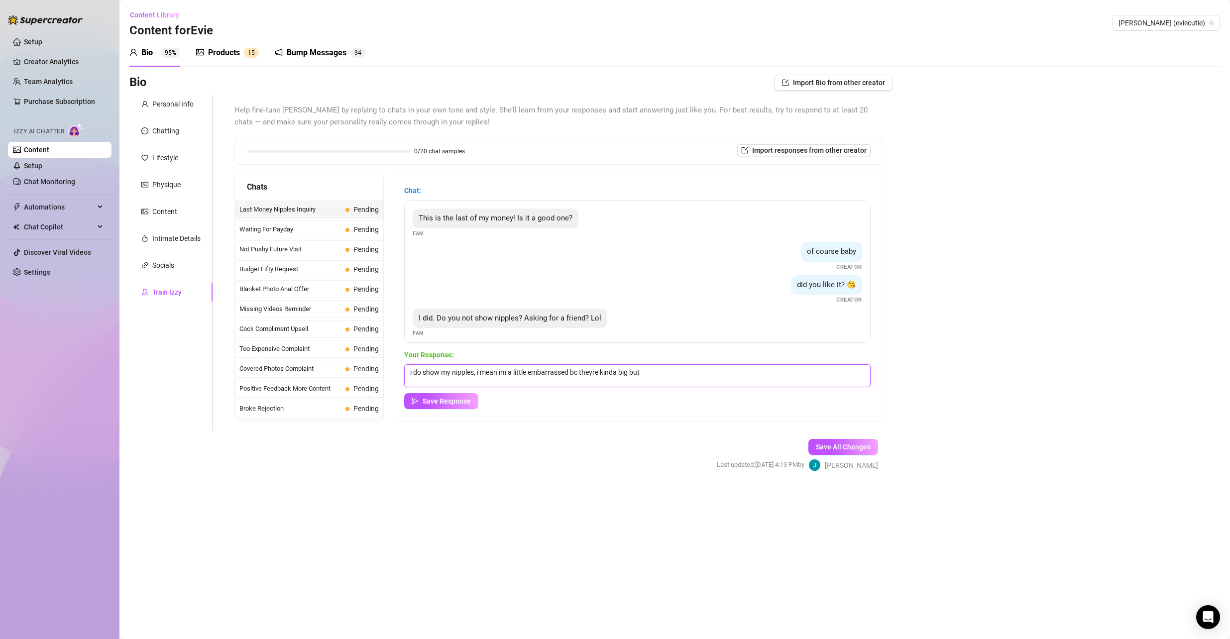
click at [607, 371] on textarea "i do show my nipples, i mean im a little embarrassed bc theyre kinda big but" at bounding box center [637, 375] width 467 height 23
click at [633, 369] on textarea "i do show my nipples, i mean im a little embarrassed bc theyre a little big but" at bounding box center [637, 375] width 467 height 23
click at [812, 370] on textarea "i do show my nipples, i mean im a little embarrassed bc theyre a little big for…" at bounding box center [637, 375] width 467 height 23
drag, startPoint x: 827, startPoint y: 370, endPoint x: 821, endPoint y: 372, distance: 6.8
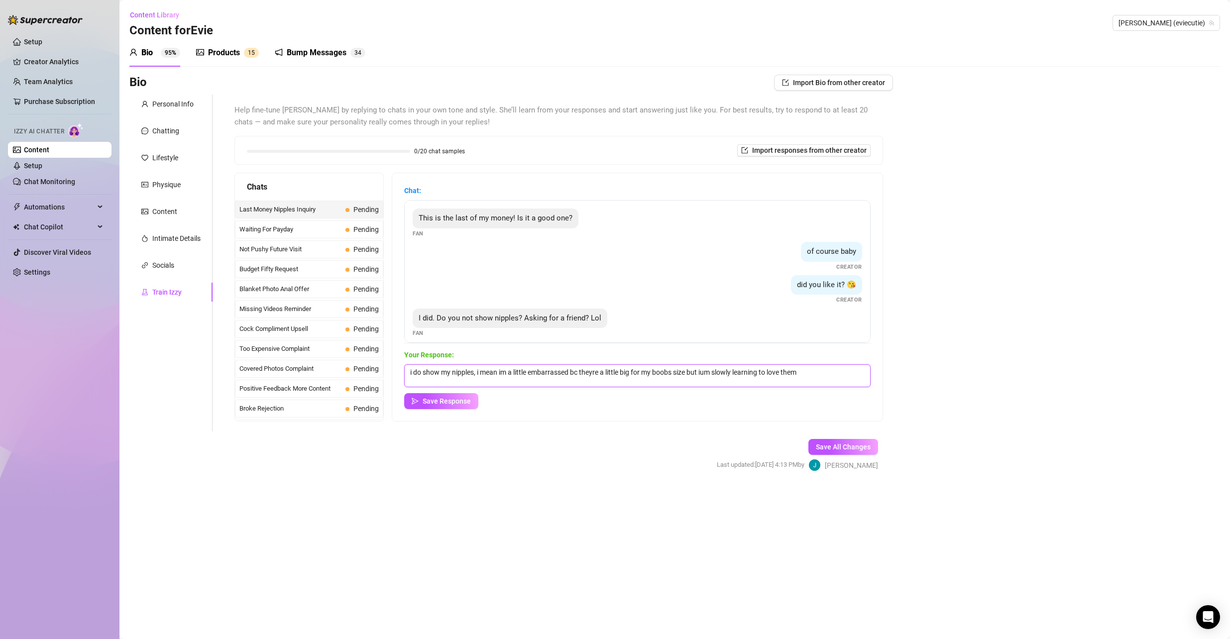
click at [821, 372] on textarea "i do show my nipples, i mean im a little embarrassed bc theyre a little big for…" at bounding box center [637, 375] width 467 height 23
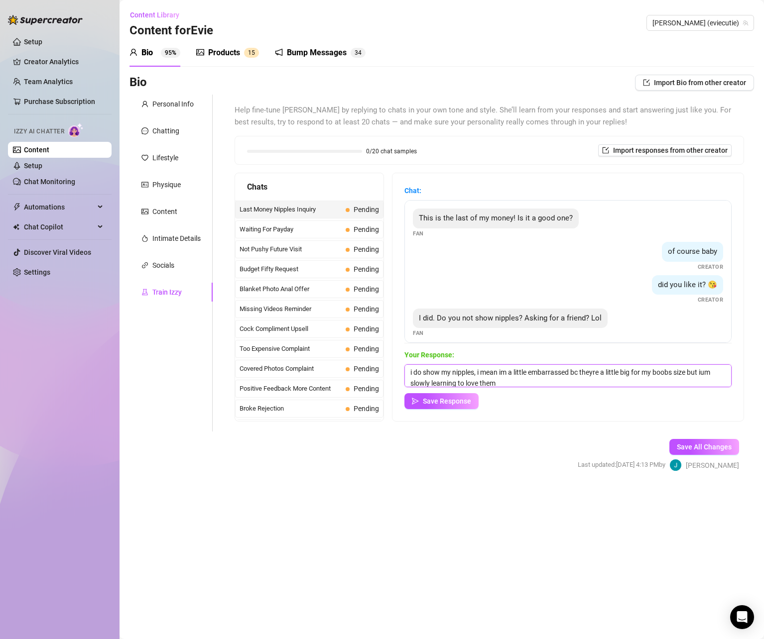
click at [562, 379] on textarea "i do show my nipples, i mean im a little embarrassed bc theyre a little big for…" at bounding box center [567, 375] width 327 height 23
paste textarea "77*LocalIo4"
drag, startPoint x: 507, startPoint y: 381, endPoint x: 538, endPoint y: 382, distance: 30.9
click at [537, 382] on textarea "i do show my nipples, i mean im a little embarrassed bc theyre a little big for…" at bounding box center [567, 375] width 327 height 23
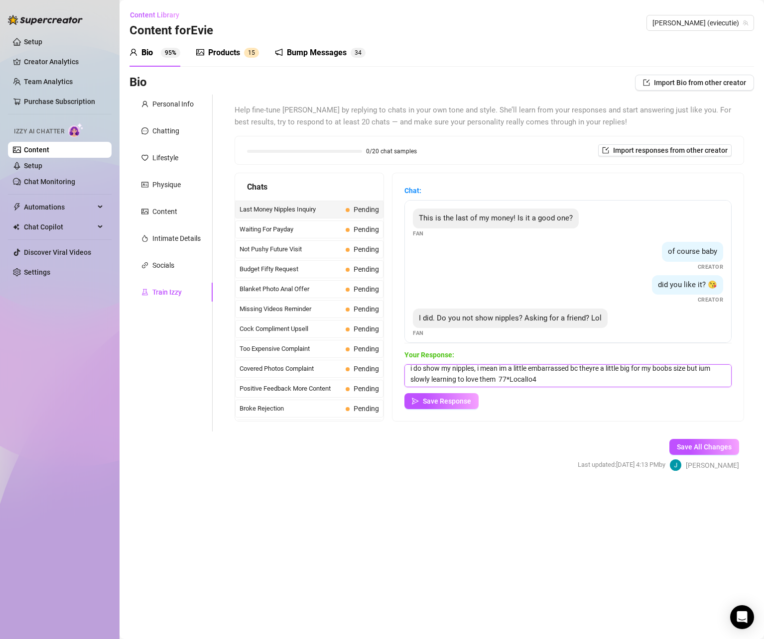
paste textarea "😅"
click at [708, 371] on textarea "i do show my nipples, i mean im a little embarrassed bc theyre a little big for…" at bounding box center [567, 375] width 327 height 23
click at [497, 380] on textarea "i do show my nipples, i mean im a little embarrassed bc theyre a little big for…" at bounding box center [567, 375] width 327 height 23
click at [561, 402] on div "Save Response" at bounding box center [567, 401] width 327 height 16
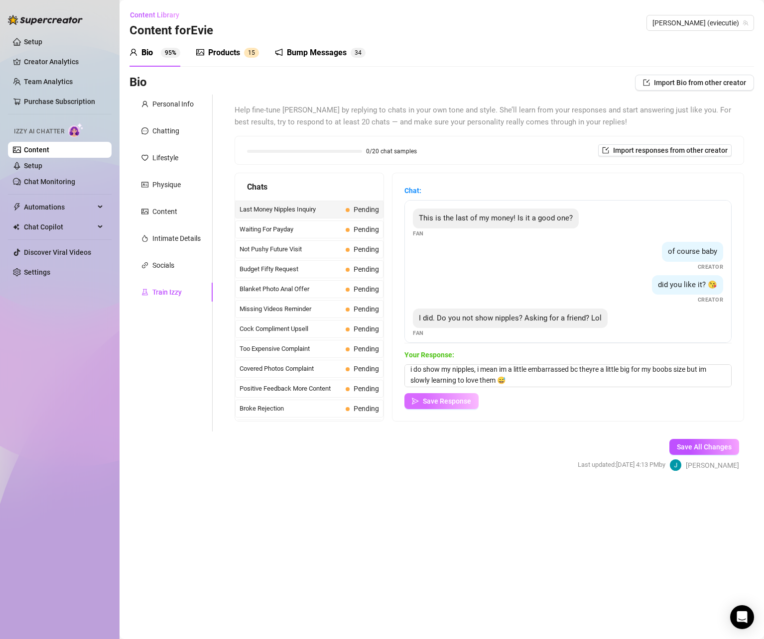
click at [458, 401] on span "Save Response" at bounding box center [447, 401] width 48 height 8
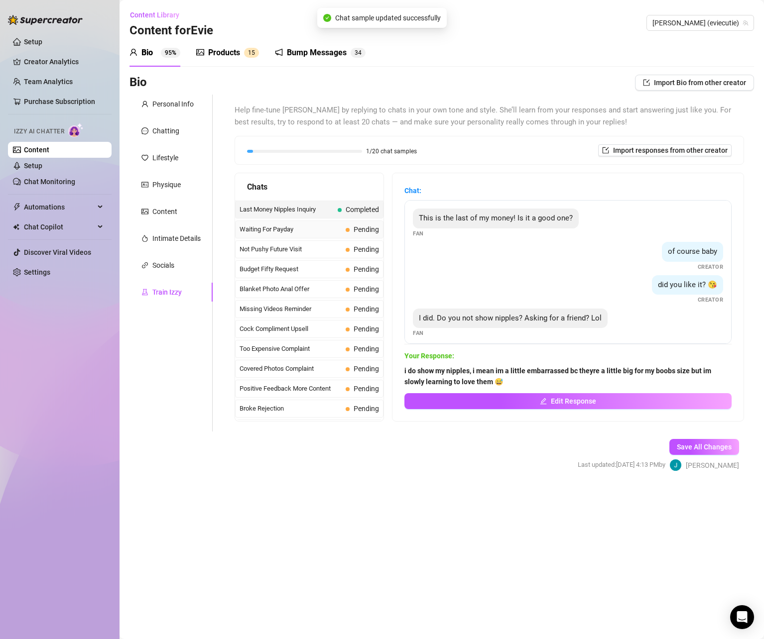
click at [310, 226] on span "Waiting For Payday" at bounding box center [291, 230] width 102 height 10
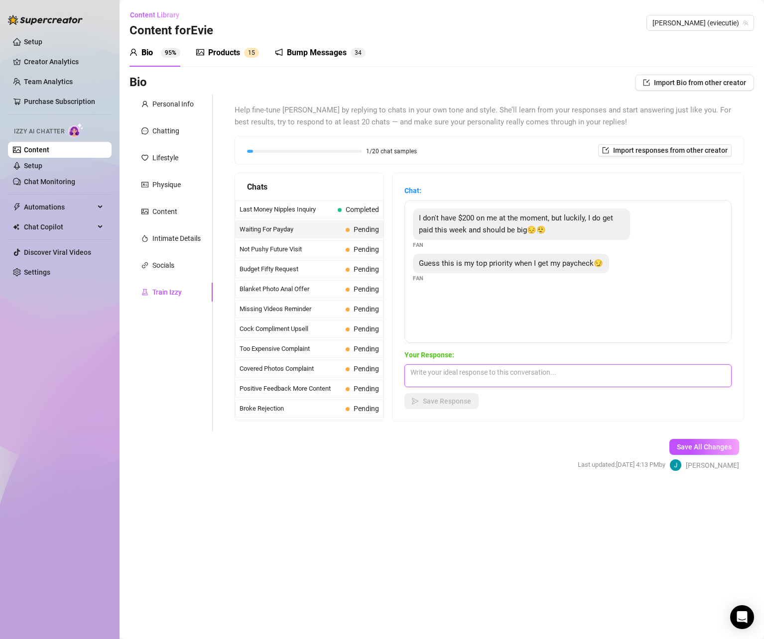
click at [515, 383] on textarea at bounding box center [567, 375] width 327 height 23
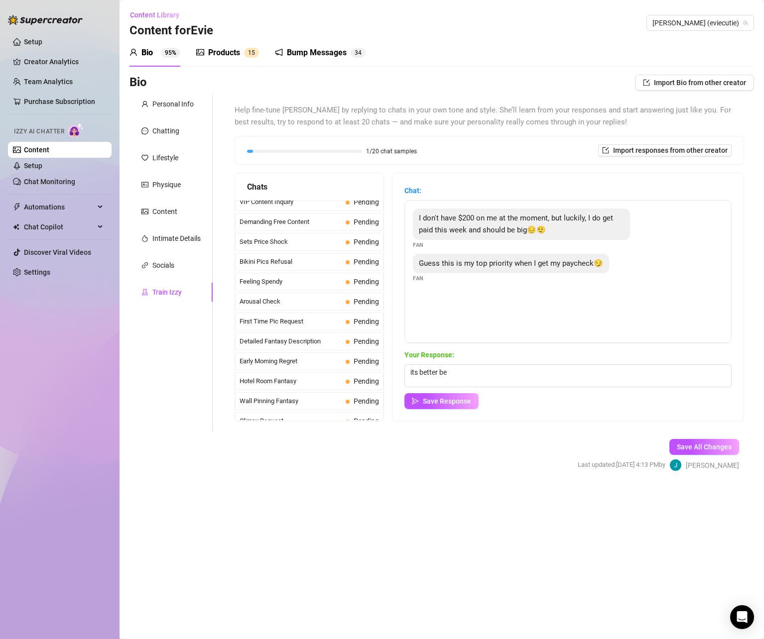
scroll to position [0, 0]
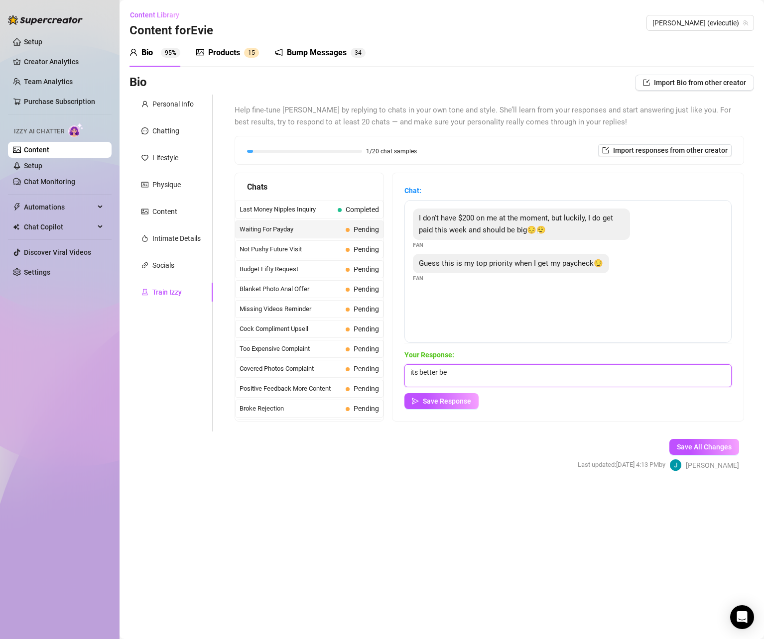
drag, startPoint x: 462, startPoint y: 376, endPoint x: 407, endPoint y: 371, distance: 54.5
click at [407, 371] on textarea "its better be" at bounding box center [567, 375] width 327 height 23
paste textarea "aww that’s so sweet of you 🥺 makes me feel special that you’d make me your prio…"
click at [534, 383] on textarea "aww that’s so sweet of you 🥺 makes me feel special that you’d make me your prio…" at bounding box center [567, 375] width 327 height 23
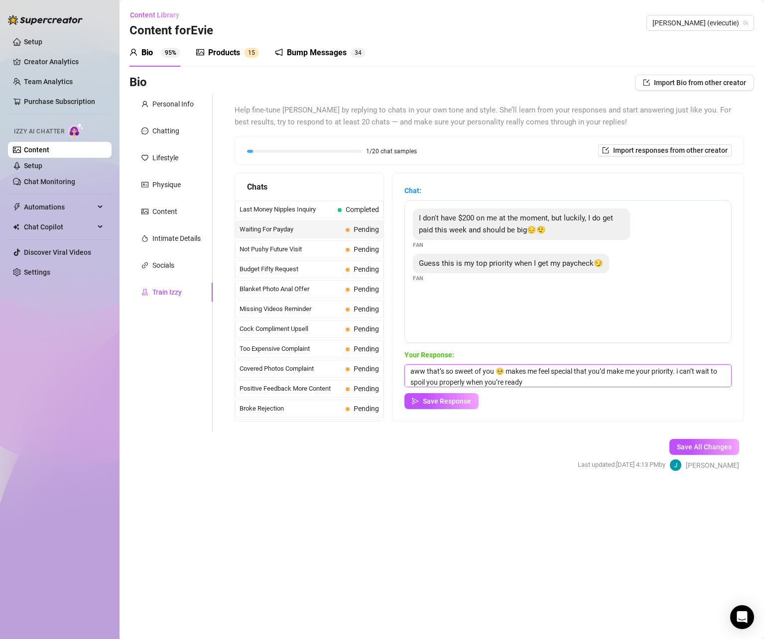
click at [536, 378] on textarea "aww that’s so sweet of you 🥺 makes me feel special that you’d make me your prio…" at bounding box center [567, 375] width 327 height 23
paste textarea "😏"
click at [460, 401] on span "Save Response" at bounding box center [447, 401] width 48 height 8
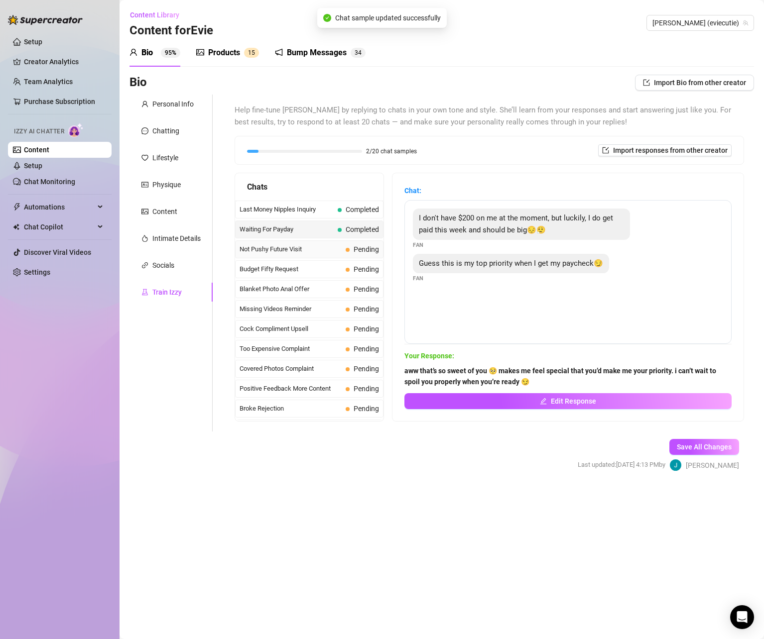
click at [316, 250] on span "Not Pushy Future Visit" at bounding box center [291, 249] width 102 height 10
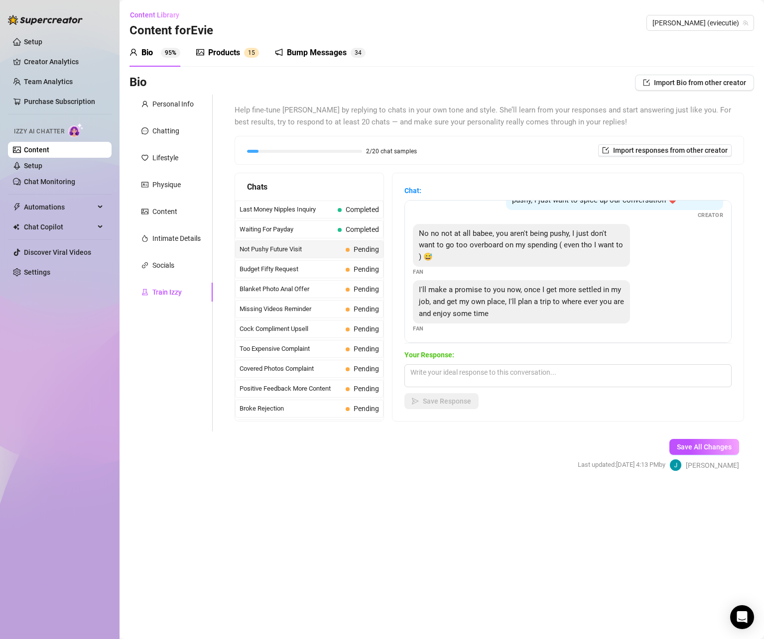
scroll to position [32, 0]
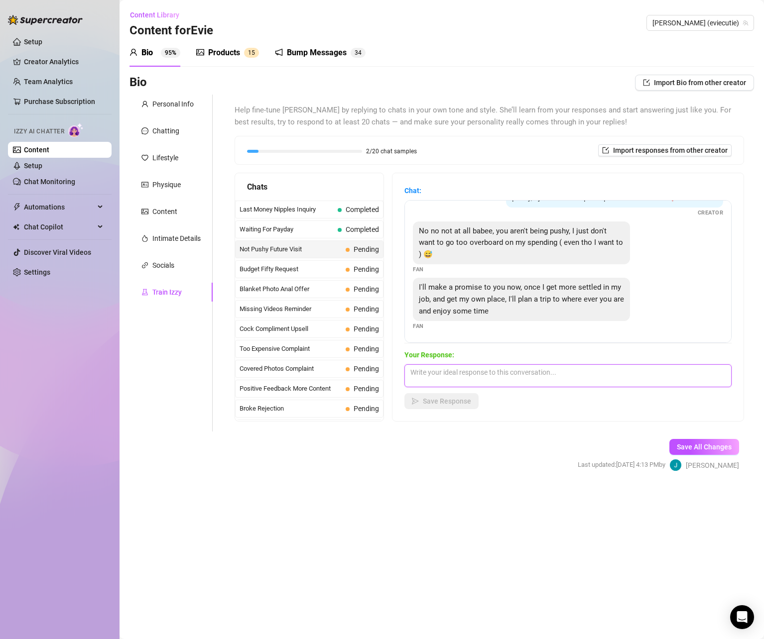
click at [487, 381] on textarea at bounding box center [567, 375] width 327 height 23
paste textarea "aww you’re too sweet for even thinking about that 🥺 but honestly just having yo…"
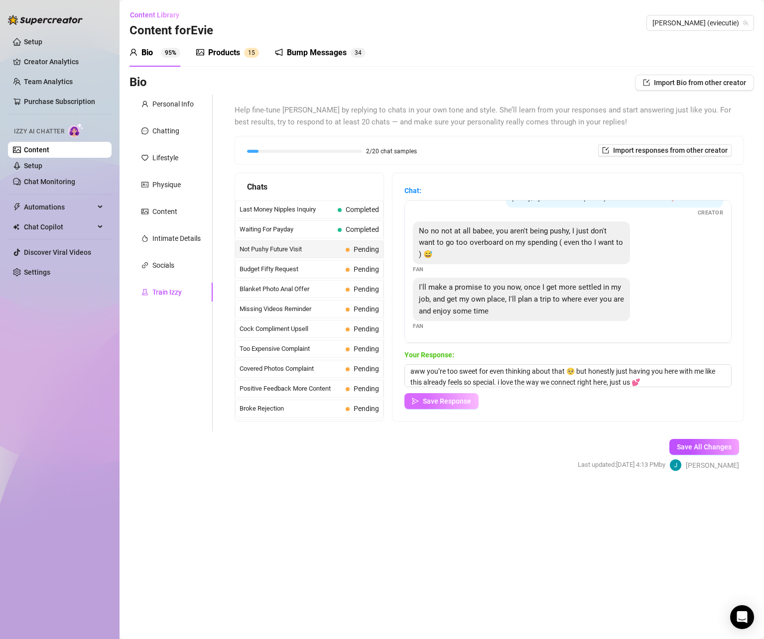
click at [451, 400] on span "Save Response" at bounding box center [447, 401] width 48 height 8
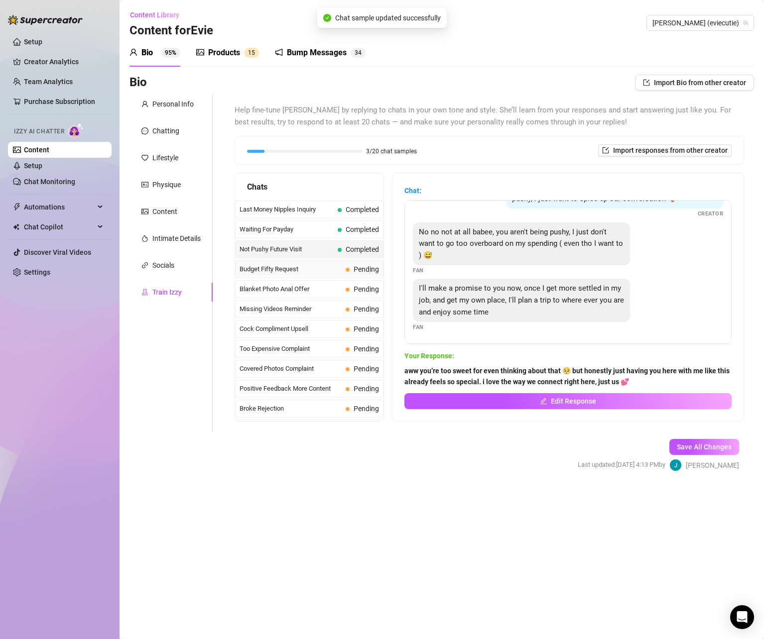
scroll to position [31, 0]
click at [310, 265] on span "Budget Fifty Request" at bounding box center [291, 269] width 102 height 10
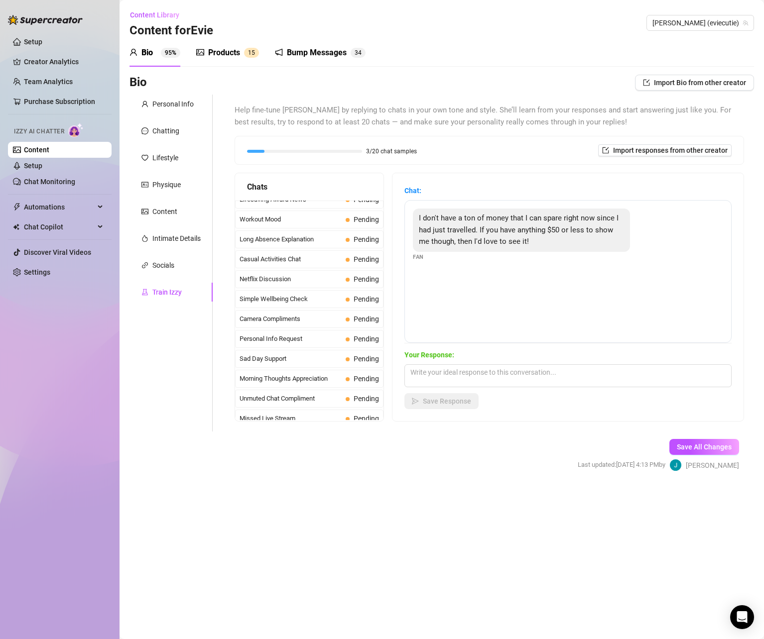
scroll to position [894, 0]
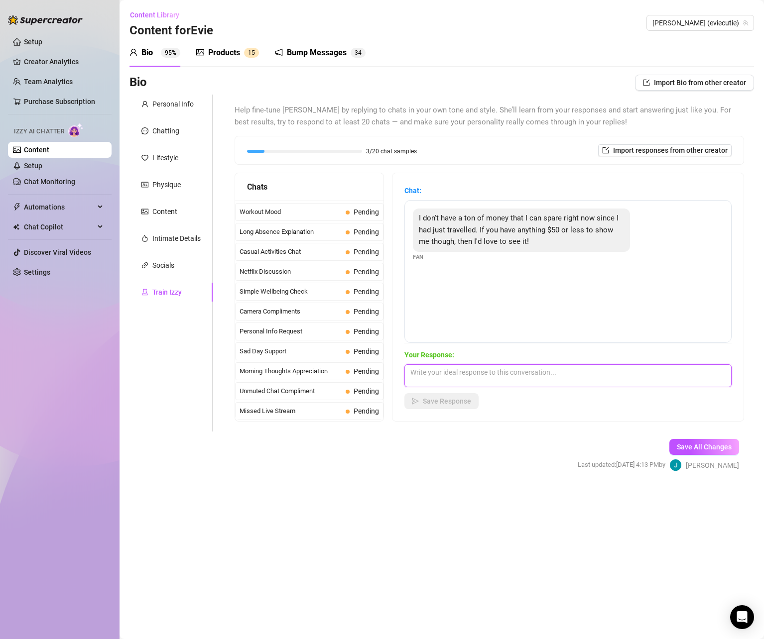
click at [492, 371] on textarea at bounding box center [567, 375] width 327 height 23
paste textarea "aww that’s totally fine babe 🥺 i never want you to stress over me. i can defini…"
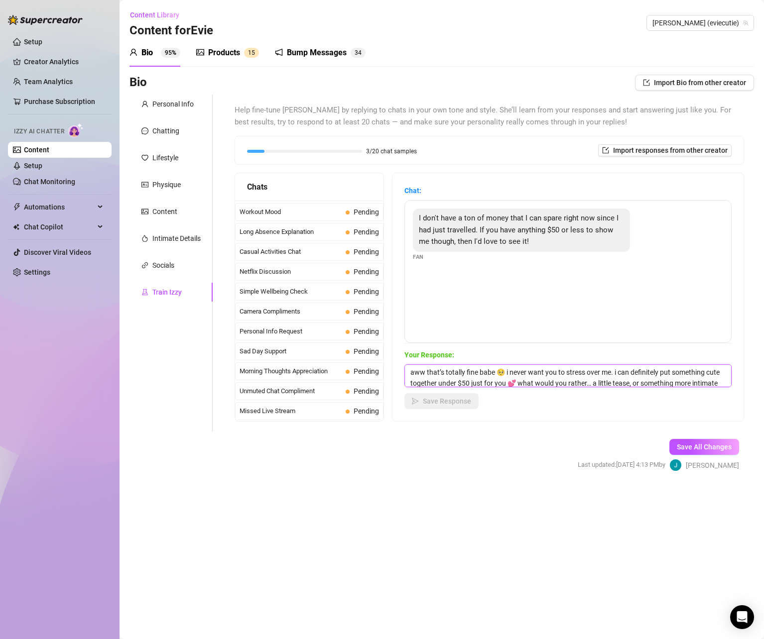
scroll to position [12, 0]
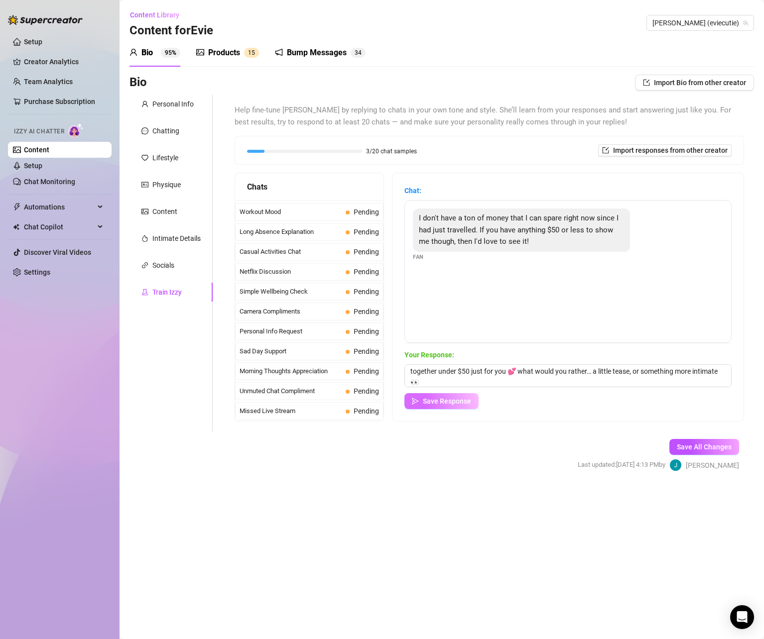
click at [460, 399] on span "Save Response" at bounding box center [447, 401] width 48 height 8
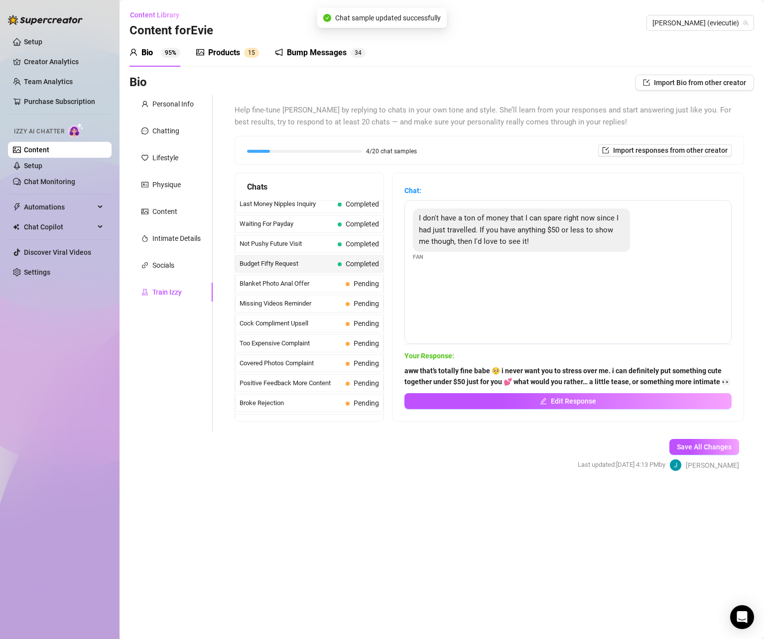
scroll to position [0, 0]
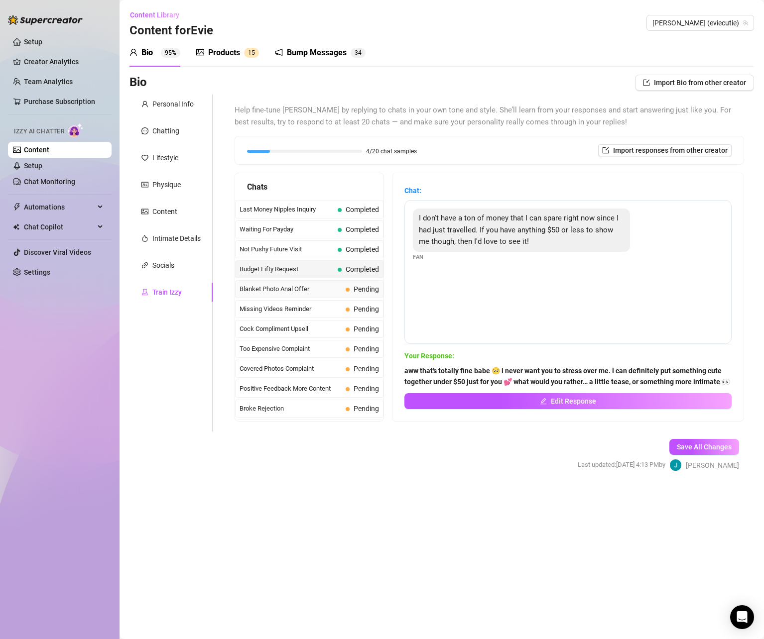
click at [346, 288] on span "Pending" at bounding box center [362, 289] width 33 height 11
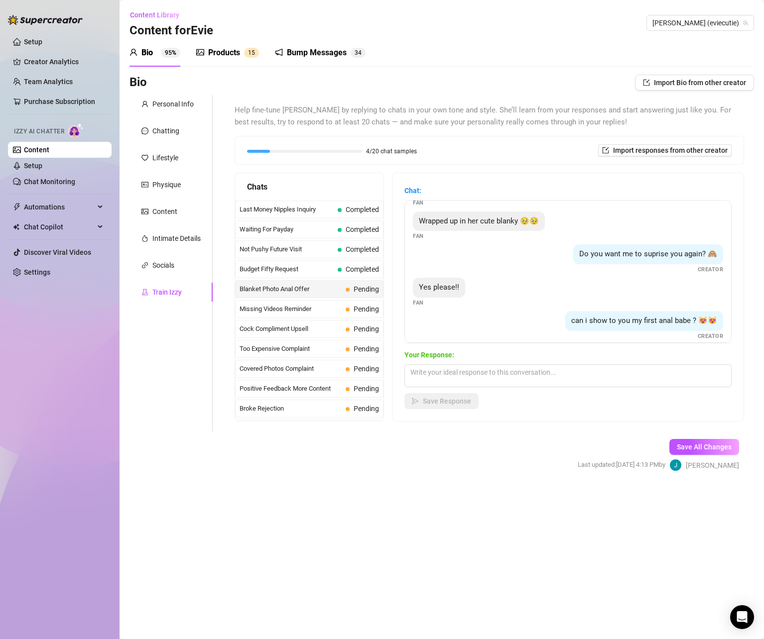
scroll to position [140, 0]
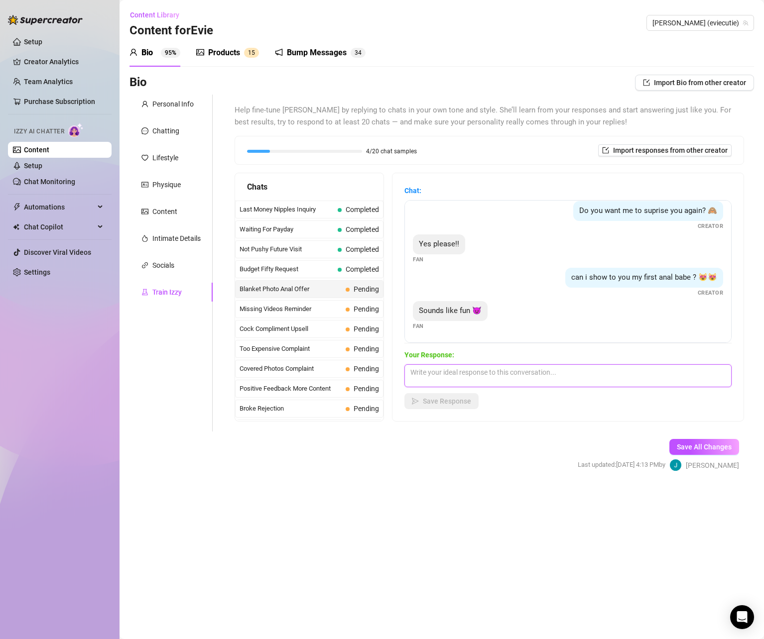
click at [481, 377] on textarea at bounding box center [567, 375] width 327 height 23
paste textarea "i love how excited you get for me 🥺 makes me wanna spoil you even more… i’ve go…"
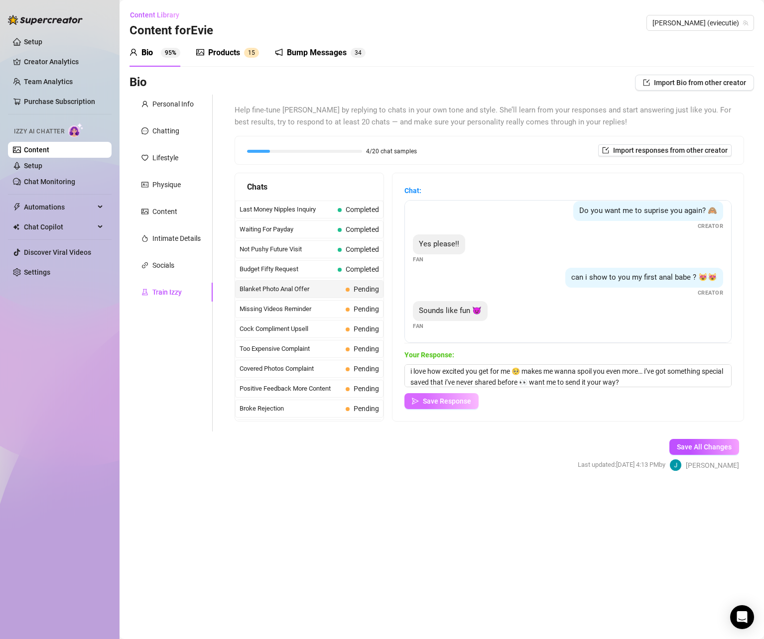
drag, startPoint x: 456, startPoint y: 404, endPoint x: 457, endPoint y: 399, distance: 5.1
click at [456, 403] on span "Save Response" at bounding box center [447, 401] width 48 height 8
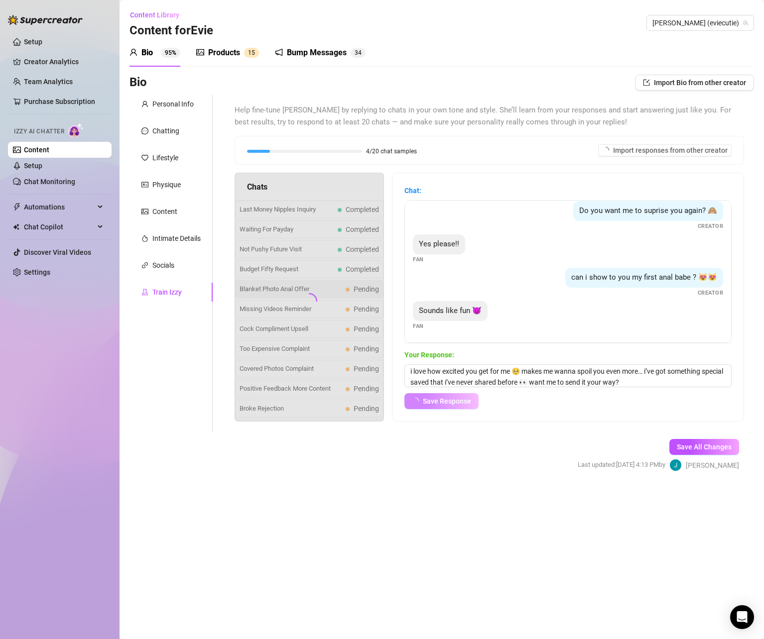
scroll to position [139, 0]
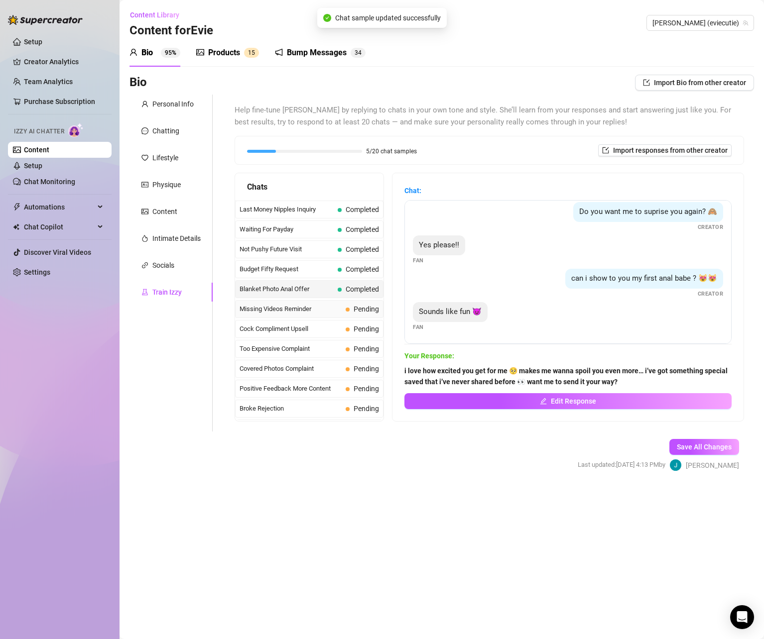
click at [290, 309] on span "Missing Videos Reminder" at bounding box center [291, 309] width 102 height 10
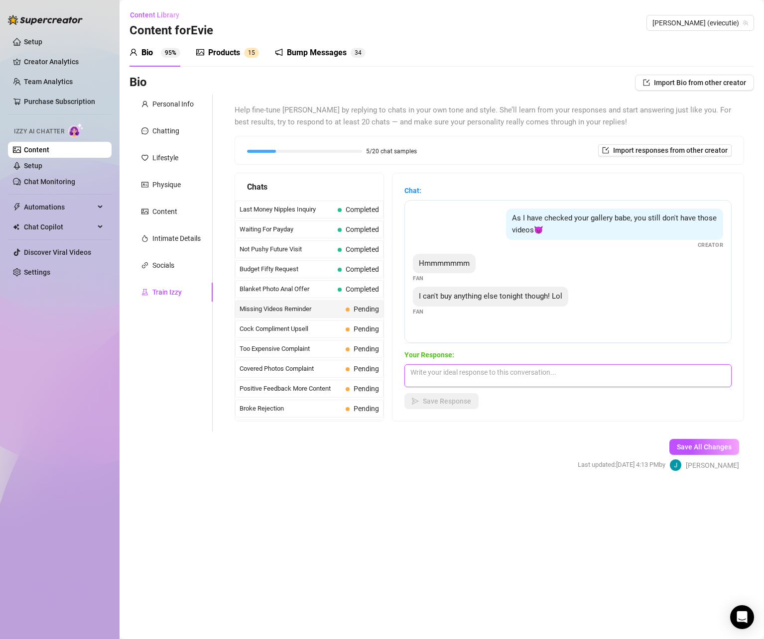
click at [520, 376] on textarea at bounding box center [567, 375] width 327 height 23
paste textarea "hehe that’s okay babe 🥺 i don’t wanna push you… but just know i saved something…"
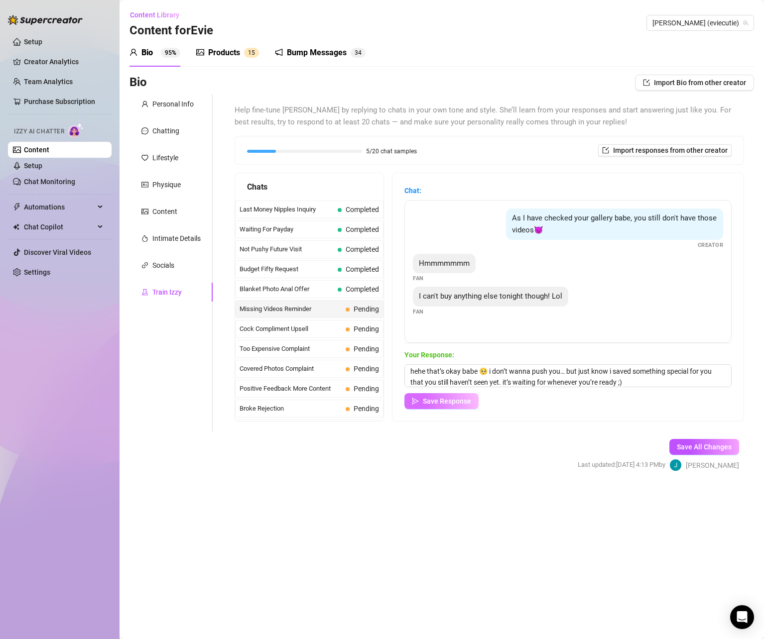
click at [447, 398] on span "Save Response" at bounding box center [447, 401] width 48 height 8
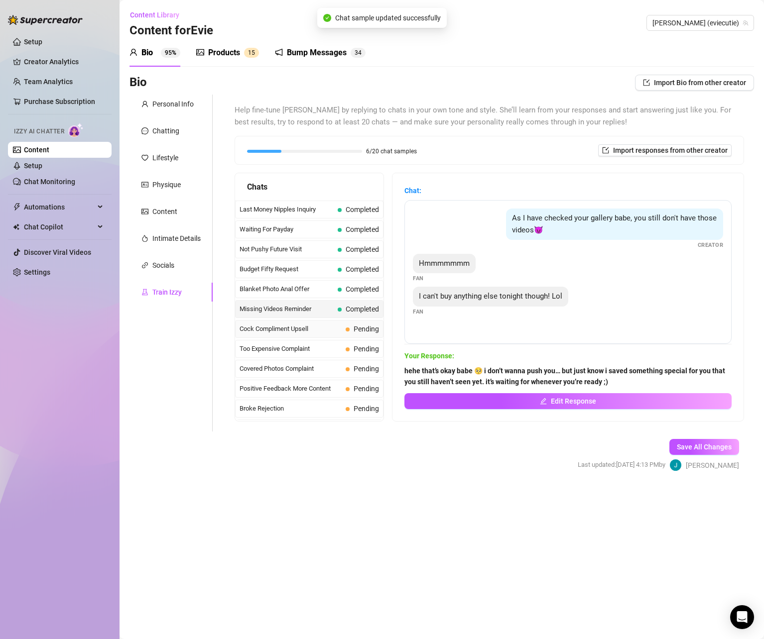
click at [309, 326] on span "Cock Compliment Upsell" at bounding box center [291, 329] width 102 height 10
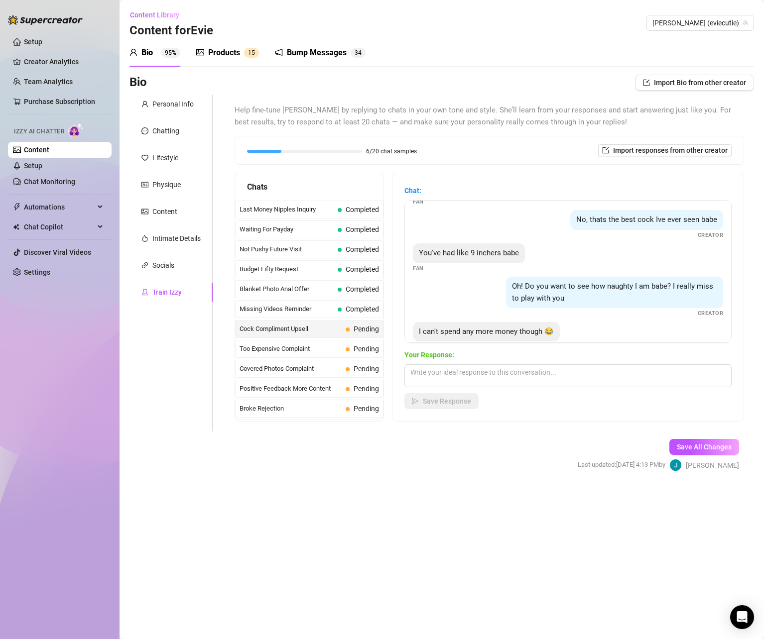
scroll to position [219, 0]
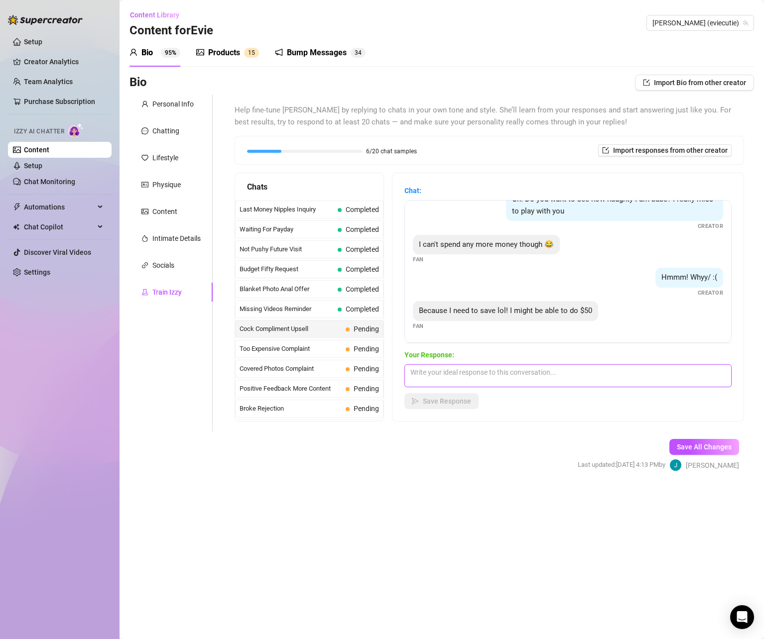
click at [459, 369] on textarea at bounding box center [567, 375] width 327 height 23
paste textarea "aww i get it babe 🥺 i don’t wanna make you stress… how about i make you a littl…"
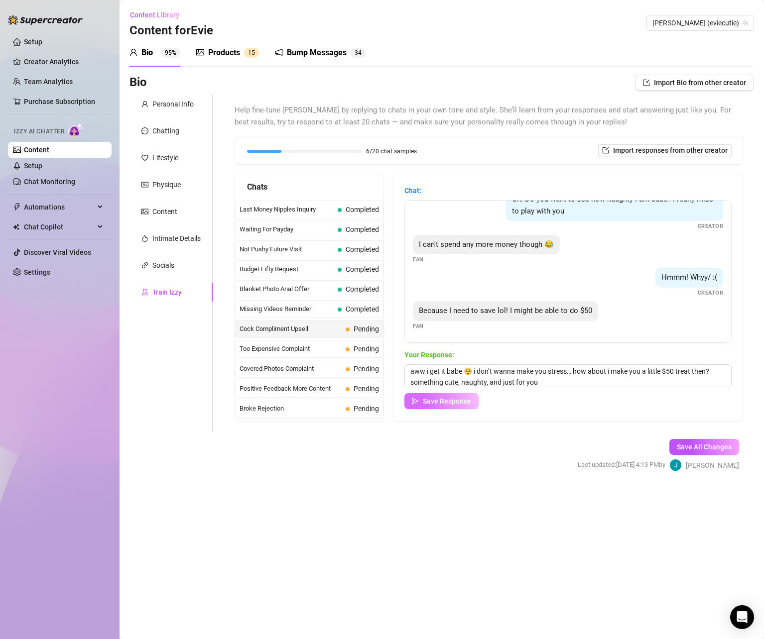
click at [449, 397] on span "Save Response" at bounding box center [447, 401] width 48 height 8
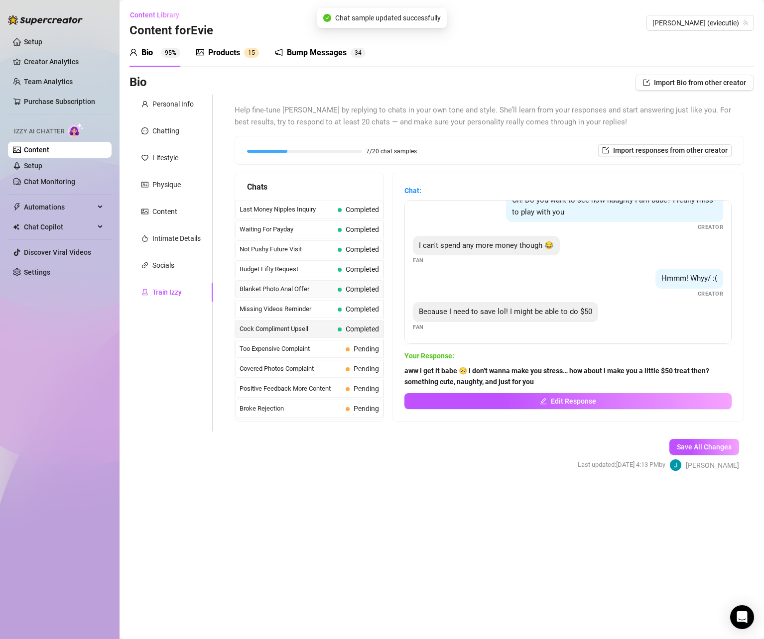
scroll to position [218, 0]
drag, startPoint x: 319, startPoint y: 344, endPoint x: 345, endPoint y: 345, distance: 25.4
click at [319, 343] on div "Too Expensive Complaint Pending" at bounding box center [309, 349] width 148 height 18
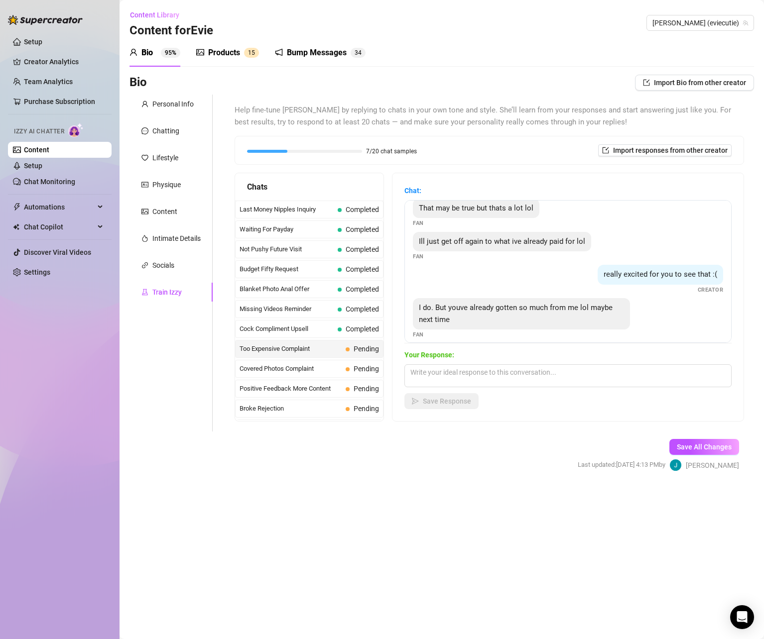
scroll to position [164, 0]
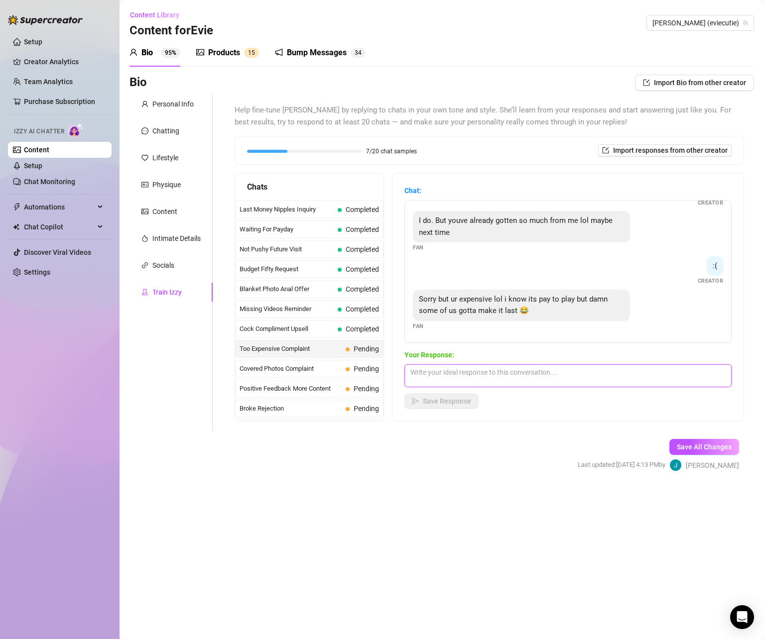
drag, startPoint x: 535, startPoint y: 369, endPoint x: 633, endPoint y: 400, distance: 103.5
click at [535, 369] on textarea at bounding box center [567, 375] width 327 height 23
paste textarea "i know i can be a little expensive babe… but that’s only bc i give you all of m…"
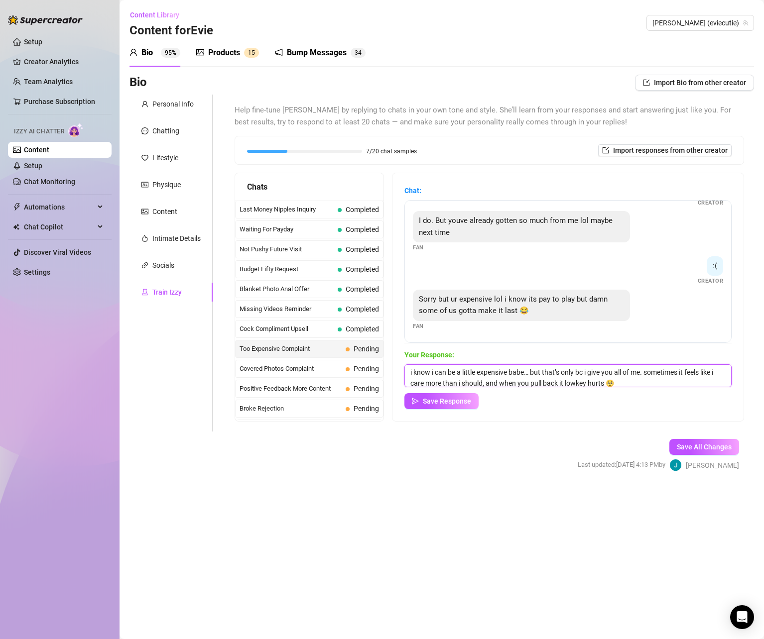
scroll to position [1, 0]
click at [462, 398] on span "Save Response" at bounding box center [447, 401] width 48 height 8
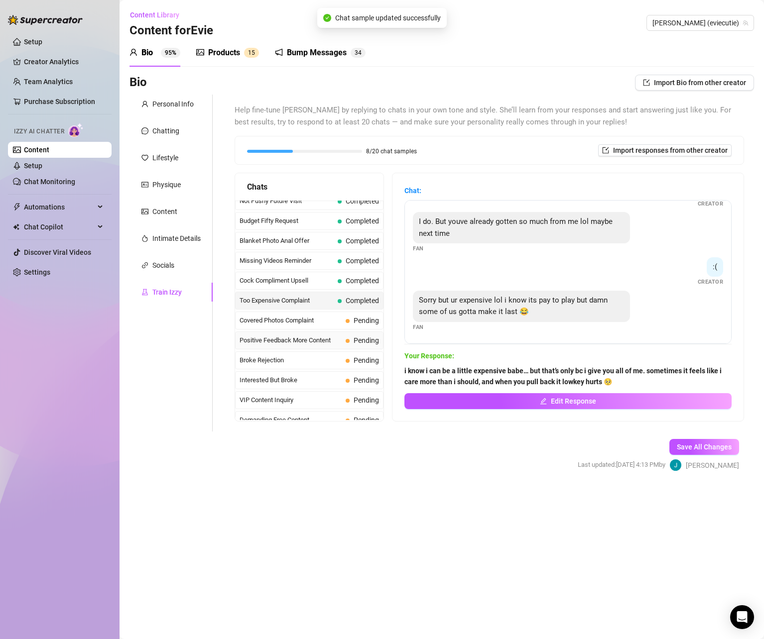
scroll to position [50, 0]
click at [321, 318] on span "Covered Photos Complaint" at bounding box center [291, 319] width 102 height 10
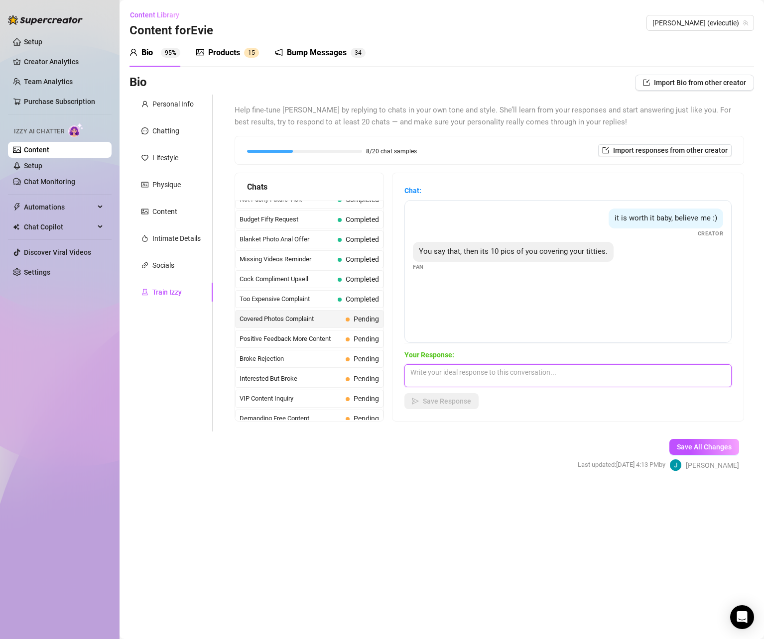
click at [455, 371] on textarea at bounding box center [567, 375] width 327 height 23
paste textarea "don’t worry babe, this isn’t me covering up. i made sure you can actually see e…"
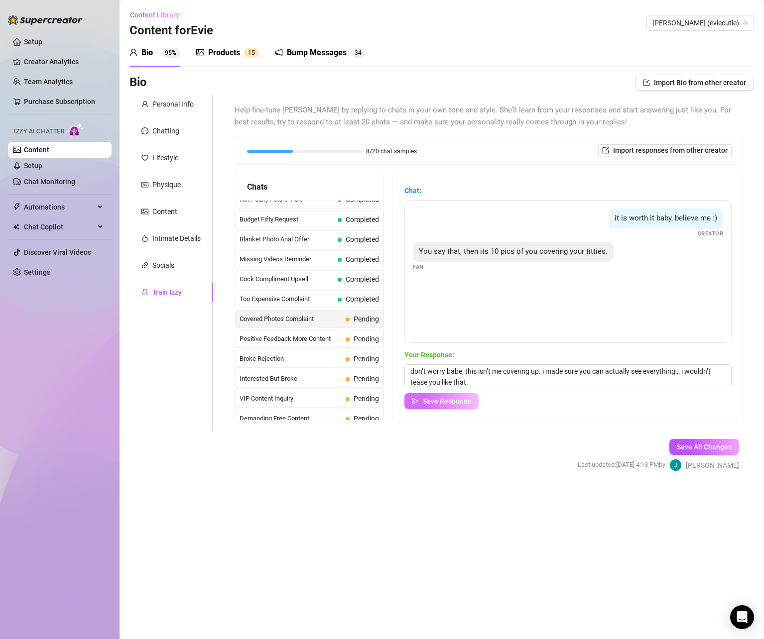
click at [442, 398] on button "Save Response" at bounding box center [441, 401] width 74 height 16
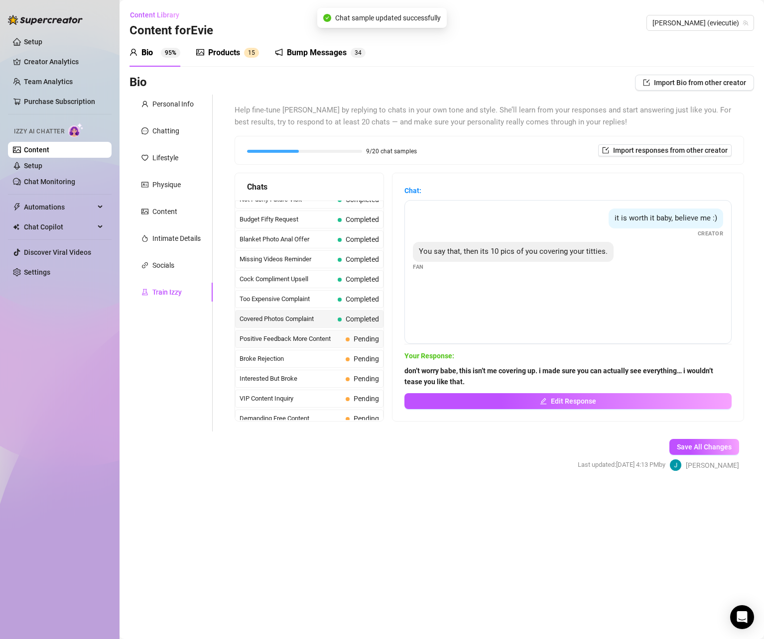
click at [320, 341] on span "Positive Feedback More Content" at bounding box center [291, 339] width 102 height 10
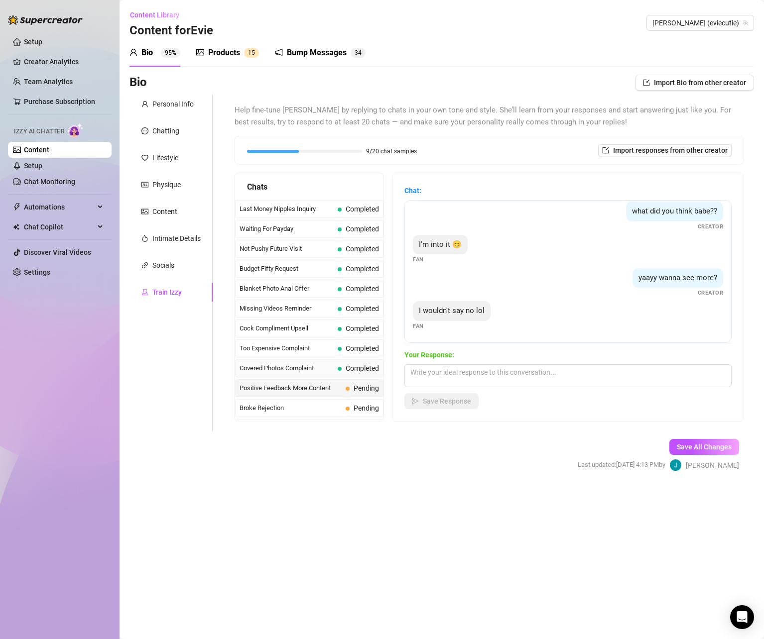
scroll to position [0, 0]
click at [445, 371] on textarea at bounding box center [567, 375] width 327 height 23
paste textarea "knew you’d say that 😏 i’ve actually got more saved that i haven’t shown you yet…"
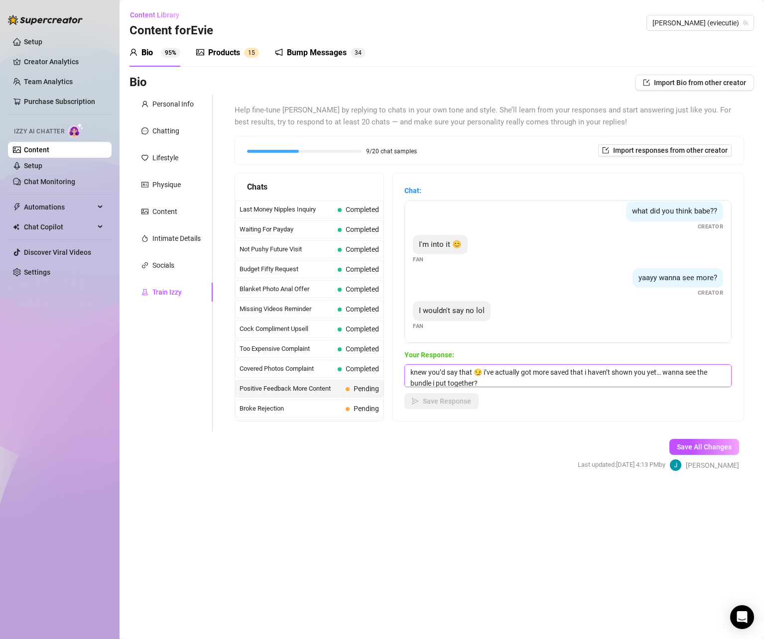
scroll to position [1, 0]
click at [454, 401] on span "Save Response" at bounding box center [447, 401] width 48 height 8
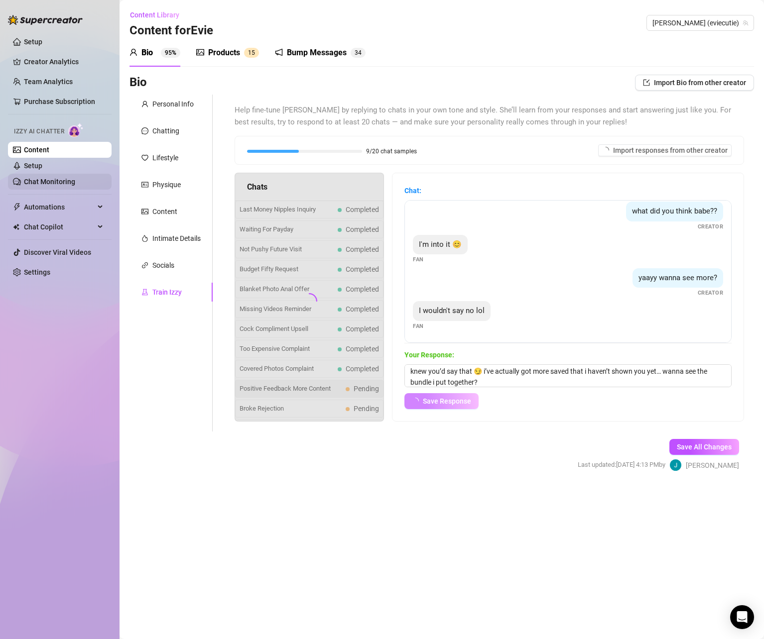
scroll to position [39, 0]
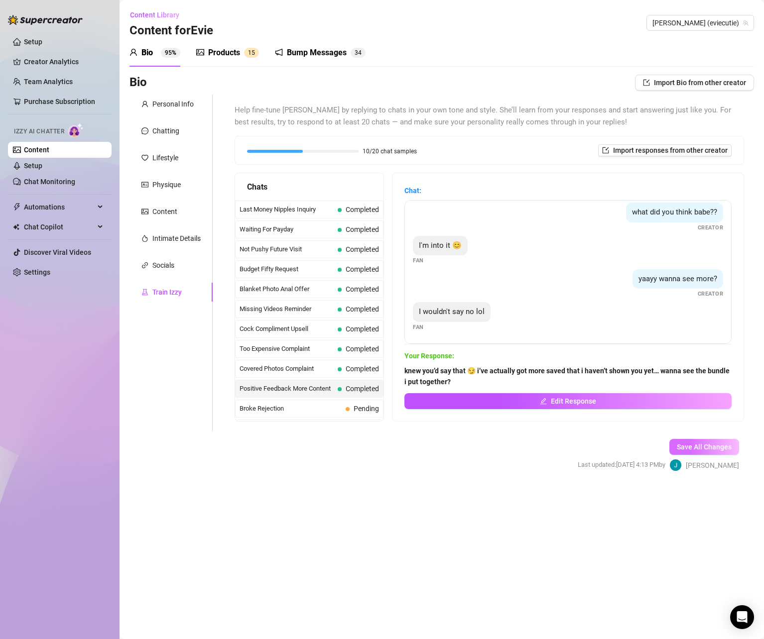
click at [723, 449] on span "Save All Changes" at bounding box center [704, 447] width 55 height 8
click at [53, 201] on span "Automations" at bounding box center [59, 207] width 71 height 16
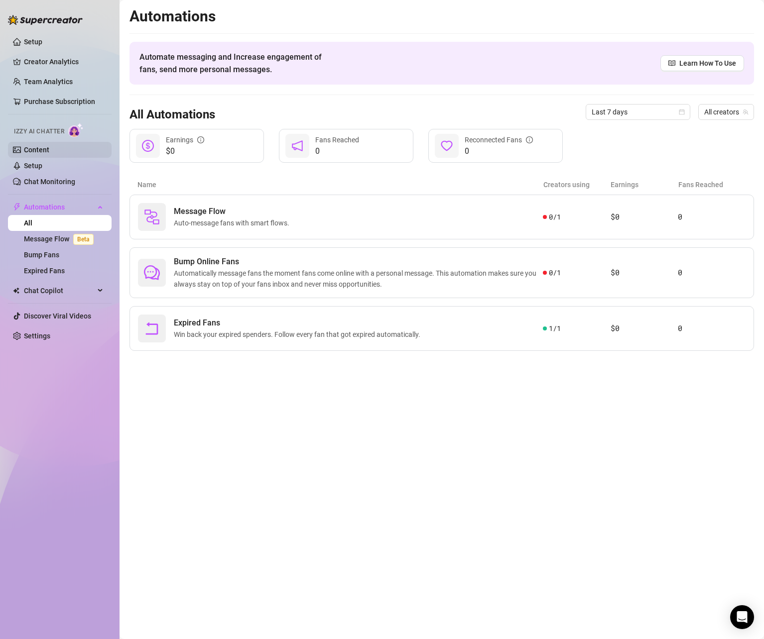
click at [44, 146] on link "Content" at bounding box center [36, 150] width 25 height 8
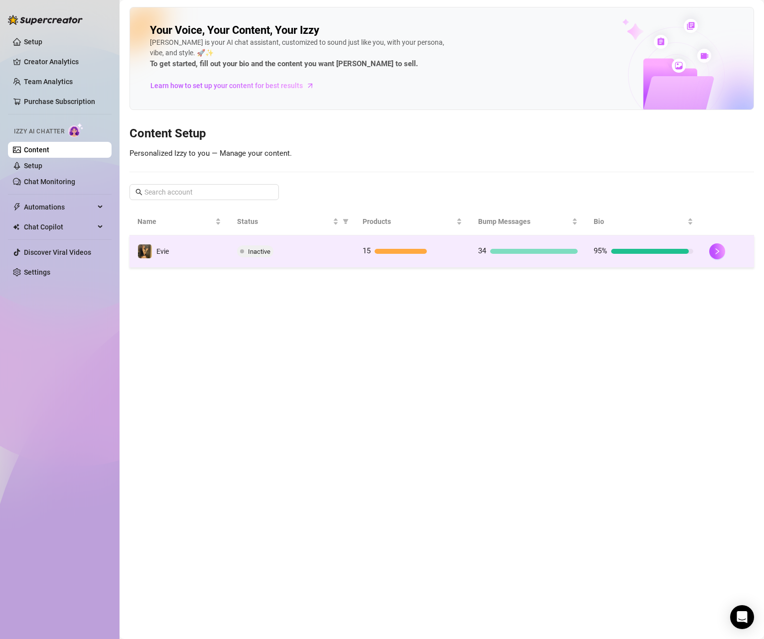
click at [244, 253] on span "Inactive" at bounding box center [255, 251] width 36 height 12
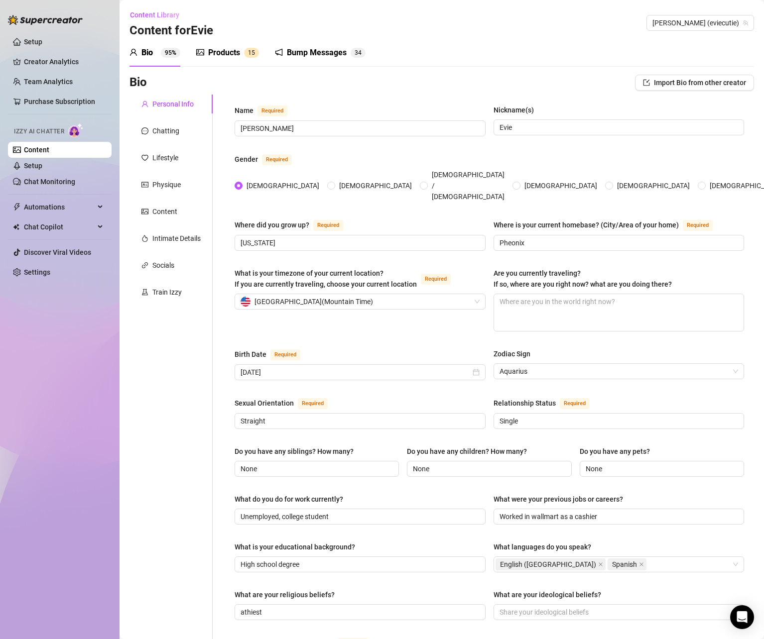
click at [302, 54] on div "Bump Messages" at bounding box center [317, 53] width 60 height 12
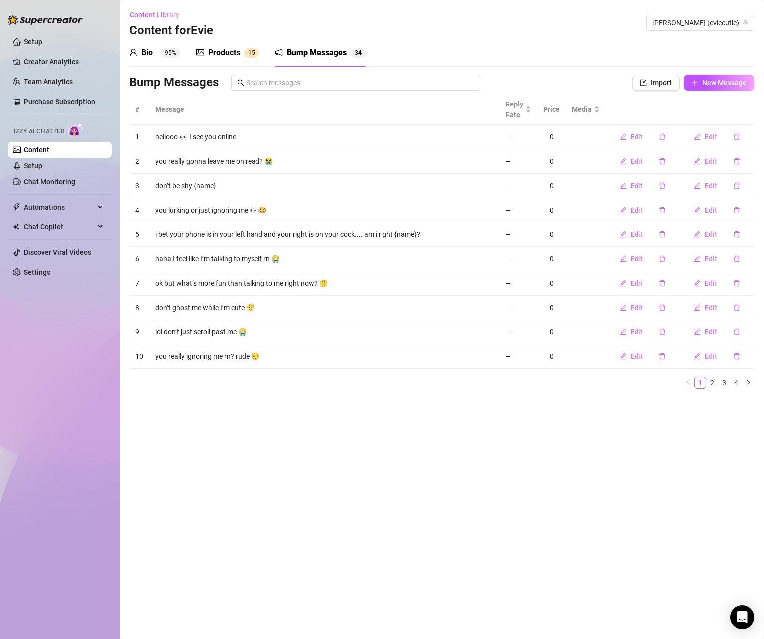
click at [240, 54] on div "Products" at bounding box center [224, 53] width 32 height 12
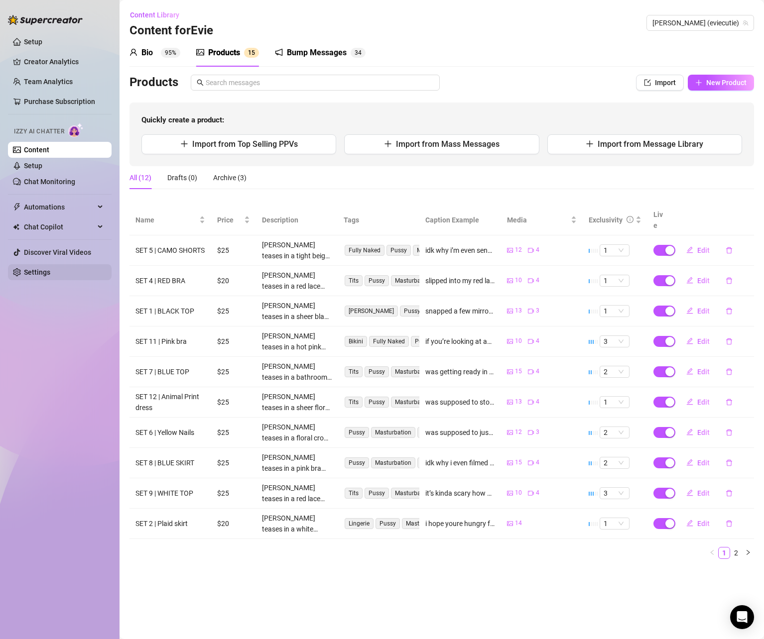
click at [50, 269] on link "Settings" at bounding box center [37, 272] width 26 height 8
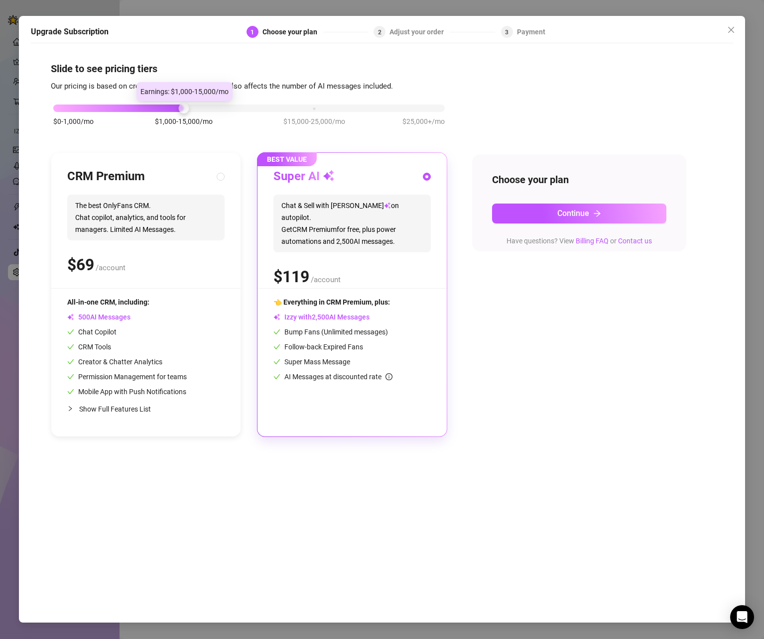
drag, startPoint x: 183, startPoint y: 109, endPoint x: 156, endPoint y: 106, distance: 27.1
click at [156, 106] on div "$0-1,000/mo $1,000-15,000/mo $15,000-25,000/mo $25,000+/mo" at bounding box center [248, 106] width 391 height 6
click at [570, 210] on span "Continue" at bounding box center [573, 213] width 32 height 9
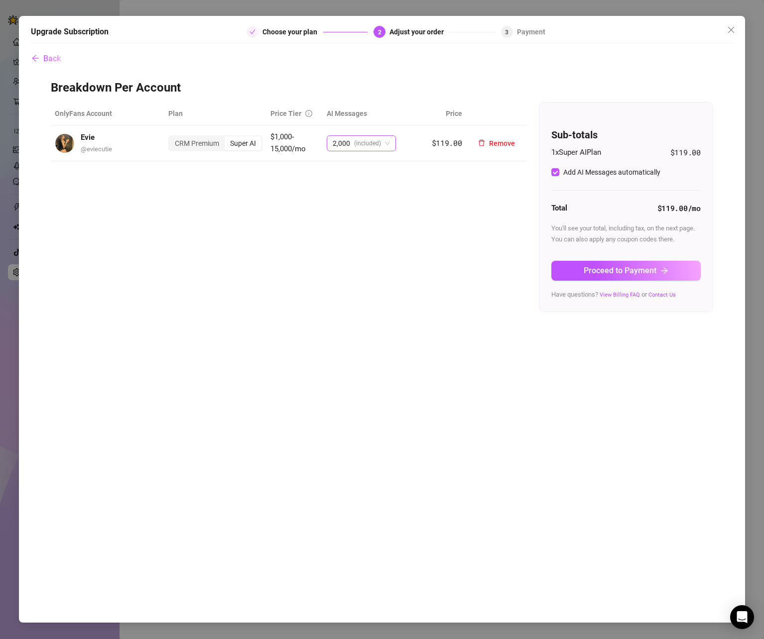
click at [379, 147] on span "(included)" at bounding box center [367, 143] width 27 height 15
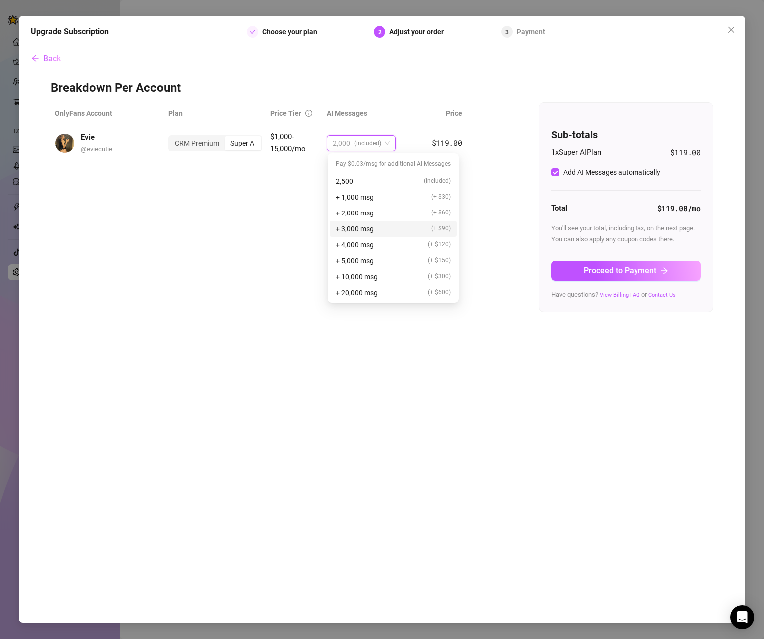
click at [395, 226] on div "+ 3,000 msg (+ $90)" at bounding box center [393, 229] width 115 height 11
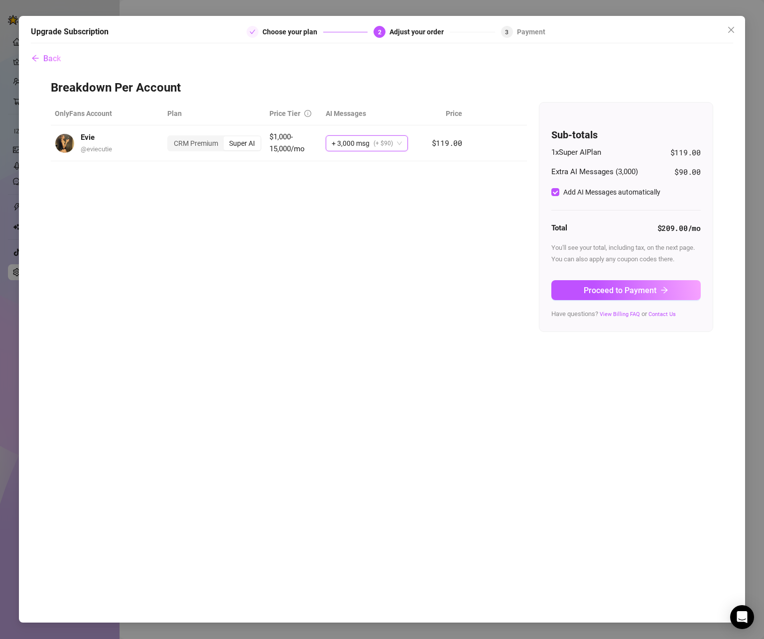
click at [490, 201] on div "OnlyFans Account Plan Price Tier AI Messages Price Evie @ eviecutie CRM Premium…" at bounding box center [382, 217] width 662 height 230
click at [392, 146] on span "(+ $90)" at bounding box center [382, 143] width 19 height 15
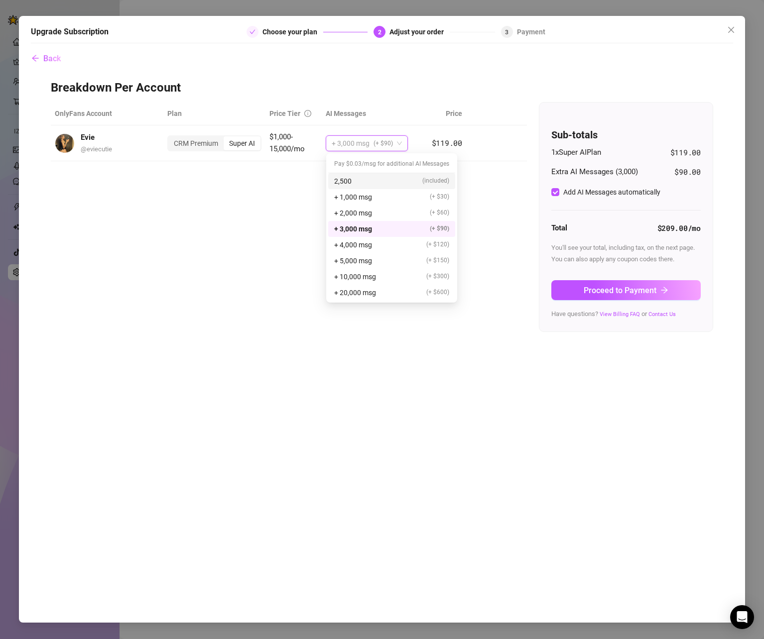
click at [399, 184] on div "2,500 (included)" at bounding box center [391, 181] width 115 height 11
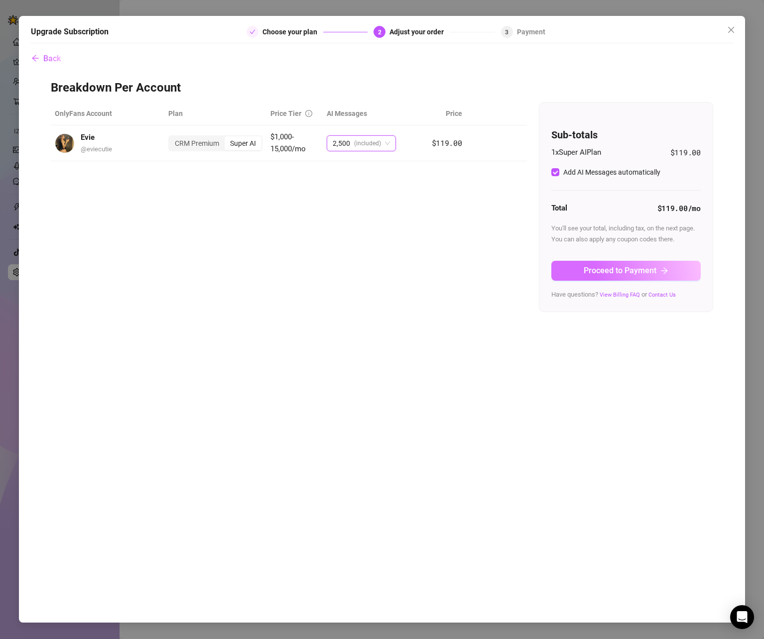
click at [590, 272] on span "Proceed to Payment" at bounding box center [620, 270] width 73 height 9
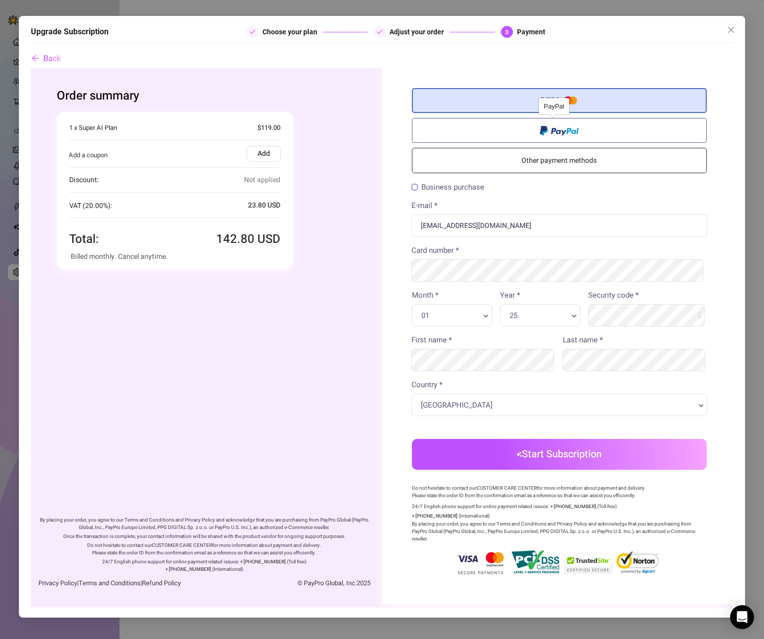
click at [552, 131] on span at bounding box center [559, 129] width 39 height 11
click at [31, 68] on input "radio" at bounding box center [31, 68] width 0 height 0
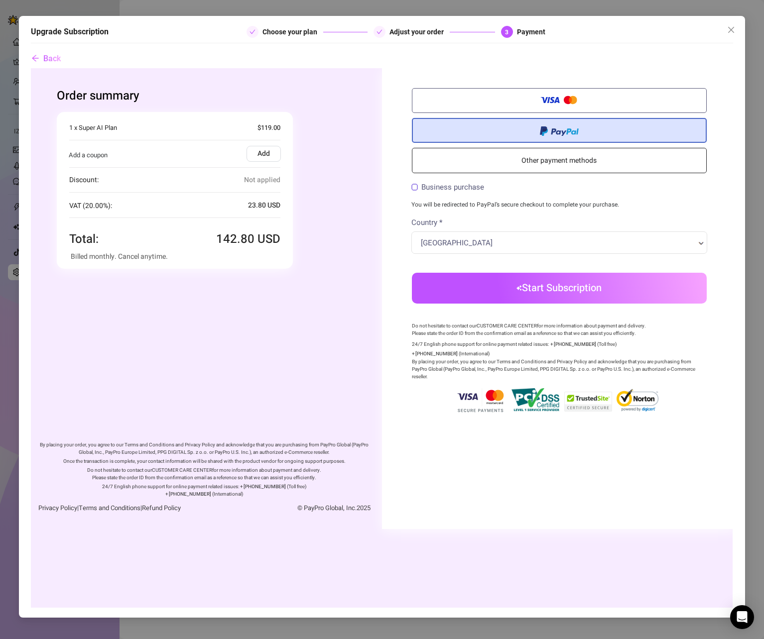
click at [538, 288] on button "Start Subscription" at bounding box center [559, 288] width 295 height 31
